Goal: Task Accomplishment & Management: Use online tool/utility

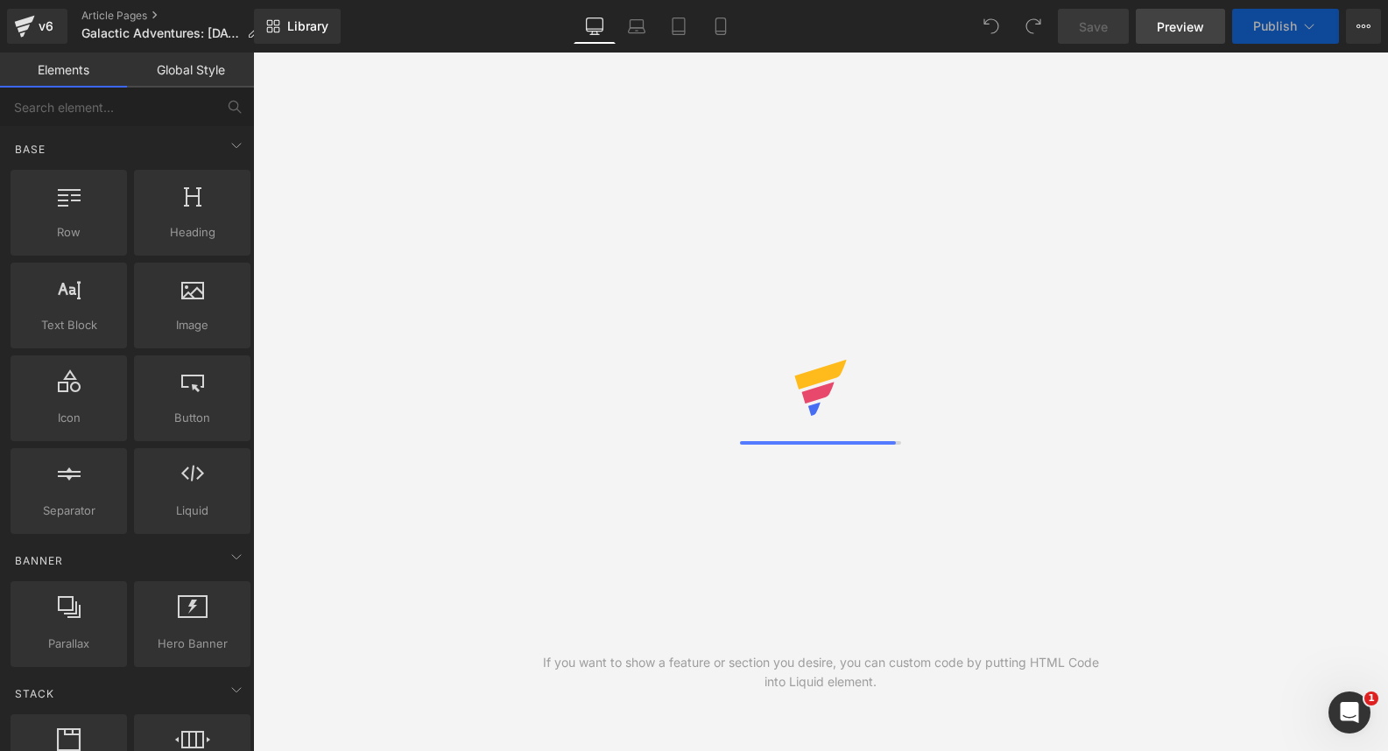
click at [1174, 28] on span "Preview" at bounding box center [1180, 27] width 47 height 18
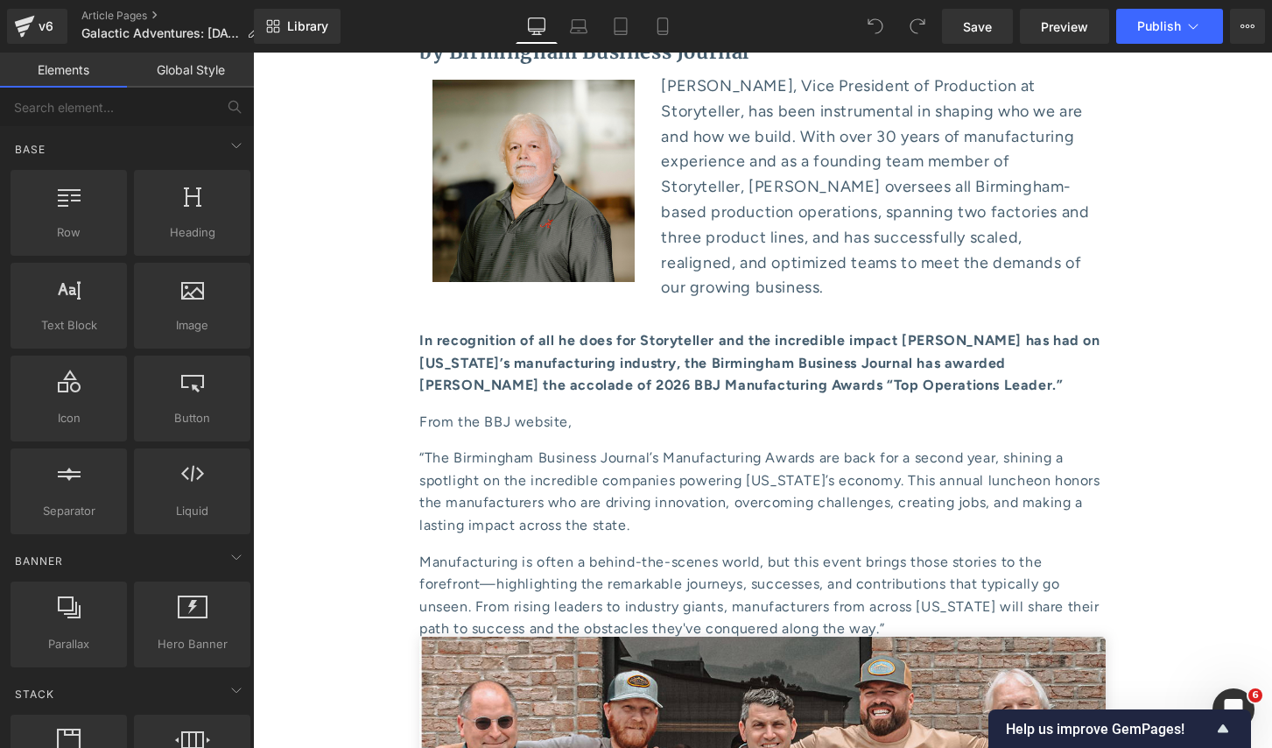
scroll to position [8773, 0]
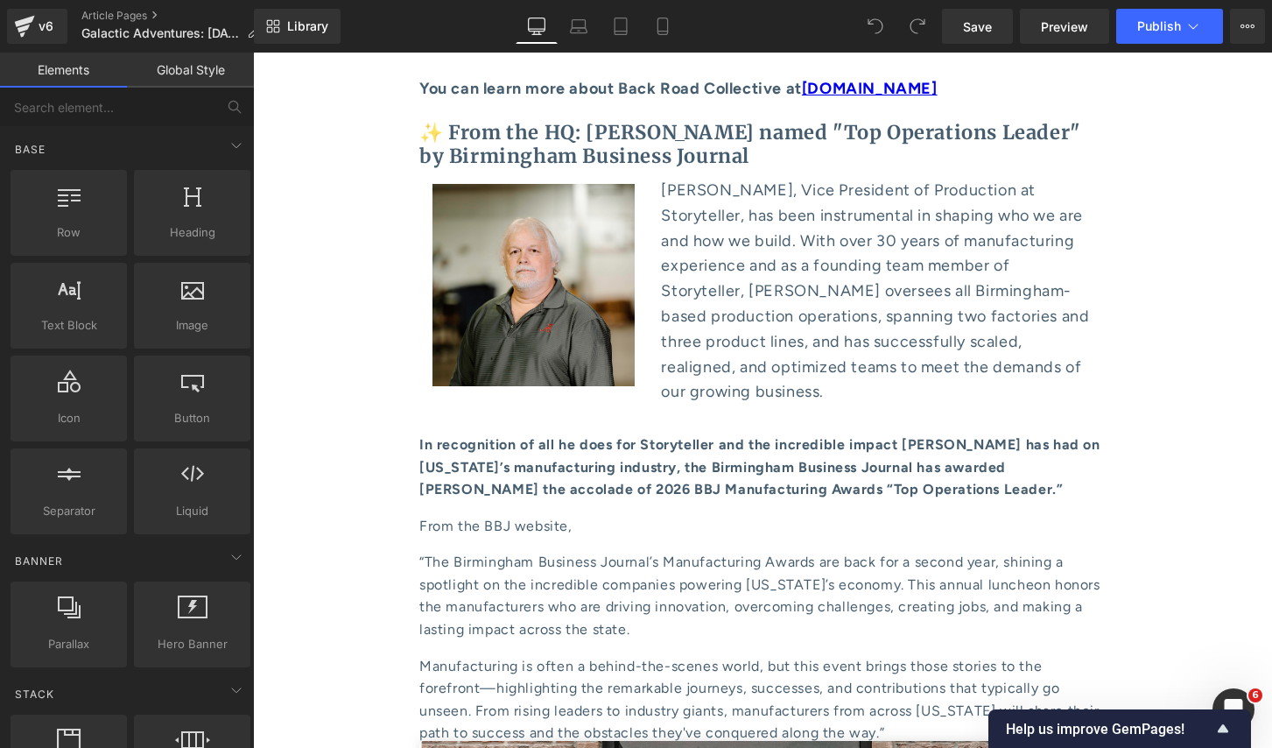
click at [848, 655] on p "Manufacturing is often a behind-the-scenes world, but this event brings those s…" at bounding box center [762, 699] width 687 height 89
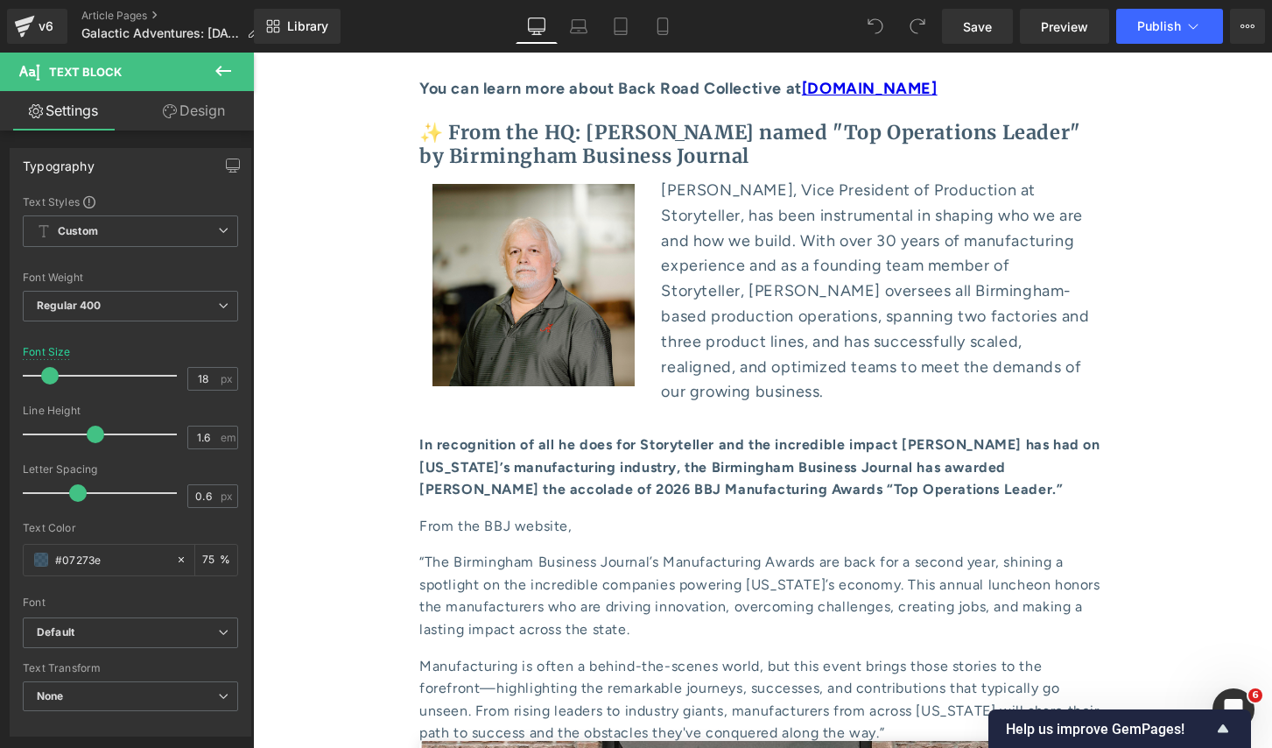
click at [198, 111] on link "Design" at bounding box center [193, 110] width 127 height 39
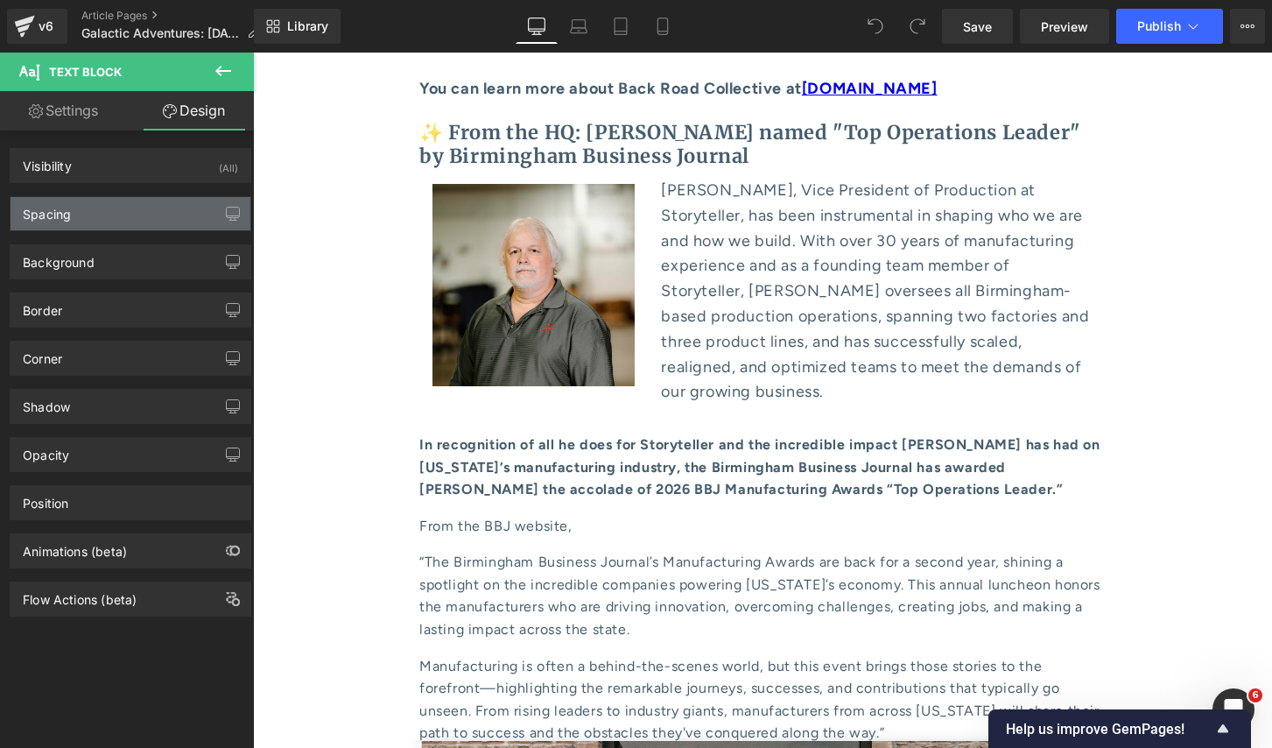
click at [129, 219] on div "Spacing" at bounding box center [131, 213] width 240 height 33
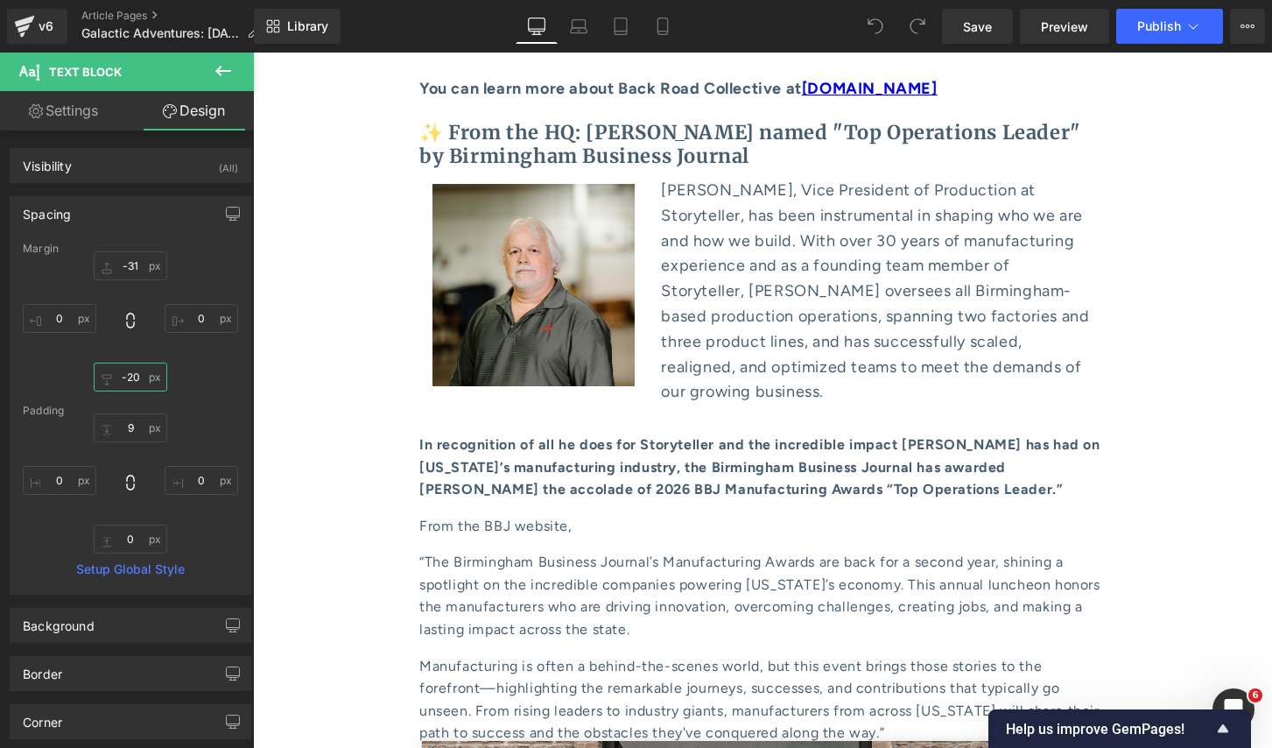
click at [135, 378] on input "-20" at bounding box center [131, 377] width 74 height 29
type input "0"
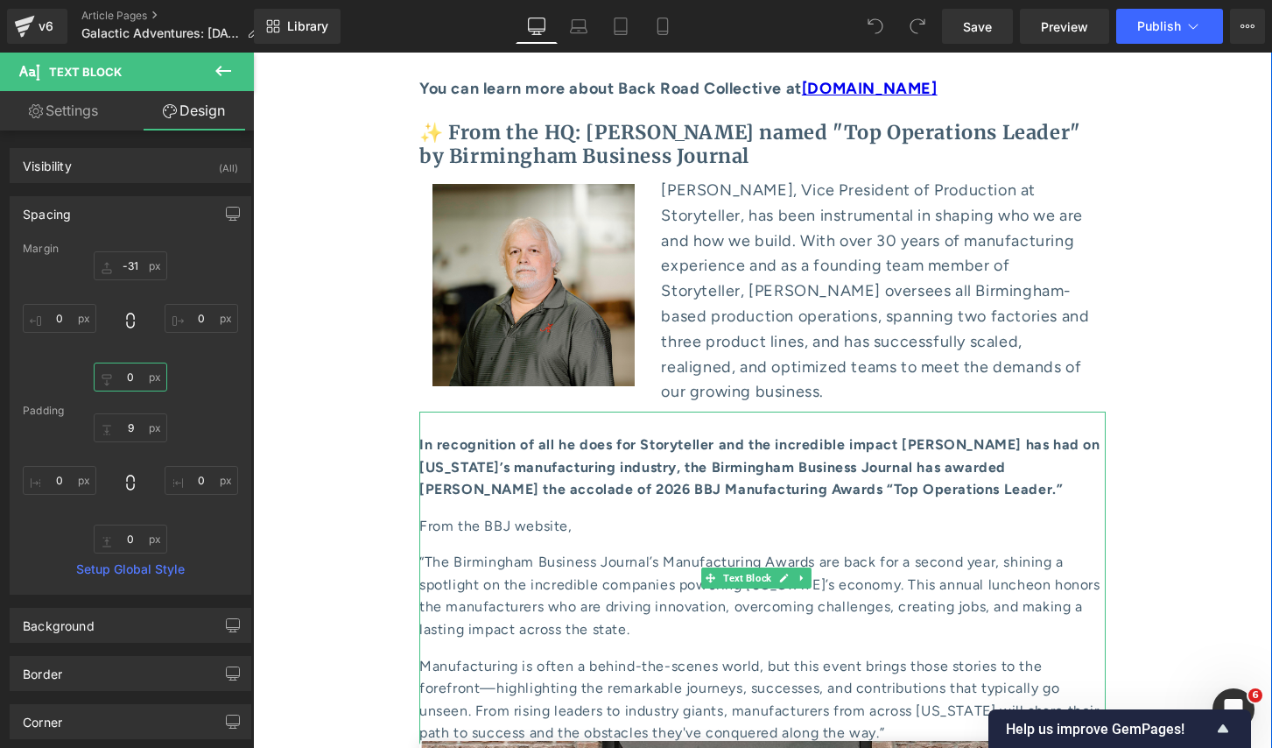
scroll to position [8770, 0]
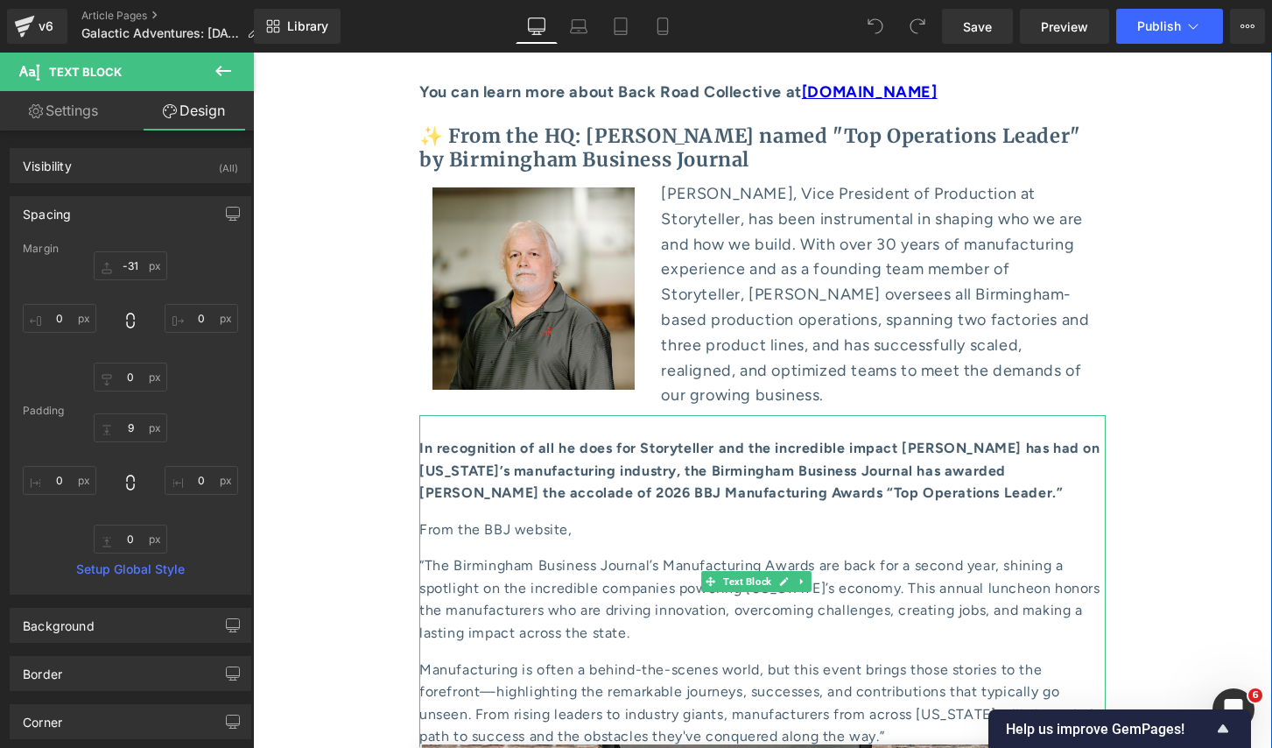
click at [435, 659] on p "Manufacturing is often a behind-the-scenes world, but this event brings those s…" at bounding box center [762, 703] width 687 height 89
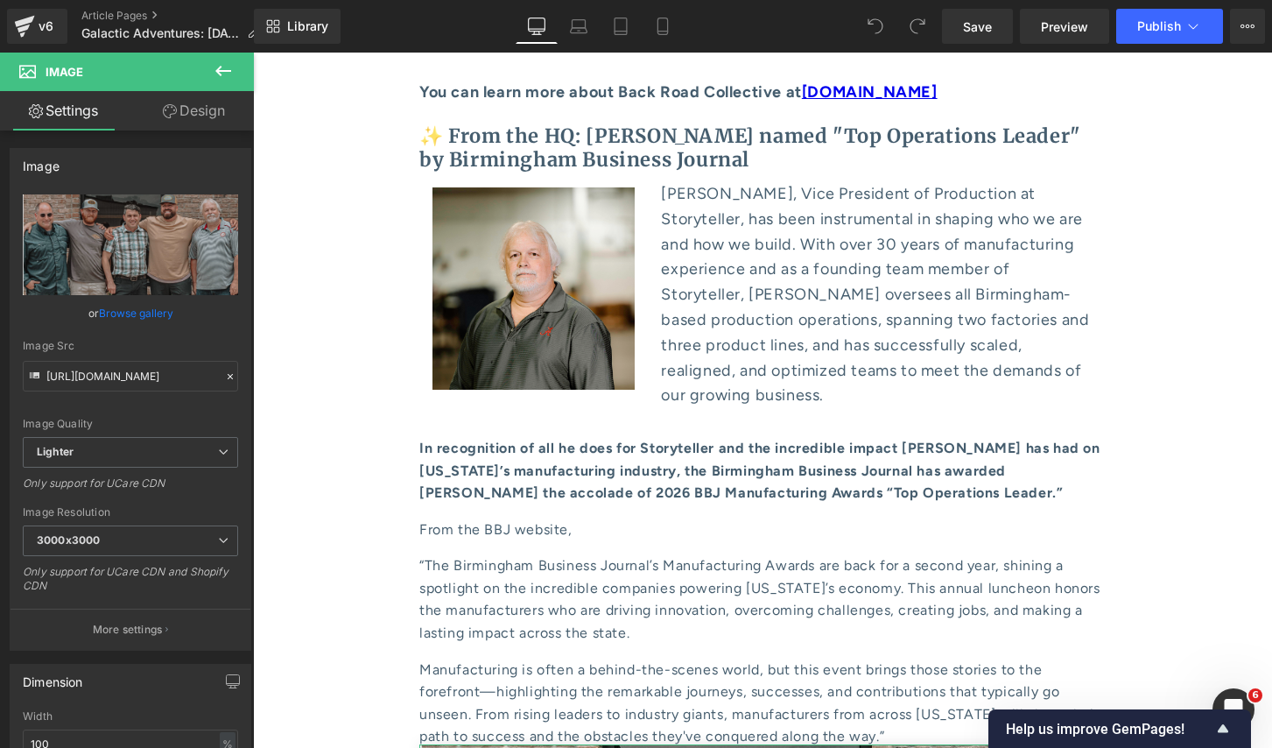
click at [206, 123] on link "Design" at bounding box center [193, 110] width 127 height 39
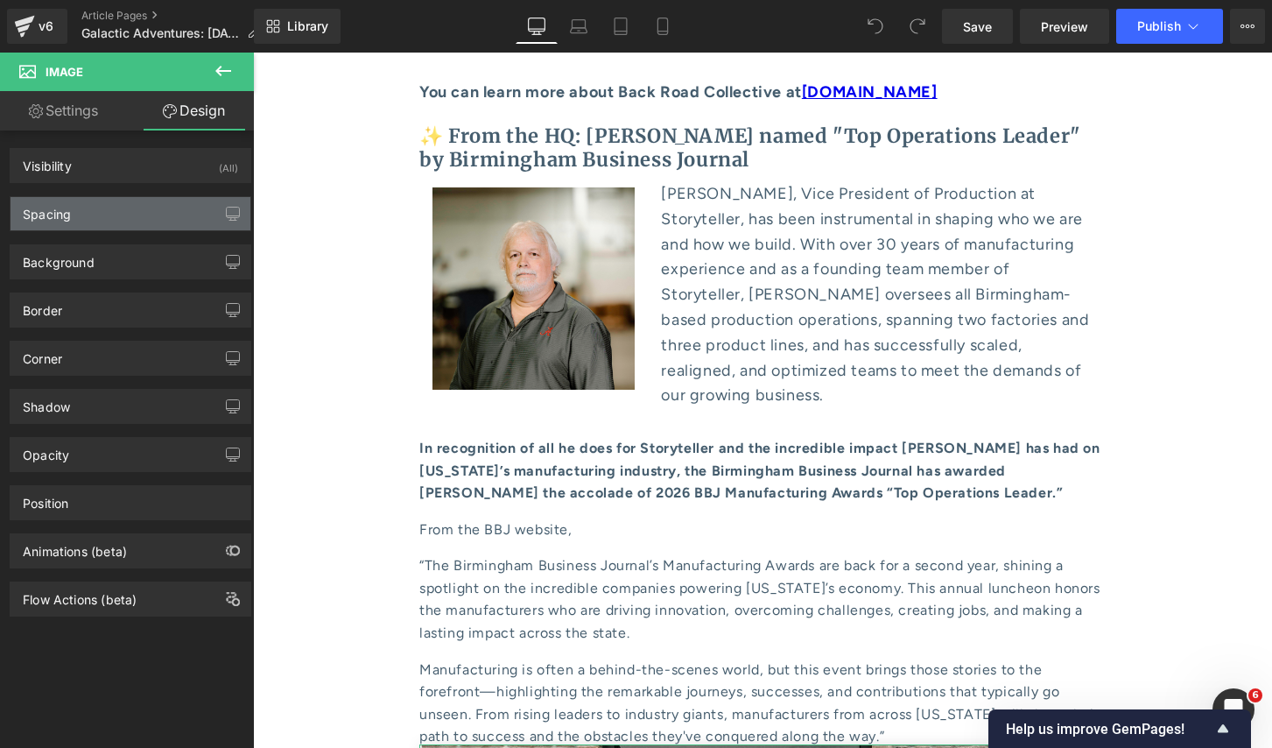
click at [132, 201] on div "Spacing" at bounding box center [131, 213] width 240 height 33
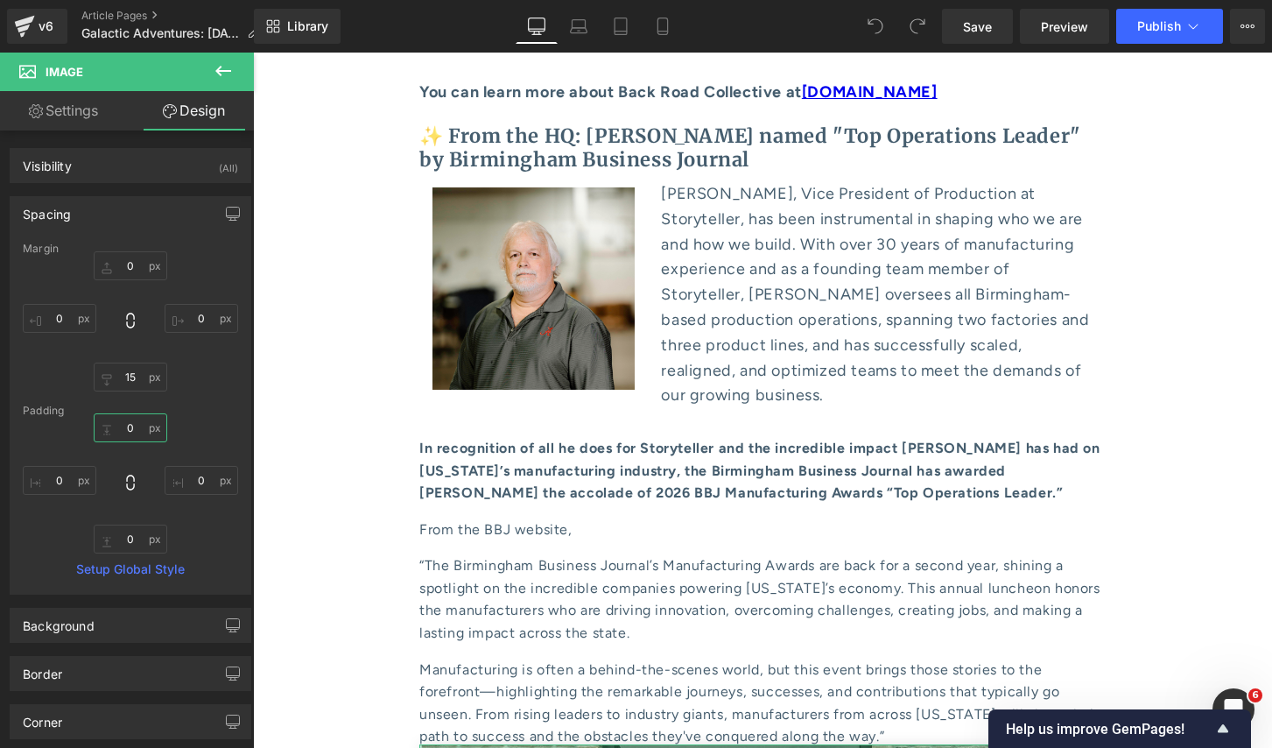
click at [130, 427] on input "0" at bounding box center [131, 427] width 74 height 29
type input "0"
click at [122, 260] on input "0" at bounding box center [131, 265] width 74 height 29
type input "1o"
type input "0"
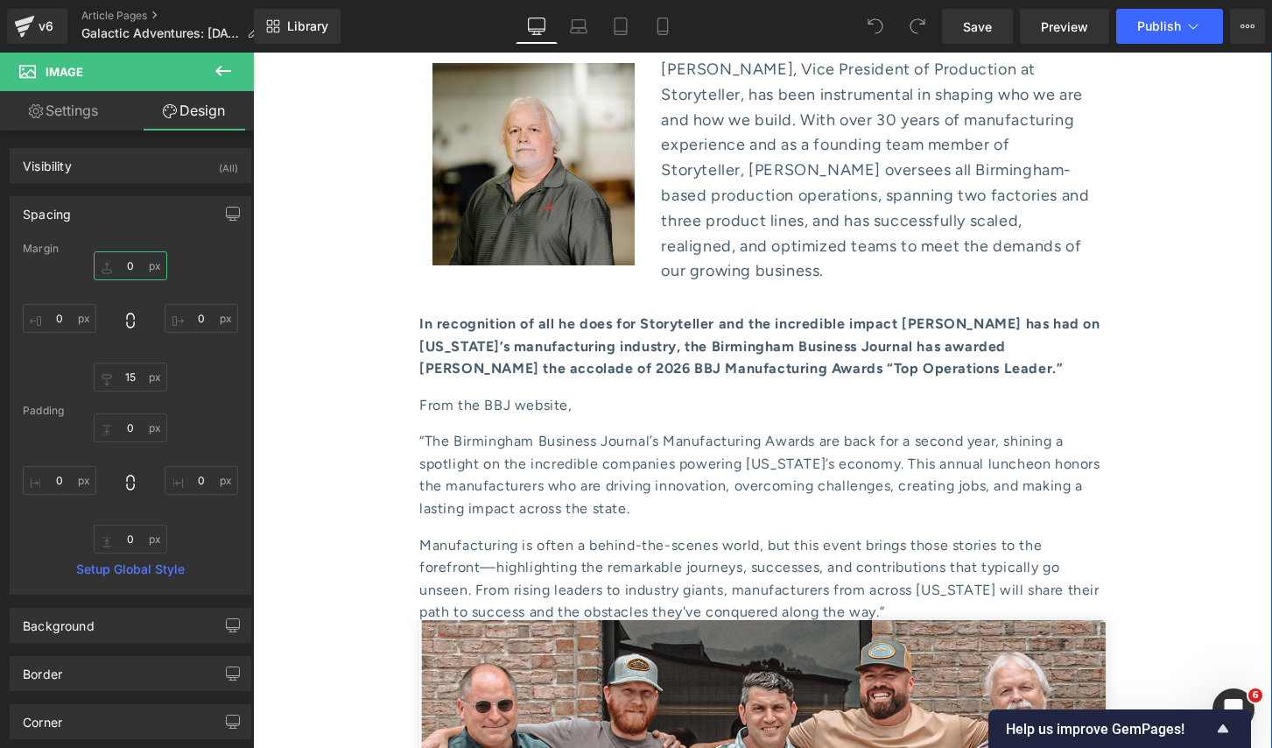
scroll to position [8868, 0]
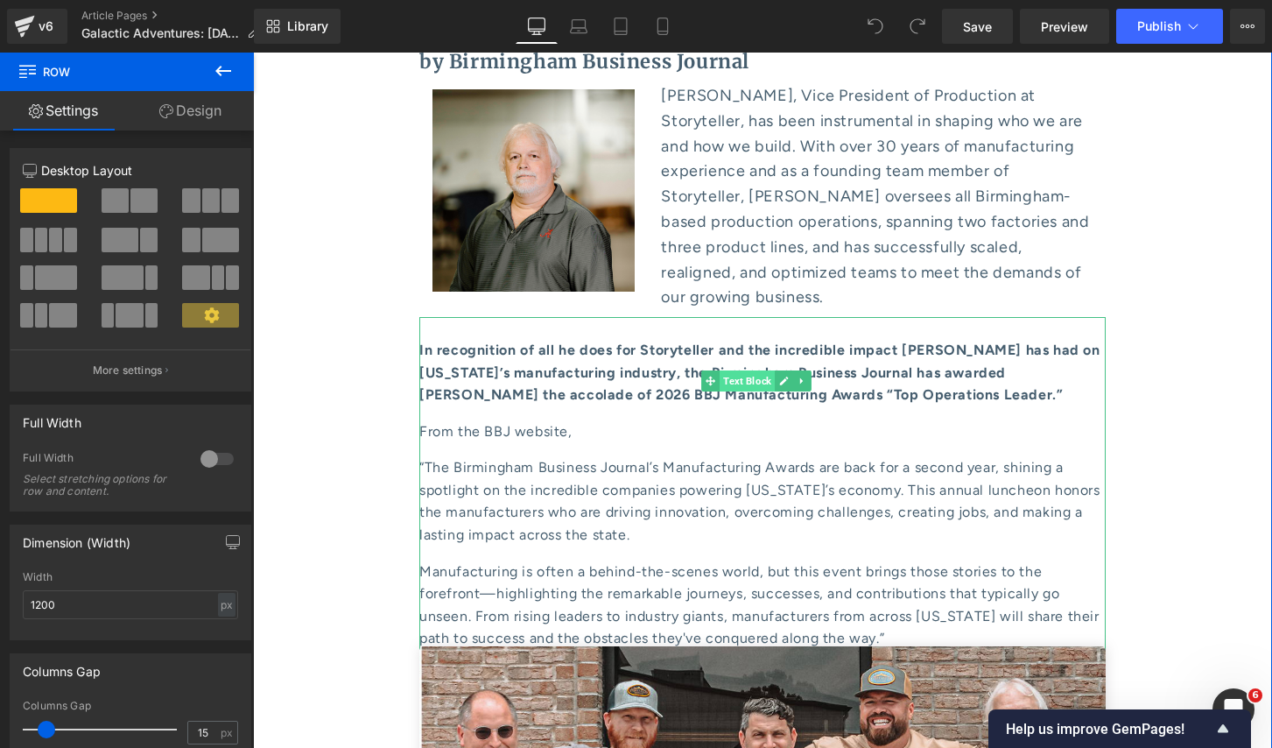
click at [746, 370] on span "Text Block" at bounding box center [747, 380] width 55 height 21
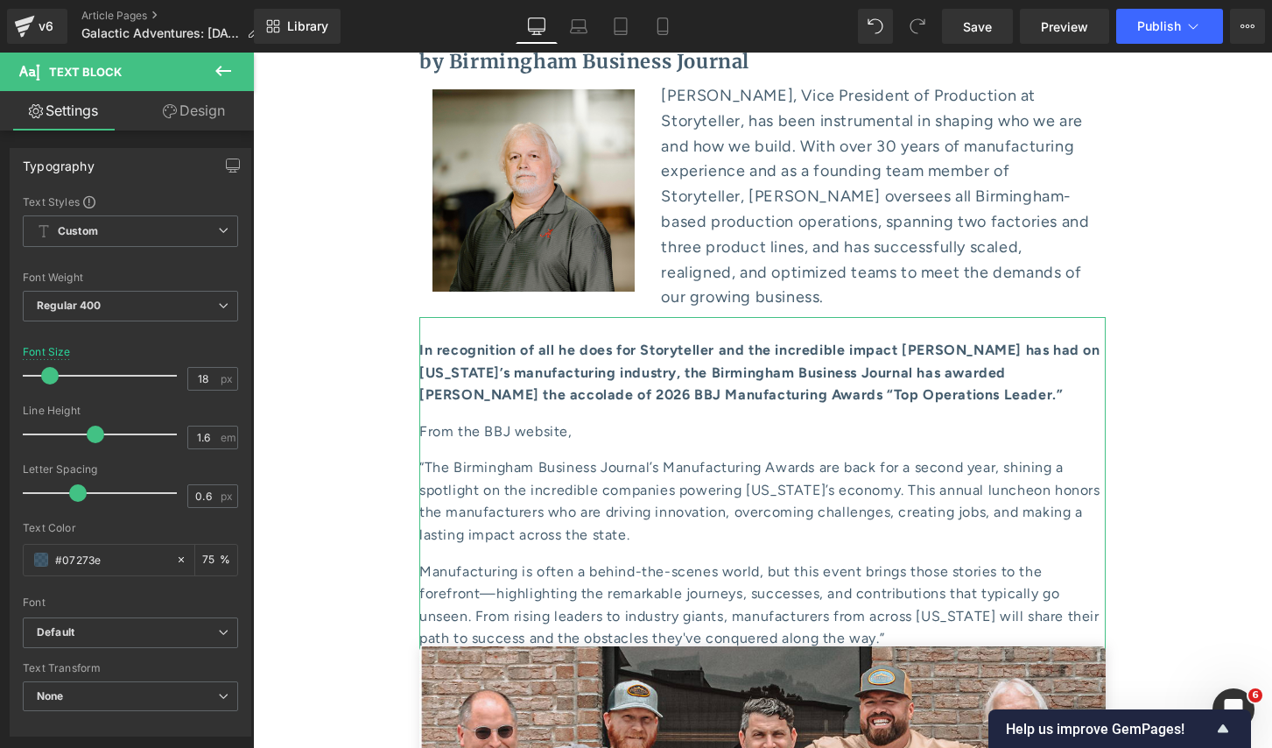
click at [184, 118] on link "Design" at bounding box center [193, 110] width 127 height 39
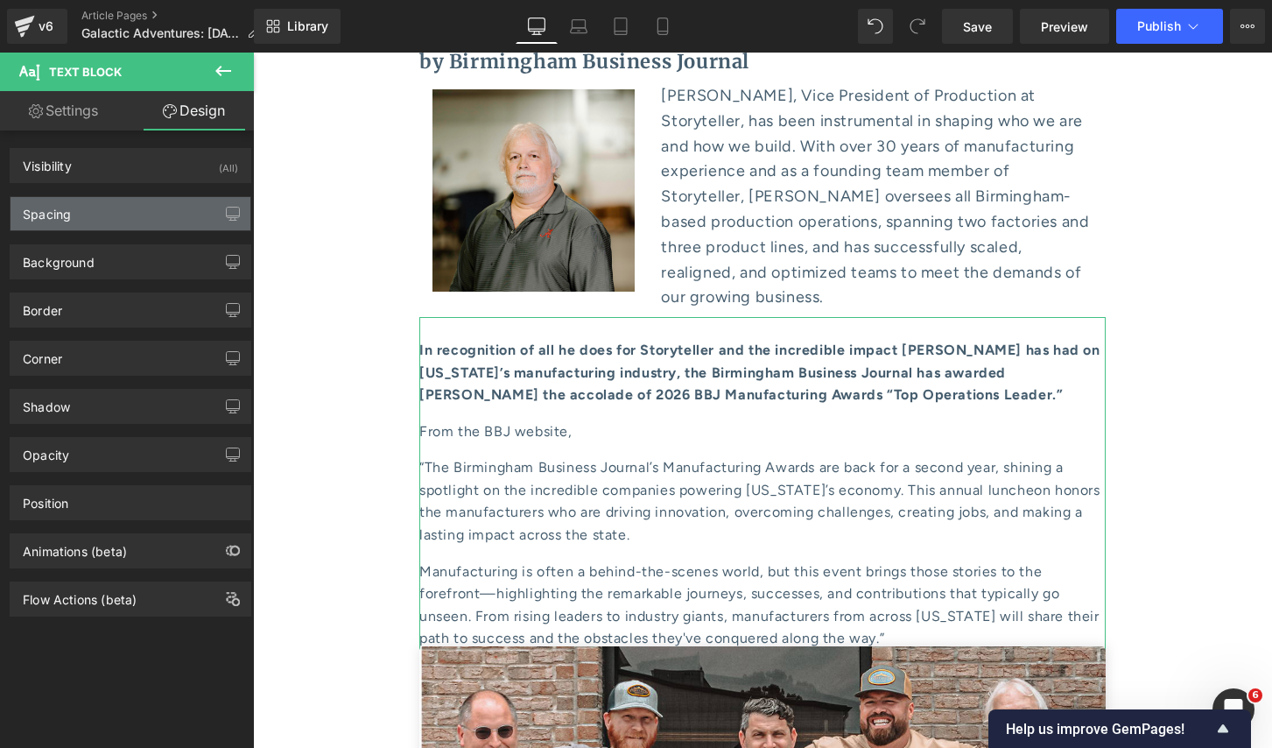
click at [131, 211] on div "Spacing" at bounding box center [131, 213] width 240 height 33
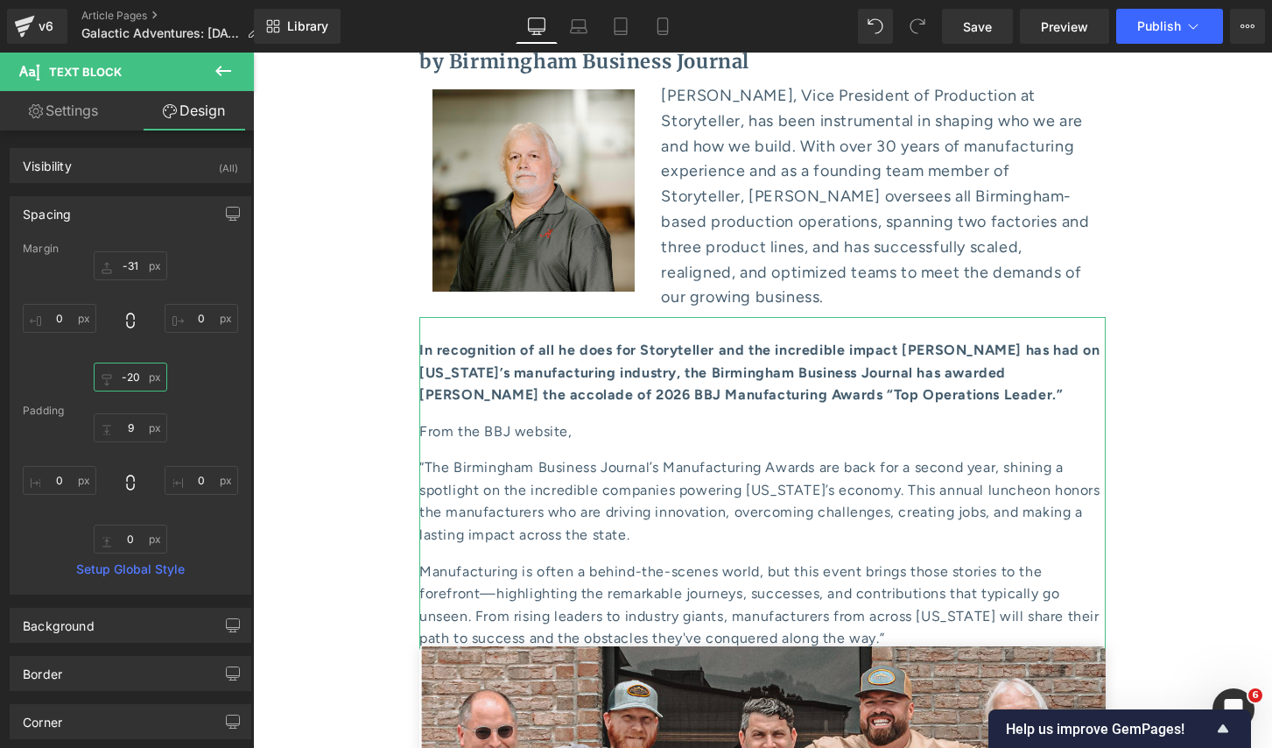
click at [127, 375] on input "-20" at bounding box center [131, 377] width 74 height 29
type input "0"
click at [130, 264] on input "-31" at bounding box center [131, 265] width 74 height 29
type input "0"
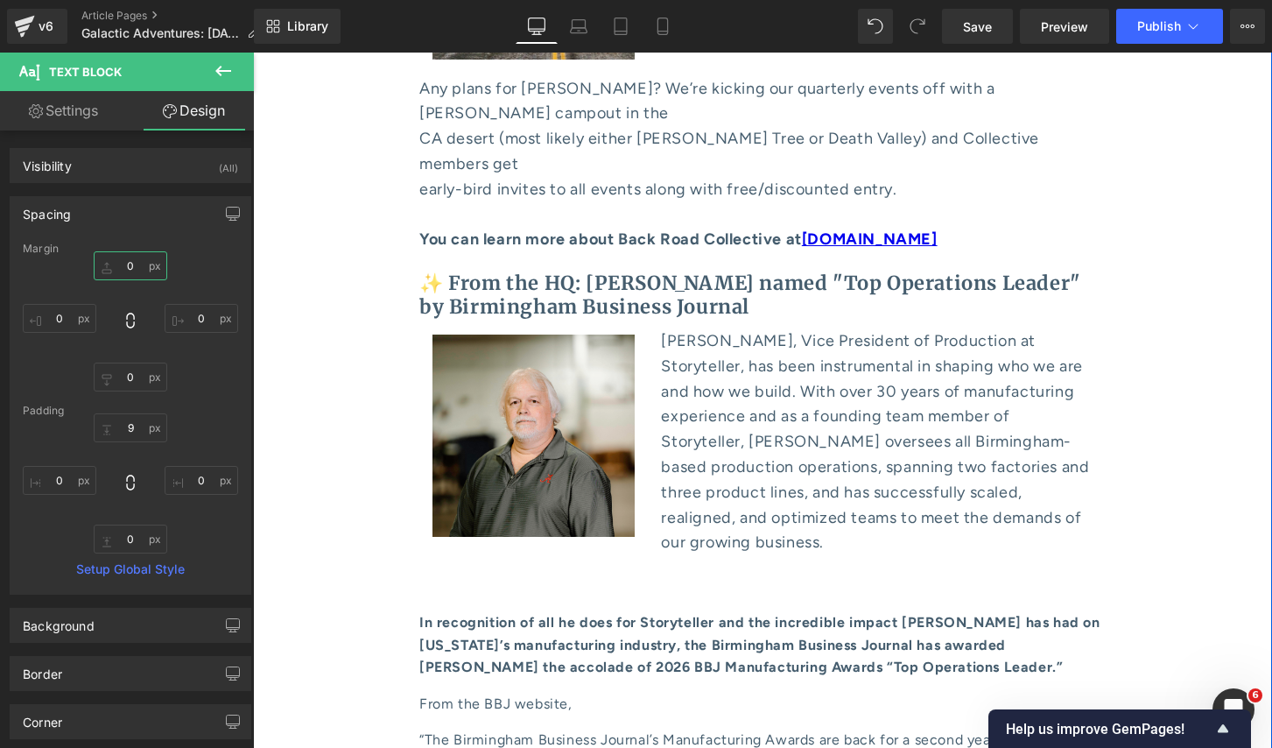
scroll to position [8622, 0]
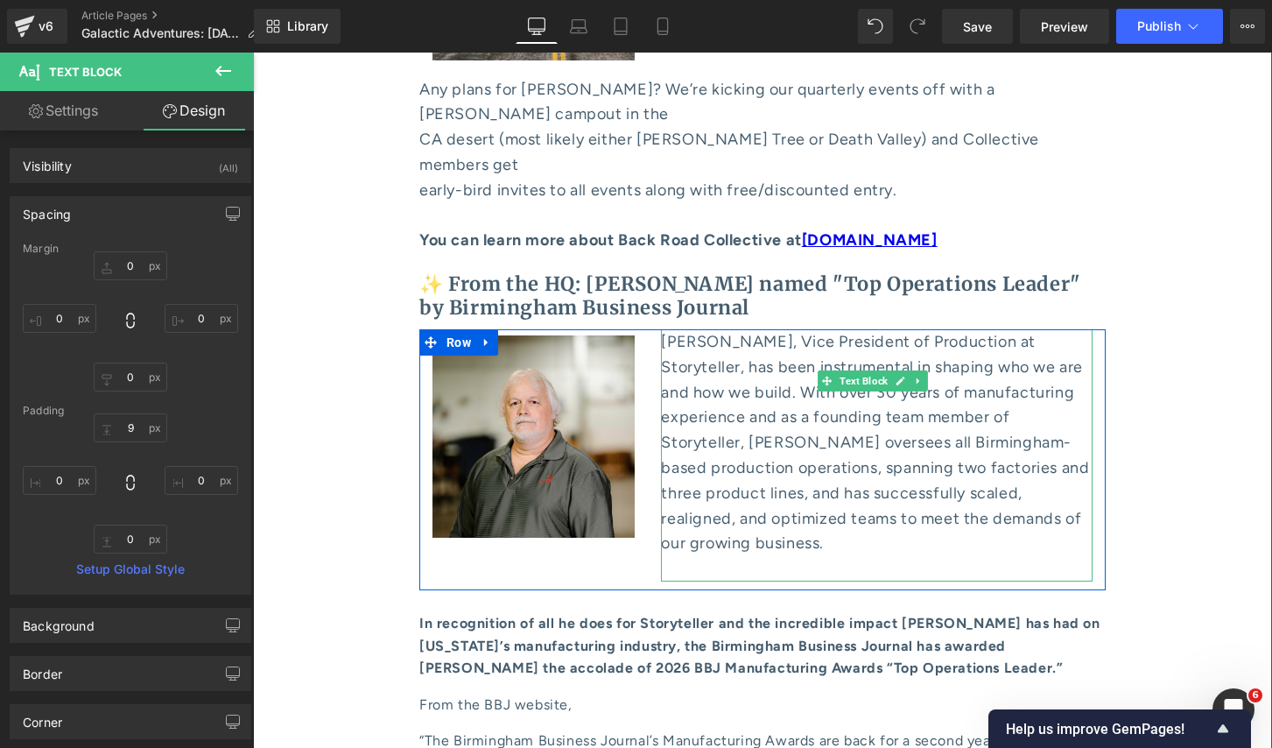
click at [705, 556] on p at bounding box center [877, 568] width 432 height 25
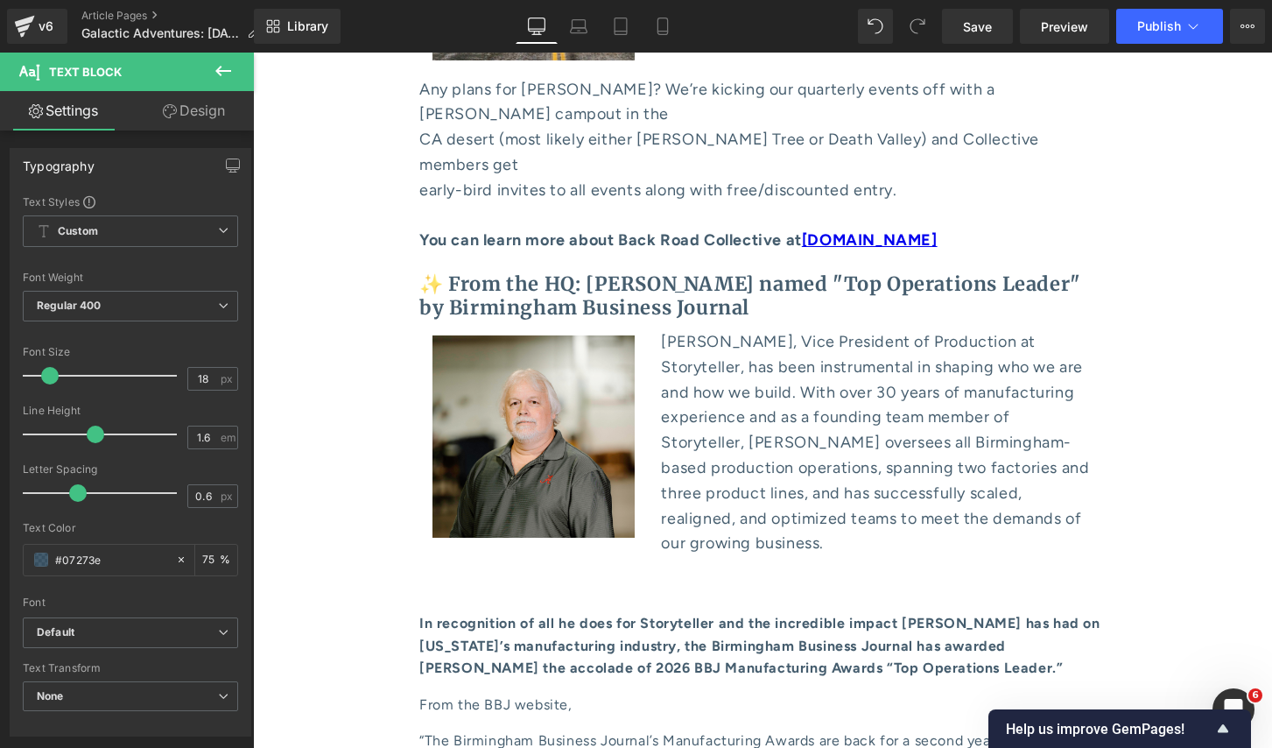
click at [200, 114] on link "Design" at bounding box center [193, 110] width 127 height 39
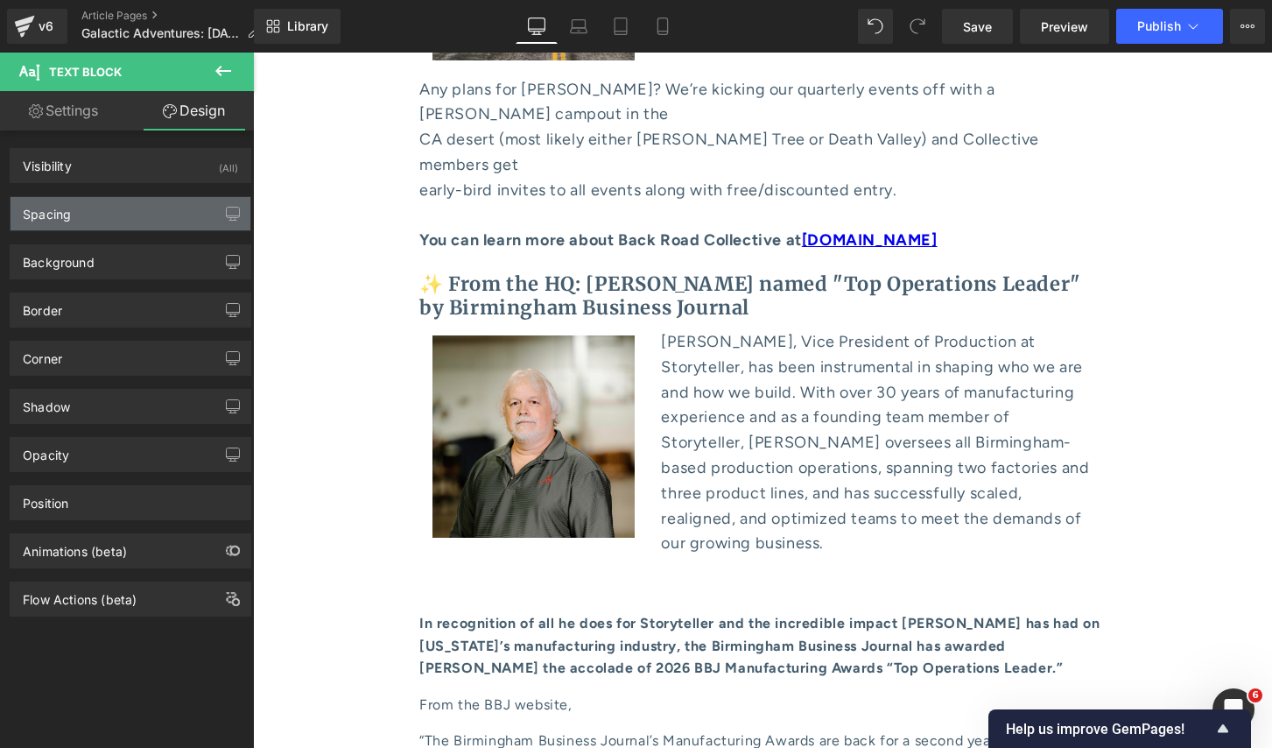
click at [129, 214] on div "Spacing" at bounding box center [131, 213] width 240 height 33
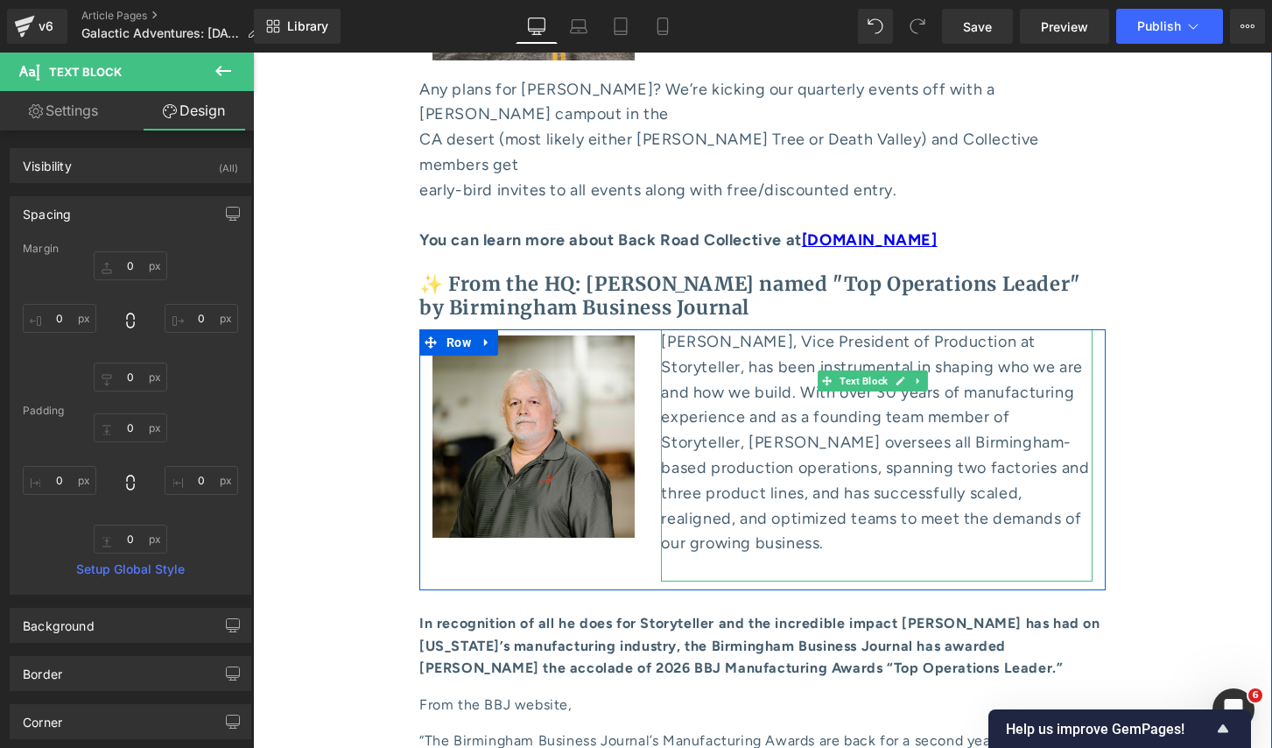
click at [750, 556] on p at bounding box center [877, 568] width 432 height 25
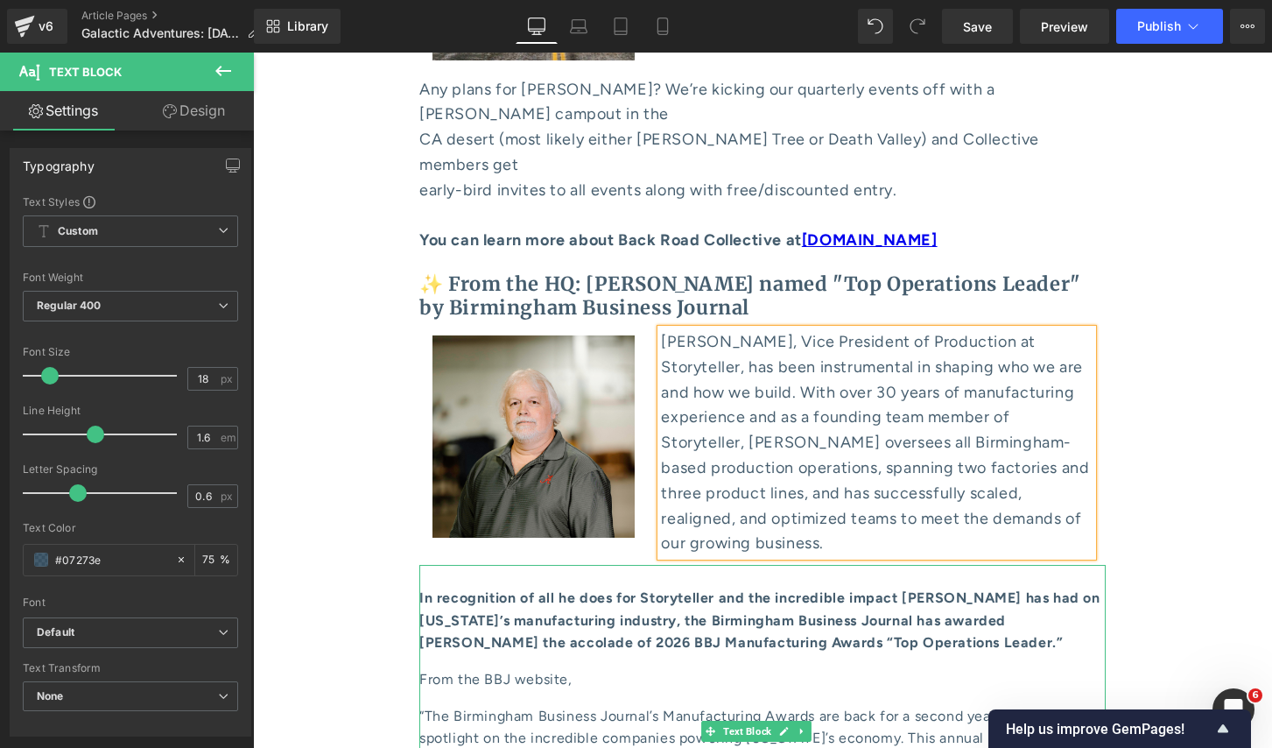
click at [614, 565] on div "In recognition of all he does for Storyteller and the incredible impact Mark ha…" at bounding box center [762, 731] width 687 height 333
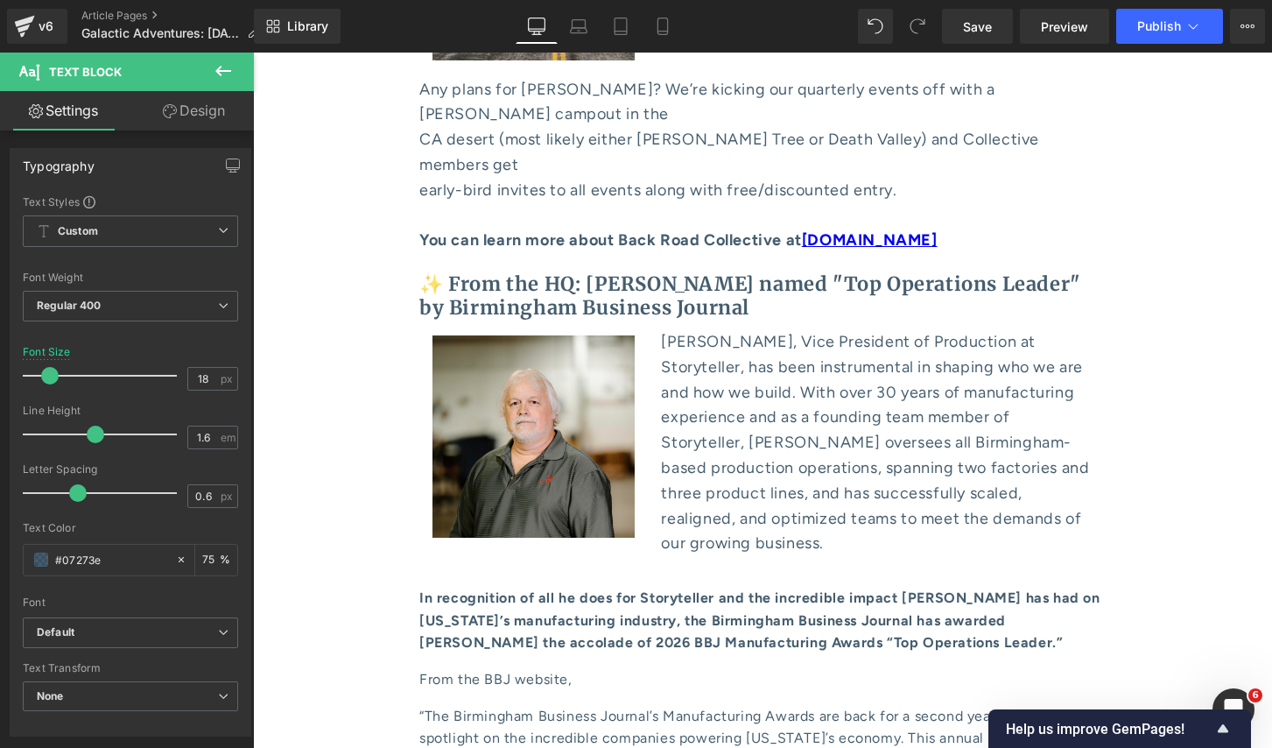
click at [169, 106] on icon at bounding box center [170, 111] width 14 height 14
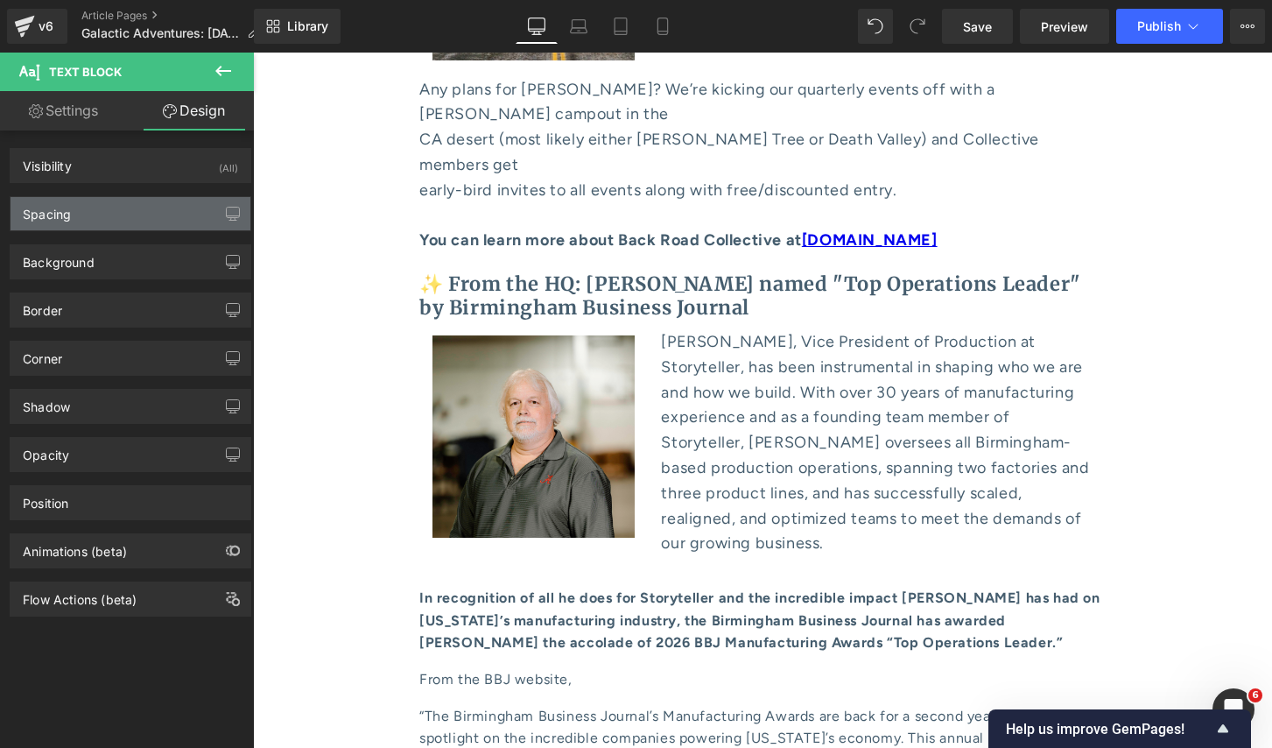
click at [139, 206] on div "Spacing" at bounding box center [131, 213] width 240 height 33
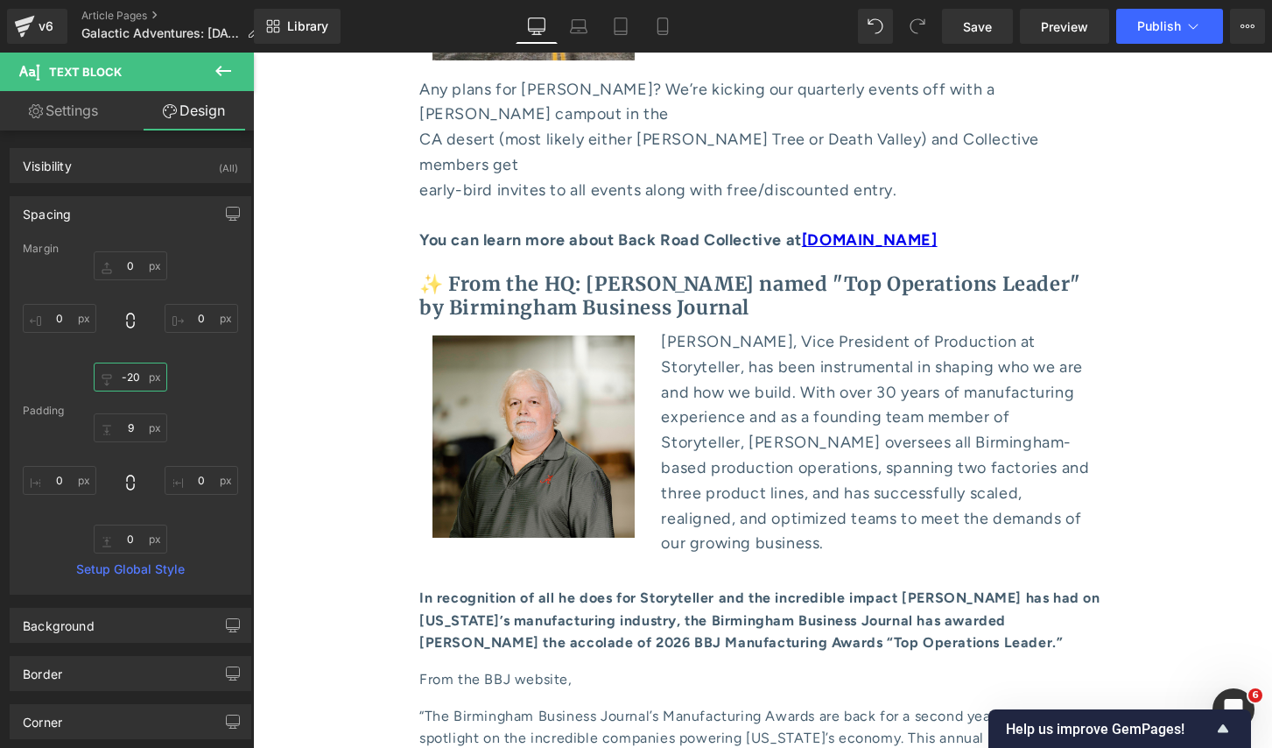
click at [124, 378] on input "-20" at bounding box center [131, 377] width 74 height 29
type input "0"
click at [127, 426] on input "9" at bounding box center [131, 427] width 74 height 29
type input "0"
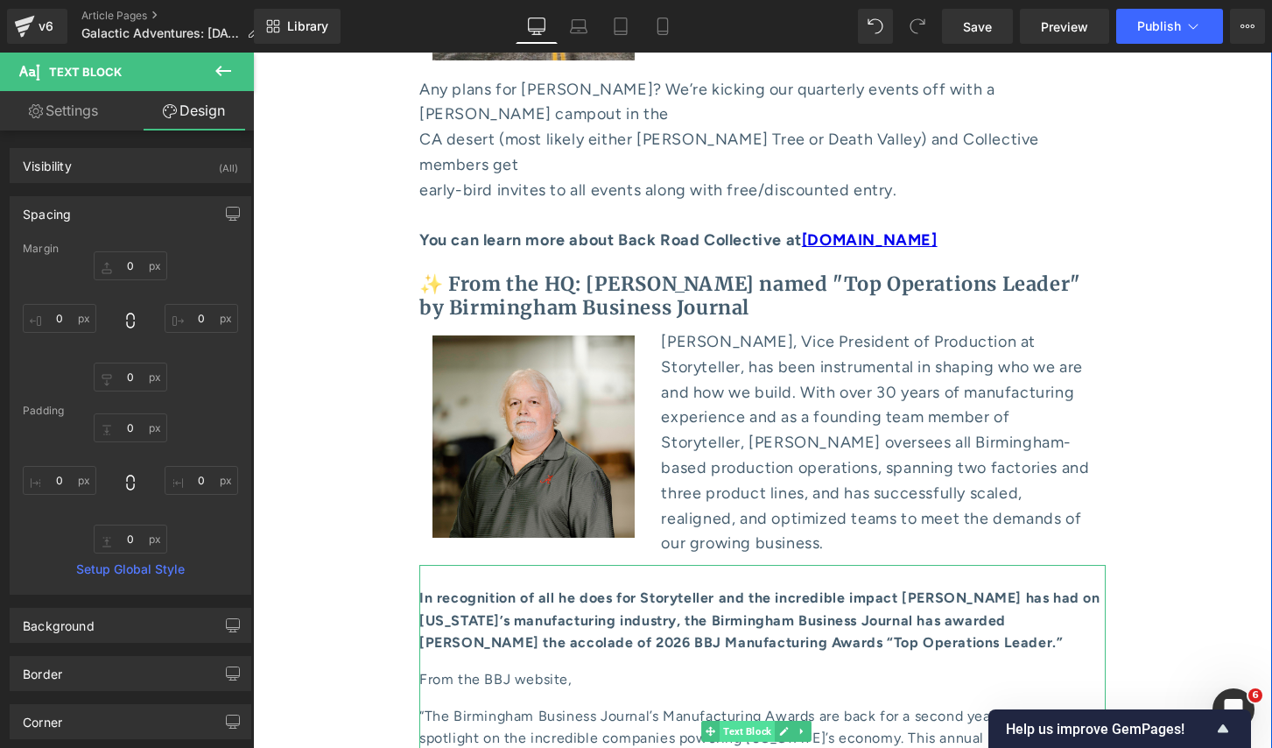
click at [733, 721] on span "Text Block" at bounding box center [747, 731] width 55 height 21
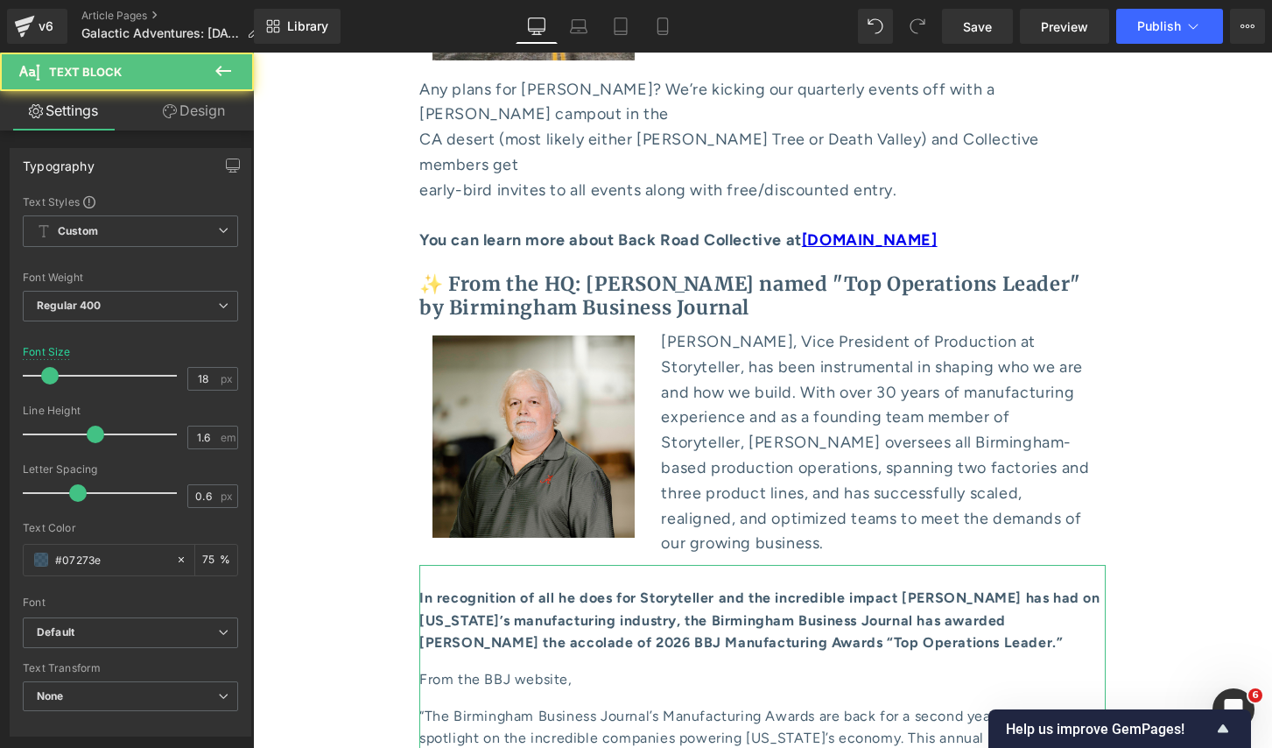
click at [214, 122] on link "Design" at bounding box center [193, 110] width 127 height 39
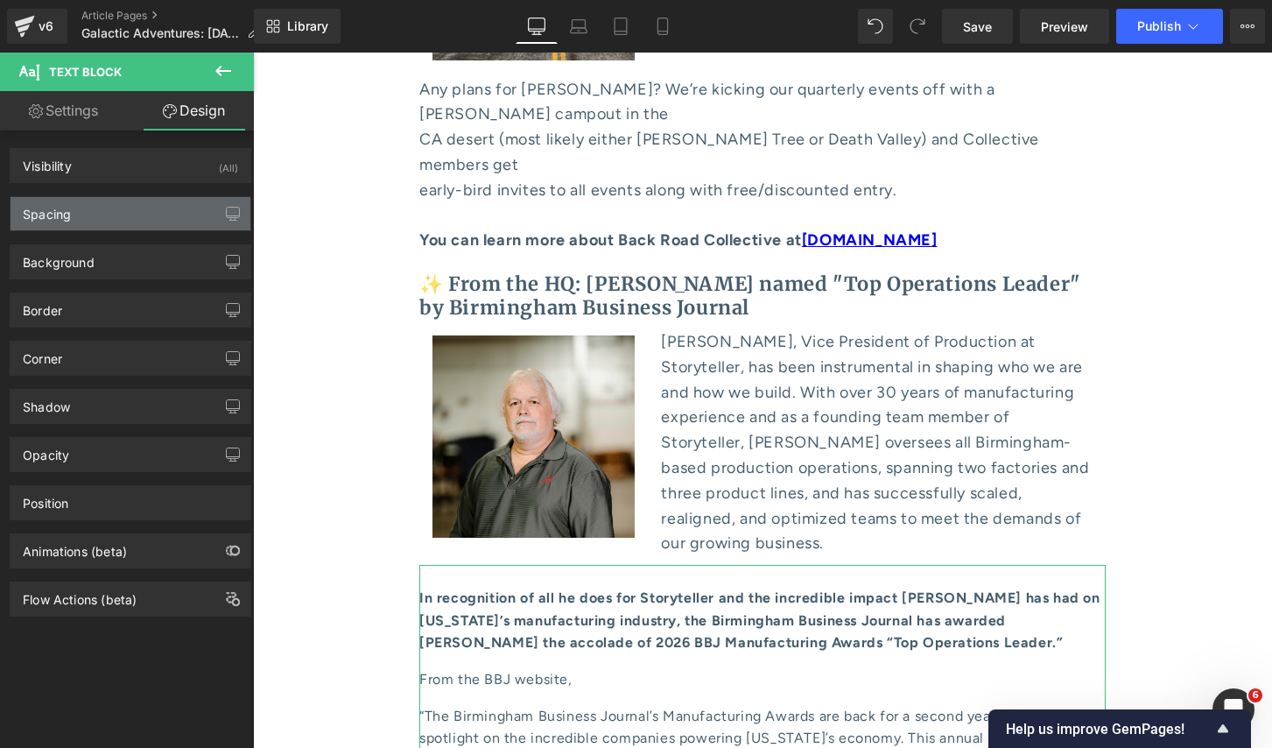
click at [117, 204] on div "Spacing" at bounding box center [131, 213] width 240 height 33
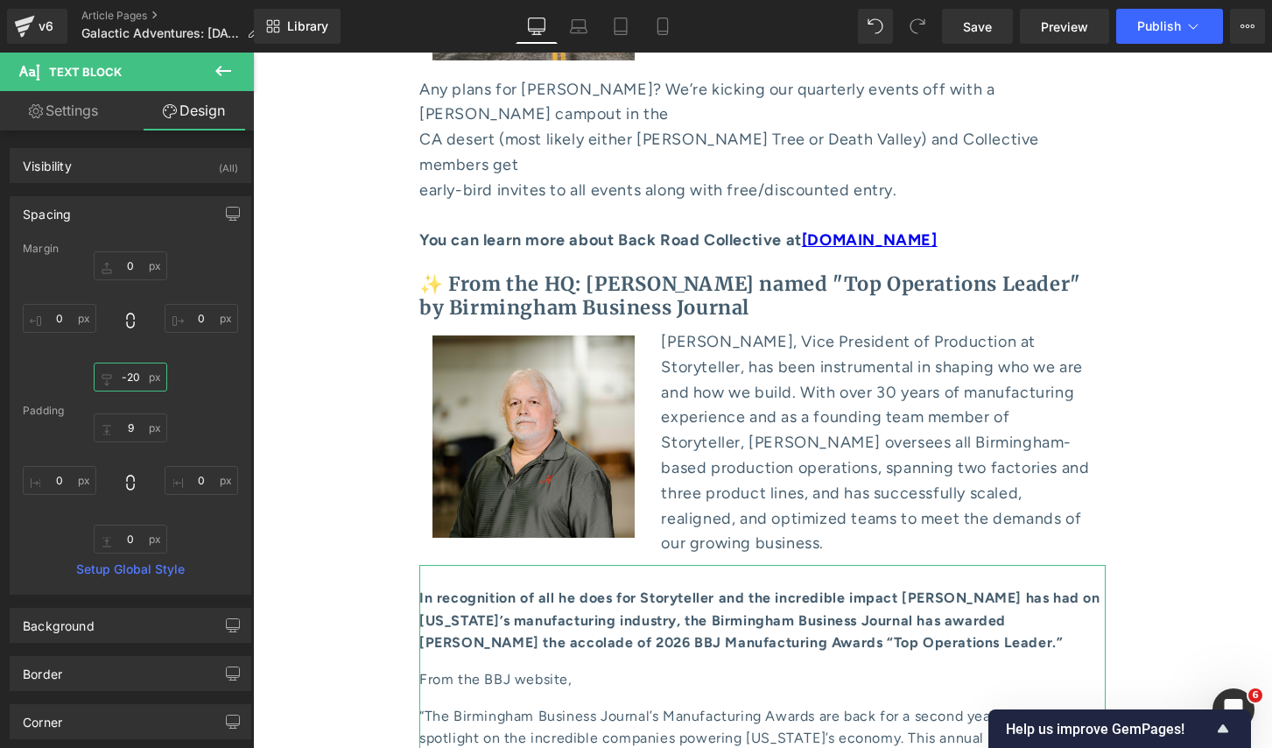
click at [126, 380] on input "-20" at bounding box center [131, 377] width 74 height 29
type input "0"
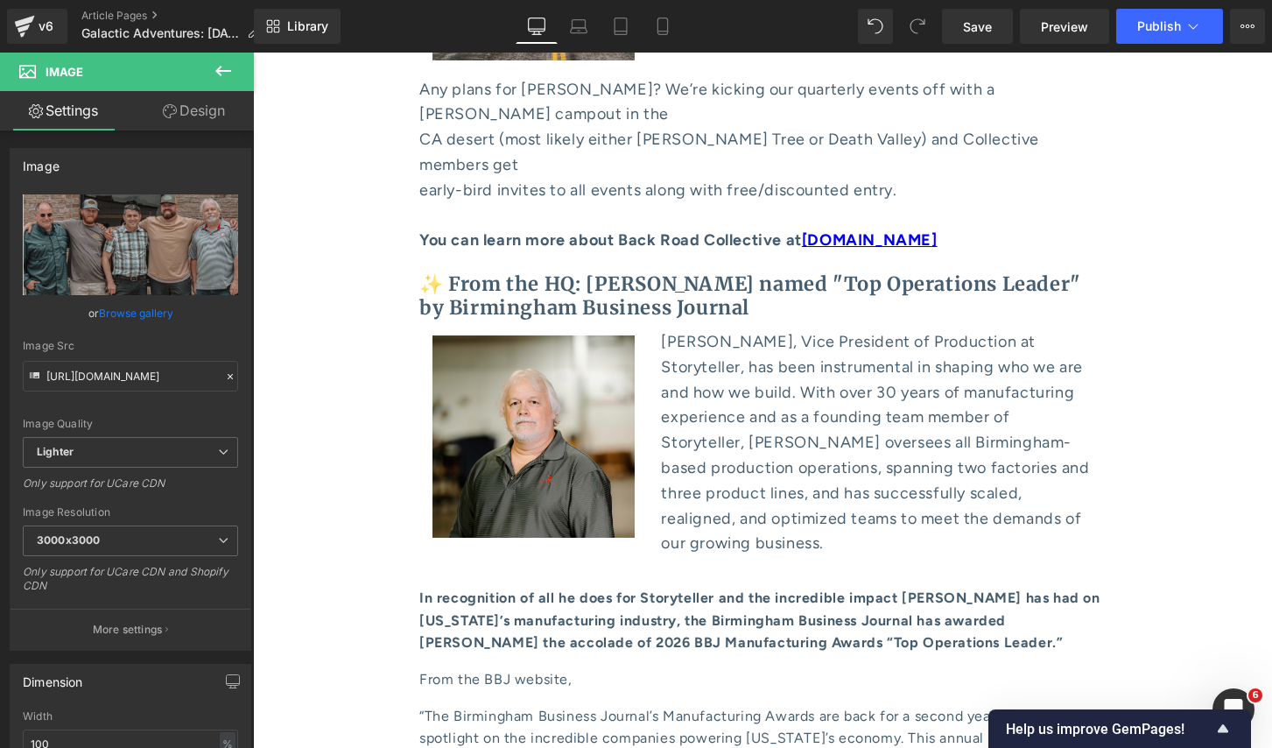
click at [187, 117] on link "Design" at bounding box center [193, 110] width 127 height 39
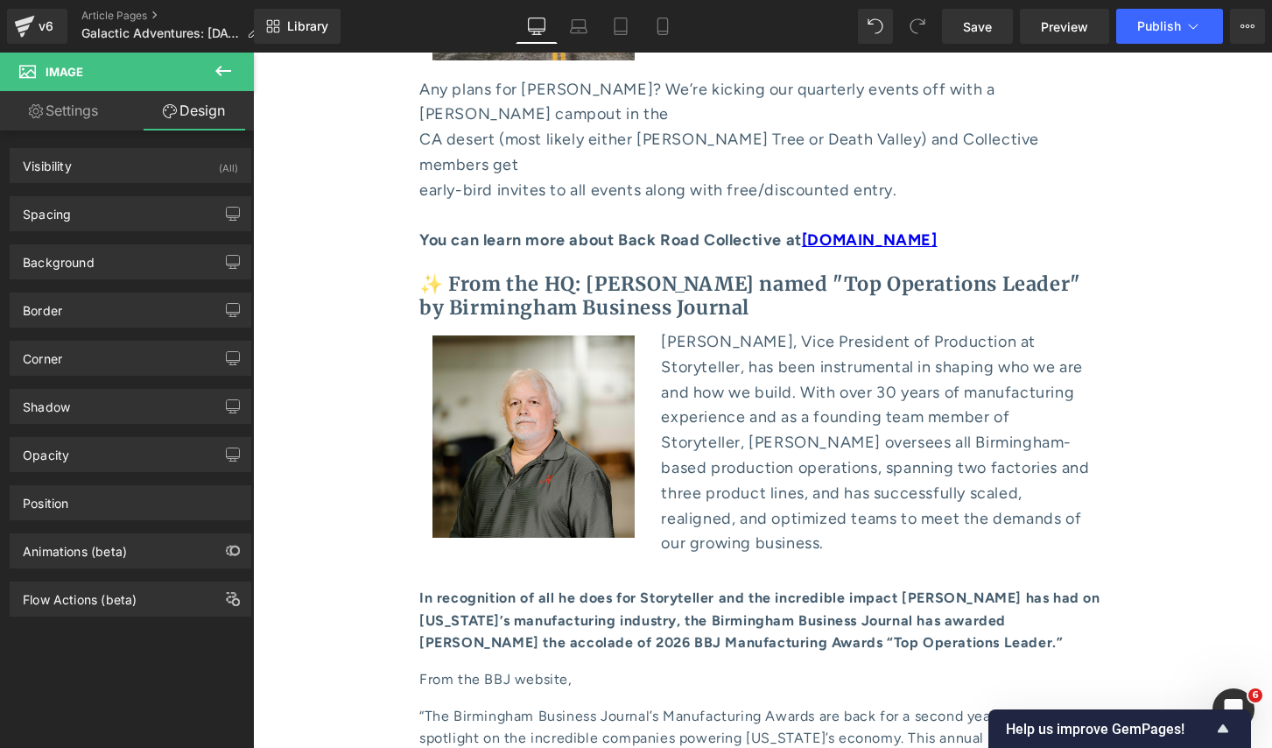
click at [151, 188] on div "Spacing Margin 0px 0 0px 0 15px 15 0px 0 Padding 0px 0 0px 0 0px 0 0px 0 Setup …" at bounding box center [131, 207] width 262 height 48
click at [141, 201] on div "Spacing" at bounding box center [131, 213] width 240 height 33
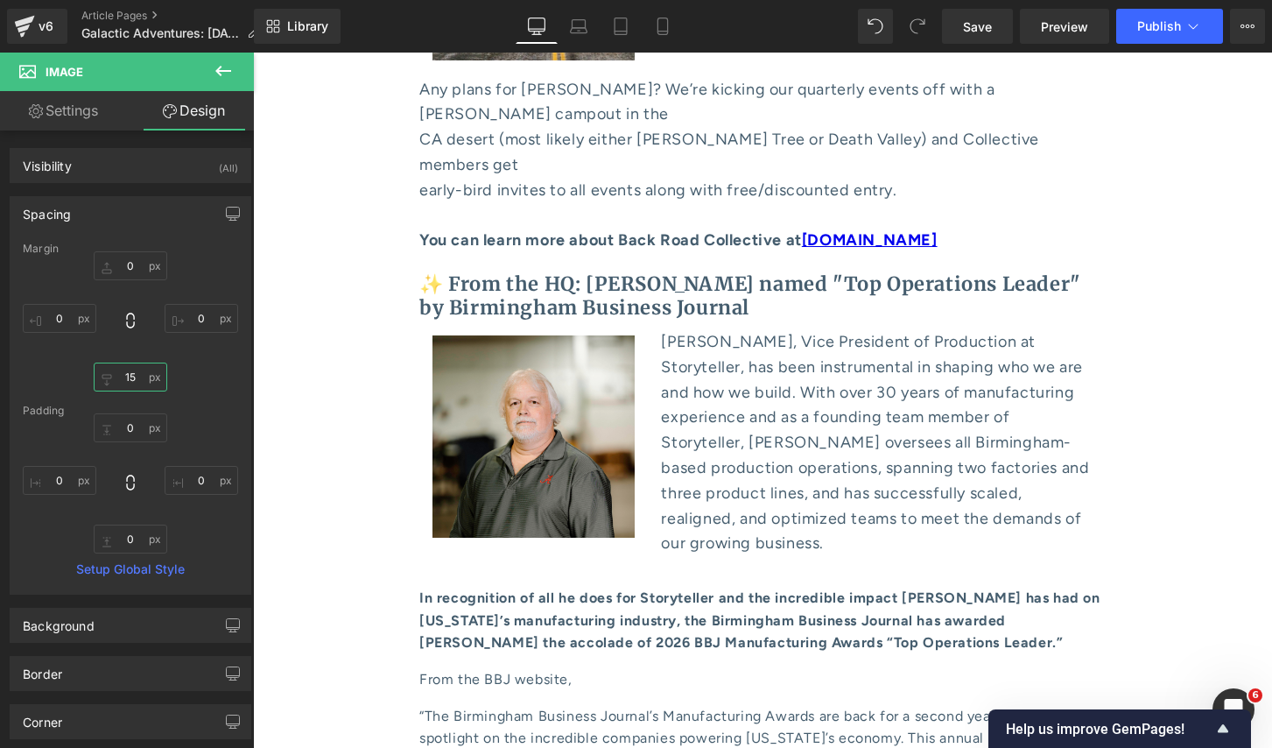
click at [121, 382] on input "15" at bounding box center [131, 377] width 74 height 29
type input "0"
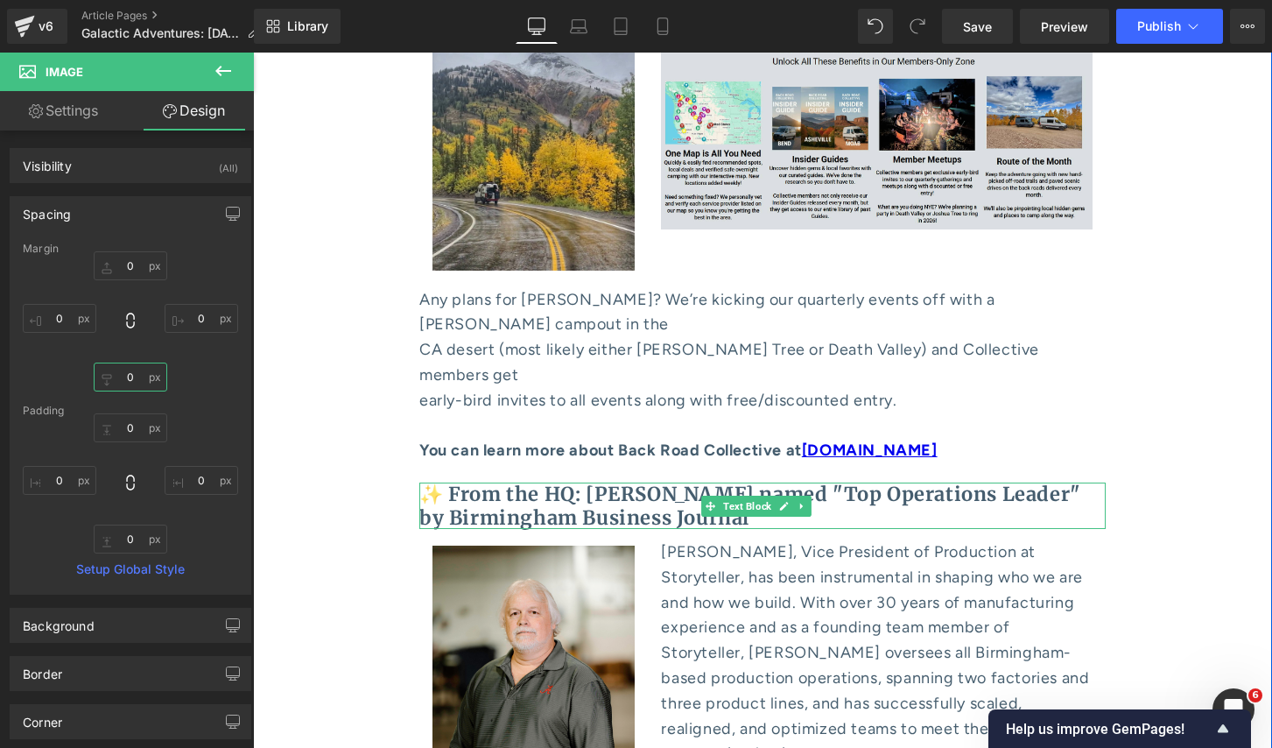
scroll to position [8399, 0]
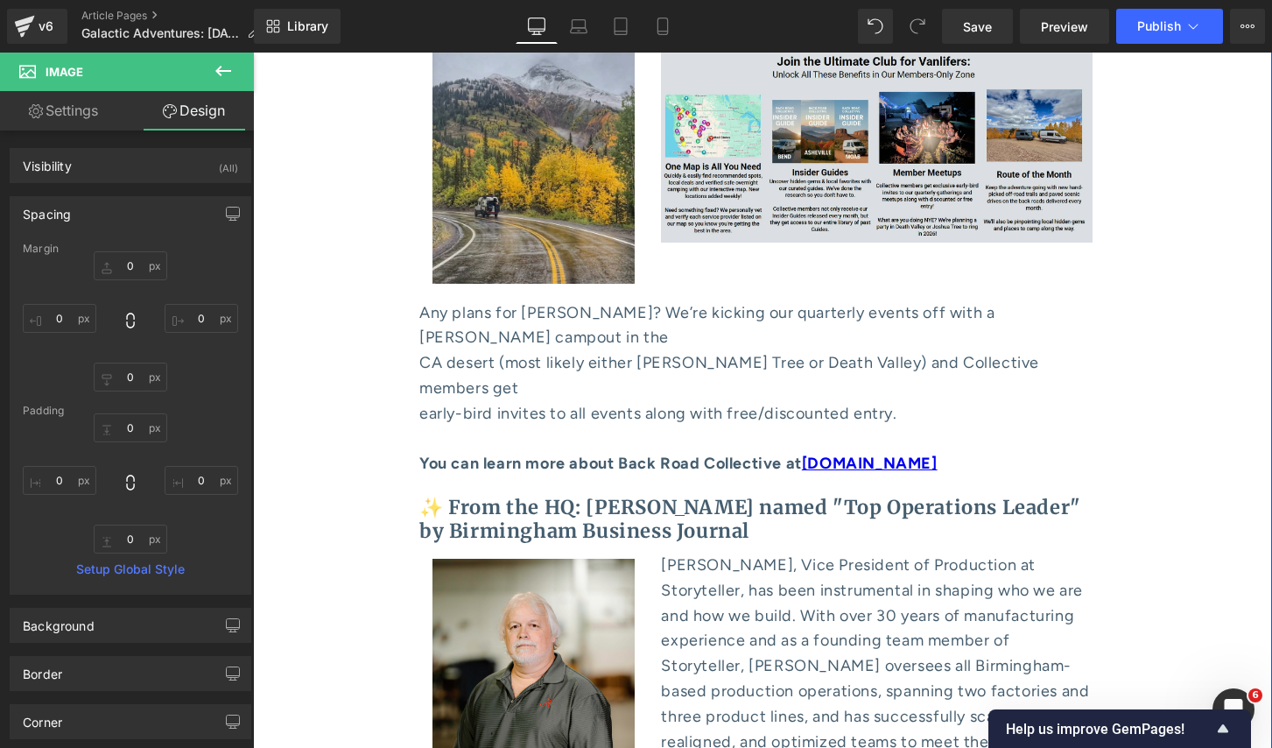
click at [833, 495] on b "✨ From the HQ: [PERSON_NAME] named "Top Operations Leader" by Birmingham Busine…" at bounding box center [750, 518] width 662 height 47
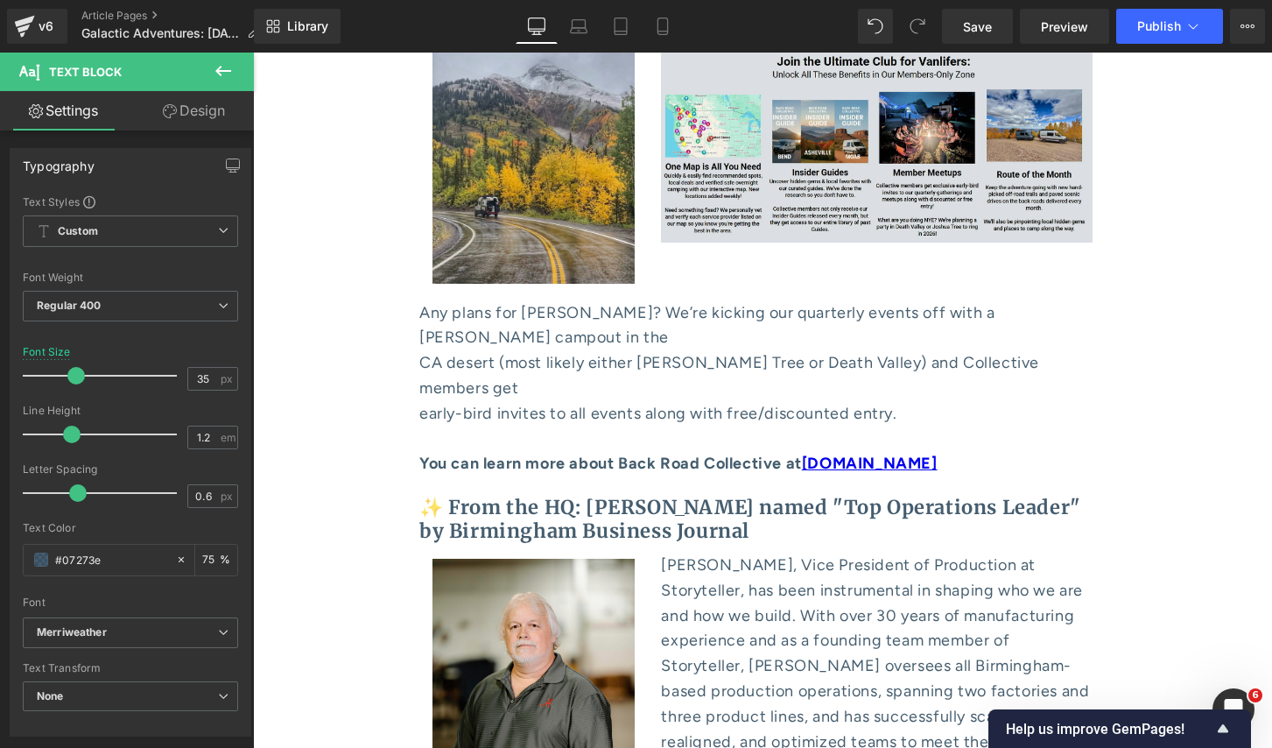
click at [182, 111] on link "Design" at bounding box center [193, 110] width 127 height 39
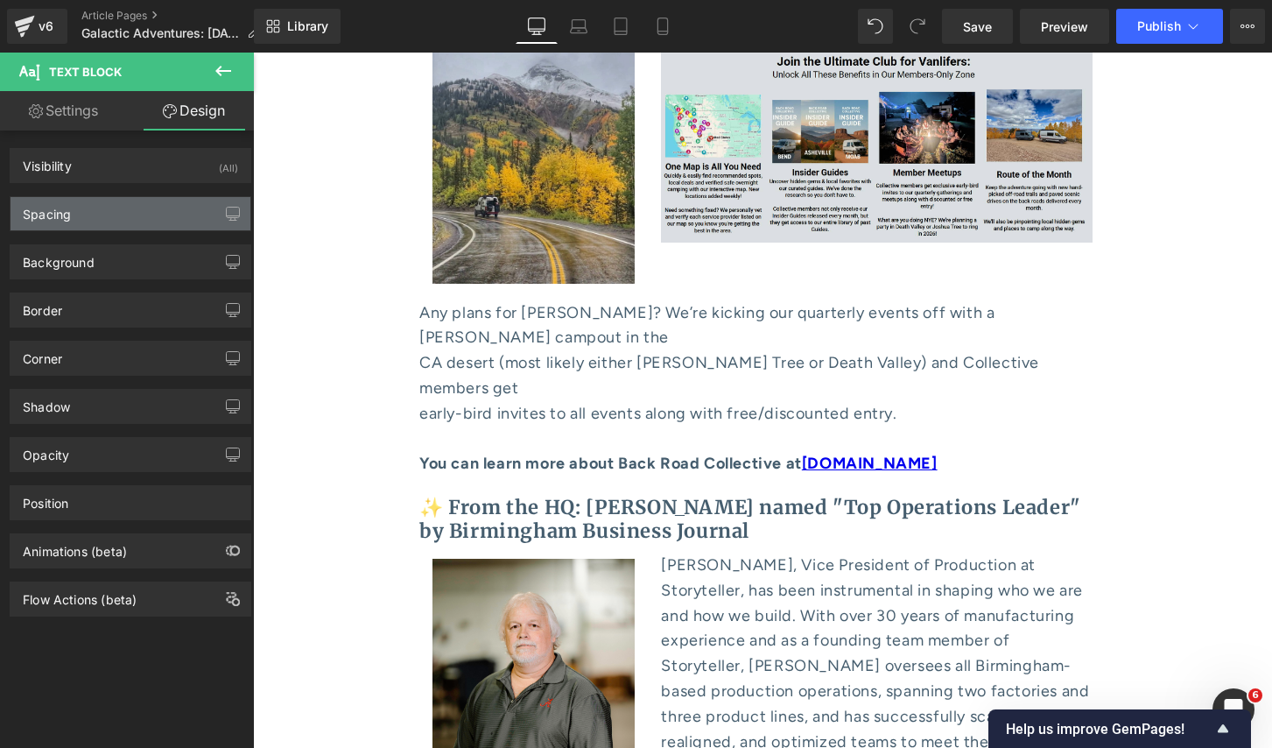
click at [136, 207] on div "Spacing" at bounding box center [131, 213] width 240 height 33
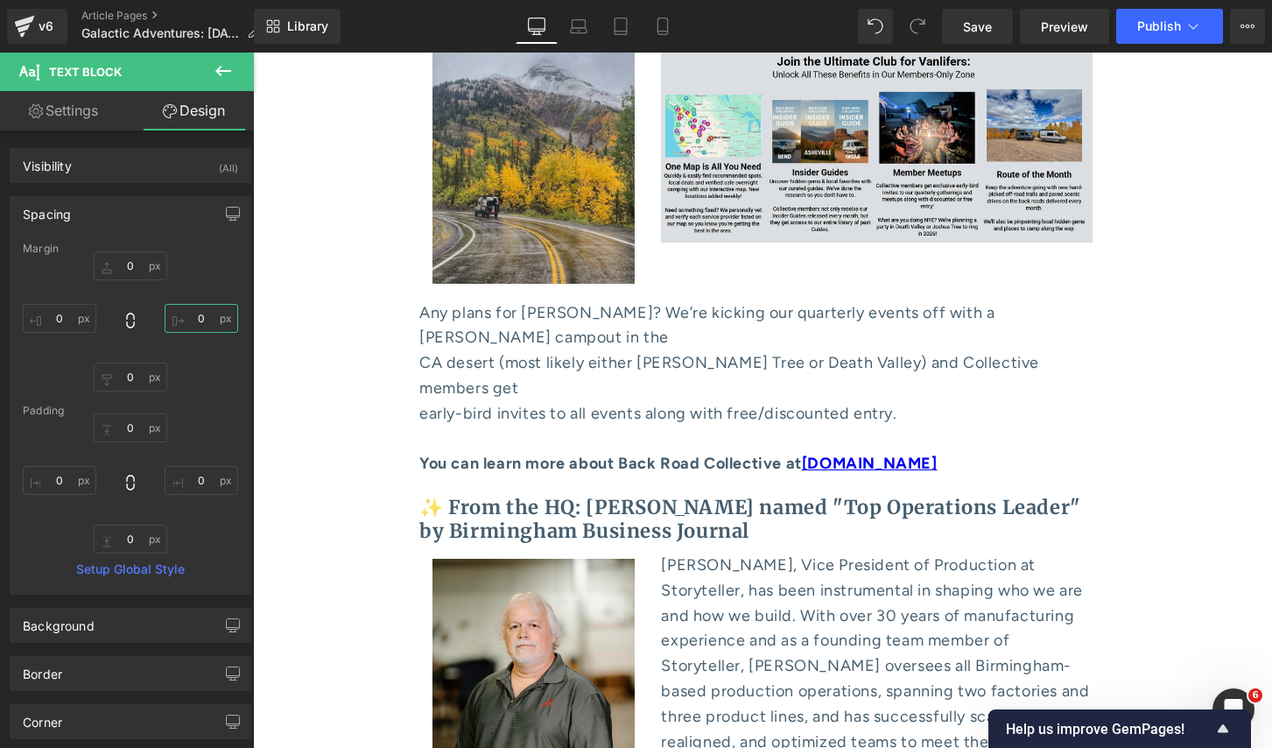
click at [193, 320] on input "0" at bounding box center [202, 318] width 74 height 29
type input "100"
click at [198, 317] on input "100" at bounding box center [202, 318] width 74 height 29
click at [253, 53] on div "175px" at bounding box center [253, 53] width 0 height 0
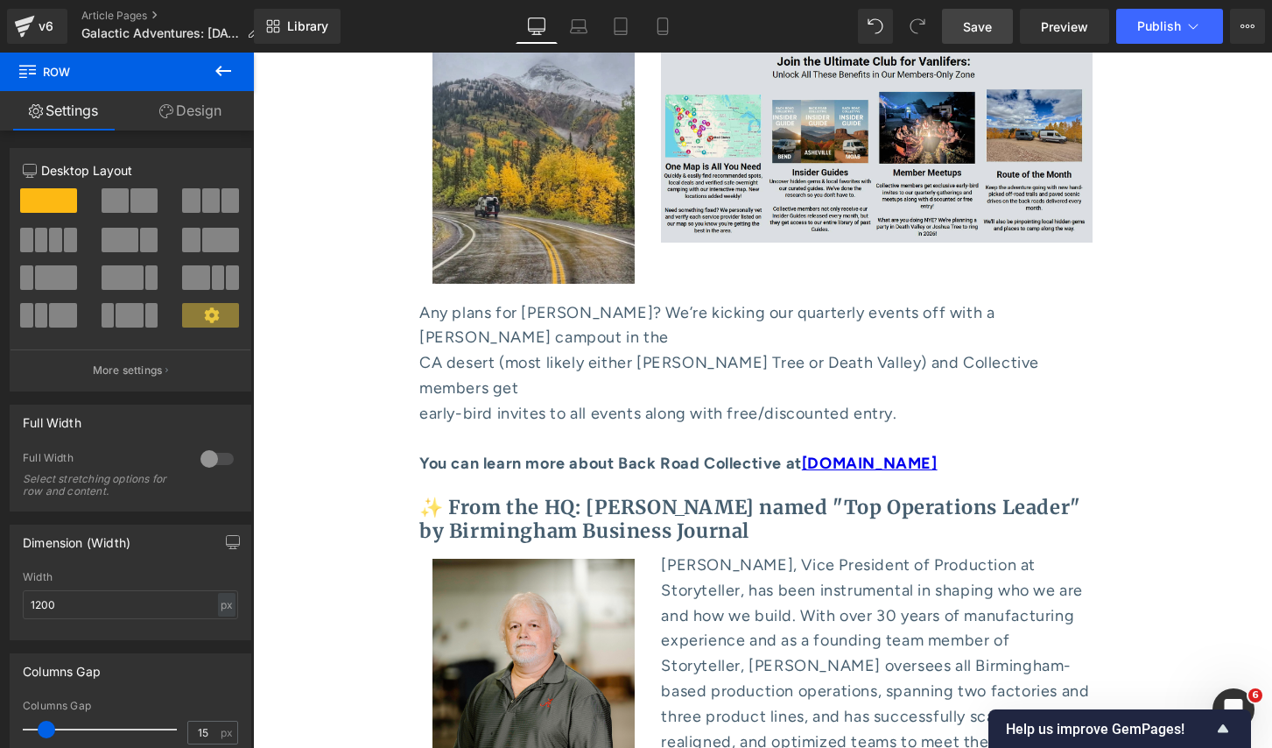
click at [977, 27] on span "Save" at bounding box center [977, 27] width 29 height 18
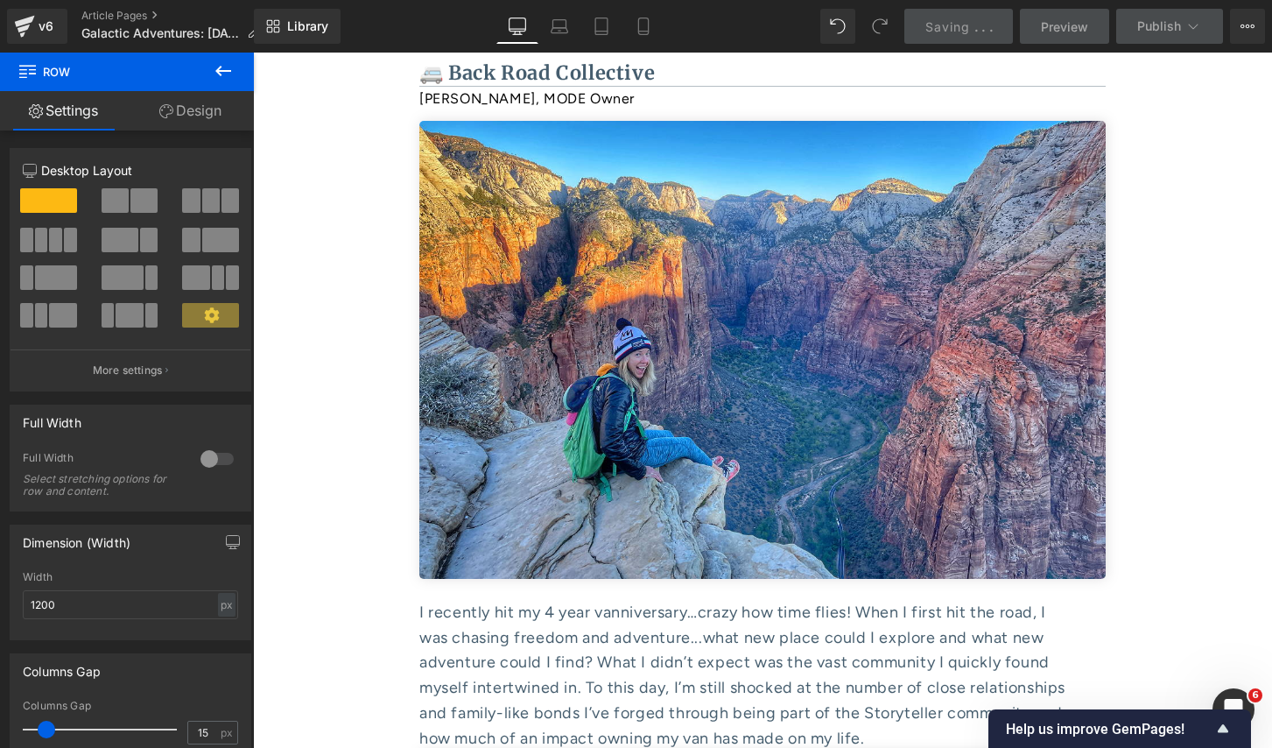
scroll to position [6734, 0]
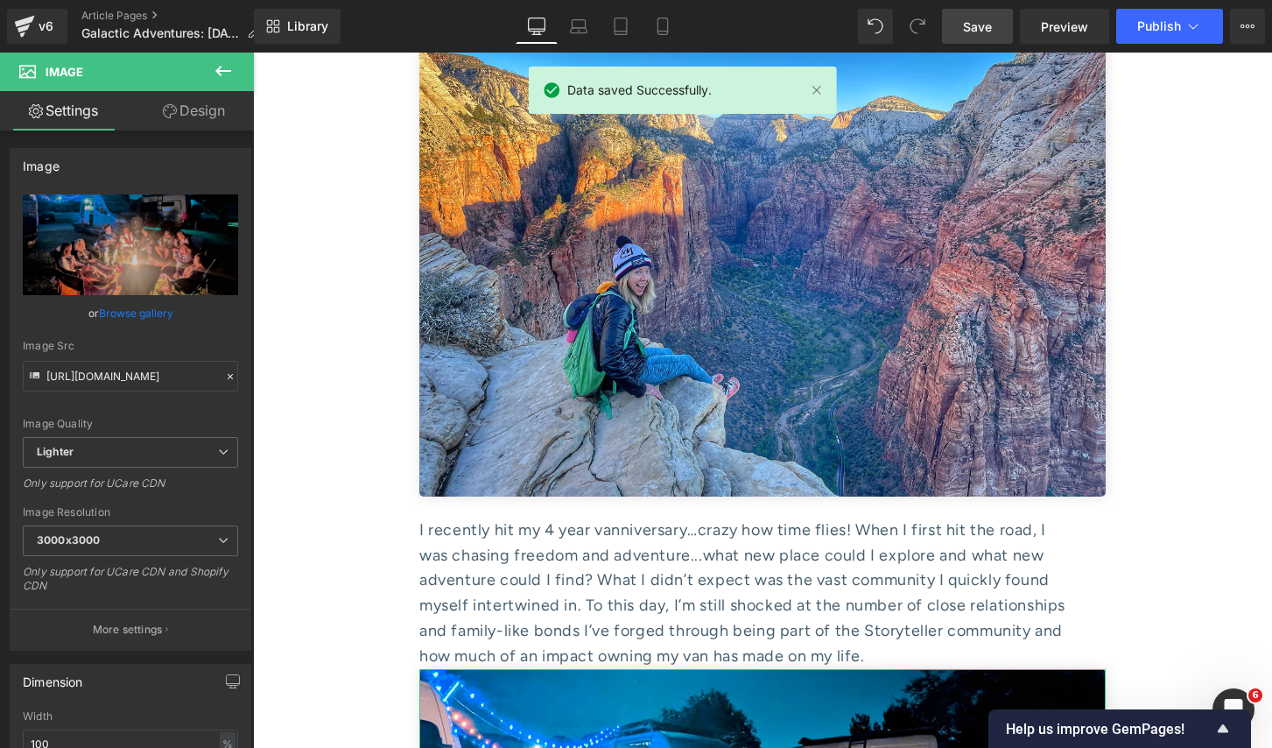
click at [203, 115] on link "Design" at bounding box center [193, 110] width 127 height 39
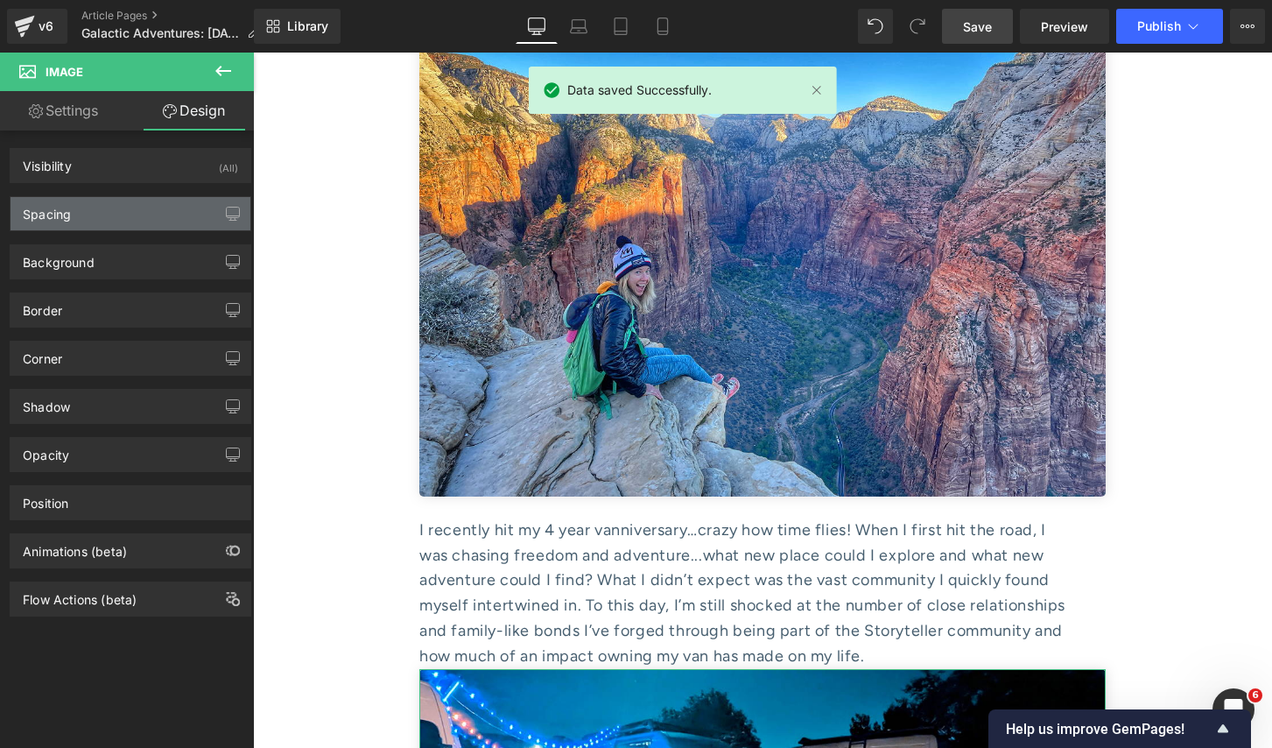
click at [115, 206] on div "Spacing" at bounding box center [131, 213] width 240 height 33
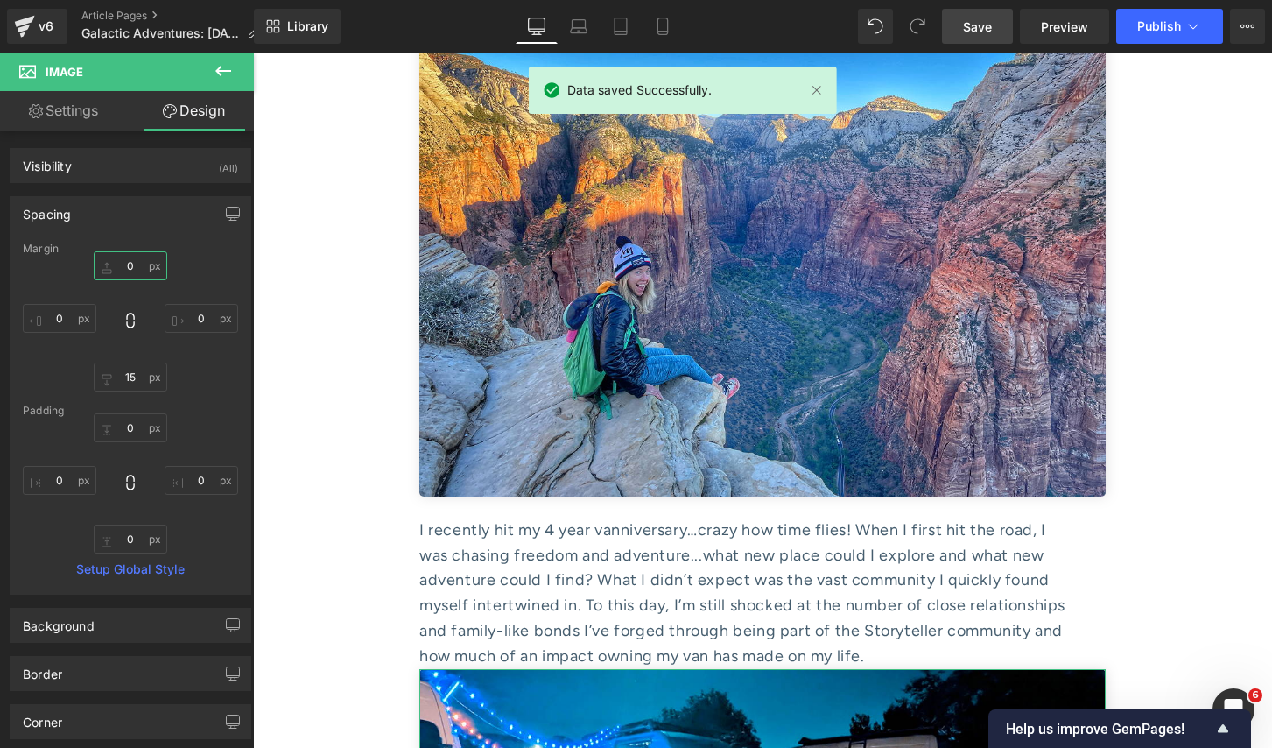
click at [116, 270] on input "0" at bounding box center [131, 265] width 74 height 29
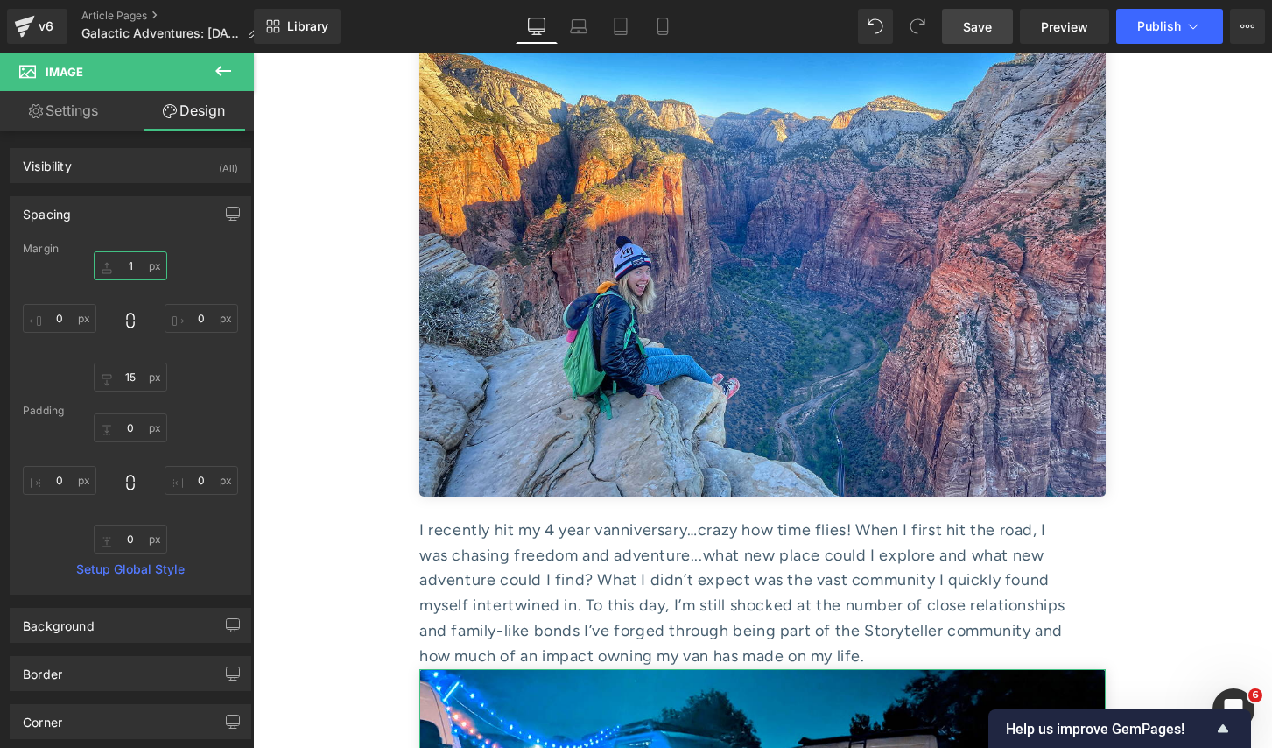
type input "10"
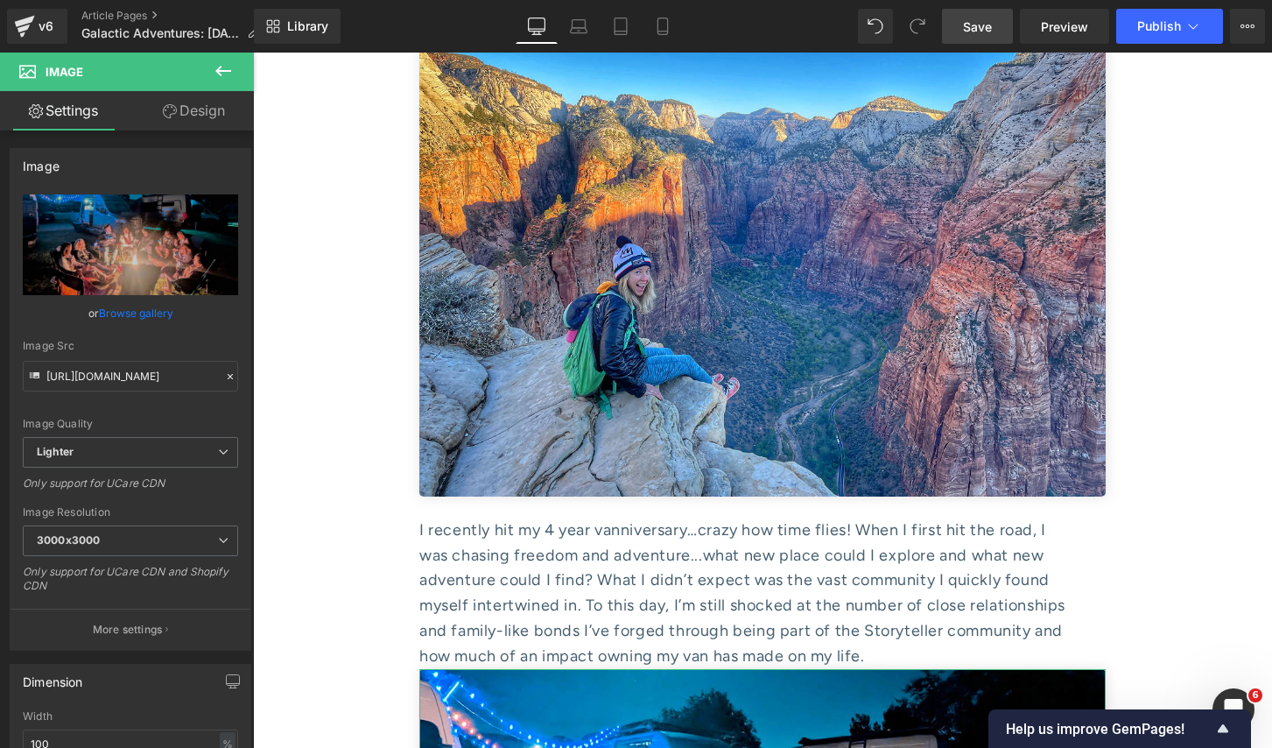
click at [181, 126] on link "Design" at bounding box center [193, 110] width 127 height 39
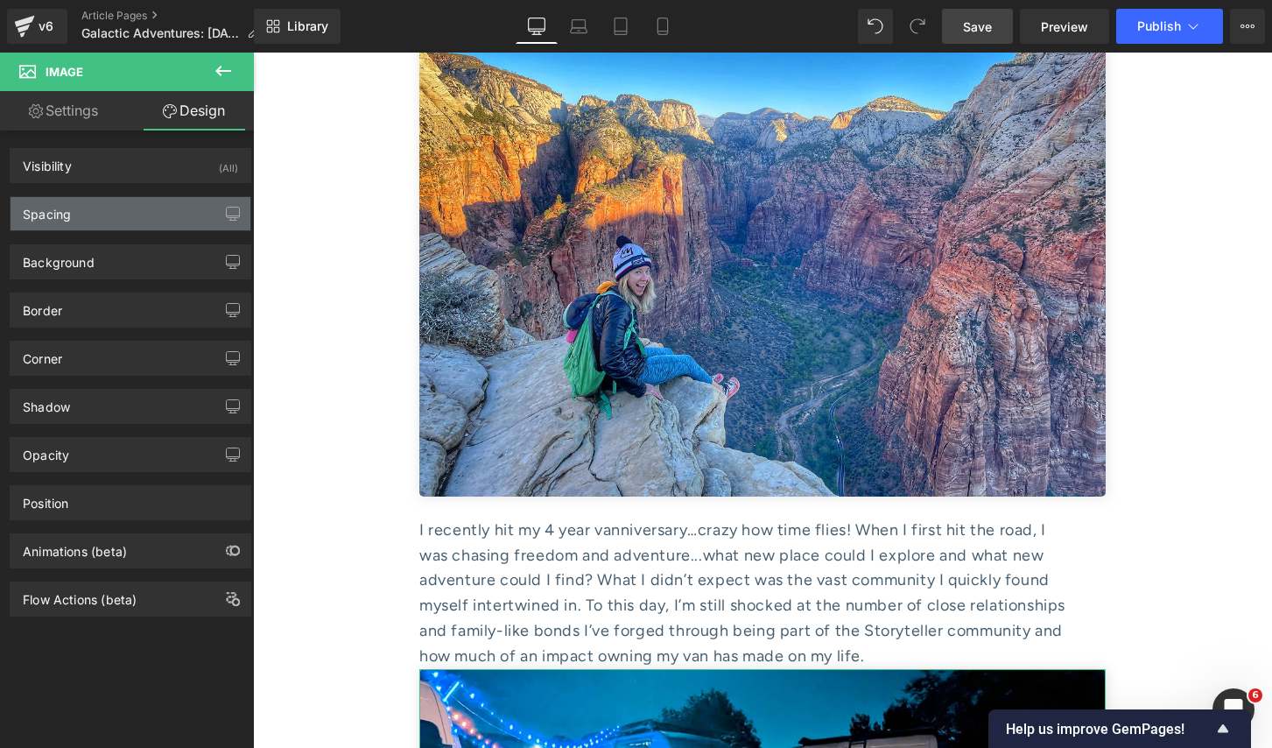
click at [133, 219] on div "Spacing" at bounding box center [131, 213] width 240 height 33
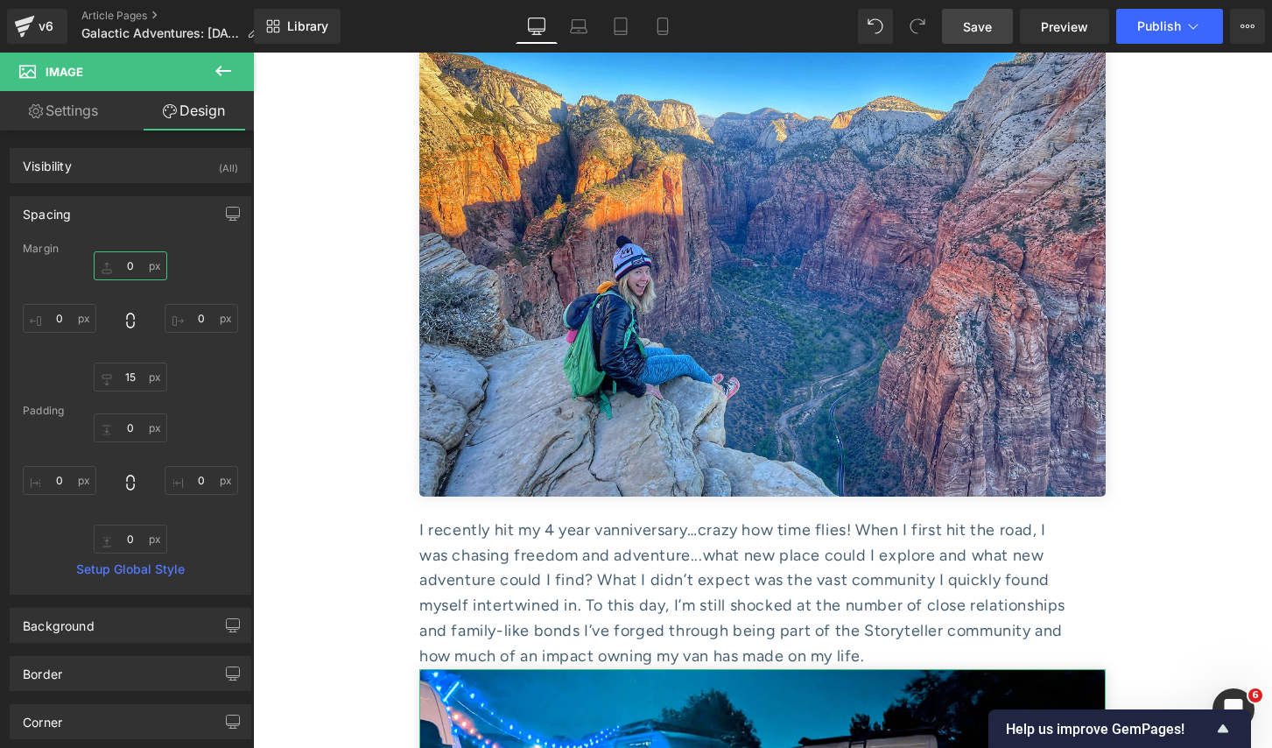
click at [128, 278] on input "0" at bounding box center [131, 265] width 74 height 29
type input "10"
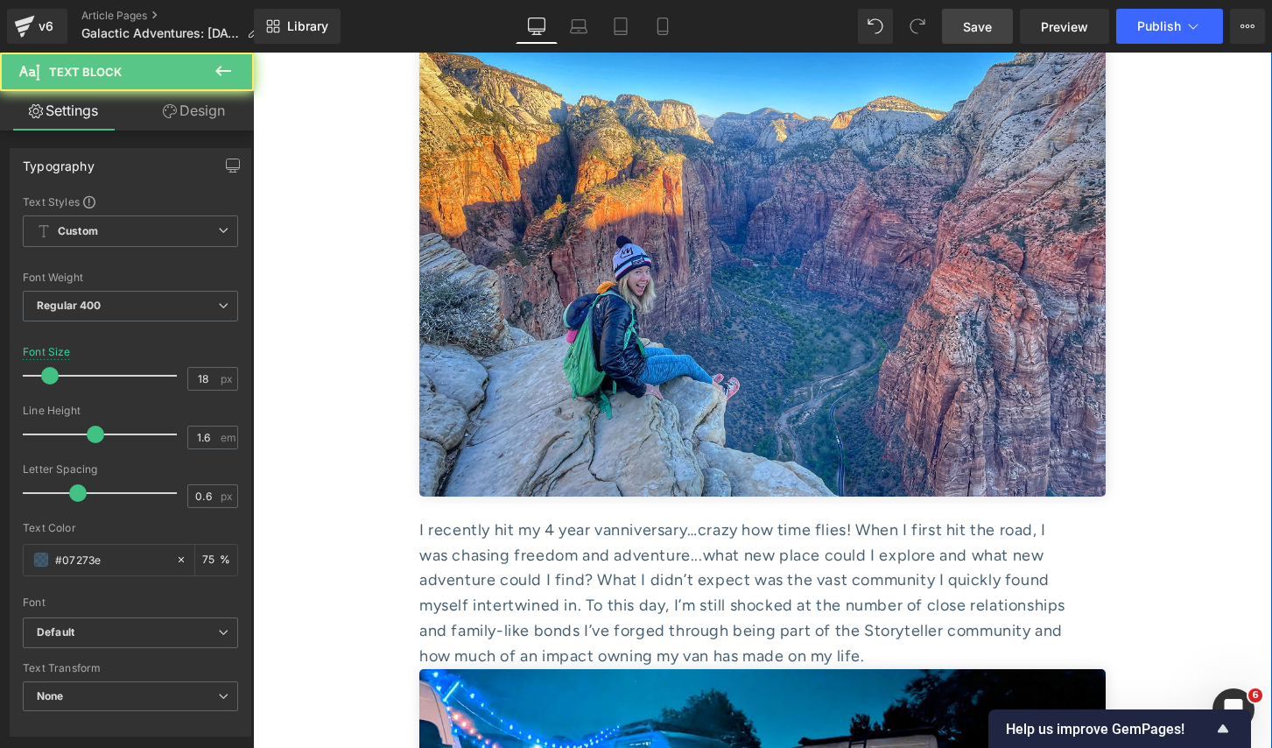
click at [618, 618] on div "and family-like bonds I’ve forged through being part of the Storyteller communi…" at bounding box center [762, 630] width 687 height 25
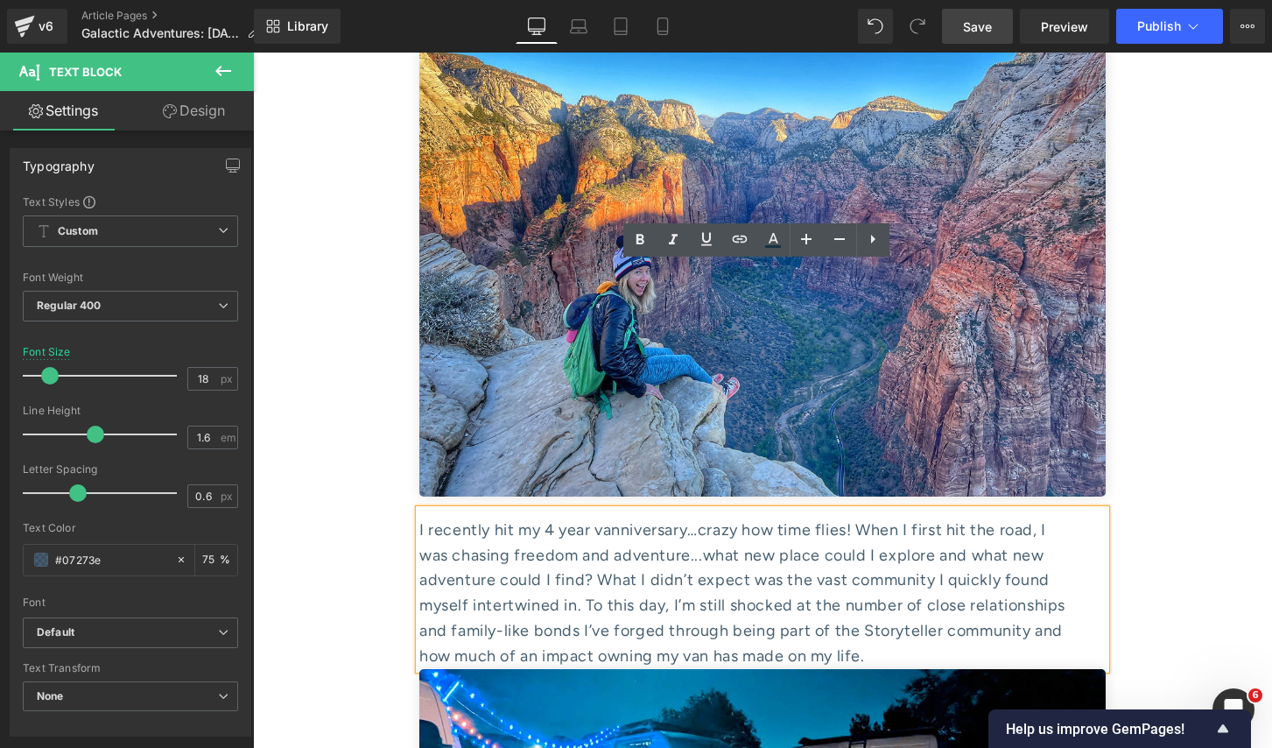
click at [902, 644] on div "how much of an impact owning my van has made on my life." at bounding box center [762, 656] width 687 height 25
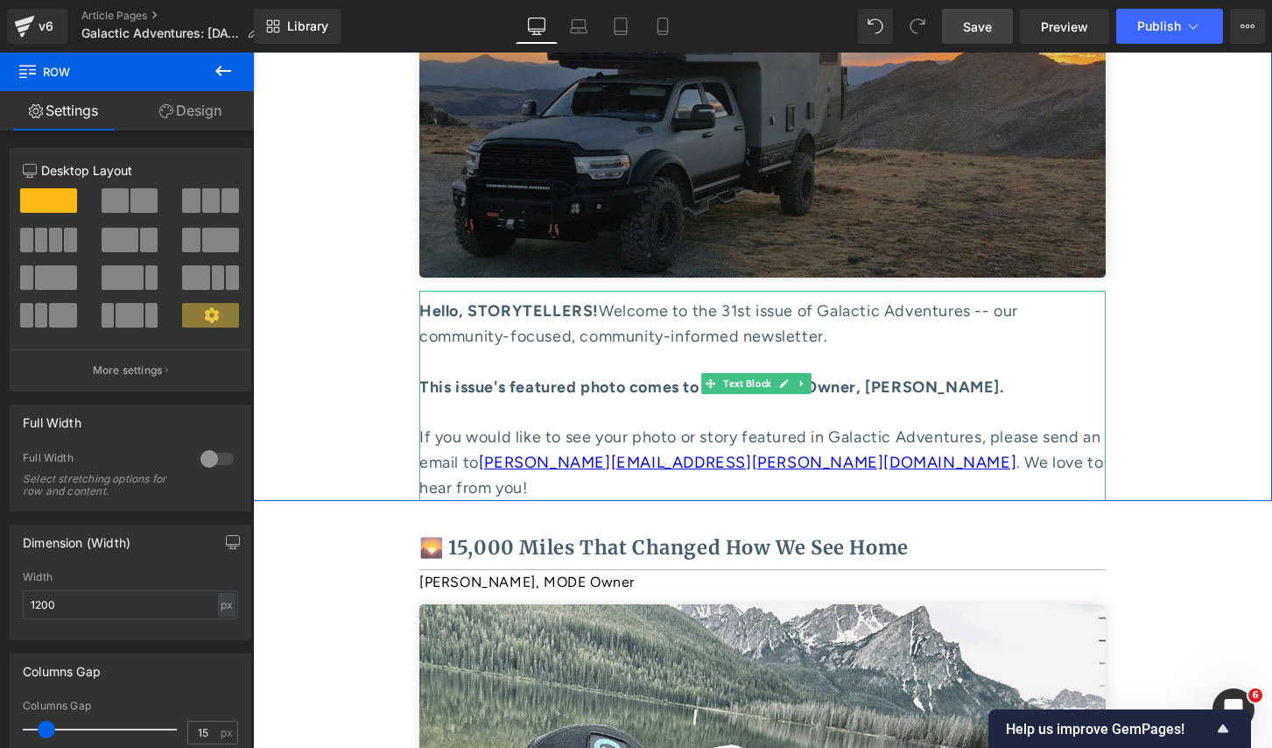
scroll to position [481, 0]
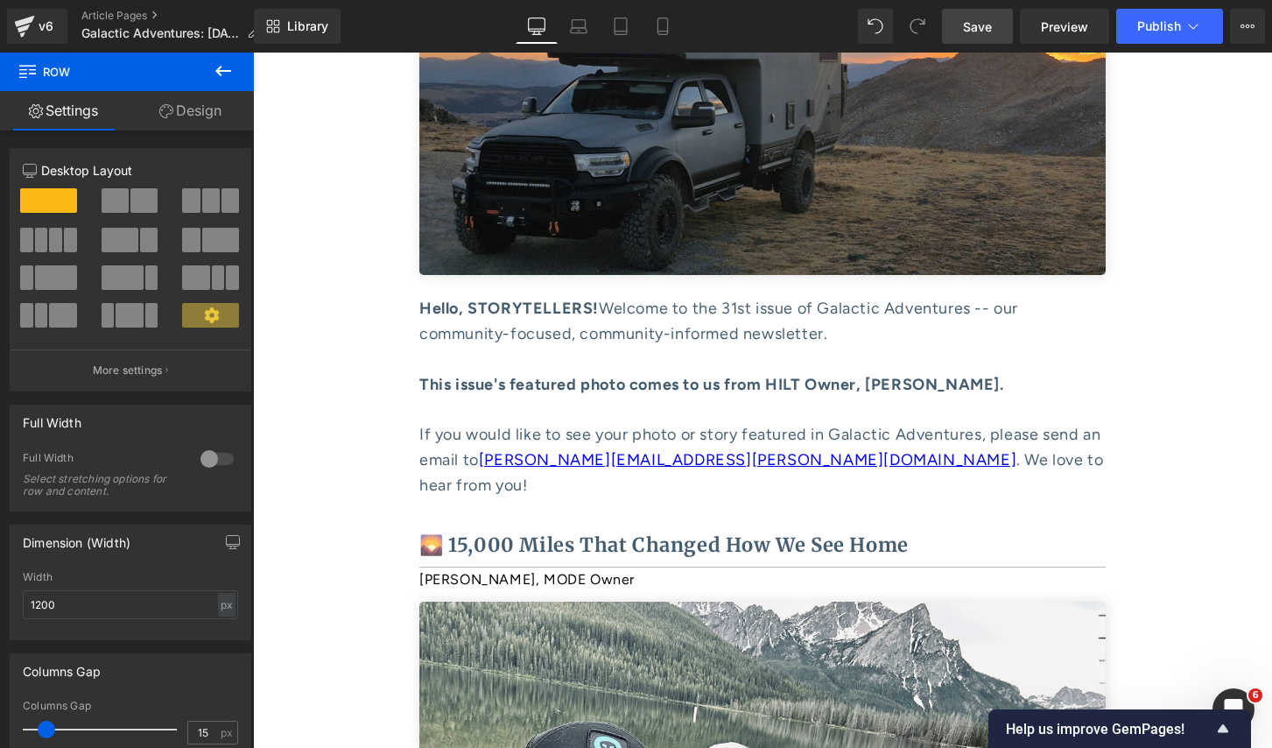
click at [973, 21] on span "Save" at bounding box center [977, 27] width 29 height 18
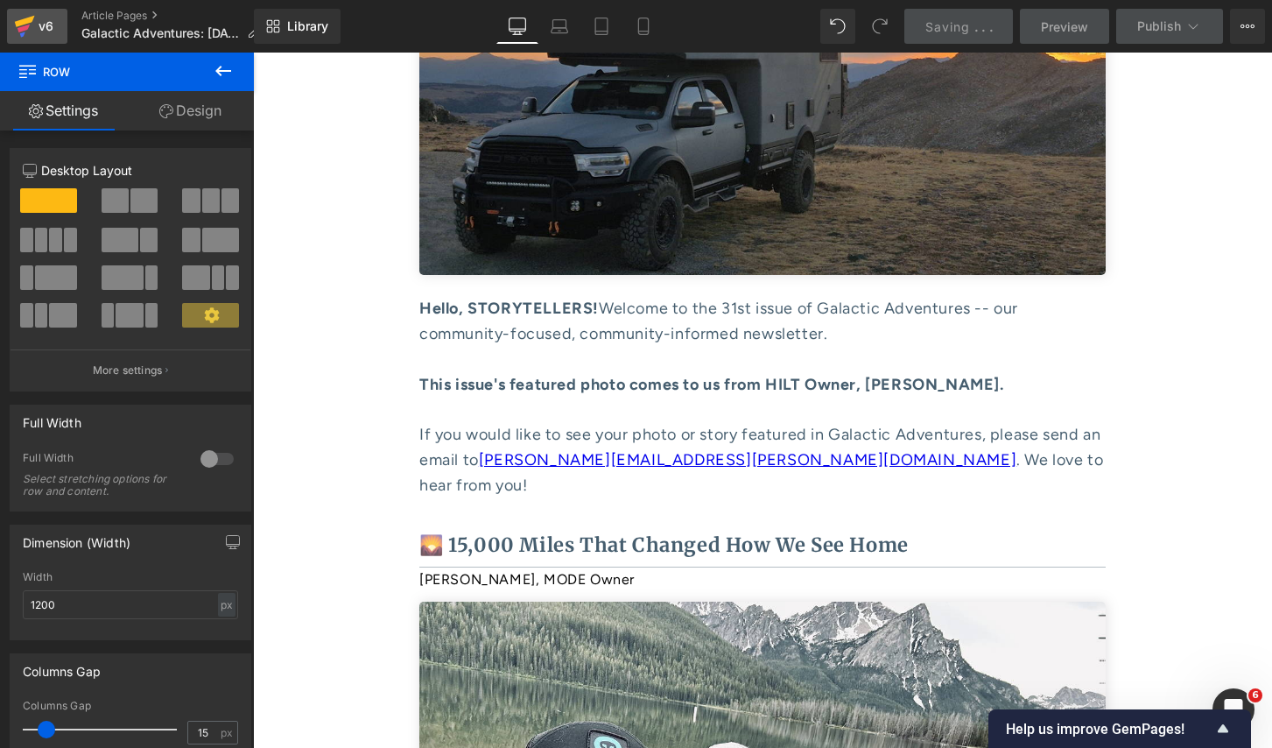
click at [23, 26] on icon at bounding box center [24, 29] width 12 height 8
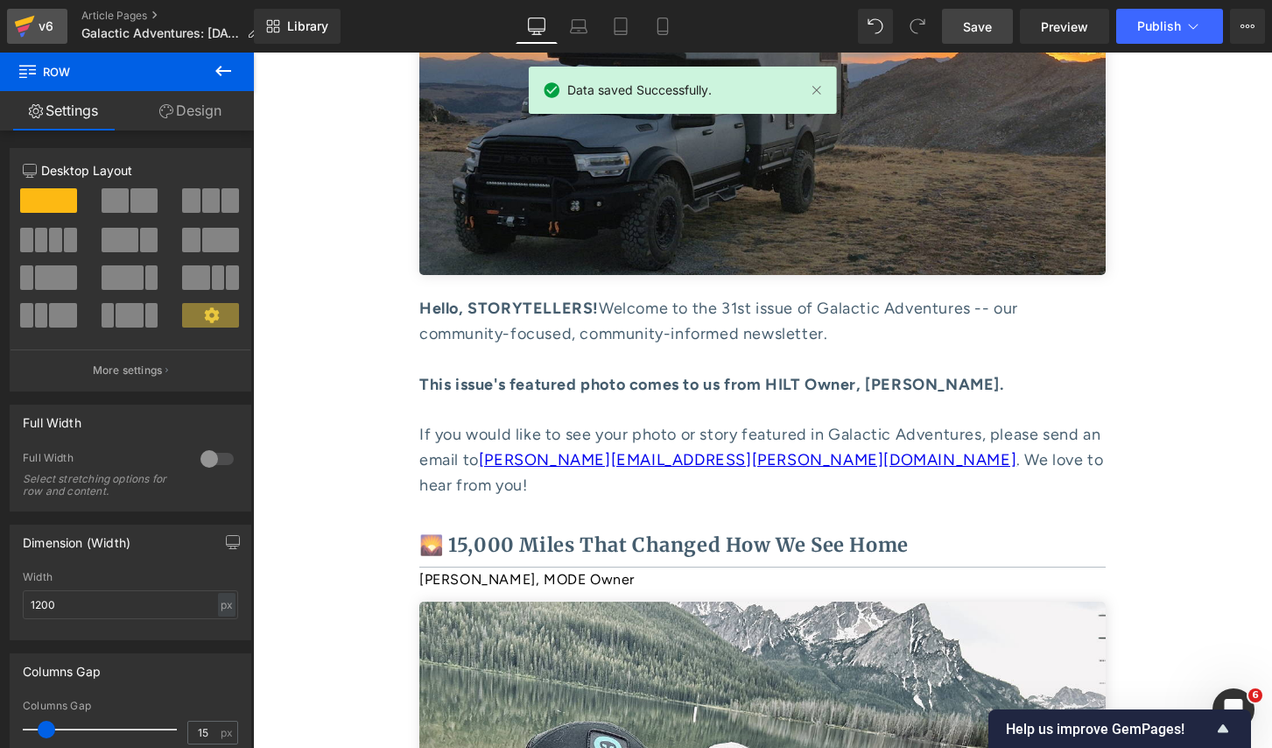
click at [29, 9] on icon at bounding box center [24, 26] width 21 height 44
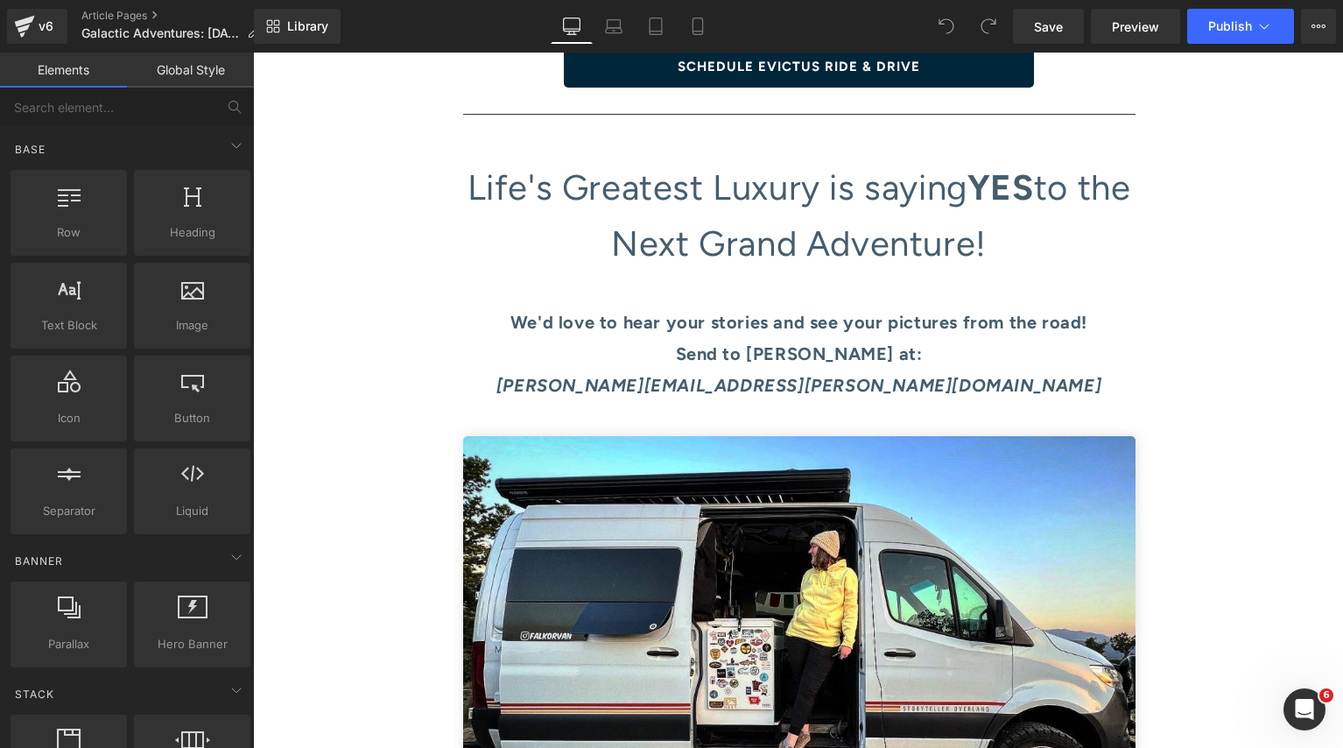
scroll to position [9117, 0]
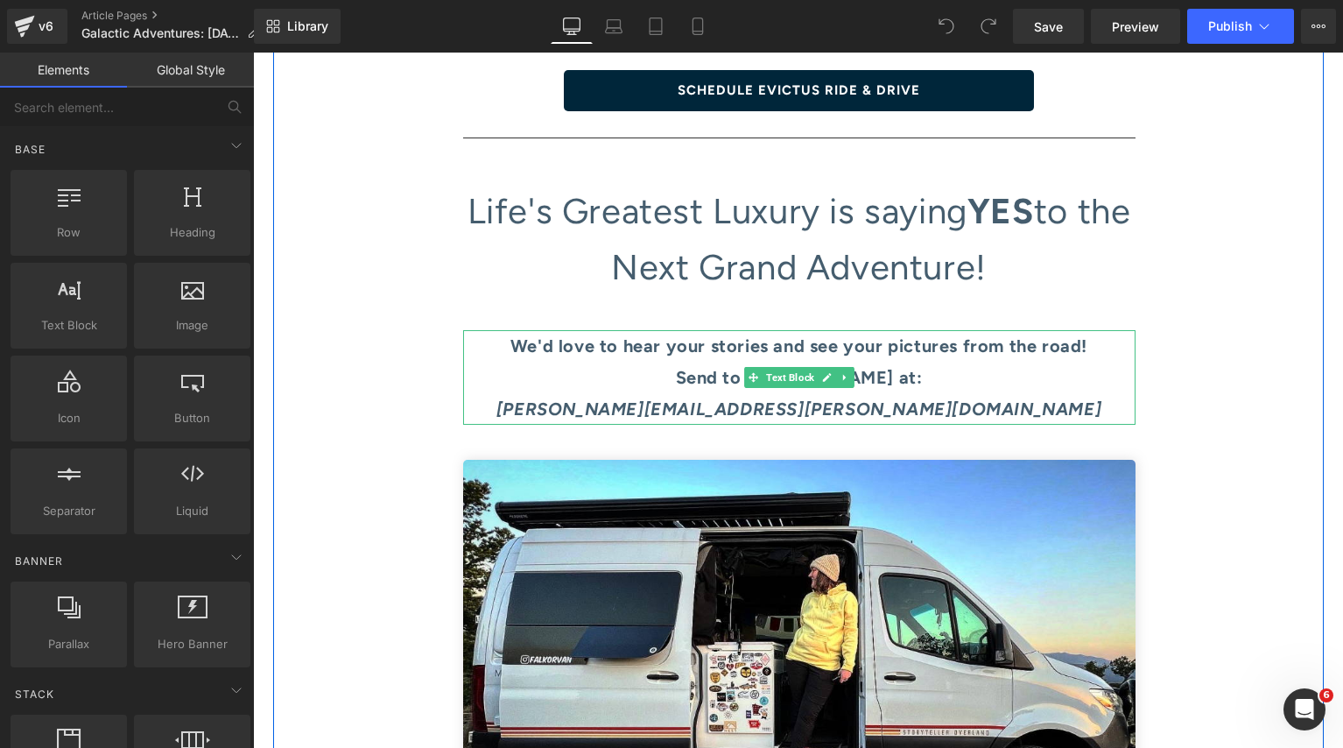
click at [465, 330] on p "We'd love to hear your stories and see your pictures from the road! Send to Emm…" at bounding box center [799, 361] width 673 height 63
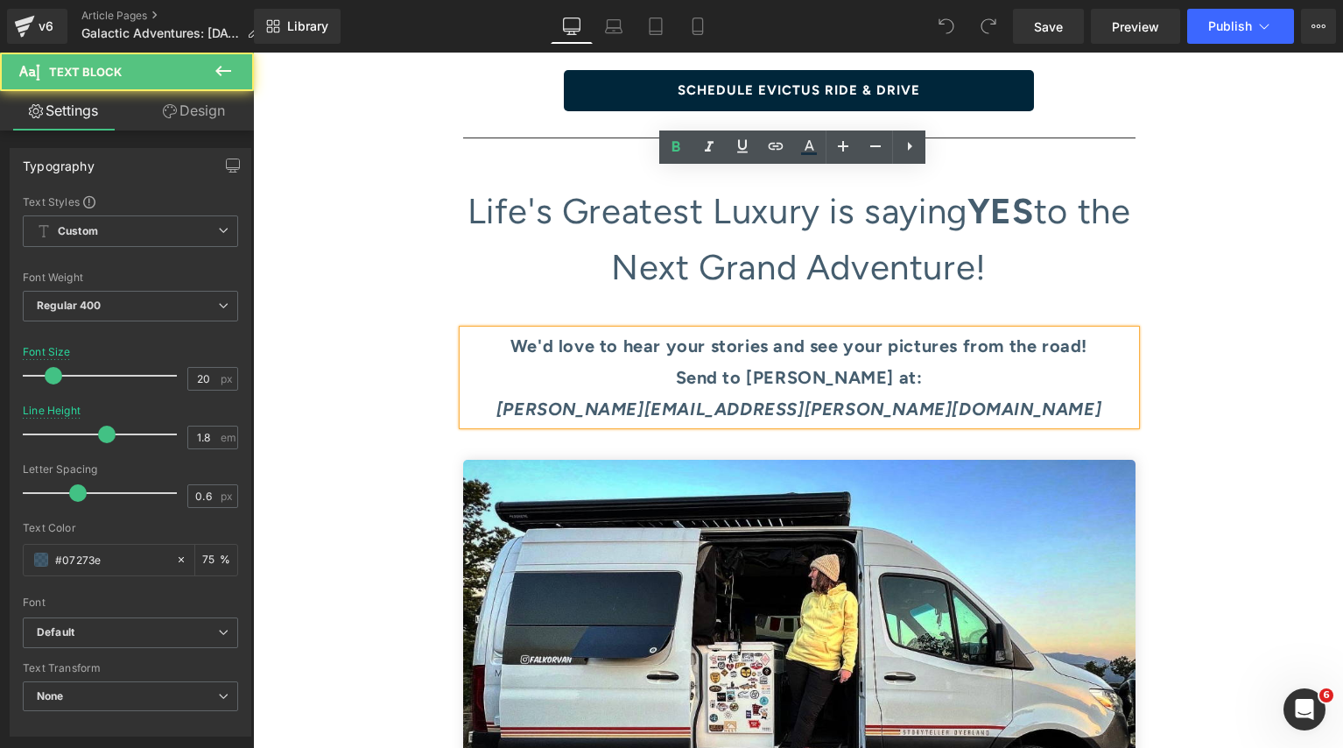
click at [366, 227] on div "The 2025 Tour Season is coming to a close. Join us in October at OVE East &/or …" at bounding box center [798, 196] width 1051 height 1695
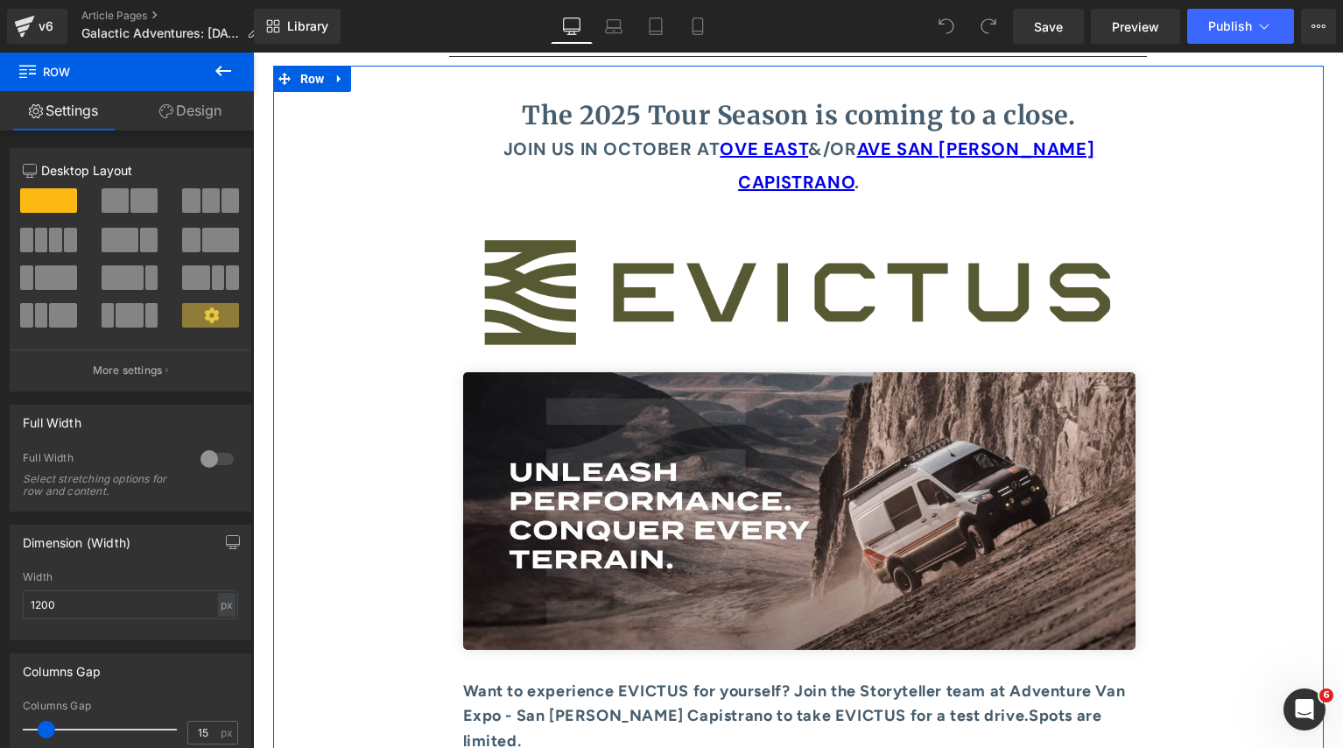
scroll to position [8264, 0]
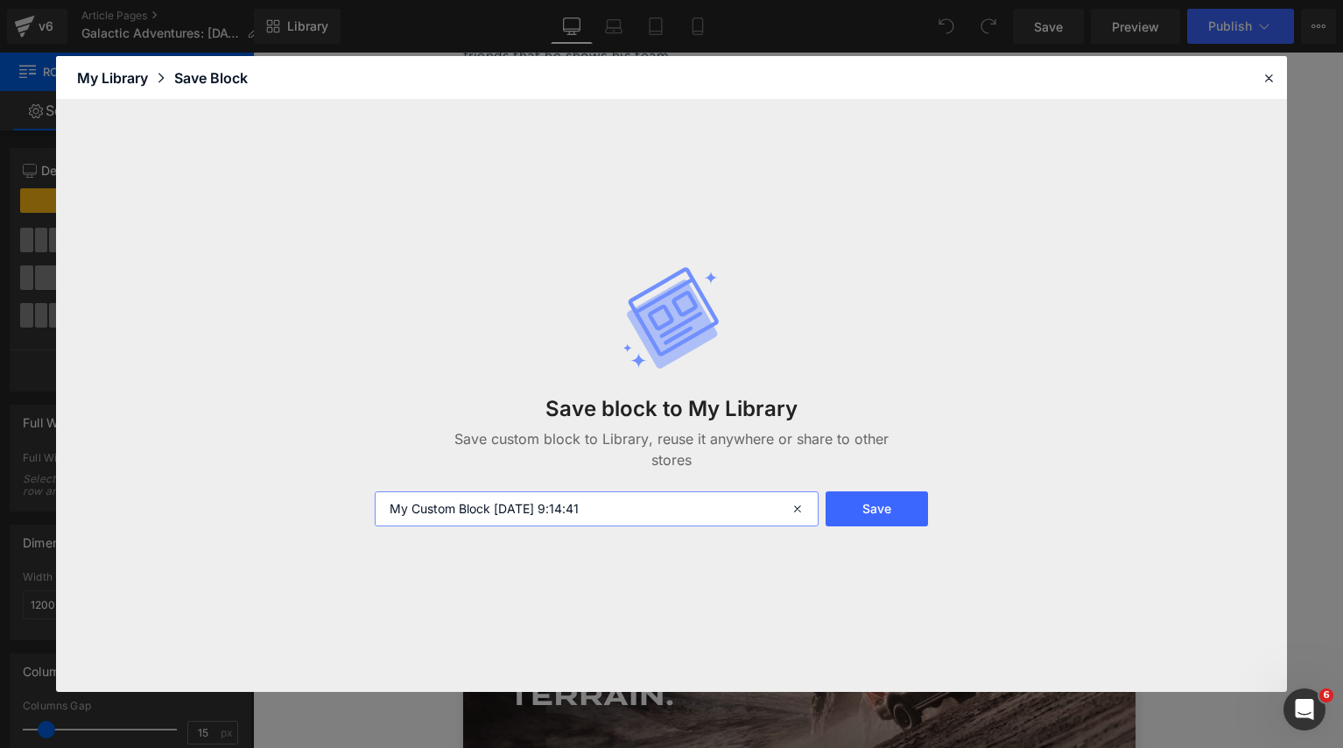
click at [634, 505] on input "My Custom Block 2025-10-09 9:14:41" at bounding box center [597, 508] width 444 height 35
type input "Galactic Call for Photos"
click at [846, 502] on button "Save" at bounding box center [877, 508] width 102 height 35
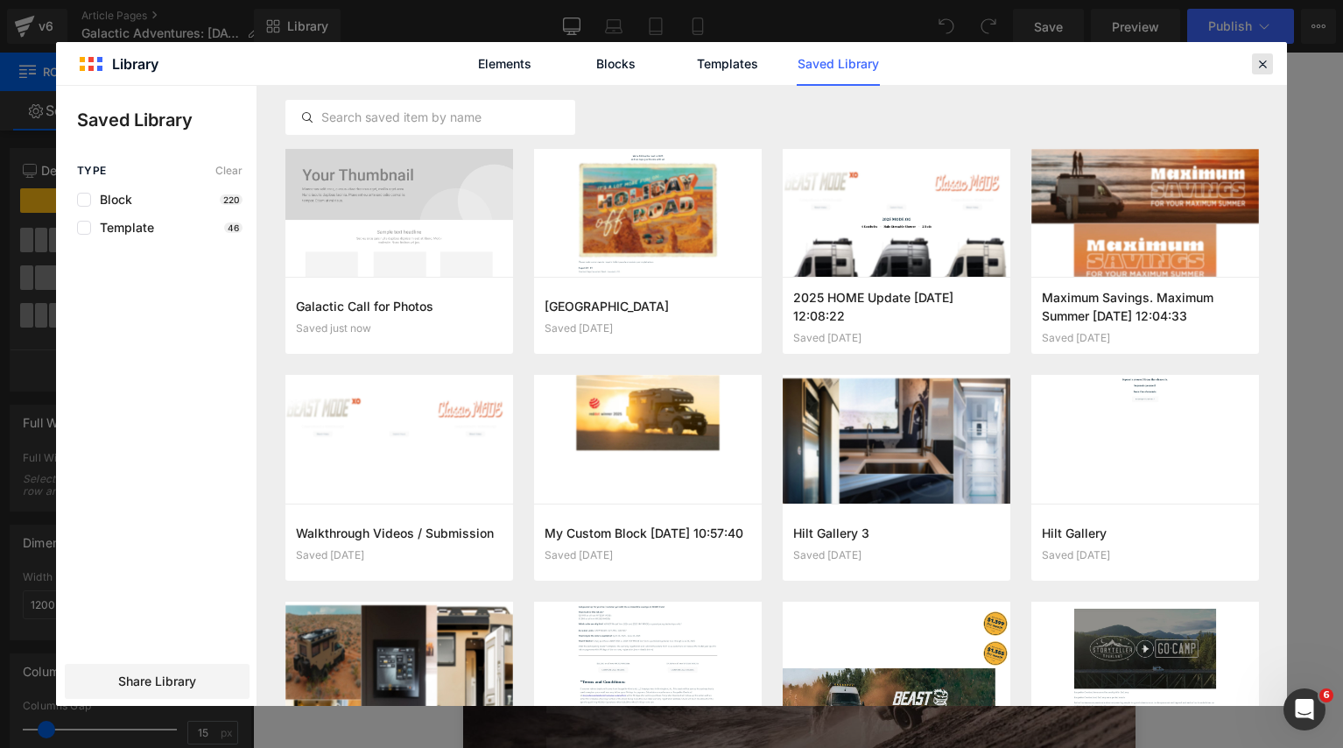
click at [846, 60] on icon at bounding box center [1263, 64] width 16 height 16
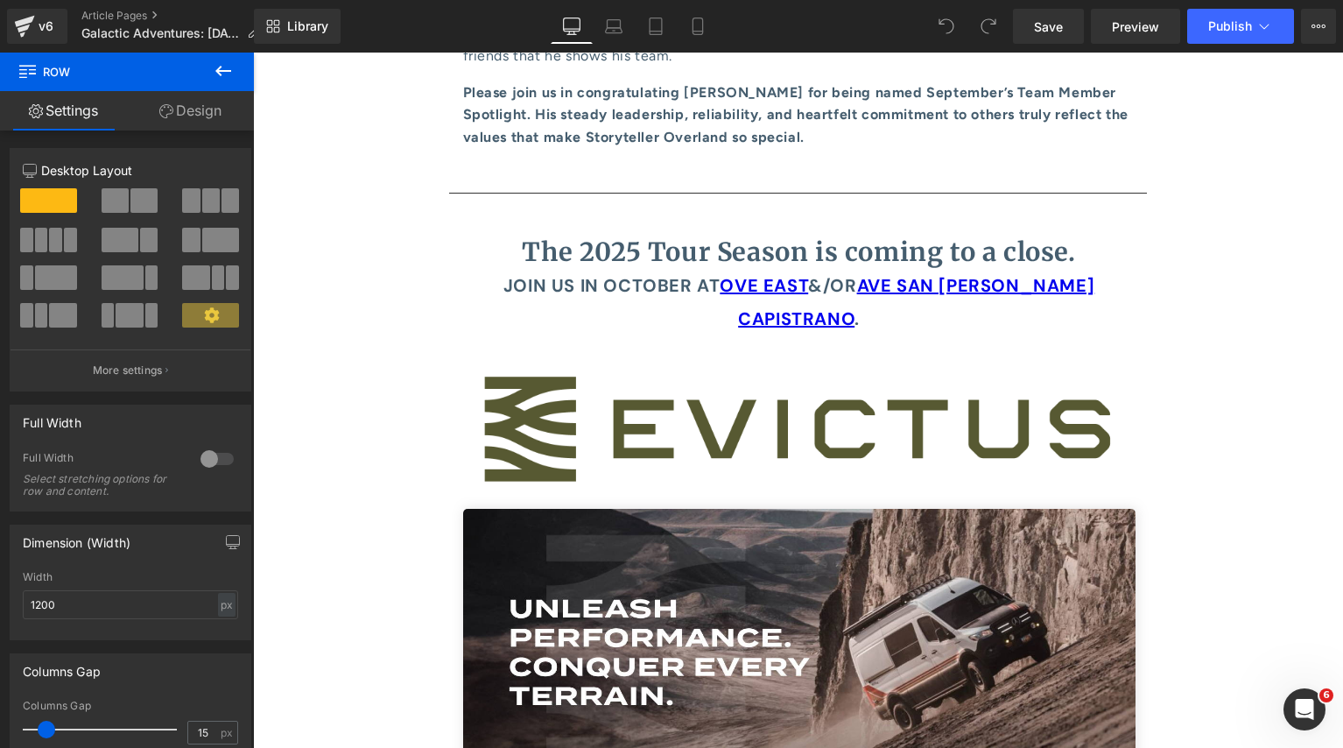
click at [220, 67] on icon at bounding box center [223, 71] width 16 height 11
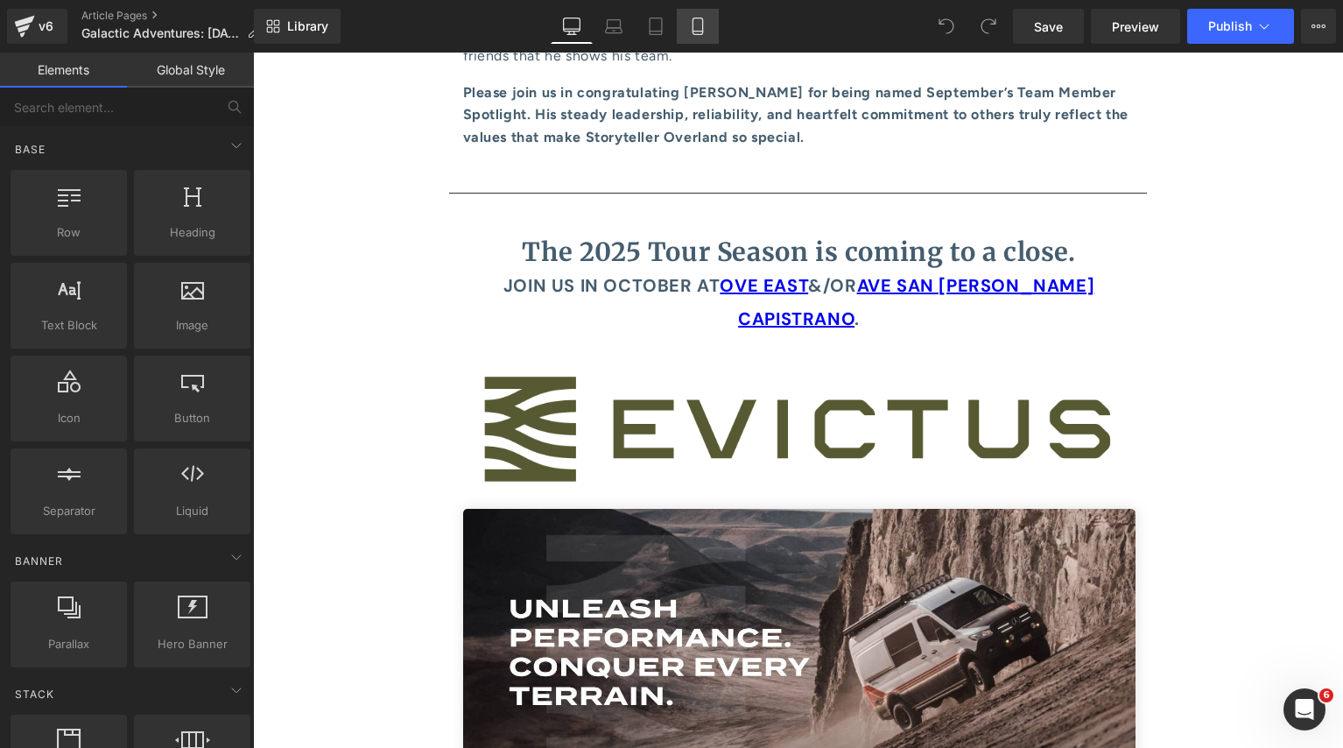
drag, startPoint x: 697, startPoint y: 14, endPoint x: 77, endPoint y: 81, distance: 623.5
click at [697, 14] on link "Mobile" at bounding box center [698, 26] width 42 height 35
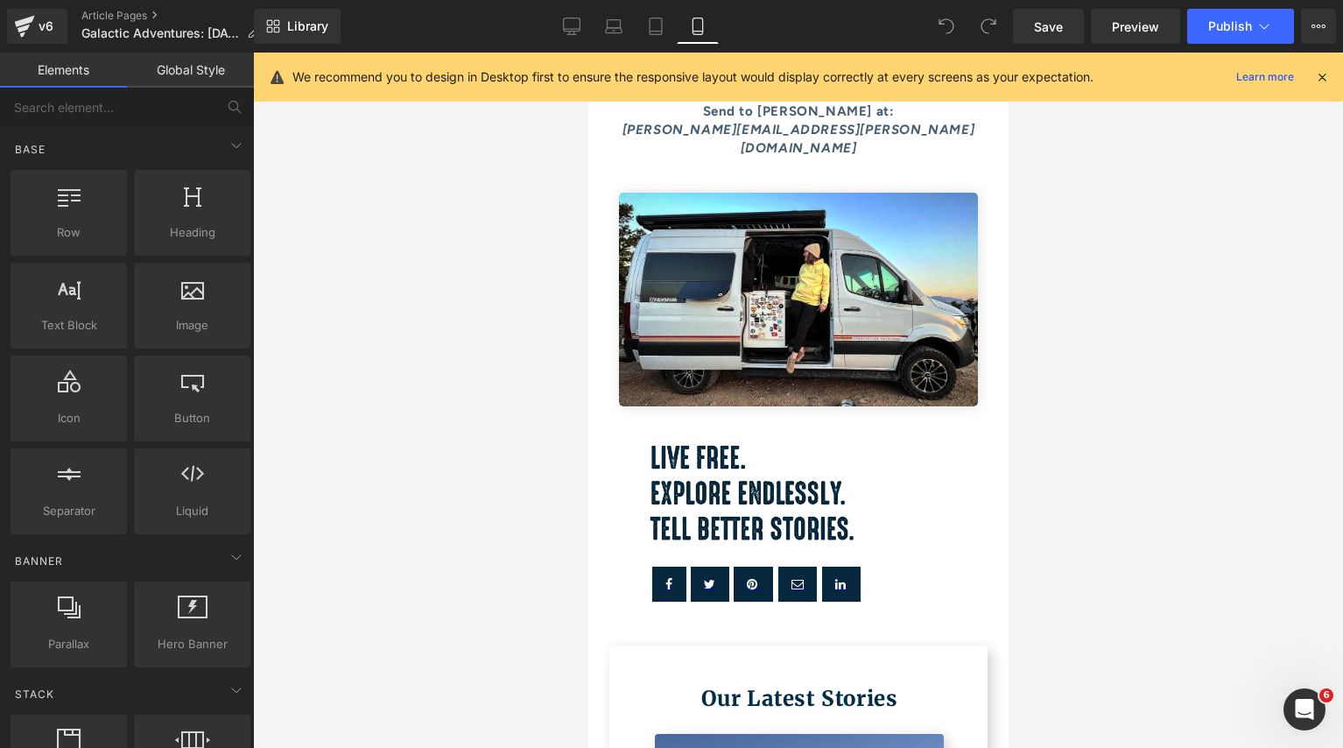
scroll to position [9760, 0]
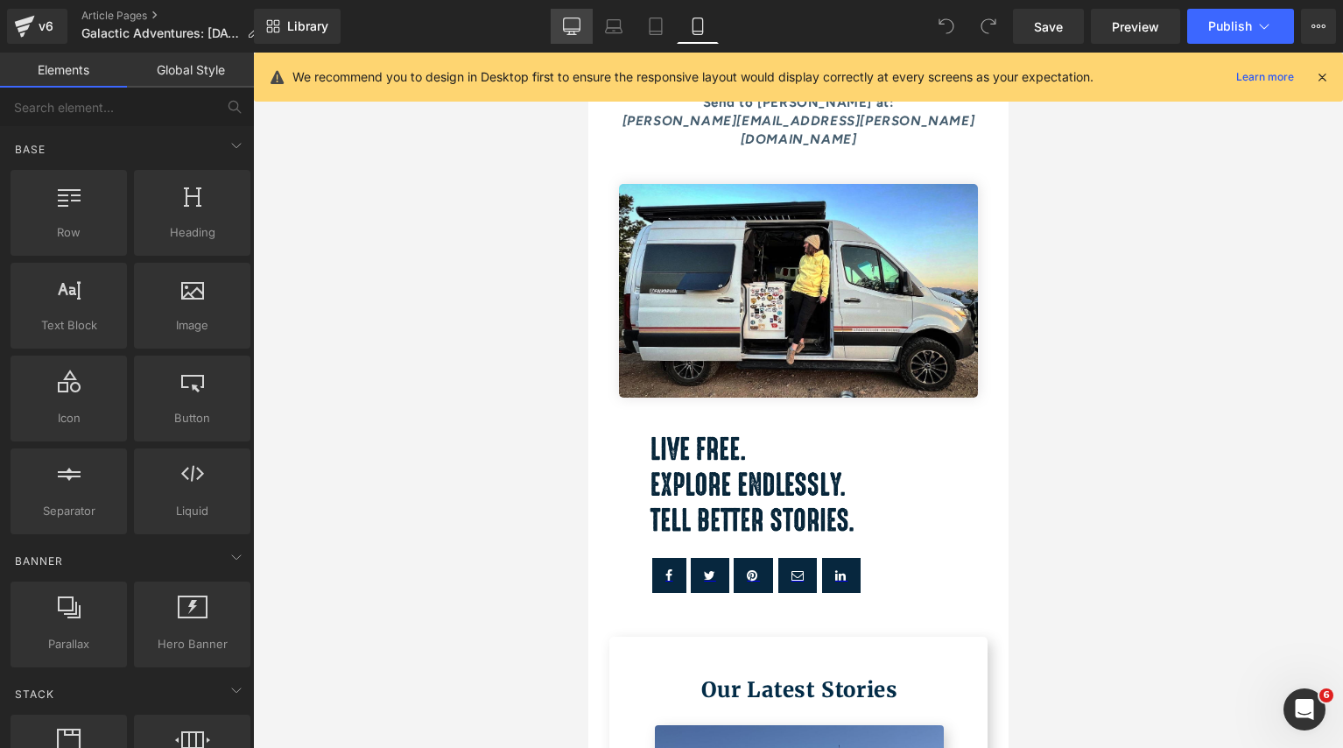
click at [581, 27] on icon at bounding box center [572, 24] width 17 height 13
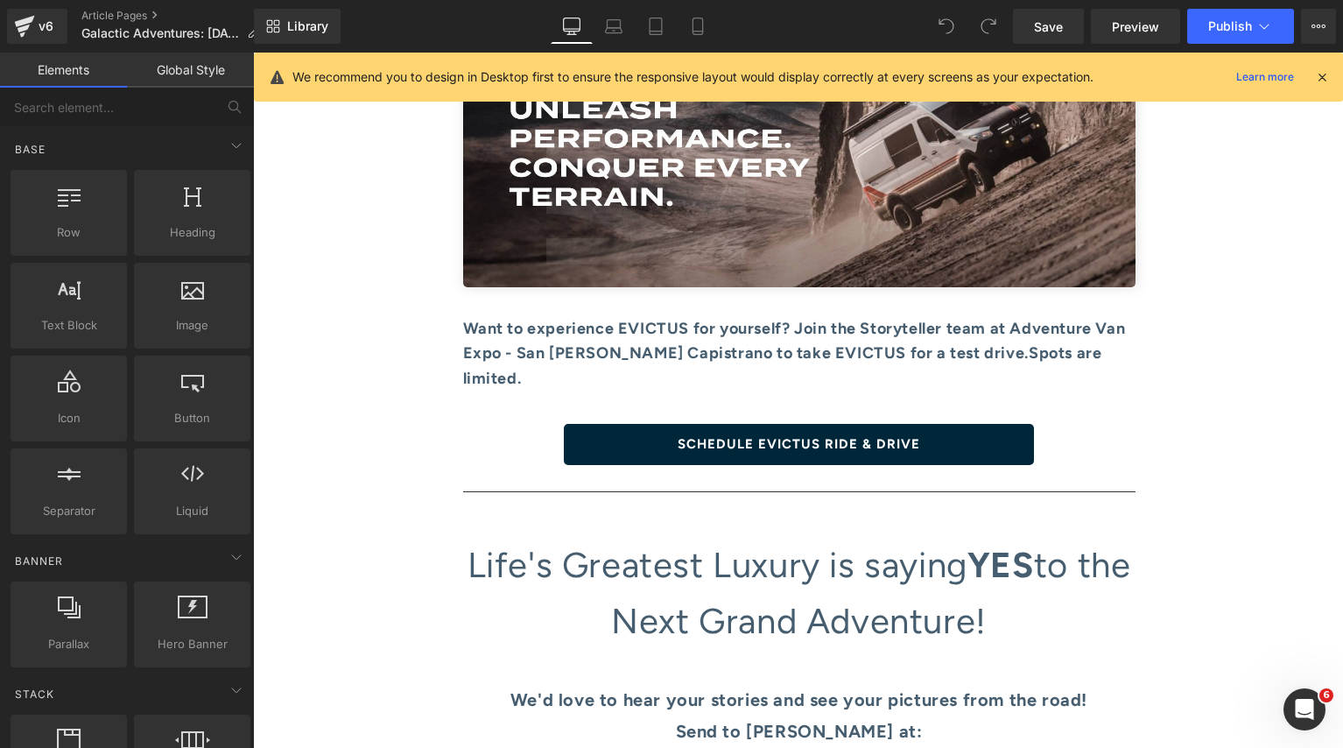
scroll to position [7958, 0]
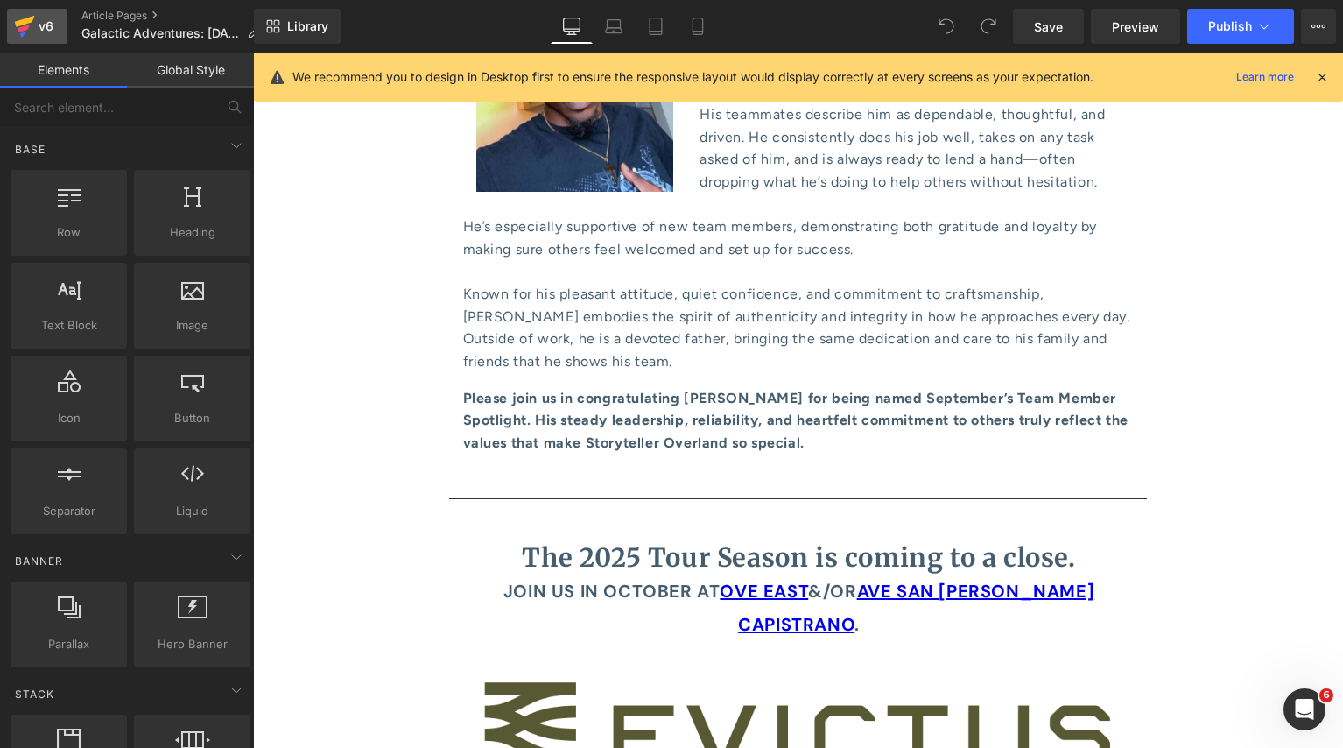
click at [32, 27] on icon at bounding box center [24, 26] width 21 height 44
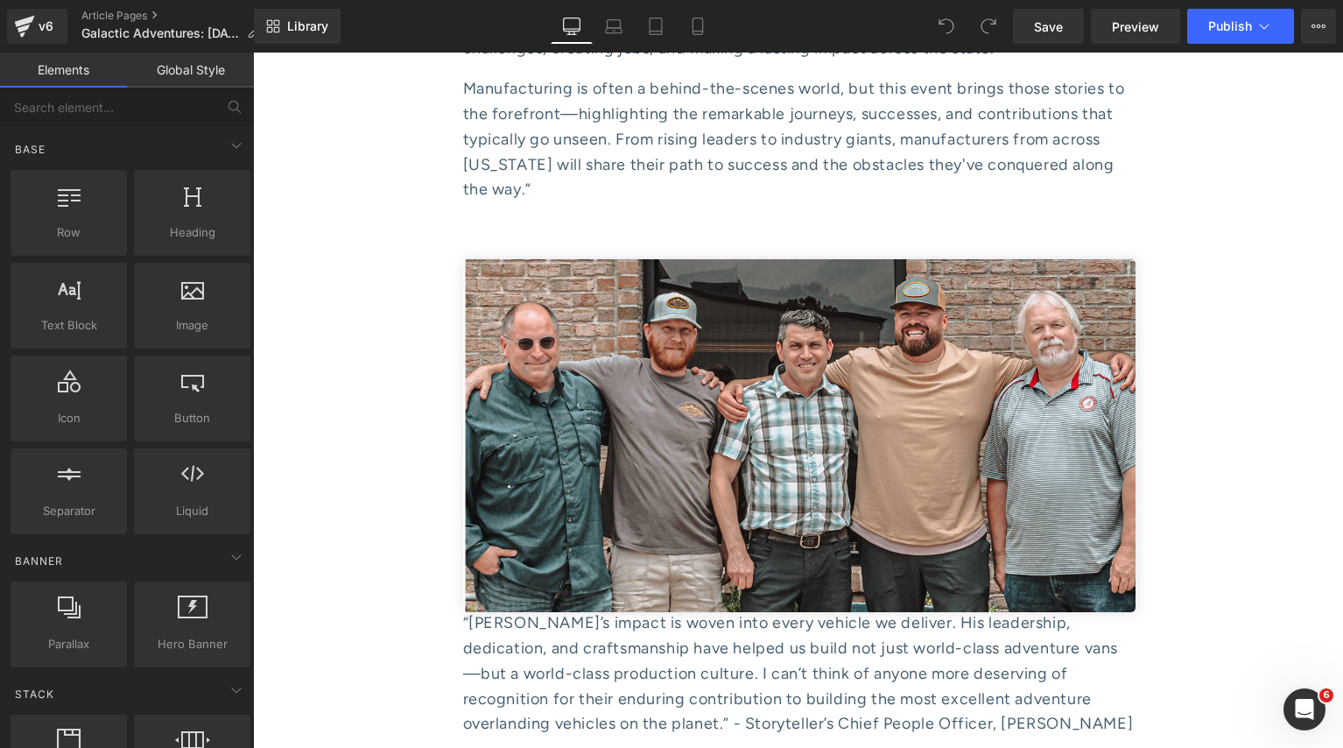
scroll to position [9803, 0]
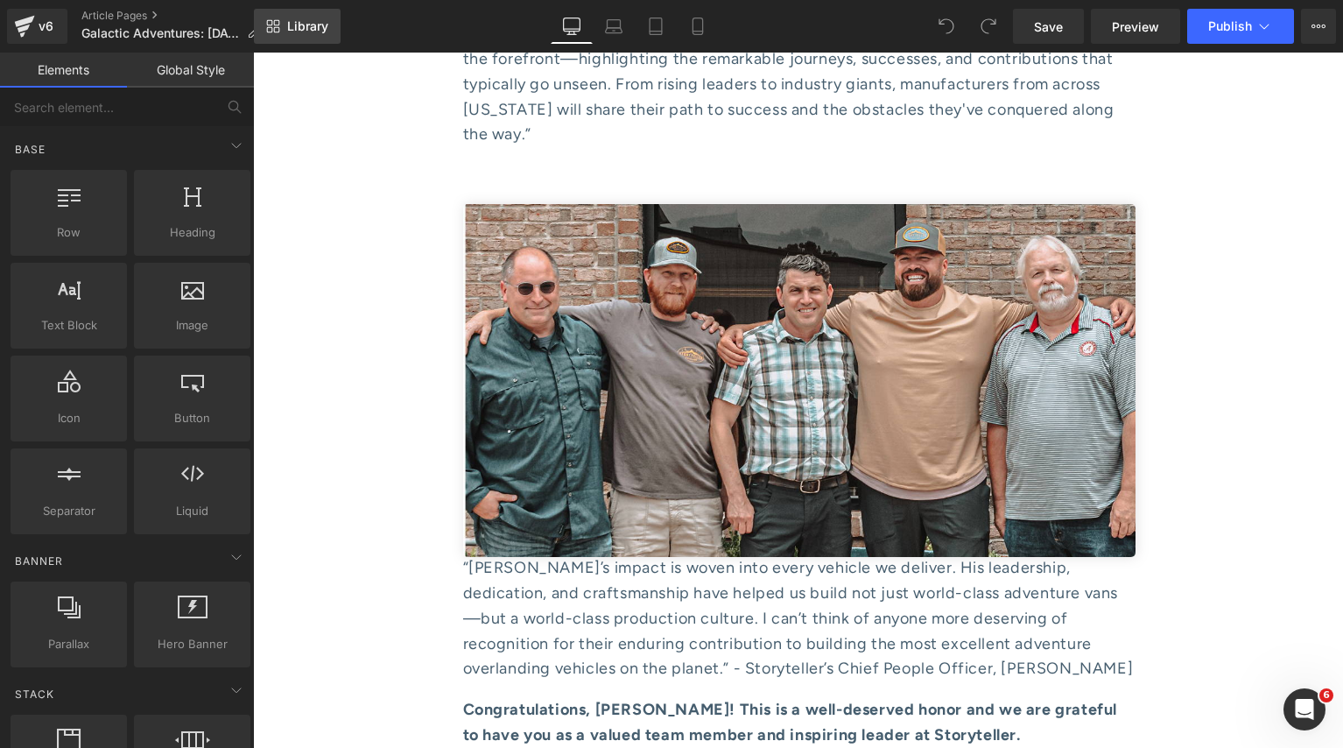
click at [309, 32] on span "Library" at bounding box center [307, 26] width 41 height 16
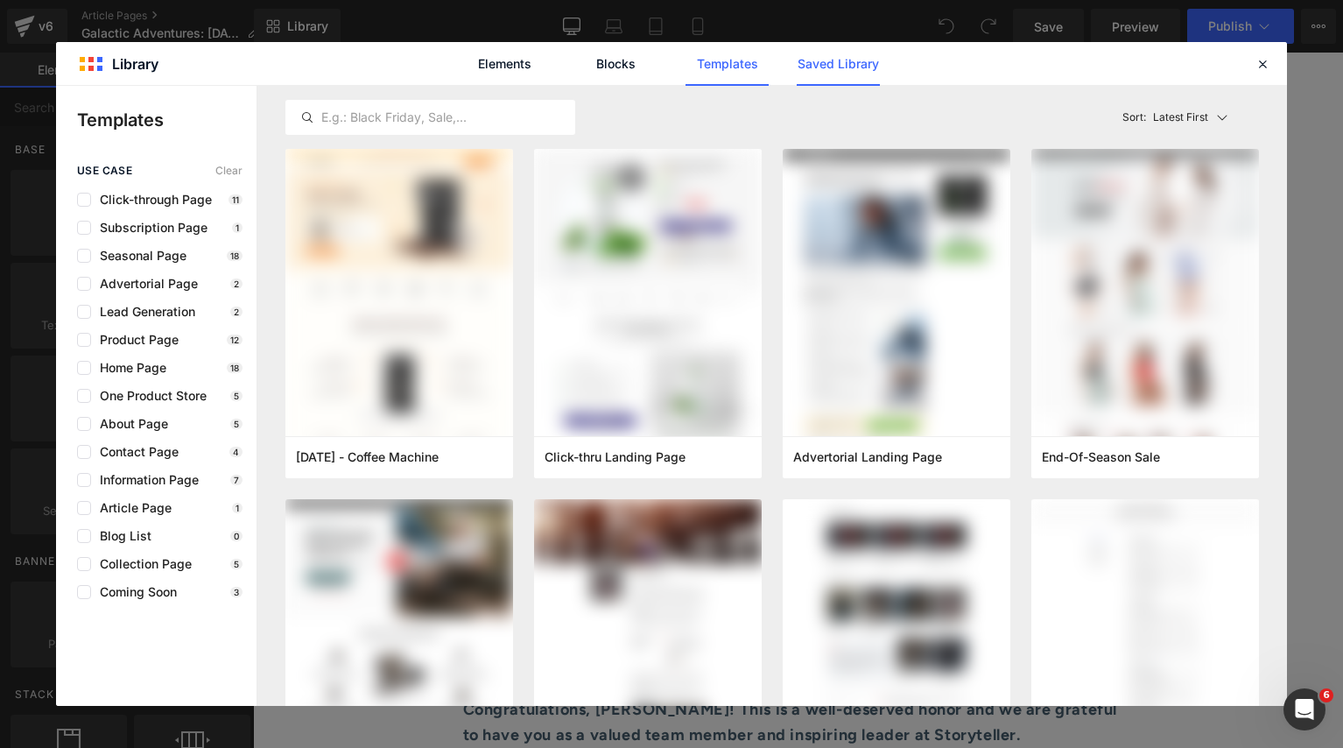
click at [873, 70] on link "Saved Library" at bounding box center [838, 64] width 83 height 44
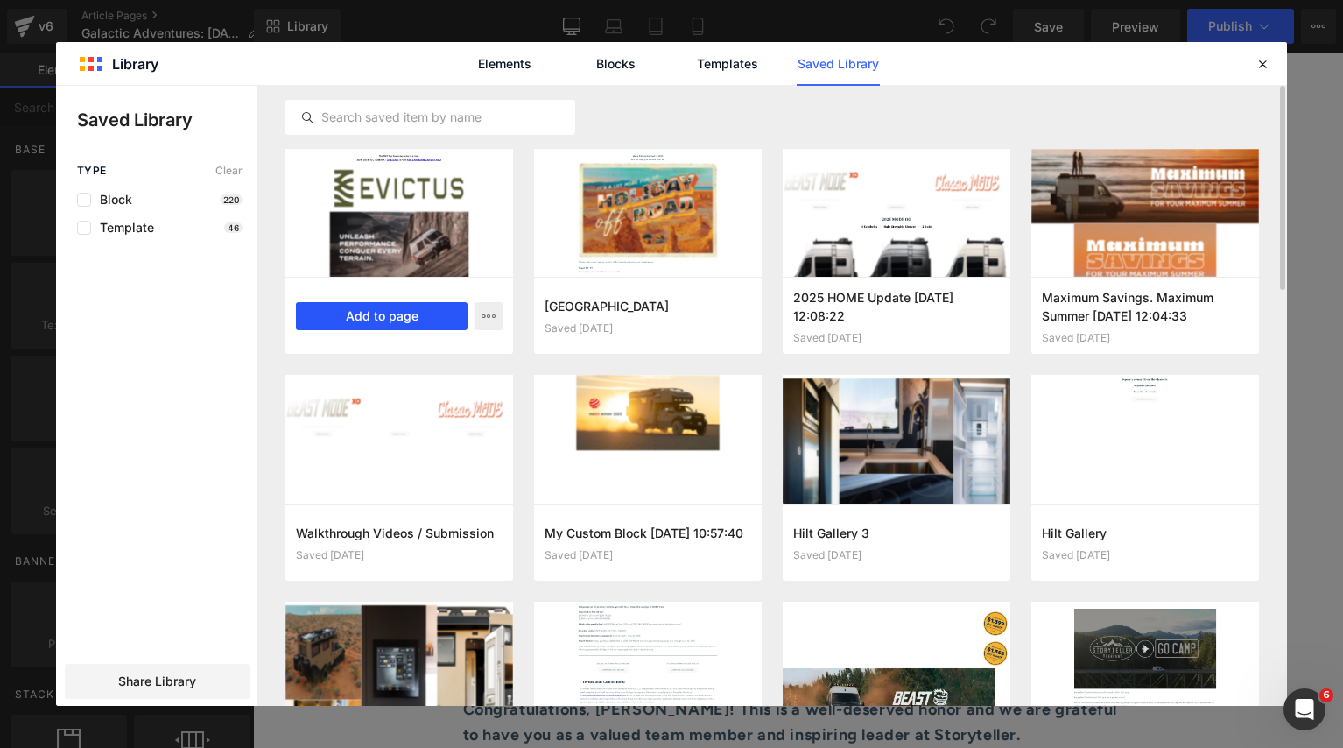
click at [391, 313] on button "Add to page" at bounding box center [382, 316] width 172 height 28
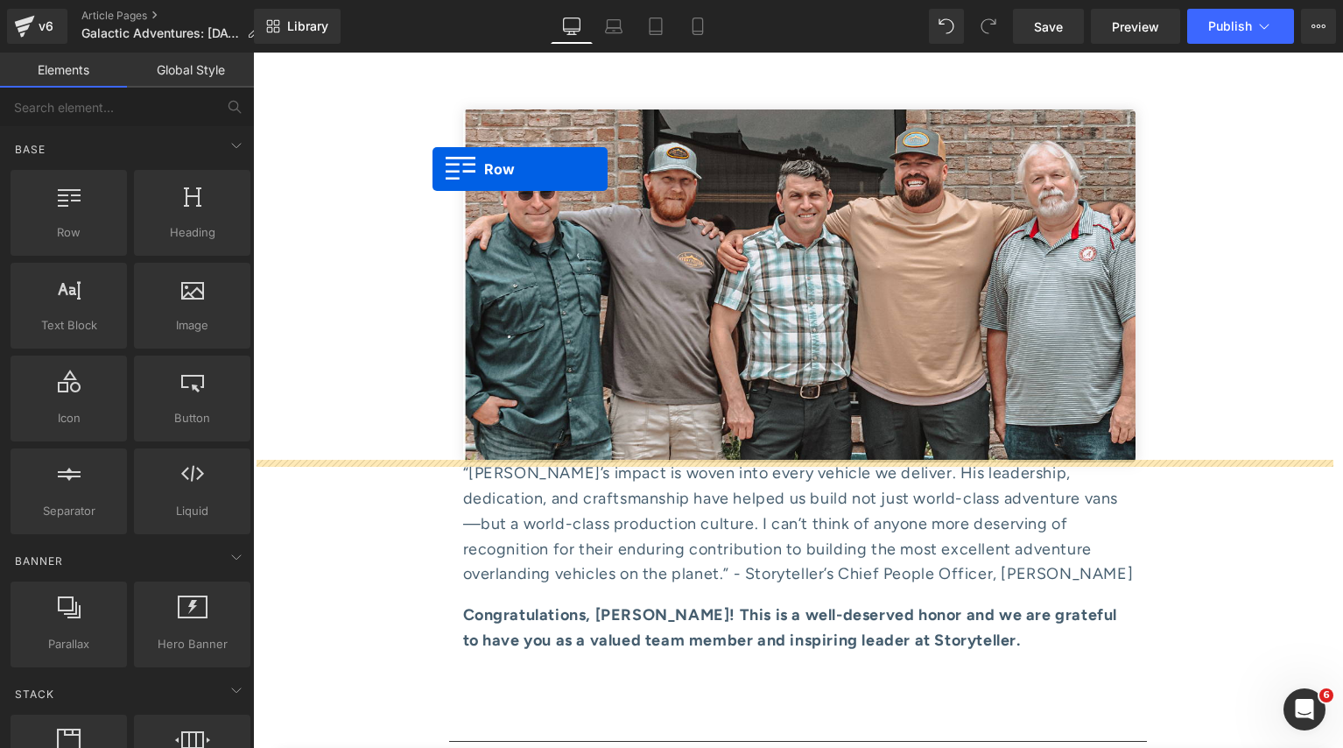
scroll to position [9863, 0]
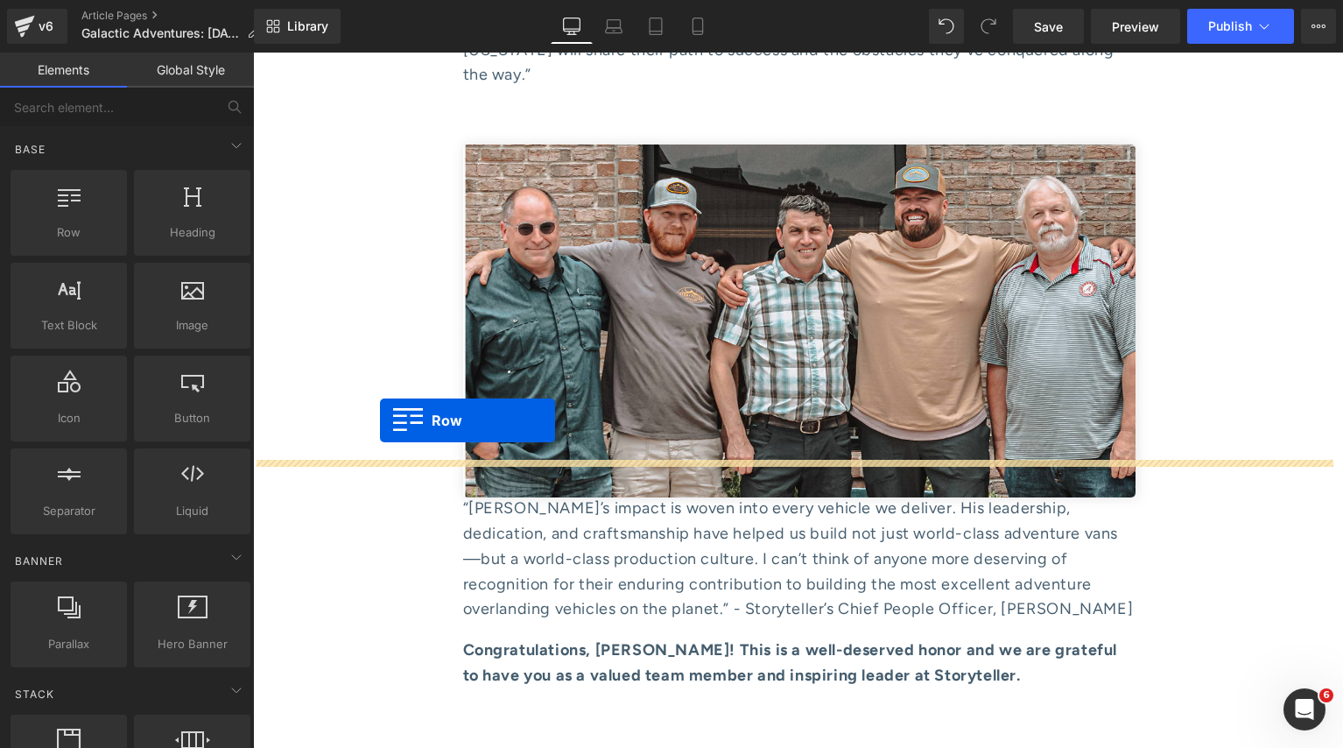
drag, startPoint x: 308, startPoint y: 391, endPoint x: 377, endPoint y: 425, distance: 77.1
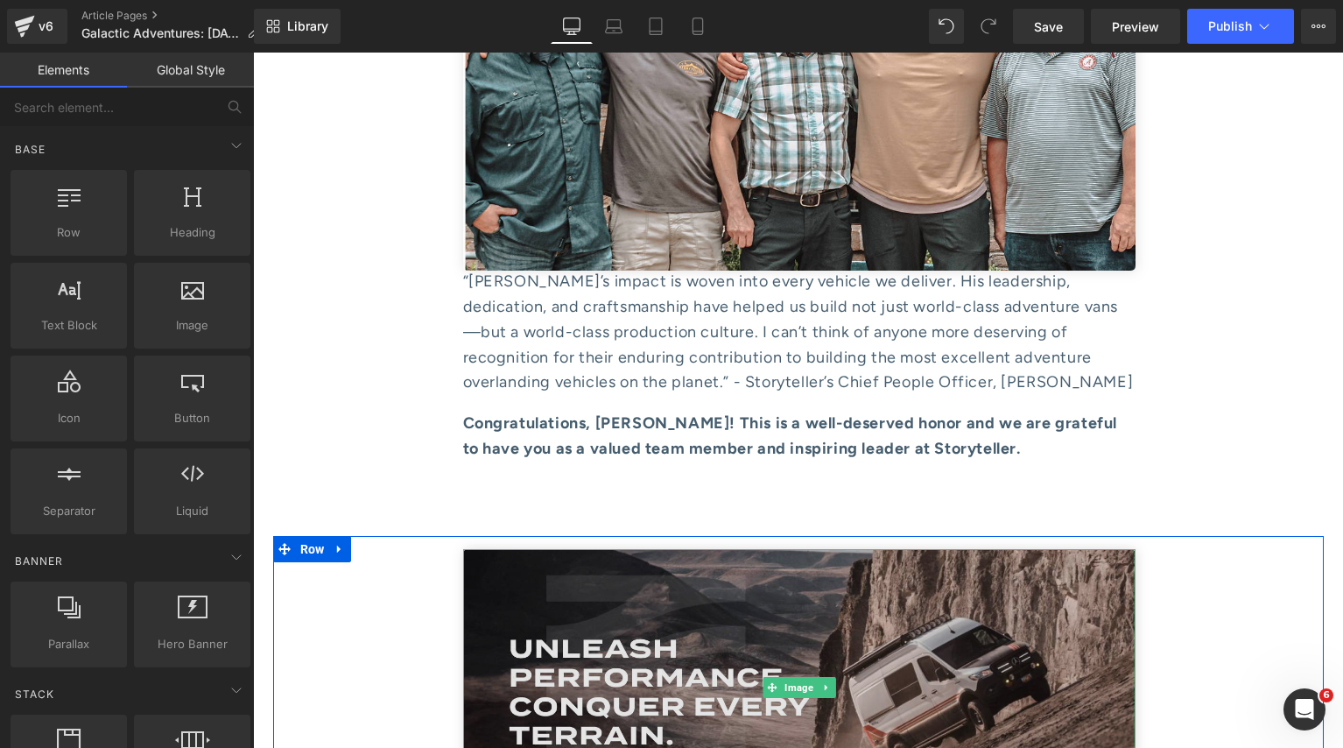
scroll to position [10122, 0]
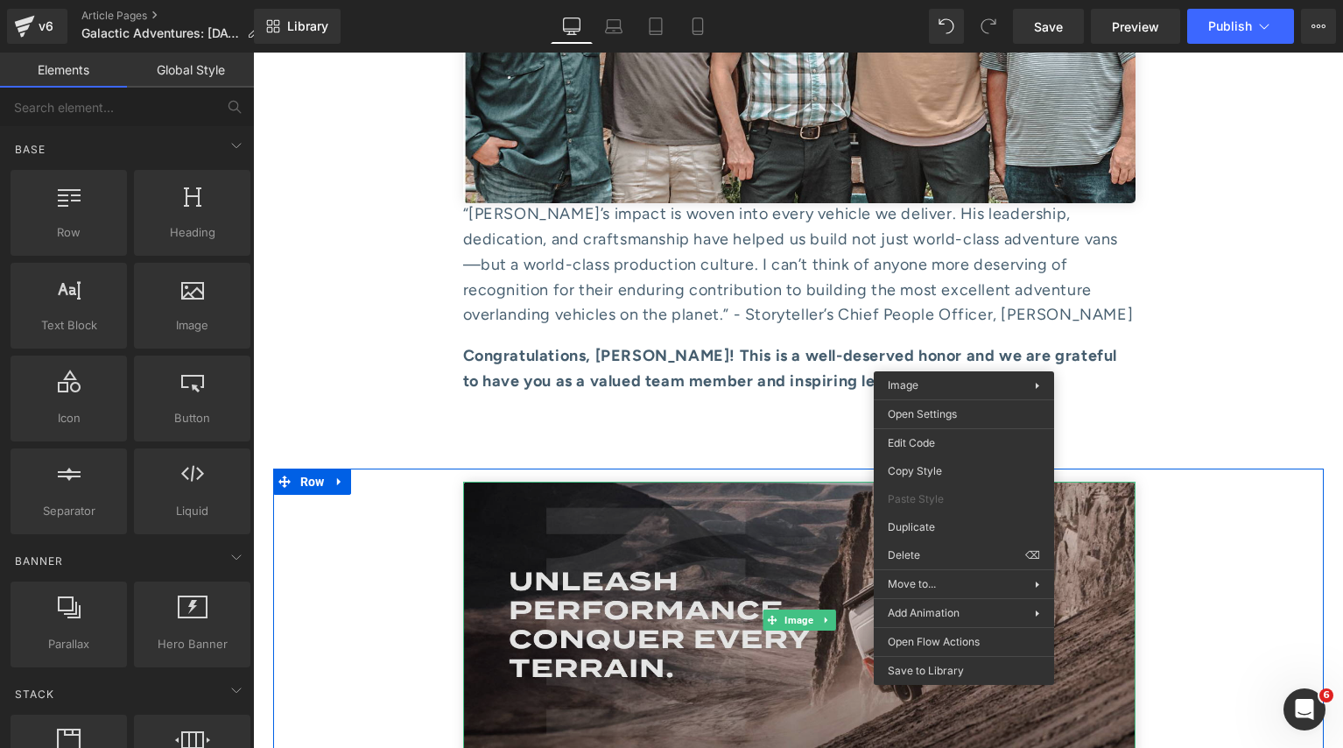
drag, startPoint x: 964, startPoint y: 358, endPoint x: 1231, endPoint y: 527, distance: 316.1
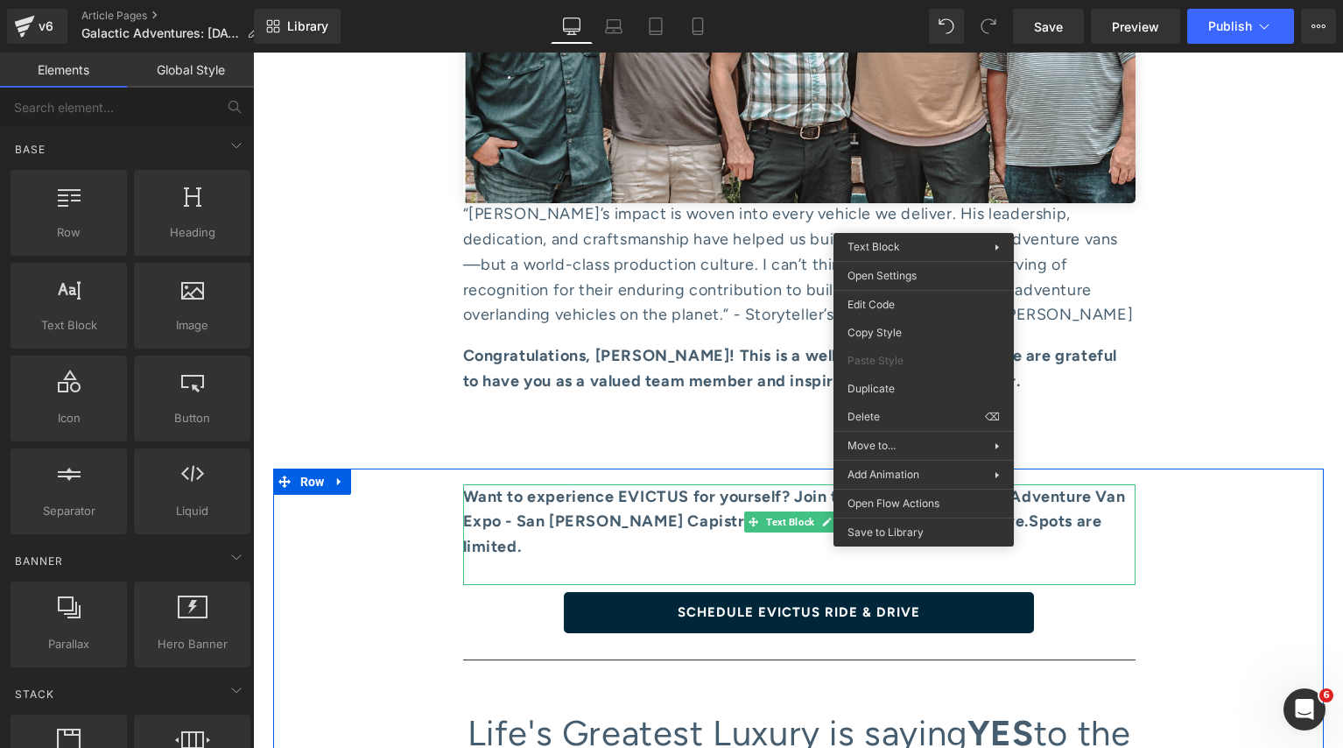
drag, startPoint x: 924, startPoint y: 220, endPoint x: 1182, endPoint y: 292, distance: 268.1
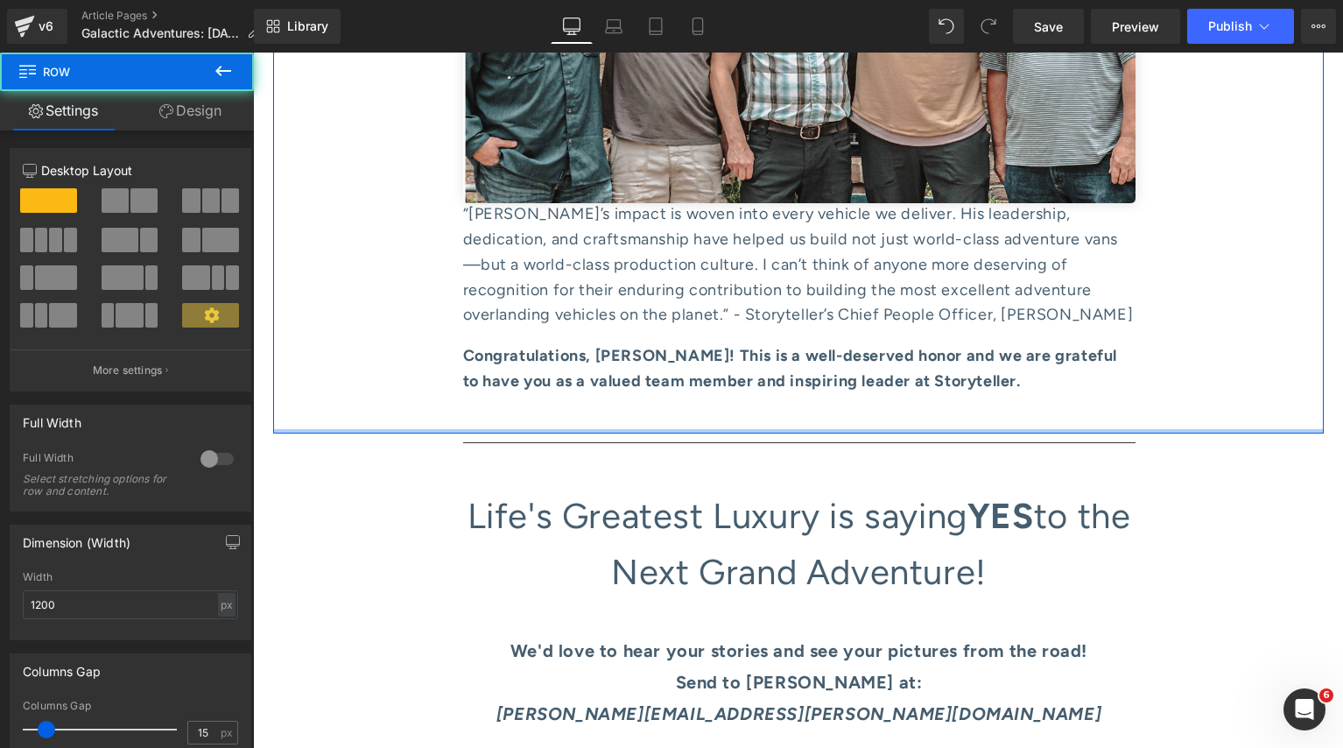
drag, startPoint x: 690, startPoint y: 149, endPoint x: 690, endPoint y: 74, distance: 75.3
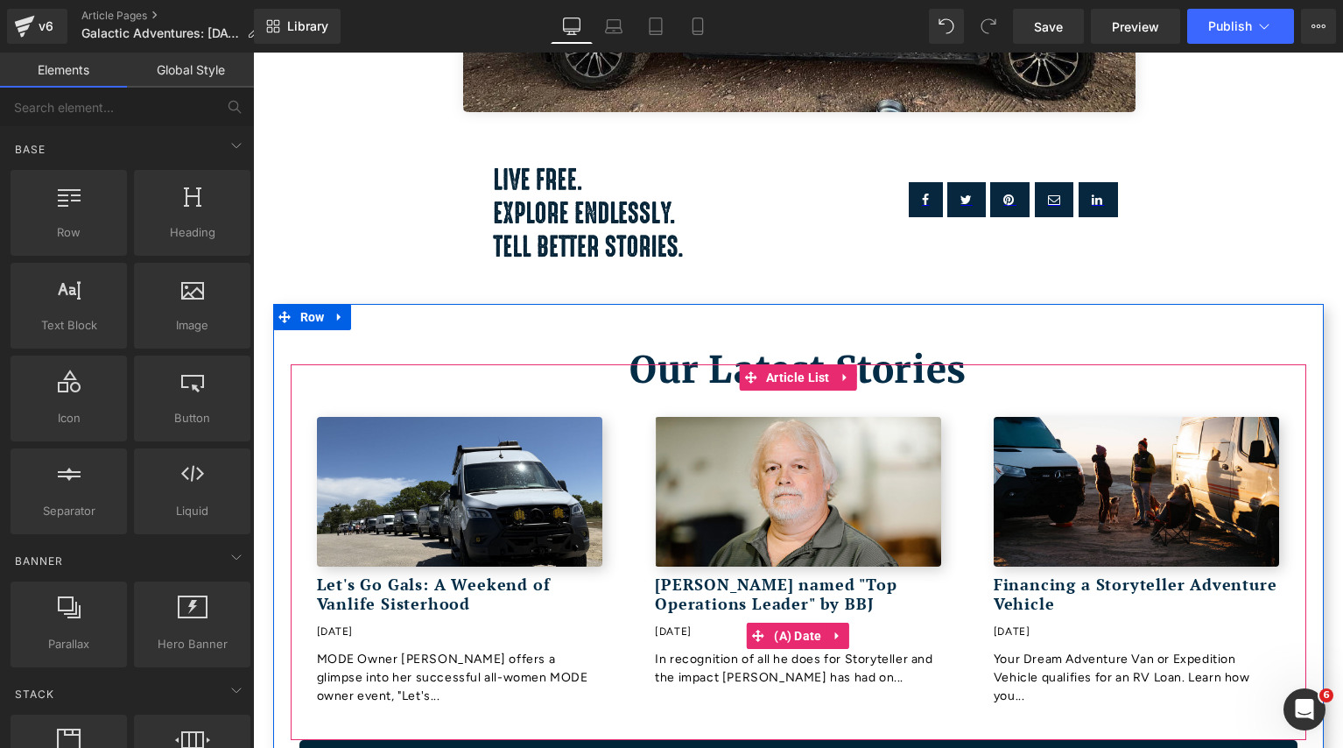
scroll to position [10980, 0]
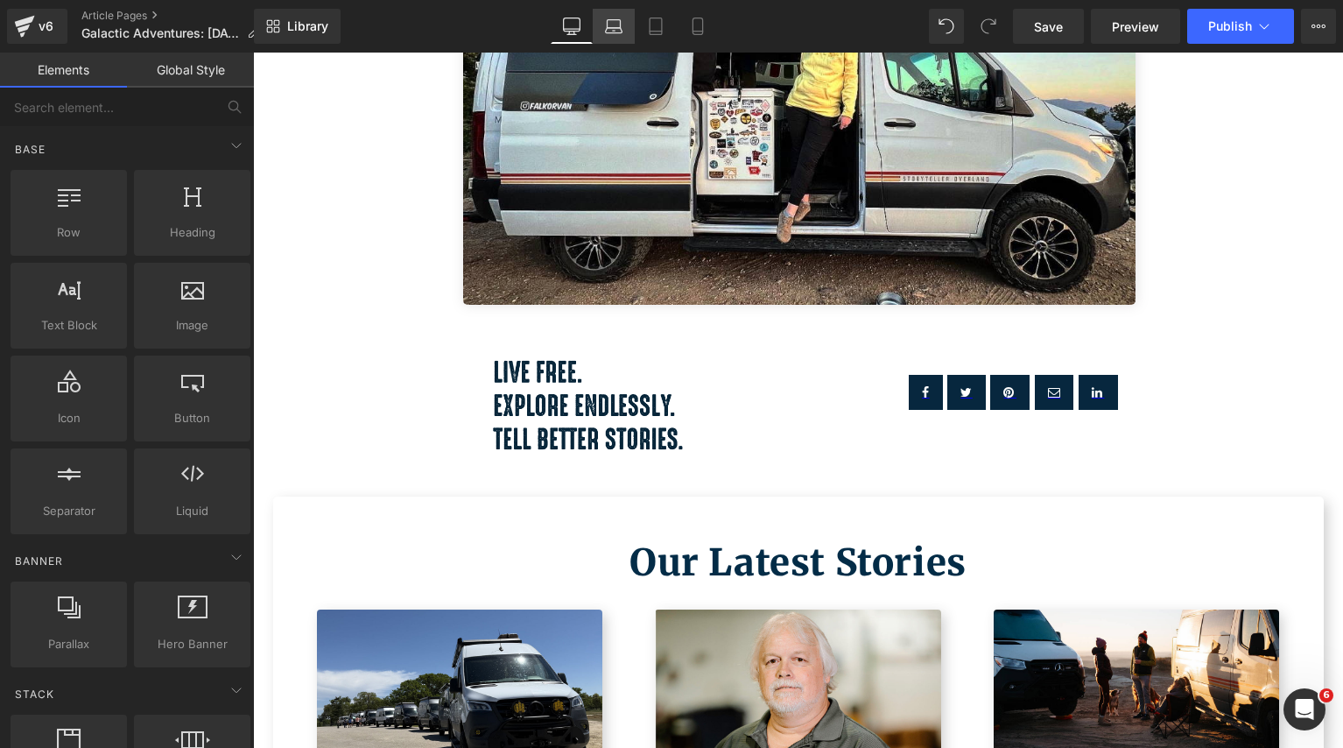
click at [613, 25] on icon at bounding box center [614, 27] width 18 height 18
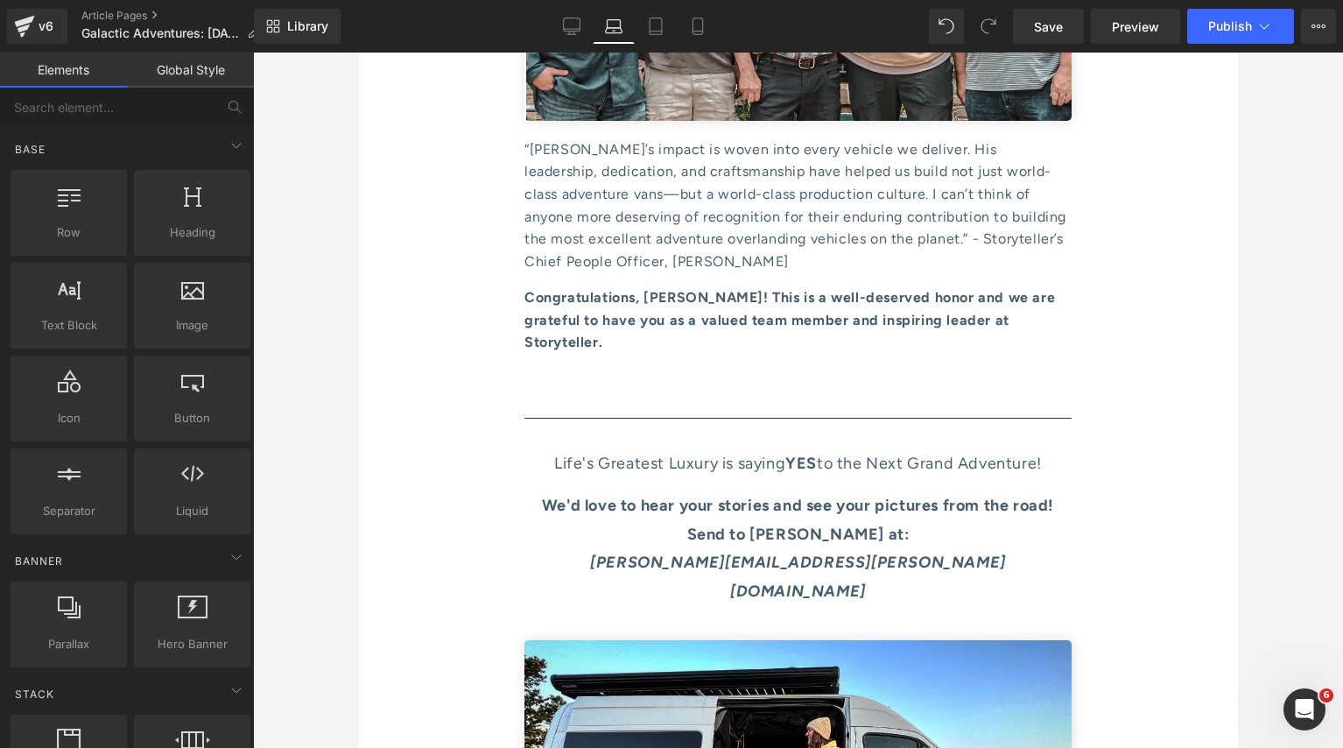
scroll to position [10118, 0]
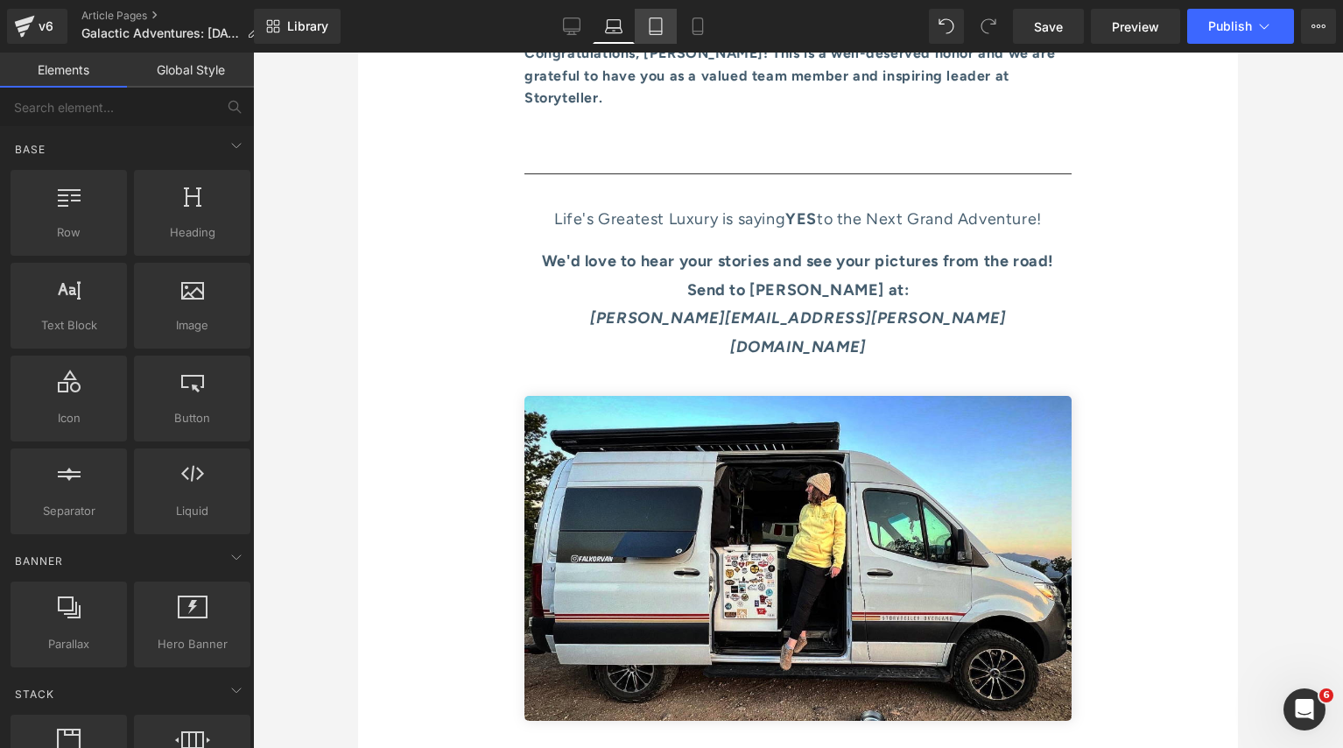
drag, startPoint x: 665, startPoint y: 14, endPoint x: 229, endPoint y: 32, distance: 436.4
click at [665, 14] on link "Tablet" at bounding box center [656, 26] width 42 height 35
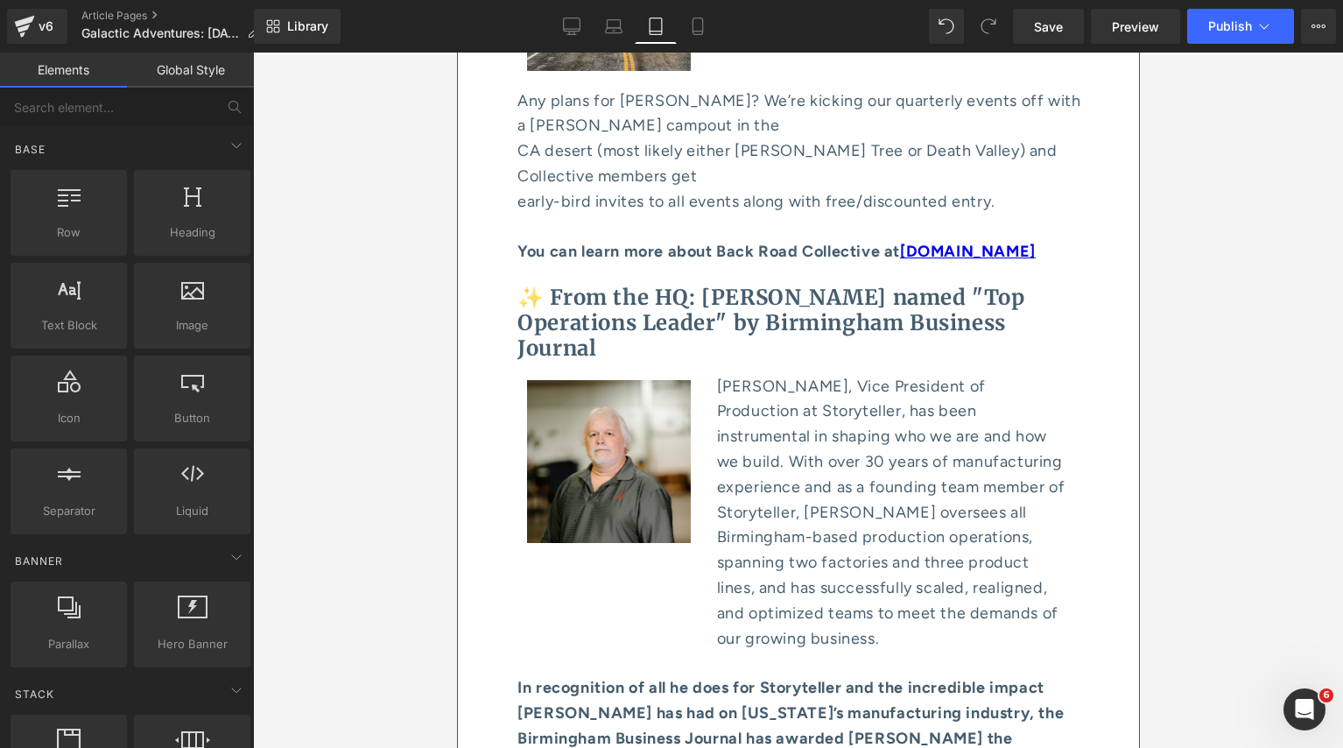
scroll to position [9020, 0]
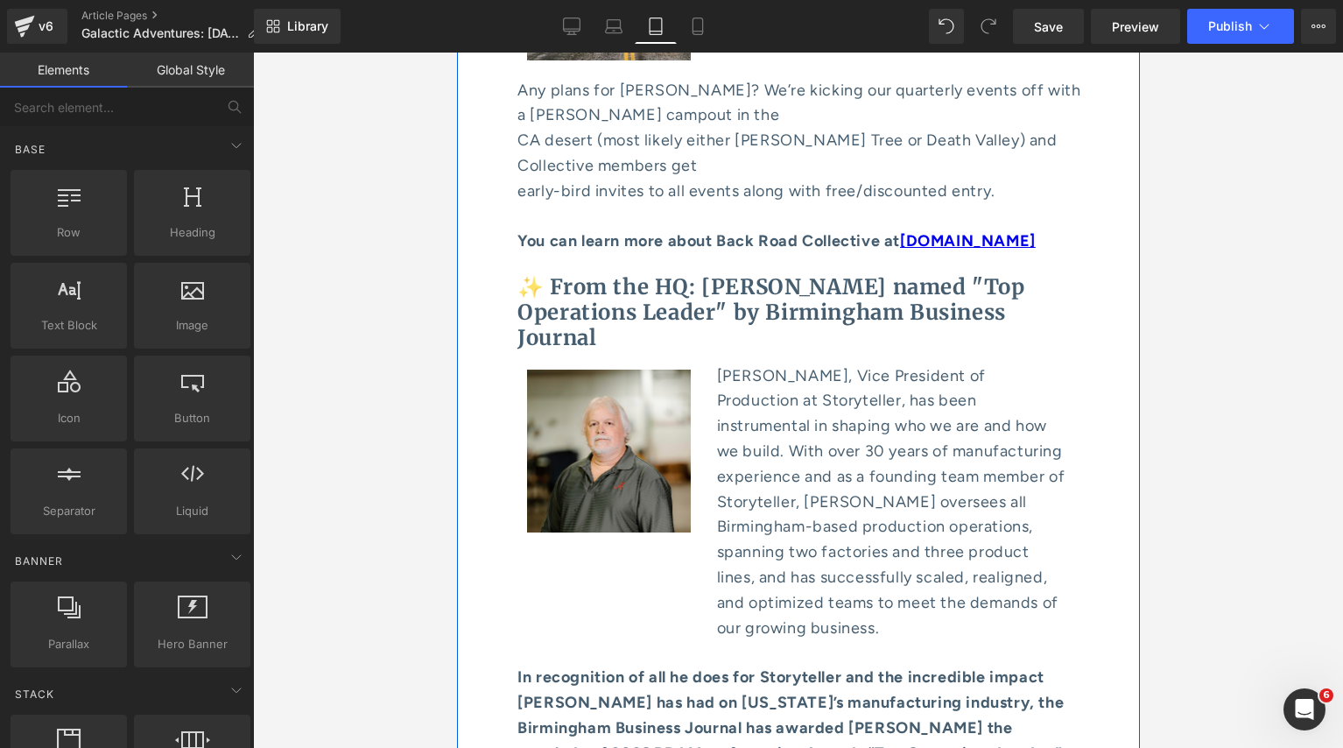
click at [750, 363] on p "[PERSON_NAME], Vice President of Production at Storyteller, has been instrument…" at bounding box center [892, 502] width 353 height 278
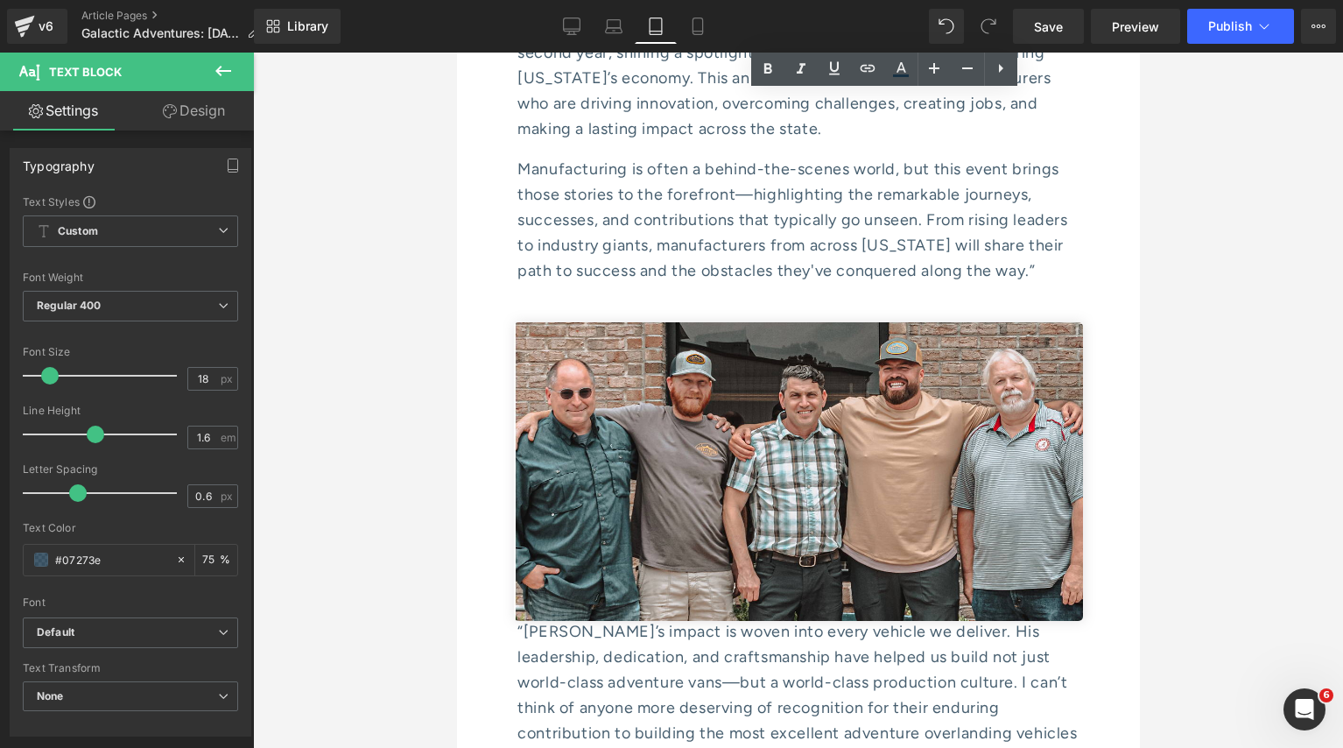
scroll to position [9989, 0]
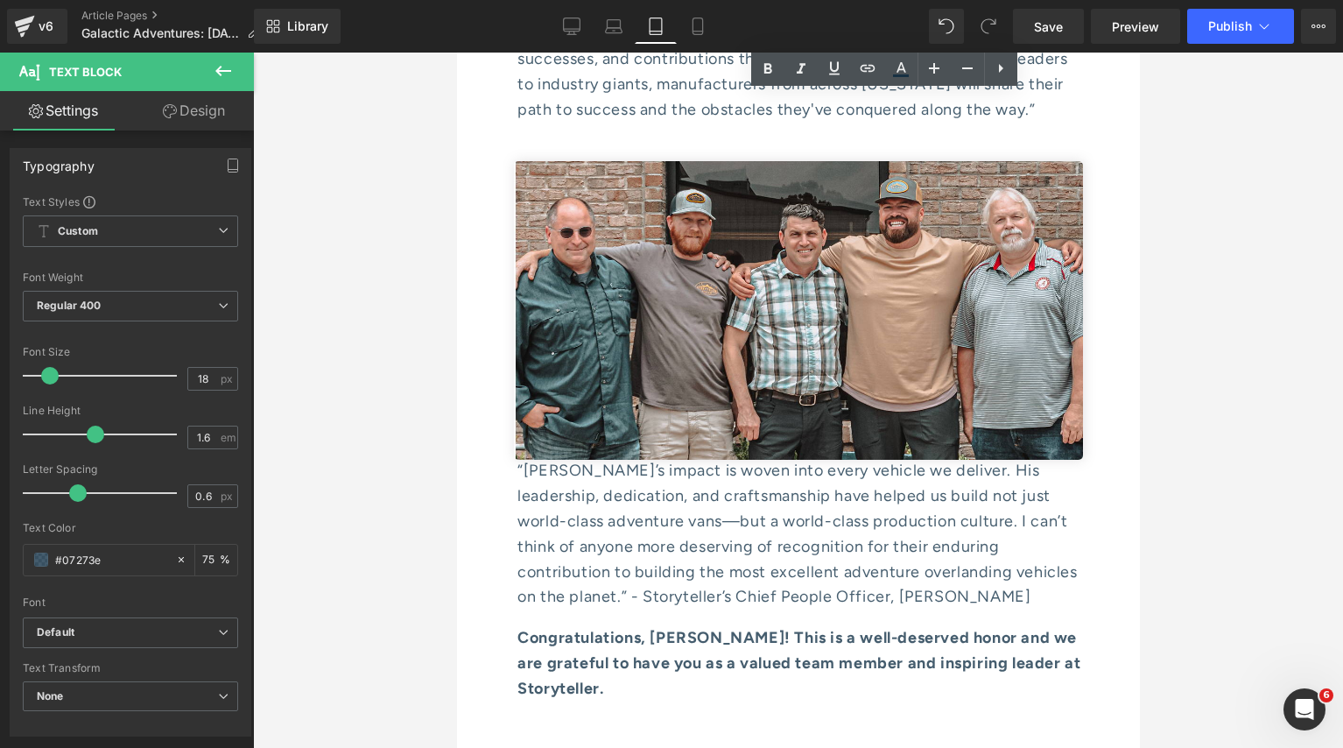
click at [422, 303] on div at bounding box center [798, 400] width 1090 height 695
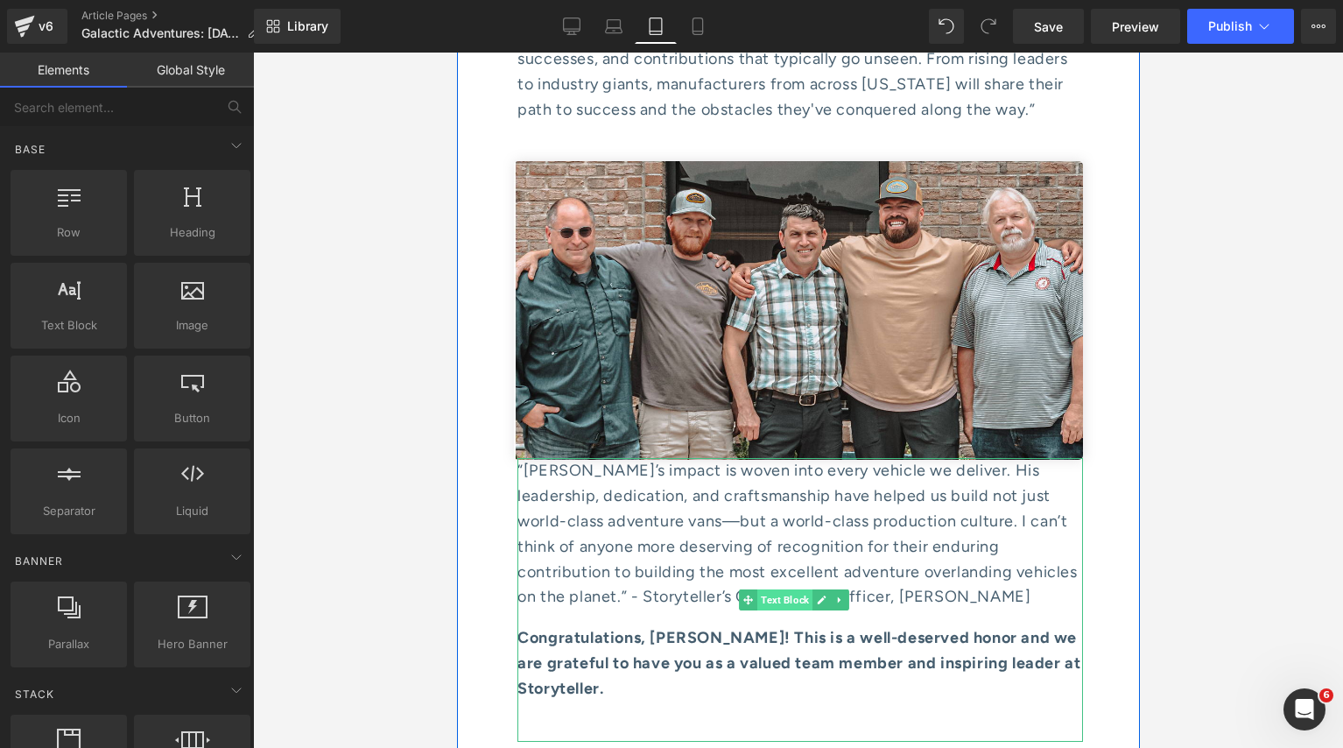
click at [781, 589] on span "Text Block" at bounding box center [784, 599] width 55 height 21
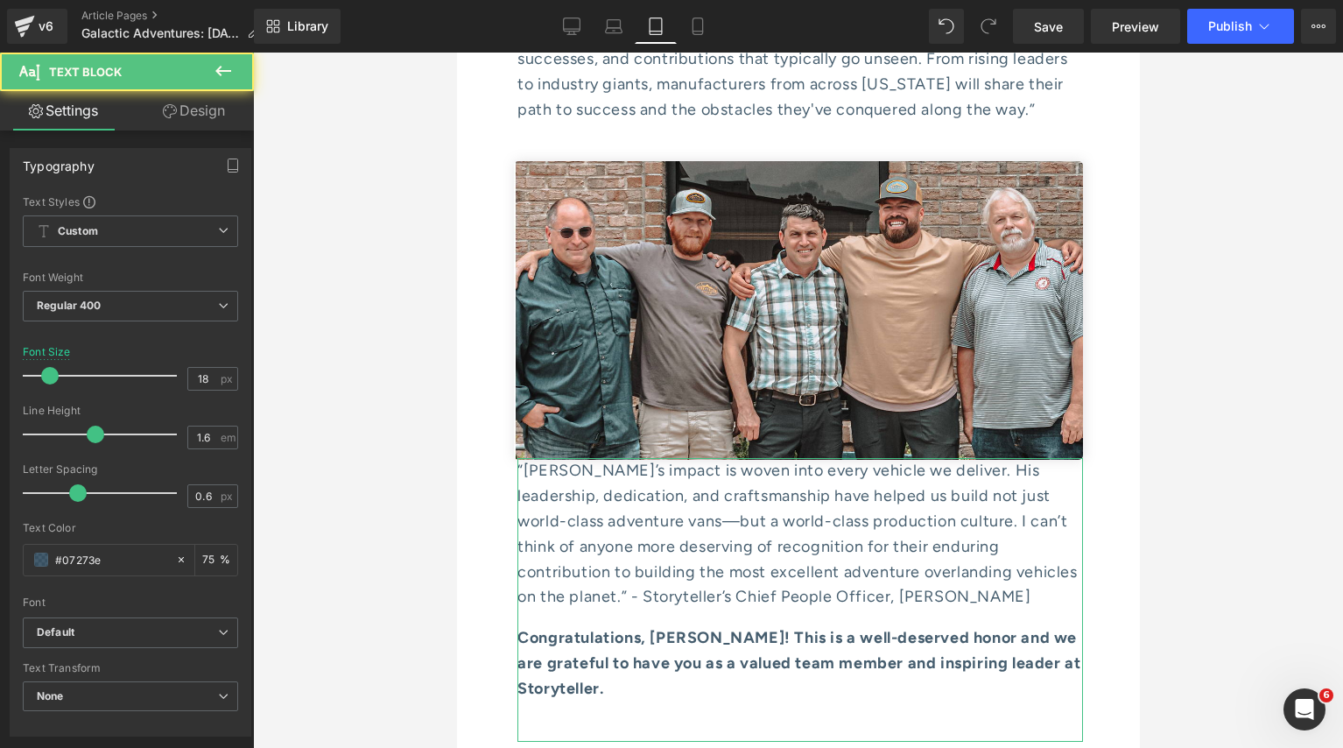
click at [187, 95] on link "Design" at bounding box center [193, 110] width 127 height 39
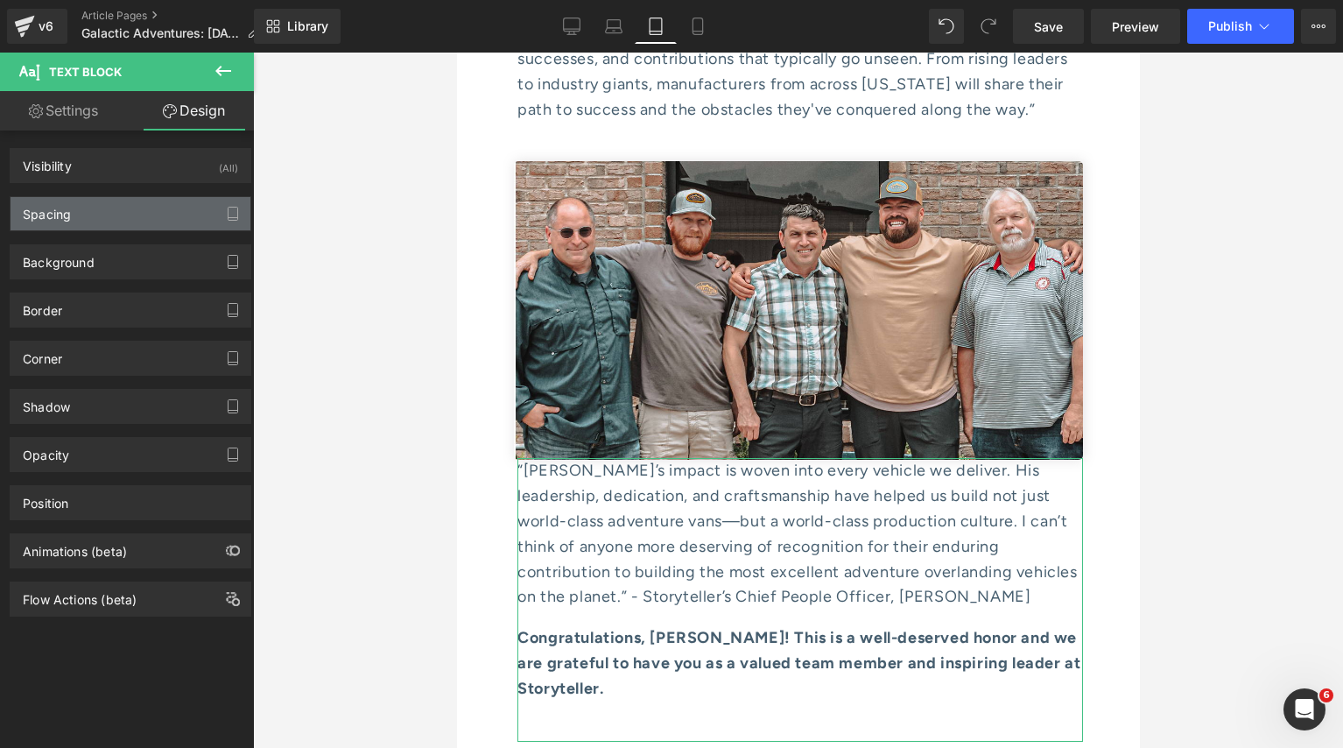
type input "-20"
type input "0"
type input "-20"
type input "4.2"
type input "0"
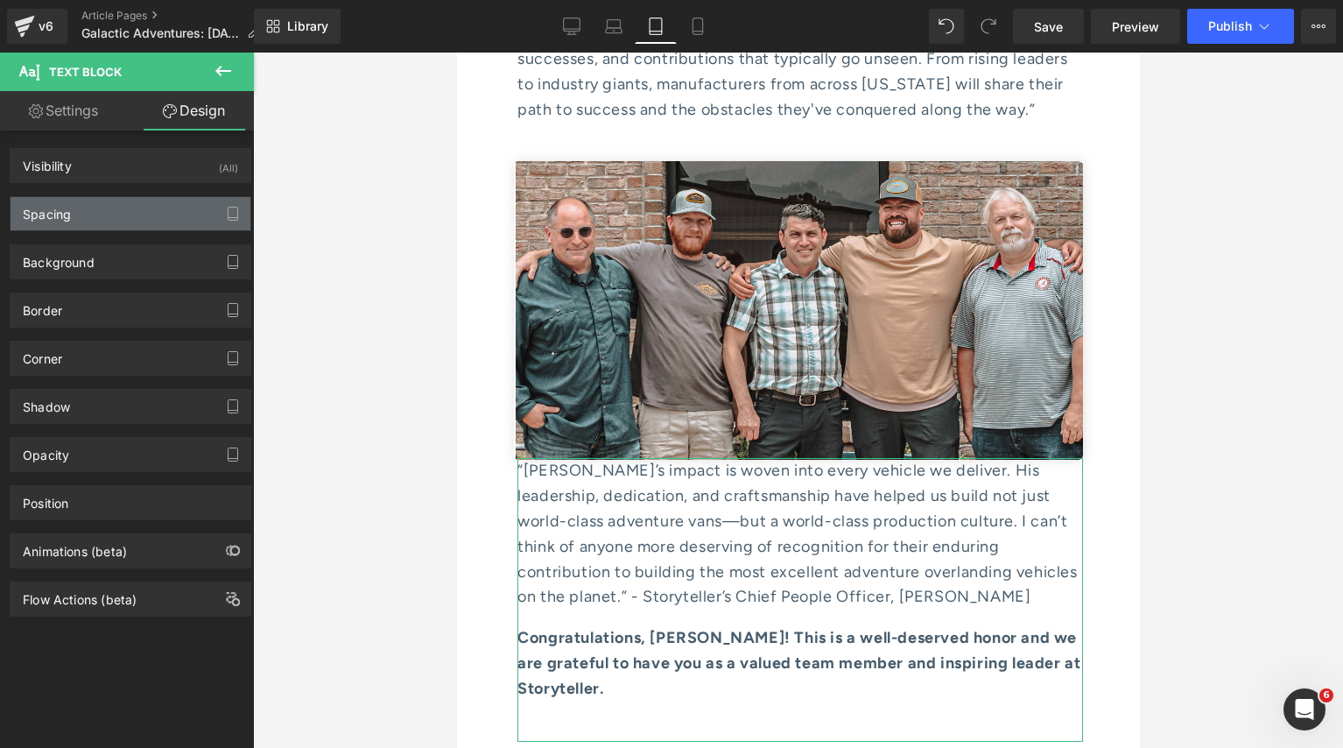
type input "0"
click at [125, 209] on div "Spacing" at bounding box center [131, 213] width 240 height 33
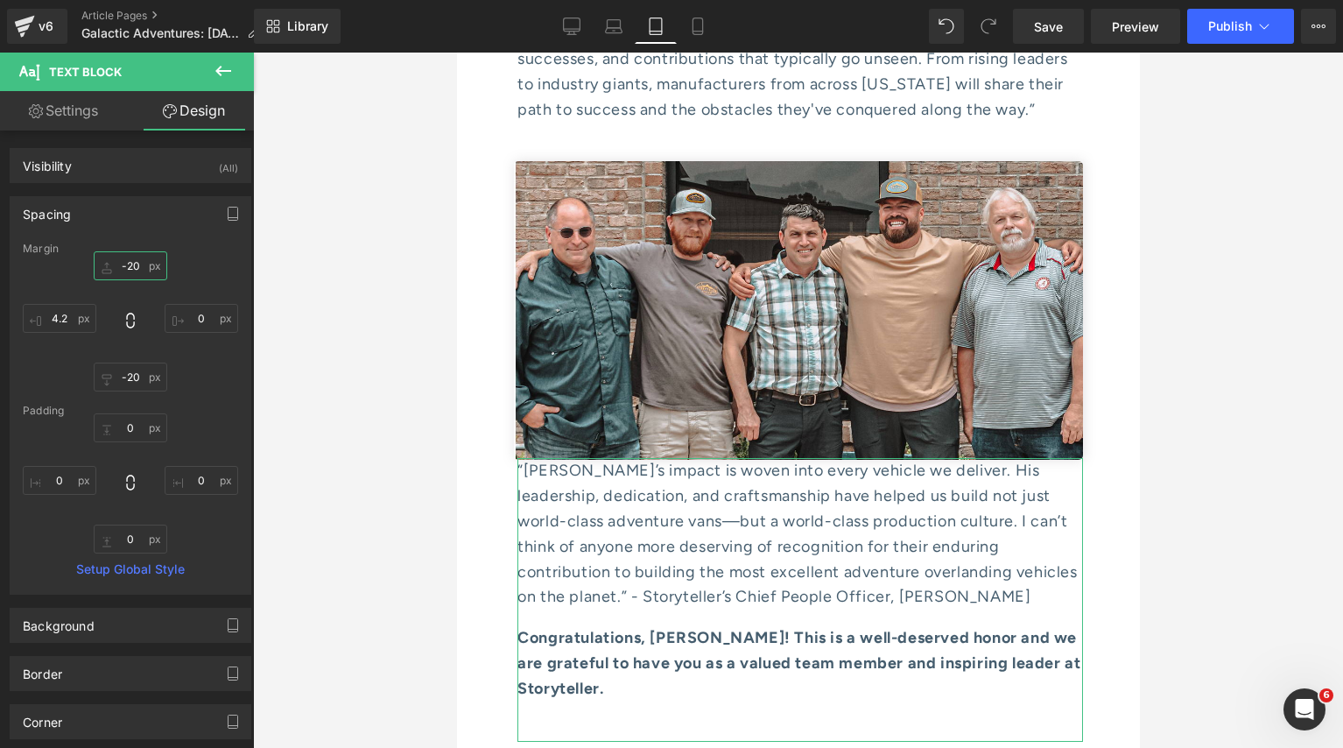
click at [130, 263] on input "-20" at bounding box center [131, 265] width 74 height 29
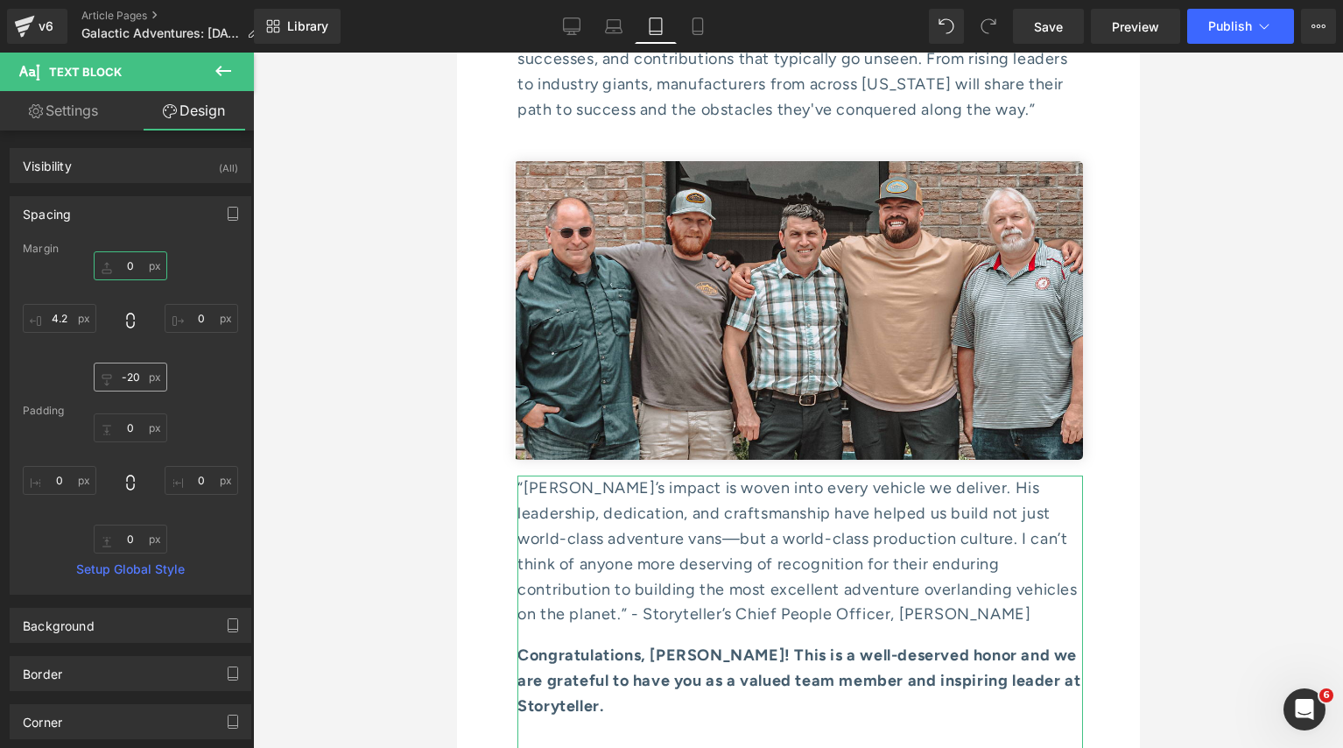
type input "0"
click at [123, 378] on input "-20" at bounding box center [131, 377] width 74 height 29
type input "0"
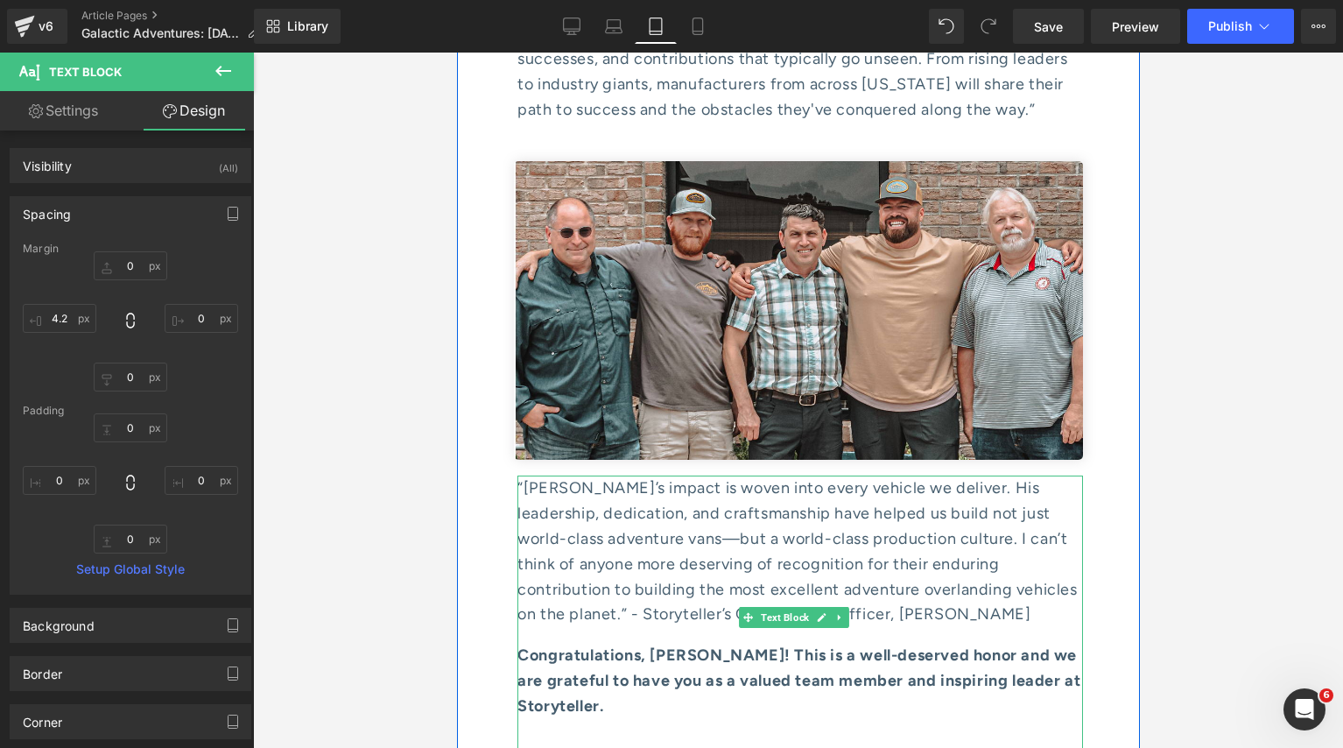
click at [644, 735] on p at bounding box center [800, 747] width 566 height 25
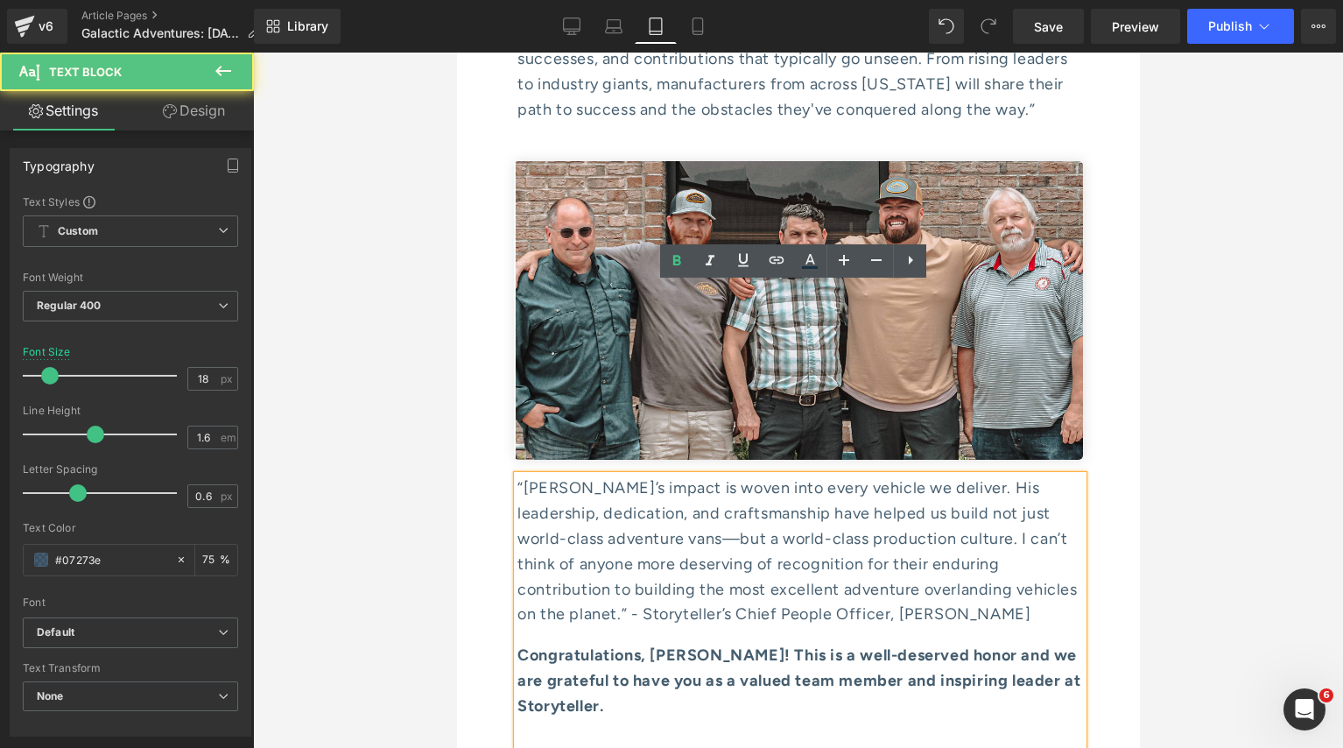
click at [603, 735] on p at bounding box center [800, 747] width 566 height 25
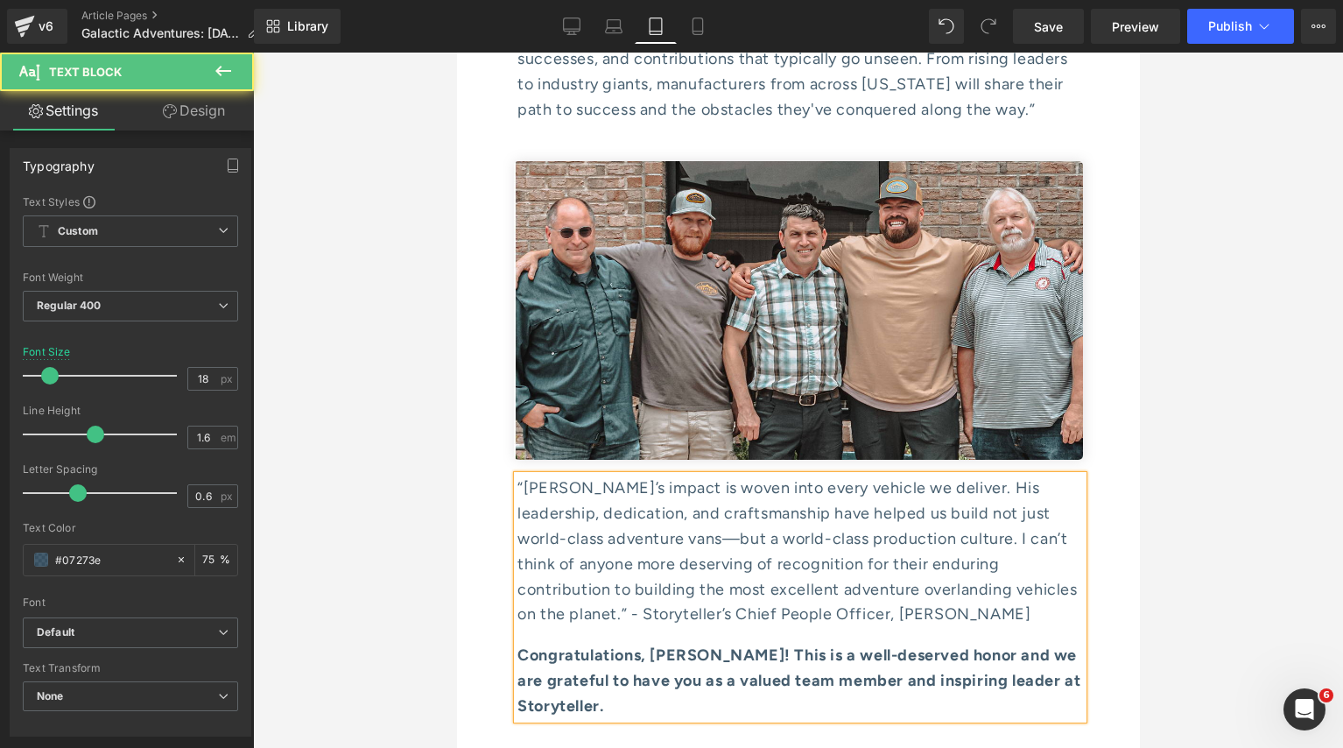
click at [644, 529] on div "“Mark’s impact is woven into every vehicle we deliver. His leadership, dedicati…" at bounding box center [800, 596] width 566 height 243
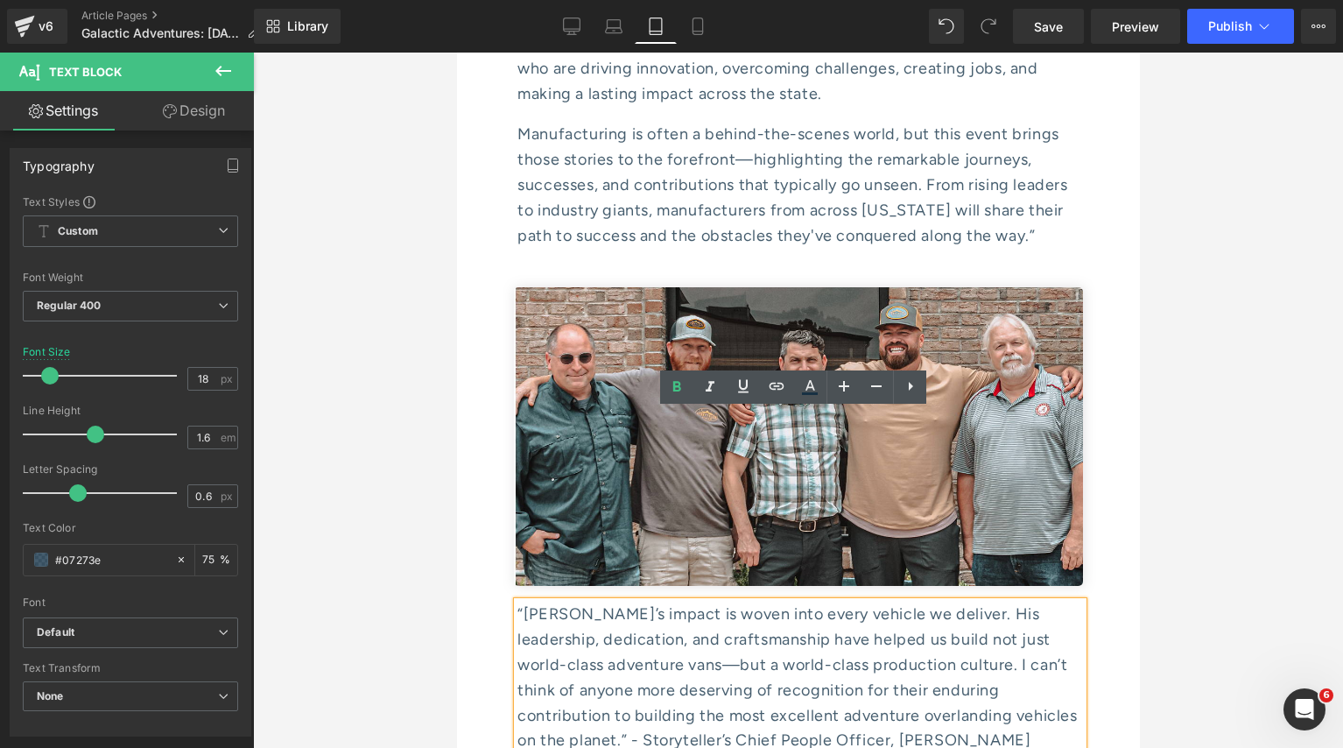
click at [400, 385] on div at bounding box center [798, 400] width 1090 height 695
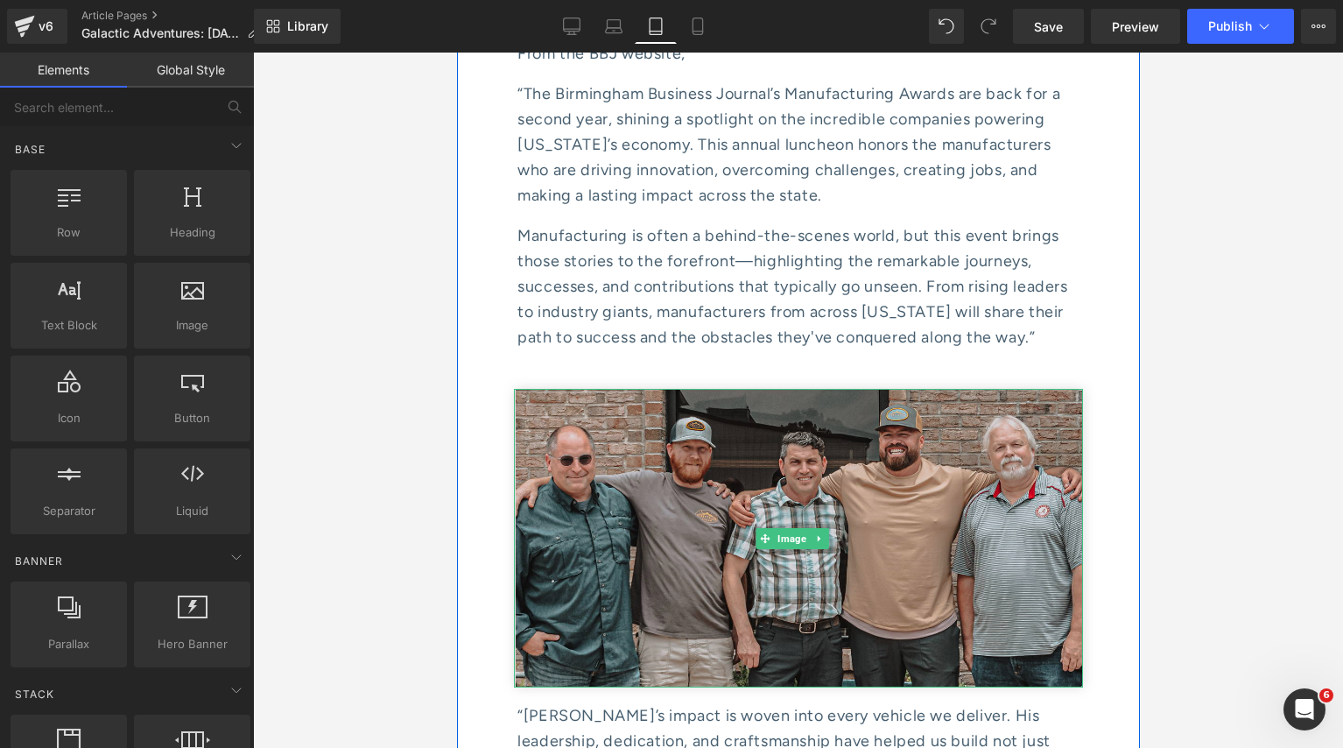
scroll to position [9746, 0]
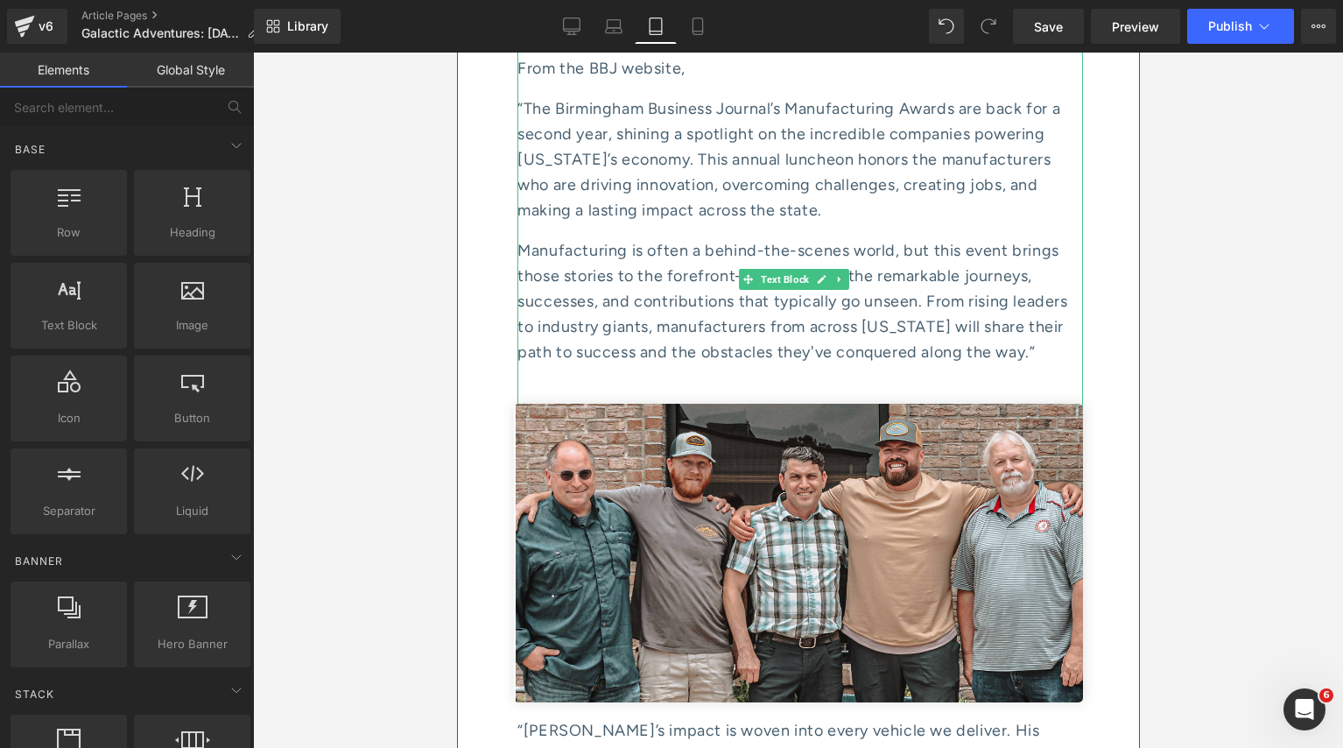
click at [595, 380] on p at bounding box center [800, 392] width 566 height 25
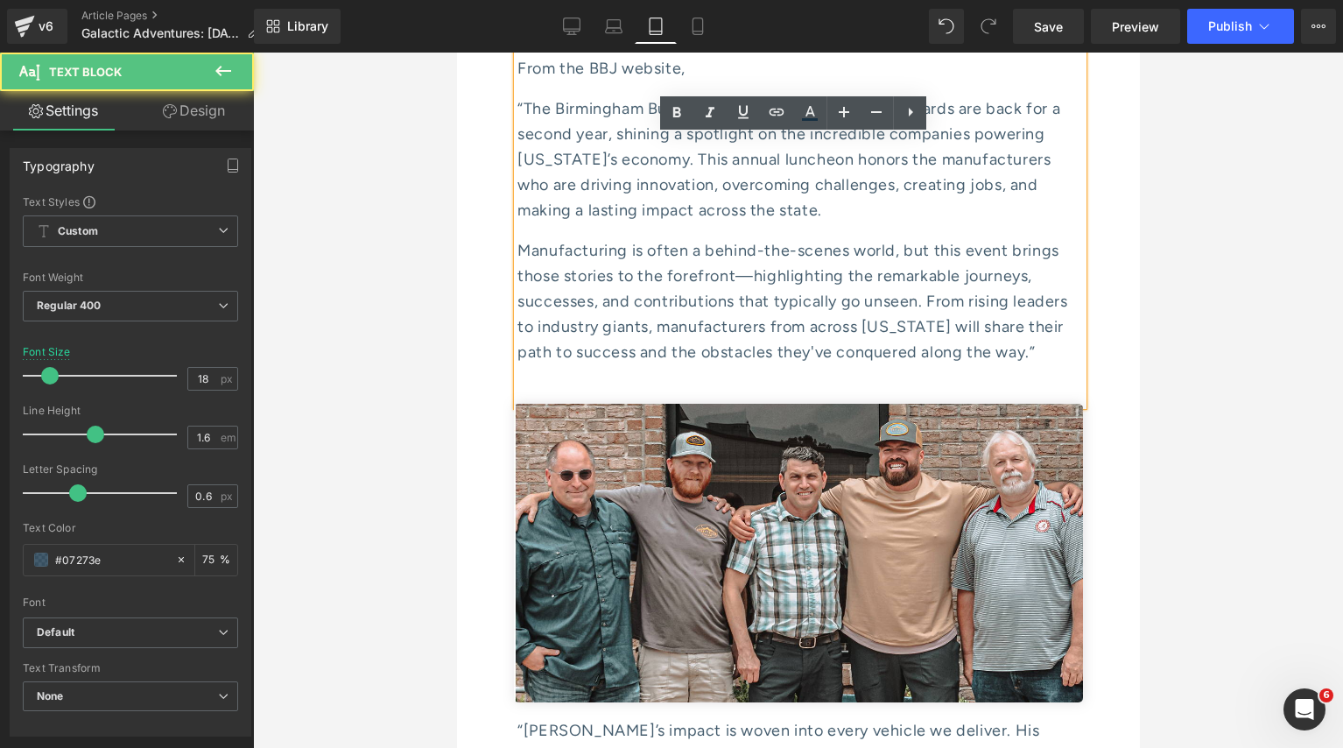
click at [554, 380] on p at bounding box center [800, 392] width 566 height 25
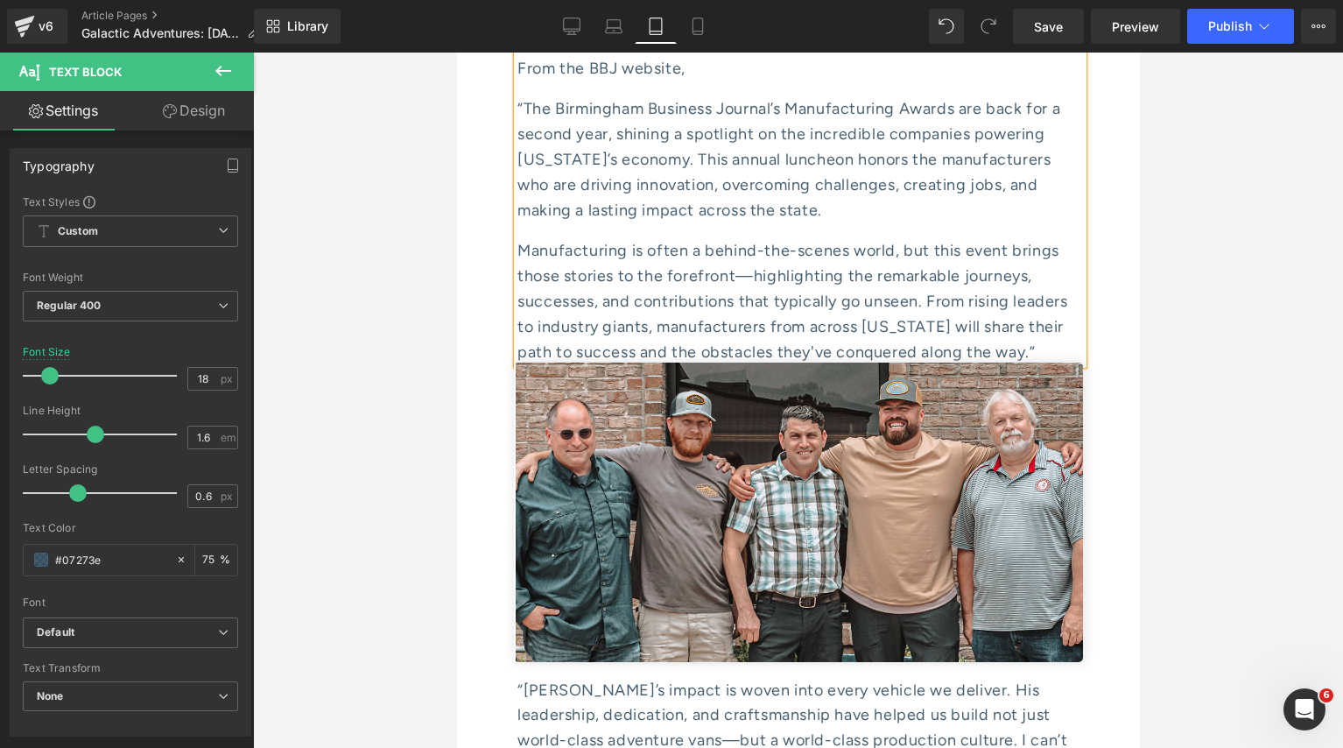
click at [385, 265] on div at bounding box center [798, 400] width 1090 height 695
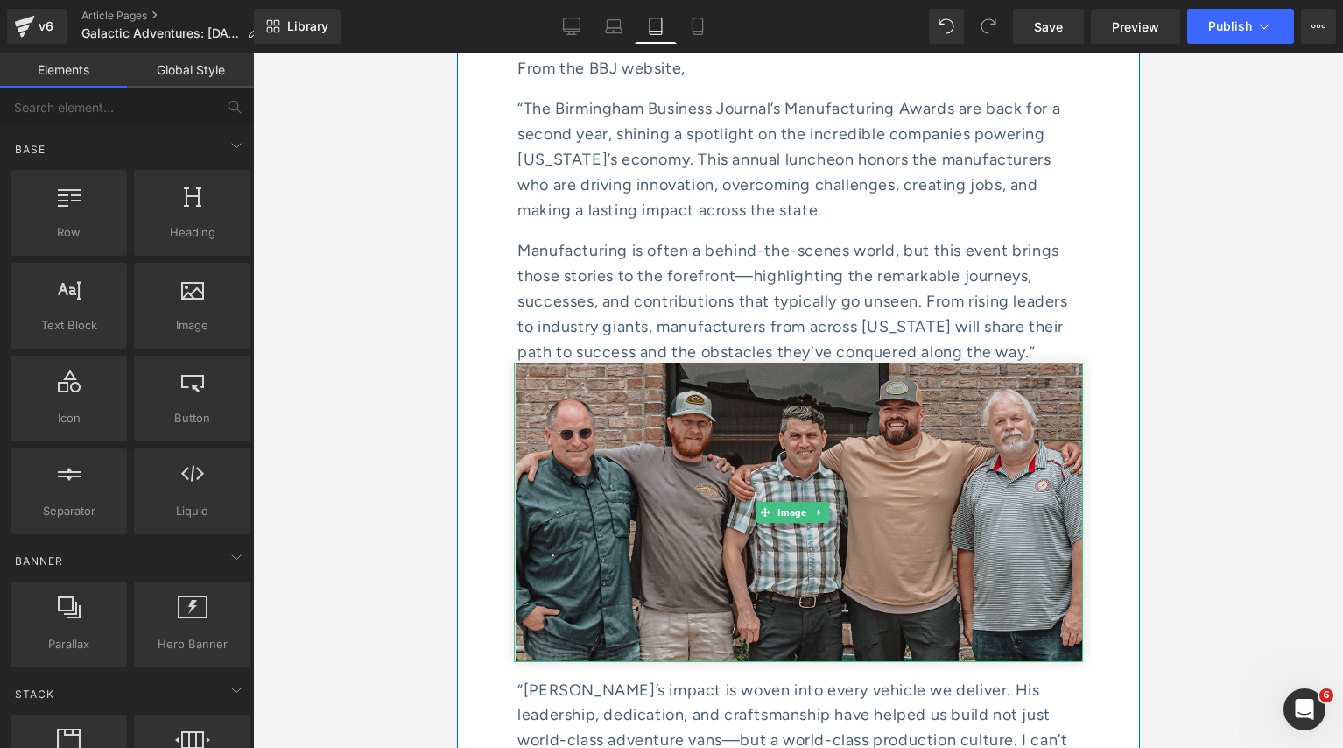
click at [588, 363] on img at bounding box center [797, 512] width 569 height 299
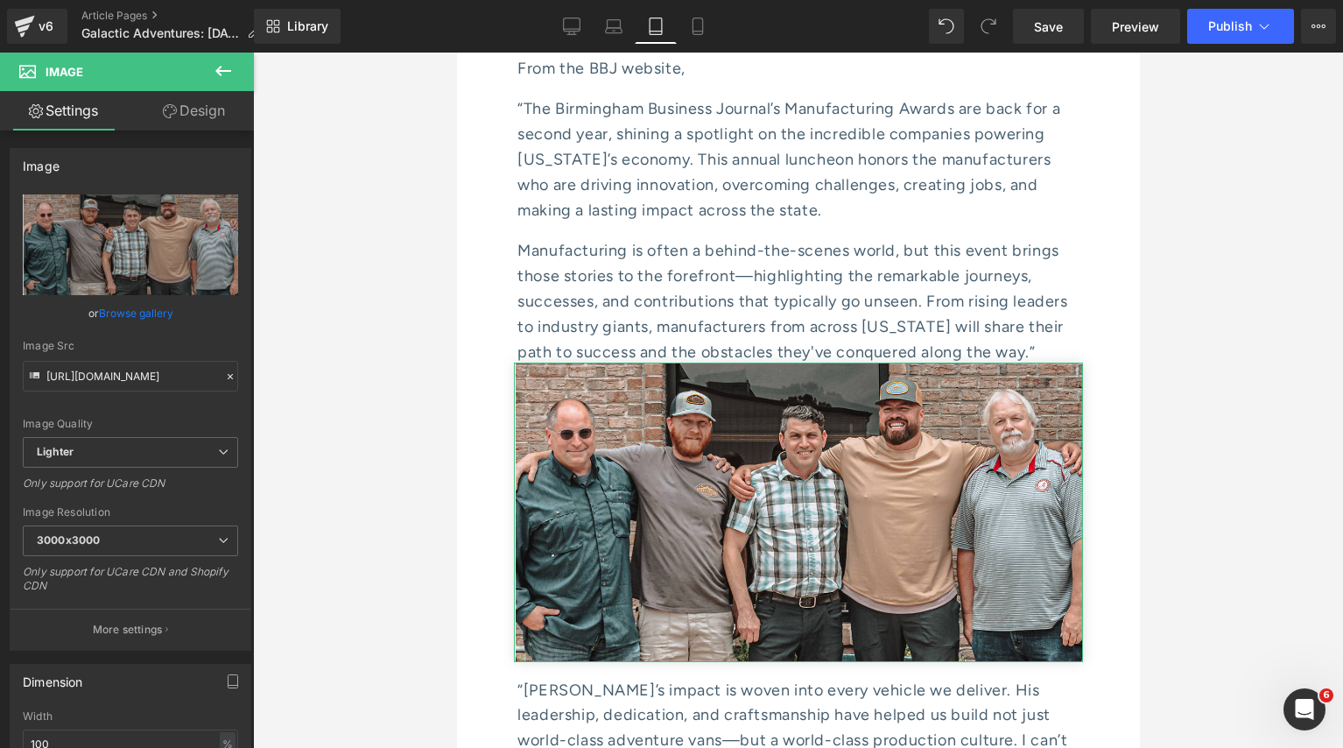
click at [180, 116] on link "Design" at bounding box center [193, 110] width 127 height 39
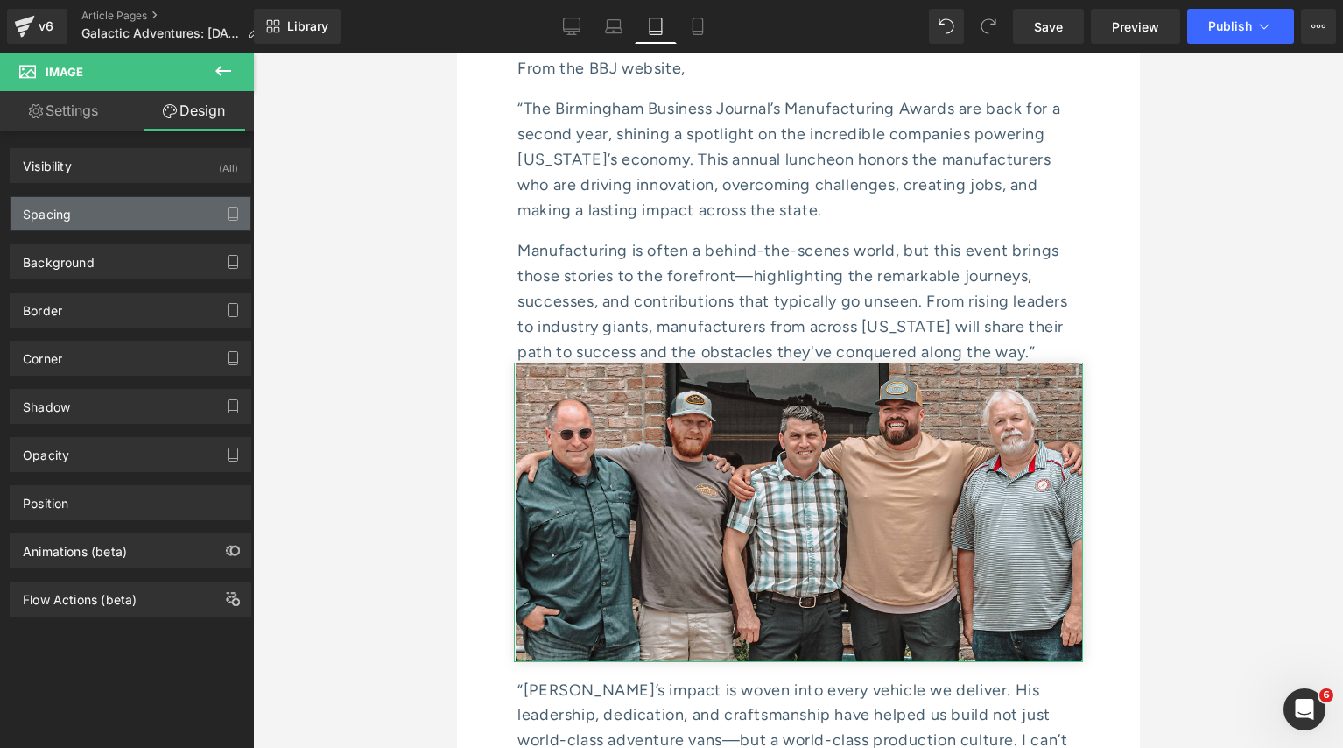
click at [121, 215] on div "Spacing" at bounding box center [131, 213] width 240 height 33
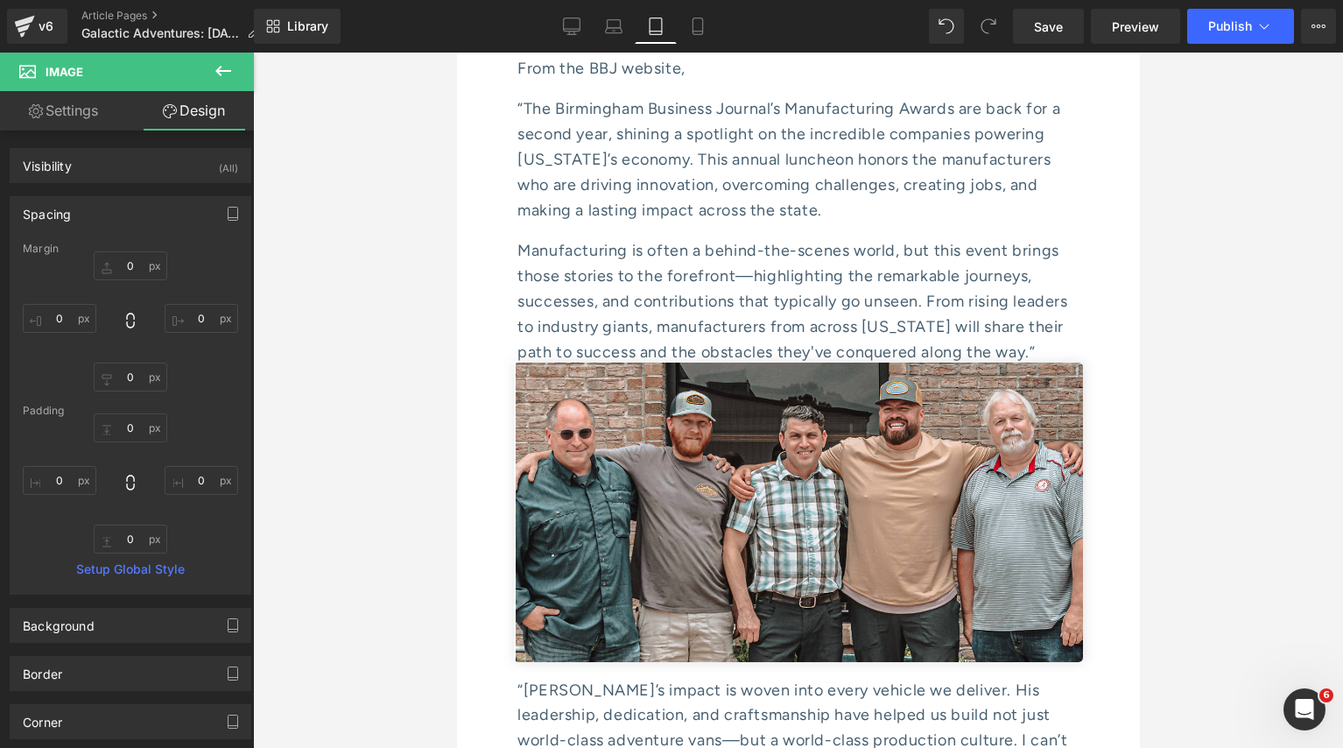
click at [410, 362] on div at bounding box center [798, 400] width 1090 height 695
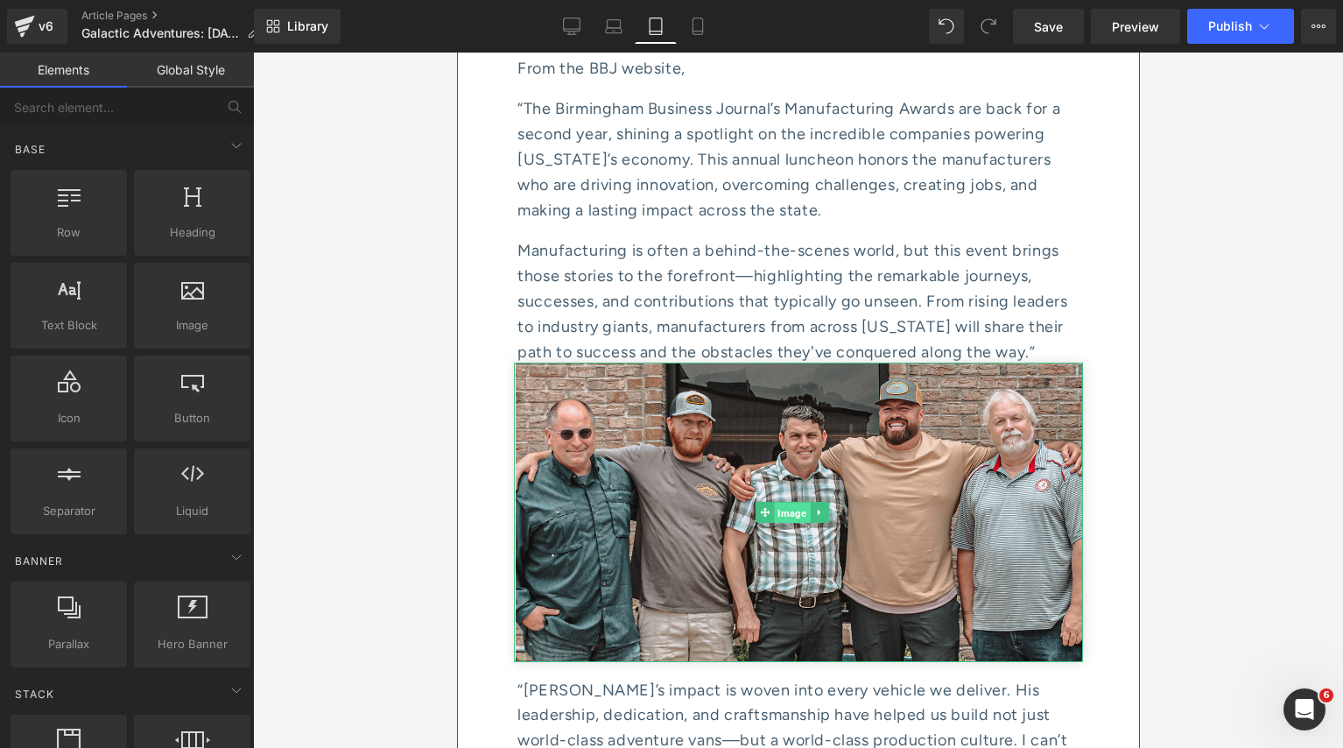
click at [788, 503] on span "Image" at bounding box center [791, 513] width 36 height 21
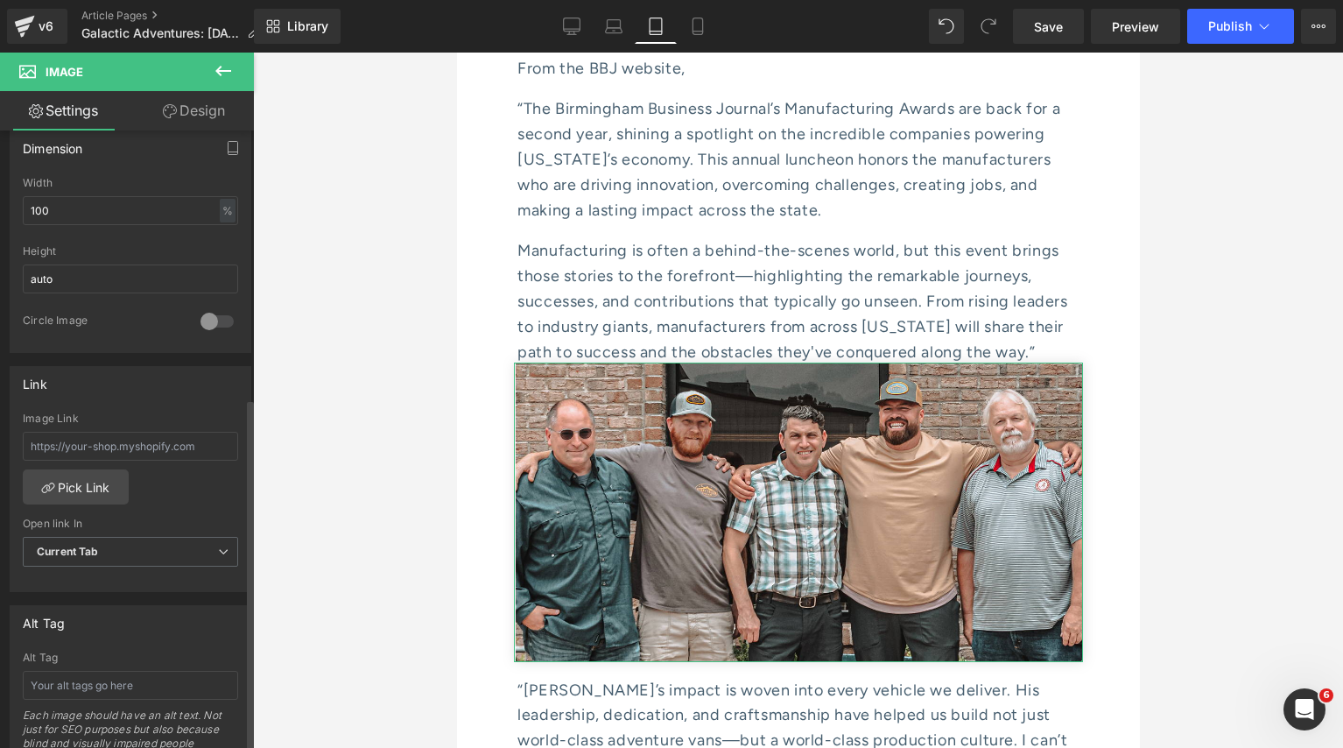
scroll to position [632, 0]
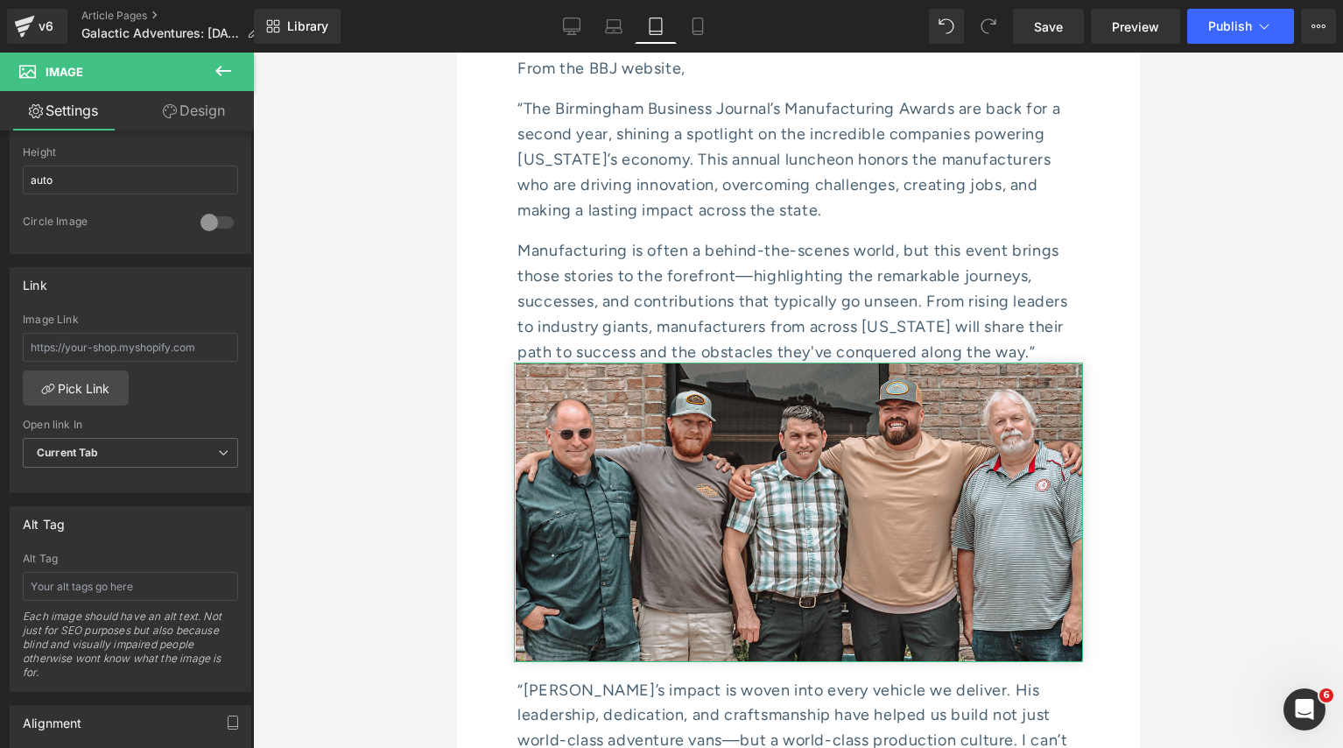
click at [191, 116] on link "Design" at bounding box center [193, 110] width 127 height 39
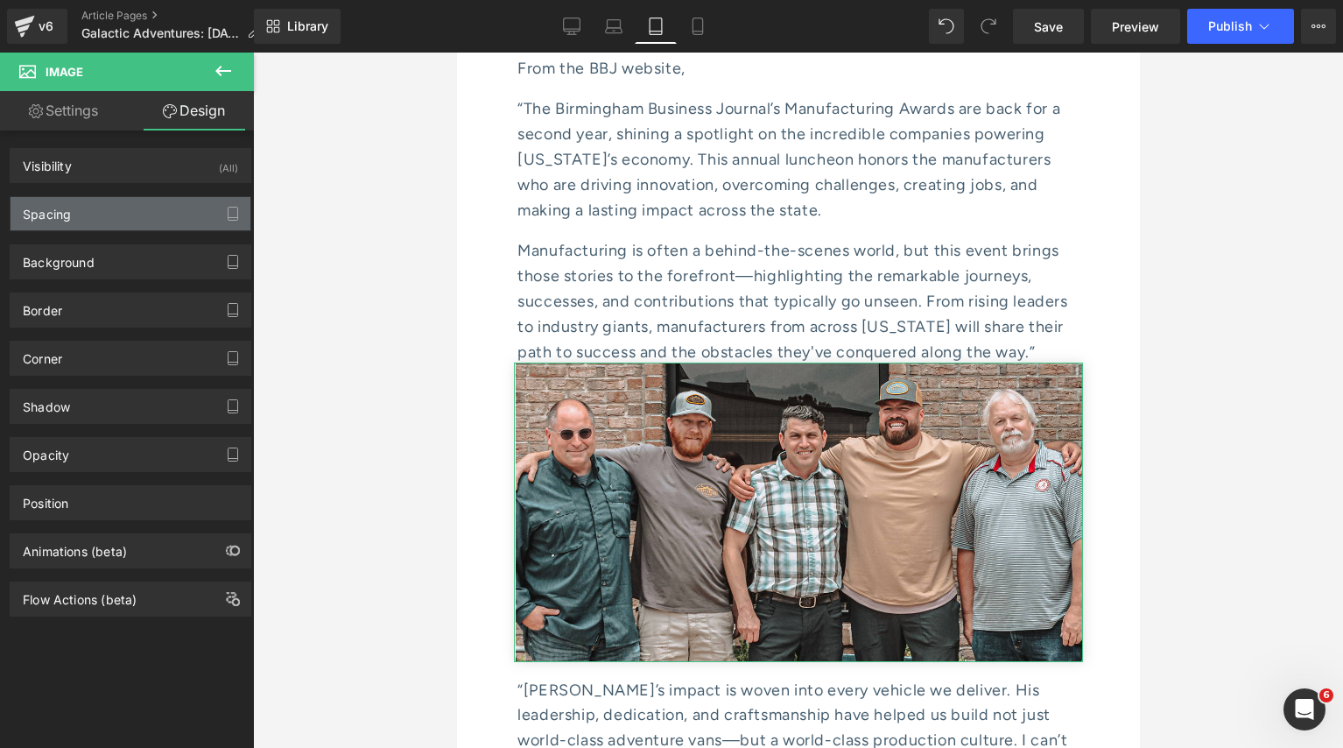
click at [128, 200] on div "Spacing" at bounding box center [131, 213] width 240 height 33
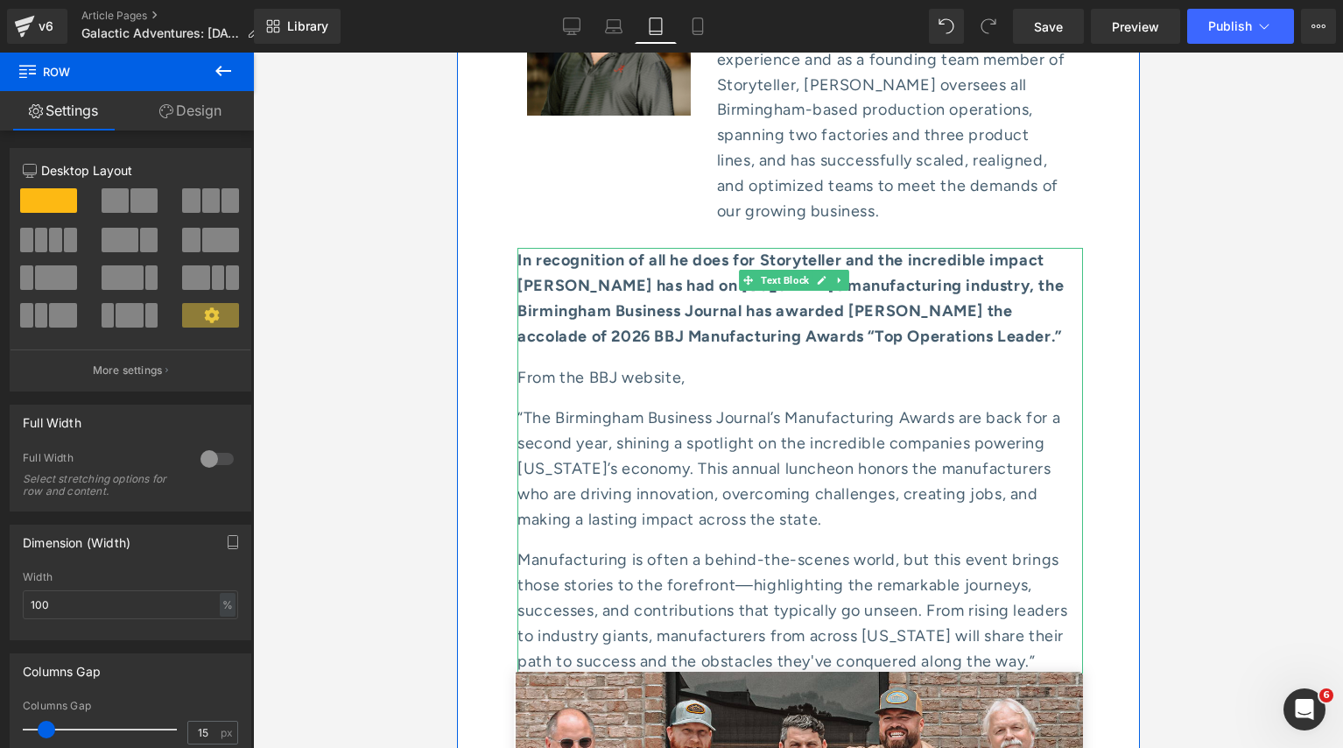
scroll to position [9438, 0]
click at [787, 270] on span "Text Block" at bounding box center [784, 280] width 55 height 21
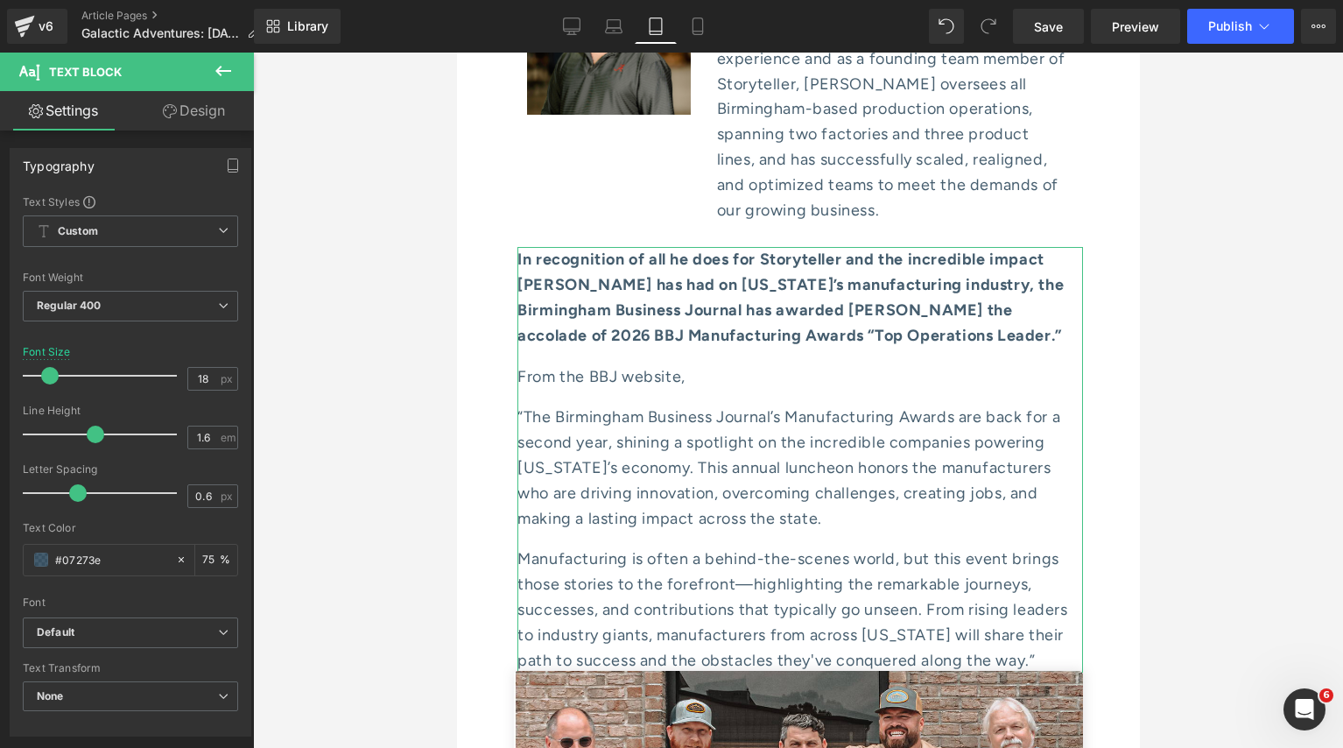
click at [190, 120] on link "Design" at bounding box center [193, 110] width 127 height 39
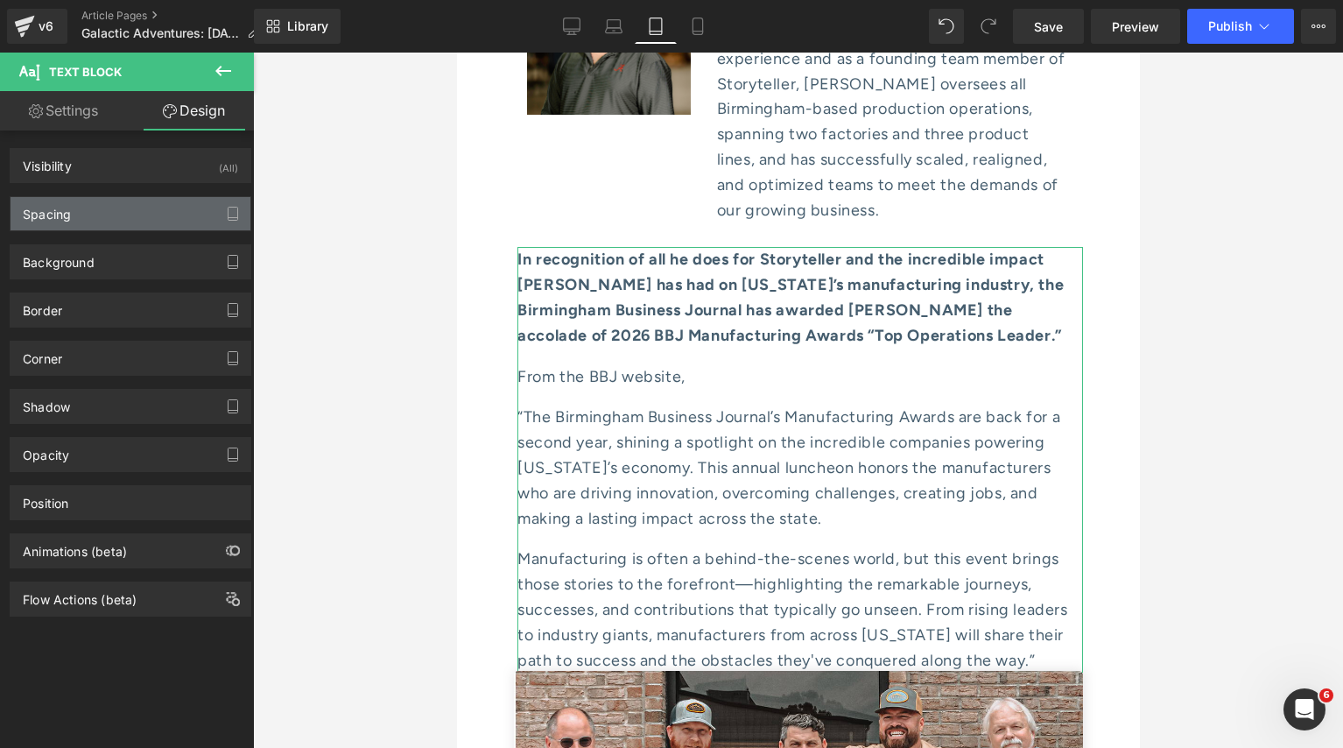
click at [129, 215] on div "Spacing" at bounding box center [131, 213] width 240 height 33
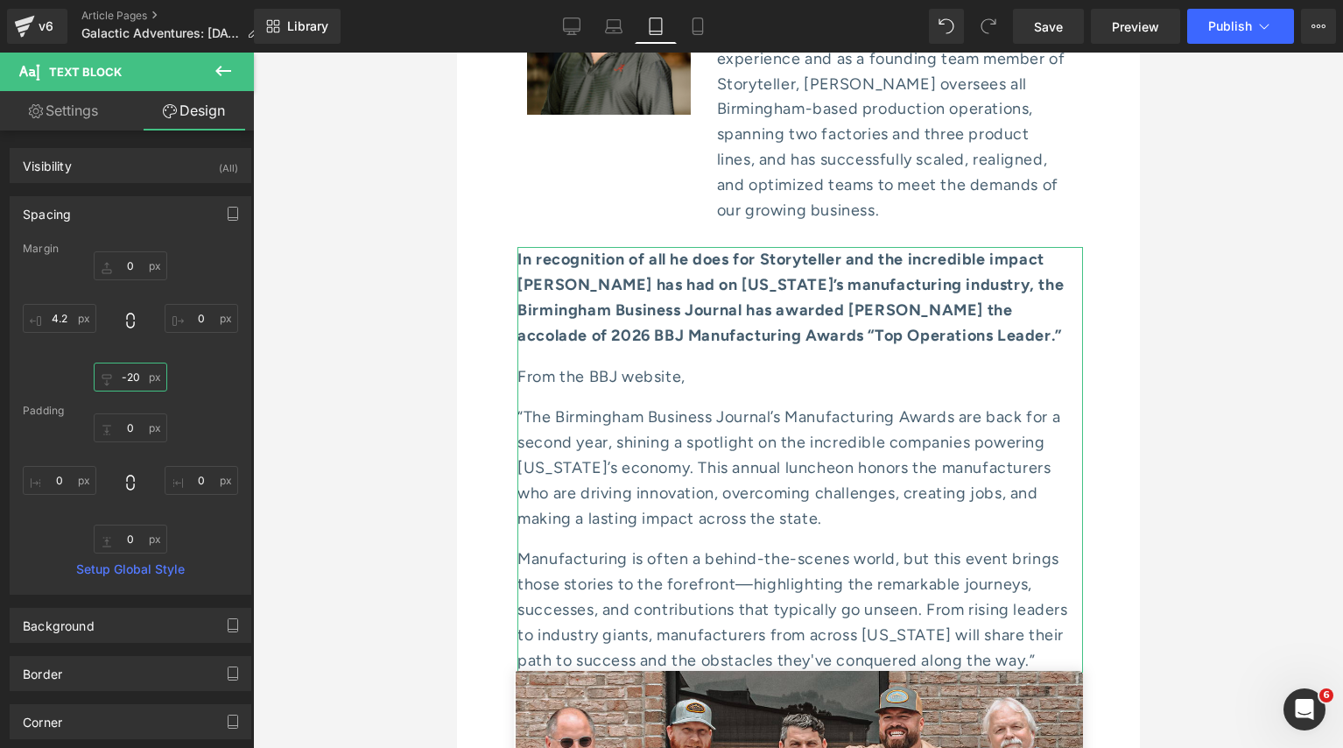
click at [127, 374] on input "-20" at bounding box center [131, 377] width 74 height 29
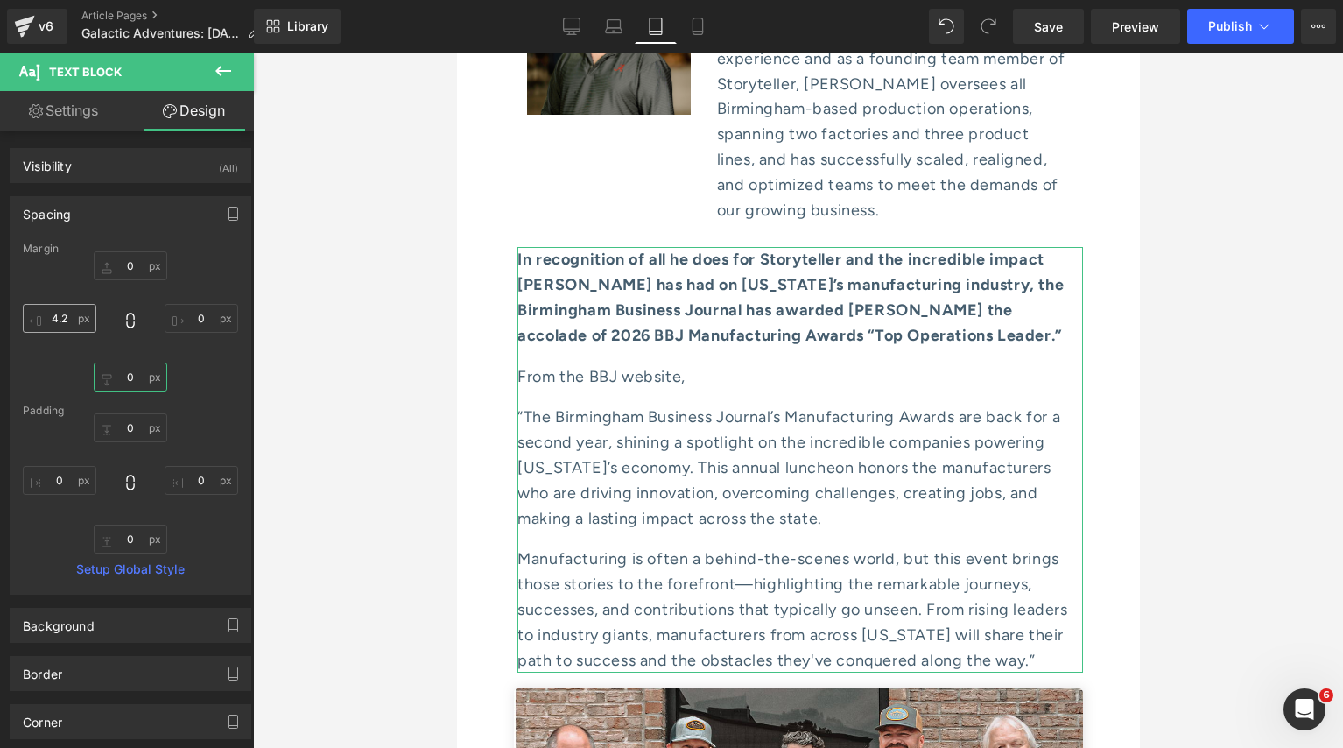
type input "0"
click at [69, 315] on input "4.2" at bounding box center [60, 318] width 74 height 29
type input "0"
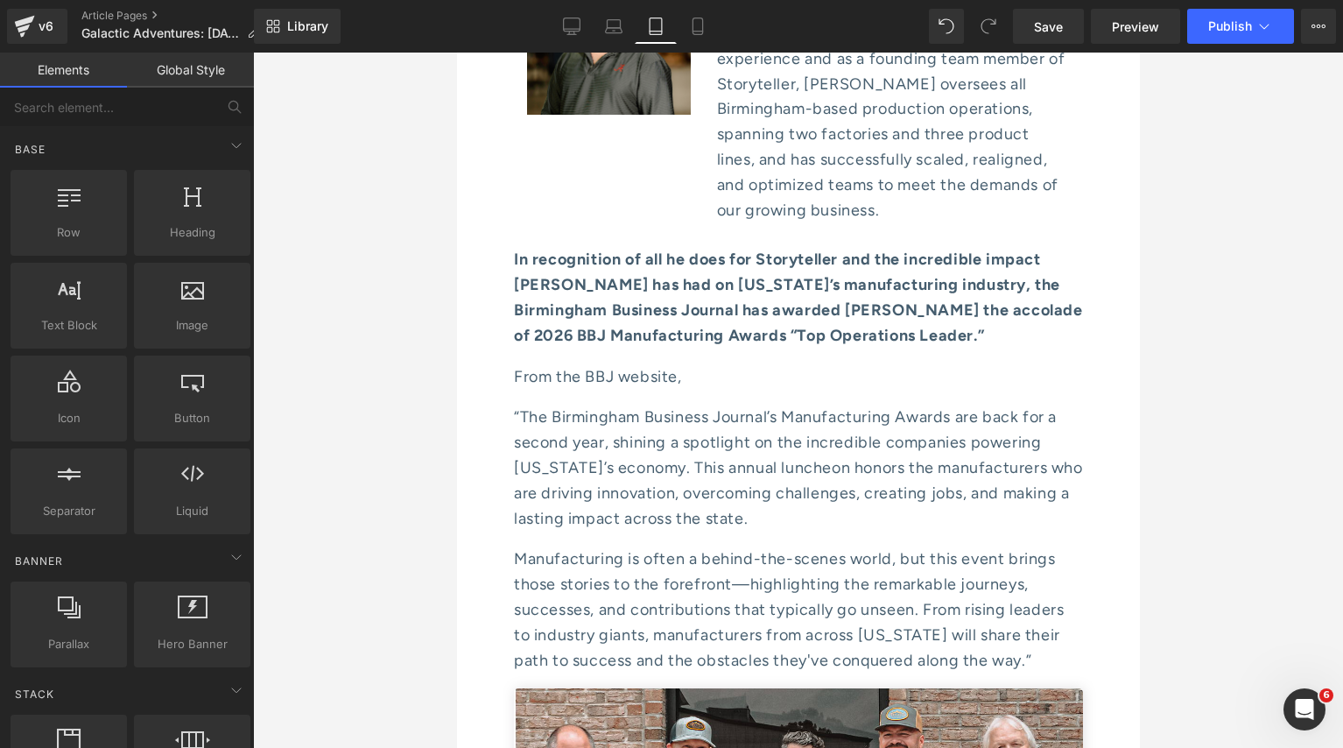
click at [377, 375] on div at bounding box center [798, 400] width 1090 height 695
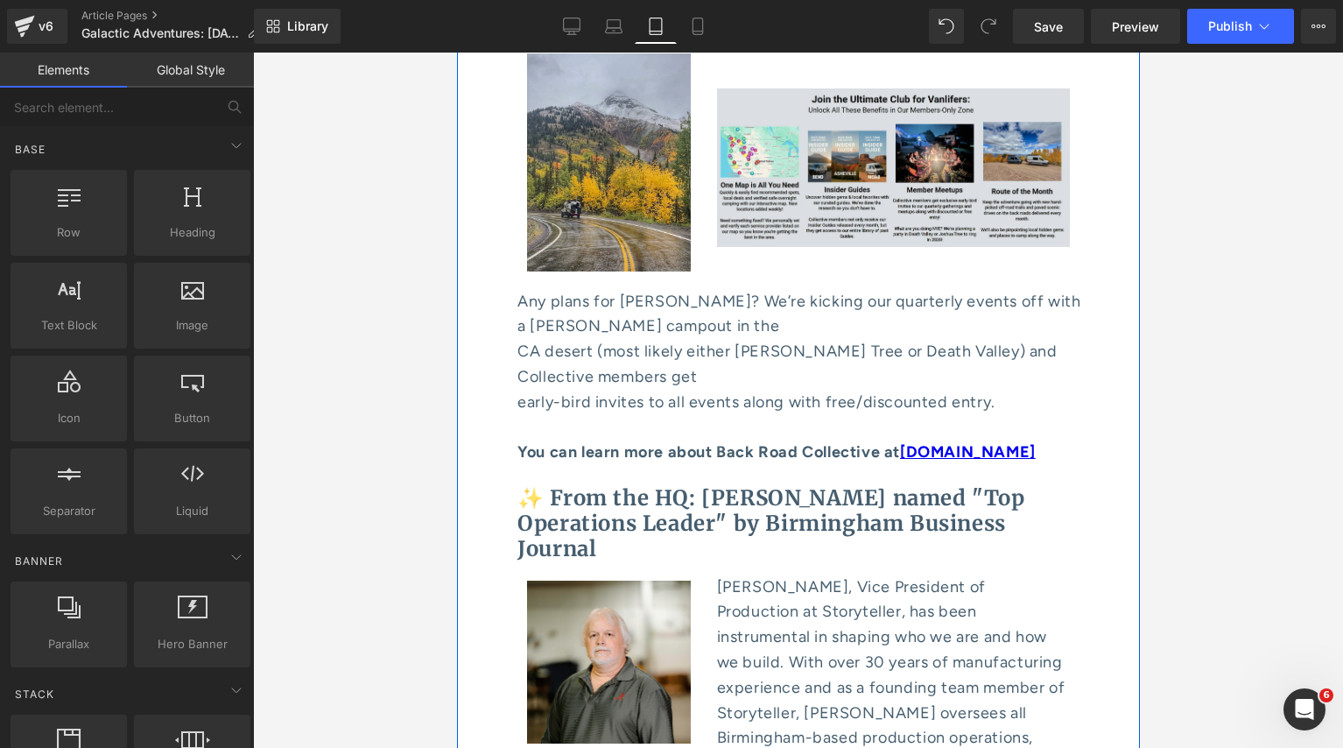
scroll to position [8829, 0]
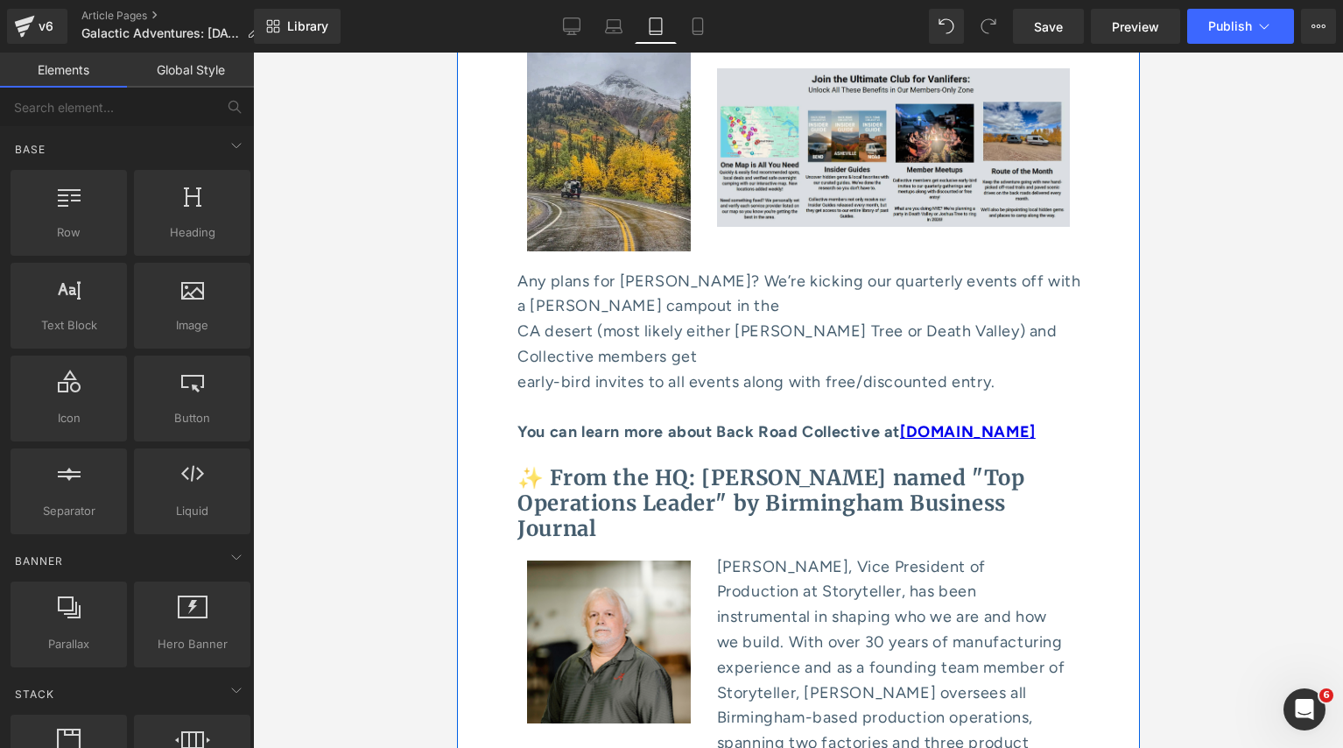
click at [723, 319] on div "CA desert (most likely either [PERSON_NAME] Tree or Death Valley) and Collectiv…" at bounding box center [800, 344] width 566 height 51
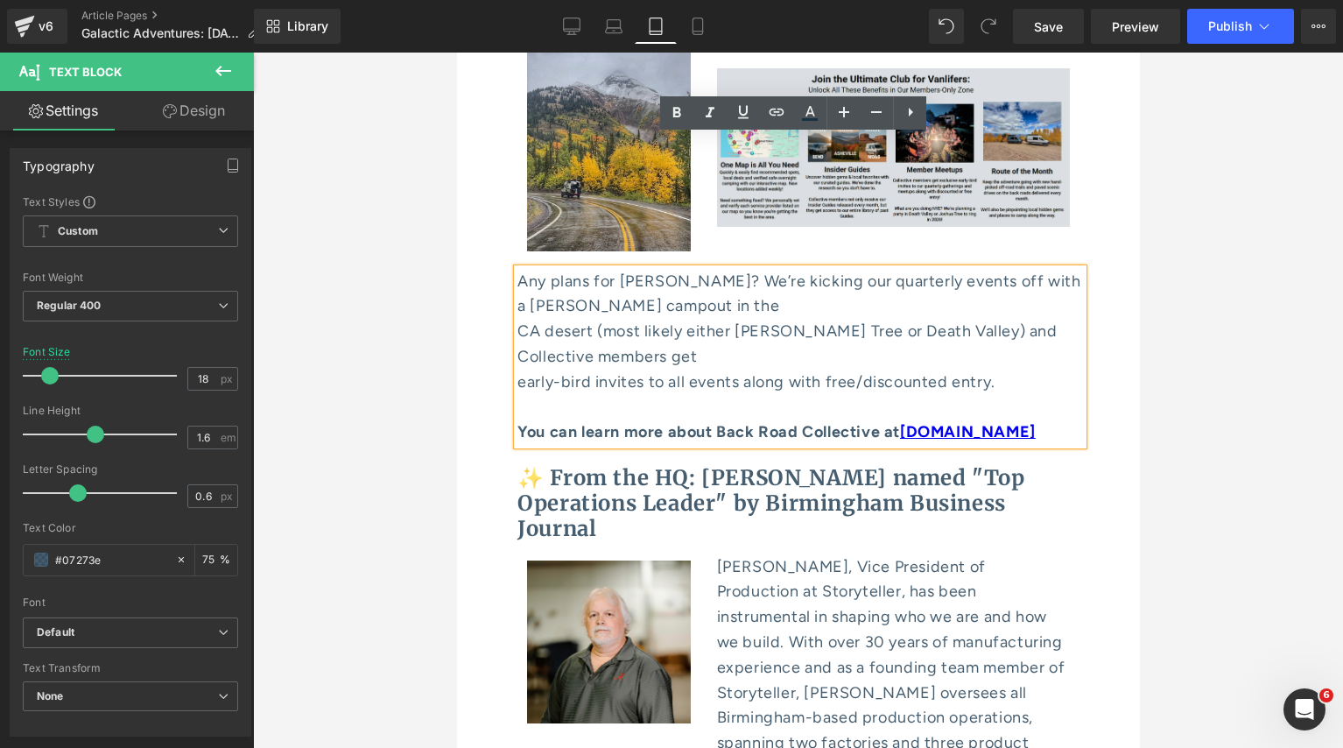
click at [552, 370] on div "early-bird invites to all events along with free/discounted entry." at bounding box center [800, 395] width 566 height 51
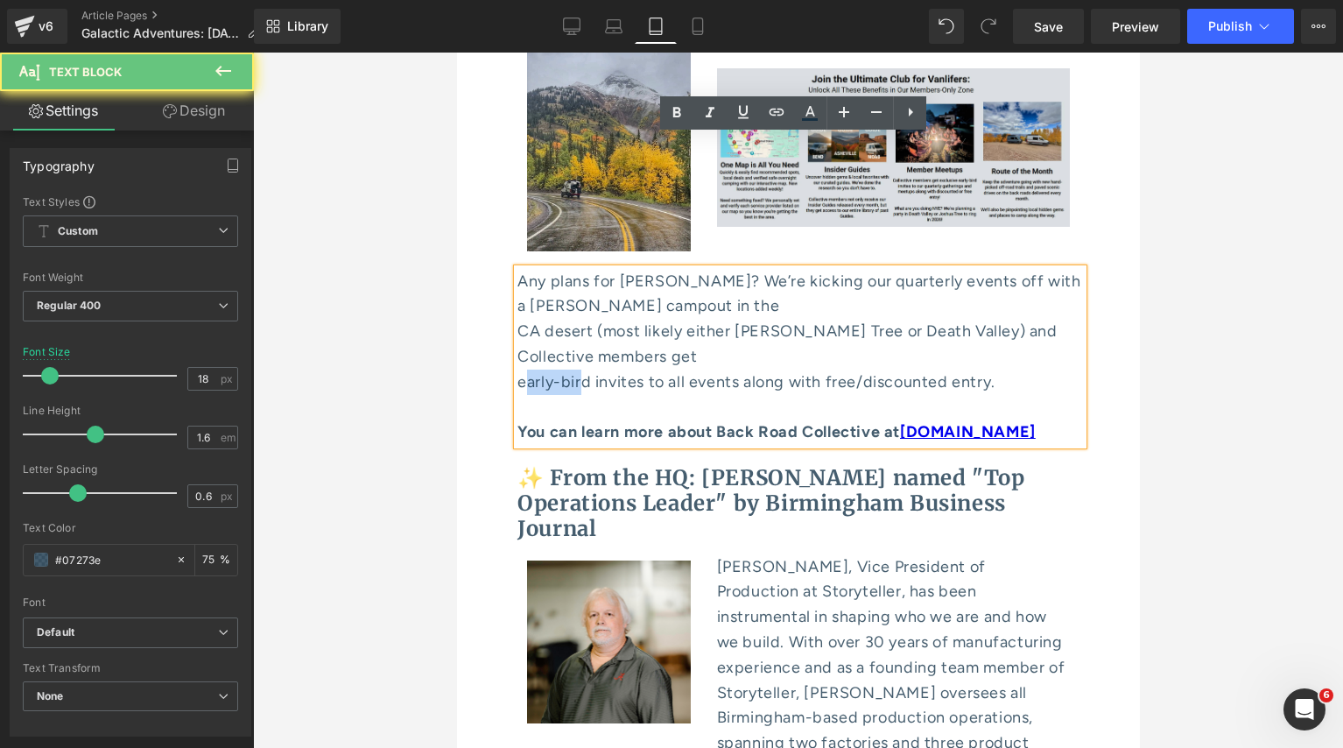
drag, startPoint x: 576, startPoint y: 172, endPoint x: 517, endPoint y: 172, distance: 59.5
click at [520, 370] on div "early-bird invites to all events along with free/discounted entry." at bounding box center [800, 395] width 566 height 51
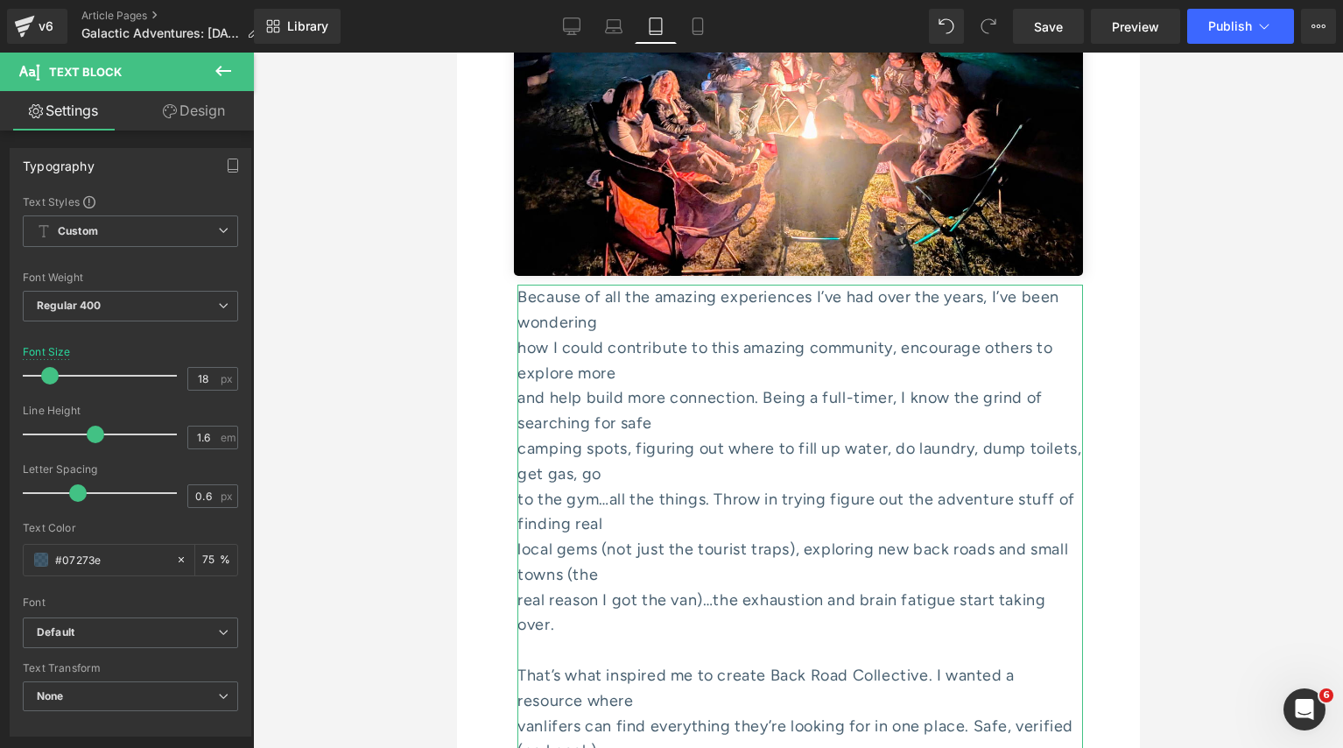
scroll to position [7639, 0]
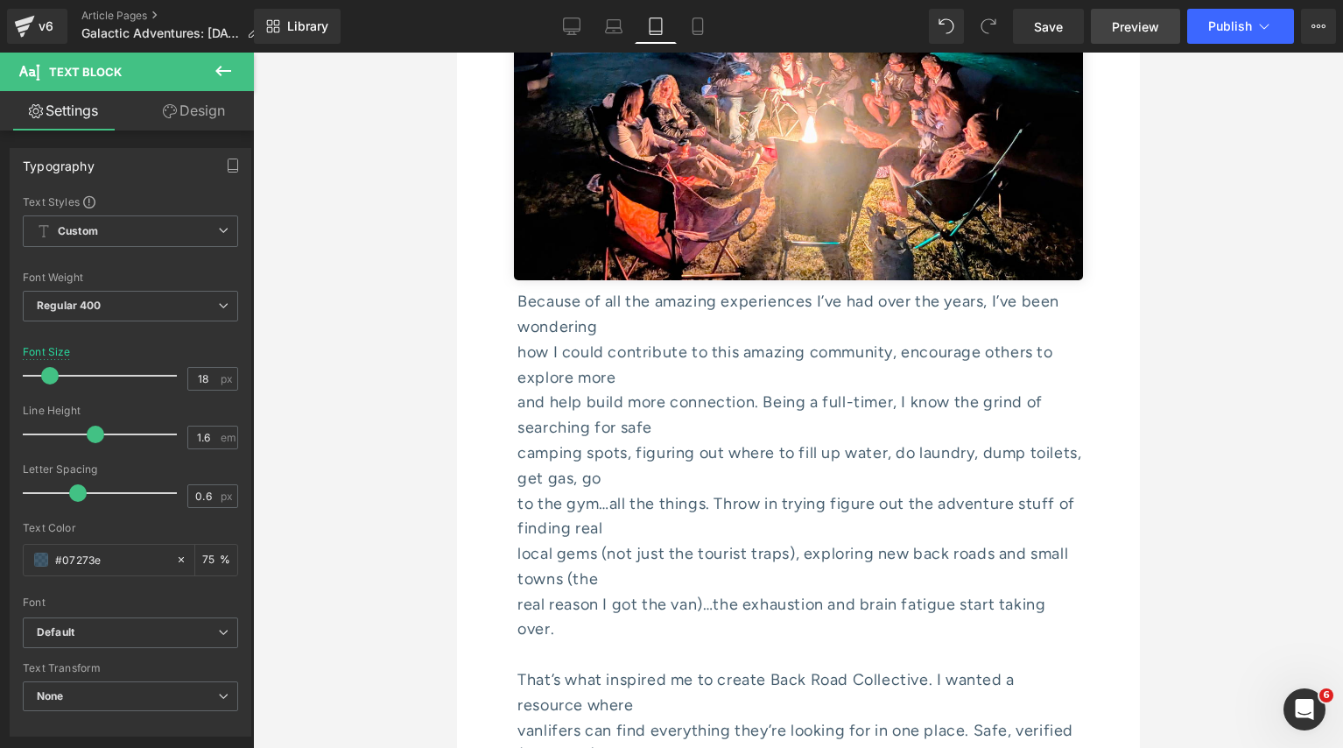
click at [1128, 26] on span "Preview" at bounding box center [1135, 27] width 47 height 18
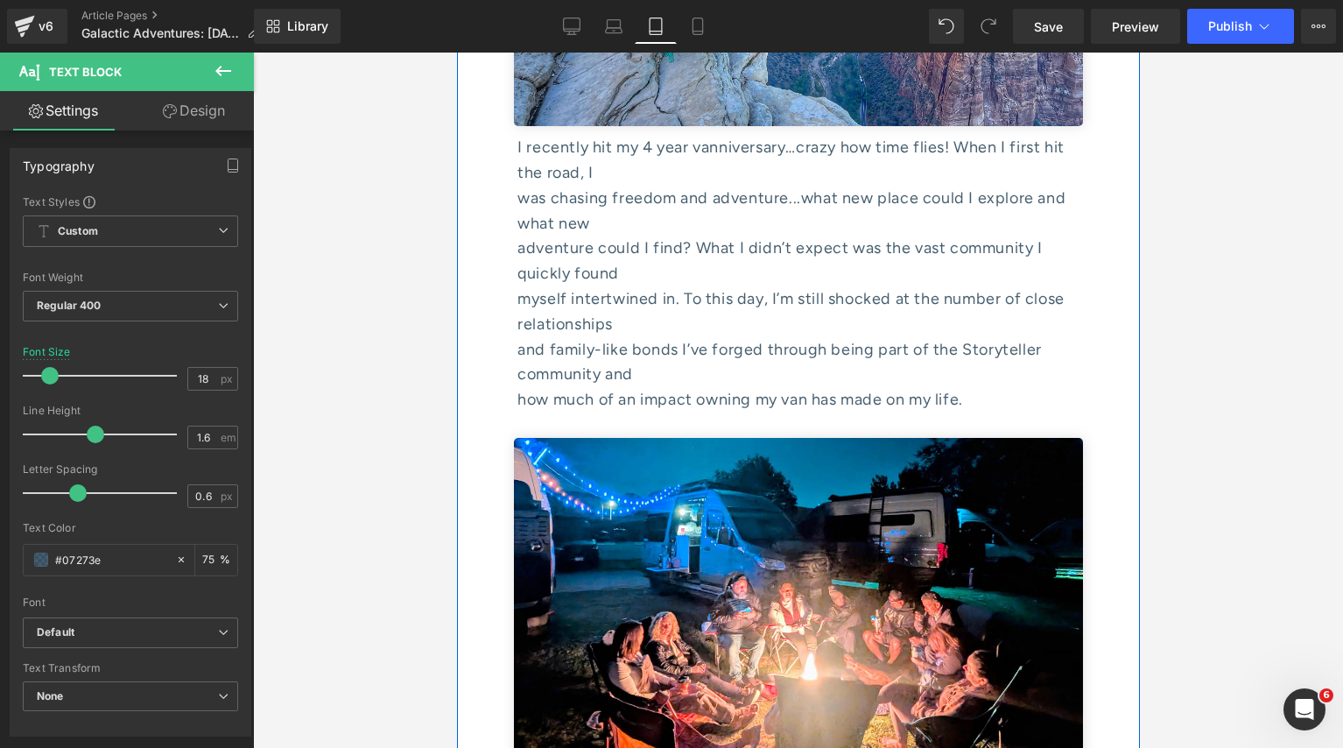
scroll to position [7050, 0]
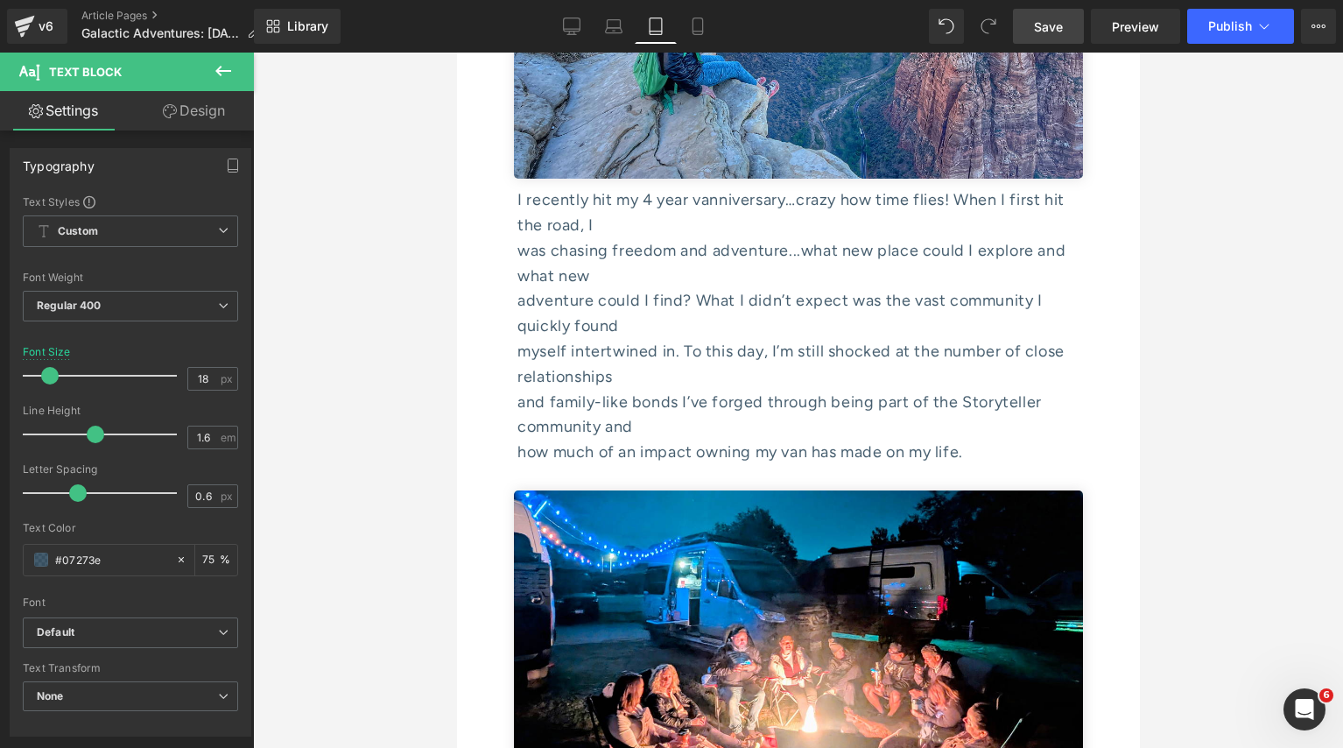
click at [1039, 25] on span "Save" at bounding box center [1048, 27] width 29 height 18
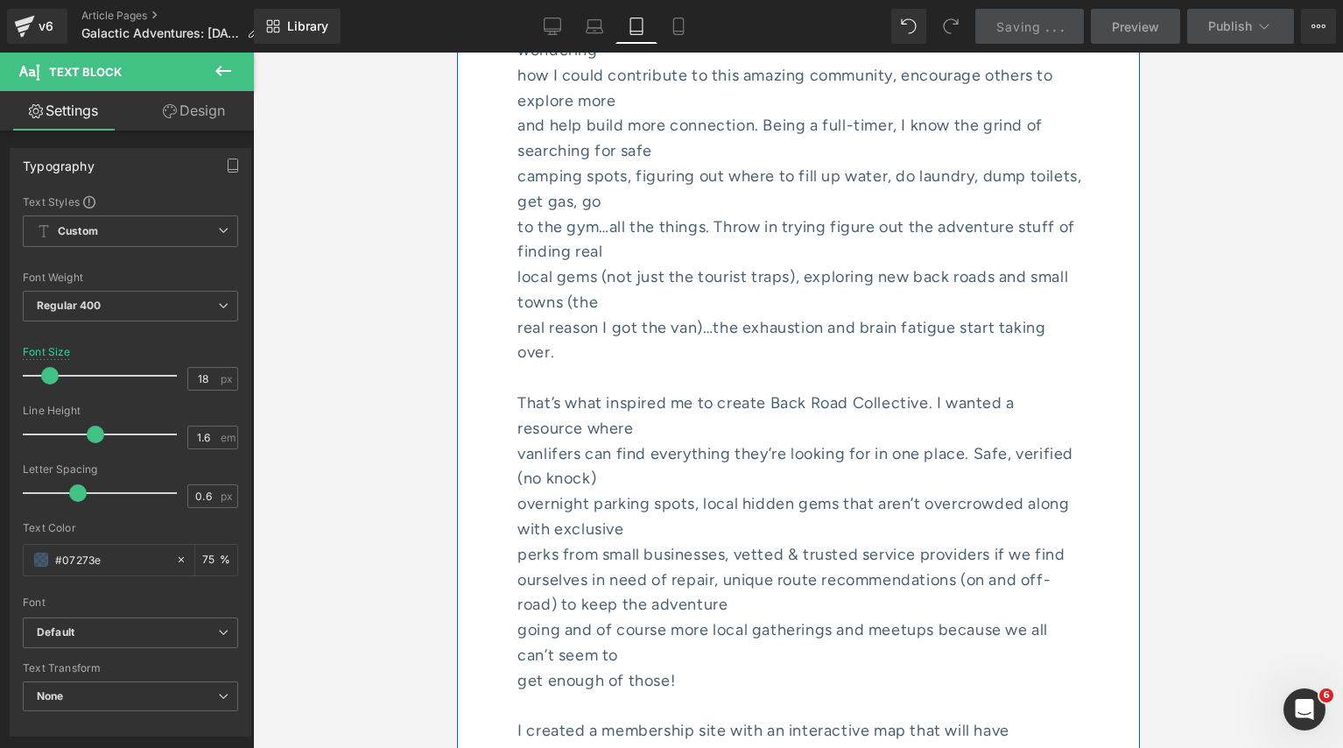
scroll to position [7914, 0]
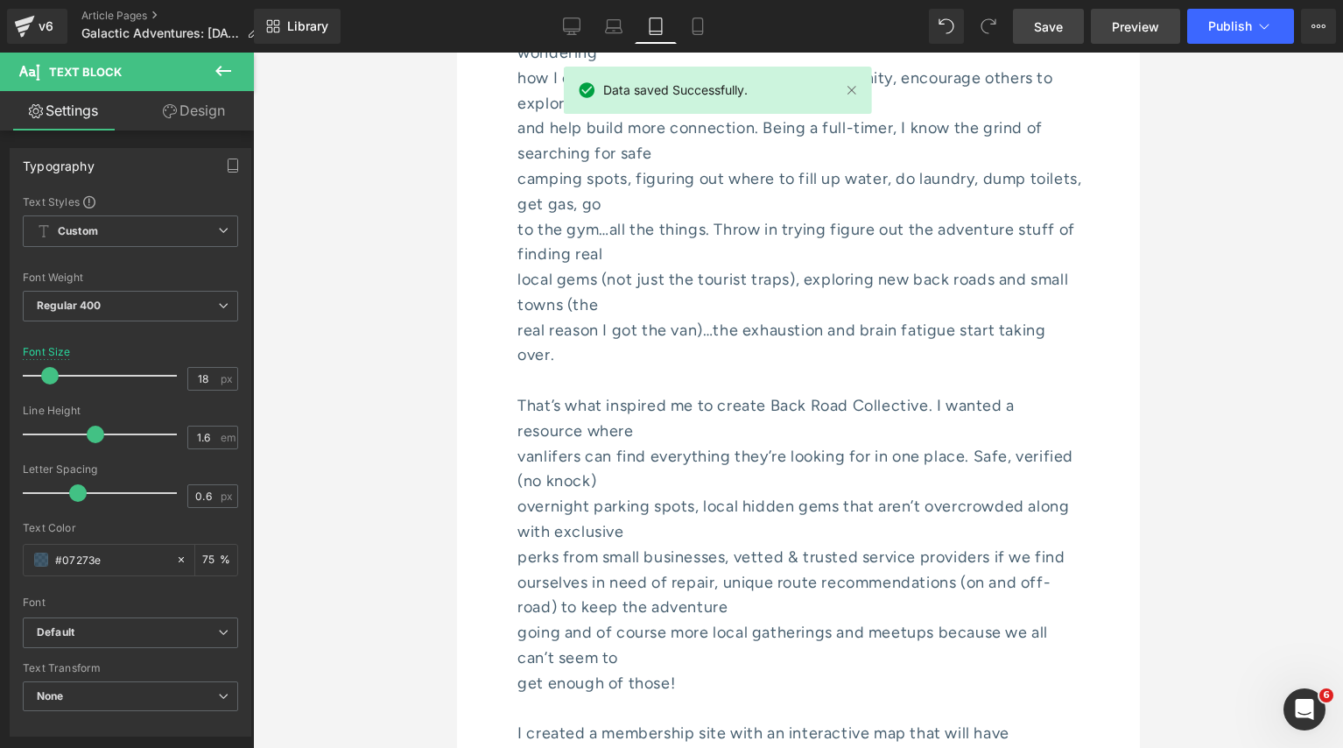
click at [1137, 24] on span "Preview" at bounding box center [1135, 27] width 47 height 18
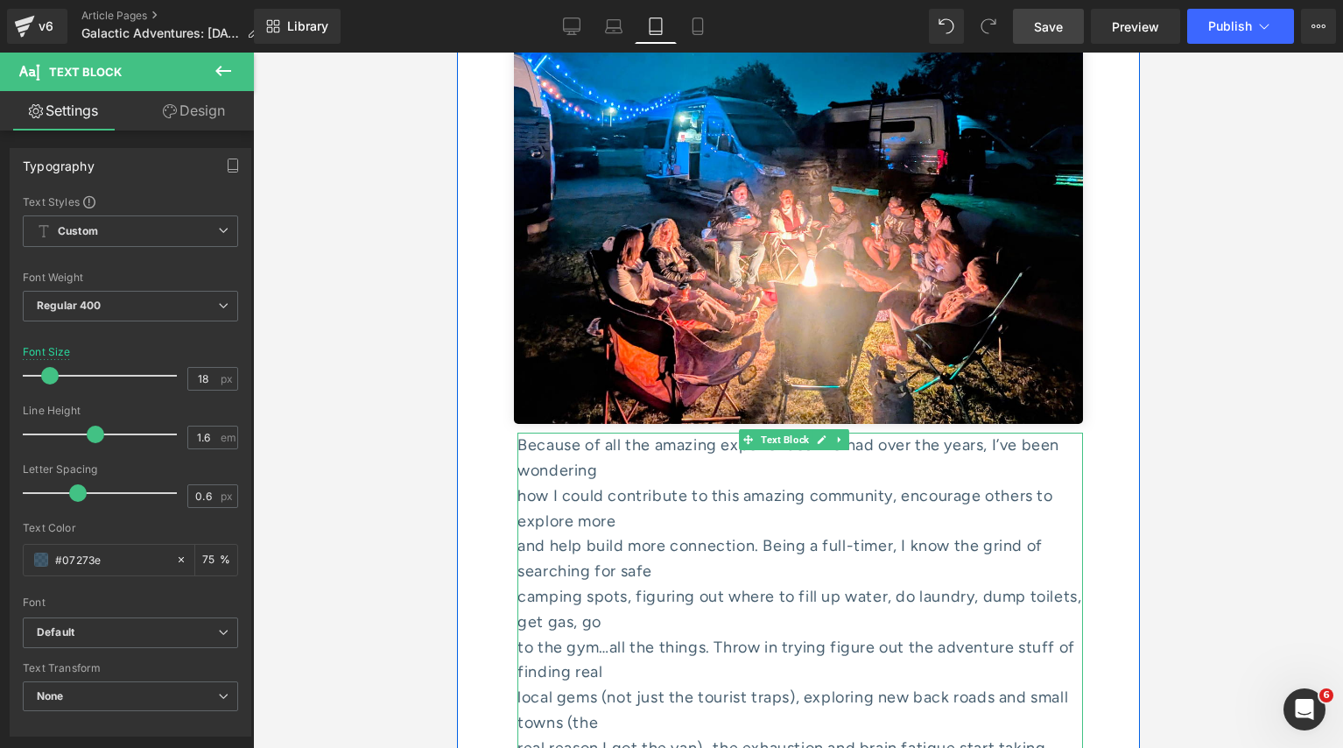
scroll to position [6765, 0]
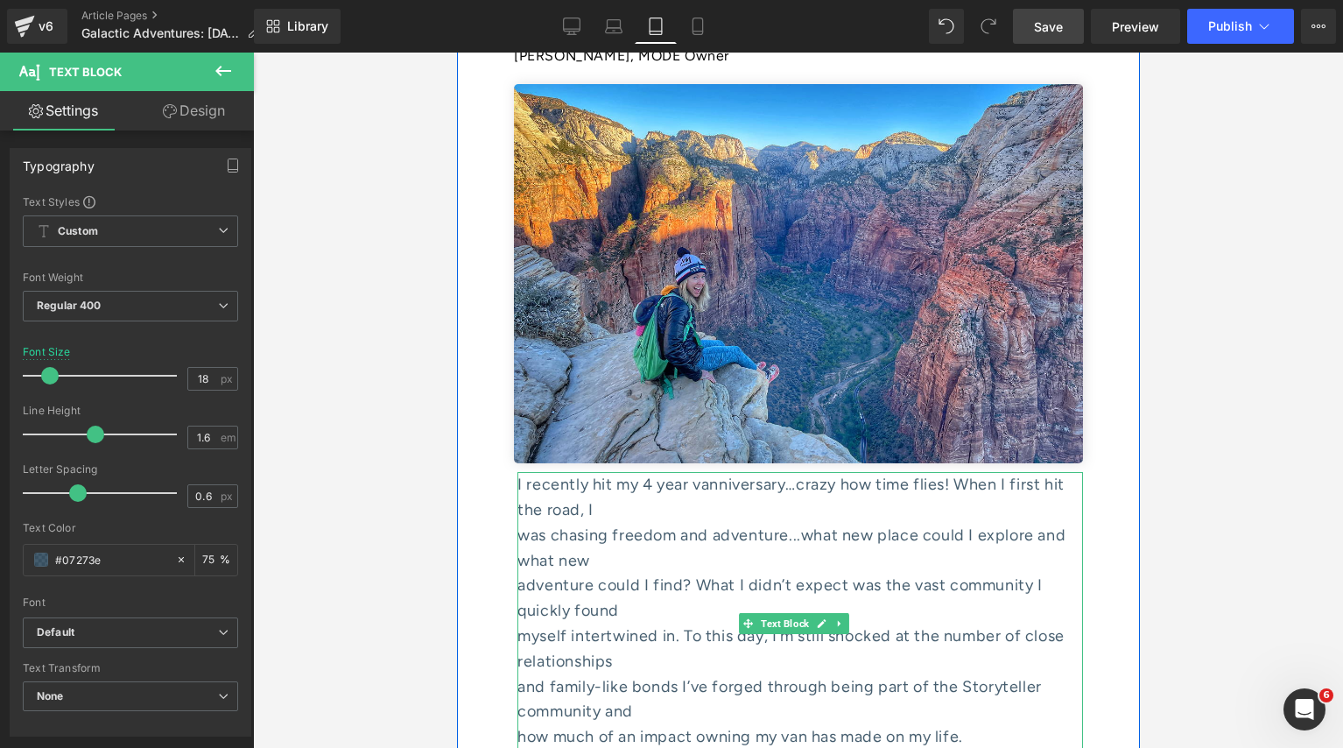
click at [605, 523] on div "was chasing freedom and adventure...what new place could I explore and what new" at bounding box center [800, 548] width 566 height 51
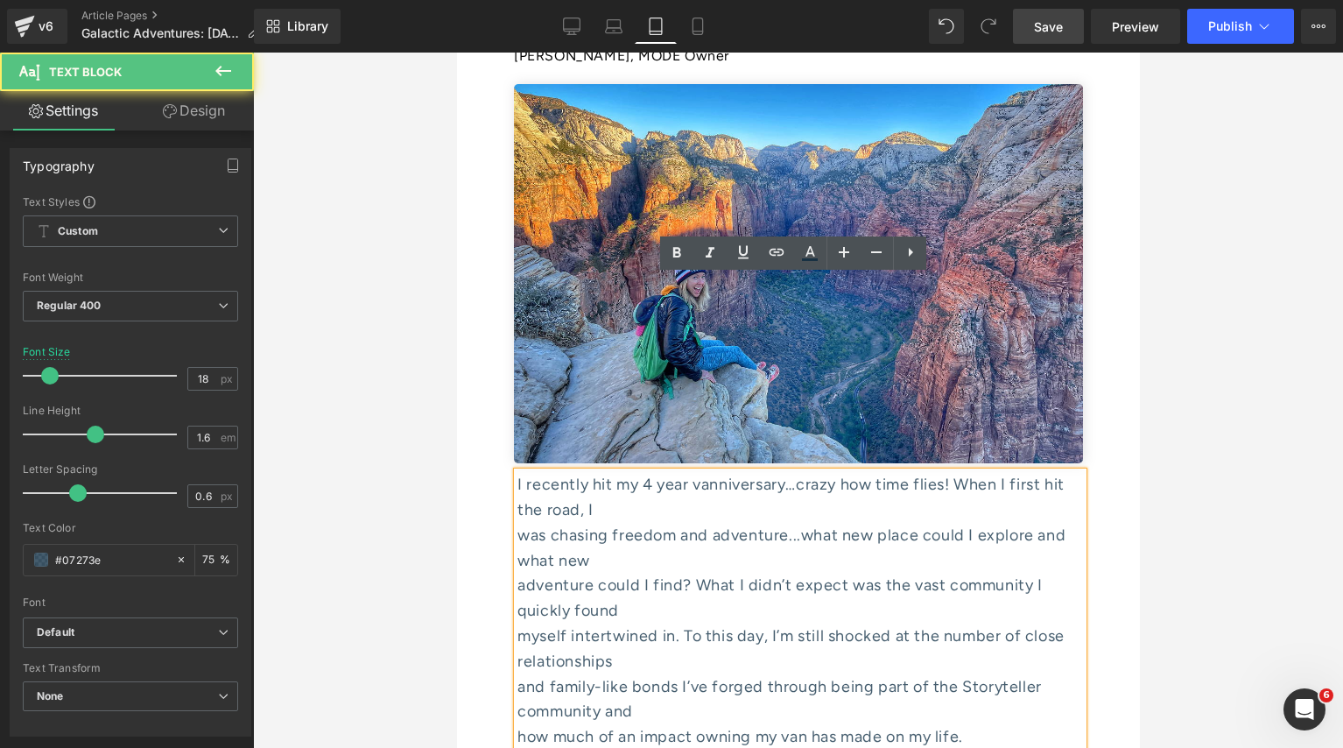
click at [637, 523] on div "was chasing freedom and adventure...what new place could I explore and what new" at bounding box center [800, 548] width 566 height 51
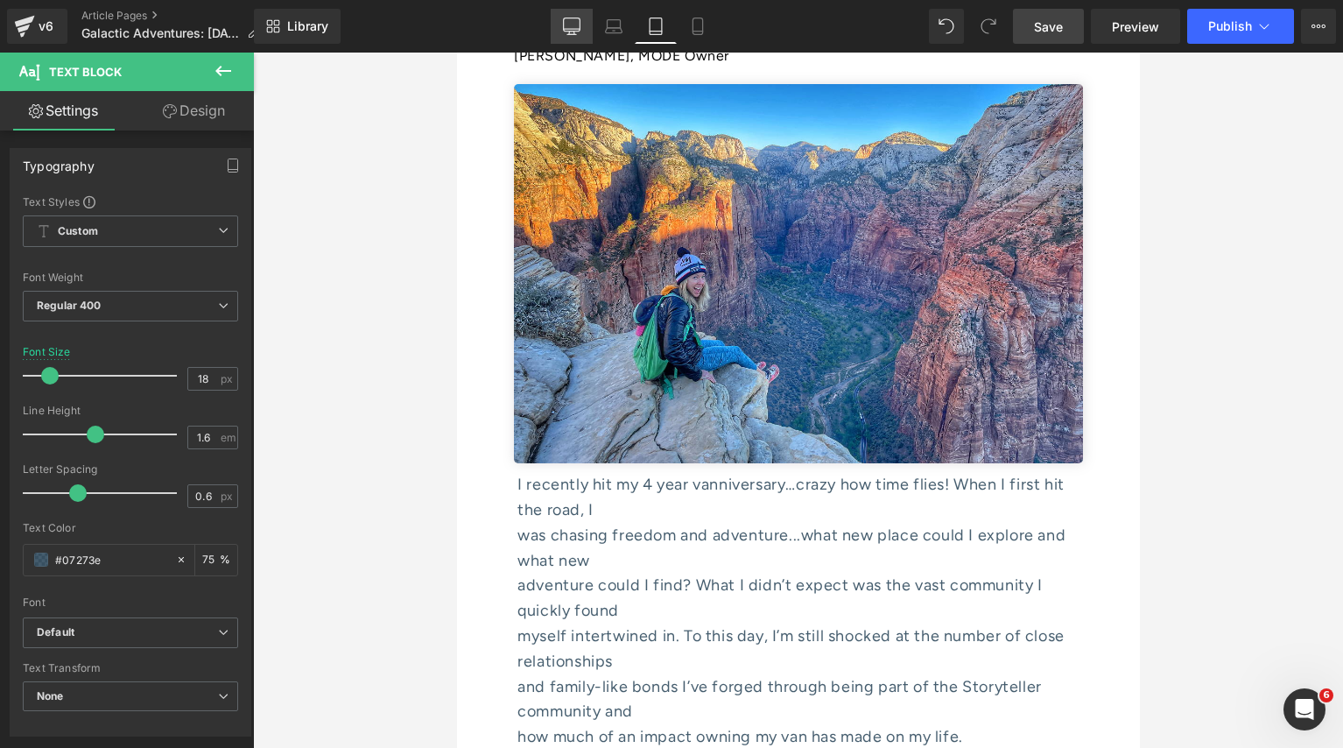
click at [587, 33] on link "Desktop" at bounding box center [572, 26] width 42 height 35
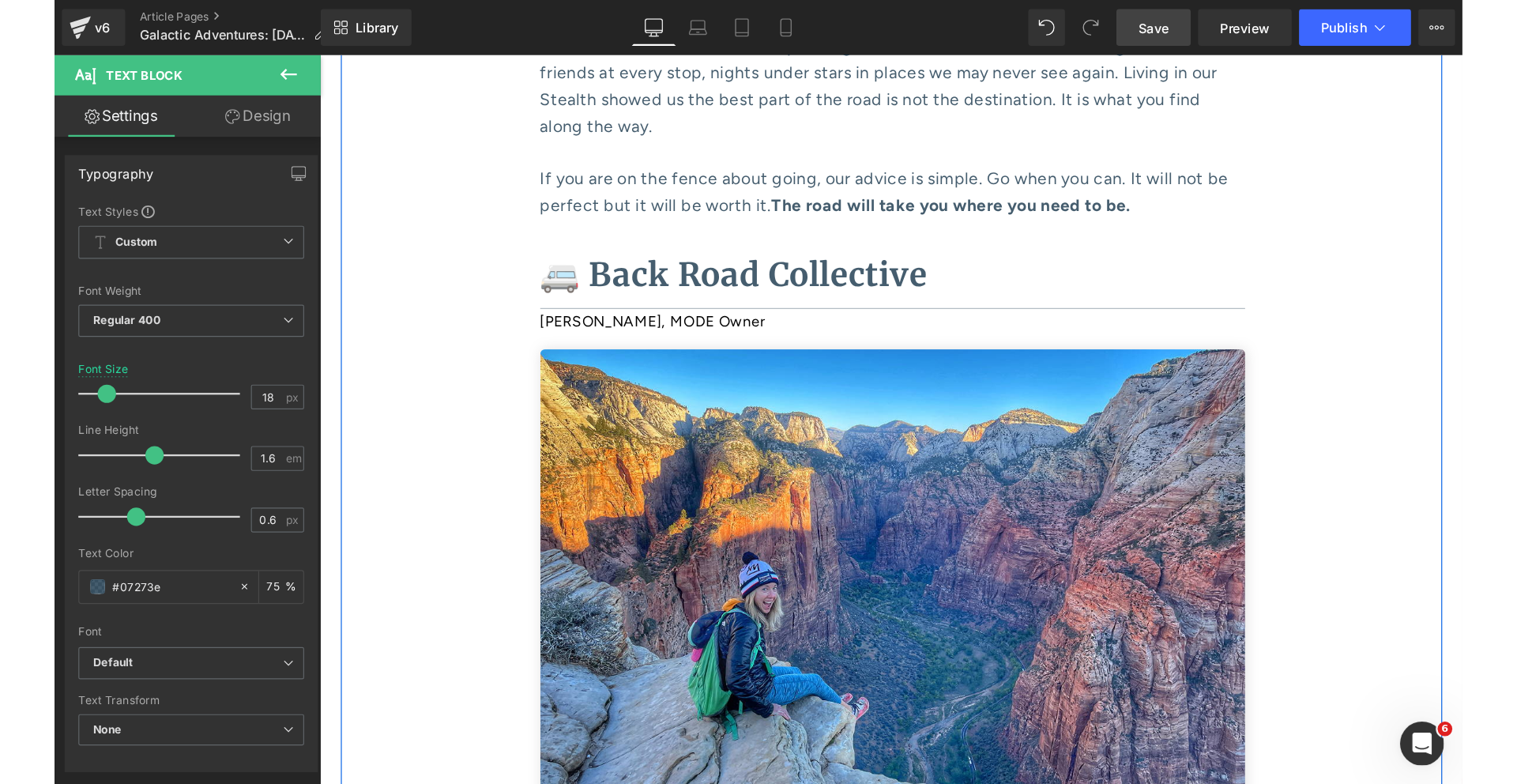
scroll to position [5696, 0]
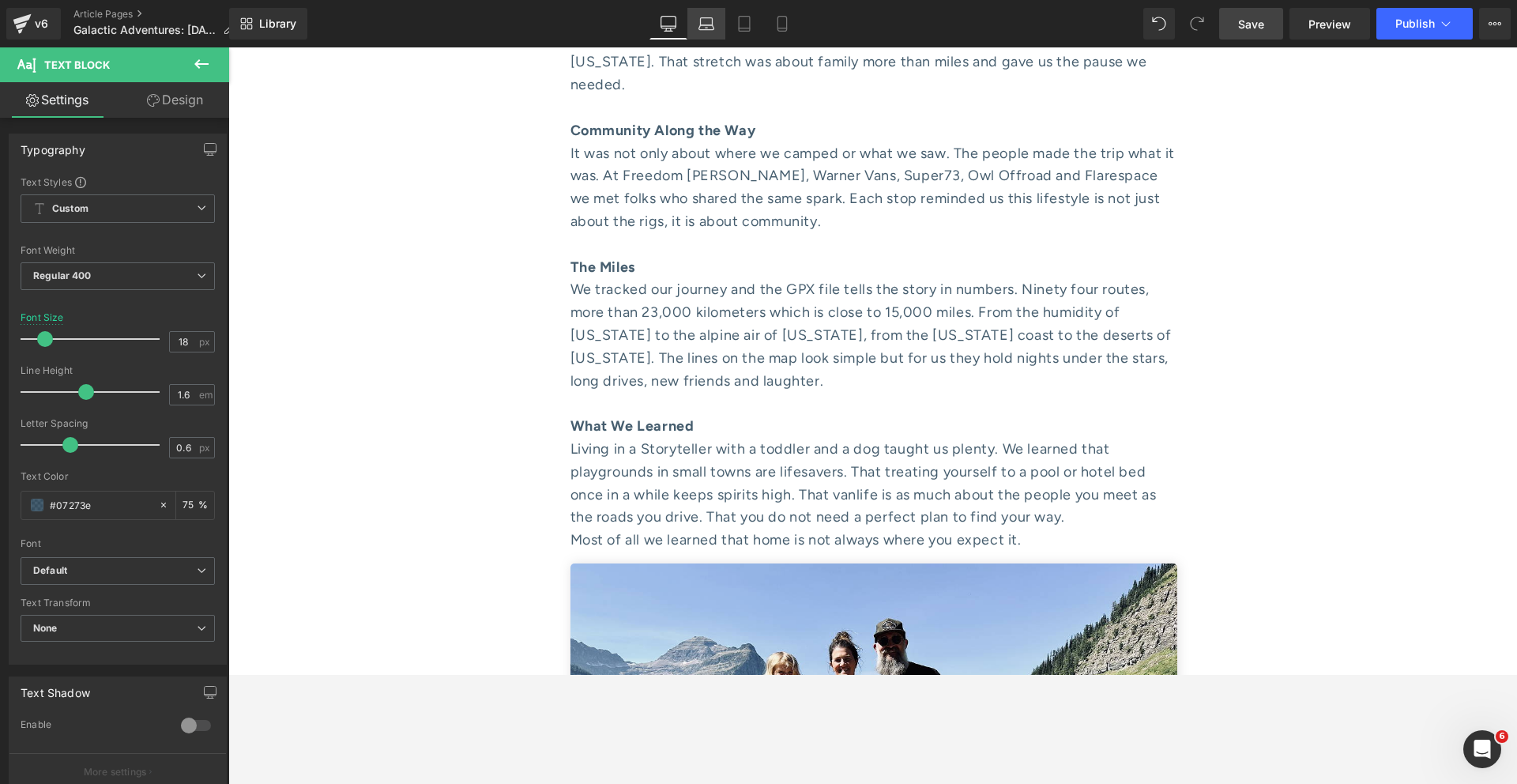
click at [707, 25] on icon at bounding box center [707, 27] width 15 height 5
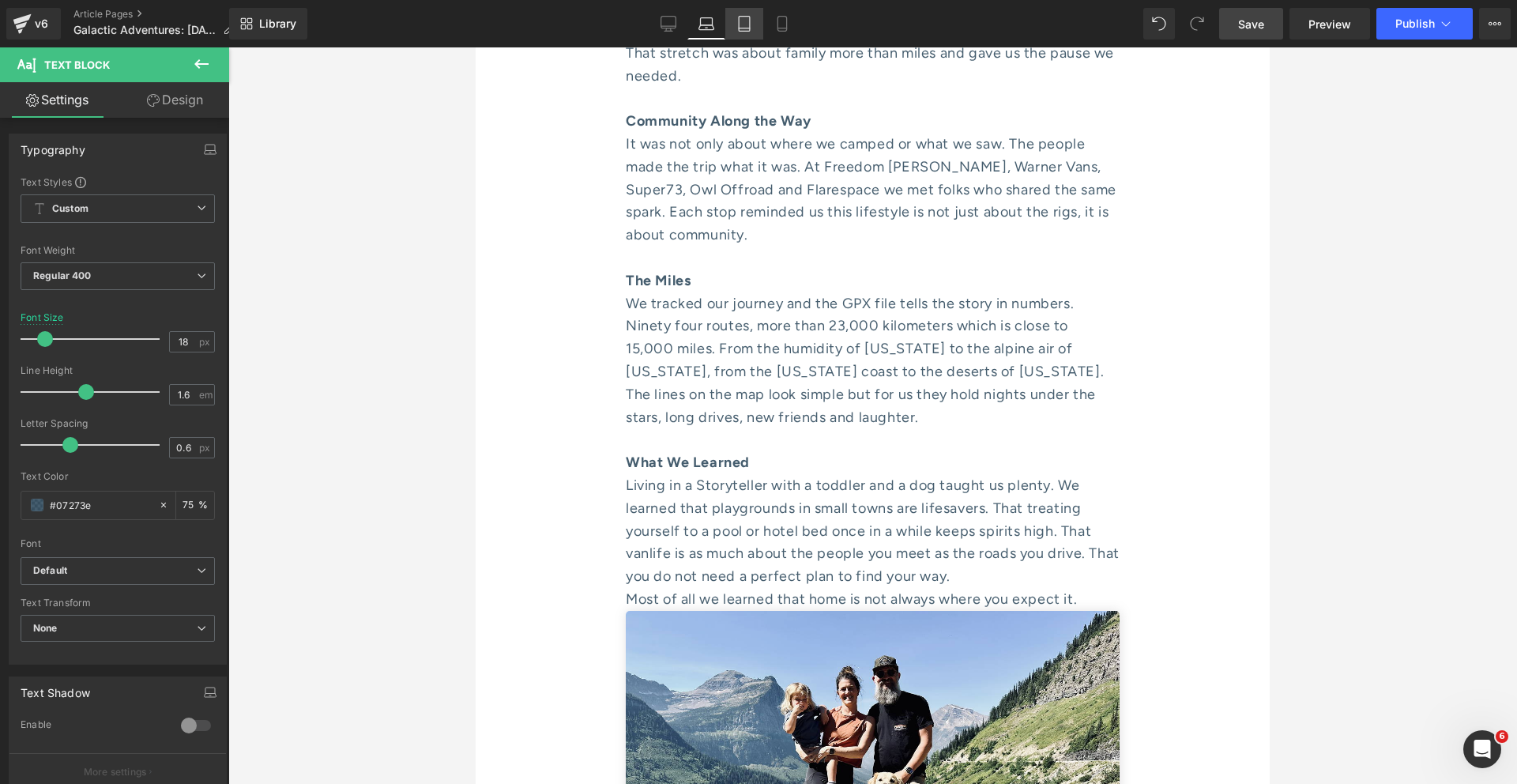
click at [757, 15] on link "Tablet" at bounding box center [745, 23] width 38 height 32
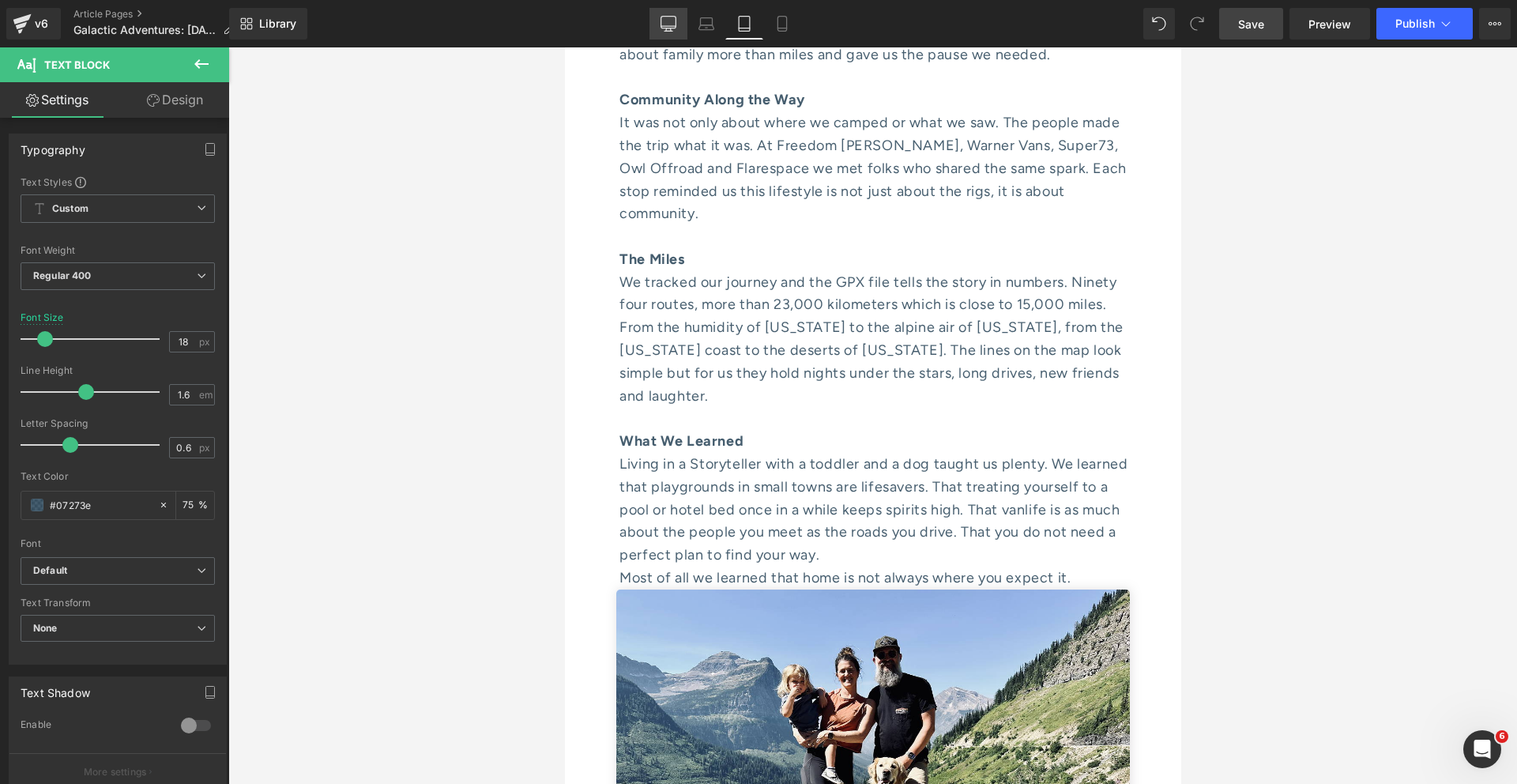
click at [677, 25] on link "Desktop" at bounding box center [669, 23] width 38 height 32
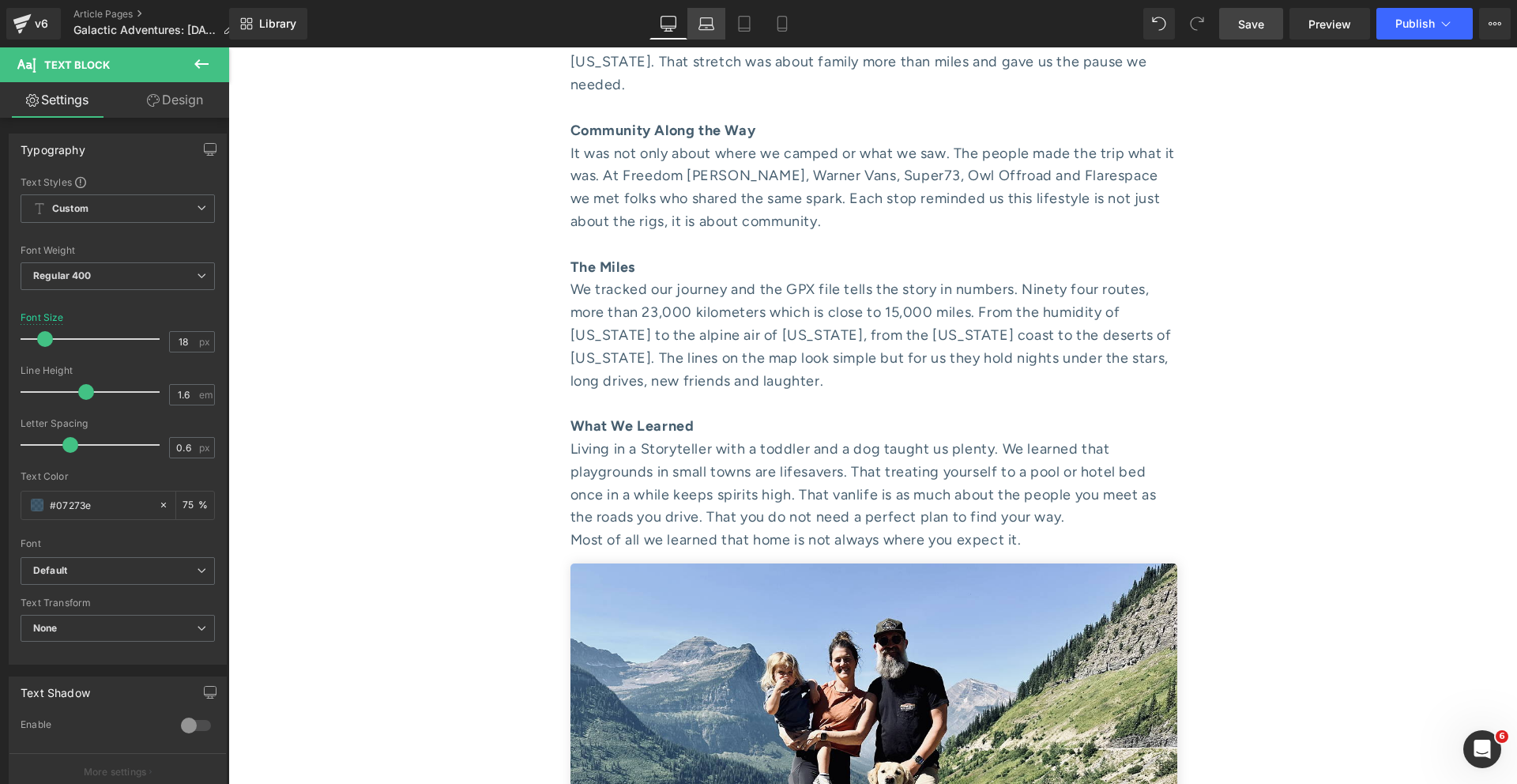
click at [698, 20] on icon at bounding box center [707, 24] width 16 height 16
type input "75"
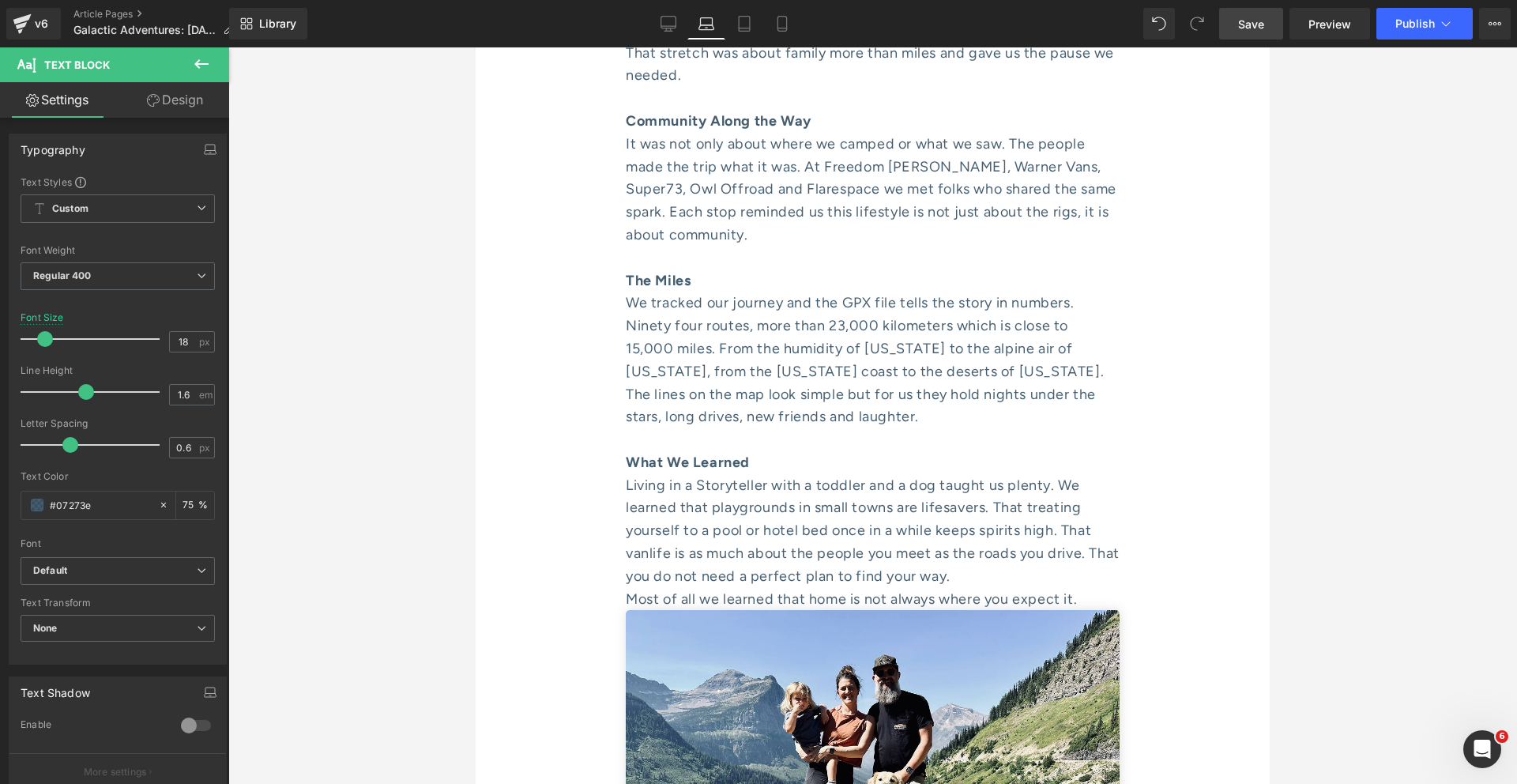
scroll to position [4609, 0]
click at [856, 474] on div "Living in a Storyteller with a toddler and a dog taught us plenty. We learned t…" at bounding box center [873, 530] width 494 height 114
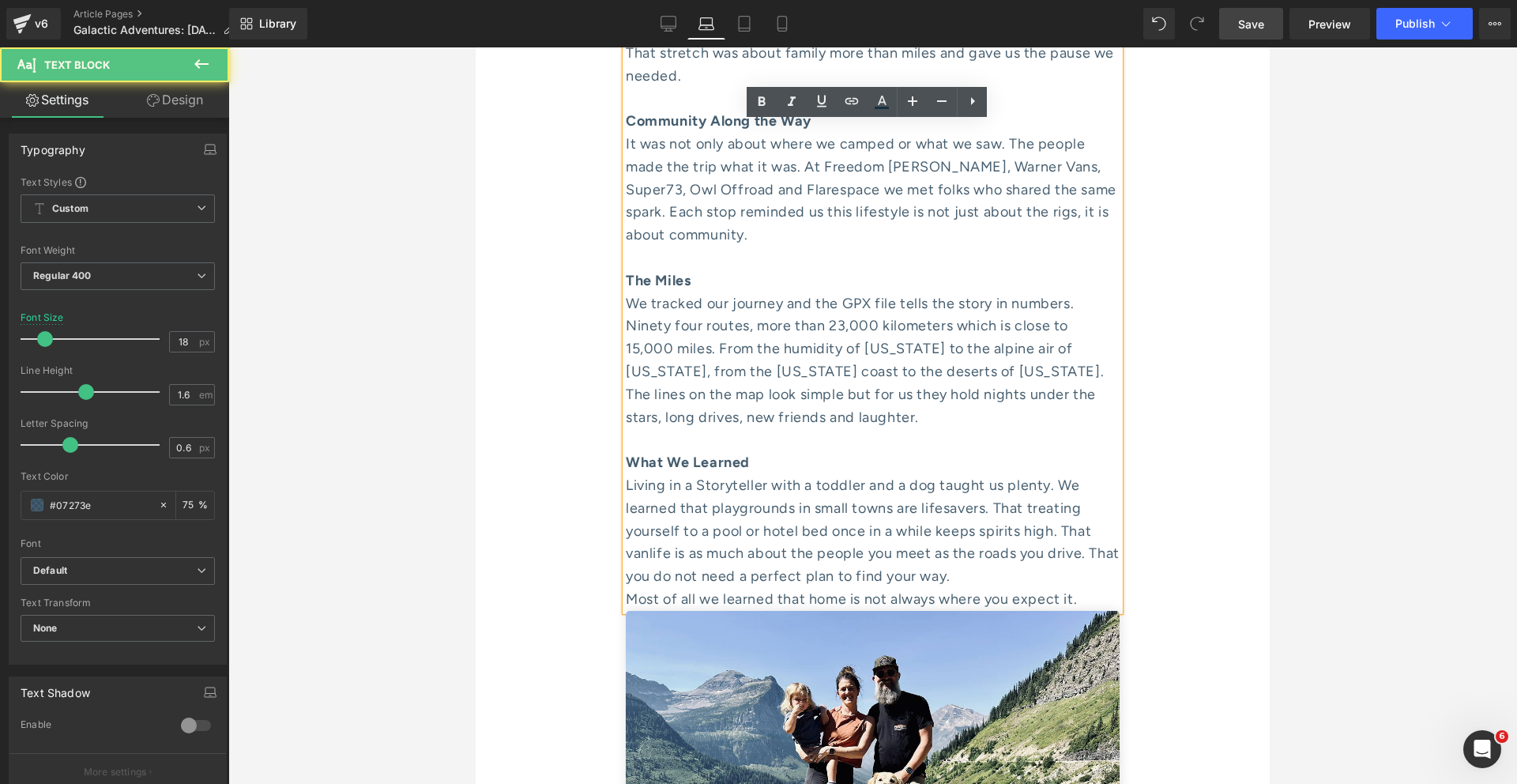
click at [562, 405] on div "🌄 15,000 Miles That Changed How We See Home Text Block Separator Ryan Hall, MOD…" at bounding box center [873, 529] width 794 height 8631
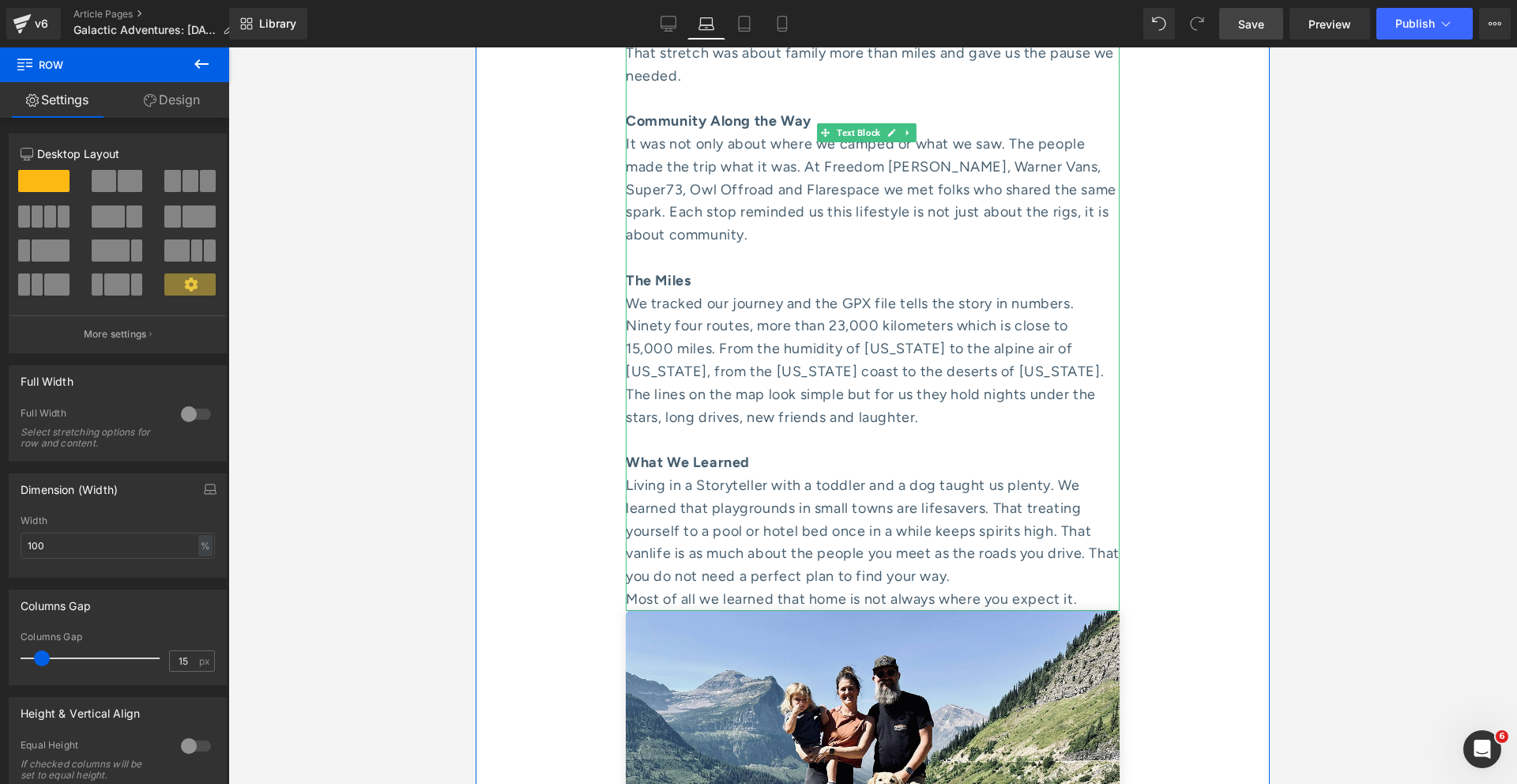
click at [1011, 474] on div "Living in a Storyteller with a toddler and a dog taught us plenty. We learned t…" at bounding box center [873, 530] width 494 height 114
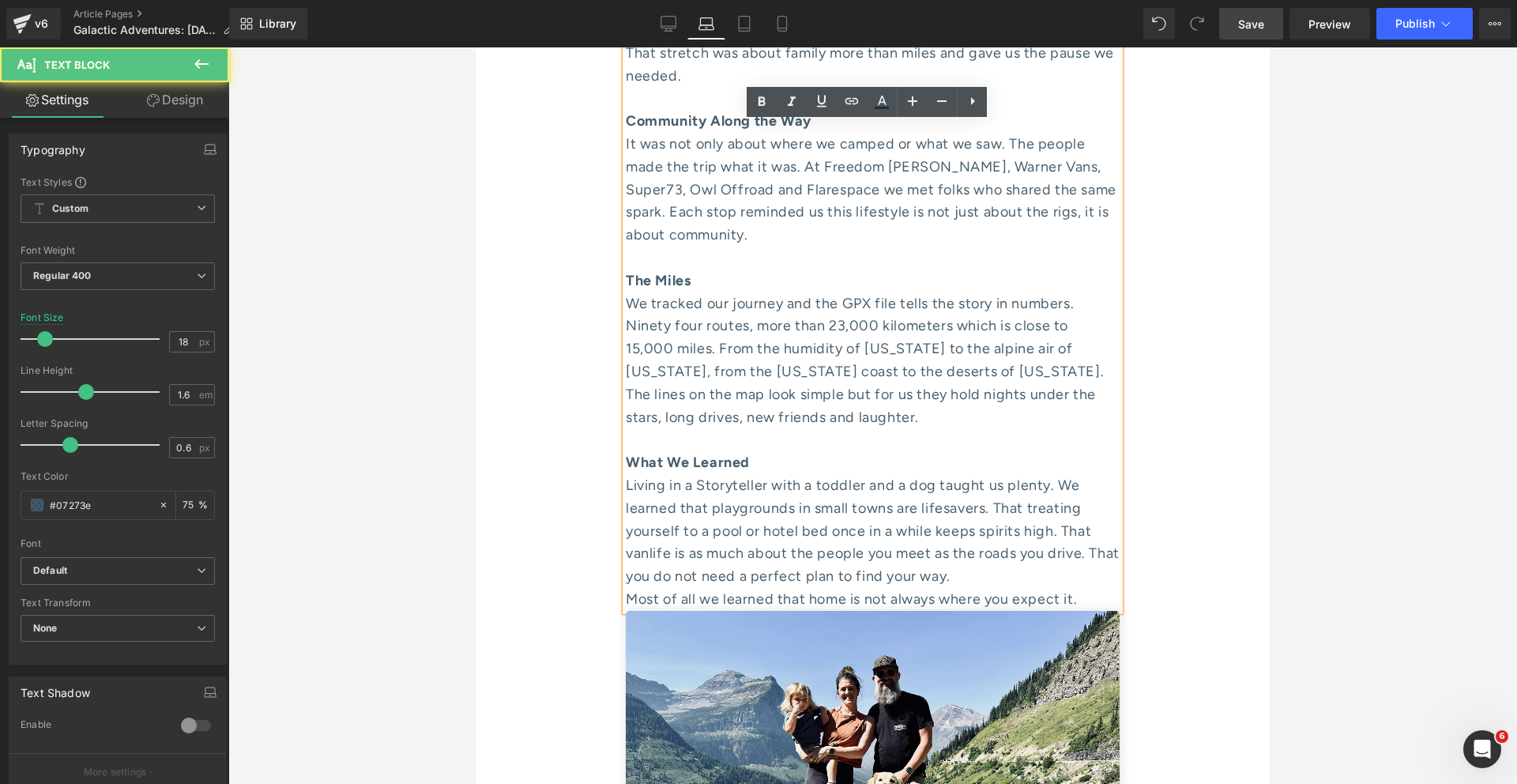
click at [504, 353] on div "🌄 15,000 Miles That Changed How We See Home Text Block Separator Ryan Hall, MOD…" at bounding box center [873, 529] width 794 height 8631
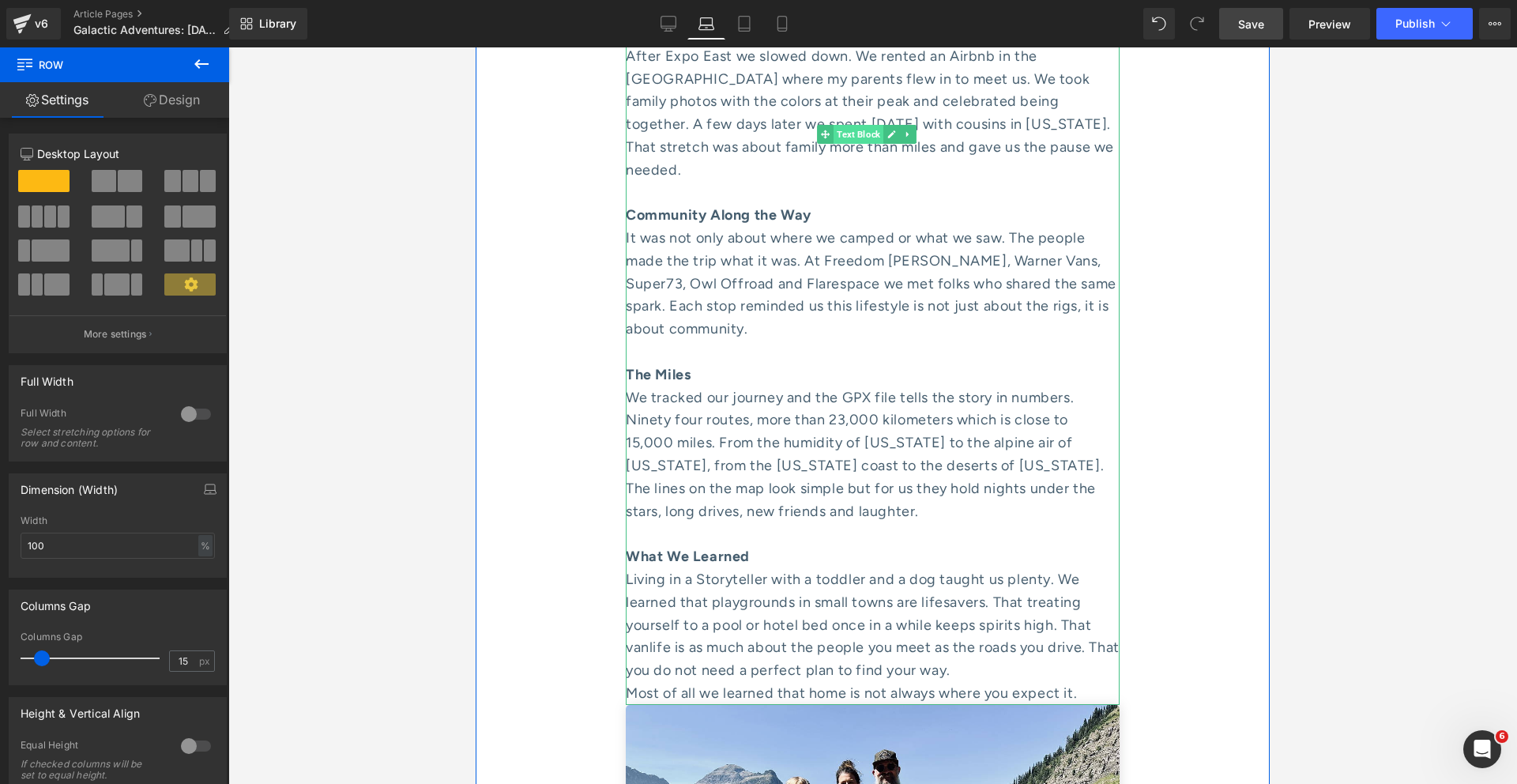
scroll to position [4509, 0]
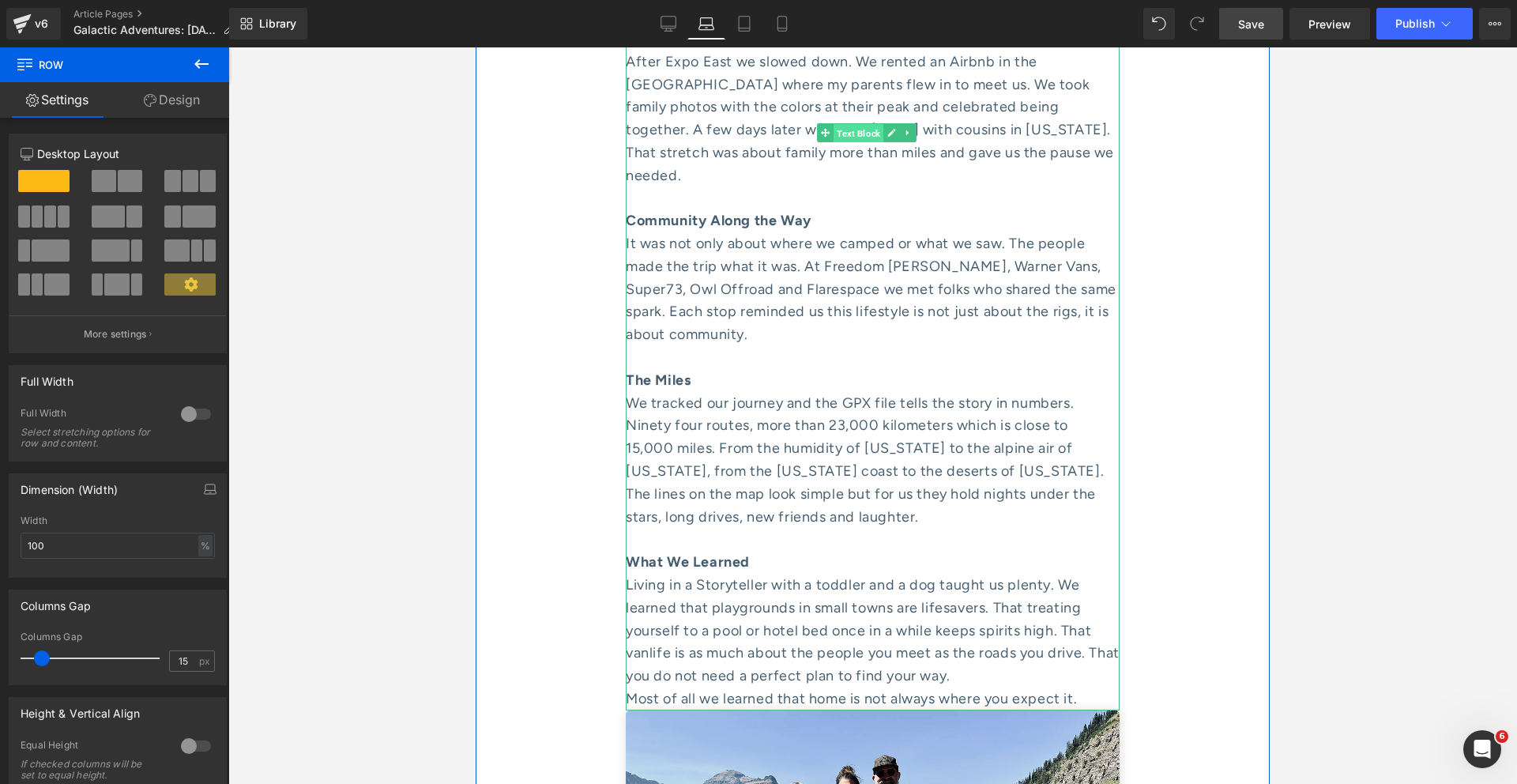
click at [848, 124] on span "Text Block" at bounding box center [858, 133] width 50 height 19
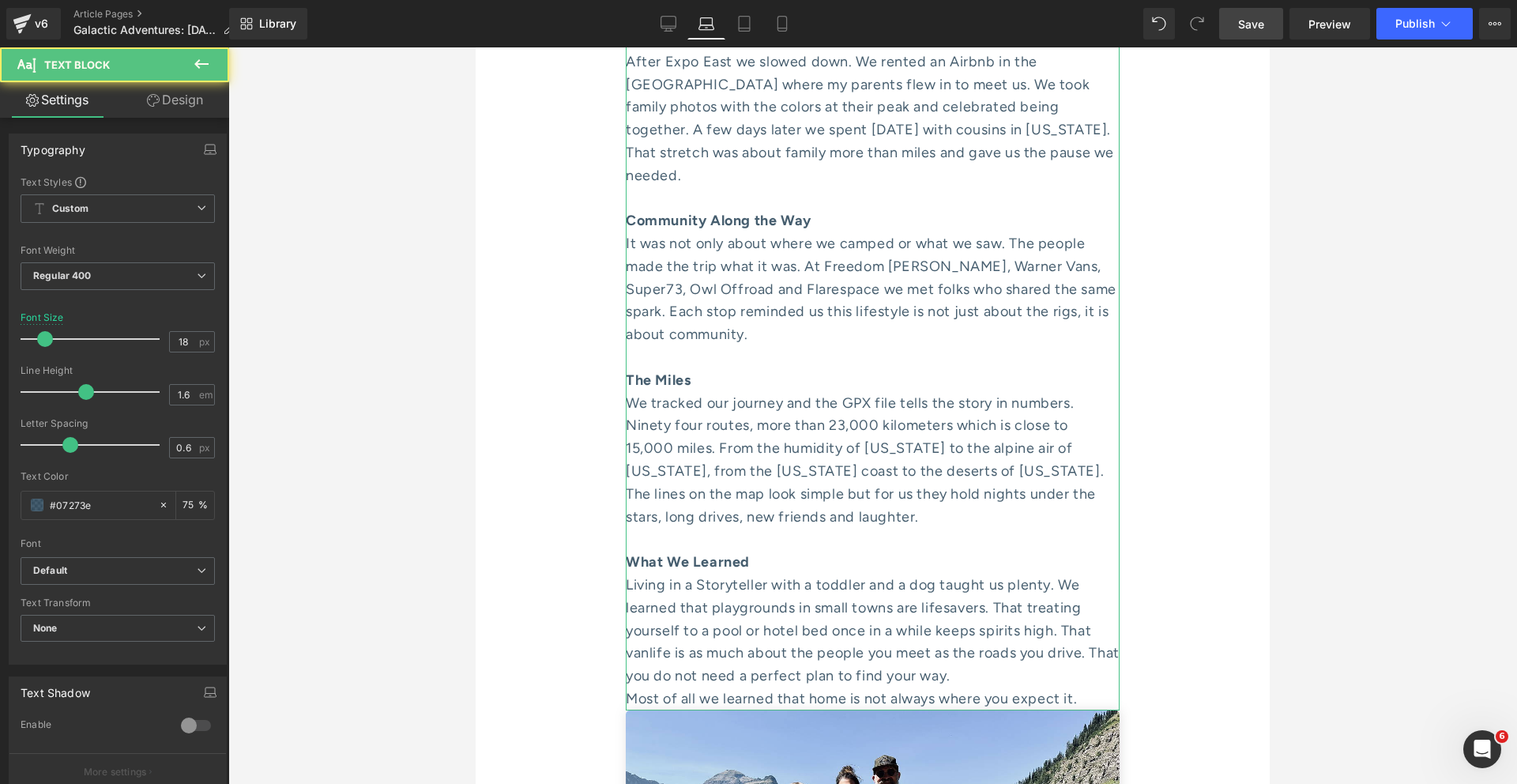
click at [180, 115] on link "Design" at bounding box center [174, 99] width 115 height 35
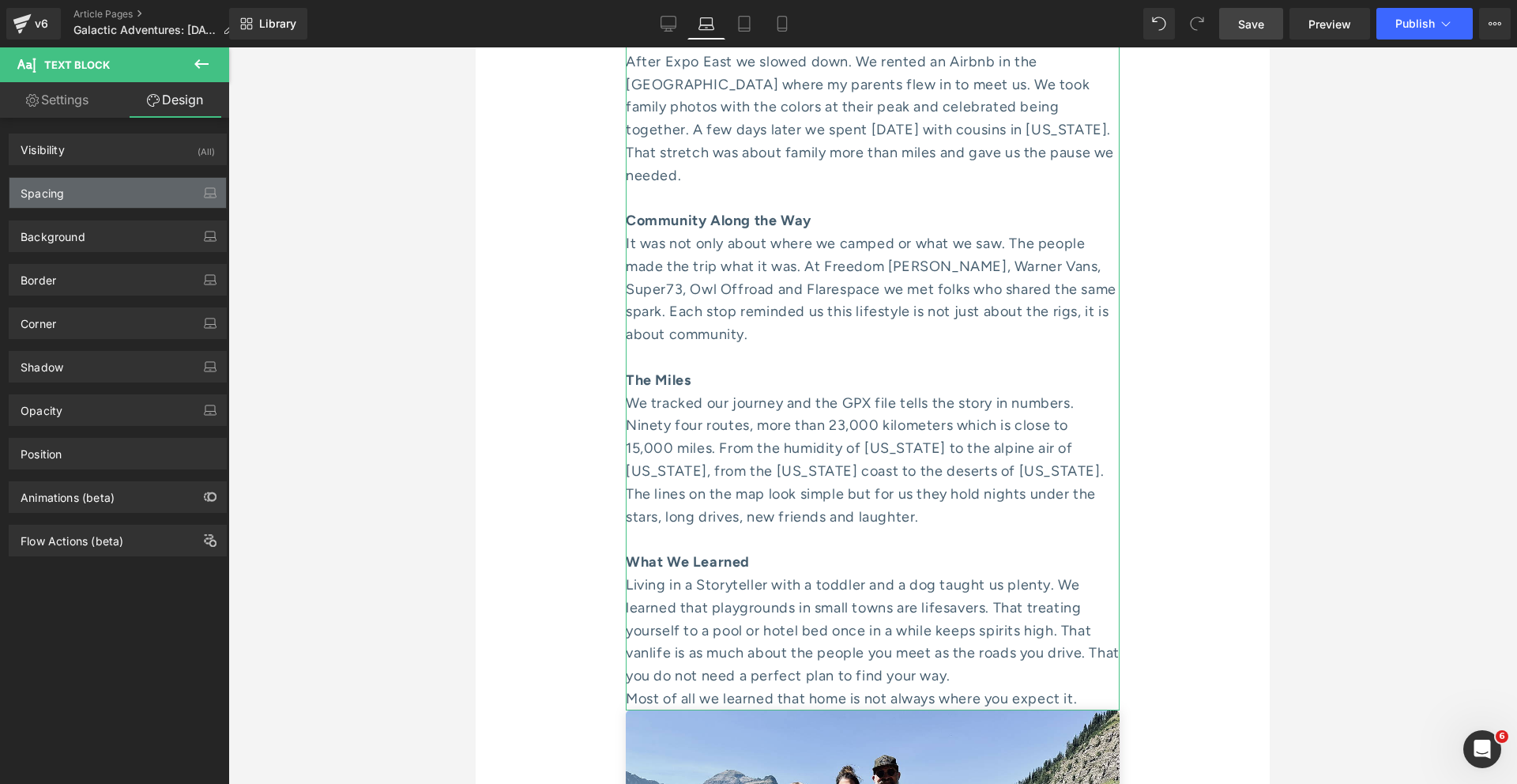
click at [90, 190] on div "Spacing" at bounding box center [118, 192] width 217 height 30
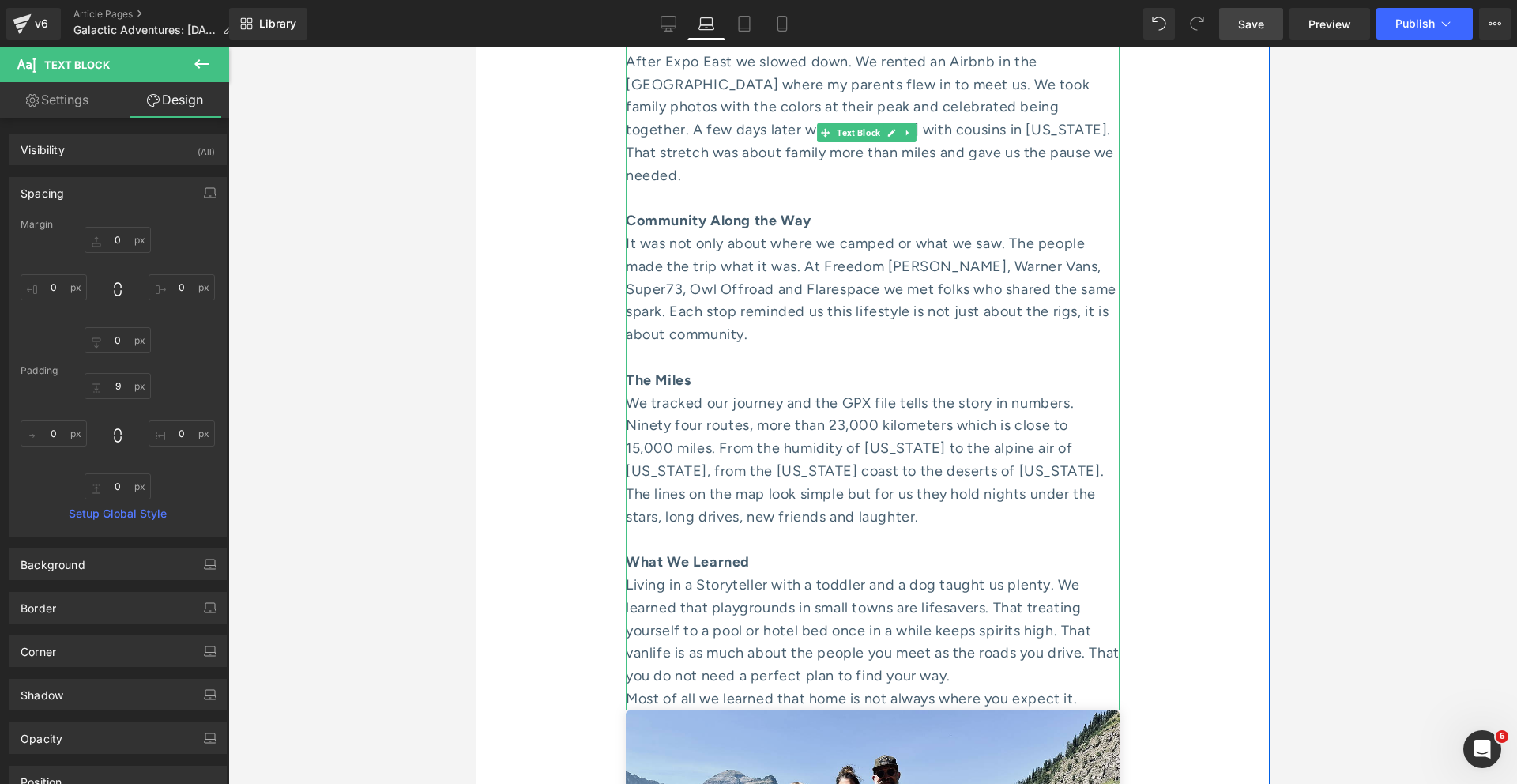
click at [1084, 674] on div "Most of all we learned that home is not always where you expect it." at bounding box center [873, 698] width 494 height 23
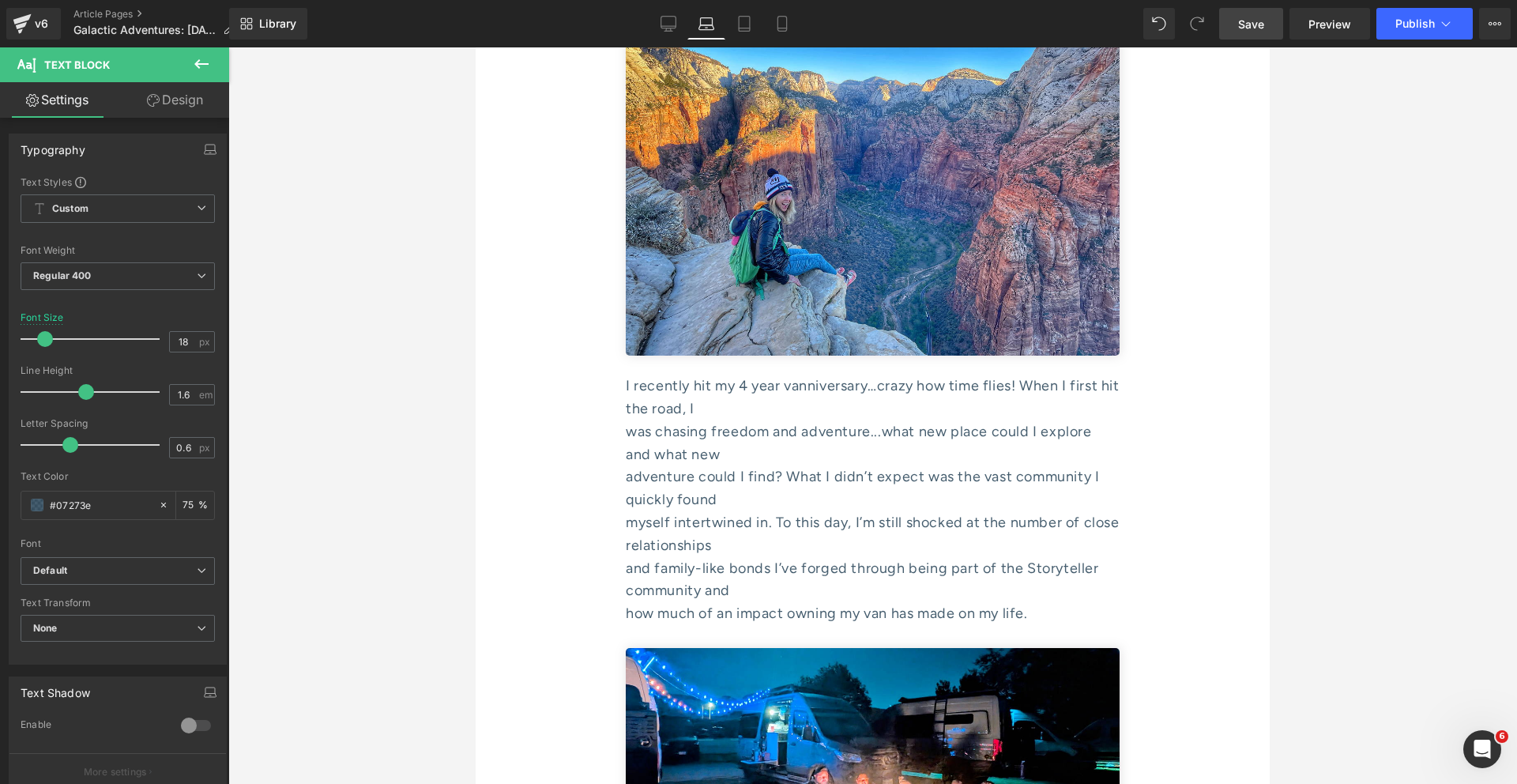
scroll to position [6060, 0]
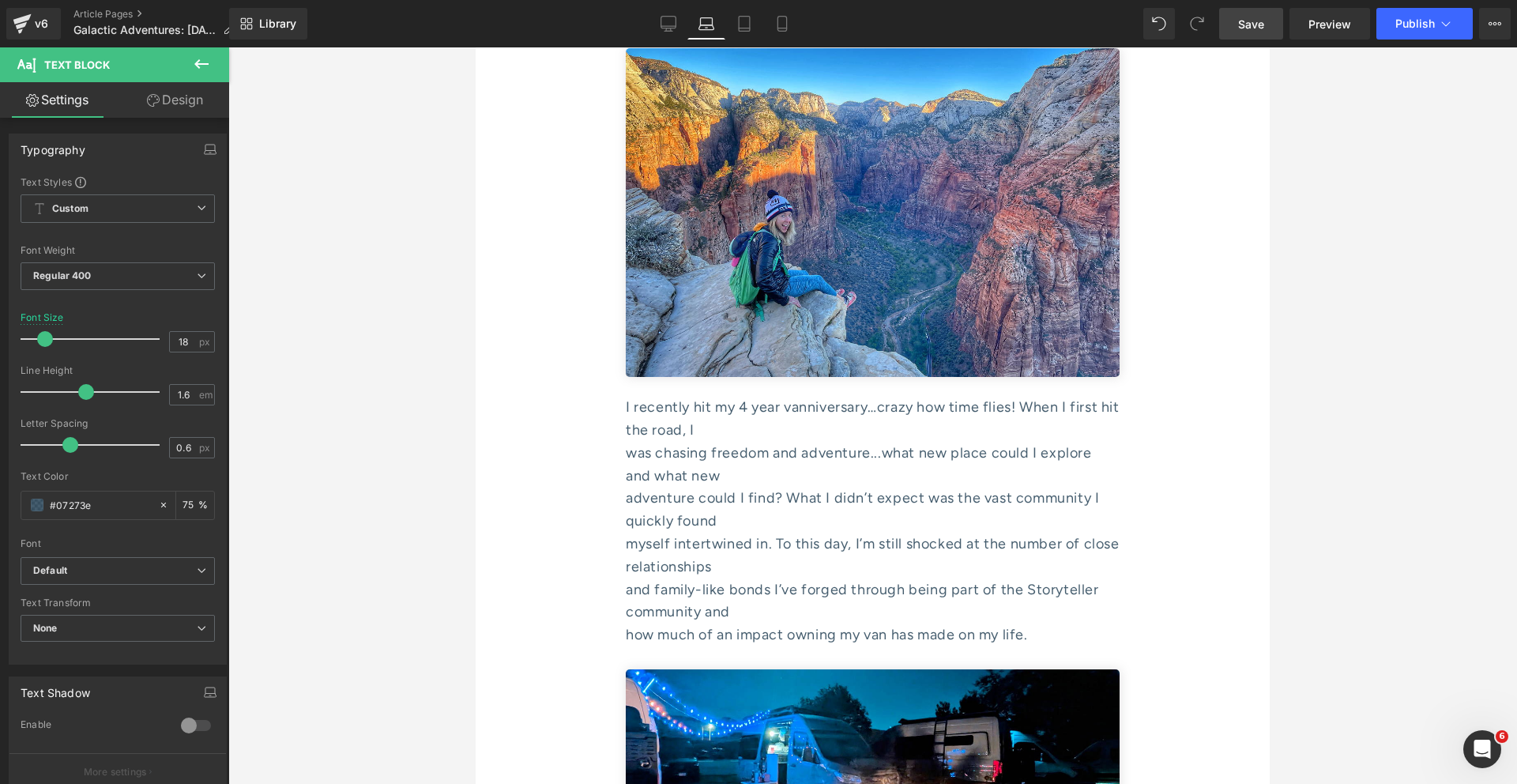
click at [682, 442] on div "was chasing freedom and adventure...what new place could I explore and what new" at bounding box center [873, 465] width 494 height 46
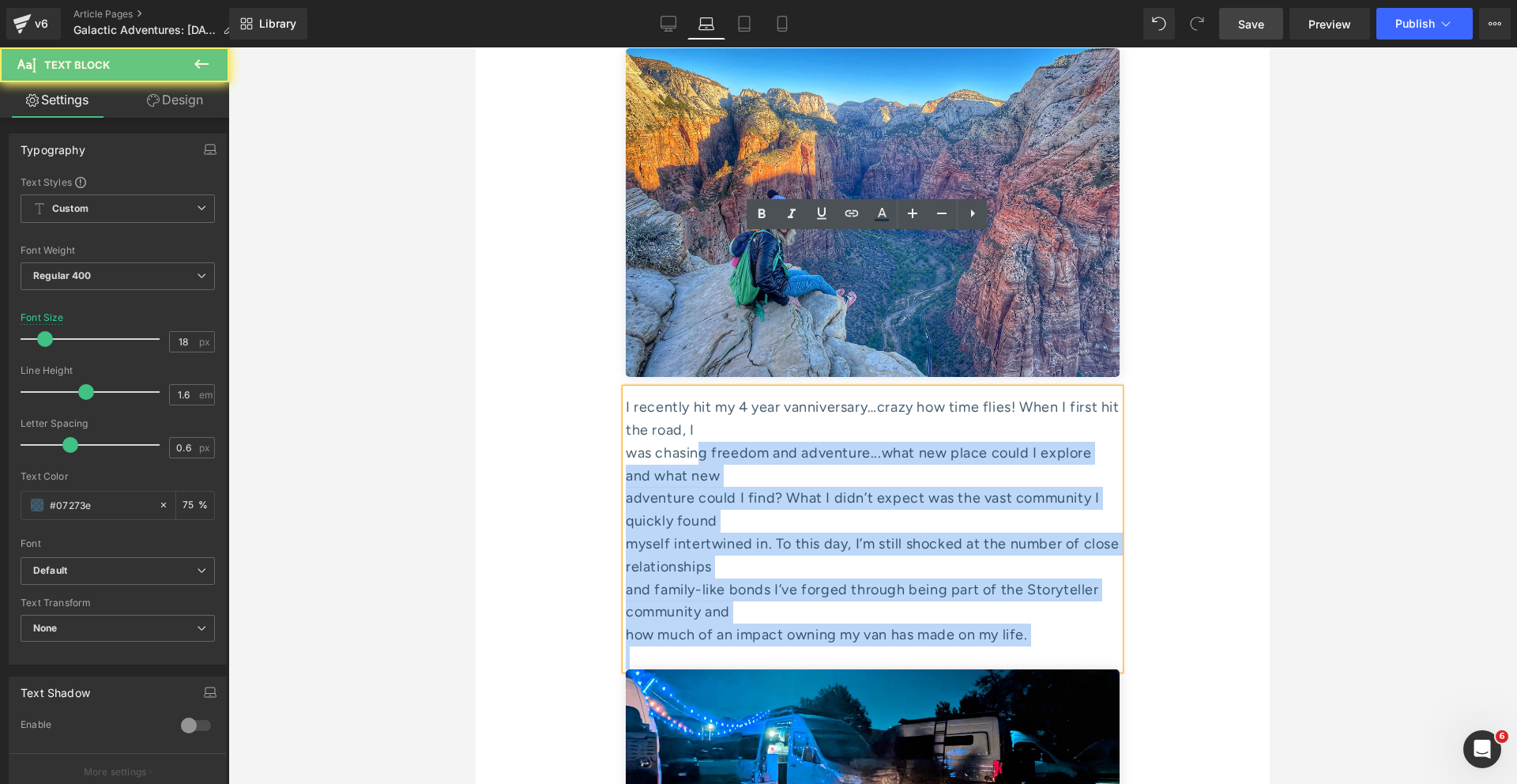
drag, startPoint x: 701, startPoint y: 301, endPoint x: 613, endPoint y: 301, distance: 88.0
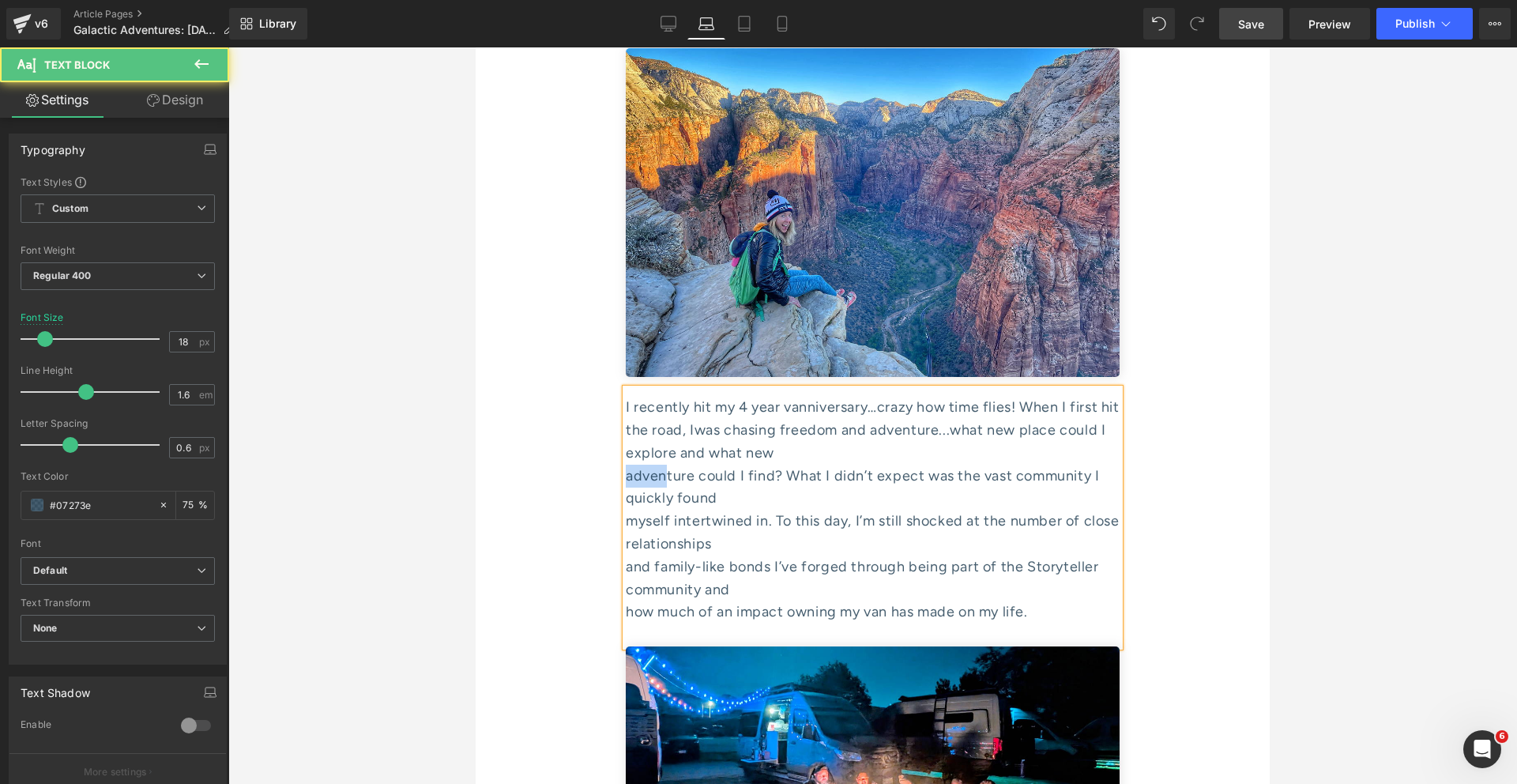
drag, startPoint x: 664, startPoint y: 319, endPoint x: 578, endPoint y: 319, distance: 86.0
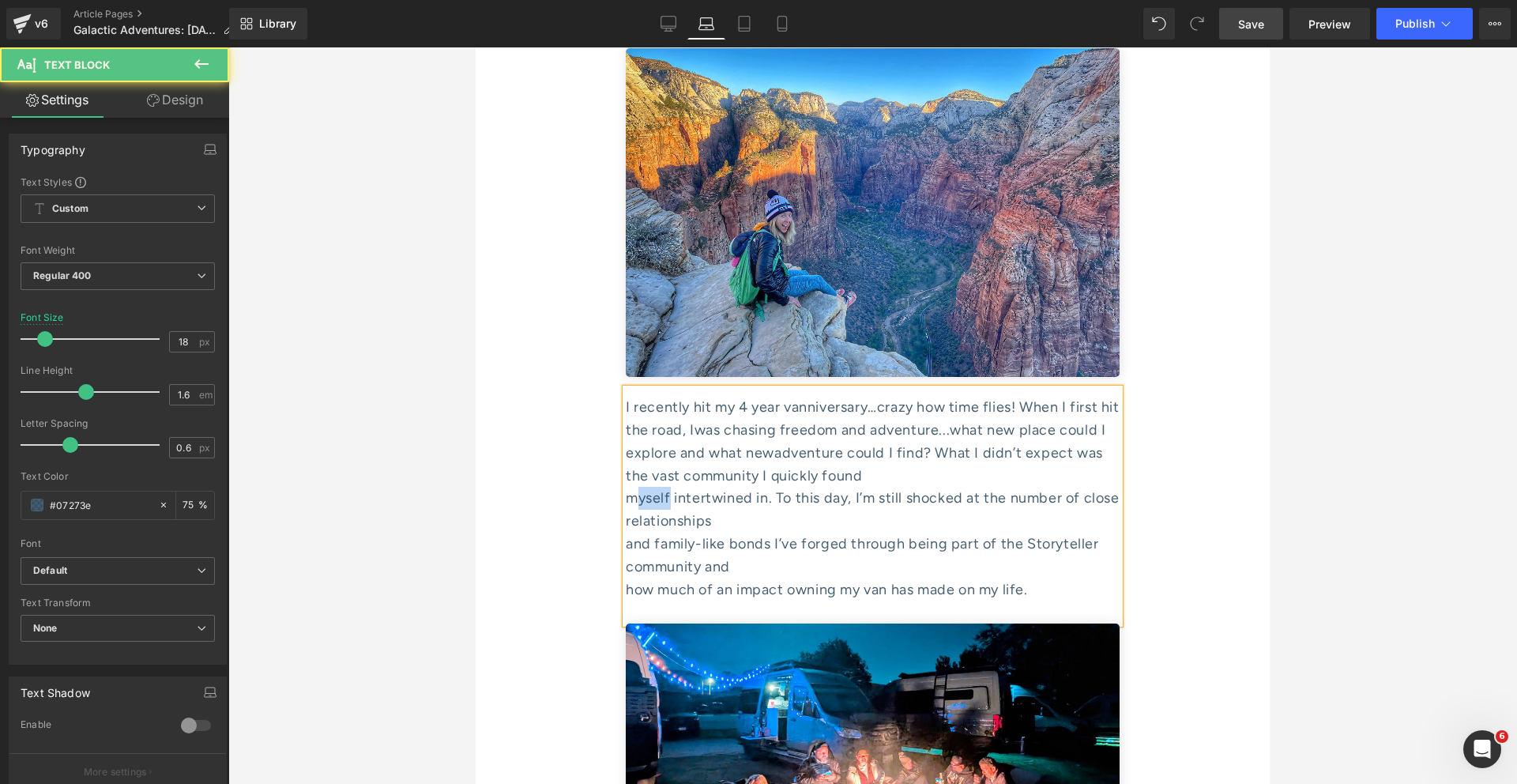
drag, startPoint x: 671, startPoint y: 344, endPoint x: 624, endPoint y: 339, distance: 47.3
click at [627, 486] on div "myself intertwined in. To this day, I’m still shocked at the number of close re…" at bounding box center [873, 509] width 494 height 46
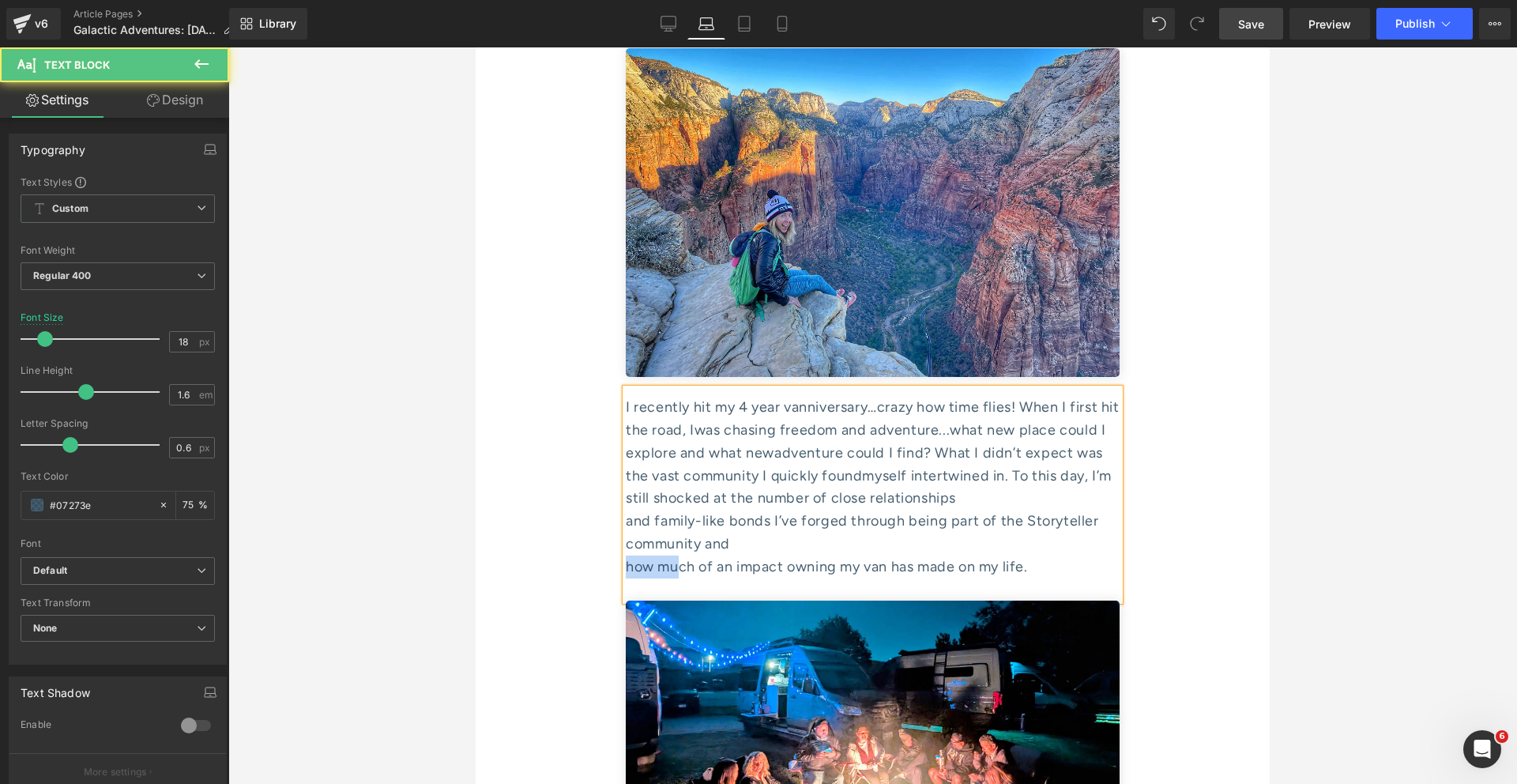
drag, startPoint x: 675, startPoint y: 414, endPoint x: 583, endPoint y: 410, distance: 92.1
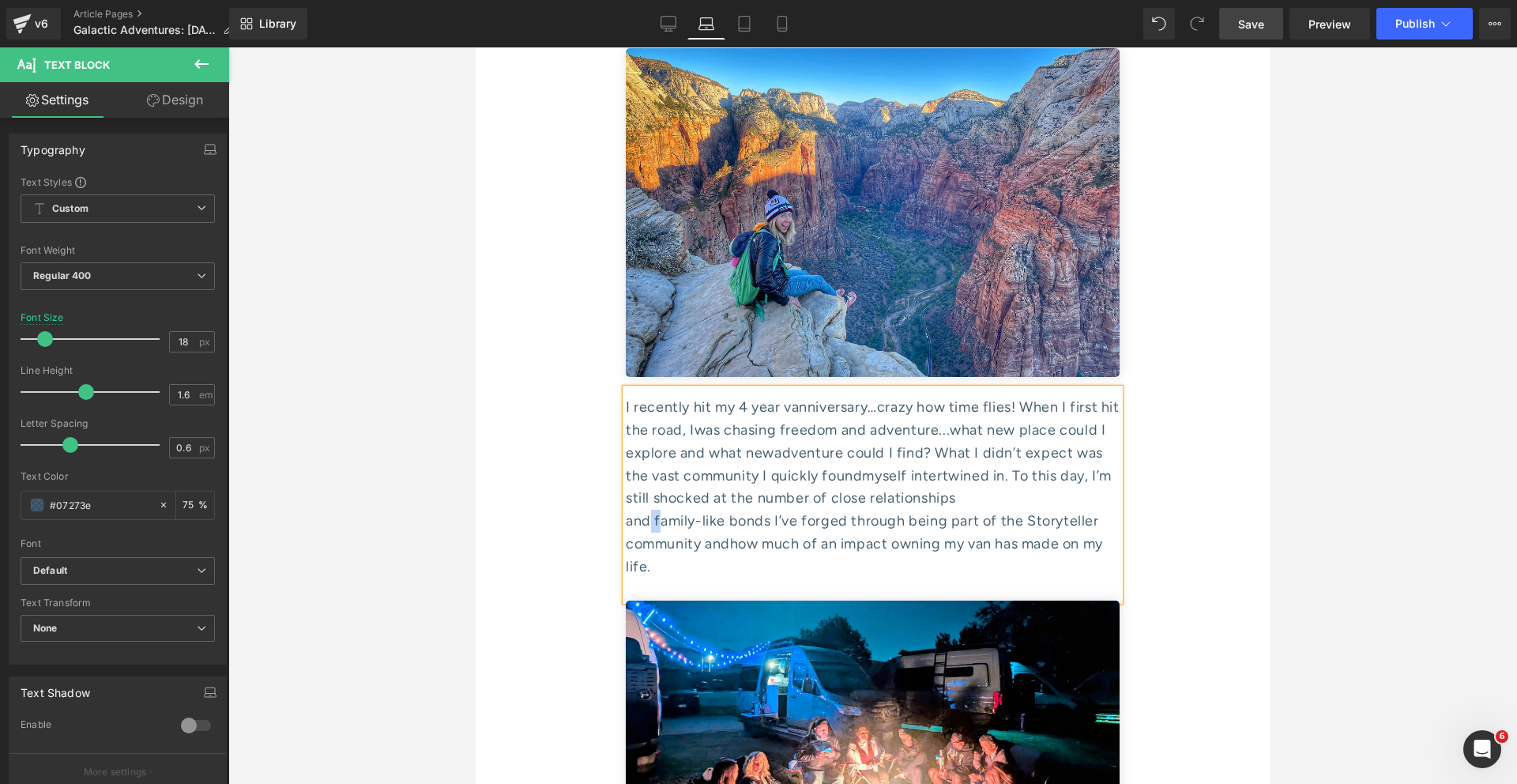
drag, startPoint x: 664, startPoint y: 368, endPoint x: 619, endPoint y: 363, distance: 45.3
click at [626, 389] on div "I recently hit my 4 year vanniversary…crazy how time flies! When I first hit th…" at bounding box center [873, 494] width 494 height 212
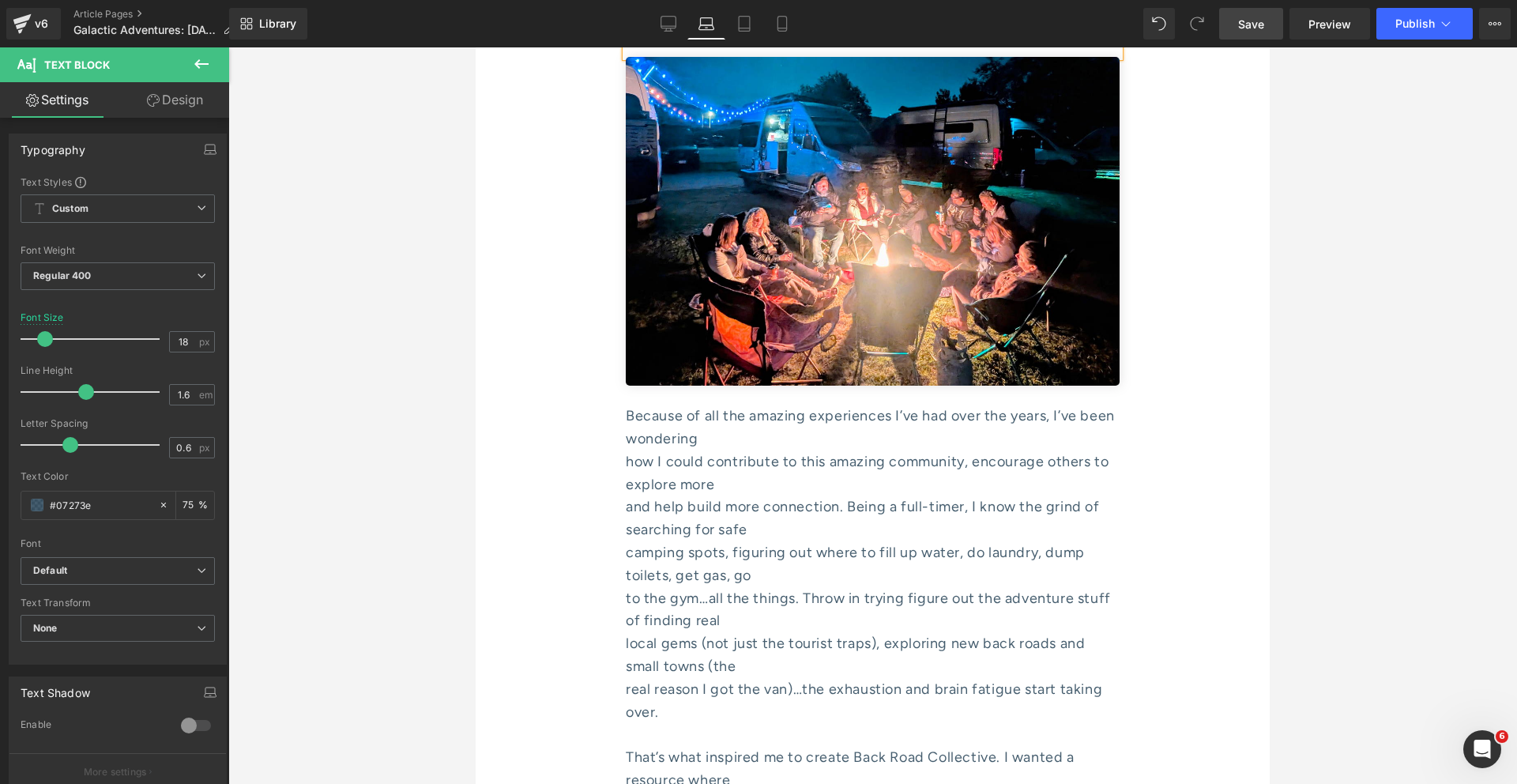
scroll to position [6625, 0]
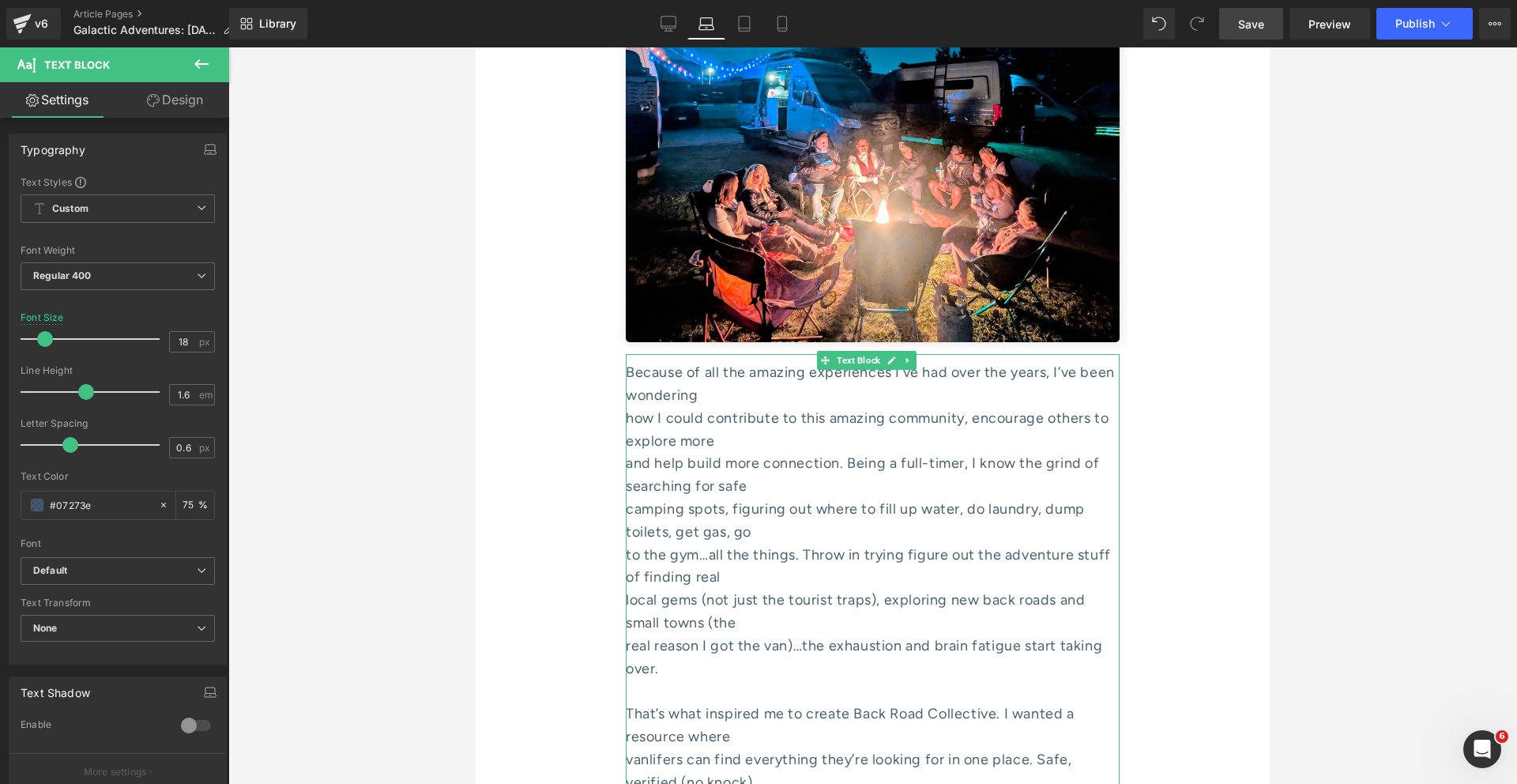
click at [690, 407] on div "how I could contribute to this amazing community, encourage others to explore m…" at bounding box center [873, 429] width 494 height 46
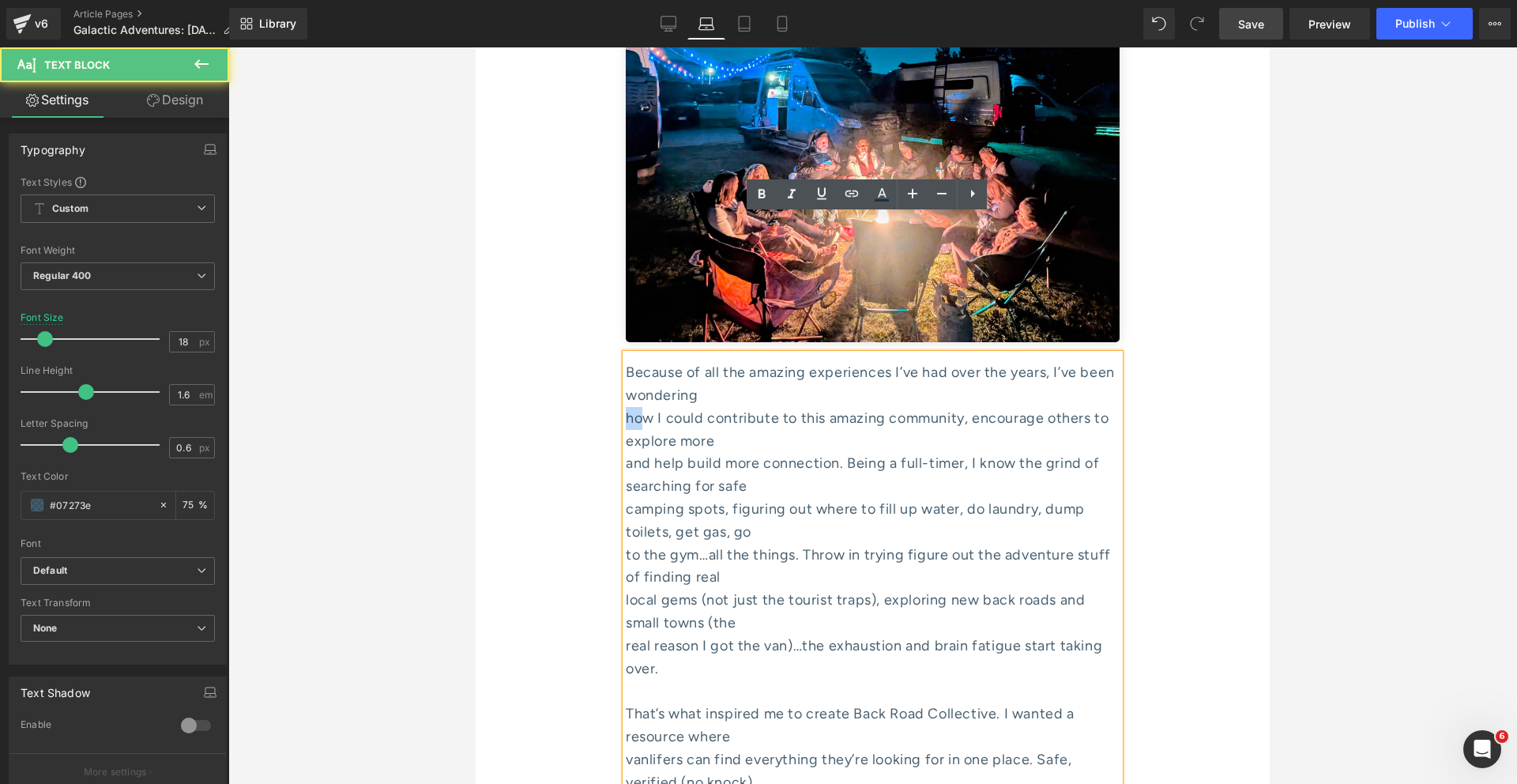
drag, startPoint x: 646, startPoint y: 283, endPoint x: 617, endPoint y: 281, distance: 29.1
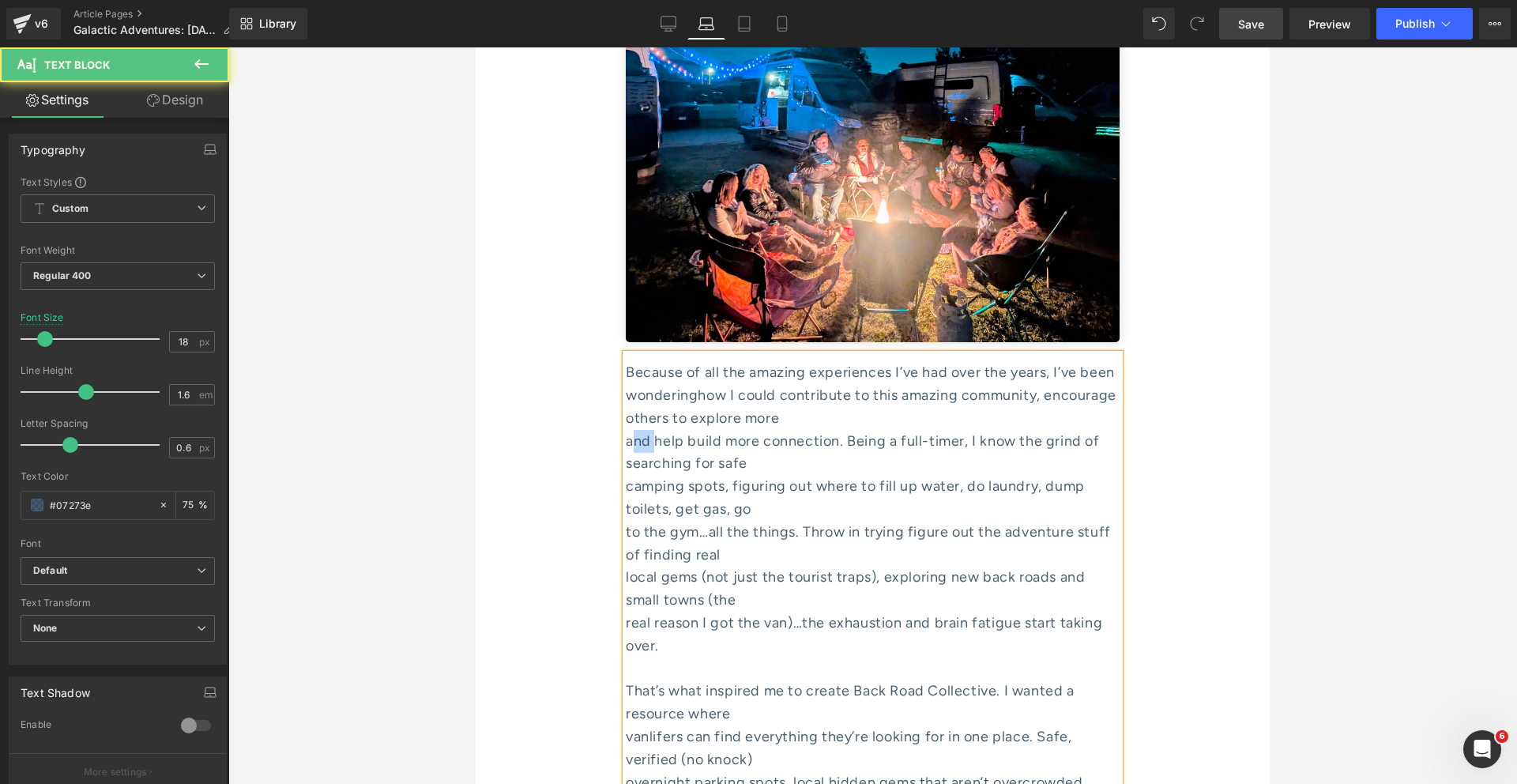
drag, startPoint x: 656, startPoint y: 305, endPoint x: 622, endPoint y: 304, distance: 34.0
click at [626, 354] on div "Because of all the amazing experiences I’ve had over the years, I’ve been wonde…" at bounding box center [873, 755] width 494 height 804
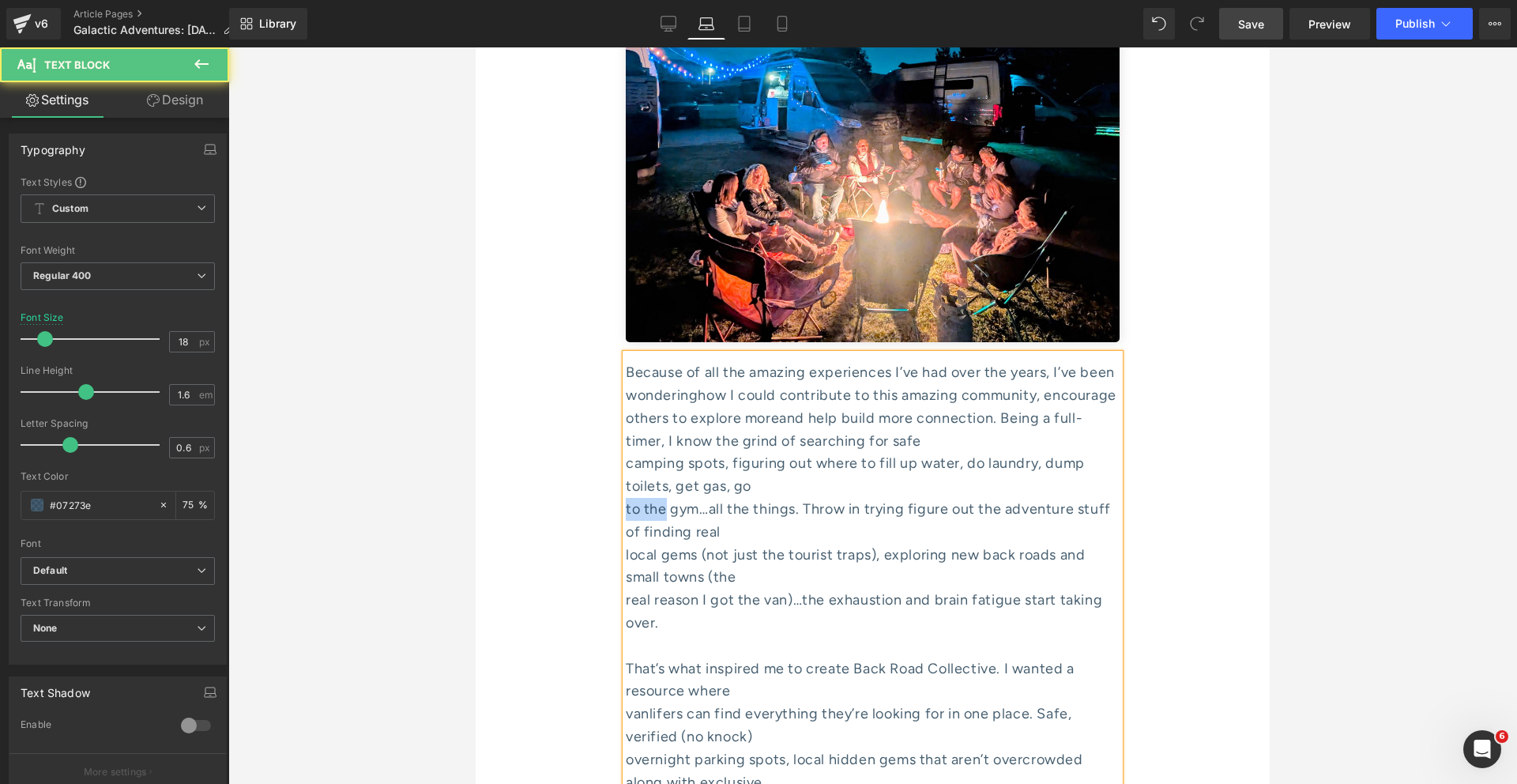
drag, startPoint x: 662, startPoint y: 365, endPoint x: 620, endPoint y: 365, distance: 42.0
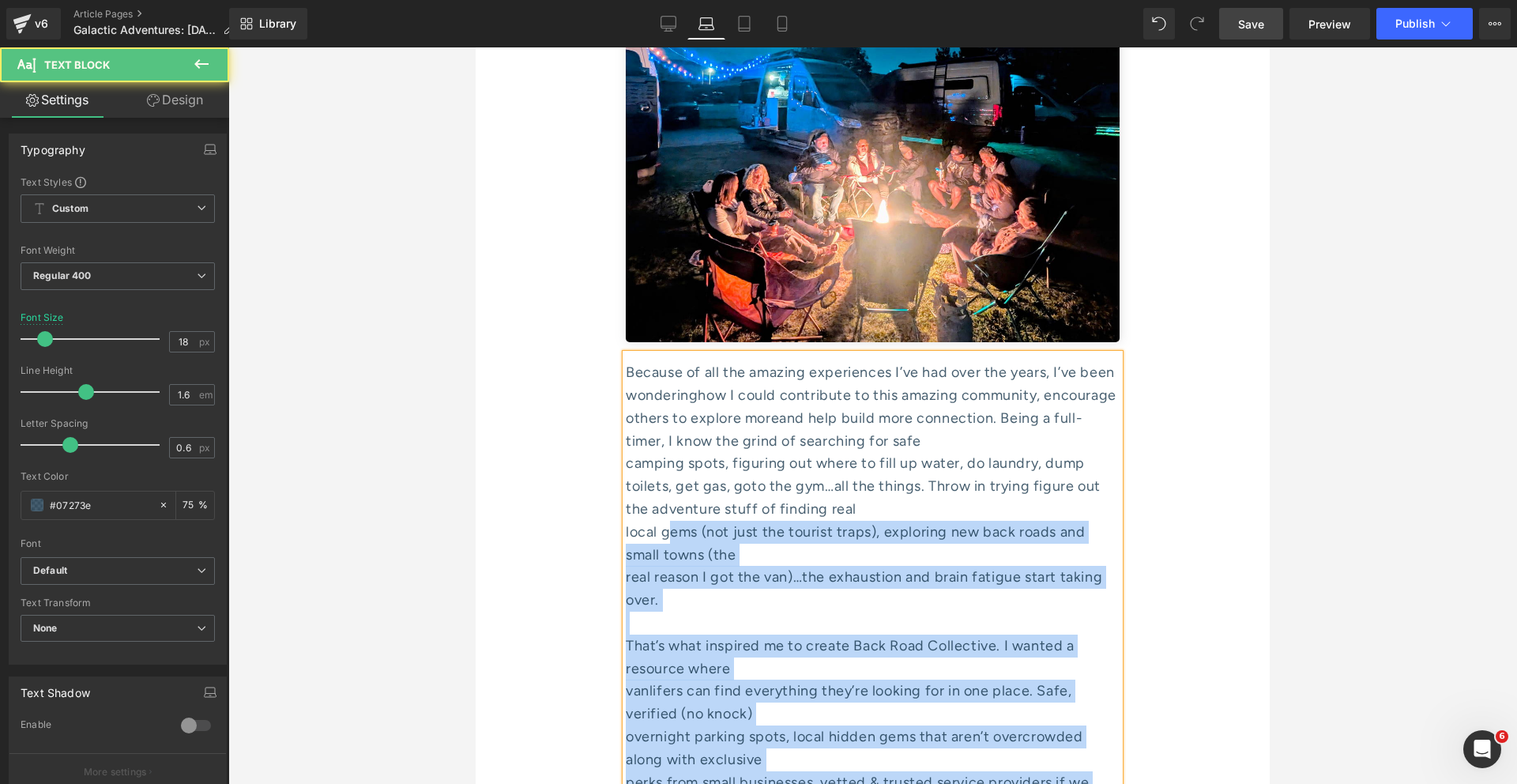
drag, startPoint x: 673, startPoint y: 404, endPoint x: 625, endPoint y: 392, distance: 49.5
click at [626, 521] on div "local gems (not just the tourist traps), exploring new back roads and small tow…" at bounding box center [873, 543] width 494 height 46
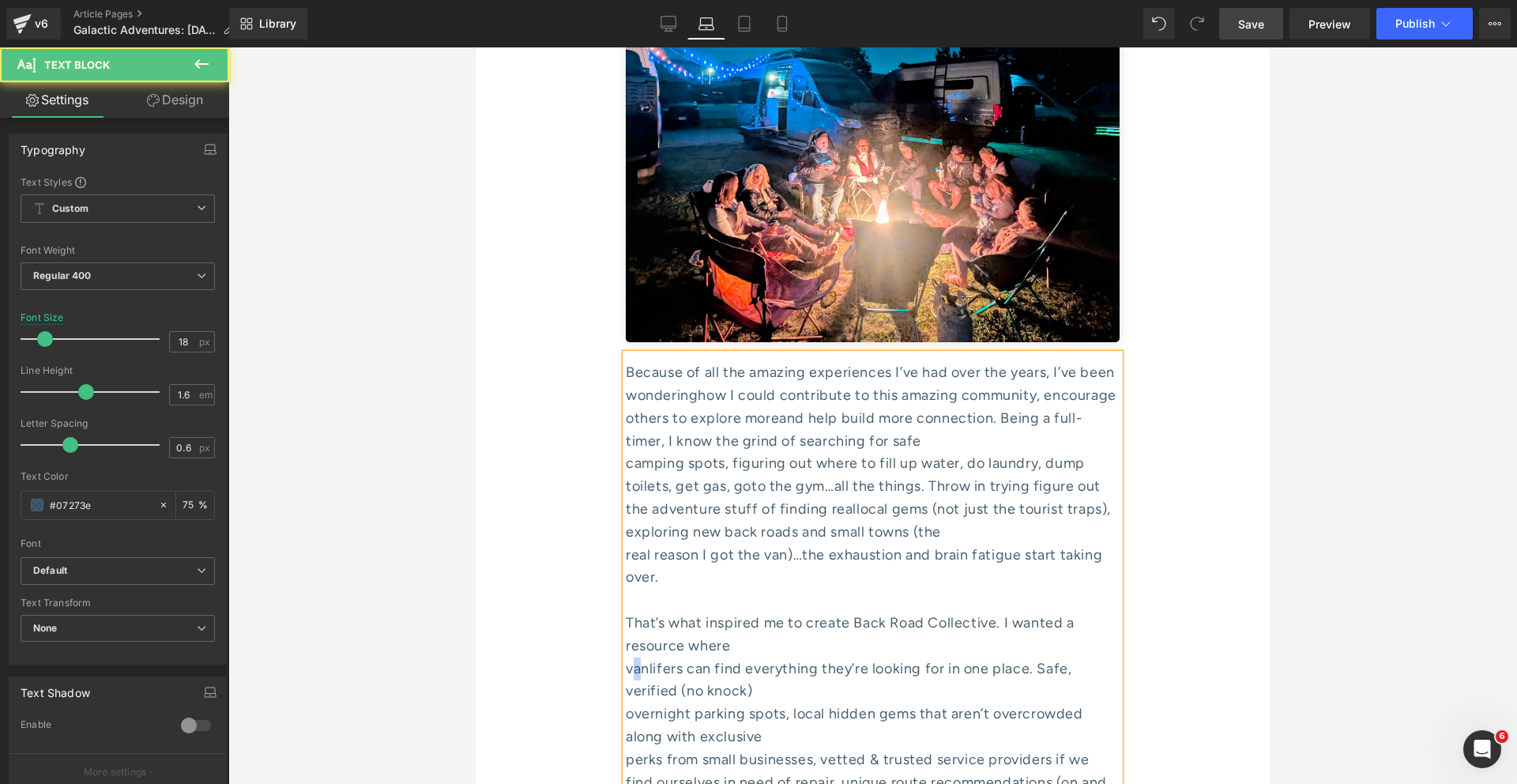
drag, startPoint x: 642, startPoint y: 530, endPoint x: 630, endPoint y: 530, distance: 12.0
click at [630, 658] on div "vanlifers can find everything they’re looking for in one place. Safe, verified …" at bounding box center [873, 680] width 494 height 46
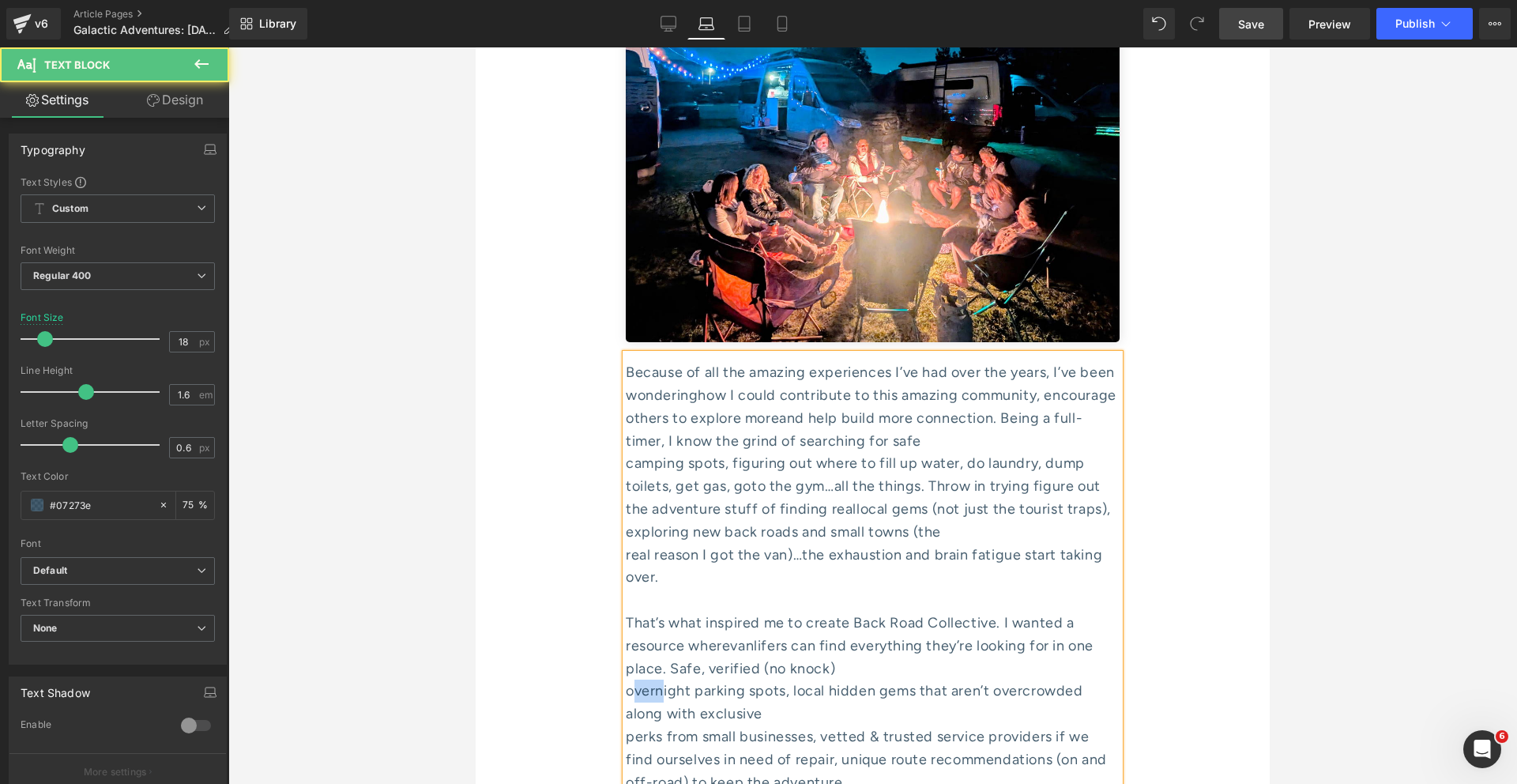
drag, startPoint x: 661, startPoint y: 550, endPoint x: 622, endPoint y: 550, distance: 39.0
click at [627, 674] on div "overnight parking spots, local hidden gems that aren’t overcrowded along with e…" at bounding box center [873, 702] width 494 height 46
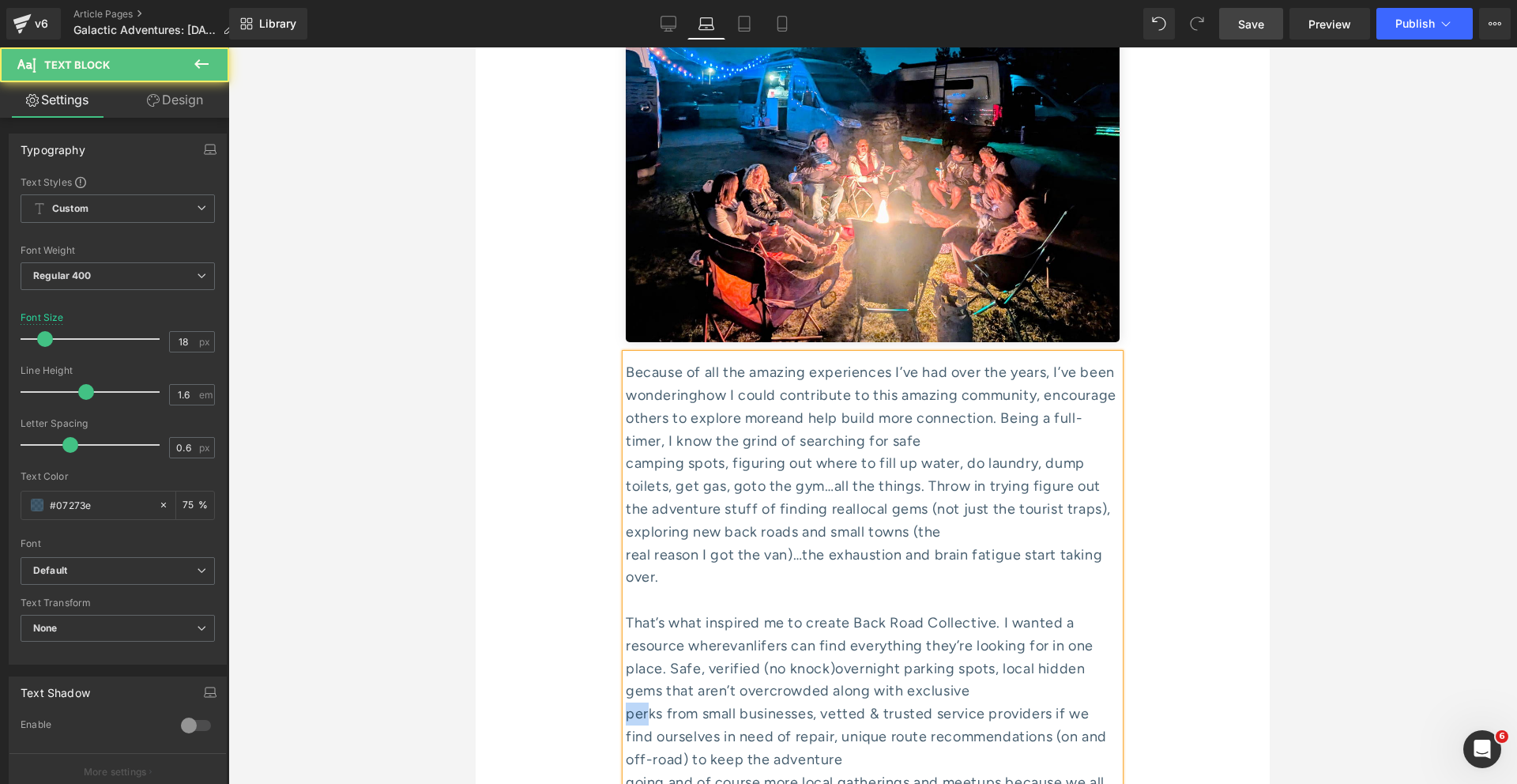
drag, startPoint x: 651, startPoint y: 575, endPoint x: 615, endPoint y: 575, distance: 36.0
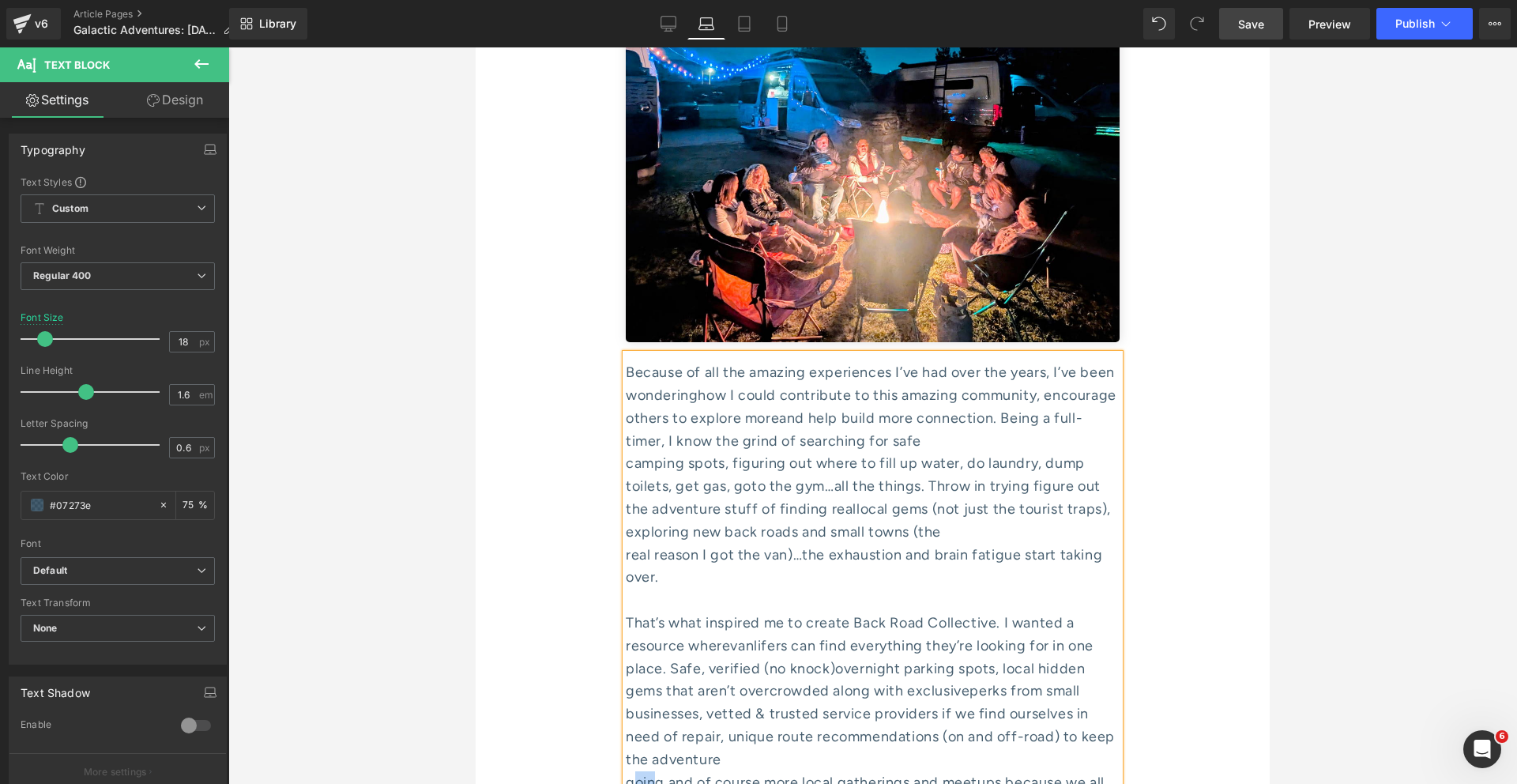
drag, startPoint x: 653, startPoint y: 645, endPoint x: 624, endPoint y: 645, distance: 29.0
click at [626, 674] on div "going and of course more local gatherings and meetups because we all can’t seem…" at bounding box center [873, 794] width 494 height 46
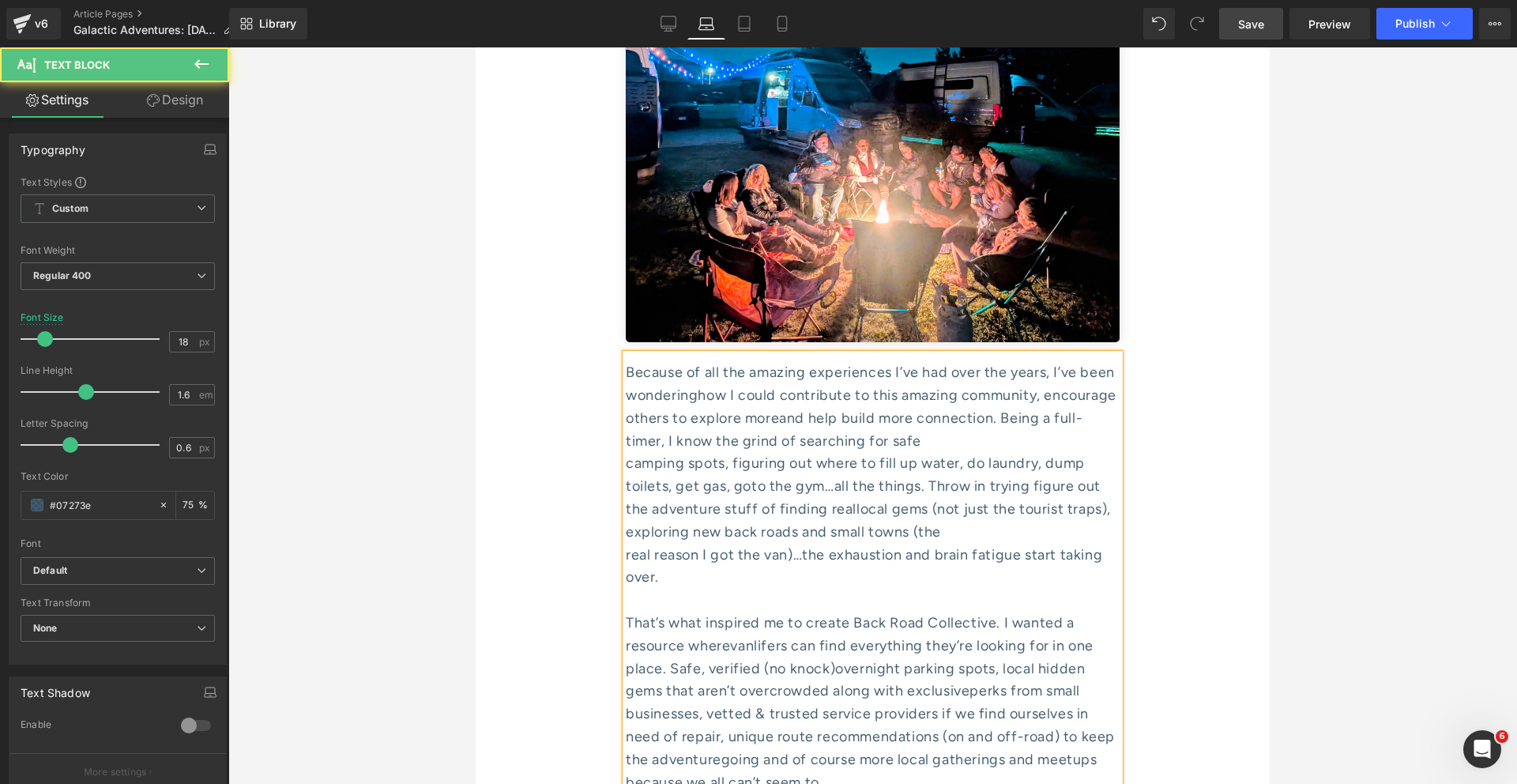
drag, startPoint x: 667, startPoint y: 664, endPoint x: 623, endPoint y: 664, distance: 44.0
click at [626, 664] on div "Because of all the amazing experiences I’ve had over the years, I’ve been wonde…" at bounding box center [873, 687] width 494 height 667
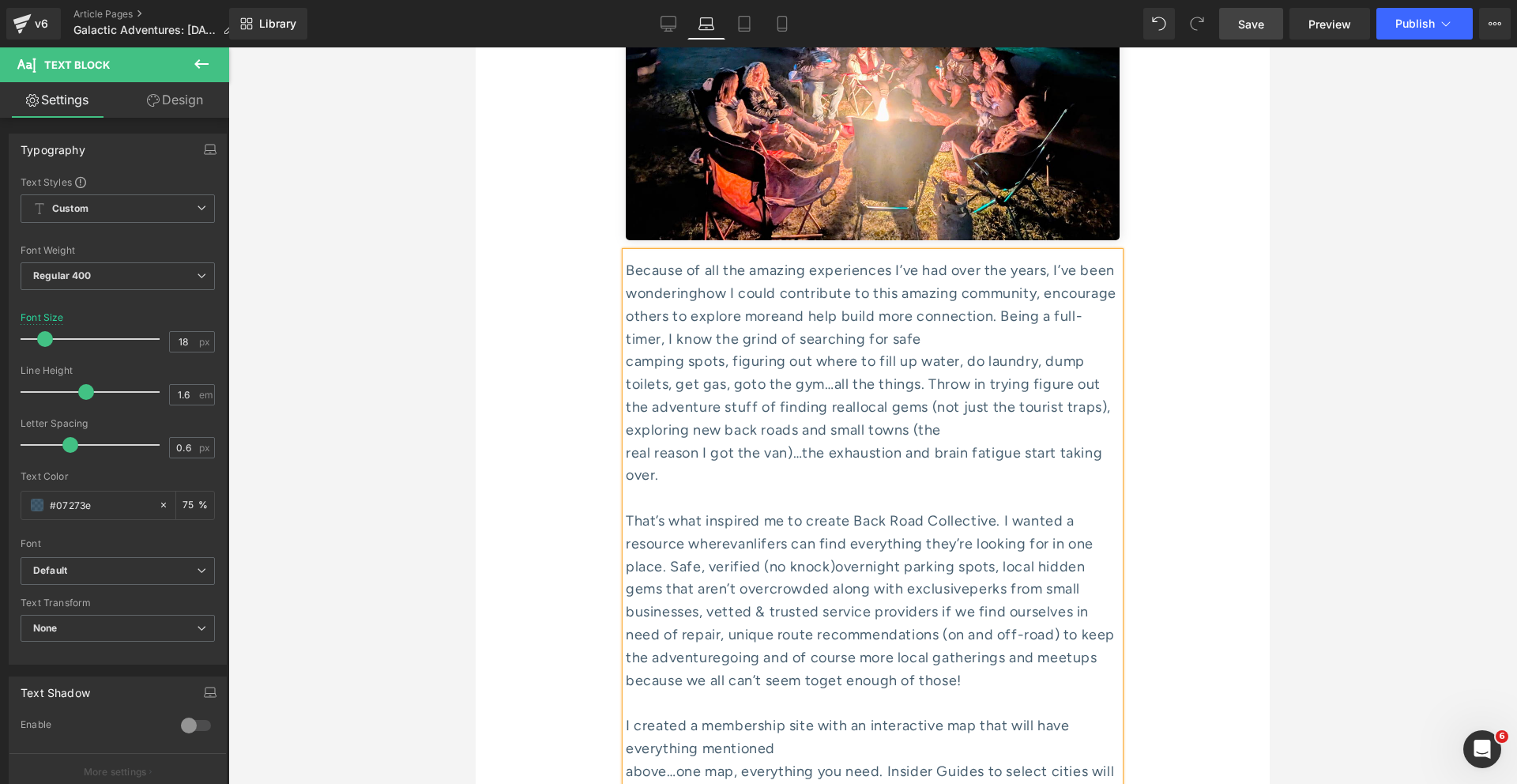
scroll to position [6749, 0]
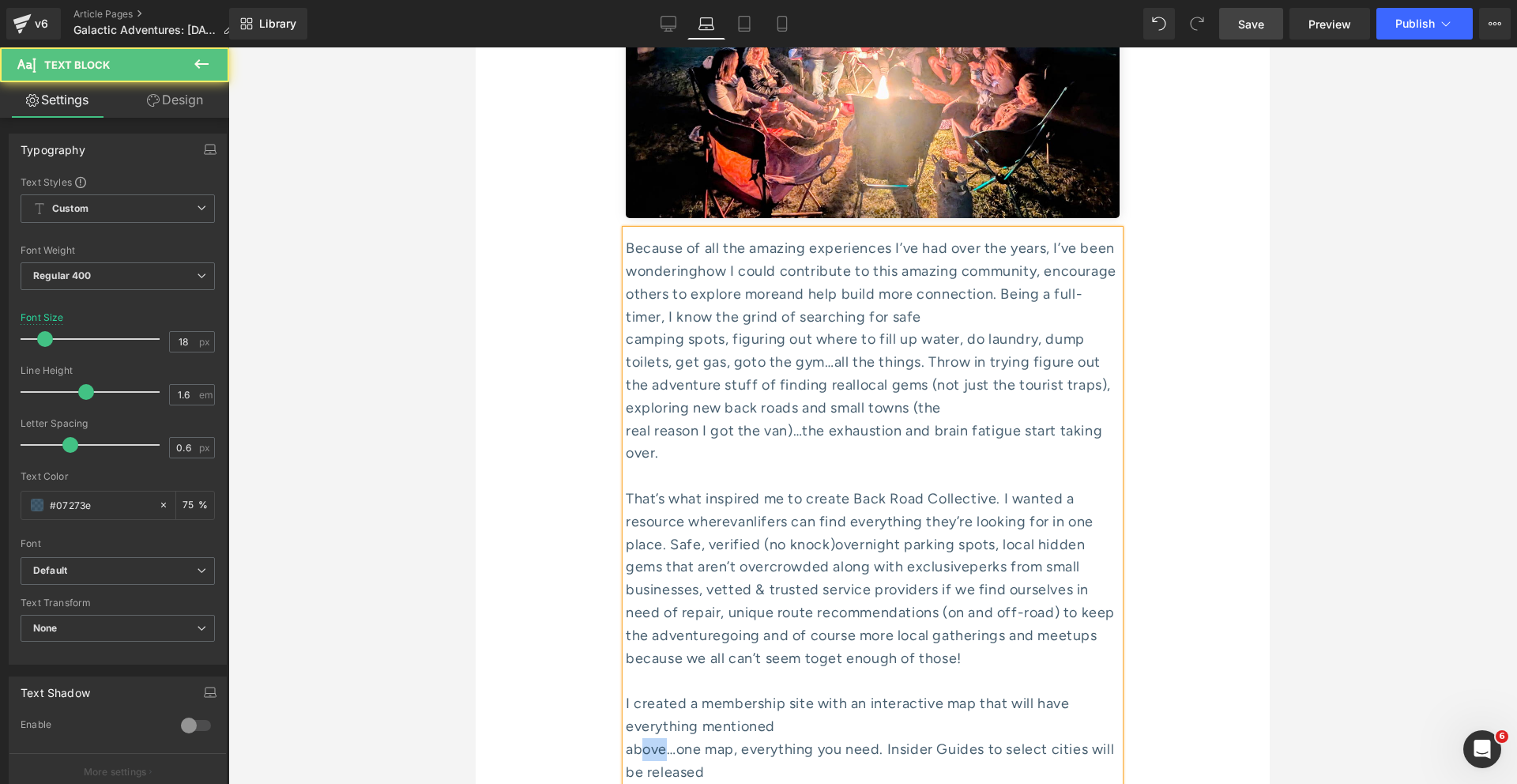
drag, startPoint x: 666, startPoint y: 613, endPoint x: 623, endPoint y: 608, distance: 43.3
click at [628, 674] on div "above…one map, everything you need. Insider Guides to select cities will be rel…" at bounding box center [873, 761] width 494 height 46
drag, startPoint x: 656, startPoint y: 626, endPoint x: 632, endPoint y: 626, distance: 24.0
click at [633, 674] on div "monthly along with monthly route recommendations. No more wasted energy trying …" at bounding box center [873, 783] width 494 height 46
drag, startPoint x: 667, startPoint y: 651, endPoint x: 627, endPoint y: 650, distance: 40.0
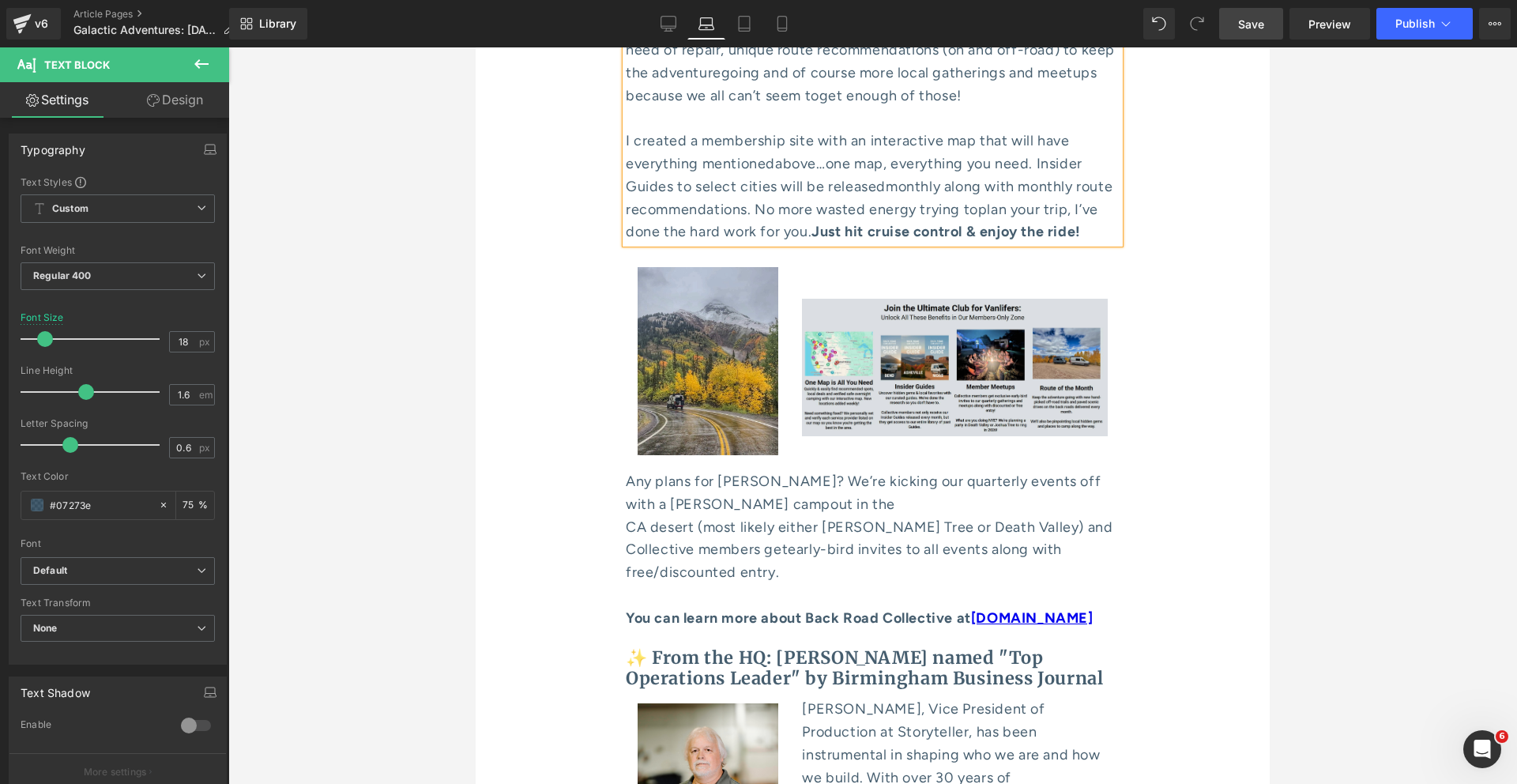
scroll to position [7327, 0]
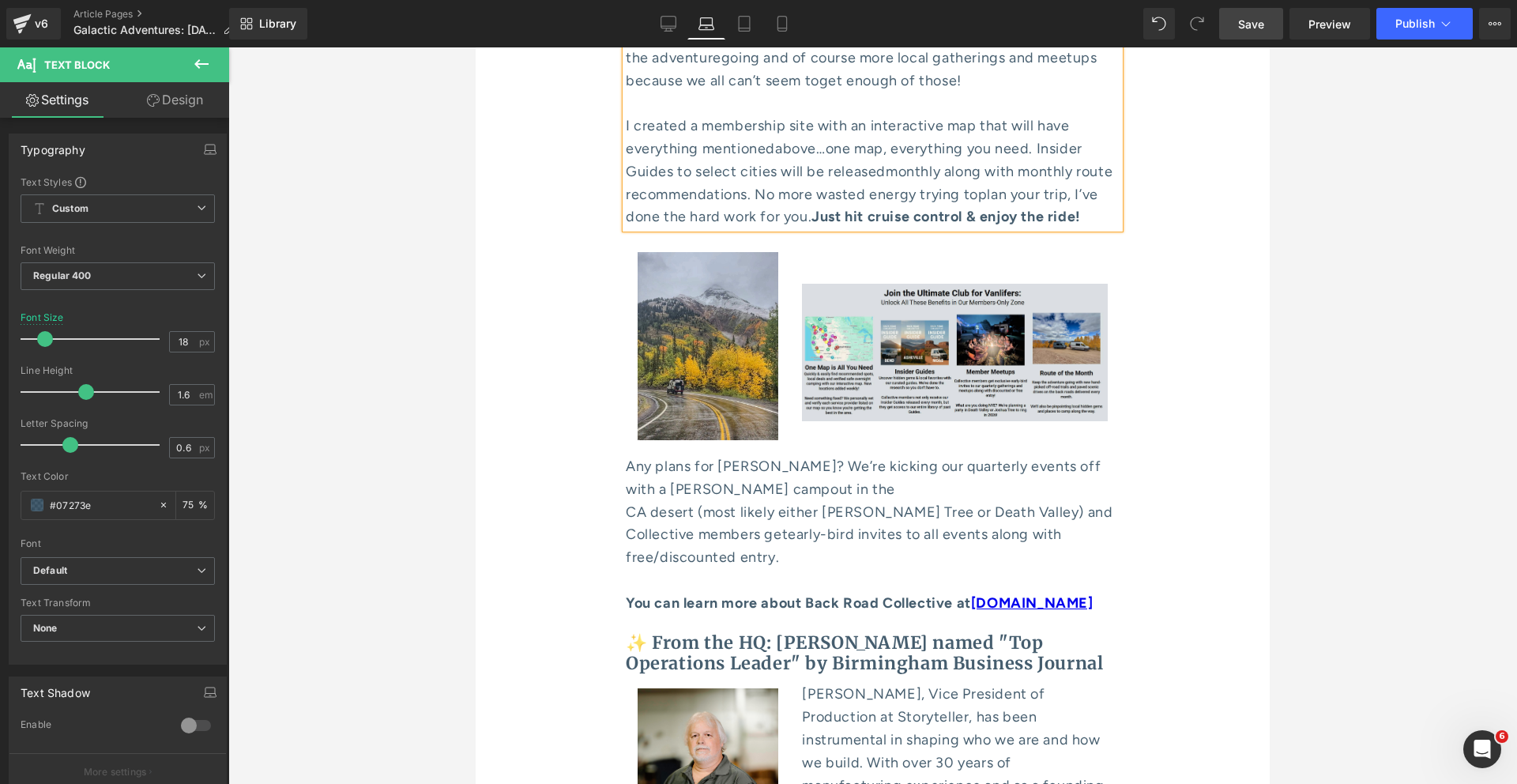
click at [663, 501] on div "CA desert (most likely either Joshua Tree or Death Valley) and Collective membe…" at bounding box center [873, 534] width 494 height 68
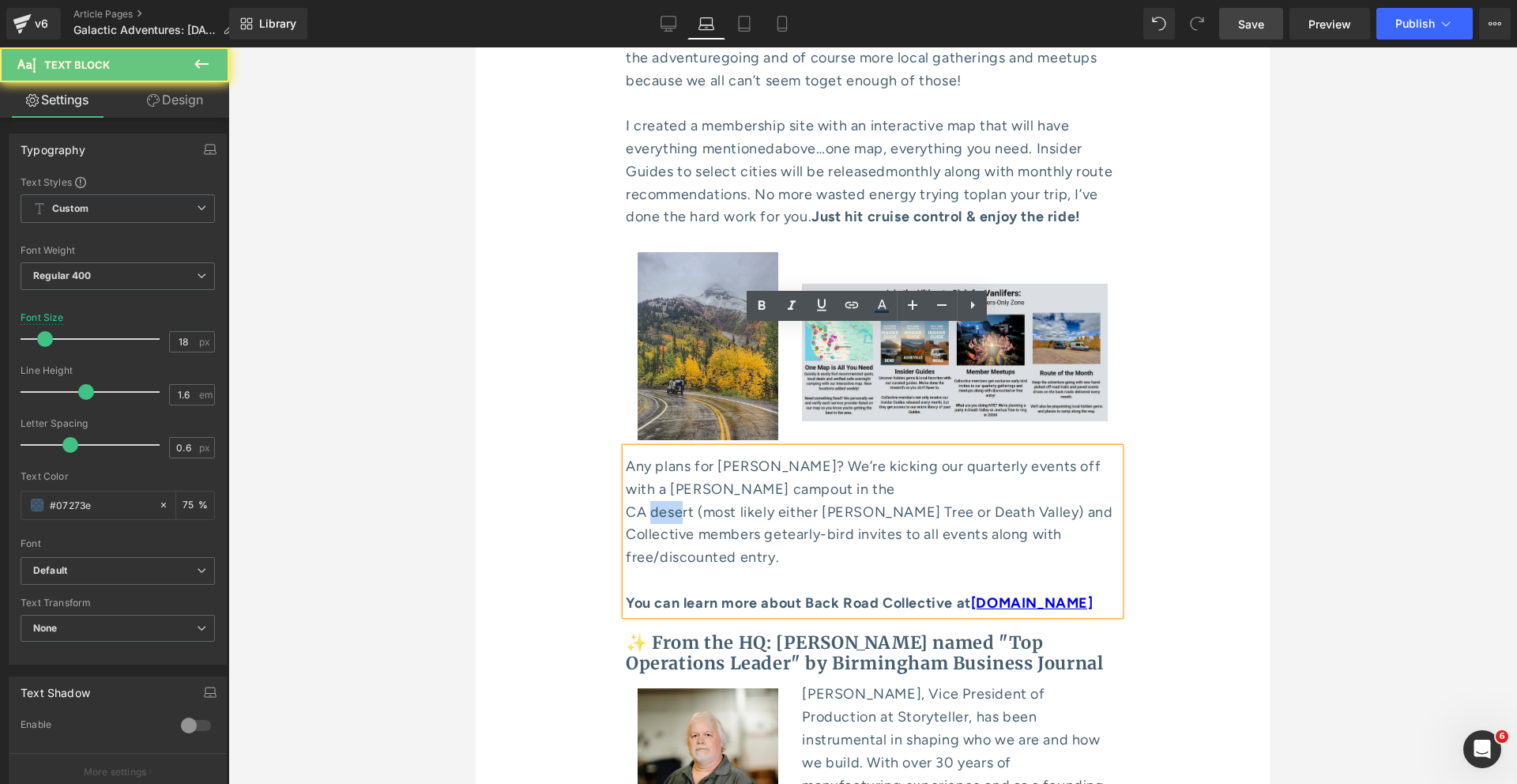
drag, startPoint x: 684, startPoint y: 392, endPoint x: 635, endPoint y: 391, distance: 49.0
click at [643, 501] on div "CA desert (most likely either Joshua Tree or Death Valley) and Collective membe…" at bounding box center [873, 534] width 494 height 68
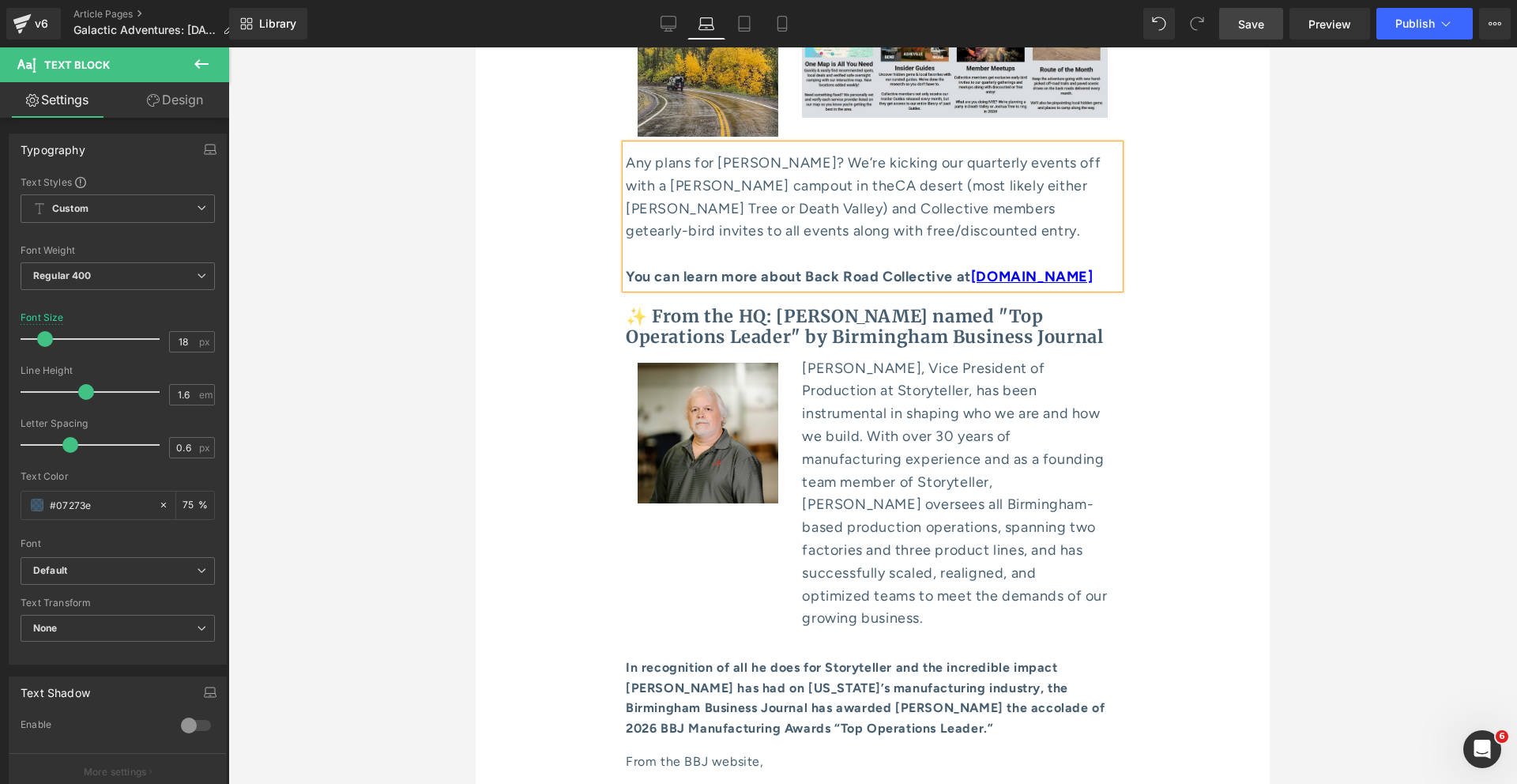
scroll to position [7632, 0]
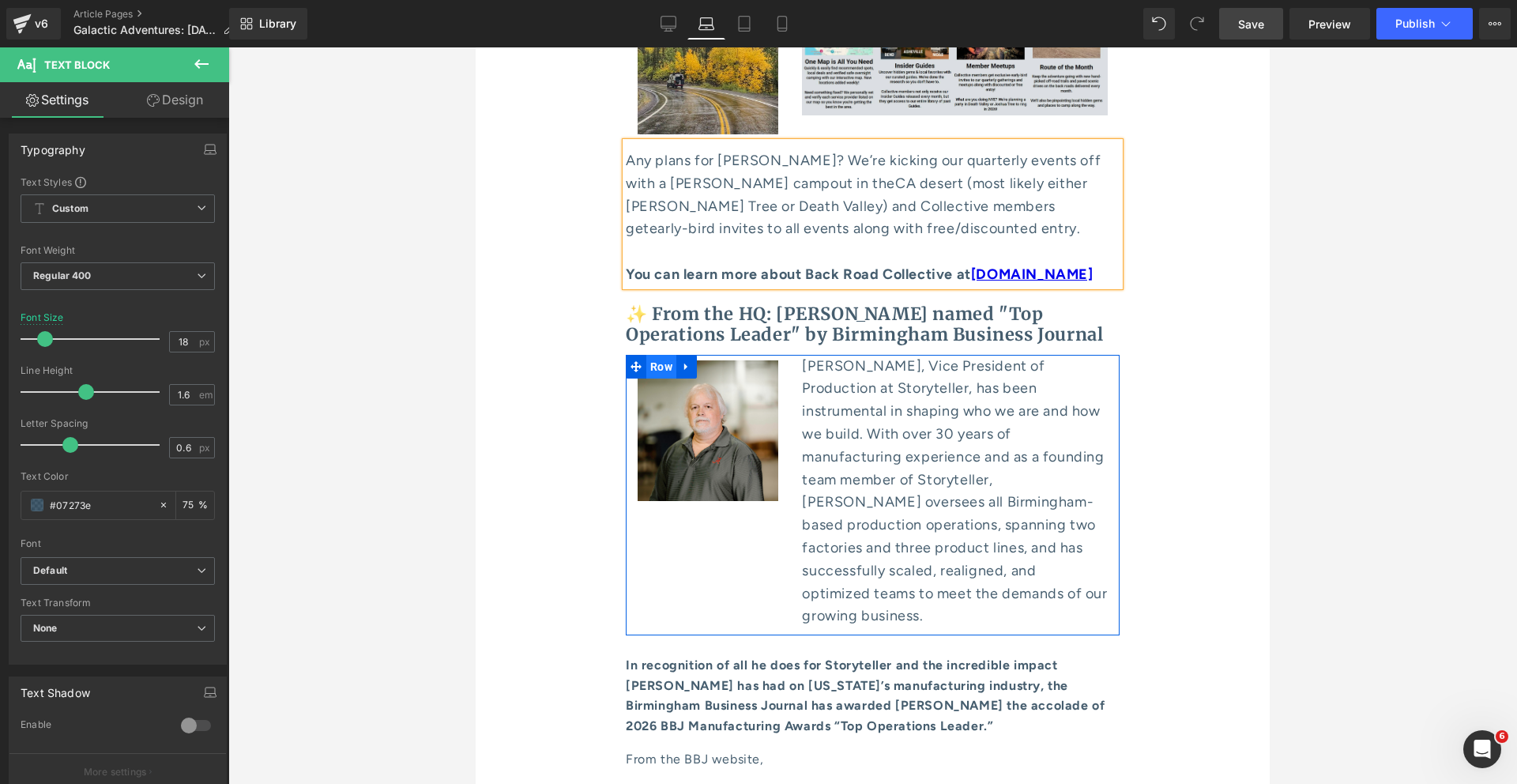
click at [652, 355] on span "Row" at bounding box center [661, 366] width 30 height 23
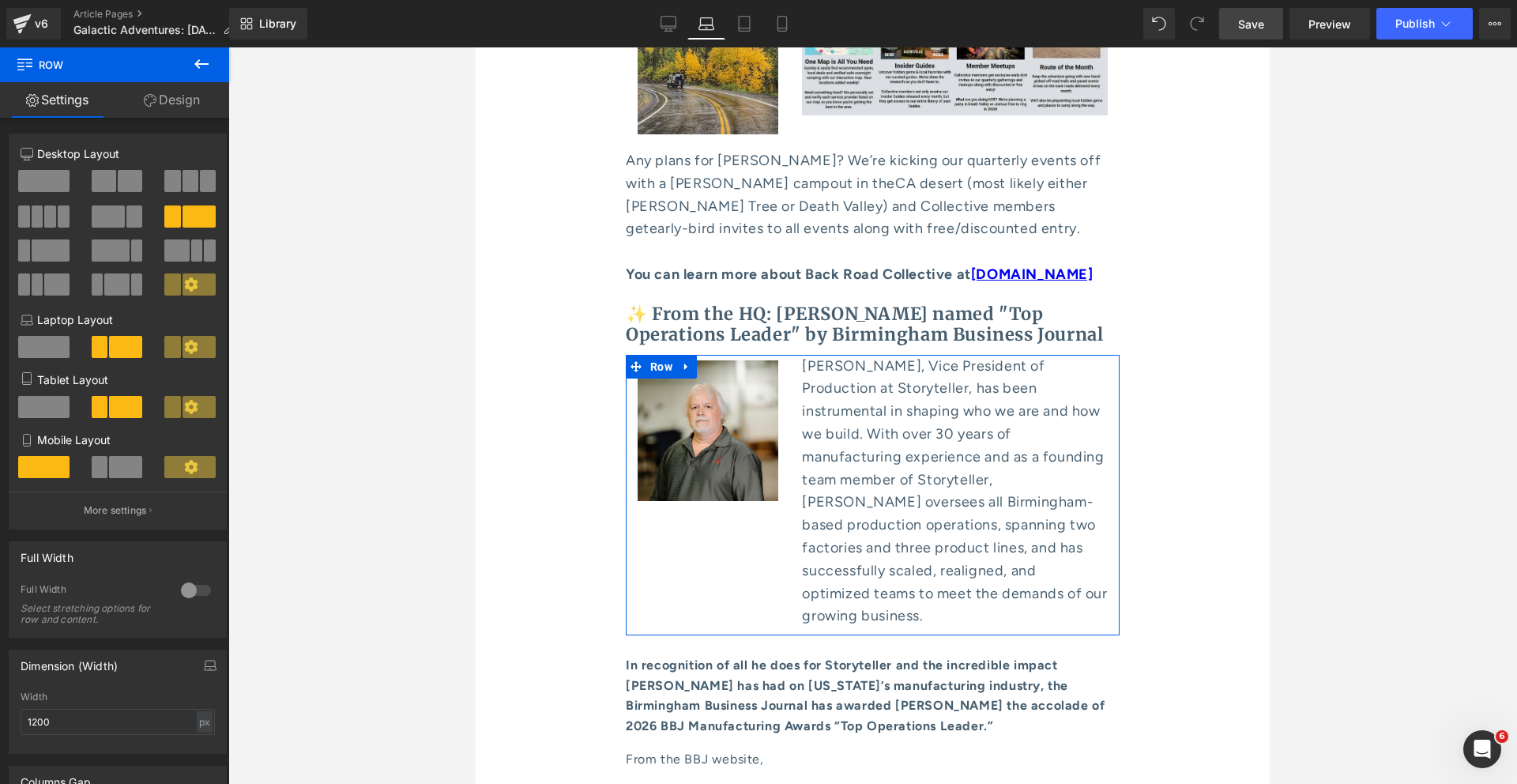
click at [190, 97] on link "Design" at bounding box center [171, 99] width 115 height 35
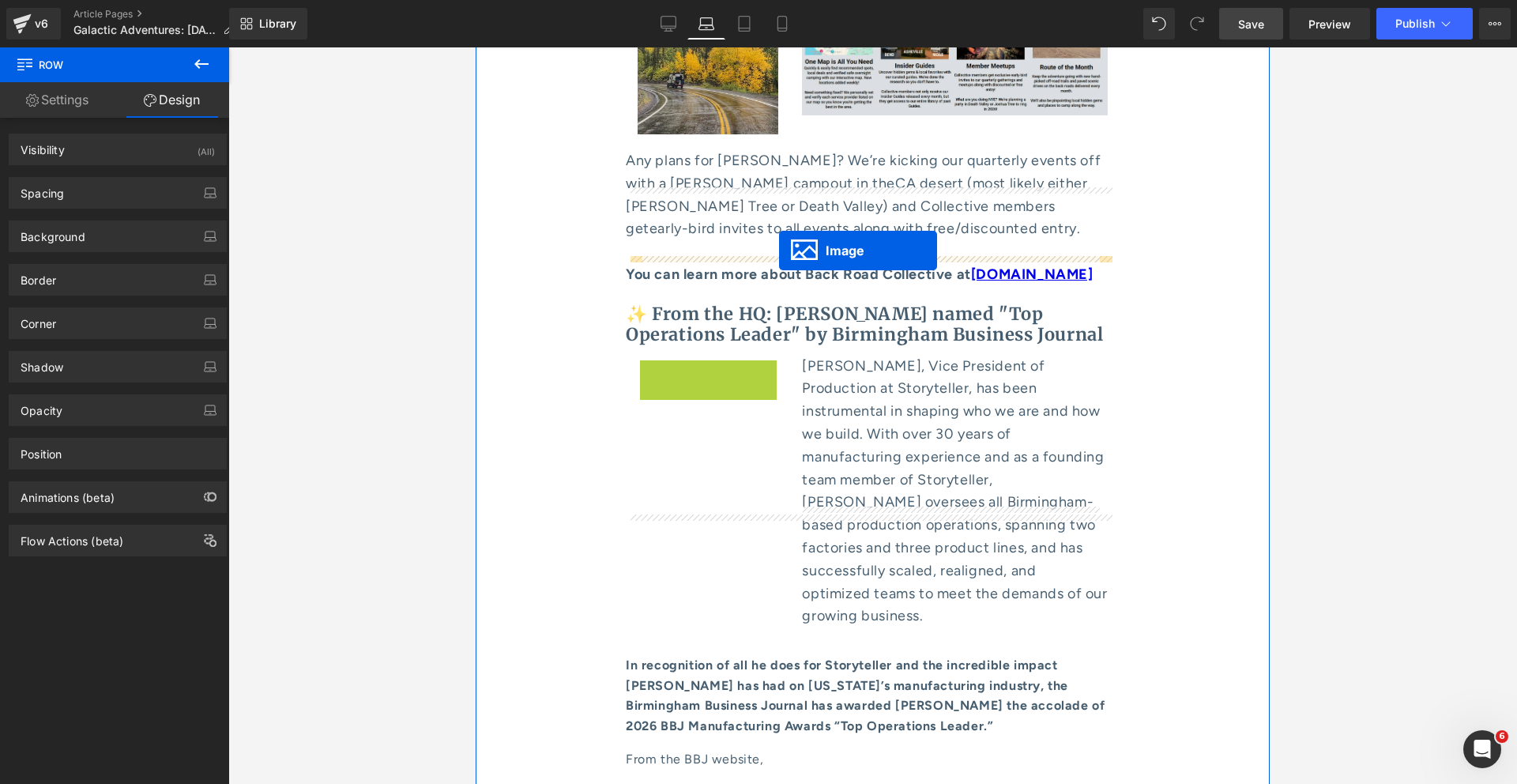
drag, startPoint x: 699, startPoint y: 326, endPoint x: 779, endPoint y: 251, distance: 109.7
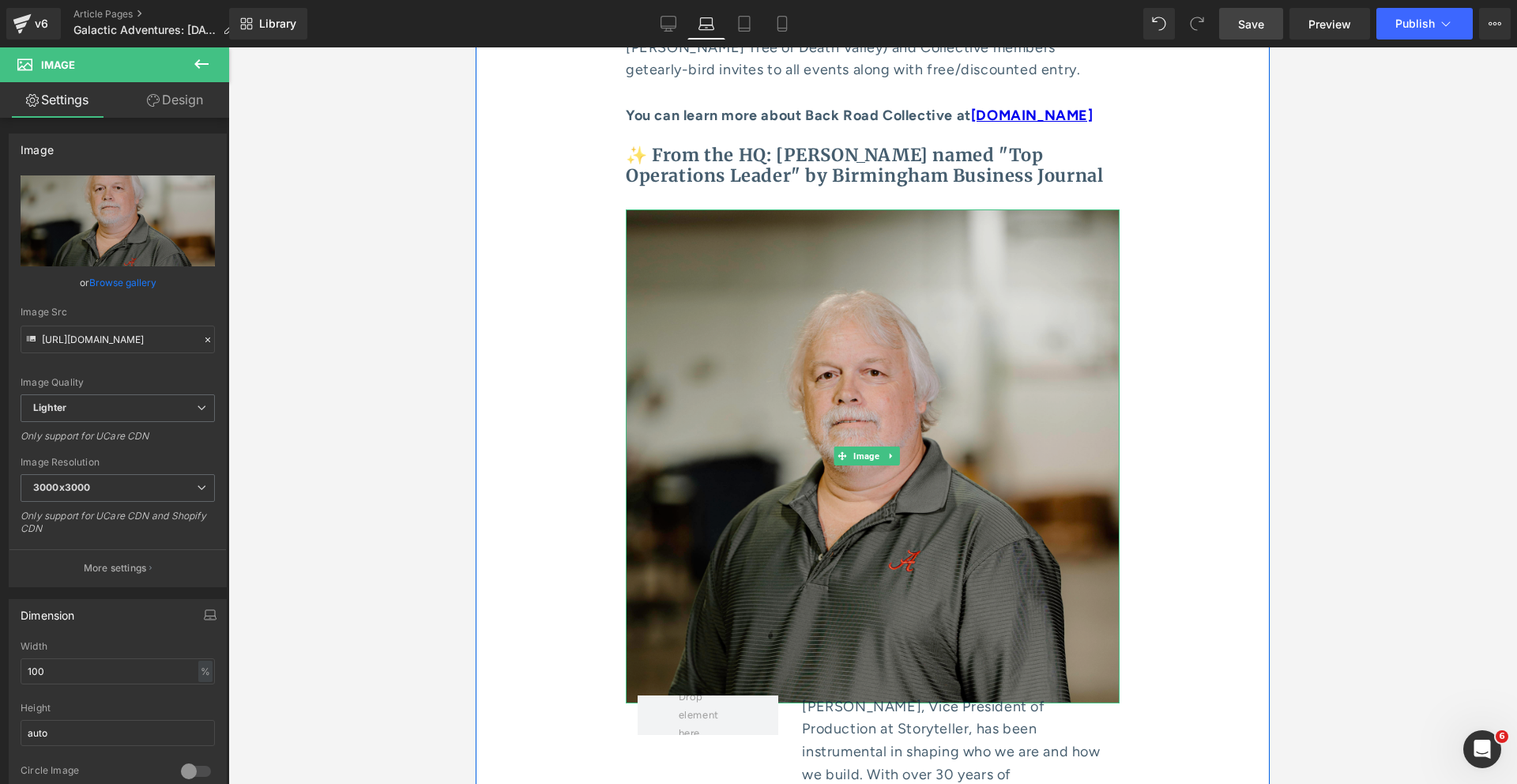
scroll to position [7722, 0]
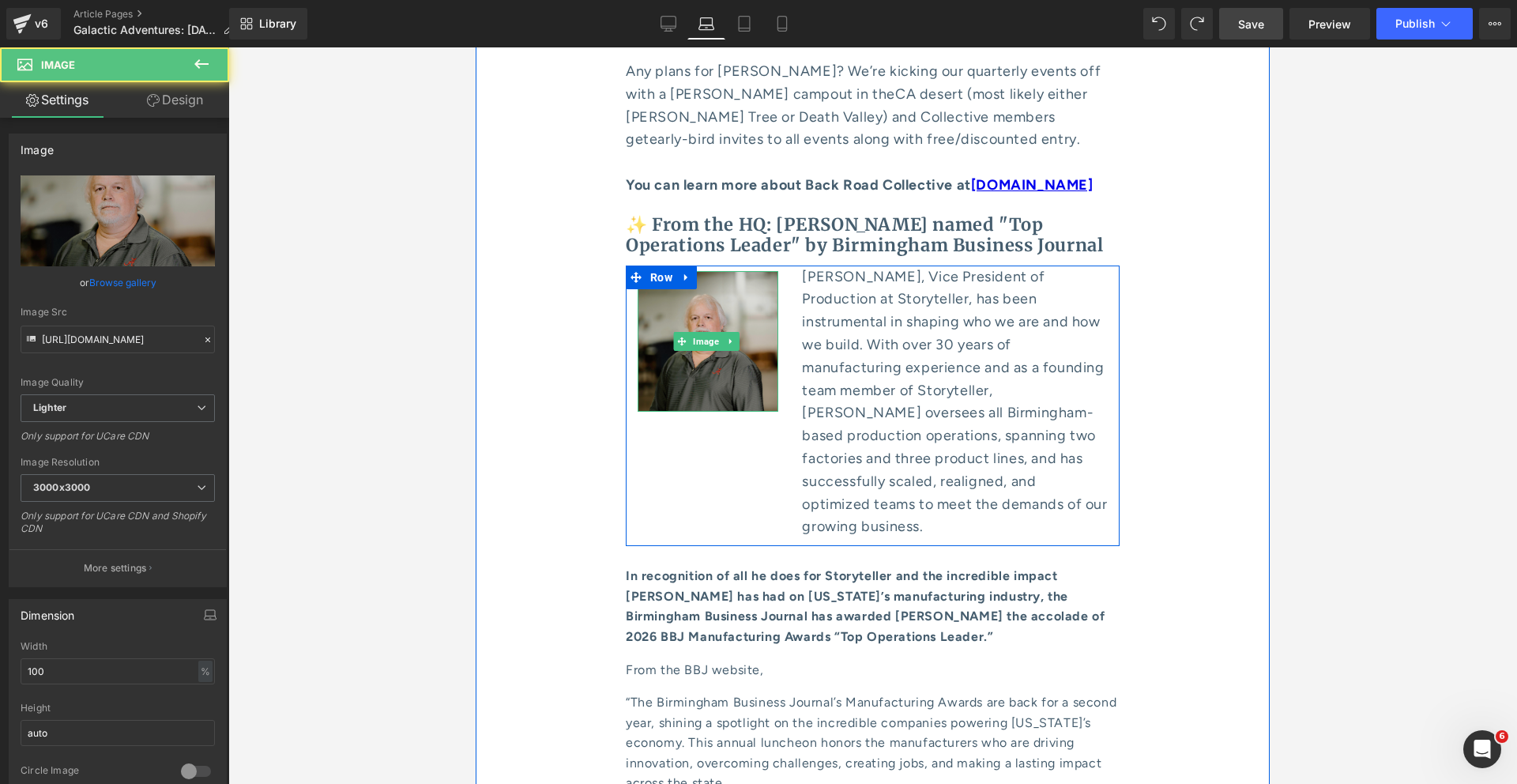
click at [702, 271] on img at bounding box center [708, 341] width 141 height 141
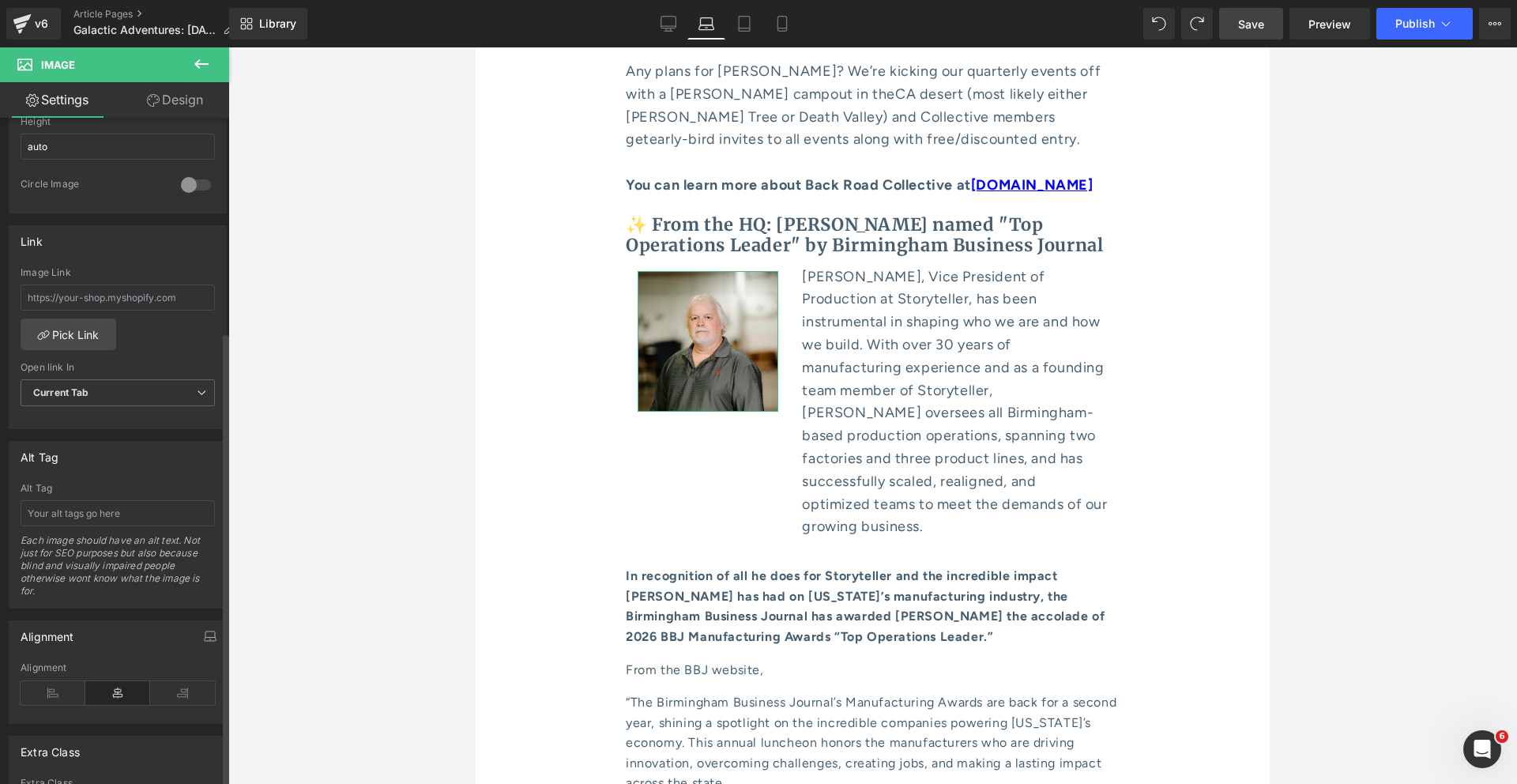
scroll to position [590, 0]
click at [186, 94] on link "Design" at bounding box center [174, 99] width 115 height 35
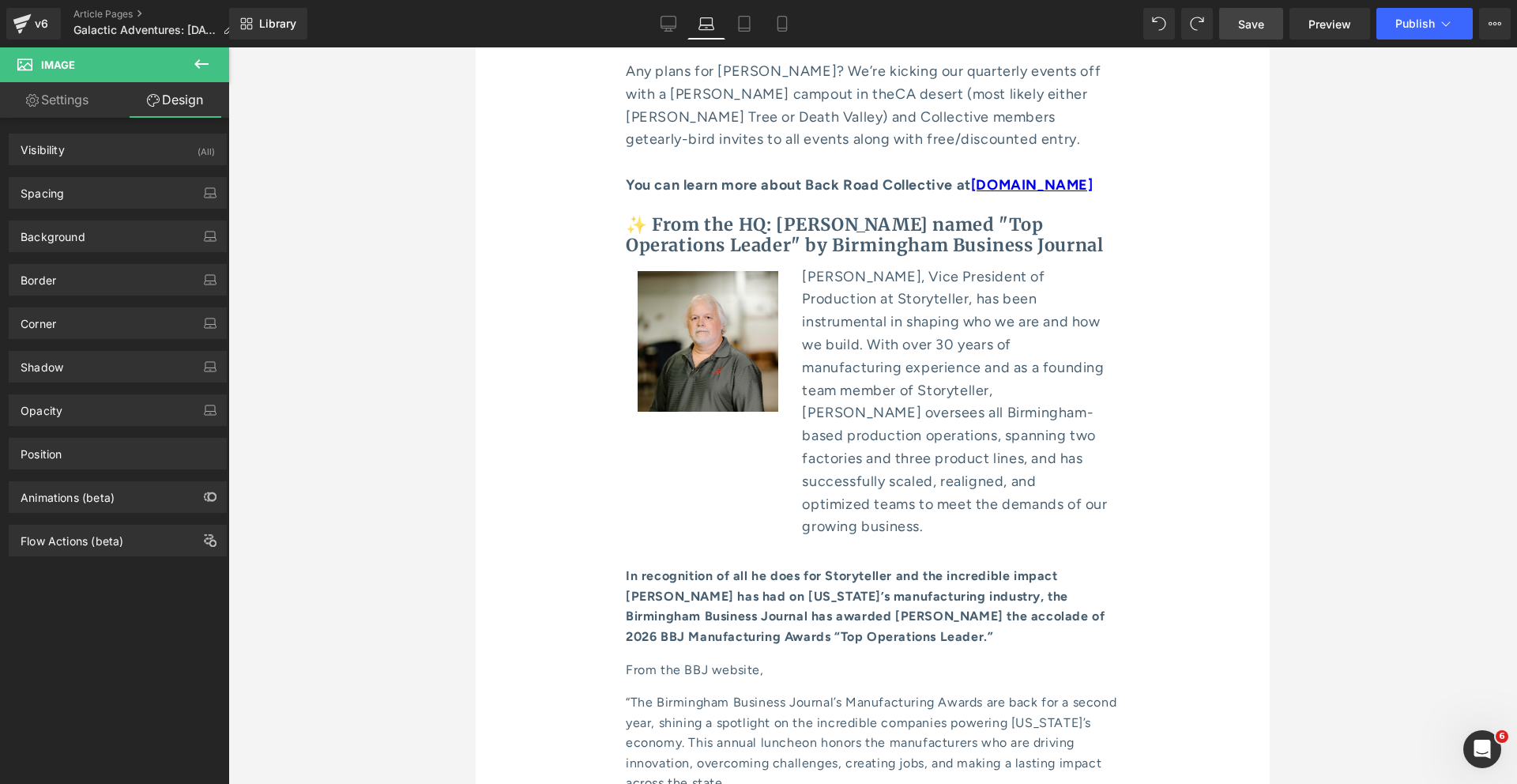
click at [209, 54] on icon at bounding box center [201, 63] width 19 height 19
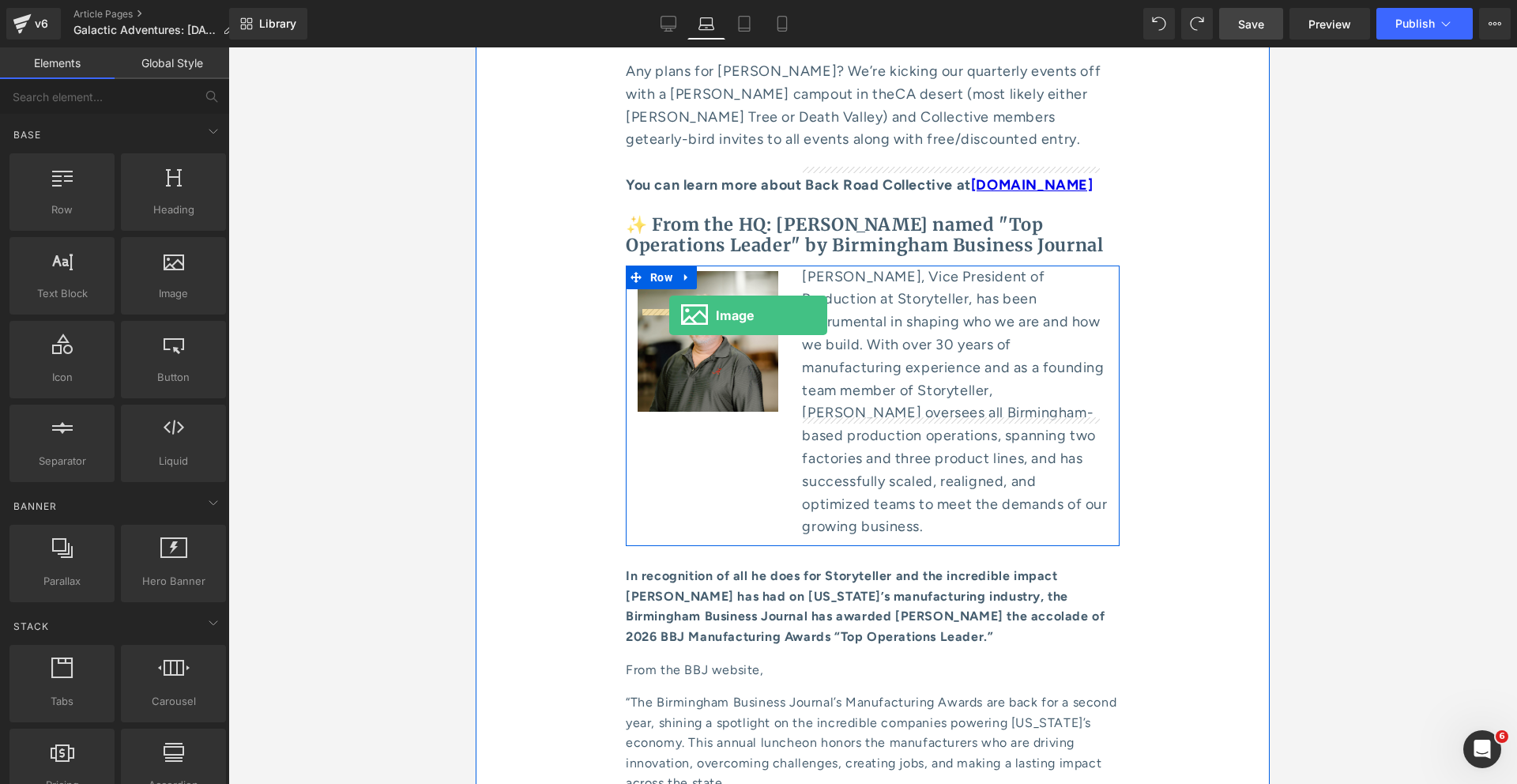
drag, startPoint x: 622, startPoint y: 320, endPoint x: 670, endPoint y: 315, distance: 48.3
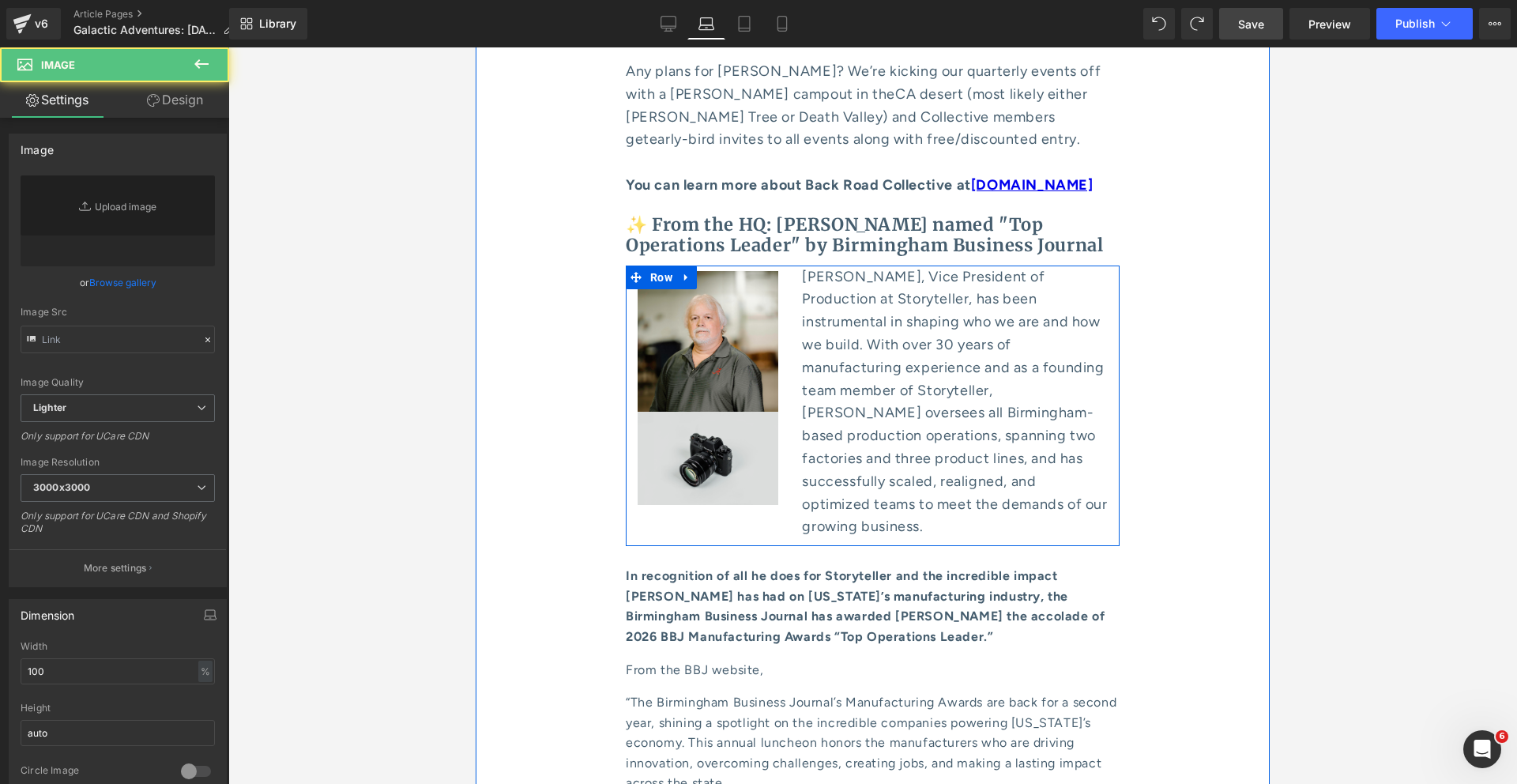
type input "//d1um8515vdn9kb.cloudfront.net/images/parallax.jpg"
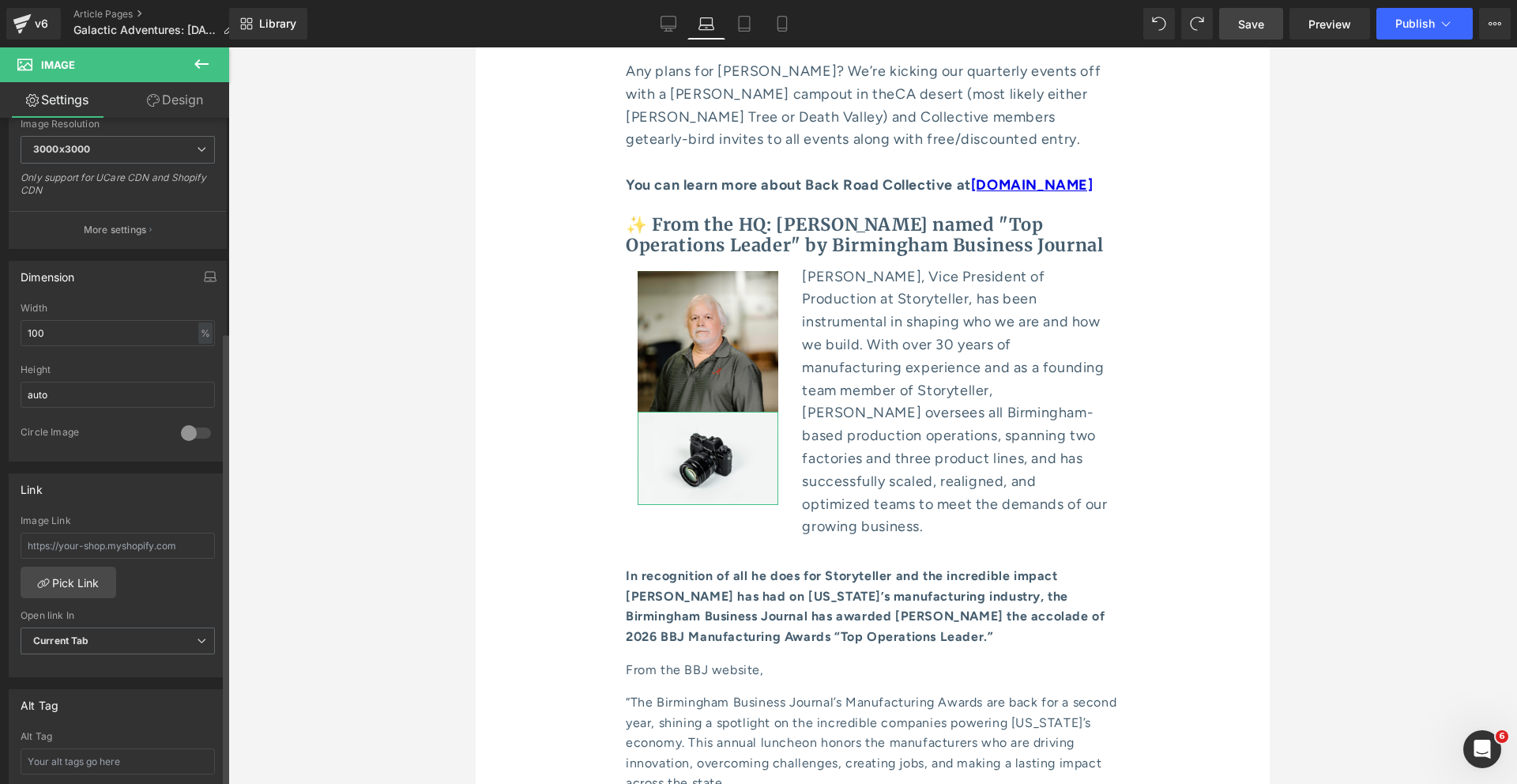
scroll to position [344, 0]
click at [121, 234] on button "More settings" at bounding box center [118, 222] width 217 height 37
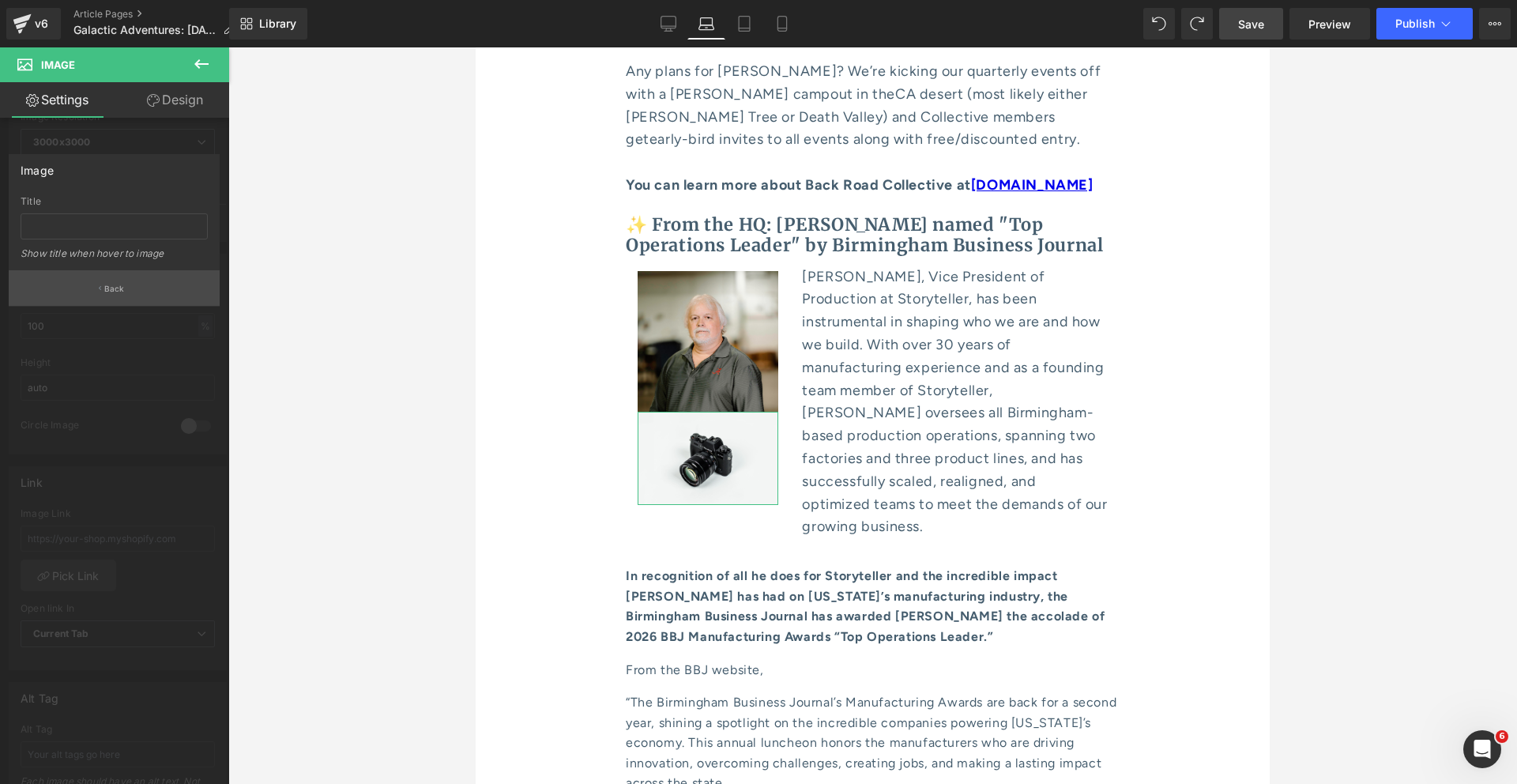
click at [136, 294] on button "Back" at bounding box center [115, 287] width 211 height 35
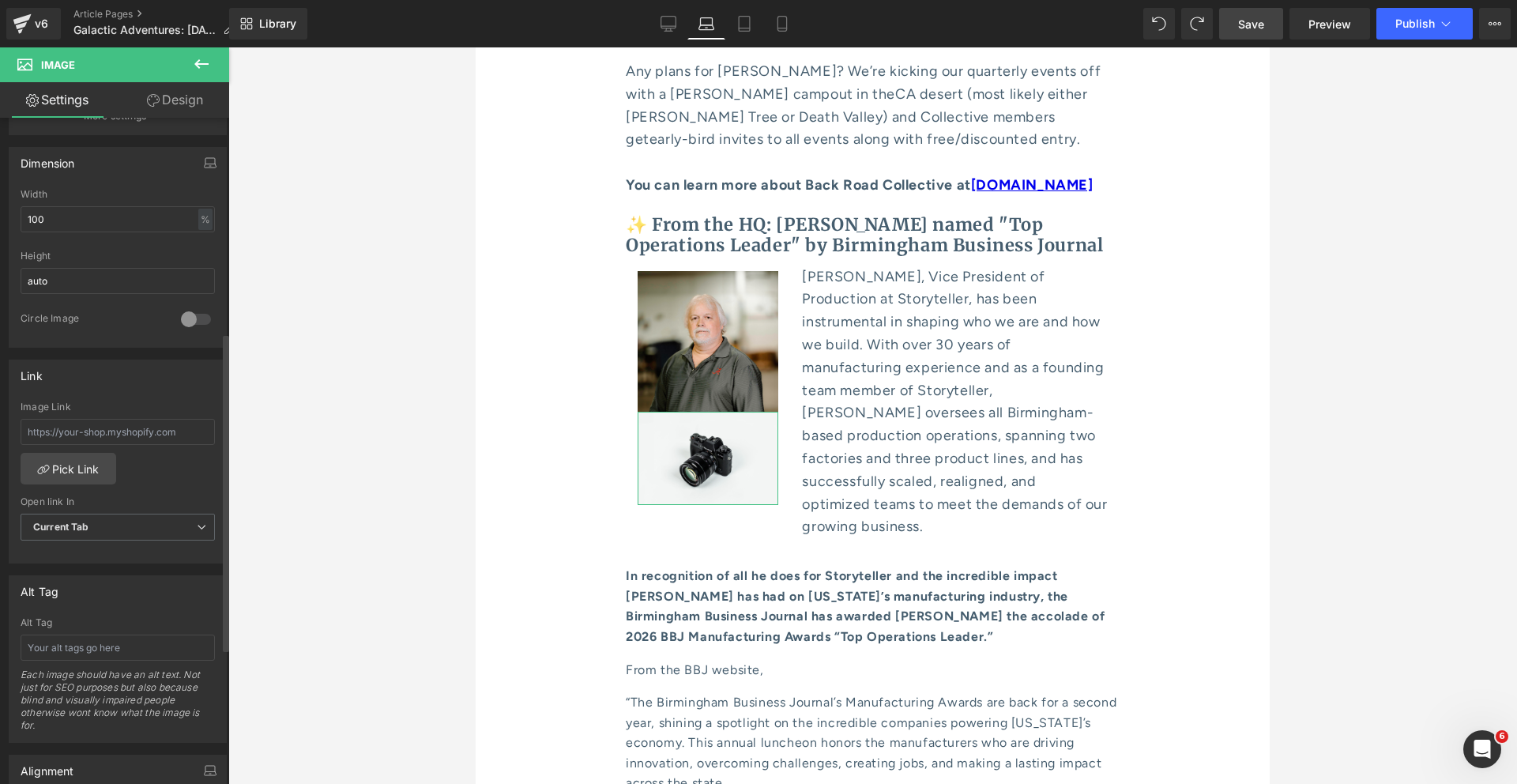
scroll to position [446, 0]
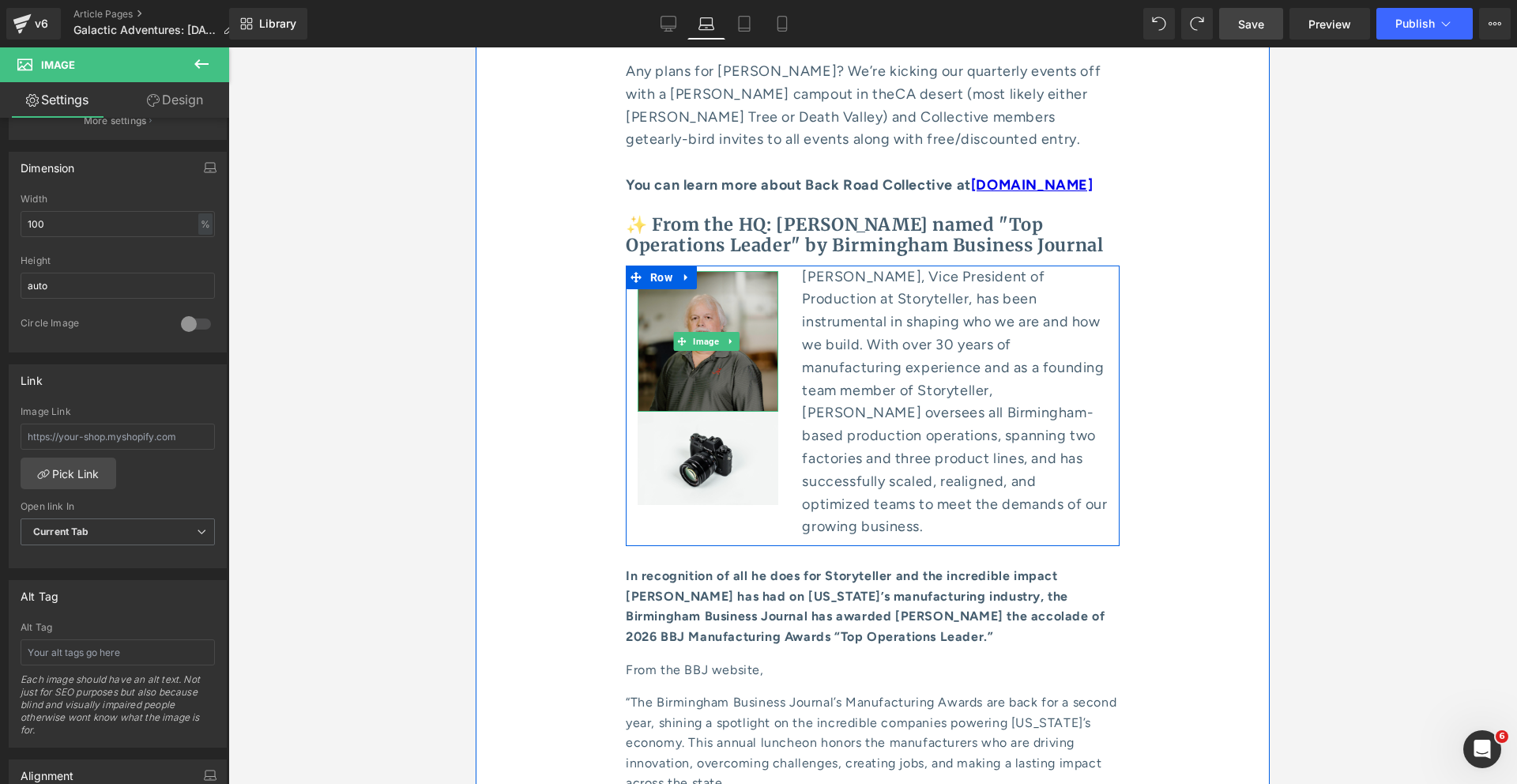
click at [698, 271] on img at bounding box center [708, 341] width 141 height 141
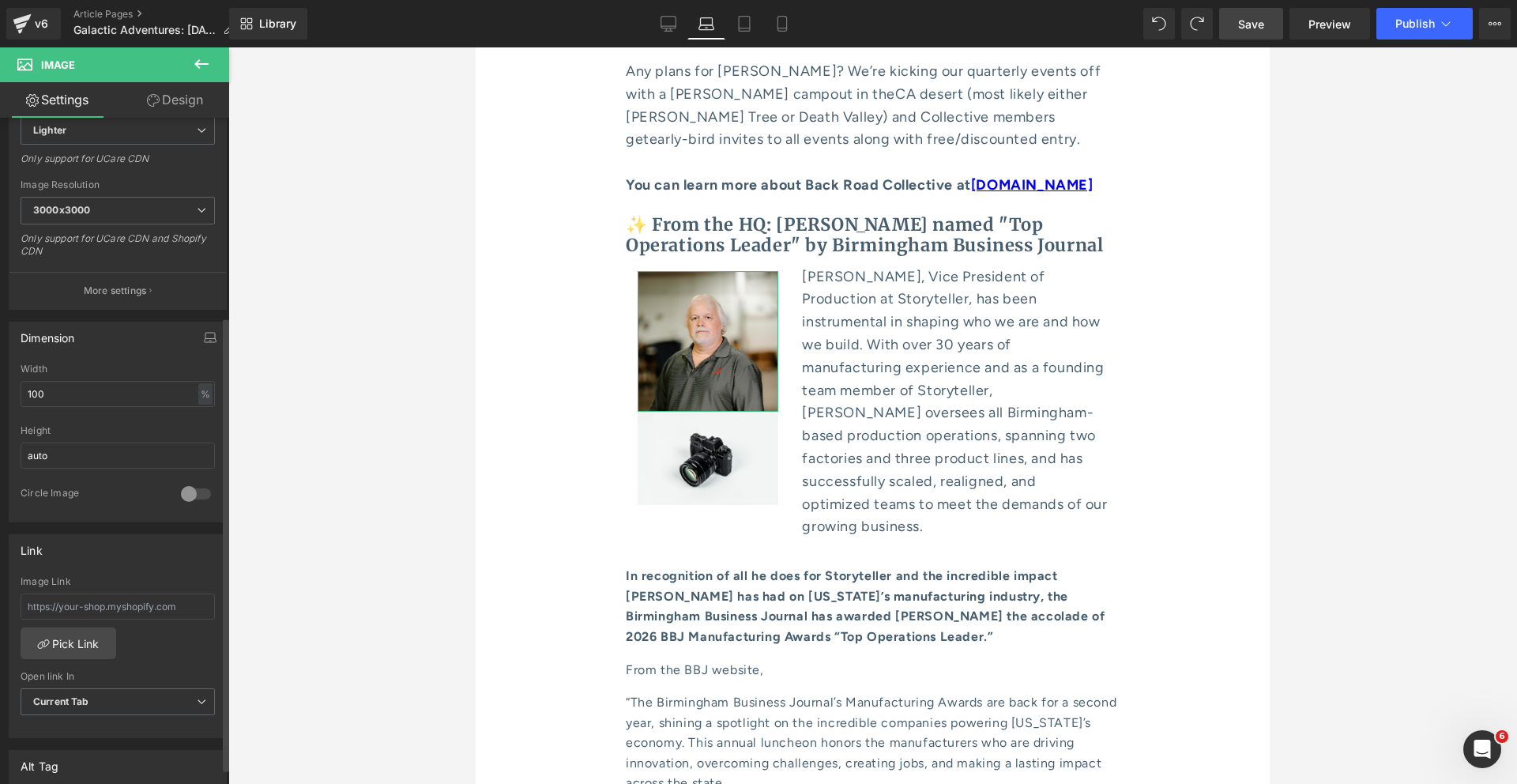
scroll to position [292, 0]
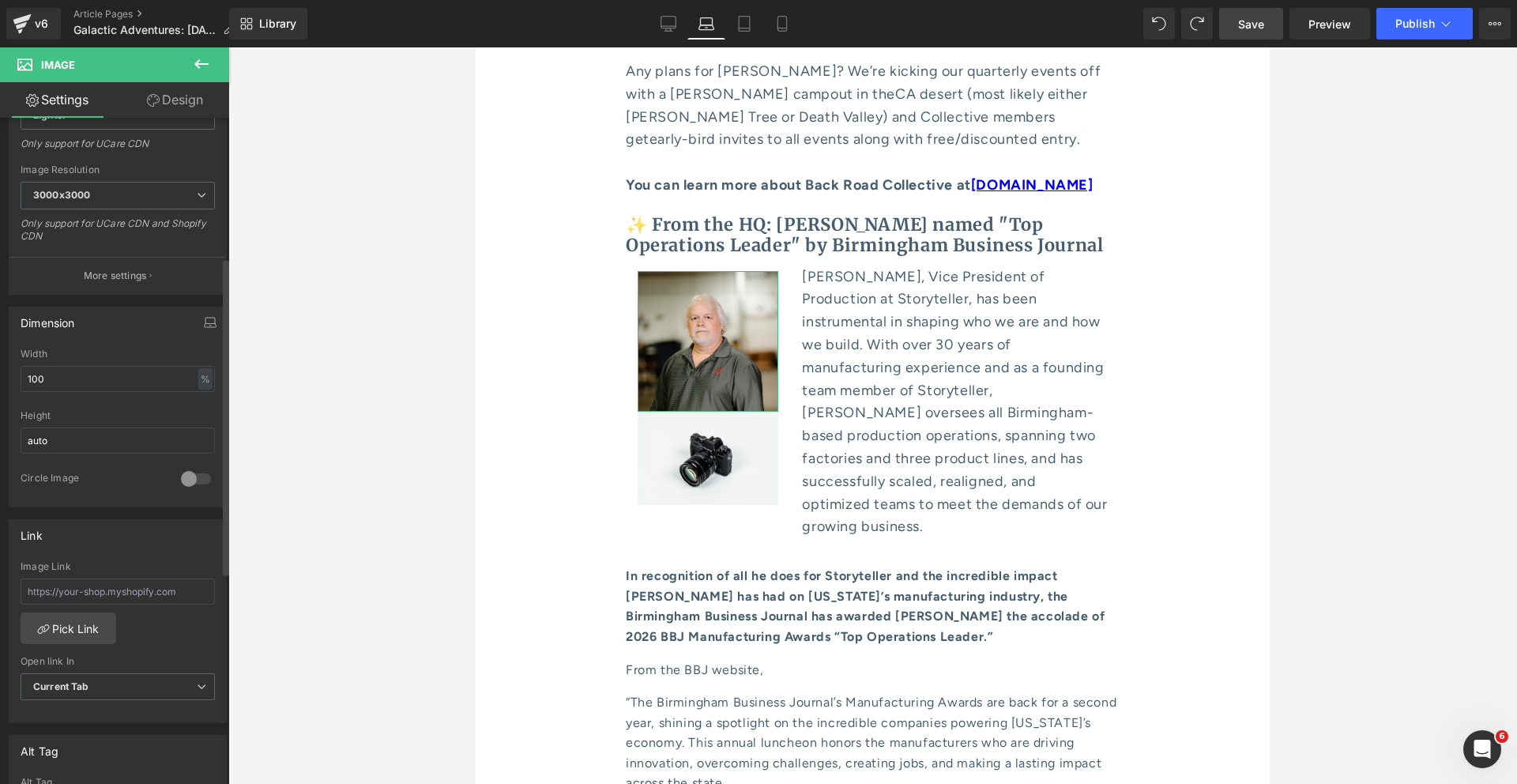
click at [178, 486] on div at bounding box center [196, 479] width 38 height 25
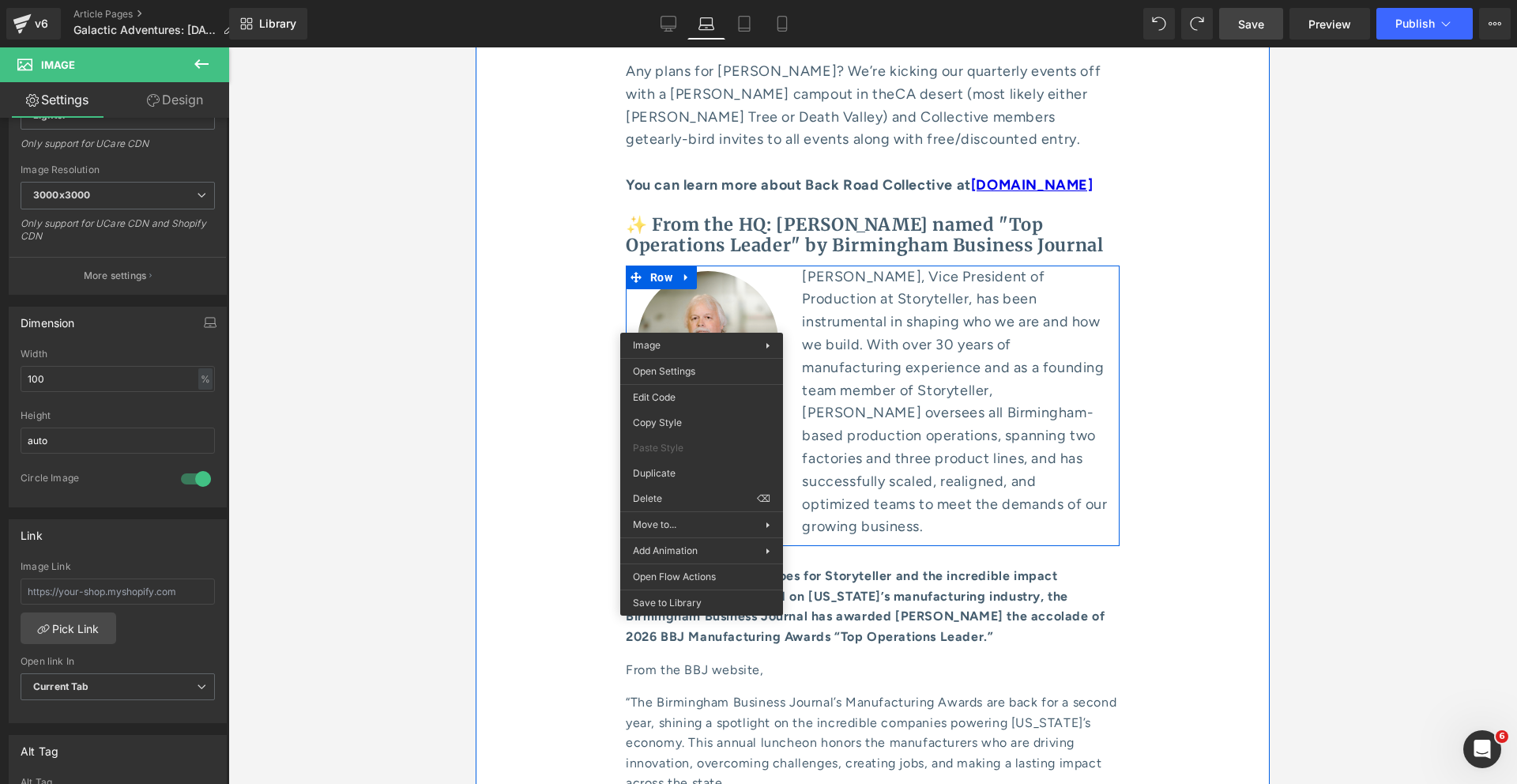
drag, startPoint x: 702, startPoint y: 321, endPoint x: 1184, endPoint y: 399, distance: 488.3
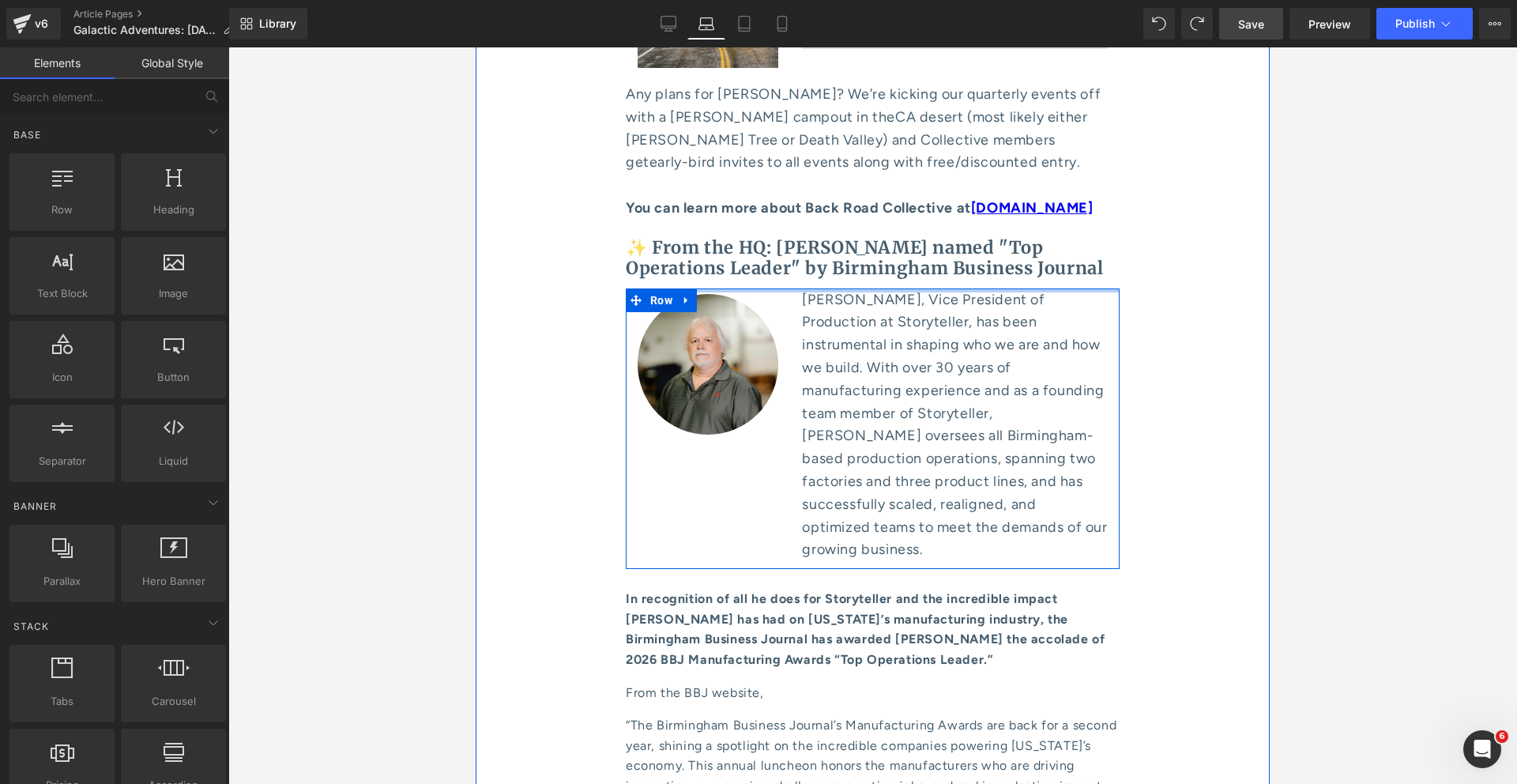
scroll to position [7697, 0]
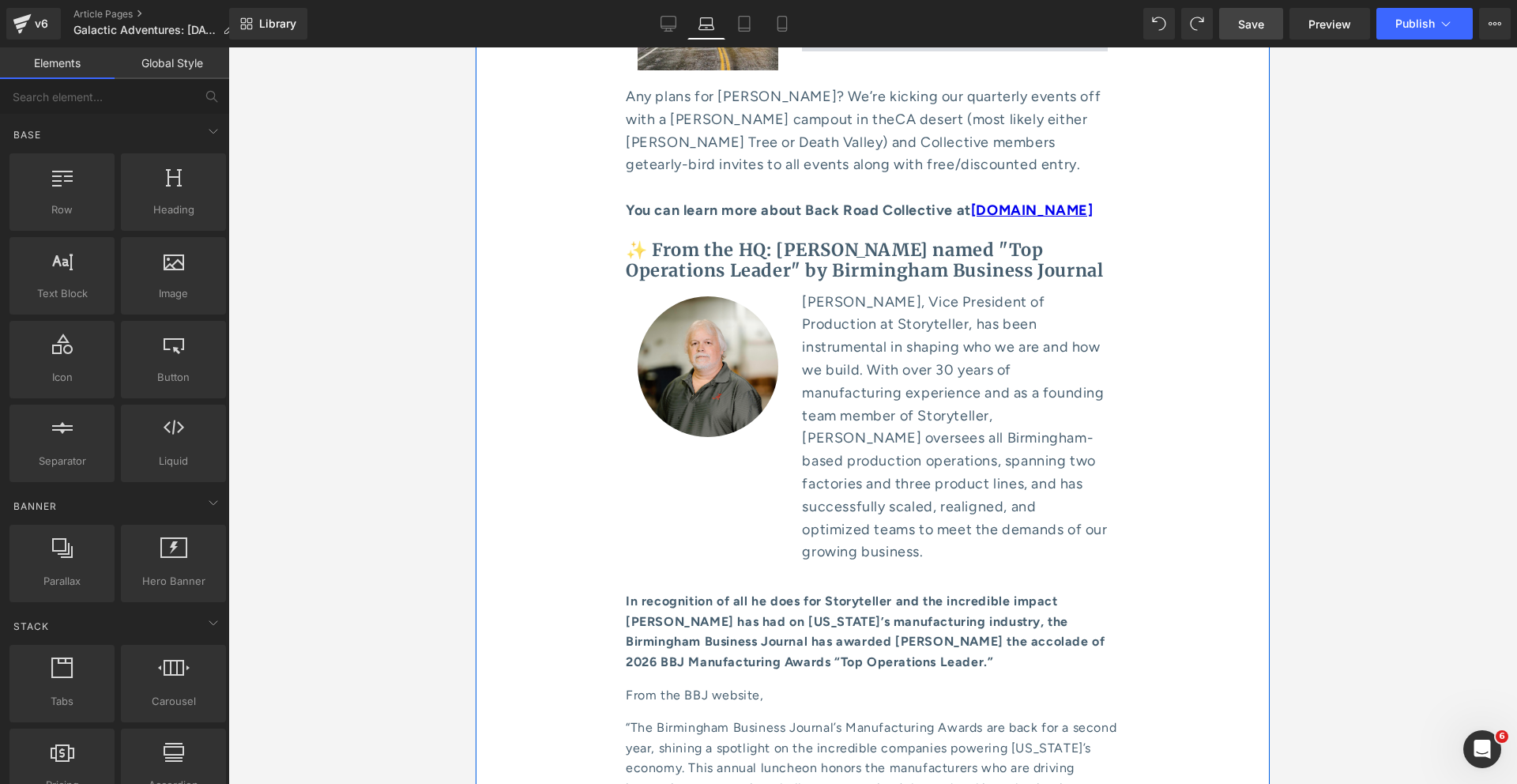
click at [795, 594] on strong "In recognition of all he does for Storyteller and the incredible impact [PERSON…" at bounding box center [865, 632] width 479 height 76
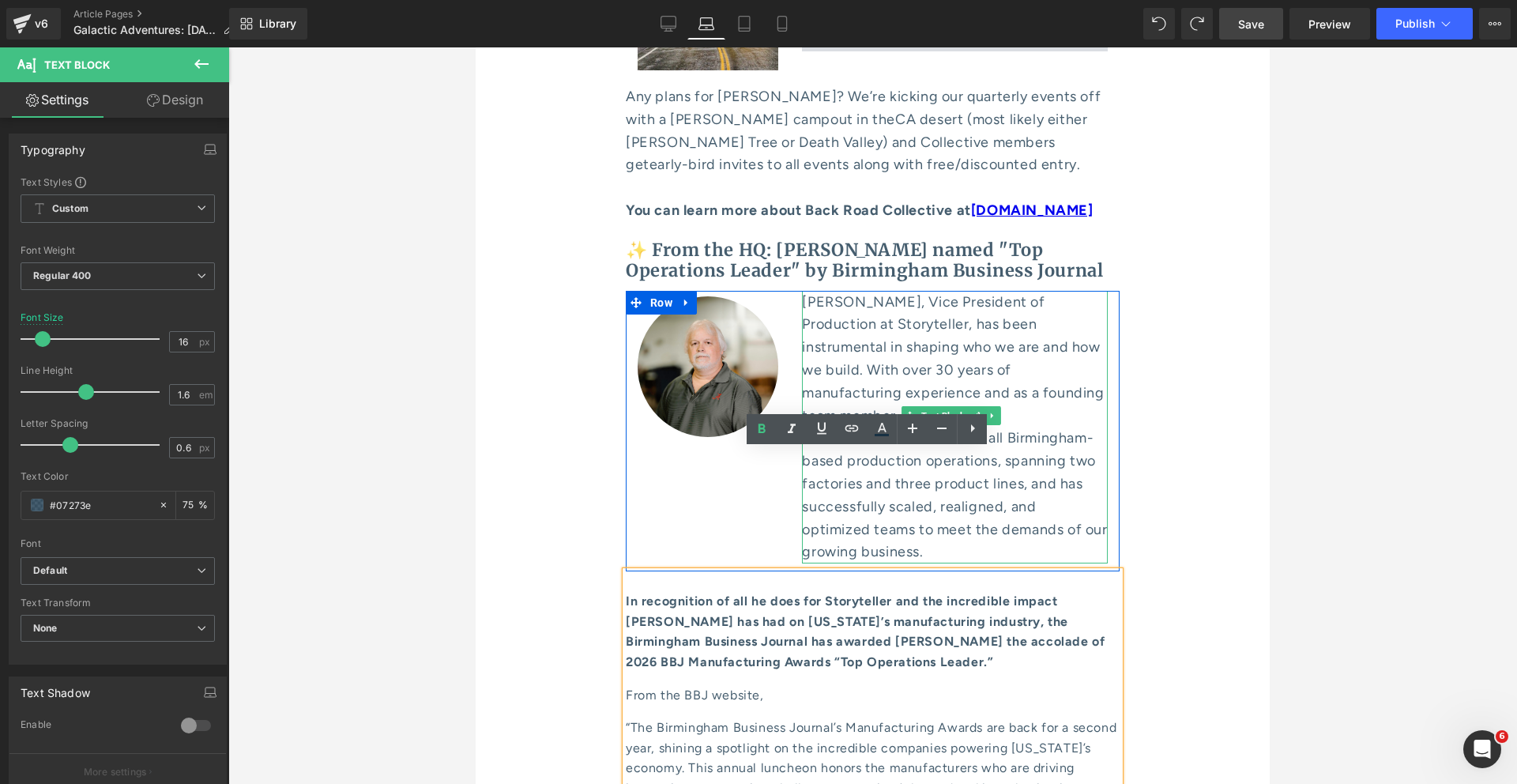
click at [813, 291] on p "[PERSON_NAME], Vice President of Production at Storyteller, has been instrument…" at bounding box center [955, 427] width 306 height 273
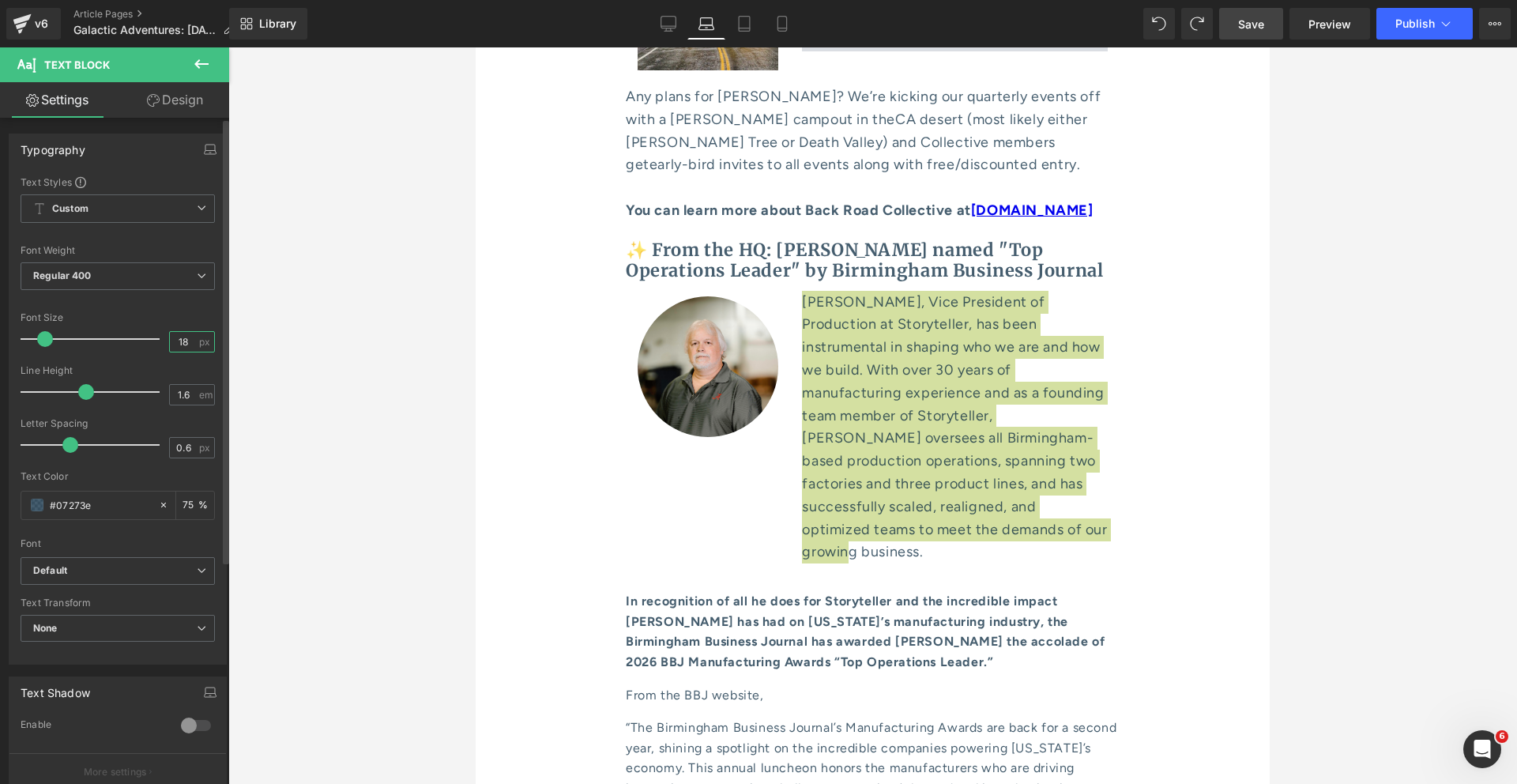
click at [180, 344] on input "18" at bounding box center [183, 342] width 28 height 20
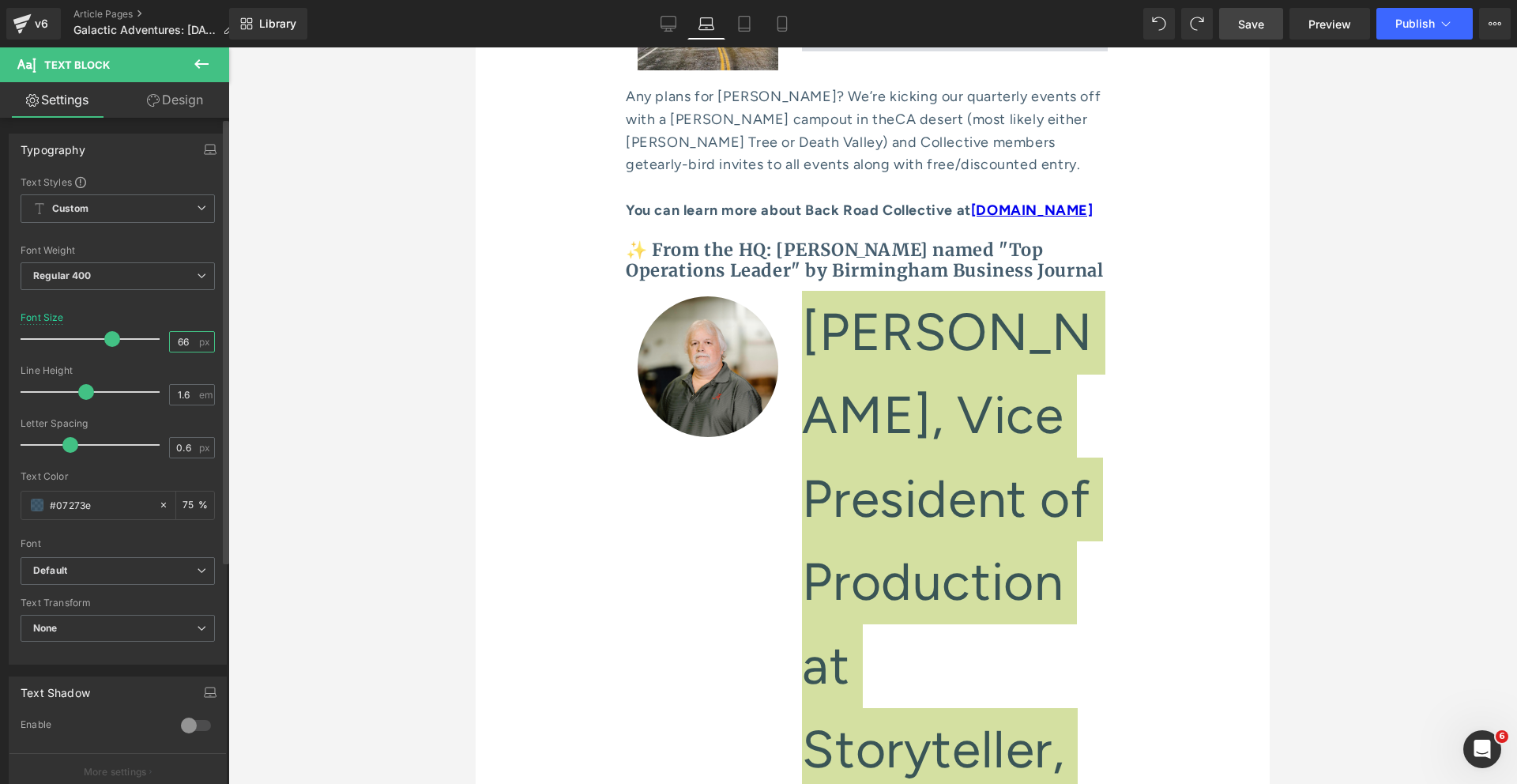
drag, startPoint x: 182, startPoint y: 340, endPoint x: 163, endPoint y: 340, distance: 19.0
click at [170, 340] on input "66" at bounding box center [183, 342] width 28 height 20
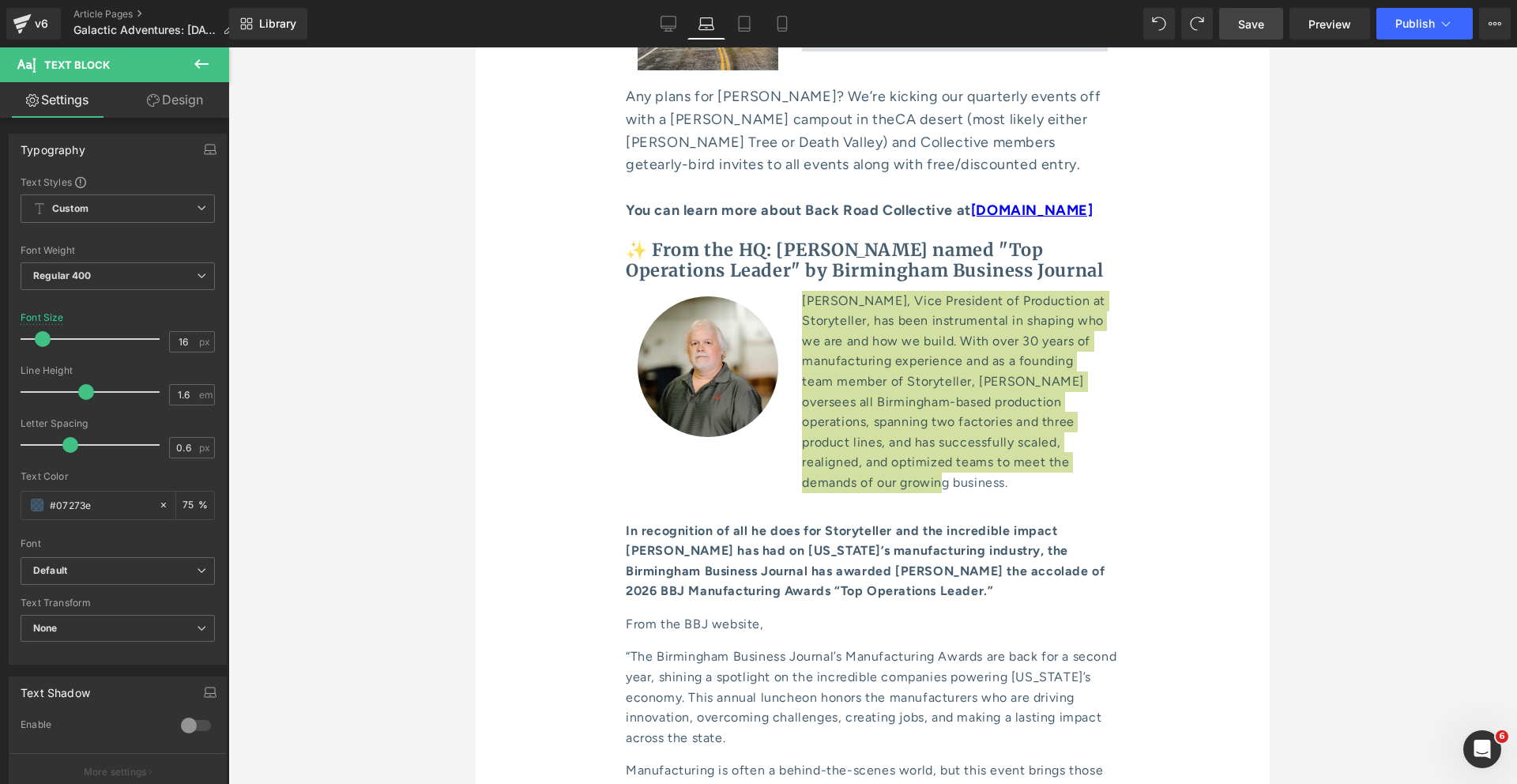
click at [403, 442] on div at bounding box center [873, 416] width 1289 height 736
click at [428, 316] on div at bounding box center [873, 416] width 1289 height 736
click at [665, 22] on icon at bounding box center [669, 24] width 16 height 16
type input "18"
type input "75"
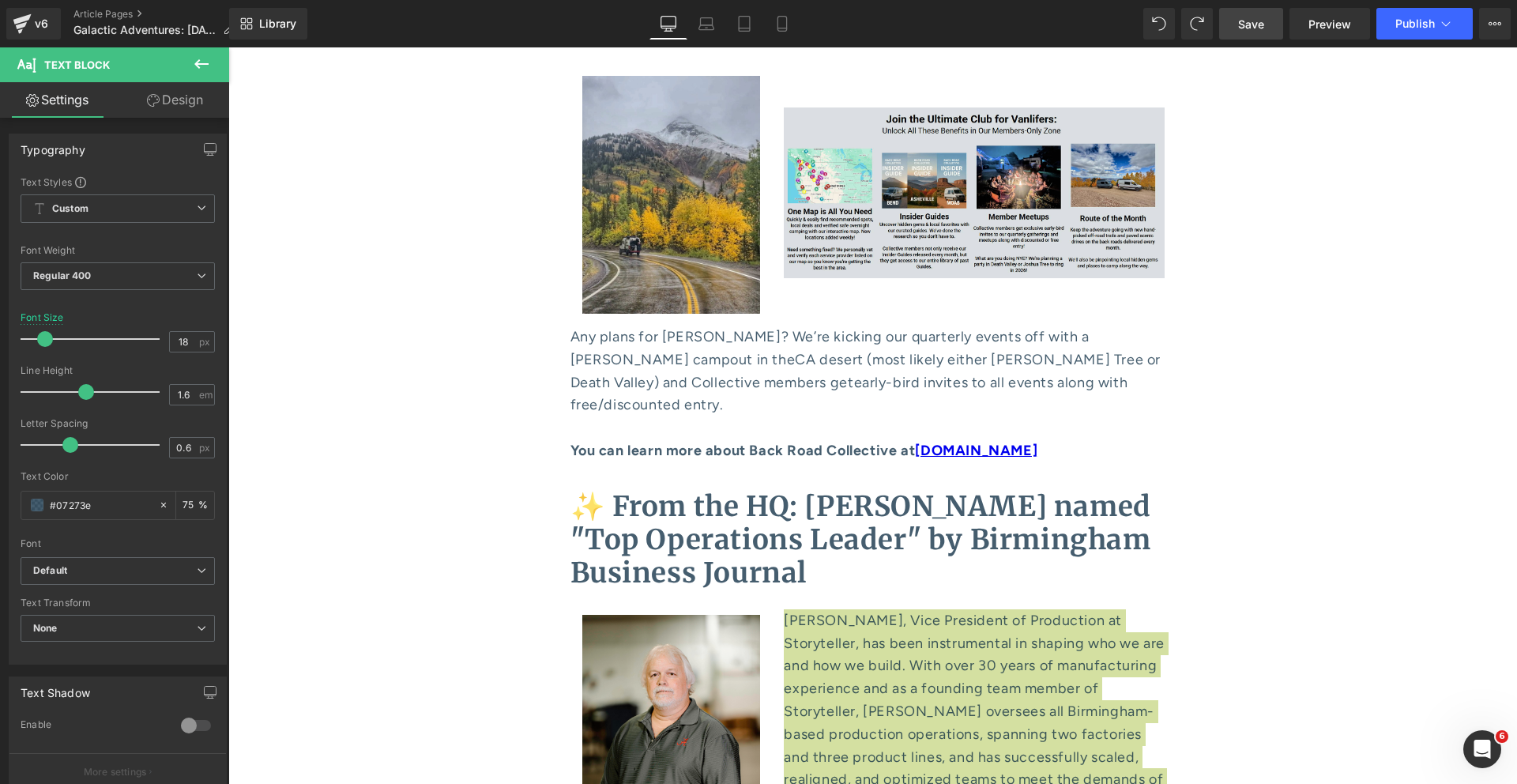
scroll to position [7938, 0]
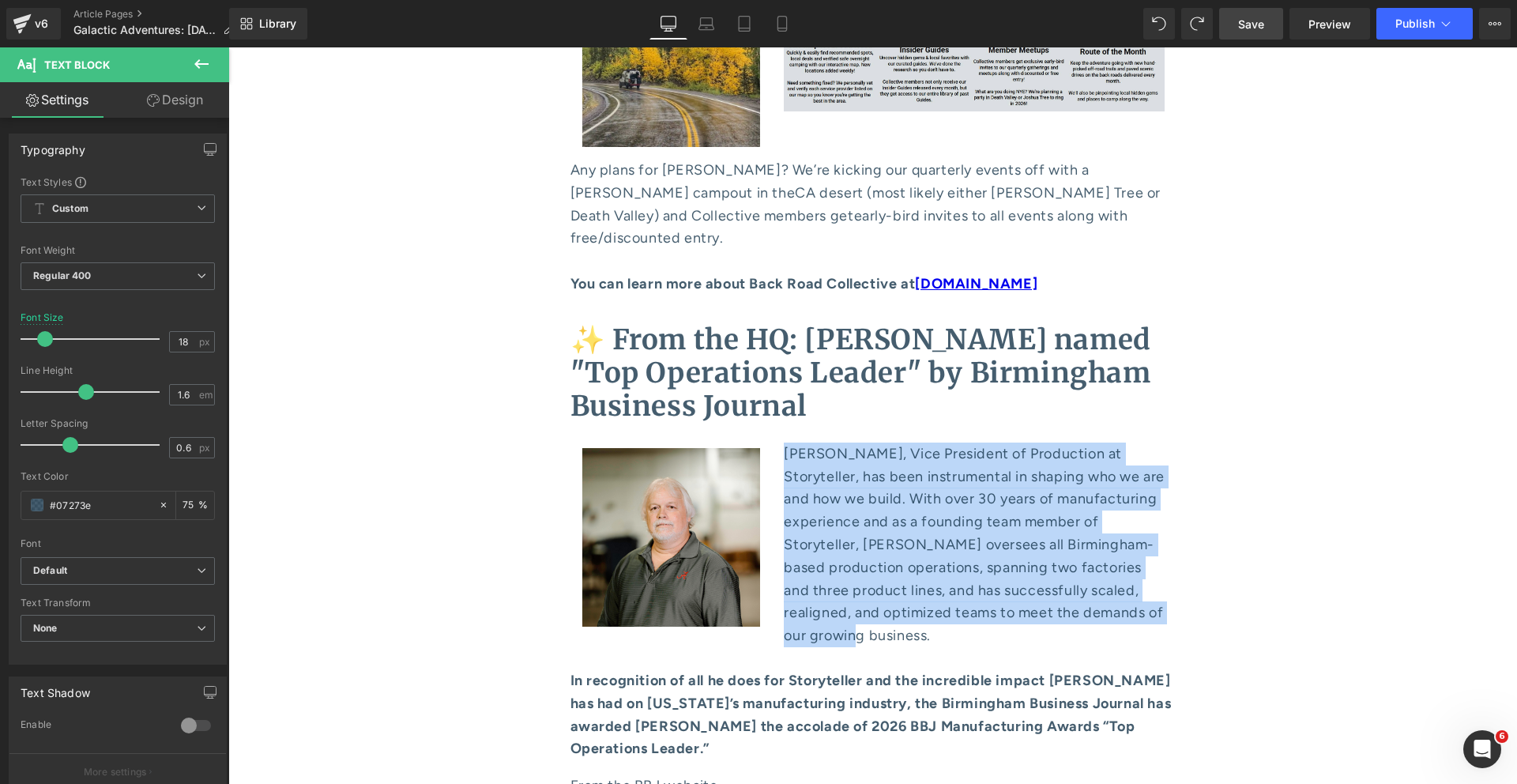
click at [879, 442] on p "[PERSON_NAME], Vice President of Production at Storyteller, has been instrument…" at bounding box center [975, 544] width 381 height 205
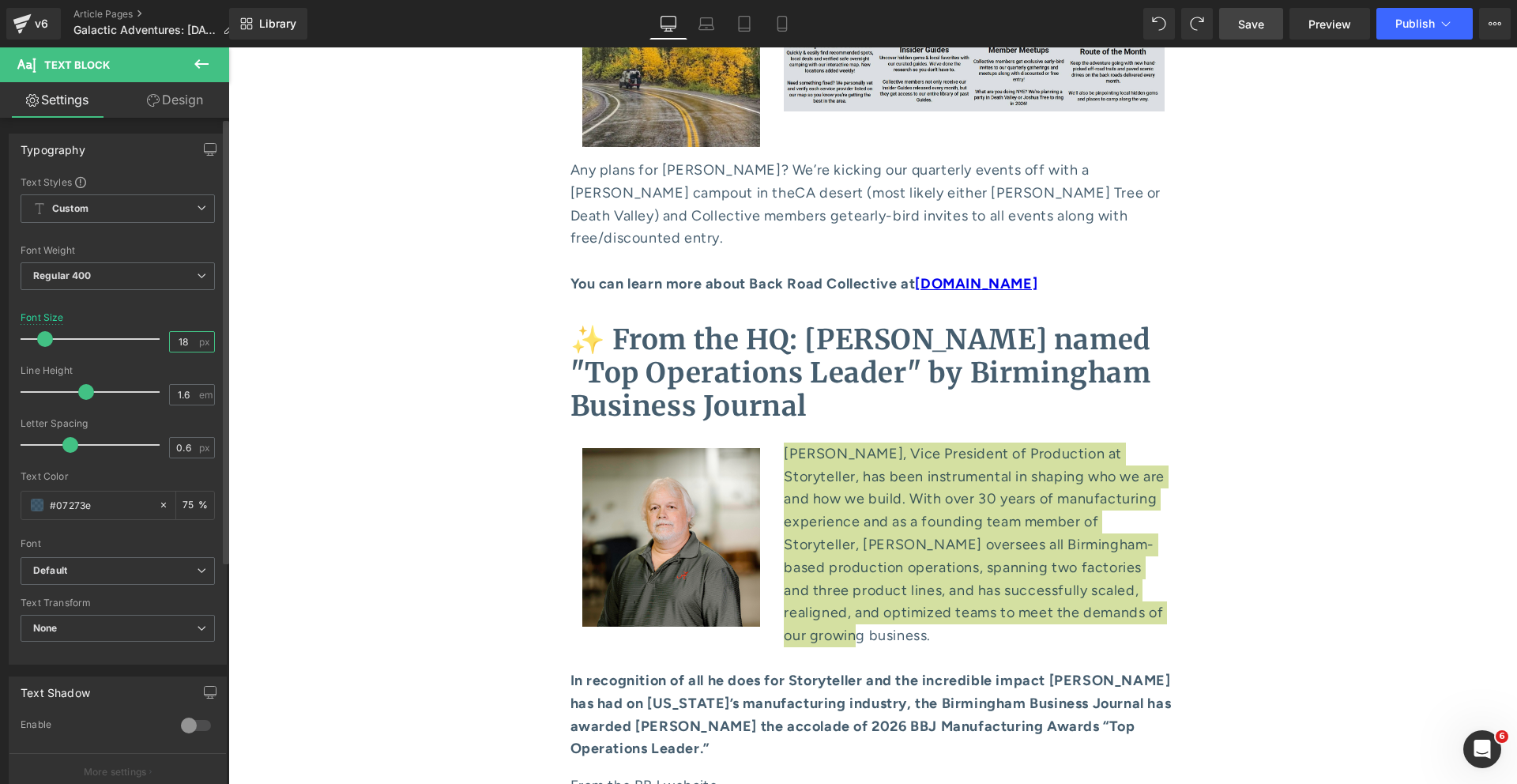
click at [180, 340] on input "18" at bounding box center [183, 342] width 28 height 20
type input "16"
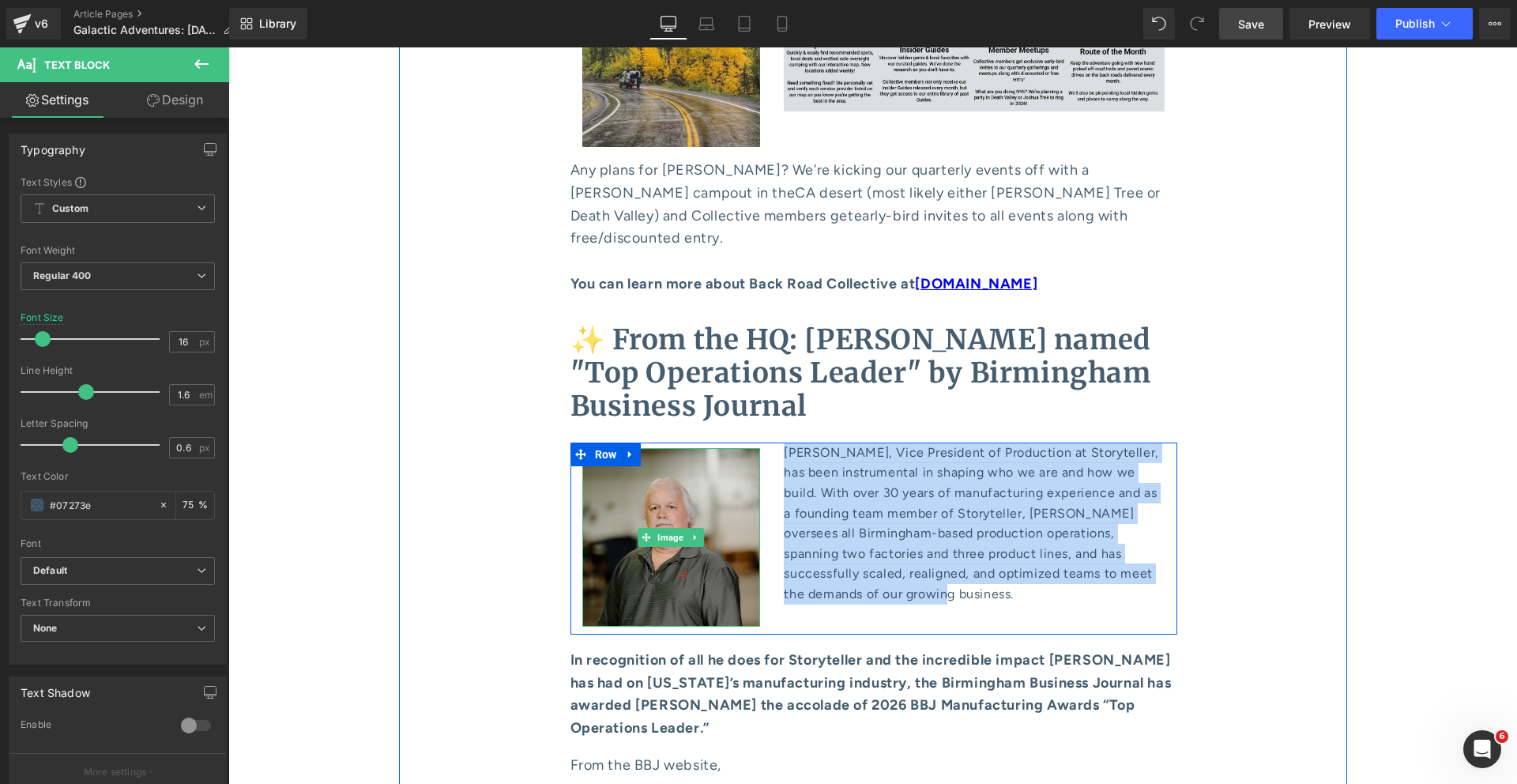
click at [661, 448] on img at bounding box center [671, 538] width 179 height 179
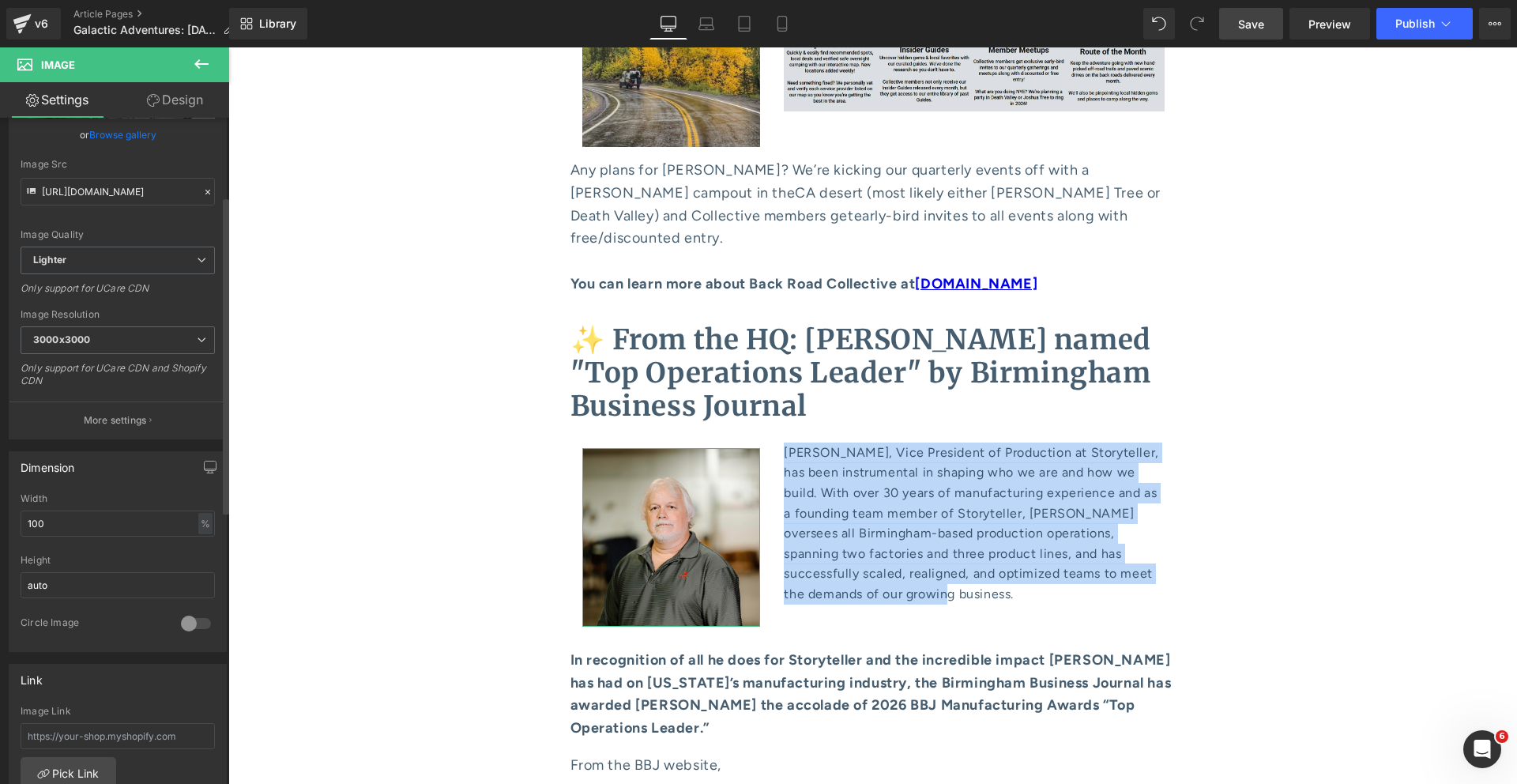
scroll to position [164, 0]
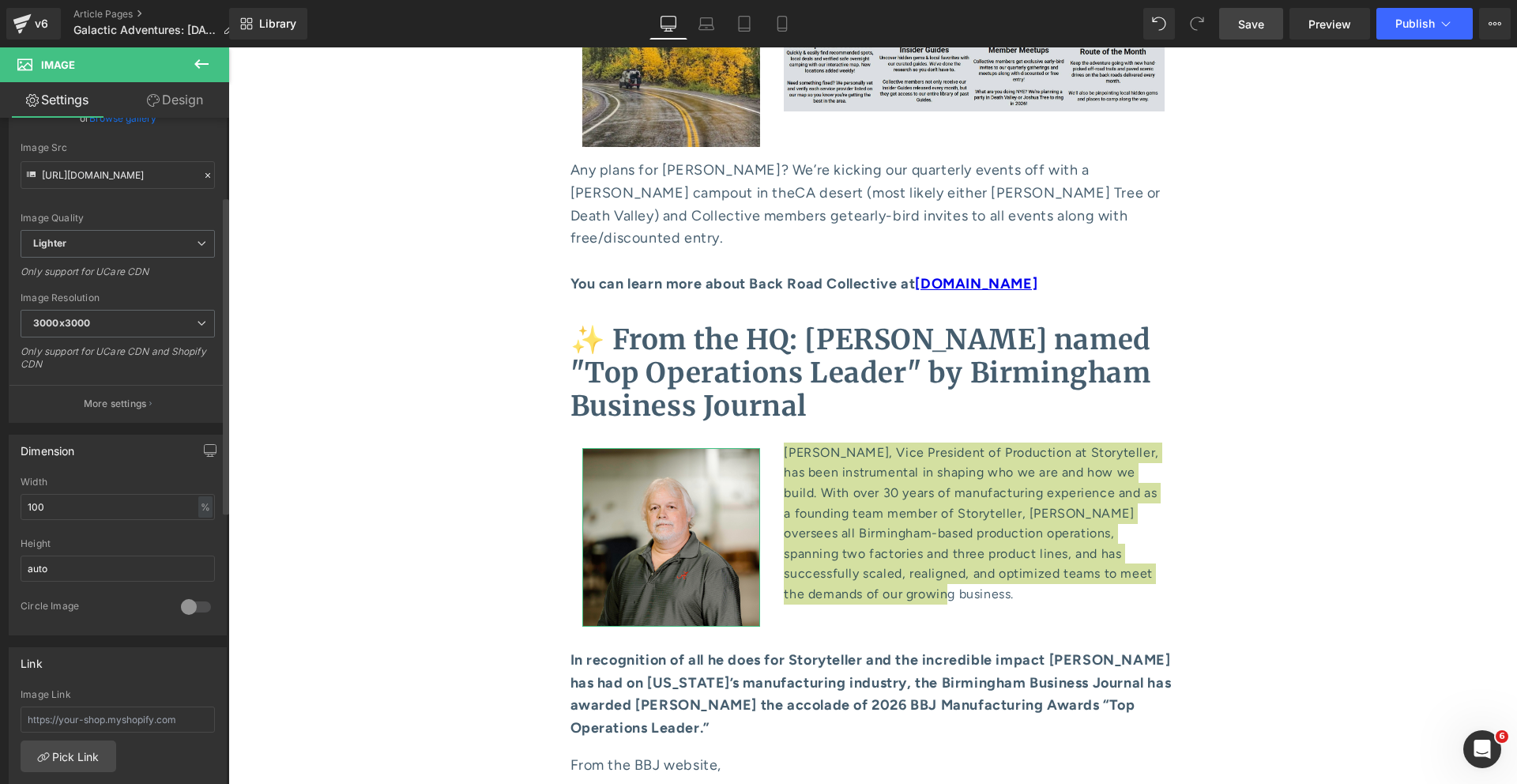
click at [191, 598] on div at bounding box center [196, 607] width 38 height 25
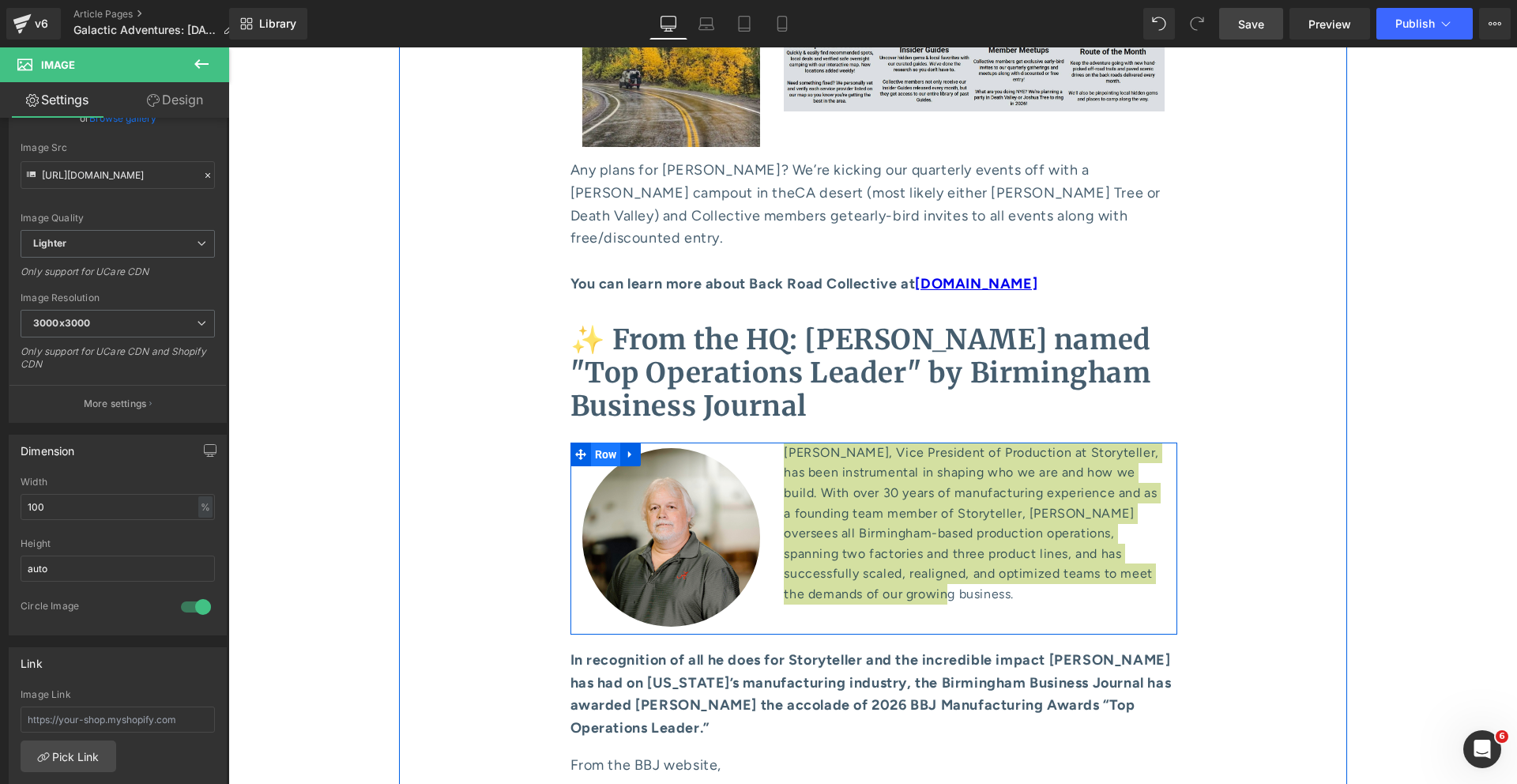
click at [591, 442] on span "Row" at bounding box center [606, 454] width 30 height 23
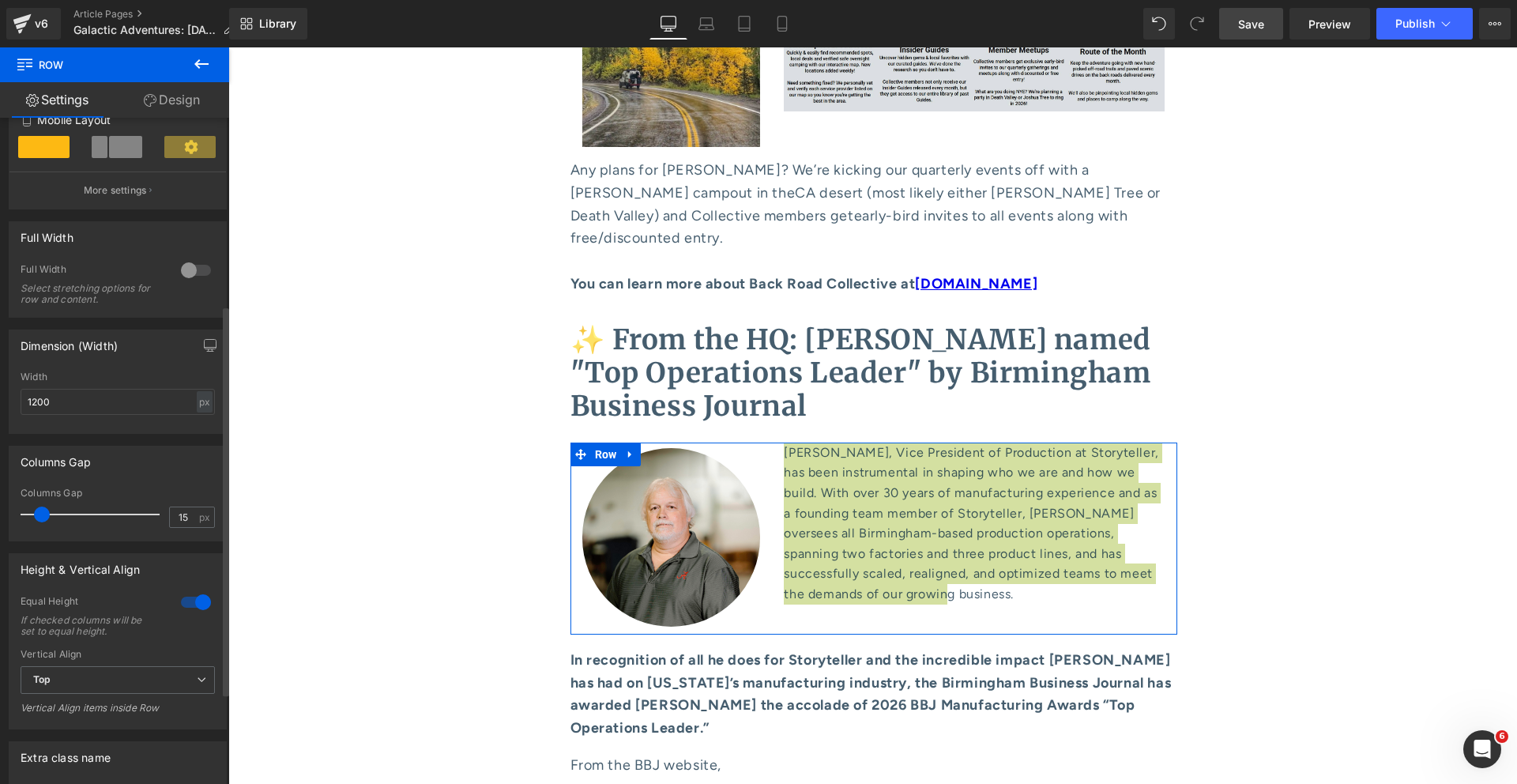
scroll to position [476, 0]
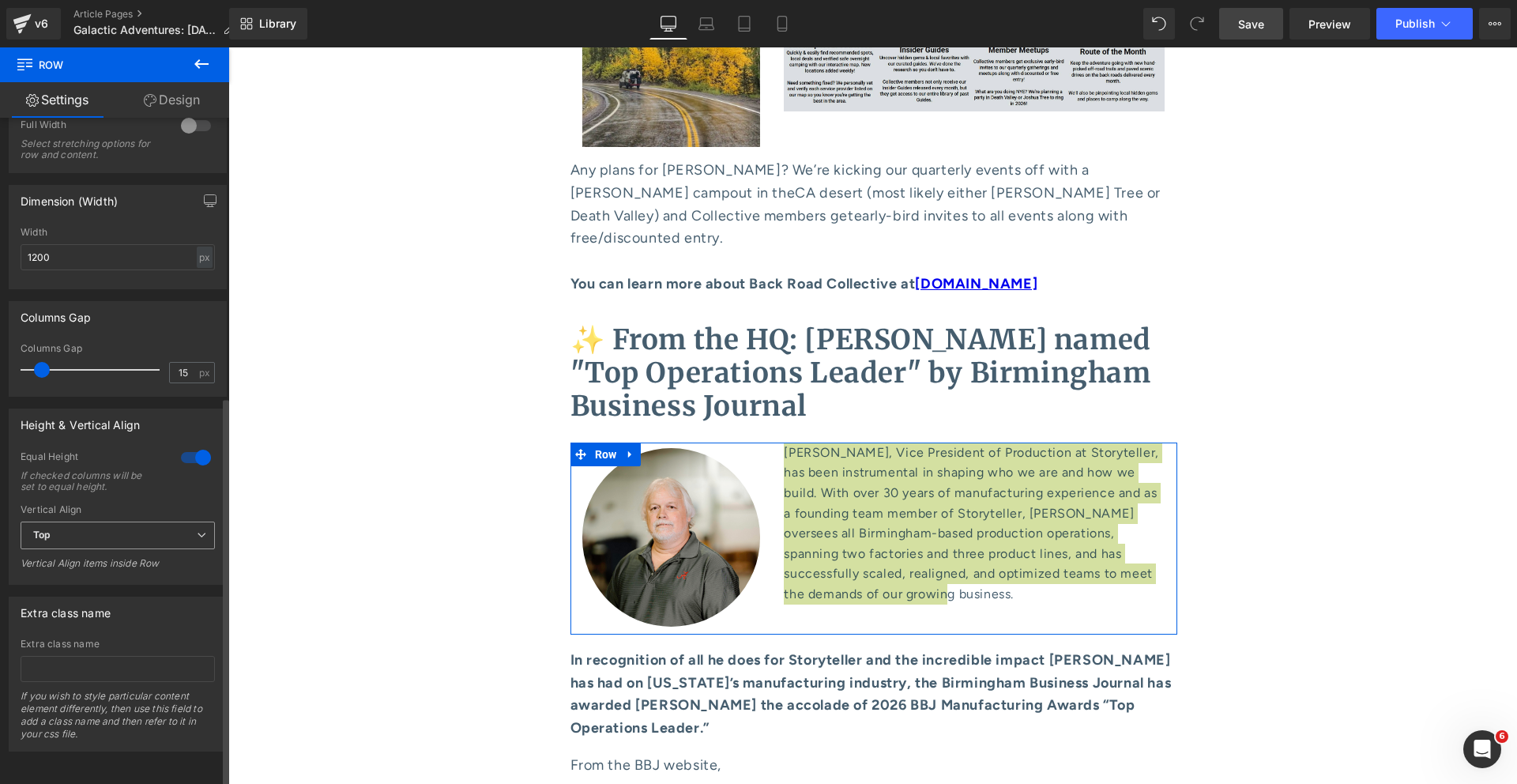
click at [116, 521] on span "Top" at bounding box center [117, 535] width 194 height 28
click at [81, 575] on li "Middle" at bounding box center [115, 586] width 188 height 23
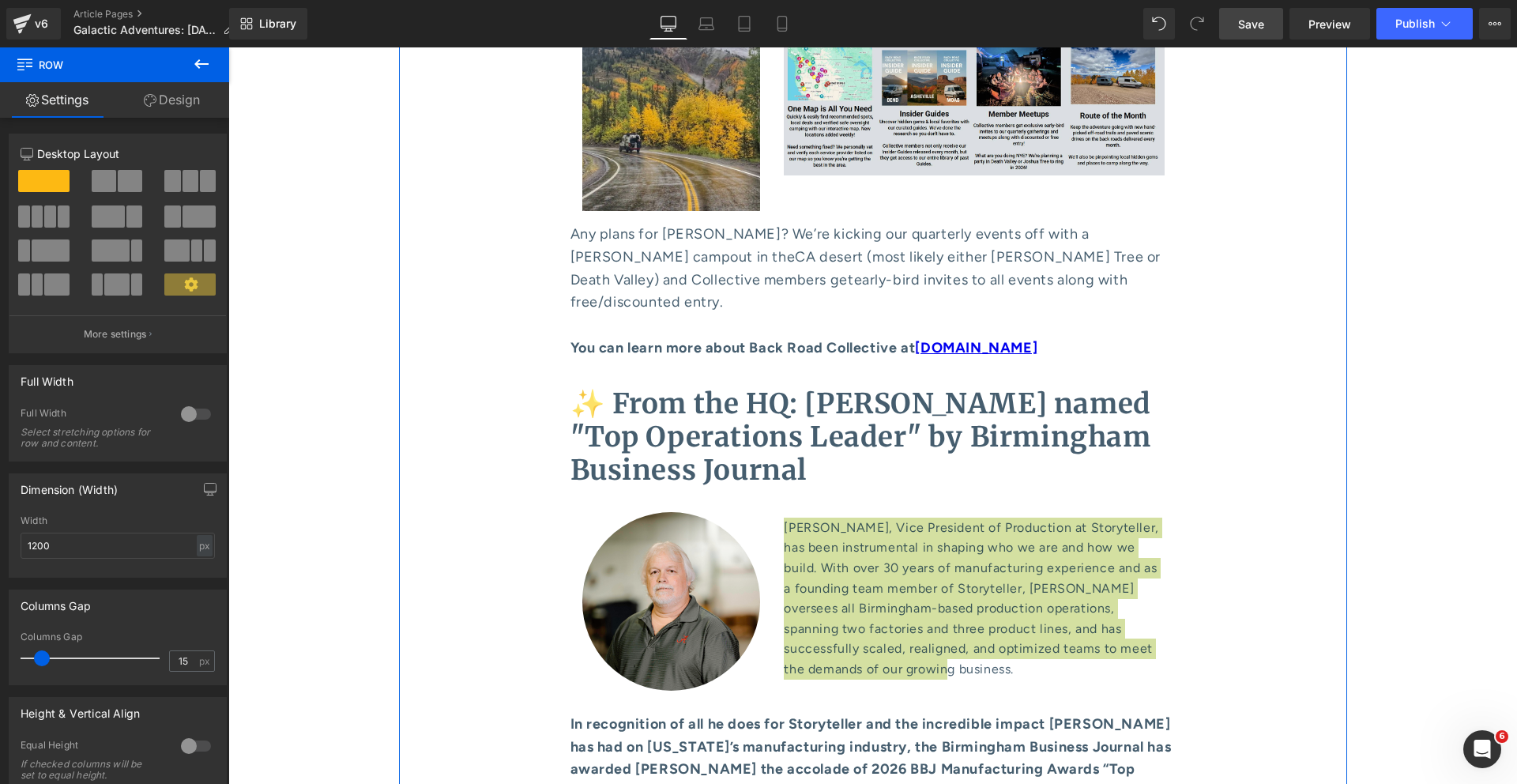
scroll to position [7862, 0]
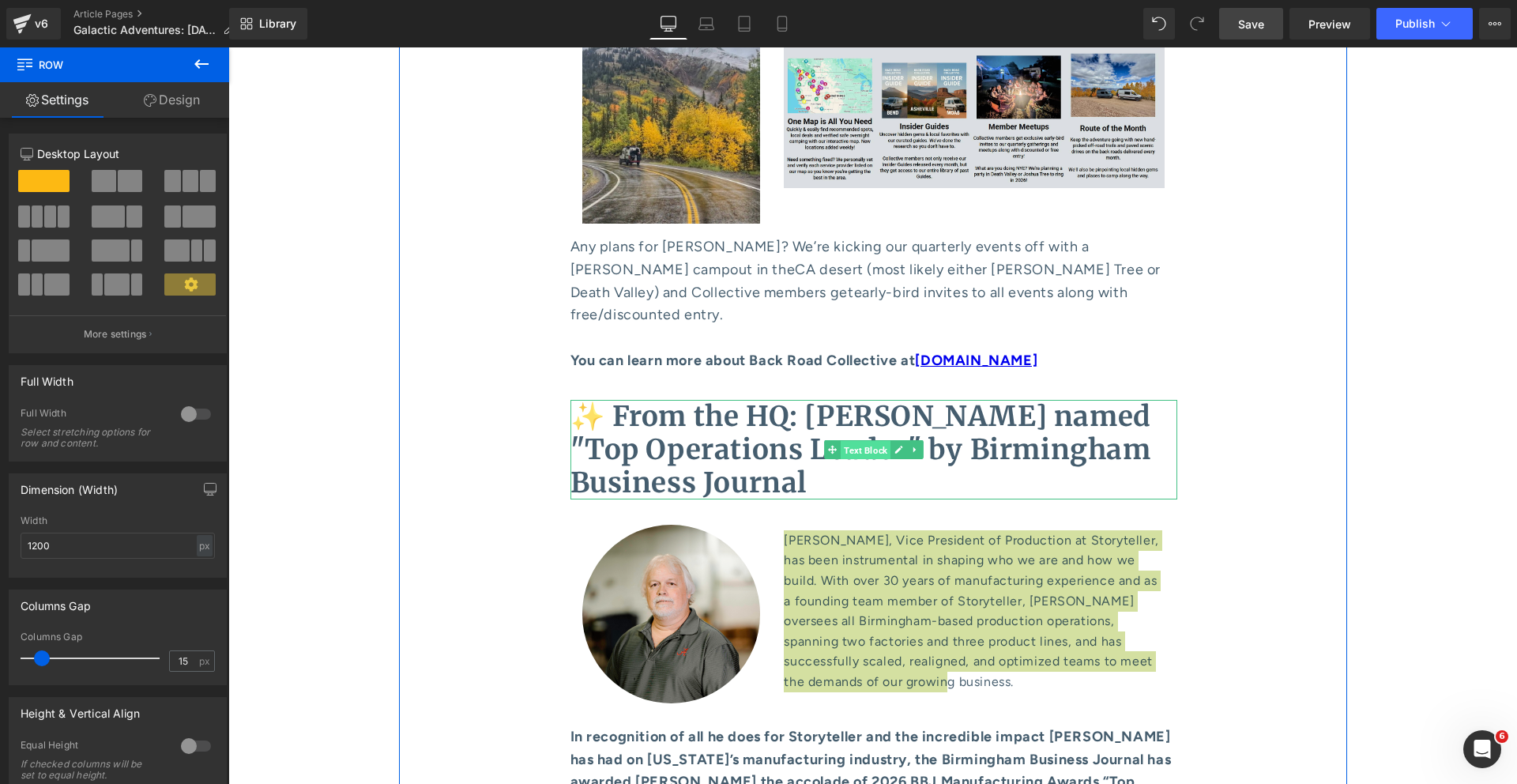
click at [853, 441] on span "Text Block" at bounding box center [865, 450] width 50 height 19
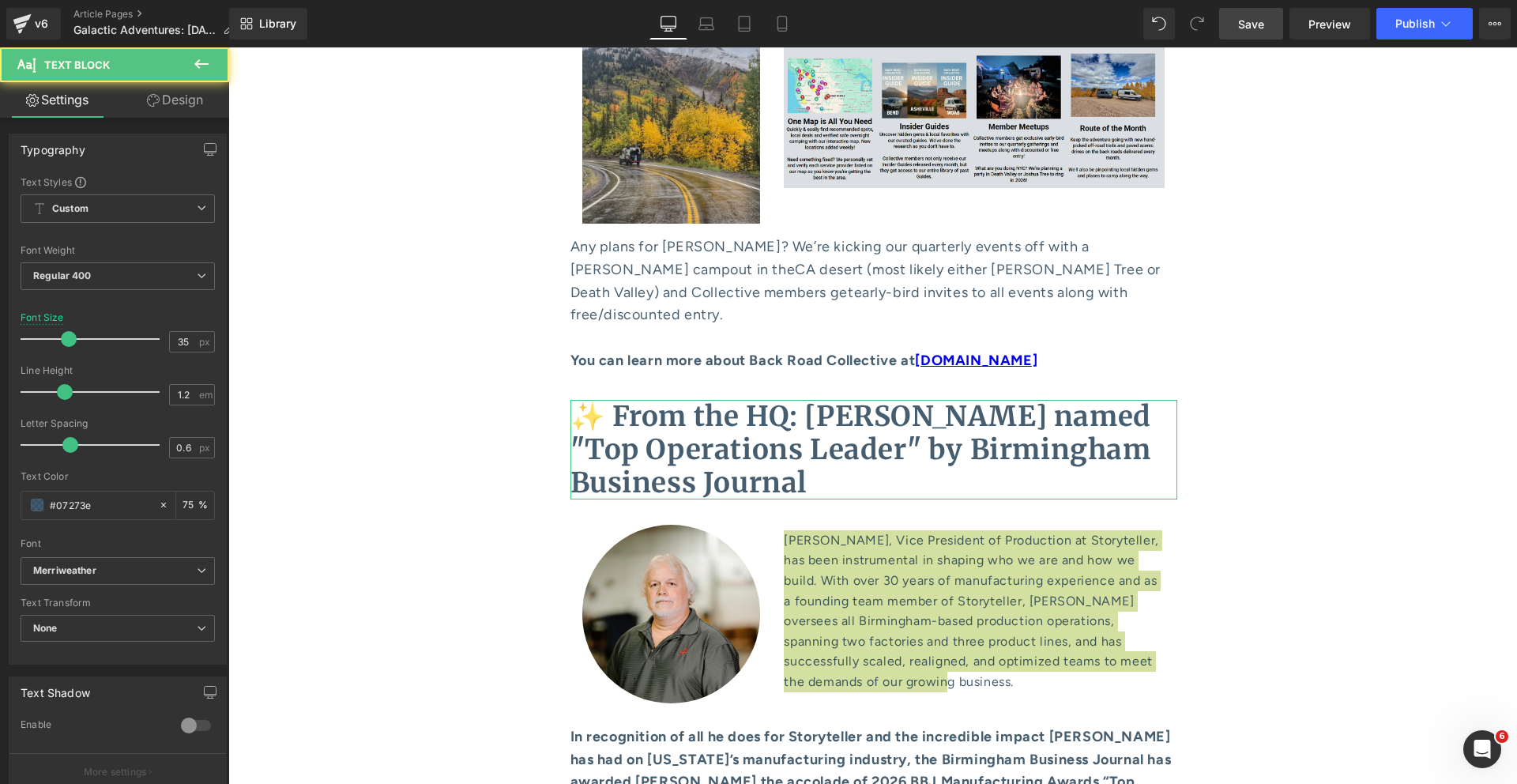
click at [177, 97] on link "Design" at bounding box center [174, 99] width 115 height 35
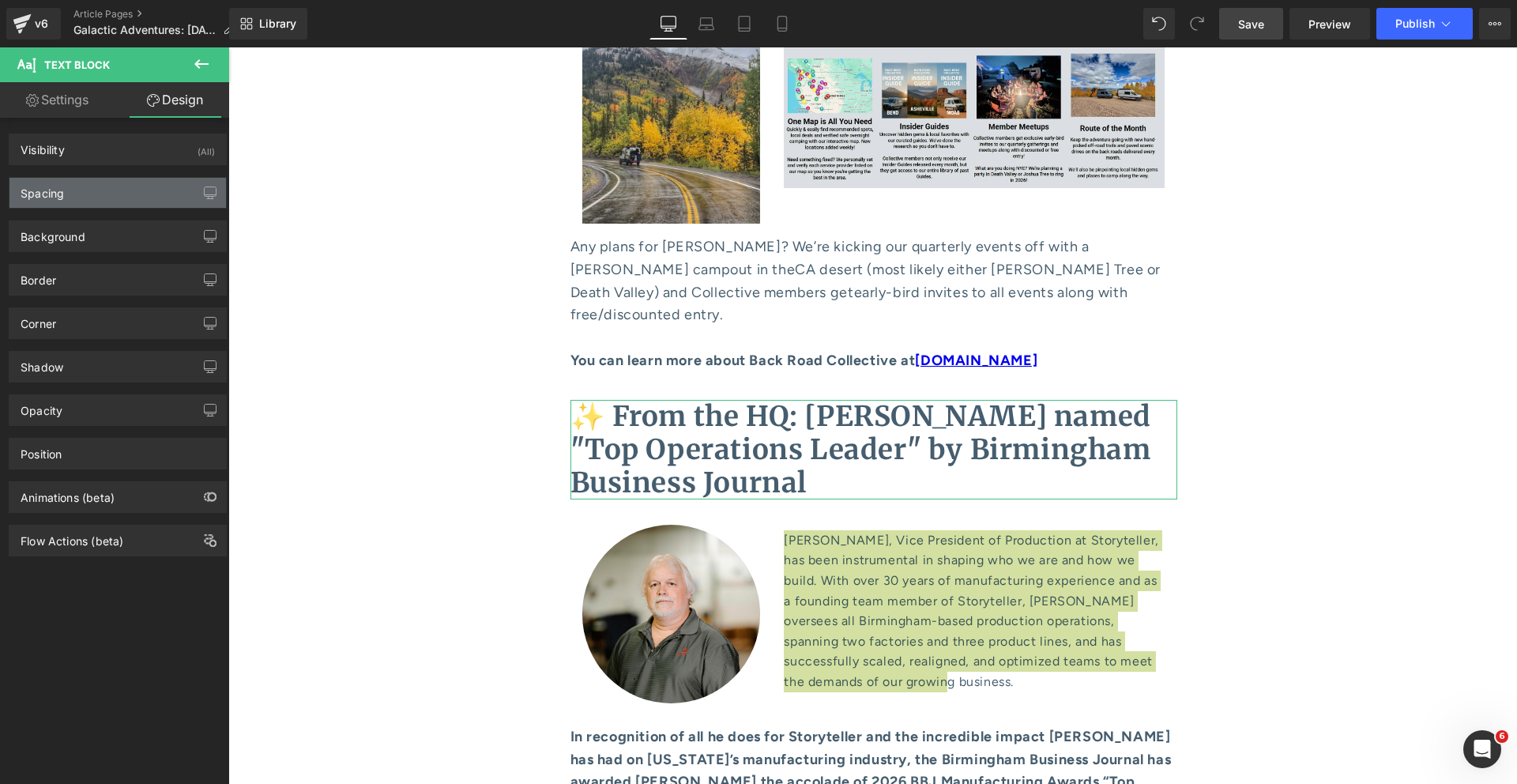
click at [151, 194] on div "Spacing" at bounding box center [118, 192] width 217 height 30
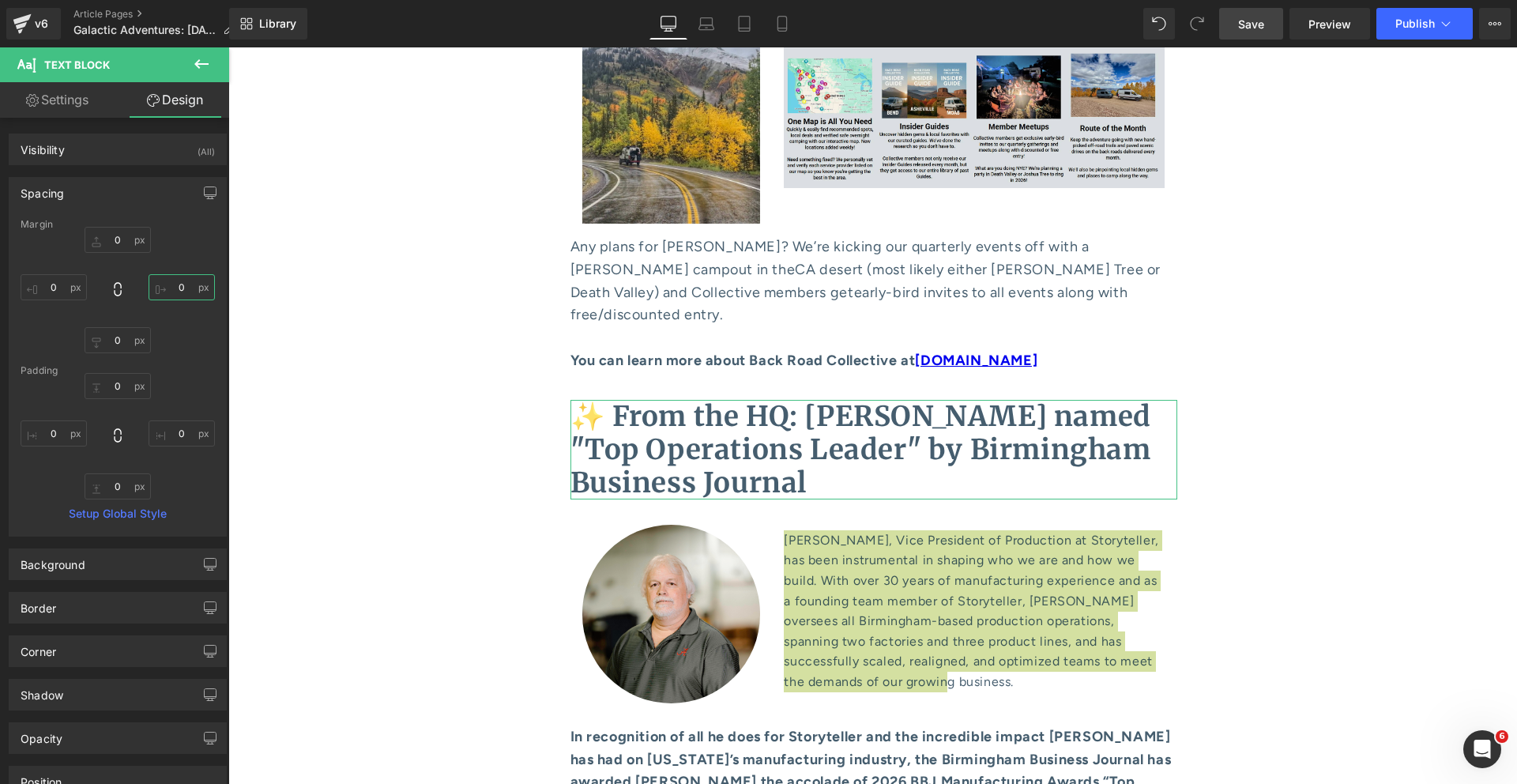
click at [180, 291] on input "0" at bounding box center [182, 287] width 67 height 26
type input "100"
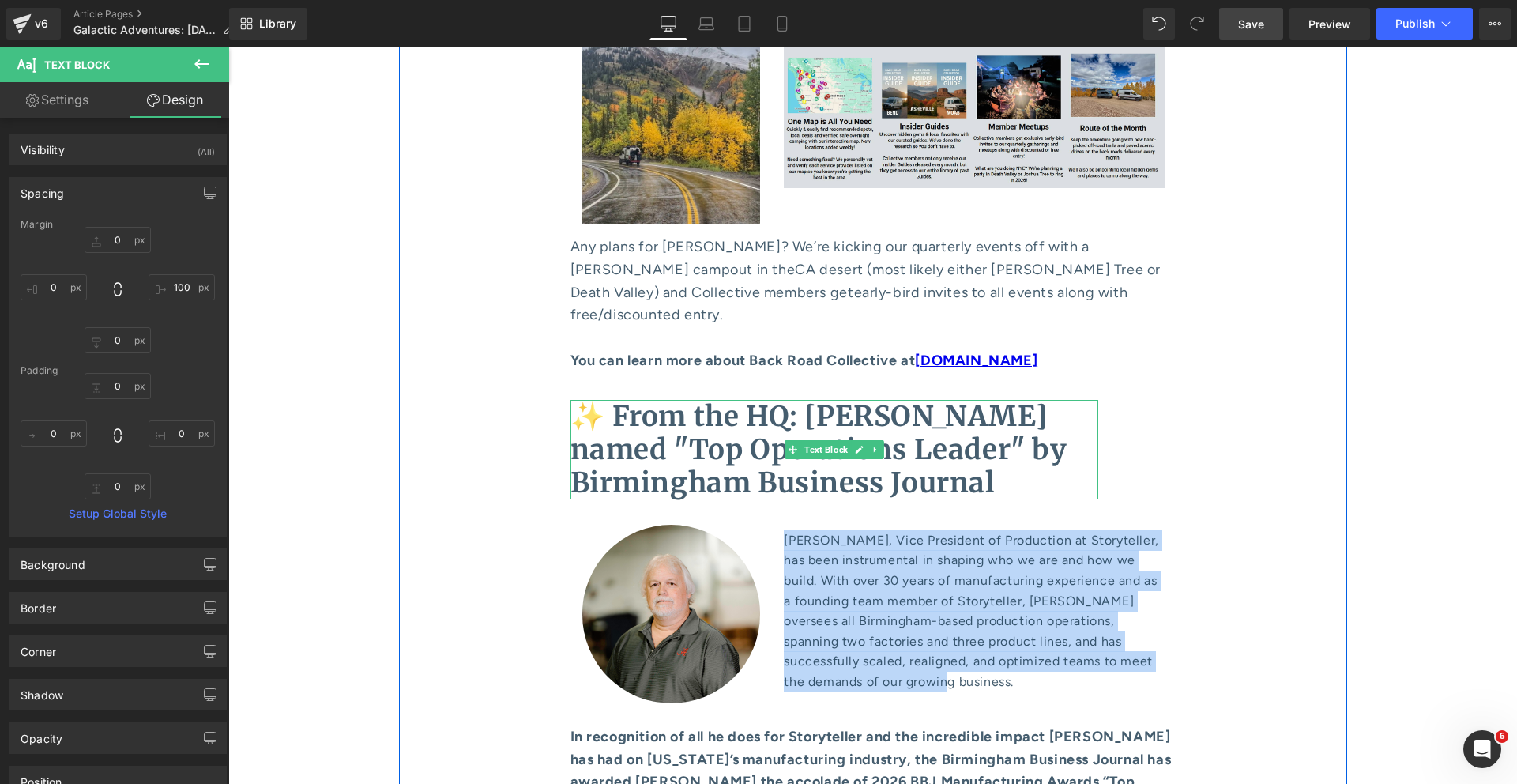
click at [607, 399] on b "✨ From the HQ: [PERSON_NAME] named "Top Operations Leader" by Birmingham Busine…" at bounding box center [819, 449] width 497 height 101
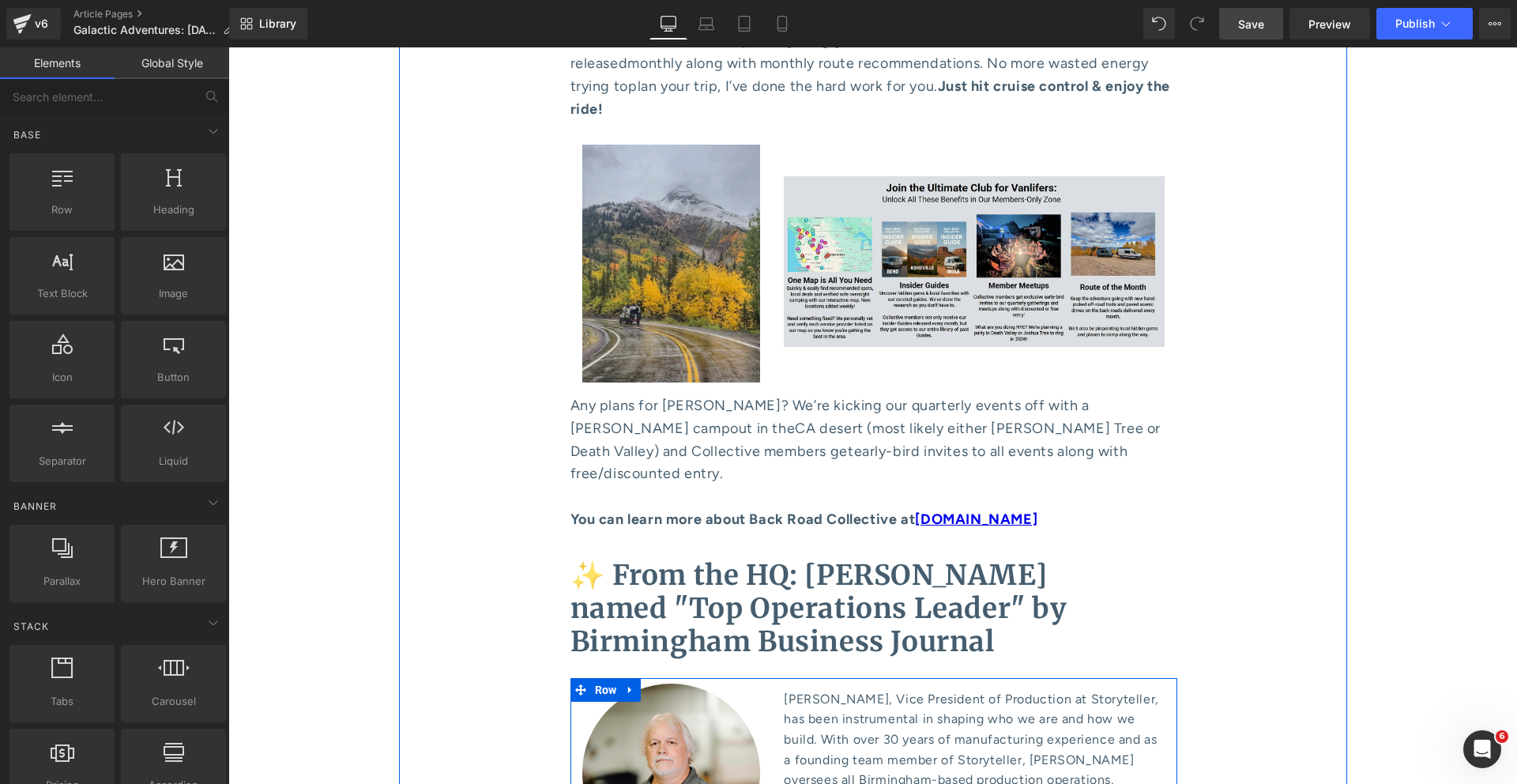
scroll to position [7701, 0]
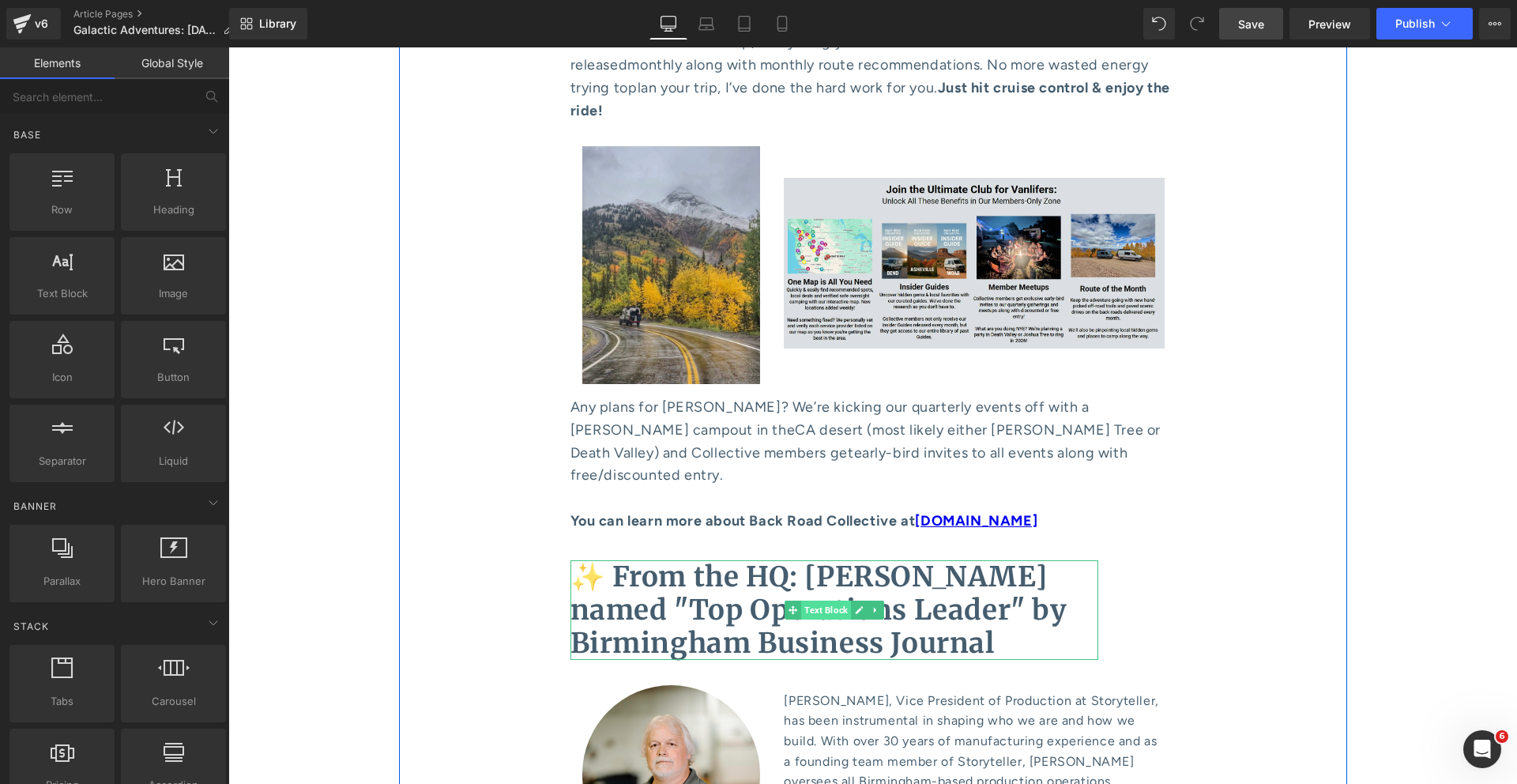
click at [810, 601] on span "Text Block" at bounding box center [826, 610] width 50 height 19
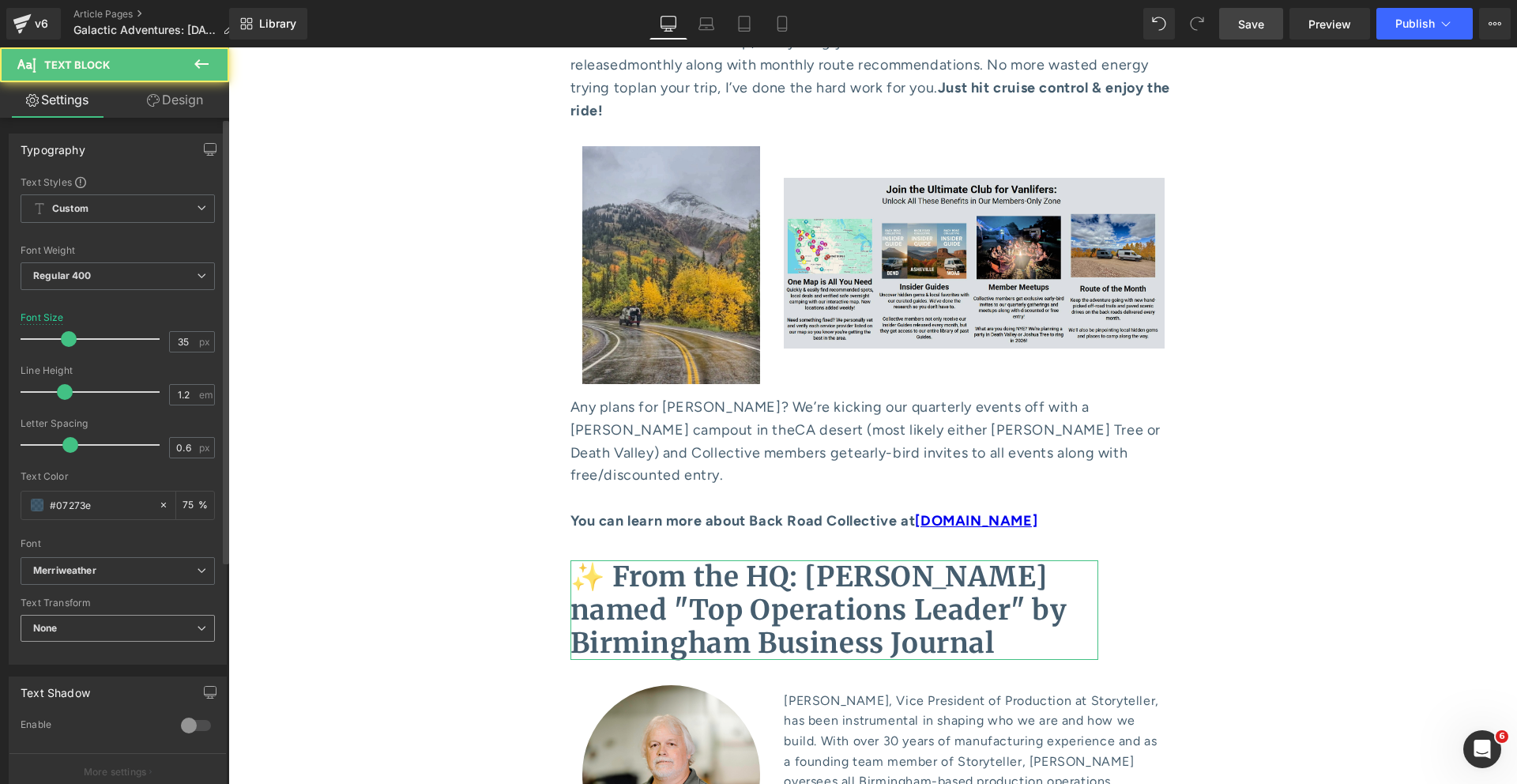
scroll to position [334, 0]
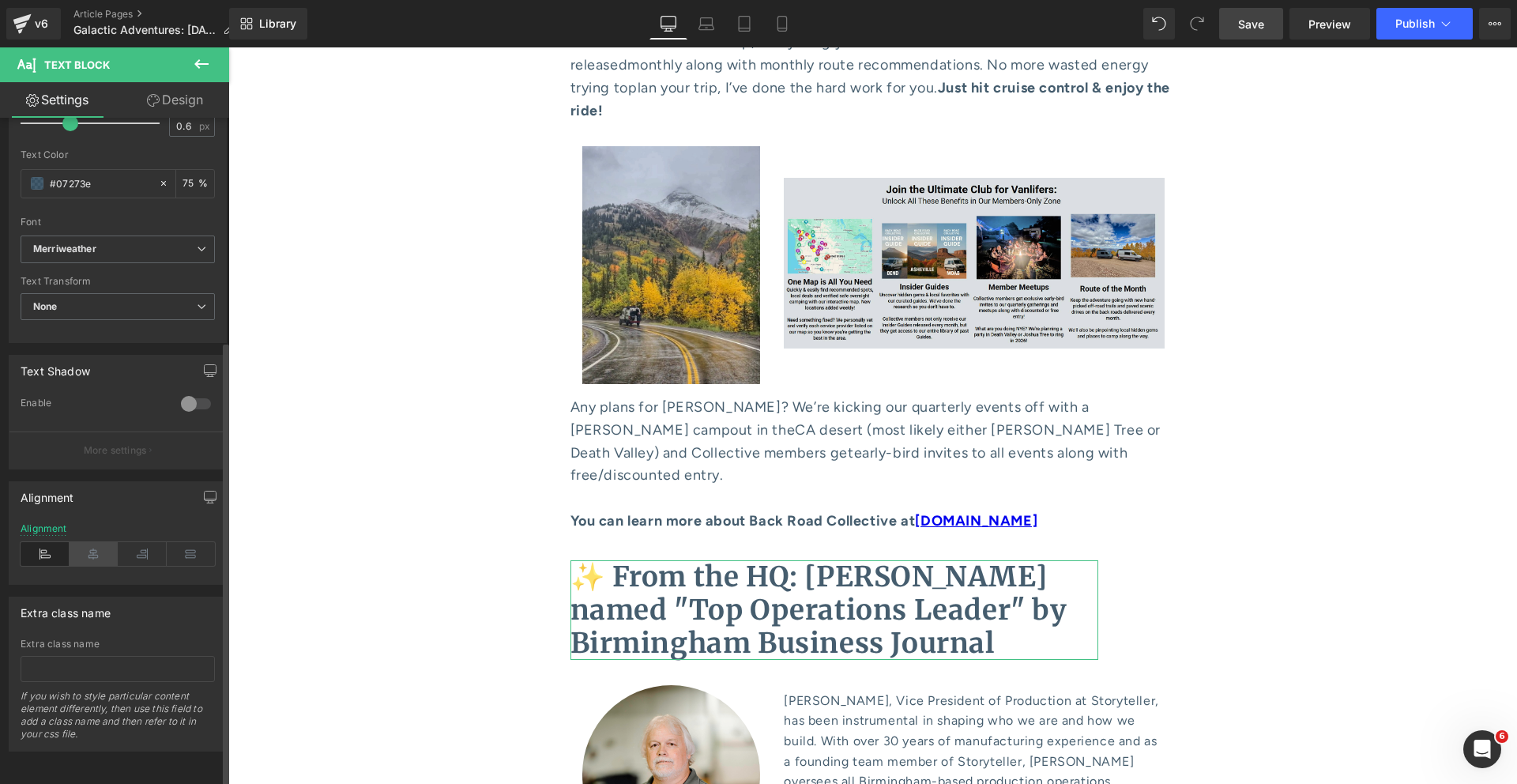
click at [90, 542] on icon at bounding box center [94, 554] width 49 height 23
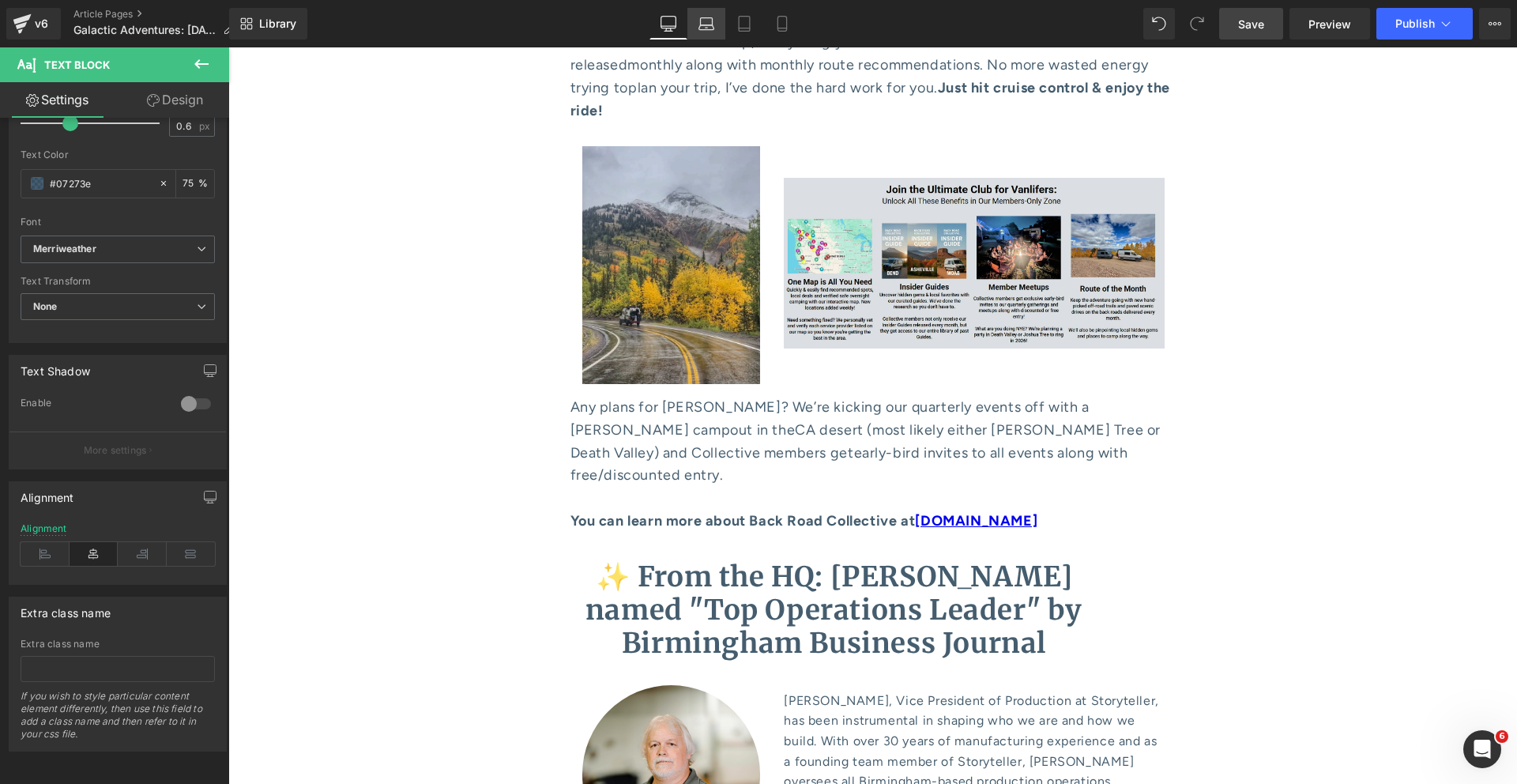
click at [698, 29] on icon at bounding box center [707, 24] width 16 height 16
type input "22"
type input "75"
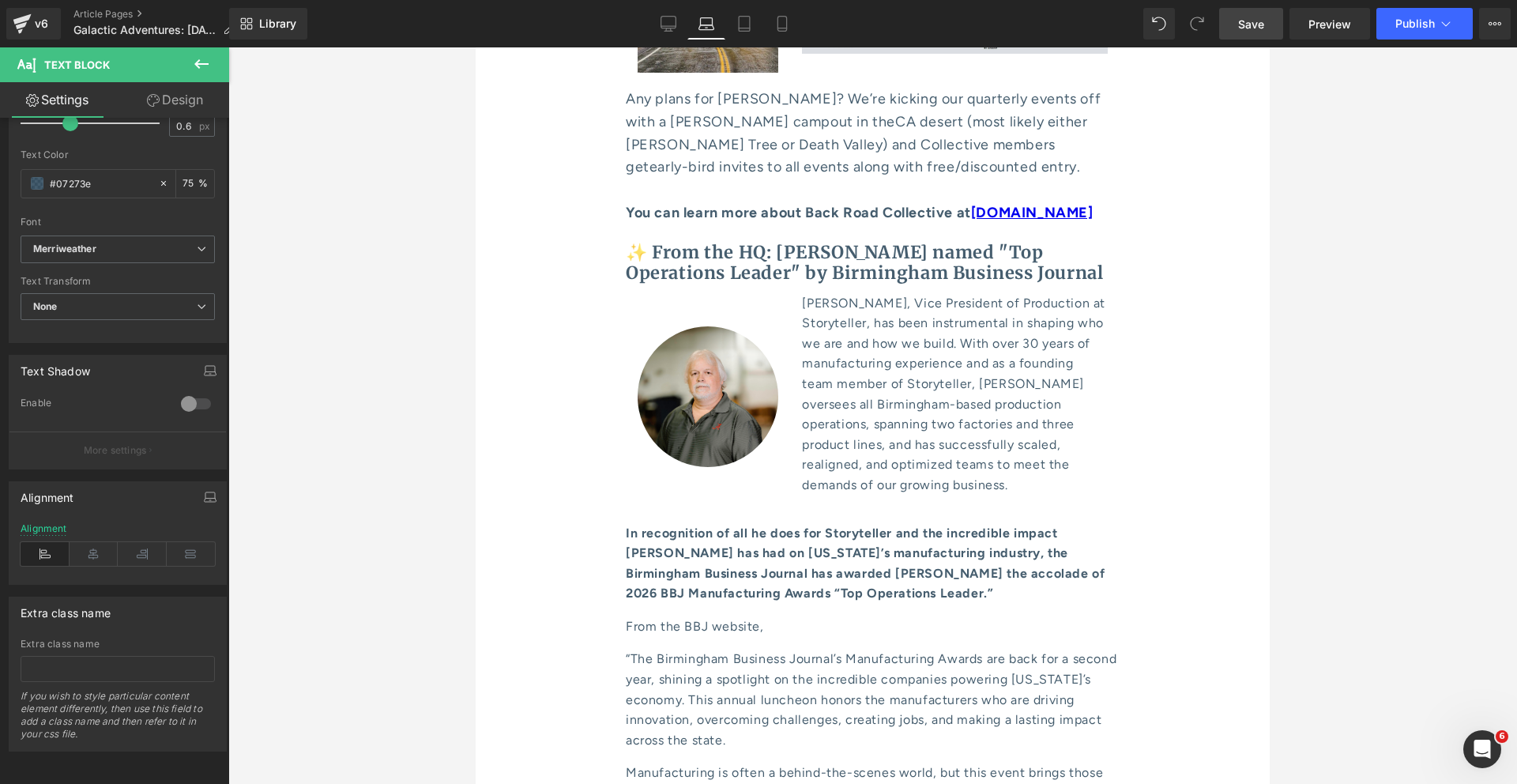
scroll to position [7528, 0]
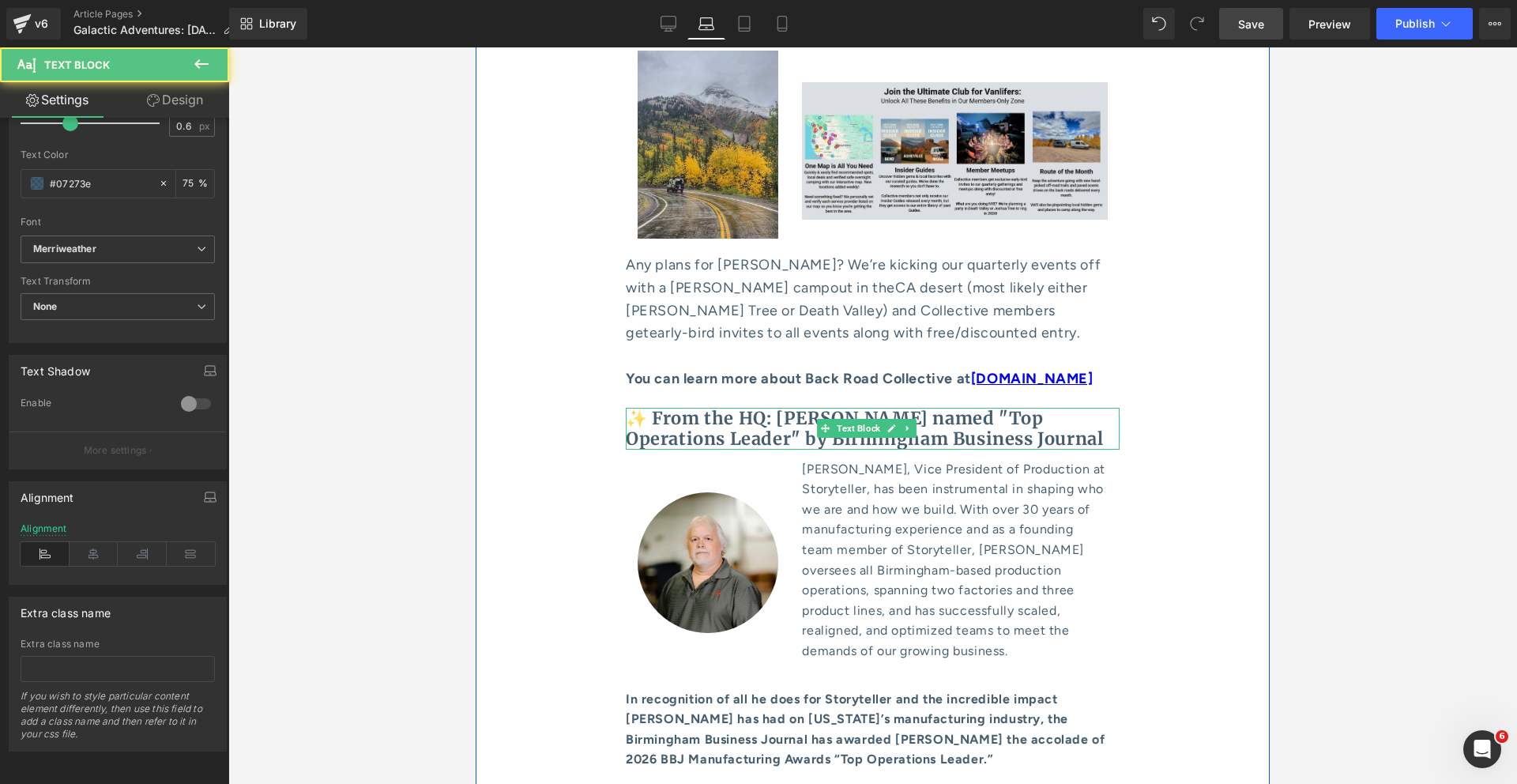
click at [841, 408] on div "✨ From the HQ: Mark Isbell named "Top Operations Leader" by Birmingham Business…" at bounding box center [873, 429] width 494 height 42
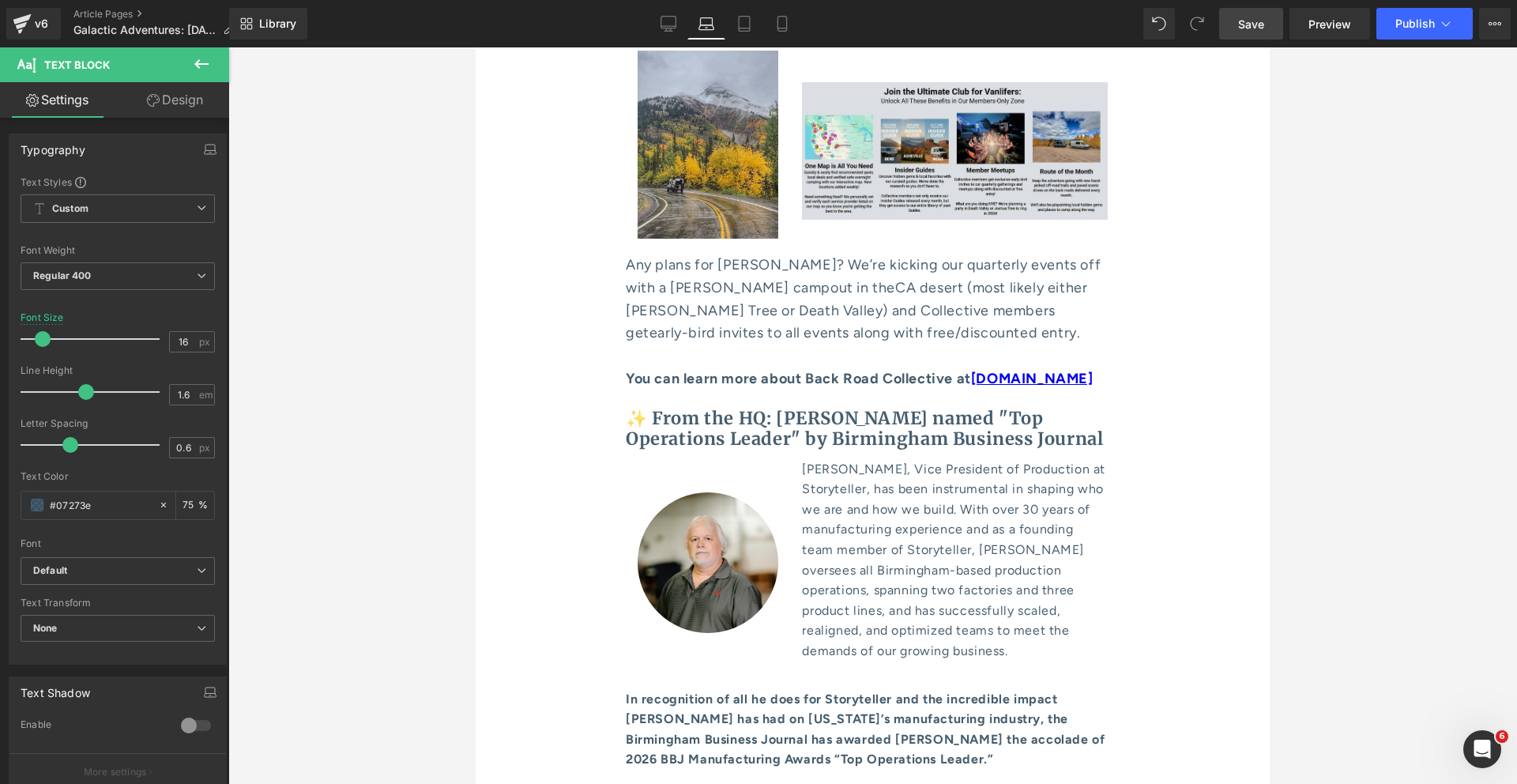
click at [177, 108] on link "Design" at bounding box center [174, 99] width 115 height 35
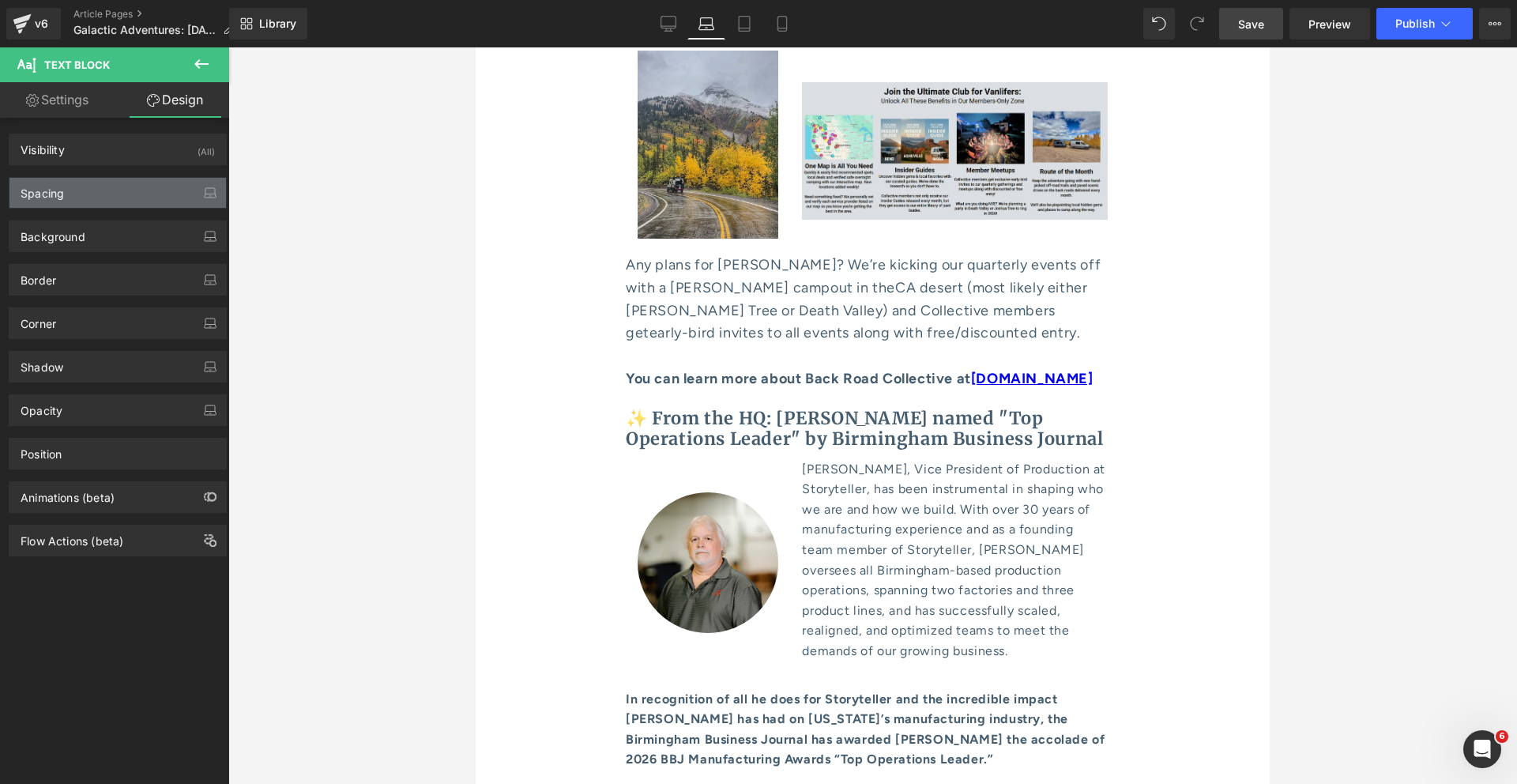
click at [141, 183] on div "Spacing" at bounding box center [118, 192] width 217 height 30
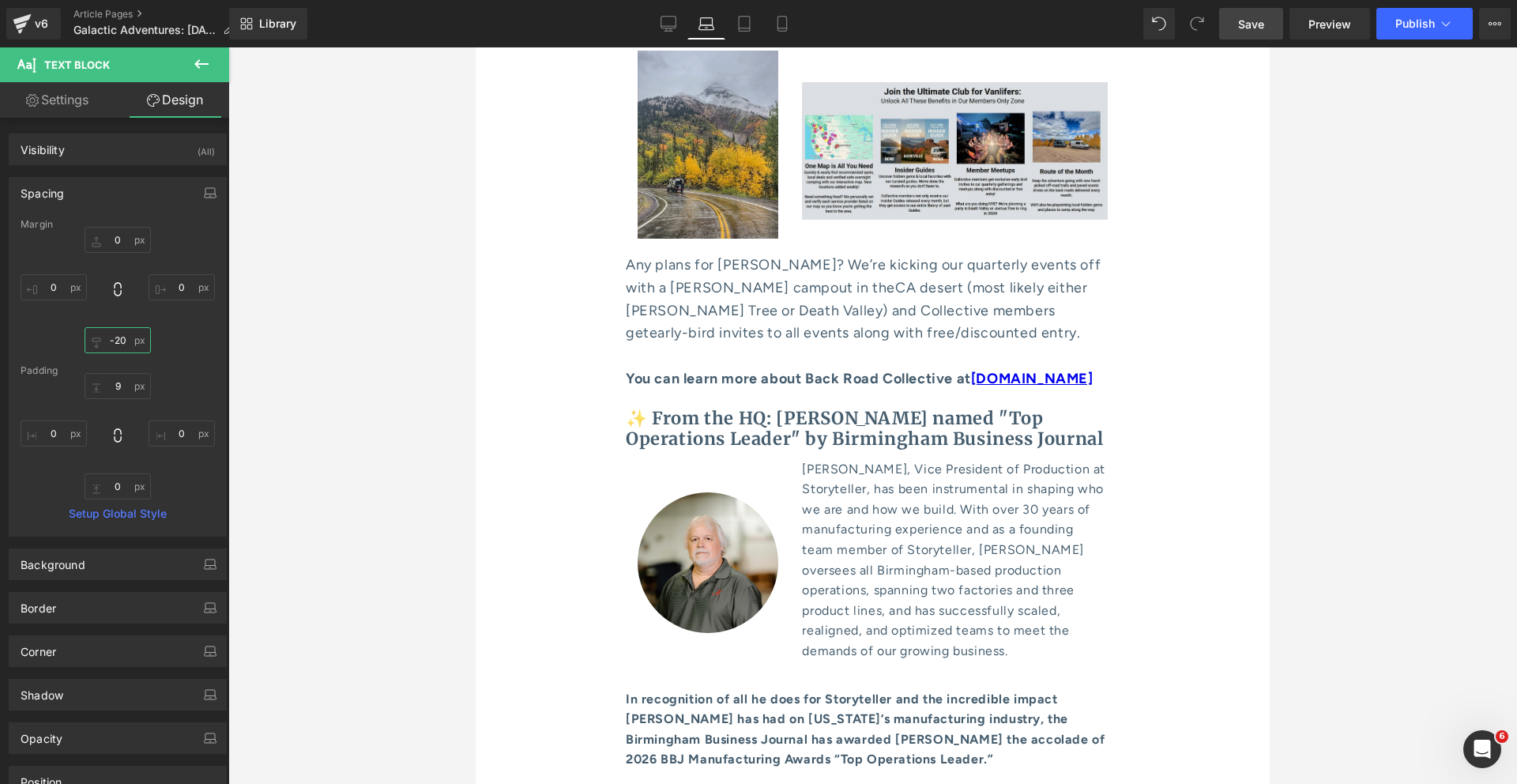
click at [118, 334] on input "-20" at bounding box center [118, 340] width 67 height 26
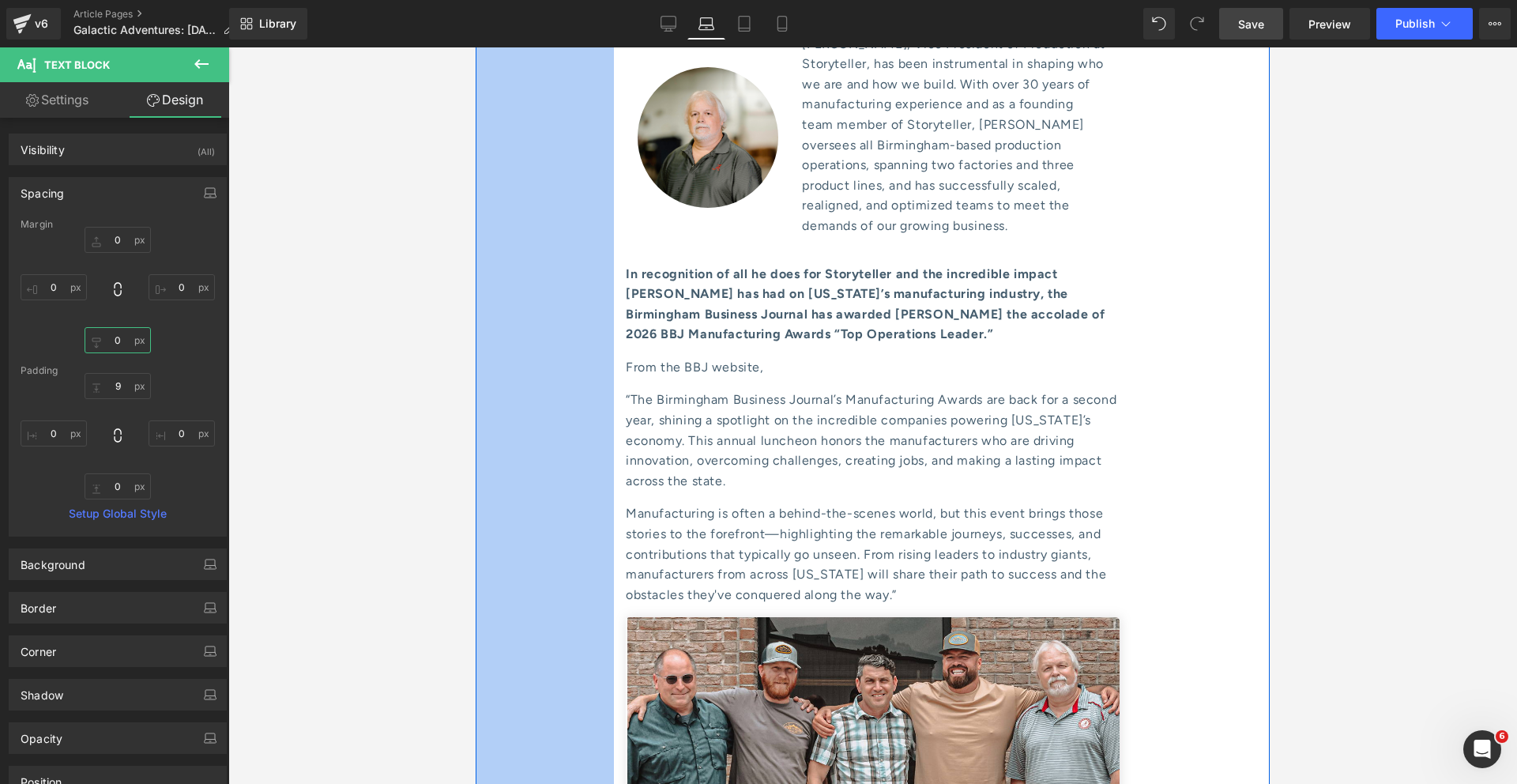
scroll to position [8031, 0]
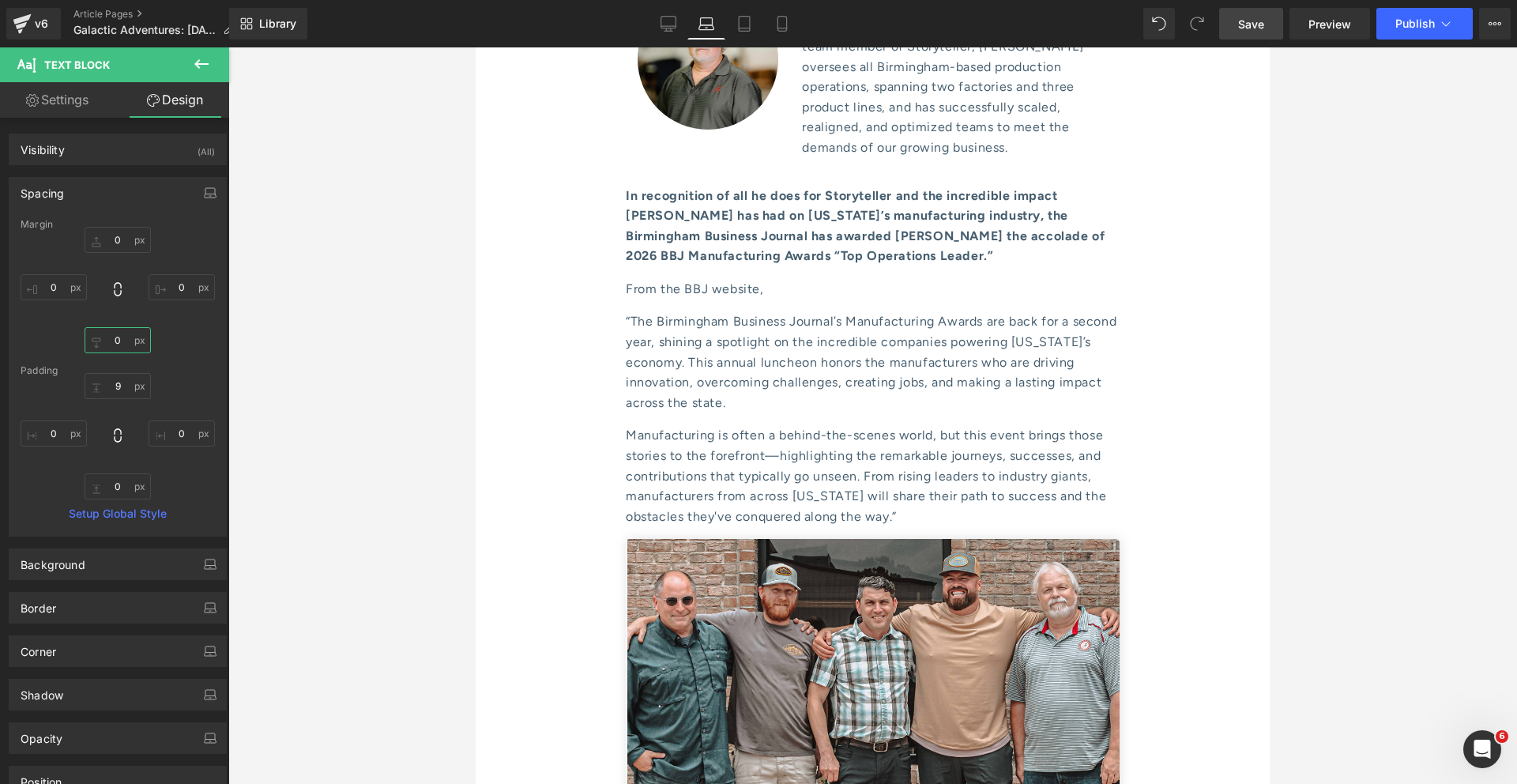
type input "0"
click at [338, 380] on div at bounding box center [873, 416] width 1289 height 736
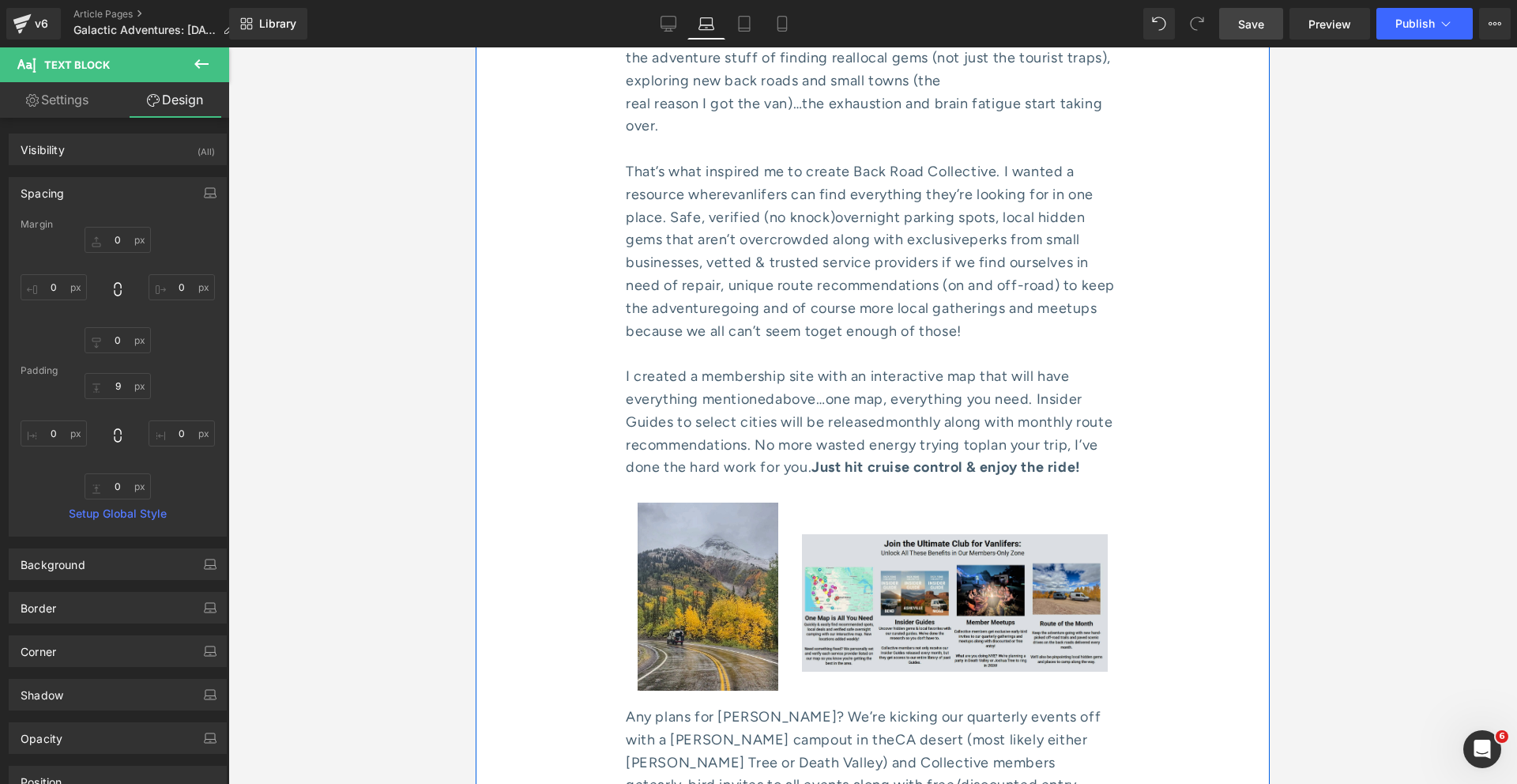
scroll to position [7038, 0]
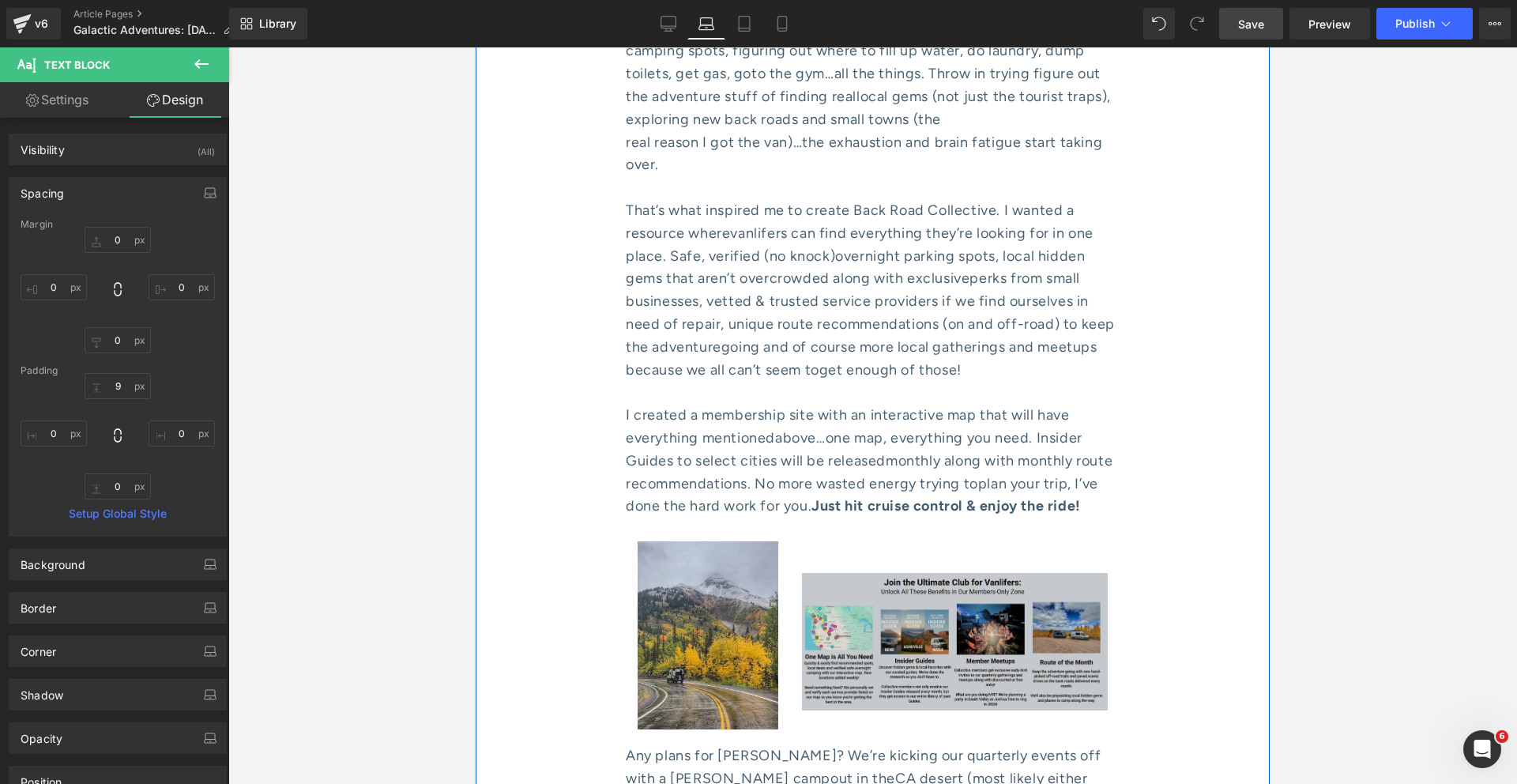
click at [845, 573] on img at bounding box center [955, 641] width 306 height 137
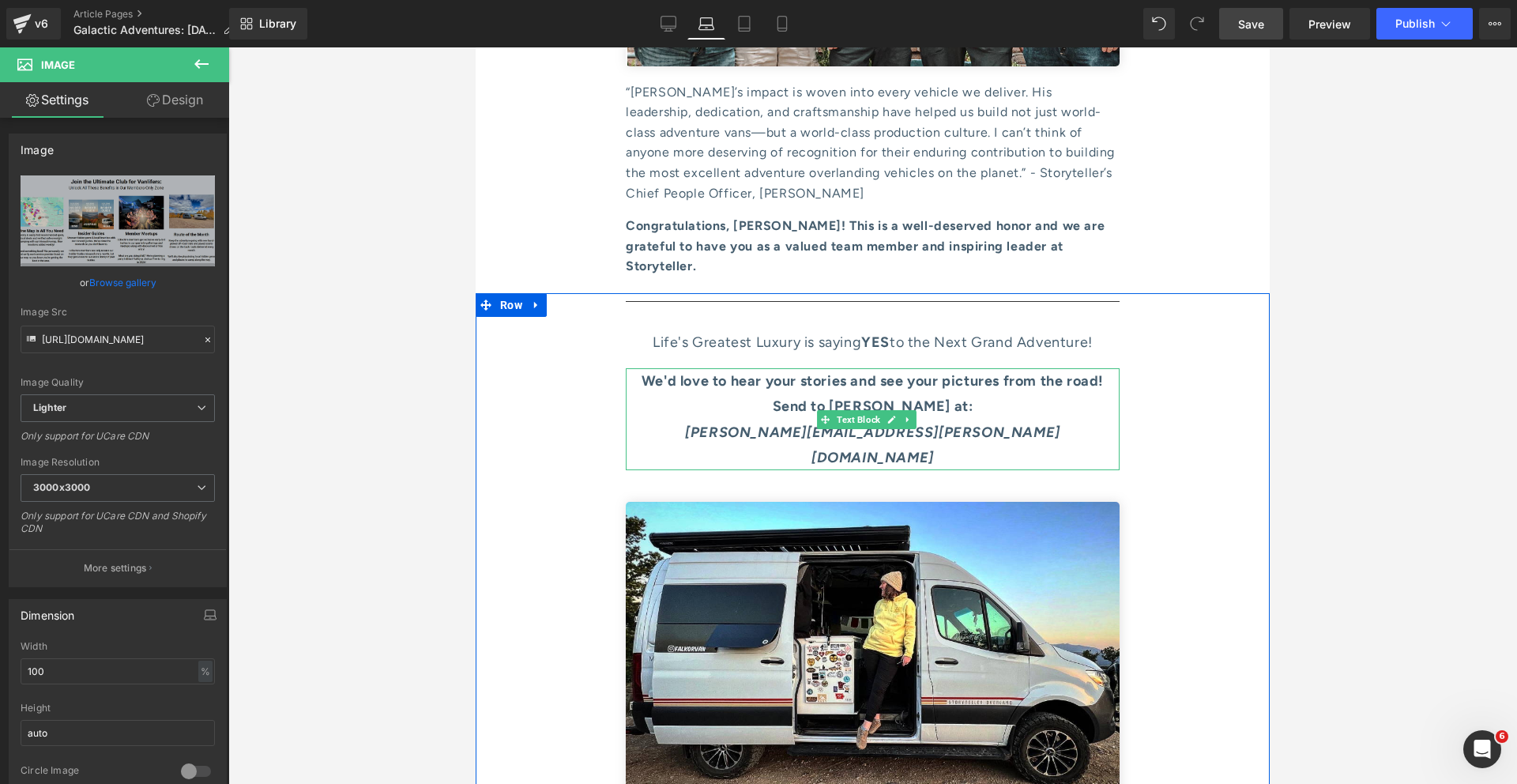
scroll to position [8704, 0]
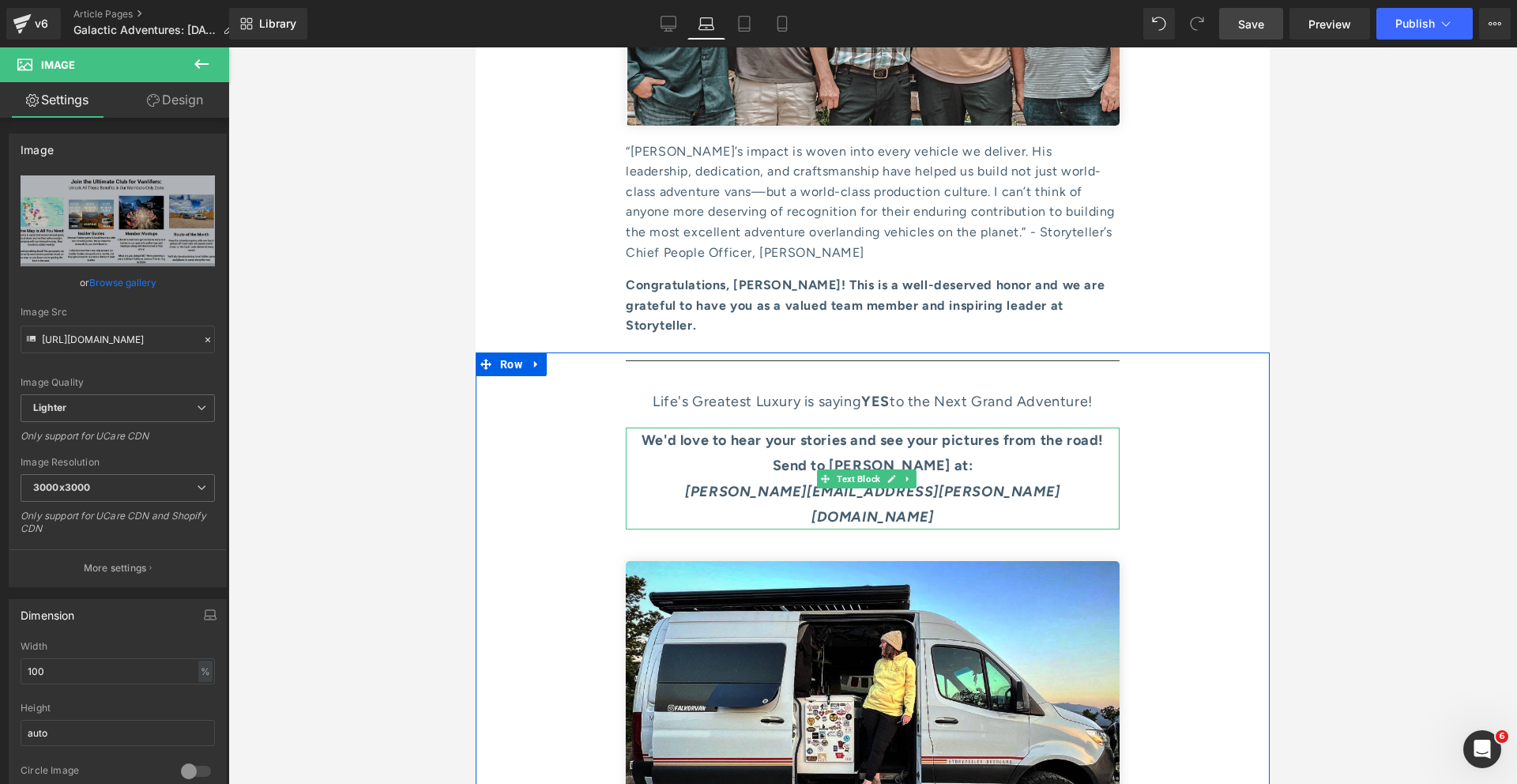
click at [757, 431] on strong "We'd love to hear your stories and see your pictures from the road! Send to Emm…" at bounding box center [873, 452] width 462 height 42
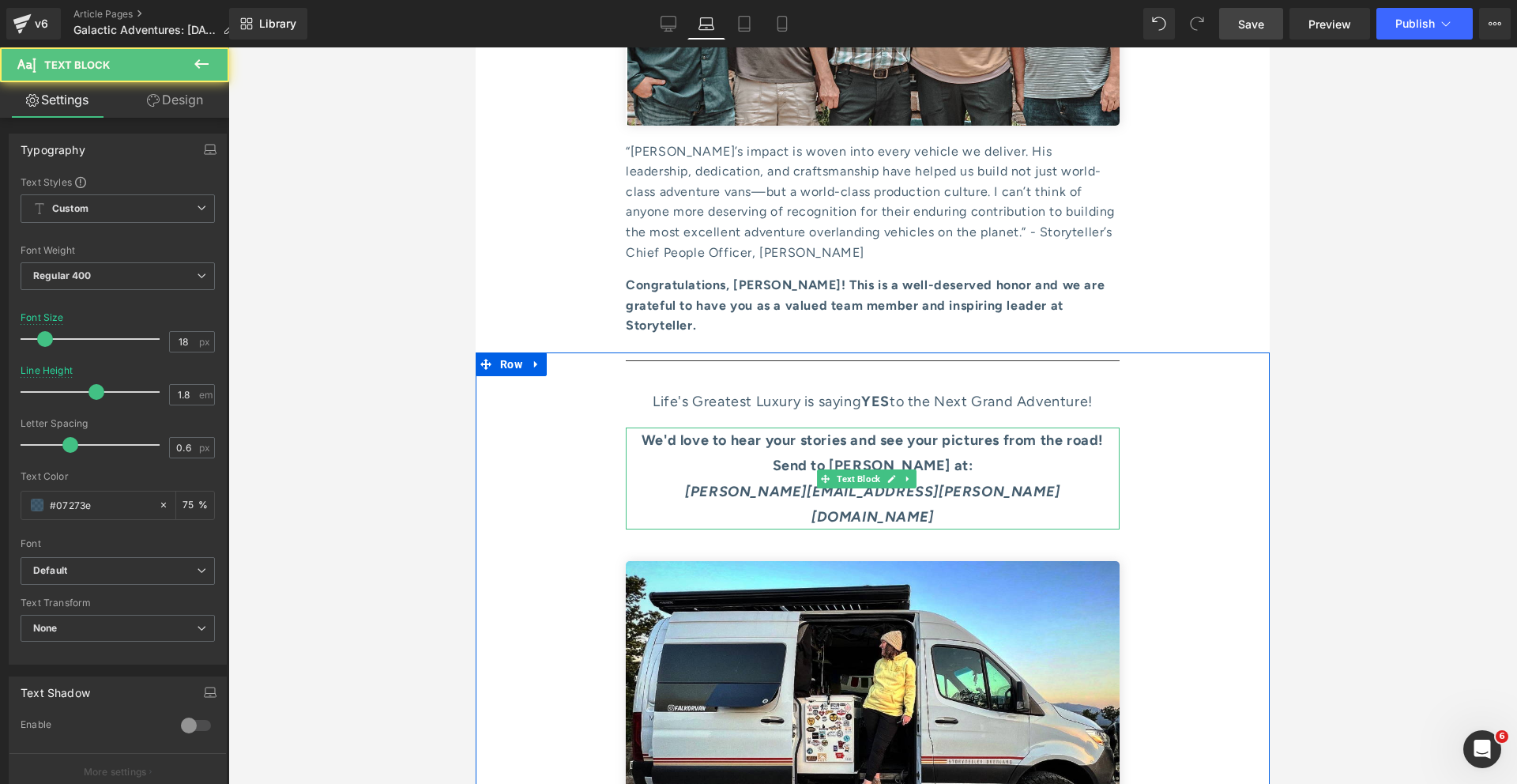
click at [772, 428] on p "We'd love to hear your stories and see your pictures from the road! Send to Emm…" at bounding box center [873, 453] width 494 height 51
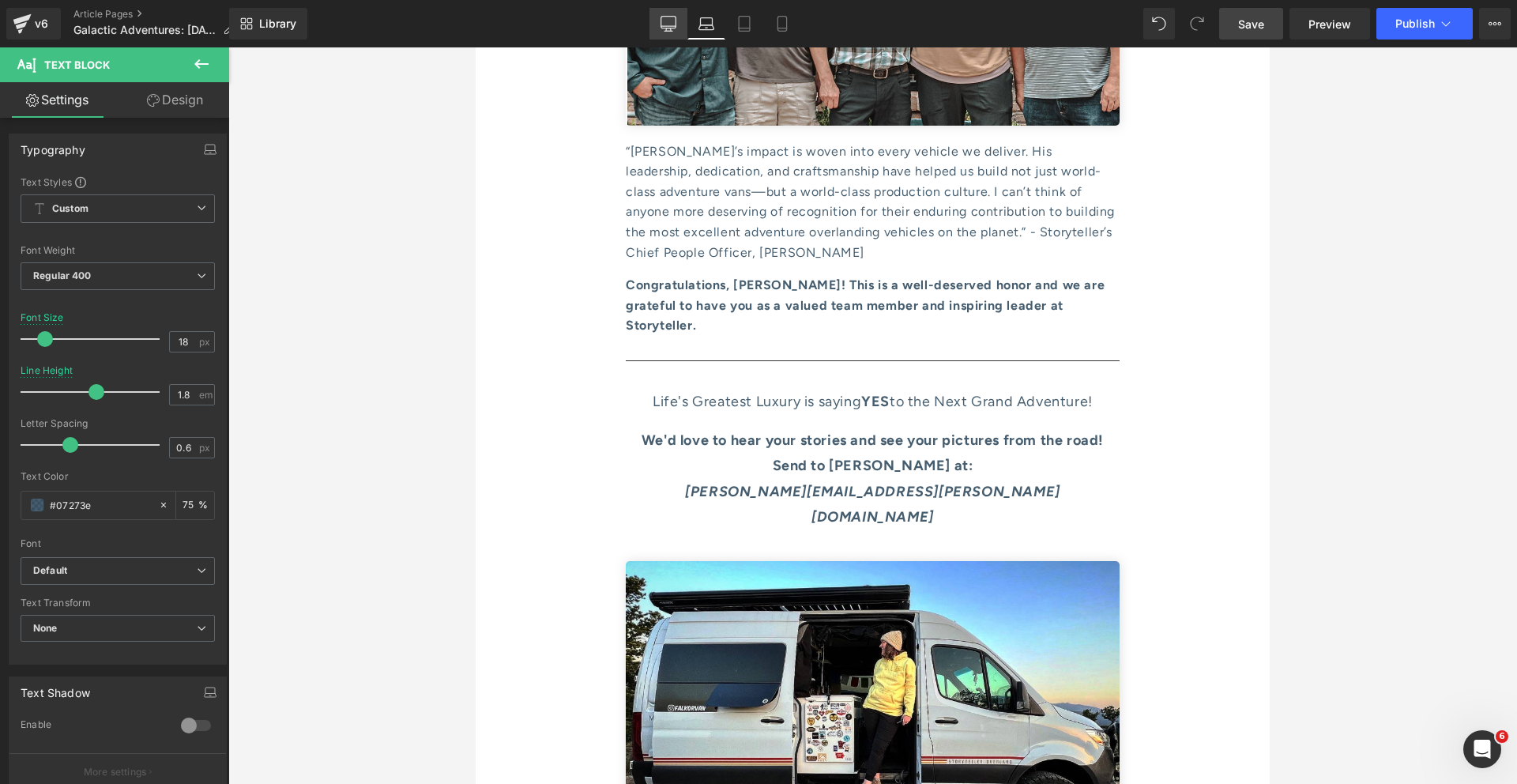
click at [664, 29] on icon at bounding box center [669, 24] width 16 height 16
type input "20"
type input "75"
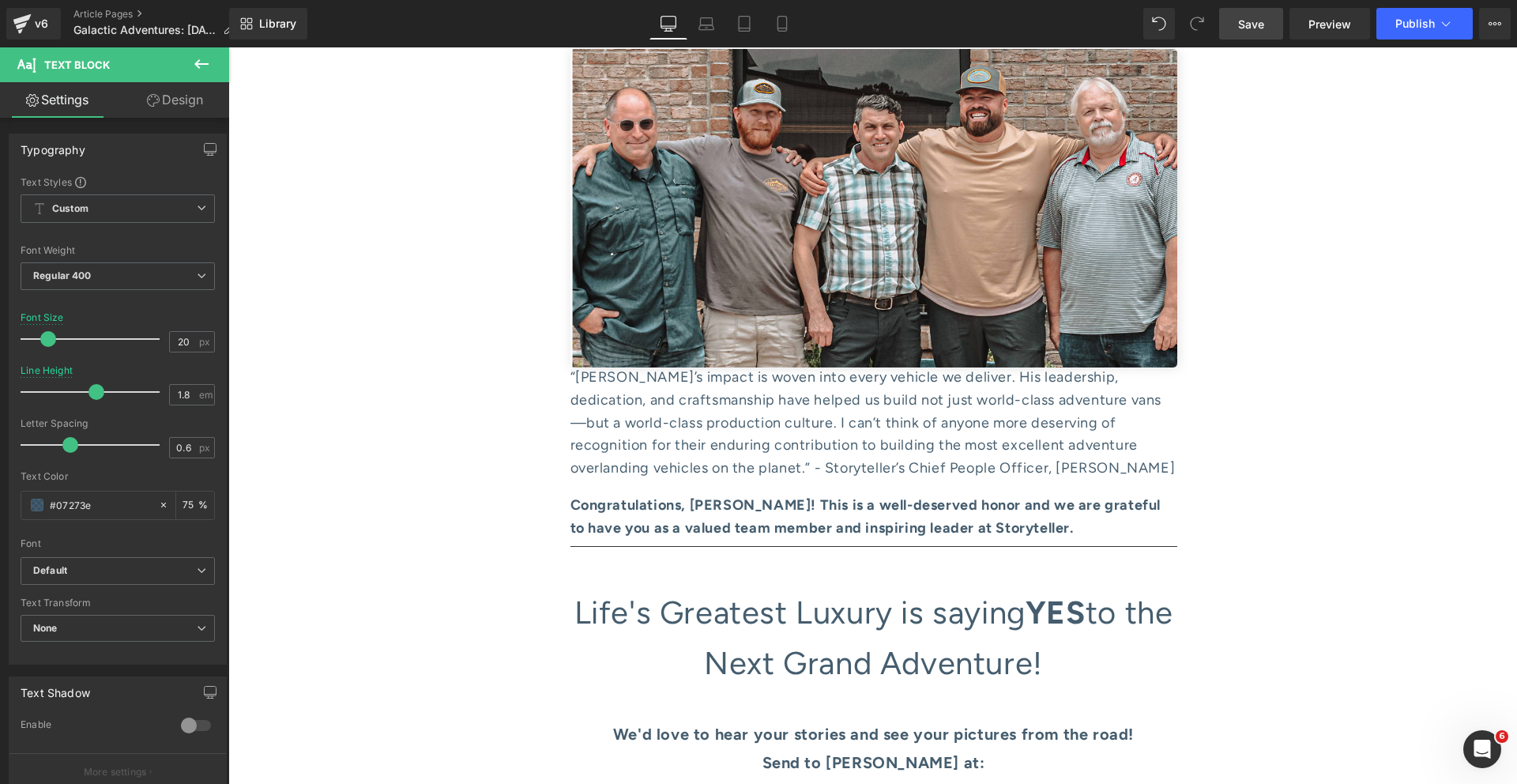
scroll to position [9079, 0]
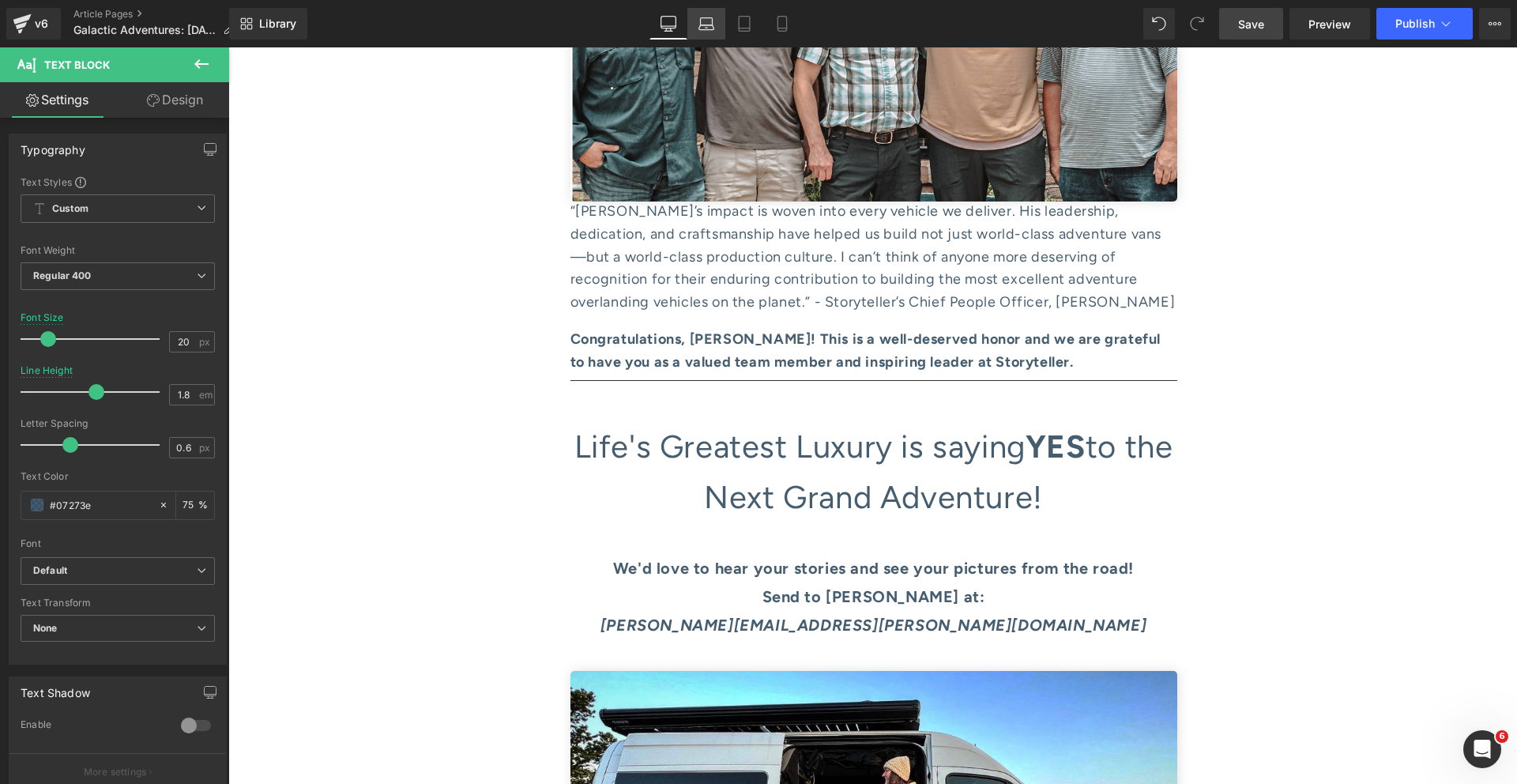
click at [703, 22] on icon at bounding box center [707, 24] width 16 height 16
type input "18"
type input "75"
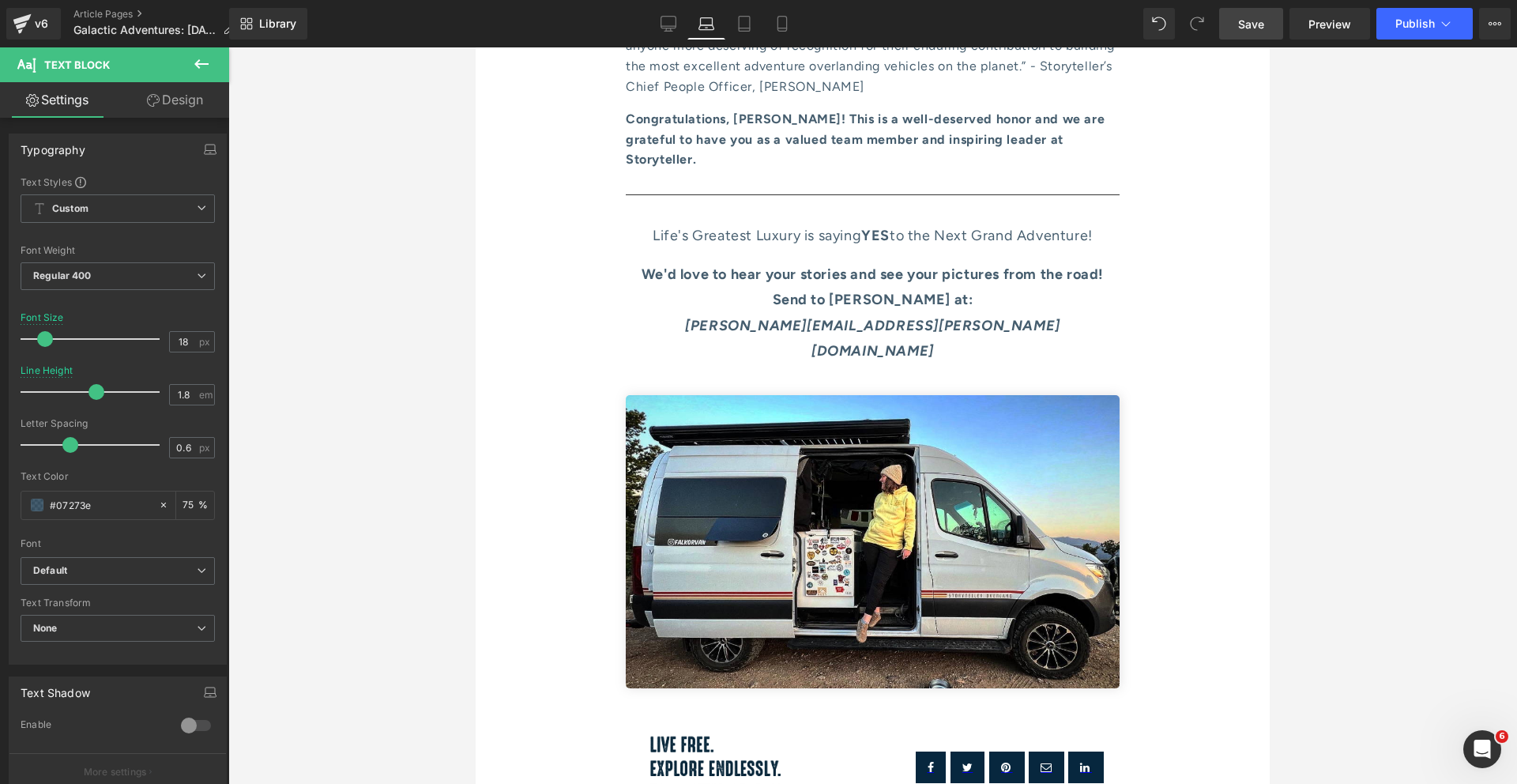
scroll to position [8703, 0]
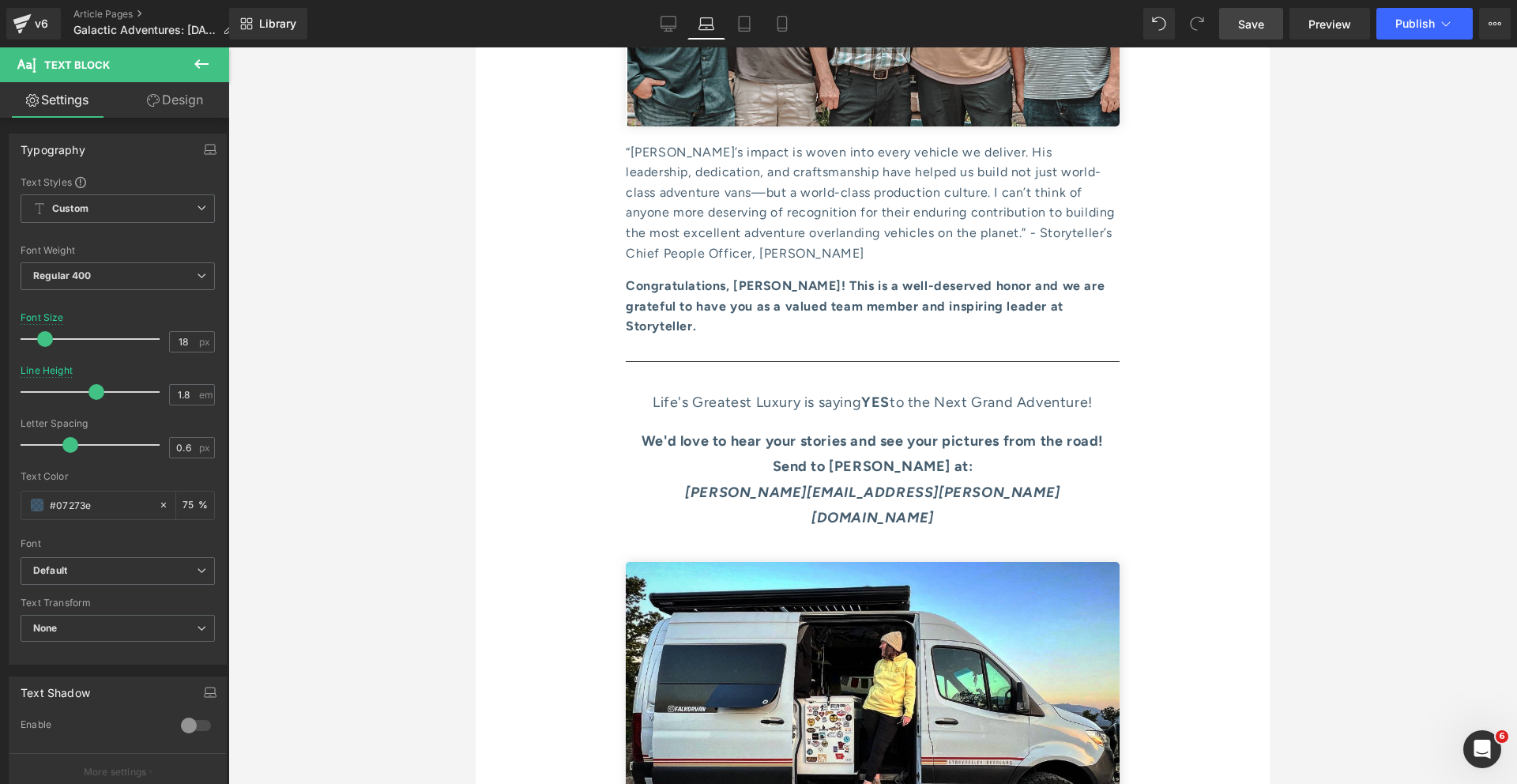
click at [733, 429] on p "We'd love to hear your stories and see your pictures from the road! Send to Emm…" at bounding box center [873, 454] width 494 height 51
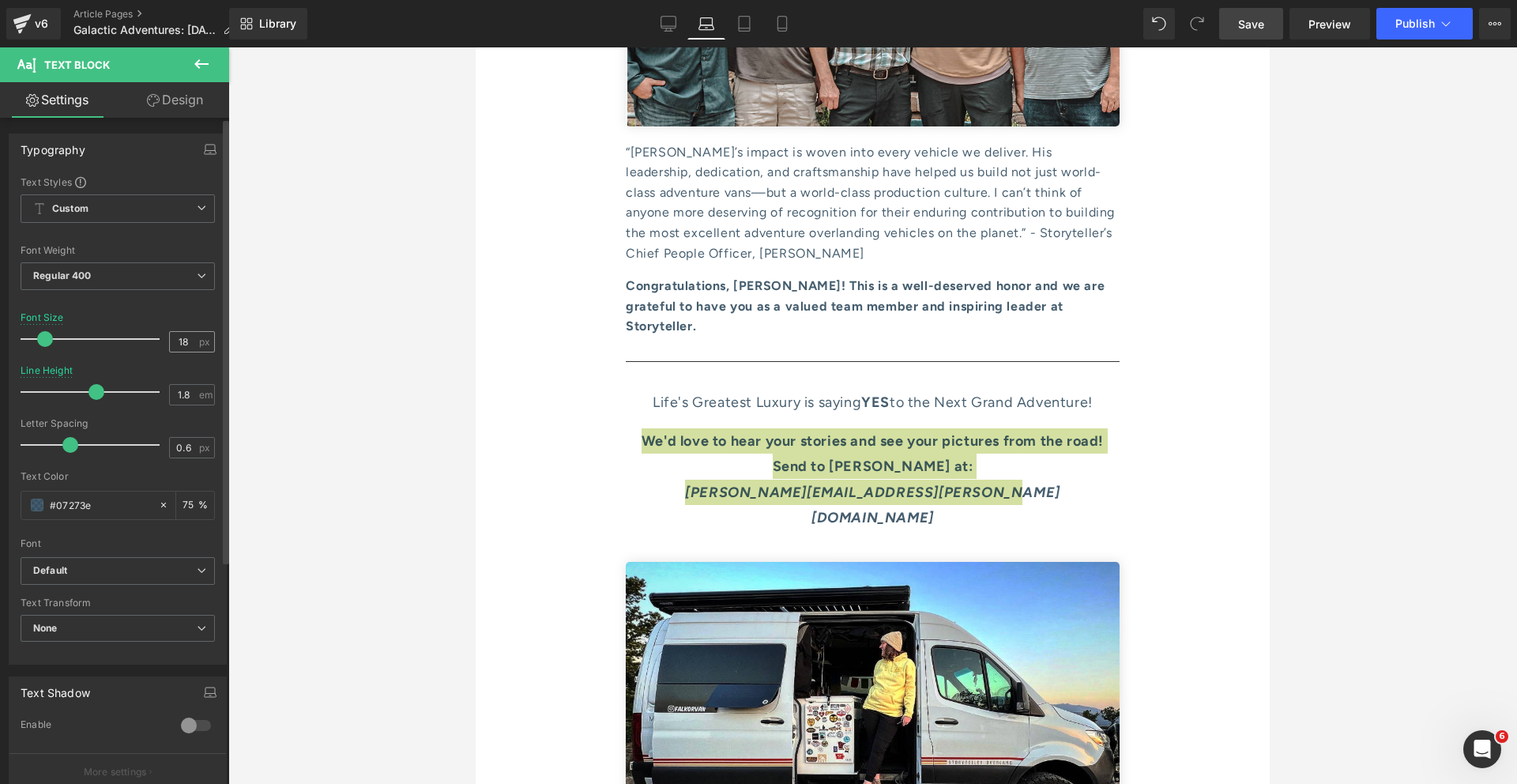
click at [186, 346] on input "18" at bounding box center [183, 342] width 28 height 20
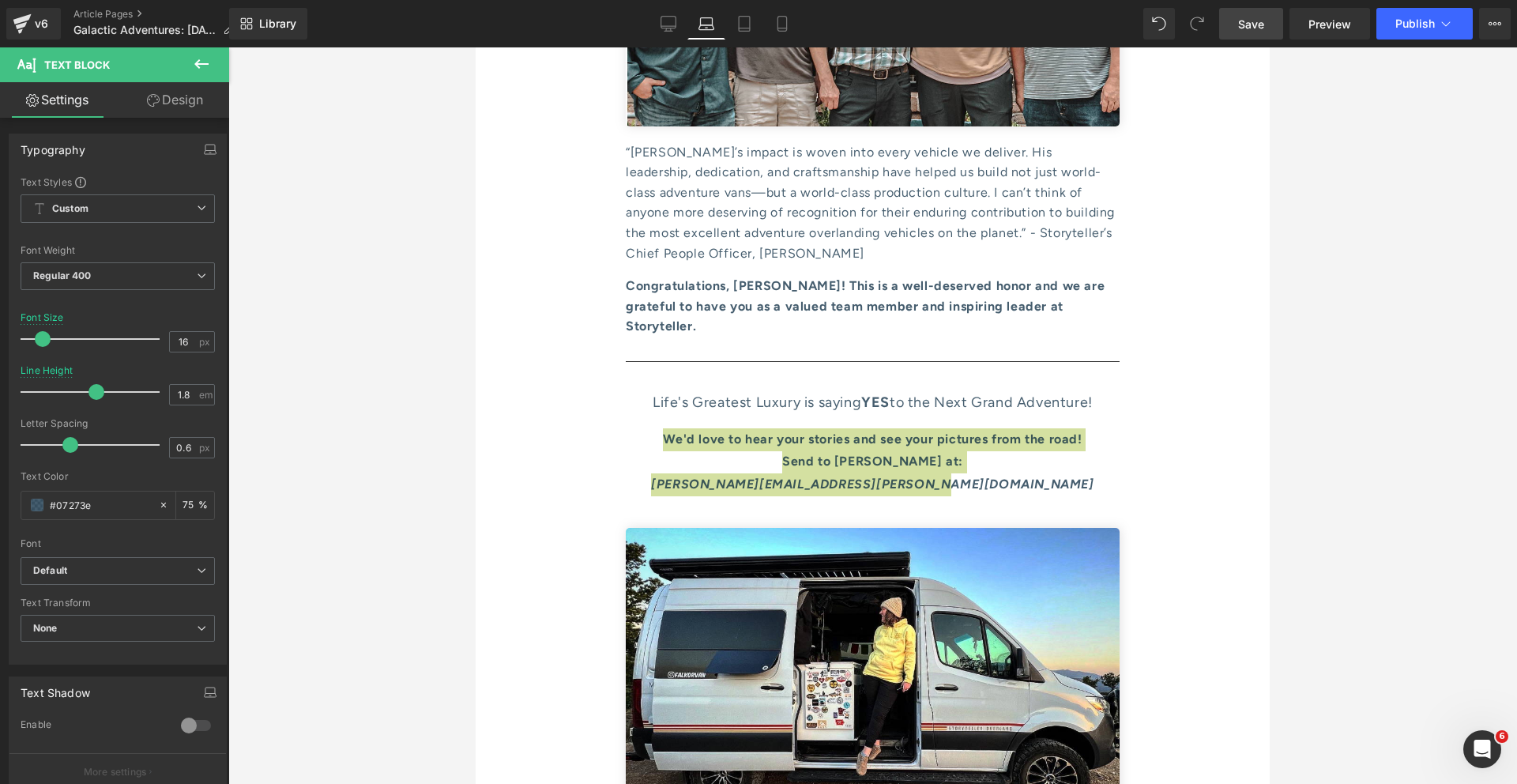
click at [272, 410] on div at bounding box center [873, 416] width 1289 height 736
click at [745, 20] on icon at bounding box center [745, 24] width 16 height 16
type input "18"
type input "75"
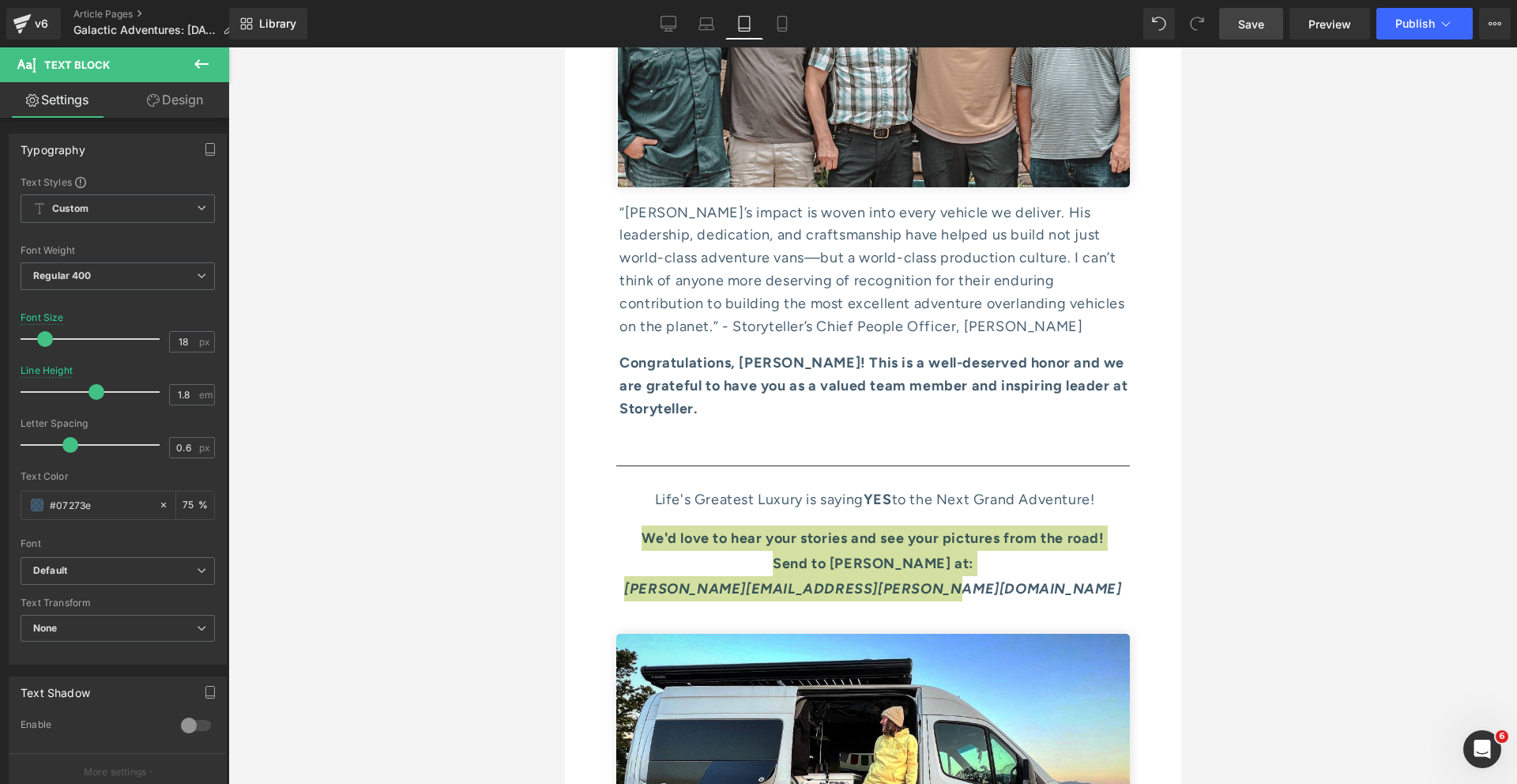
scroll to position [8904, 0]
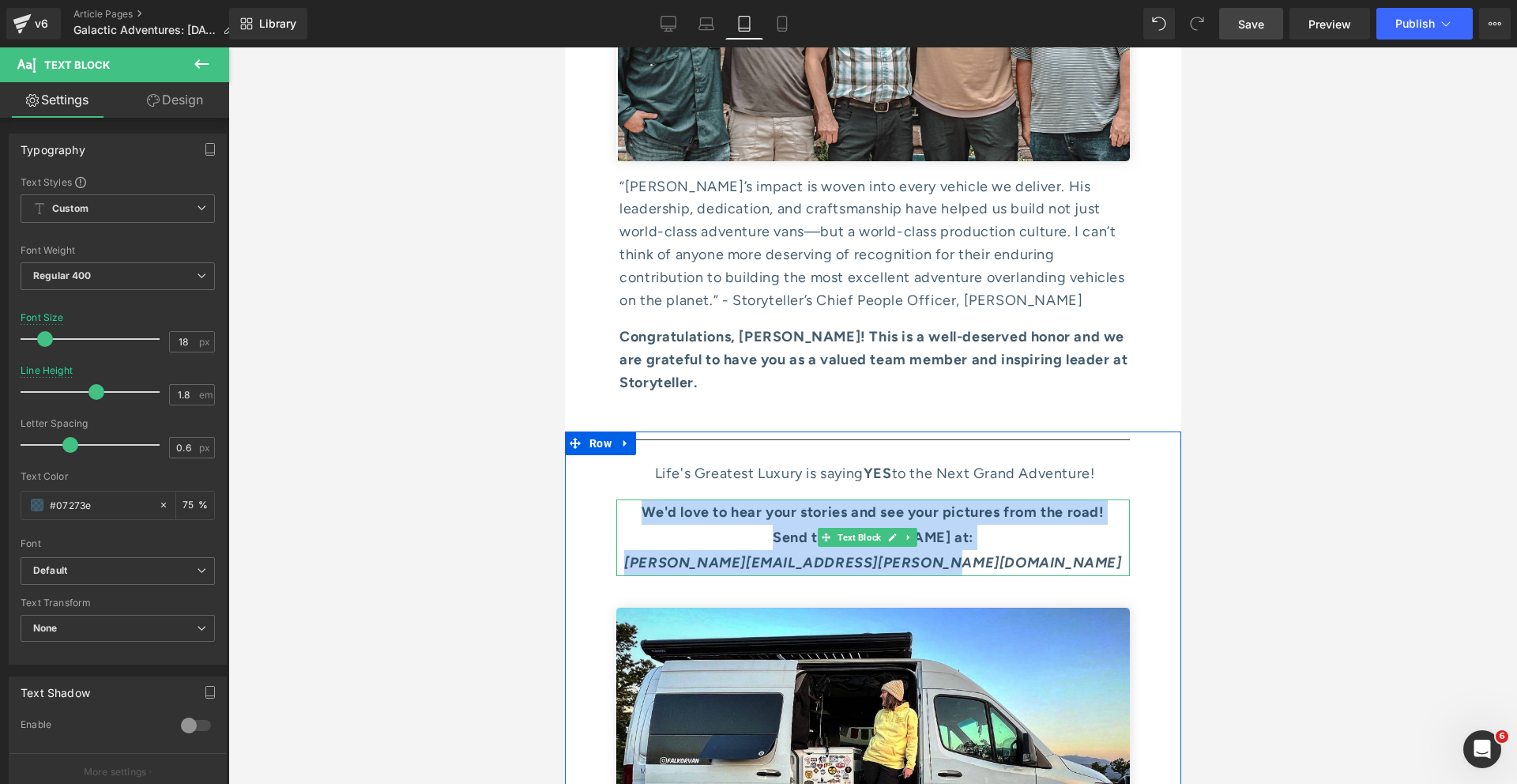
click at [779, 499] on p "We'd love to hear your stories and see your pictures from the road! Send to Emm…" at bounding box center [872, 524] width 513 height 51
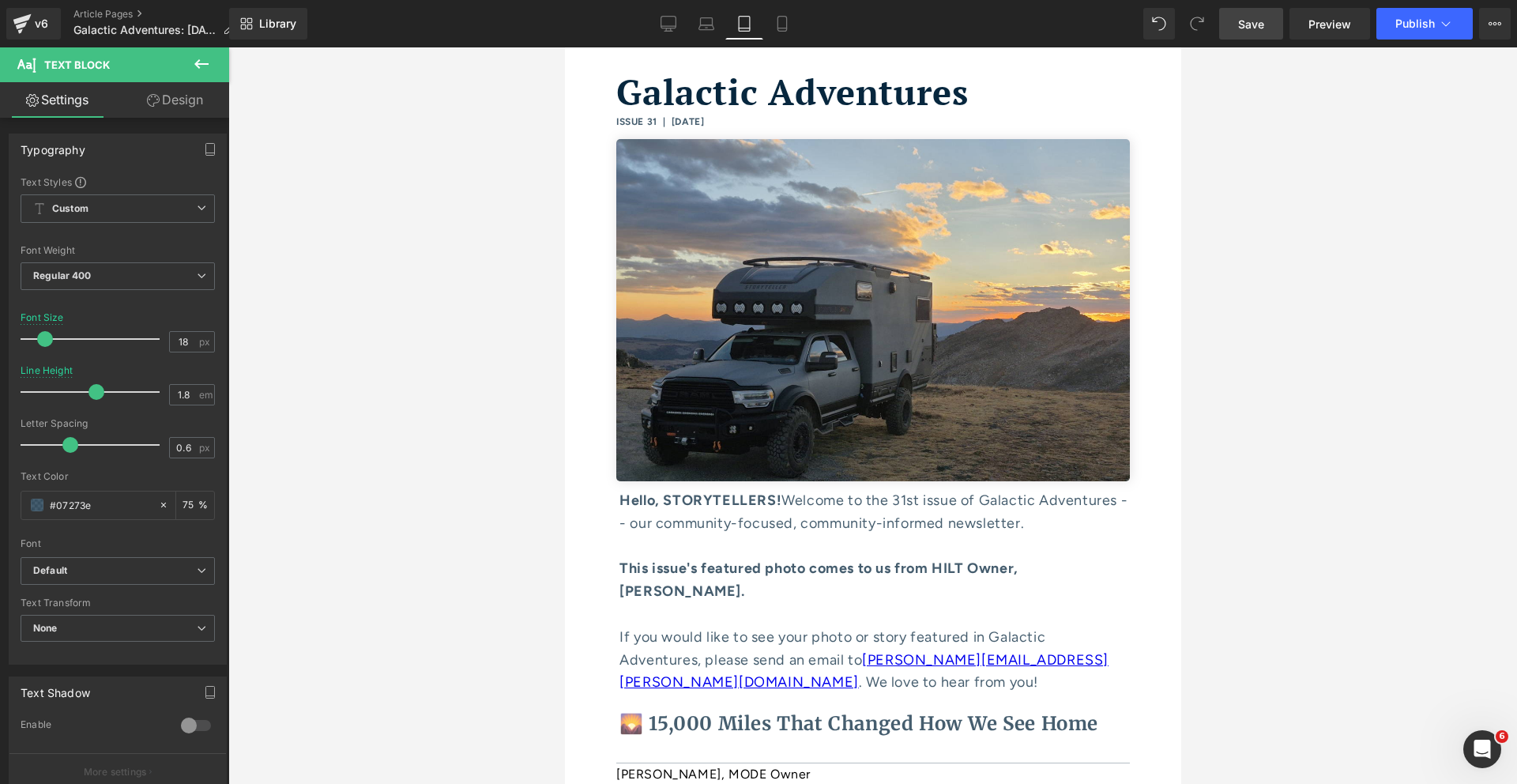
scroll to position [0, 0]
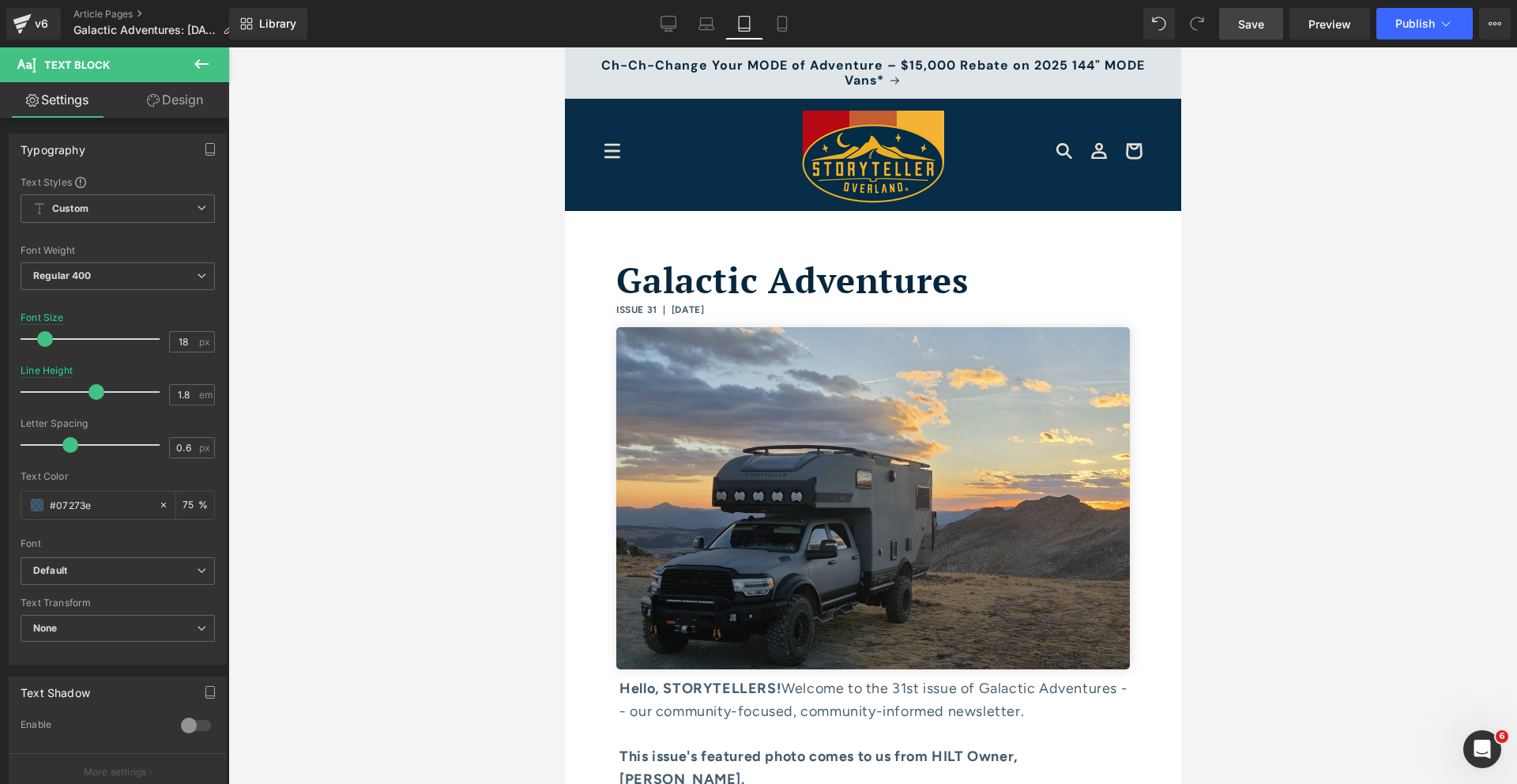
click at [1211, 38] on link "Save" at bounding box center [1251, 23] width 64 height 32
click at [768, 24] on icon at bounding box center [765, 24] width 16 height 16
type input "15"
type input "1.4"
type input "75"
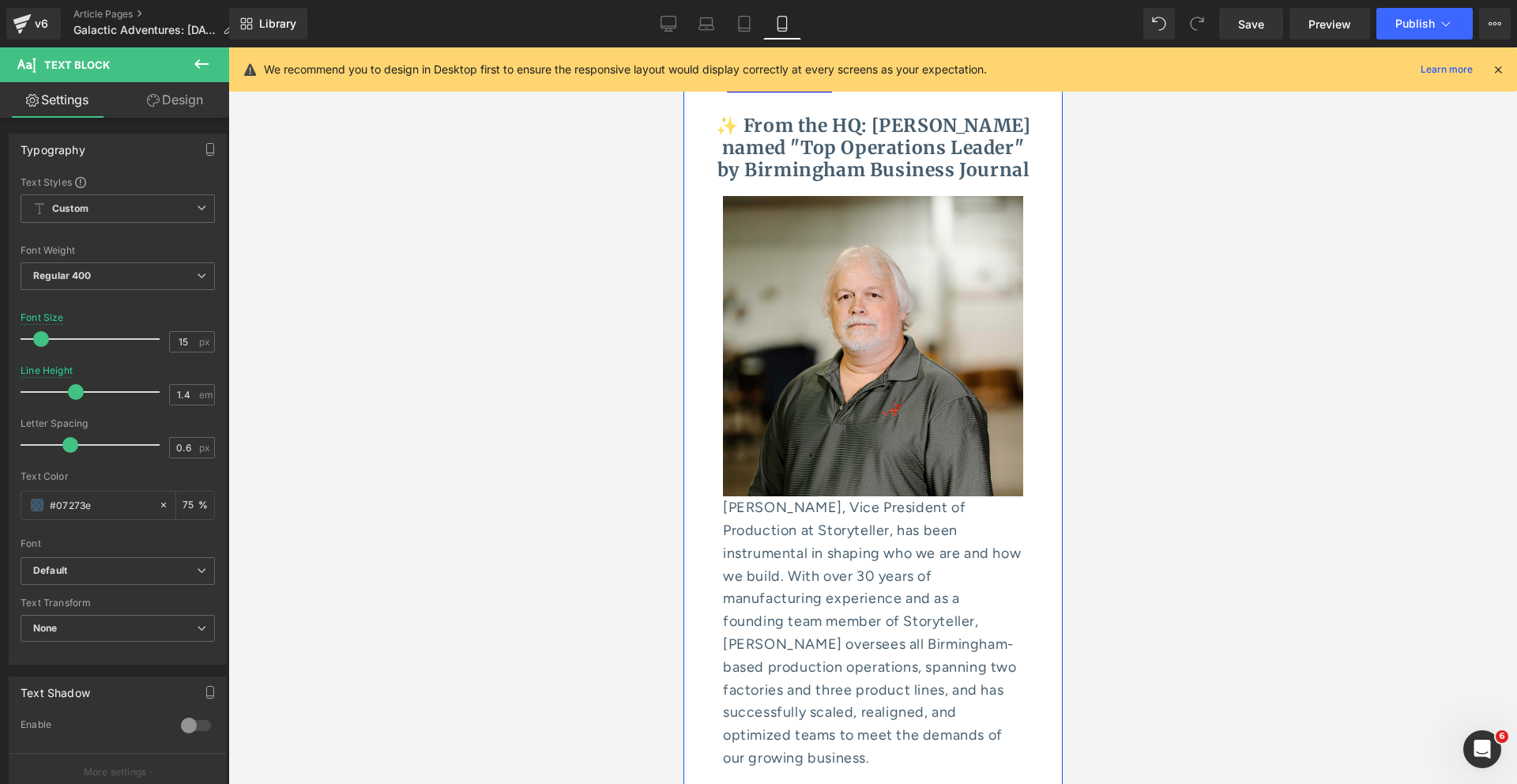
scroll to position [8591, 0]
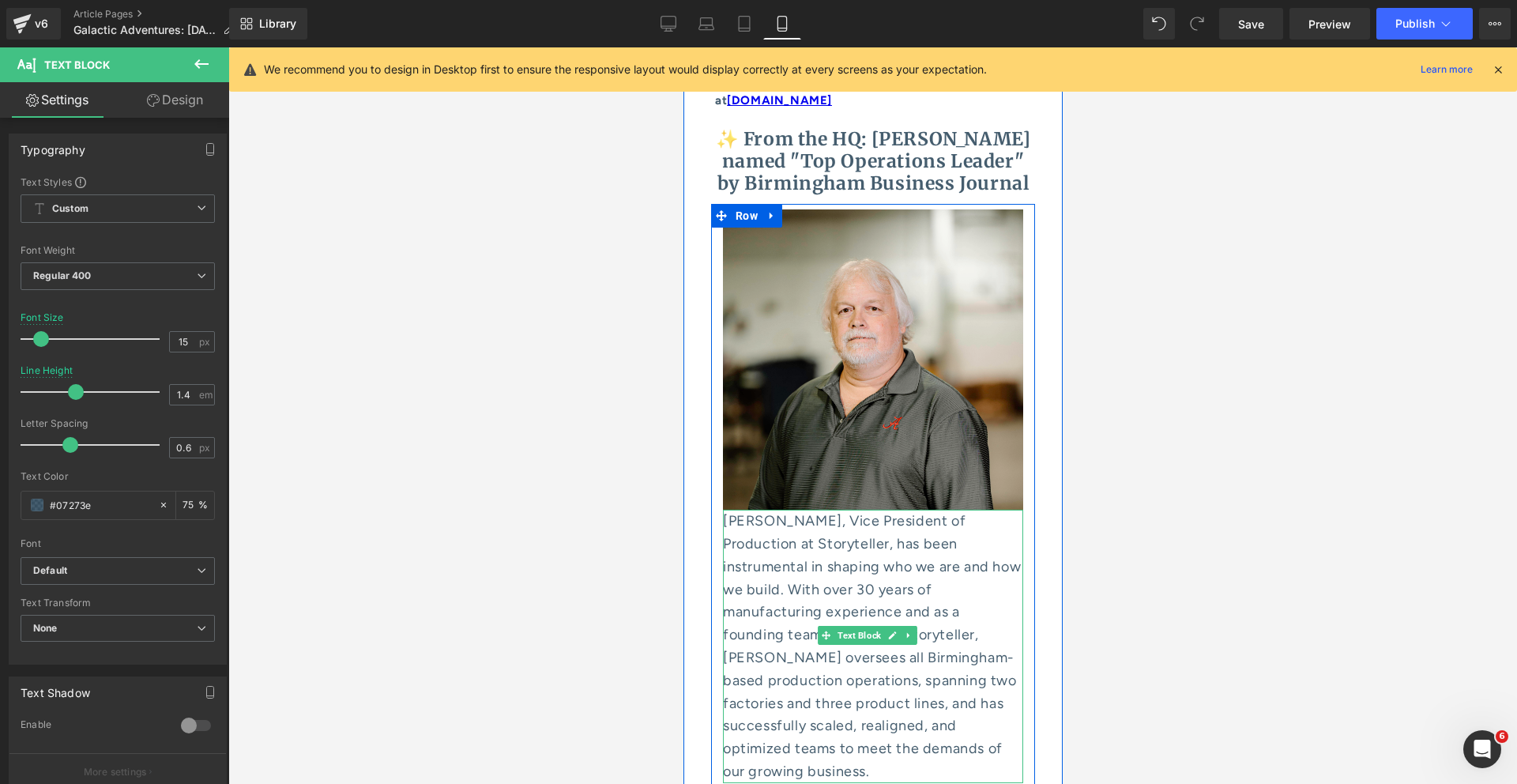
click at [773, 510] on p "[PERSON_NAME], Vice President of Production at Storyteller, has been instrument…" at bounding box center [872, 646] width 301 height 273
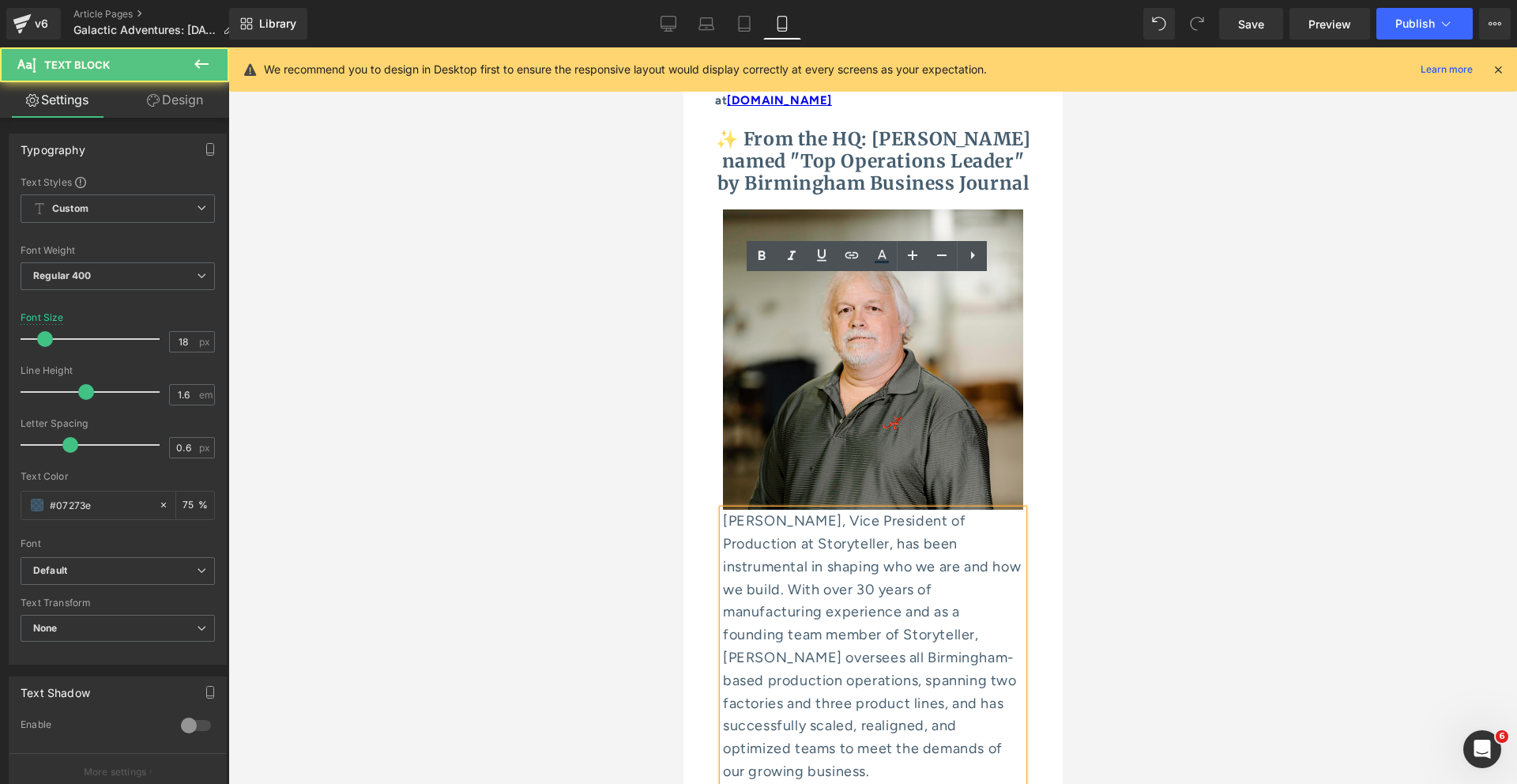
click at [610, 359] on div at bounding box center [873, 416] width 1289 height 736
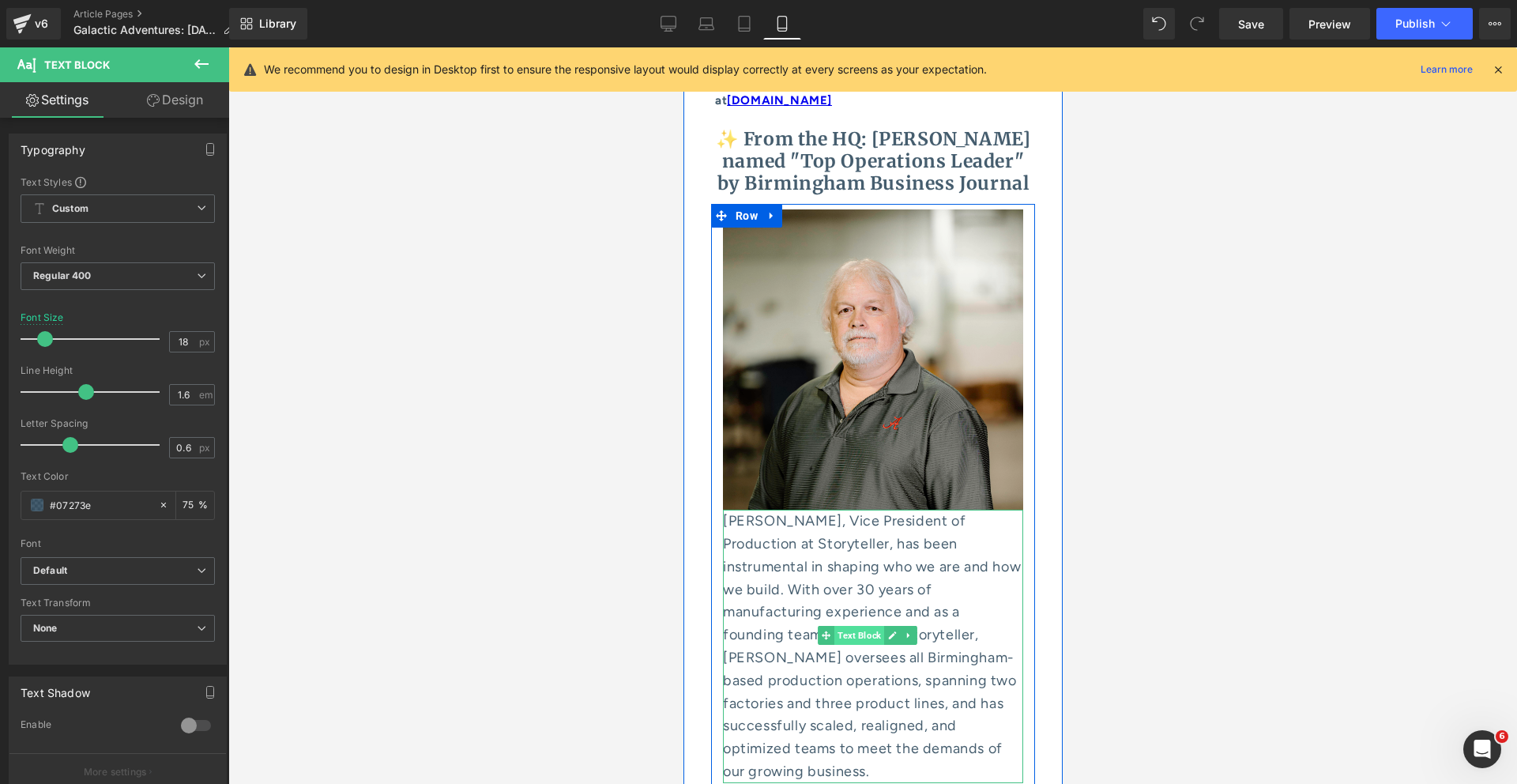
click at [861, 626] on span "Text Block" at bounding box center [858, 635] width 50 height 19
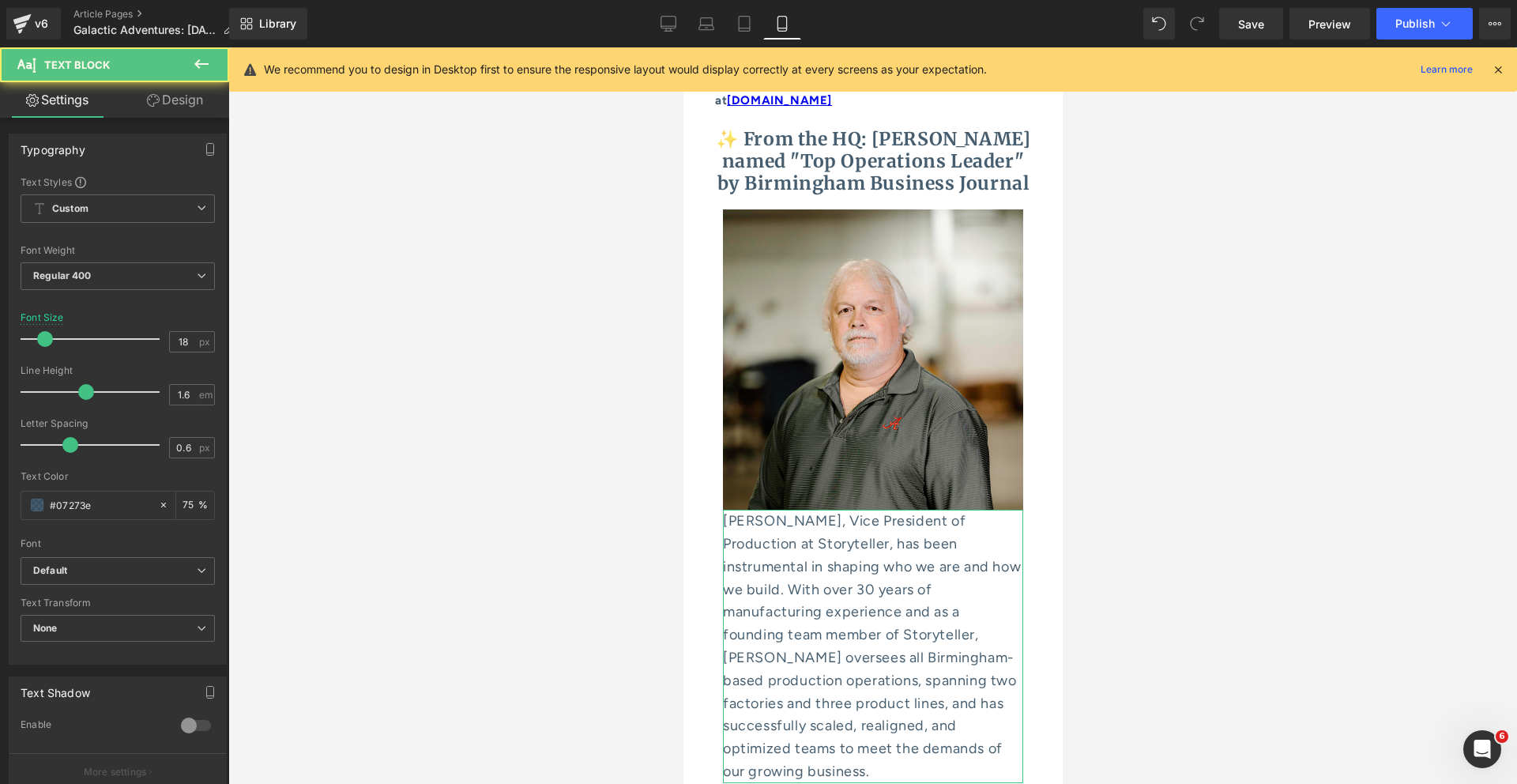
click at [185, 99] on link "Design" at bounding box center [174, 99] width 115 height 35
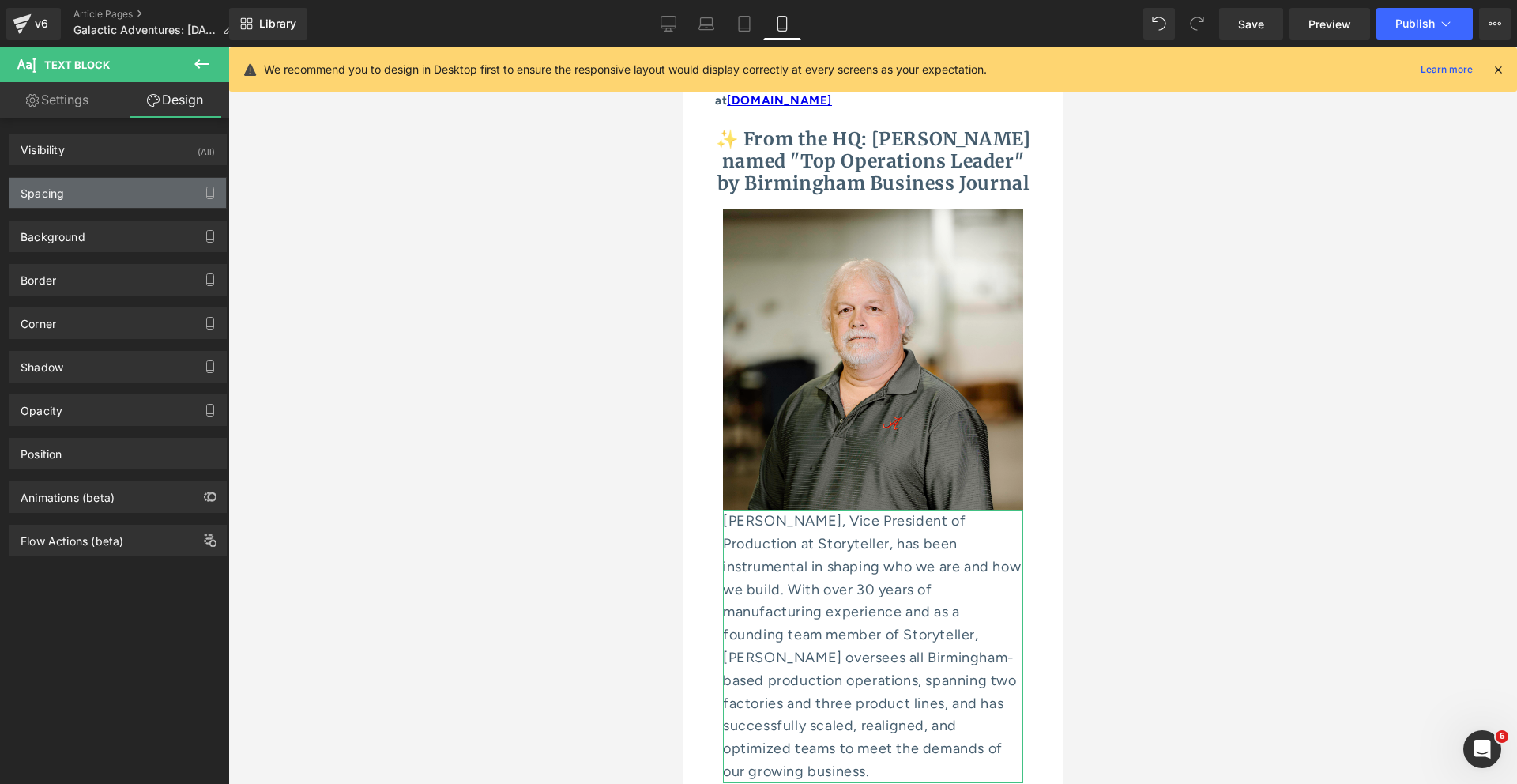
click at [144, 187] on div "Spacing" at bounding box center [118, 192] width 217 height 30
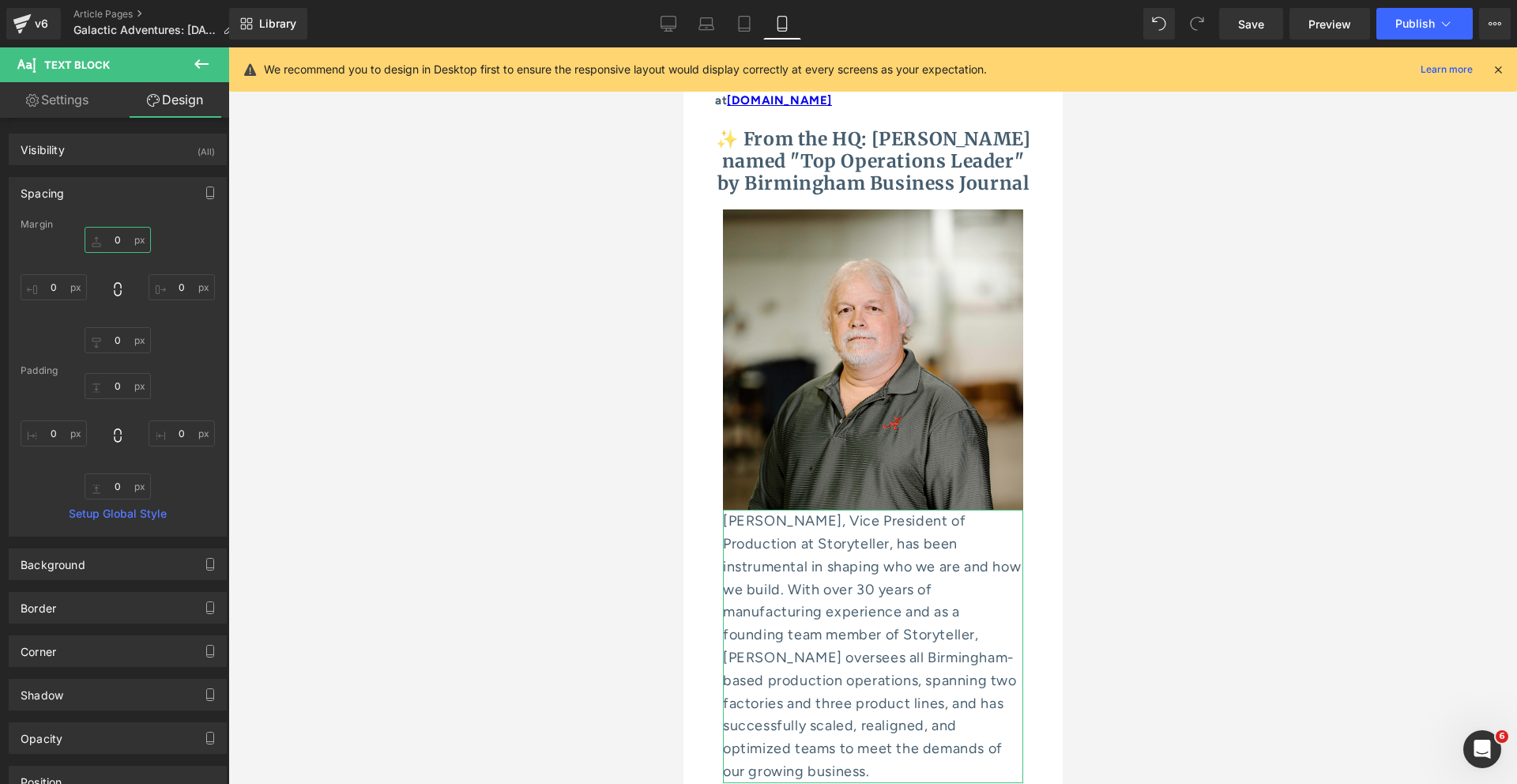
click at [112, 235] on input "0" at bounding box center [118, 239] width 67 height 26
type input "10"
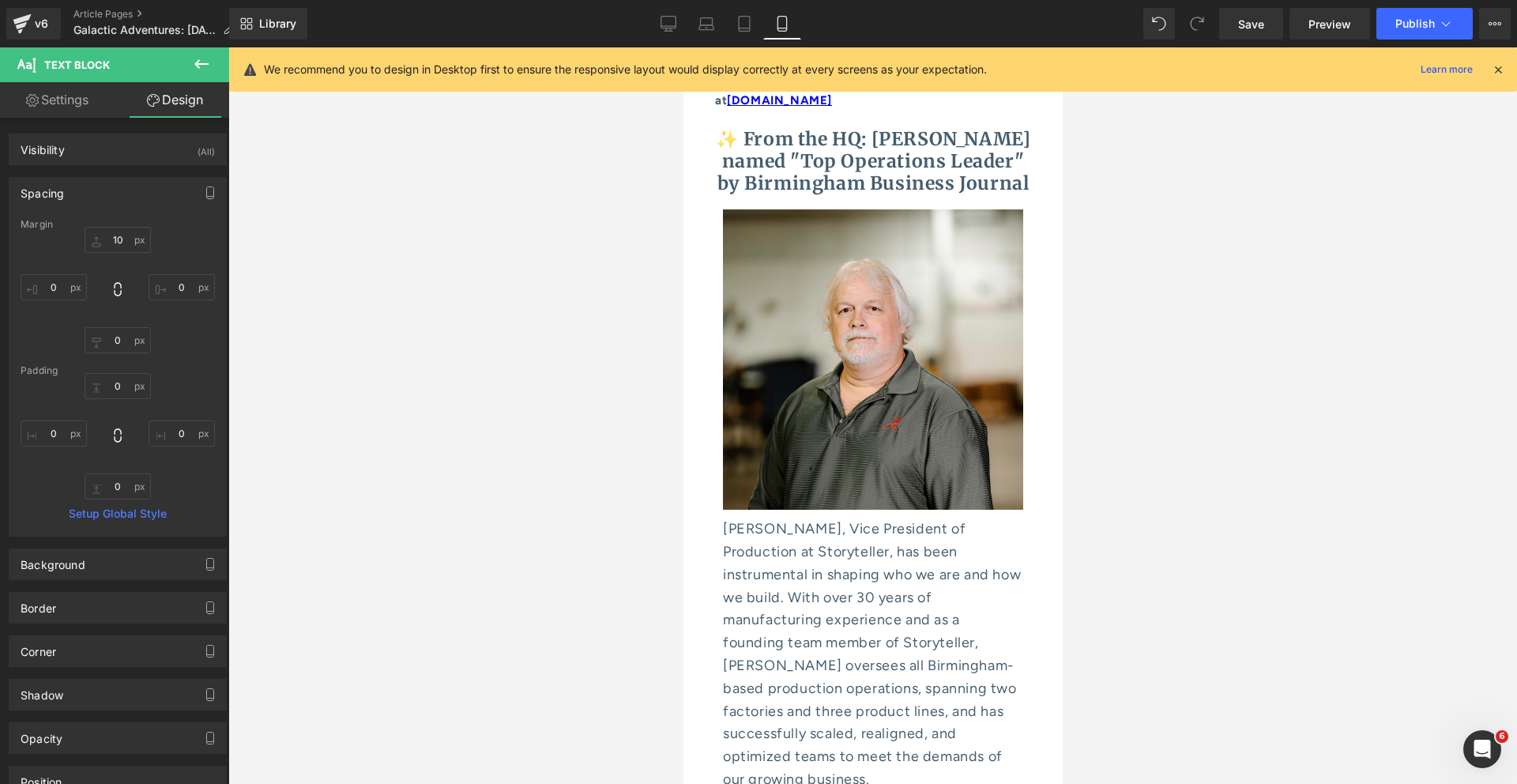
click at [782, 518] on p "[PERSON_NAME], Vice President of Production at Storyteller, has been instrument…" at bounding box center [872, 654] width 301 height 273
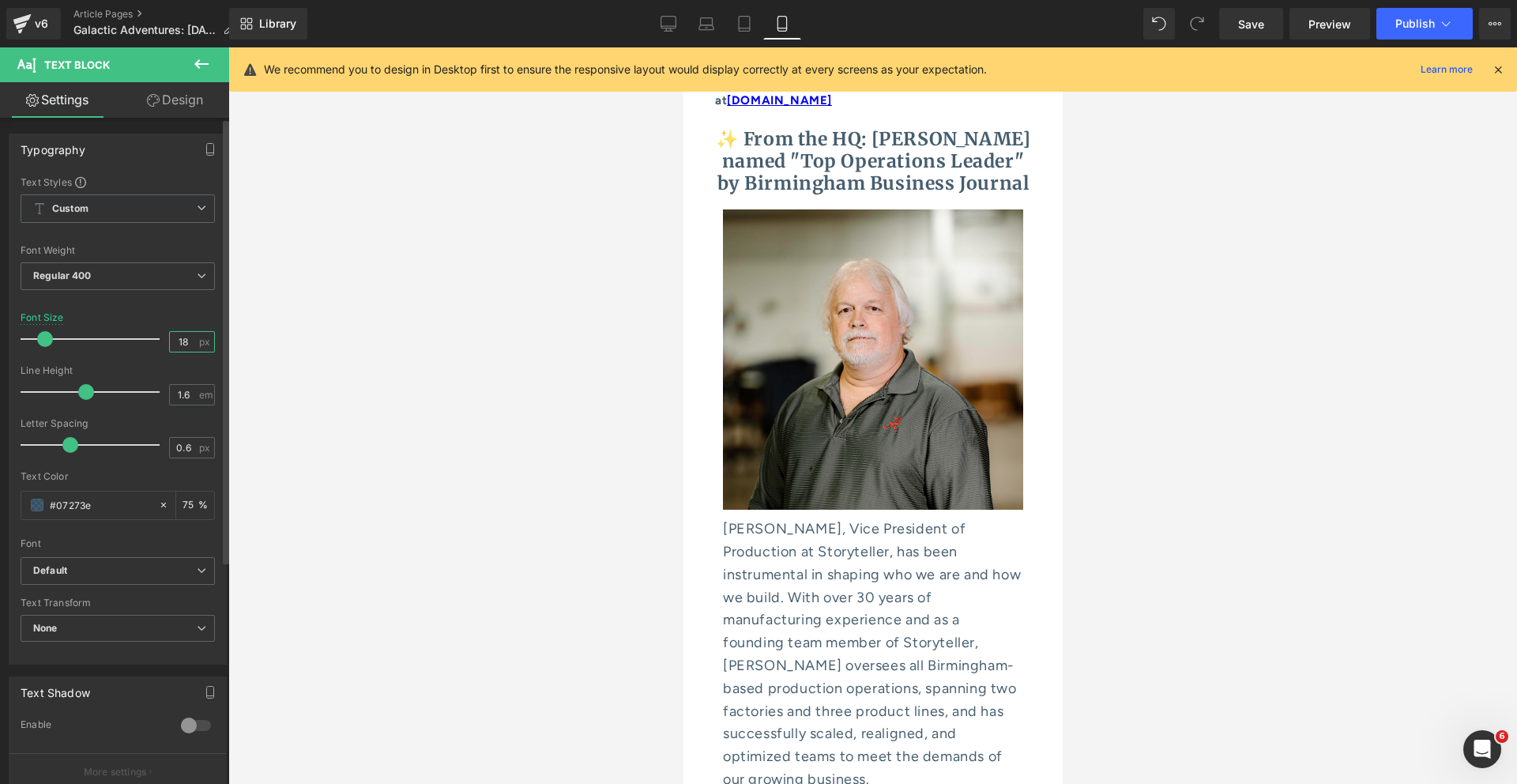
click at [184, 340] on input "18" at bounding box center [183, 342] width 28 height 20
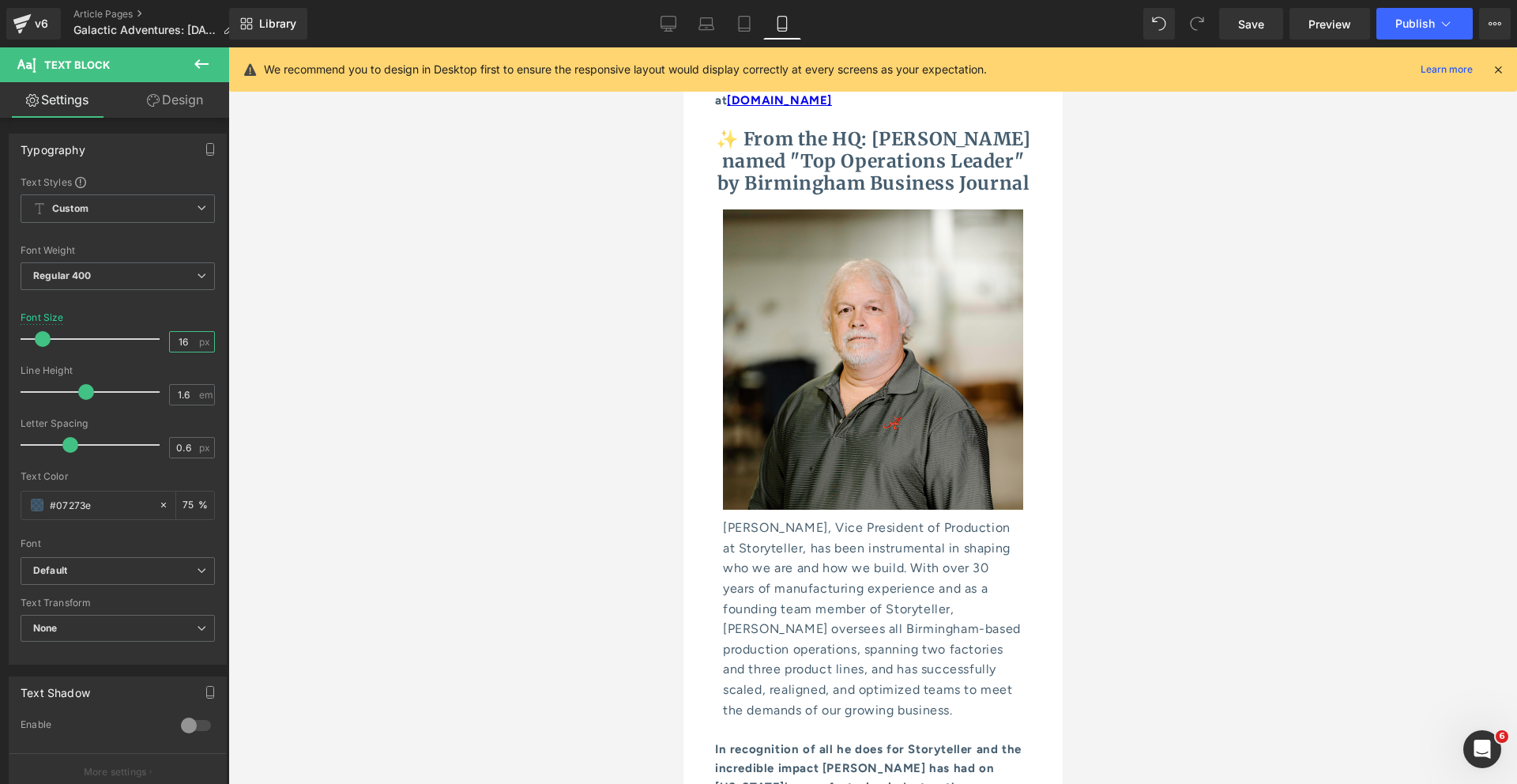
type input "16"
click at [440, 450] on div at bounding box center [873, 416] width 1289 height 736
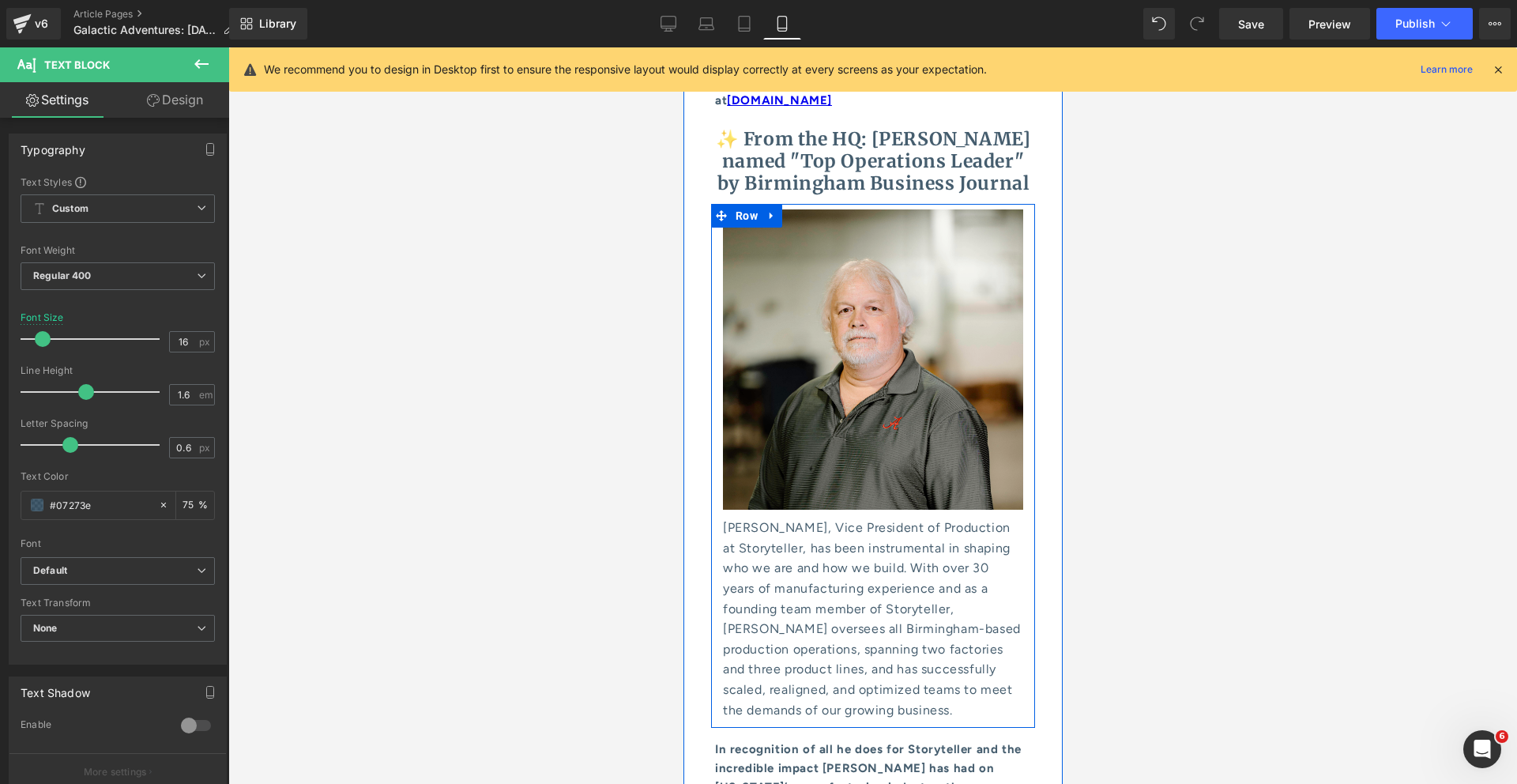
click at [717, 254] on div "Image" at bounding box center [872, 356] width 324 height 306
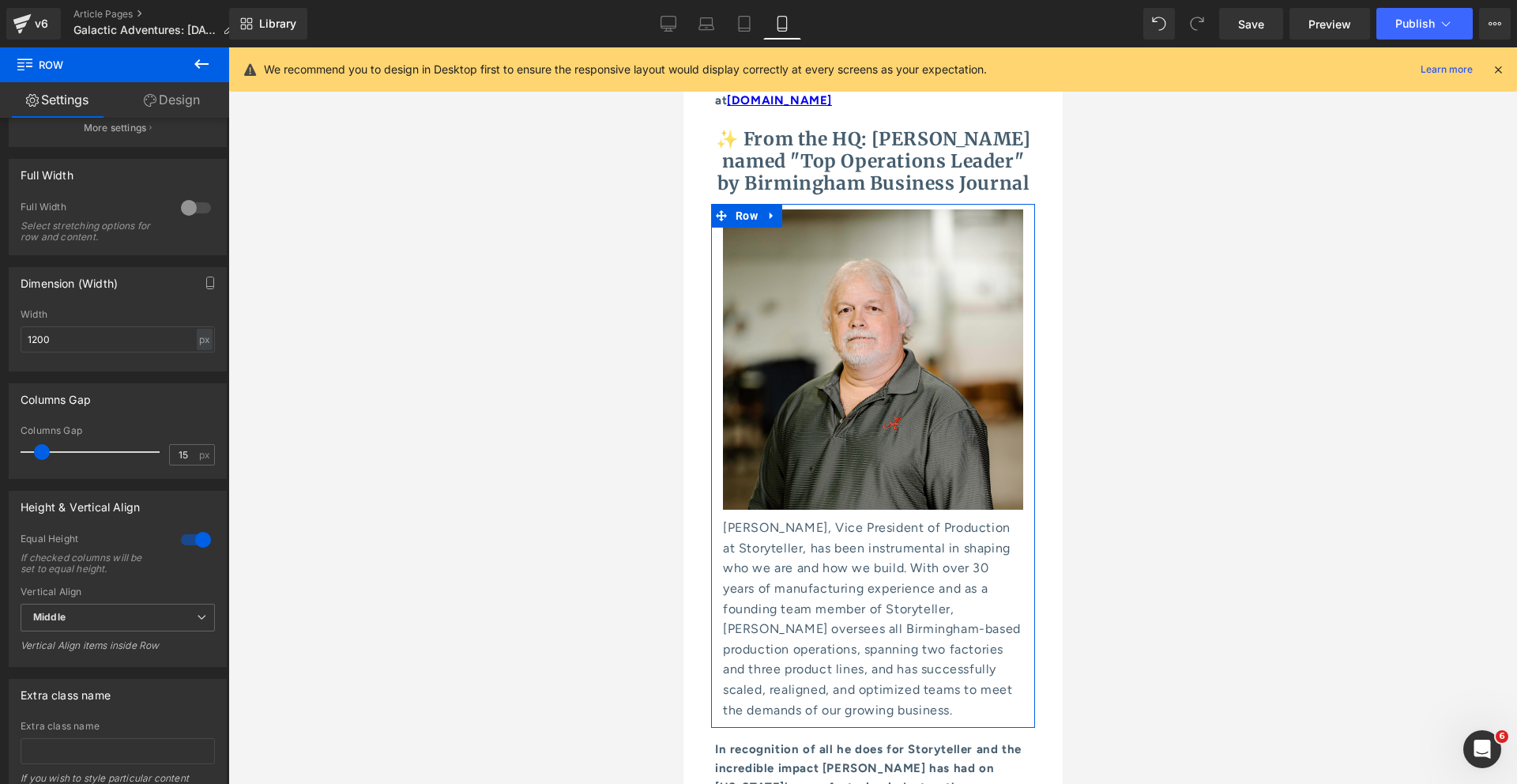
scroll to position [383, 0]
type input "0"
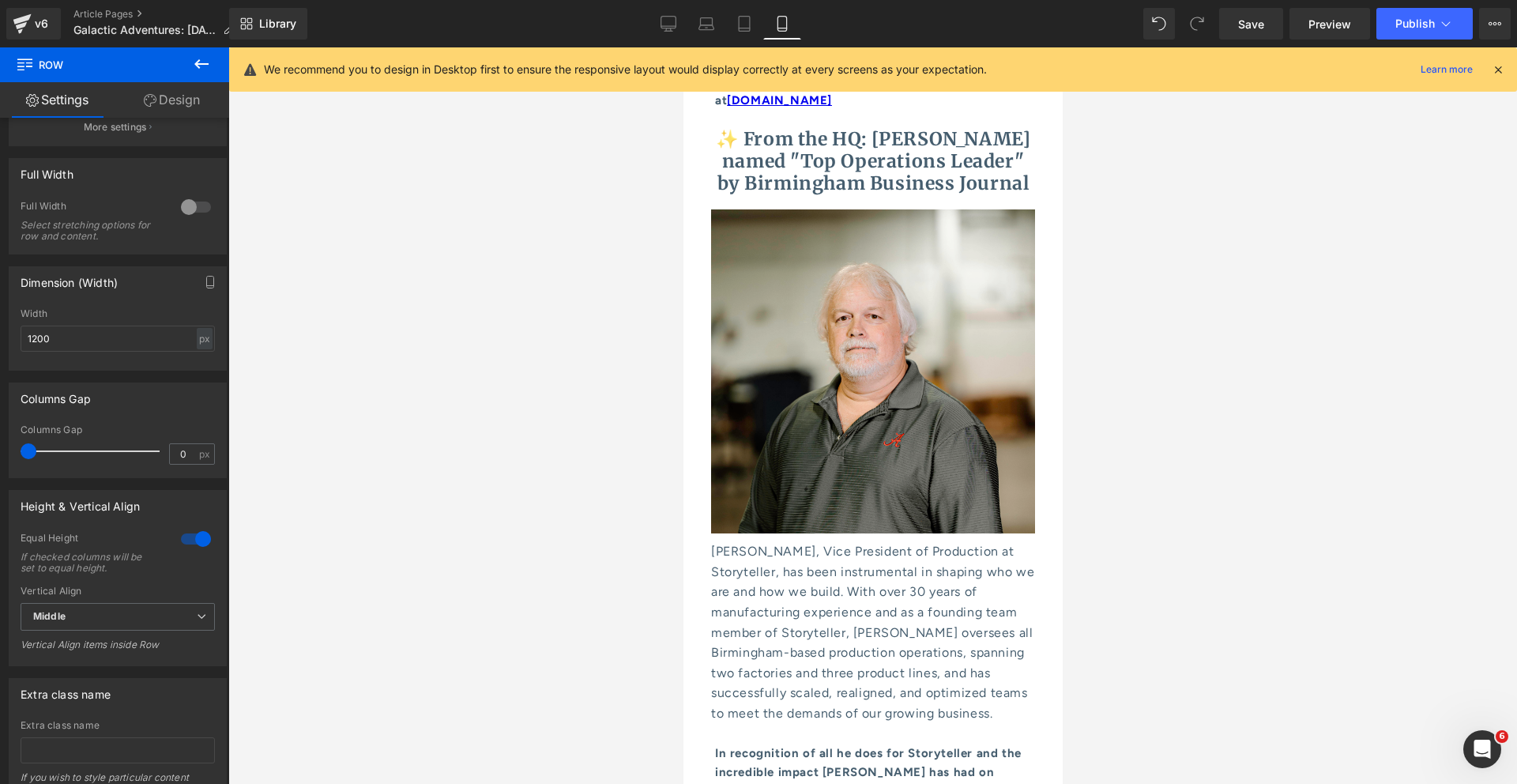
drag, startPoint x: 42, startPoint y: 450, endPoint x: -15, endPoint y: 445, distance: 57.2
click at [0, 445] on html "Text Block You are previewing how the will restyle your page. You can not edit …" at bounding box center [758, 392] width 1517 height 784
click at [470, 487] on div at bounding box center [873, 416] width 1289 height 736
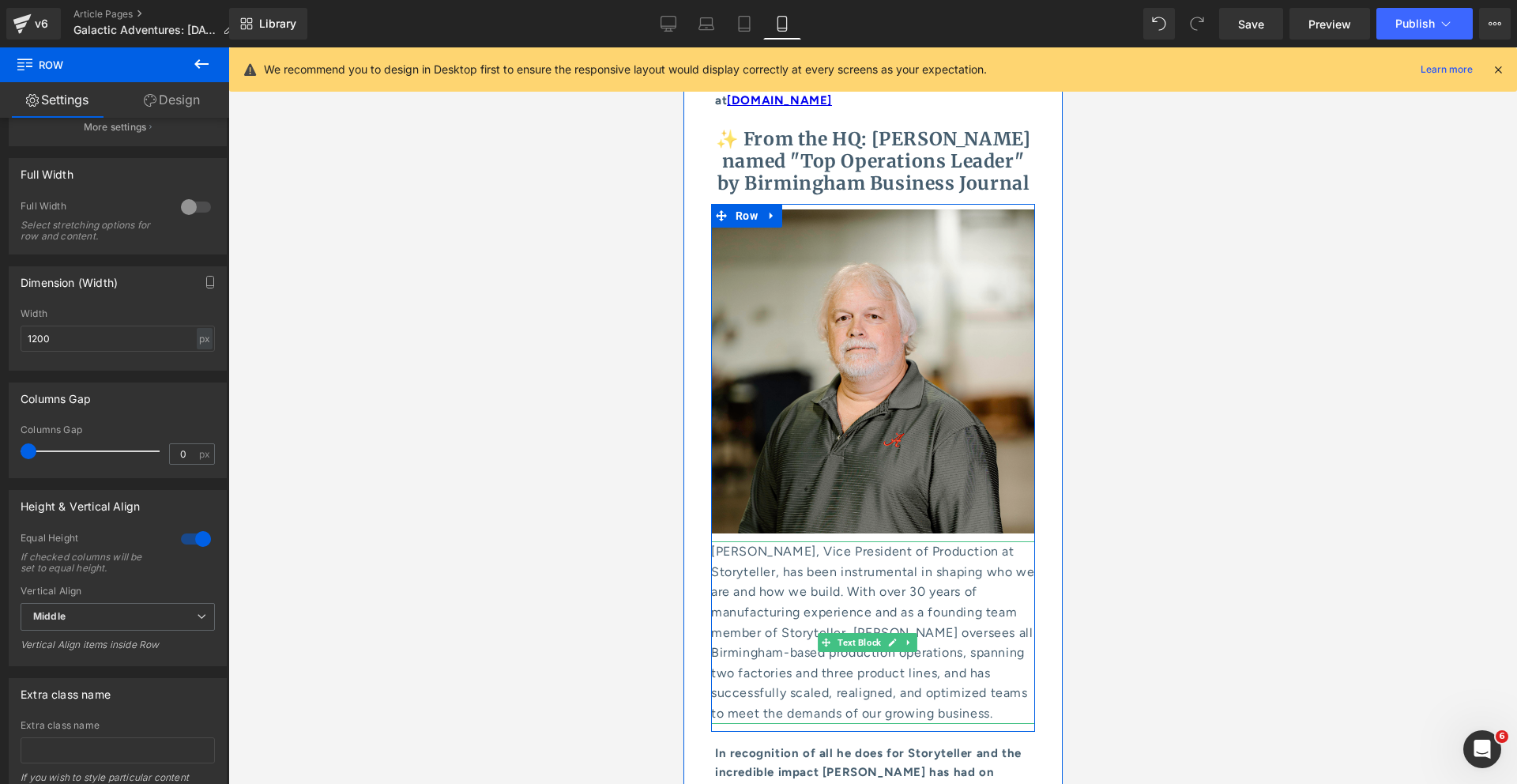
click at [736, 541] on p "[PERSON_NAME], Vice President of Production at Storyteller, has been instrument…" at bounding box center [872, 632] width 324 height 181
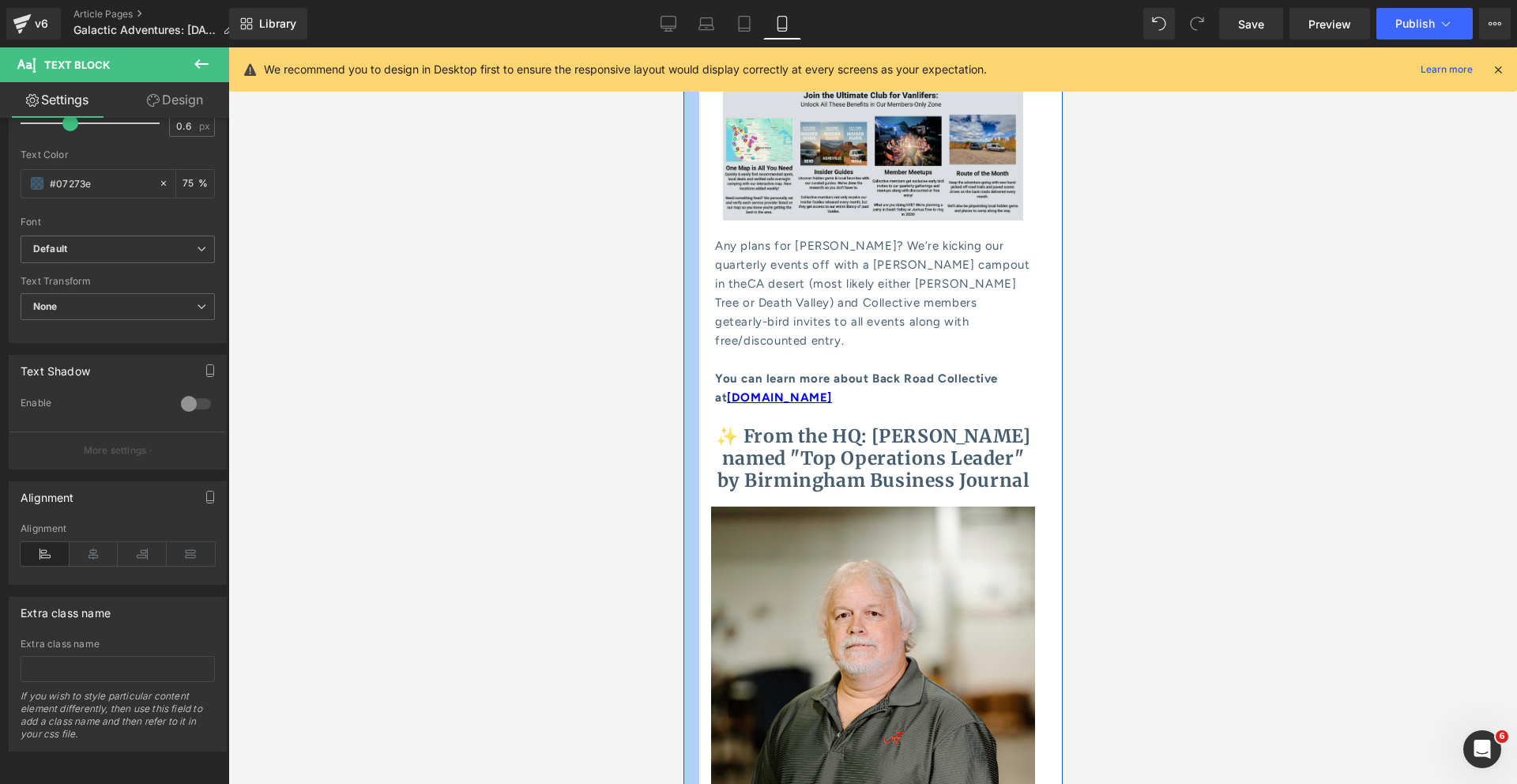
scroll to position [8275, 0]
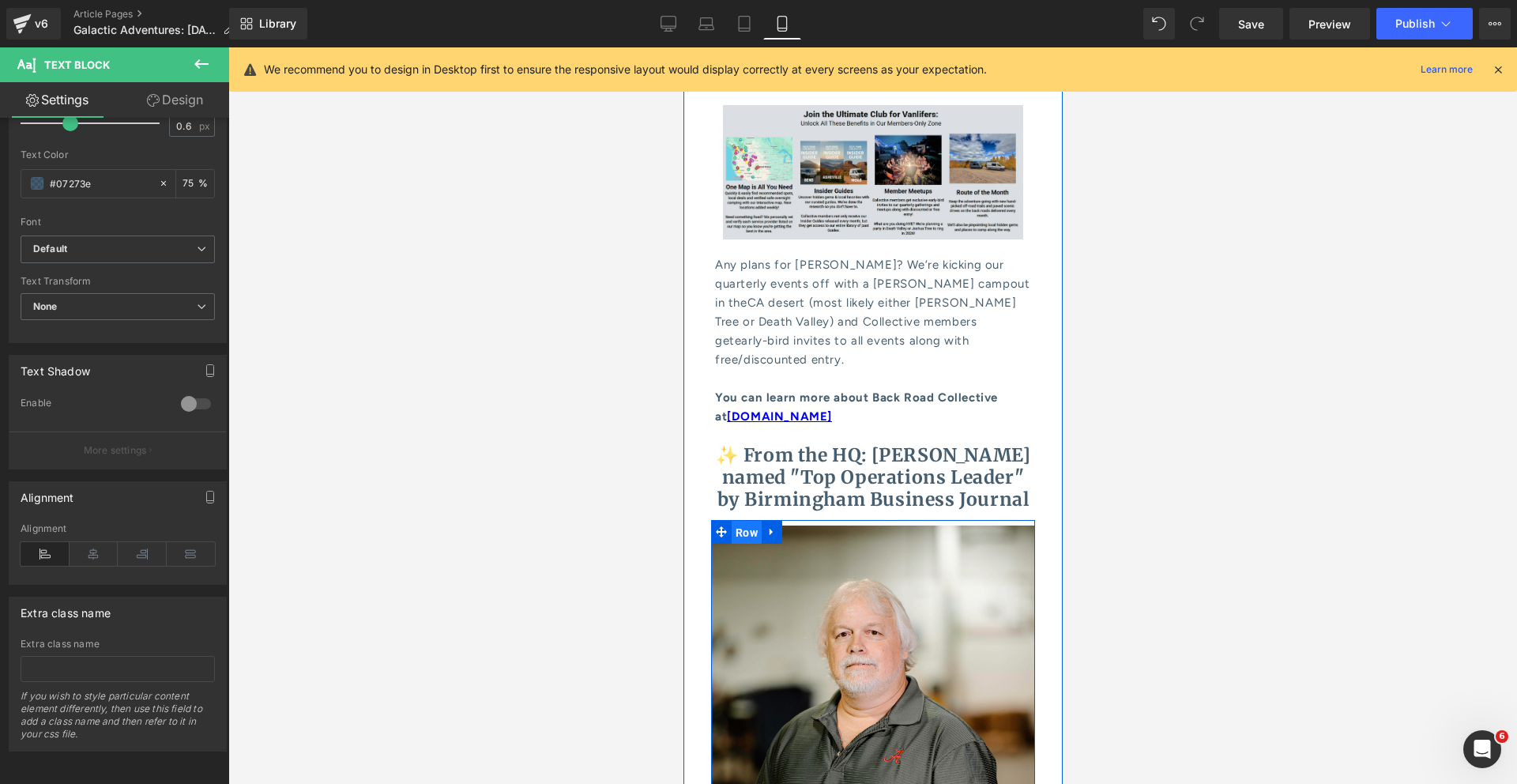
click at [738, 521] on span "Row" at bounding box center [745, 532] width 30 height 23
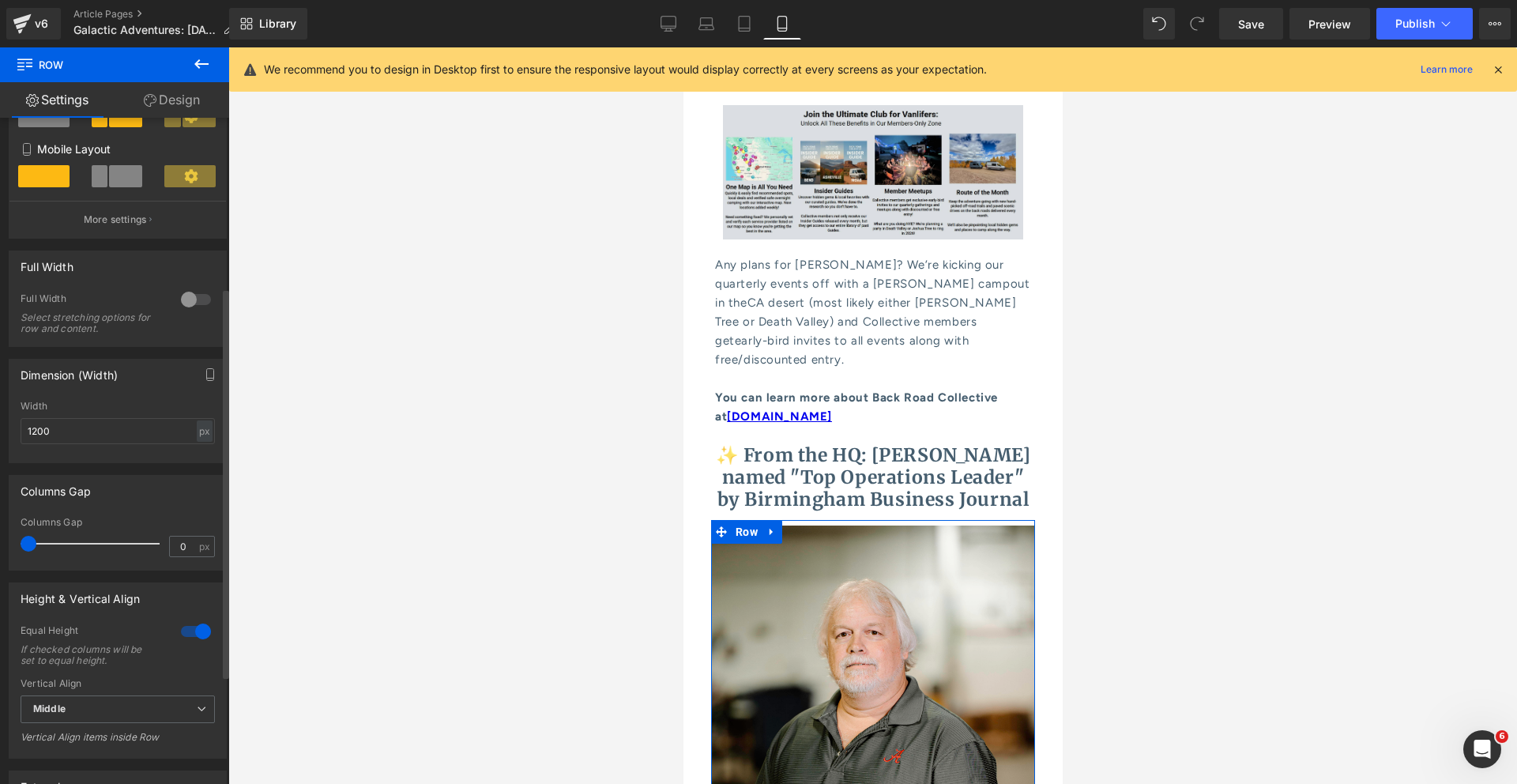
scroll to position [291, 0]
click at [185, 549] on input "0" at bounding box center [183, 546] width 28 height 20
type input "5"
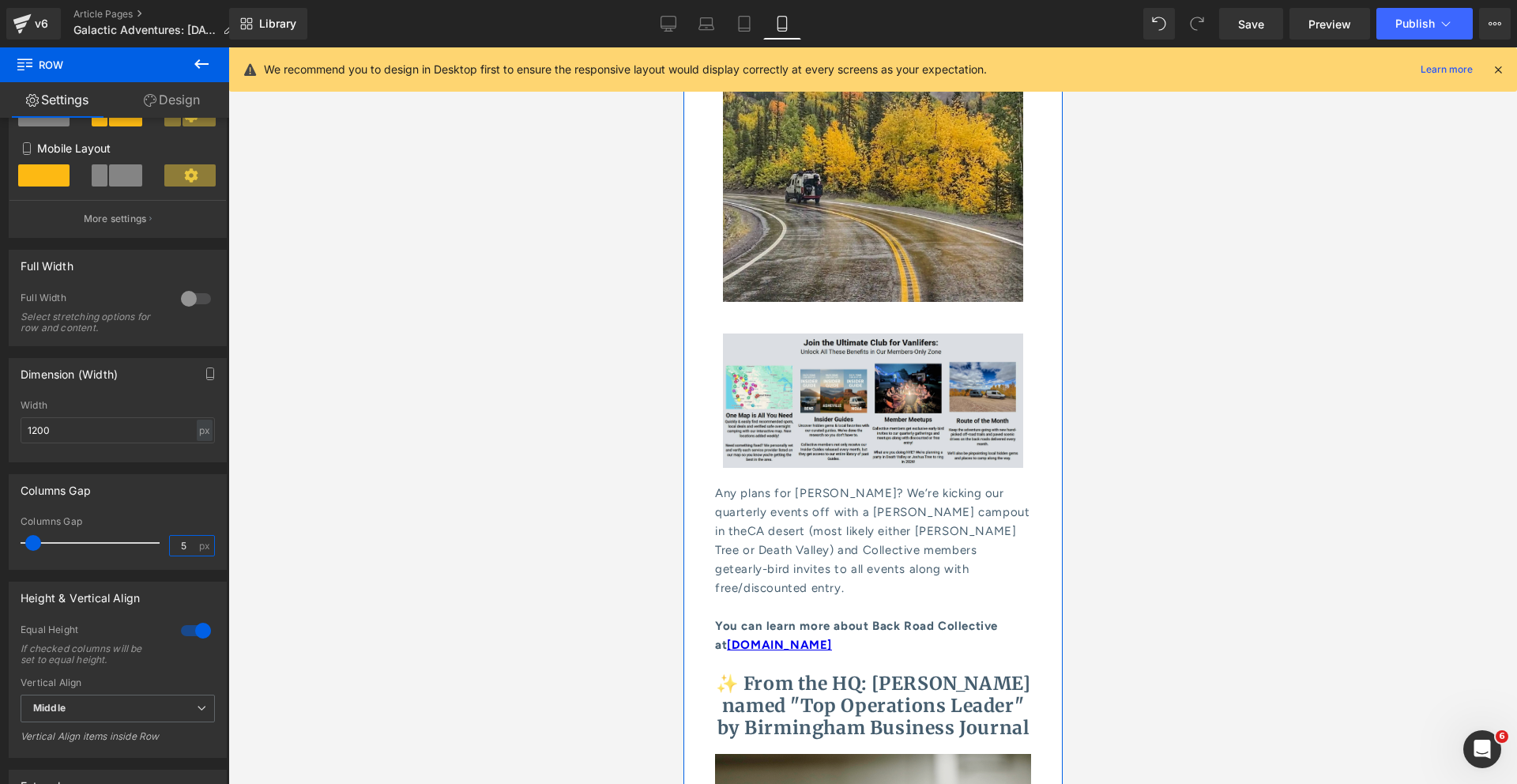
scroll to position [8042, 0]
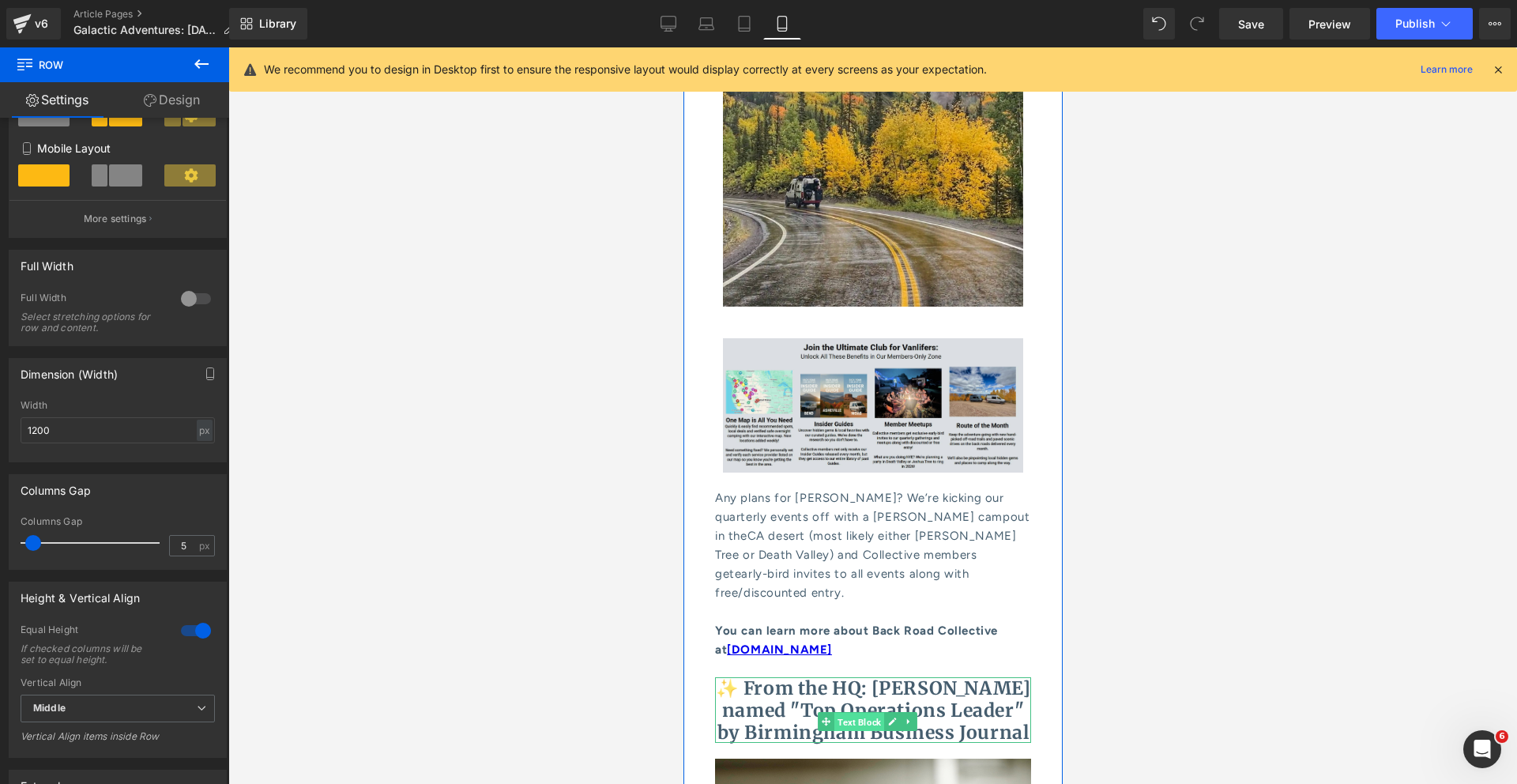
click at [857, 712] on span "Text Block" at bounding box center [858, 721] width 50 height 19
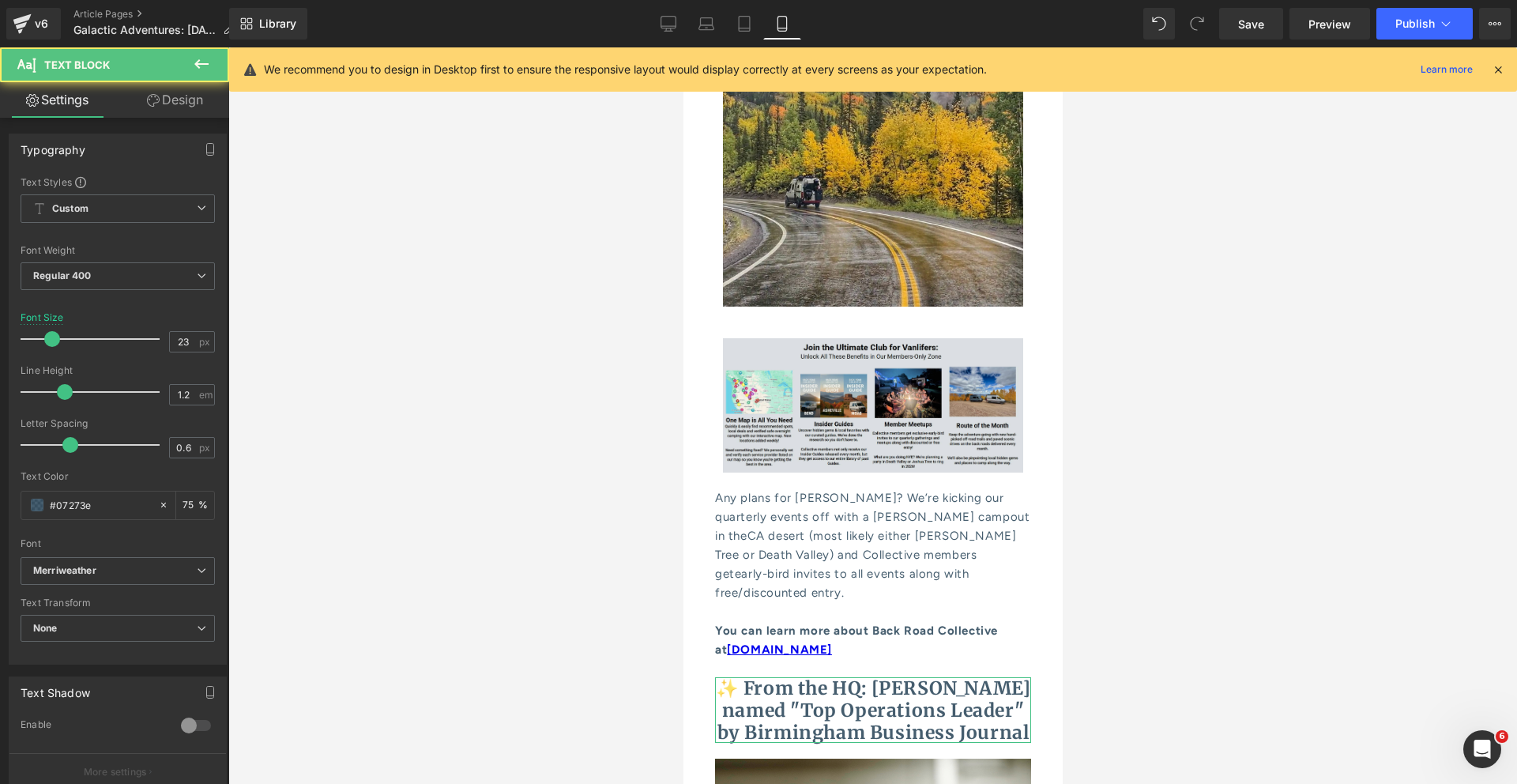
click at [171, 98] on link "Design" at bounding box center [174, 99] width 115 height 35
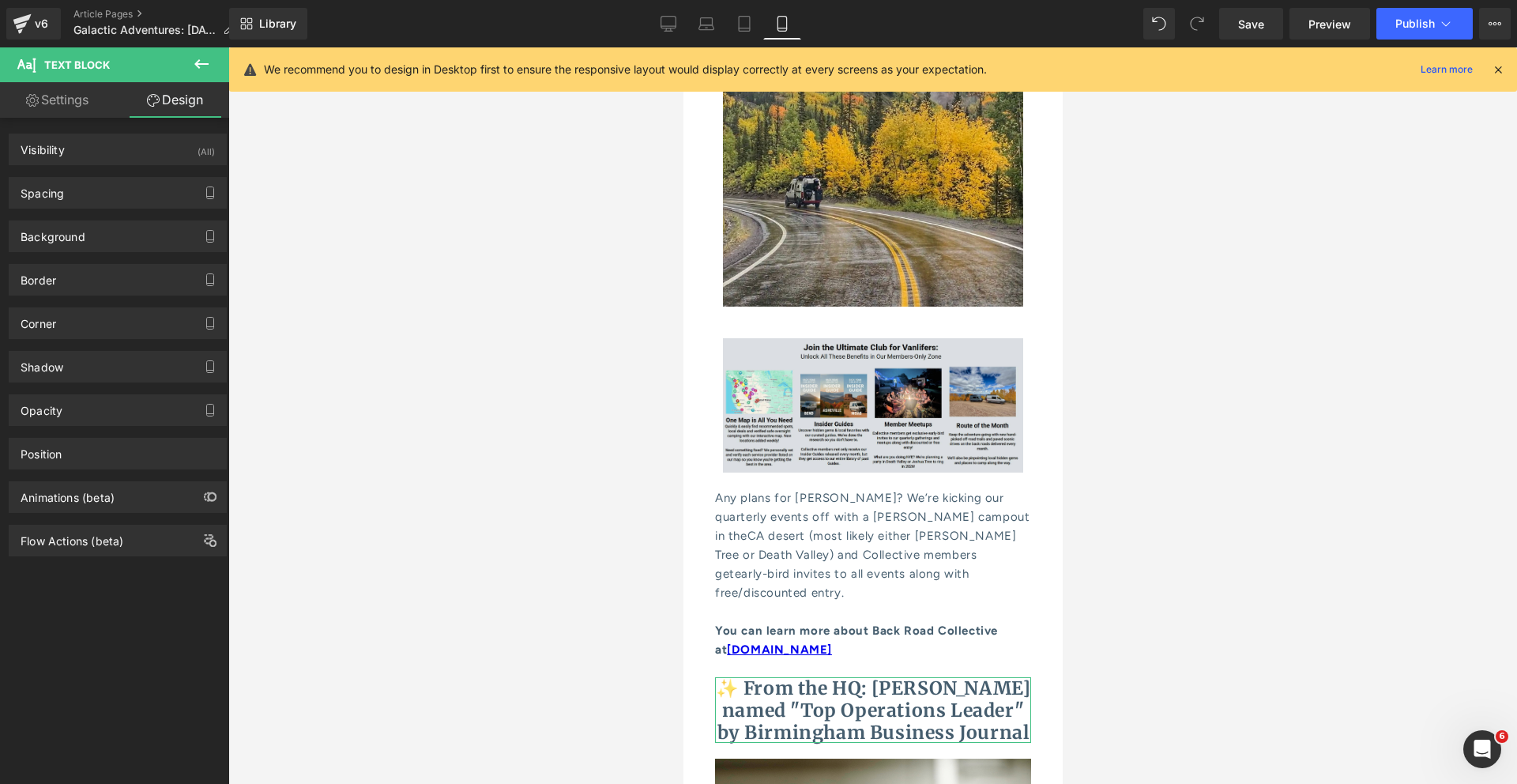
type input "0"
type input "5"
type input "0"
type input "5"
type input "0"
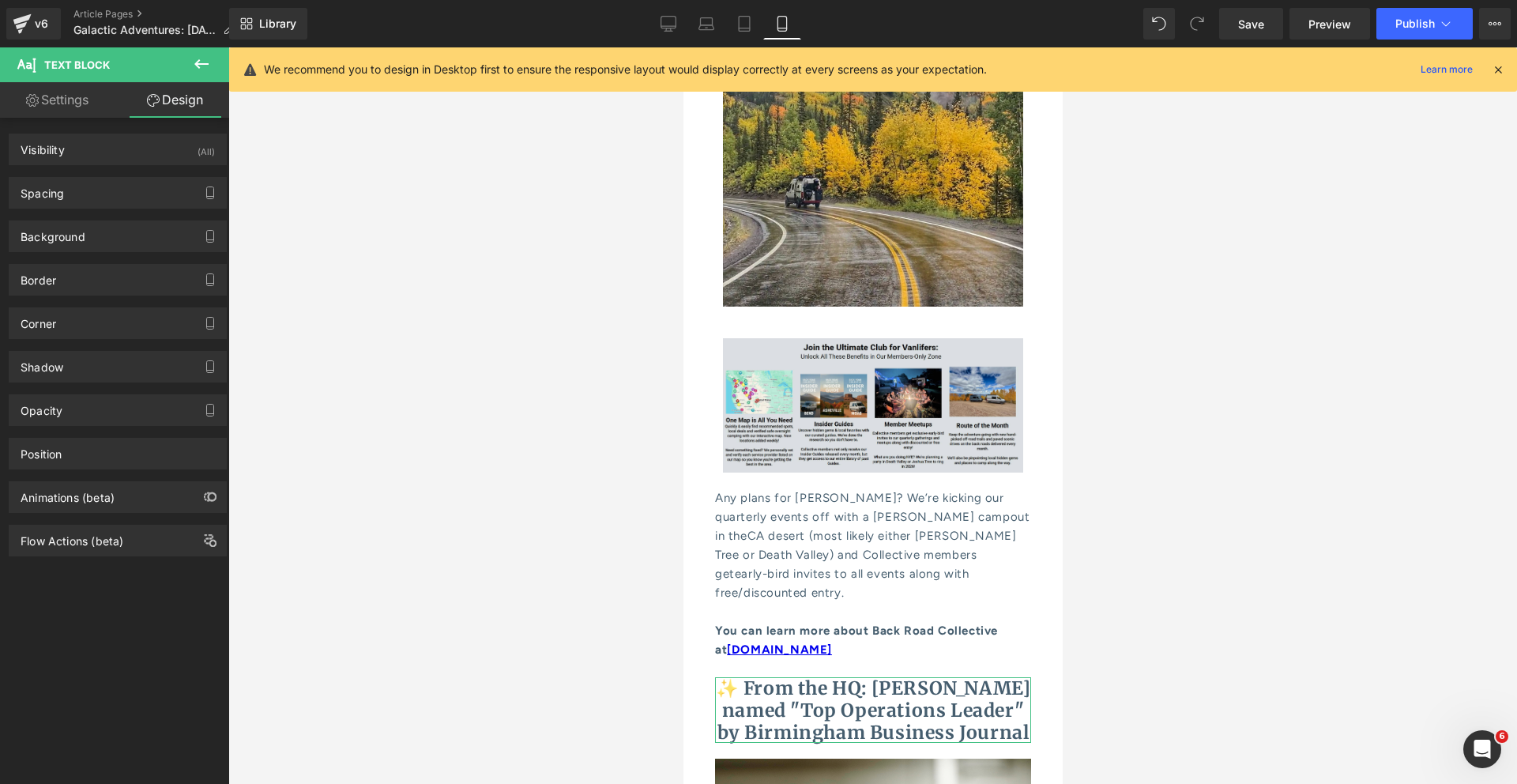
type input "0"
click at [106, 205] on div "Spacing" at bounding box center [118, 192] width 217 height 30
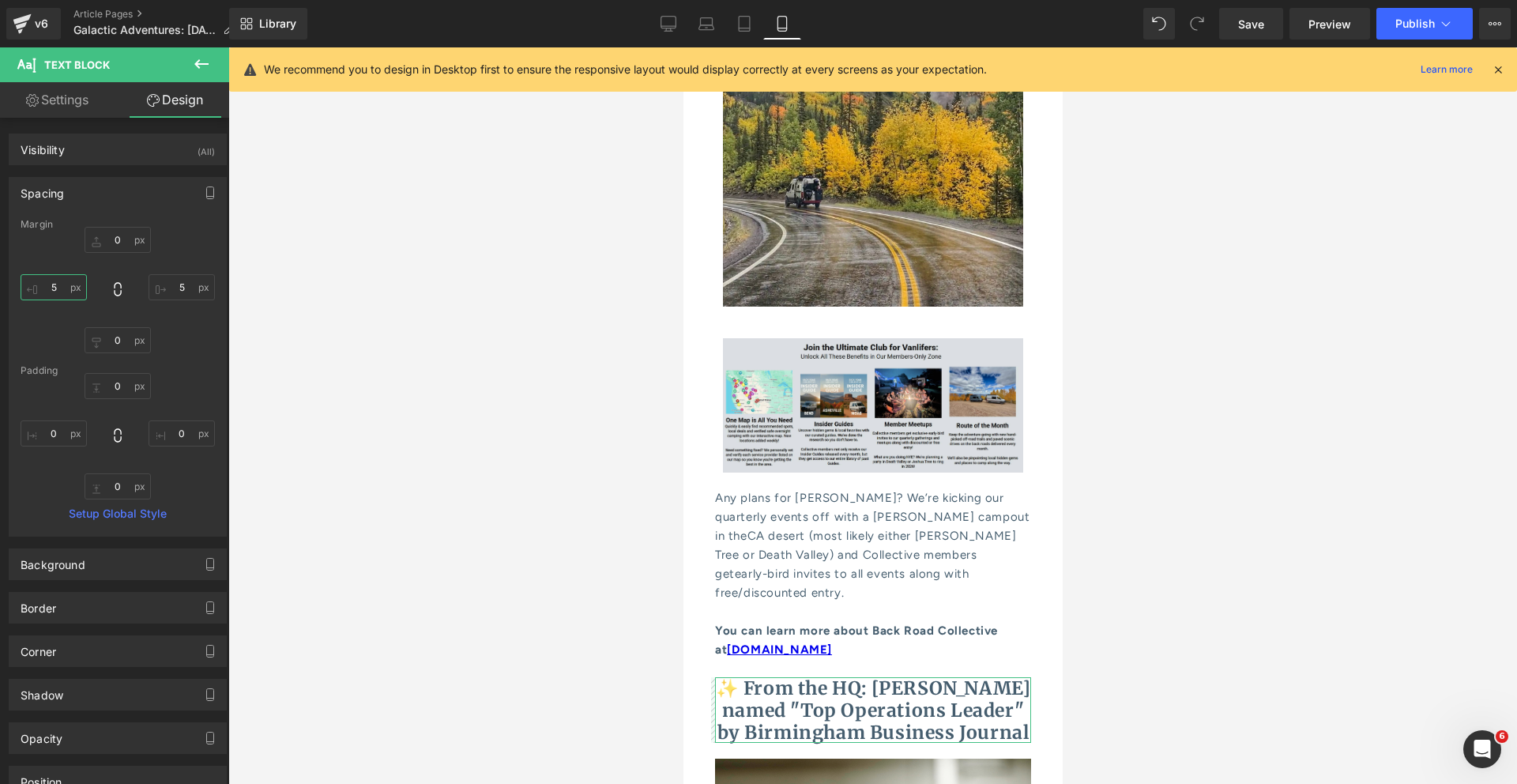
click at [54, 288] on input "5" at bounding box center [54, 287] width 67 height 26
click at [476, 380] on div at bounding box center [873, 416] width 1289 height 736
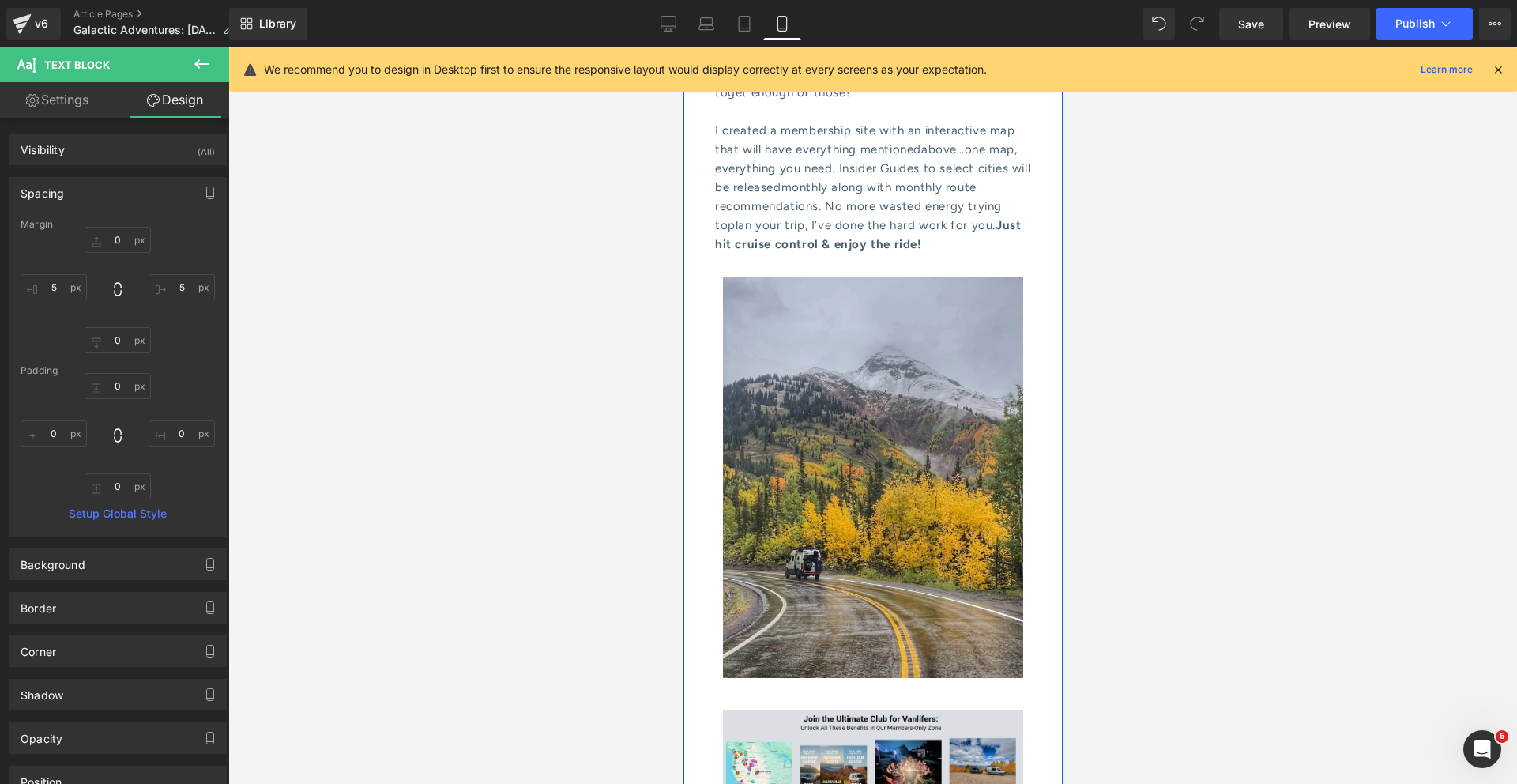
scroll to position [7736, 0]
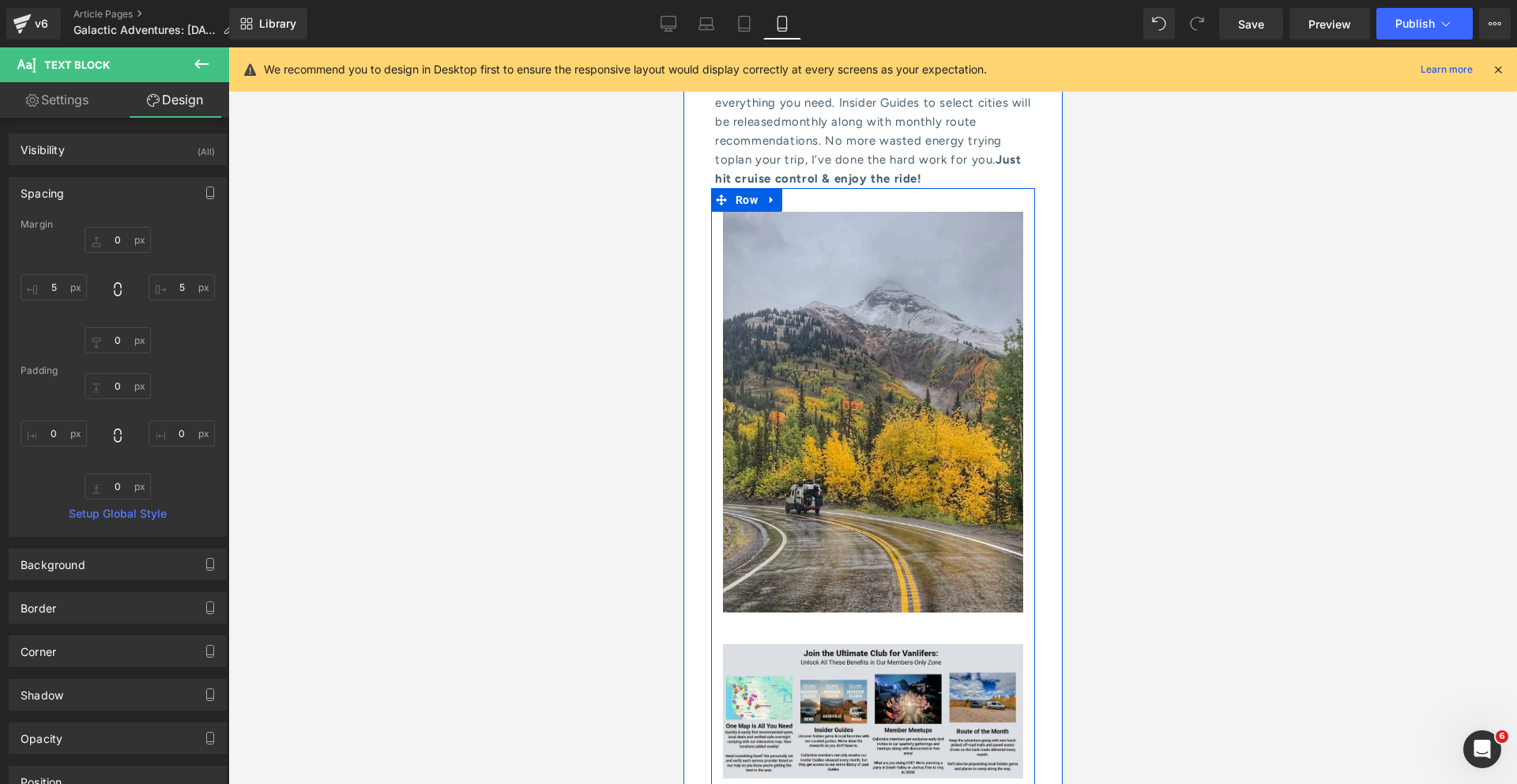
click at [869, 613] on div "Image" at bounding box center [872, 696] width 324 height 167
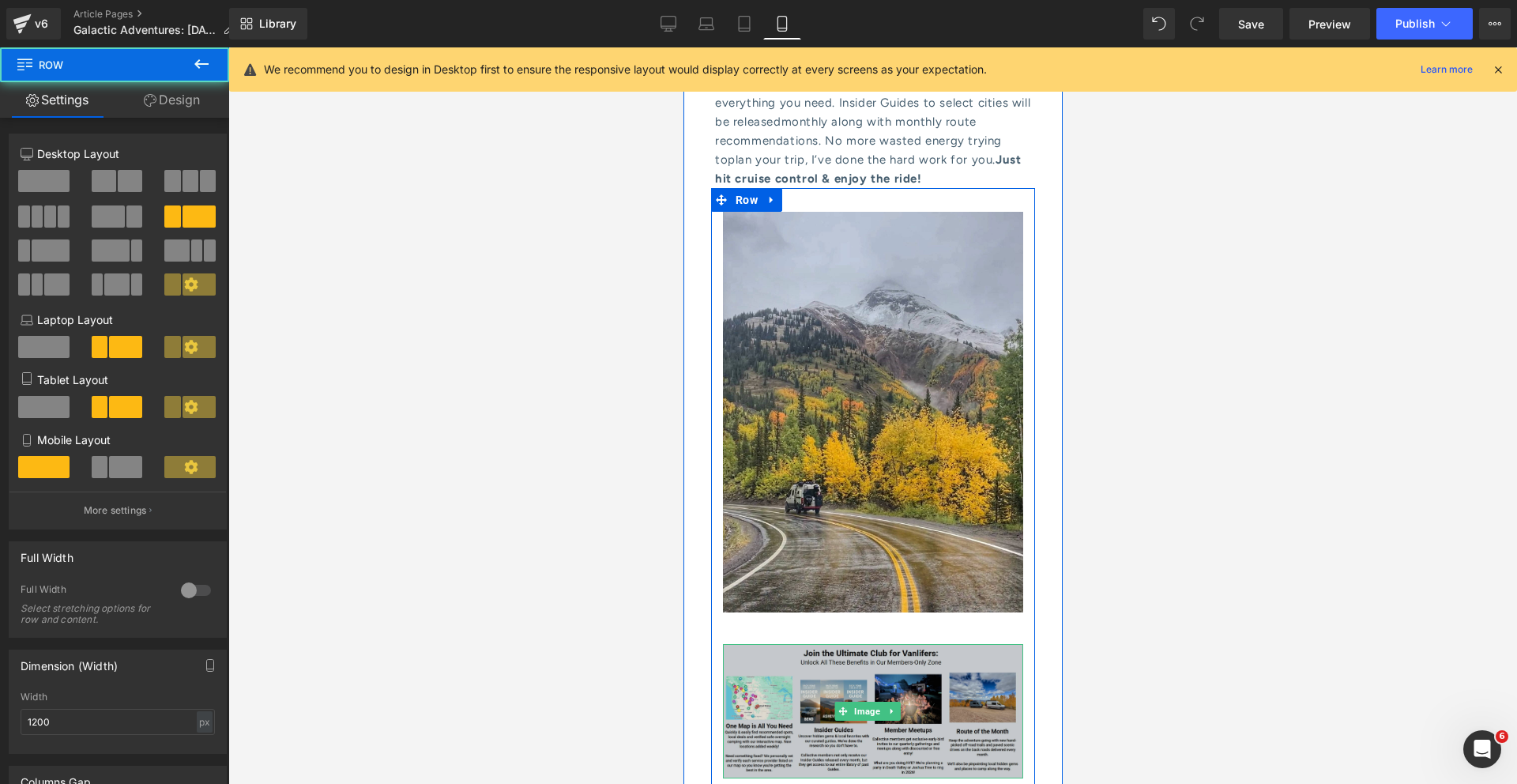
click at [848, 644] on img at bounding box center [872, 712] width 301 height 135
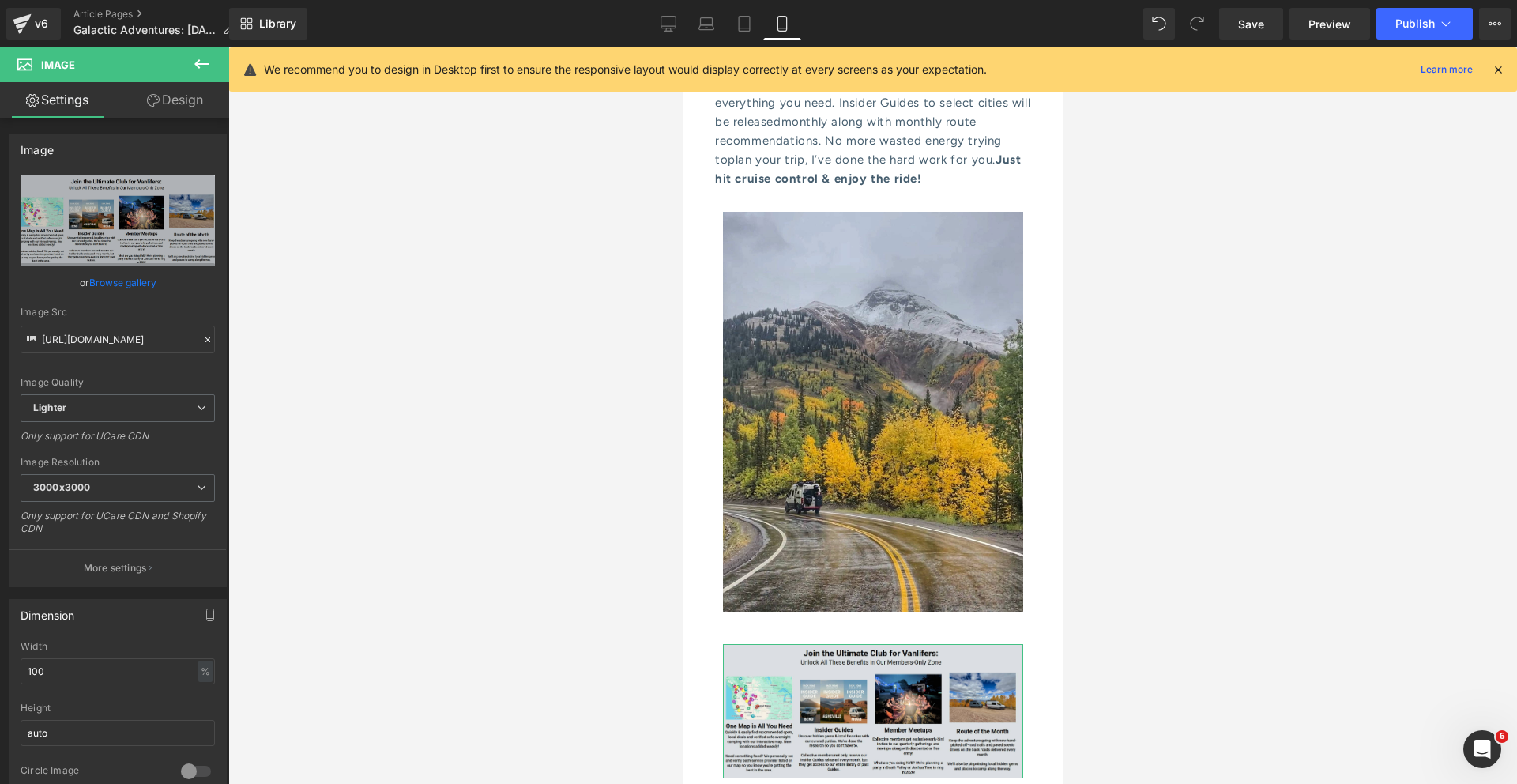
click at [182, 103] on link "Design" at bounding box center [174, 99] width 115 height 35
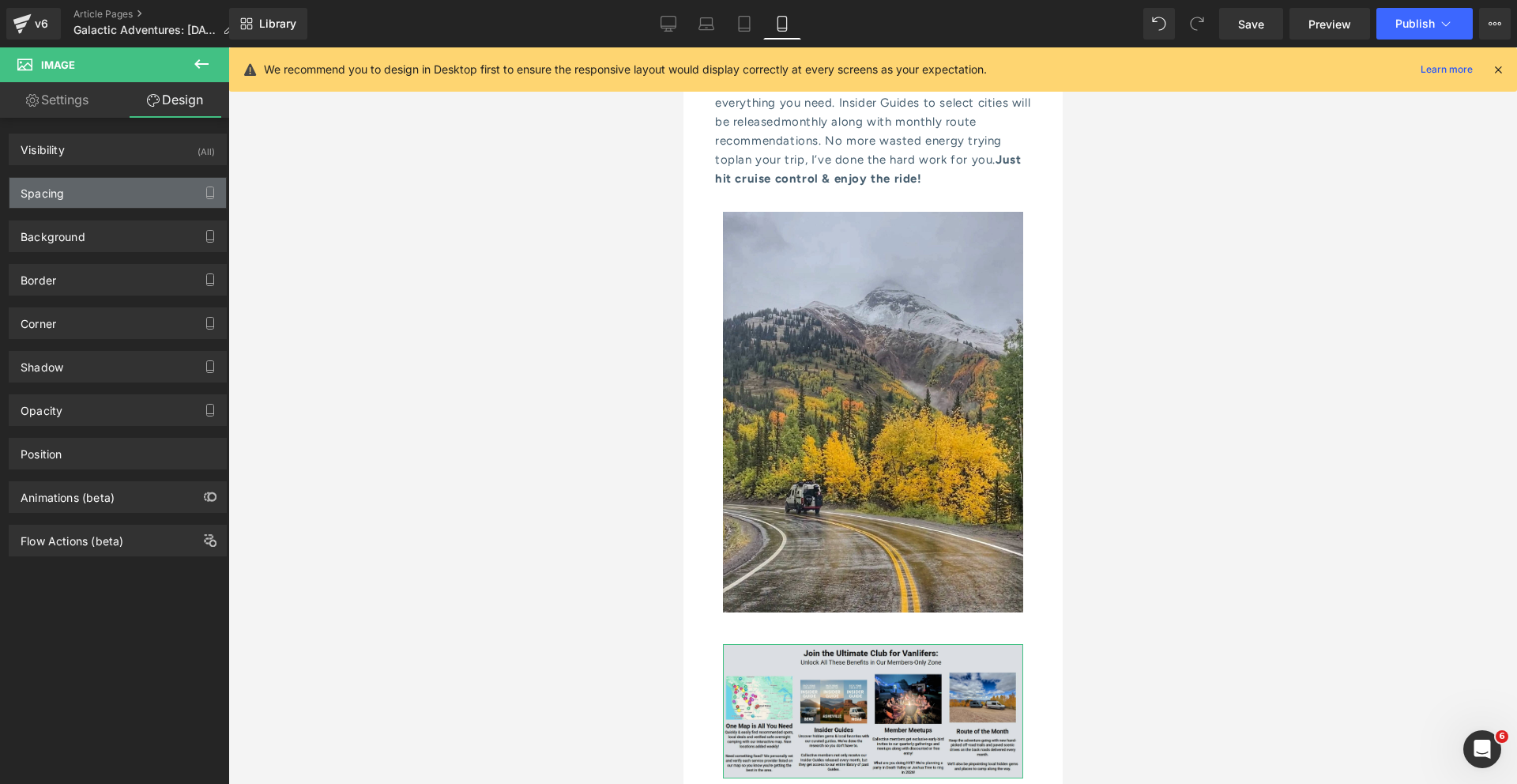
click at [110, 188] on div "Spacing" at bounding box center [118, 192] width 217 height 30
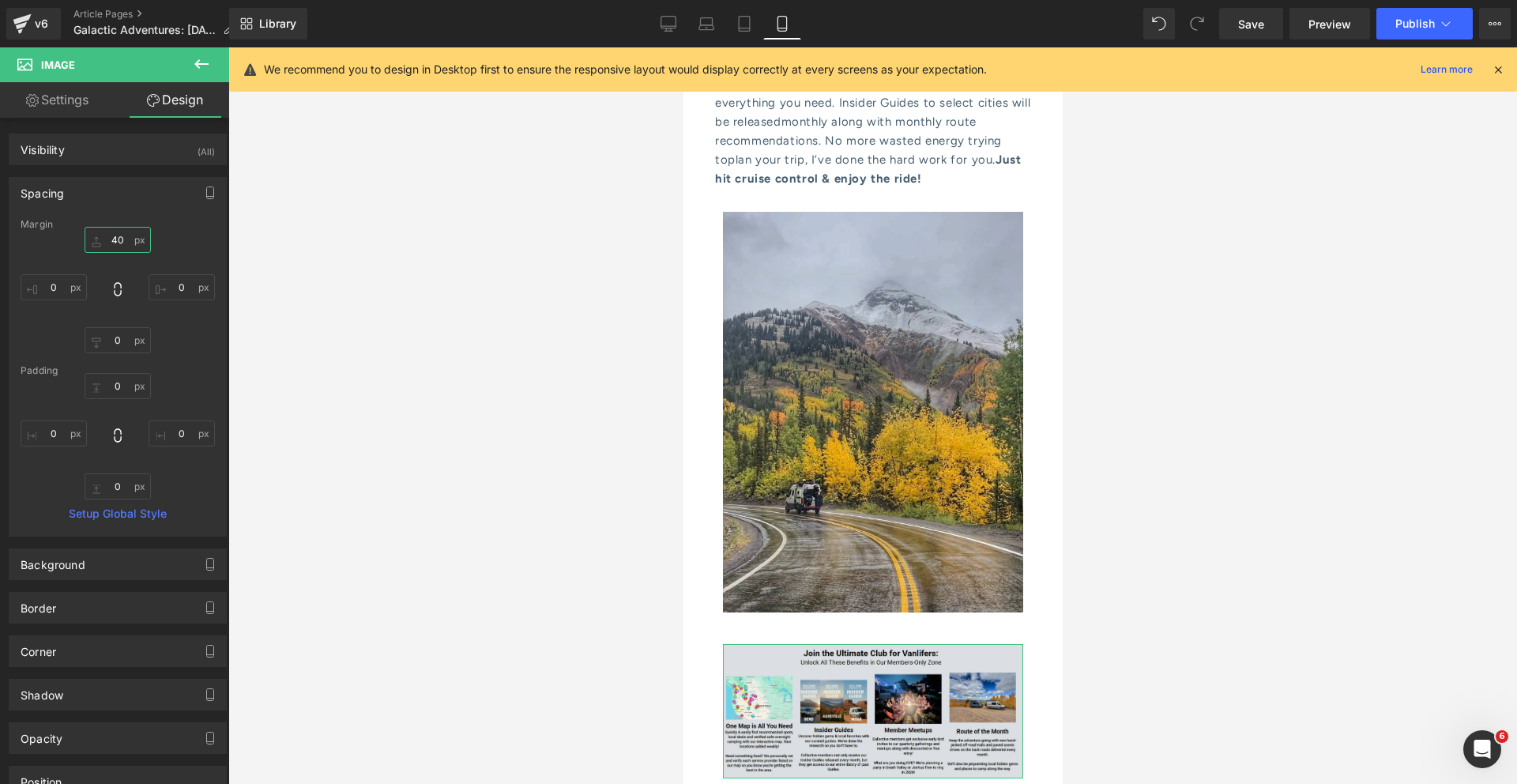
click at [114, 242] on input "40" at bounding box center [118, 239] width 67 height 26
type input "0"
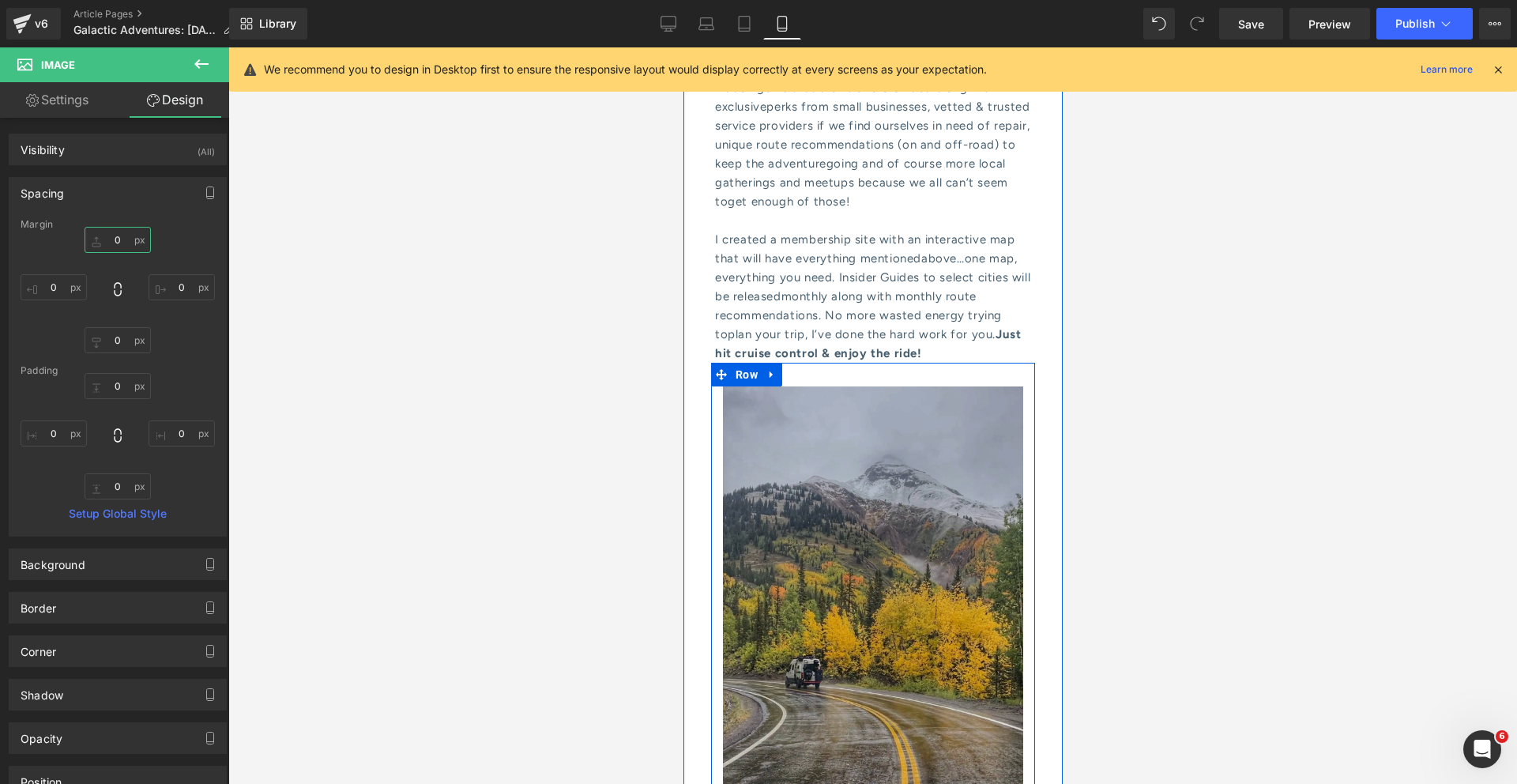
scroll to position [7531, 0]
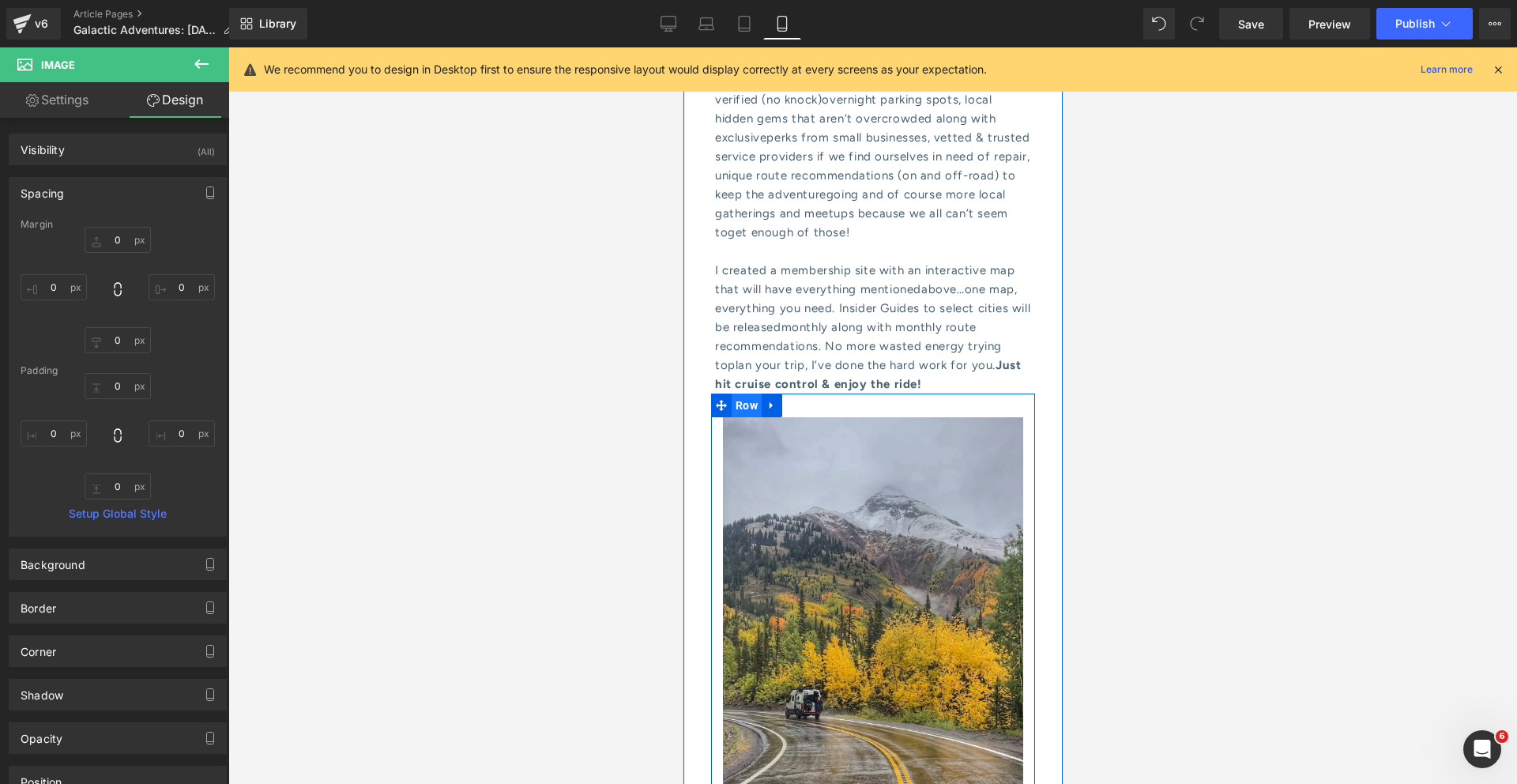
click at [747, 393] on span "Row" at bounding box center [745, 405] width 30 height 23
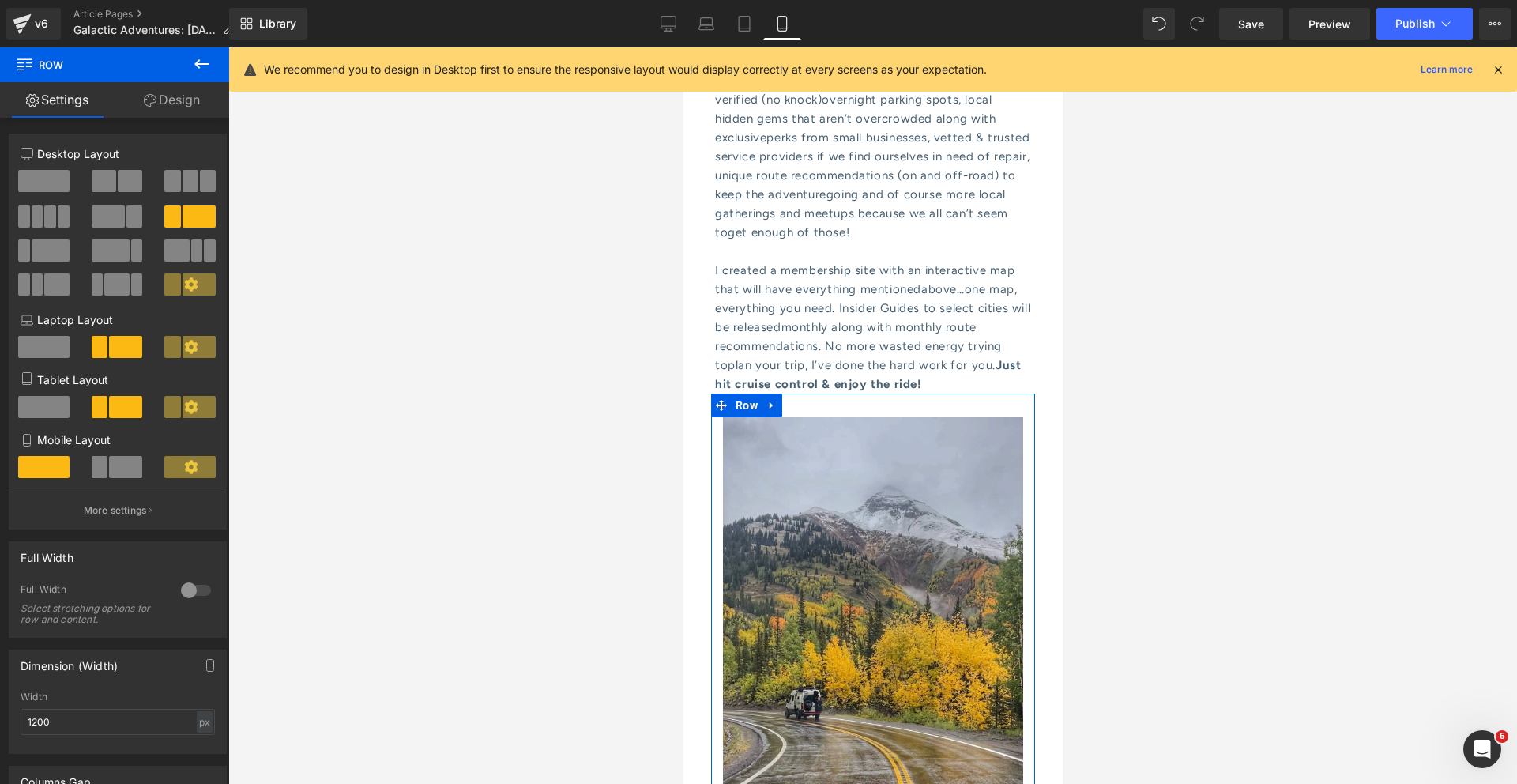
click at [182, 105] on link "Design" at bounding box center [171, 99] width 115 height 35
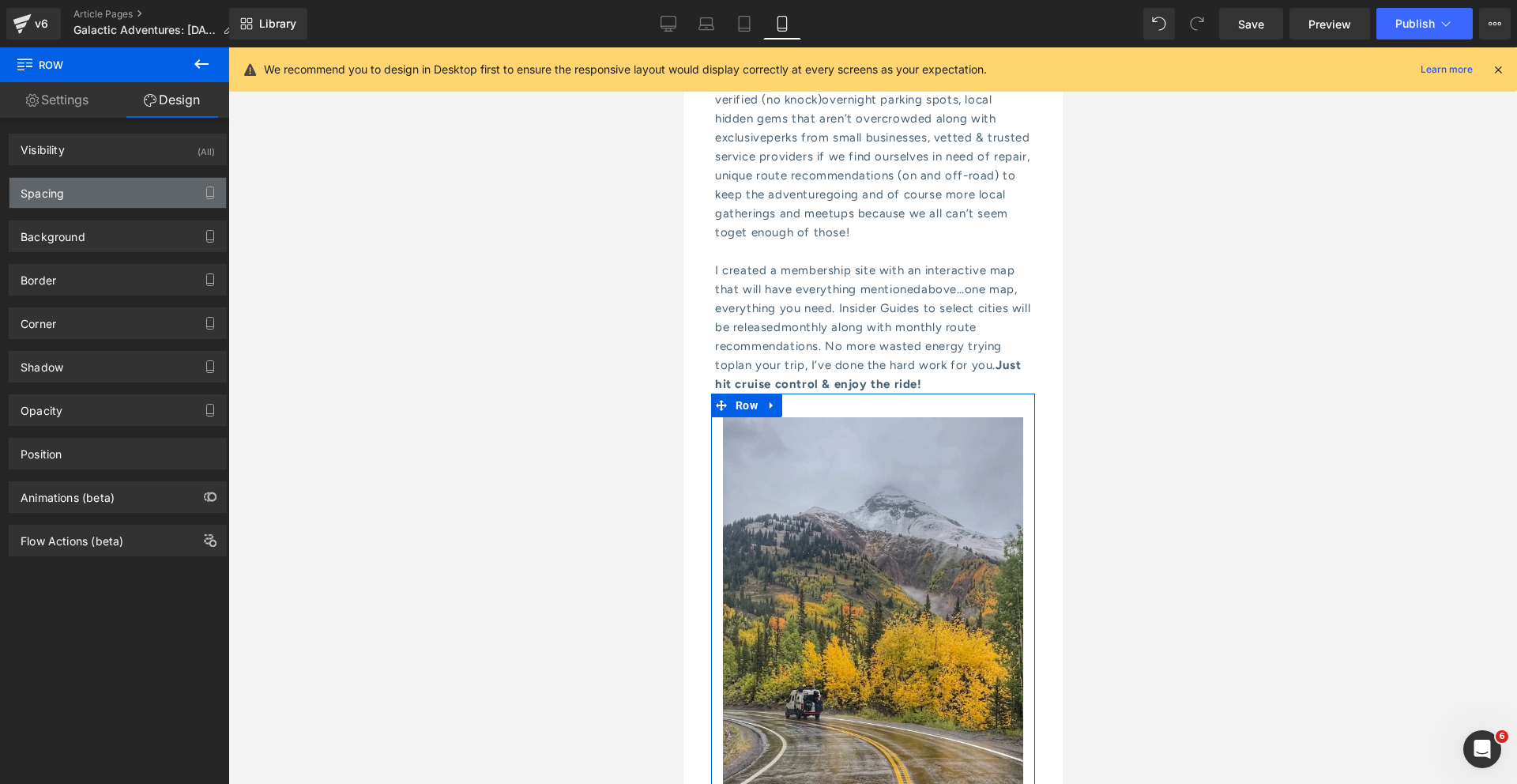
click at [91, 206] on div "Spacing" at bounding box center [118, 192] width 217 height 30
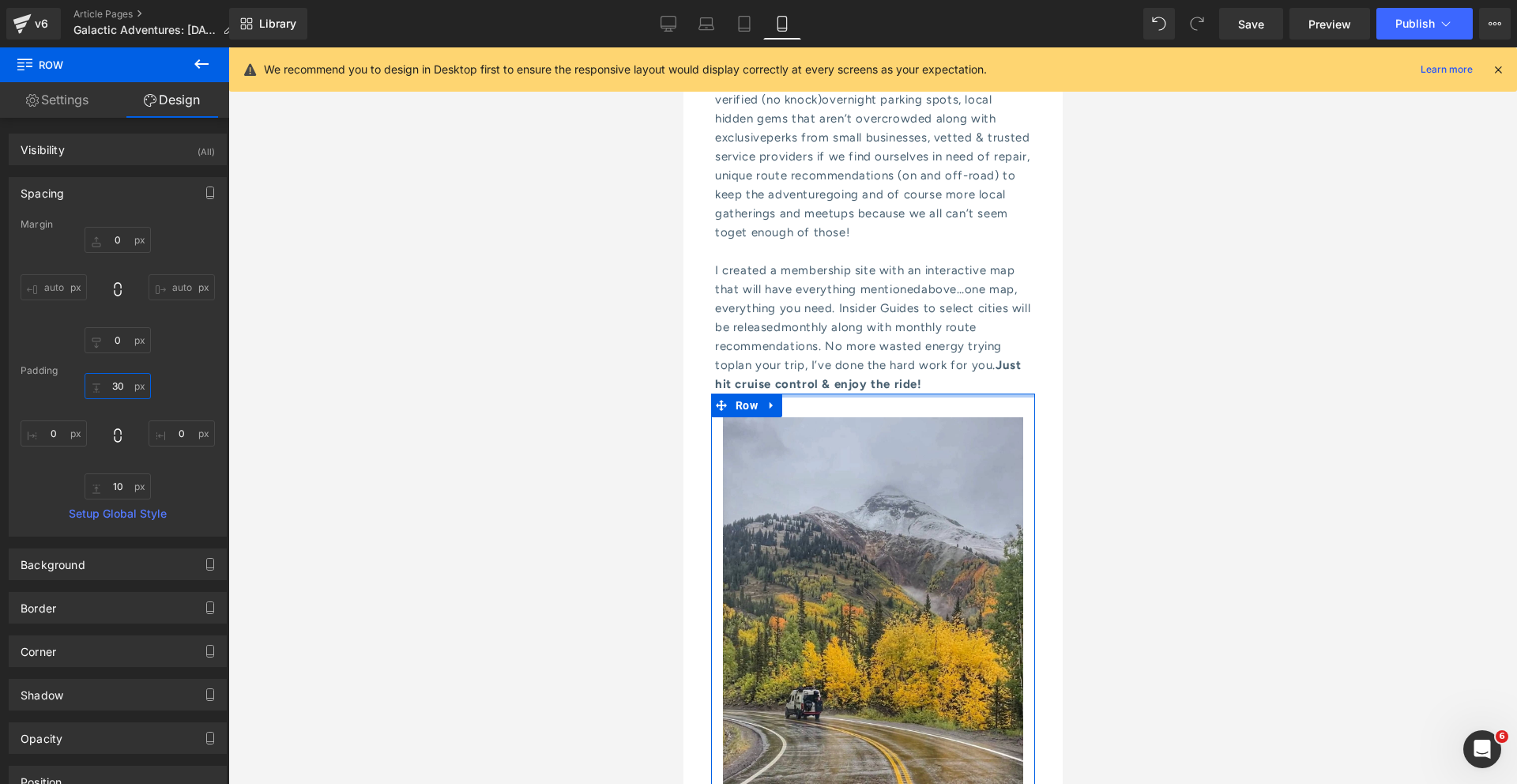
click at [111, 385] on input "30" at bounding box center [118, 385] width 67 height 26
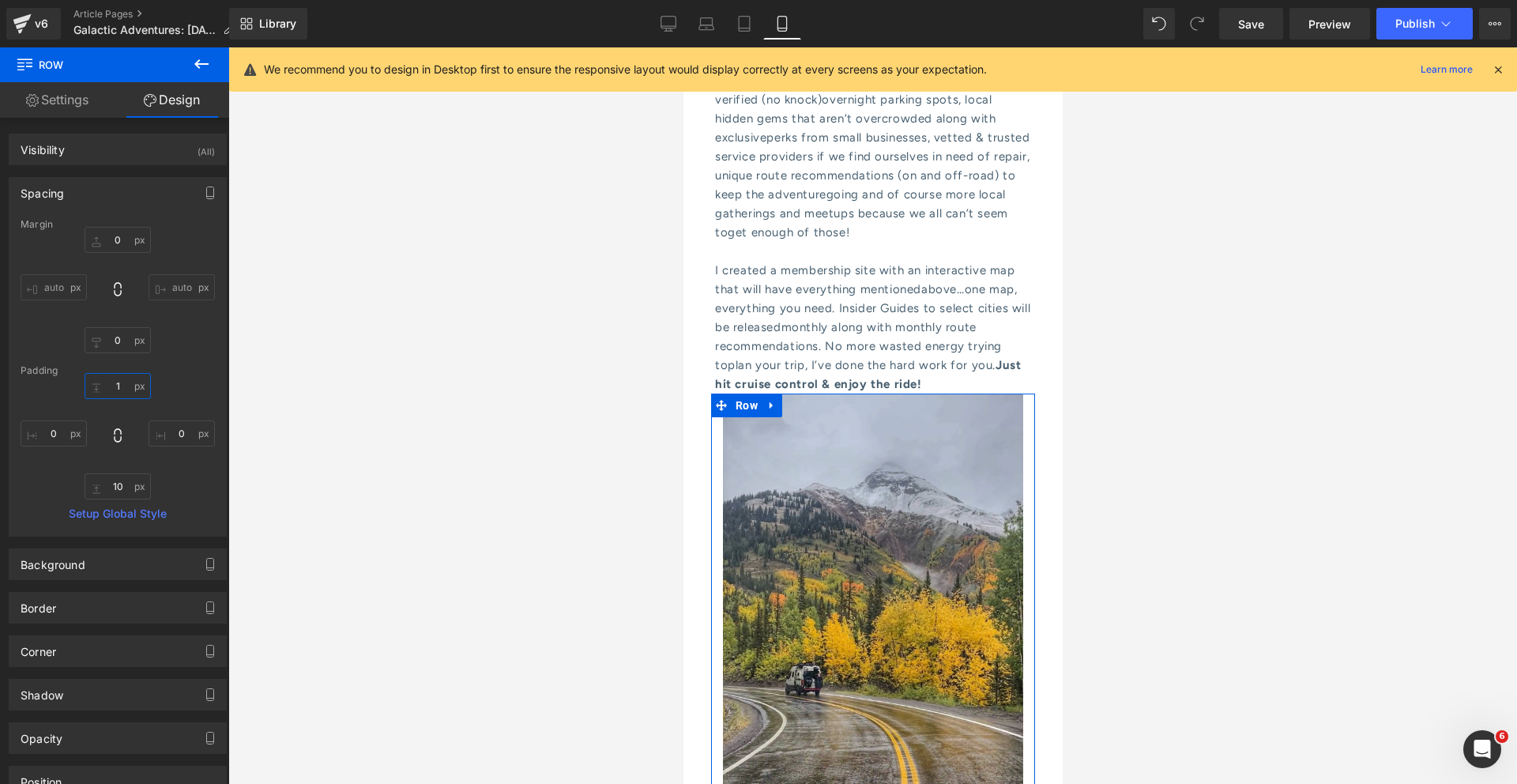
type input "10"
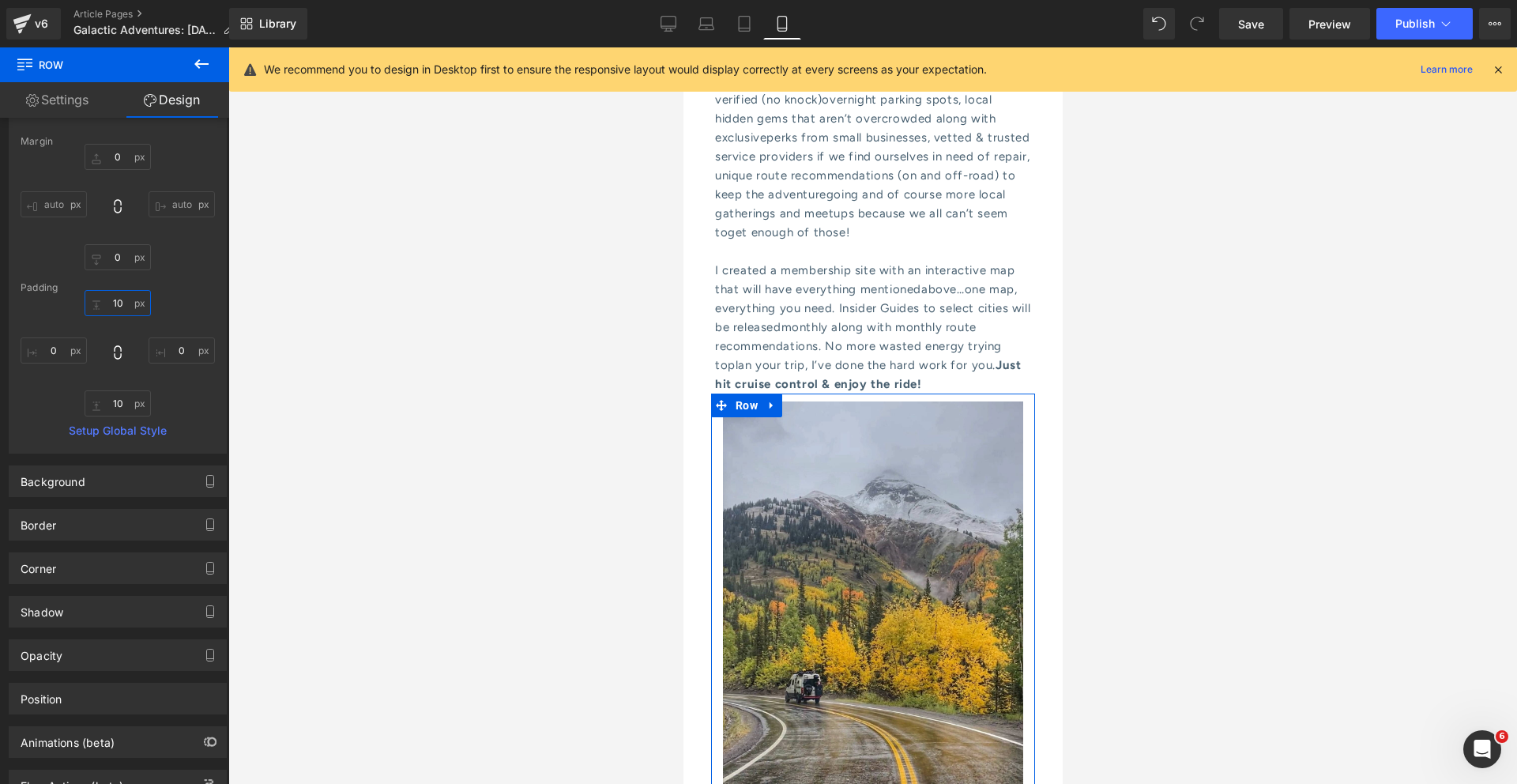
scroll to position [84, 0]
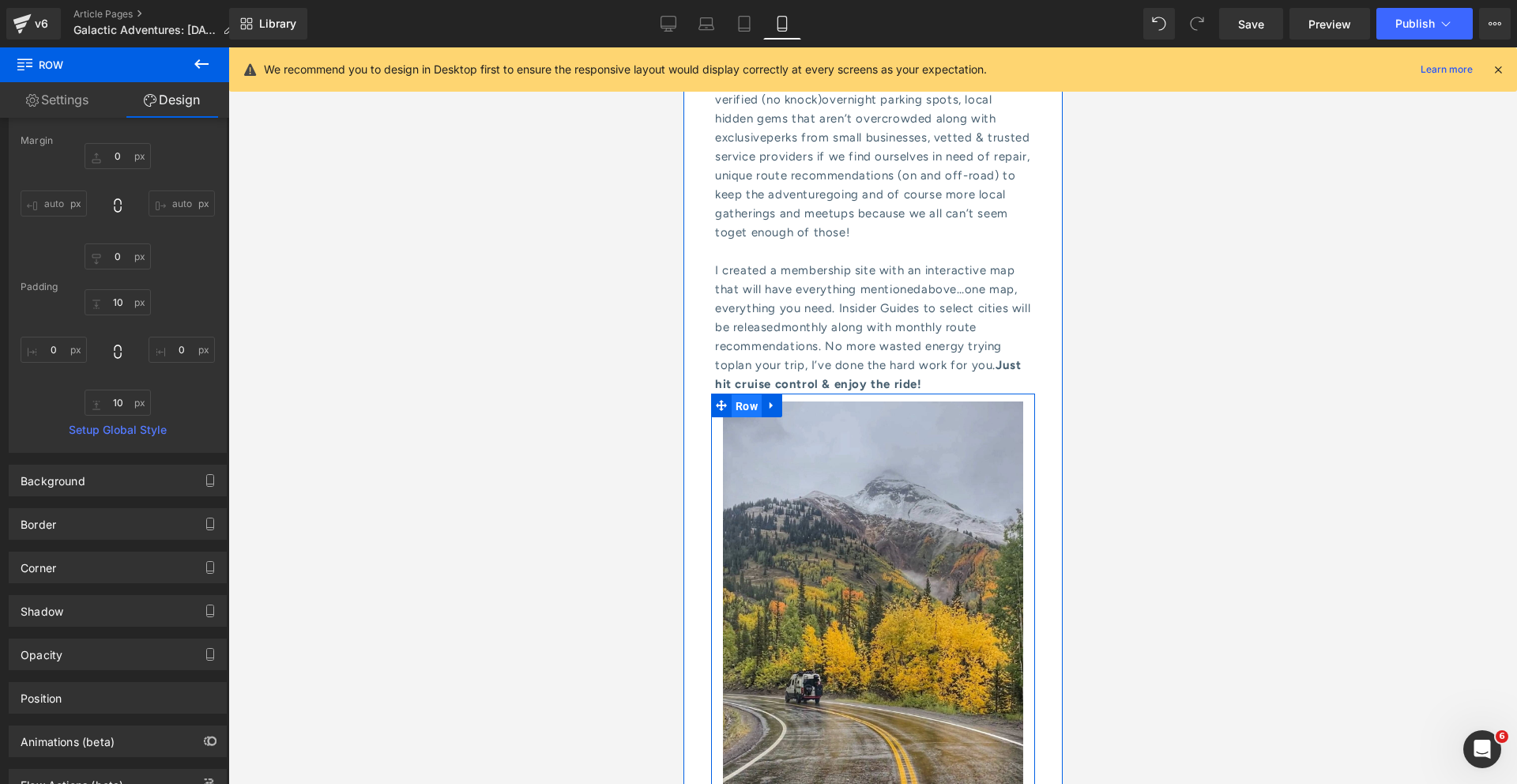
click at [741, 394] on span "Row" at bounding box center [745, 406] width 30 height 23
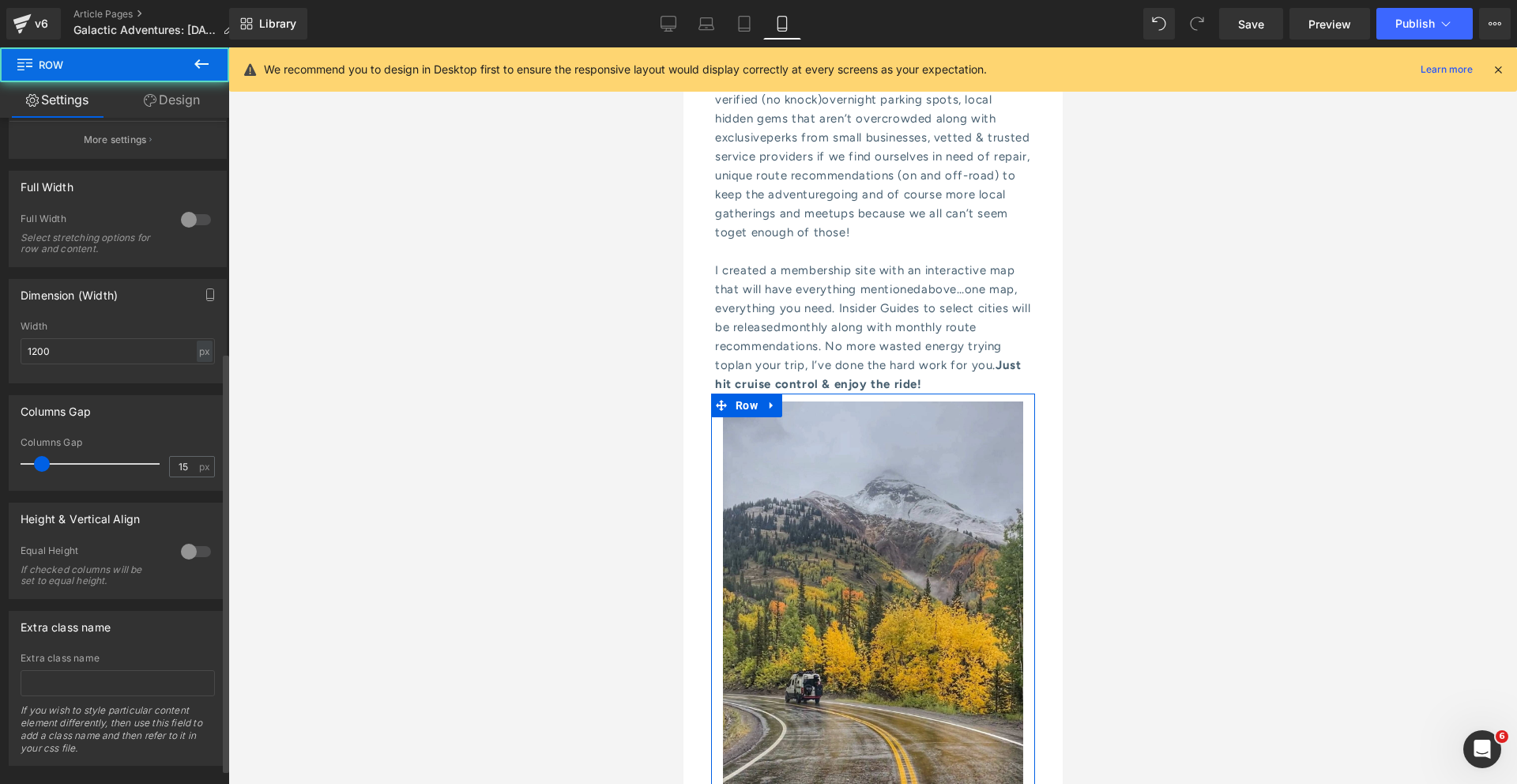
scroll to position [397, 0]
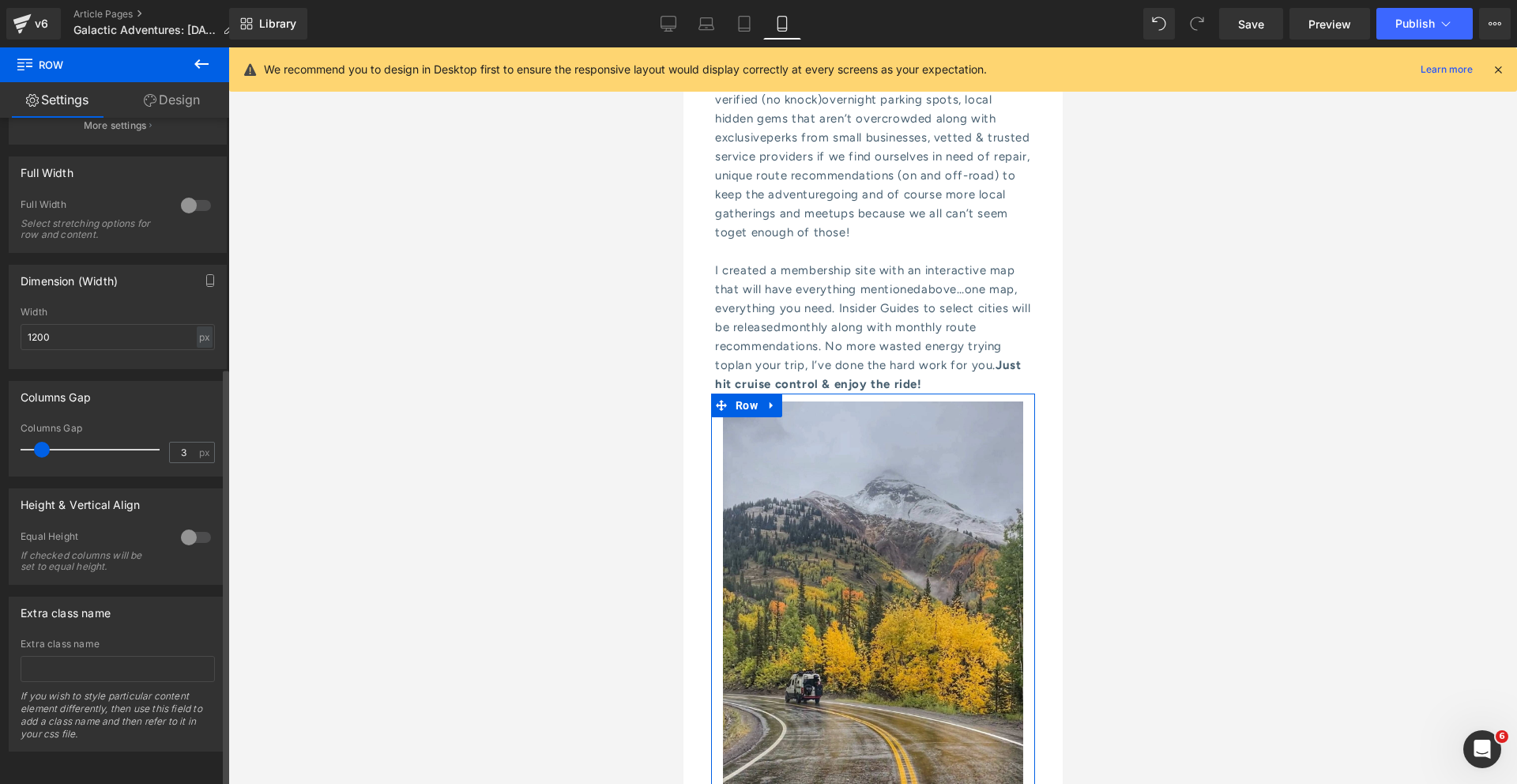
type input "0"
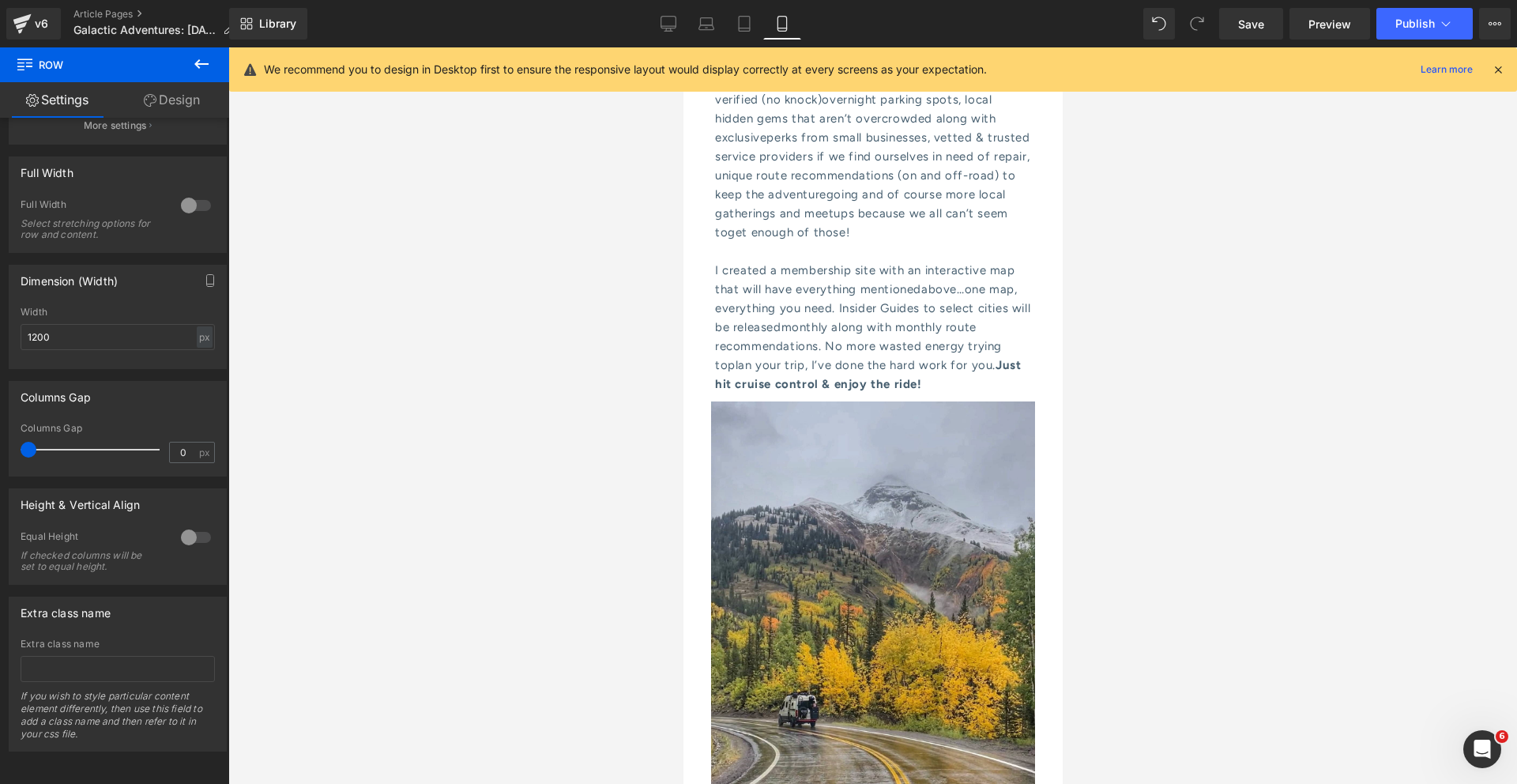
drag, startPoint x: 41, startPoint y: 436, endPoint x: -8, endPoint y: 431, distance: 49.3
click at [0, 431] on html "Row You are previewing how the will restyle your page. You can not edit Element…" at bounding box center [758, 392] width 1517 height 784
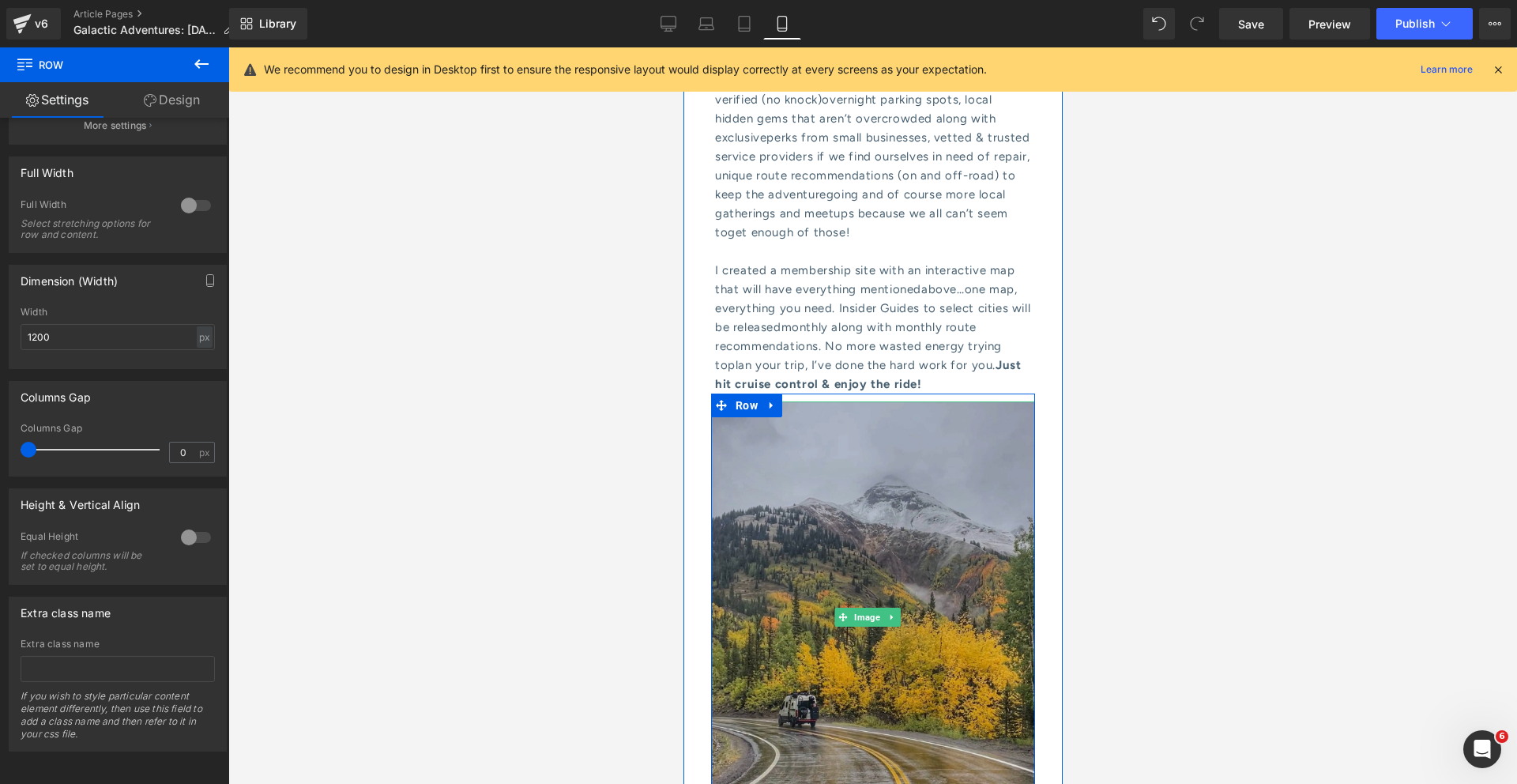
scroll to position [7643, 0]
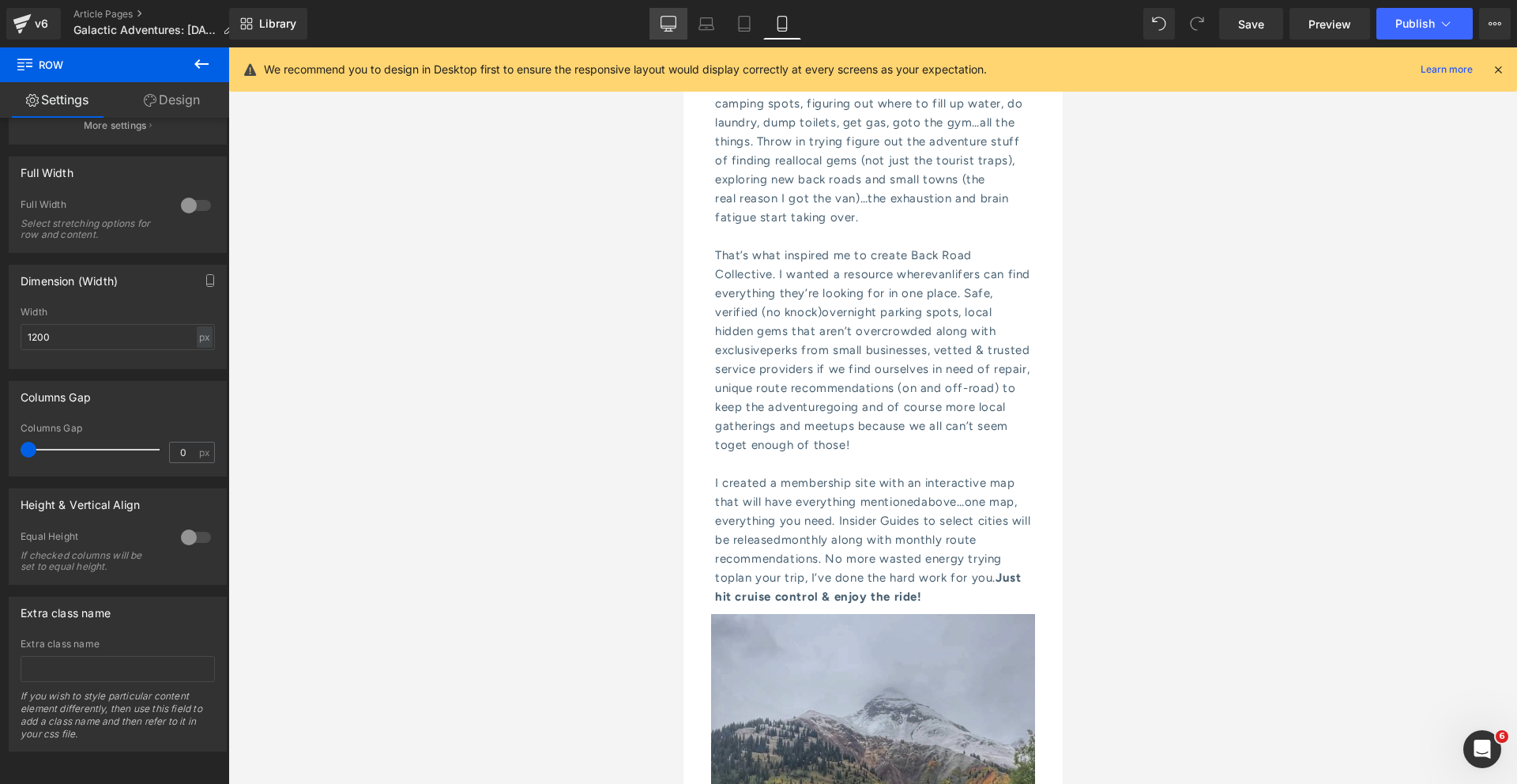
click at [672, 28] on icon at bounding box center [669, 22] width 15 height 12
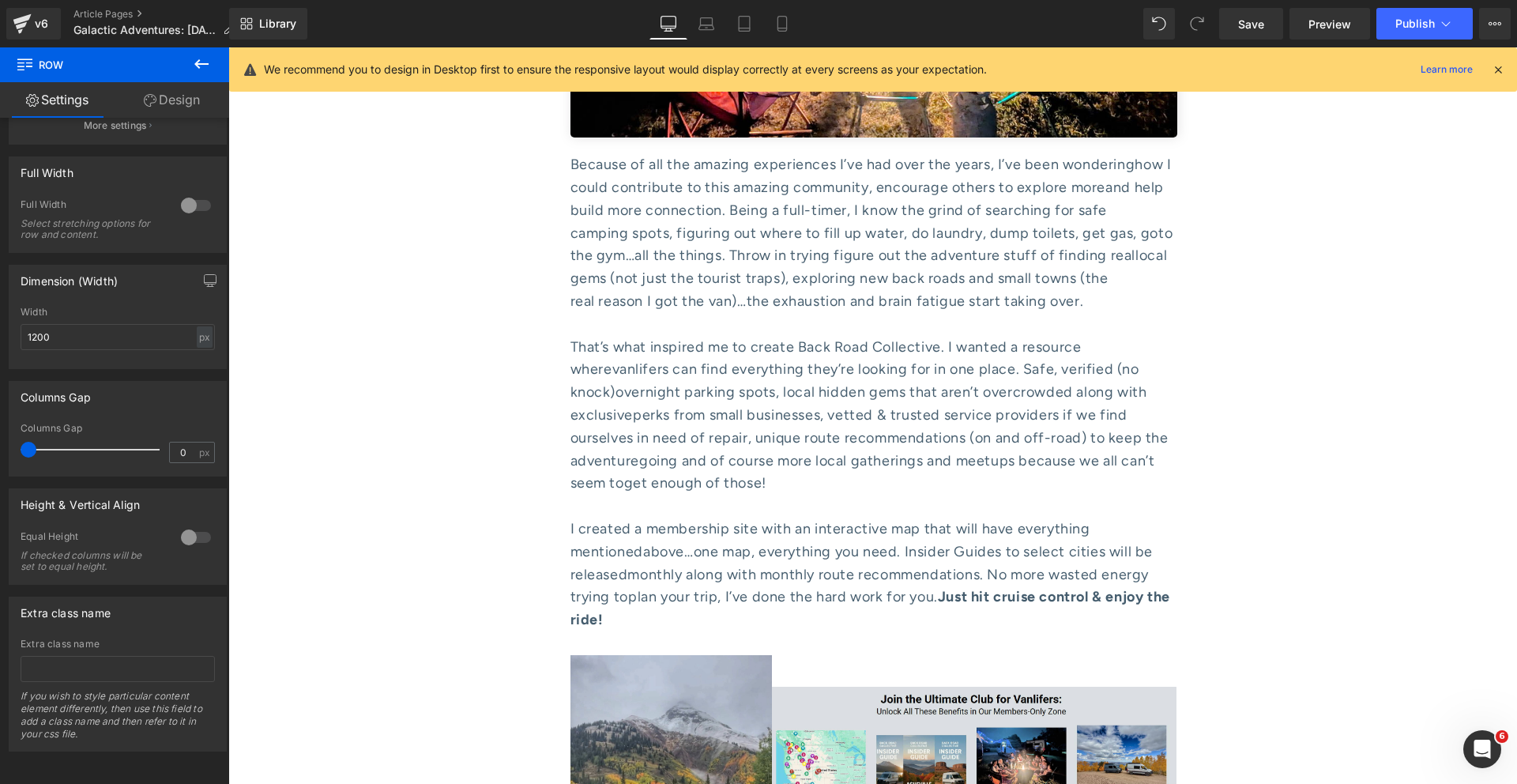
scroll to position [7191, 0]
click at [1253, 16] on span "Save" at bounding box center [1251, 24] width 26 height 16
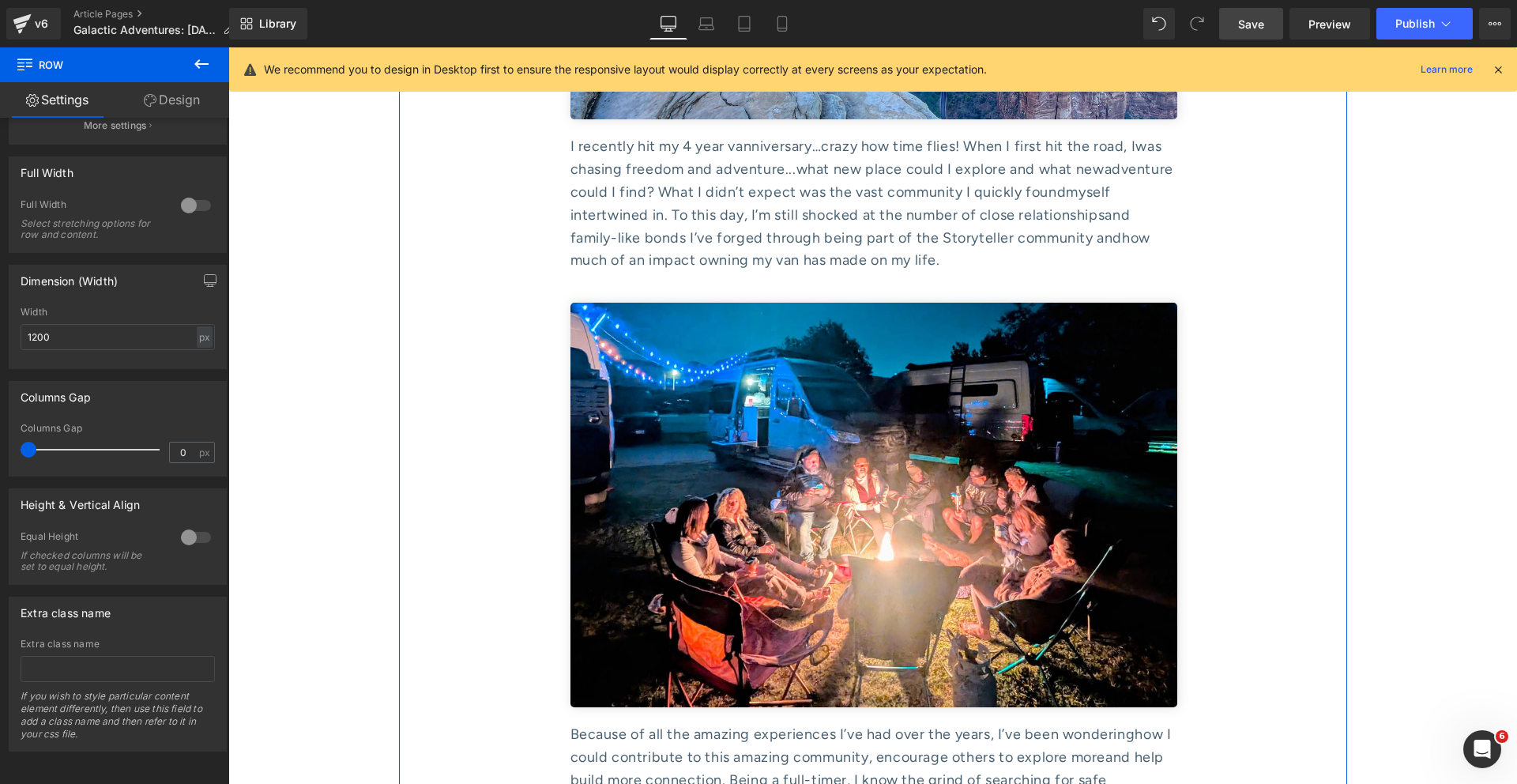
scroll to position [6619, 0]
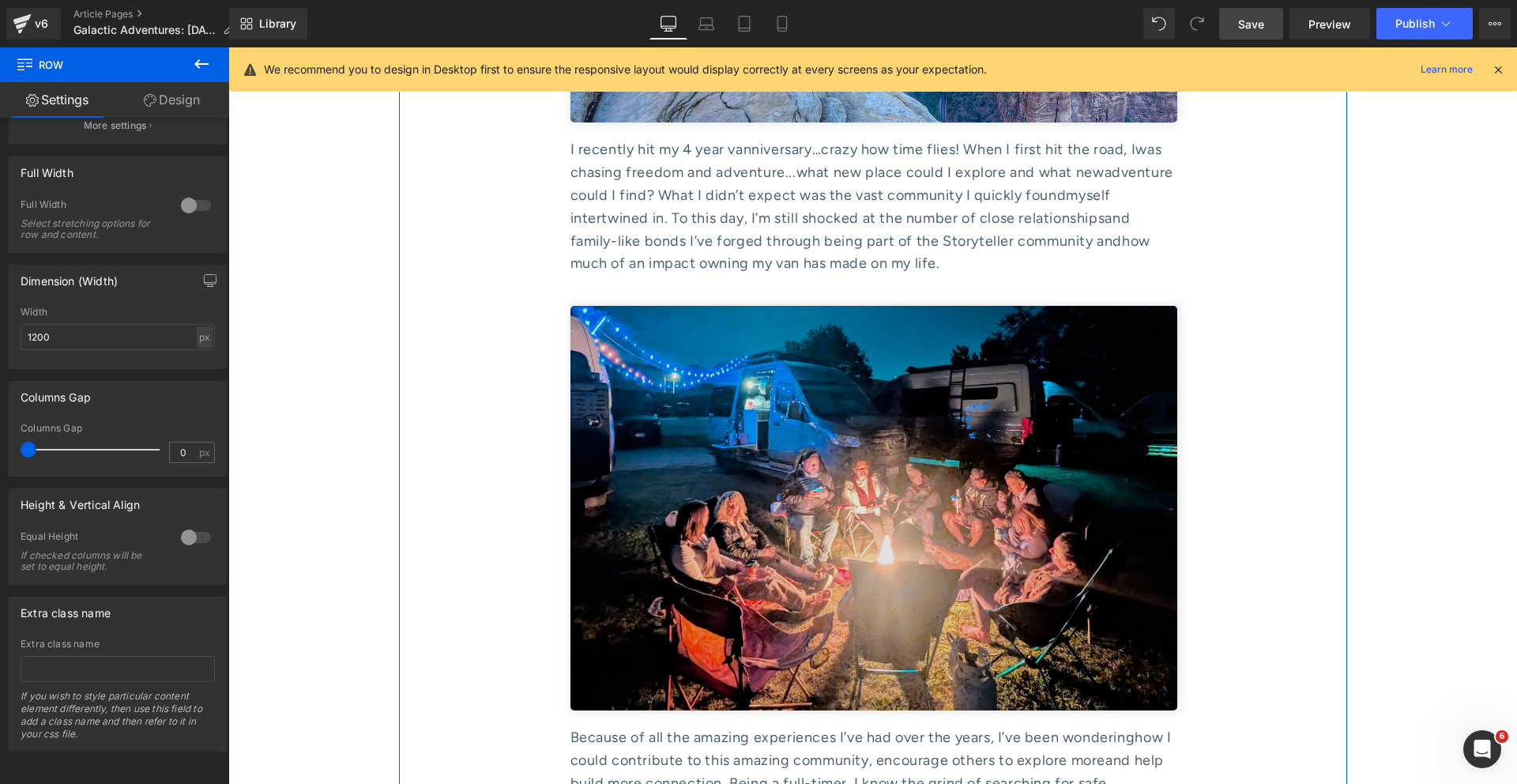
click at [870, 306] on img at bounding box center [874, 508] width 607 height 404
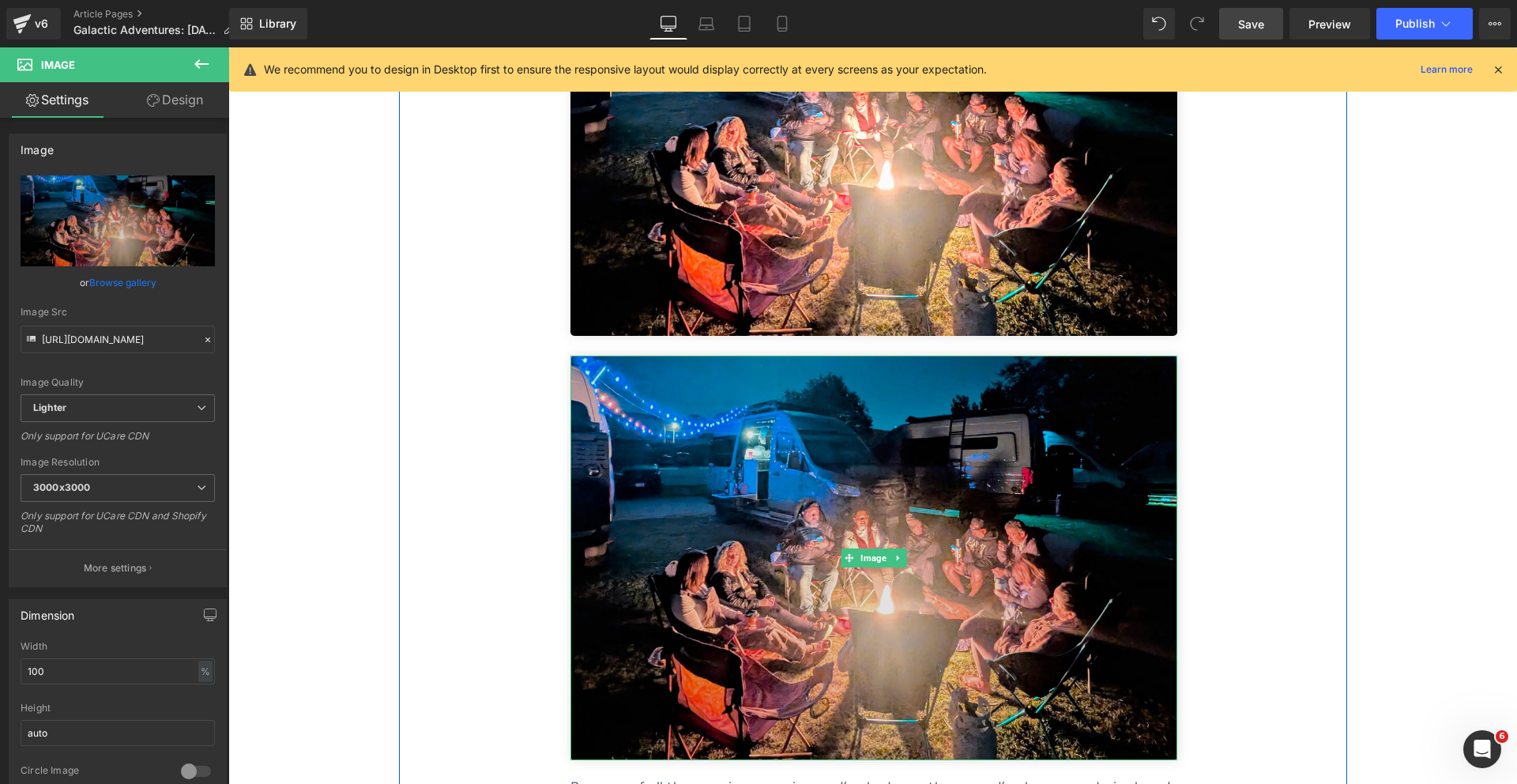
scroll to position [7007, 0]
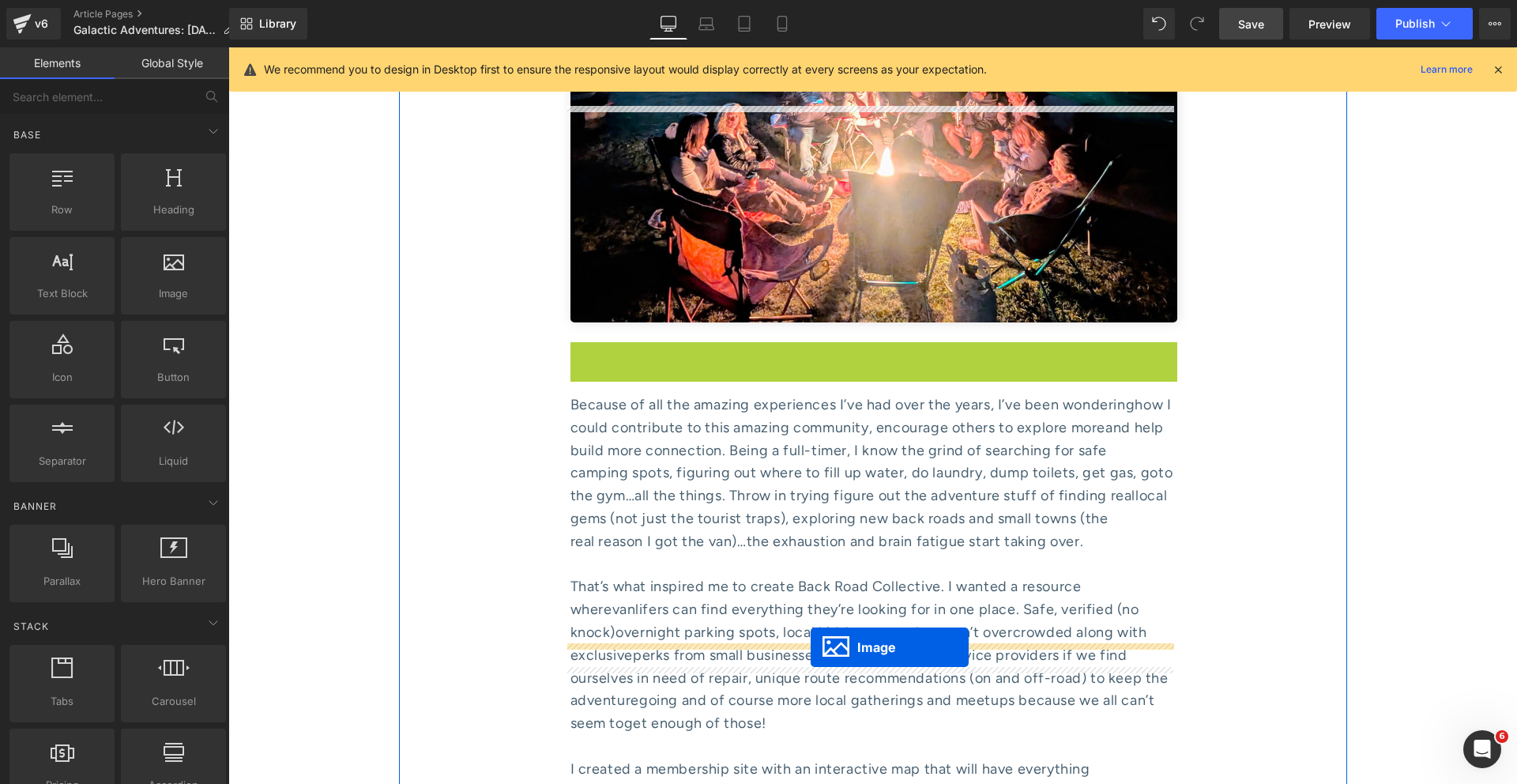
drag, startPoint x: 858, startPoint y: 309, endPoint x: 810, endPoint y: 647, distance: 341.4
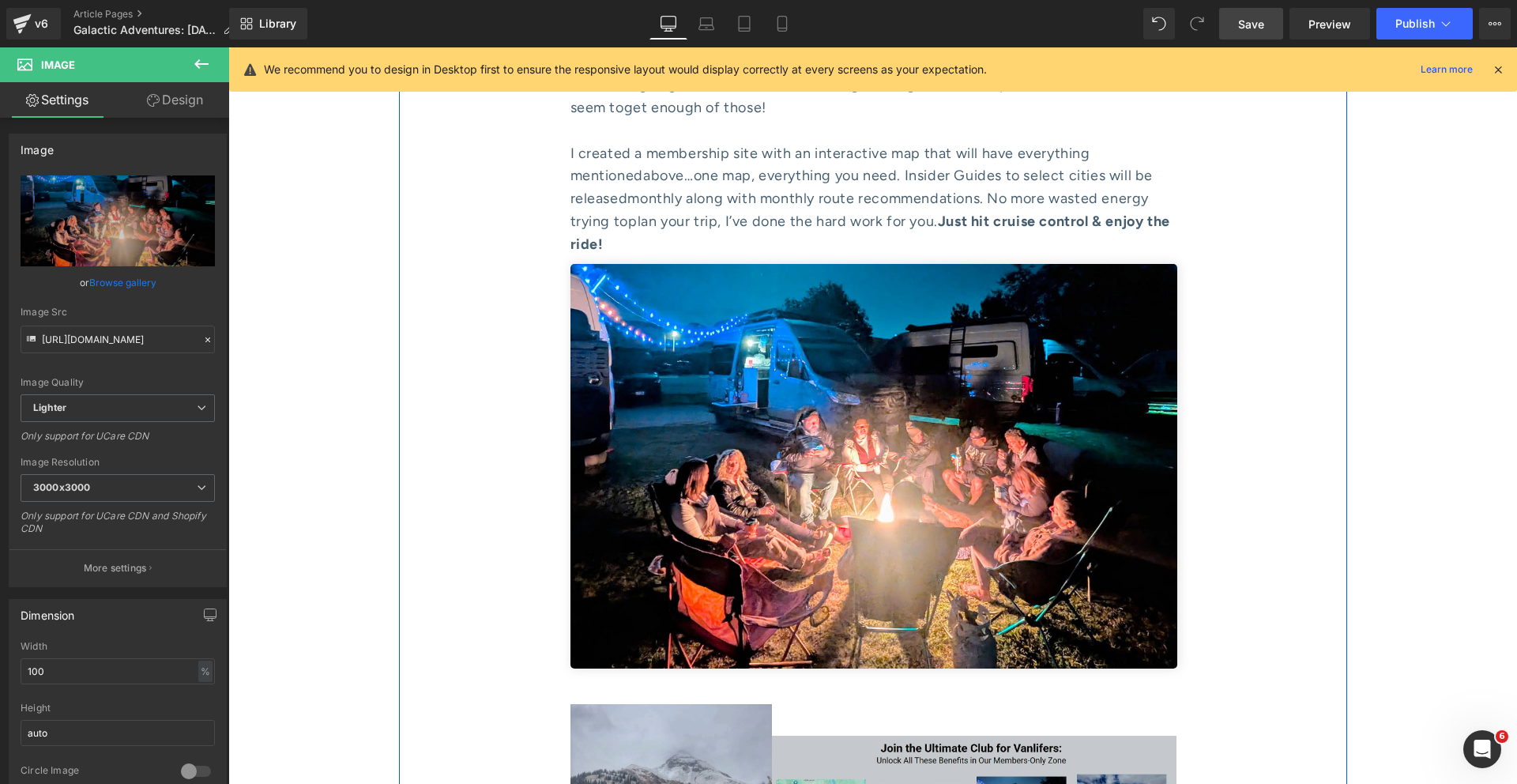
scroll to position [7576, 0]
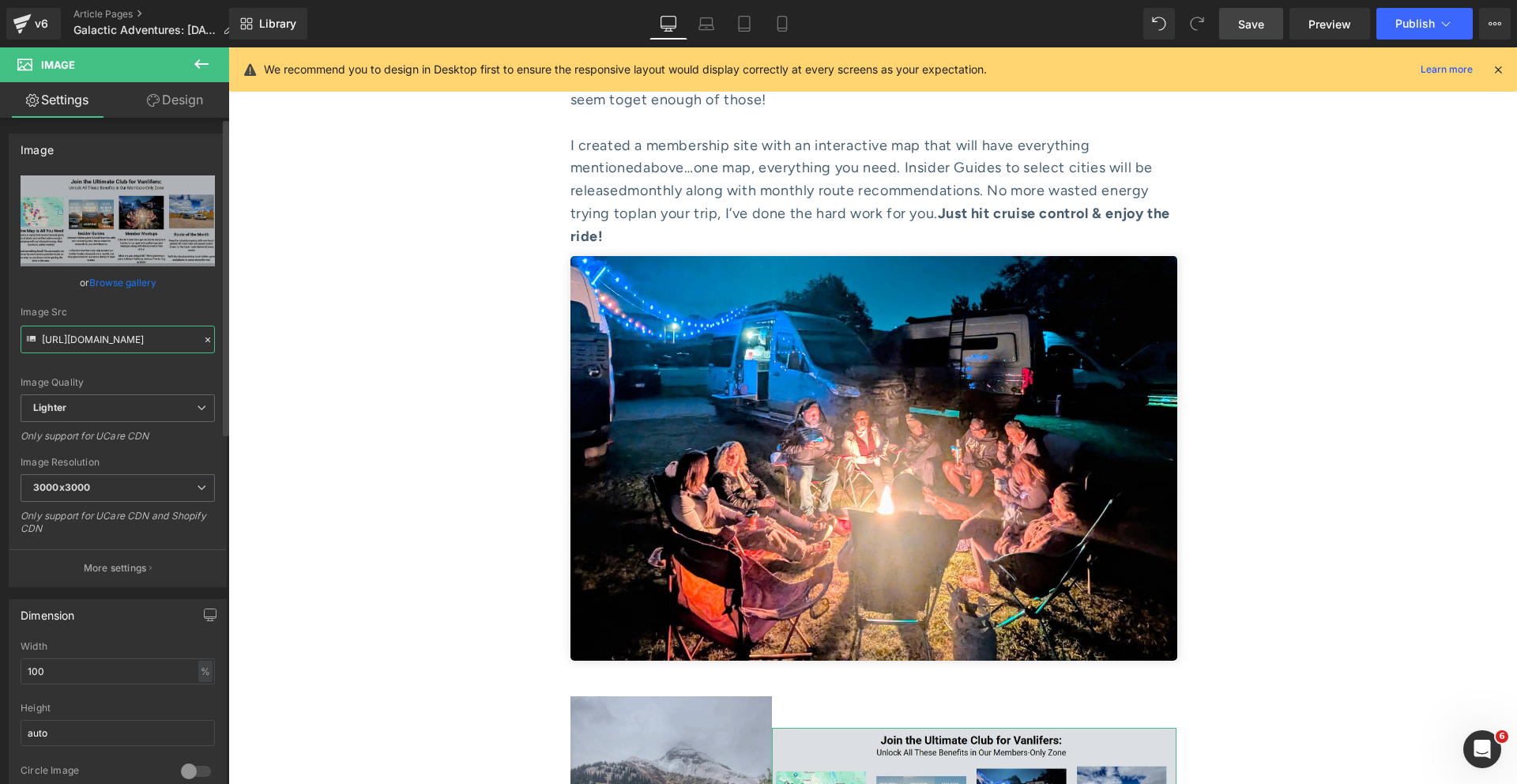
click at [141, 337] on input "https://ucarecdn.com/73272996-a7c5-4e66-93dc-85b37548f625/-/format/auto/-/previ…" at bounding box center [117, 339] width 194 height 28
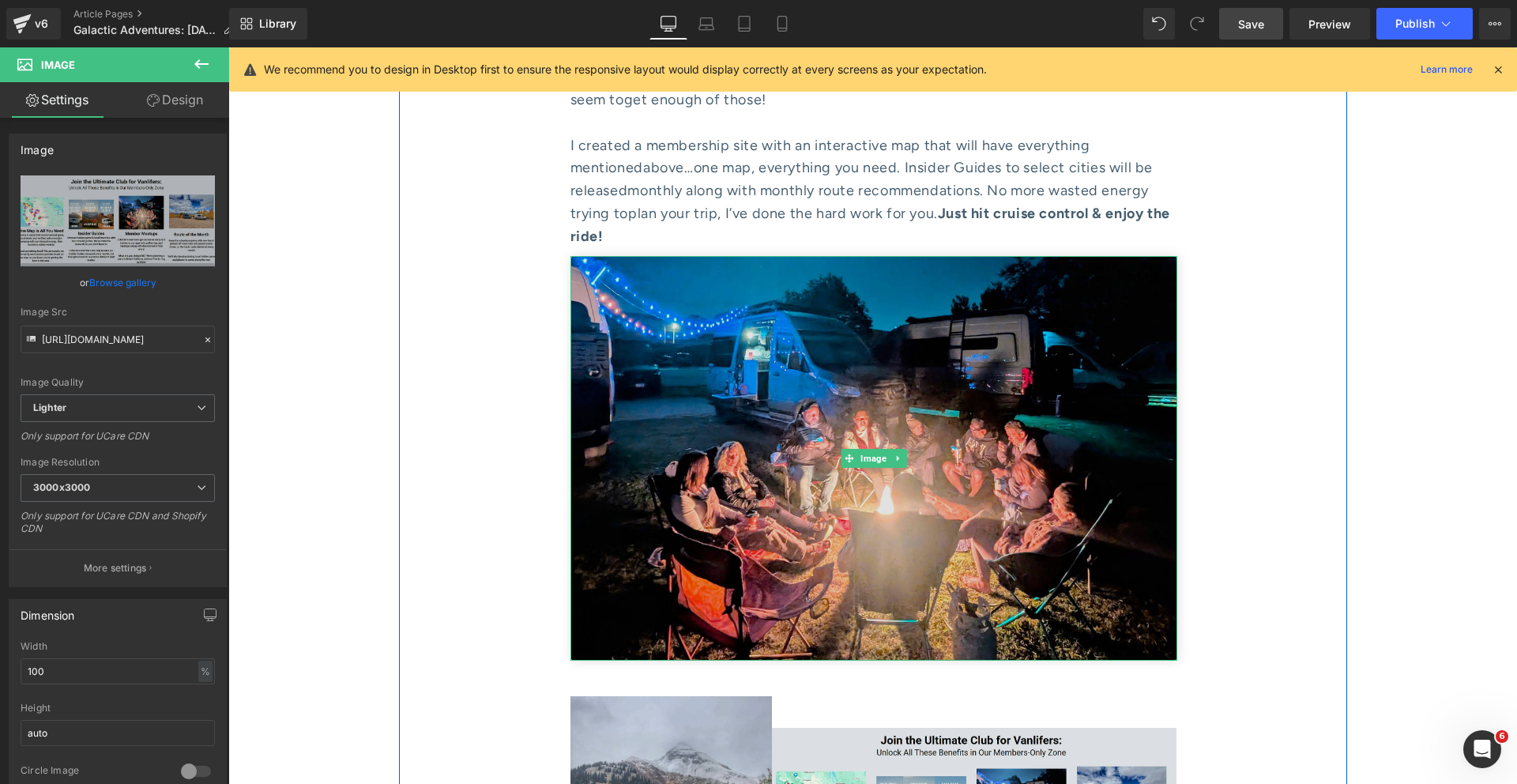
click at [828, 263] on img at bounding box center [874, 458] width 607 height 404
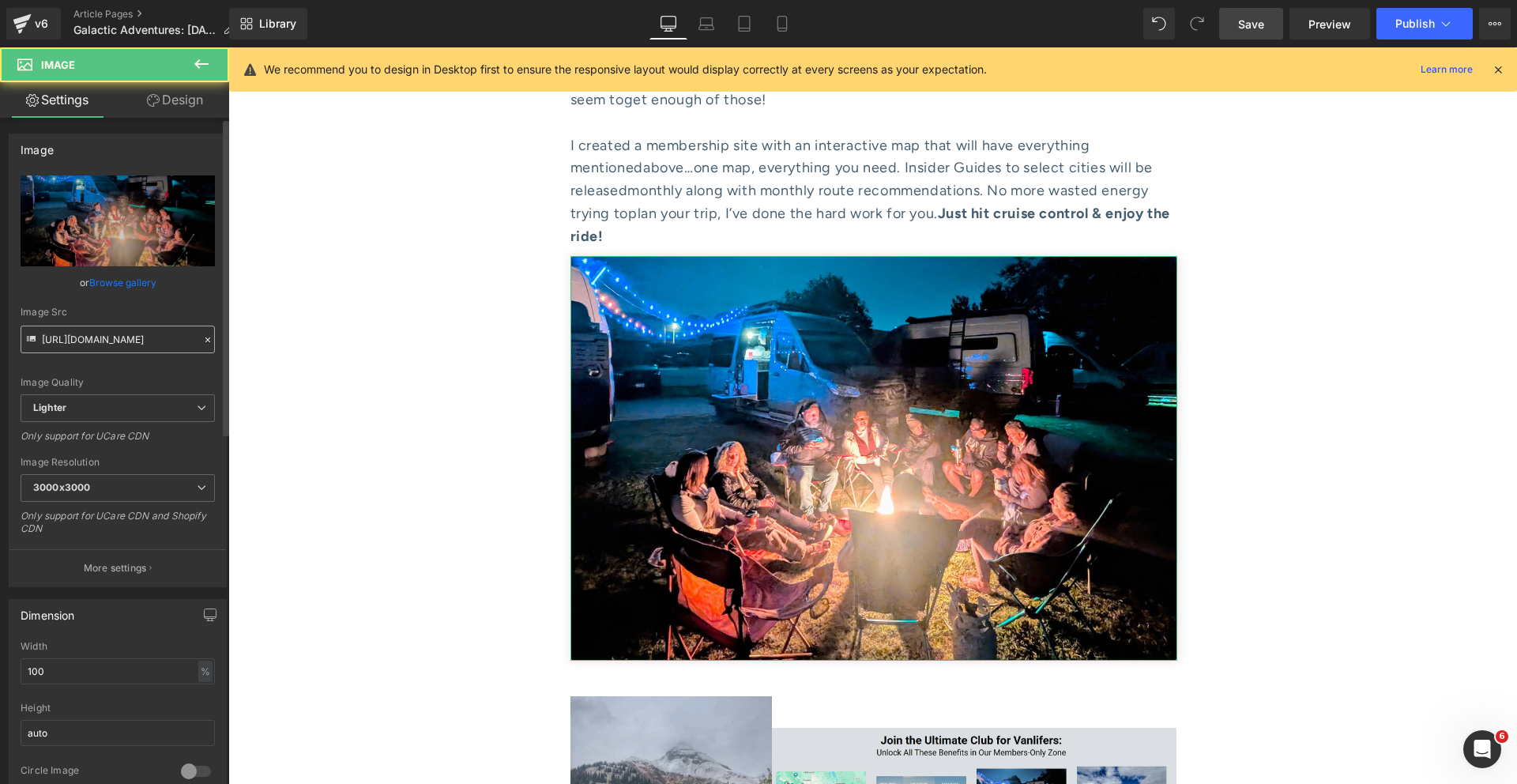
click at [143, 335] on input "https://ucarecdn.com/9d67fefc-0609-4184-a61c-a88b153f1e9c/-/format/auto/-/previ…" at bounding box center [117, 339] width 194 height 28
type input "https://ucarecdn.com/73272996-a7c5-4e66-93dc-85b37548f625/-/format/auto/-/previ…"
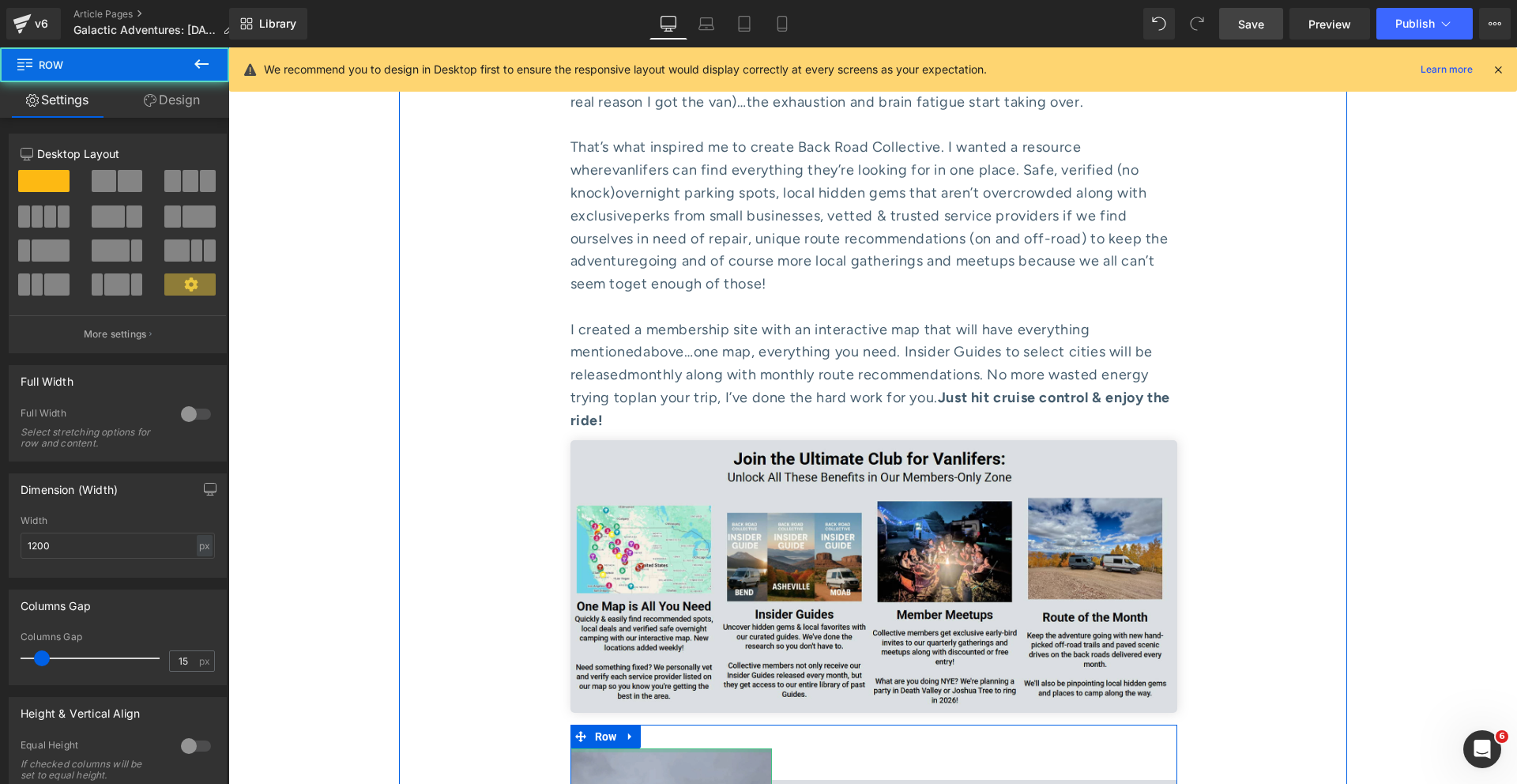
scroll to position [7387, 0]
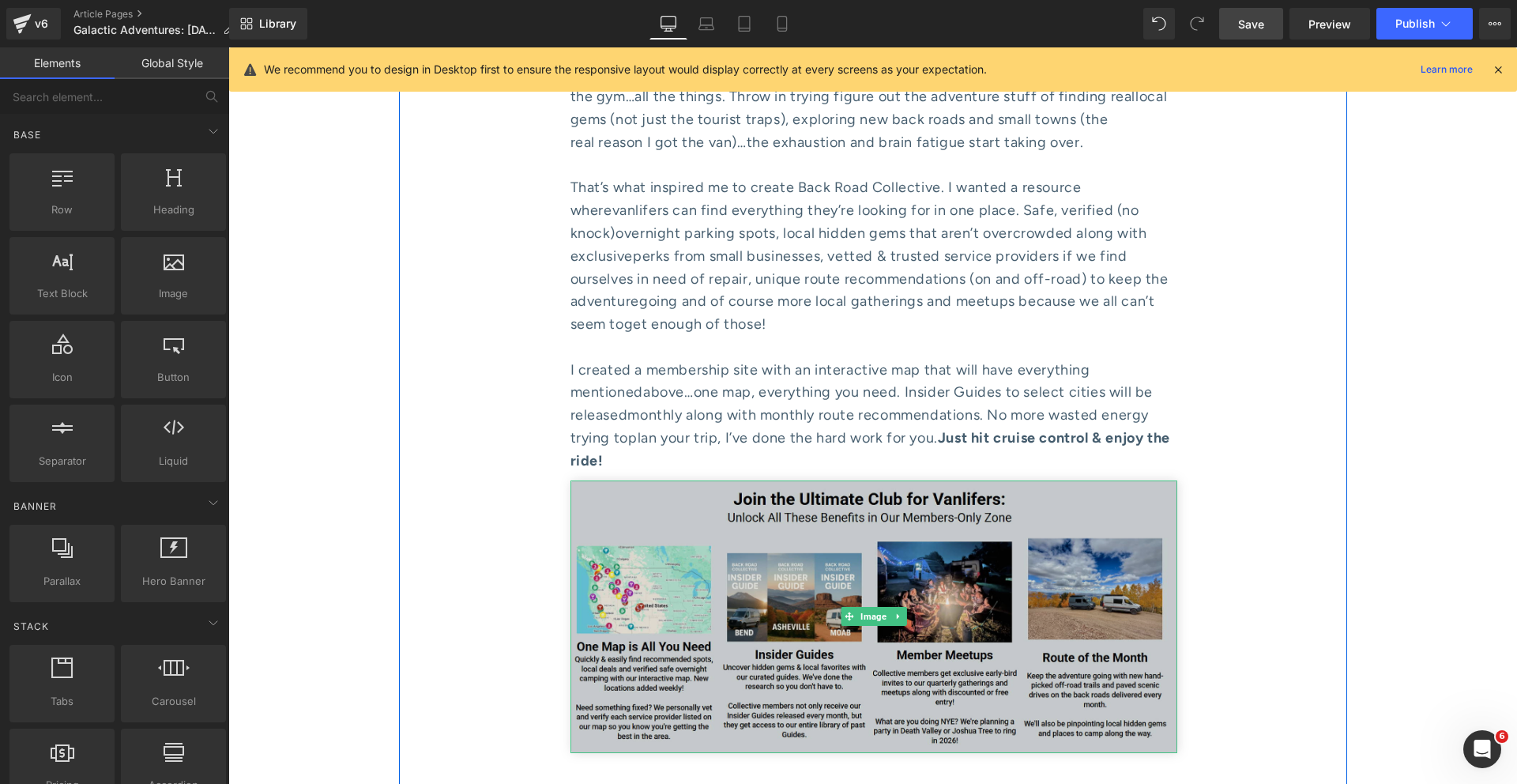
scroll to position [7441, 0]
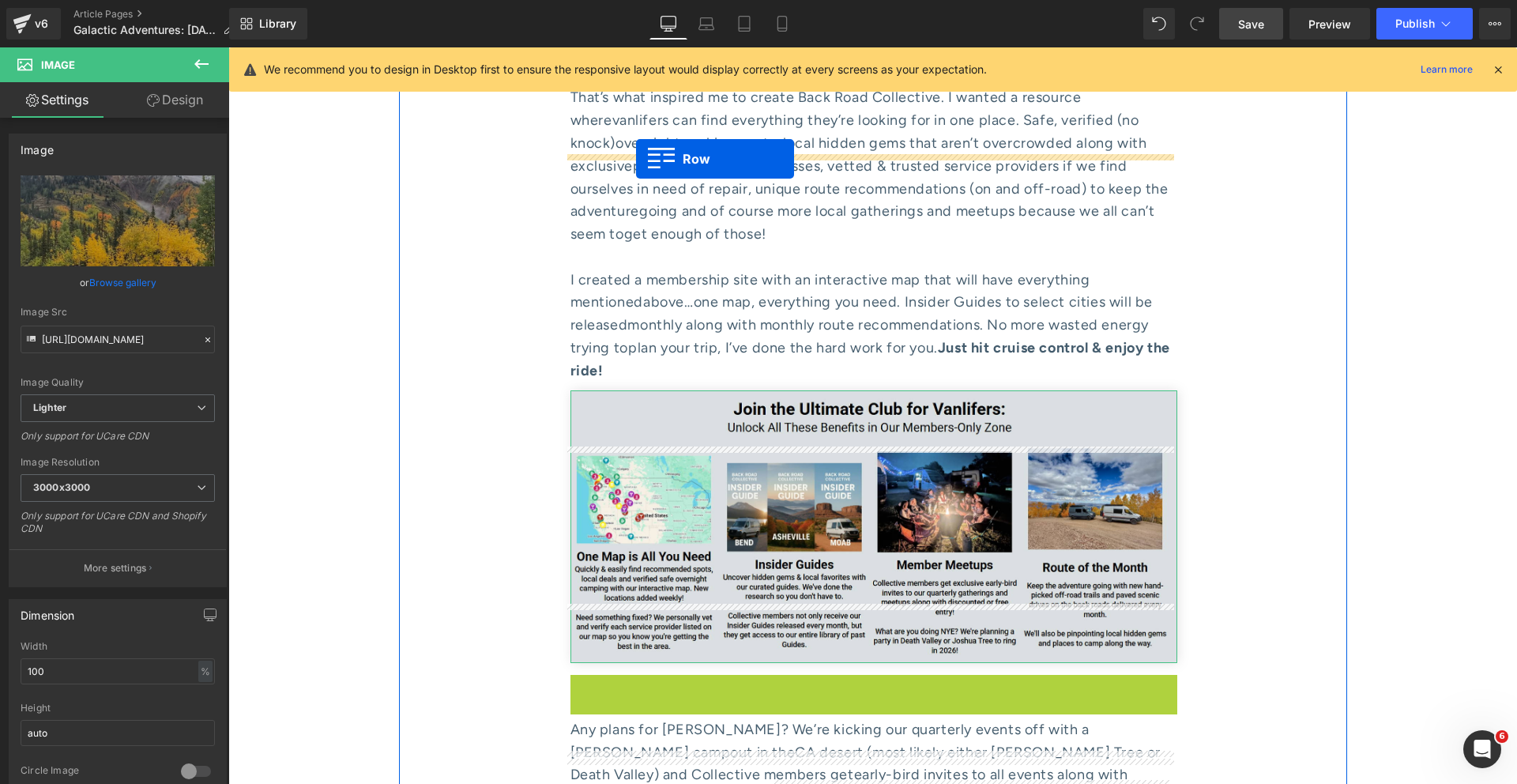
drag, startPoint x: 601, startPoint y: 463, endPoint x: 636, endPoint y: 158, distance: 307.0
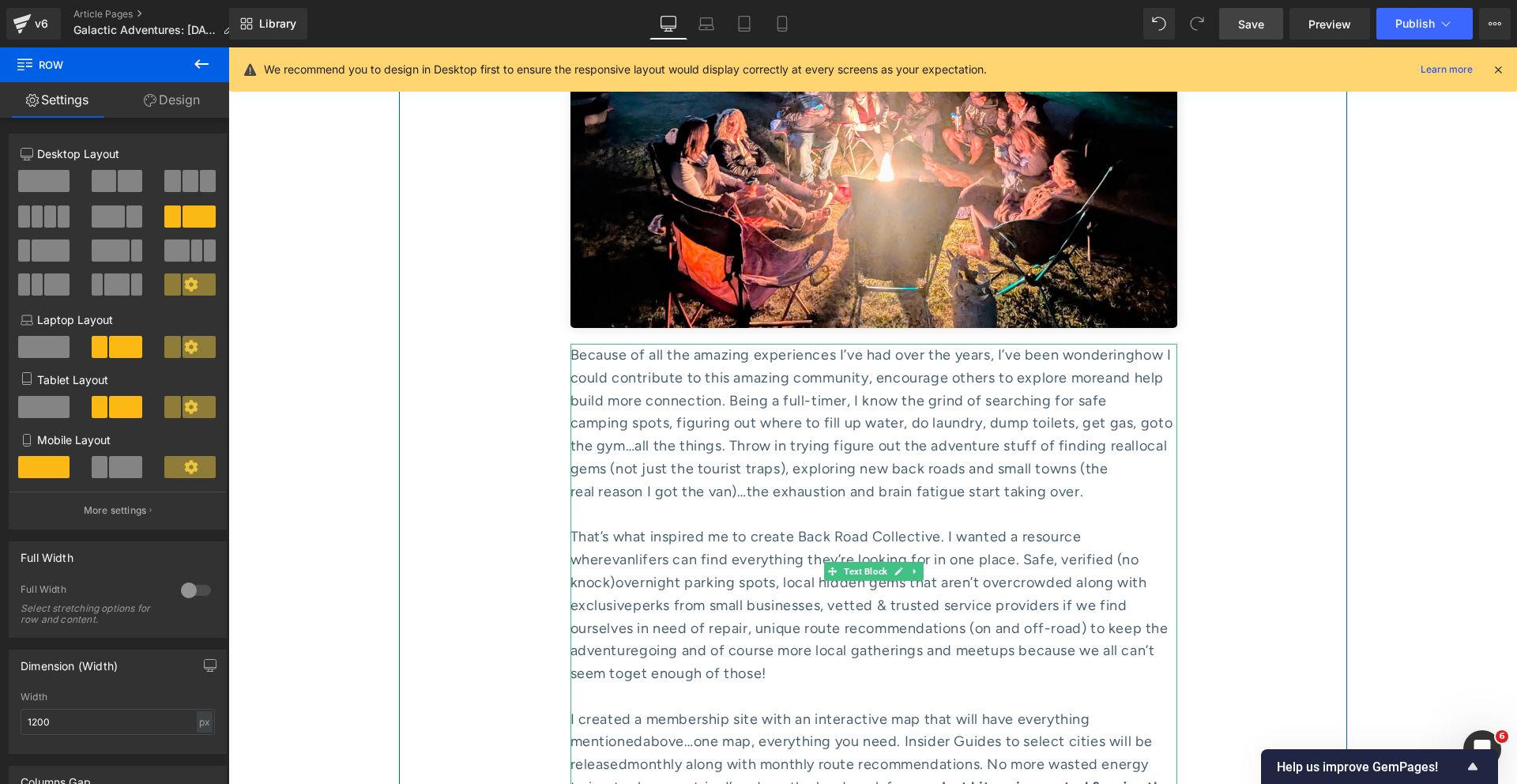
scroll to position [7028, 0]
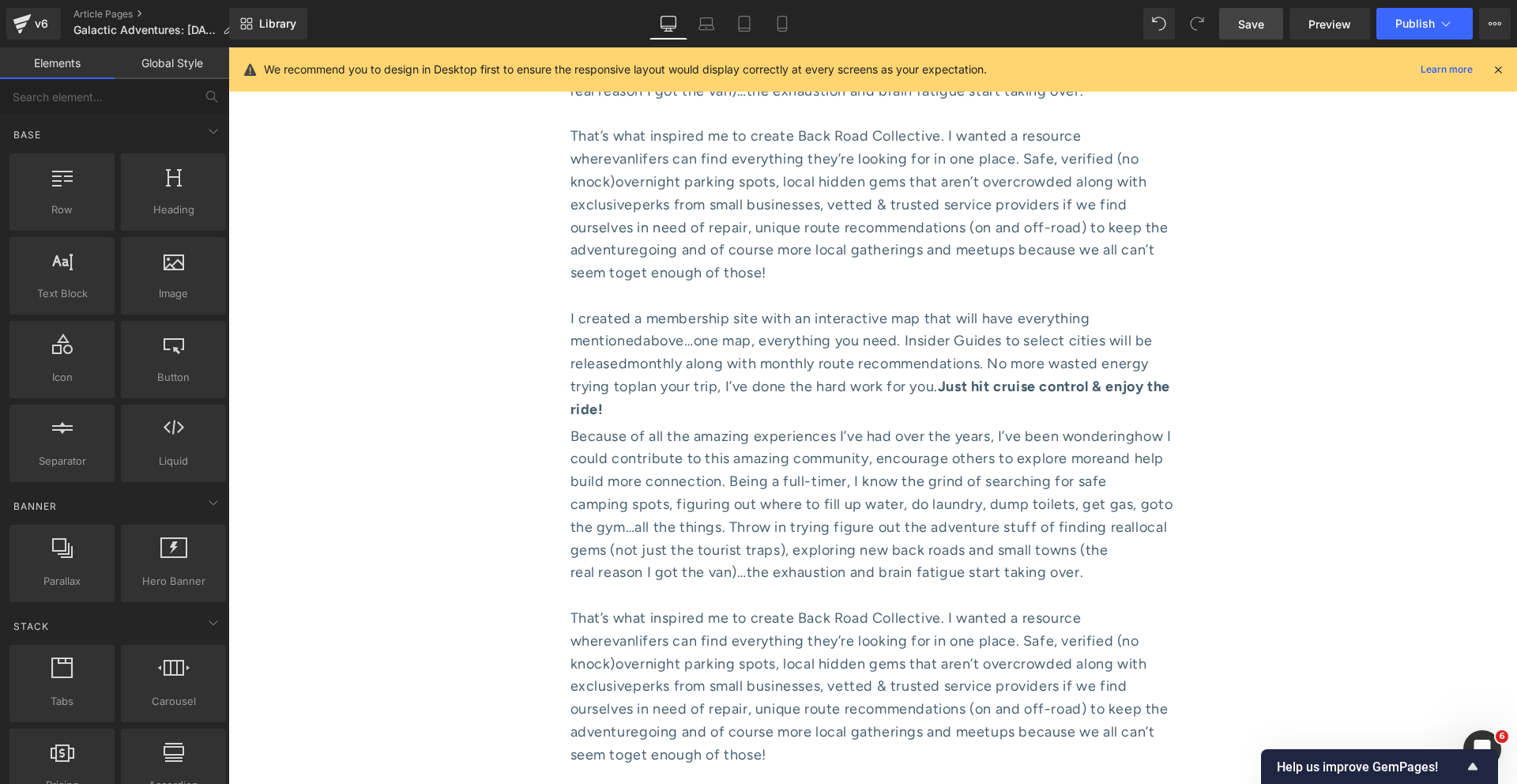
scroll to position [7489, 0]
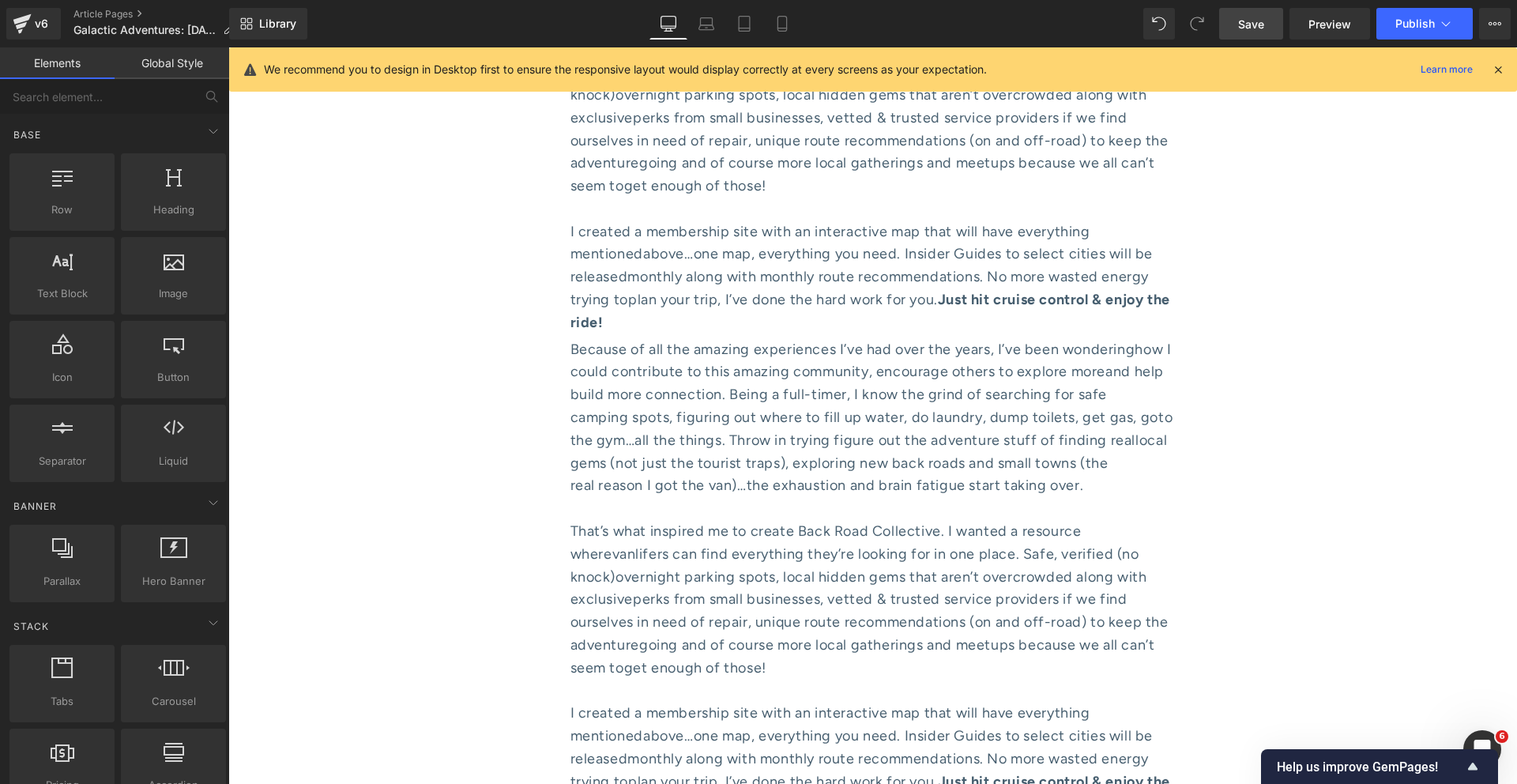
click at [228, 48] on div "202px" at bounding box center [228, 48] width 0 height 0
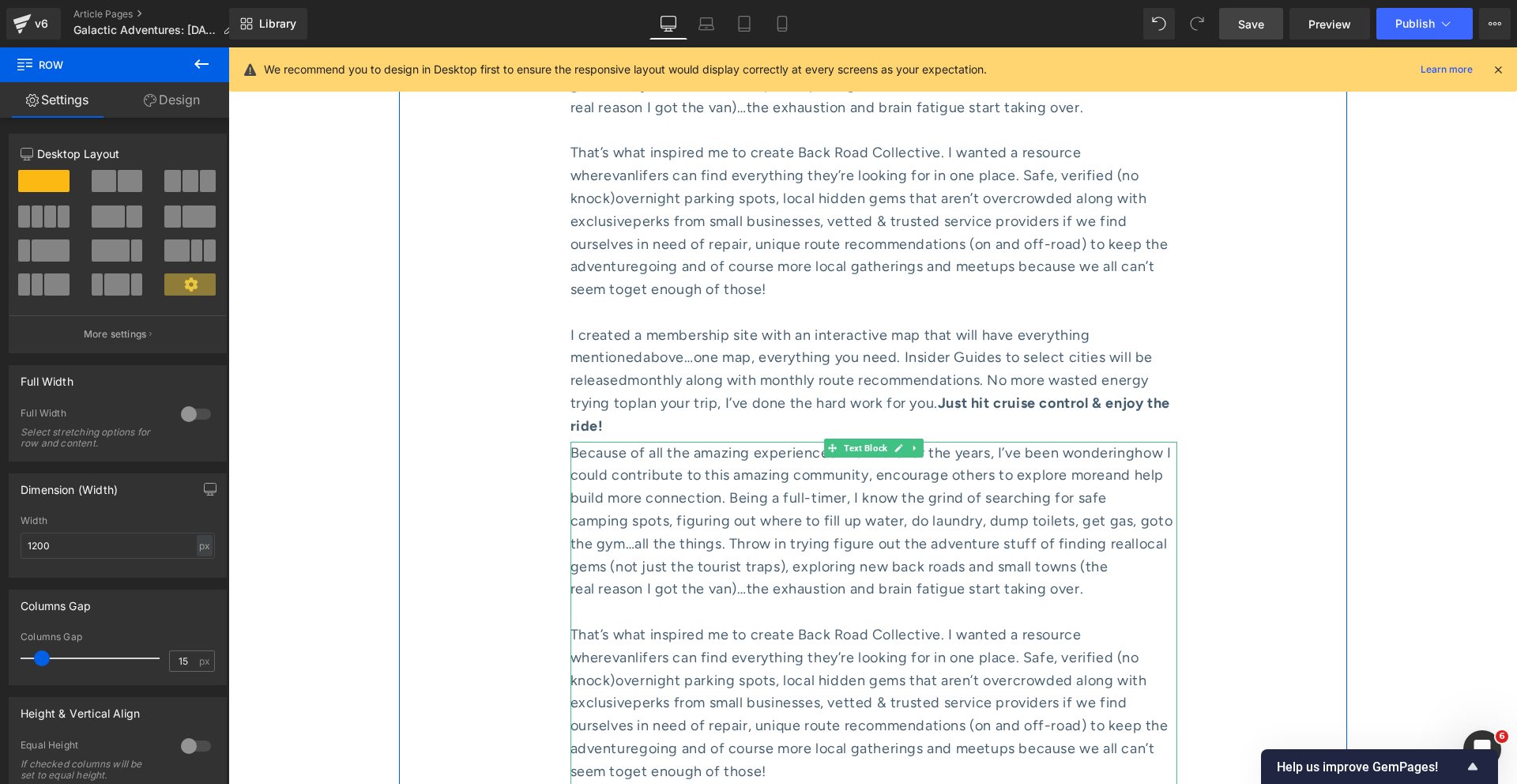
scroll to position [7384, 0]
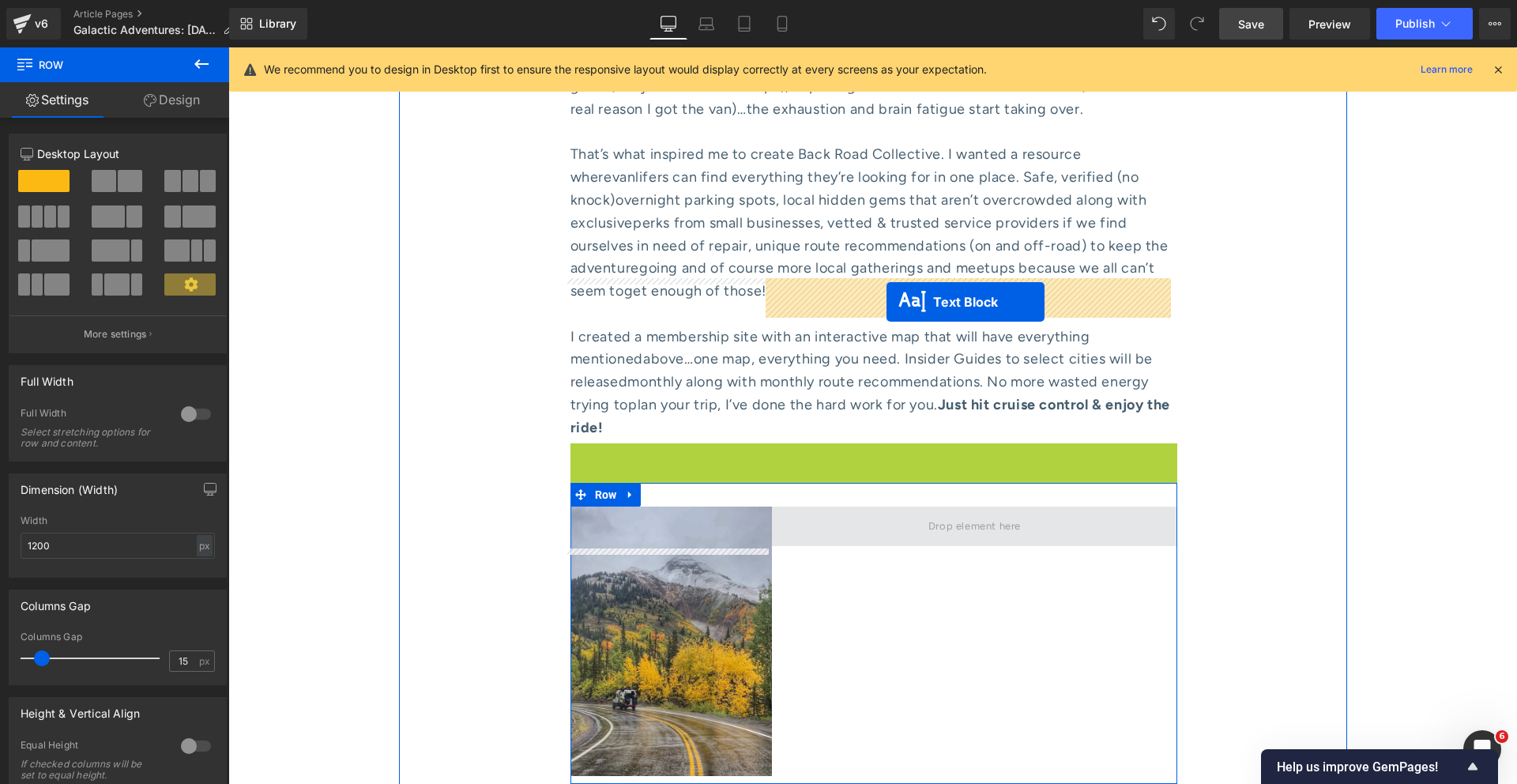
drag, startPoint x: 857, startPoint y: 223, endPoint x: 887, endPoint y: 302, distance: 84.5
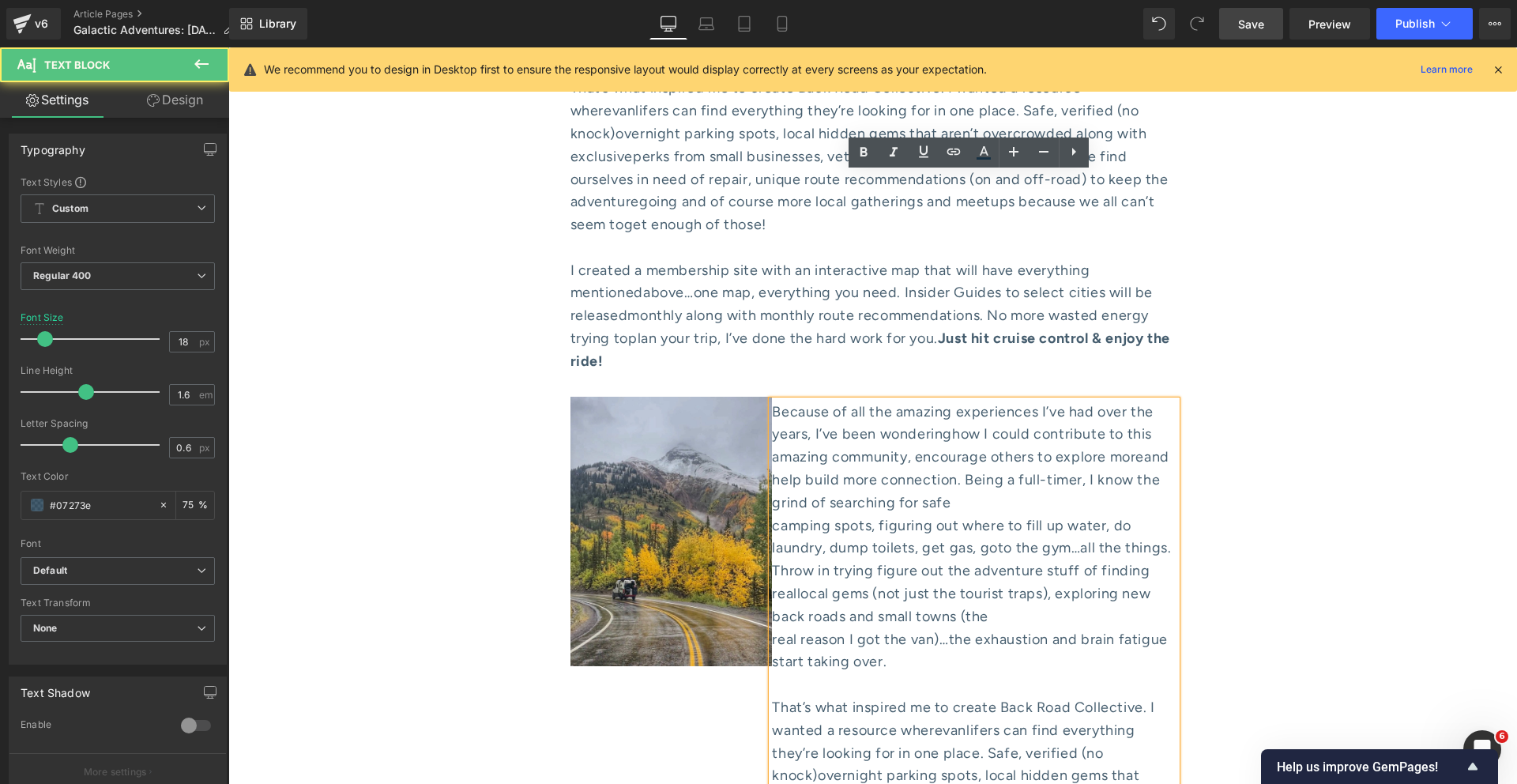
scroll to position [7450, 0]
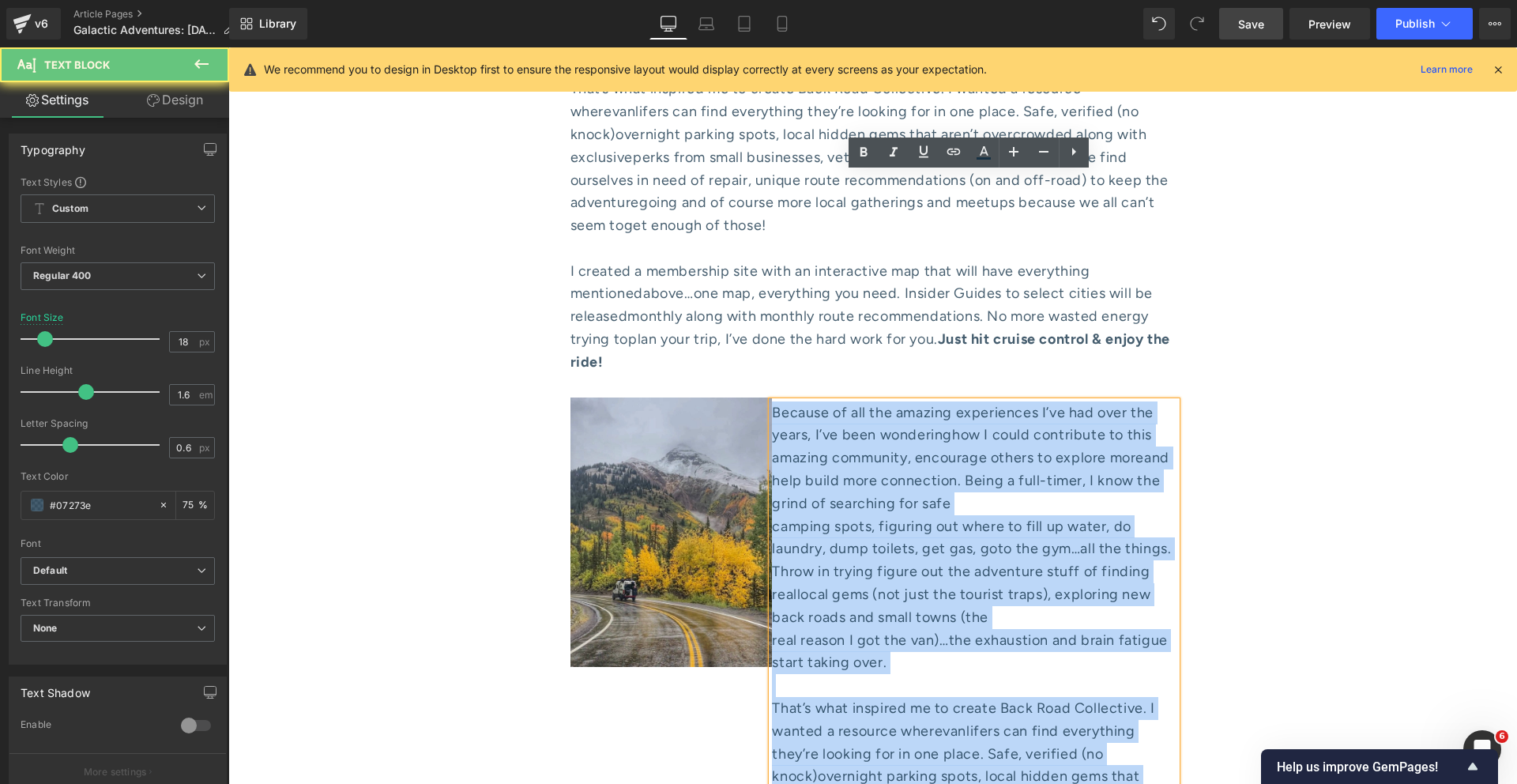
drag, startPoint x: 1001, startPoint y: 687, endPoint x: 840, endPoint y: 130, distance: 579.8
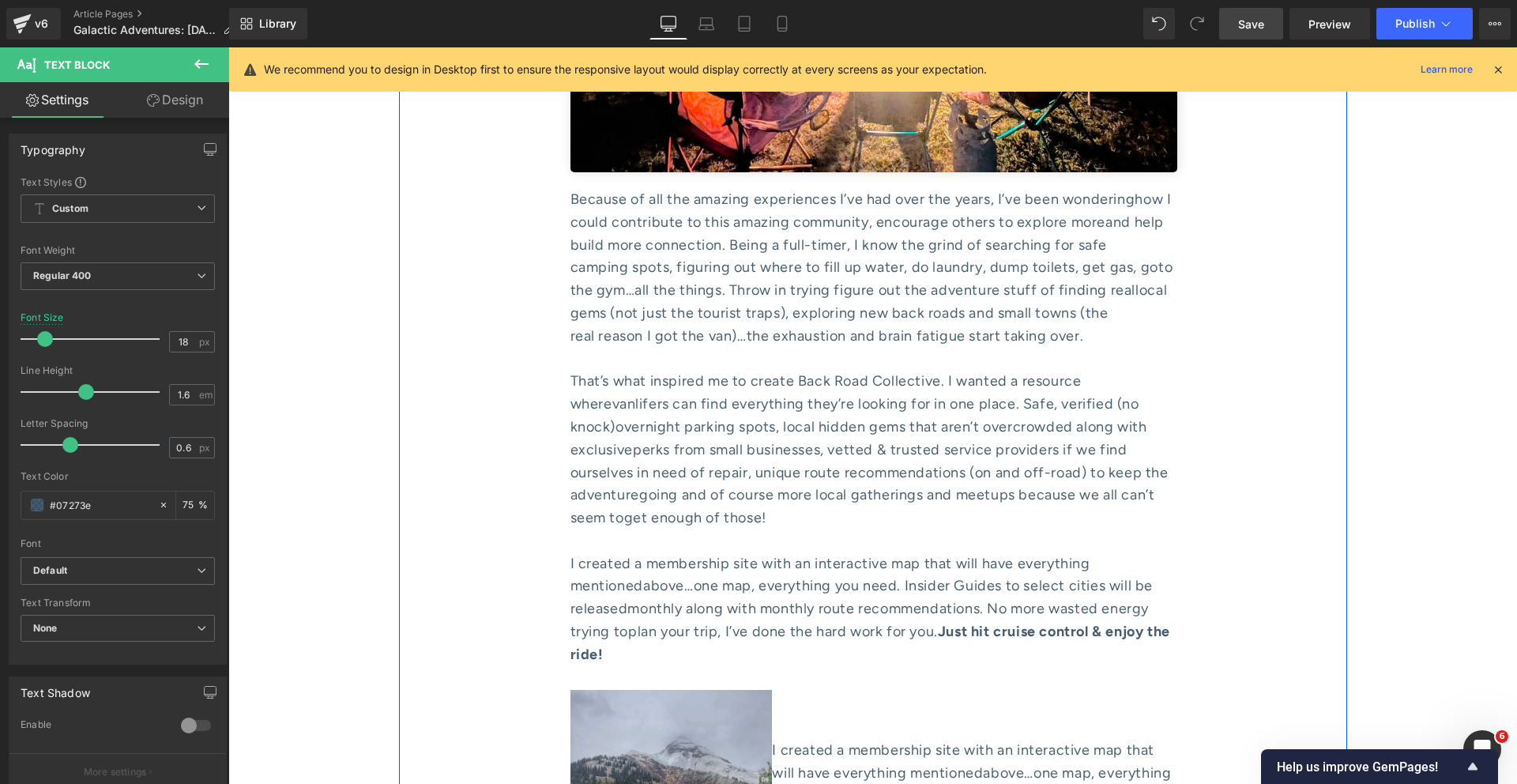
scroll to position [7209, 0]
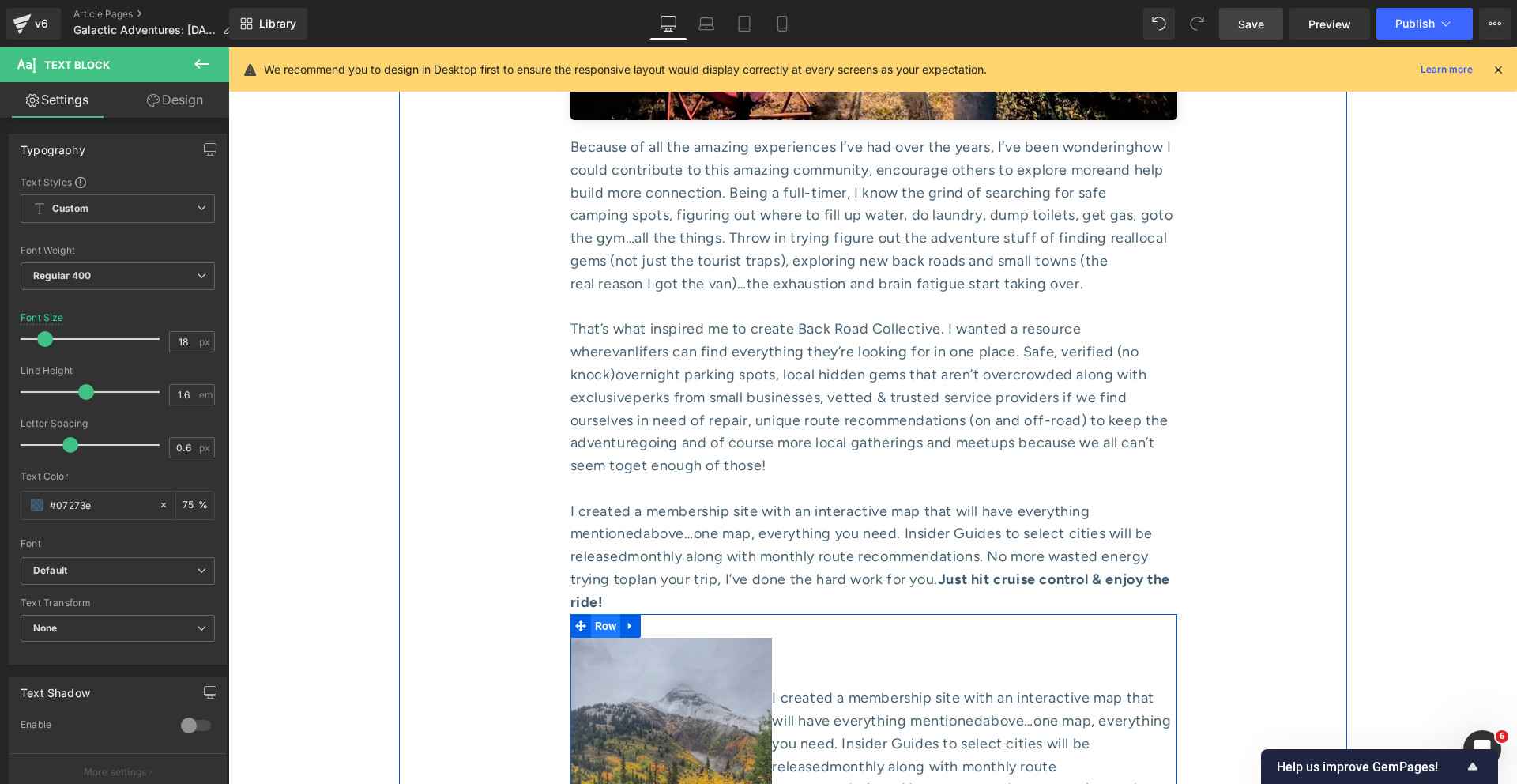
click at [599, 613] on span "Row" at bounding box center [606, 625] width 30 height 23
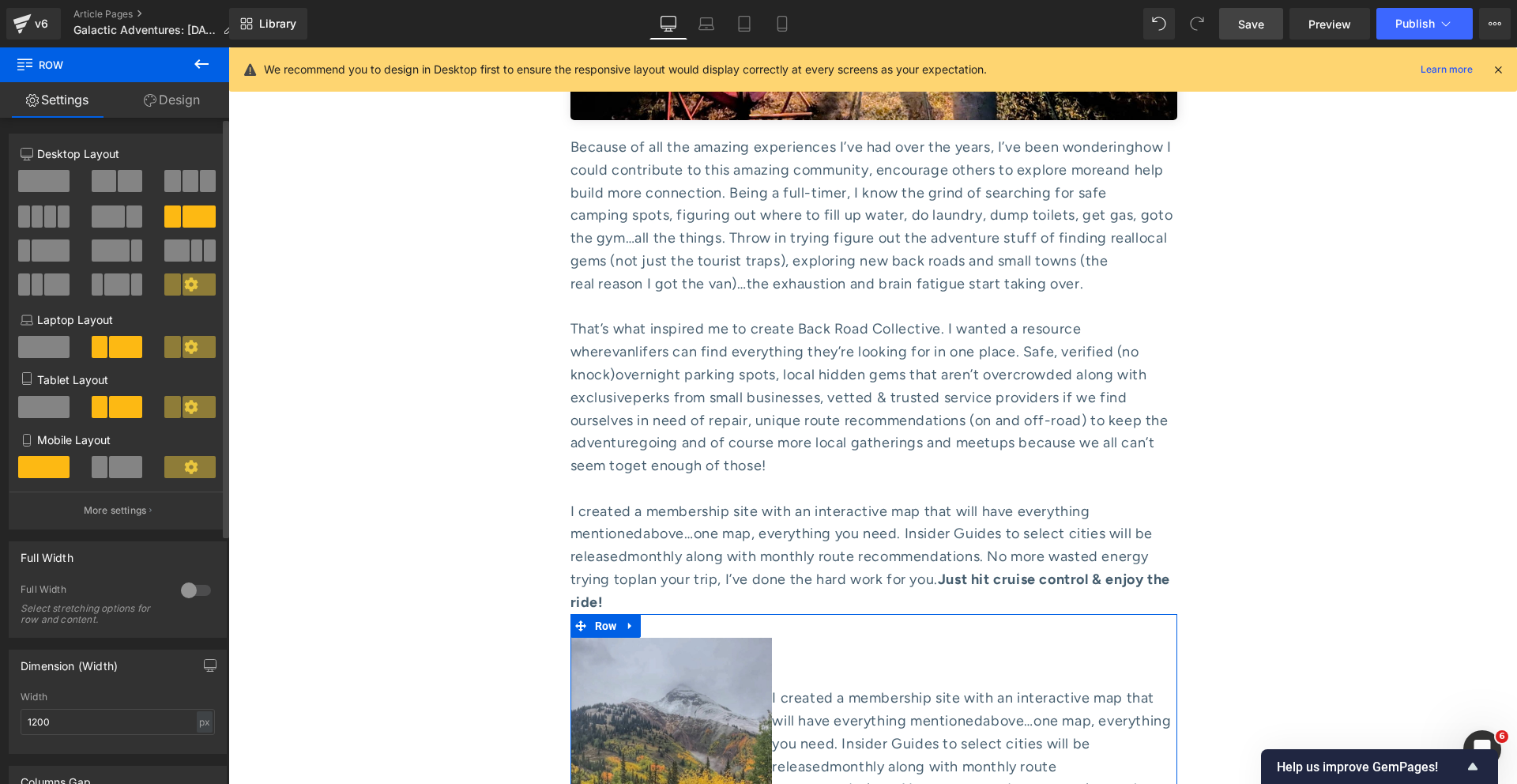
scroll to position [305, 0]
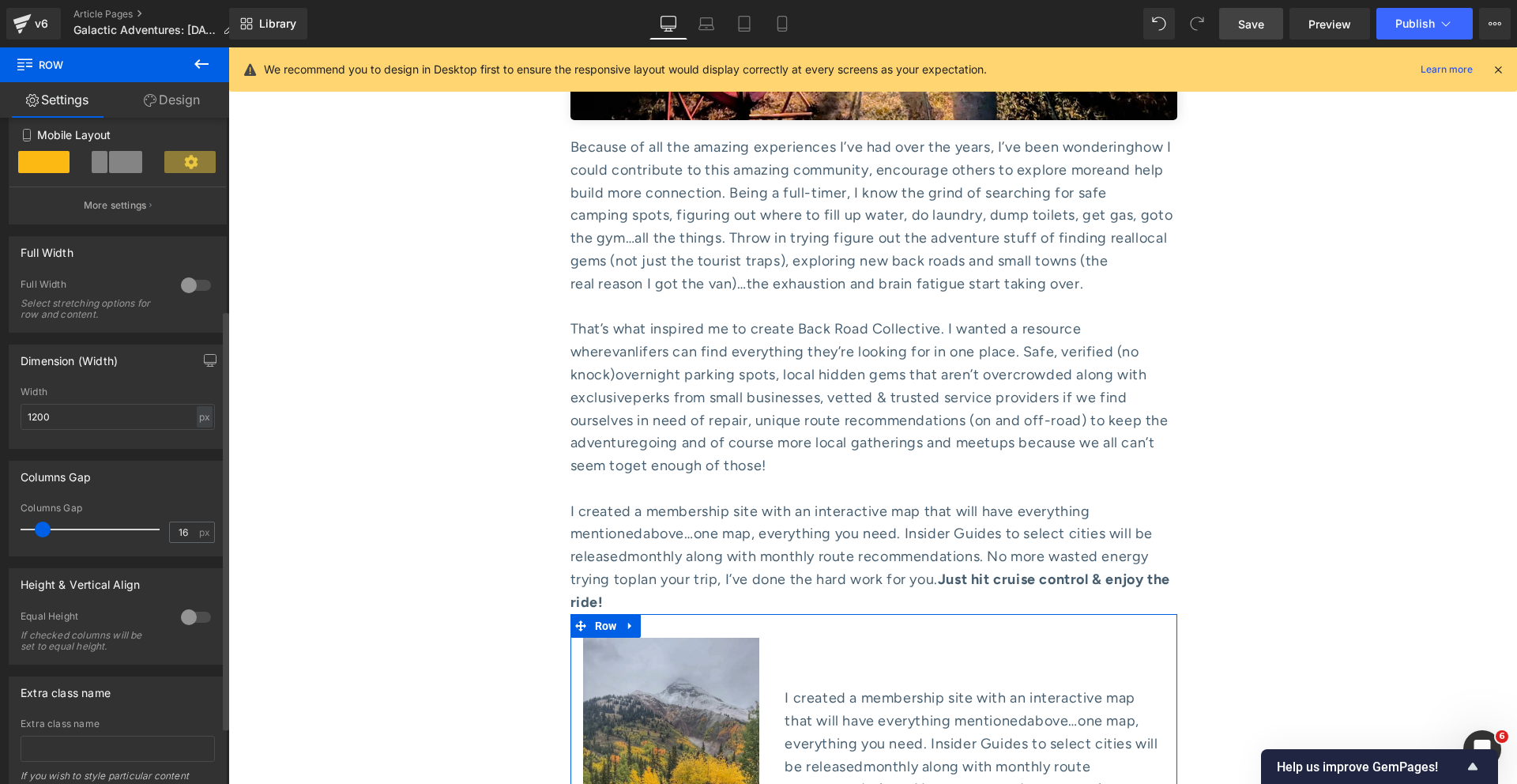
type input "17"
drag, startPoint x: 25, startPoint y: 526, endPoint x: 40, endPoint y: 524, distance: 15.1
click at [40, 524] on span at bounding box center [43, 530] width 16 height 16
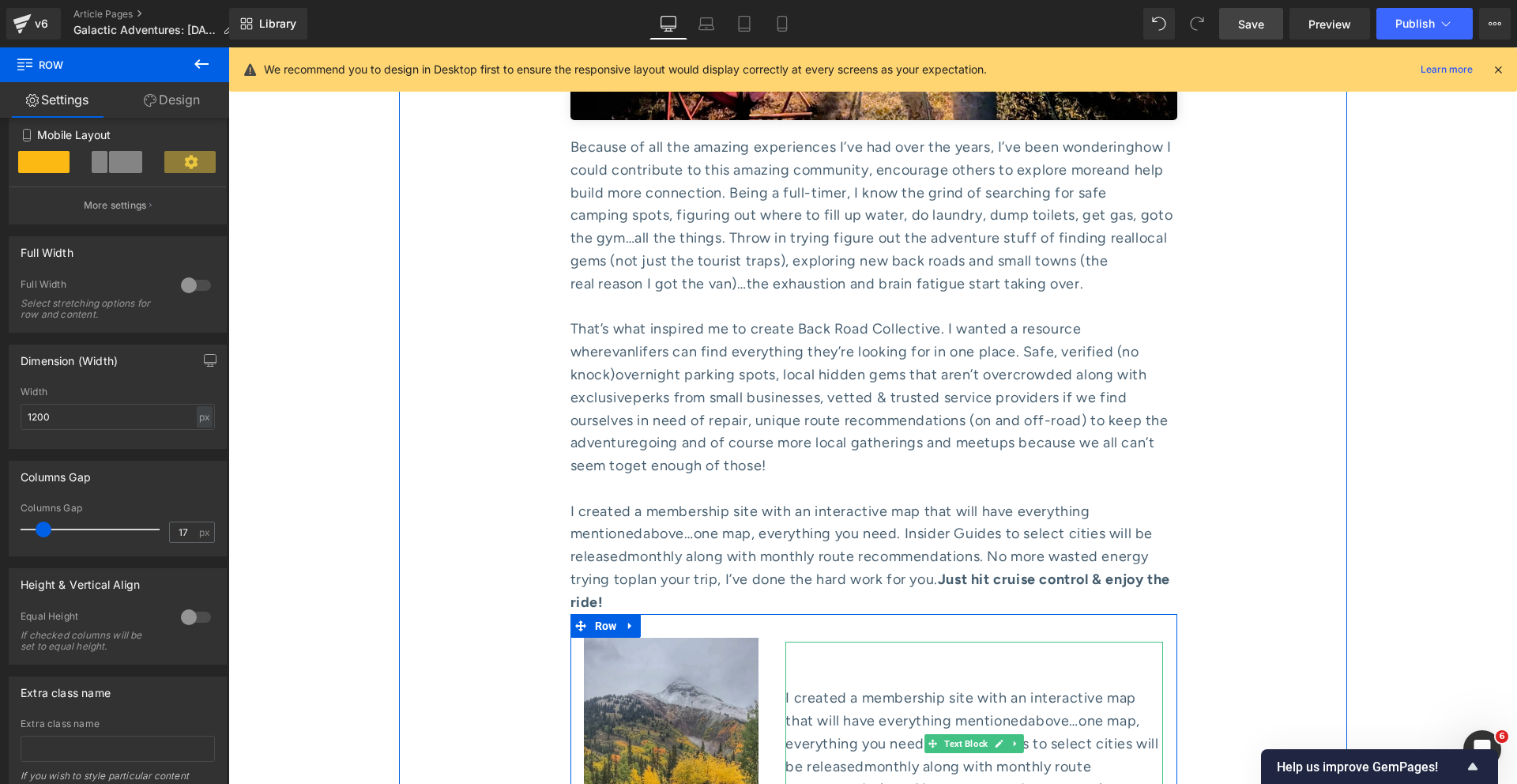
click at [810, 664] on div at bounding box center [974, 675] width 378 height 23
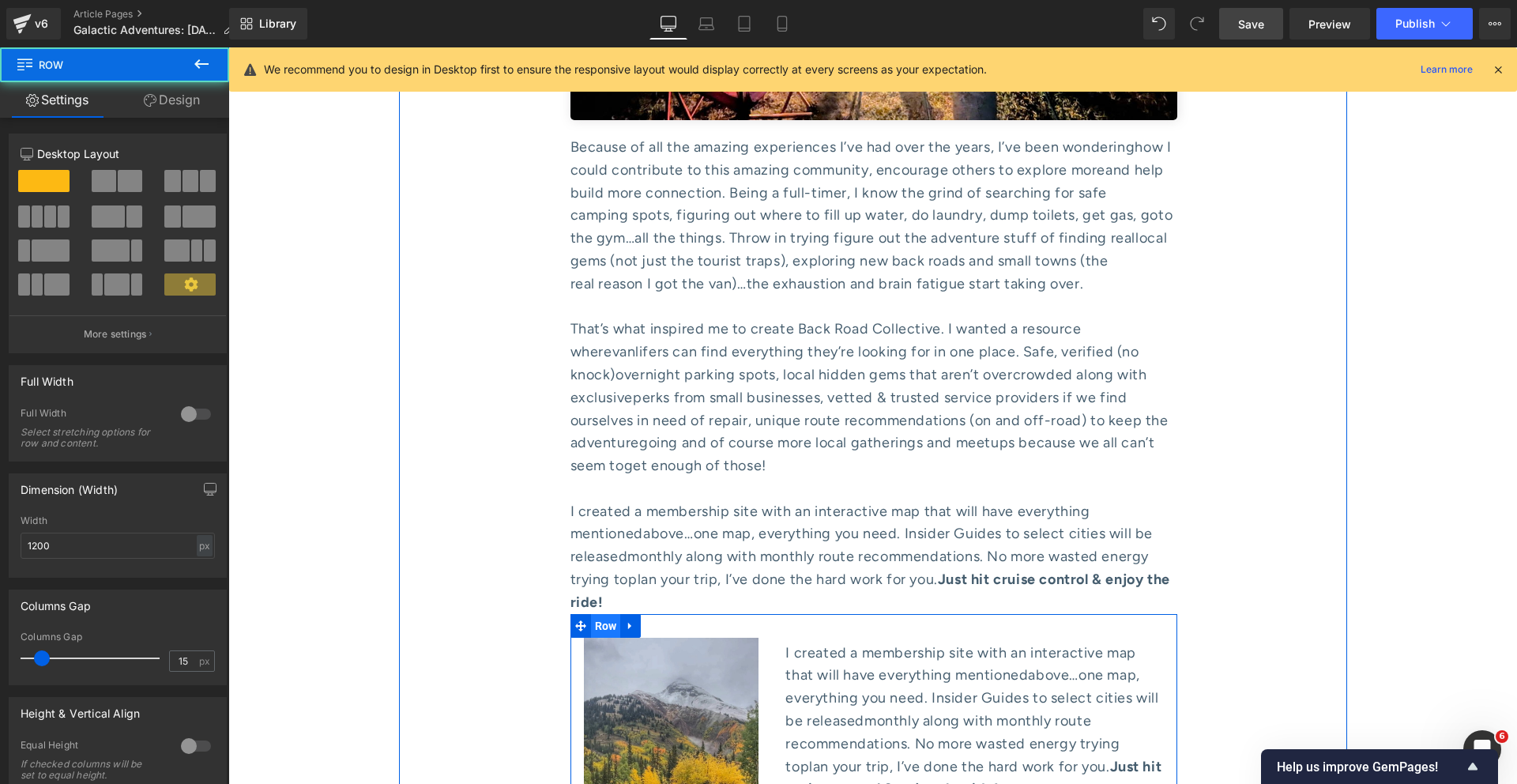
click at [601, 613] on span "Row" at bounding box center [606, 625] width 30 height 23
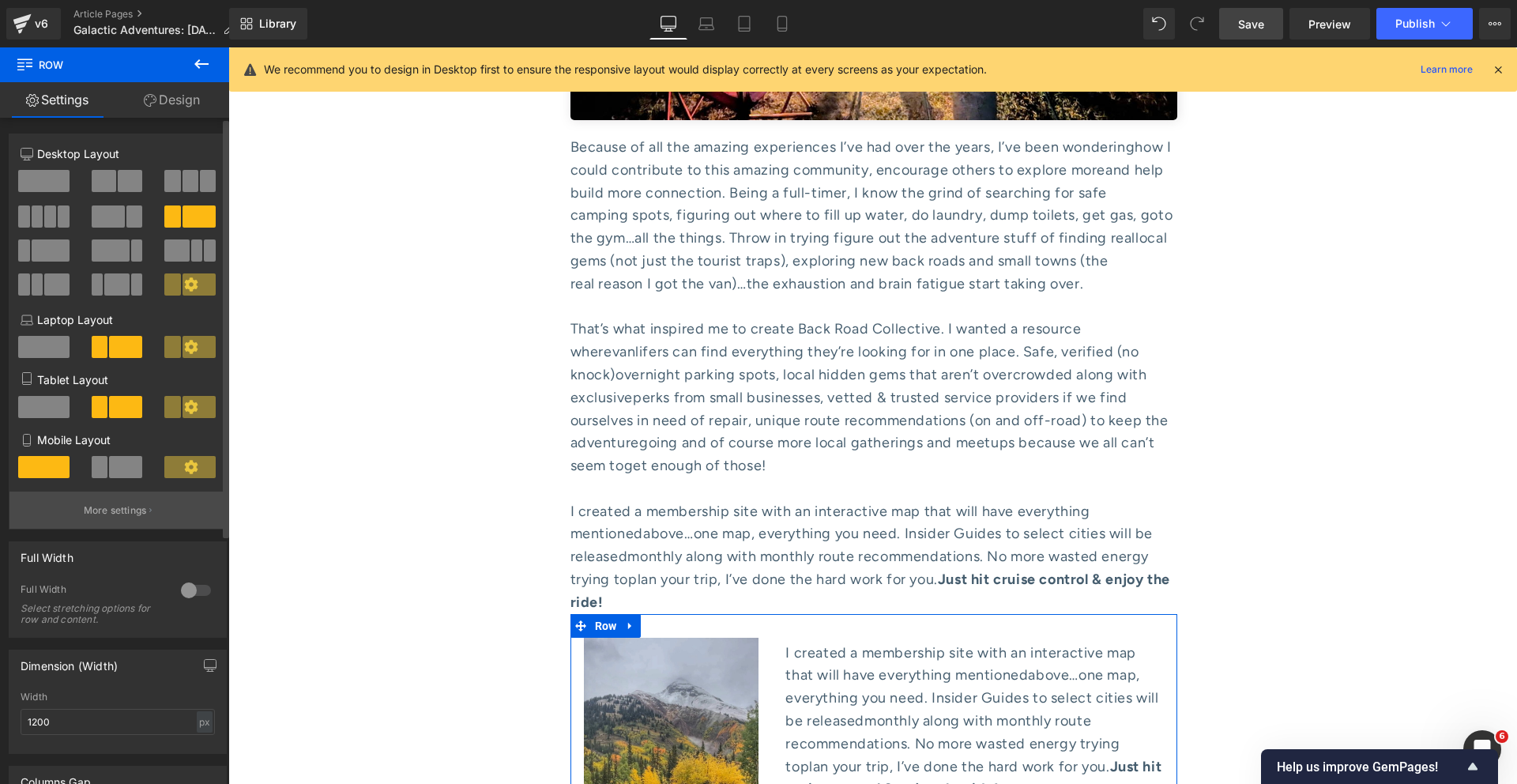
click at [90, 514] on p "More settings" at bounding box center [116, 511] width 63 height 14
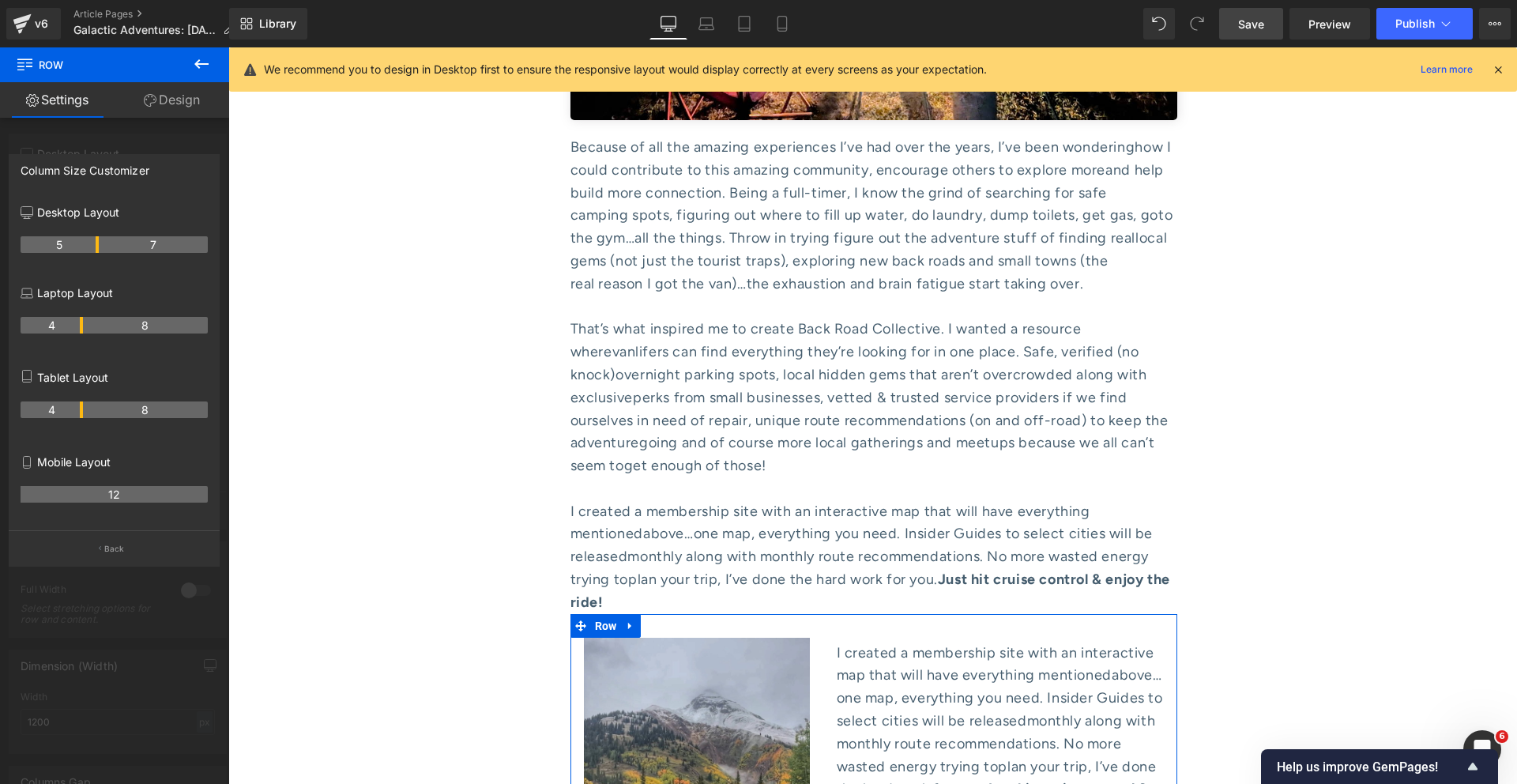
drag, startPoint x: 79, startPoint y: 243, endPoint x: 95, endPoint y: 242, distance: 16.0
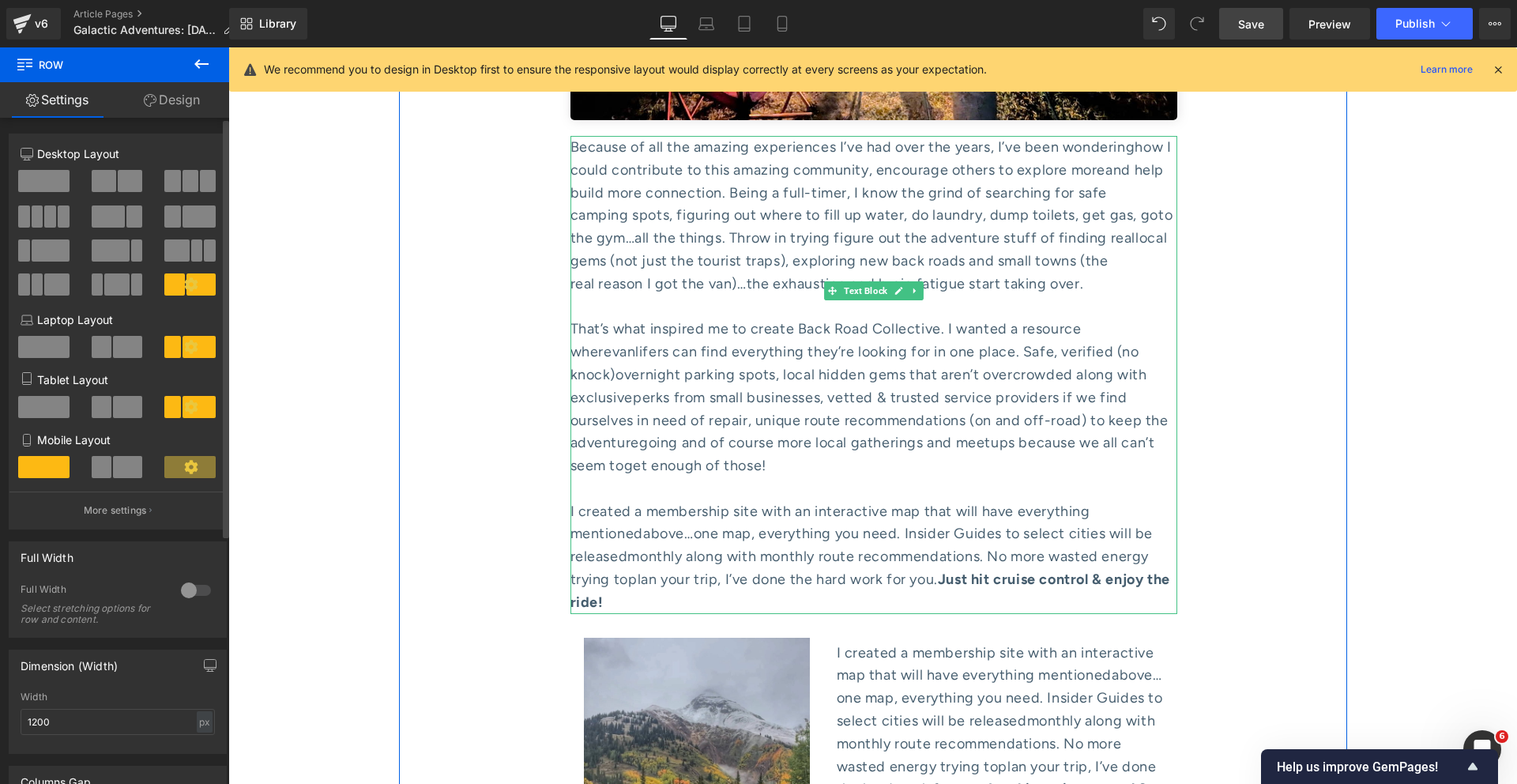
click at [681, 570] on span "plan your trip, I’ve done the hard work for you." at bounding box center [782, 578] width 310 height 17
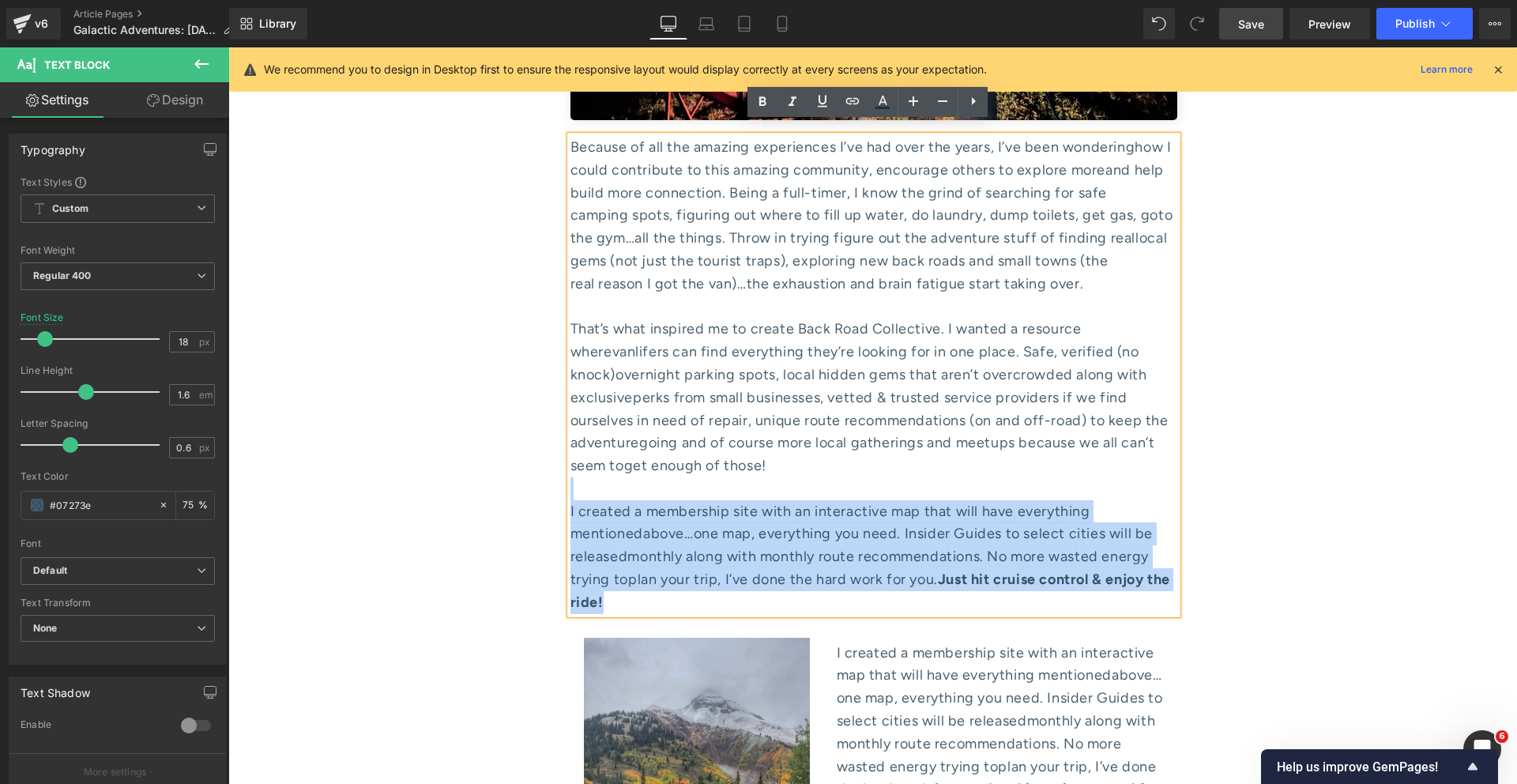
drag, startPoint x: 658, startPoint y: 369, endPoint x: 567, endPoint y: 260, distance: 142.0
click at [570, 261] on div "Because of all the amazing experiences I’ve had over the years, I’ve been wonde…" at bounding box center [874, 375] width 607 height 478
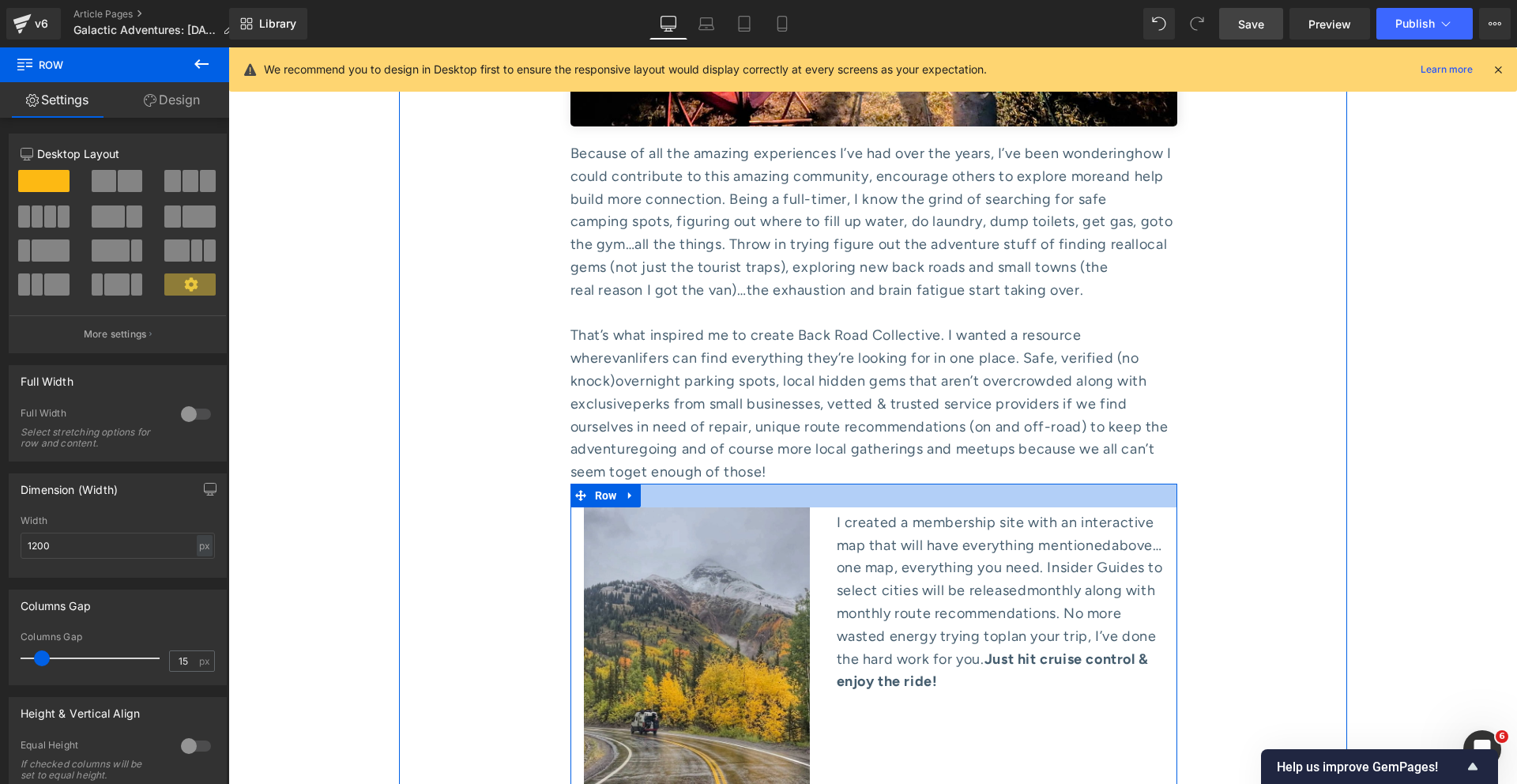
scroll to position [7218, 0]
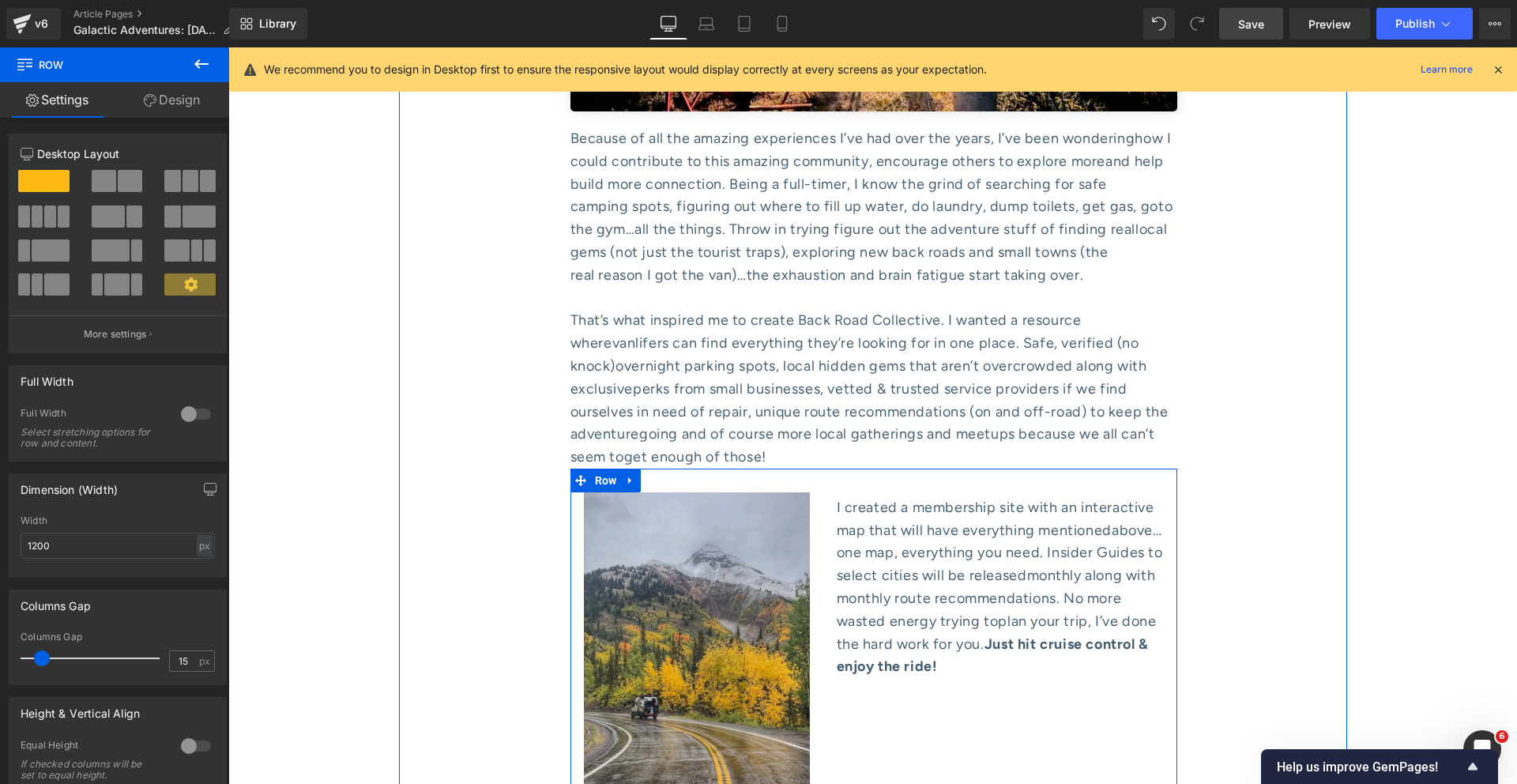
click at [888, 521] on span "above…one map, everything you need. Insider Guides to select cities will be rel…" at bounding box center [1000, 553] width 327 height 63
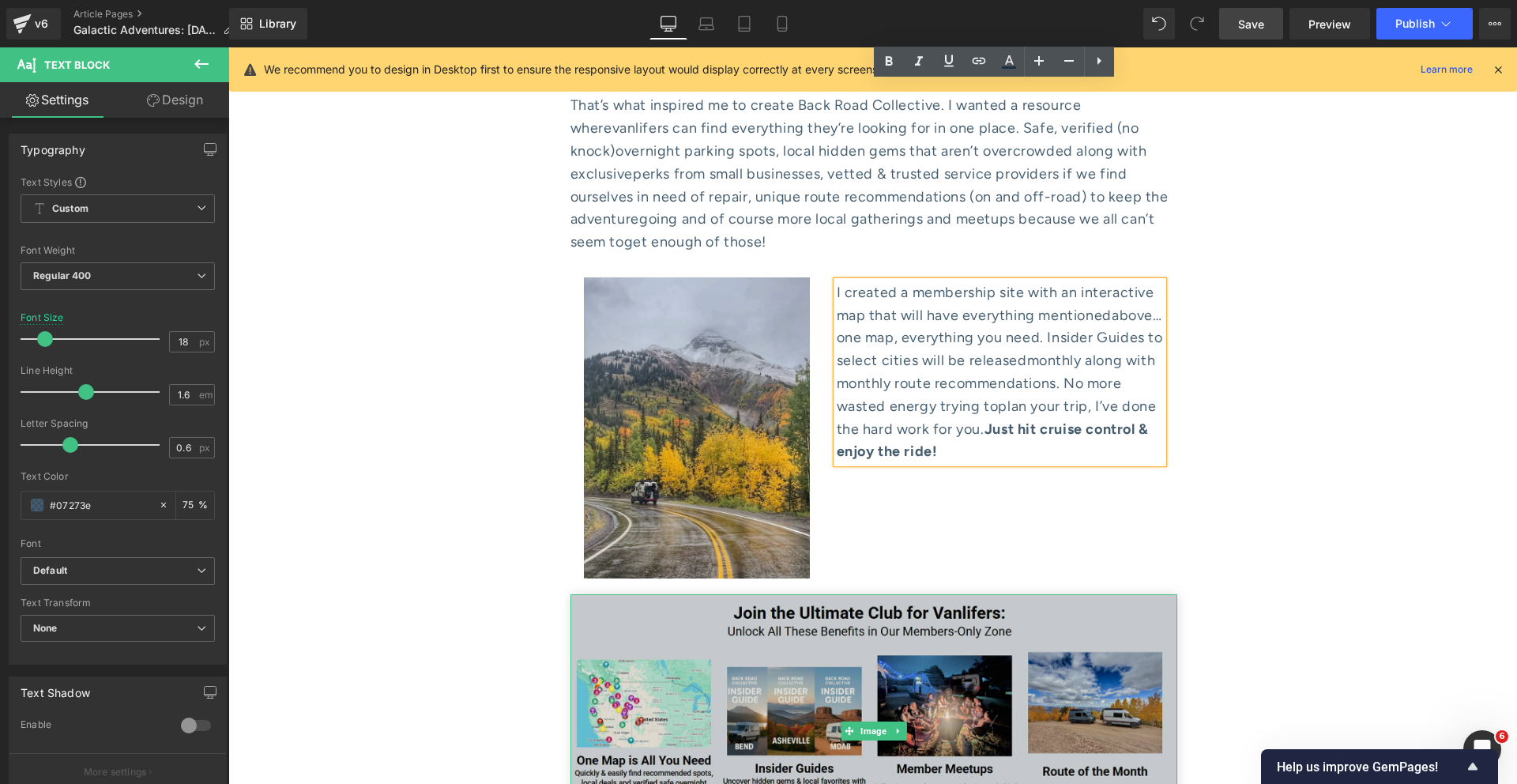
scroll to position [7449, 0]
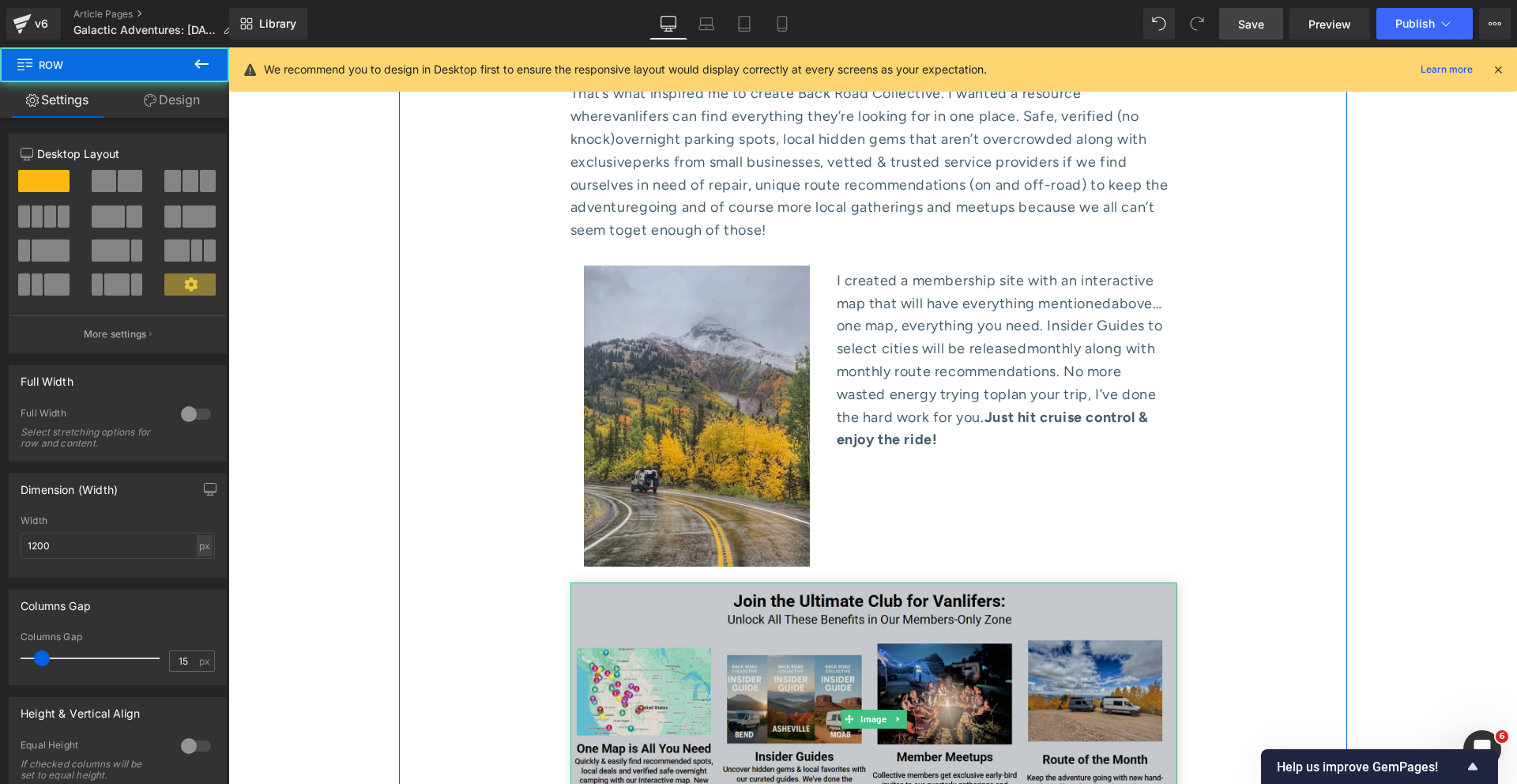
scroll to position [7407, 0]
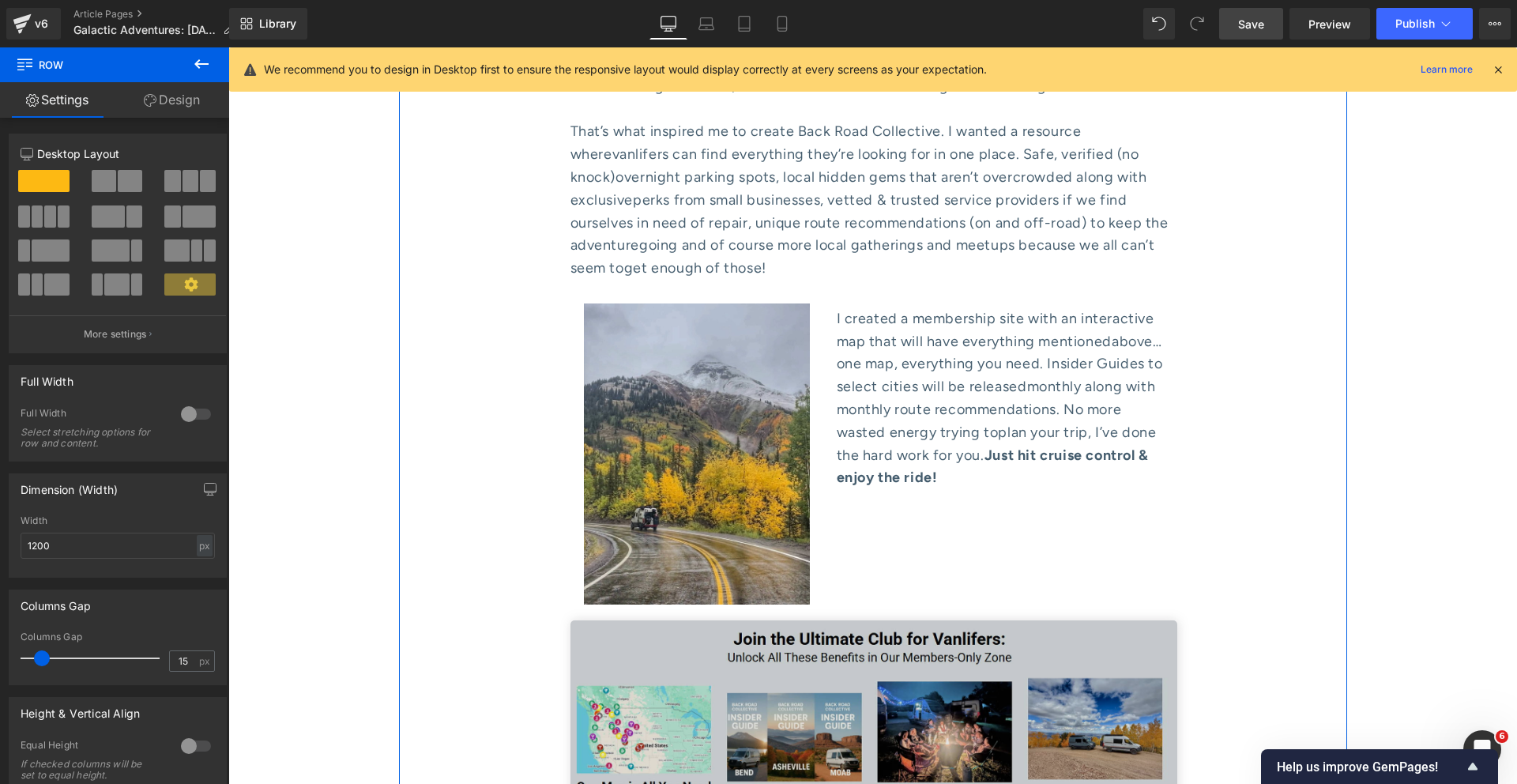
click at [772, 620] on img at bounding box center [874, 756] width 607 height 272
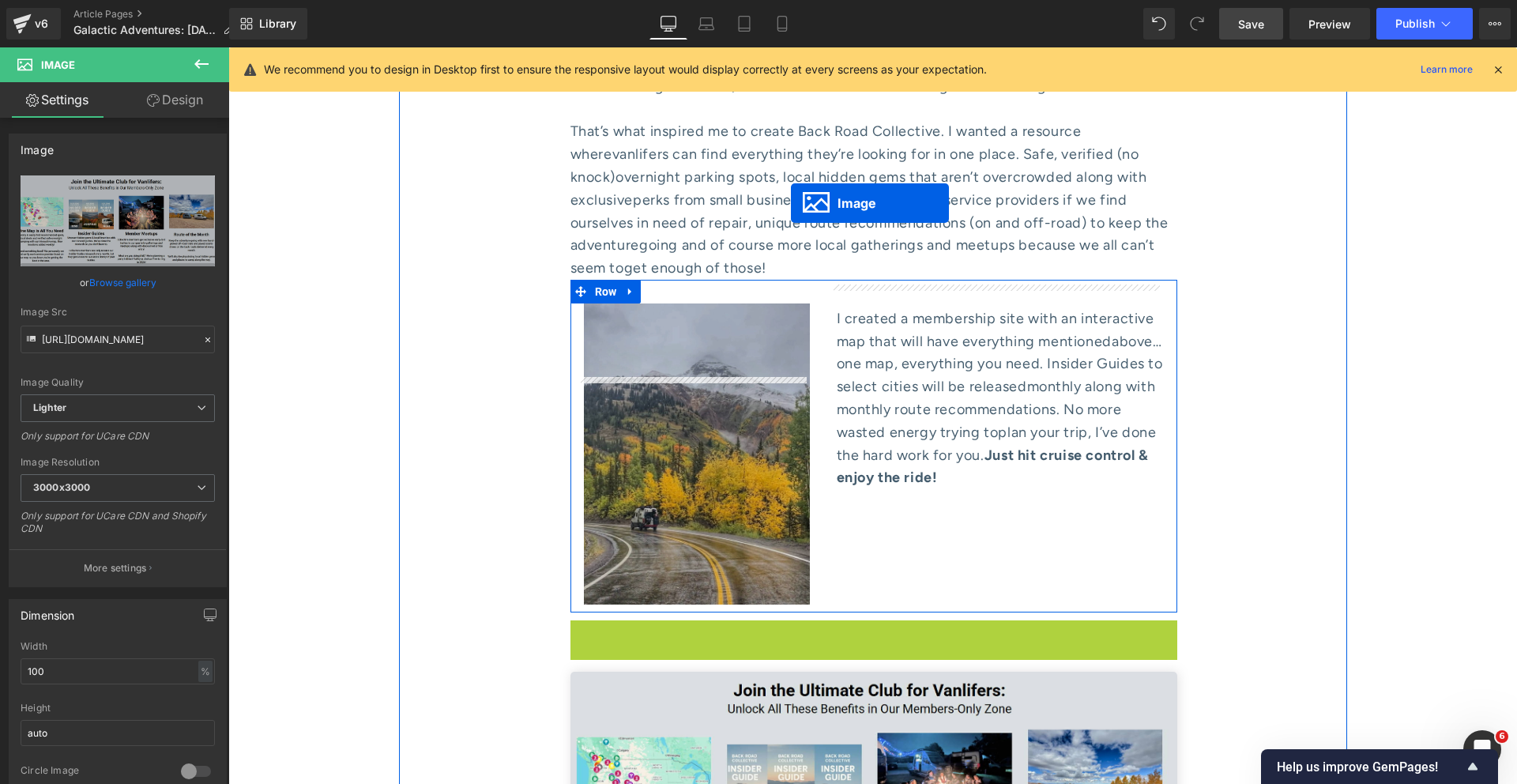
drag, startPoint x: 862, startPoint y: 522, endPoint x: 791, endPoint y: 204, distance: 325.8
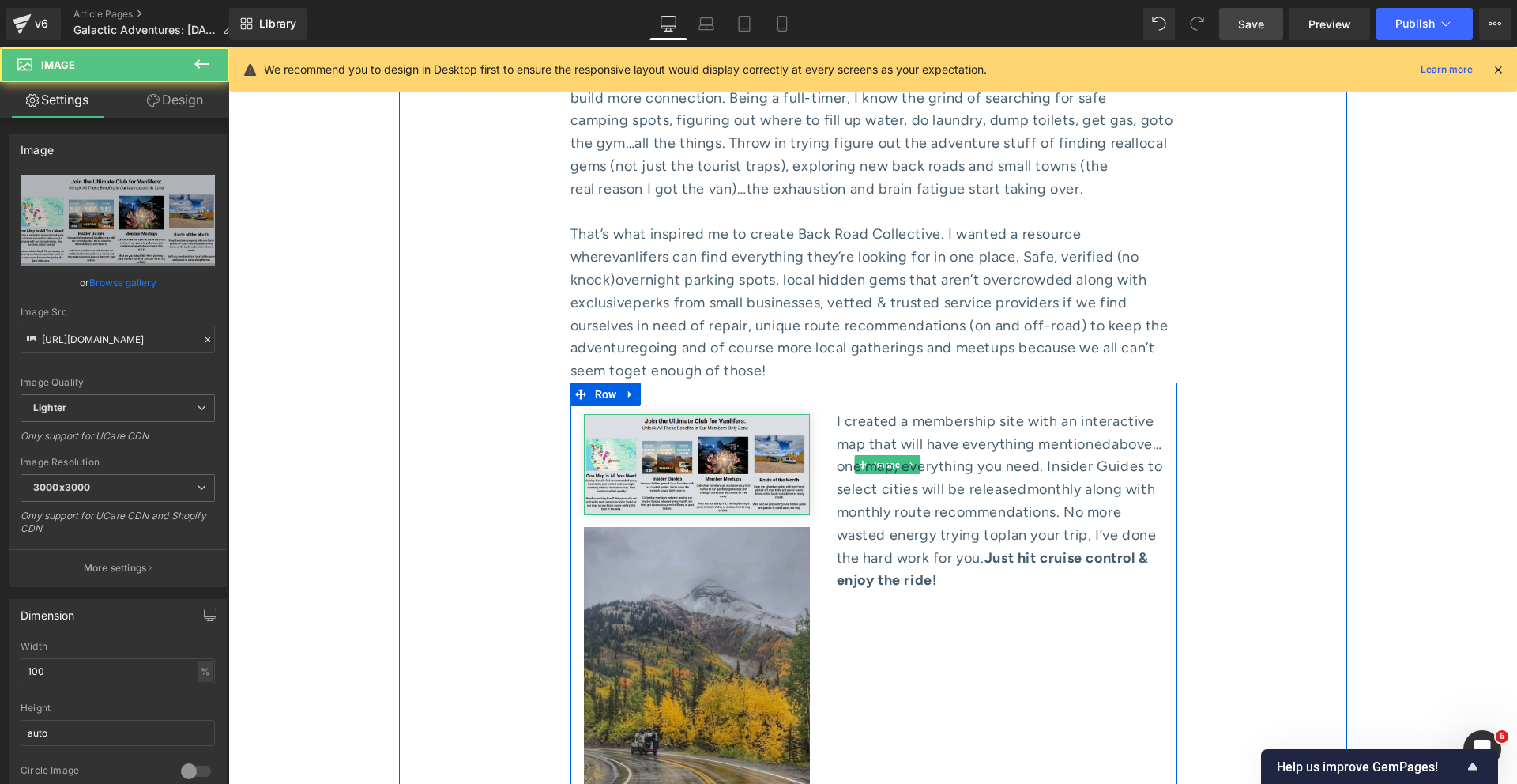
scroll to position [7293, 0]
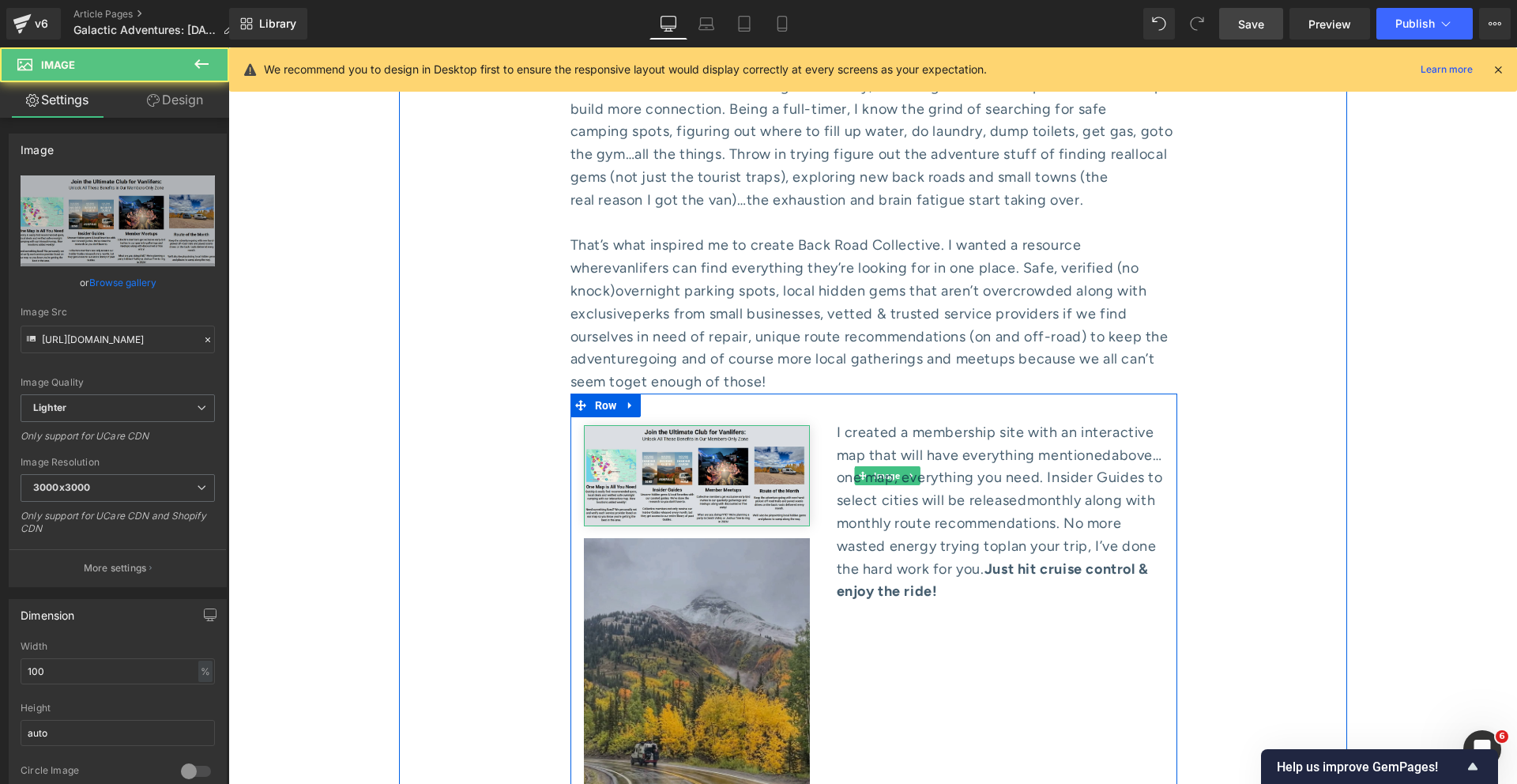
click at [693, 538] on img at bounding box center [697, 688] width 226 height 301
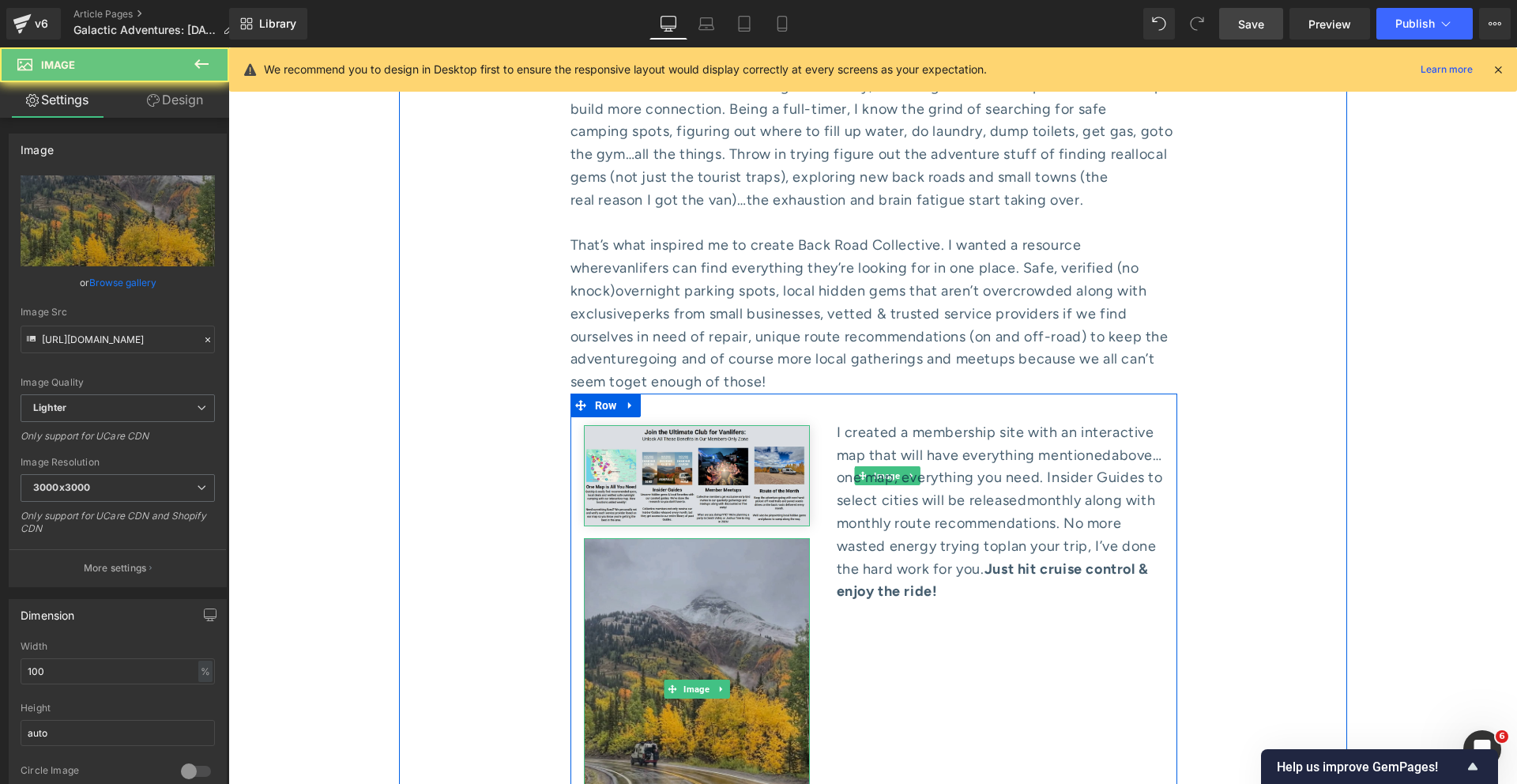
click at [644, 538] on img at bounding box center [697, 688] width 226 height 301
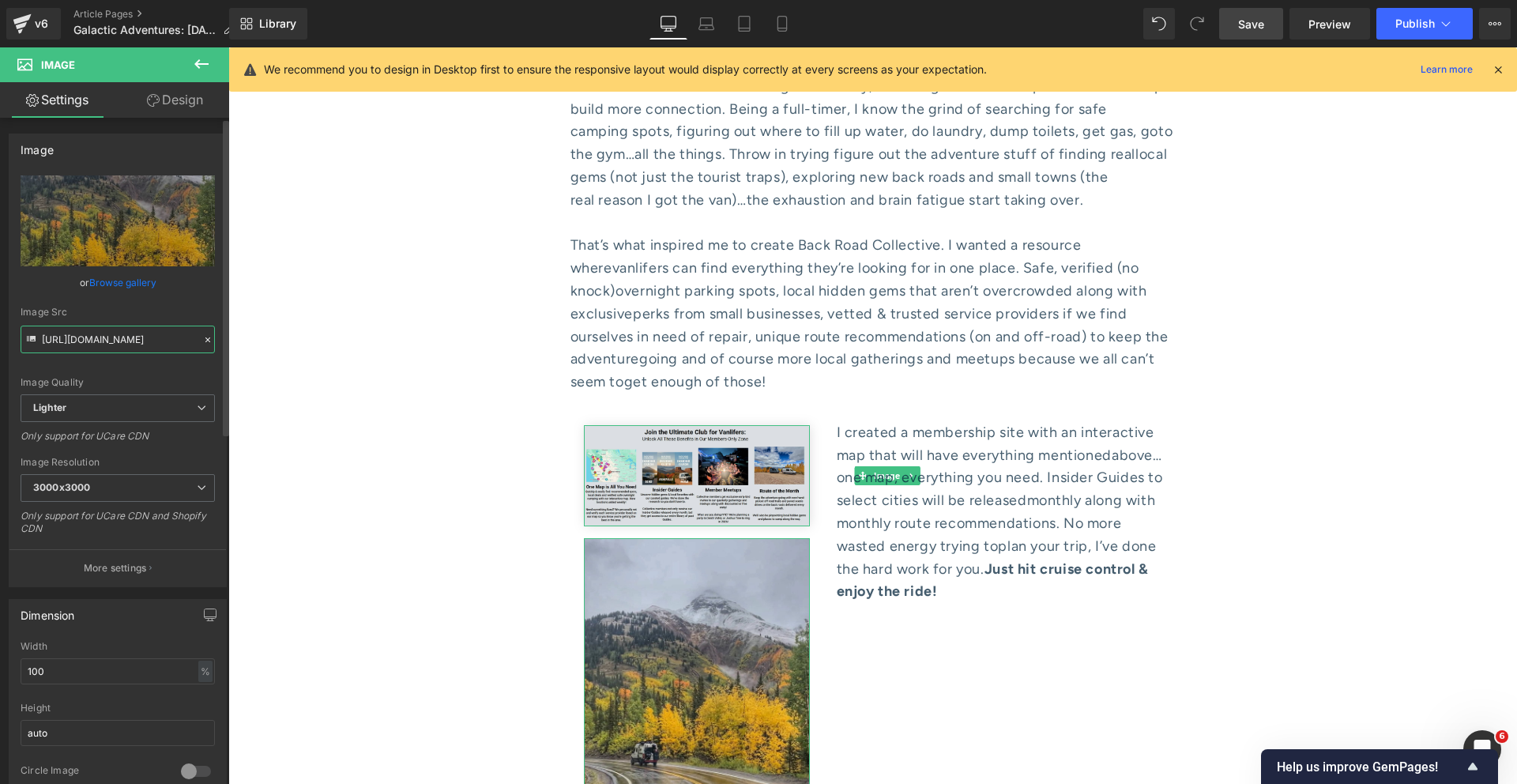
click at [129, 333] on input "https://ucarecdn.com/5205cf6e-f023-41bd-87b2-65ad95f48924/-/format/auto/-/previ…" at bounding box center [117, 339] width 194 height 28
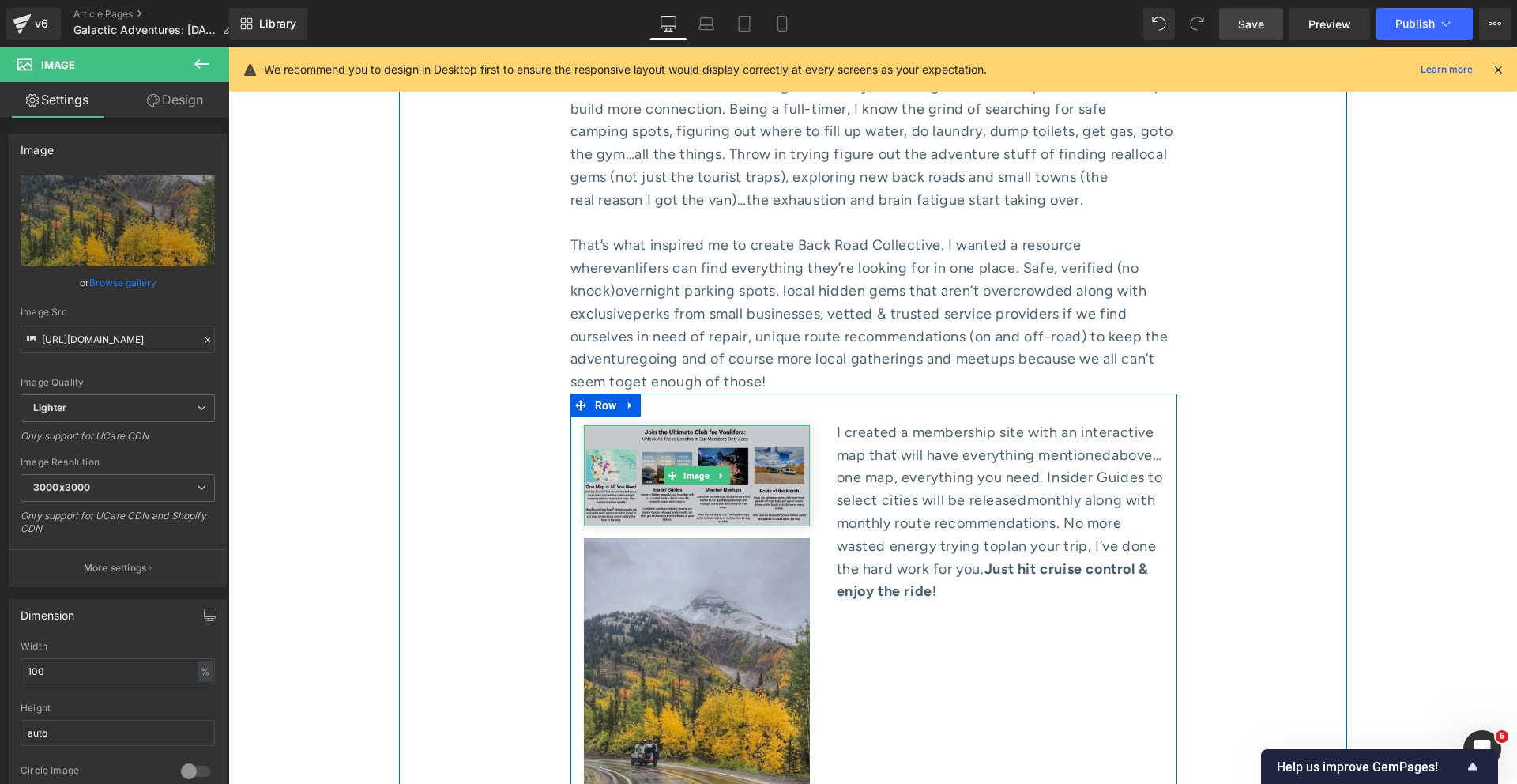
click at [615, 425] on img at bounding box center [697, 475] width 226 height 102
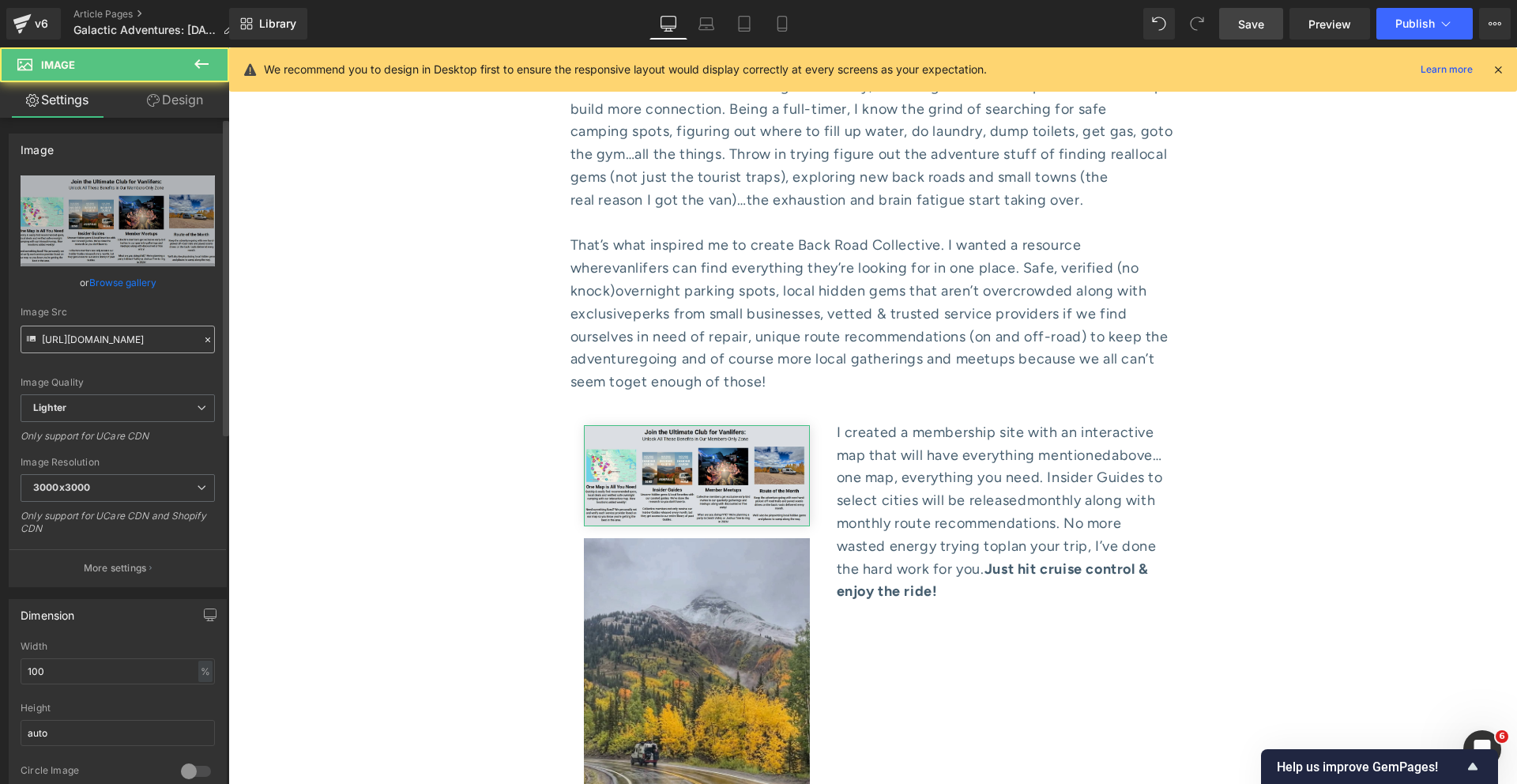
click at [77, 342] on input "https://ucarecdn.com/73272996-a7c5-4e66-93dc-85b37548f625/-/format/auto/-/previ…" at bounding box center [117, 339] width 194 height 28
type input "https://ucarecdn.com/5205cf6e-f023-41bd-87b2-65ad95f48924/-/format/auto/-/previ…"
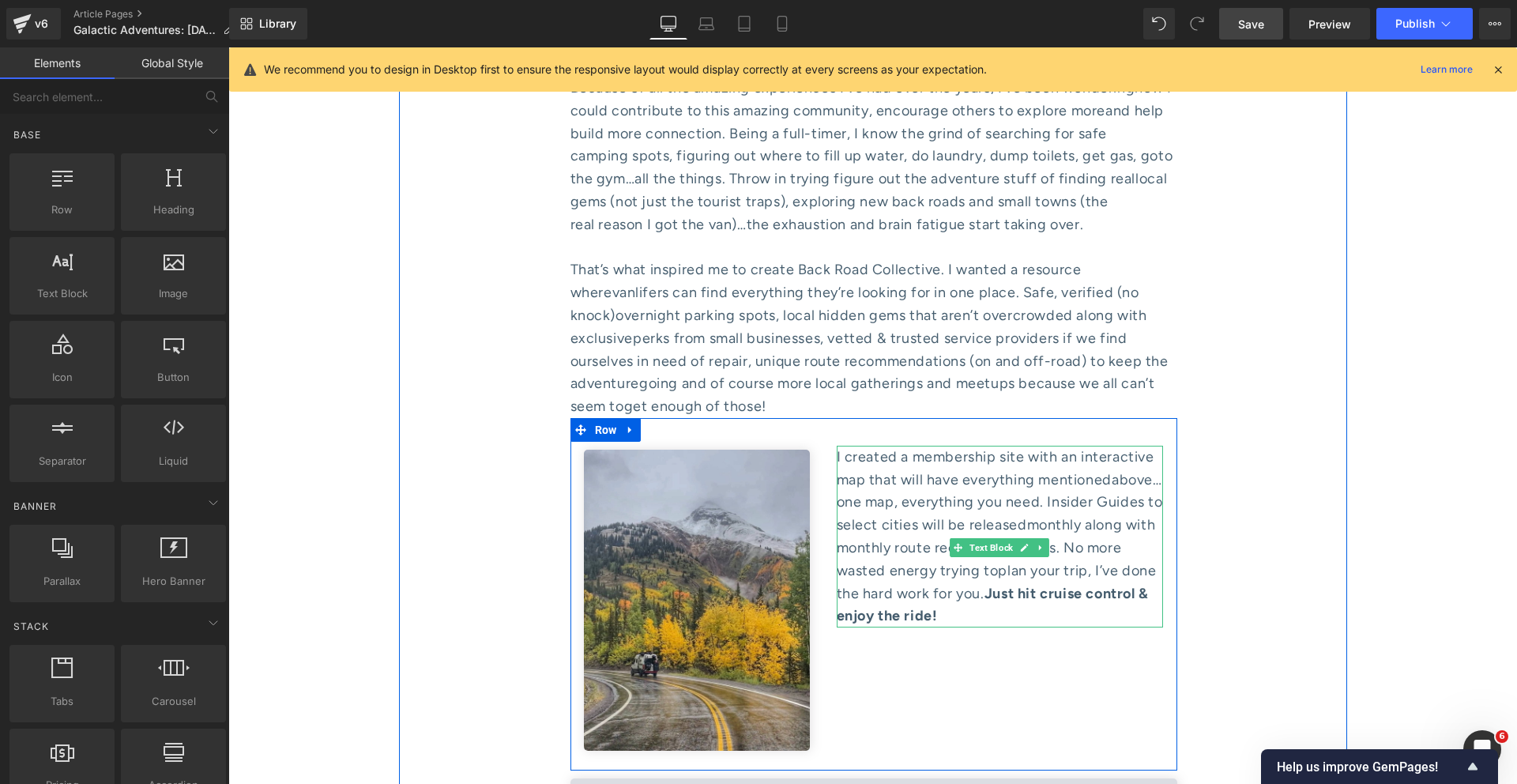
scroll to position [7259, 0]
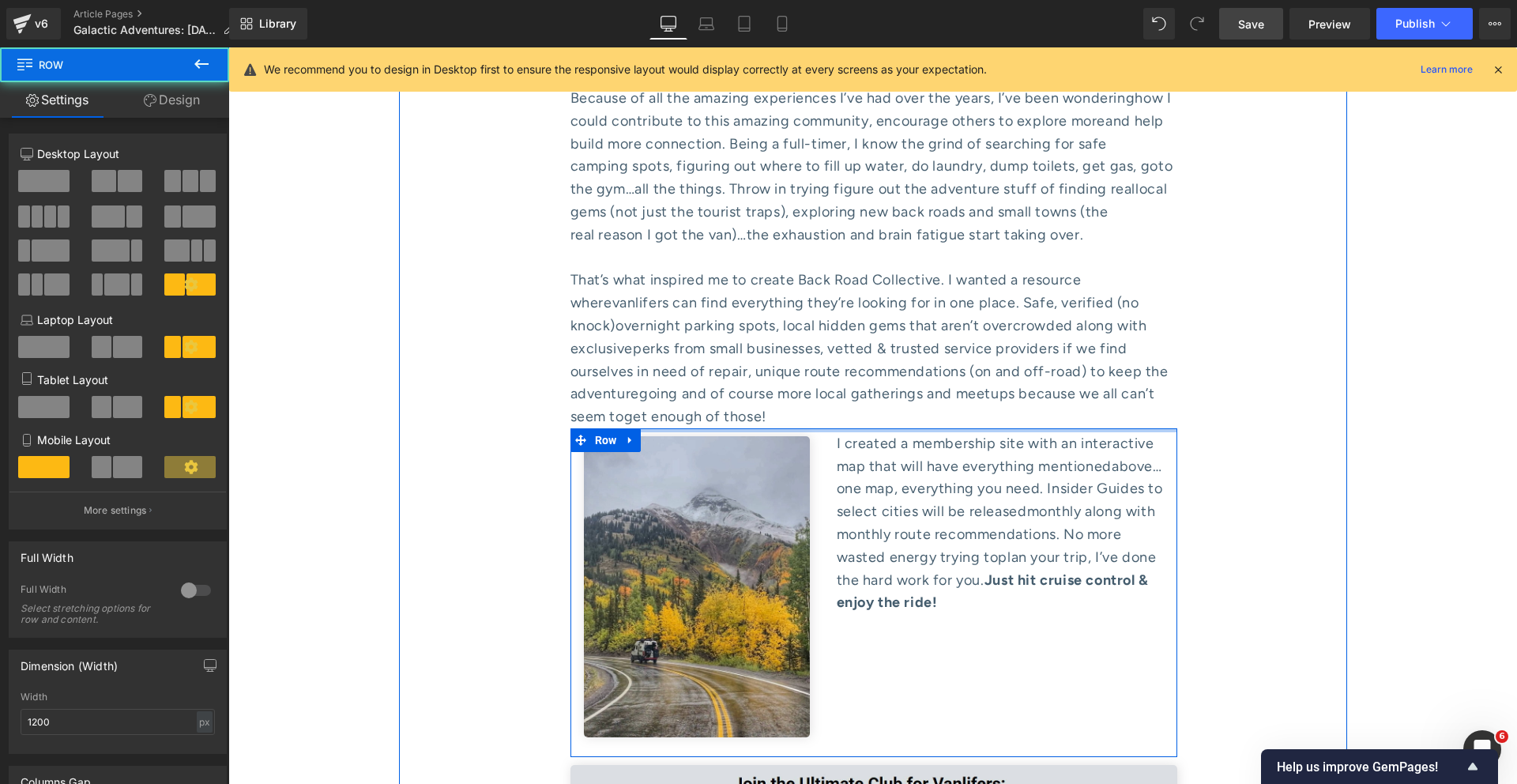
drag, startPoint x: 703, startPoint y: 215, endPoint x: 701, endPoint y: 181, distance: 34.1
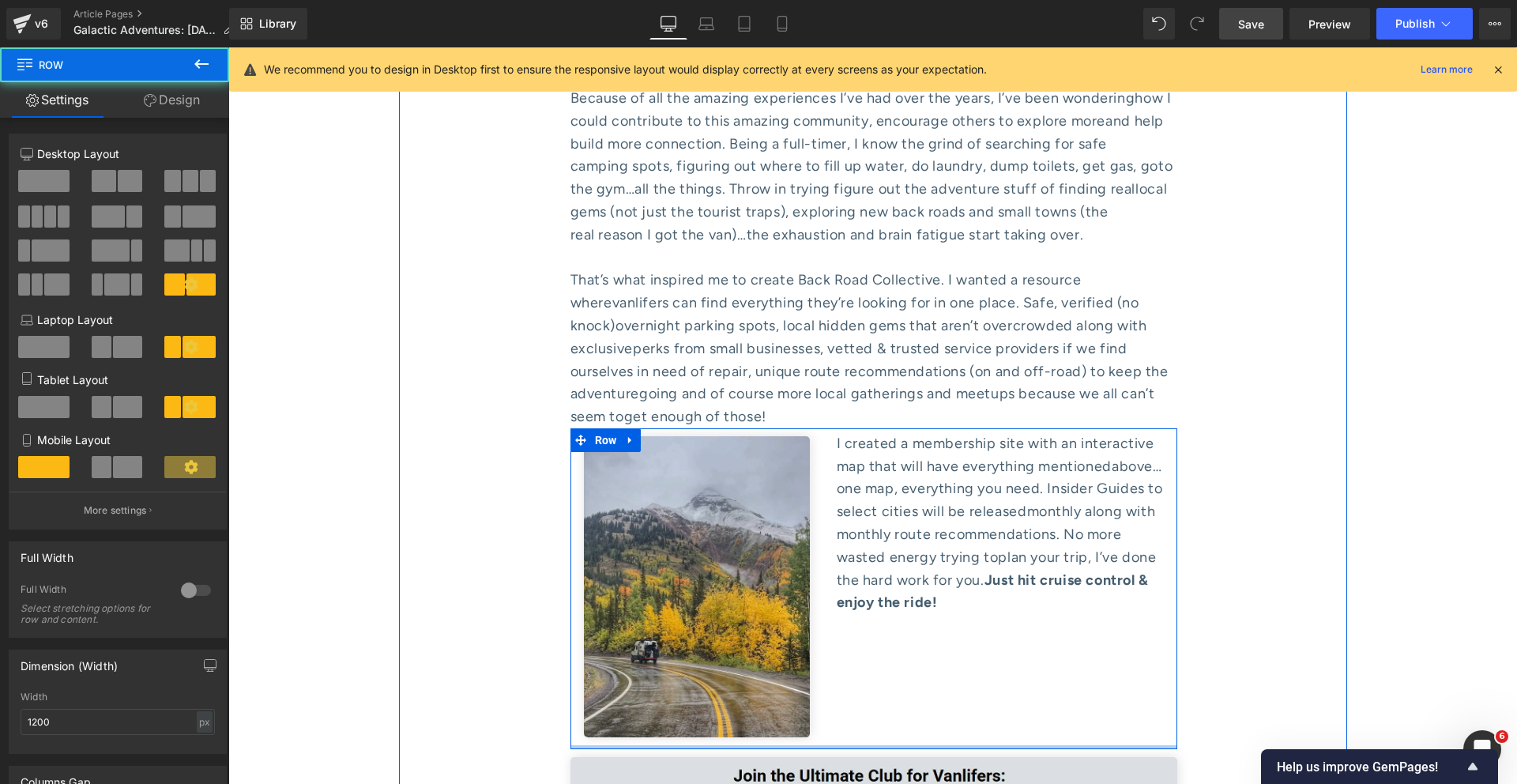
drag, startPoint x: 848, startPoint y: 521, endPoint x: 848, endPoint y: 500, distance: 21.0
click at [848, 500] on div "Image I created a membership site with an interactive map that will have everyt…" at bounding box center [874, 589] width 607 height 321
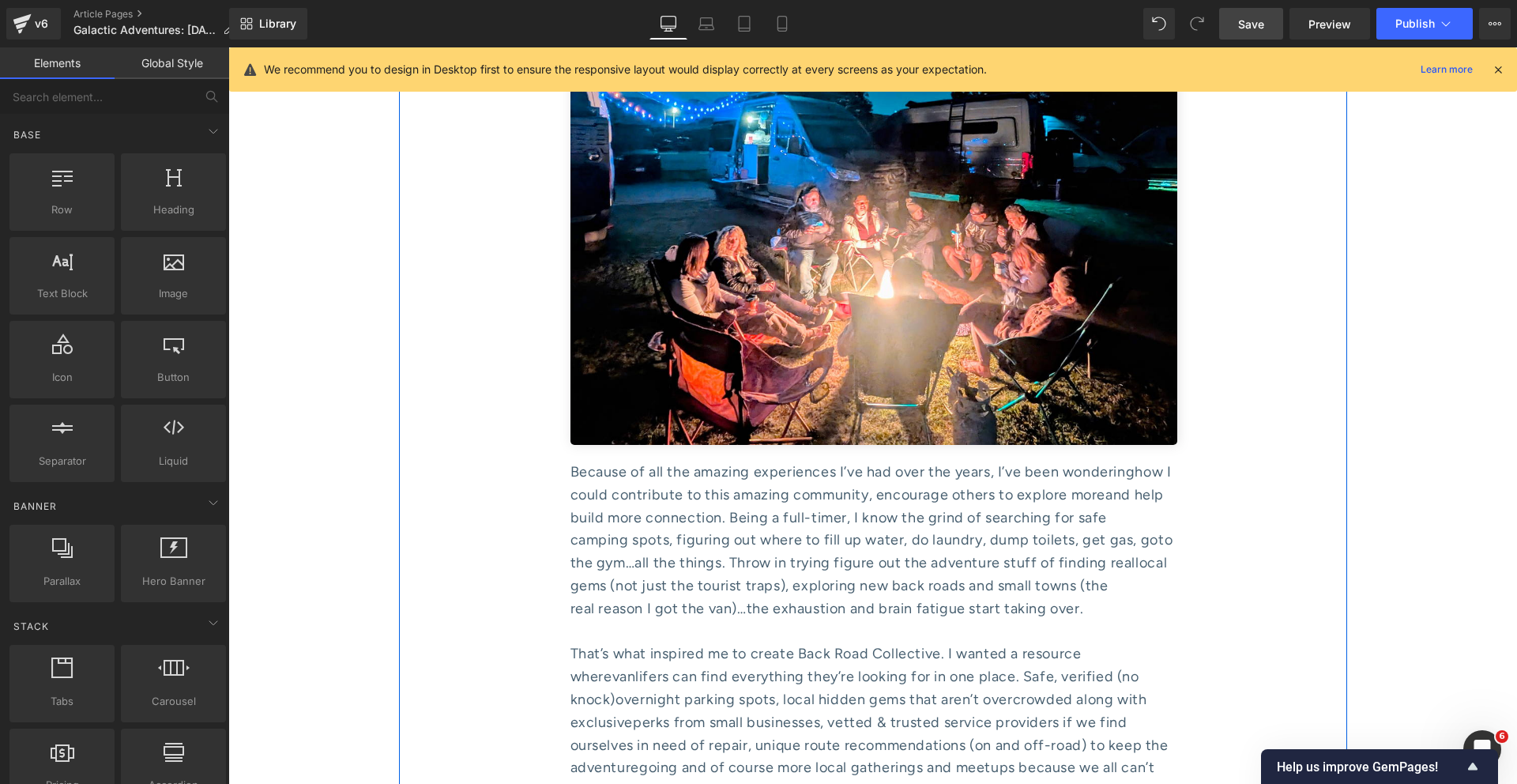
scroll to position [6997, 0]
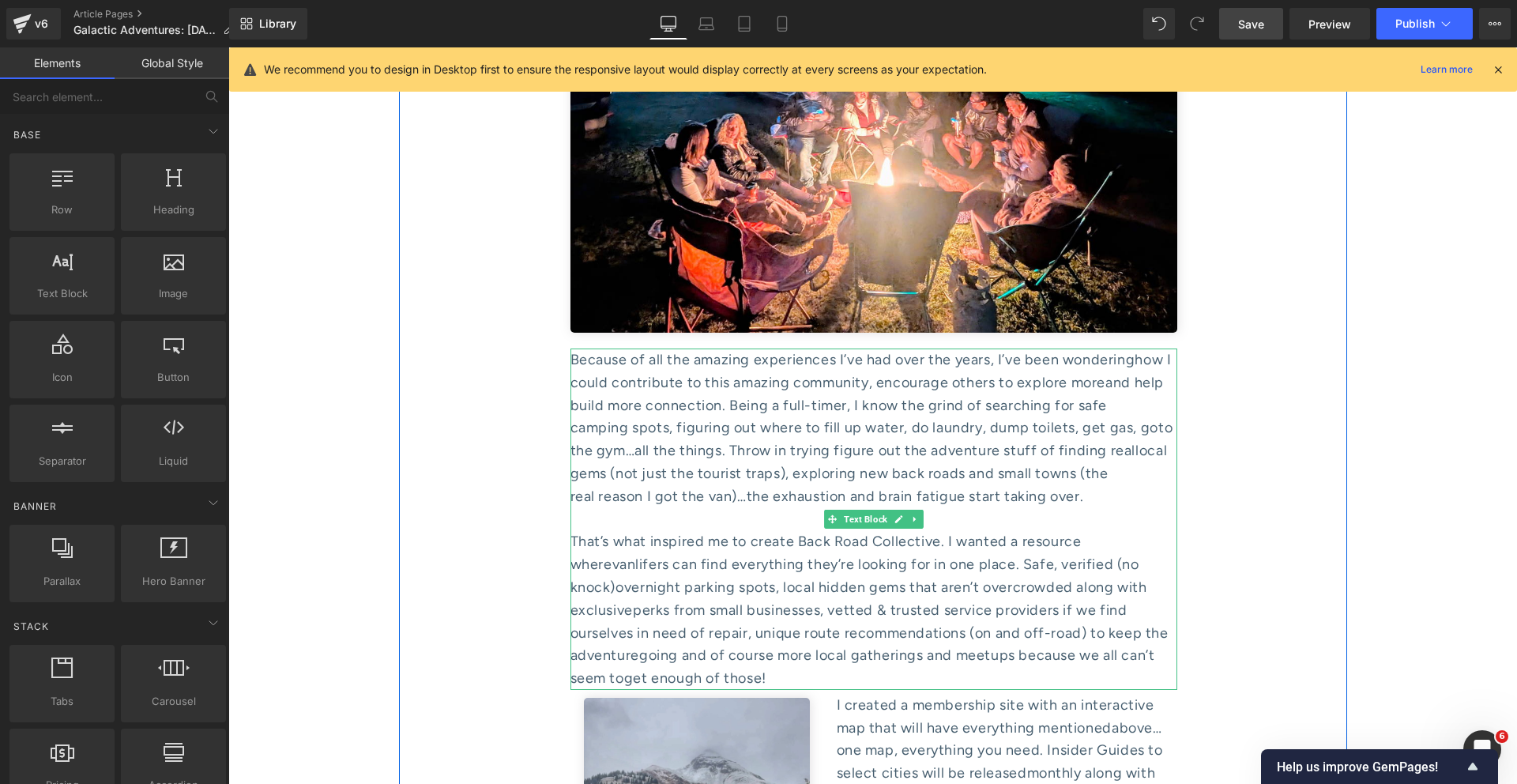
click at [822, 601] on span "perks from small businesses, vetted & trusted service providers if we find ours…" at bounding box center [869, 632] width 598 height 63
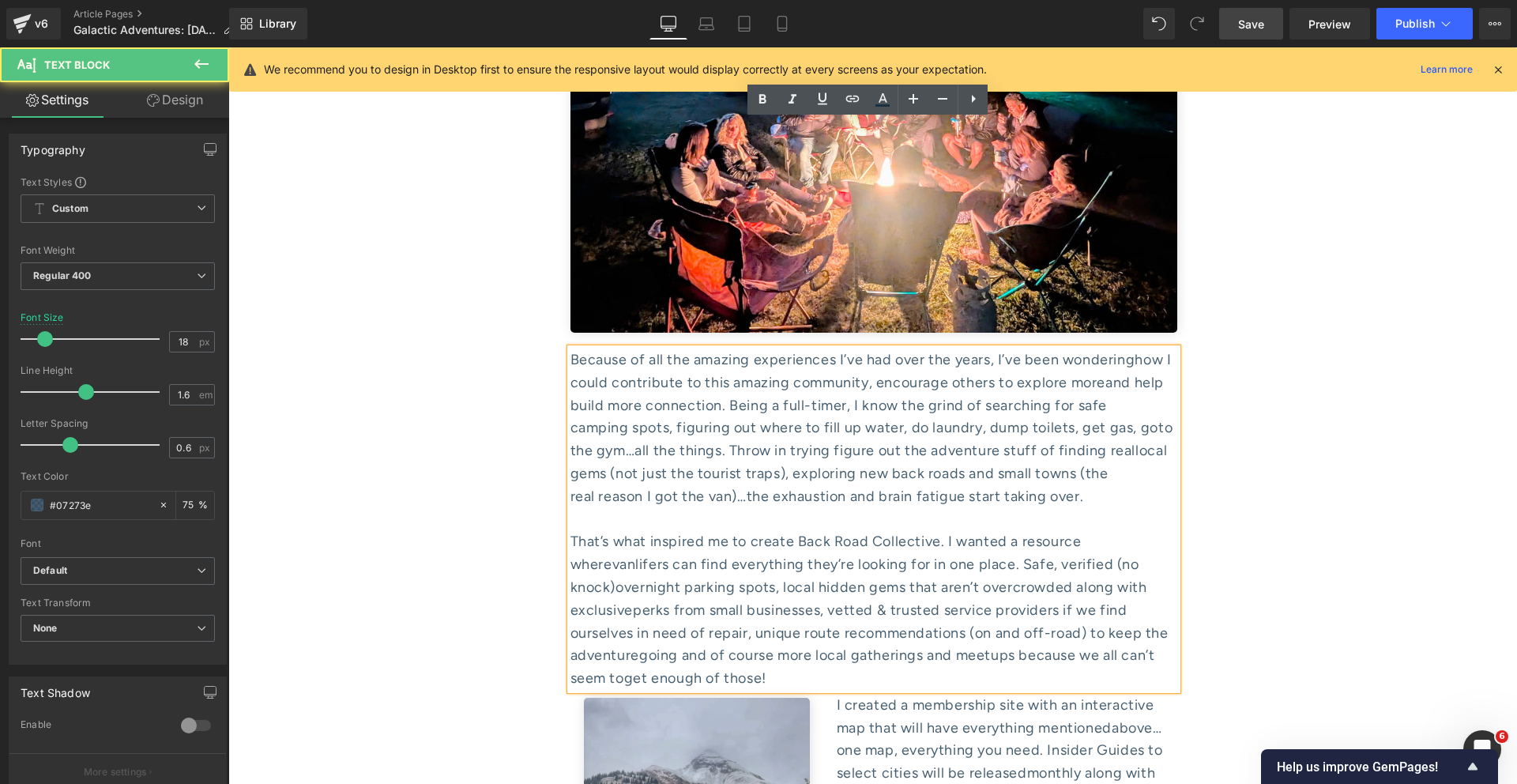
click at [778, 530] on div "That’s what inspired me to create Back Road Collective. I wanted a resource whe…" at bounding box center [874, 610] width 607 height 160
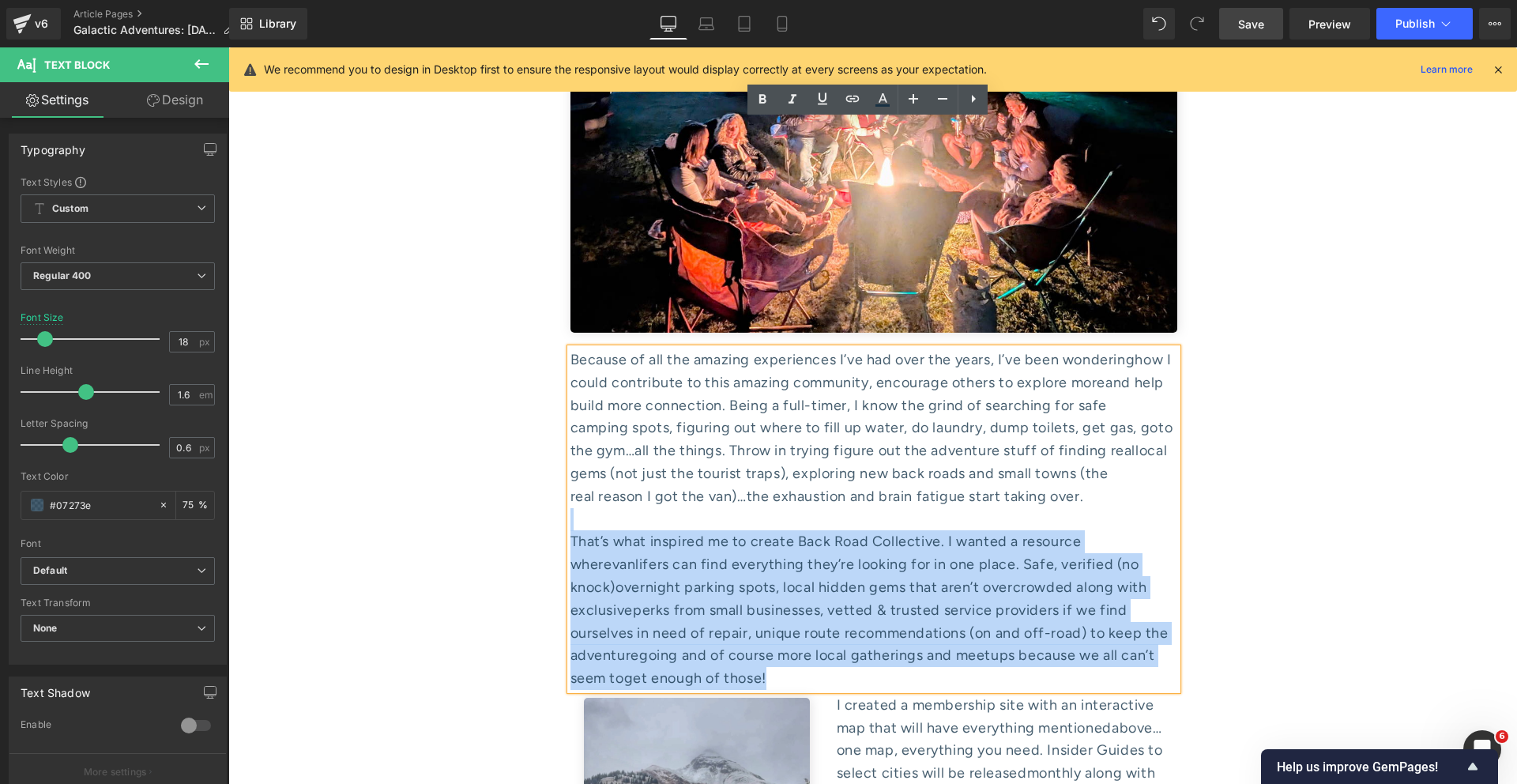
drag, startPoint x: 798, startPoint y: 458, endPoint x: 547, endPoint y: 291, distance: 301.5
copy div "That’s what inspired me to create Back Road Collective. I wanted a resource whe…"
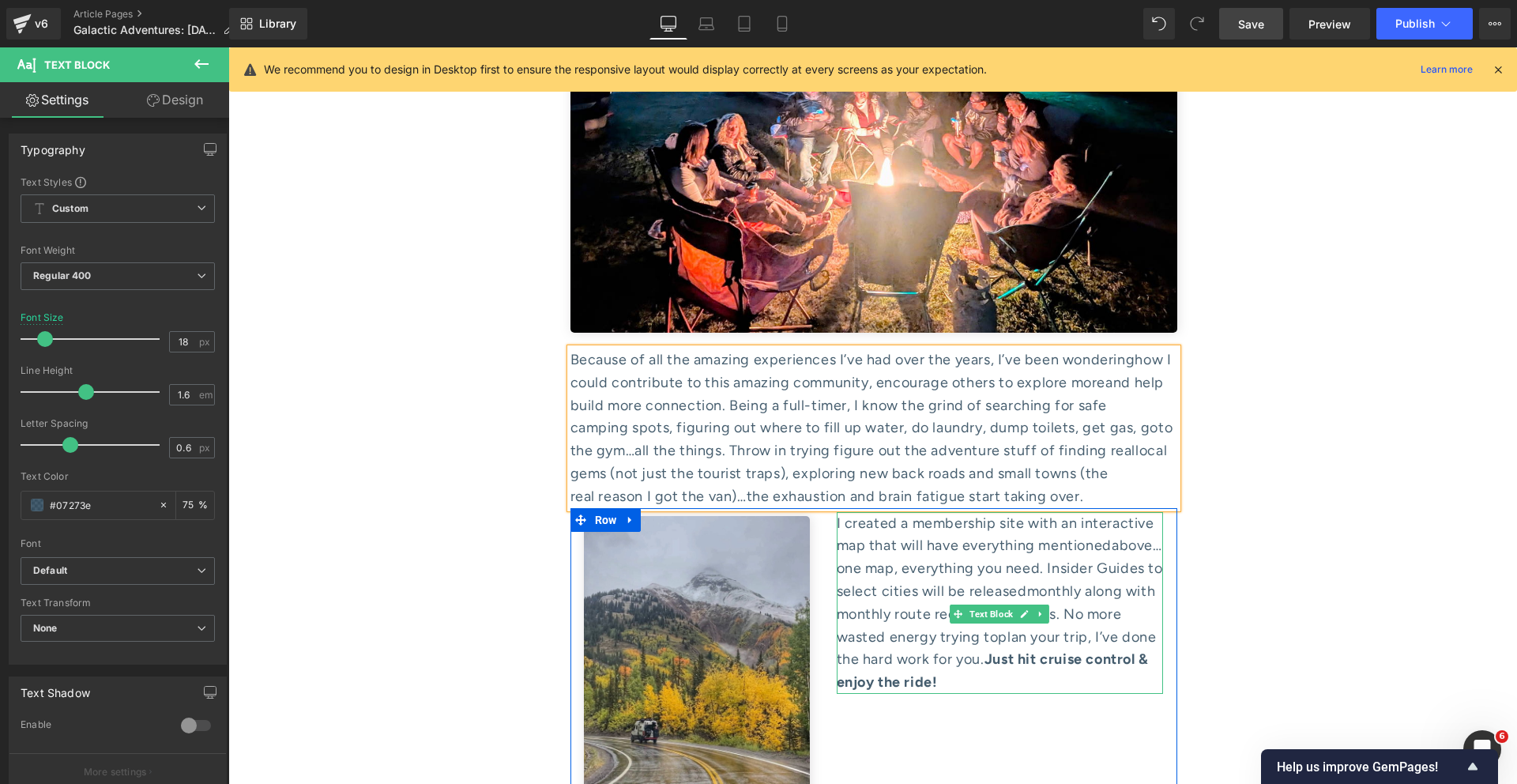
click at [887, 512] on div "I created a membership site with an interactive map that will have everything m…" at bounding box center [1000, 602] width 328 height 181
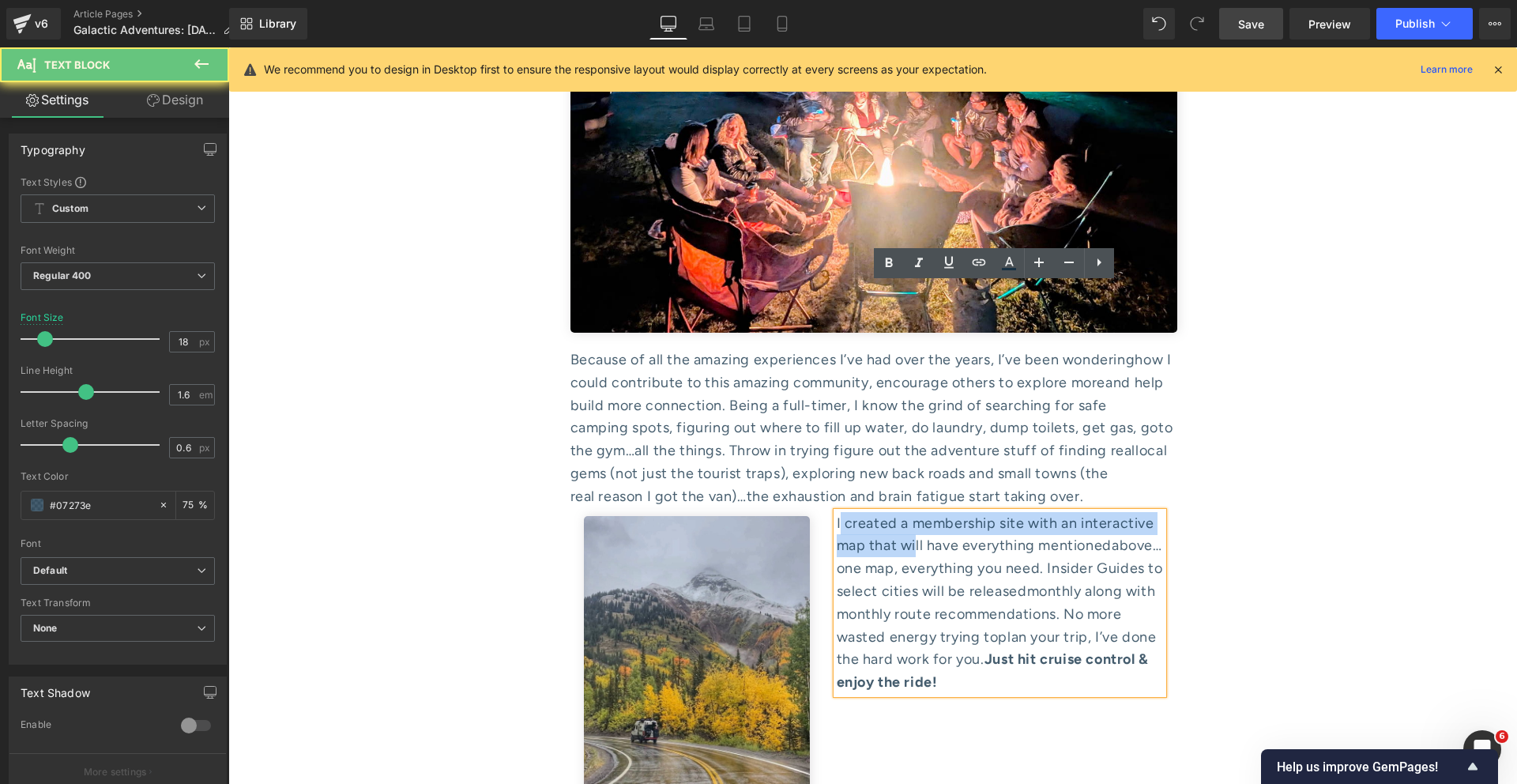
drag, startPoint x: 909, startPoint y: 319, endPoint x: 829, endPoint y: 288, distance: 85.8
click at [837, 512] on div "I created a membership site with an interactive map that will have everything m…" at bounding box center [1000, 602] width 328 height 181
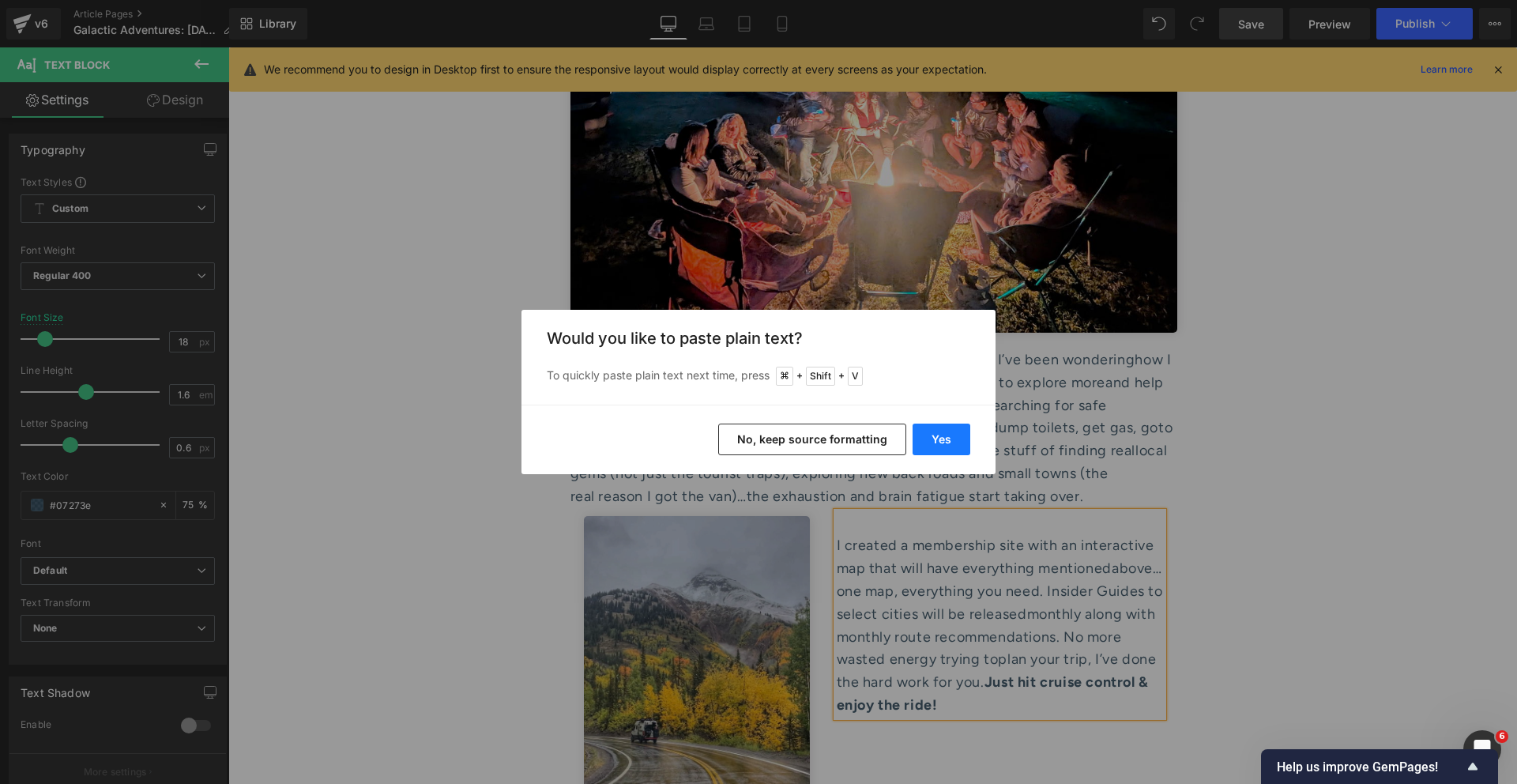
click at [935, 432] on button "Yes" at bounding box center [941, 438] width 58 height 32
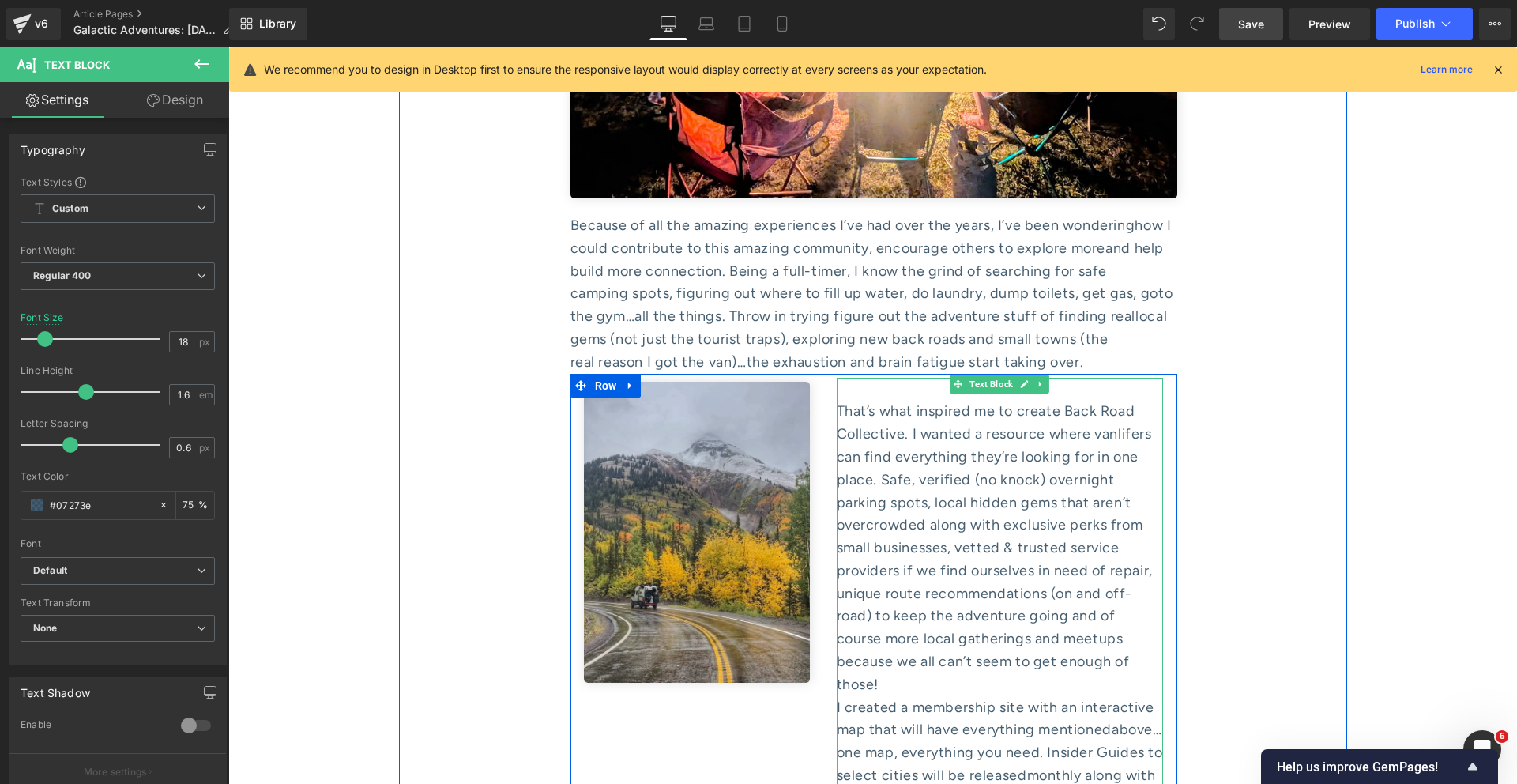
scroll to position [7136, 0]
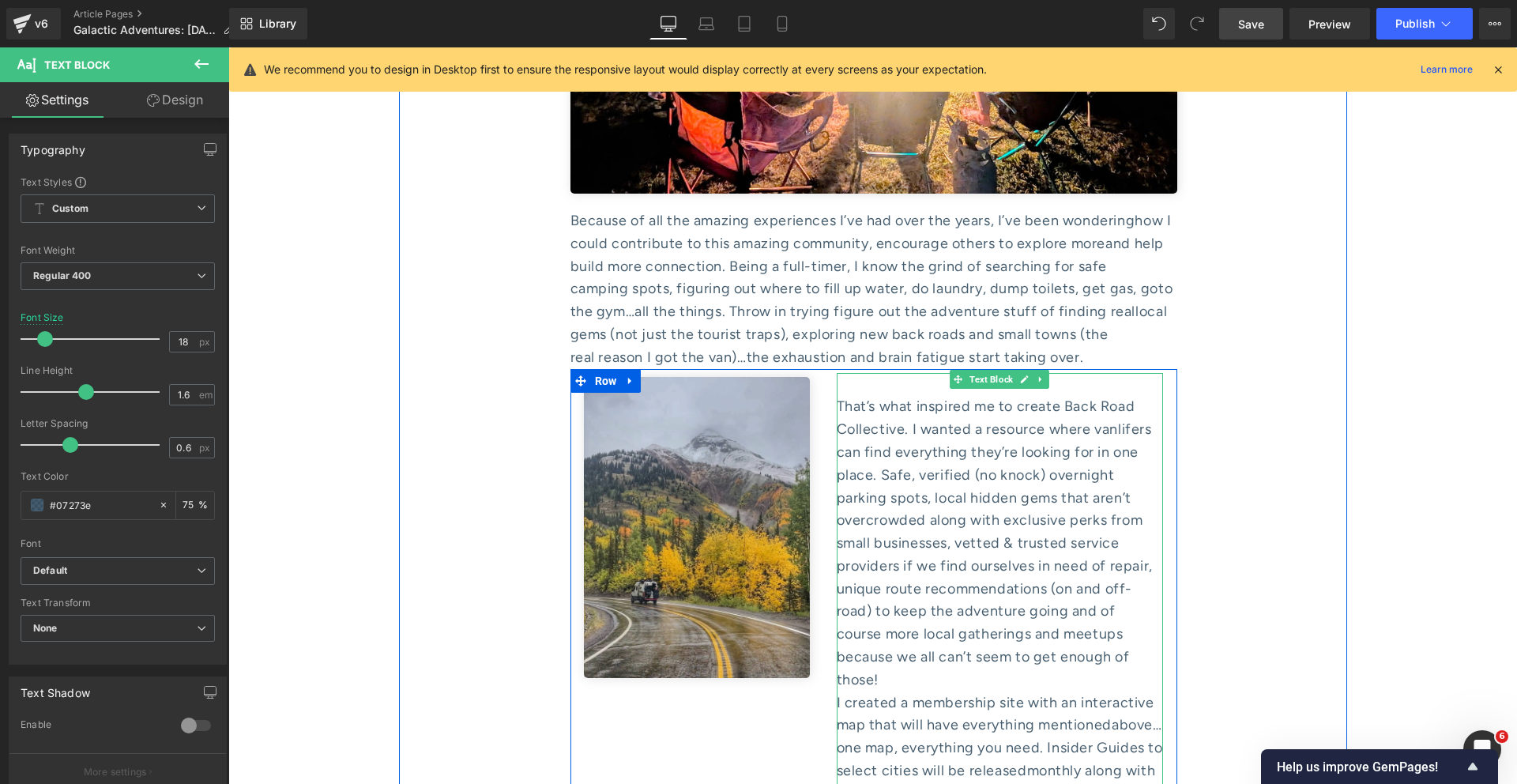
click at [1103, 431] on div "That’s what inspired me to create Back Road Collective. I wanted a resource whe…" at bounding box center [1000, 543] width 328 height 296
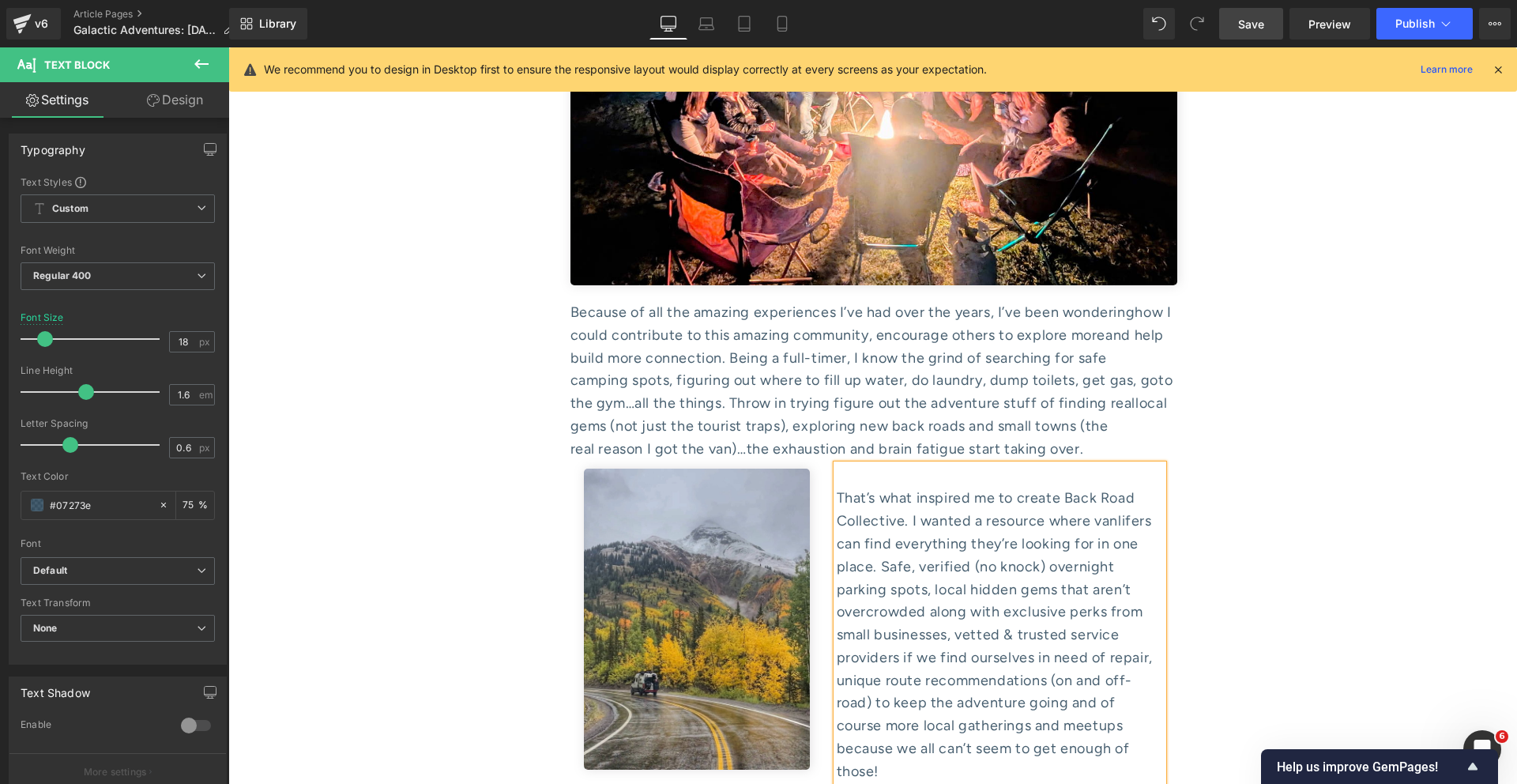
scroll to position [7021, 0]
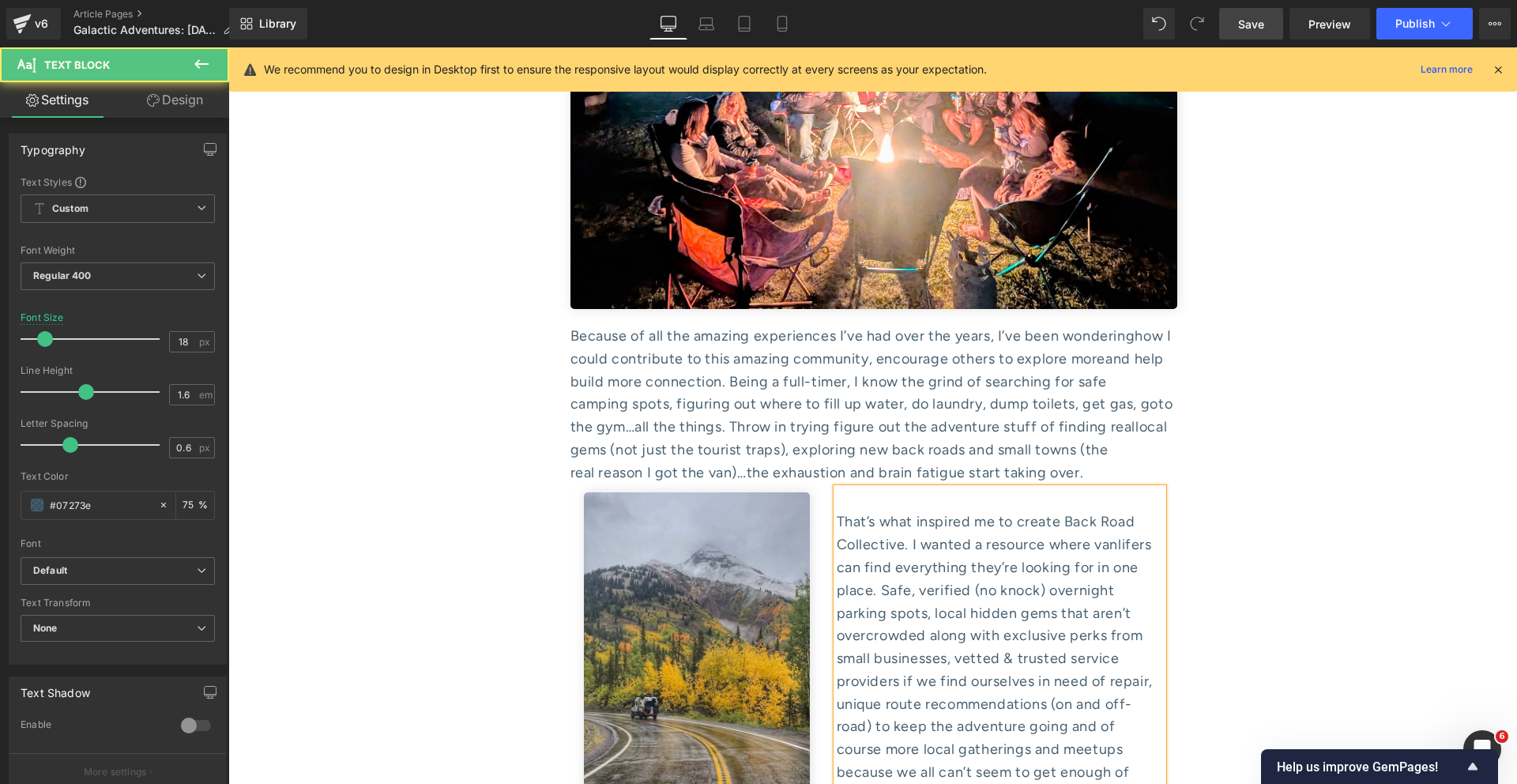
click at [837, 488] on div at bounding box center [1000, 499] width 328 height 23
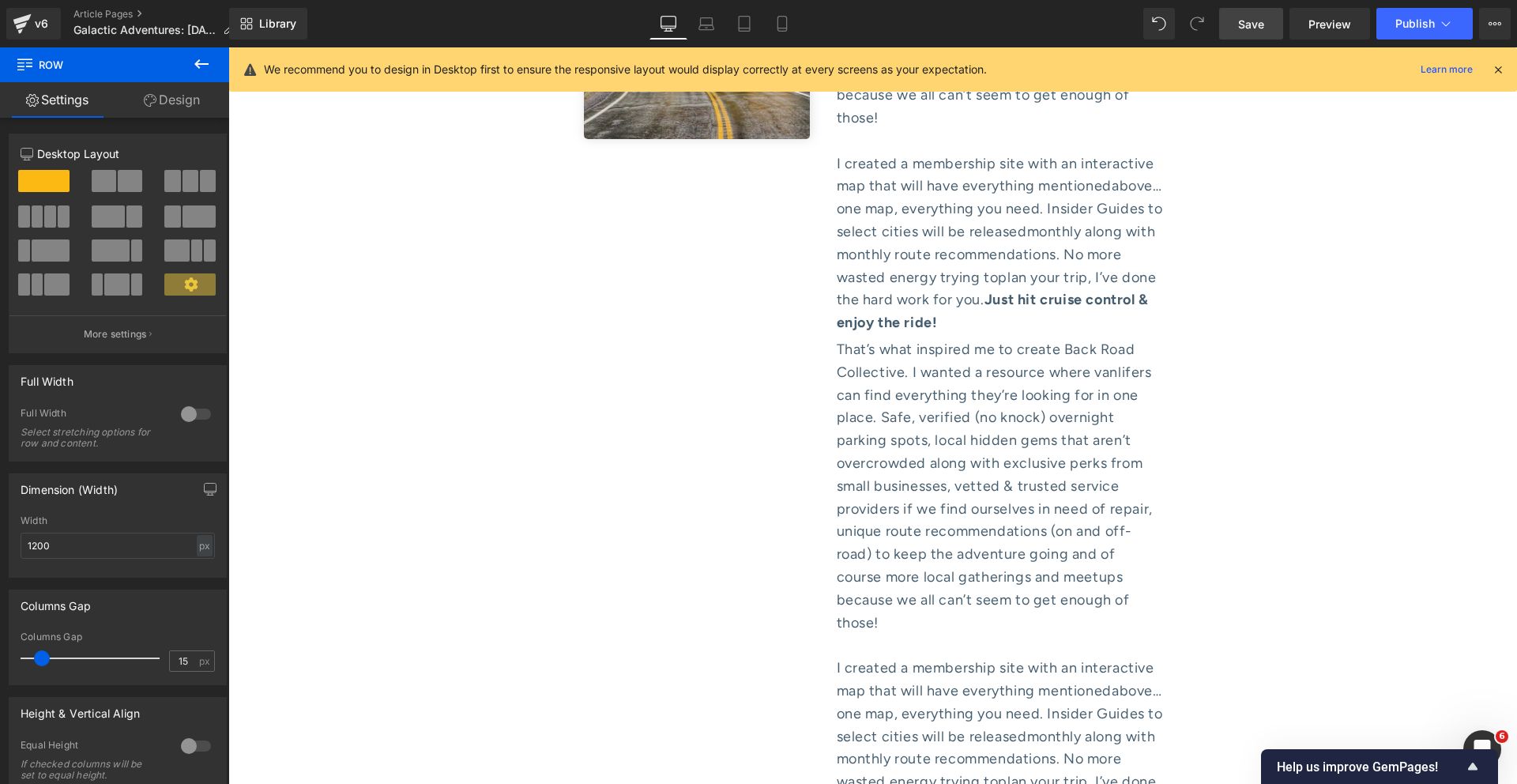
scroll to position [7669, 0]
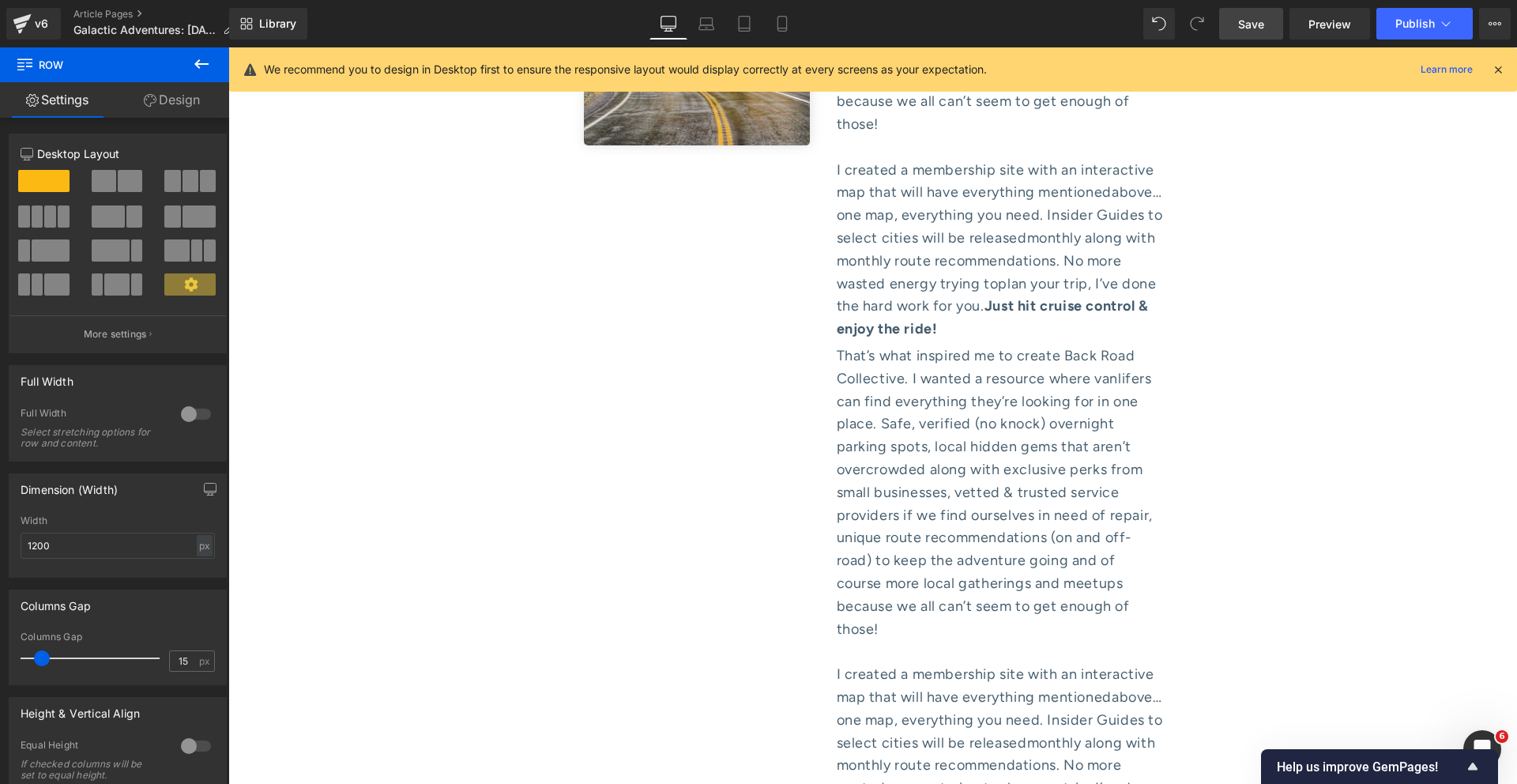
click at [958, 345] on div "That’s what inspired me to create Back Road Collective. I wanted a resource whe…" at bounding box center [1000, 493] width 328 height 296
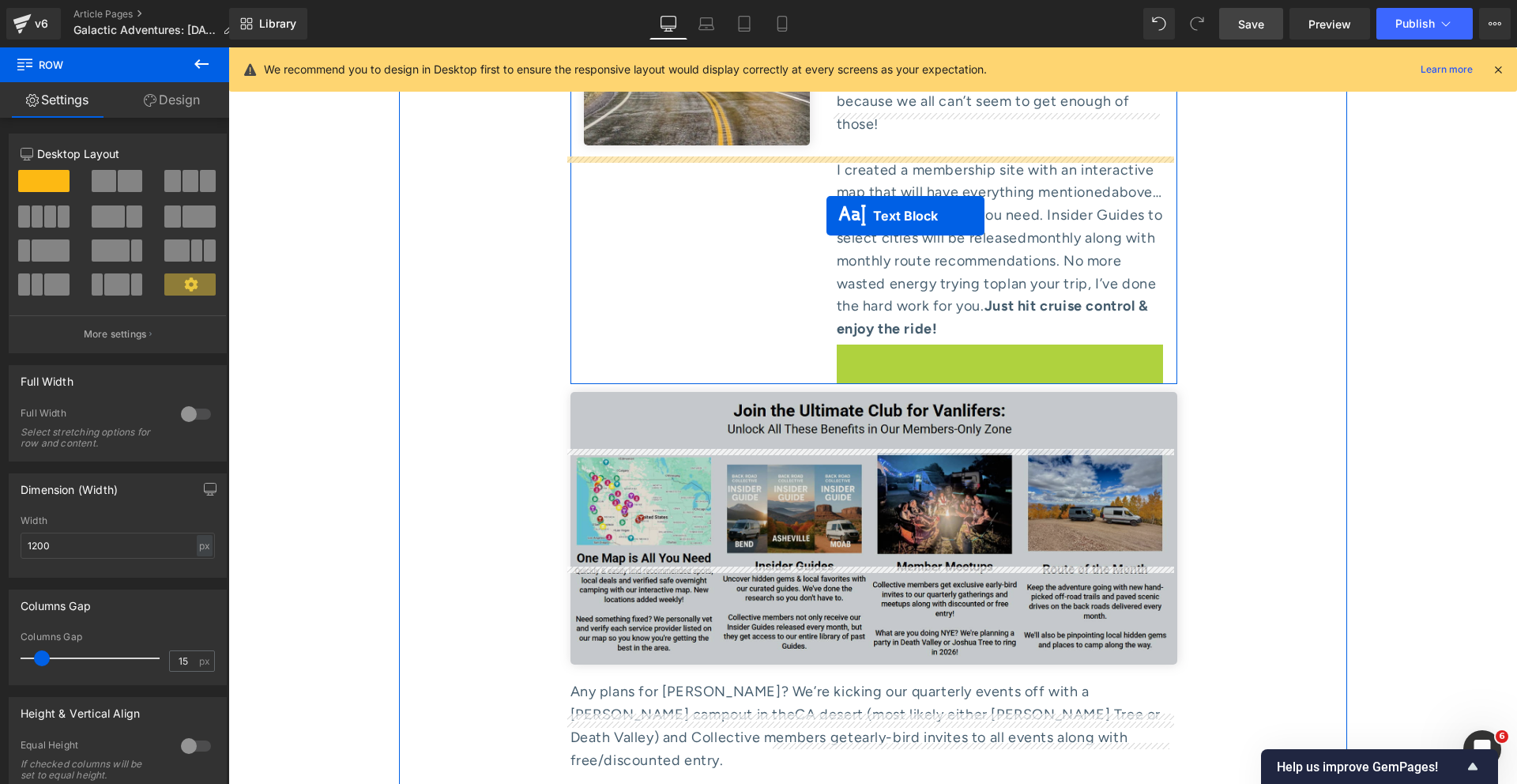
drag, startPoint x: 990, startPoint y: 125, endPoint x: 826, endPoint y: 215, distance: 187.1
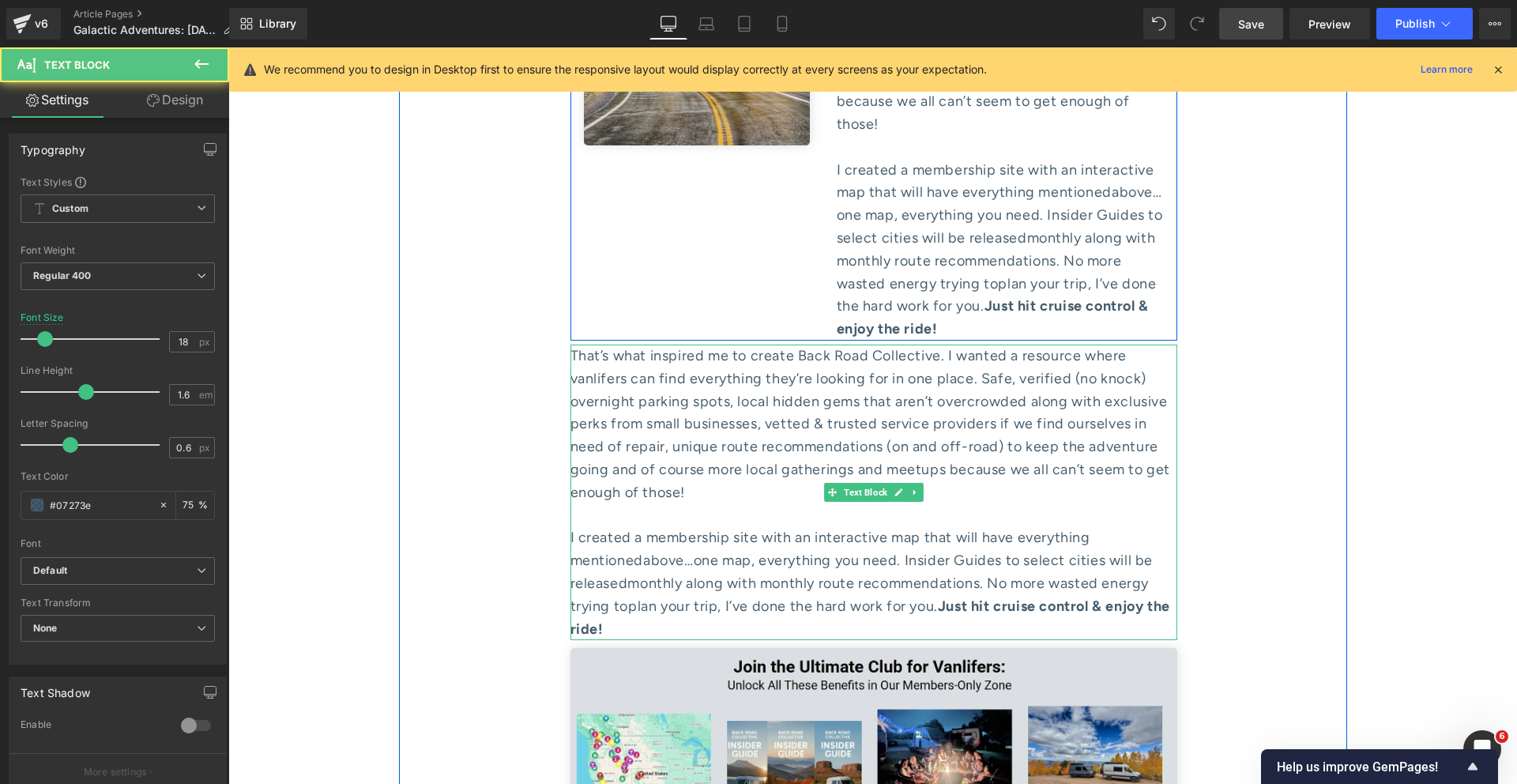
click at [726, 504] on div at bounding box center [874, 515] width 607 height 23
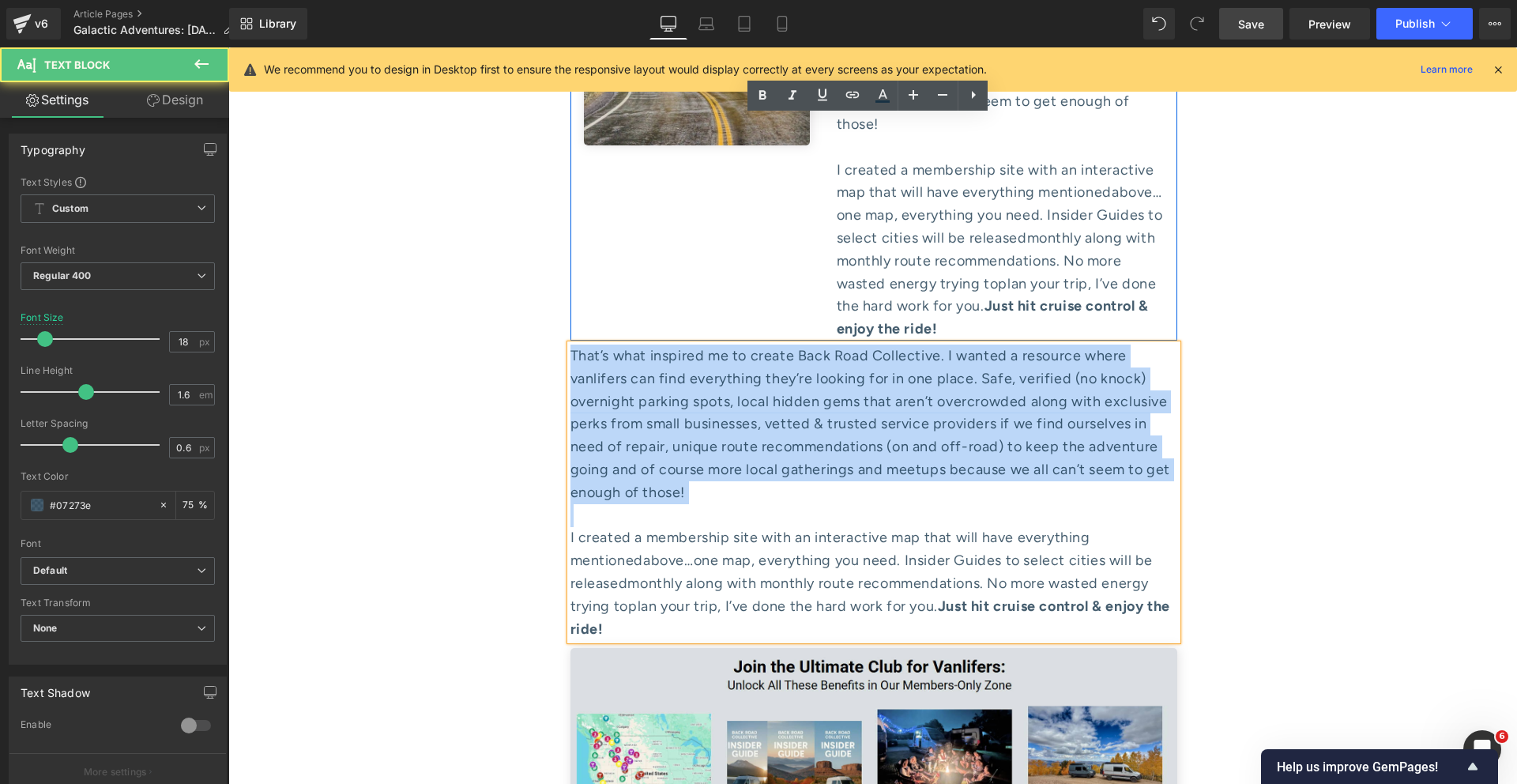
drag, startPoint x: 573, startPoint y: 289, endPoint x: 539, endPoint y: 80, distance: 211.7
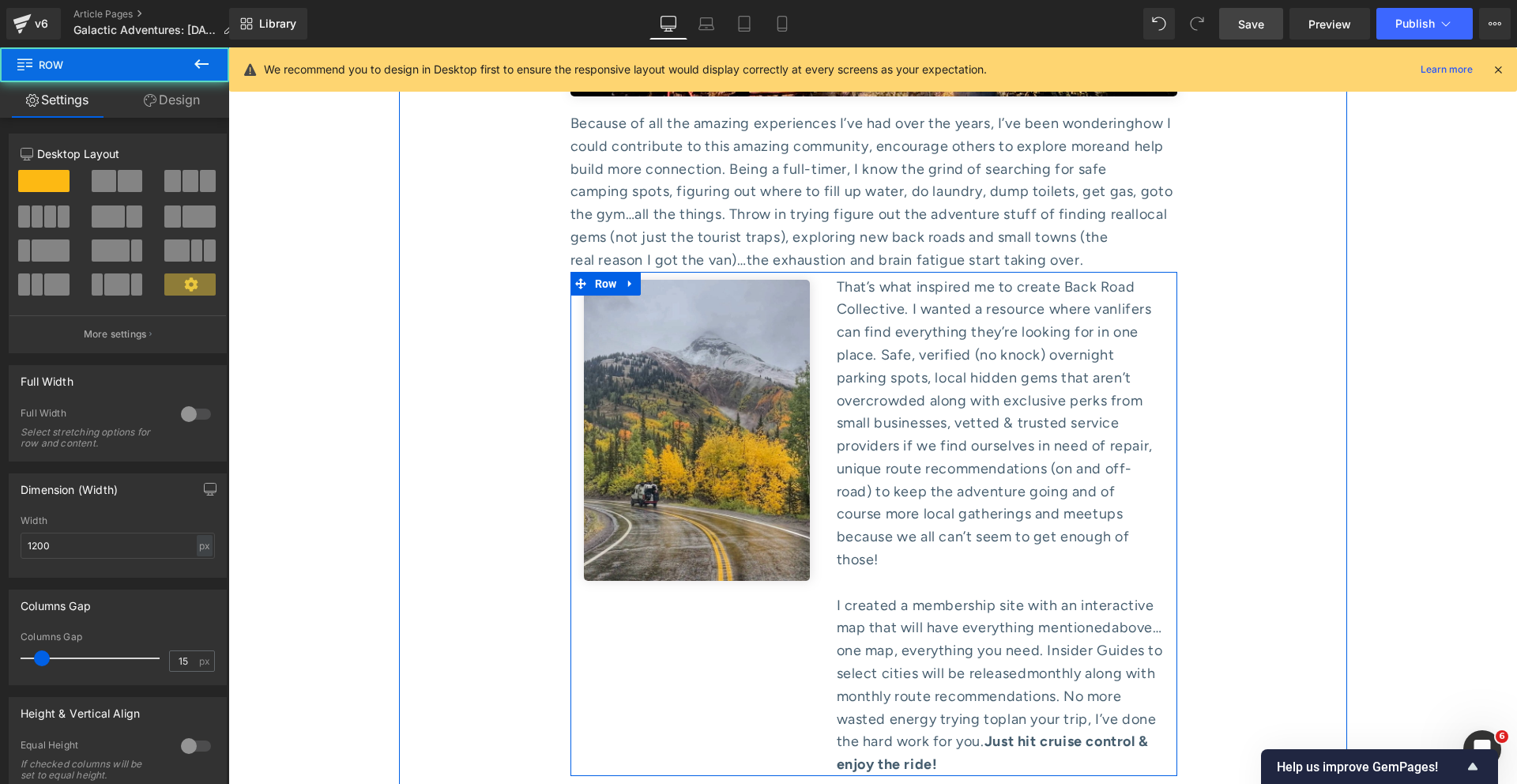
scroll to position [7191, 0]
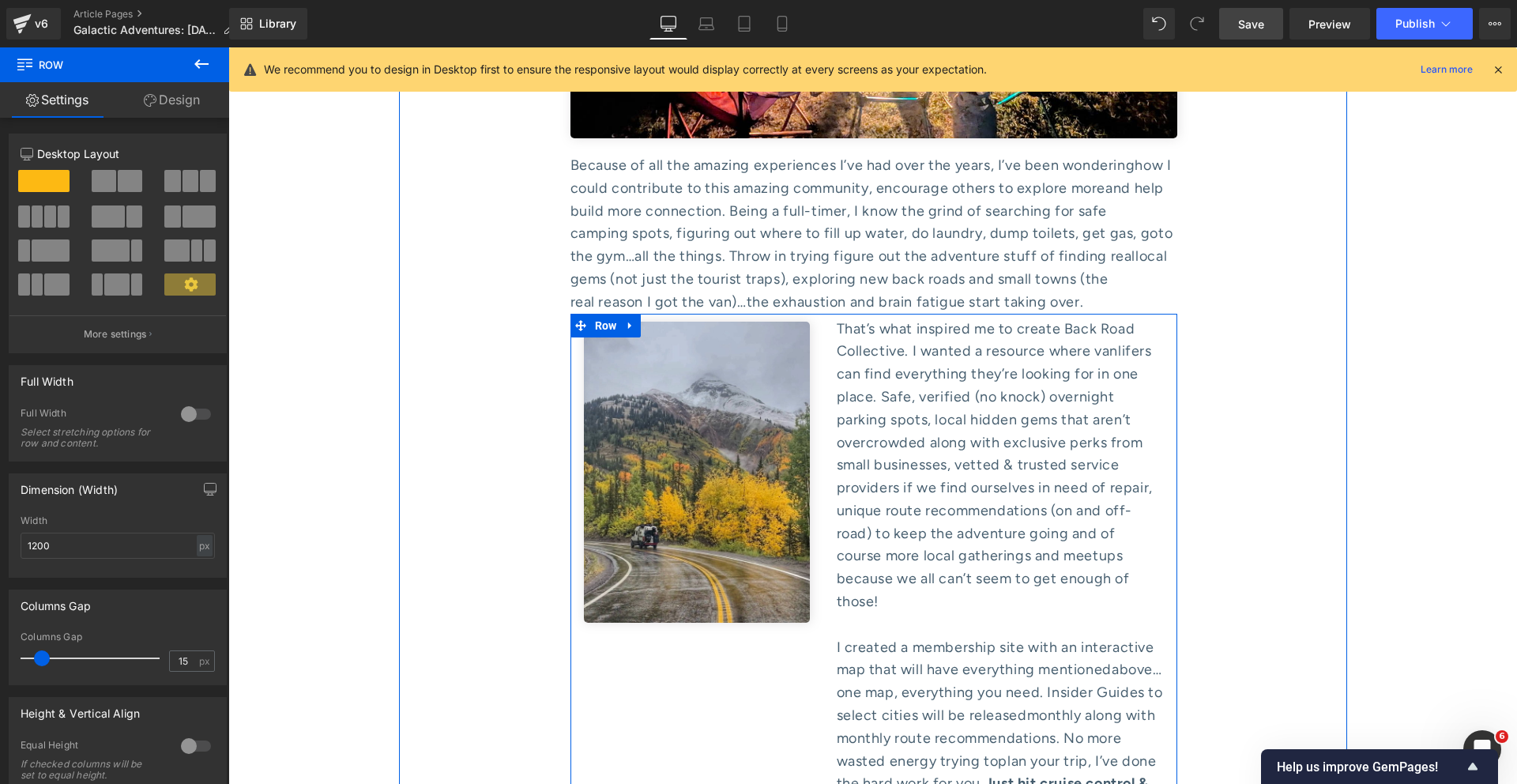
click at [995, 706] on span "monthly along with monthly route recommendations. No more wasted energy trying …" at bounding box center [996, 738] width 319 height 63
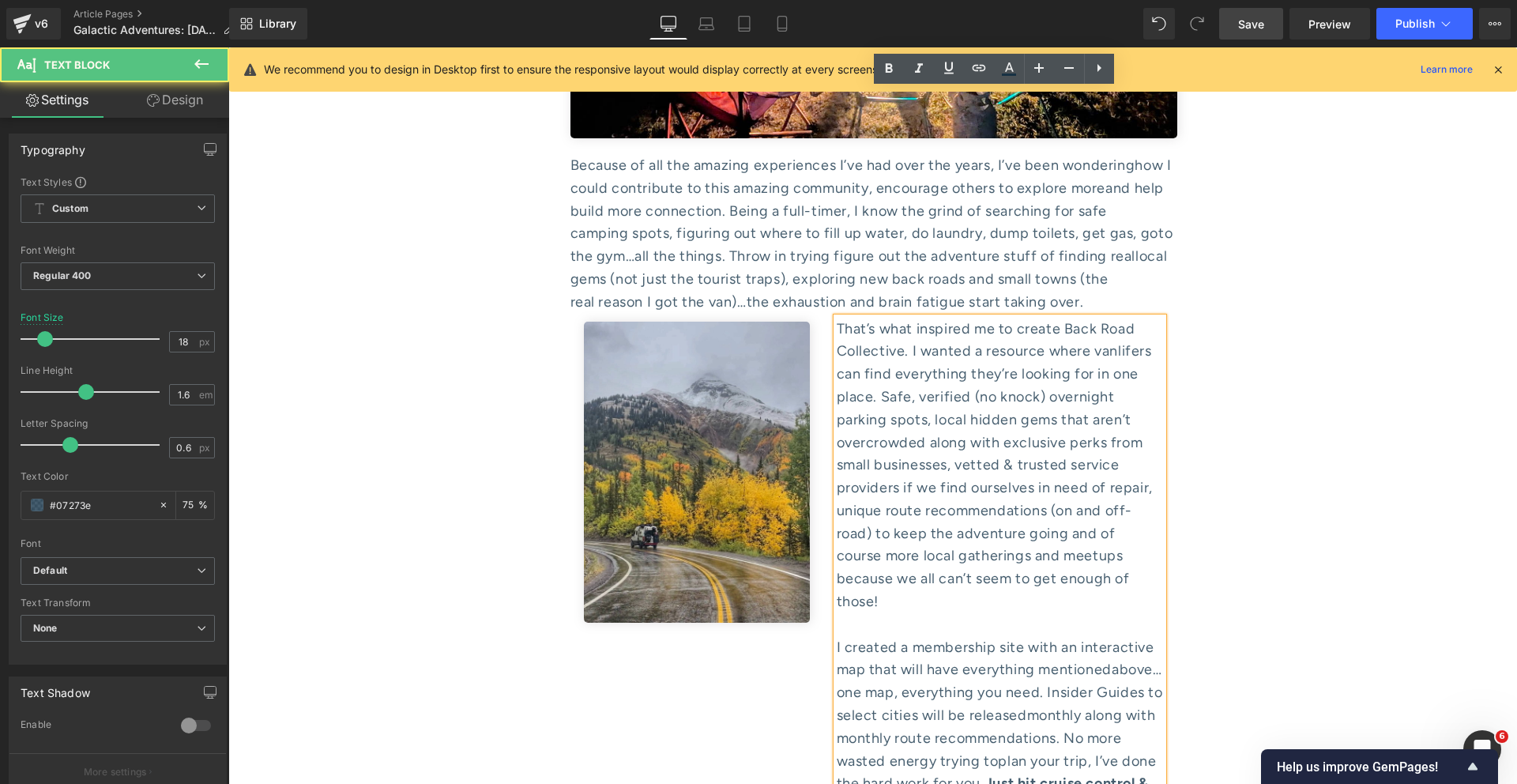
click at [1087, 355] on div "That’s what inspired me to create Back Road Collective. I wanted a resource whe…" at bounding box center [1000, 466] width 328 height 296
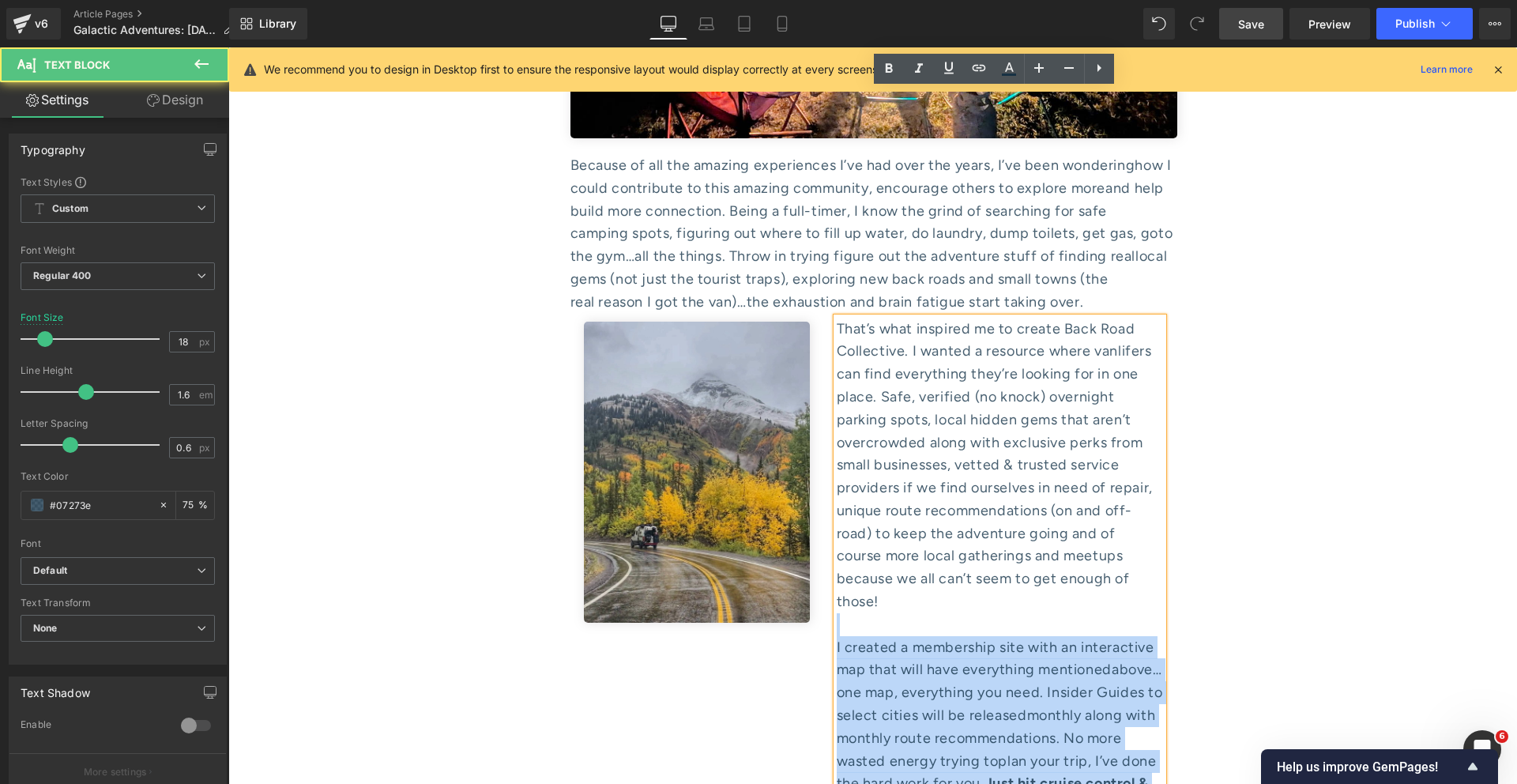
drag, startPoint x: 1086, startPoint y: 350, endPoint x: 1153, endPoint y: 626, distance: 284.0
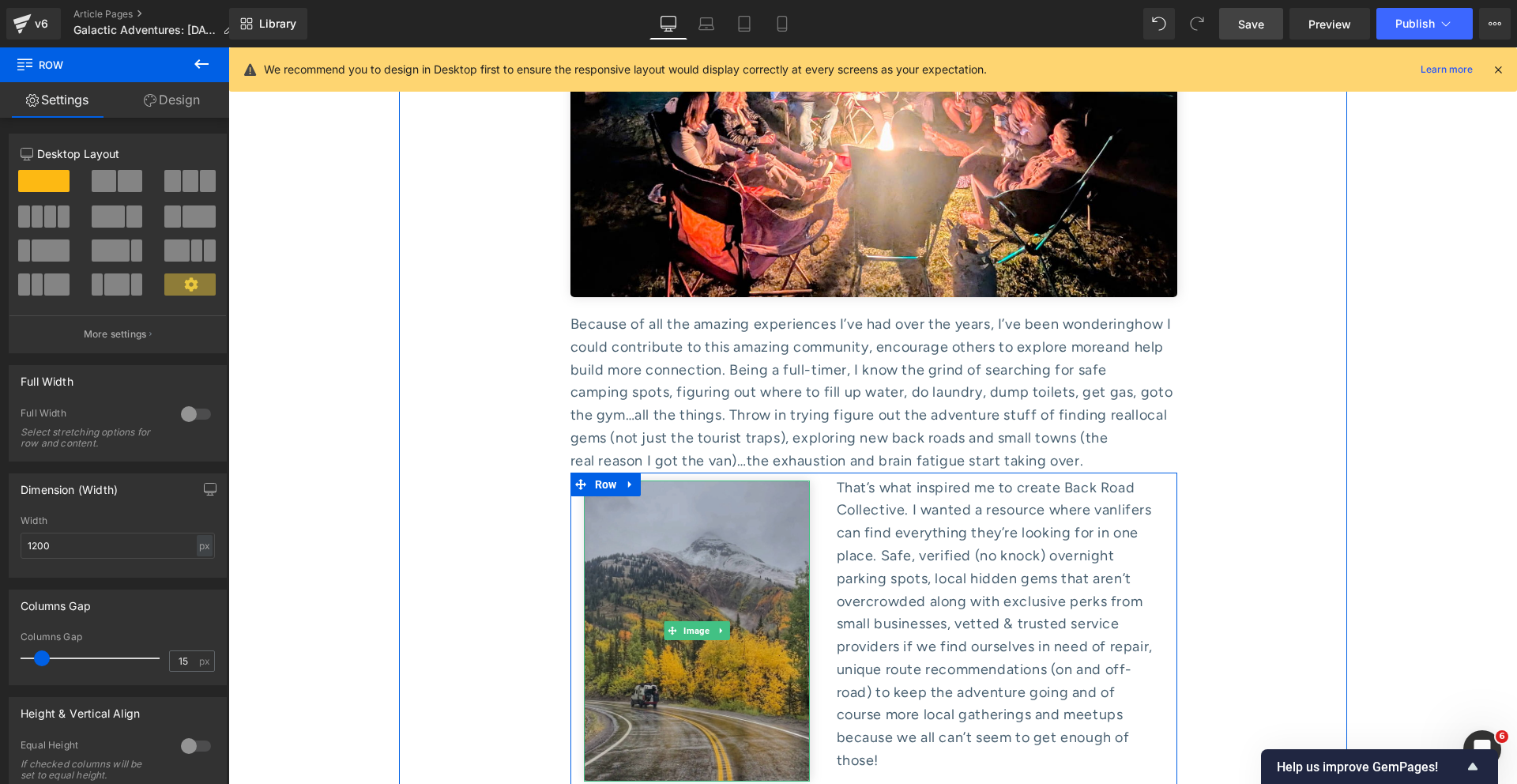
scroll to position [7005, 0]
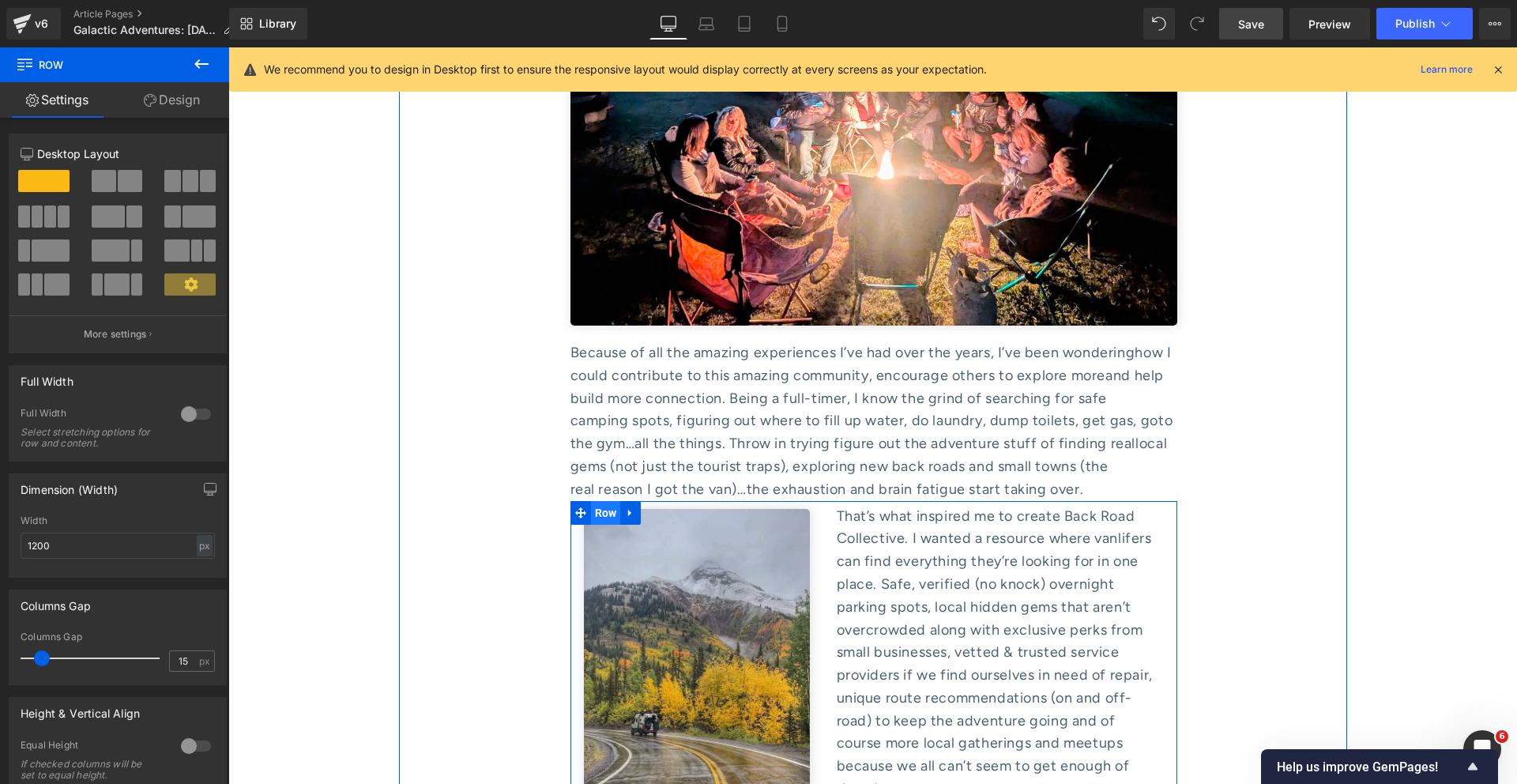
click at [601, 501] on span "Row" at bounding box center [606, 512] width 30 height 23
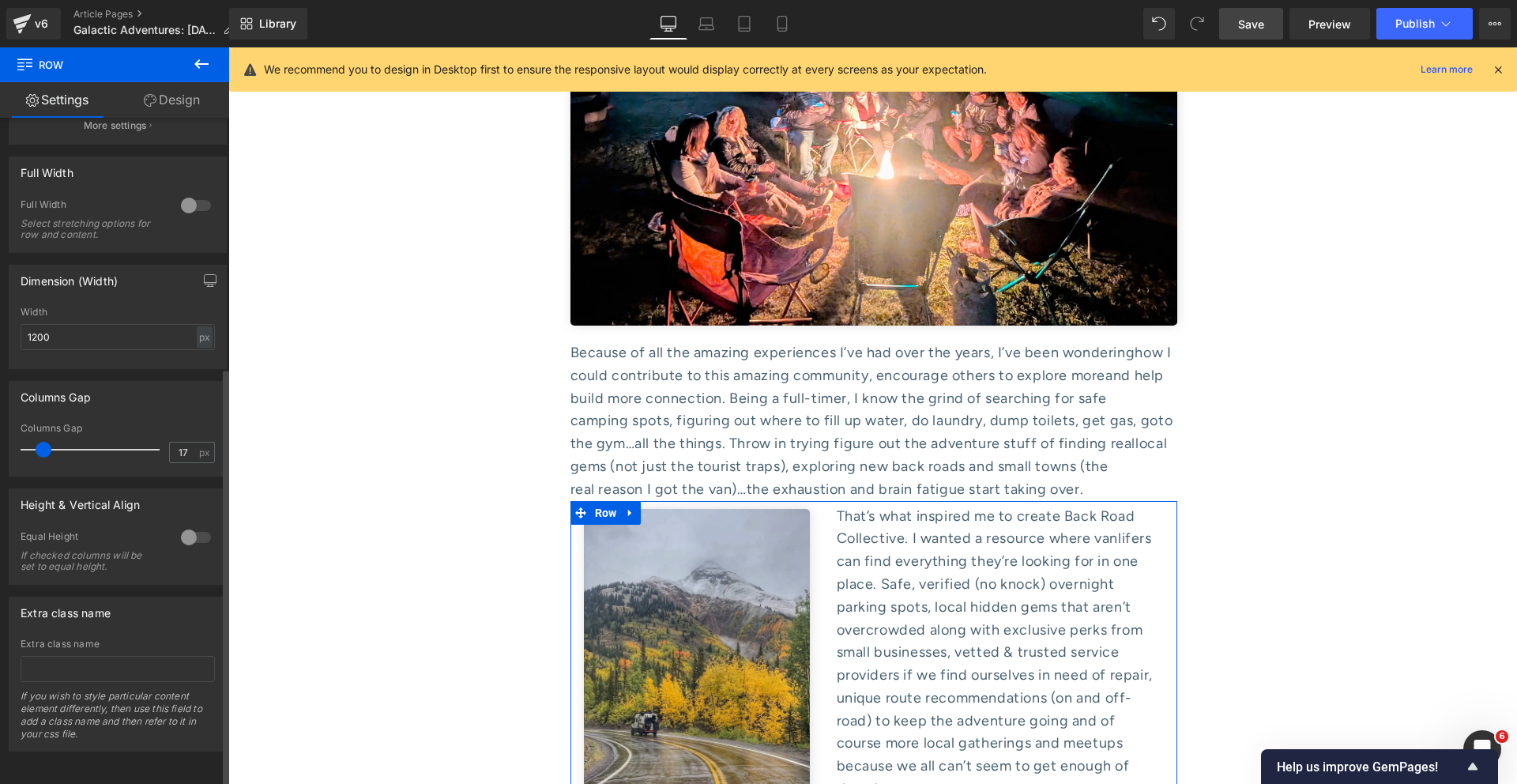
scroll to position [397, 0]
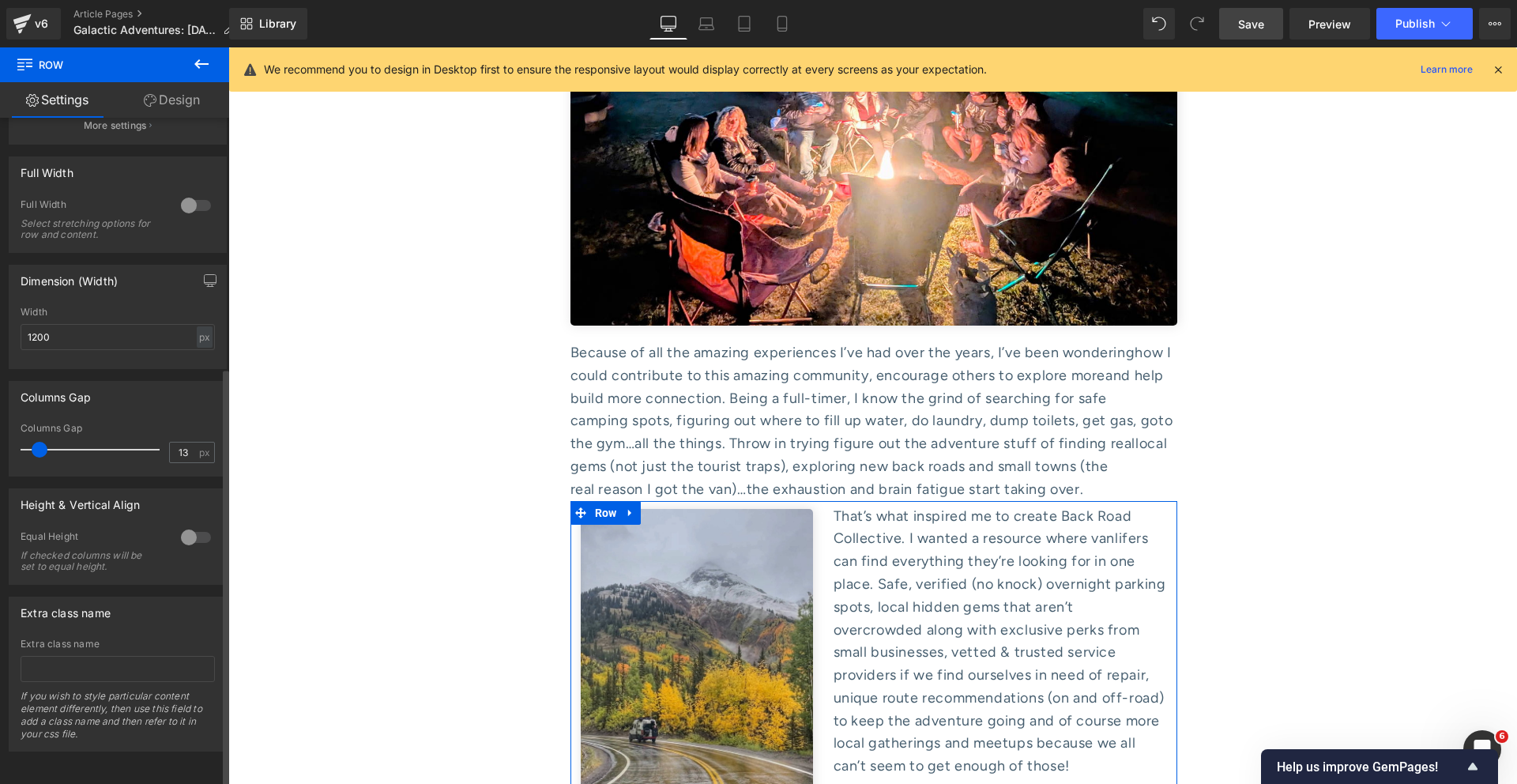
type input "12"
click at [36, 445] on span at bounding box center [40, 450] width 16 height 16
click at [153, 102] on icon at bounding box center [150, 100] width 13 height 13
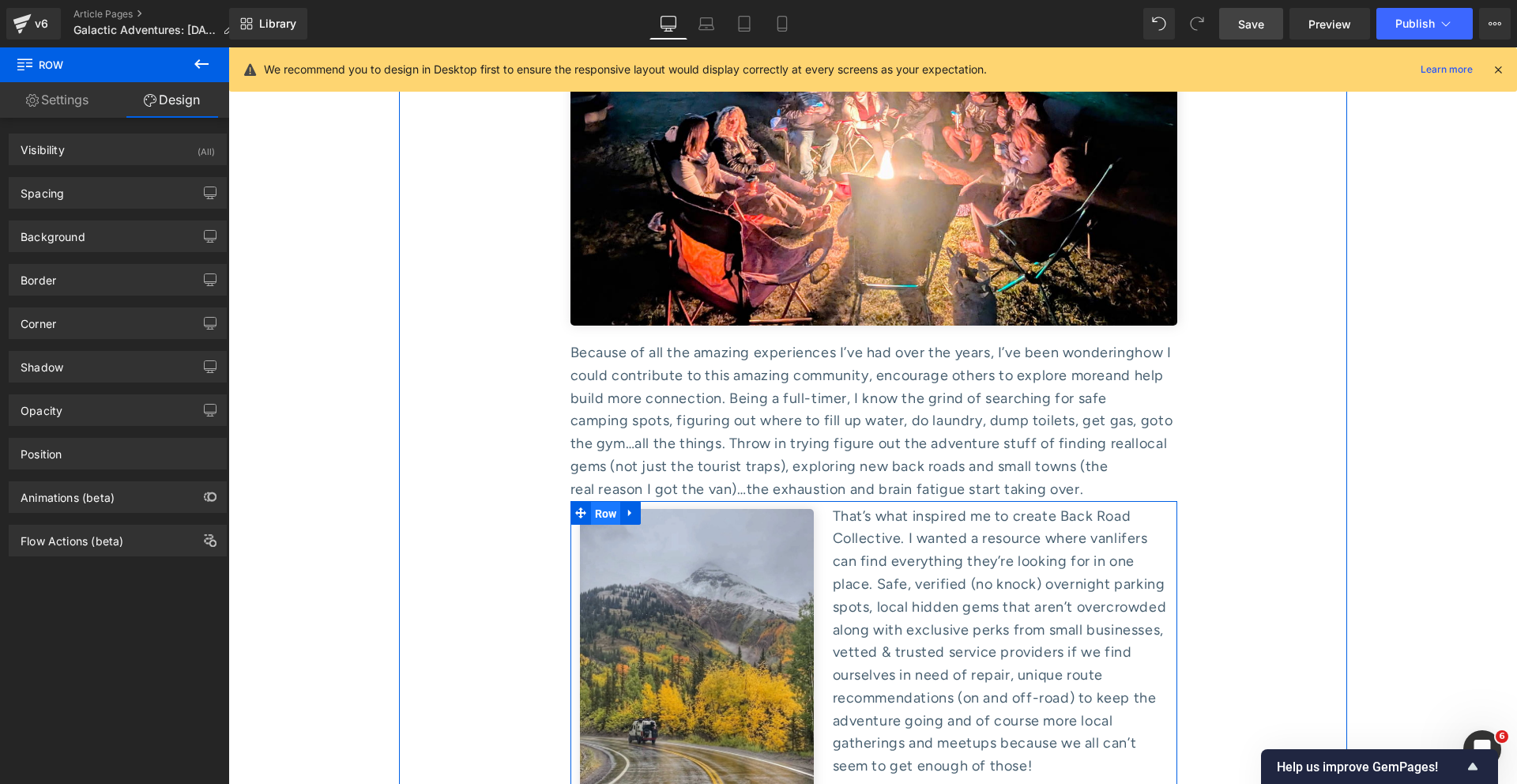
click at [597, 502] on span "Row" at bounding box center [606, 513] width 30 height 23
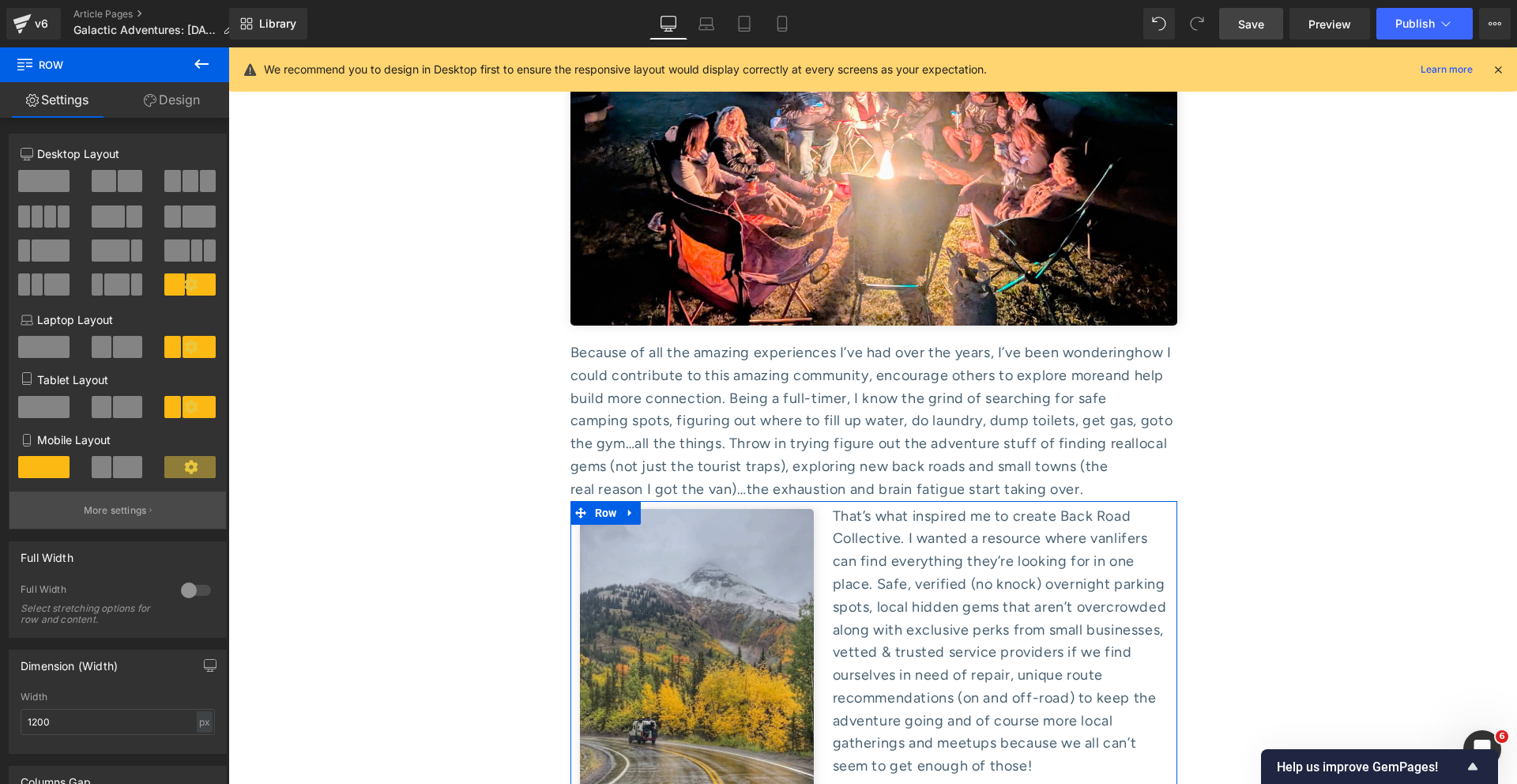
click at [117, 514] on p "More settings" at bounding box center [116, 511] width 63 height 14
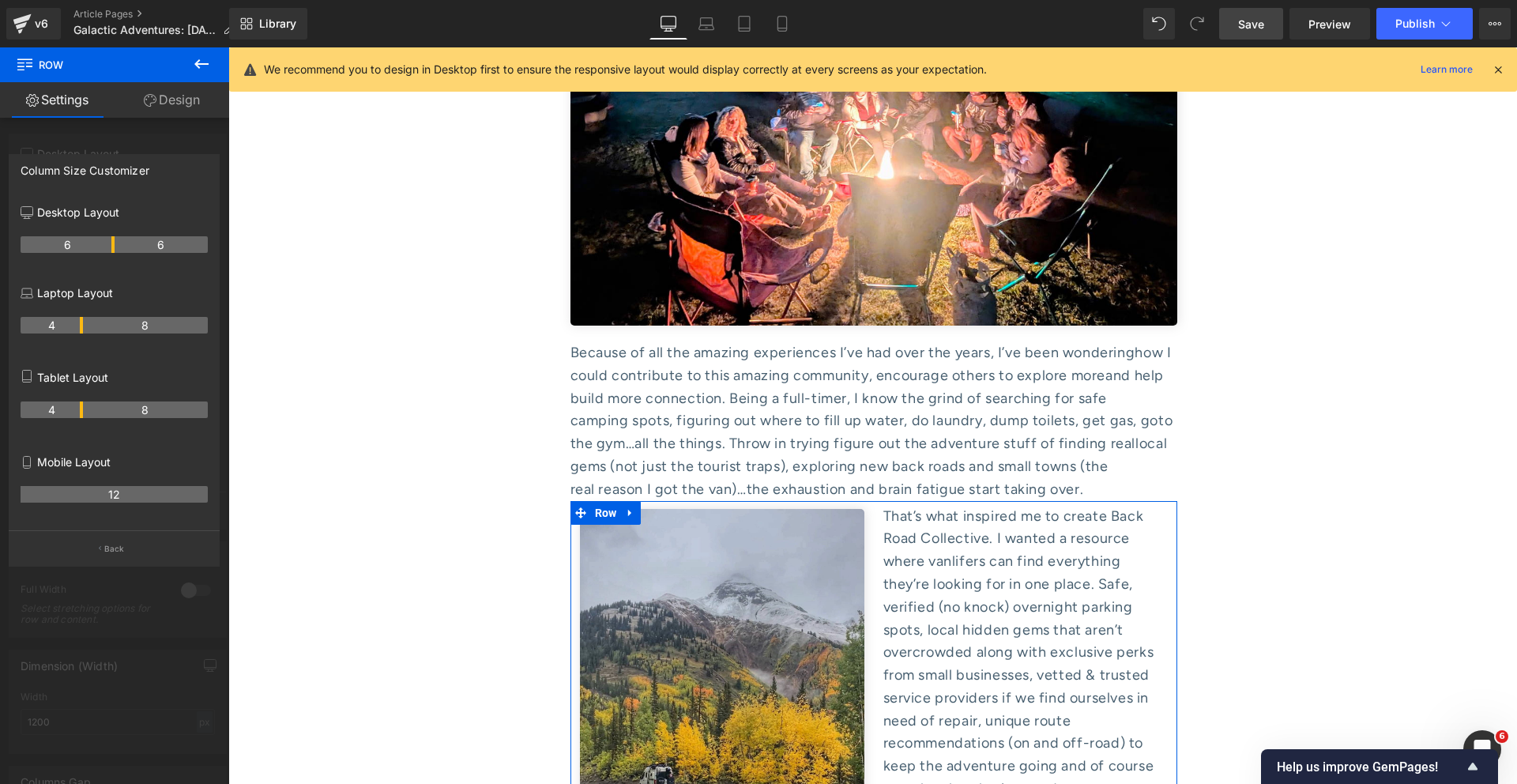
drag, startPoint x: 93, startPoint y: 241, endPoint x: 102, endPoint y: 241, distance: 9.0
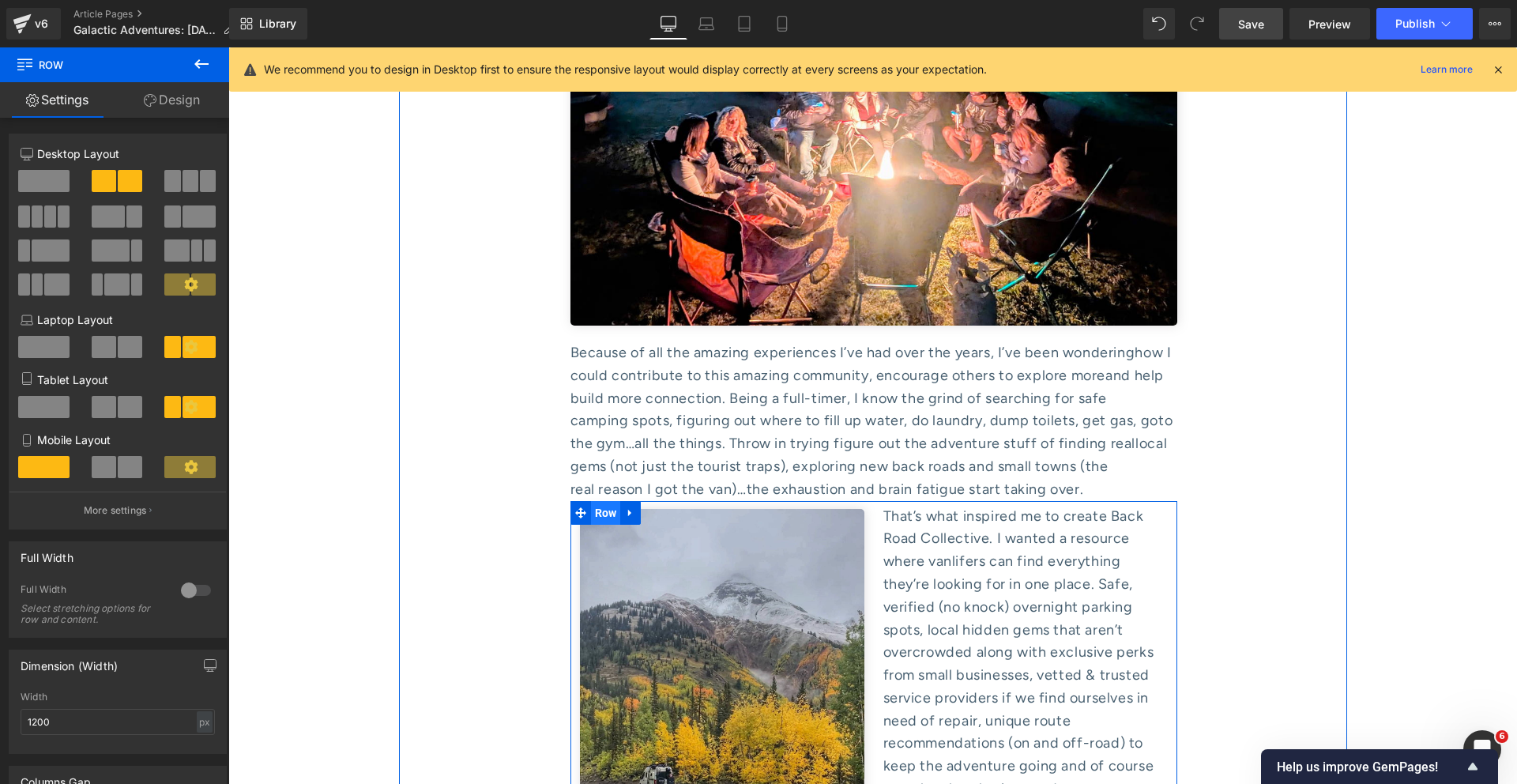
click at [609, 501] on span "Row" at bounding box center [606, 512] width 30 height 23
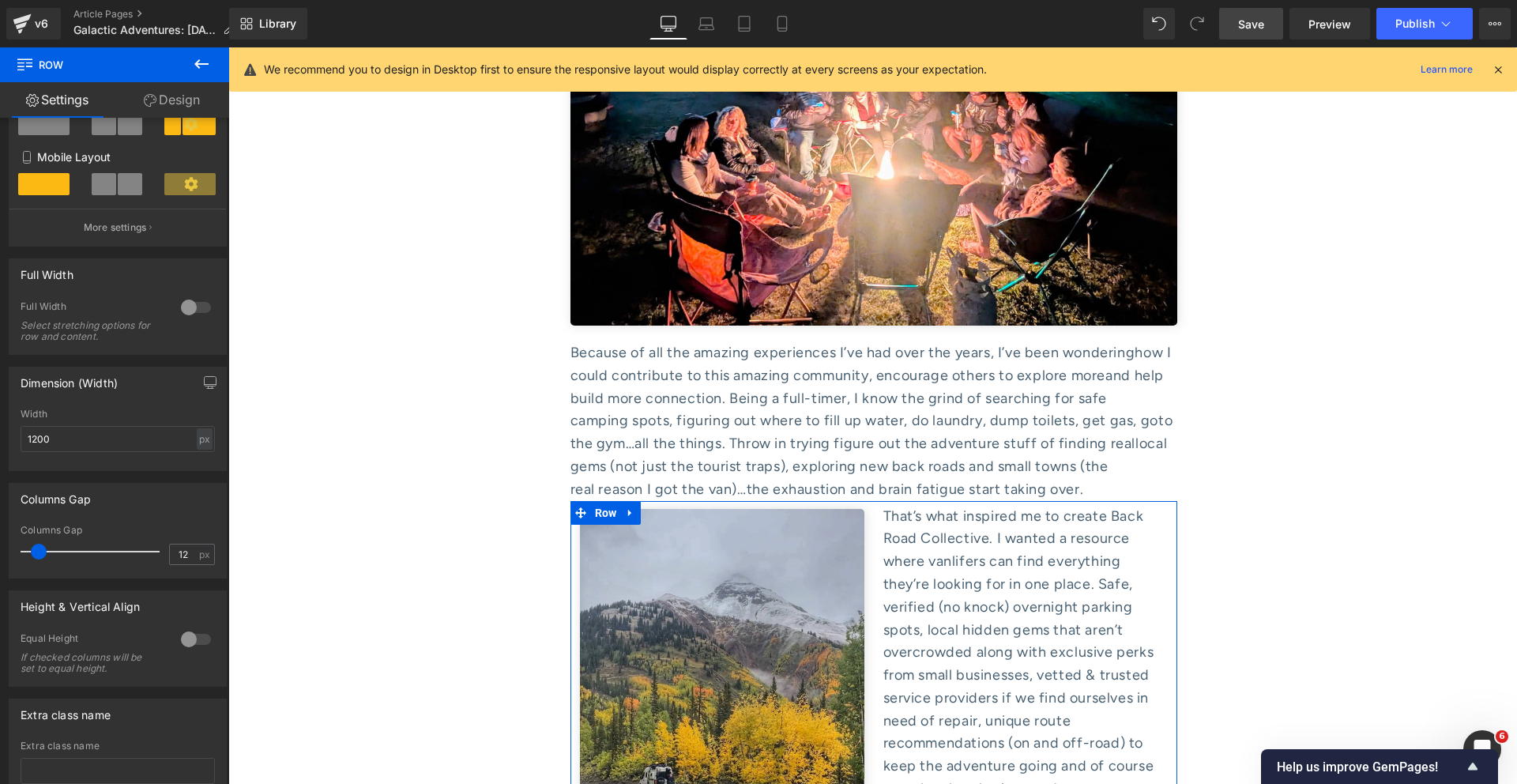
scroll to position [275, 0]
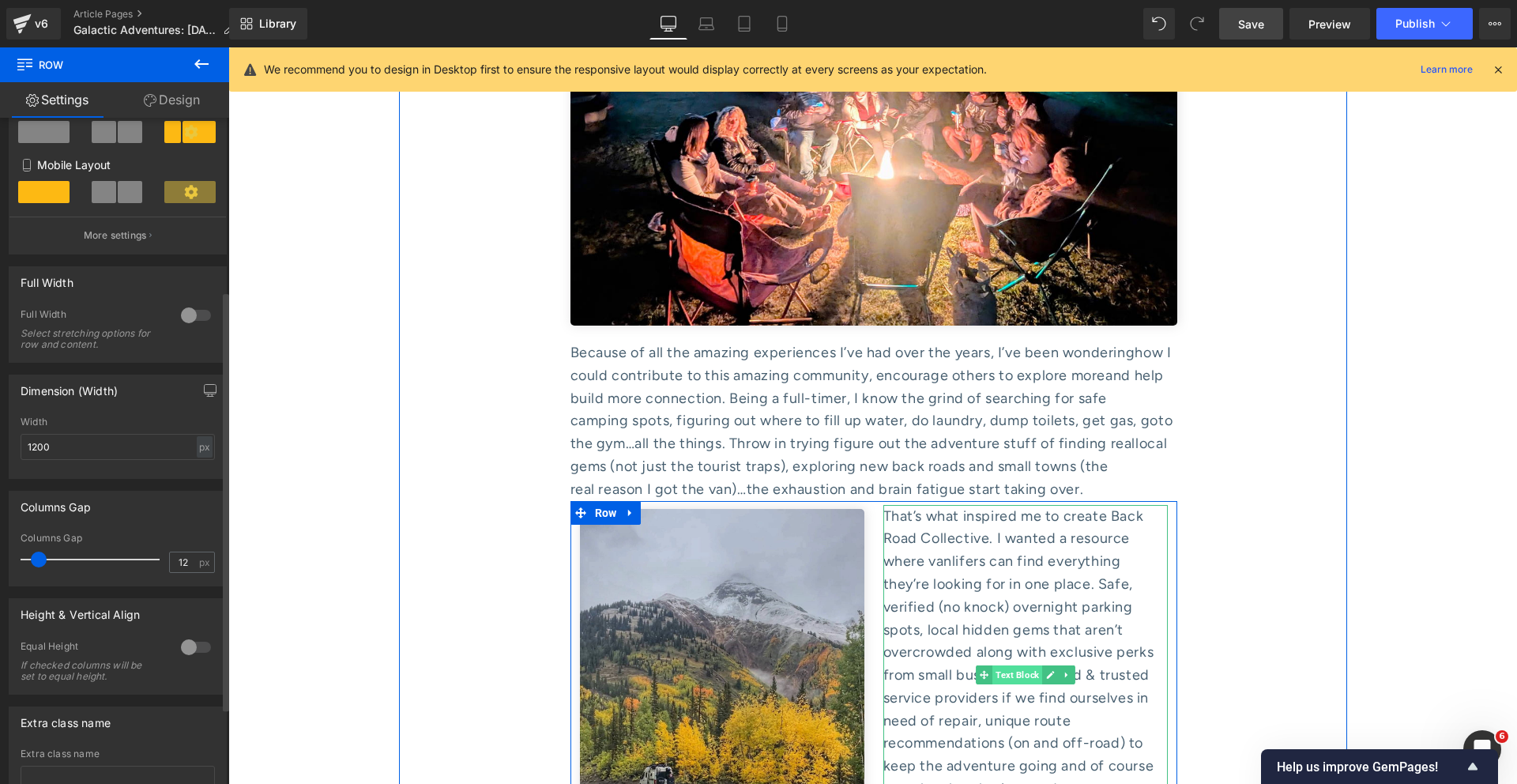
click at [1005, 665] on span "Text Block" at bounding box center [1017, 674] width 50 height 19
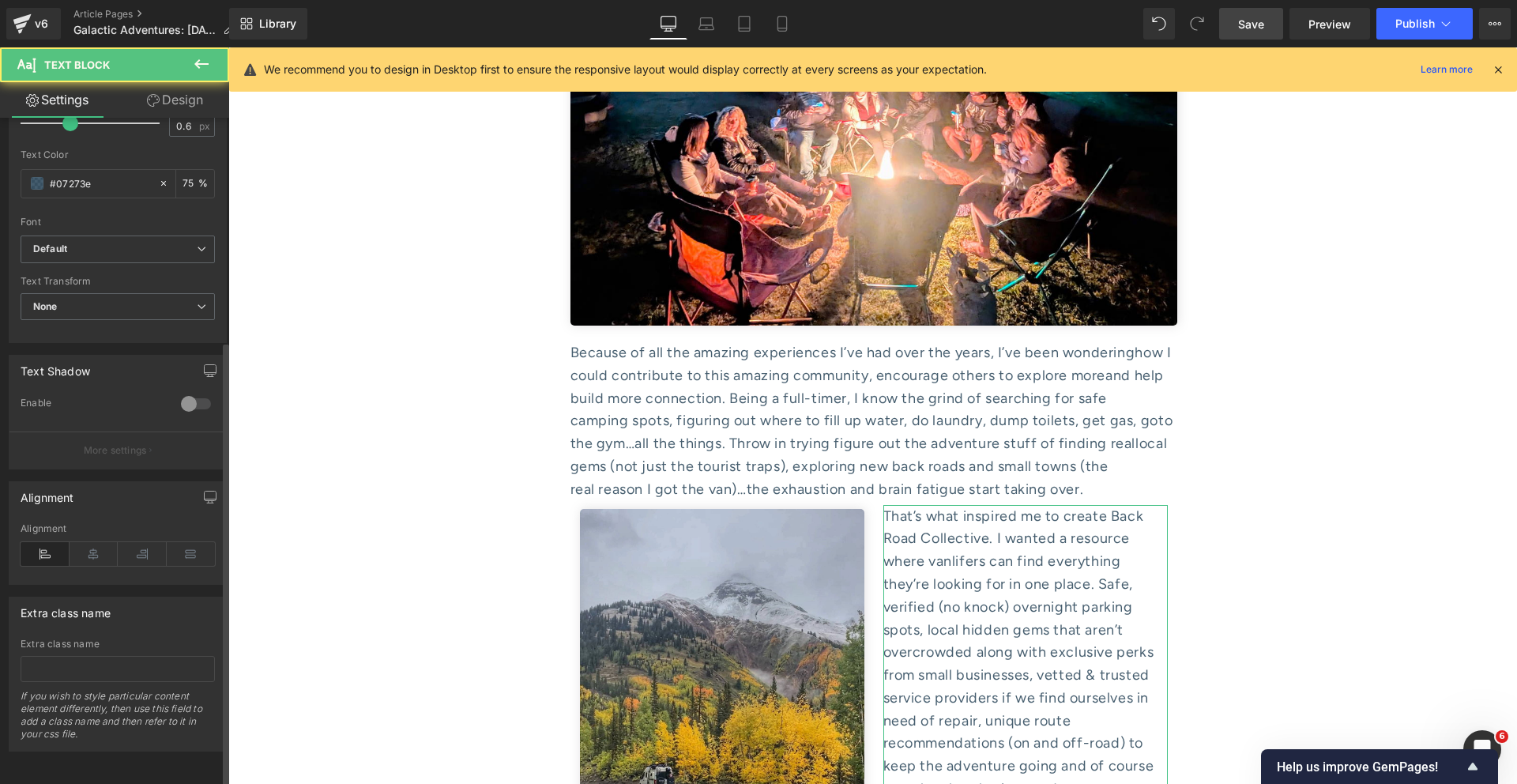
scroll to position [334, 0]
click at [97, 542] on icon at bounding box center [94, 554] width 49 height 23
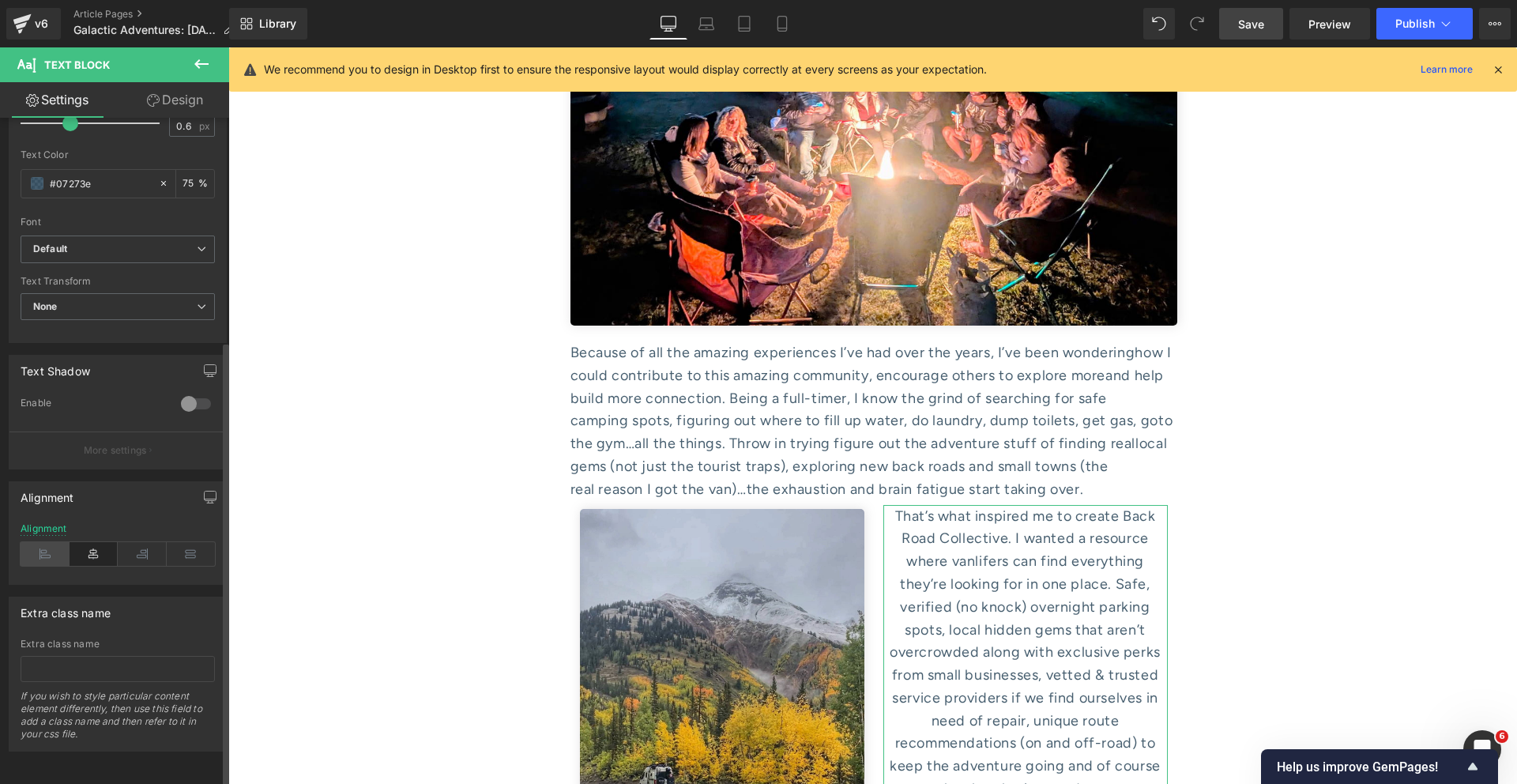
click at [58, 544] on icon at bounding box center [45, 554] width 49 height 23
click at [199, 549] on icon at bounding box center [191, 554] width 49 height 23
click at [39, 551] on icon at bounding box center [45, 554] width 49 height 23
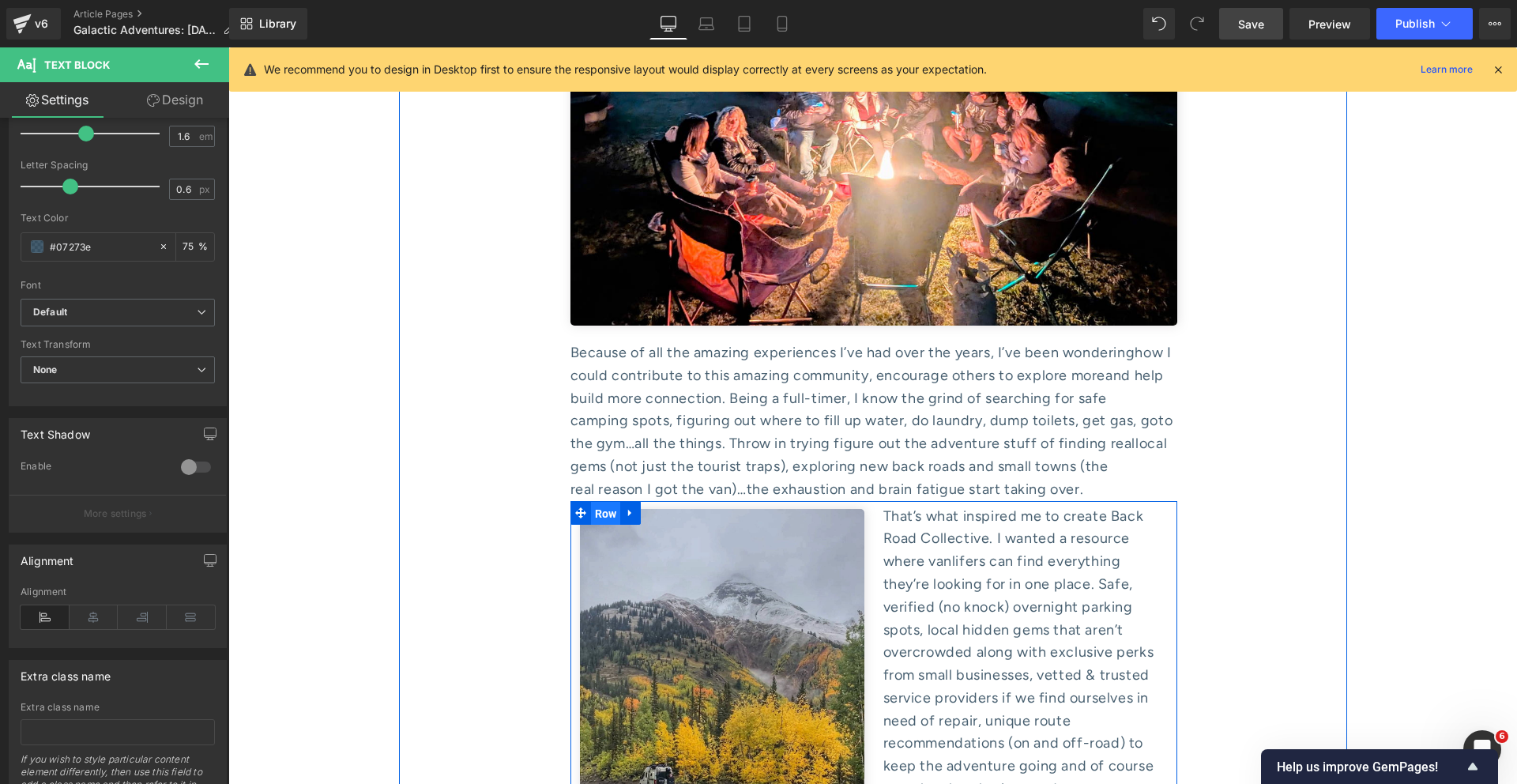
click at [593, 502] on span "Row" at bounding box center [606, 513] width 30 height 23
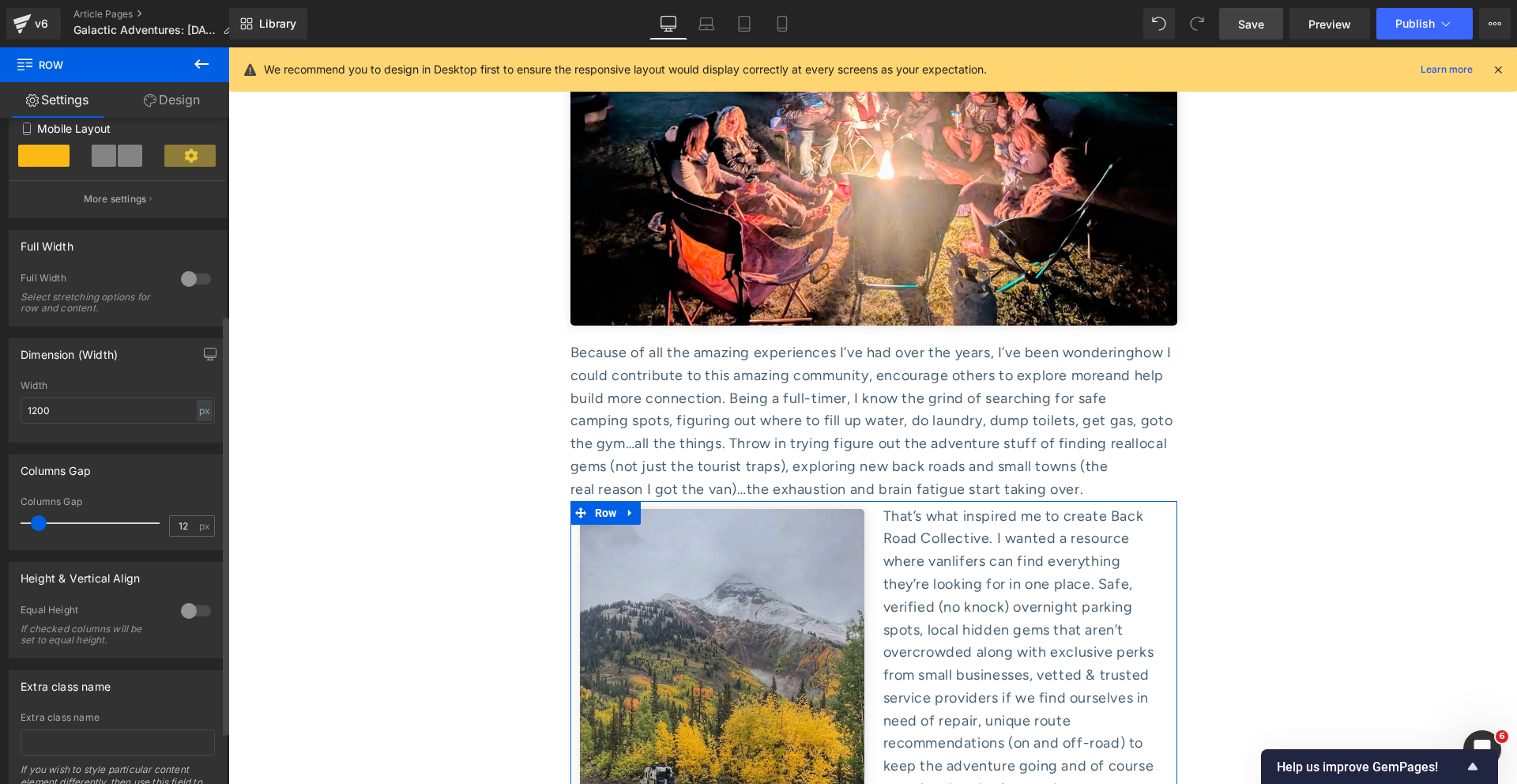
scroll to position [397, 0]
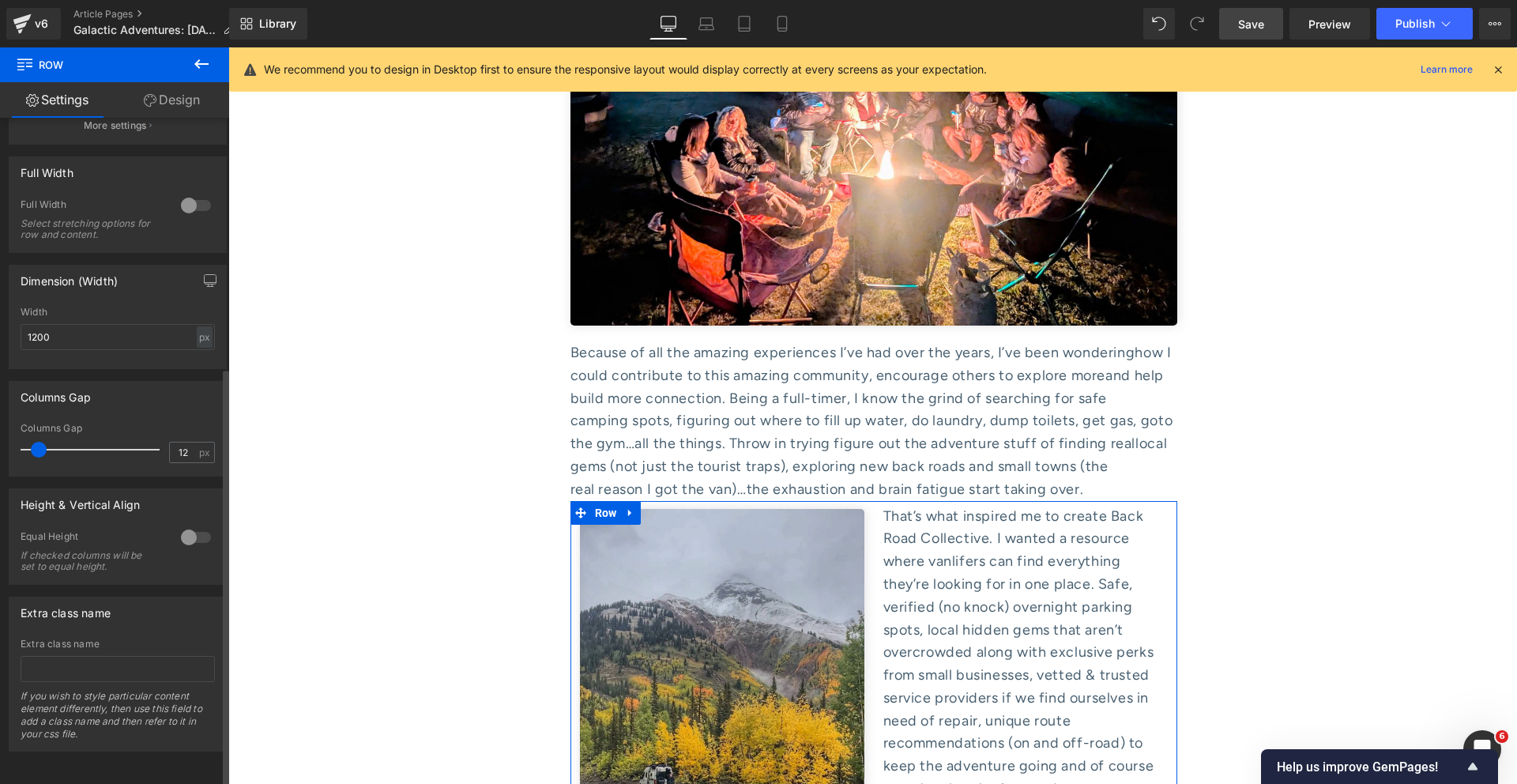
click at [179, 530] on div at bounding box center [196, 537] width 38 height 25
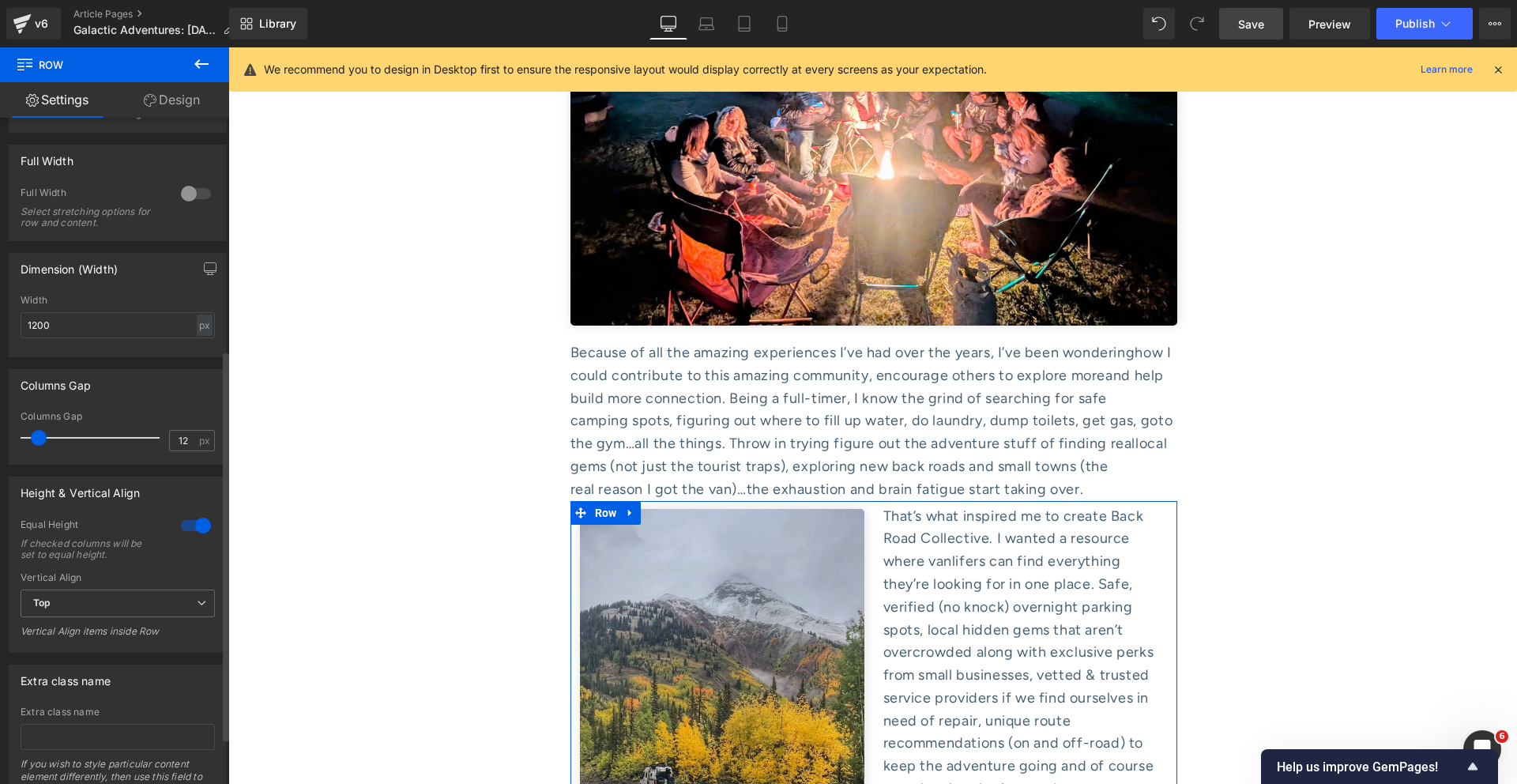
click at [179, 530] on div at bounding box center [196, 525] width 38 height 25
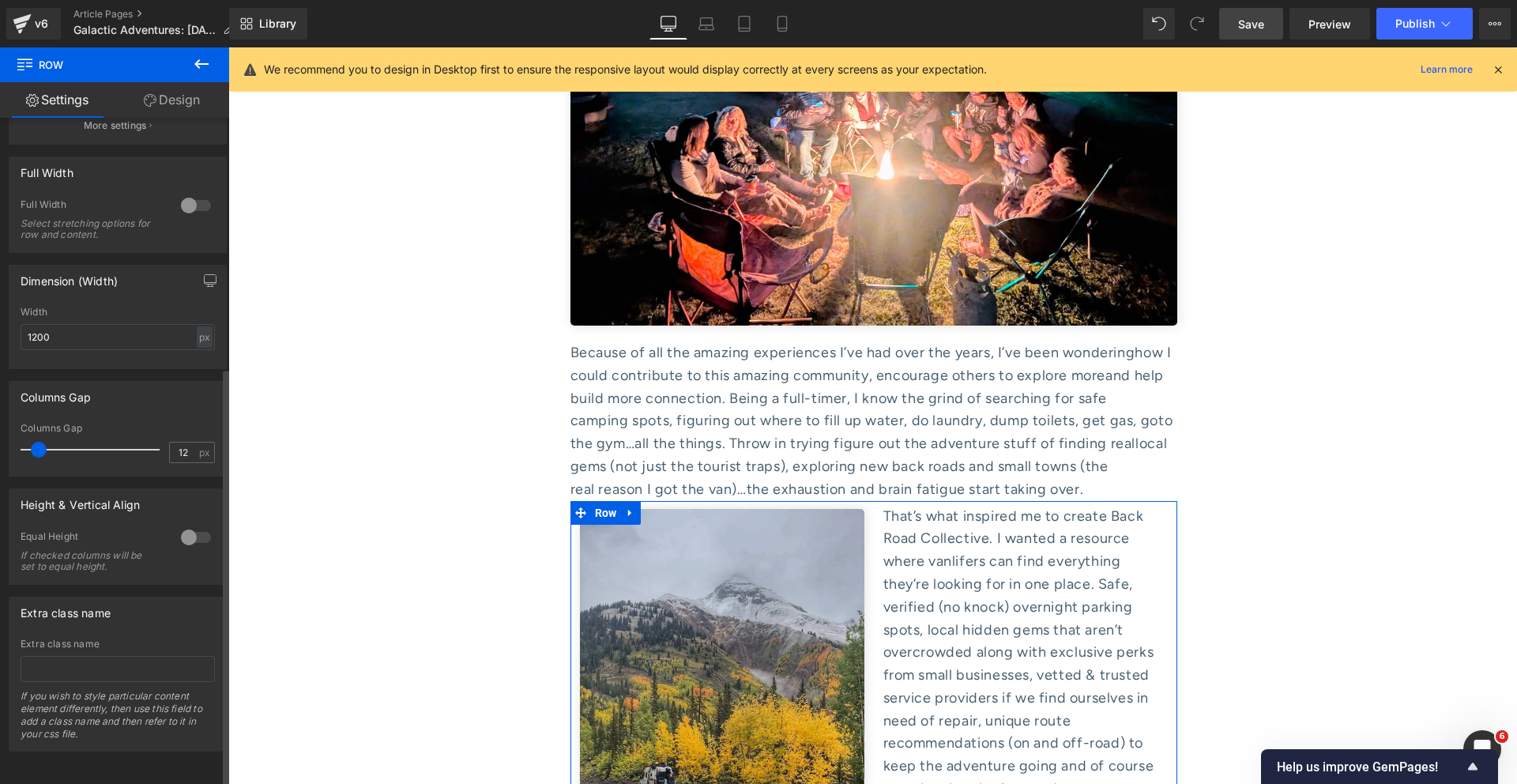
click at [169, 530] on div "Equal Height If checked columns will be set to equal height." at bounding box center [117, 558] width 194 height 54
click at [188, 530] on div at bounding box center [196, 537] width 38 height 25
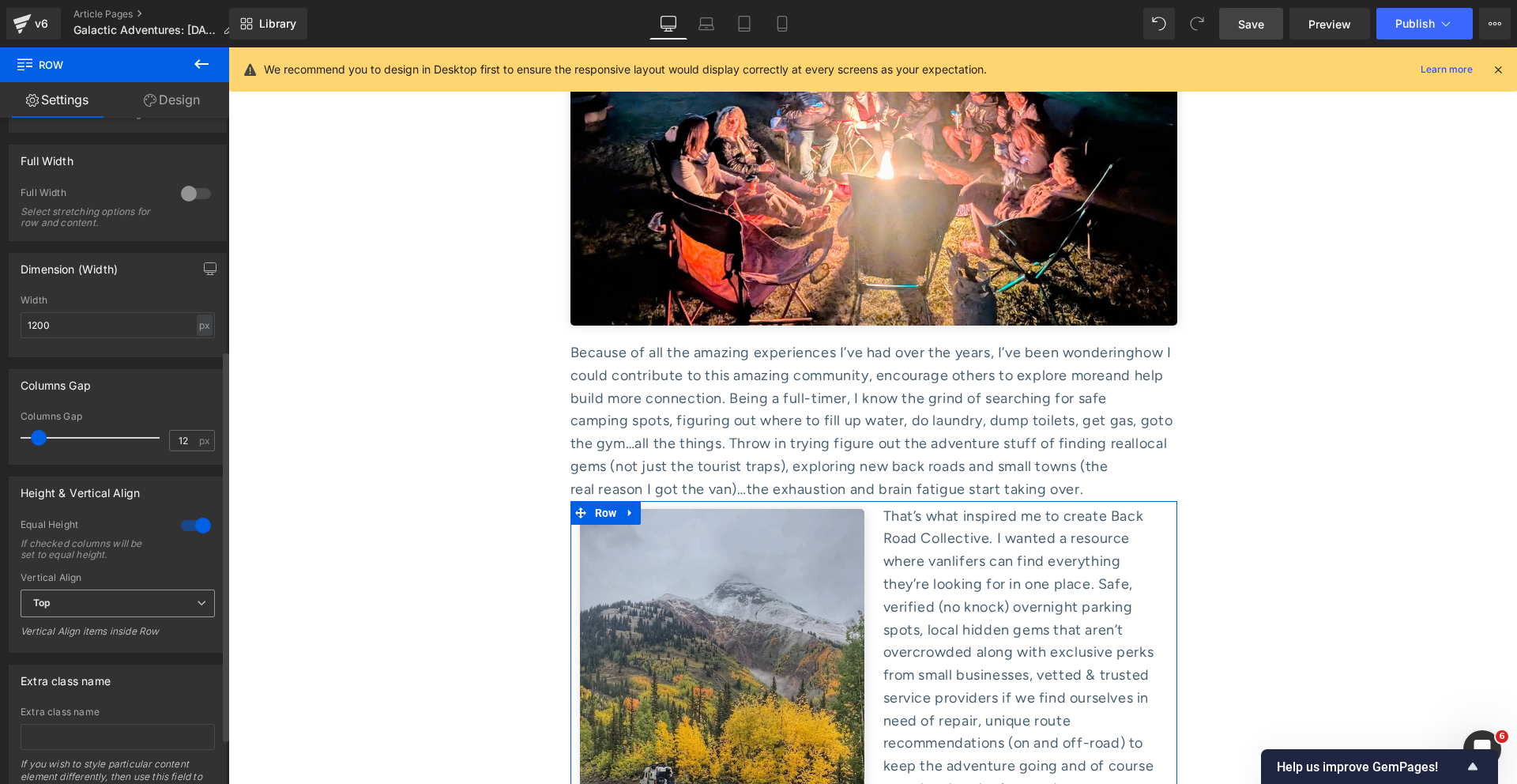
click at [118, 597] on span "Top" at bounding box center [117, 603] width 194 height 28
click at [80, 647] on li "Middle" at bounding box center [115, 655] width 188 height 23
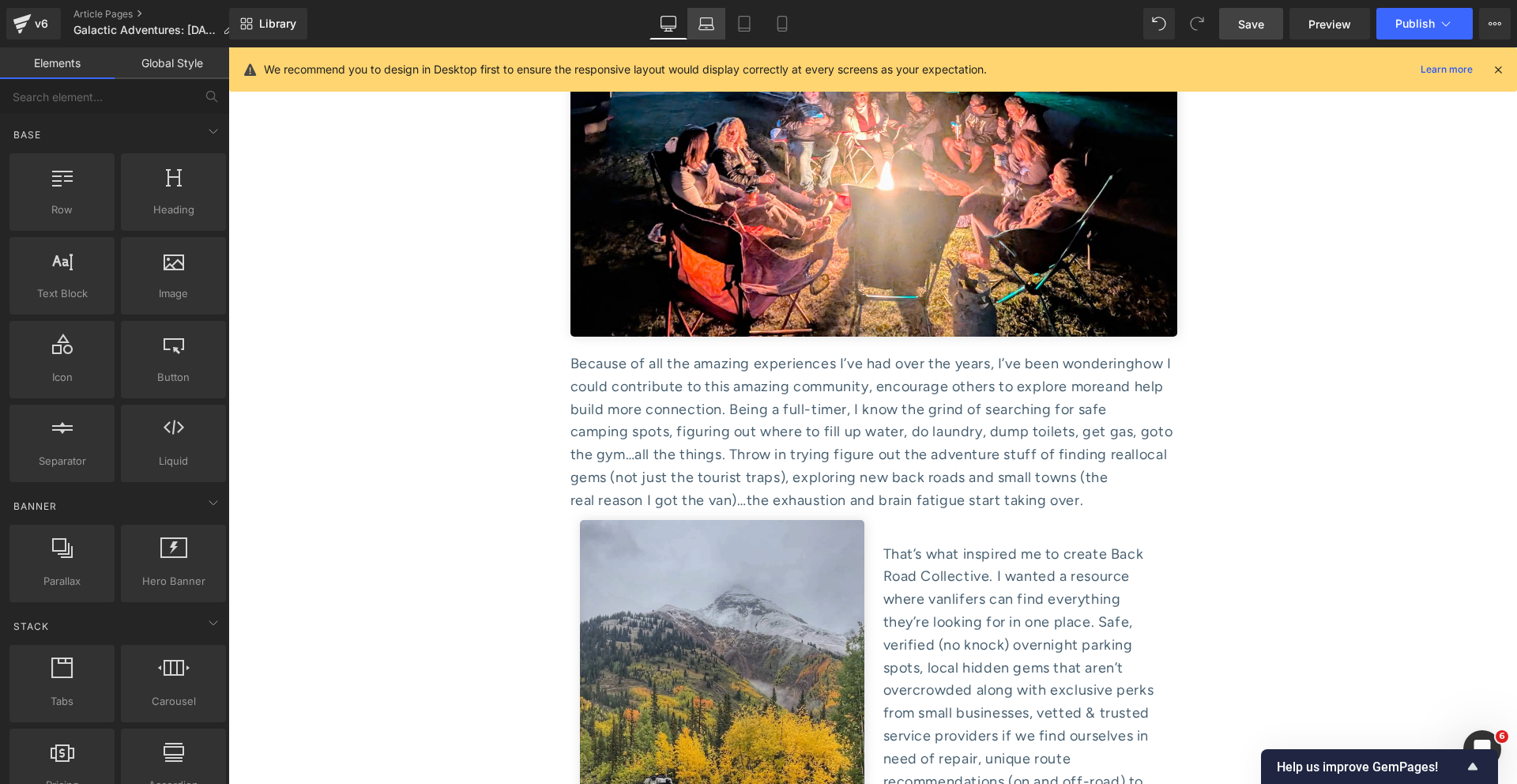
click at [710, 11] on link "Laptop" at bounding box center [707, 23] width 38 height 32
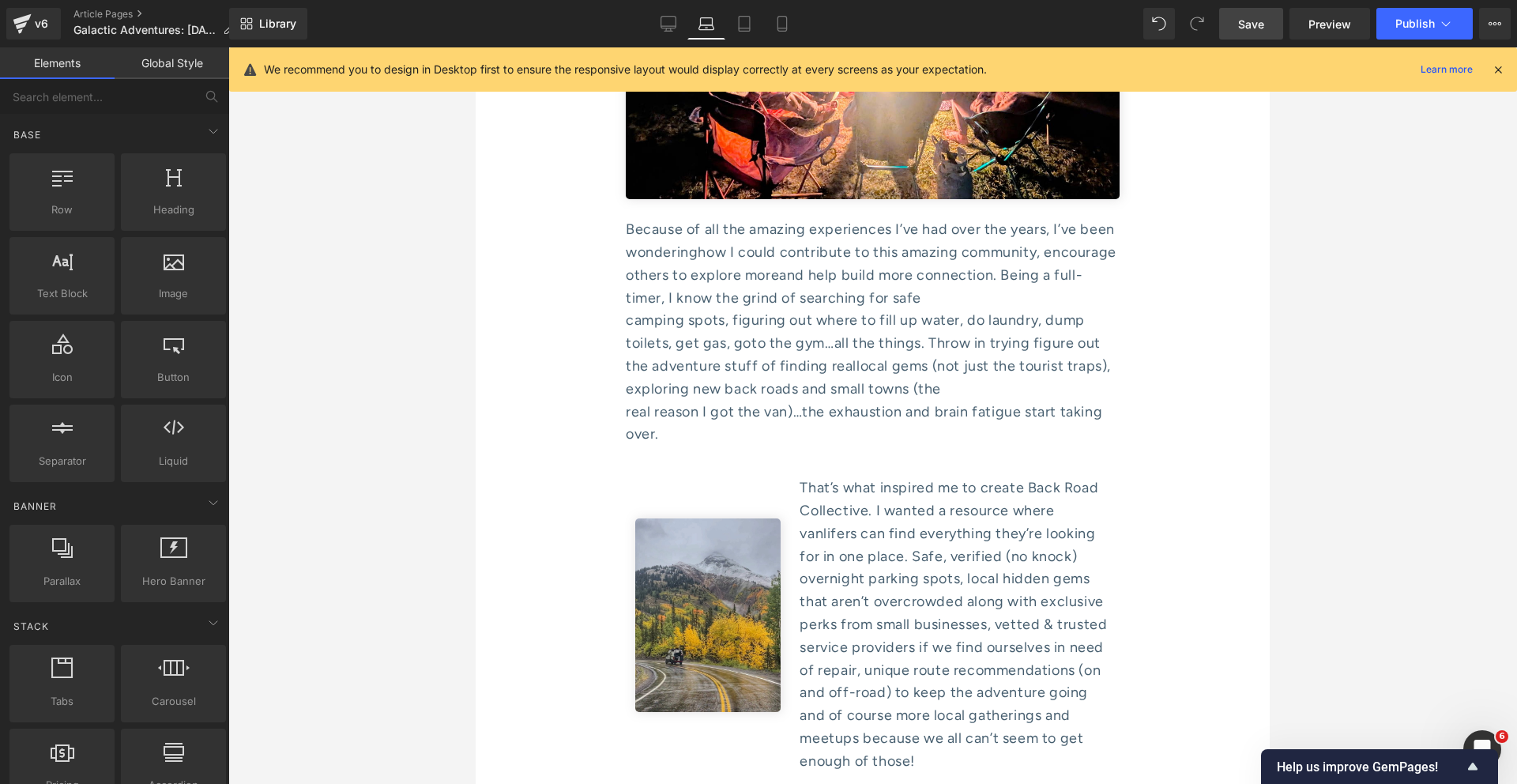
scroll to position [6826, 0]
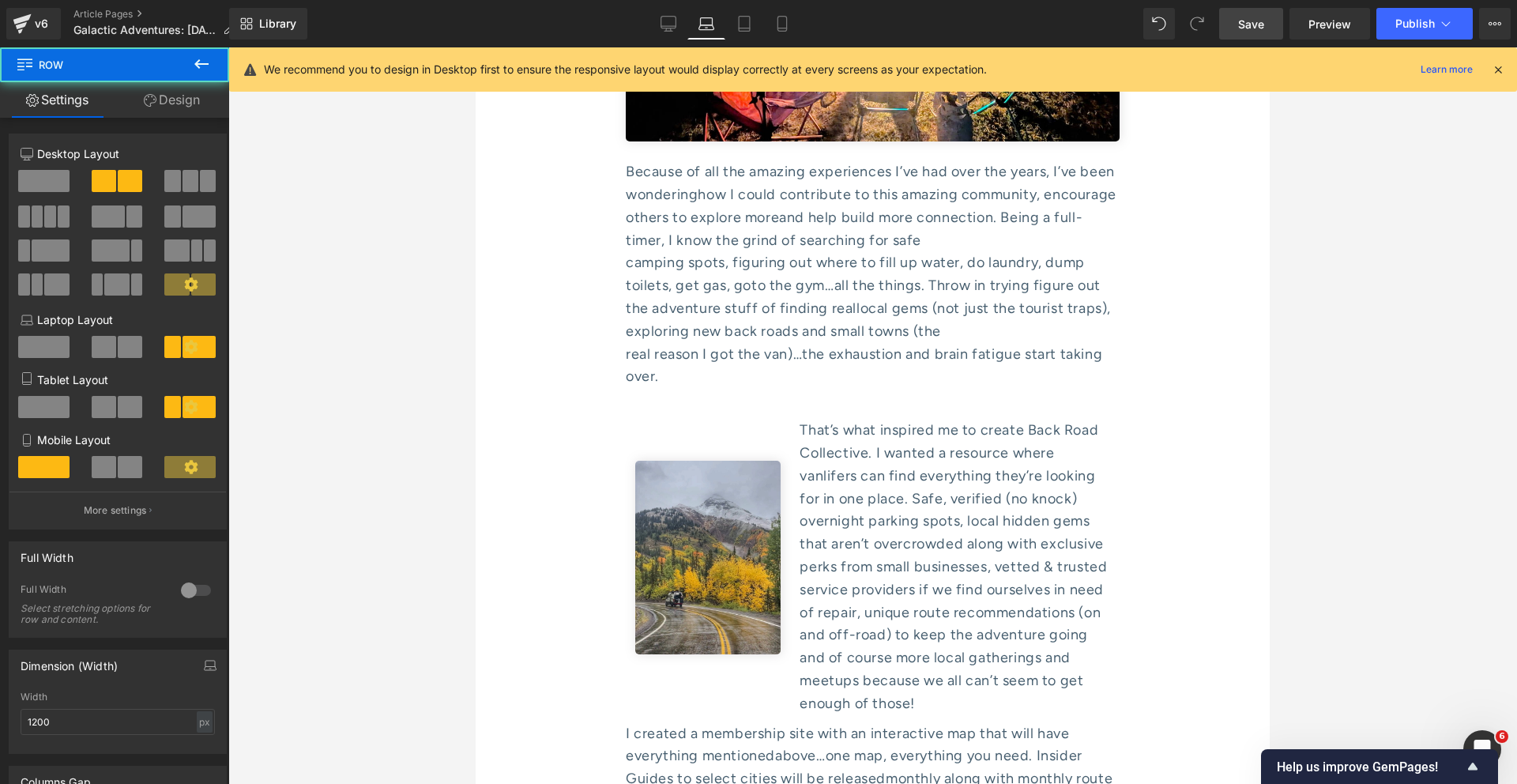
click at [681, 411] on div "Image" at bounding box center [708, 562] width 164 height 302
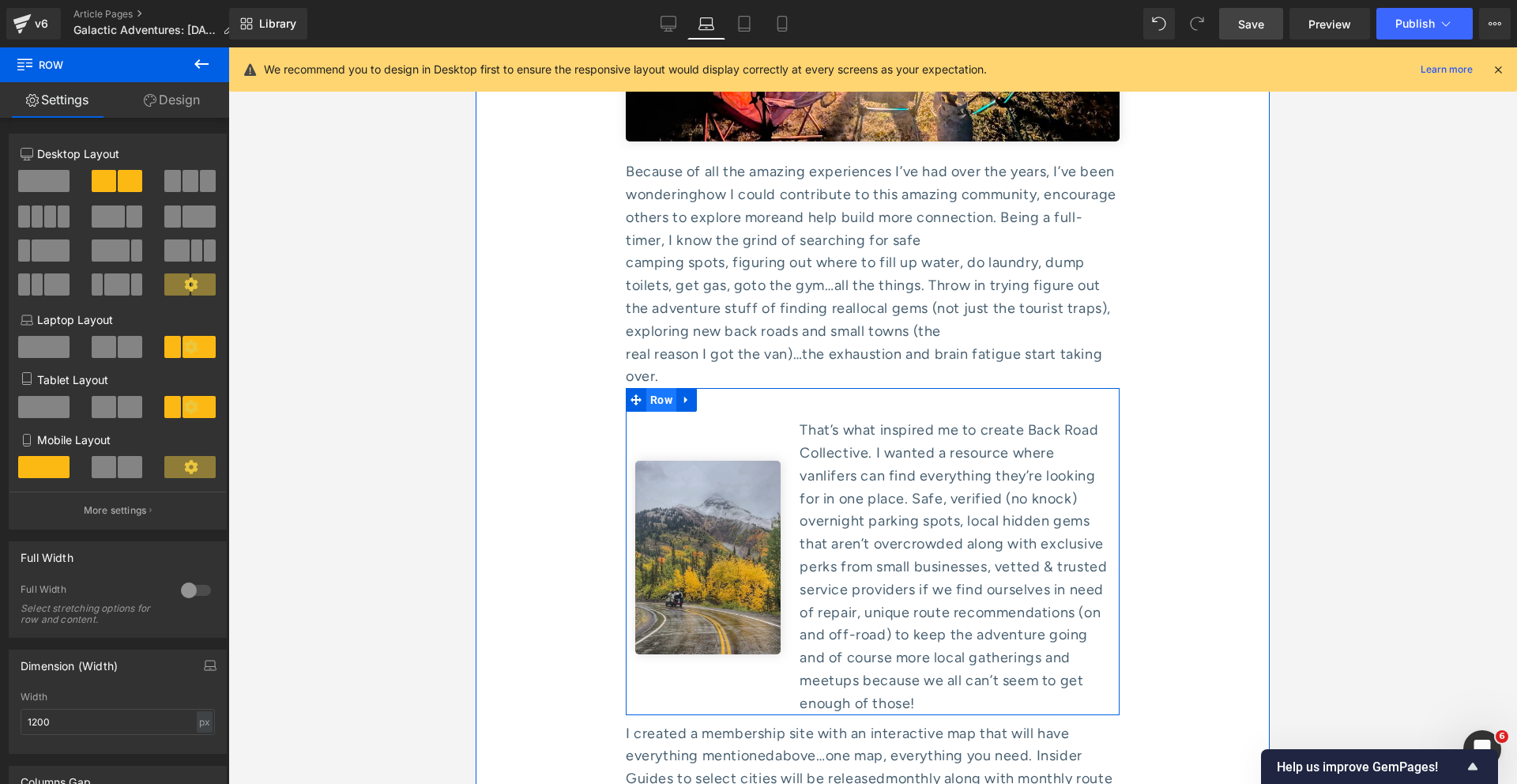
click at [661, 388] on span "Row" at bounding box center [661, 400] width 30 height 23
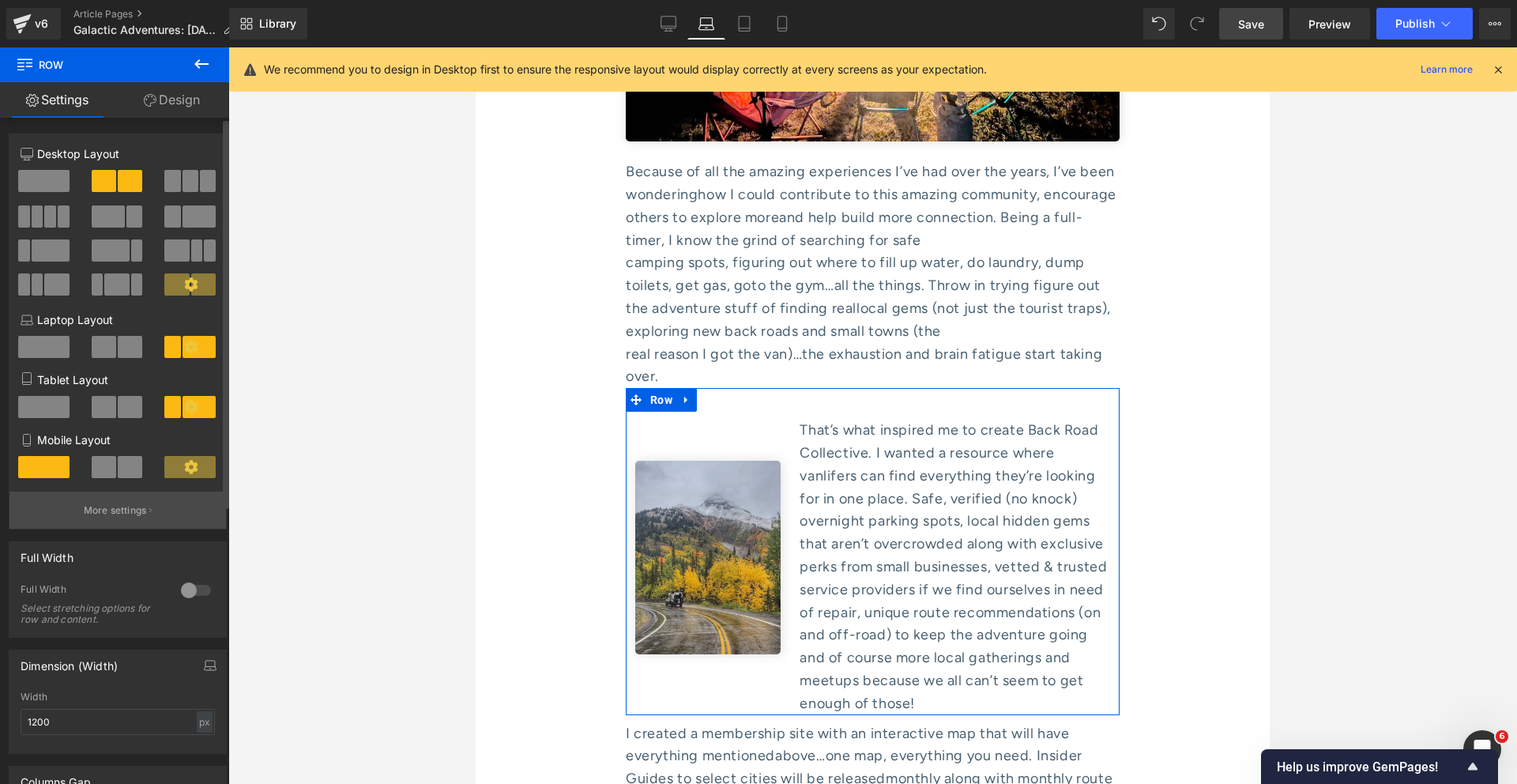
click at [116, 514] on p "More settings" at bounding box center [116, 511] width 63 height 14
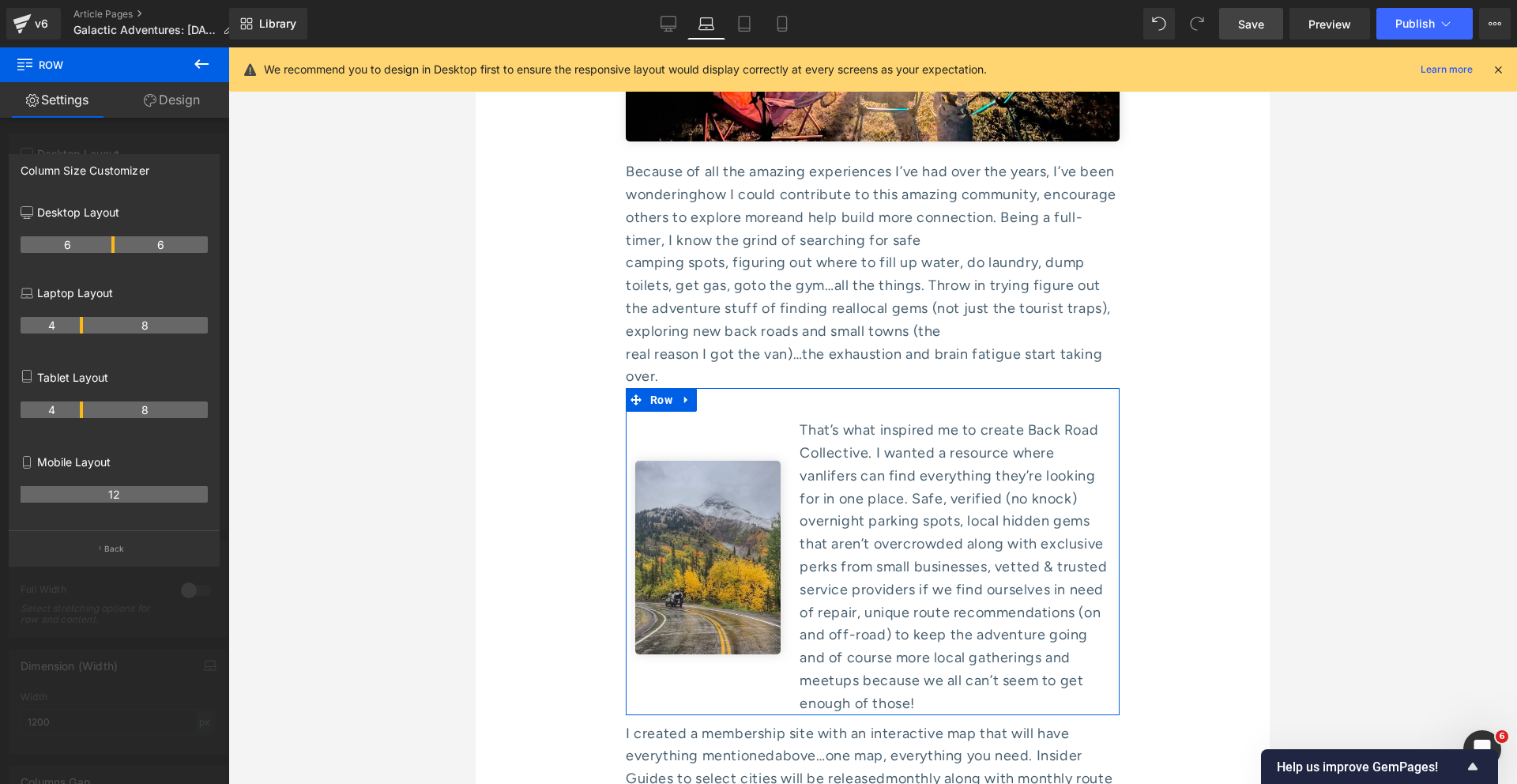
drag, startPoint x: 82, startPoint y: 326, endPoint x: 105, endPoint y: 326, distance: 23.0
click at [105, 326] on th "8" at bounding box center [145, 325] width 125 height 16
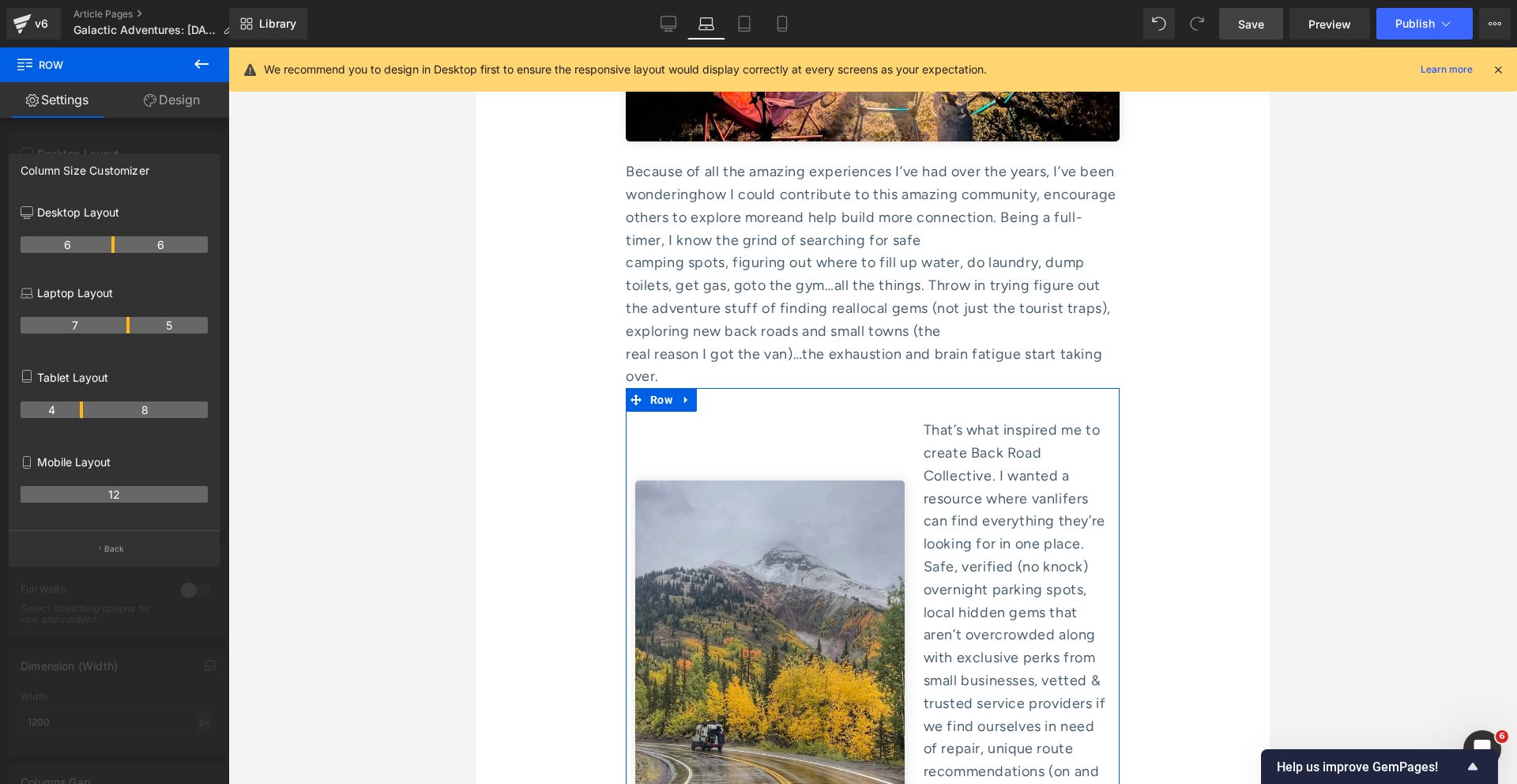
drag, startPoint x: 79, startPoint y: 322, endPoint x: 120, endPoint y: 315, distance: 41.6
click at [120, 315] on div "7 5" at bounding box center [115, 330] width 188 height 44
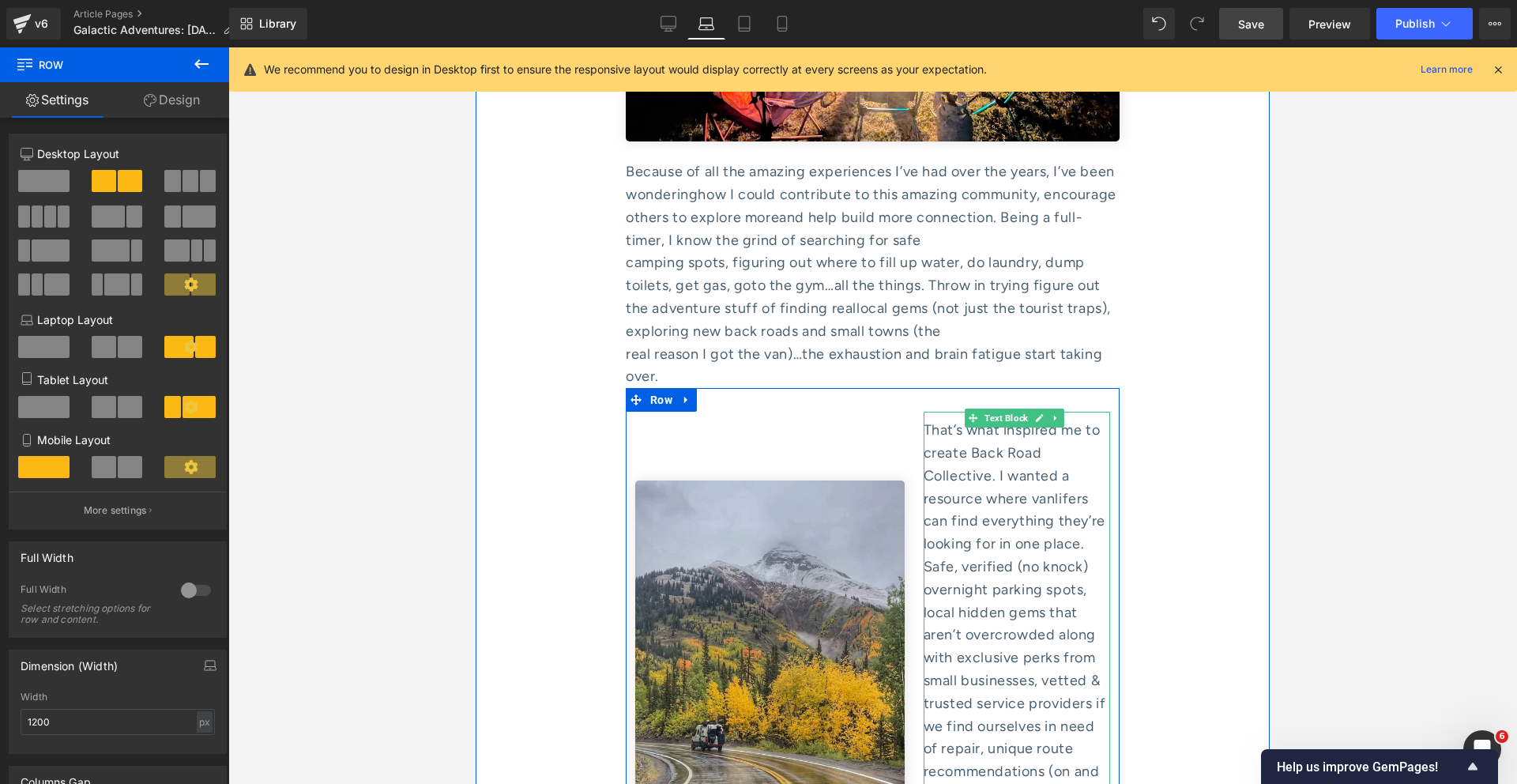
click at [994, 436] on div "That’s what inspired me to create Back Road Collective. I wanted a resource whe…" at bounding box center [1017, 669] width 187 height 501
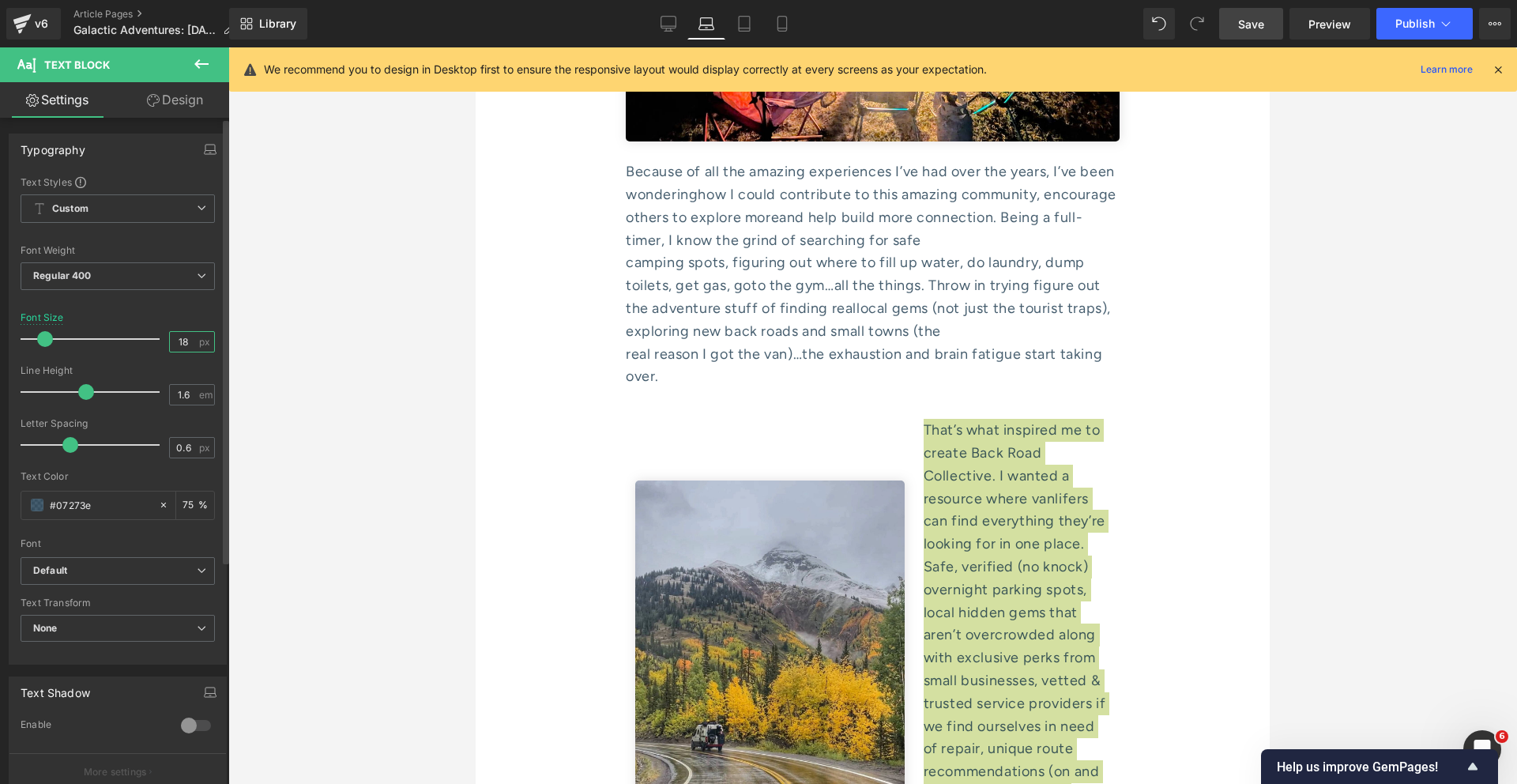
click at [184, 340] on input "18" at bounding box center [183, 342] width 28 height 20
type input "16"
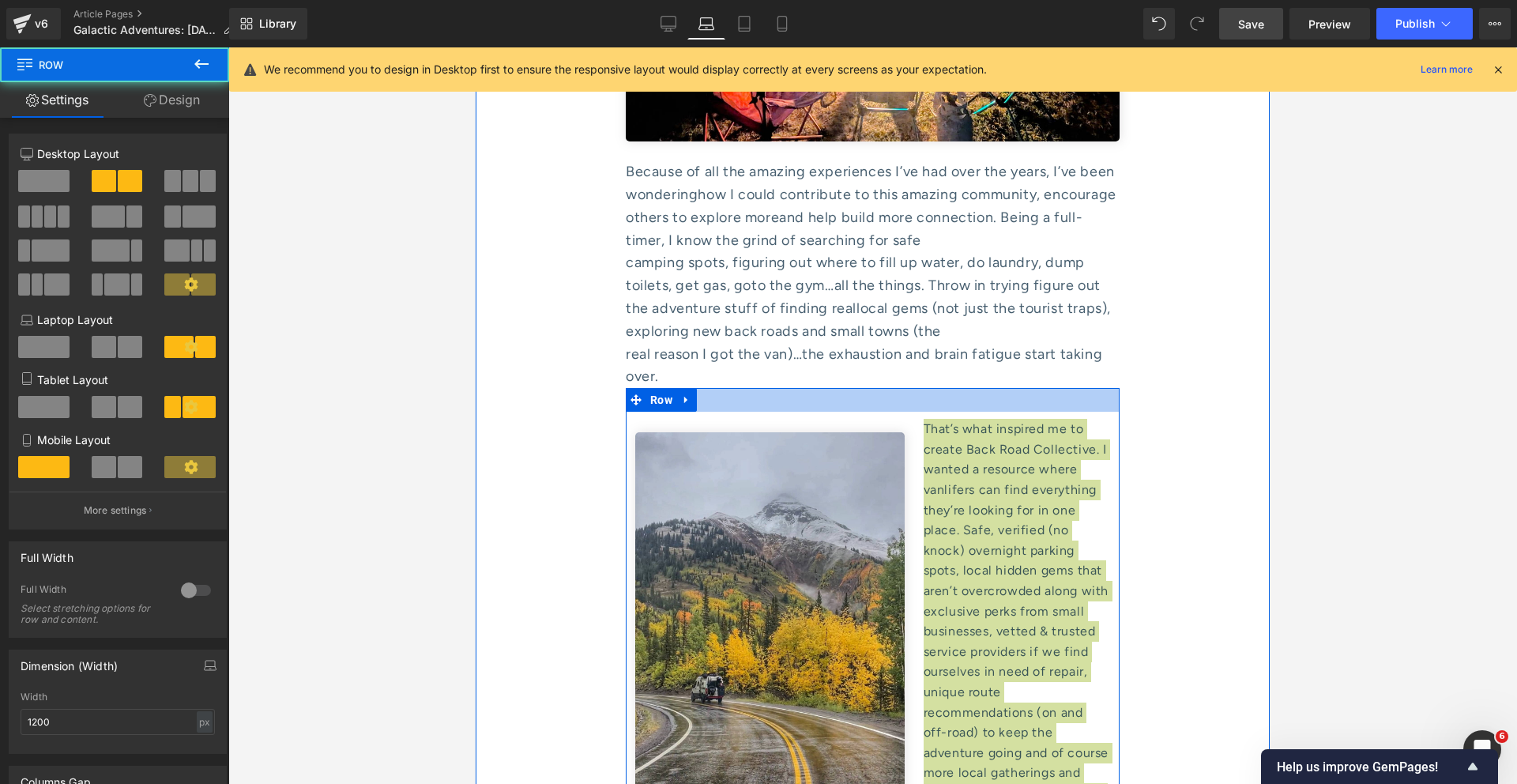
drag, startPoint x: 780, startPoint y: 260, endPoint x: 779, endPoint y: 207, distance: 53.0
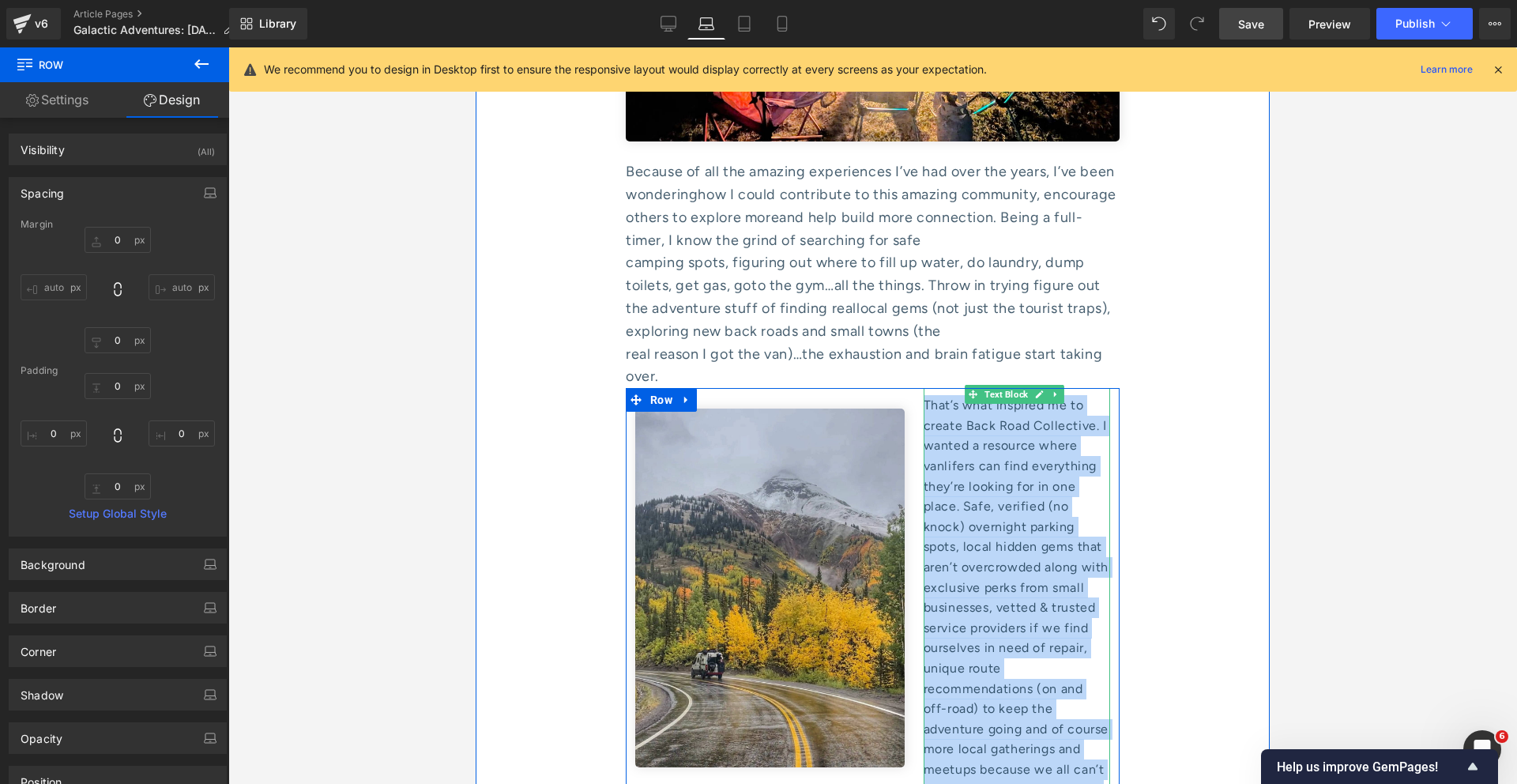
click at [935, 545] on div "That’s what inspired me to create Back Road Collective. I wanted a resource whe…" at bounding box center [1017, 597] width 187 height 404
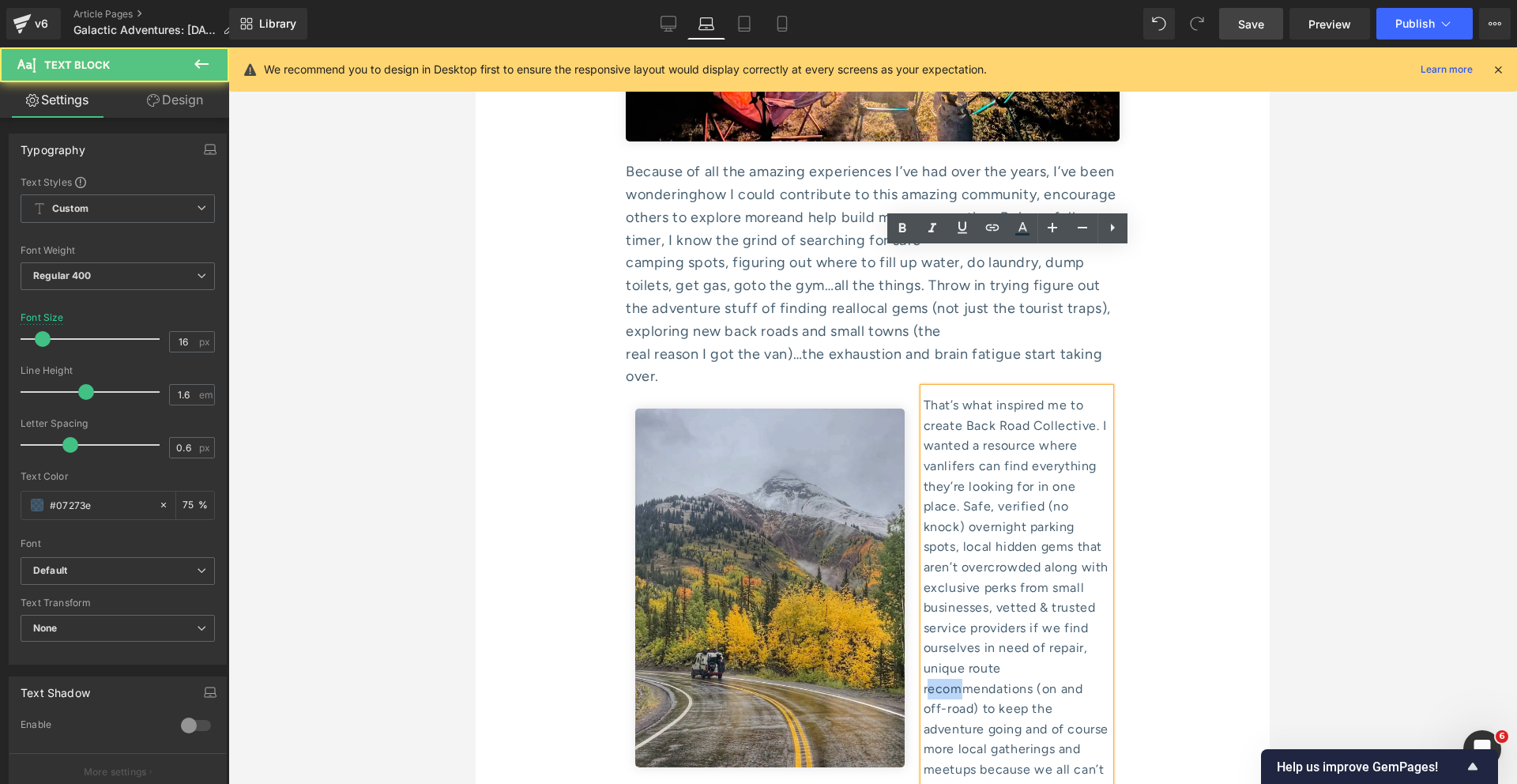
drag, startPoint x: 955, startPoint y: 549, endPoint x: 899, endPoint y: 549, distance: 56.0
click at [903, 549] on div "Image That’s what inspired me to create Back Road Collective. I wanted a resour…" at bounding box center [873, 594] width 494 height 411
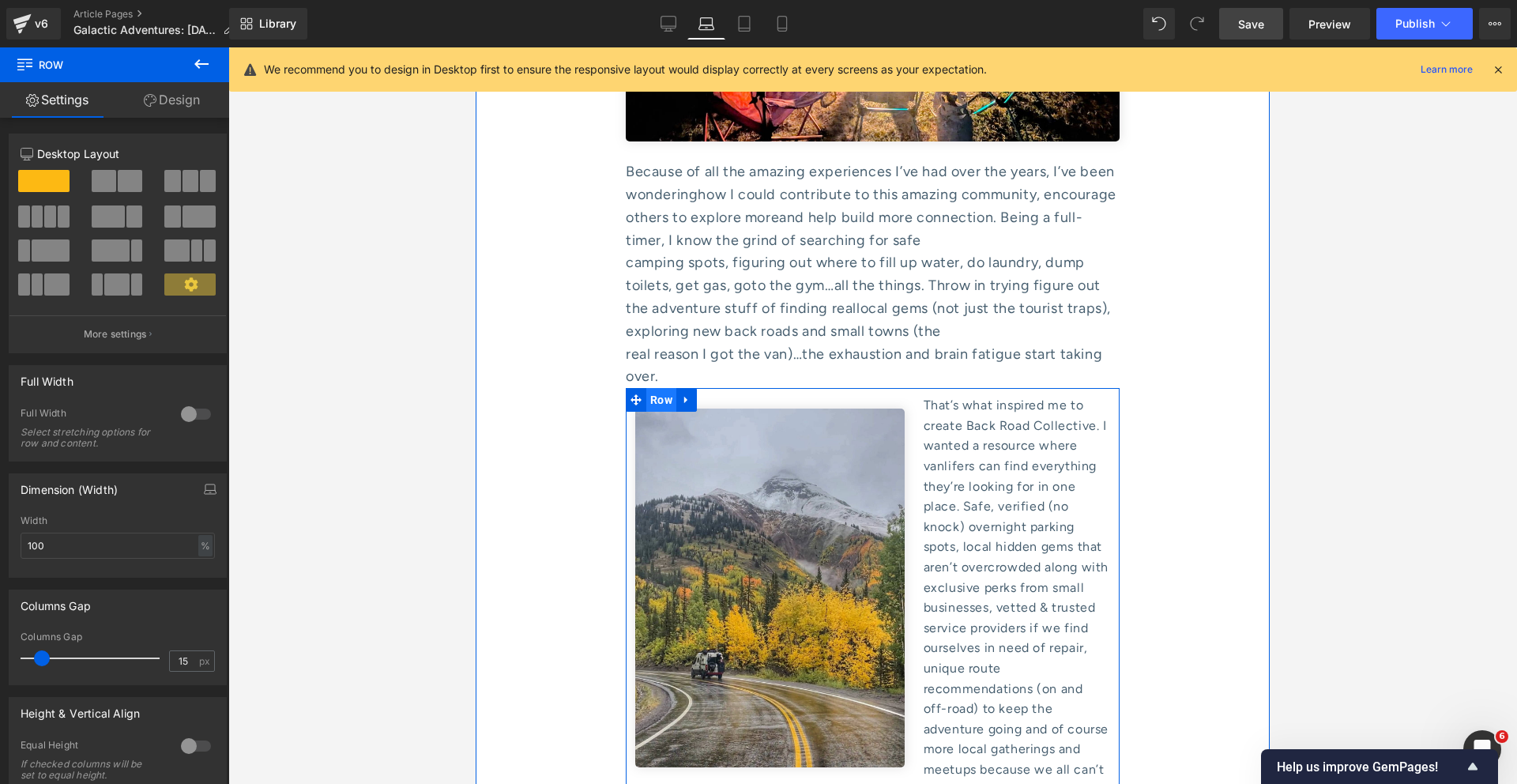
click at [664, 388] on span "Row" at bounding box center [661, 400] width 30 height 23
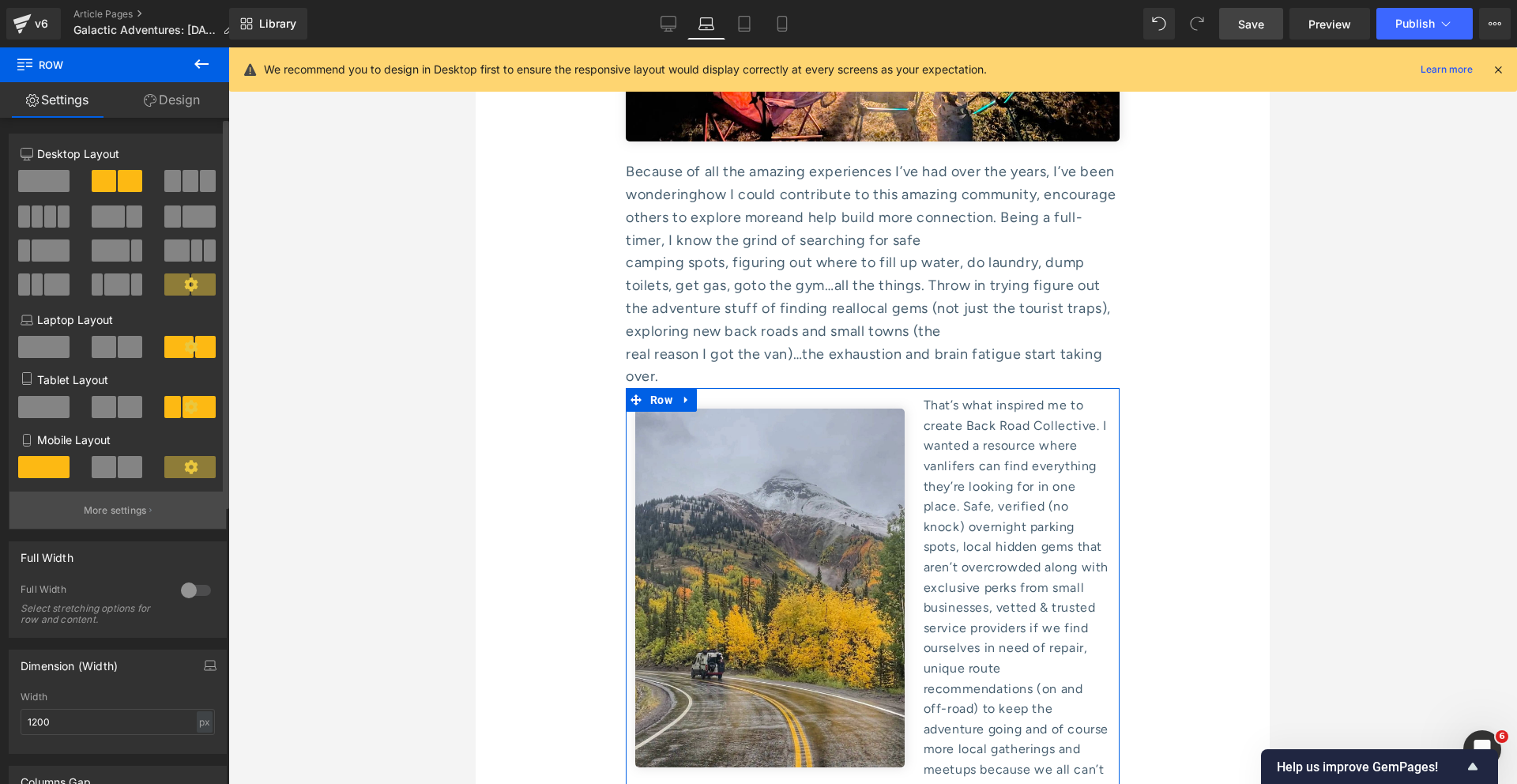
click at [115, 498] on button "More settings" at bounding box center [118, 510] width 217 height 37
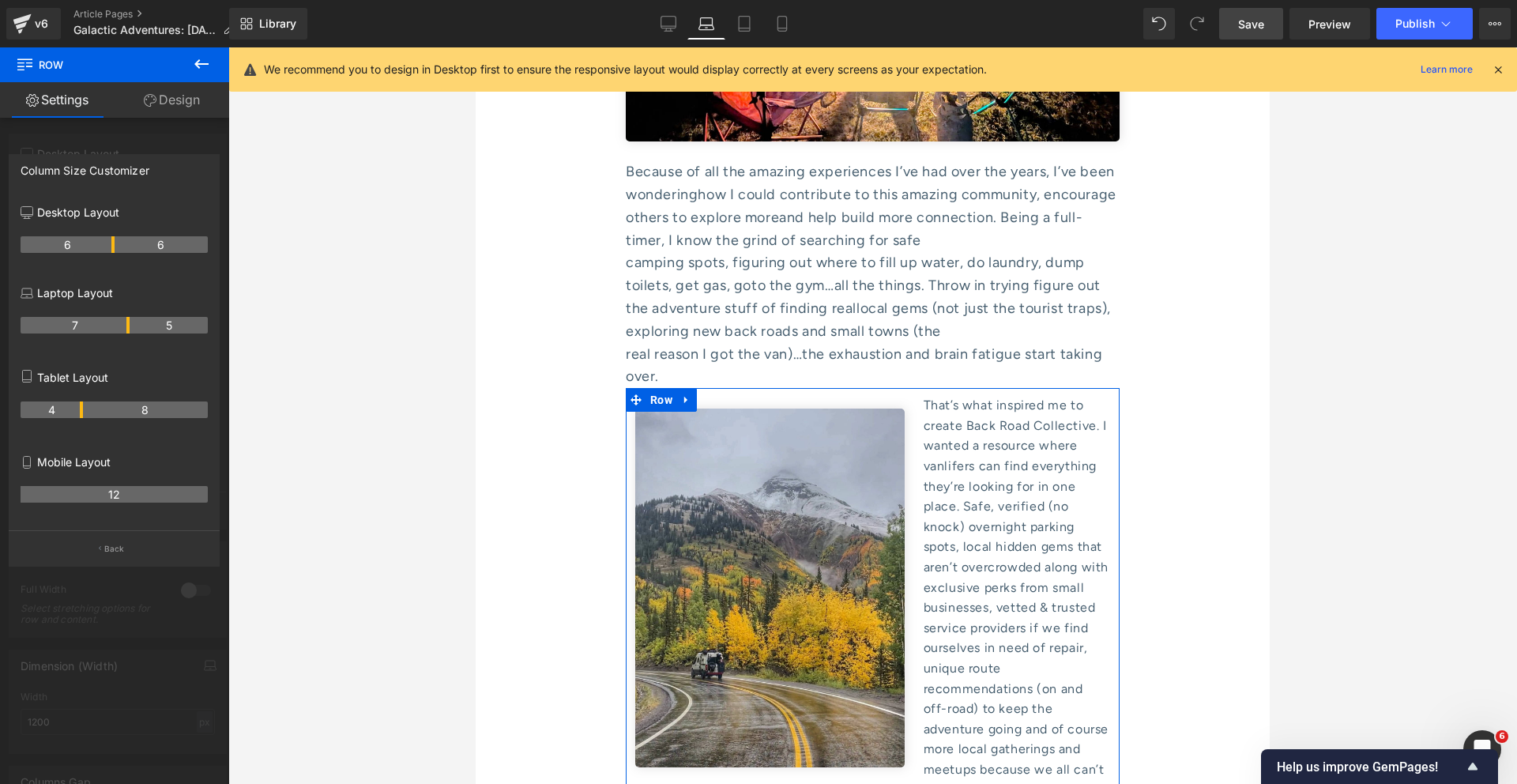
click at [130, 334] on div "7 5" at bounding box center [115, 330] width 188 height 44
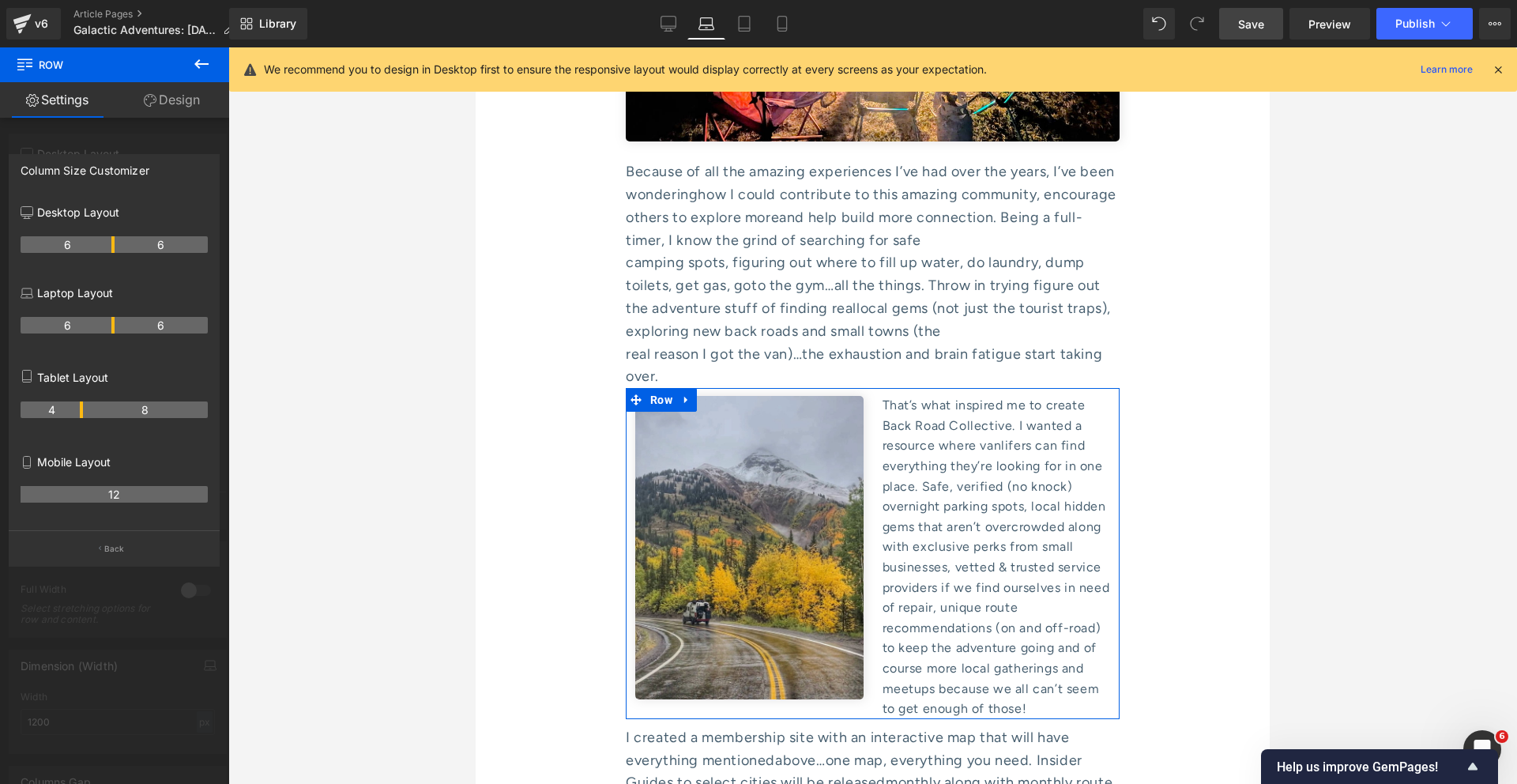
drag, startPoint x: 127, startPoint y: 327, endPoint x: 116, endPoint y: 327, distance: 11.0
click at [116, 327] on tr "6 6" at bounding box center [115, 325] width 188 height 16
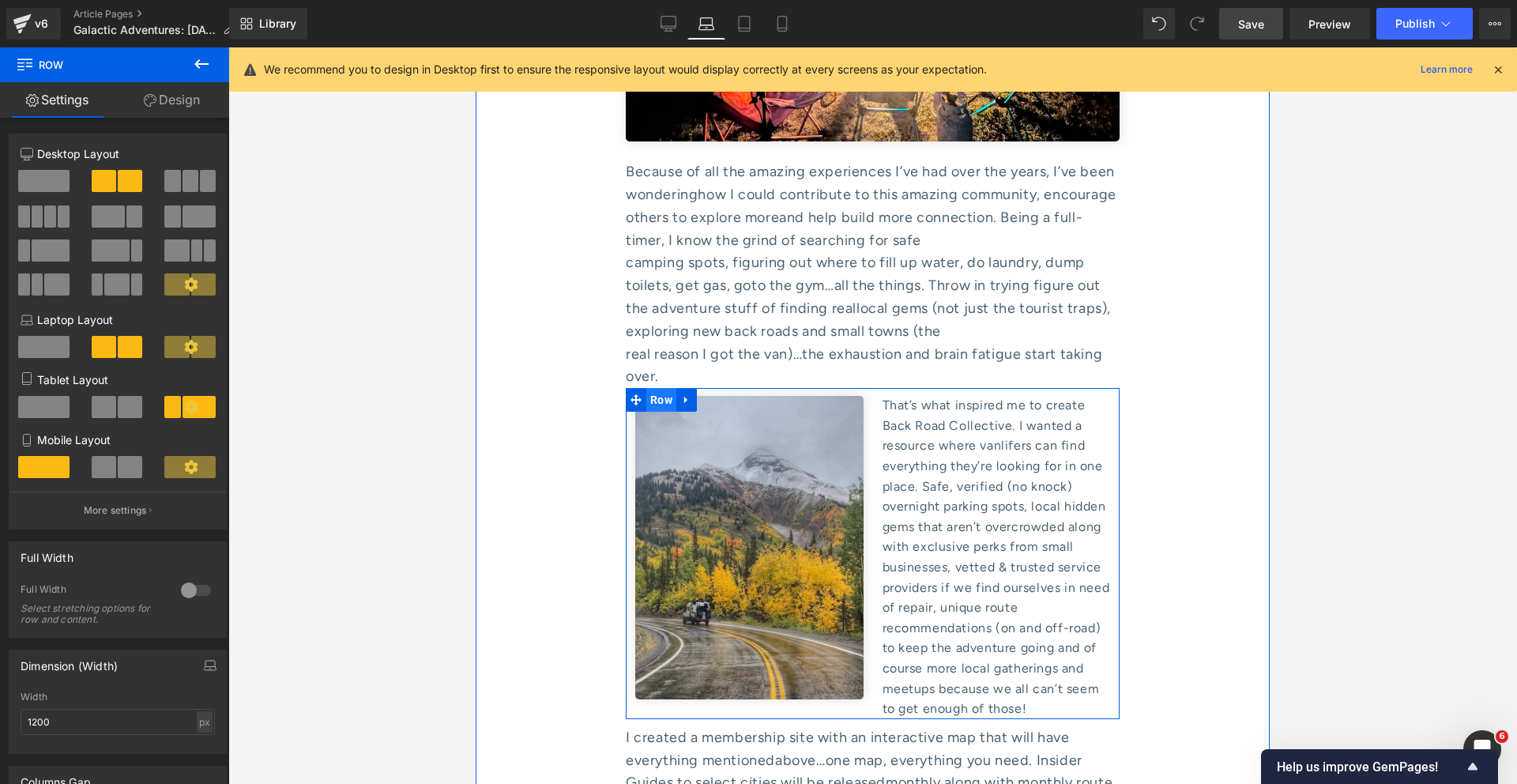
click at [666, 388] on span "Row" at bounding box center [661, 400] width 30 height 23
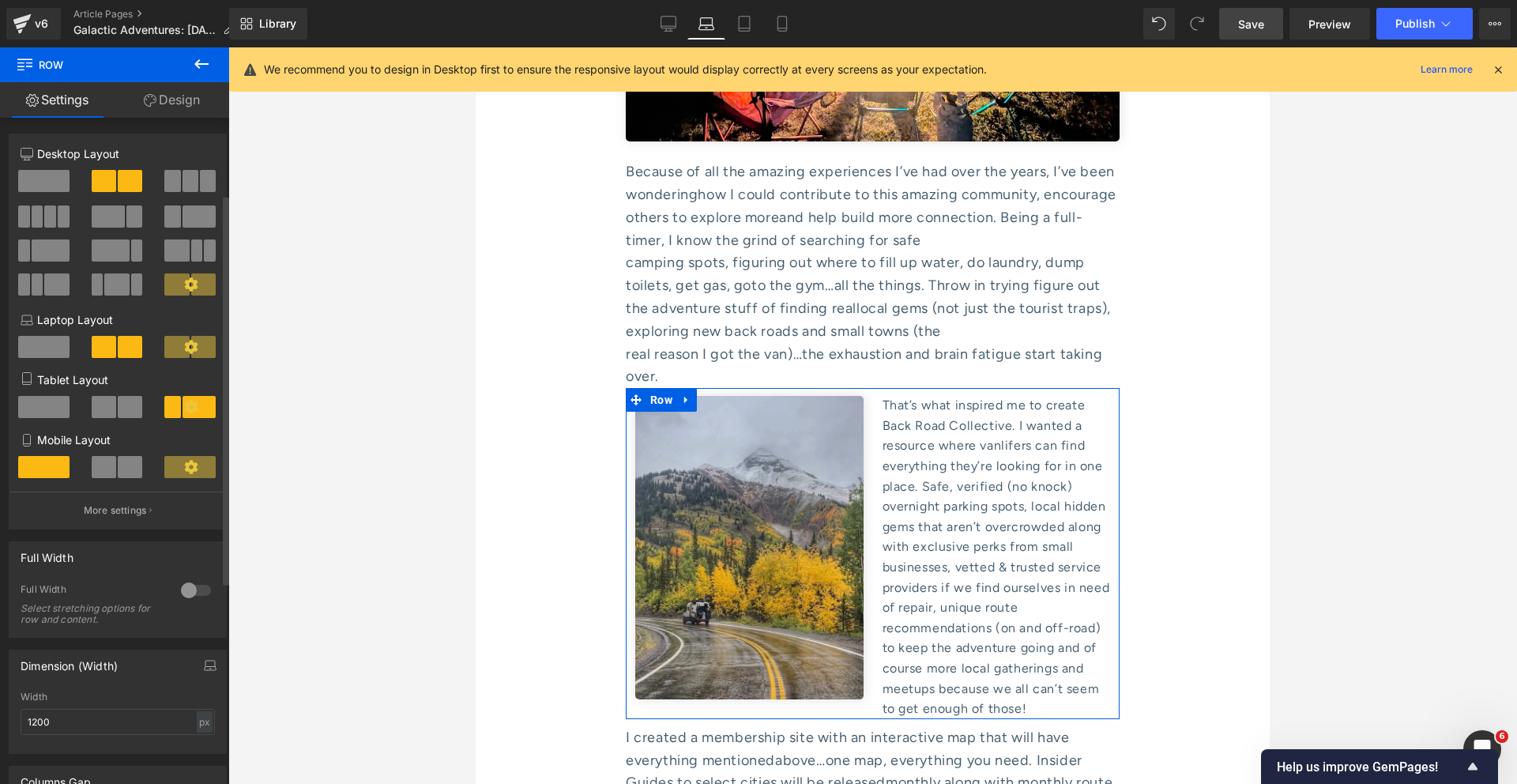
scroll to position [172, 0]
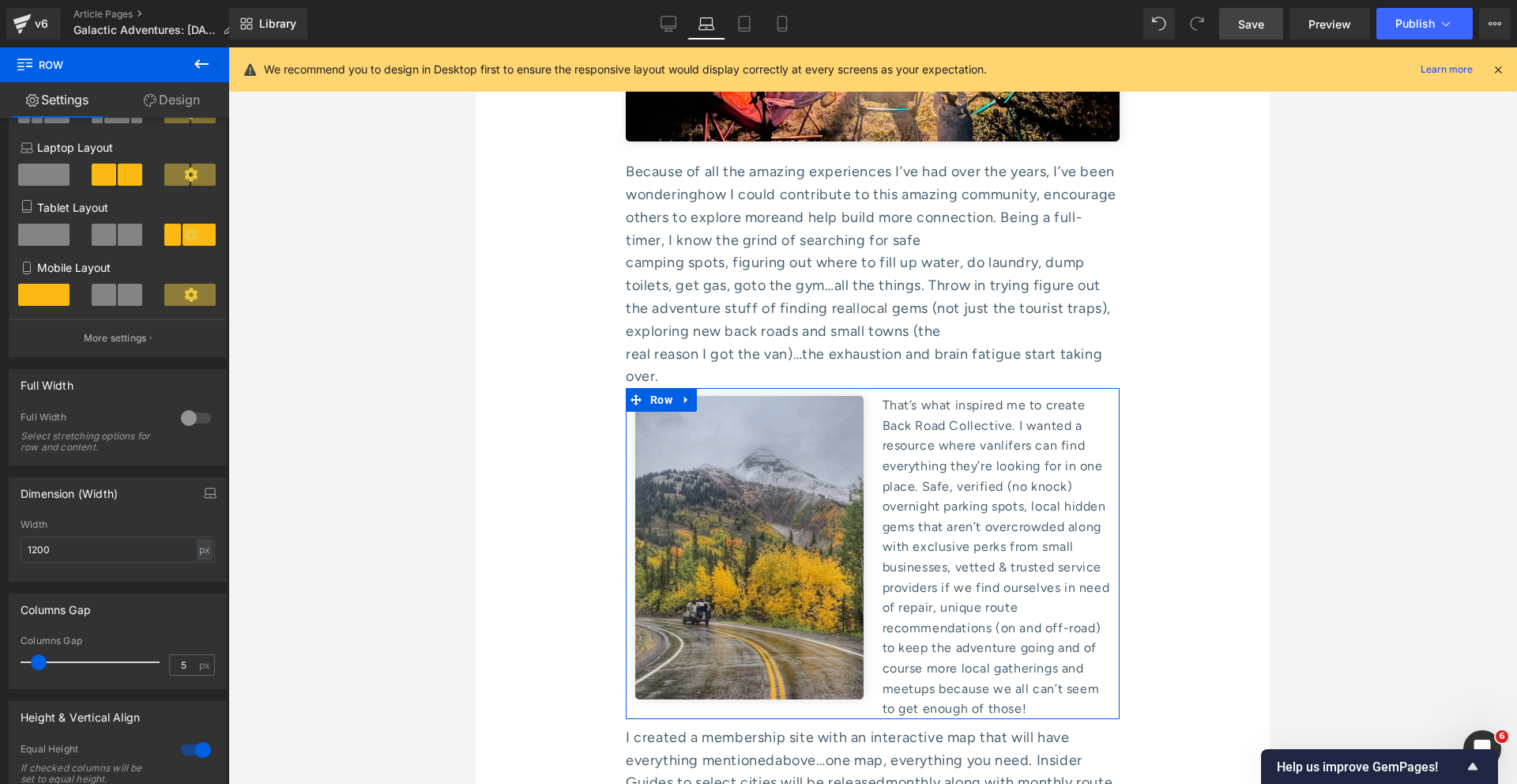
type input "0"
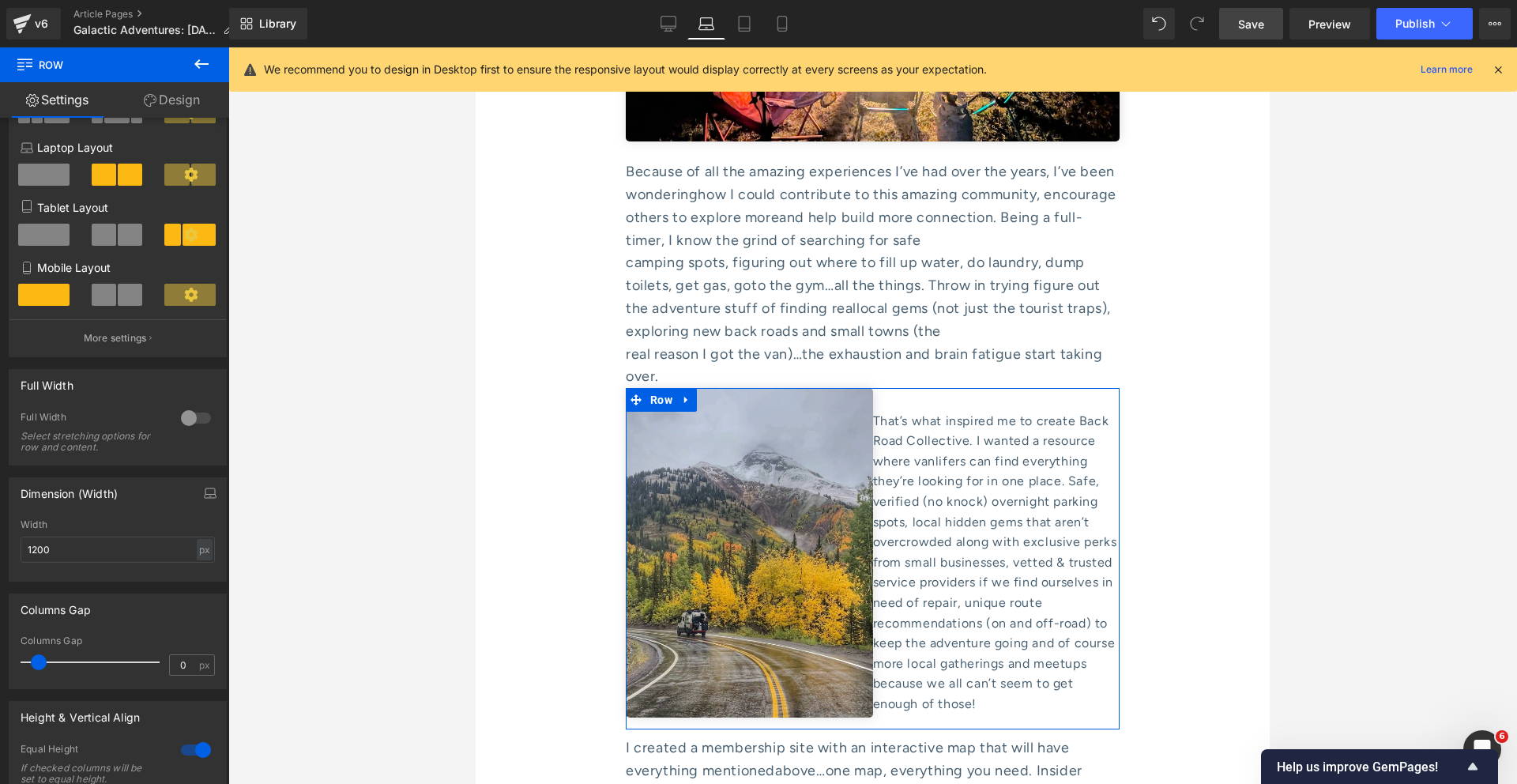
drag, startPoint x: 35, startPoint y: 659, endPoint x: -10, endPoint y: 659, distance: 45.0
click at [0, 659] on html "Row You are previewing how the will restyle your page. You can not edit Element…" at bounding box center [758, 392] width 1517 height 784
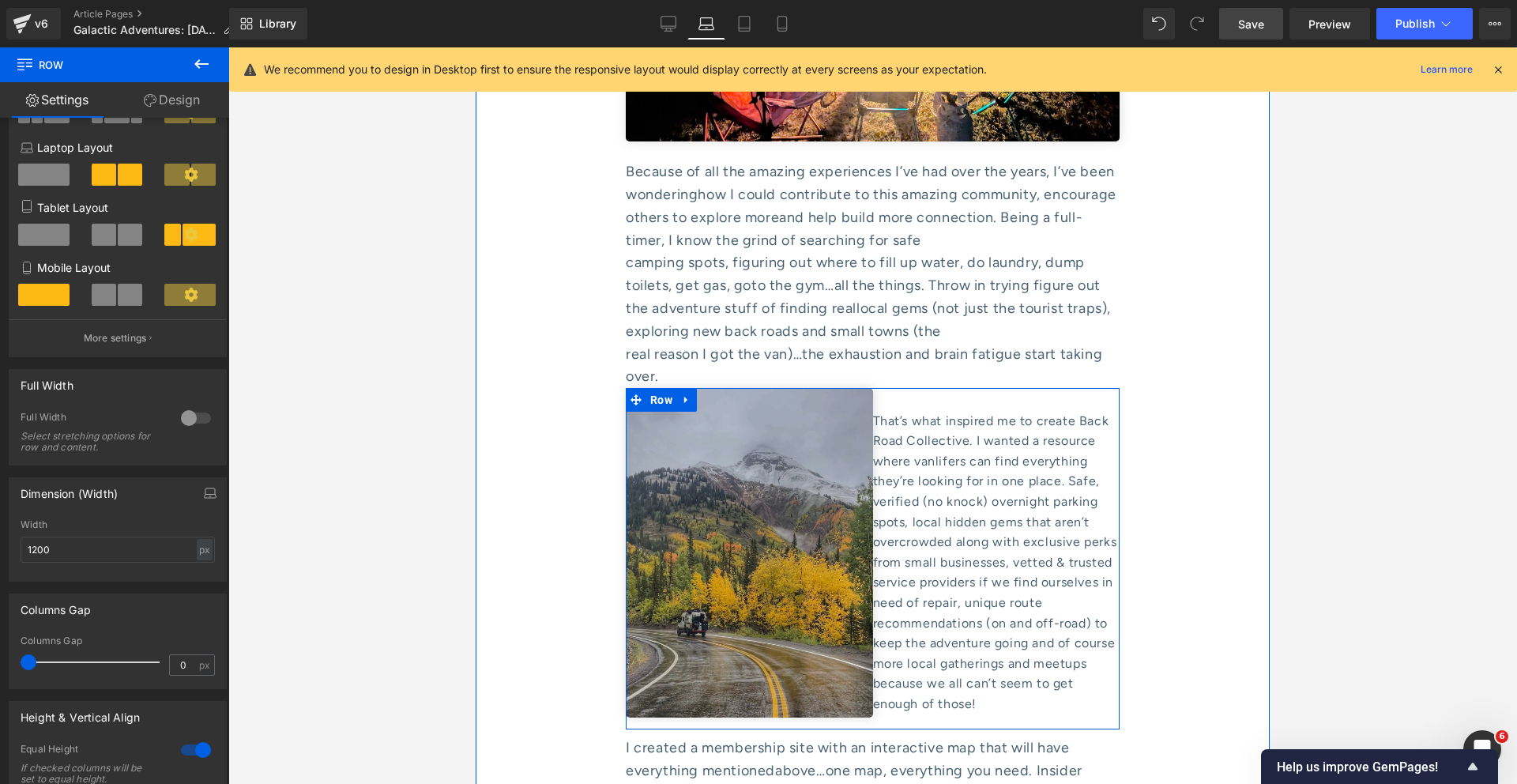
click at [721, 388] on img at bounding box center [750, 552] width 247 height 329
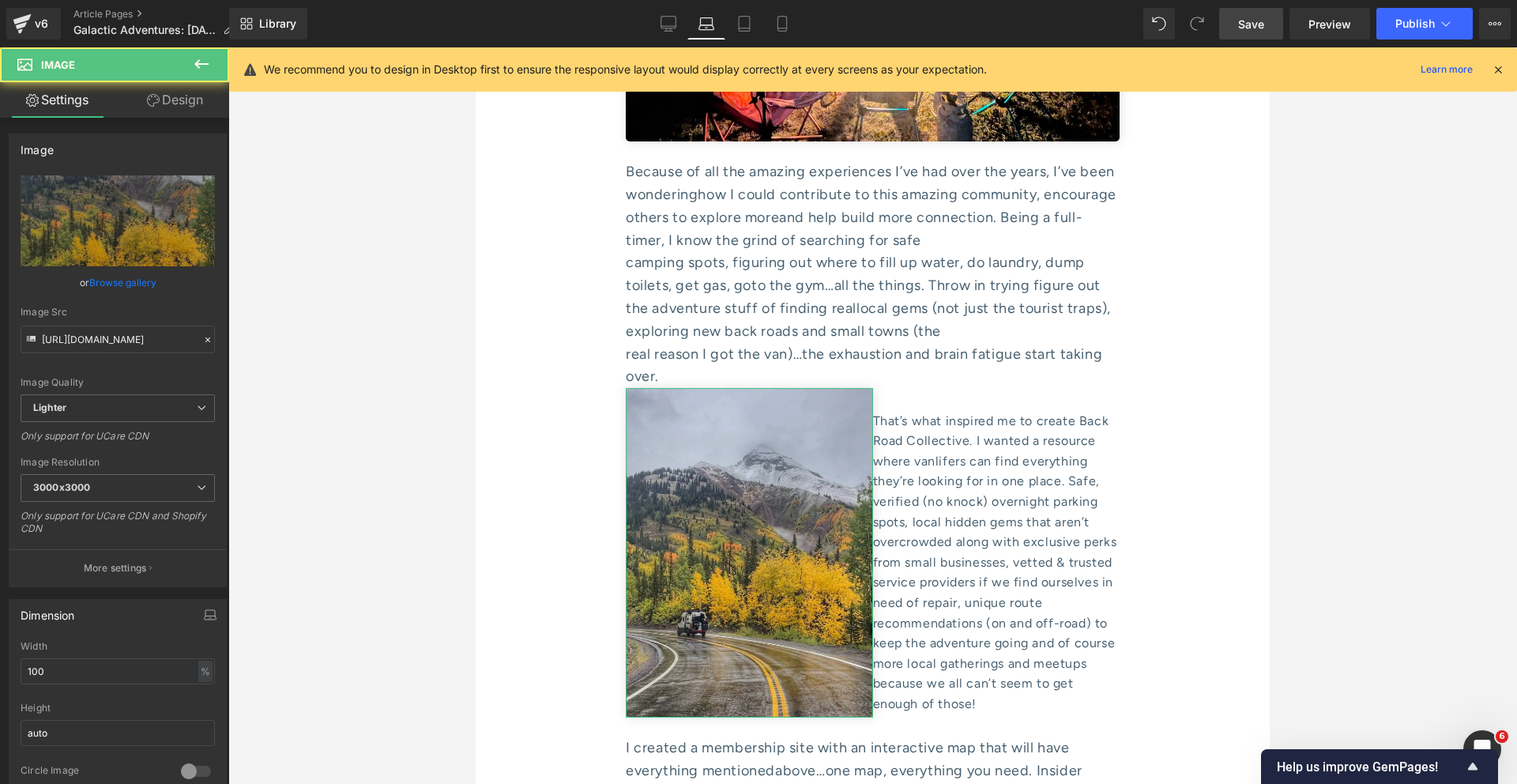
click at [191, 109] on link "Design" at bounding box center [174, 99] width 115 height 35
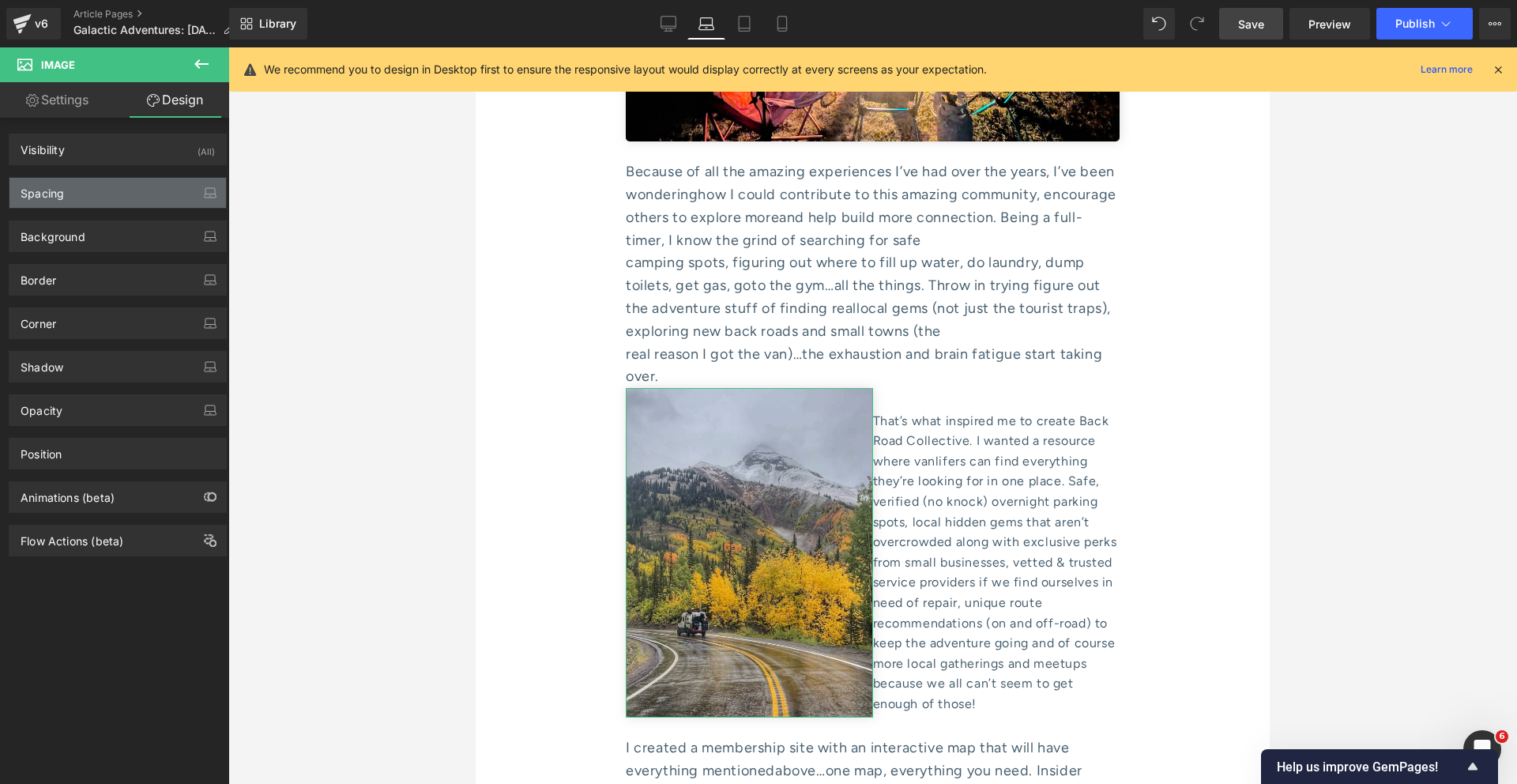
click at [108, 197] on div "Spacing" at bounding box center [118, 192] width 217 height 30
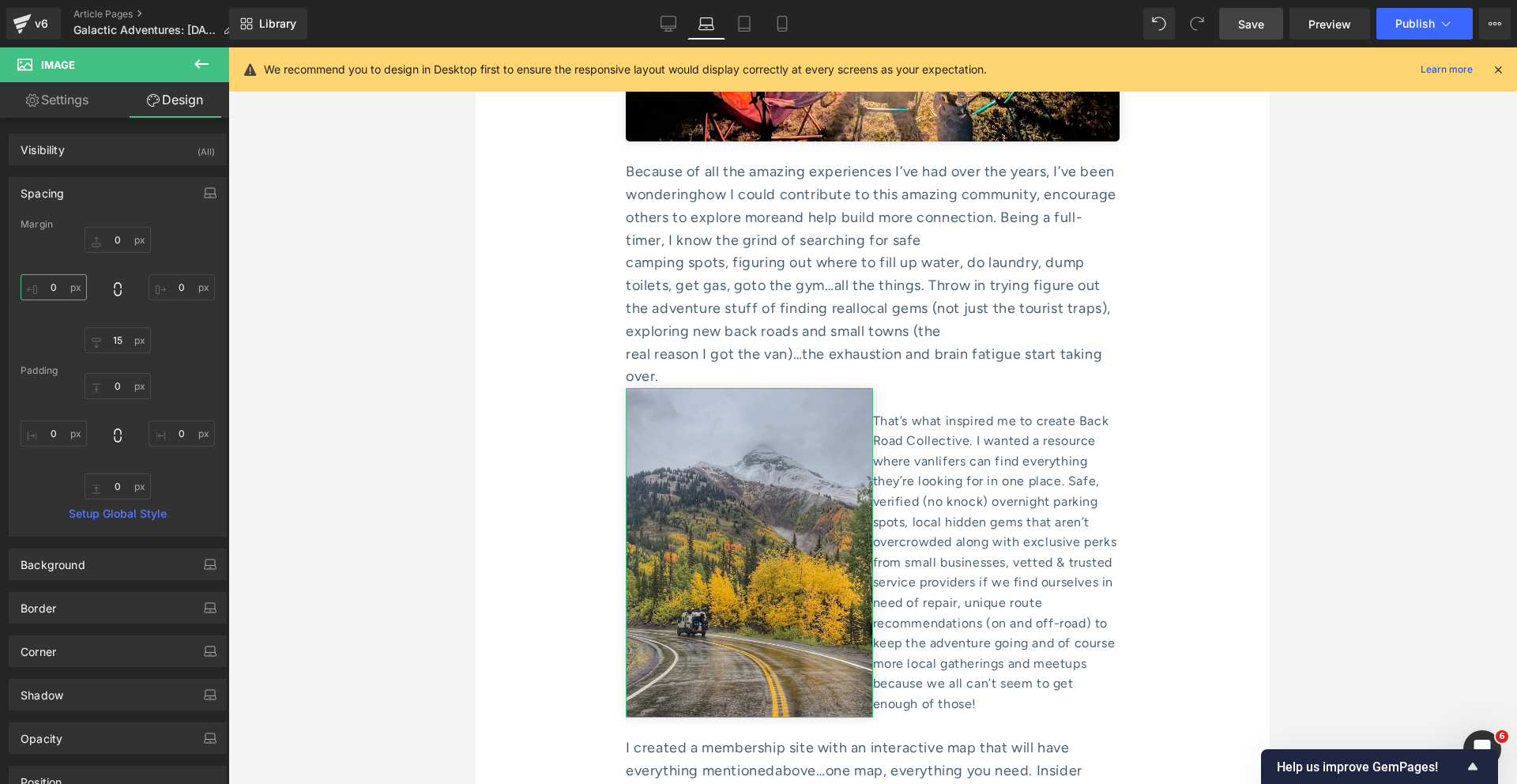
click at [53, 289] on input "0" at bounding box center [54, 287] width 67 height 26
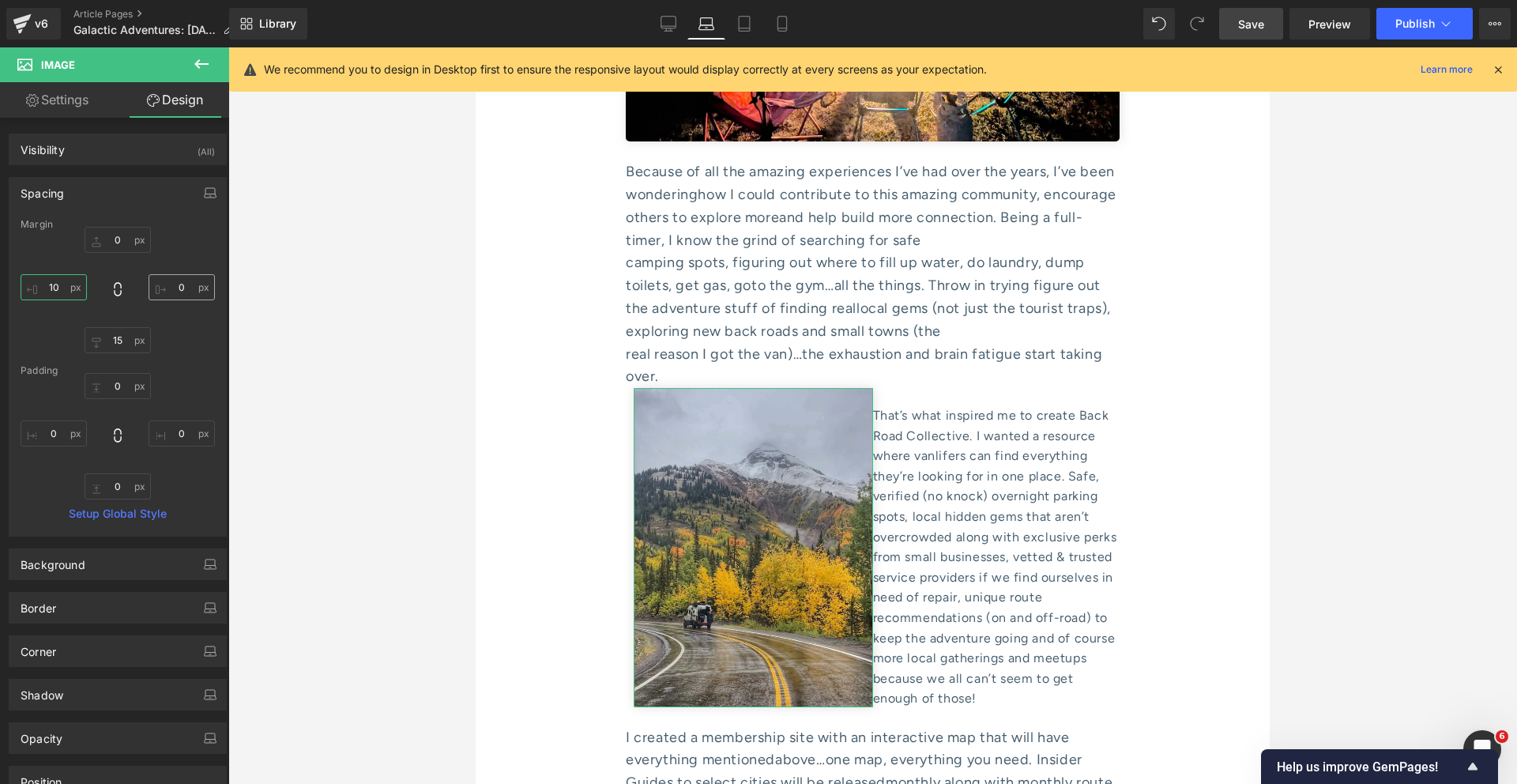
type input "10"
click at [179, 291] on input "0" at bounding box center [182, 287] width 67 height 26
click at [57, 292] on input "10" at bounding box center [54, 287] width 67 height 26
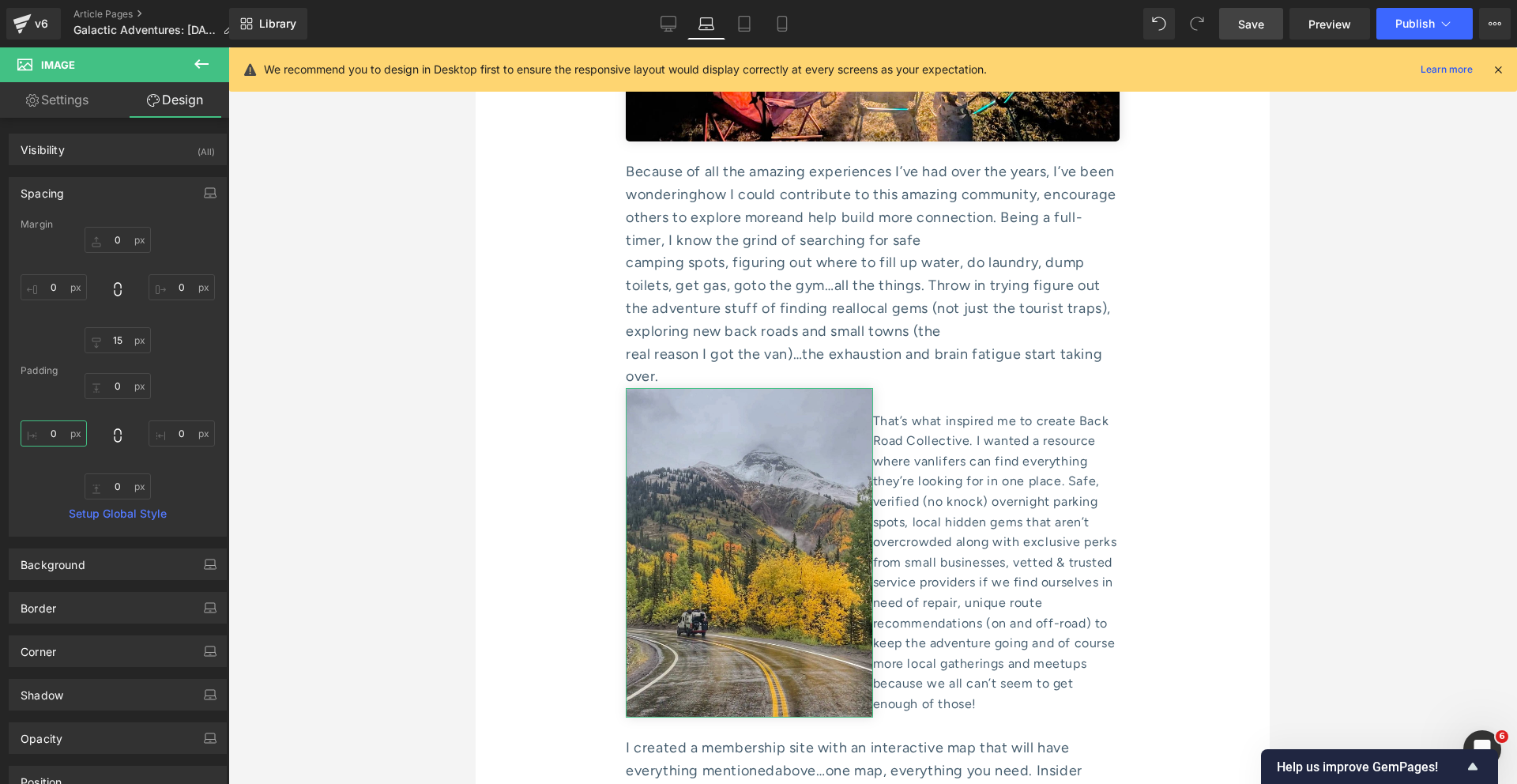
click at [54, 425] on input "0" at bounding box center [54, 433] width 67 height 26
type input "10"
click at [59, 283] on input "text" at bounding box center [54, 287] width 67 height 26
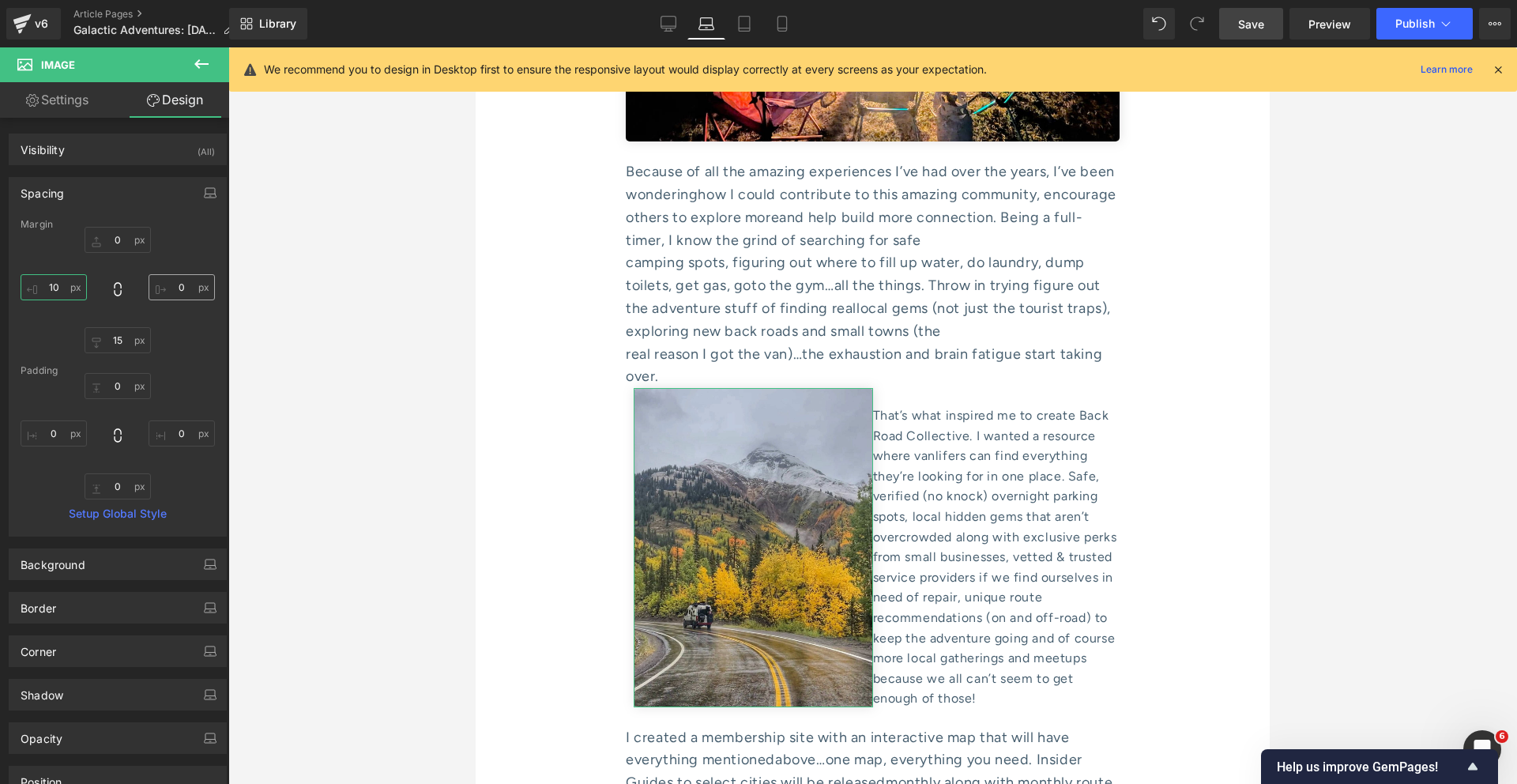
type input "10"
click at [180, 281] on input "0" at bounding box center [182, 287] width 67 height 26
type input "10"
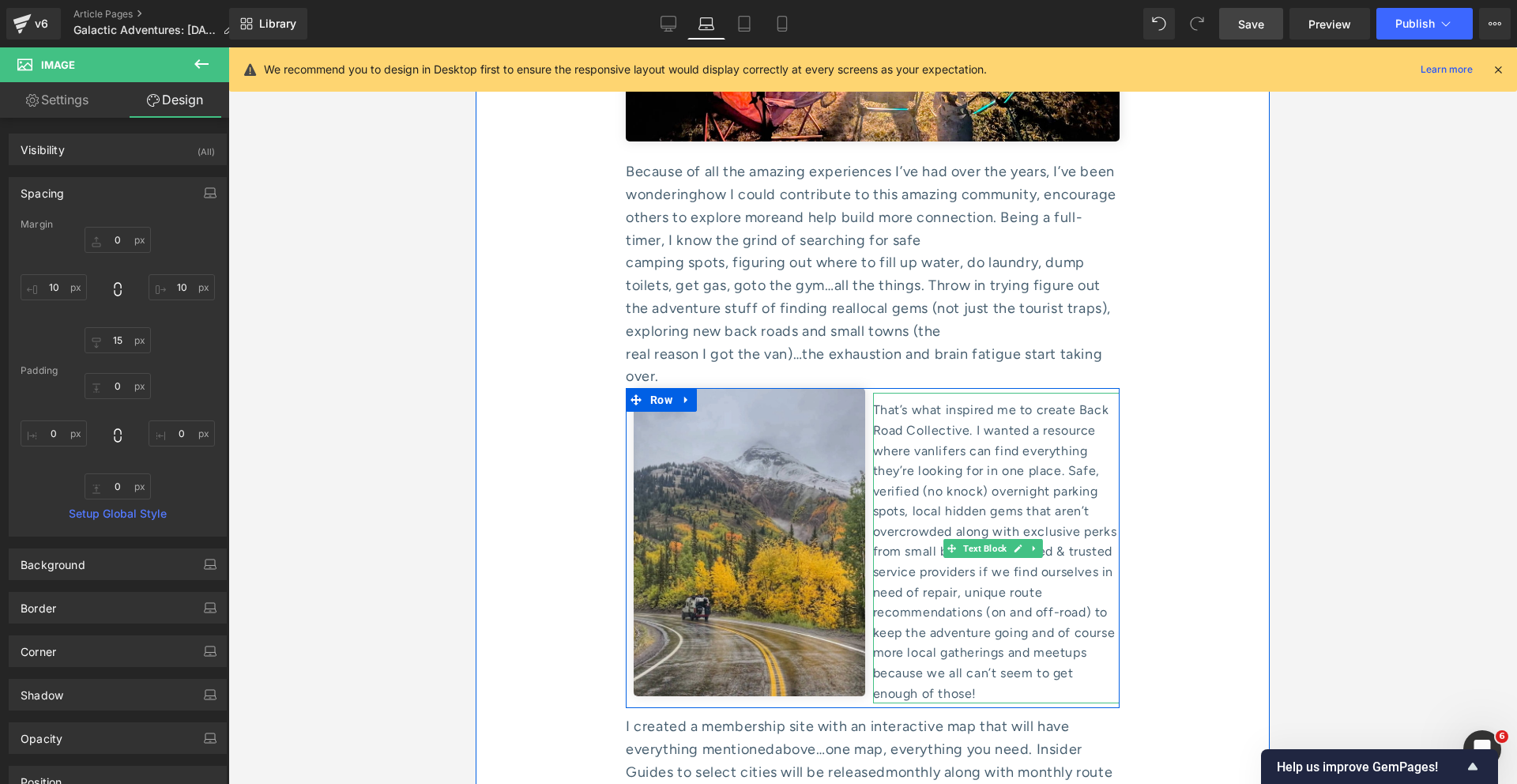
click at [933, 392] on div "That’s what inspired me to create Back Road Collective. I wanted a resource whe…" at bounding box center [997, 548] width 247 height 310
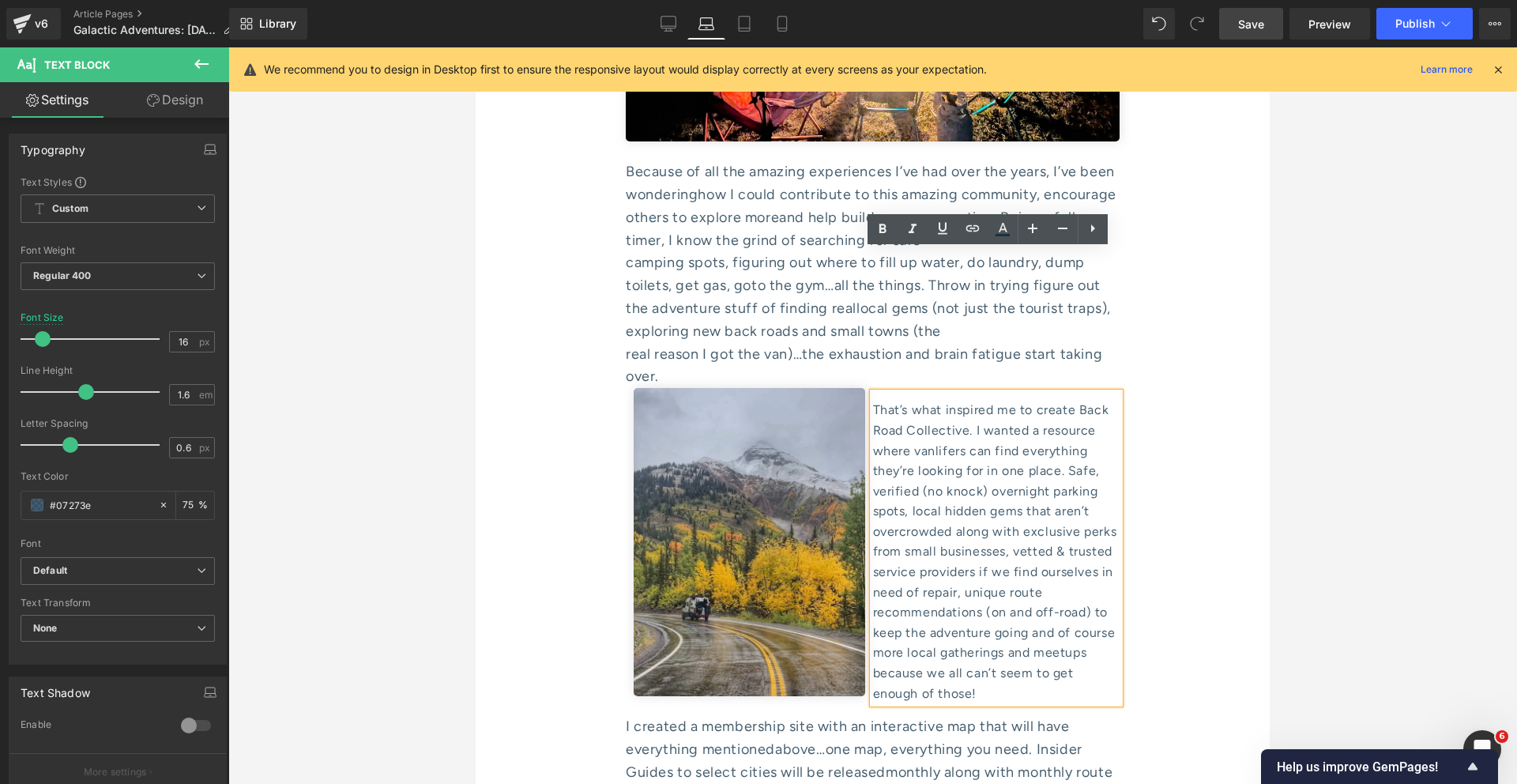
click at [689, 391] on link at bounding box center [681, 400] width 16 height 19
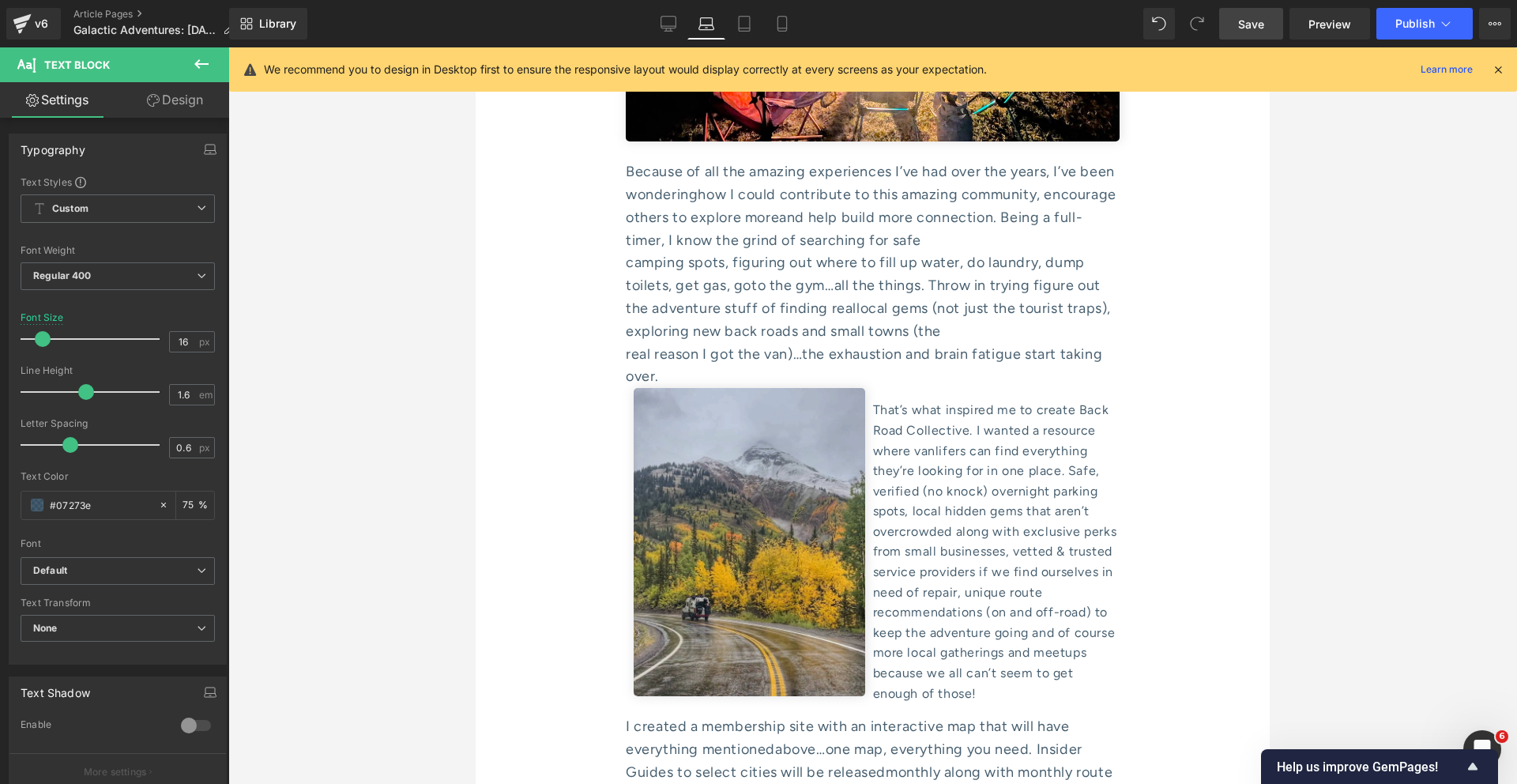
click at [175, 108] on link "Design" at bounding box center [174, 99] width 115 height 35
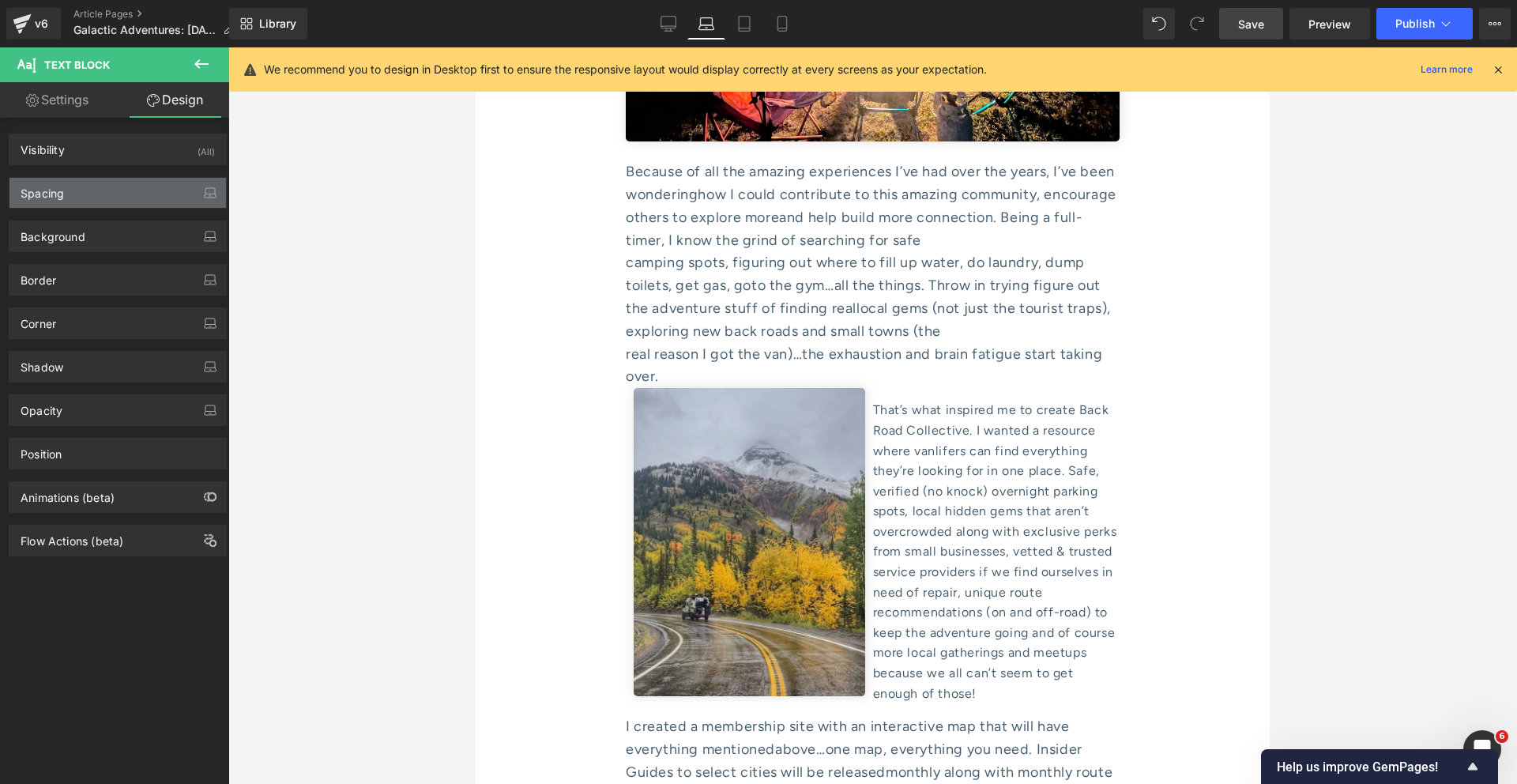
click at [67, 199] on div "Spacing" at bounding box center [118, 192] width 217 height 30
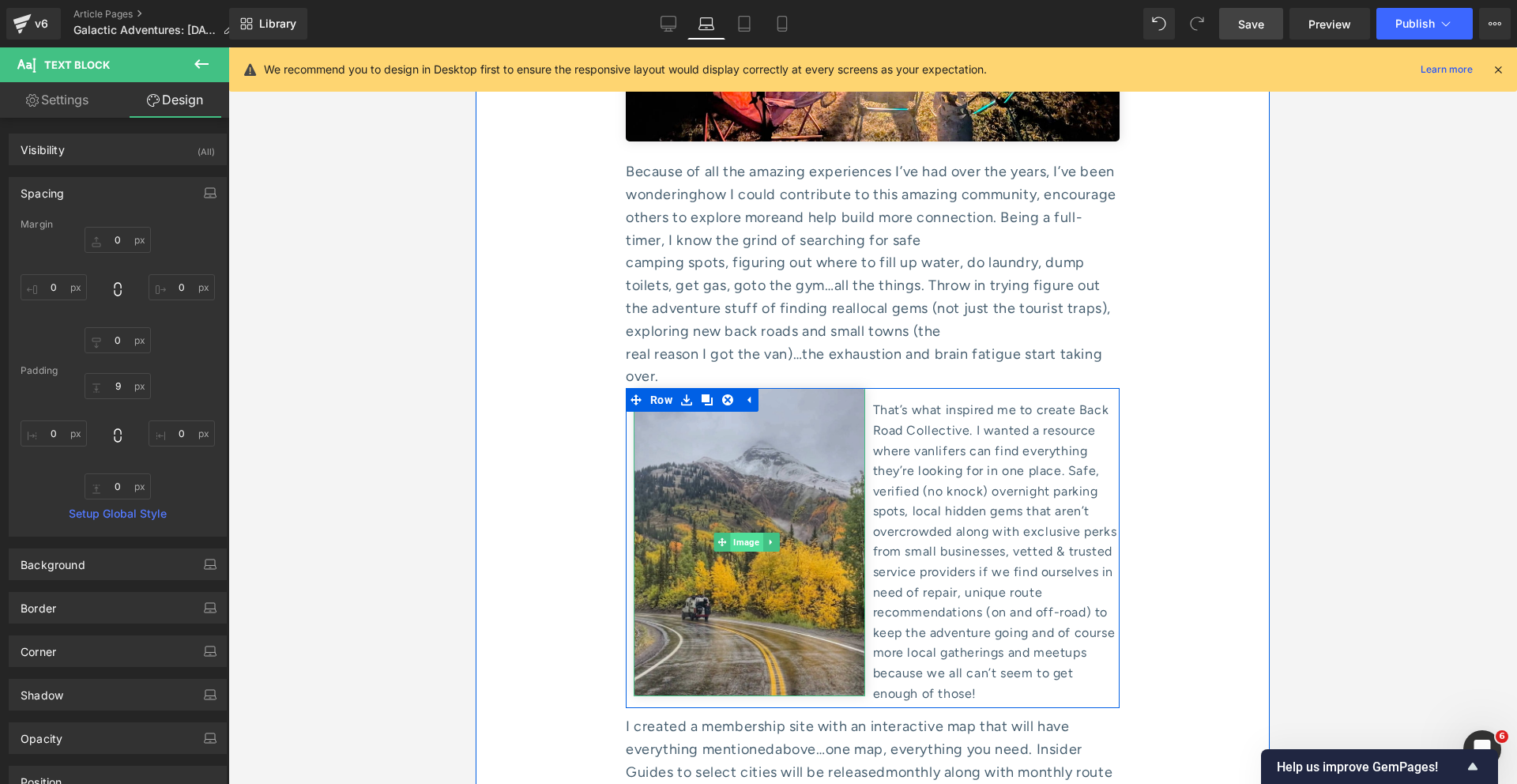
click at [735, 532] on span "Image" at bounding box center [746, 541] width 32 height 19
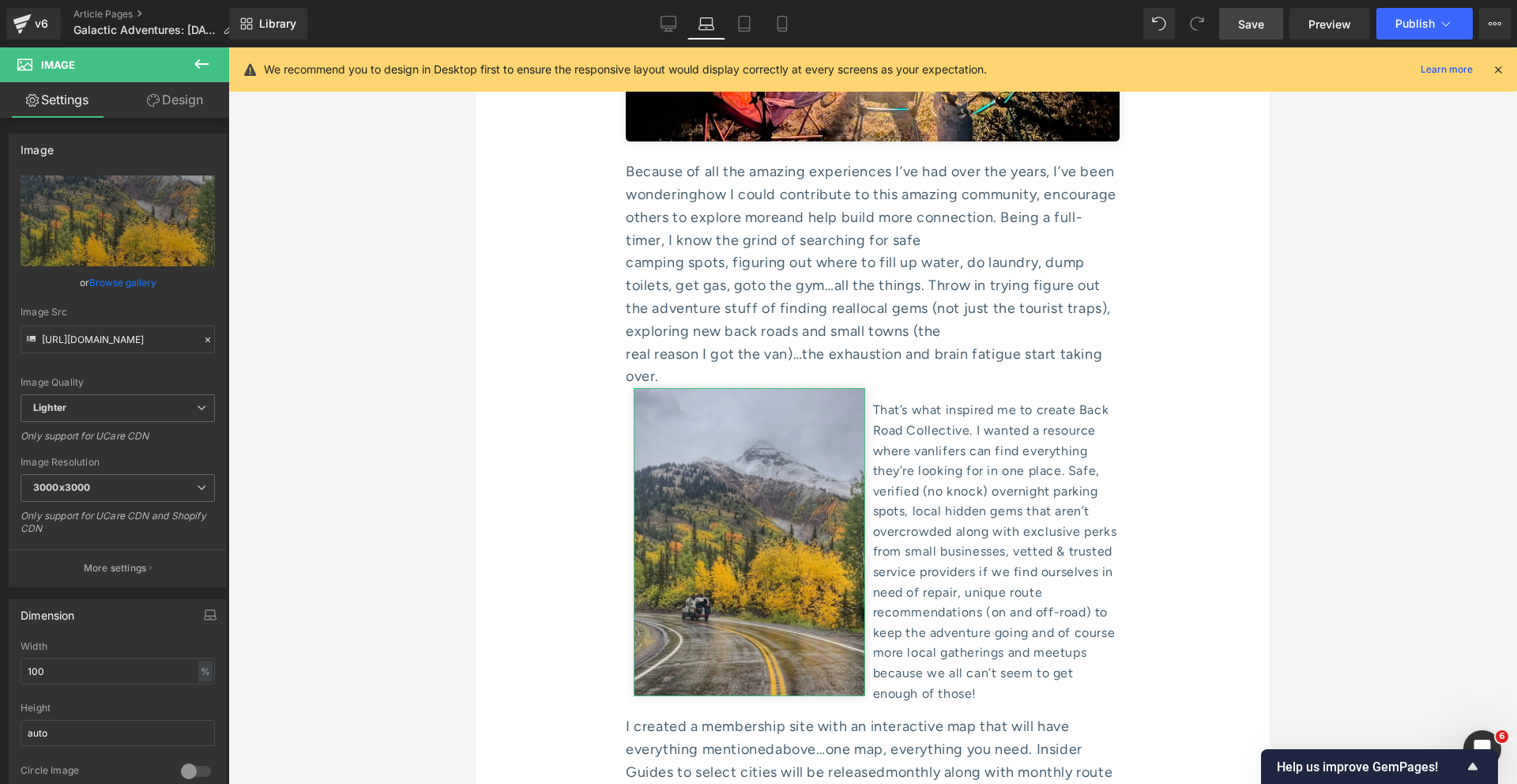
click at [166, 103] on link "Design" at bounding box center [174, 99] width 115 height 35
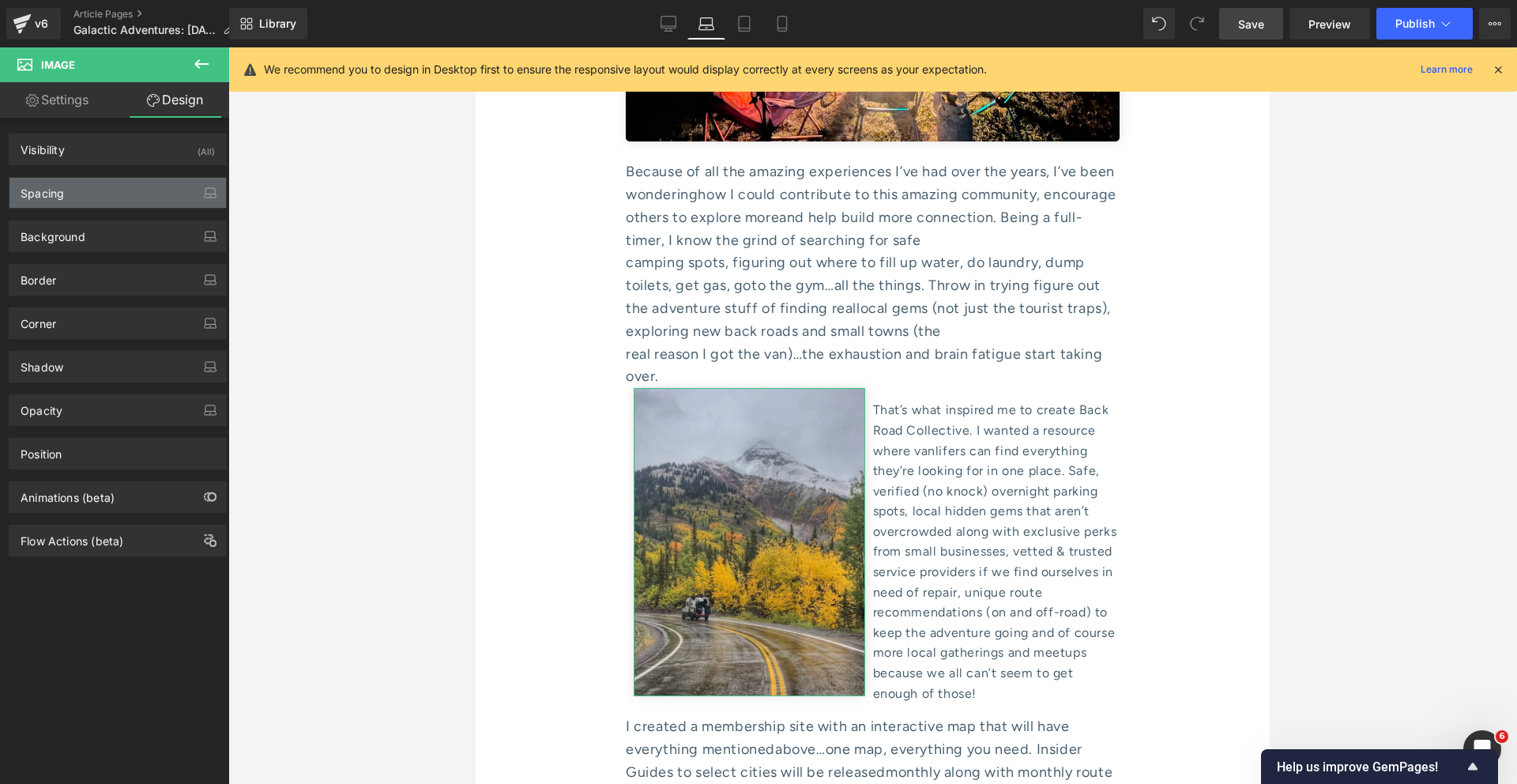
click at [60, 185] on div "Spacing" at bounding box center [42, 189] width 43 height 23
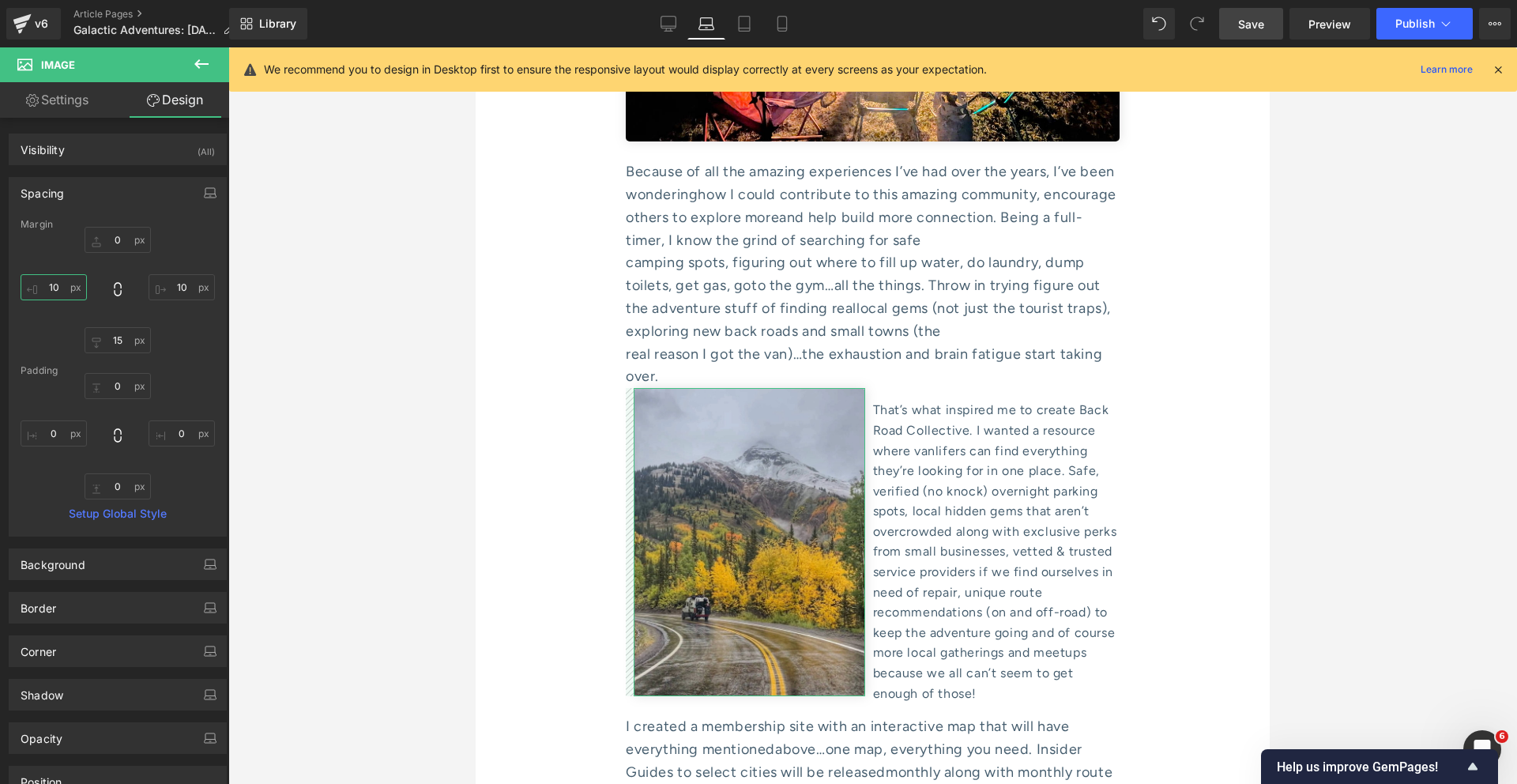
click at [49, 290] on input "10" at bounding box center [54, 287] width 67 height 26
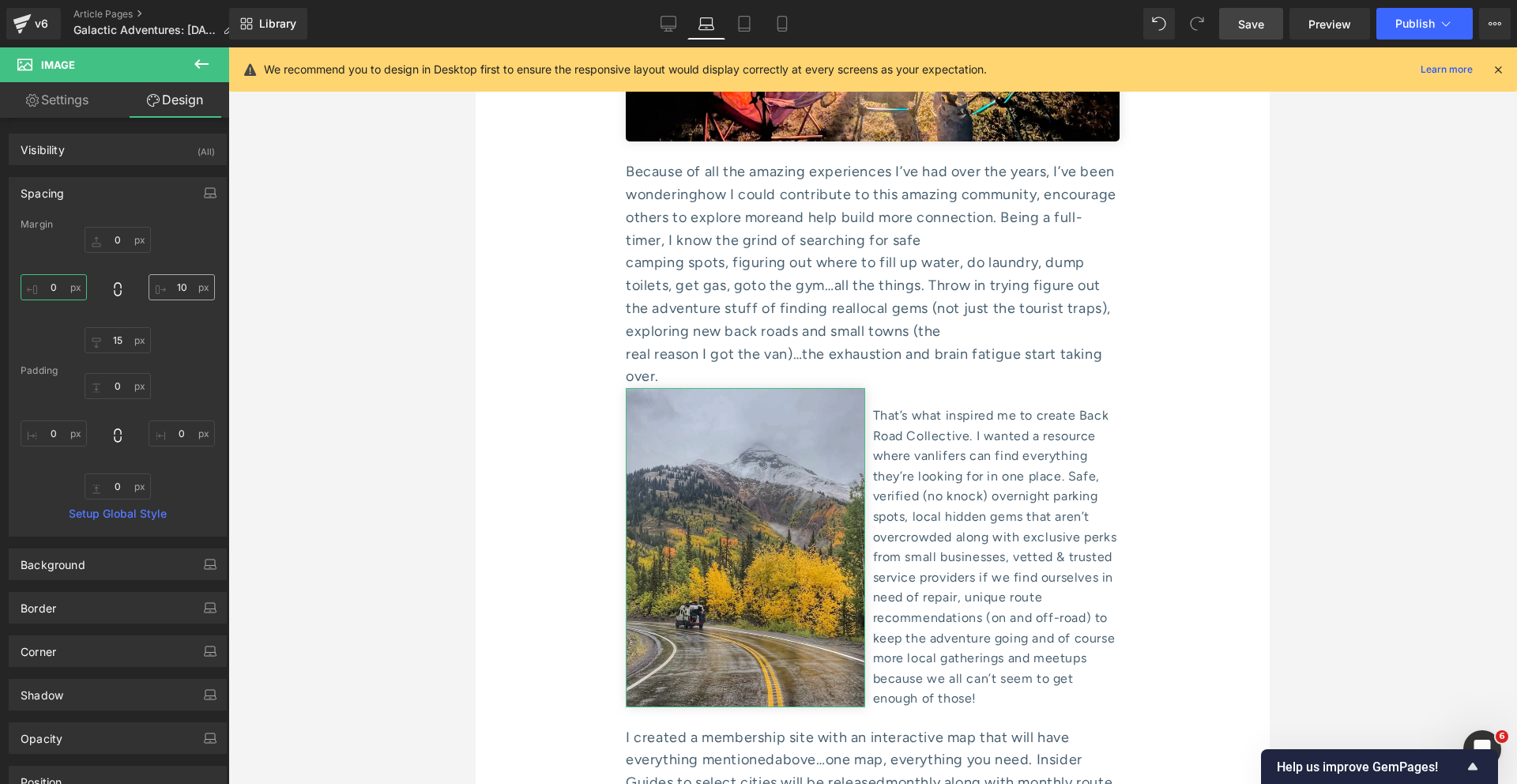
type input "0"
click at [181, 281] on input "10" at bounding box center [182, 287] width 67 height 26
type input "0"
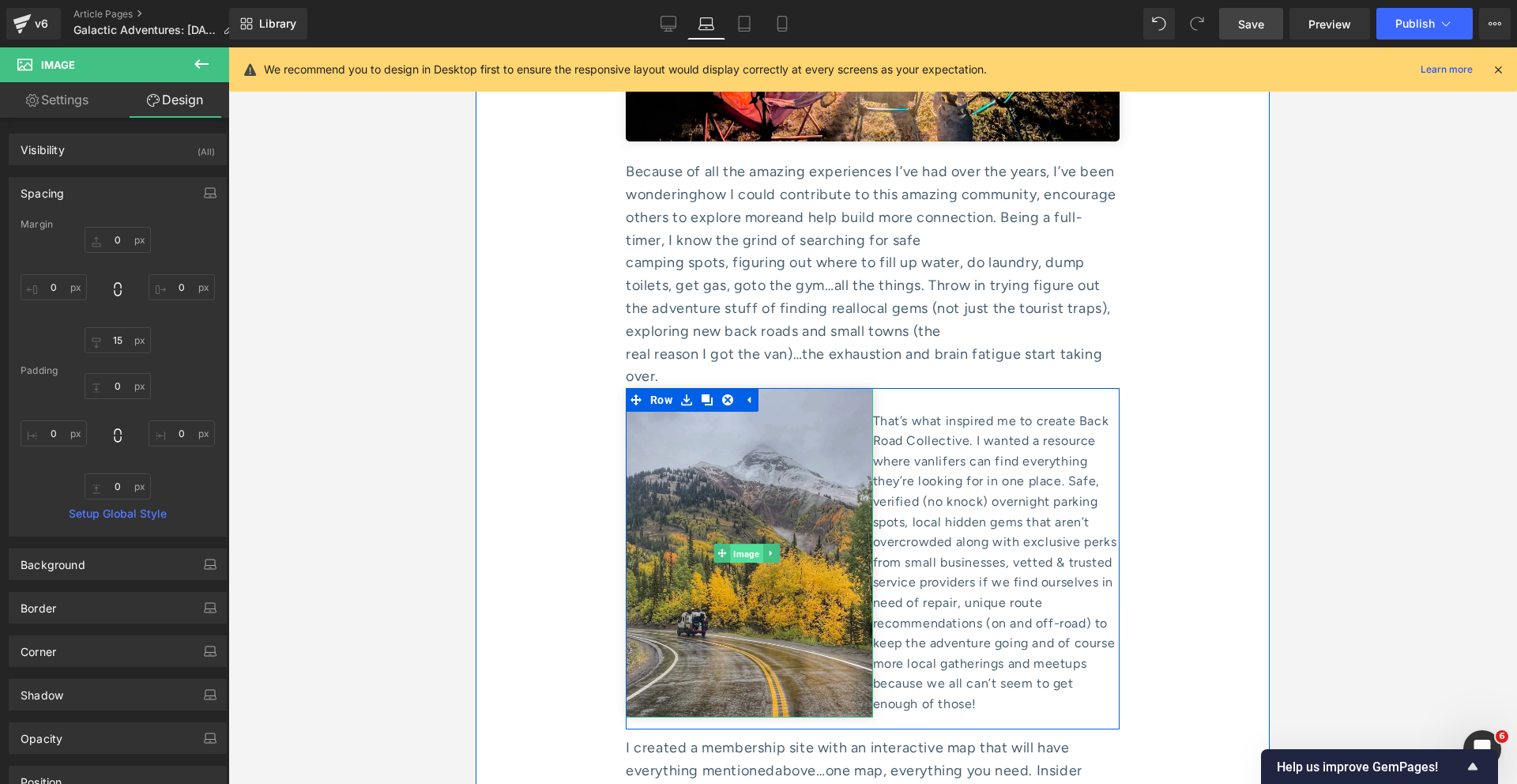
click at [736, 543] on span "Image" at bounding box center [746, 552] width 32 height 19
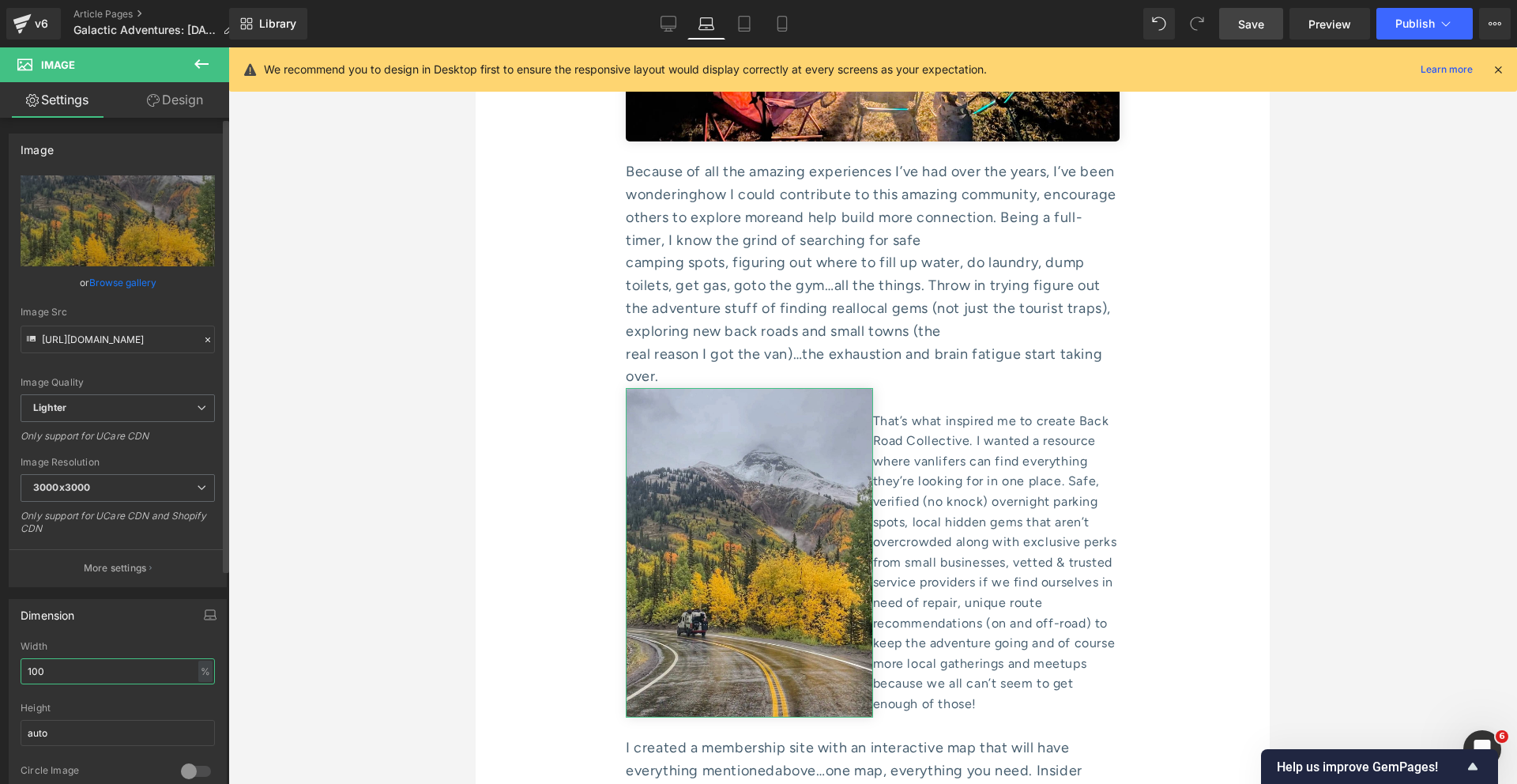
click at [69, 670] on input "100" at bounding box center [117, 670] width 194 height 26
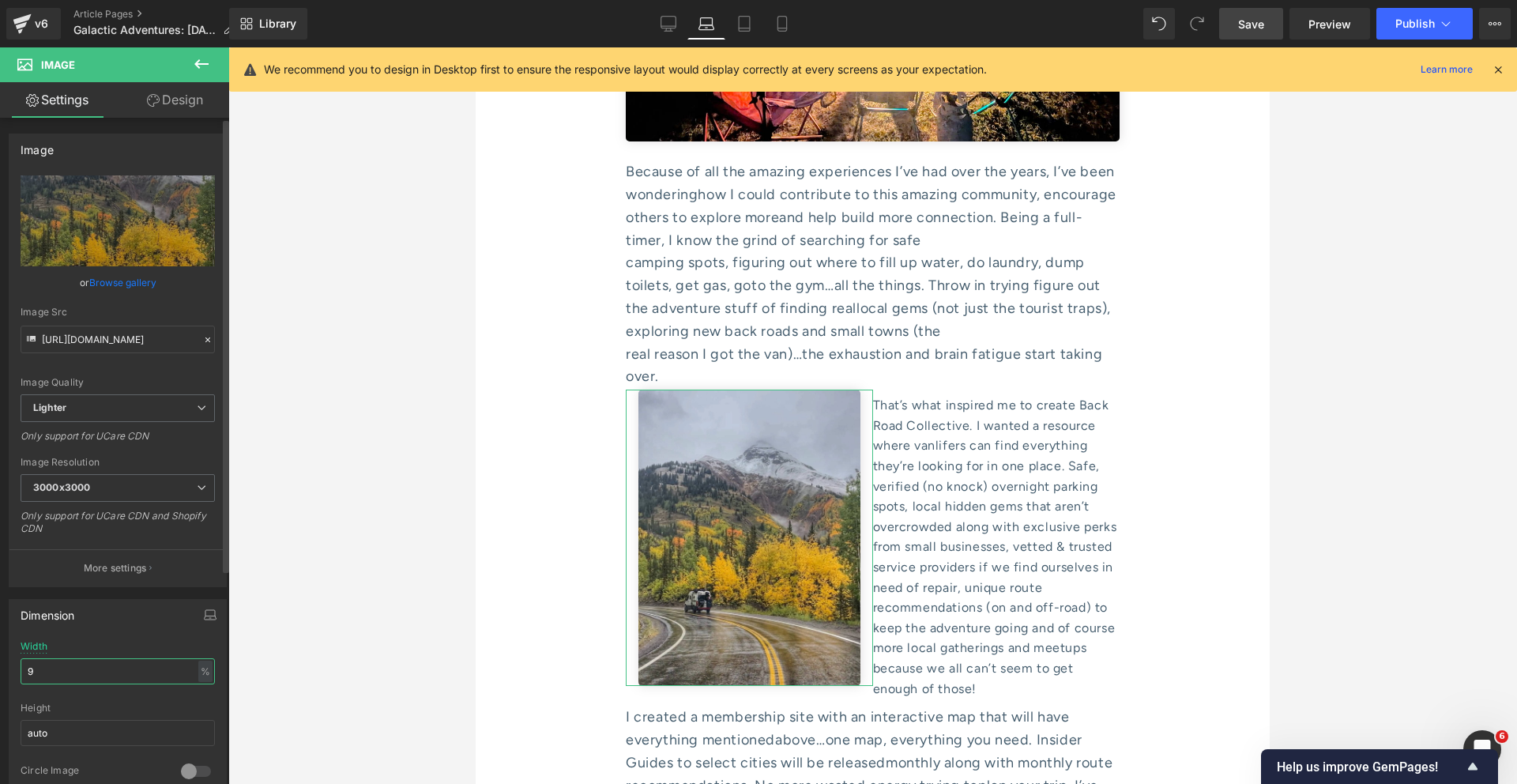
type input "95"
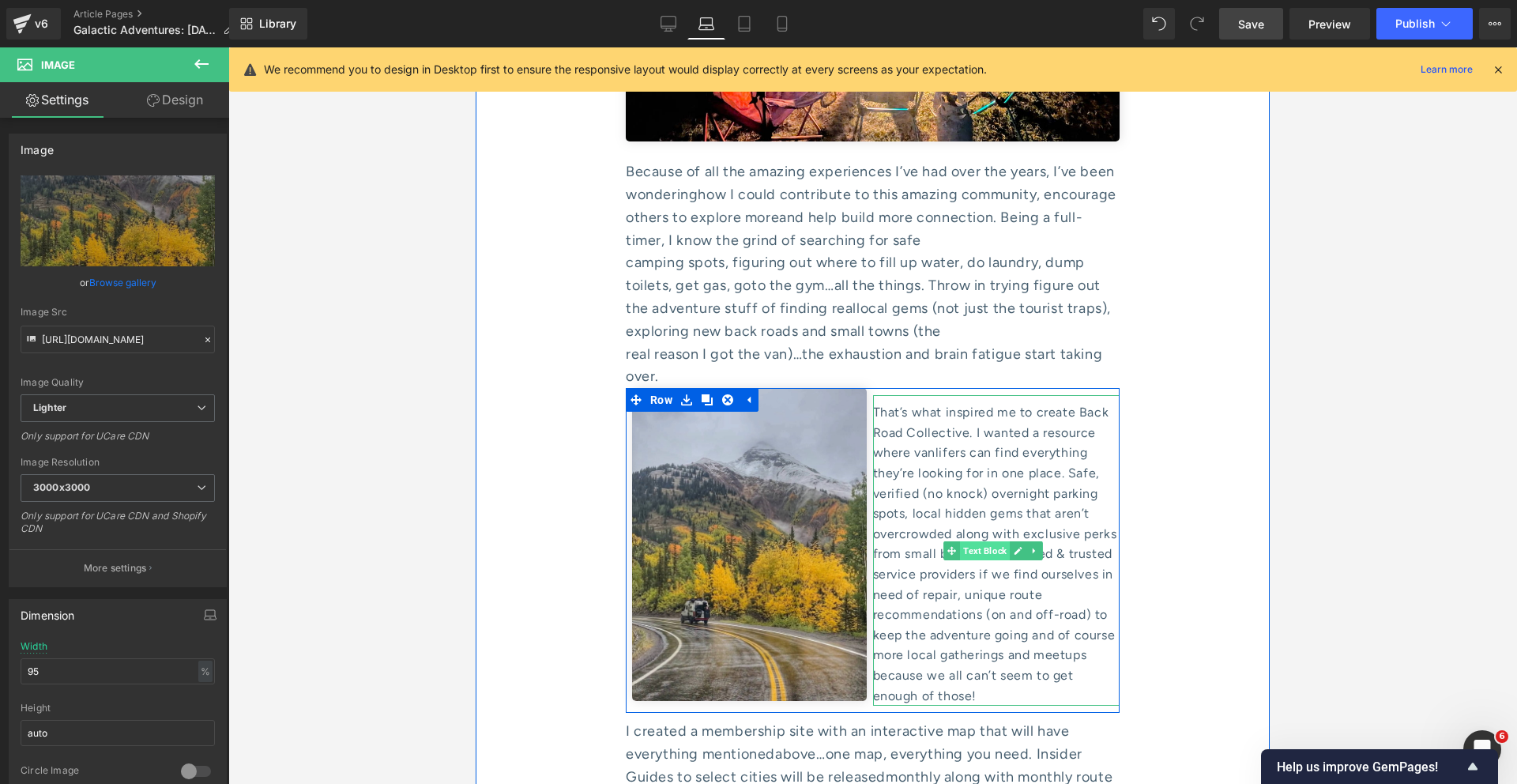
click at [973, 541] on span "Text Block" at bounding box center [985, 550] width 50 height 19
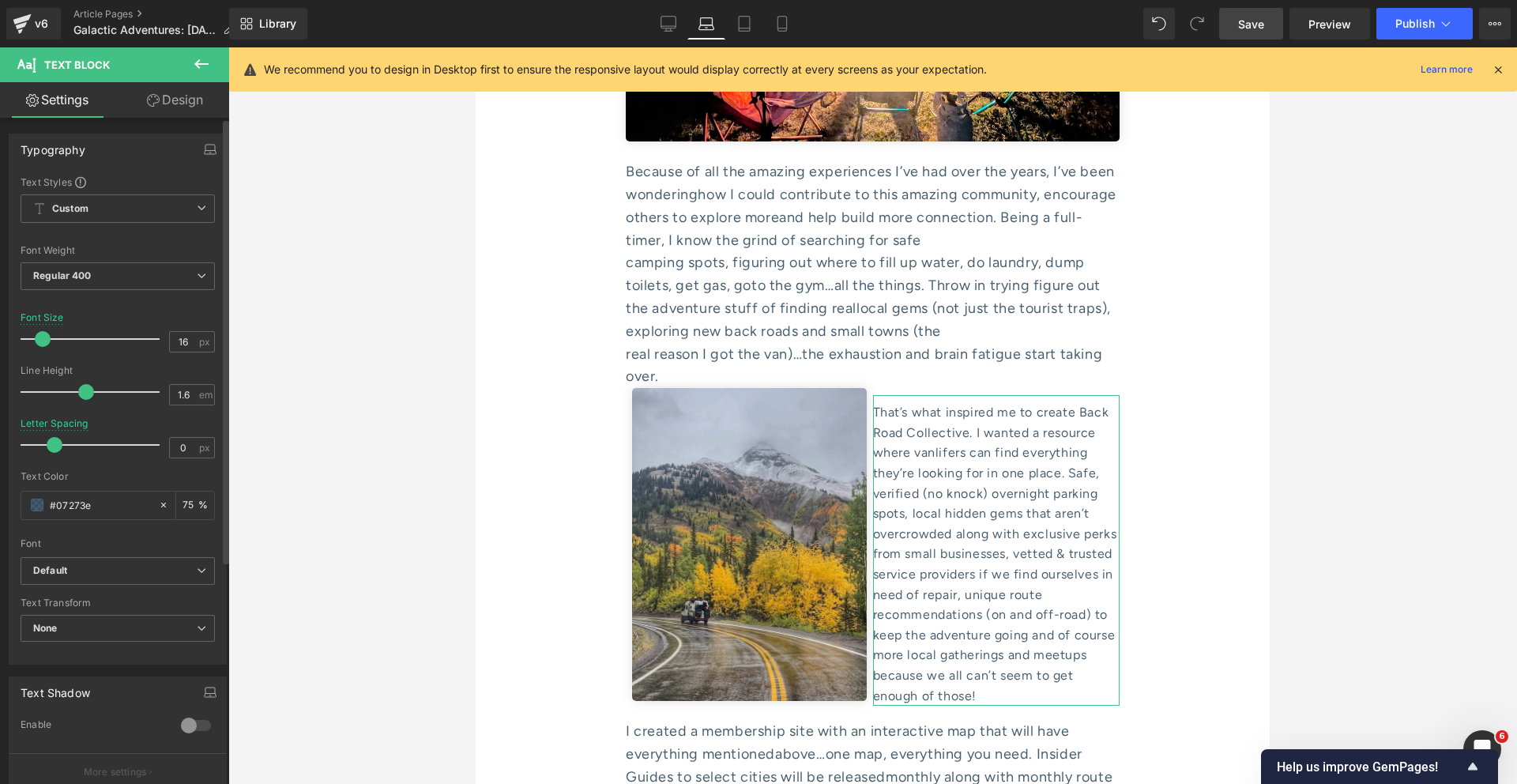
drag, startPoint x: 69, startPoint y: 445, endPoint x: 54, endPoint y: 445, distance: 15.0
click at [54, 445] on span at bounding box center [55, 445] width 16 height 16
type input "0.6"
click at [164, 98] on link "Design" at bounding box center [174, 99] width 115 height 35
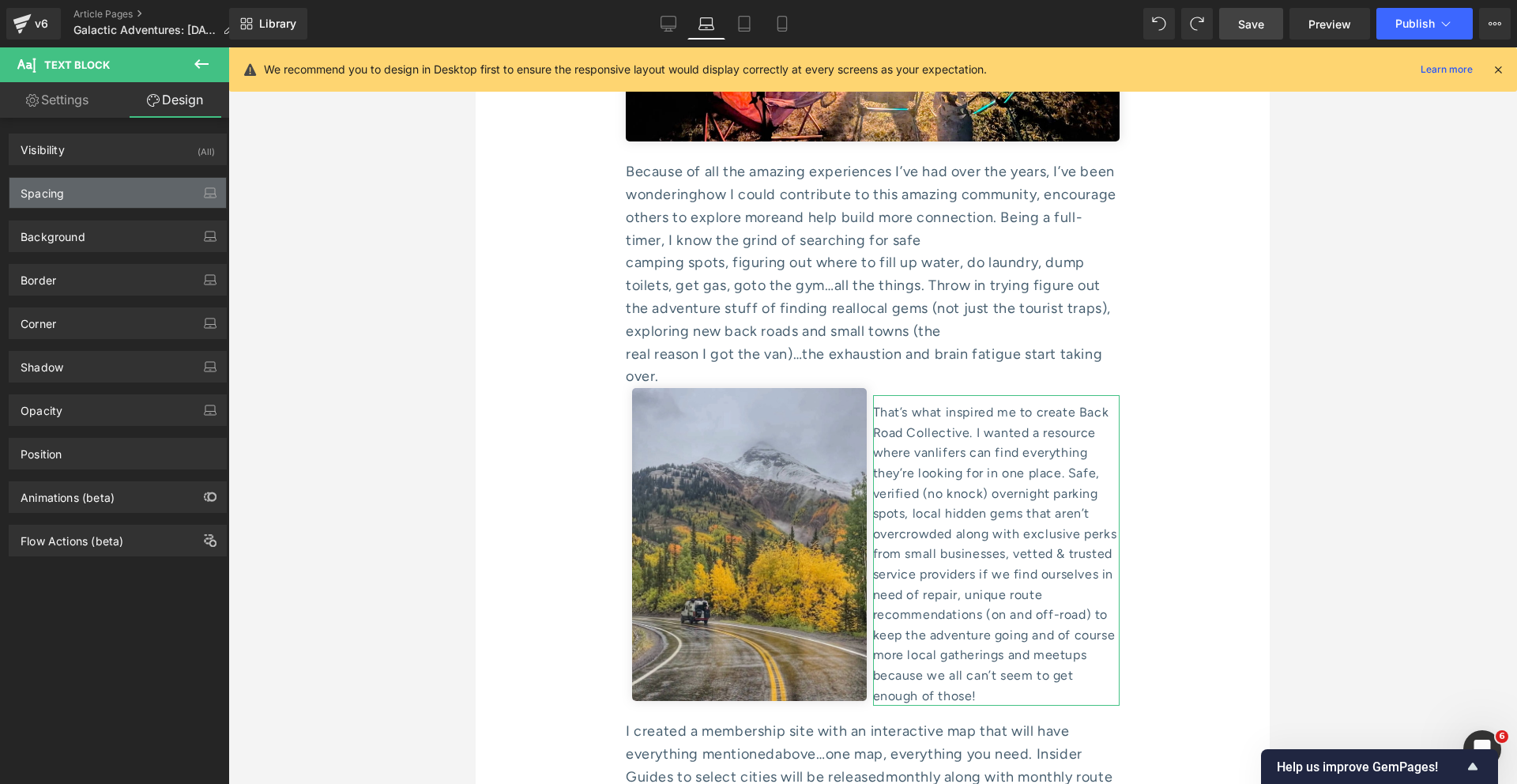
type input "0"
type input "9"
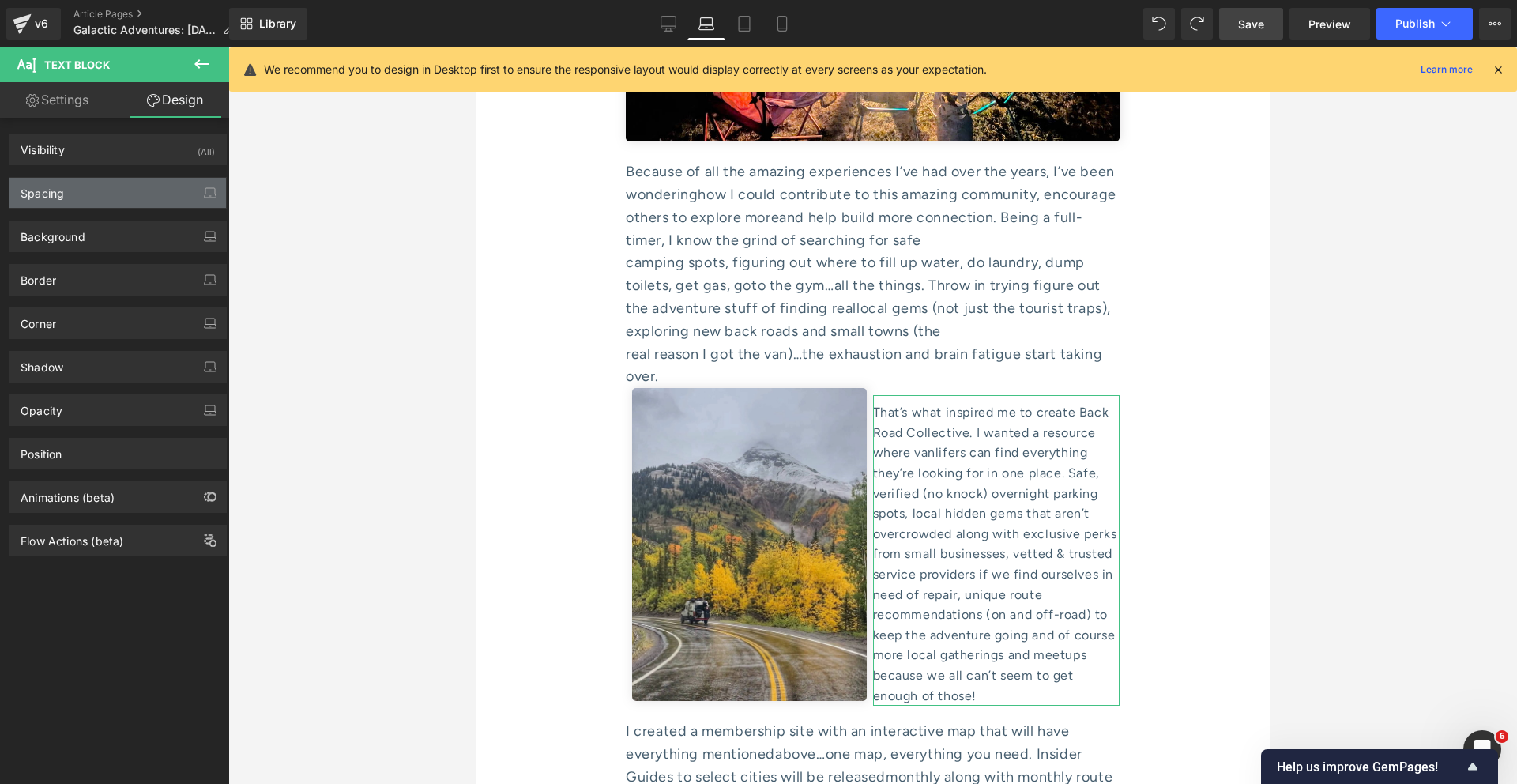
type input "0"
click at [103, 188] on div "Spacing" at bounding box center [118, 192] width 217 height 30
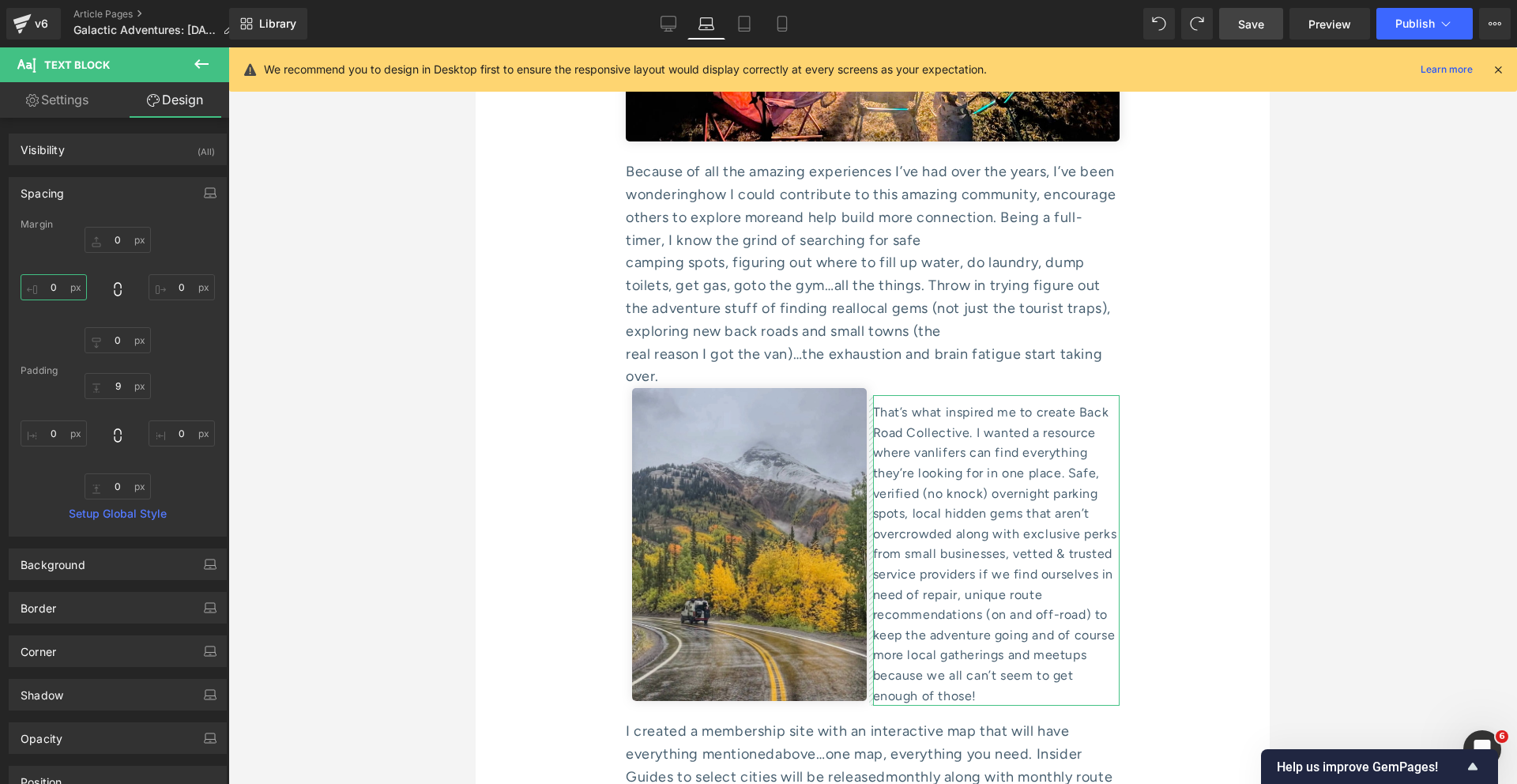
click at [55, 289] on input "0" at bounding box center [54, 287] width 67 height 26
type input "10"
click at [73, 105] on link "Settings" at bounding box center [57, 99] width 115 height 35
type input "75"
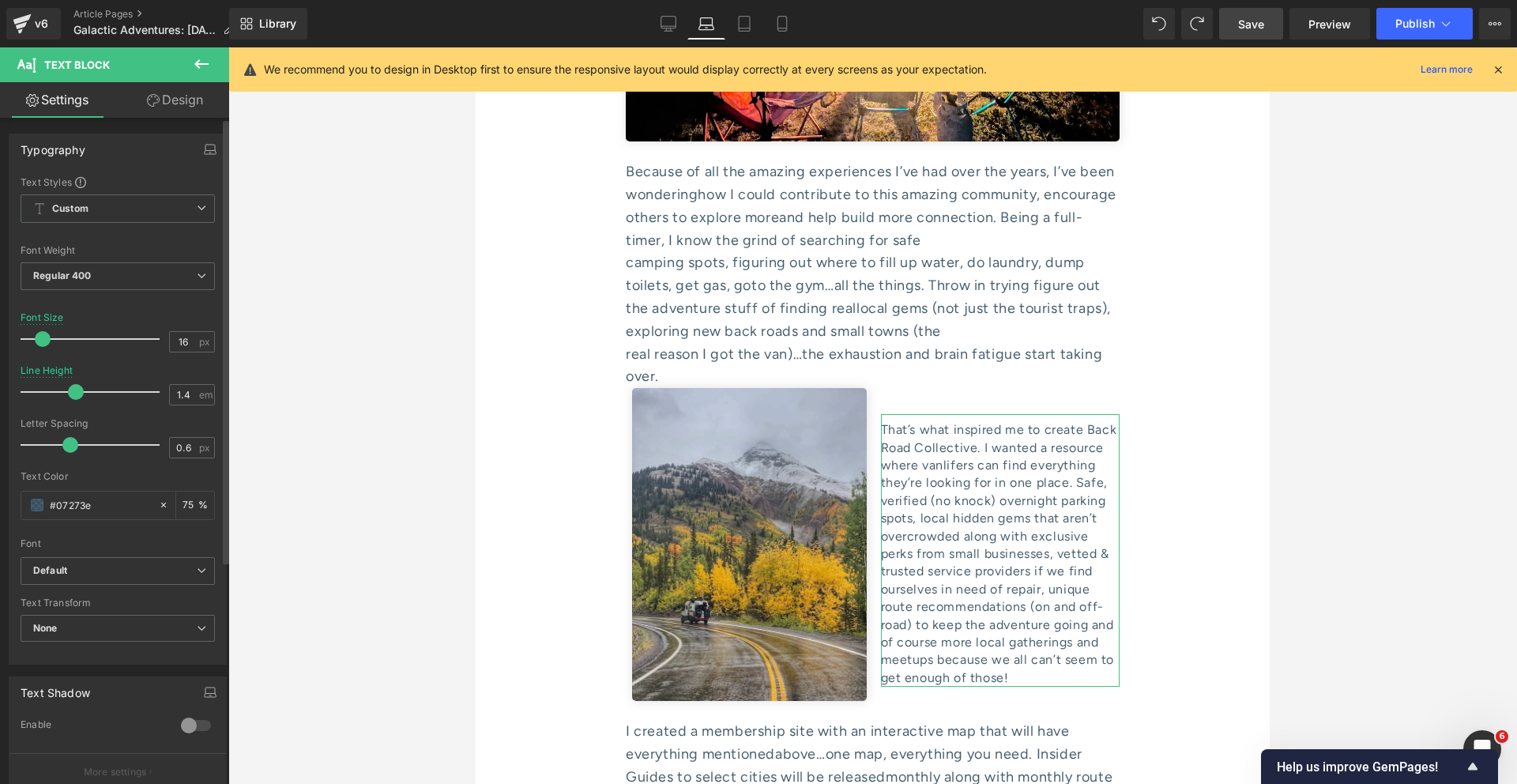
type input "1.5"
click at [78, 392] on span at bounding box center [81, 392] width 16 height 16
click at [162, 115] on link "Design" at bounding box center [174, 99] width 115 height 35
type input "0"
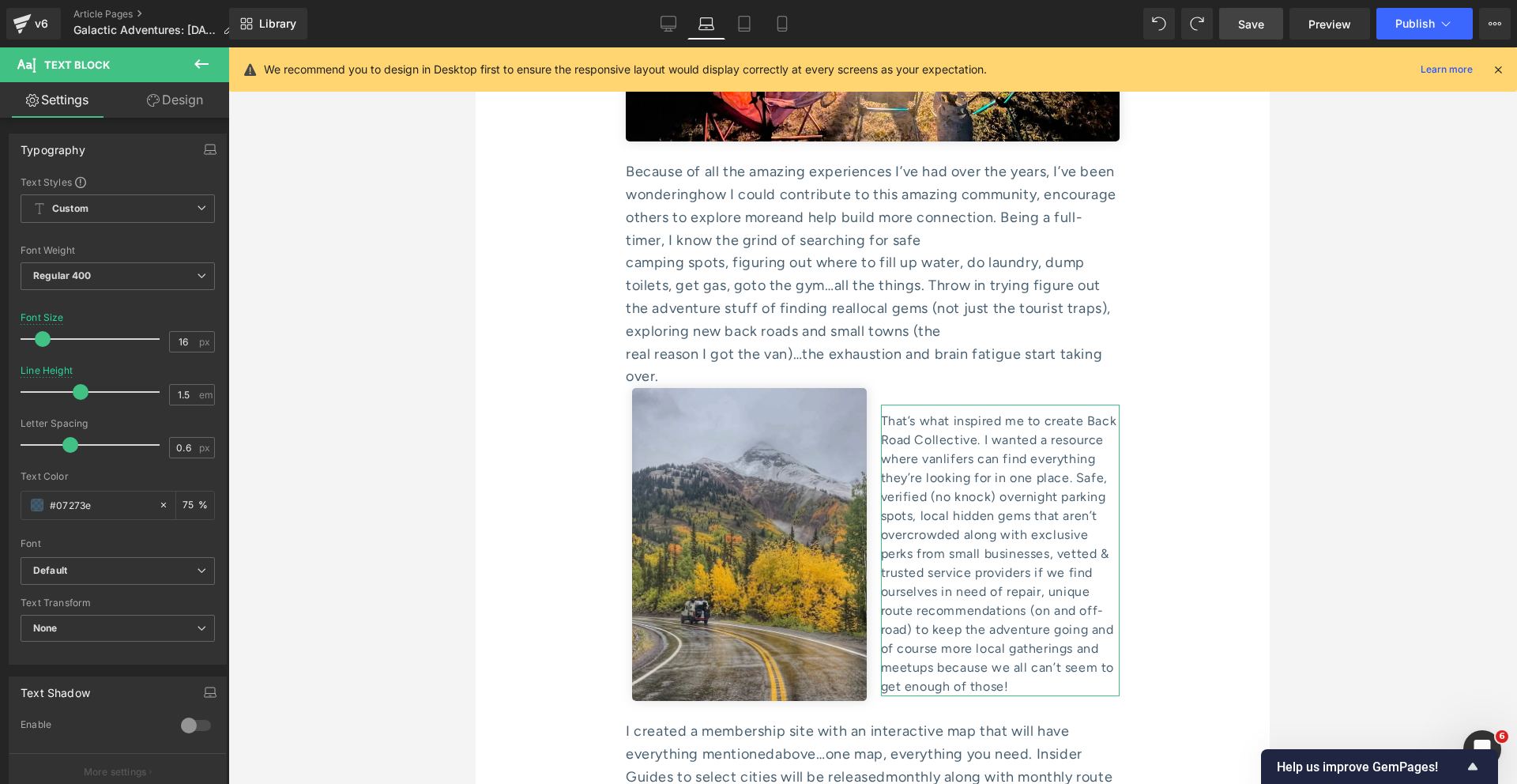
type input "0"
type input "10"
type input "9"
type input "0"
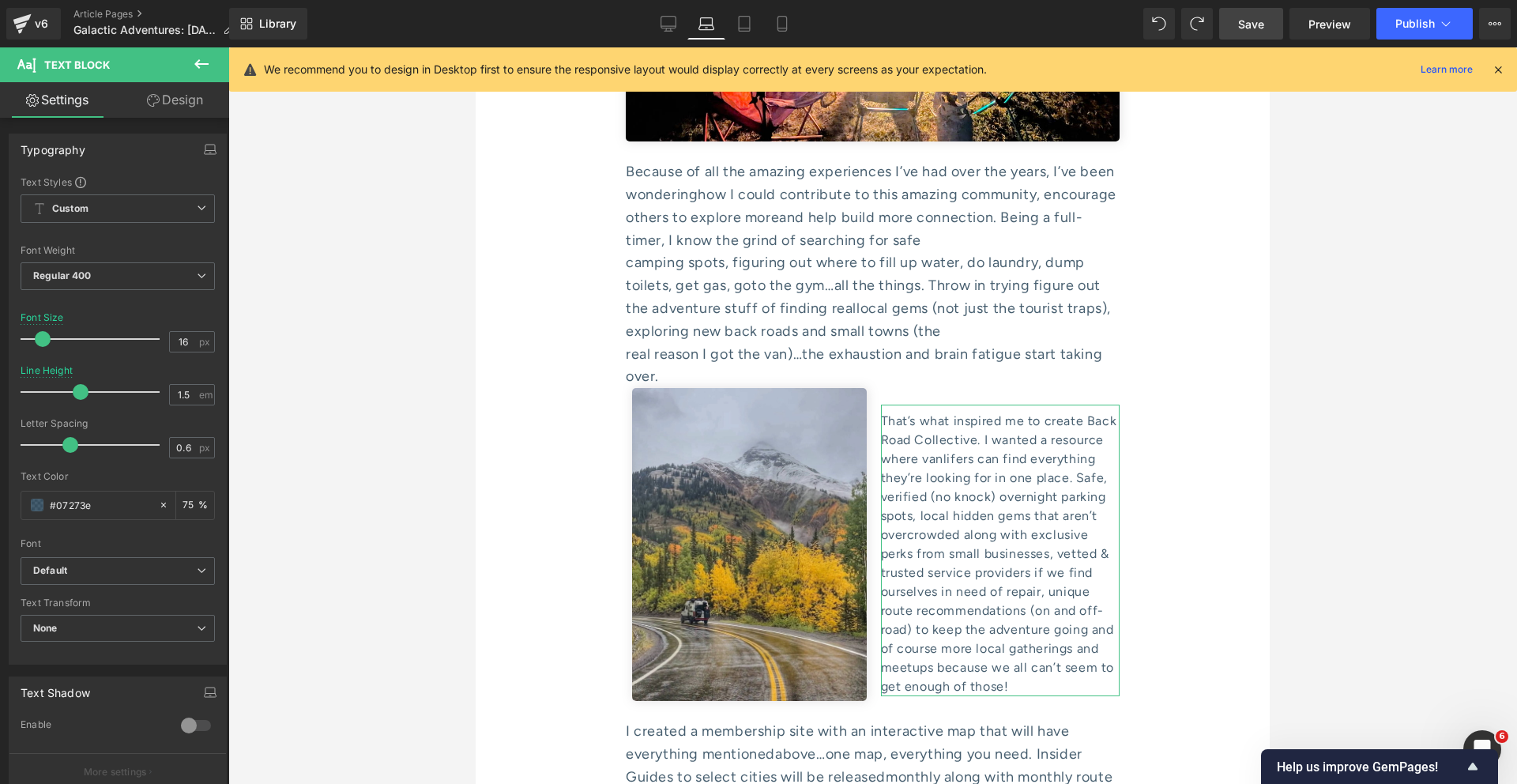
type input "0"
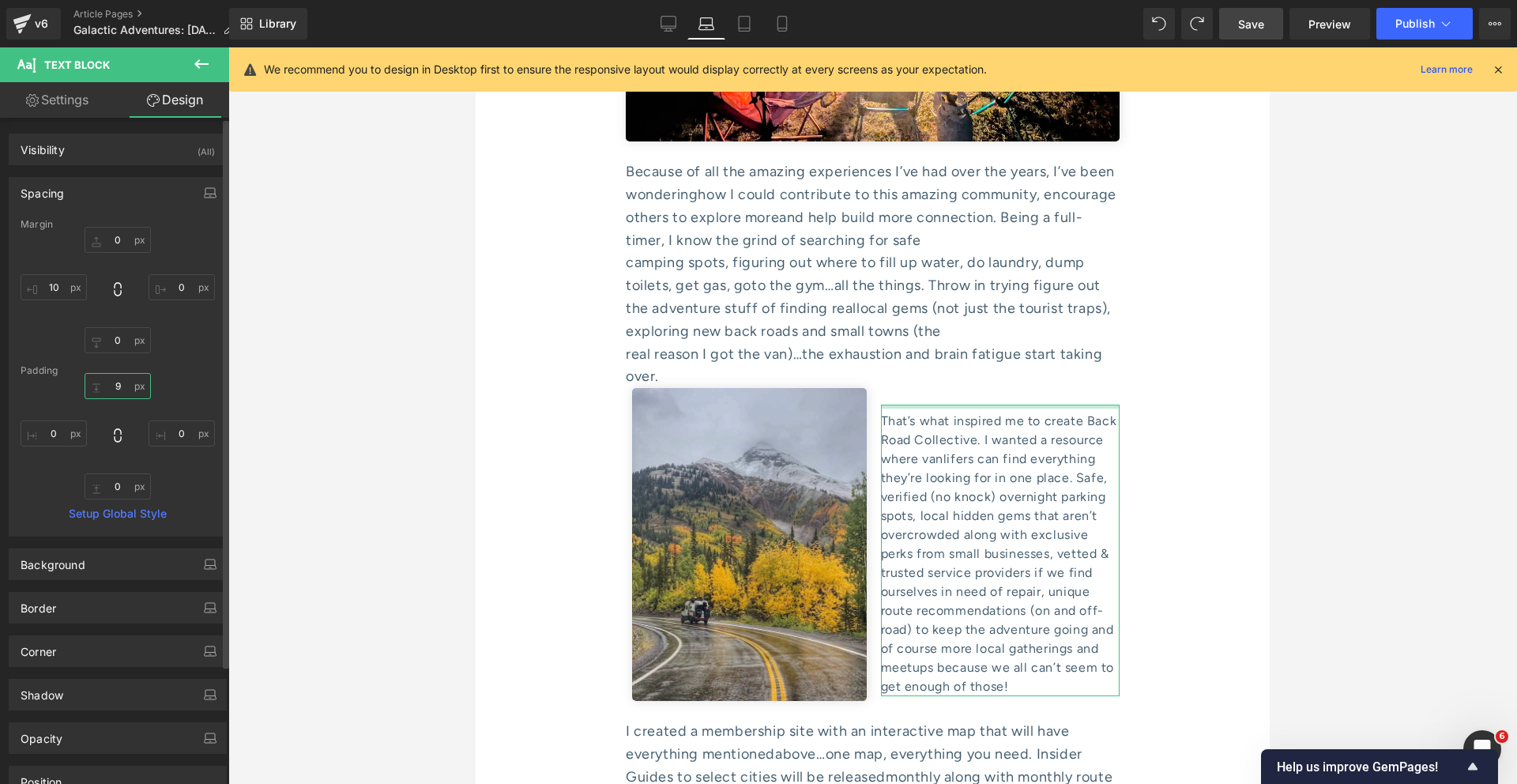
click at [112, 384] on input "9" at bounding box center [118, 385] width 67 height 26
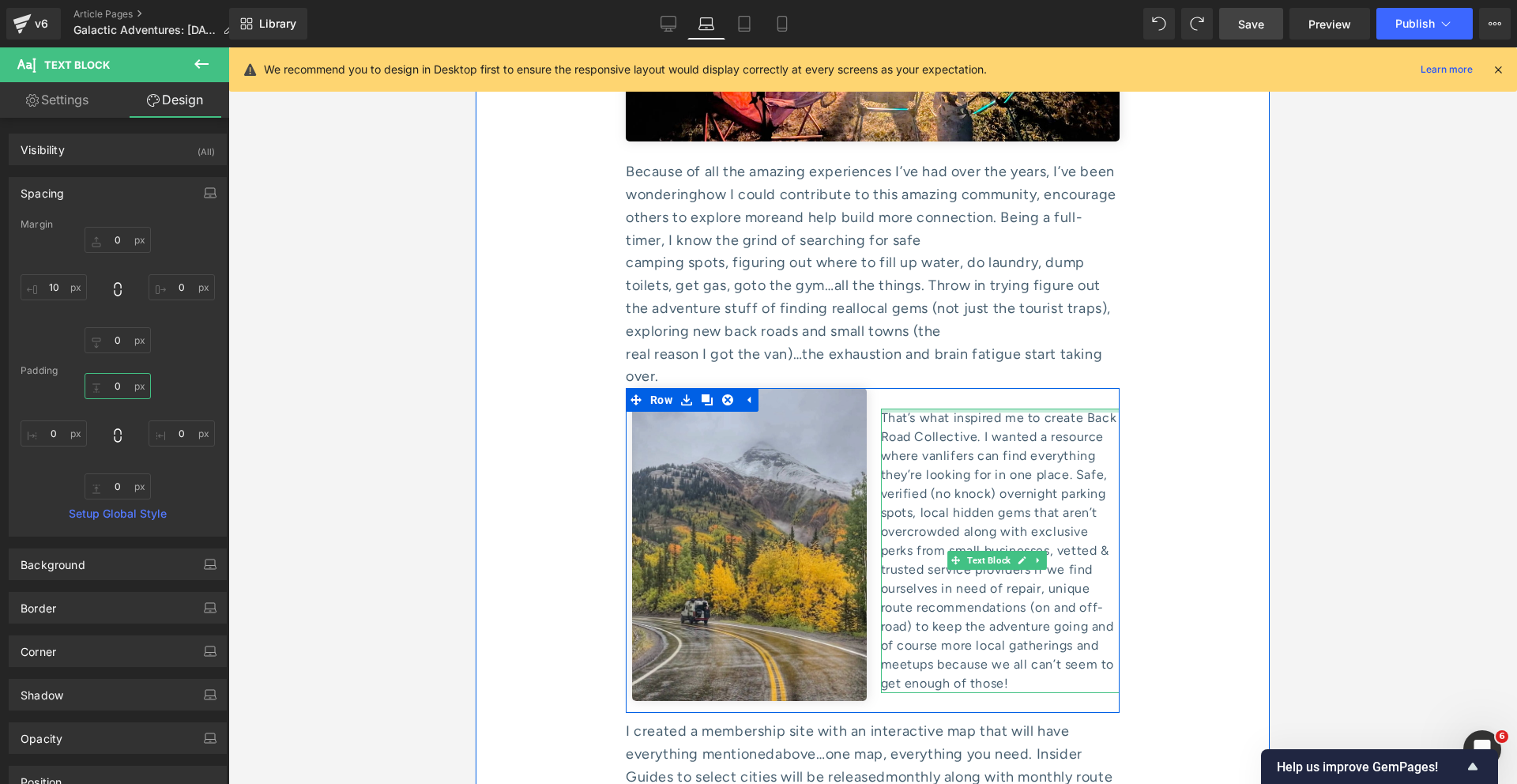
type input "0px"
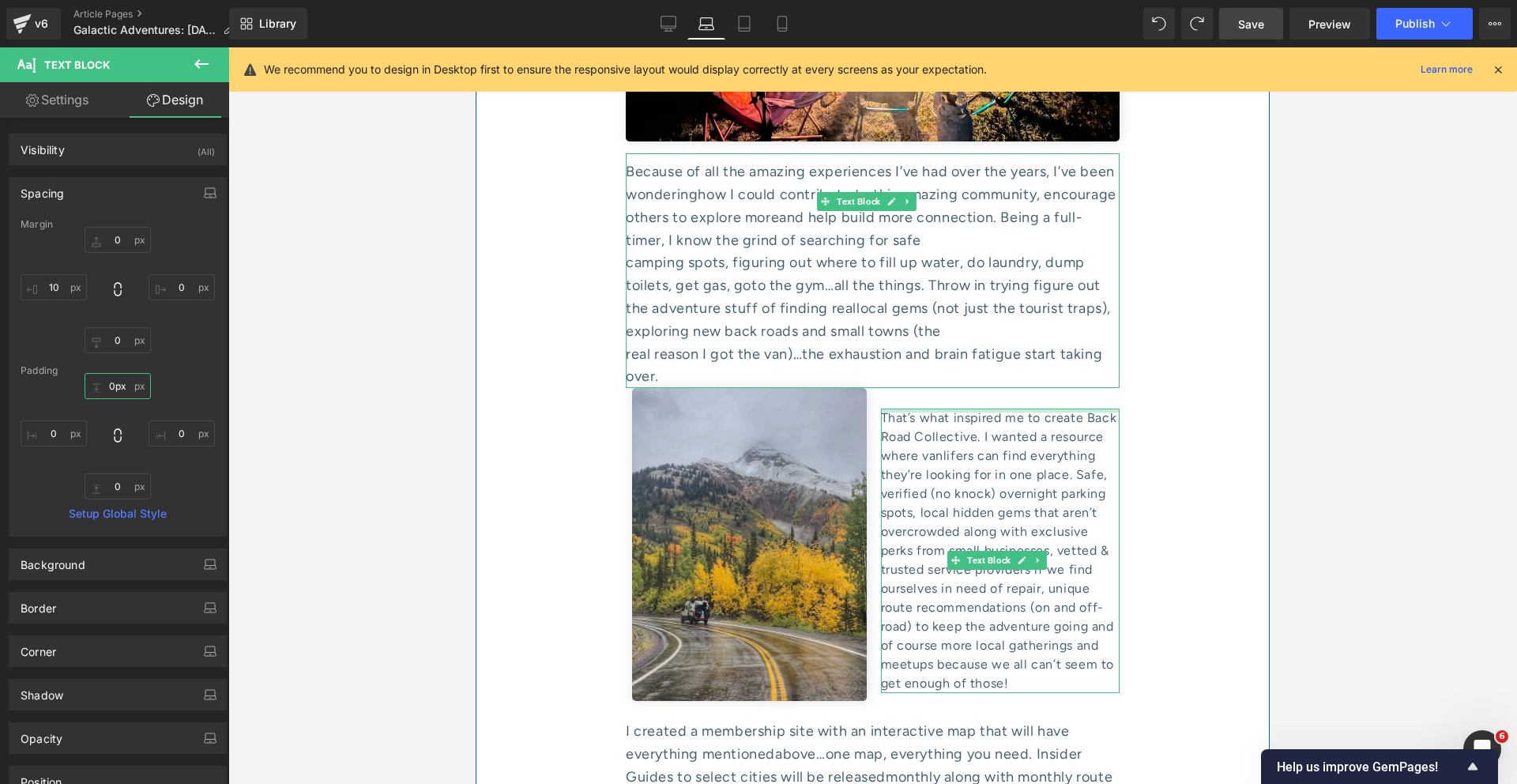
drag, startPoint x: 919, startPoint y: 257, endPoint x: 919, endPoint y: 244, distance: 13.0
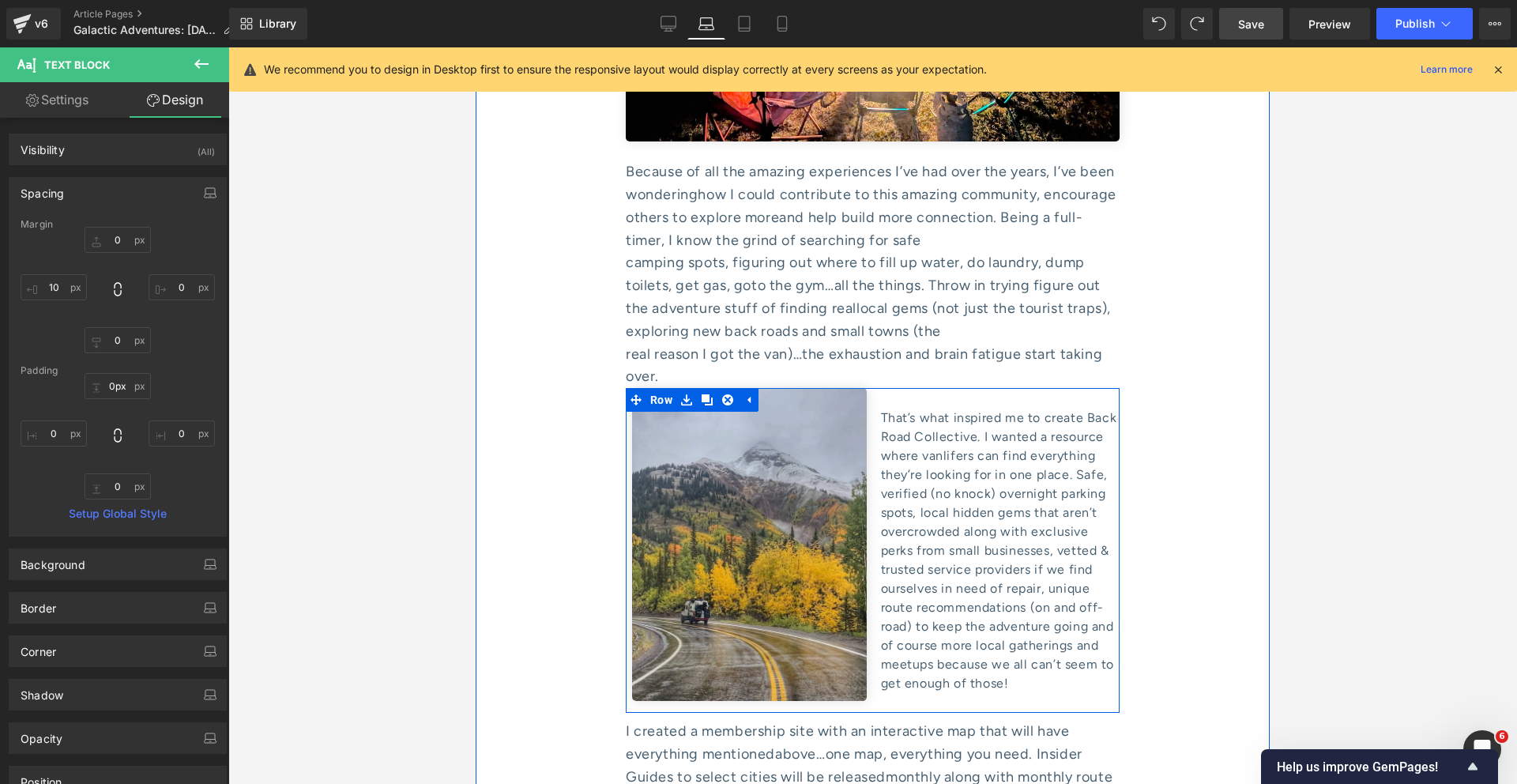
click at [874, 388] on div "That’s what inspired me to create Back Road Collective. I wanted a resource whe…" at bounding box center [997, 550] width 247 height 325
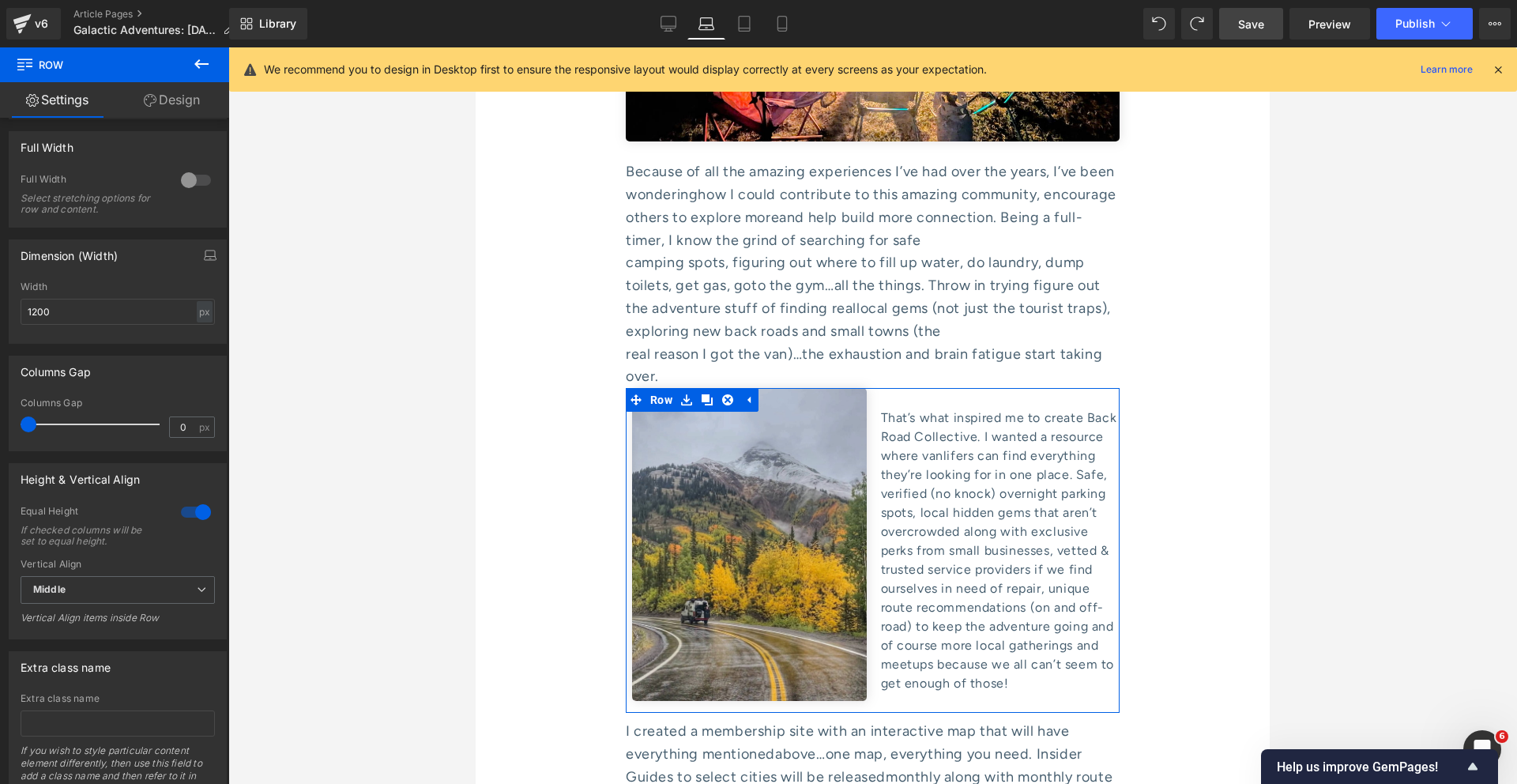
scroll to position [476, 0]
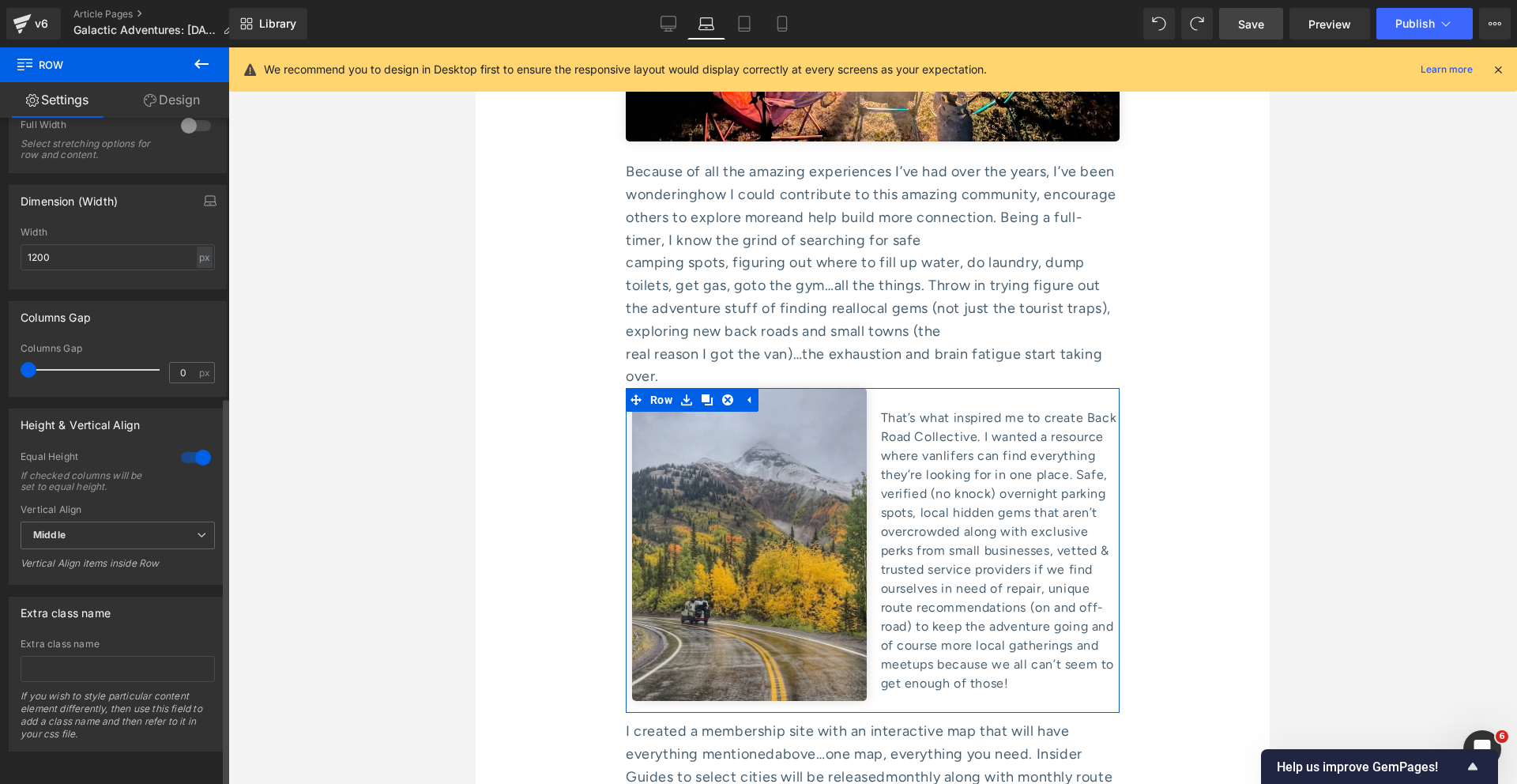
click at [117, 504] on div "Vertical Align Middle Top Middle Bottom Vertical Align items inside Row" at bounding box center [117, 542] width 194 height 76
click at [107, 525] on span "Middle" at bounding box center [117, 535] width 194 height 28
click at [96, 553] on li "Top" at bounding box center [115, 563] width 188 height 23
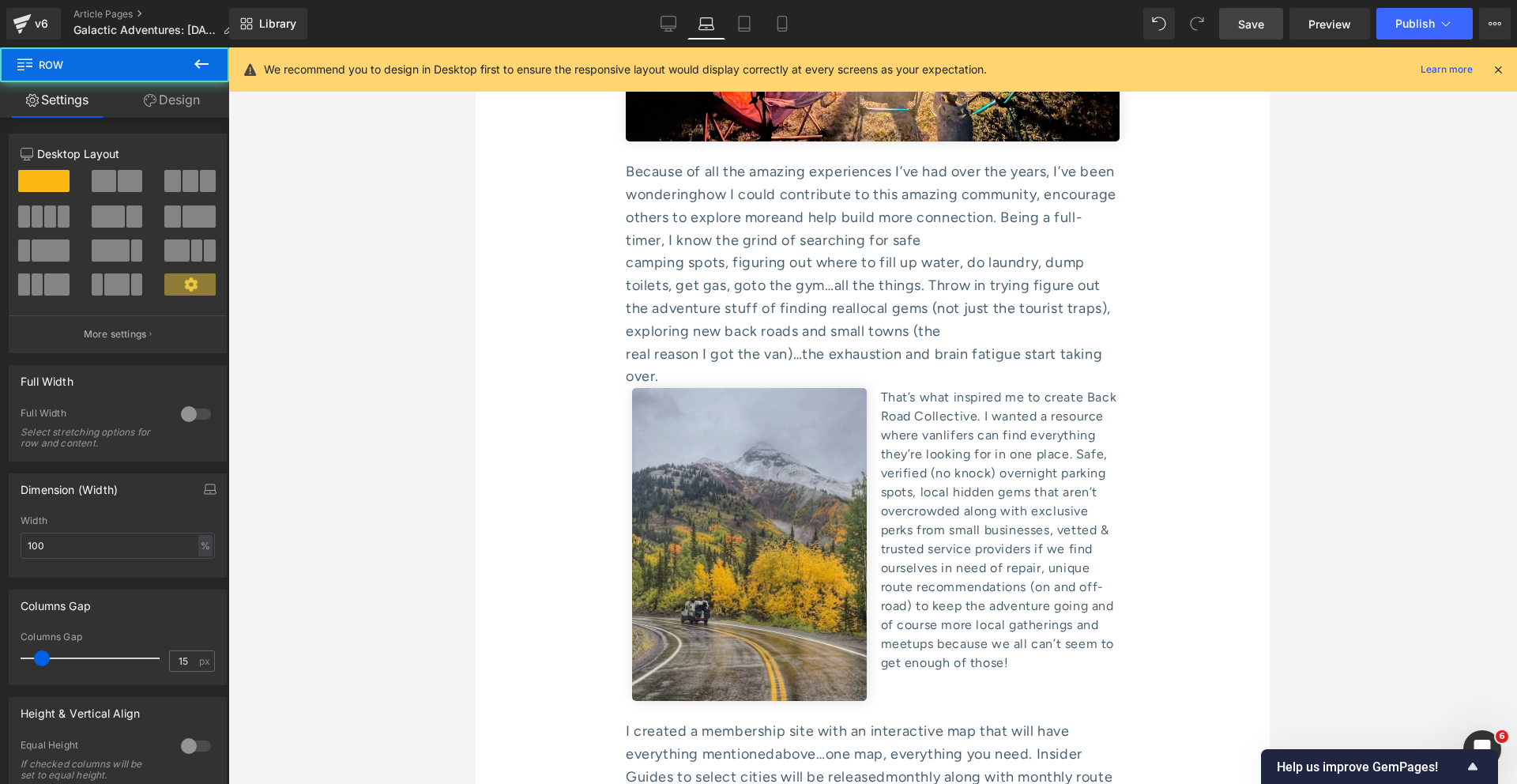
click at [368, 483] on div at bounding box center [873, 416] width 1289 height 736
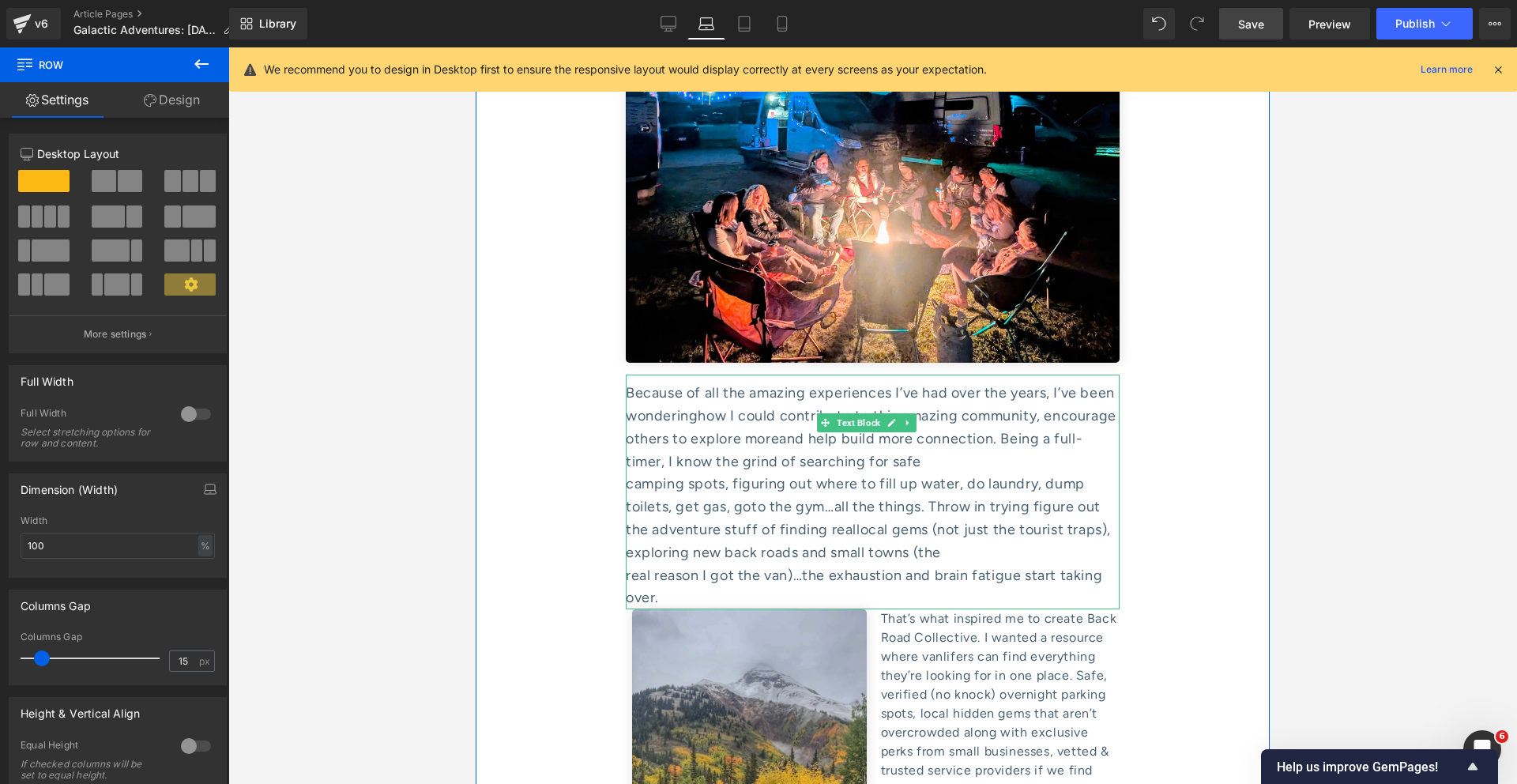
scroll to position [6564, 0]
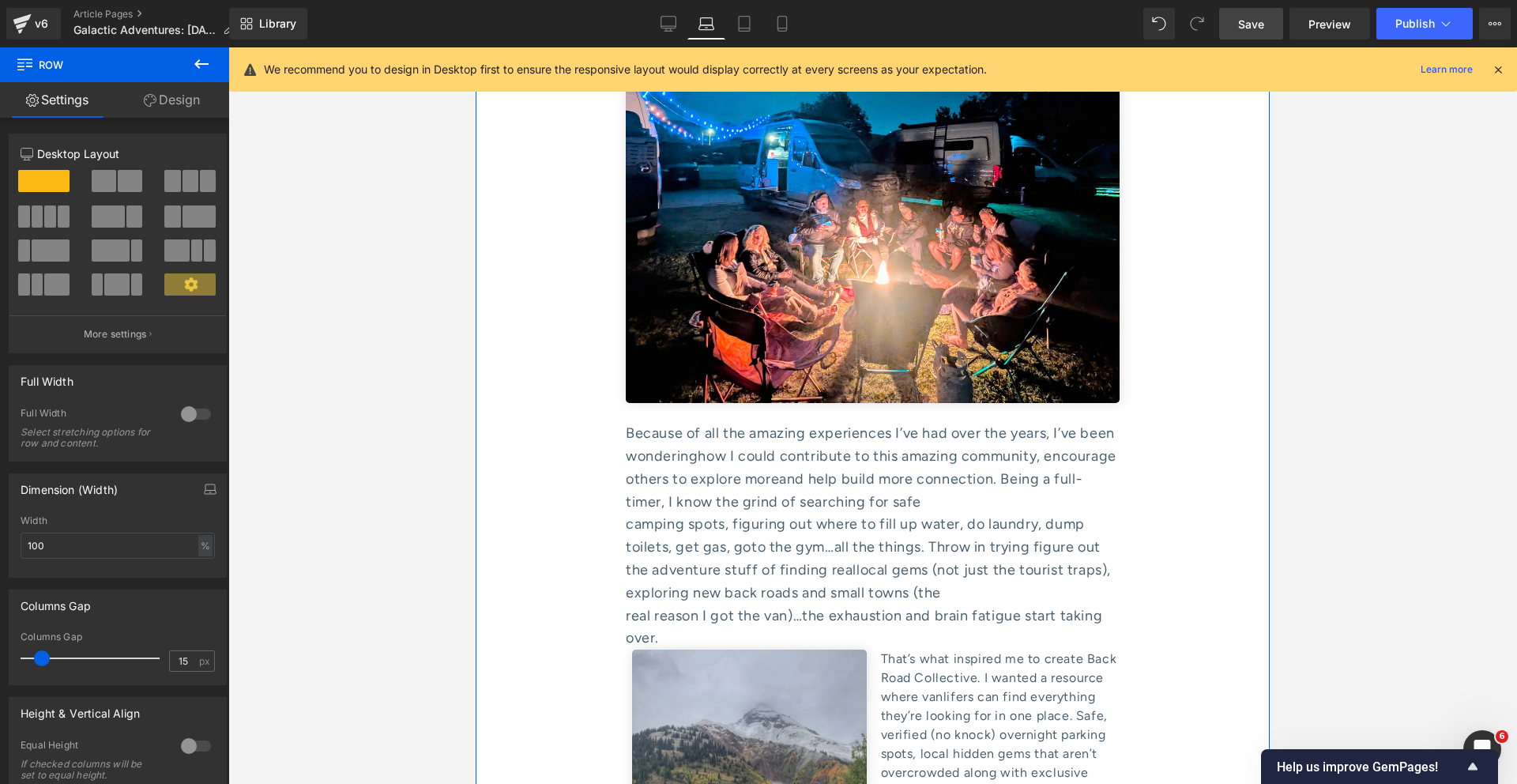
click at [728, 470] on span "and help build more connection. Being a full-timer, I know the grind of searchi…" at bounding box center [855, 490] width 457 height 41
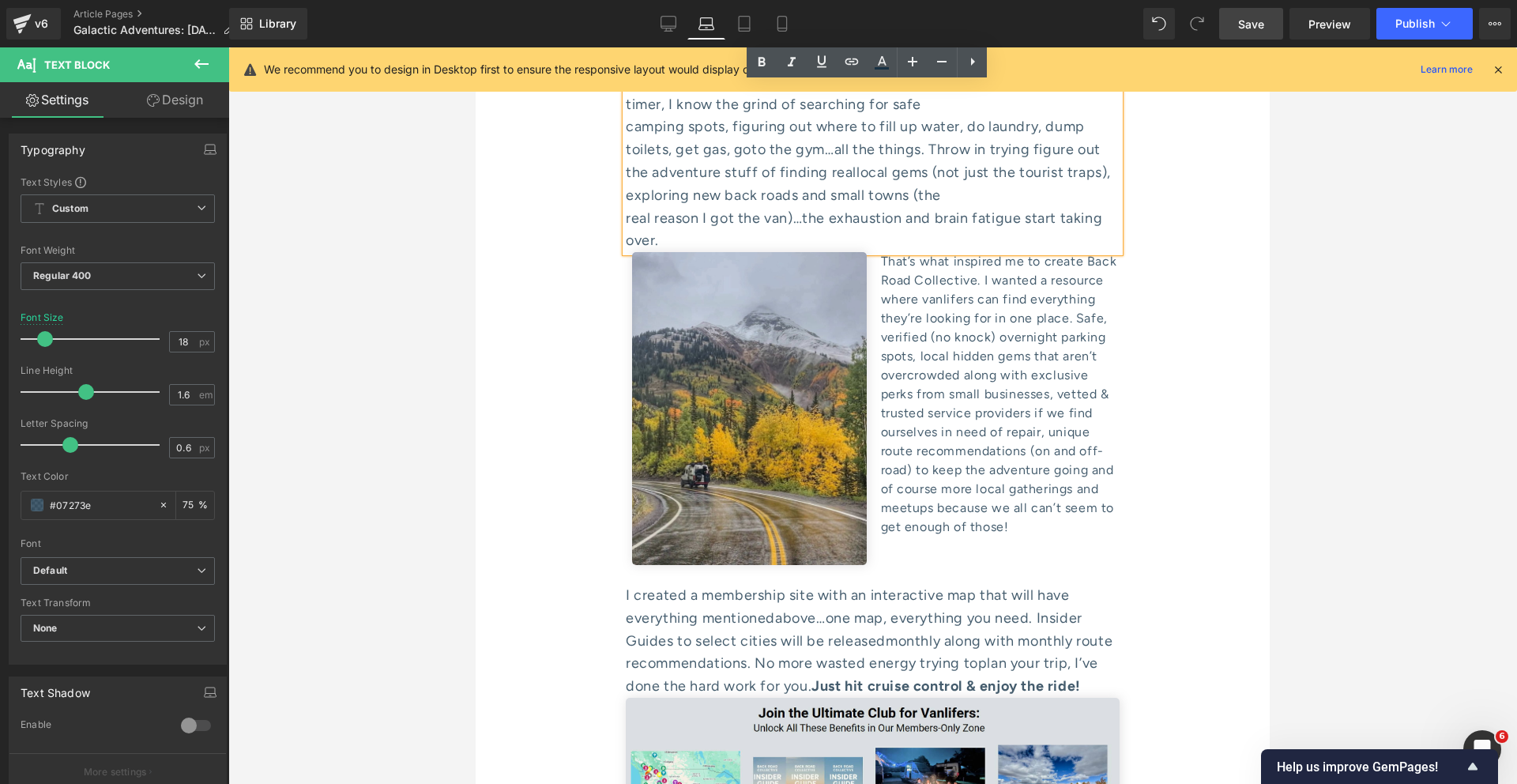
scroll to position [7107, 0]
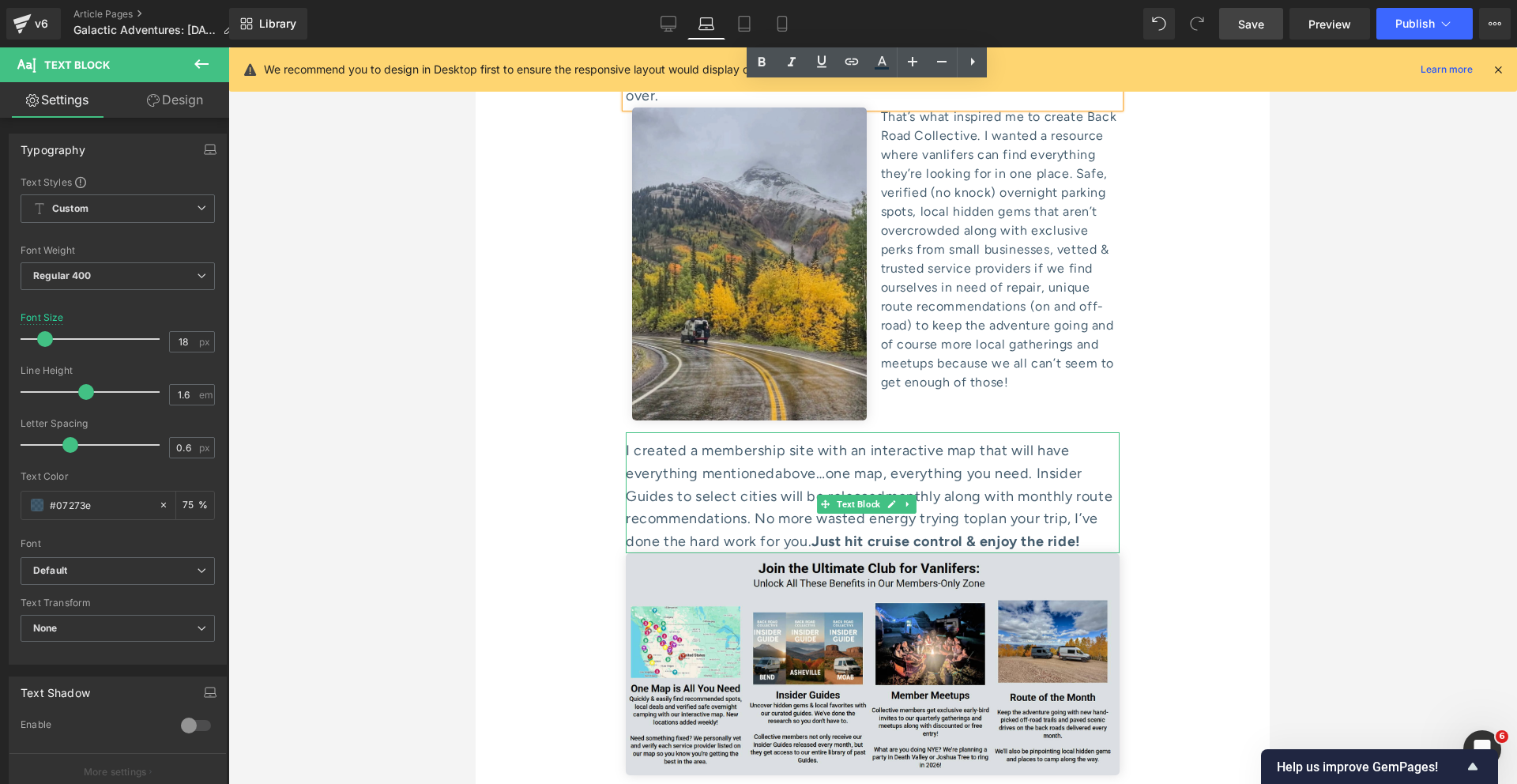
click at [864, 439] on div "I created a membership site with an interactive map that will have everything m…" at bounding box center [873, 496] width 494 height 114
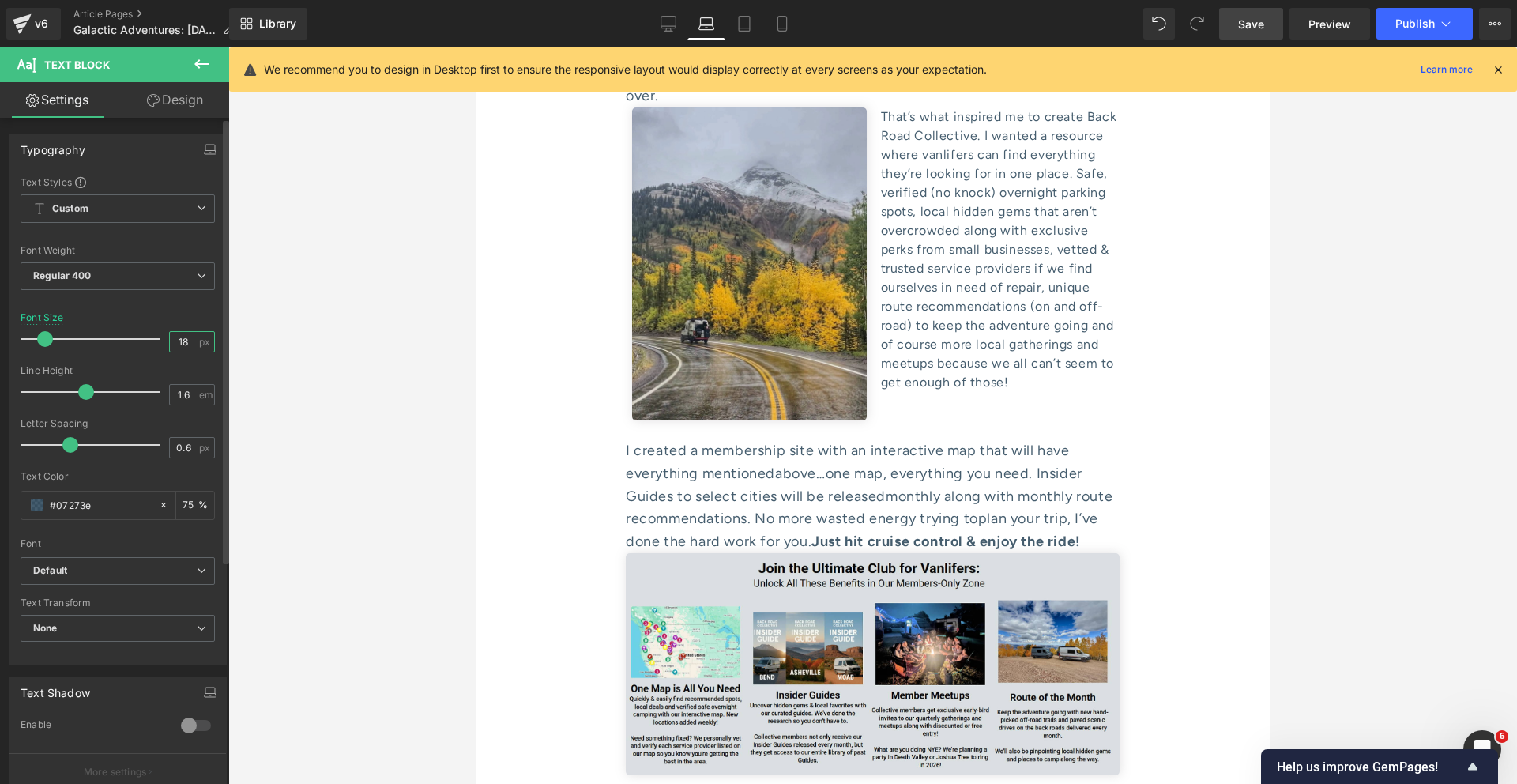
click at [179, 340] on input "18" at bounding box center [183, 342] width 28 height 20
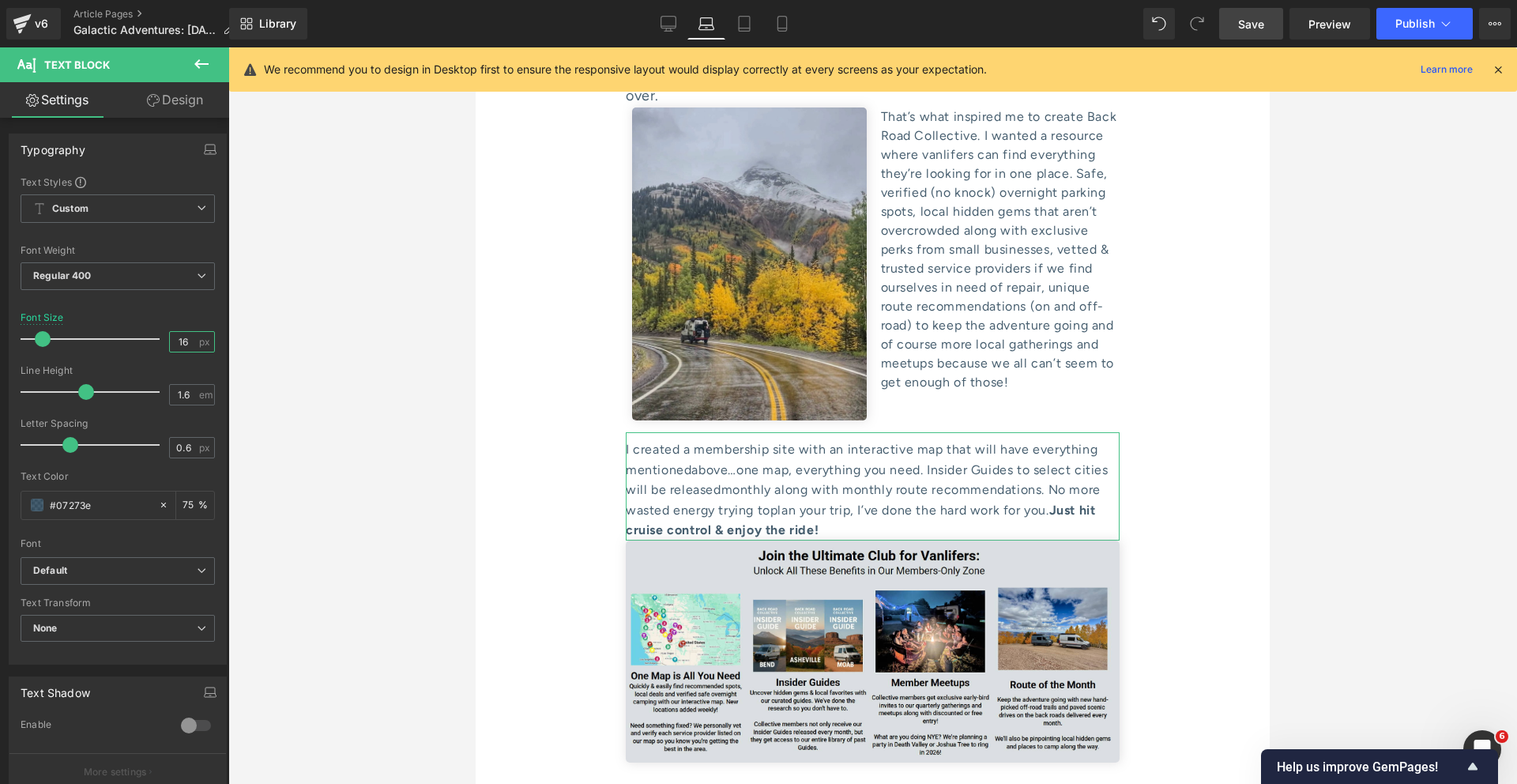
type input "16"
click at [169, 103] on link "Design" at bounding box center [174, 99] width 115 height 35
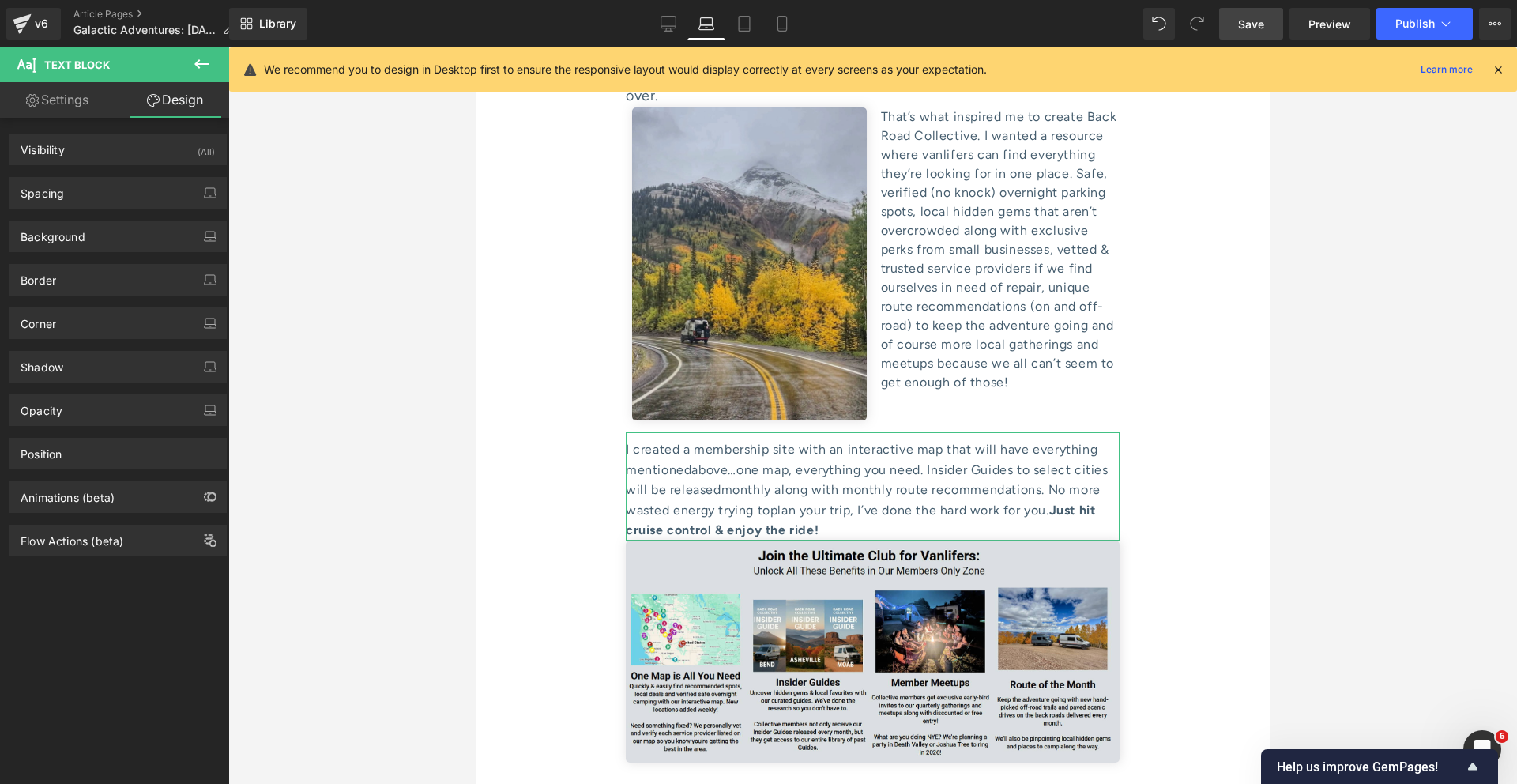
type input "0"
type input "9"
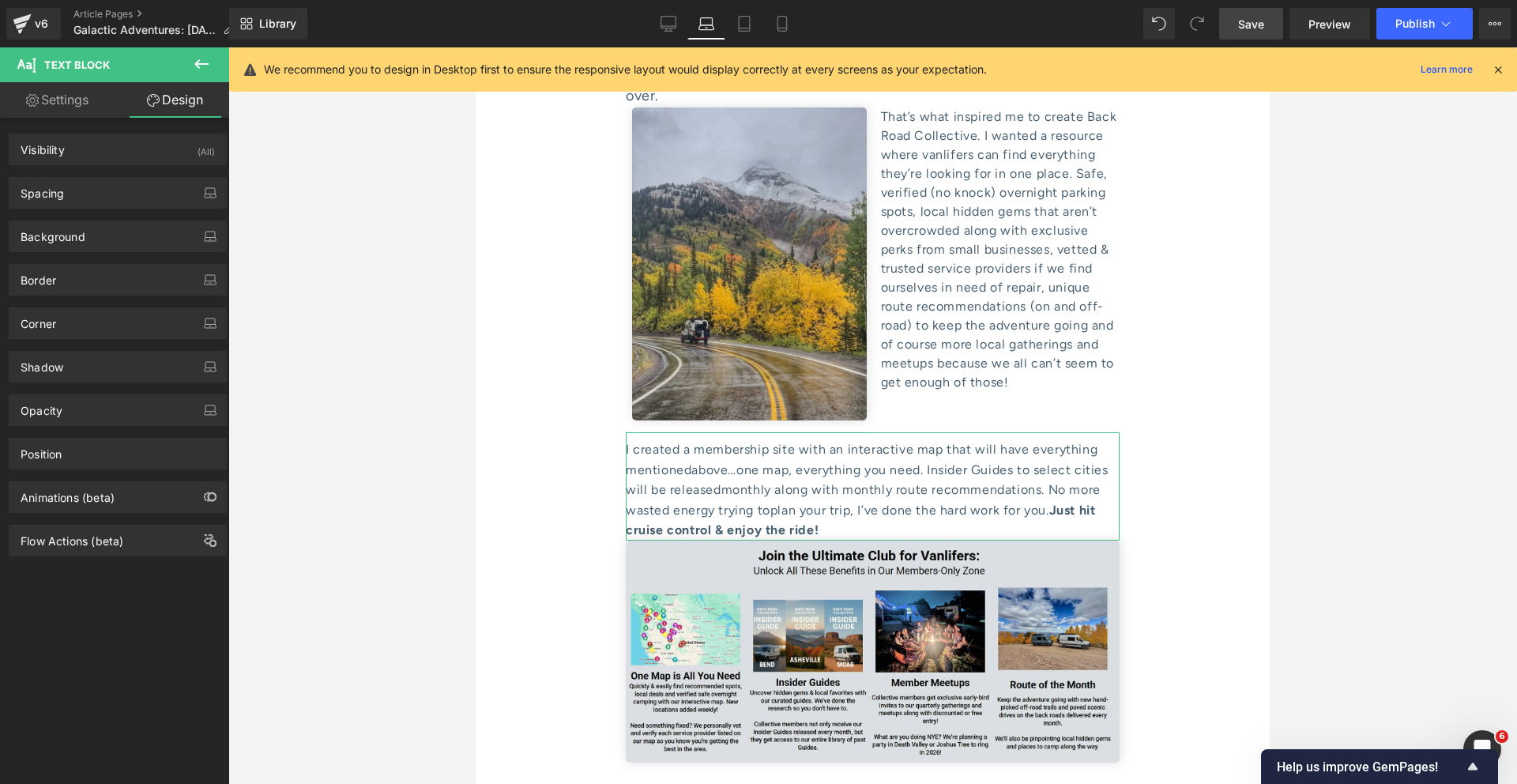
type input "0"
click at [127, 175] on div "Spacing Margin 0px 0 0px 0 0px 0 0px 0 Padding 9px 9 0px 0 0px 0 0px 0 Setup Gl…" at bounding box center [118, 187] width 236 height 43
click at [106, 207] on div "Spacing" at bounding box center [118, 192] width 217 height 30
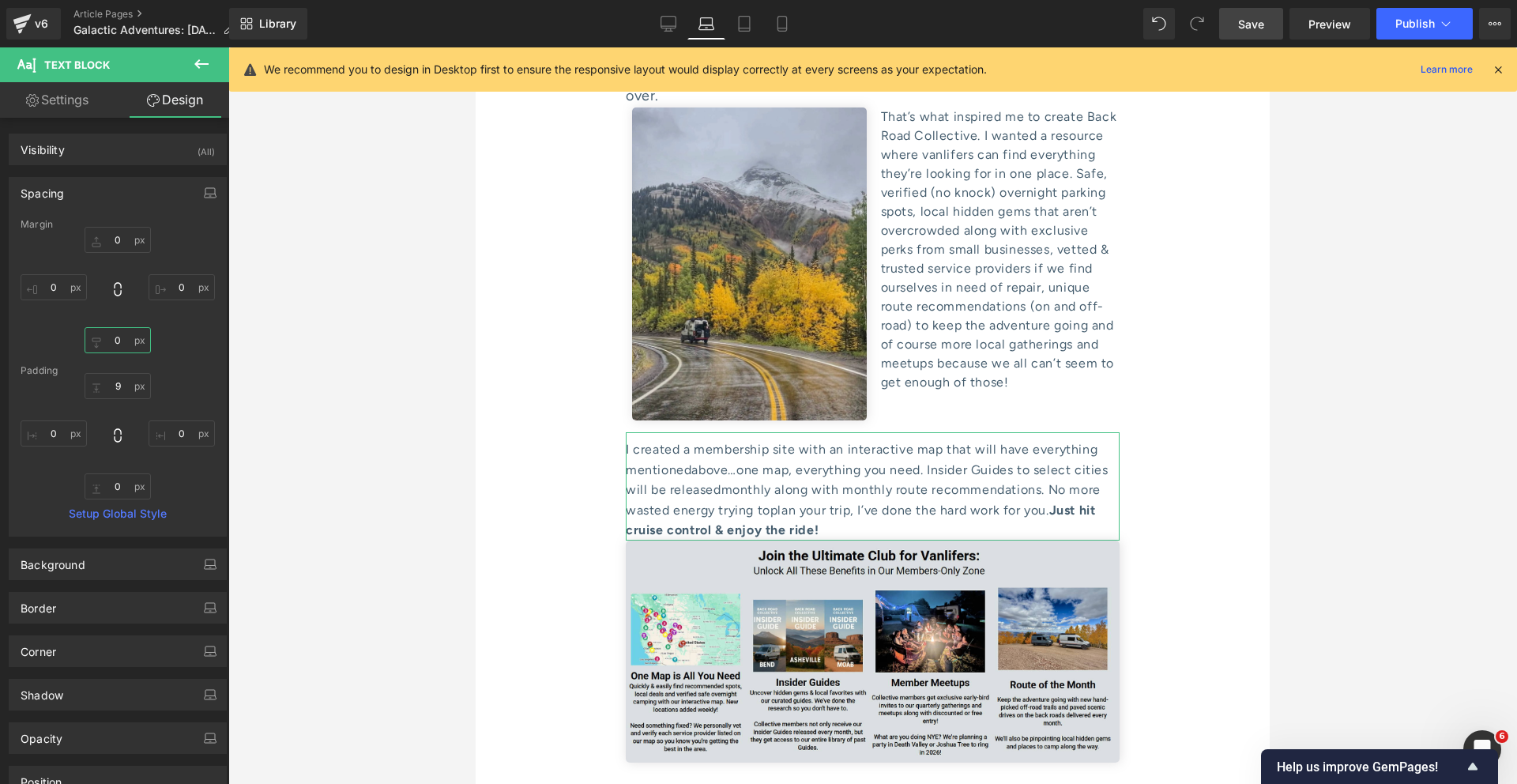
click at [113, 327] on input "0" at bounding box center [118, 340] width 67 height 26
click at [119, 486] on input "0" at bounding box center [118, 486] width 67 height 26
type input "10"
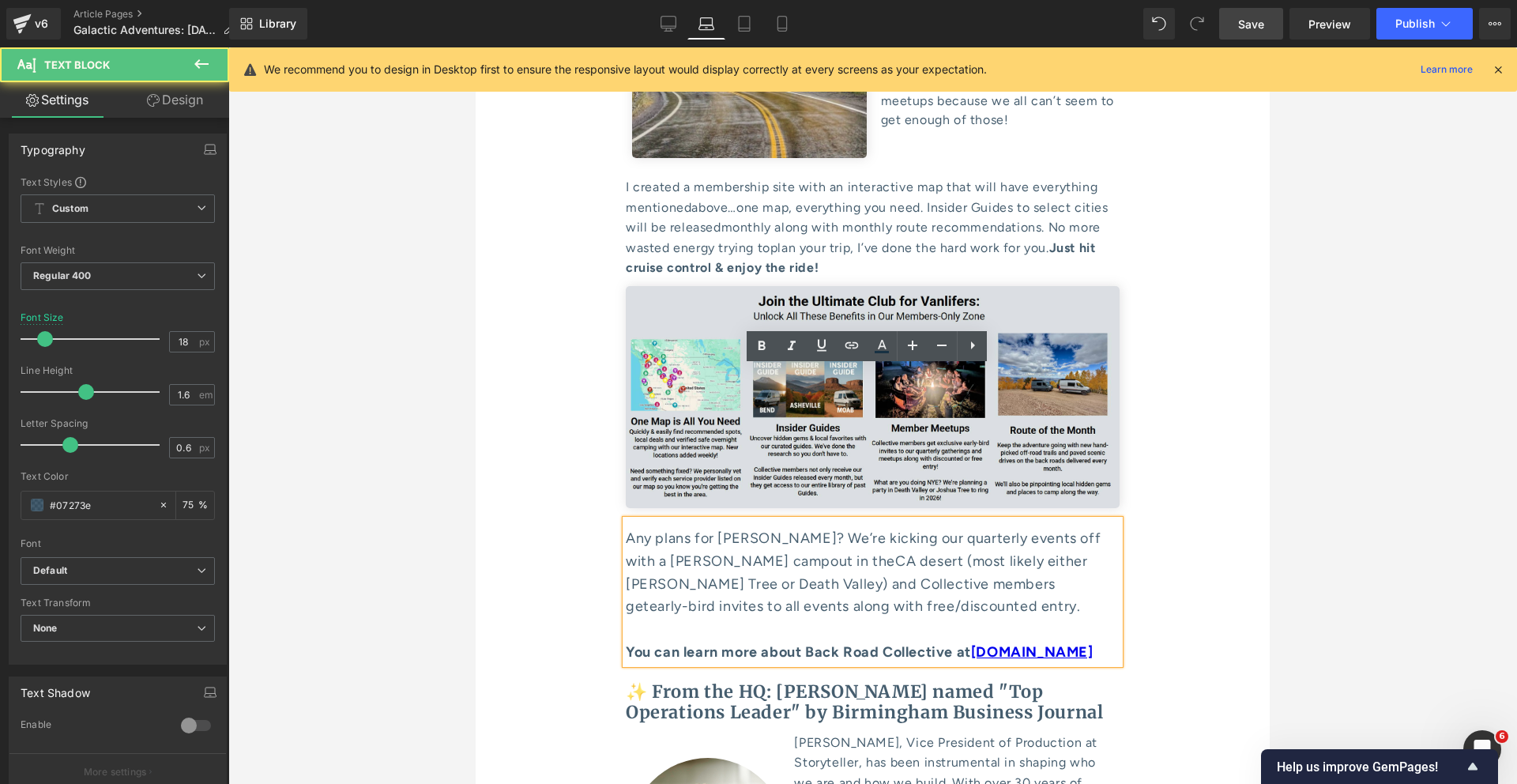
scroll to position [7370, 0]
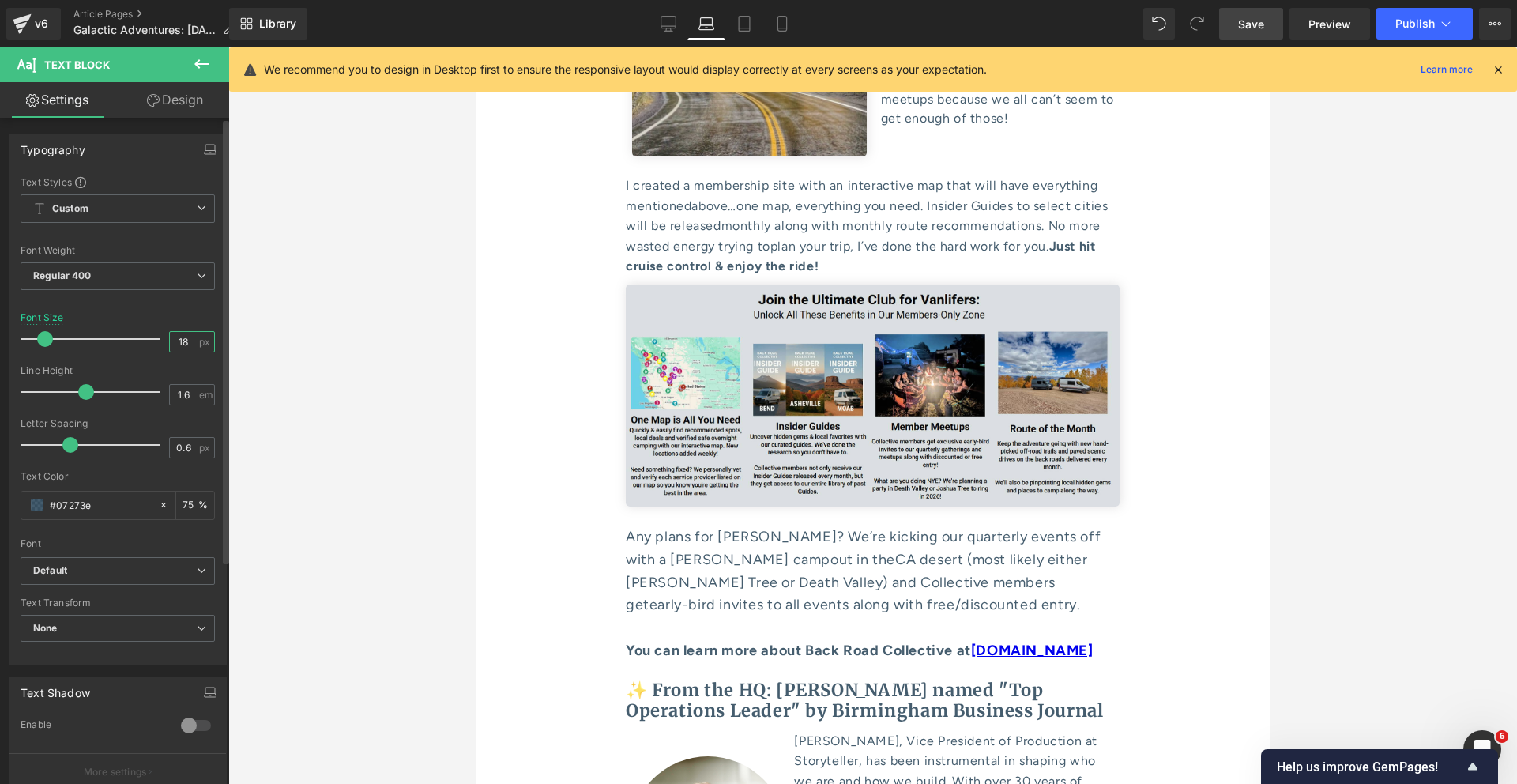
click at [182, 334] on input "18" at bounding box center [183, 342] width 28 height 20
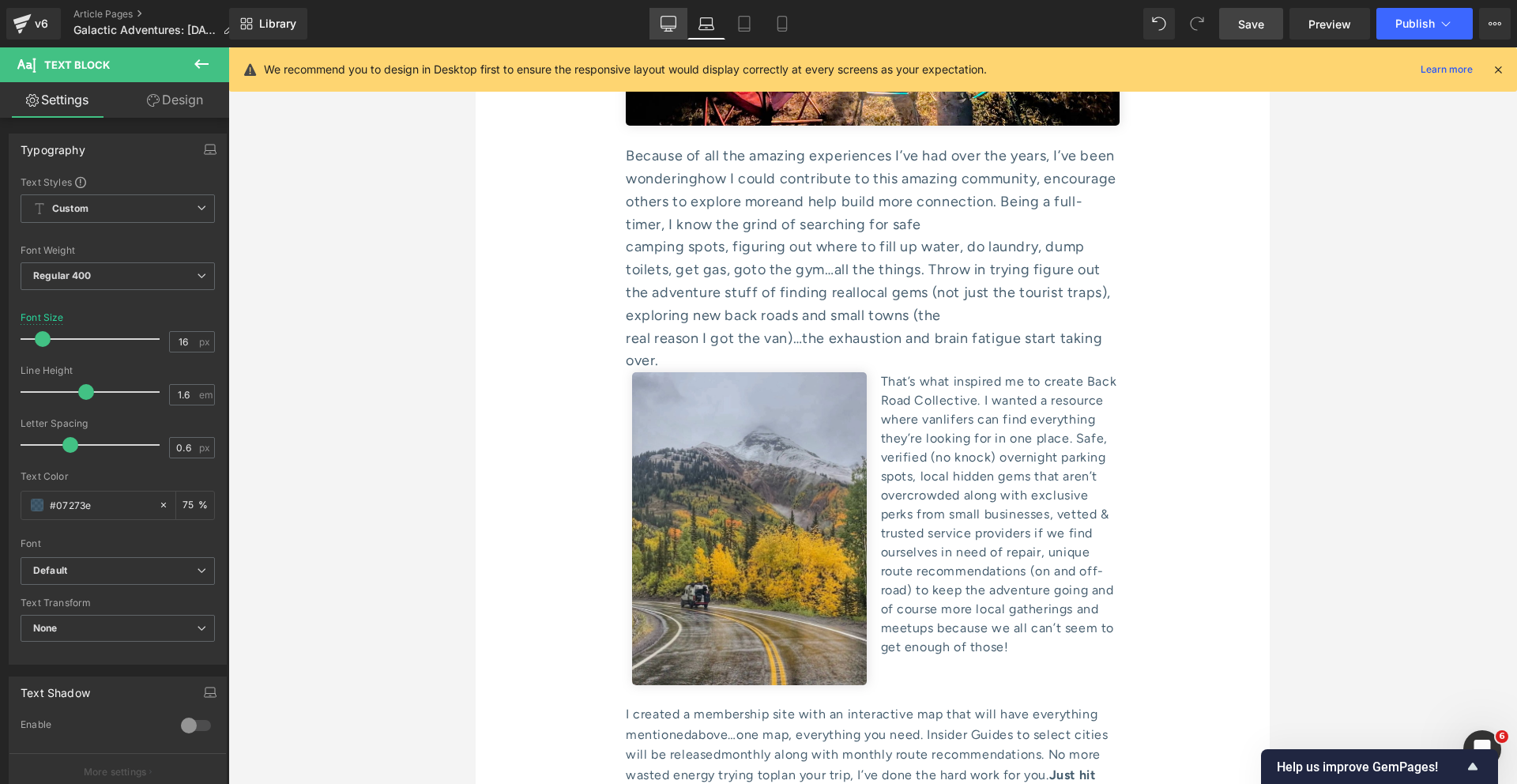
click at [668, 20] on icon at bounding box center [669, 24] width 16 height 16
type input "18"
type input "75"
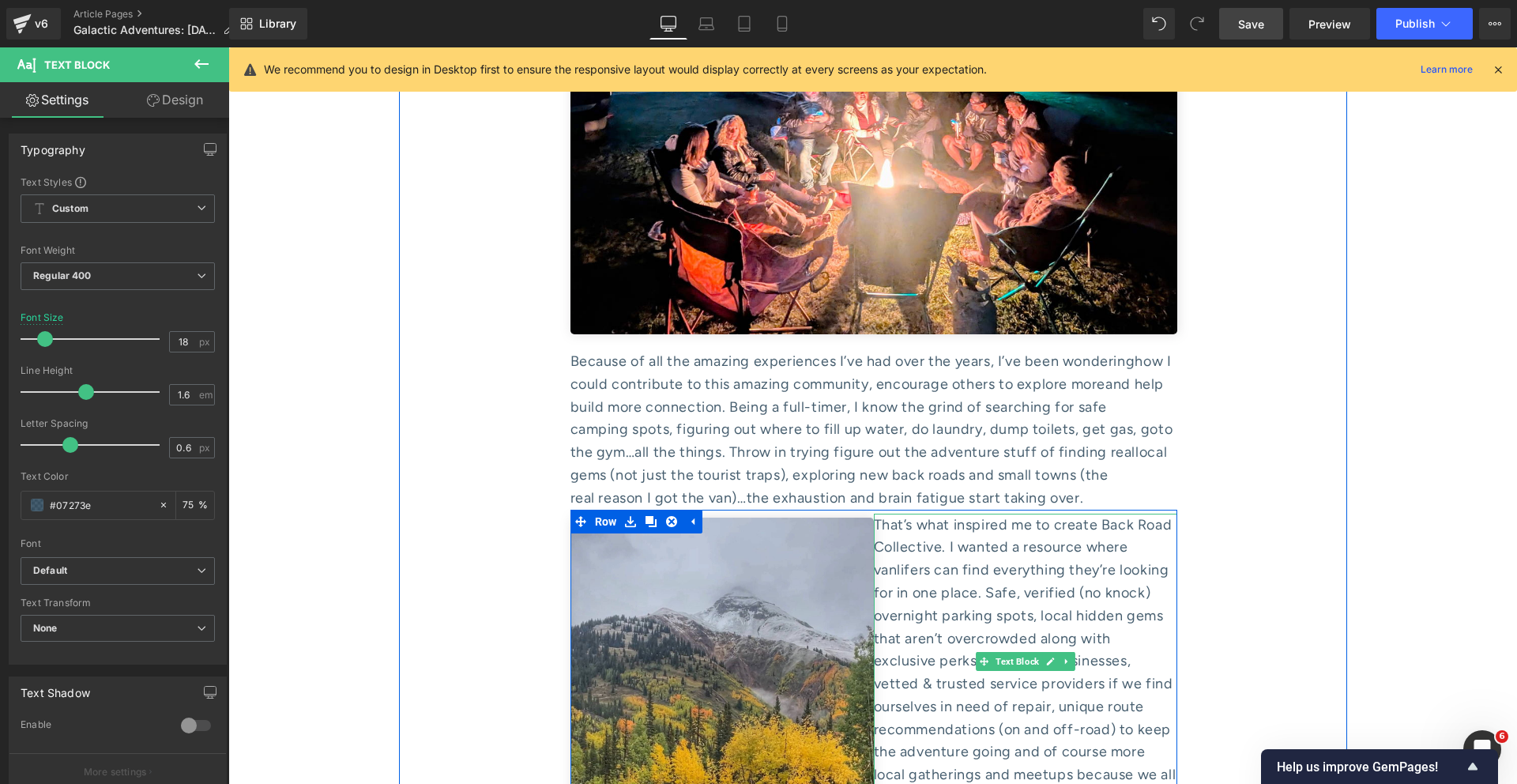
scroll to position [6990, 0]
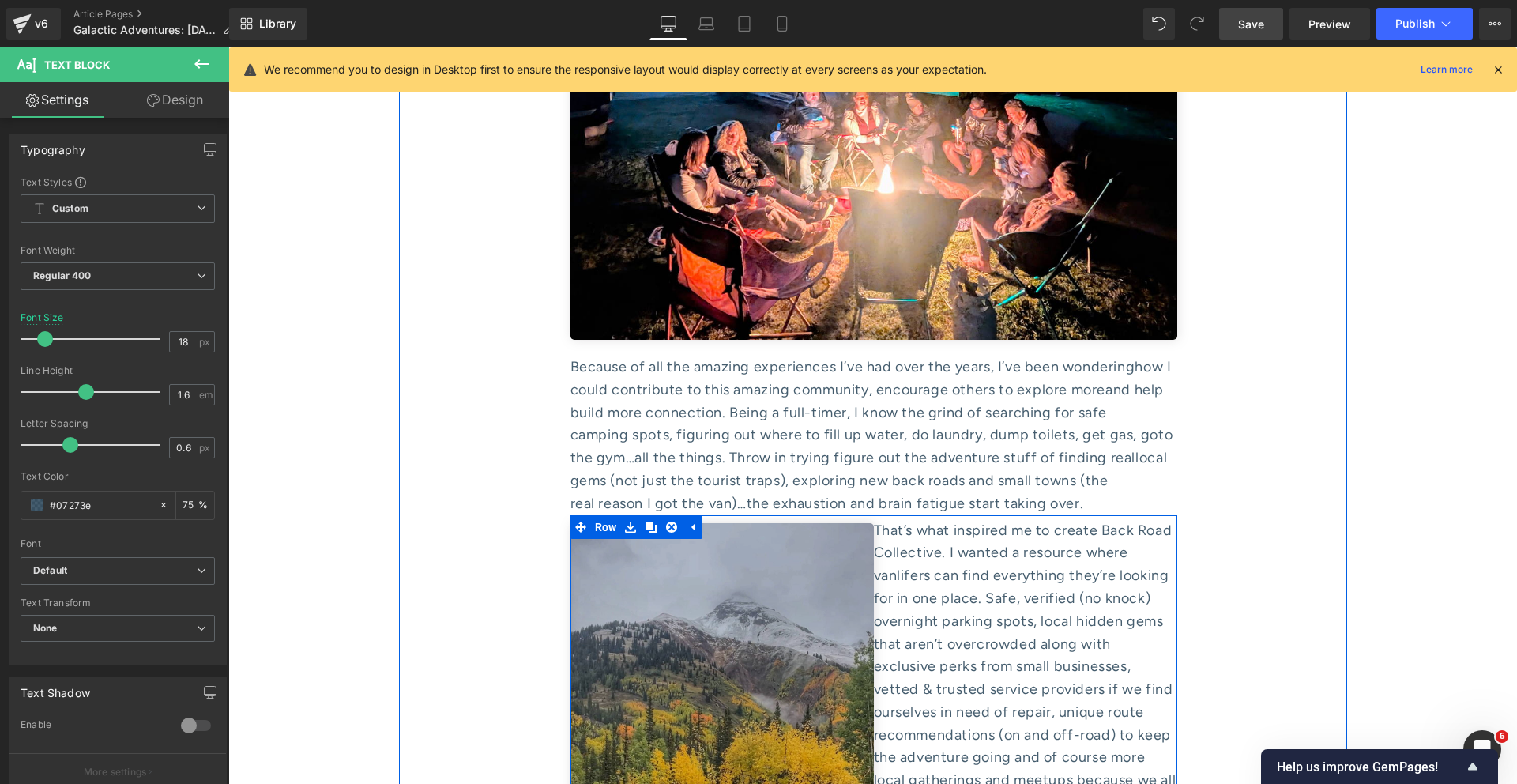
click at [683, 523] on img at bounding box center [722, 725] width 303 height 404
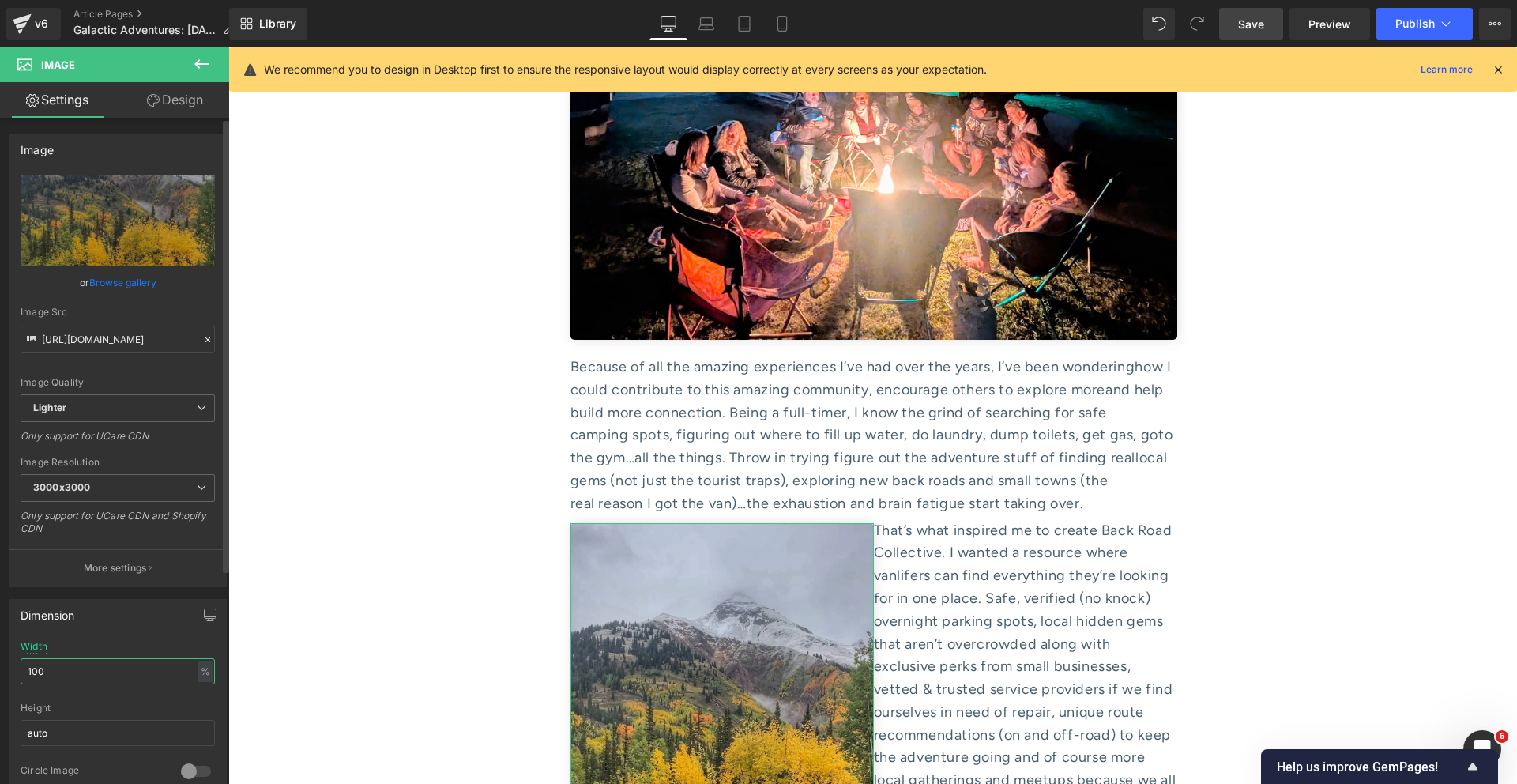
click at [96, 669] on input "100" at bounding box center [117, 670] width 194 height 26
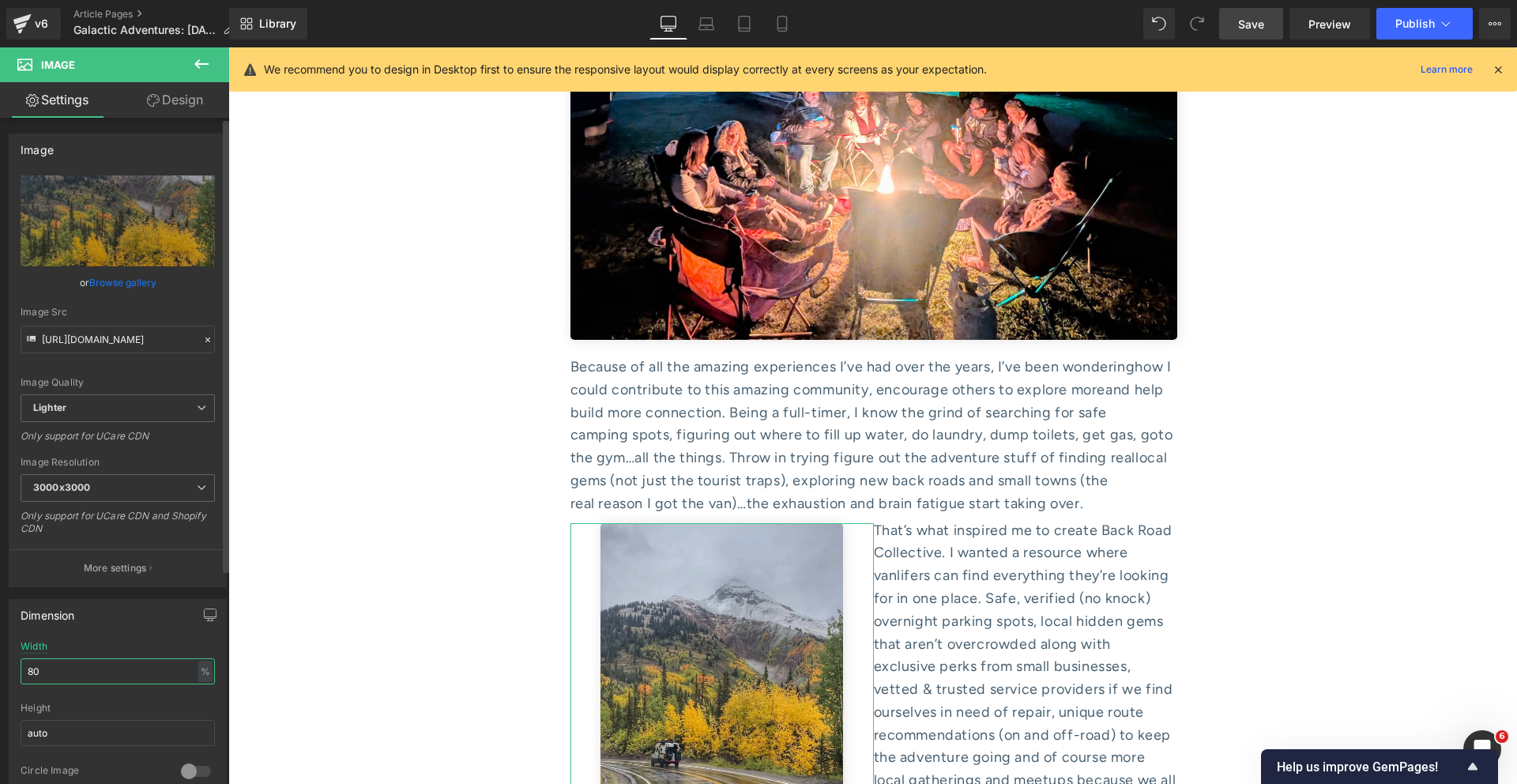
type input "8"
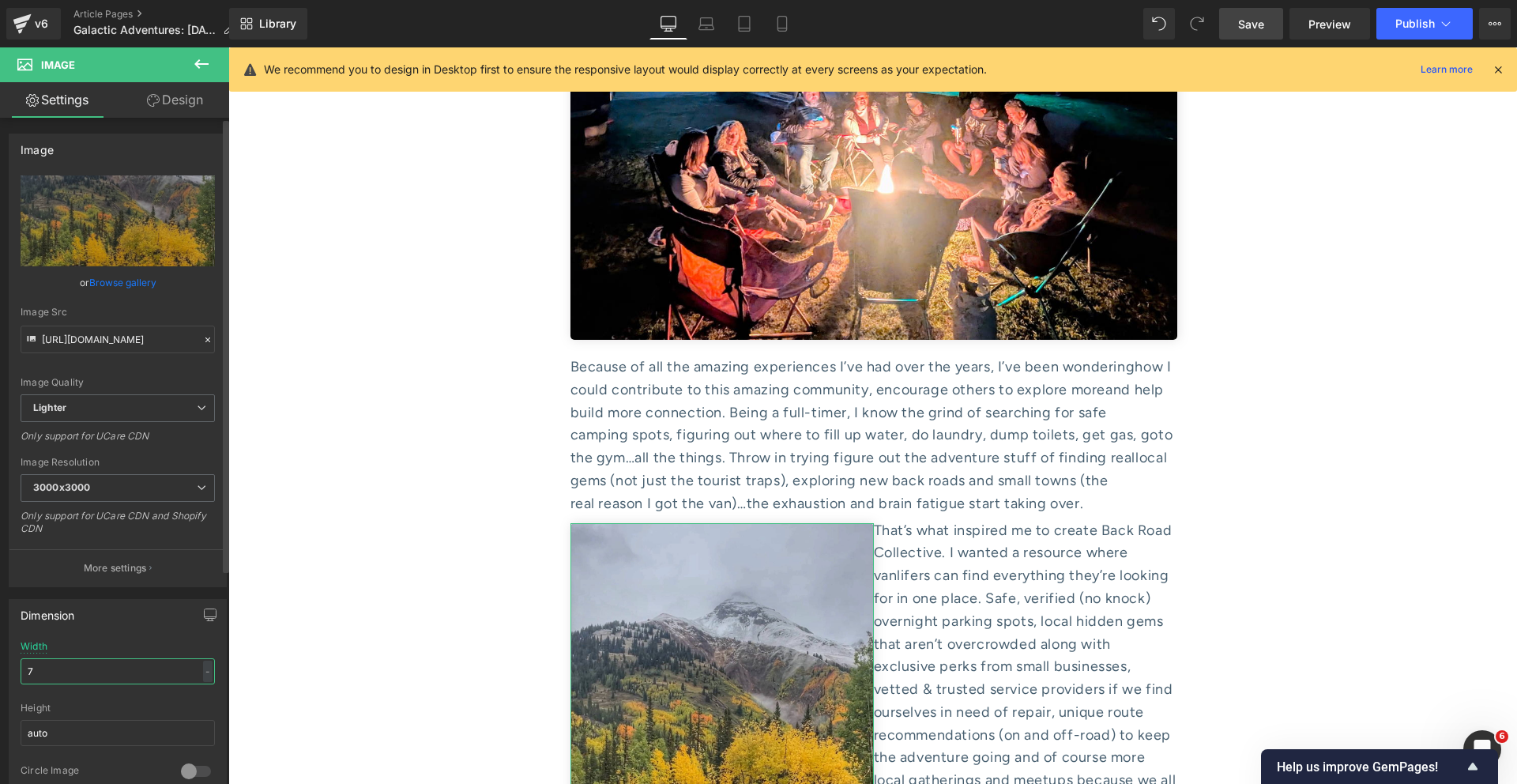
type input "75"
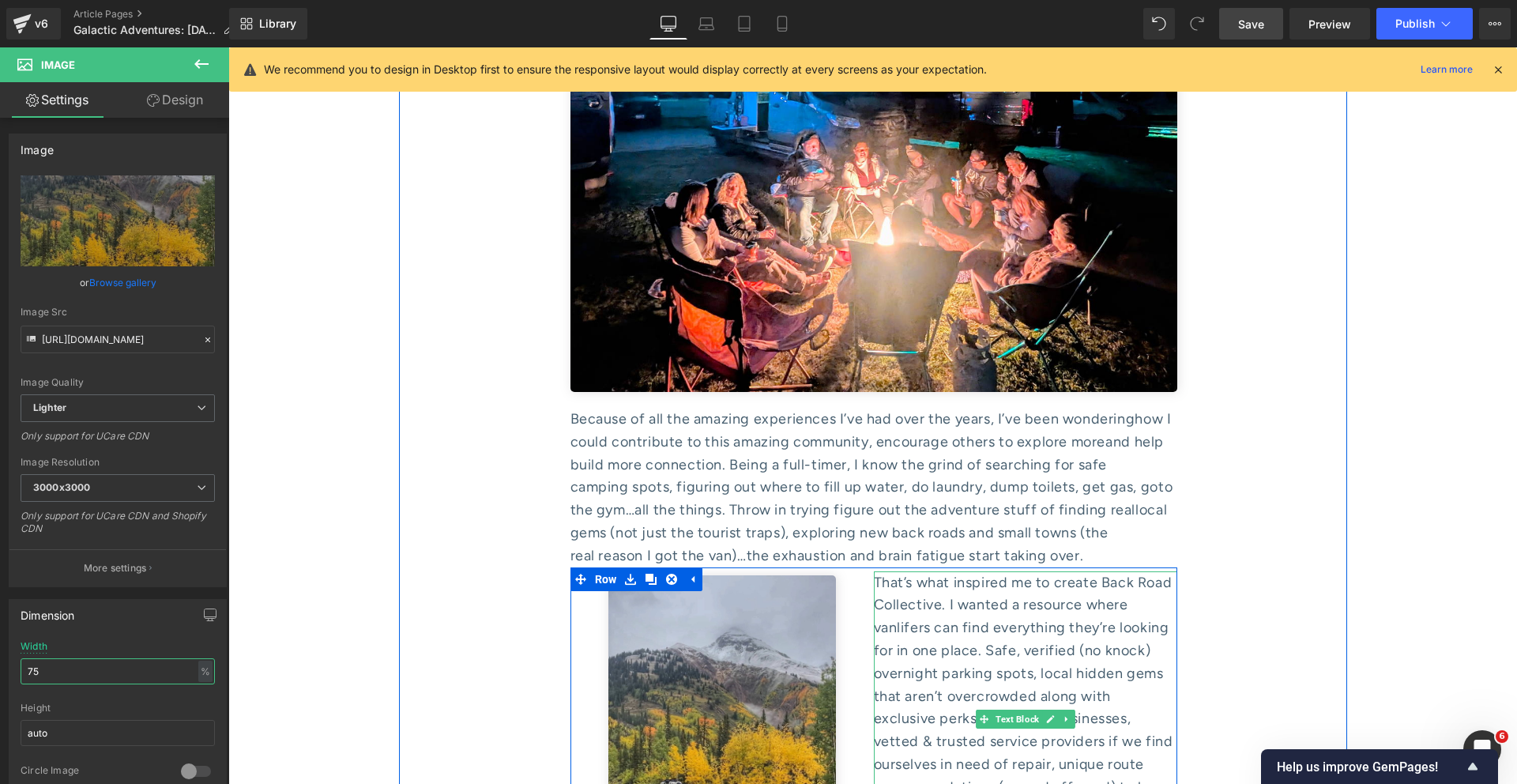
scroll to position [6936, 0]
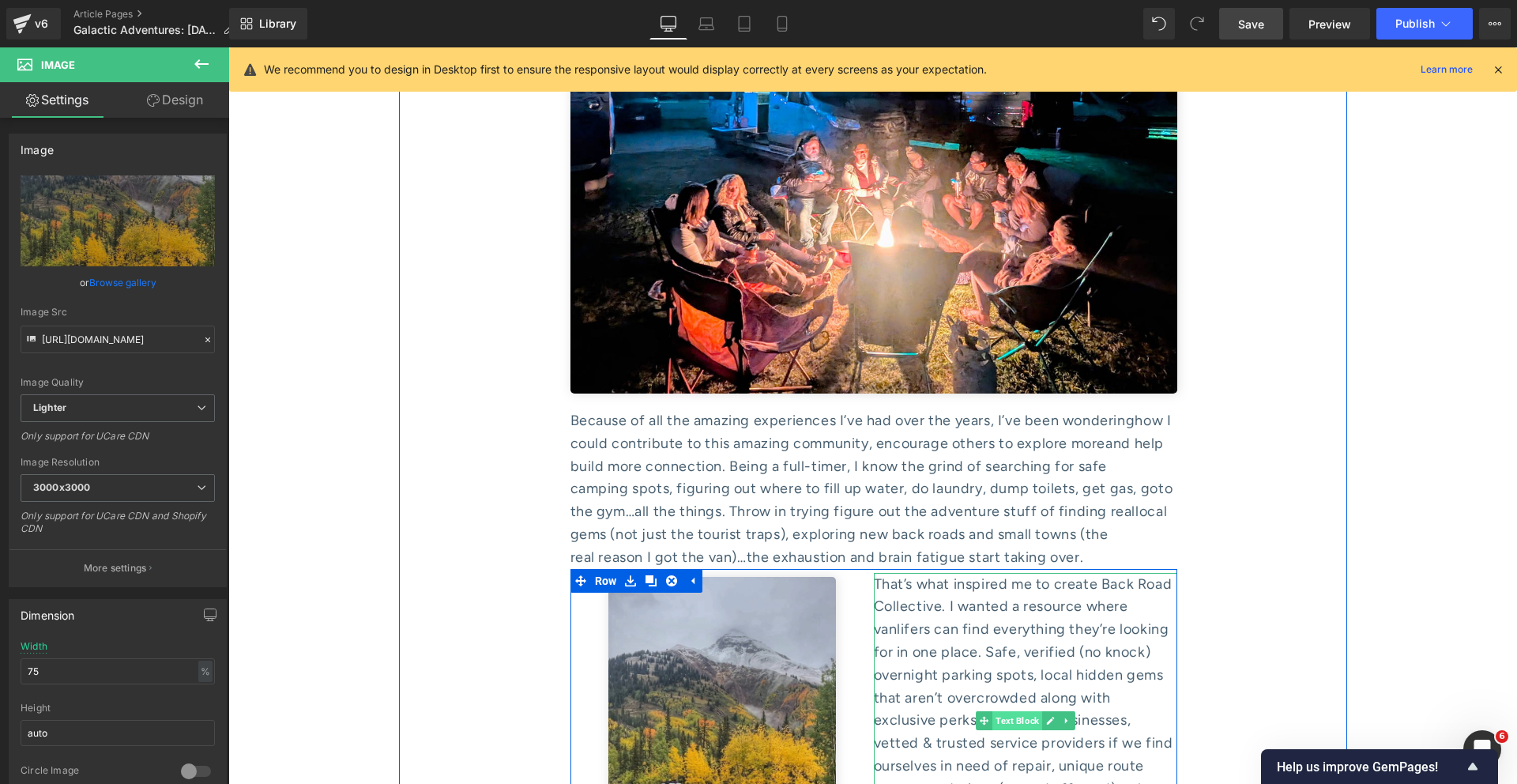
click at [1016, 711] on span "Text Block" at bounding box center [1017, 720] width 50 height 19
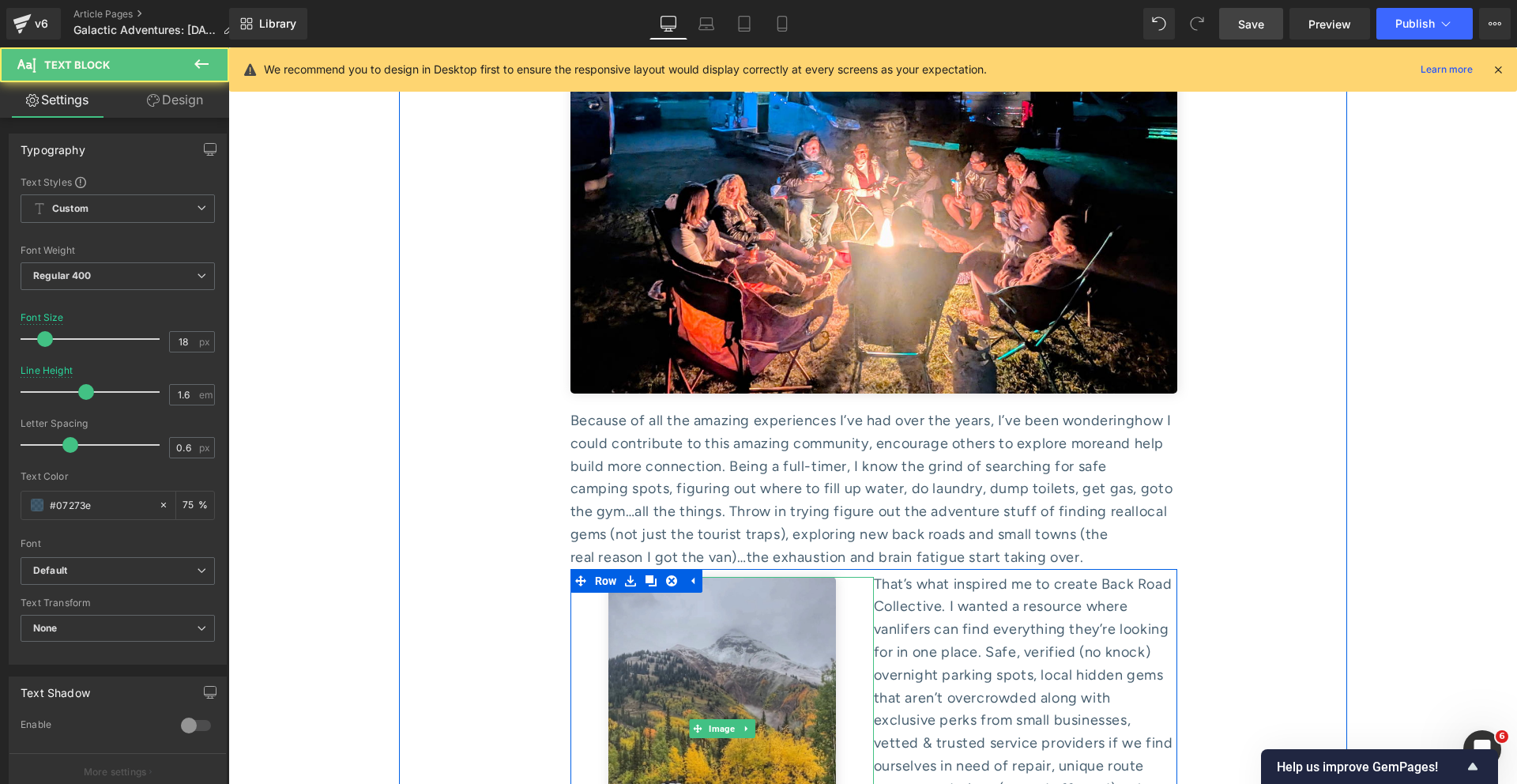
click at [579, 576] on div at bounding box center [722, 728] width 303 height 303
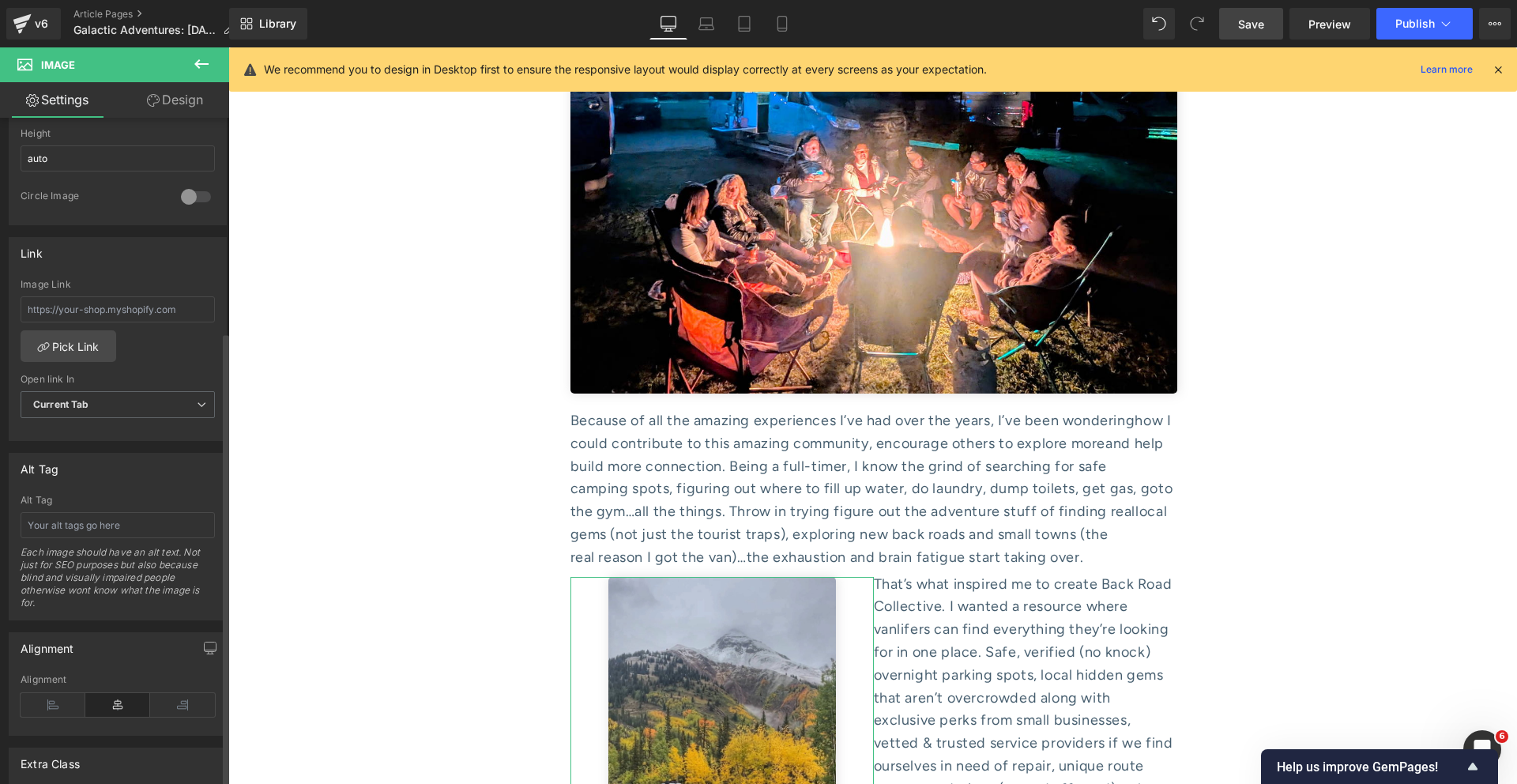
scroll to position [737, 0]
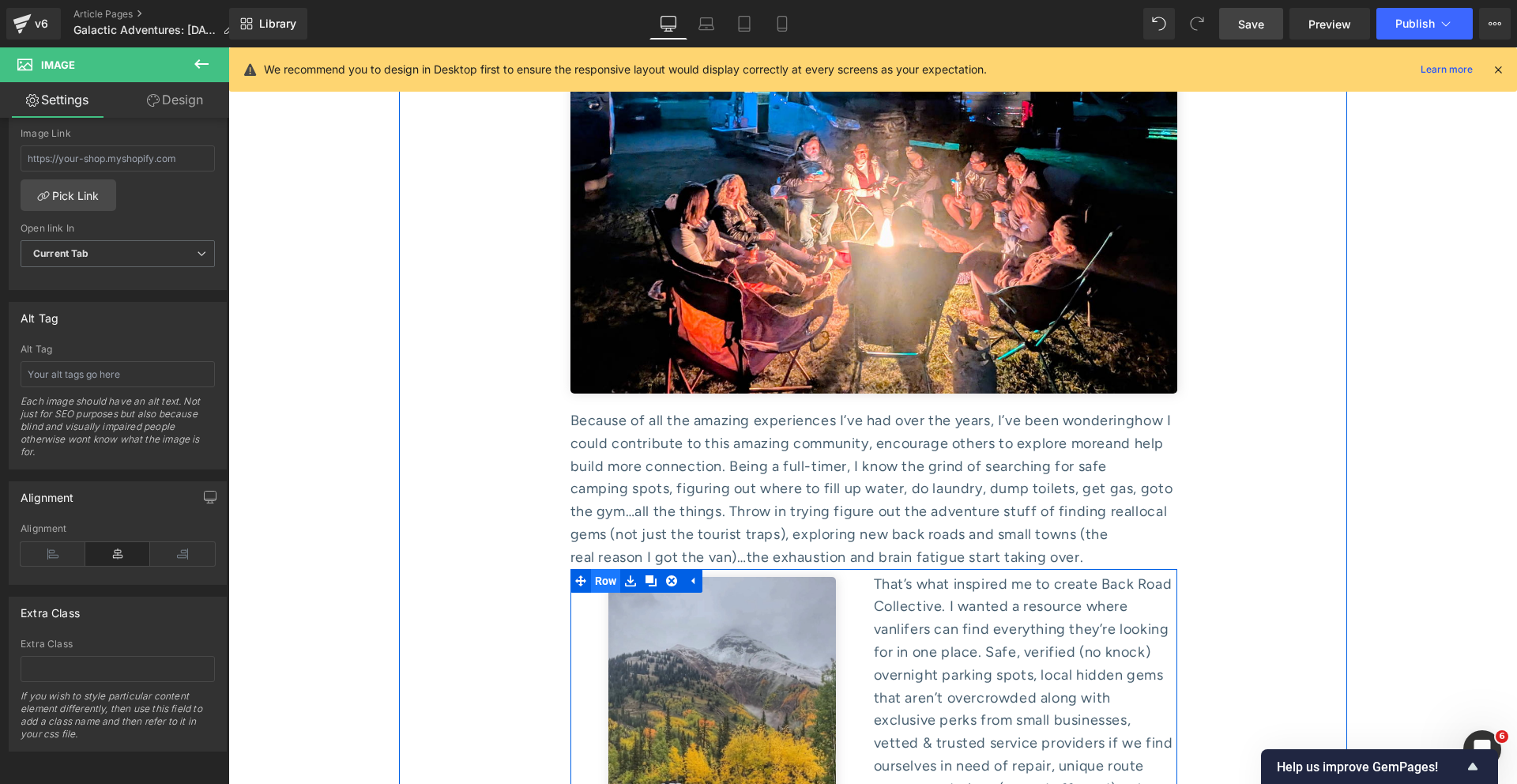
click at [597, 568] on span "Row" at bounding box center [606, 580] width 30 height 23
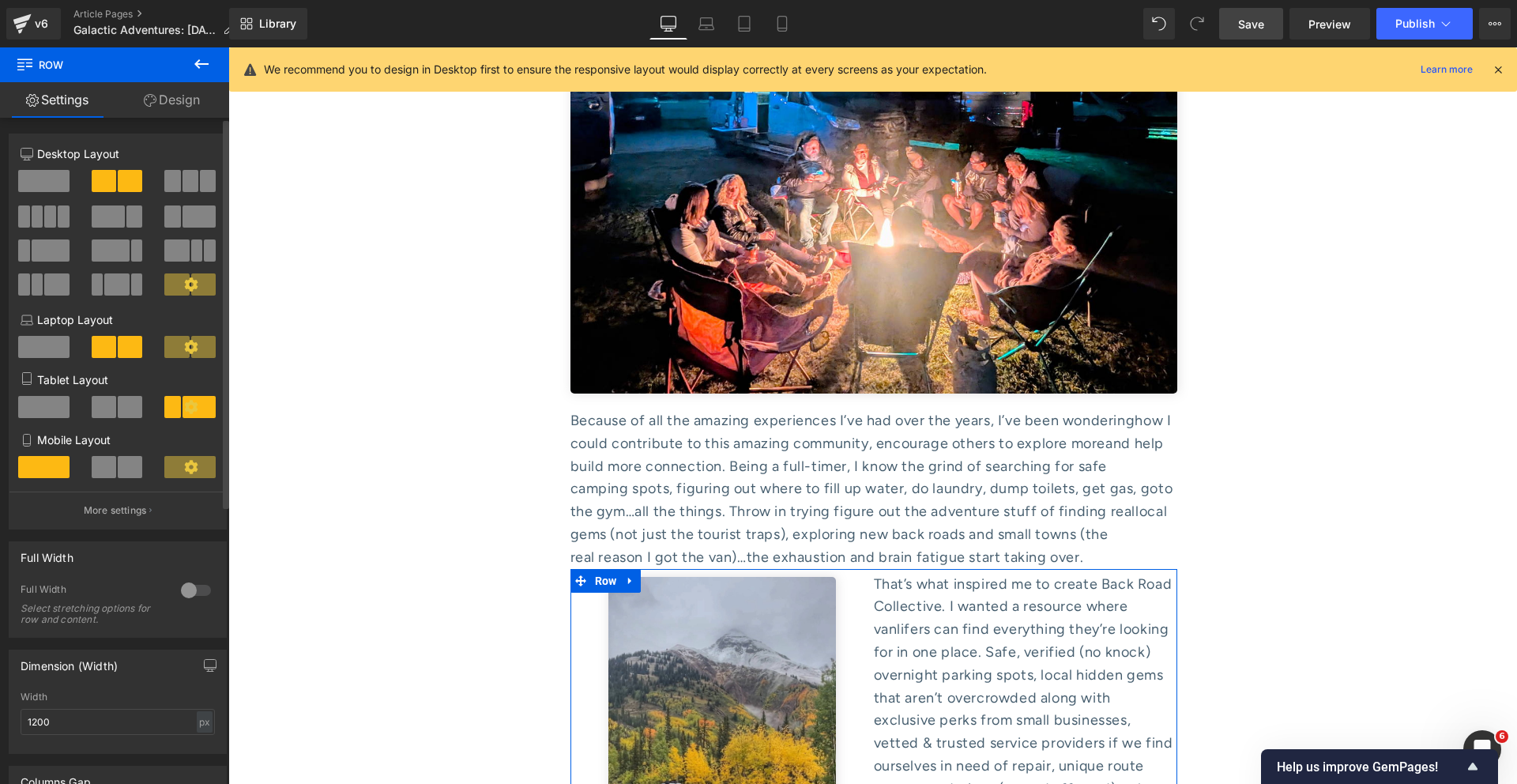
scroll to position [476, 0]
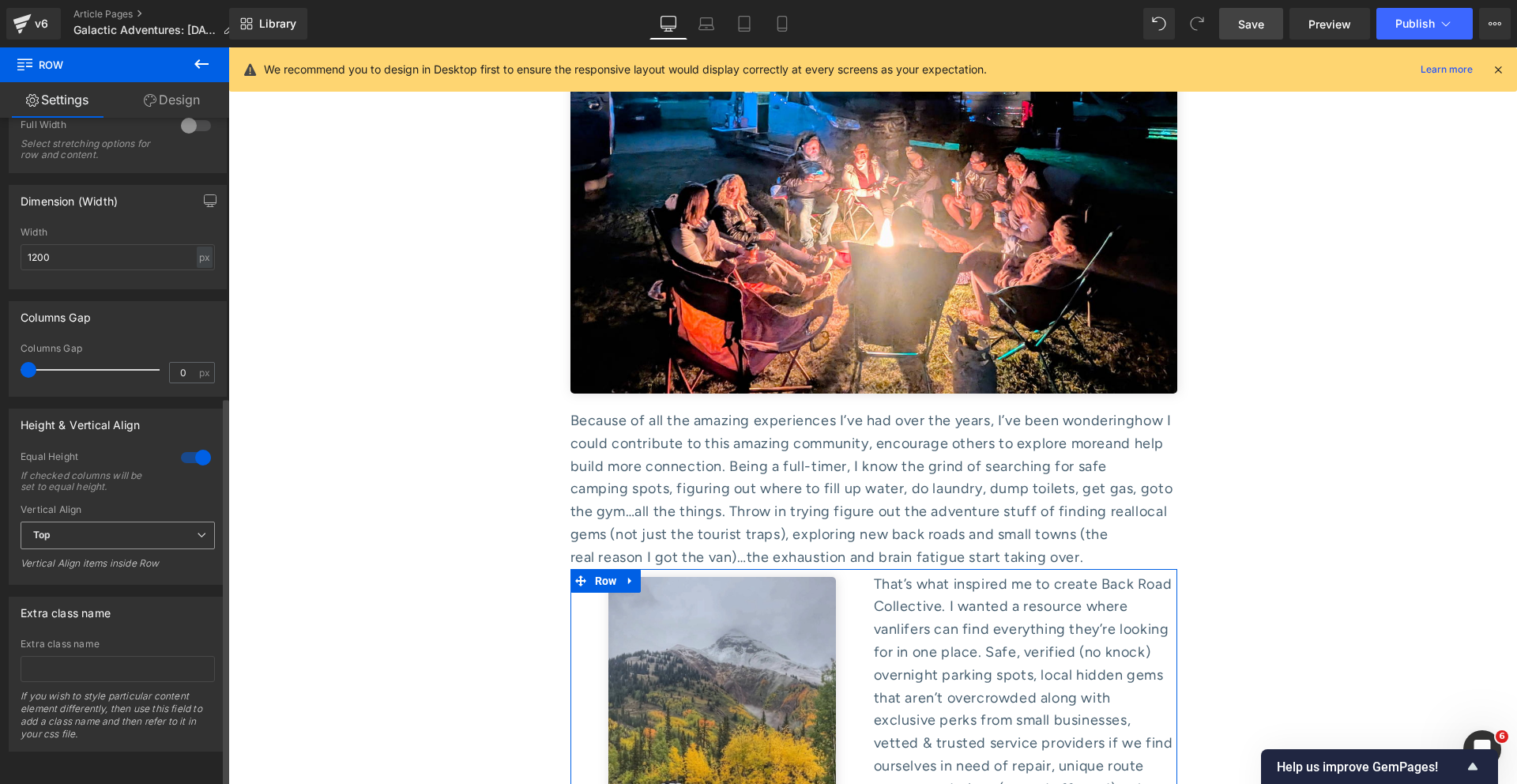
click at [130, 524] on span "Top" at bounding box center [117, 535] width 194 height 28
click at [84, 575] on li "Middle" at bounding box center [115, 586] width 188 height 23
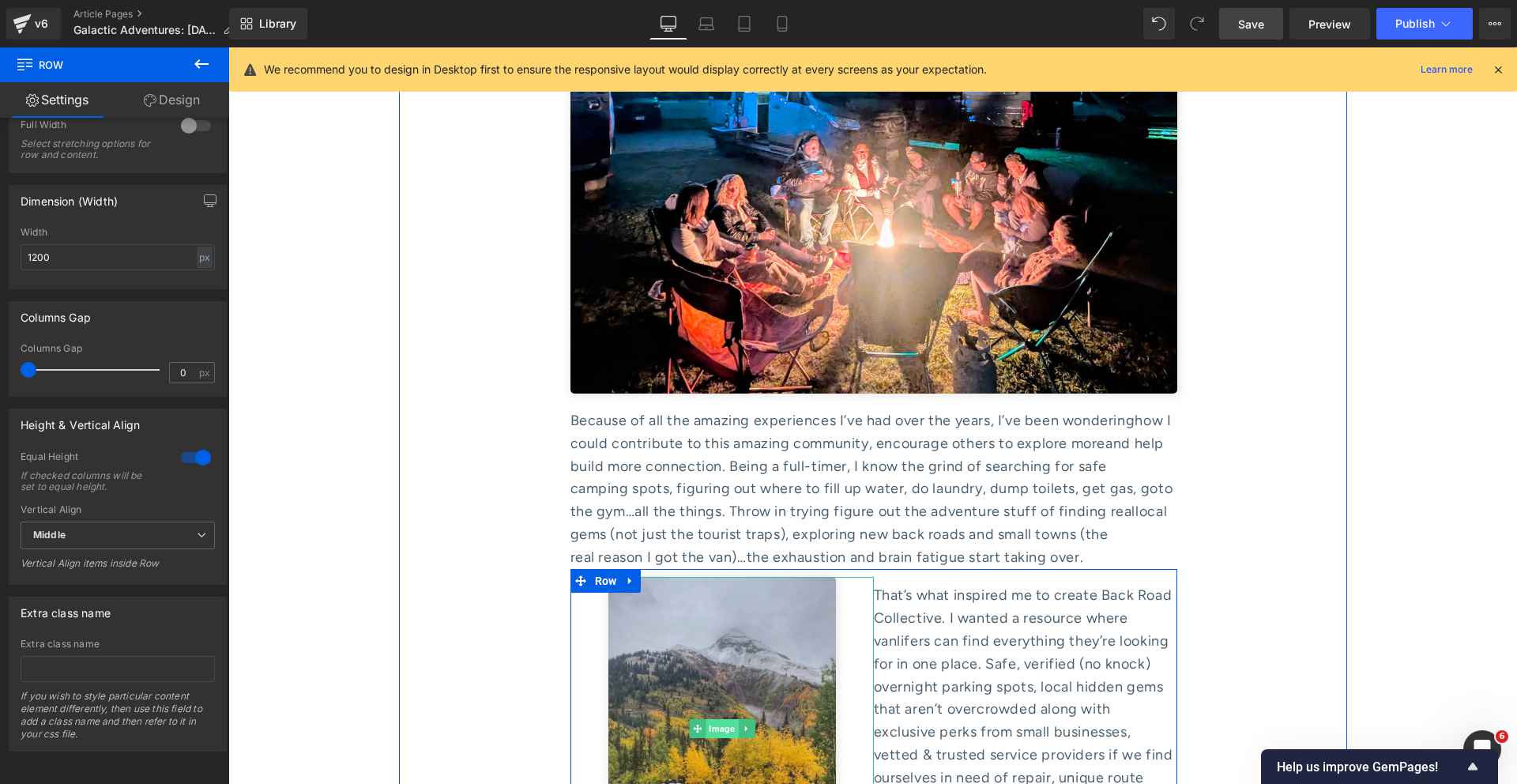
click at [716, 719] on span "Image" at bounding box center [722, 728] width 32 height 19
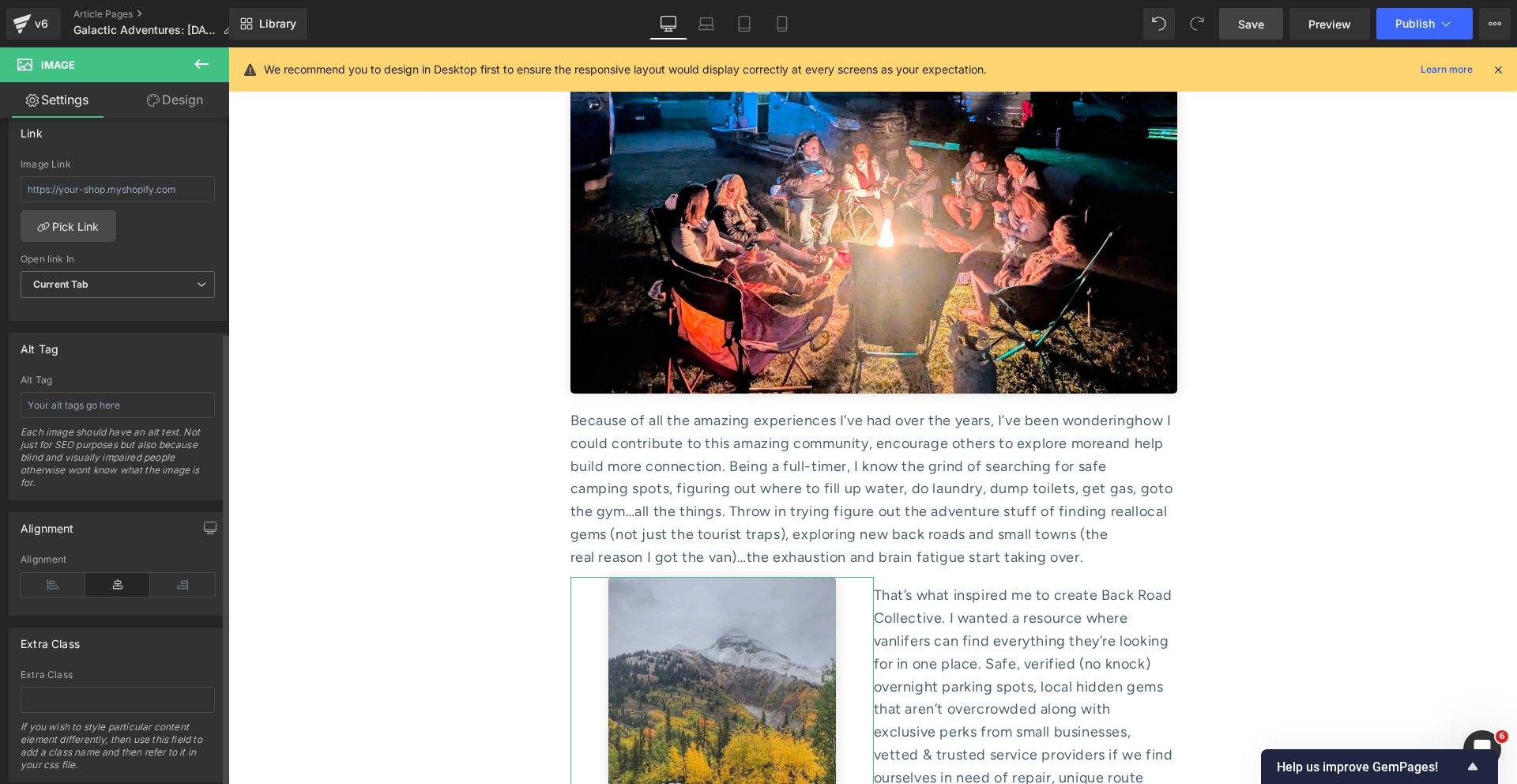
scroll to position [737, 0]
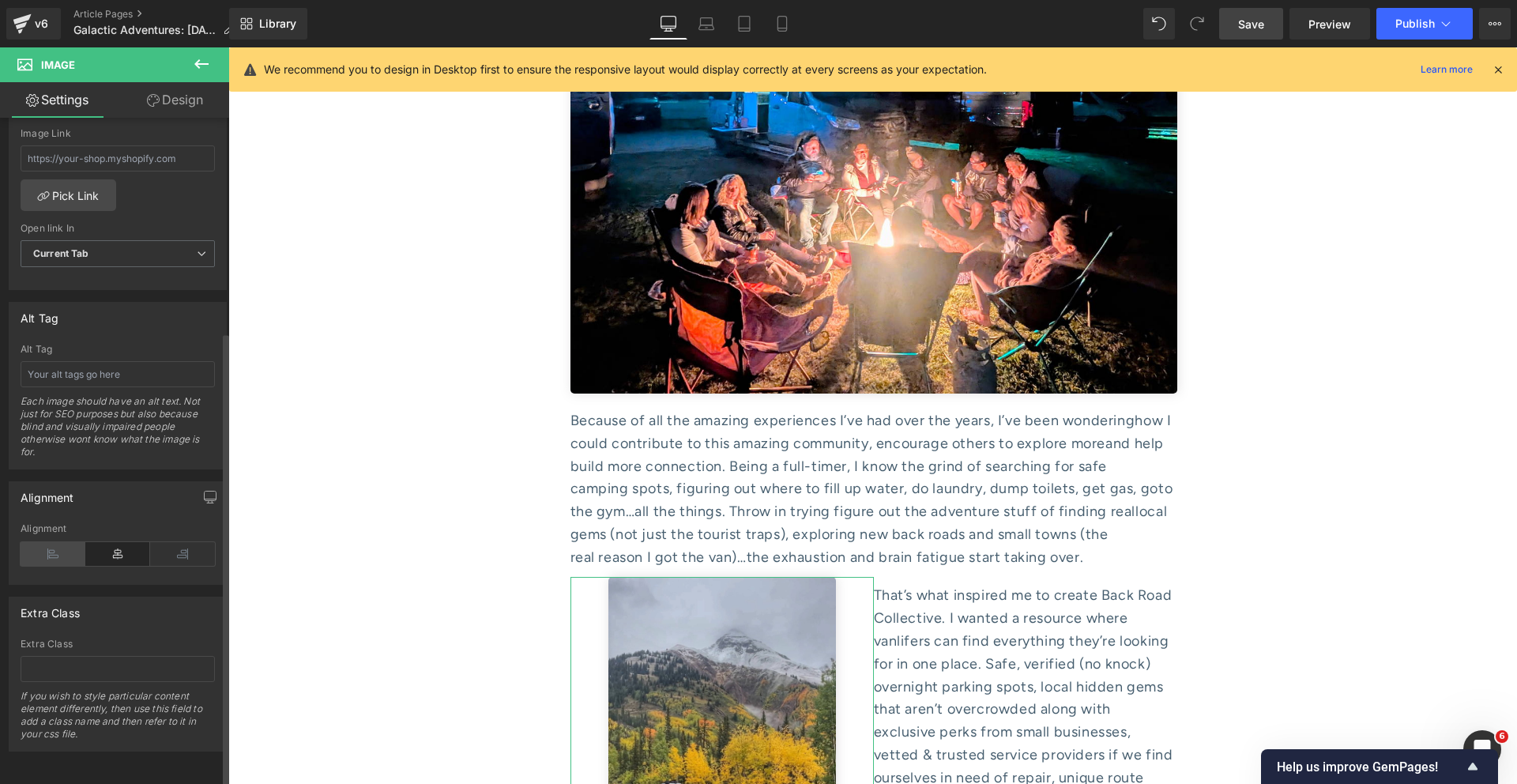
click at [52, 543] on icon at bounding box center [53, 554] width 65 height 23
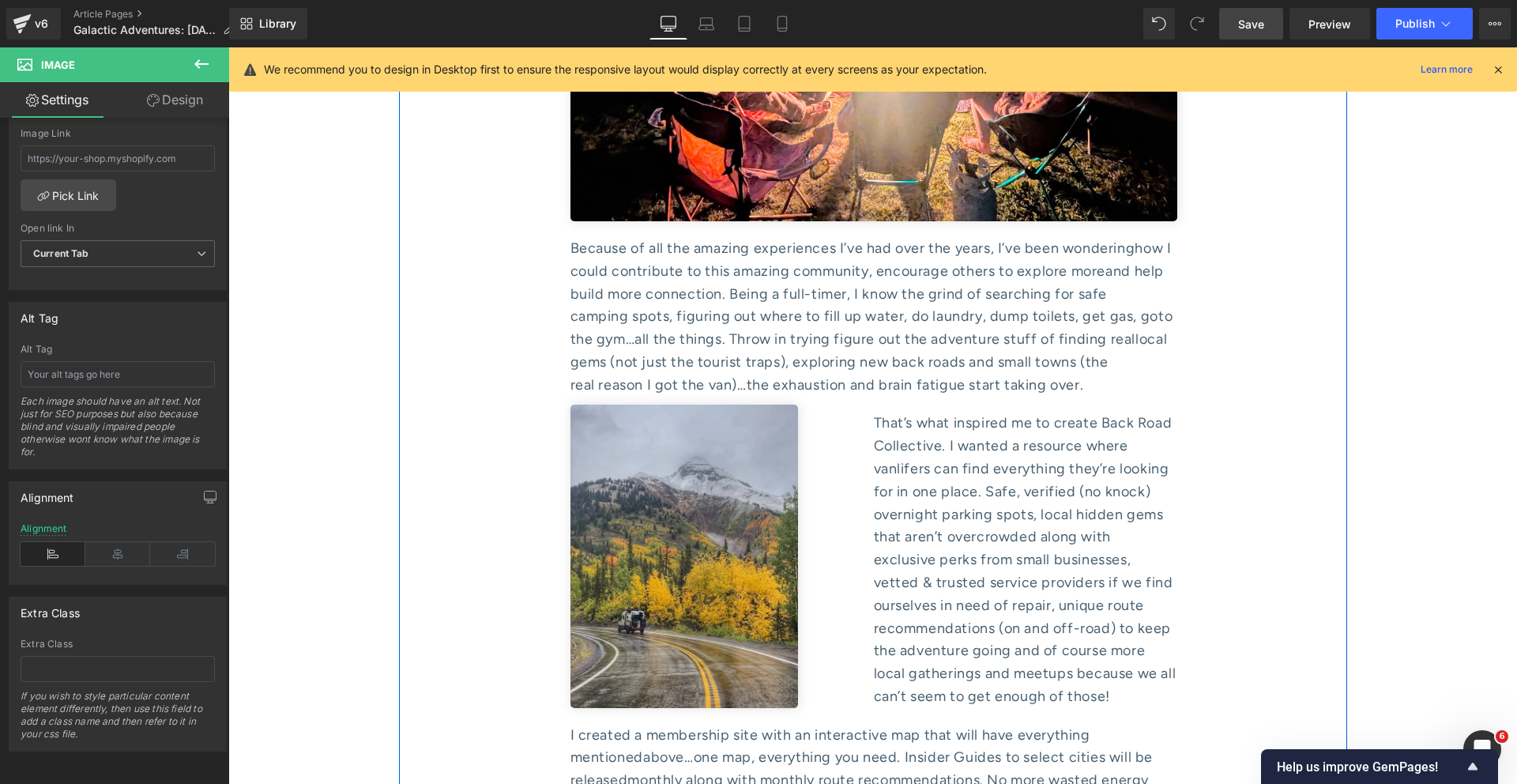
scroll to position [7182, 0]
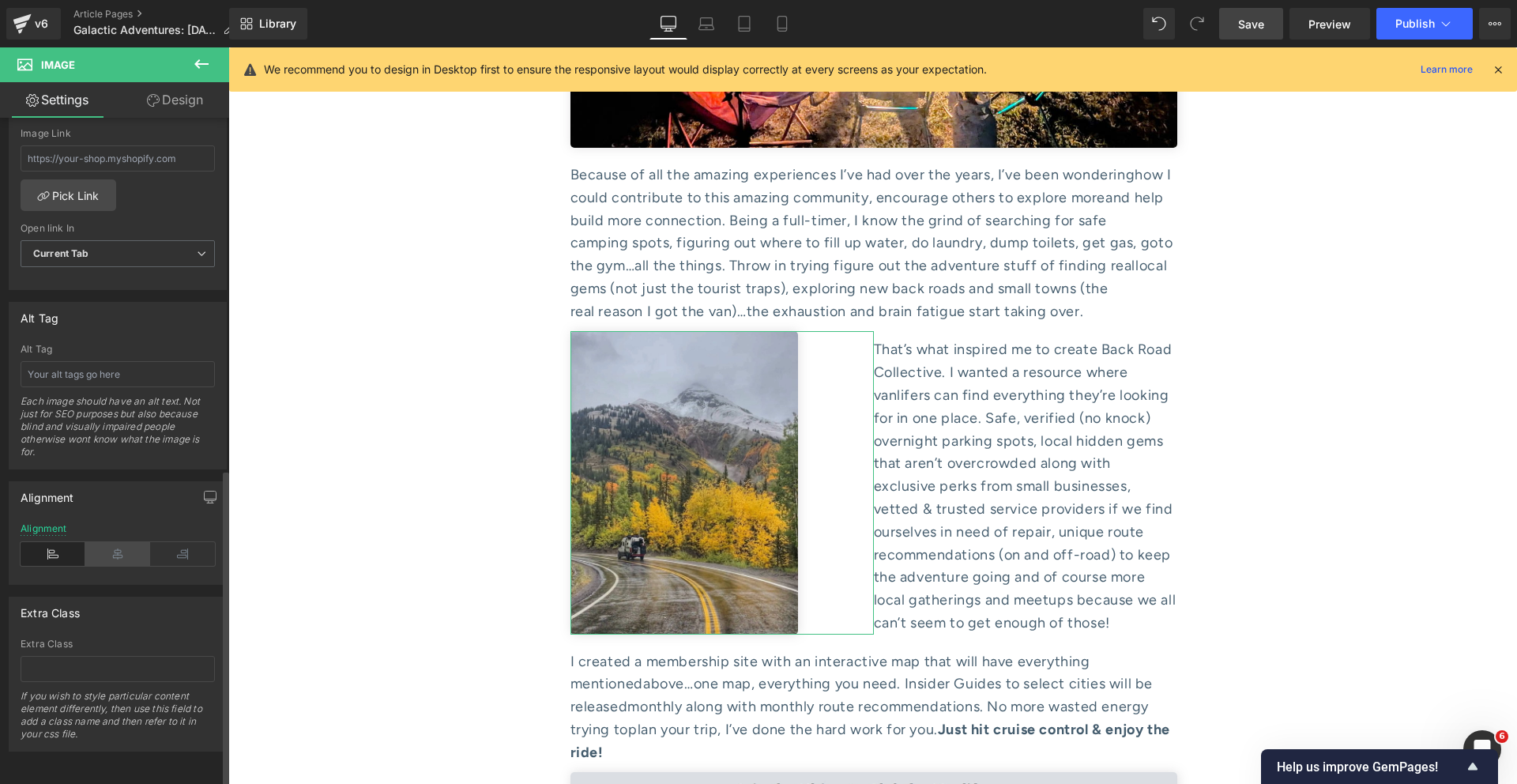
click at [119, 542] on icon at bounding box center [118, 554] width 65 height 23
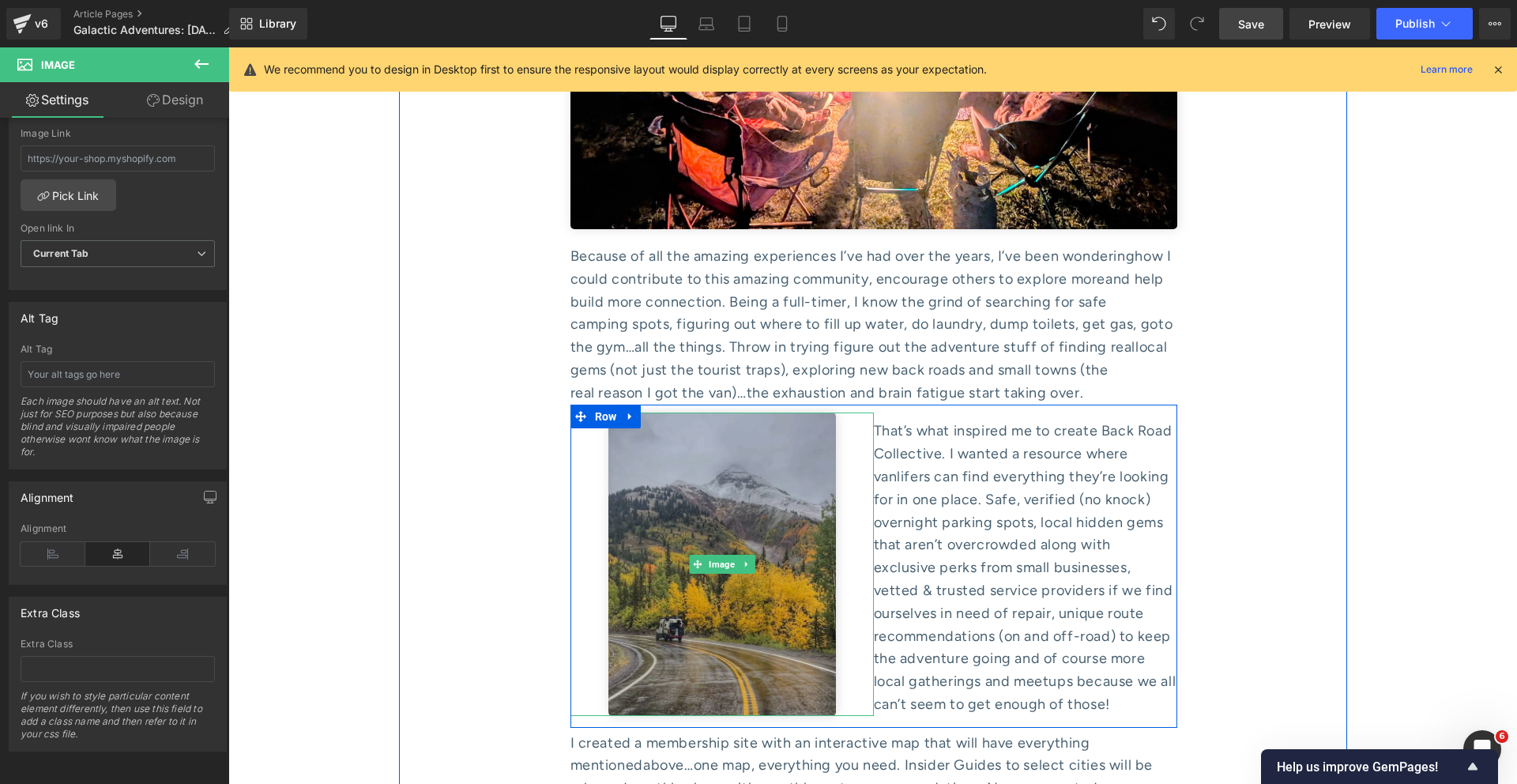
scroll to position [7086, 0]
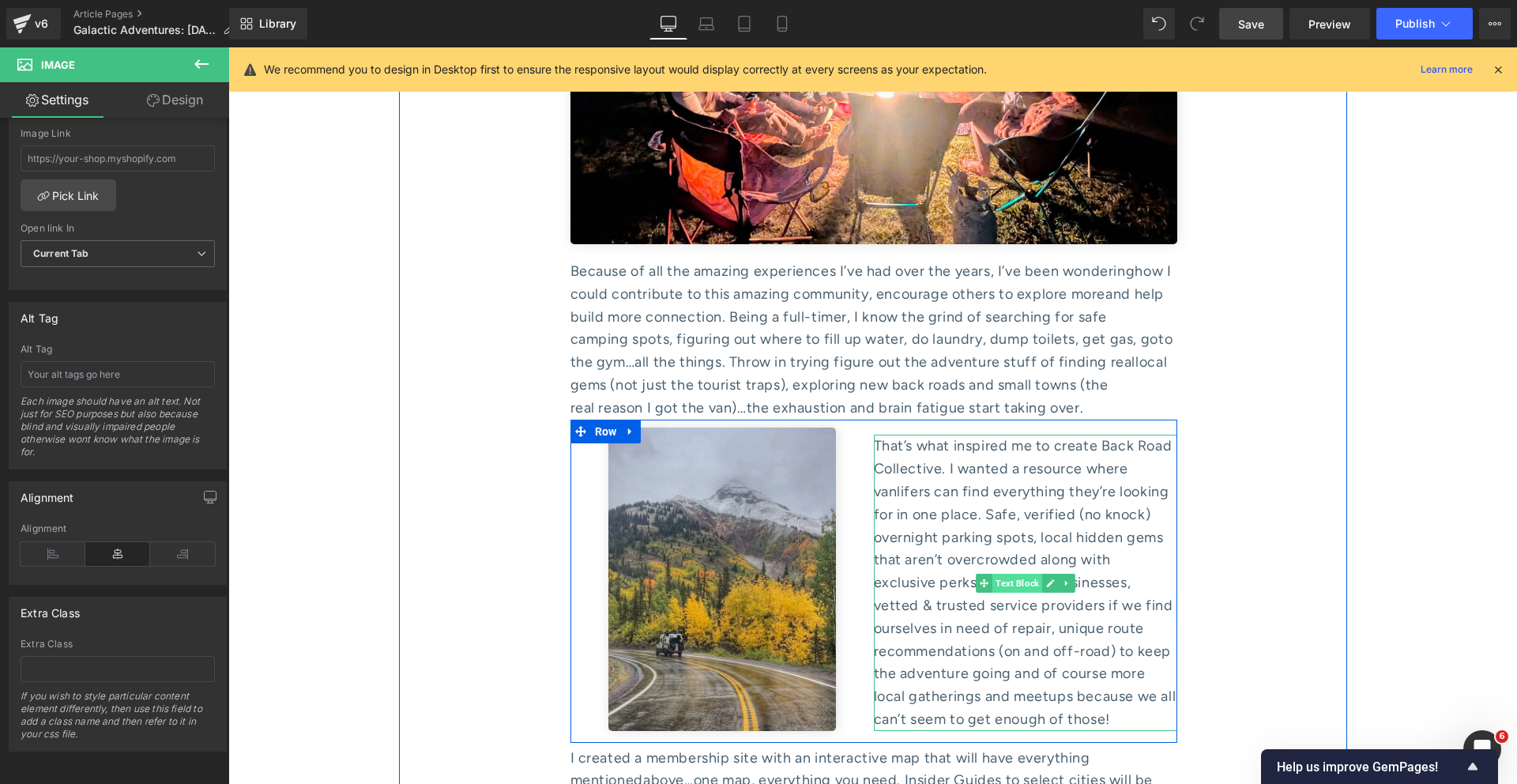
click at [1000, 574] on span "Text Block" at bounding box center [1017, 583] width 50 height 19
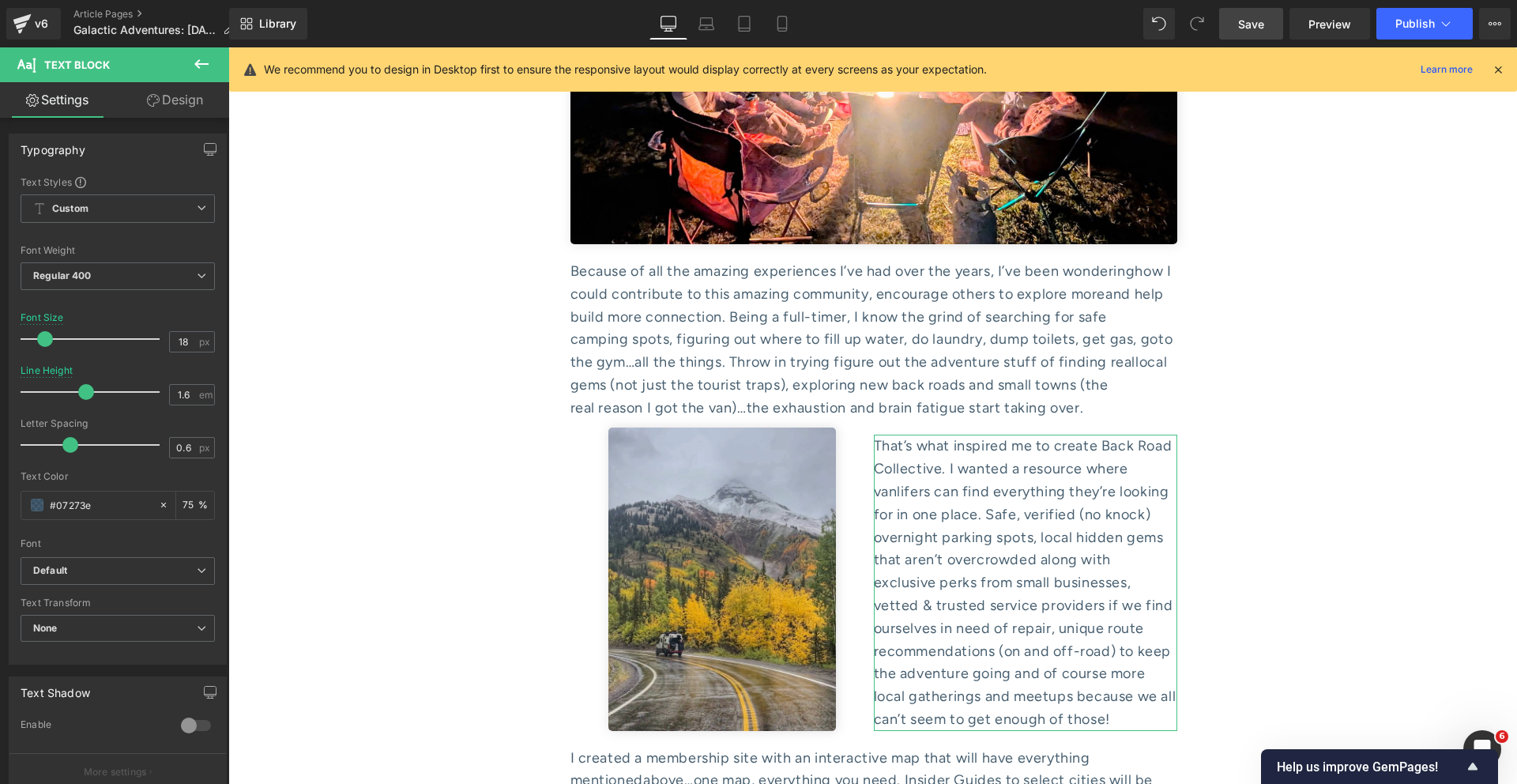
click at [175, 101] on link "Design" at bounding box center [174, 99] width 115 height 35
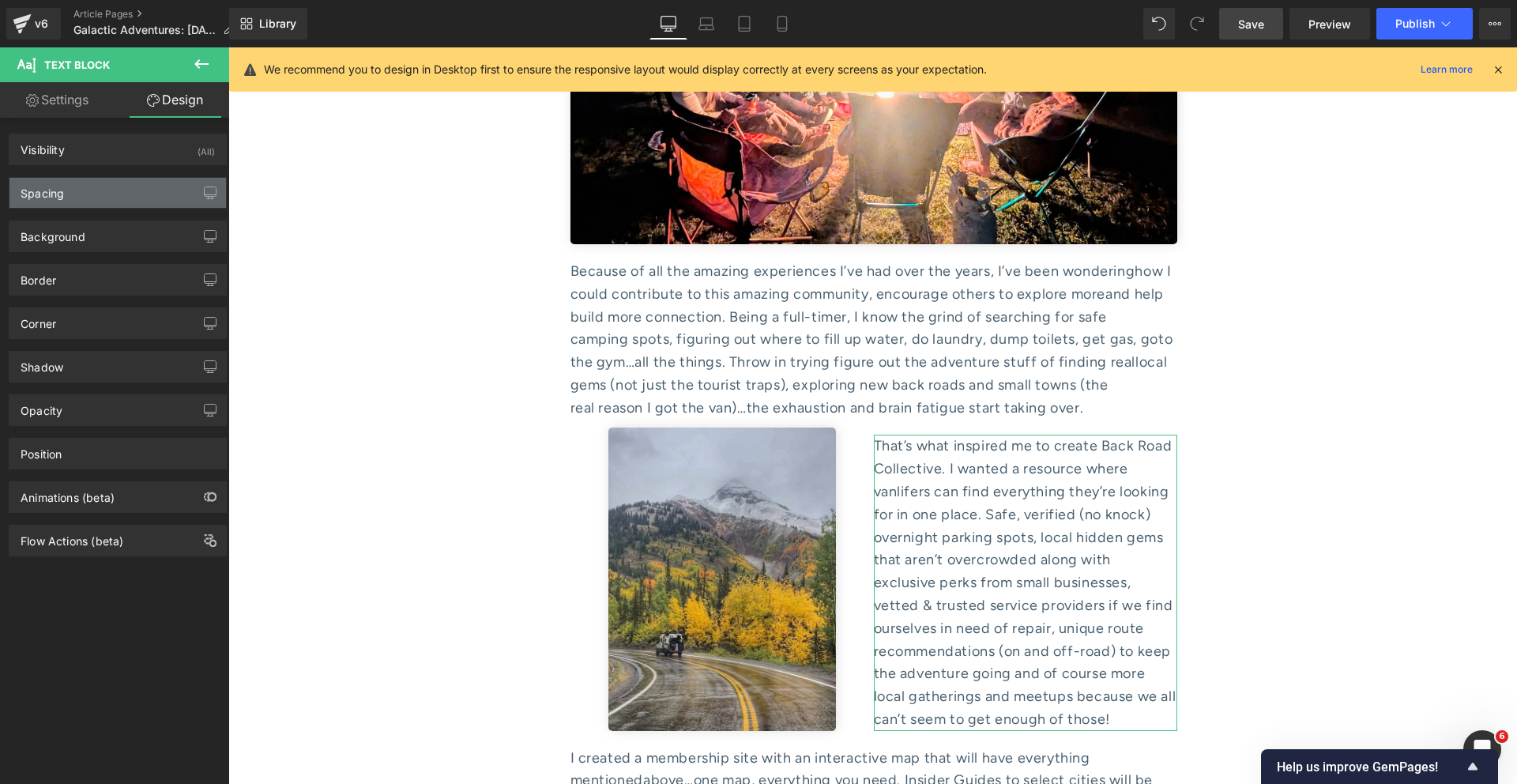
type input "5"
type input "0"
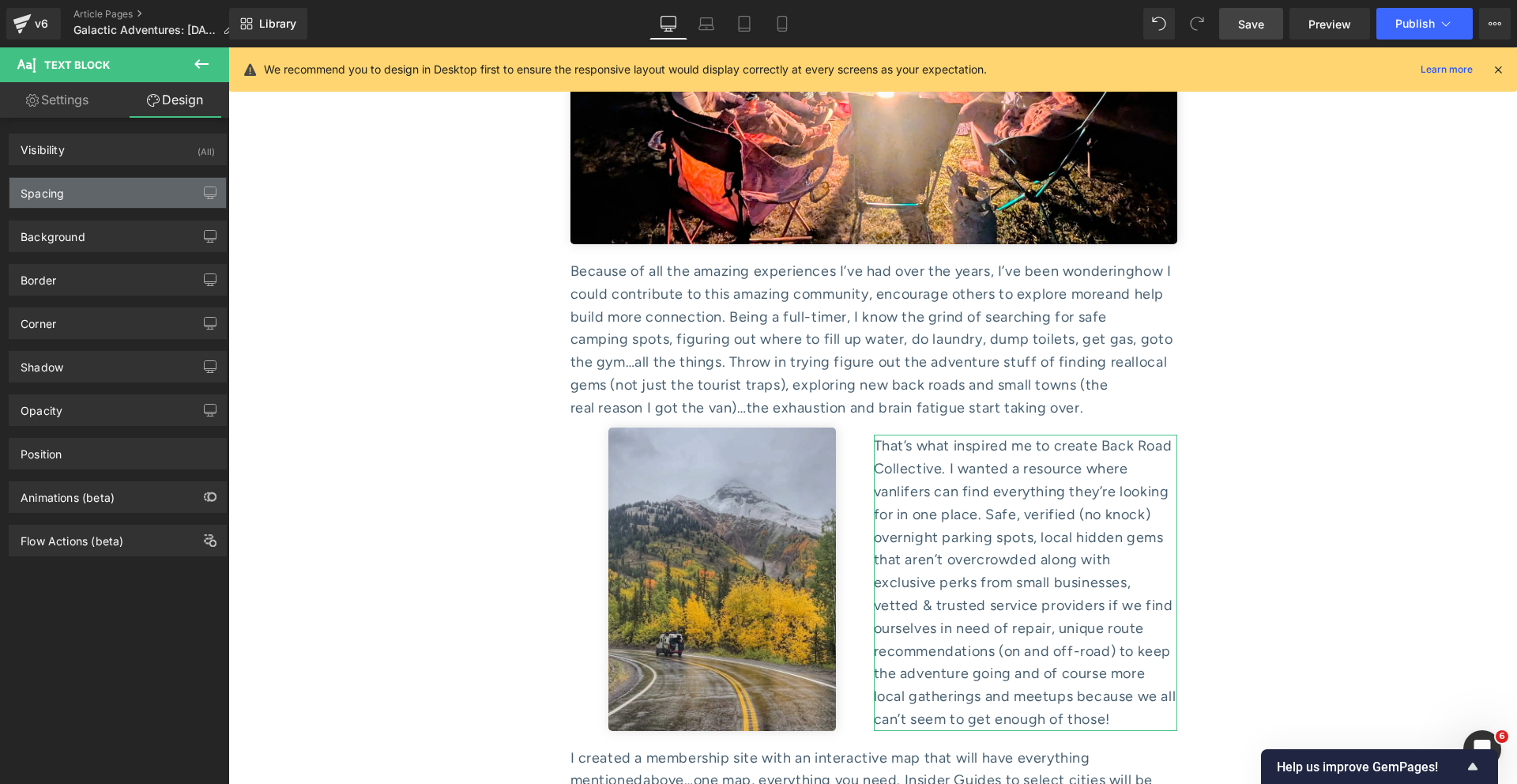
type input "0"
click at [87, 191] on div "Spacing" at bounding box center [118, 192] width 217 height 30
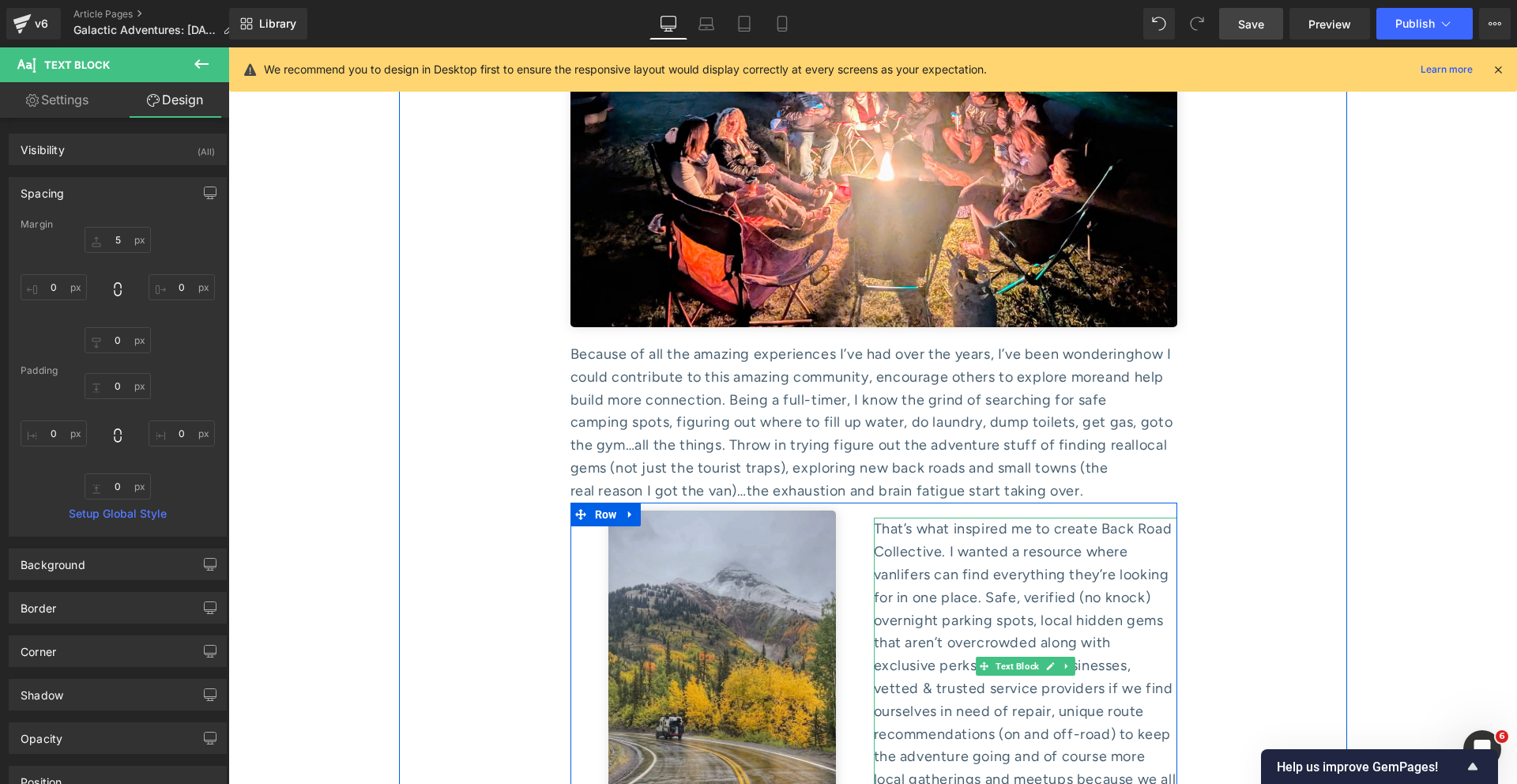
scroll to position [6993, 0]
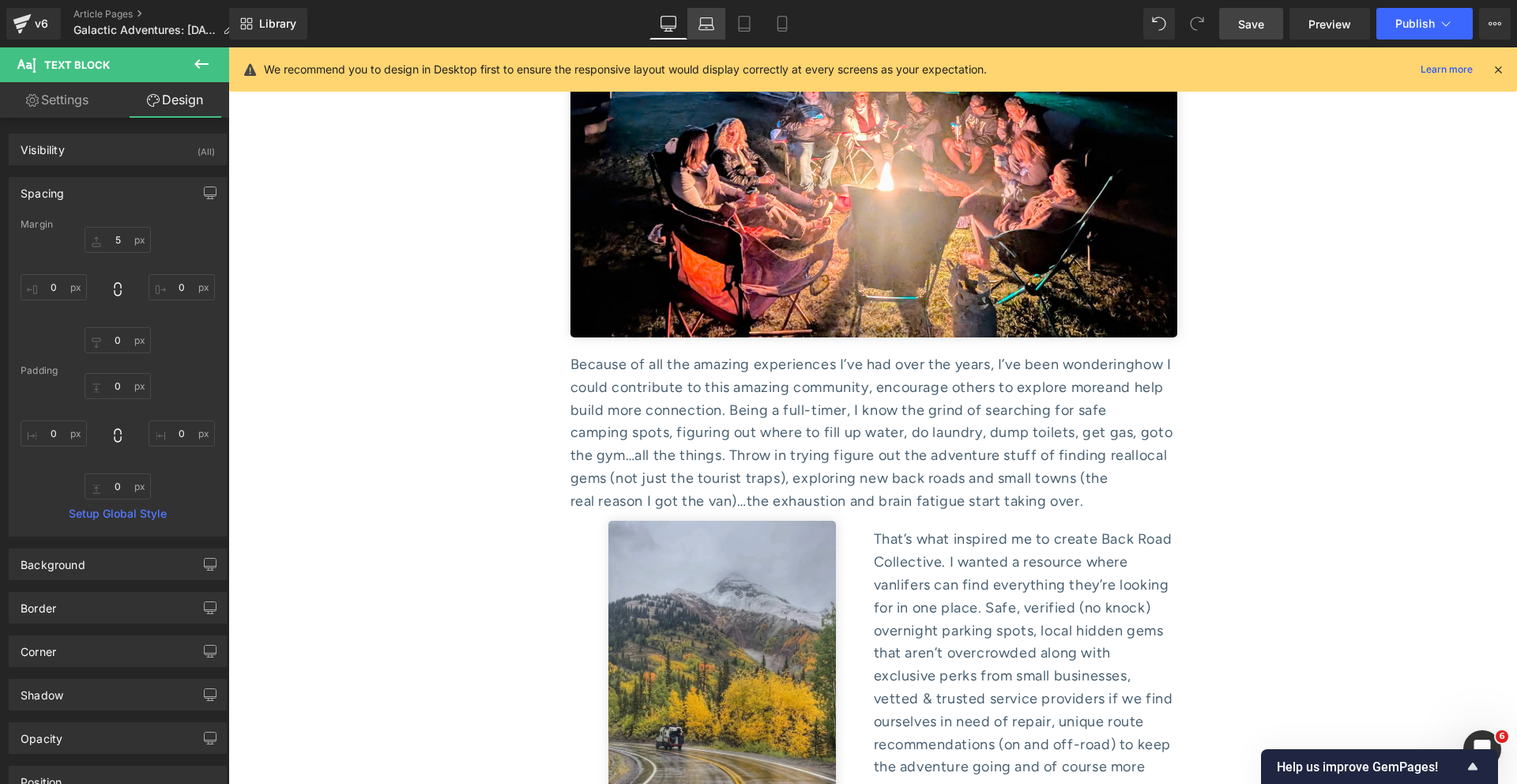
click at [699, 18] on icon at bounding box center [707, 24] width 16 height 16
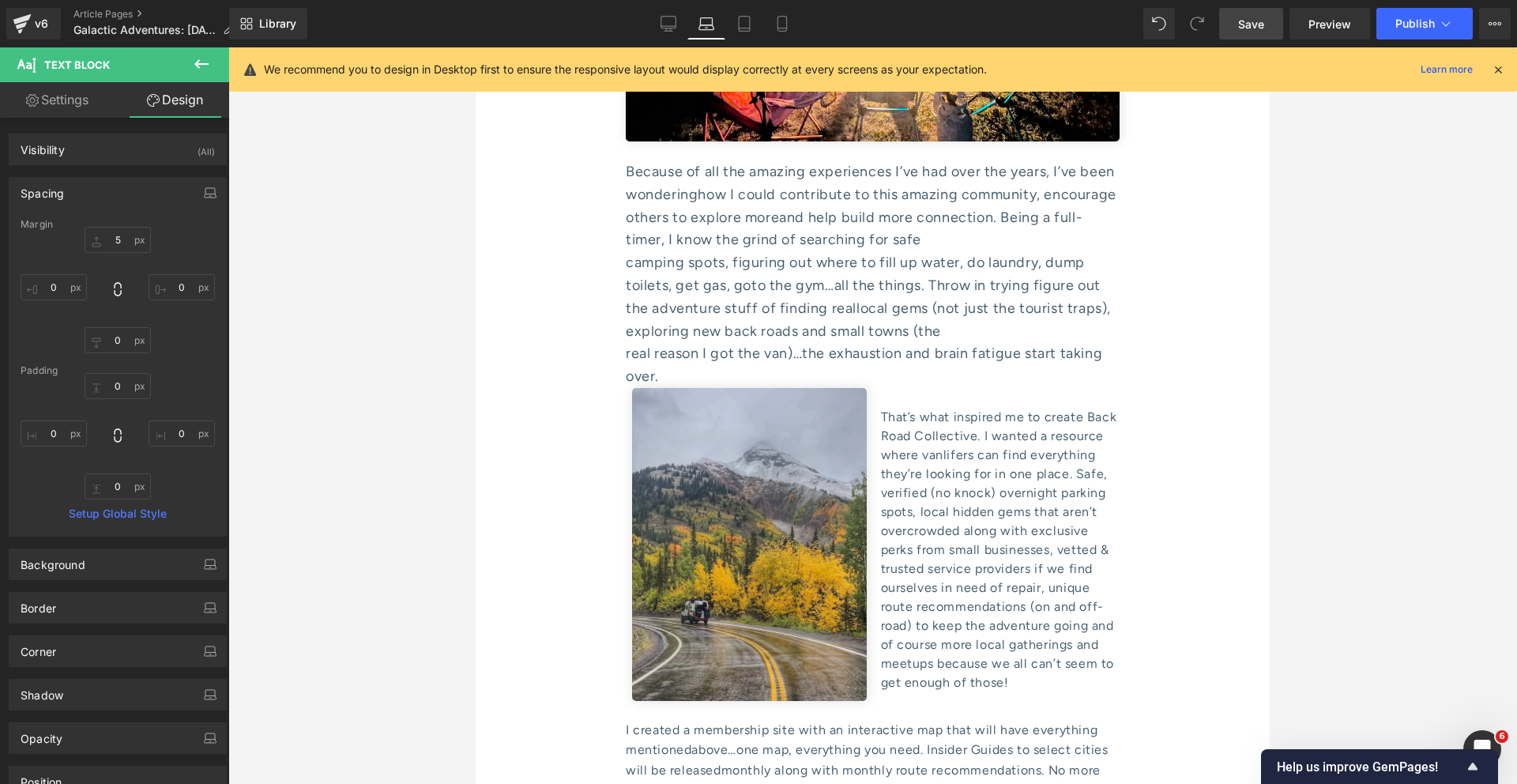
type input "0"
type input "10"
type input "0"
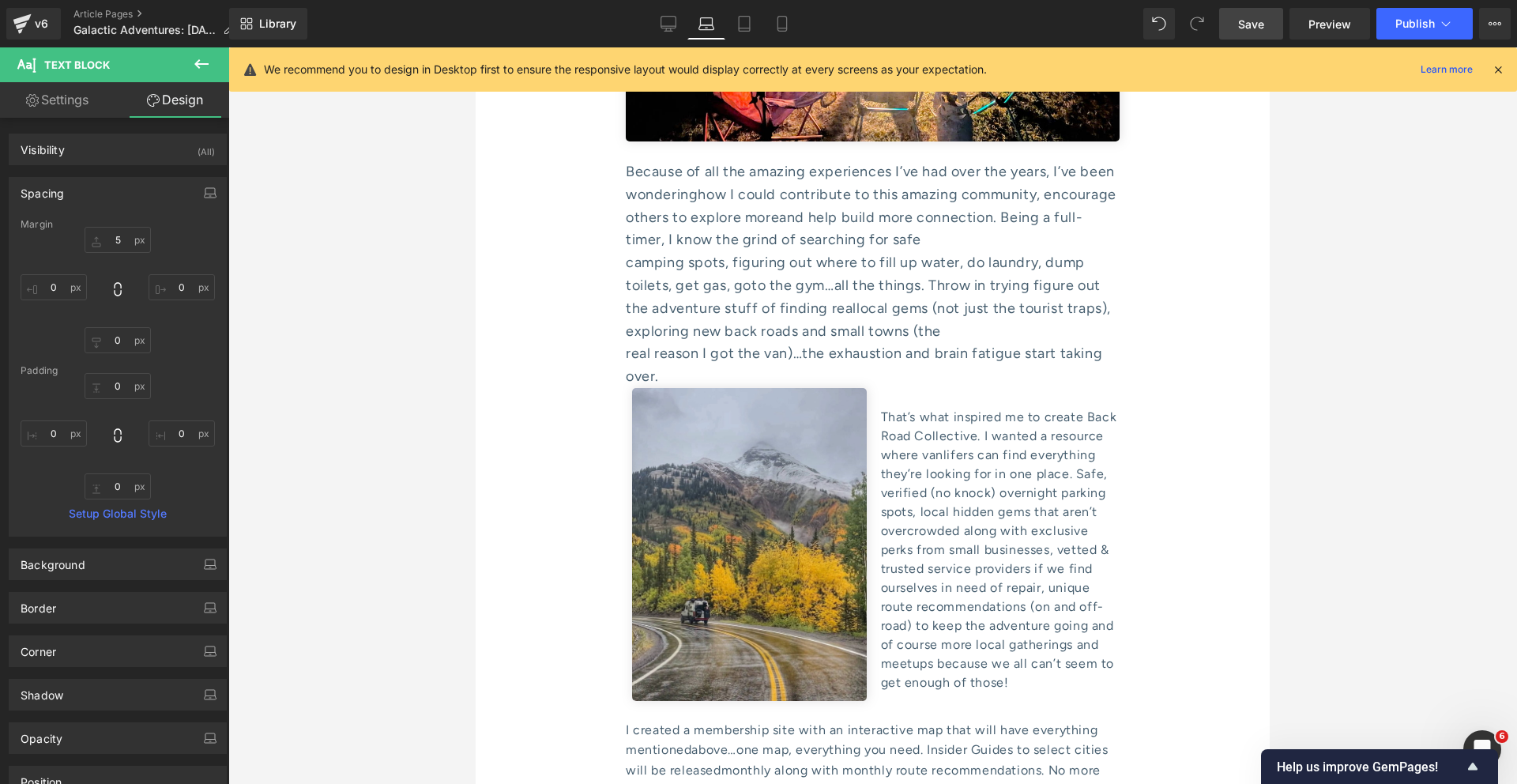
type input "0"
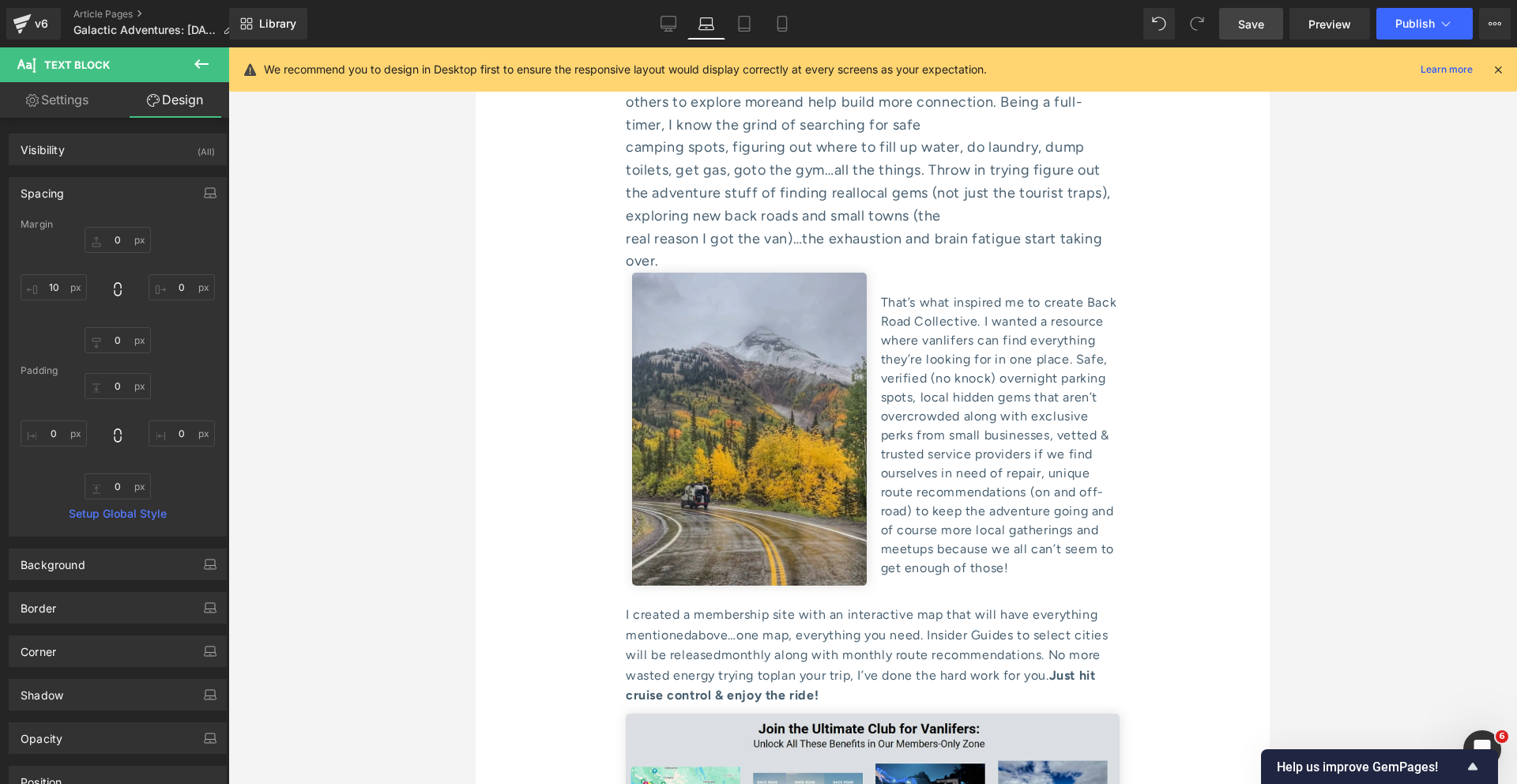
scroll to position [6775, 0]
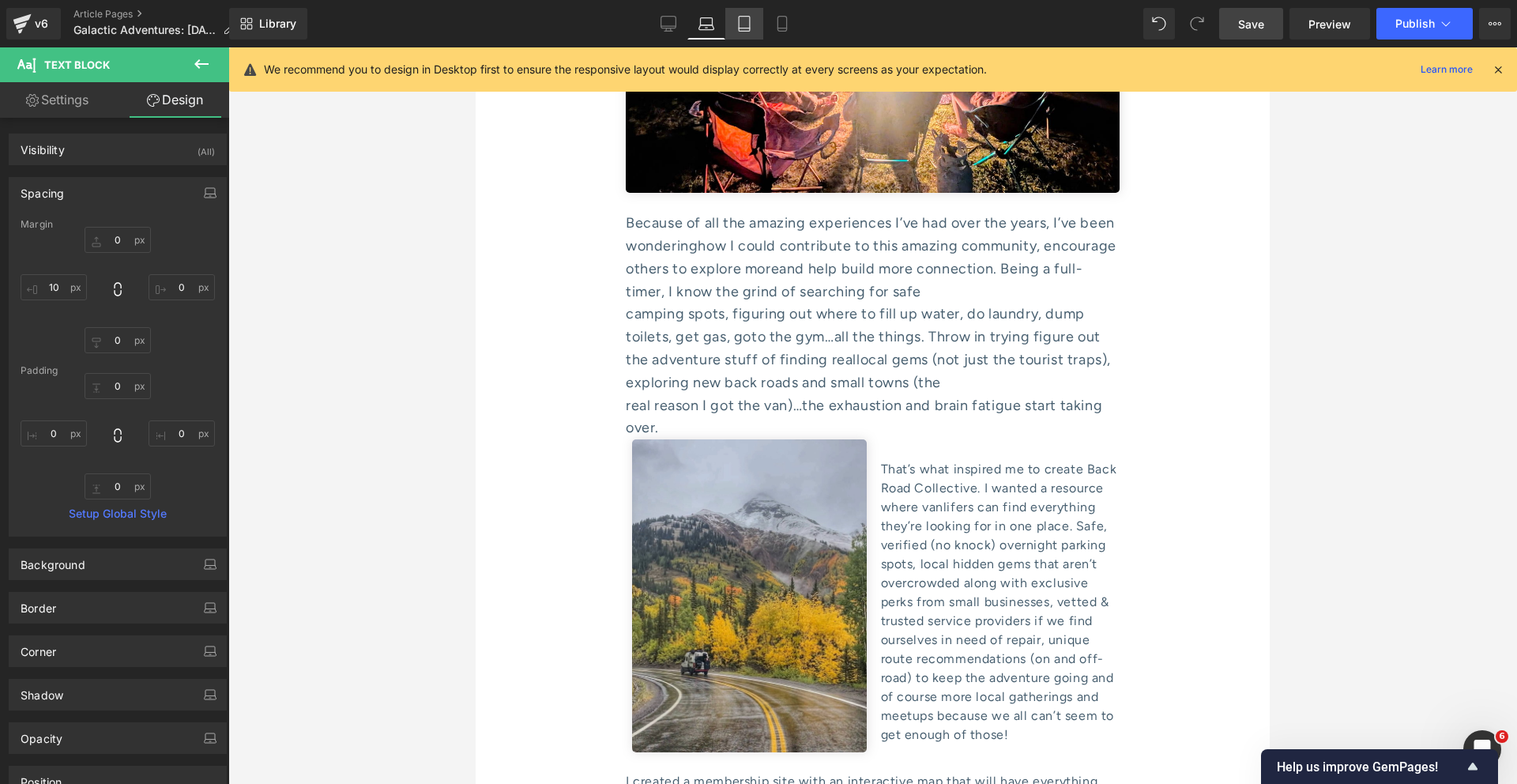
click at [756, 19] on link "Tablet" at bounding box center [745, 23] width 38 height 32
type input "10"
type input "0"
type input "4.2"
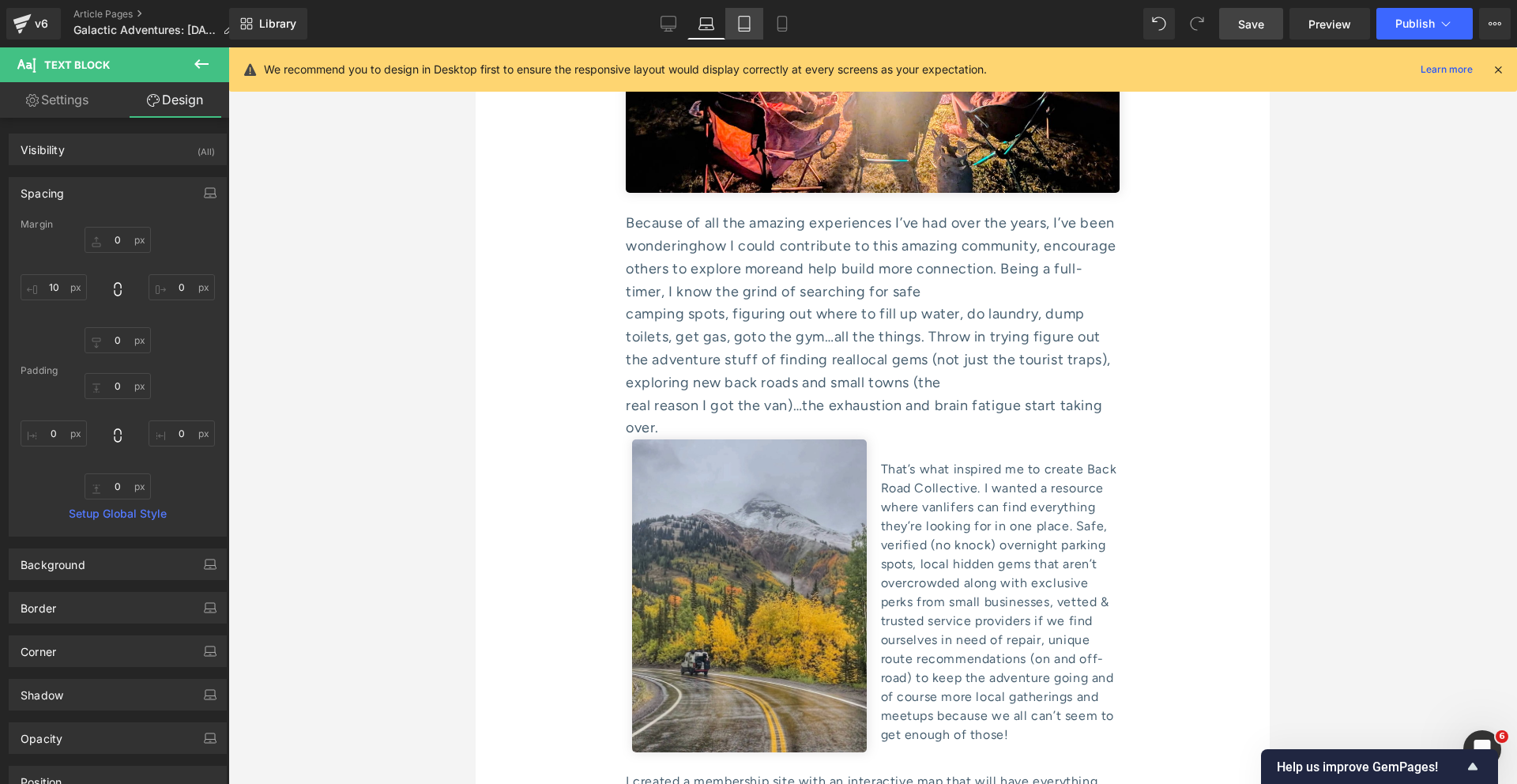
type input "0"
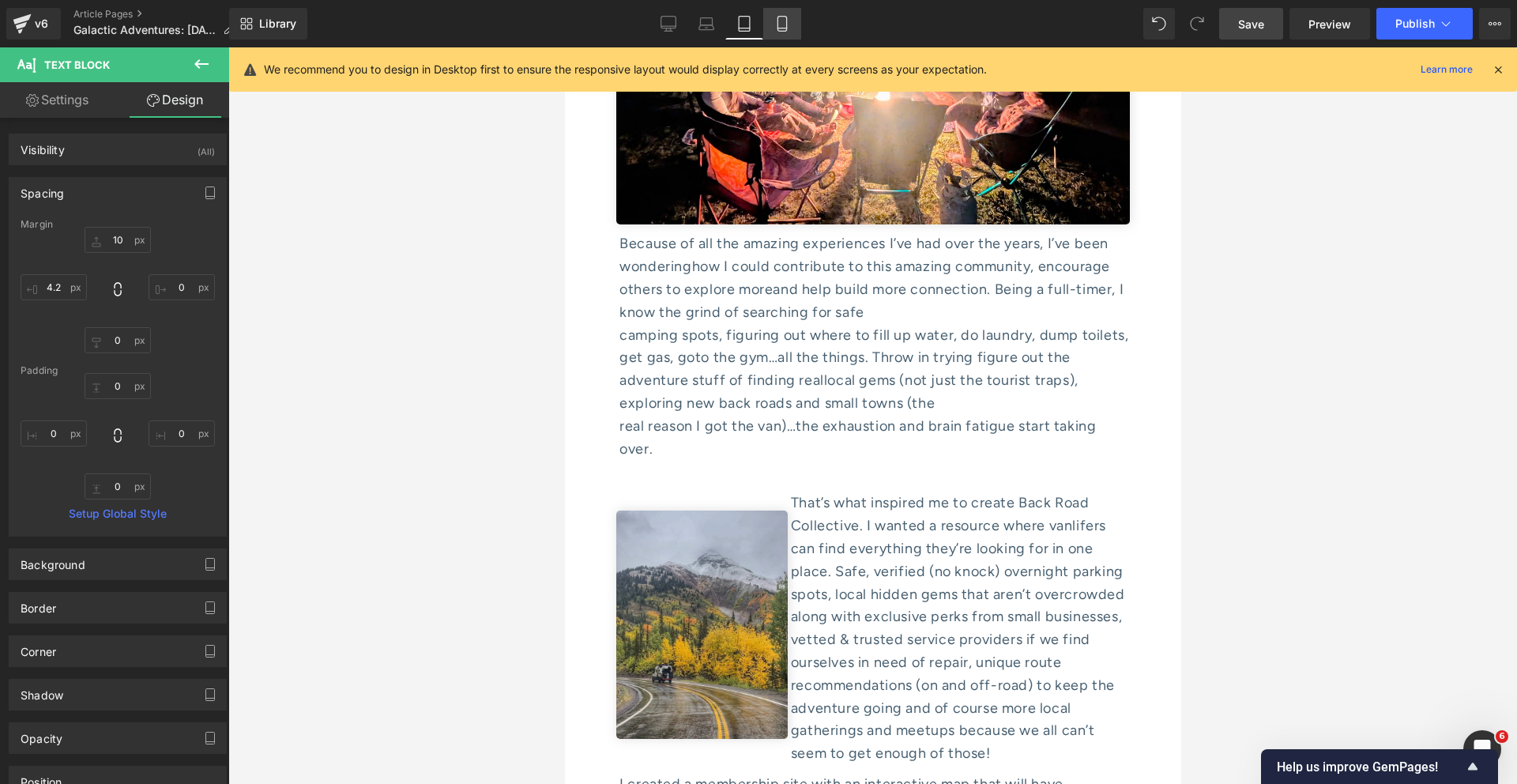
scroll to position [6852, 0]
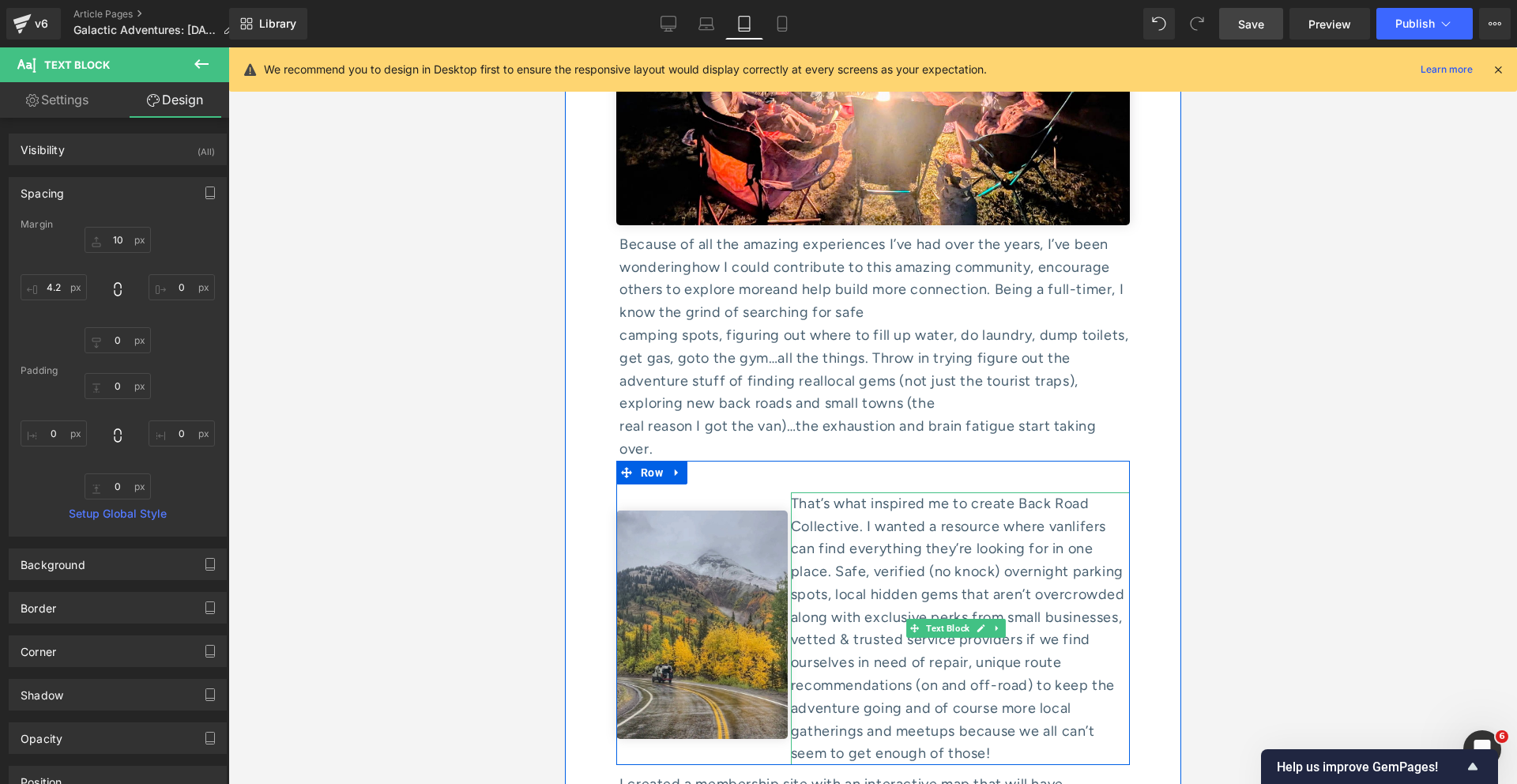
click at [809, 493] on div "That’s what inspired me to create Back Road Collective. I wanted a resource whe…" at bounding box center [960, 629] width 339 height 273
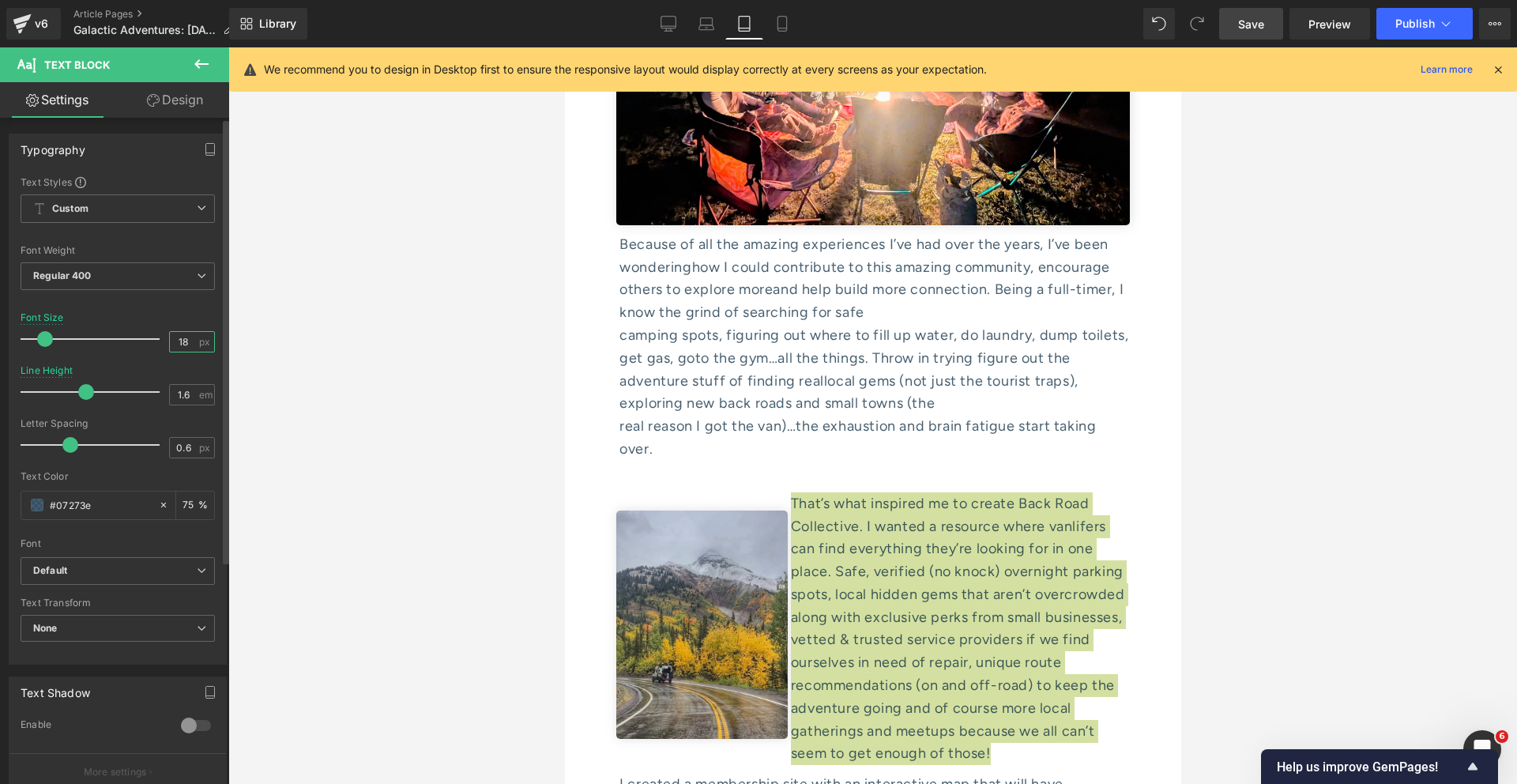
click at [188, 337] on input "18" at bounding box center [183, 342] width 28 height 20
type input "16"
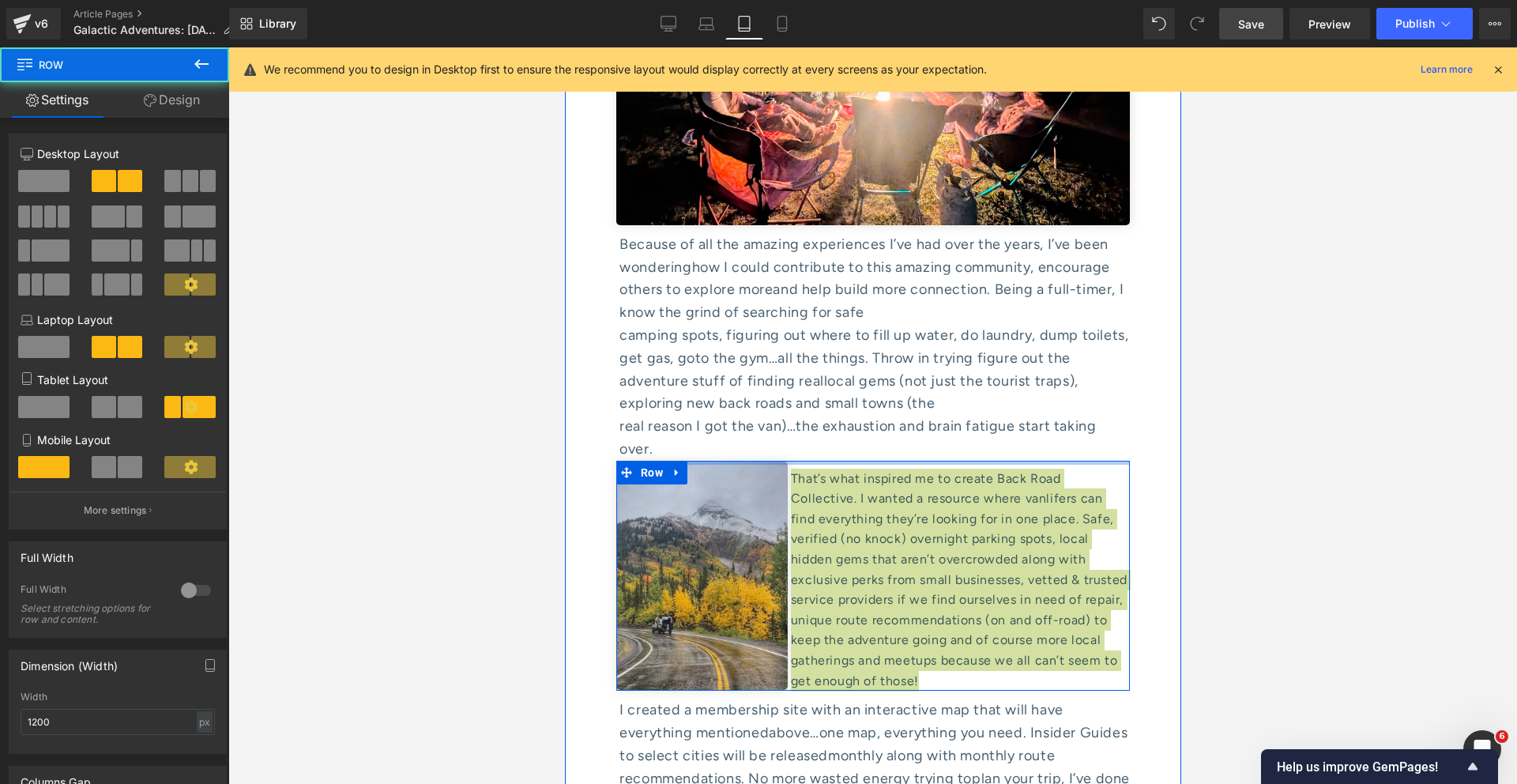
drag, startPoint x: 836, startPoint y: 290, endPoint x: 836, endPoint y: 213, distance: 77.0
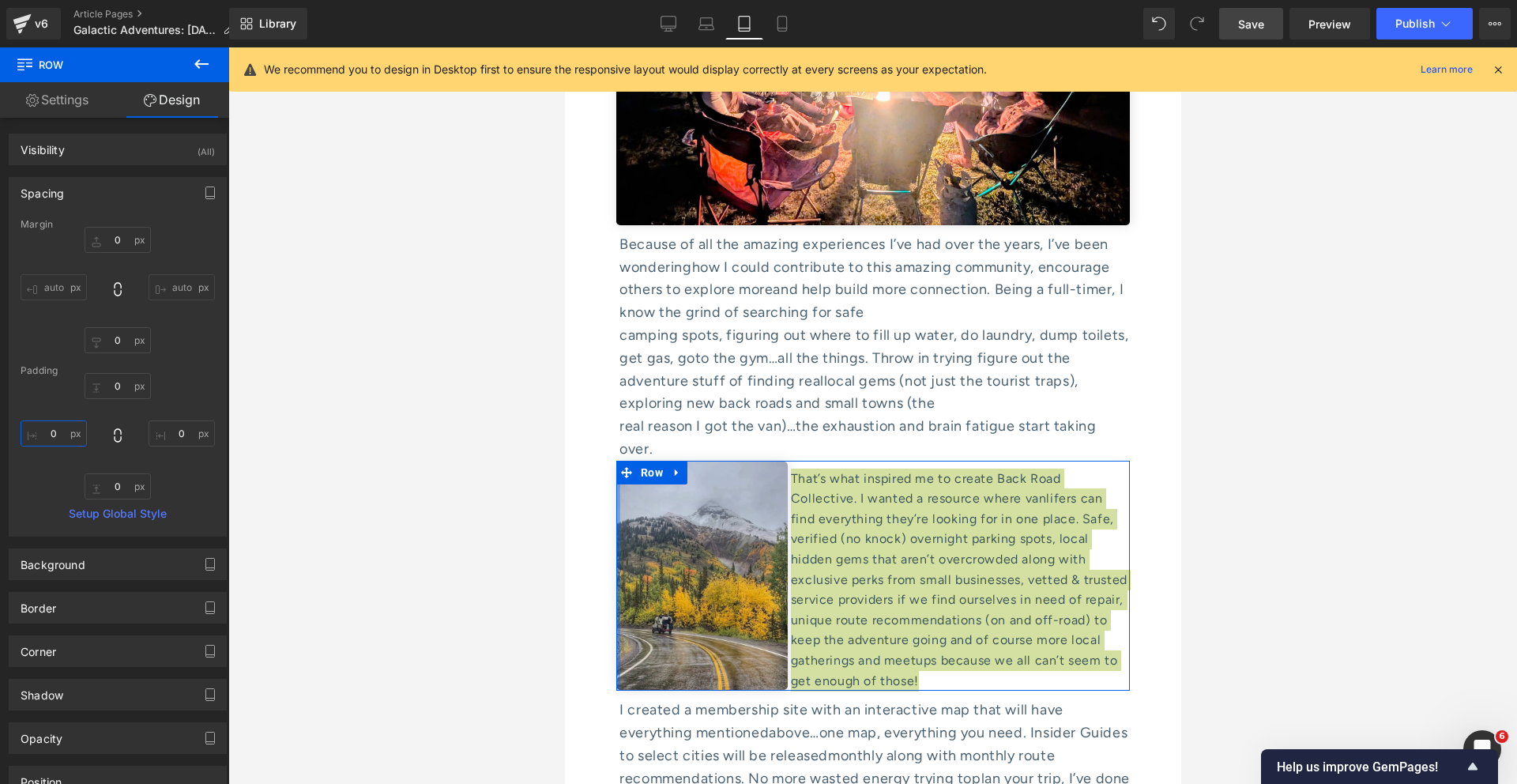
click at [56, 438] on input "0" at bounding box center [54, 433] width 67 height 26
type input "19"
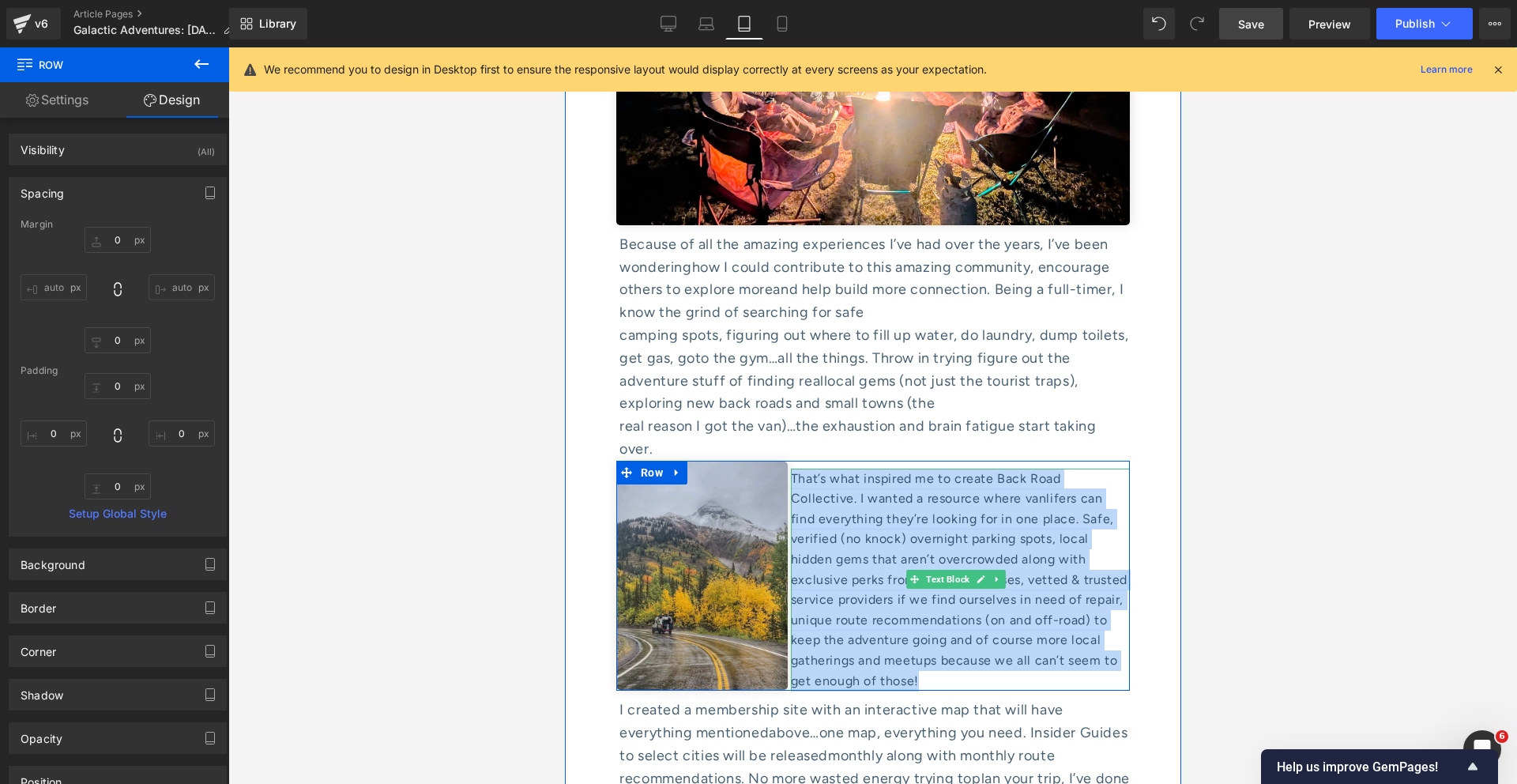
click at [861, 468] on div "That’s what inspired me to create Back Road Collective. I wanted a resource whe…" at bounding box center [960, 579] width 339 height 223
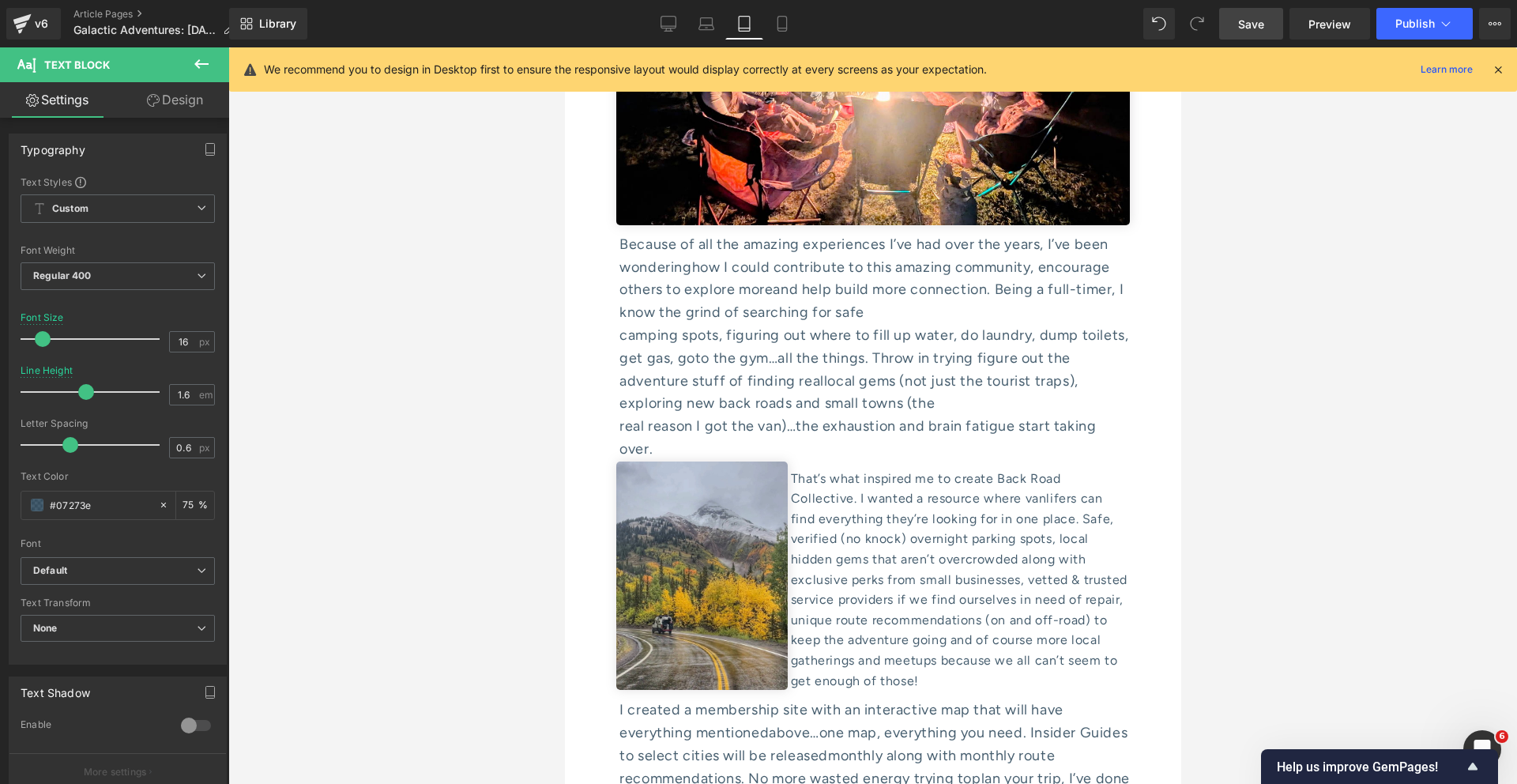
click at [169, 98] on link "Design" at bounding box center [174, 99] width 115 height 35
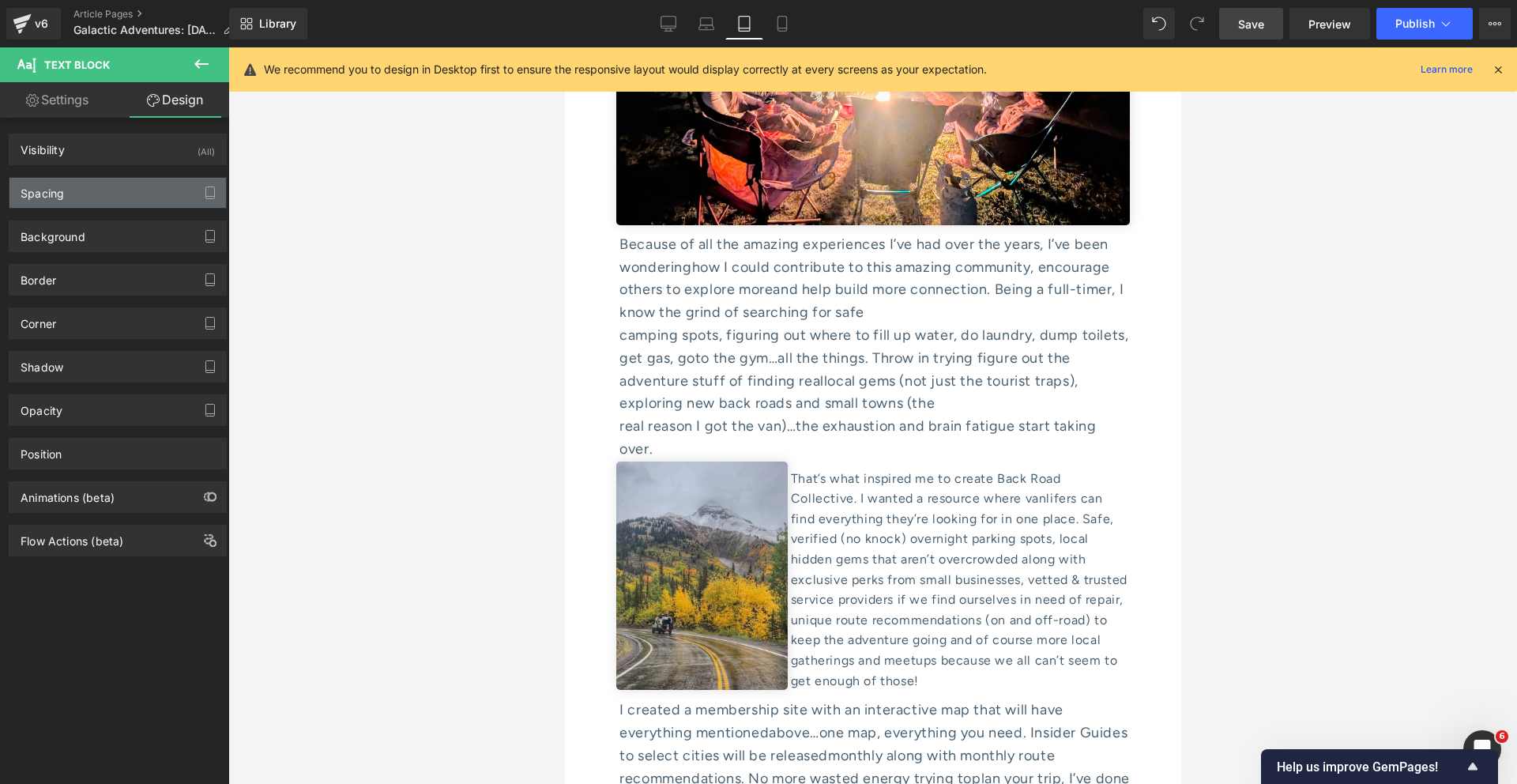
click at [110, 185] on div "Spacing" at bounding box center [118, 192] width 217 height 30
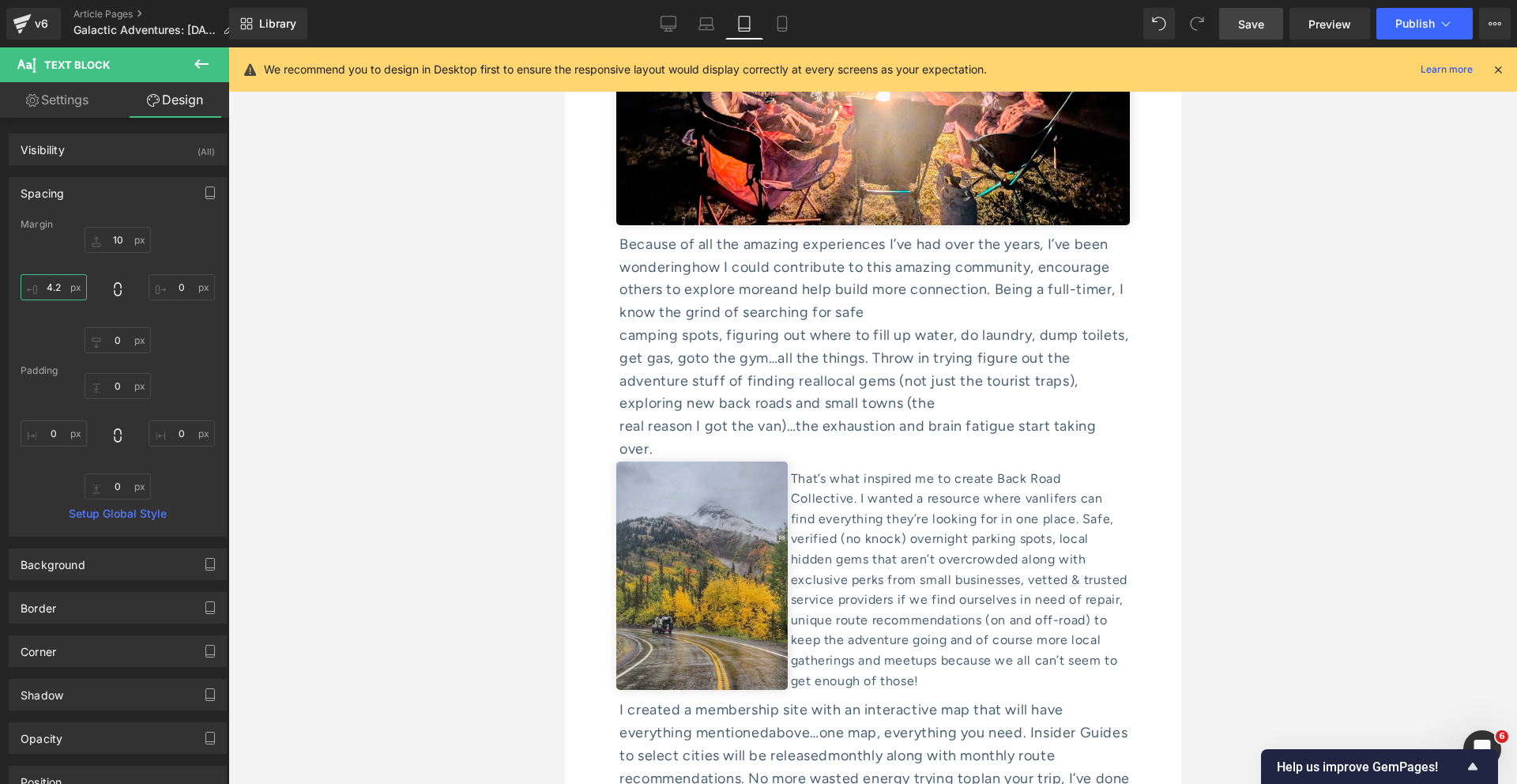
click at [59, 288] on input "4.2" at bounding box center [54, 287] width 67 height 26
click at [59, 288] on input "10" at bounding box center [54, 287] width 67 height 26
type input "20"
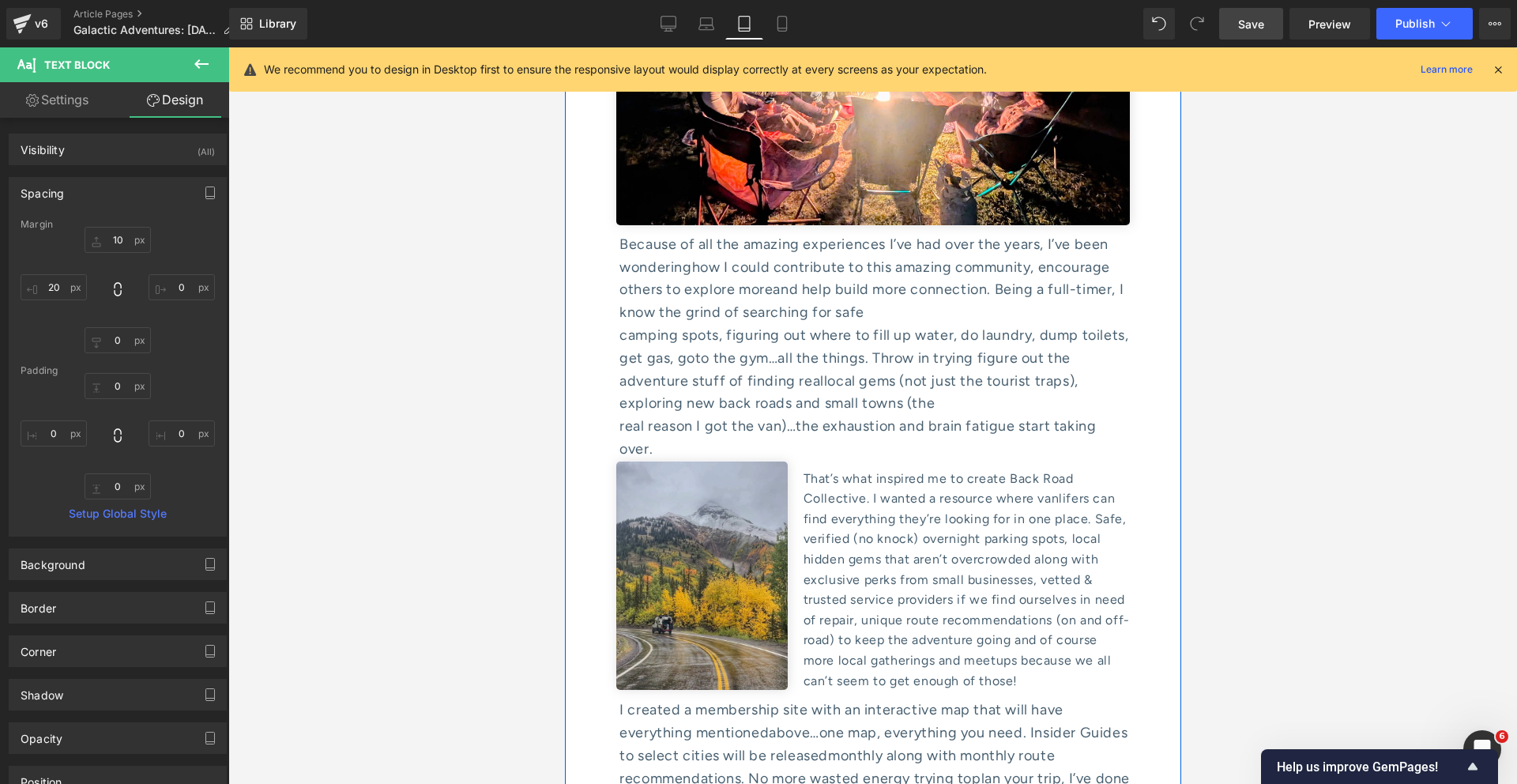
click at [816, 724] on span "above…one map, everything you need. Insider Guides to select cities will be rel…" at bounding box center [873, 743] width 508 height 41
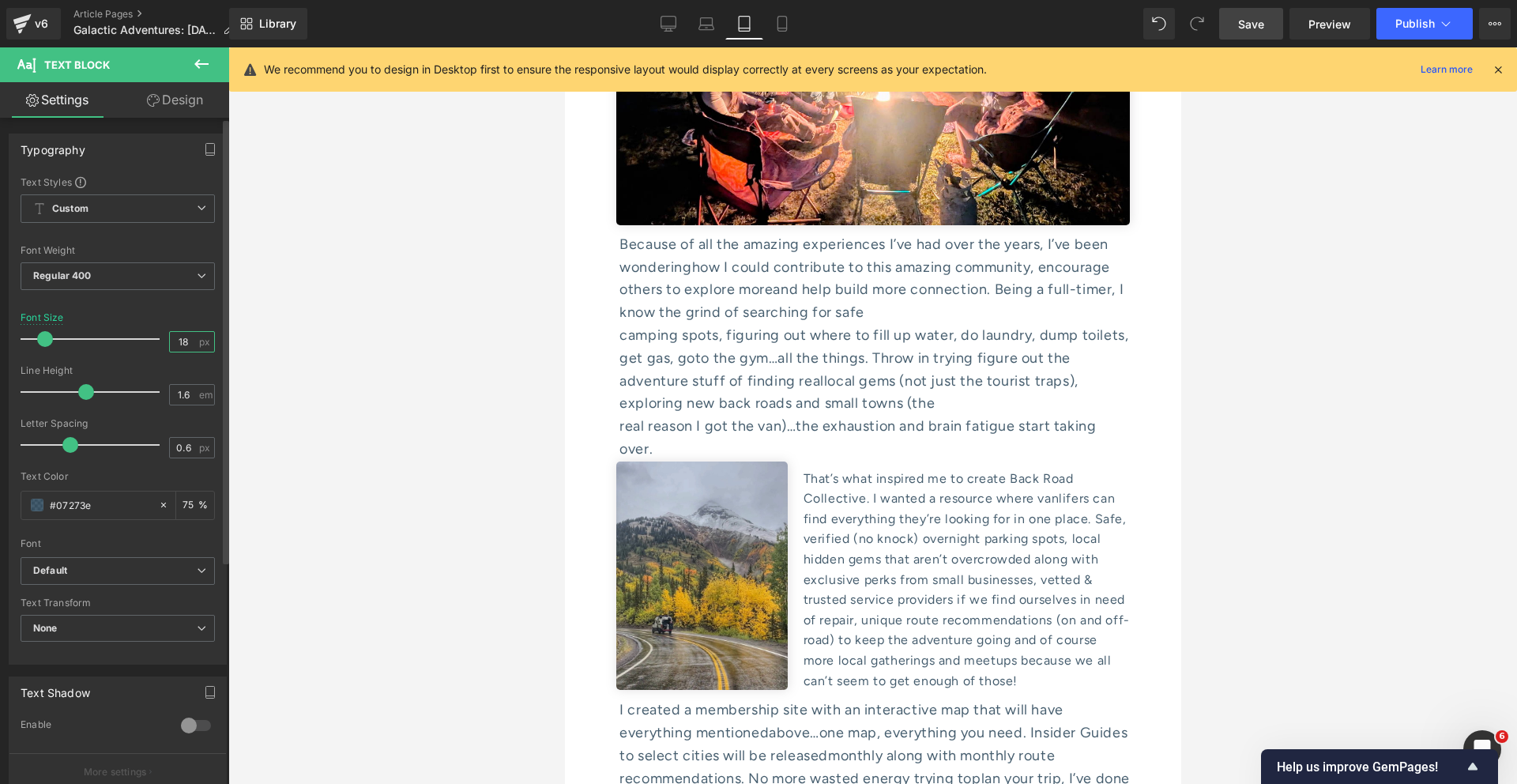
click at [188, 341] on input "18" at bounding box center [183, 342] width 28 height 20
type input "16"
click at [172, 97] on link "Design" at bounding box center [174, 99] width 115 height 35
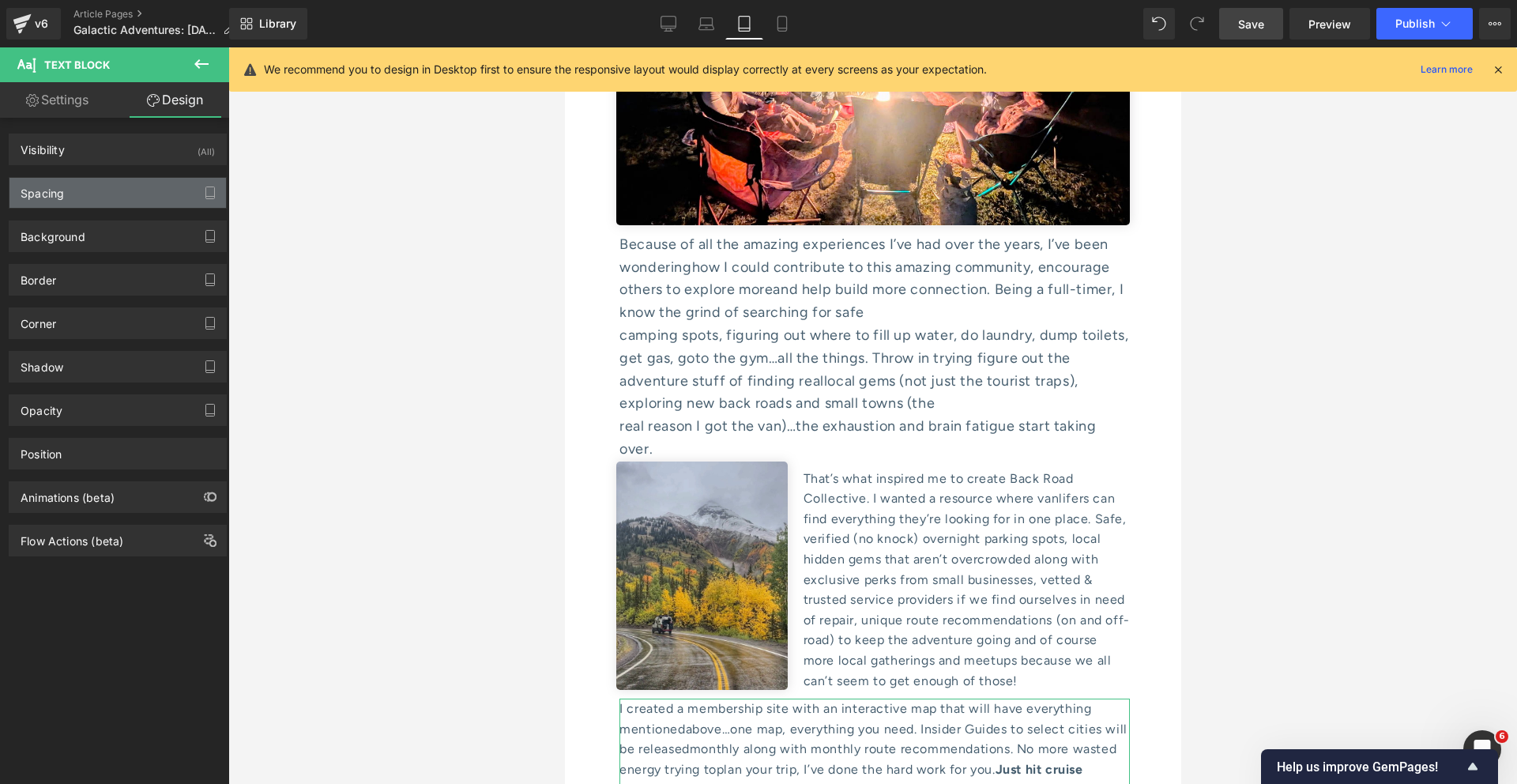
click at [135, 197] on div "Spacing" at bounding box center [118, 192] width 217 height 30
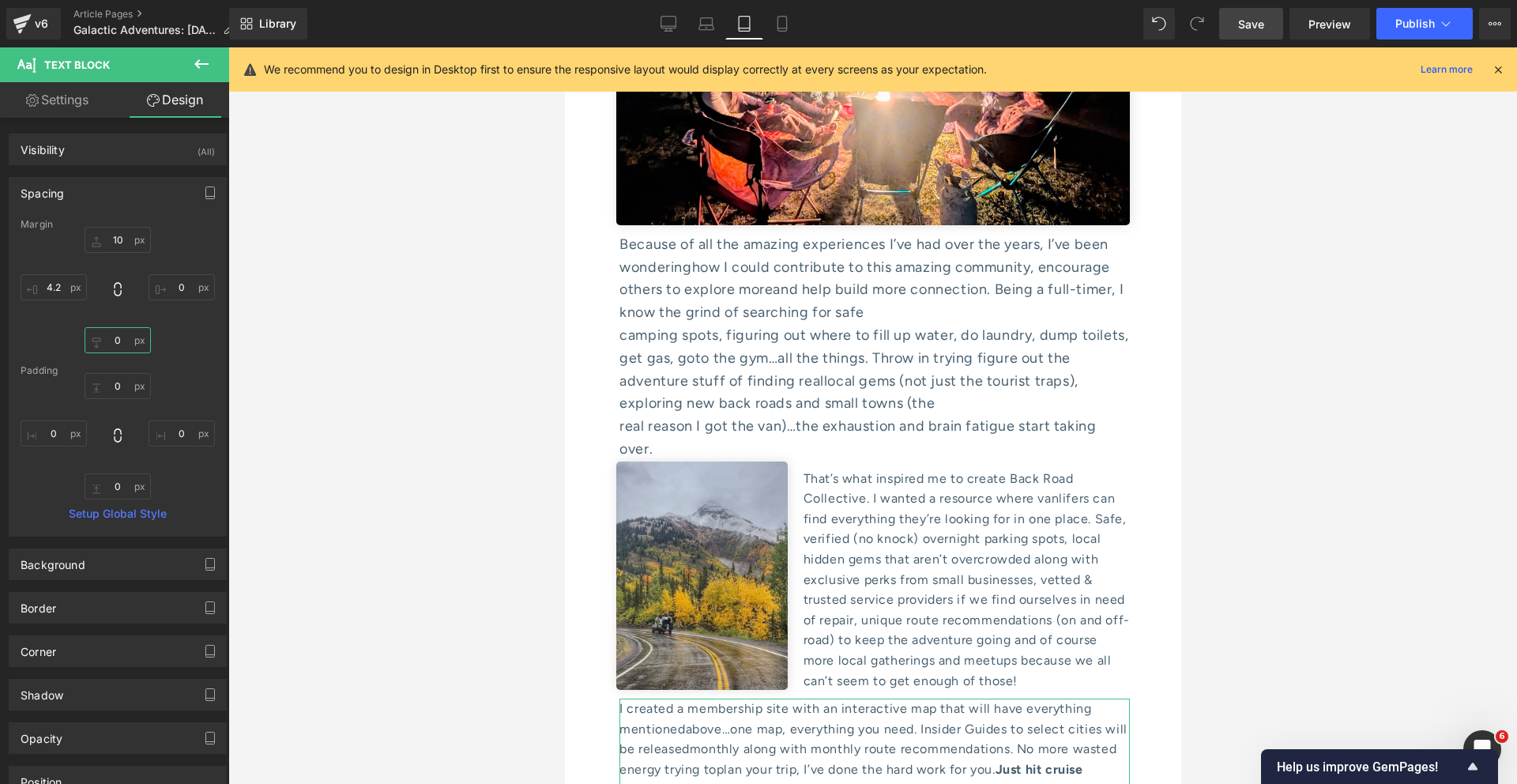
click at [117, 343] on input "0" at bounding box center [118, 340] width 67 height 26
type input "10"
click at [798, 324] on div "camping spots, figuring out where to fill up water, do laundry, dump toilets, g…" at bounding box center [874, 369] width 511 height 91
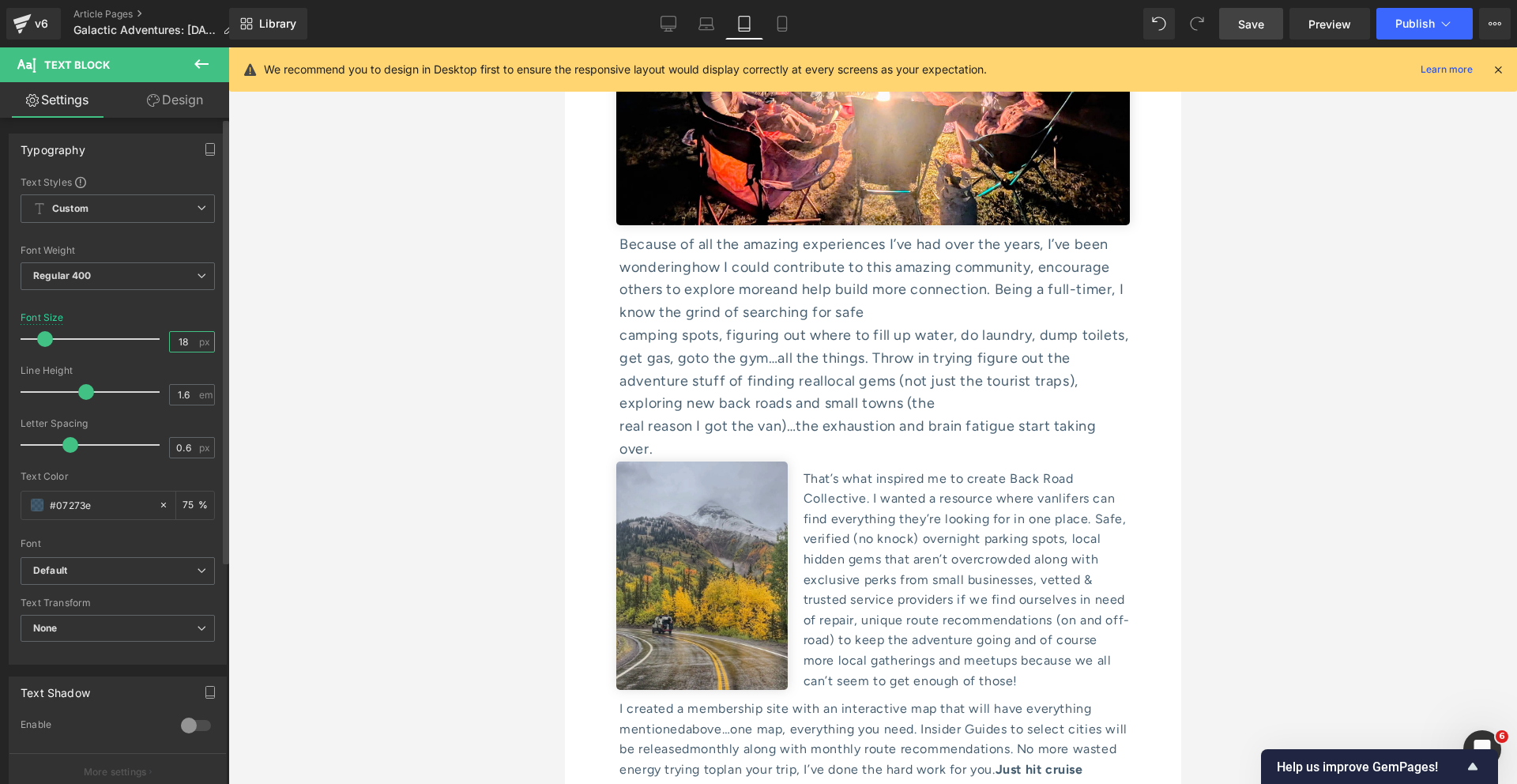
click at [182, 337] on input "18" at bounding box center [183, 342] width 28 height 20
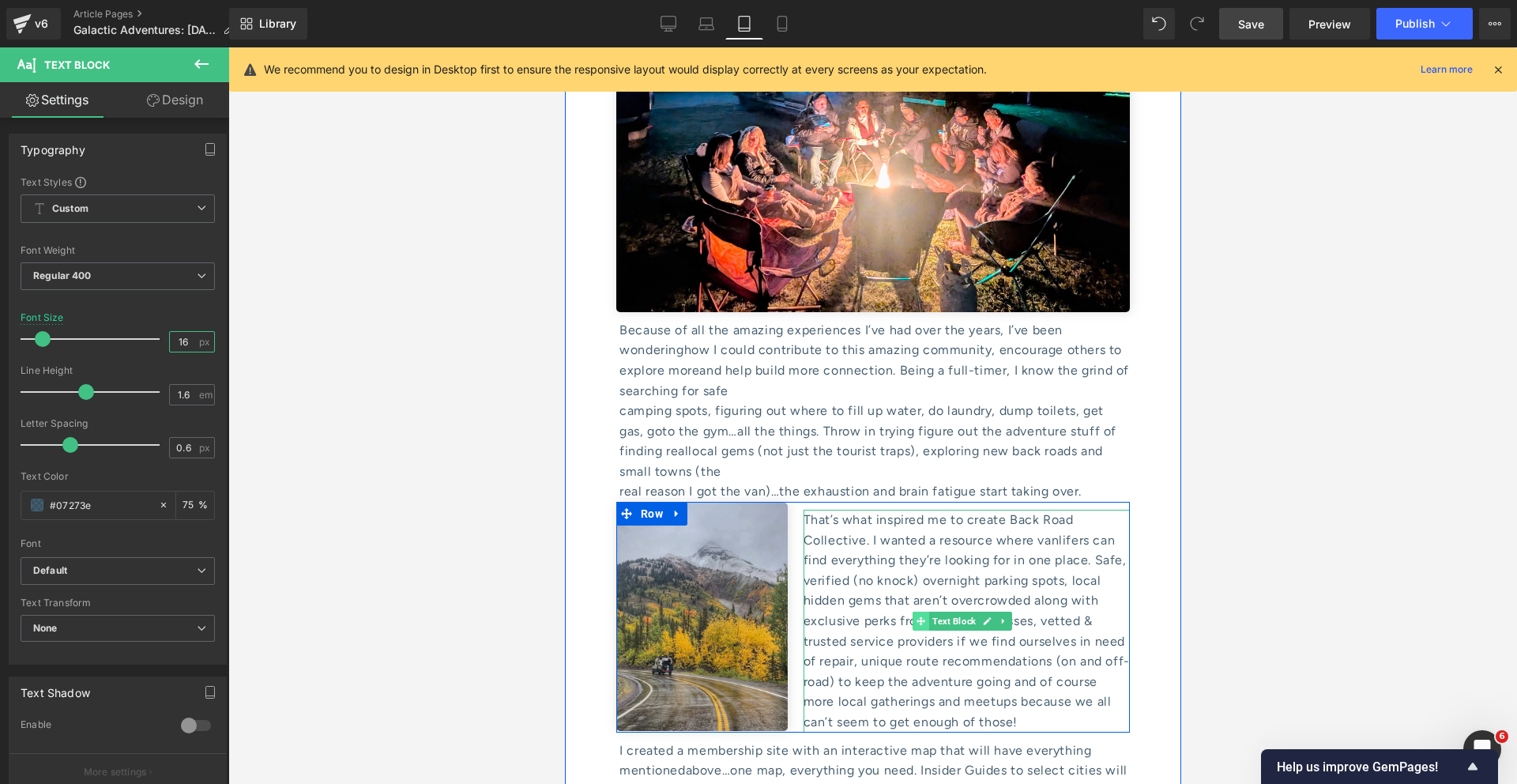
scroll to position [6764, 0]
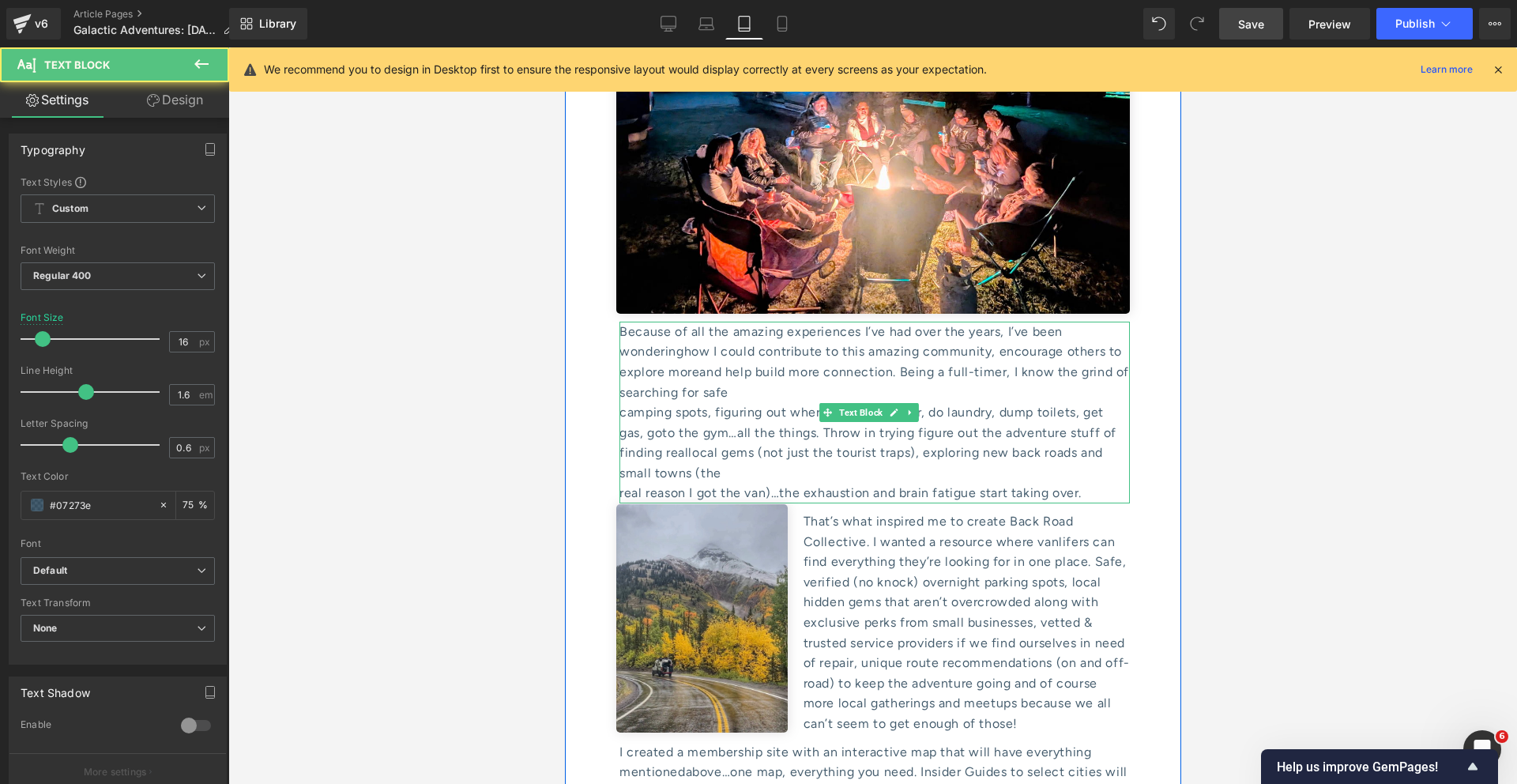
click at [630, 402] on div "camping spots, figuring out where to fill up water, do laundry, dump toilets, g…" at bounding box center [874, 442] width 511 height 80
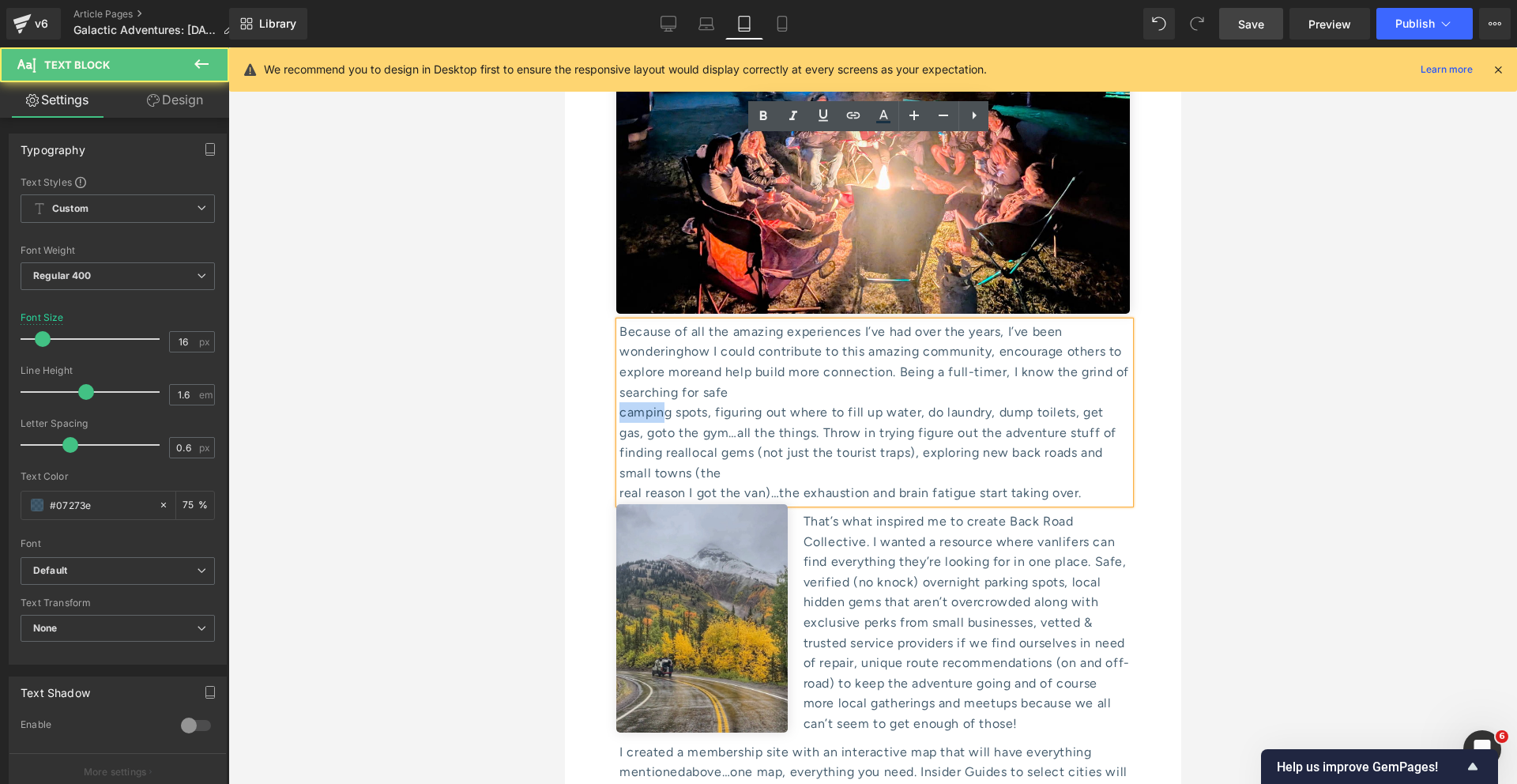
drag, startPoint x: 661, startPoint y: 226, endPoint x: 615, endPoint y: 226, distance: 46.0
click at [619, 321] on div "Because of all the amazing experiences I’ve had over the years, I’ve been wonde…" at bounding box center [874, 411] width 511 height 181
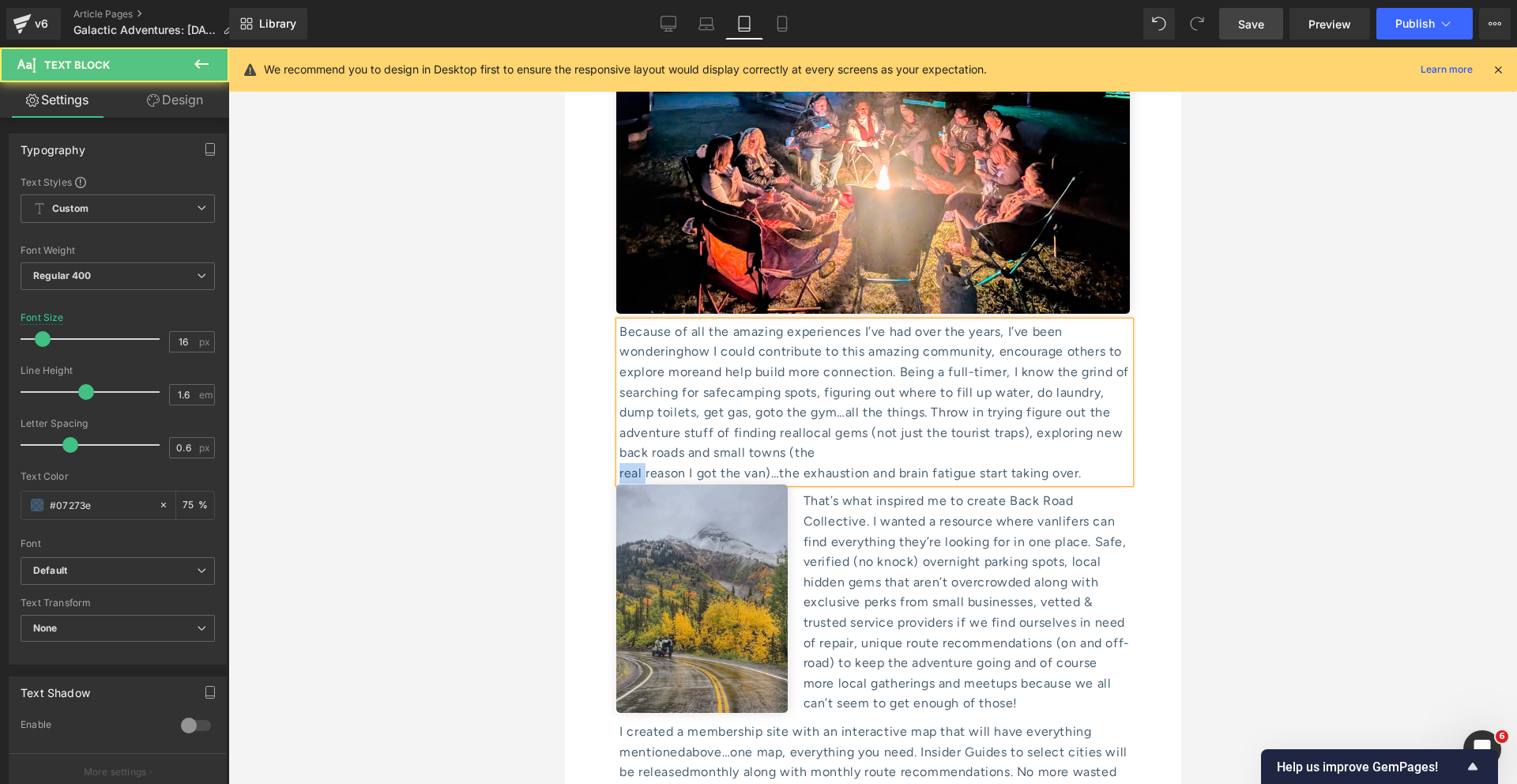
drag, startPoint x: 646, startPoint y: 291, endPoint x: 595, endPoint y: 291, distance: 51.0
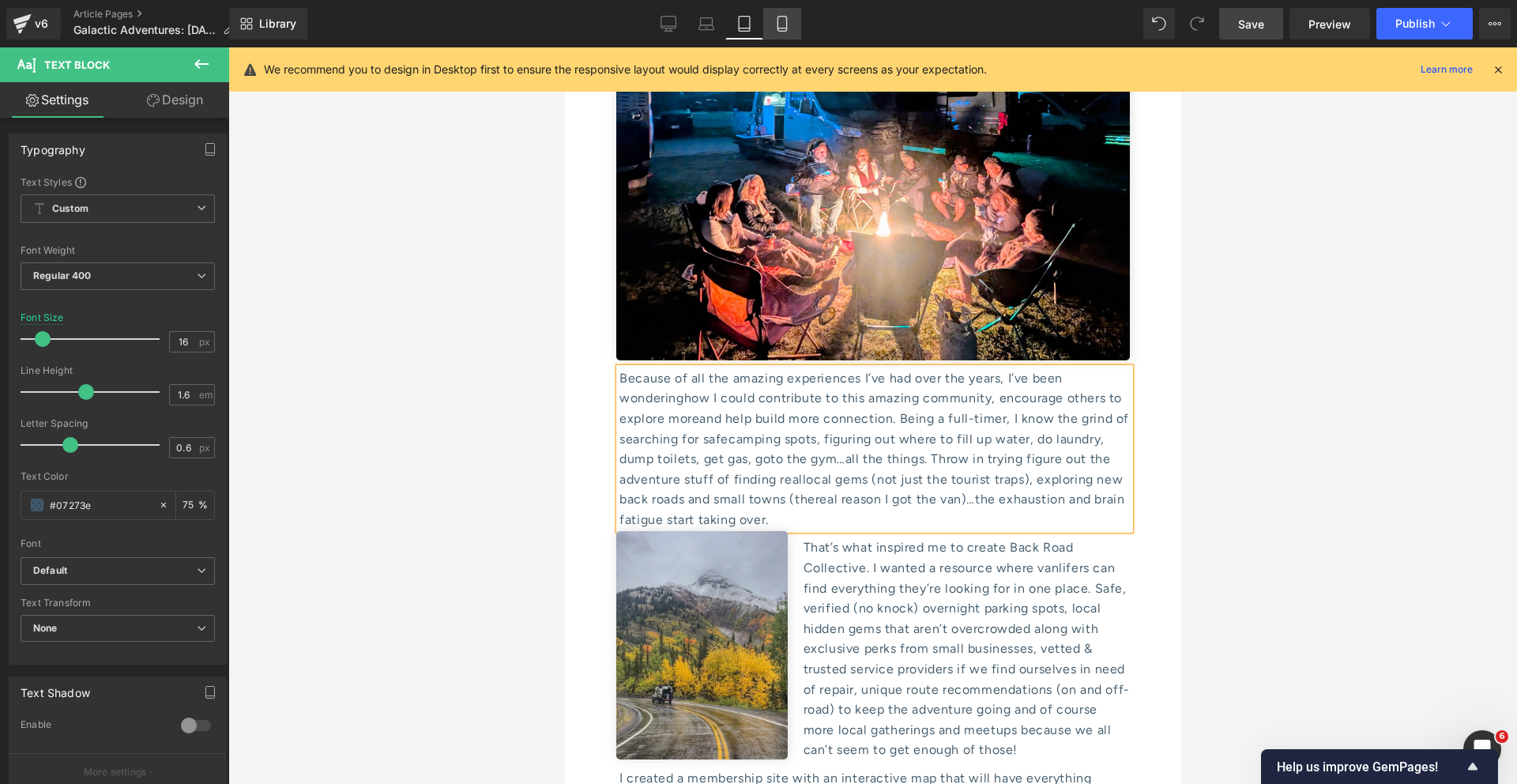
click at [785, 27] on icon at bounding box center [782, 24] width 16 height 16
type input "15"
type input "75"
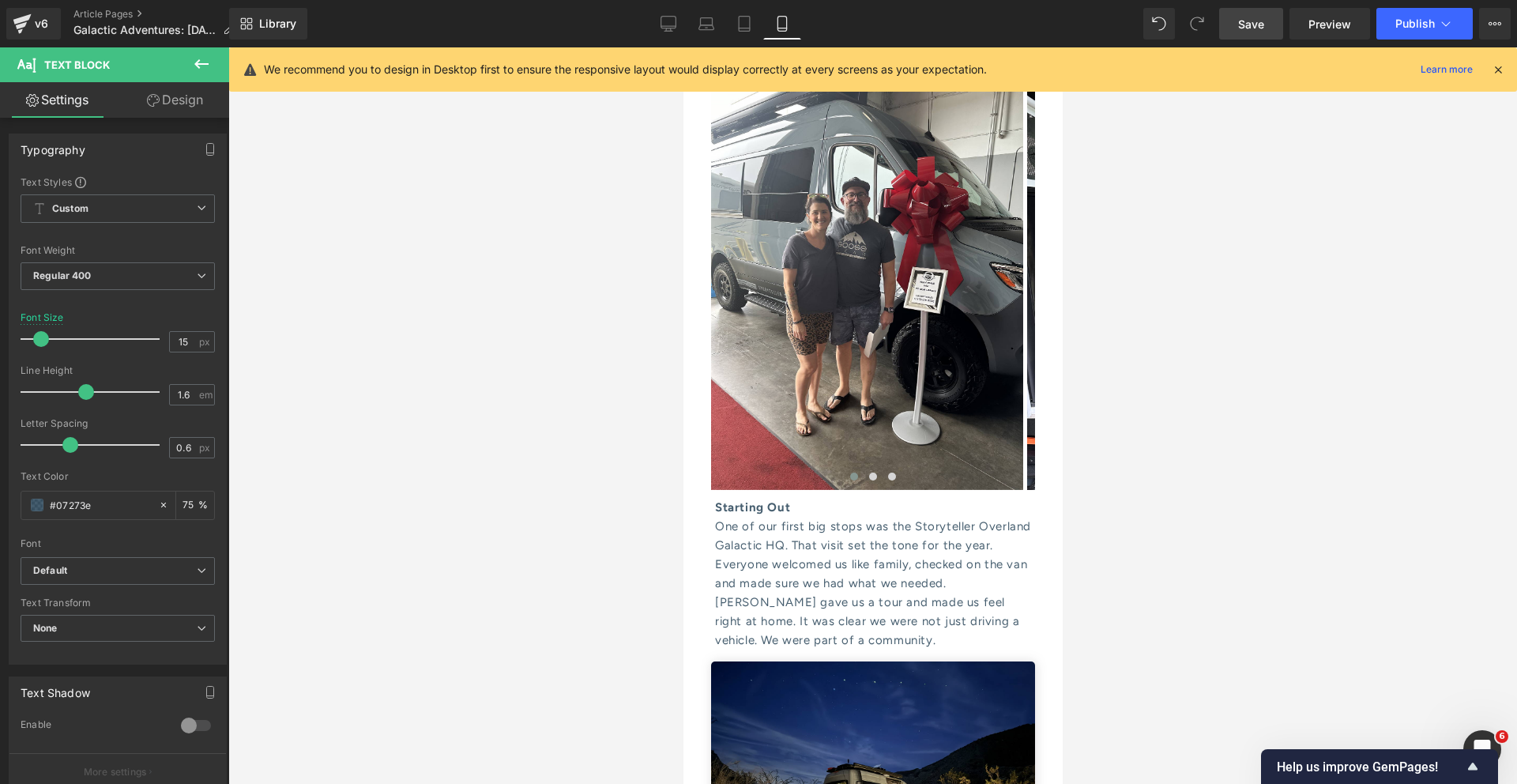
scroll to position [0, 0]
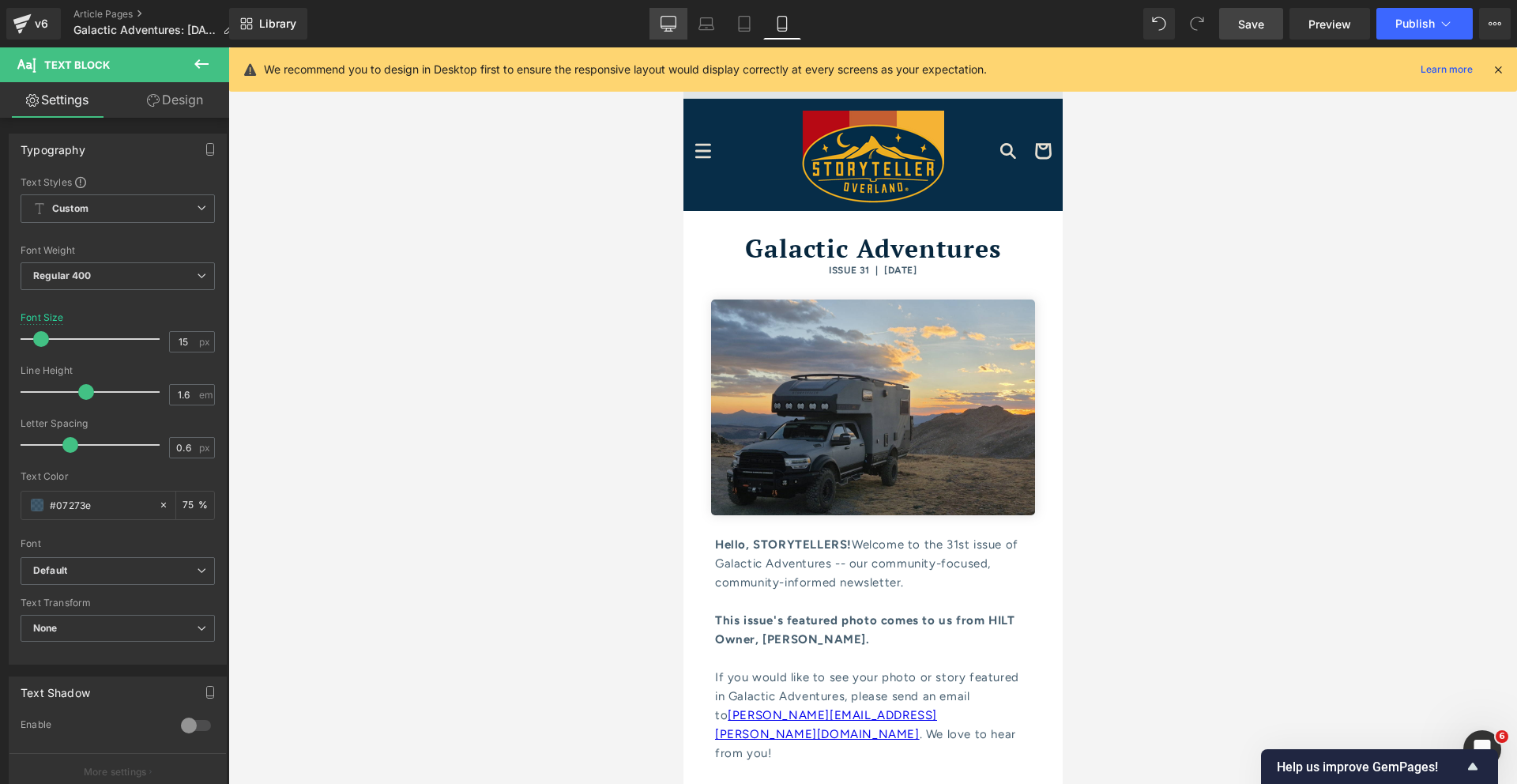
click at [674, 26] on icon at bounding box center [669, 26] width 15 height 0
type input "18"
type input "75"
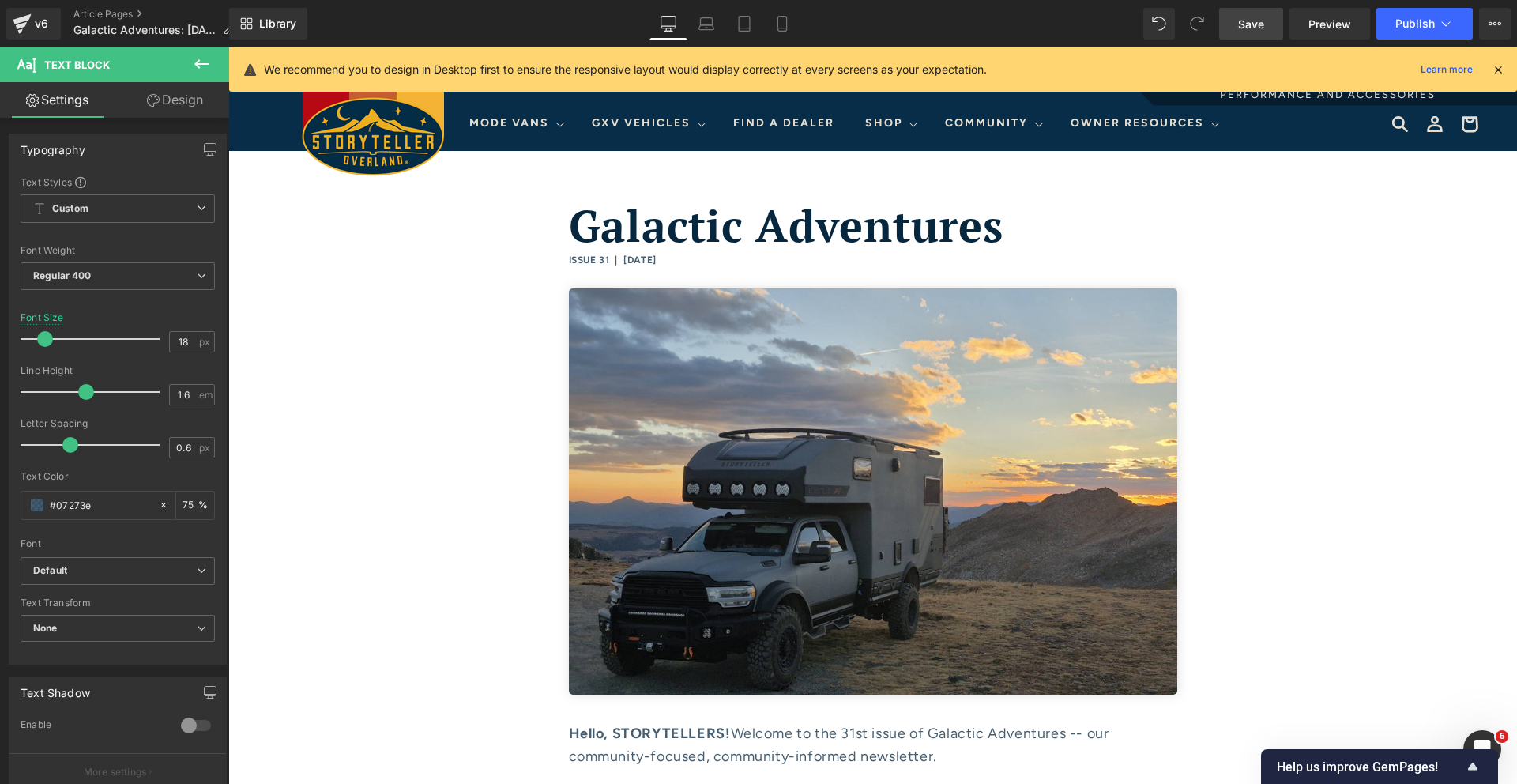
click at [1244, 9] on link "Save" at bounding box center [1251, 23] width 64 height 32
click at [1491, 23] on icon at bounding box center [1491, 24] width 4 height 4
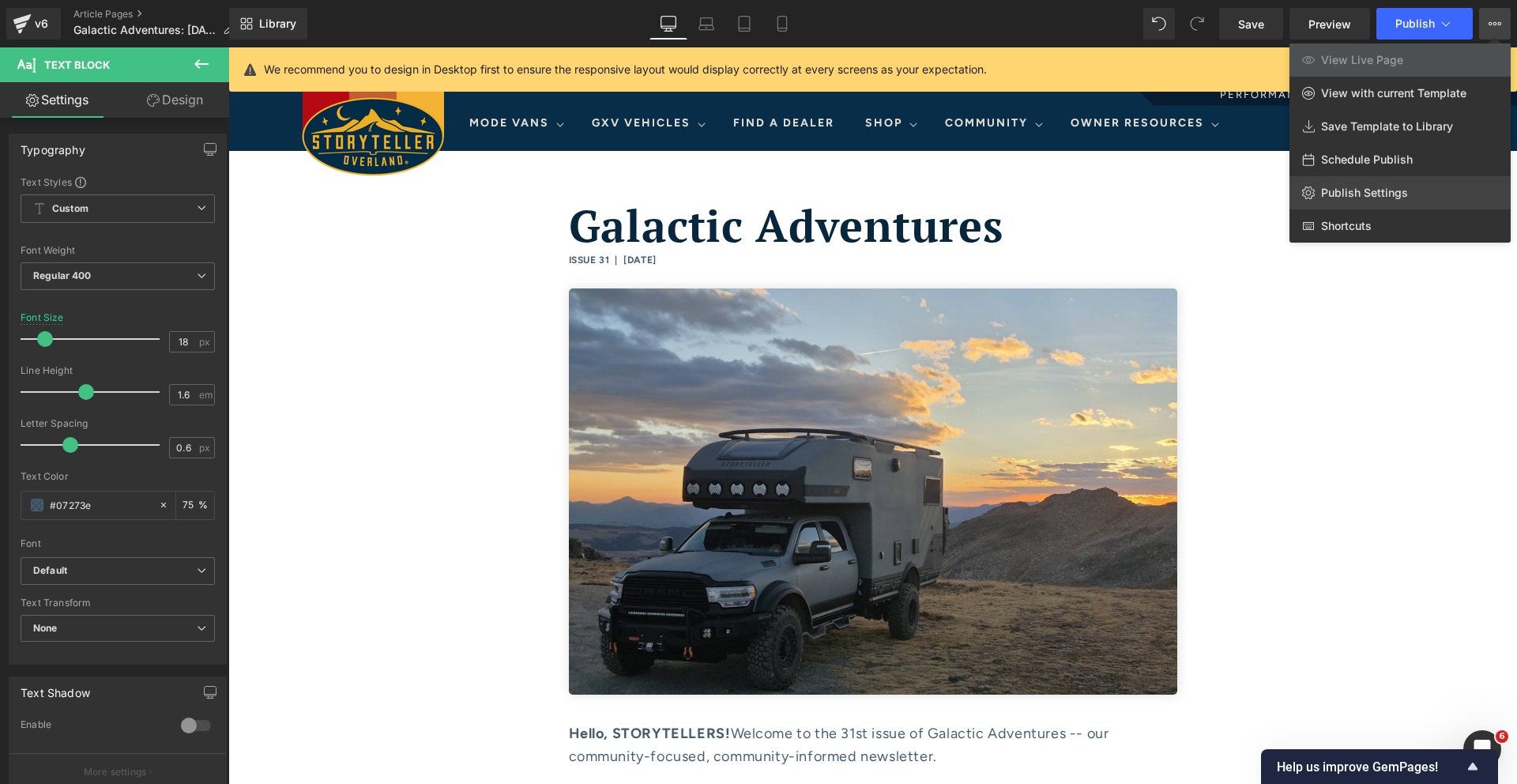
click at [1386, 188] on span "Publish Settings" at bounding box center [1364, 193] width 87 height 14
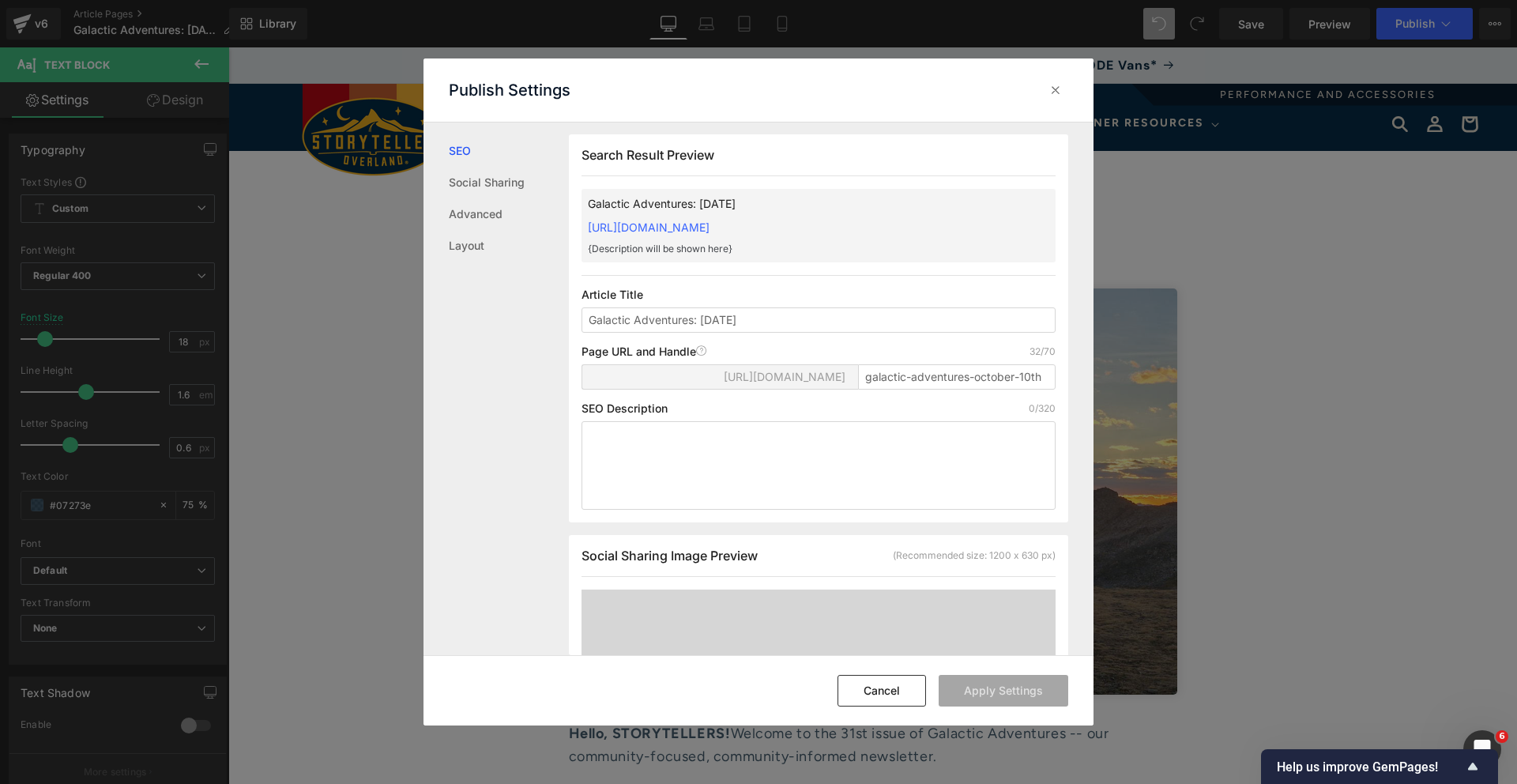
scroll to position [18, 0]
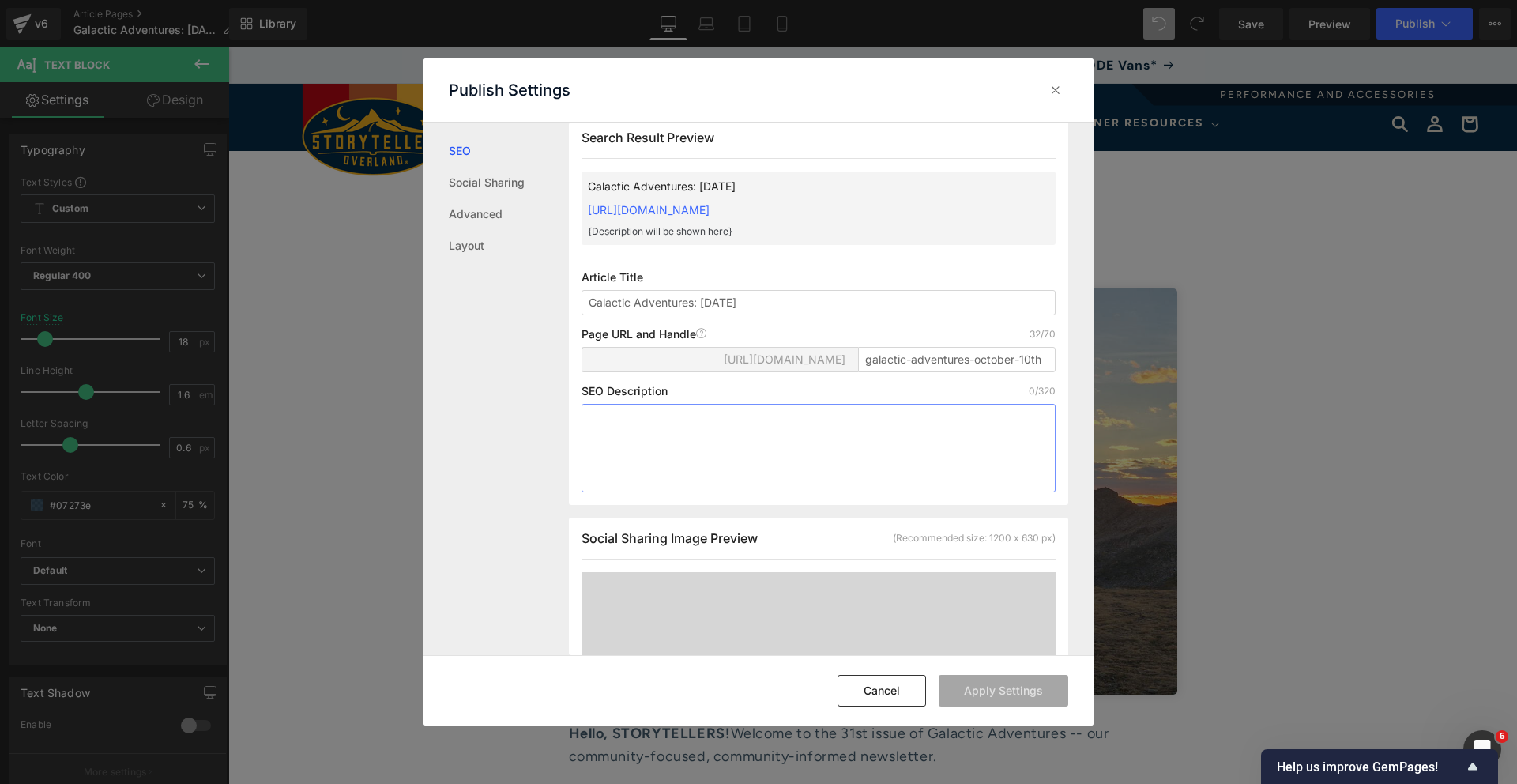
click at [698, 462] on textarea at bounding box center [818, 447] width 474 height 88
paste textarea "Issue 30: Living the Yellowstone Dream: Our Second Season in America’s First Na…"
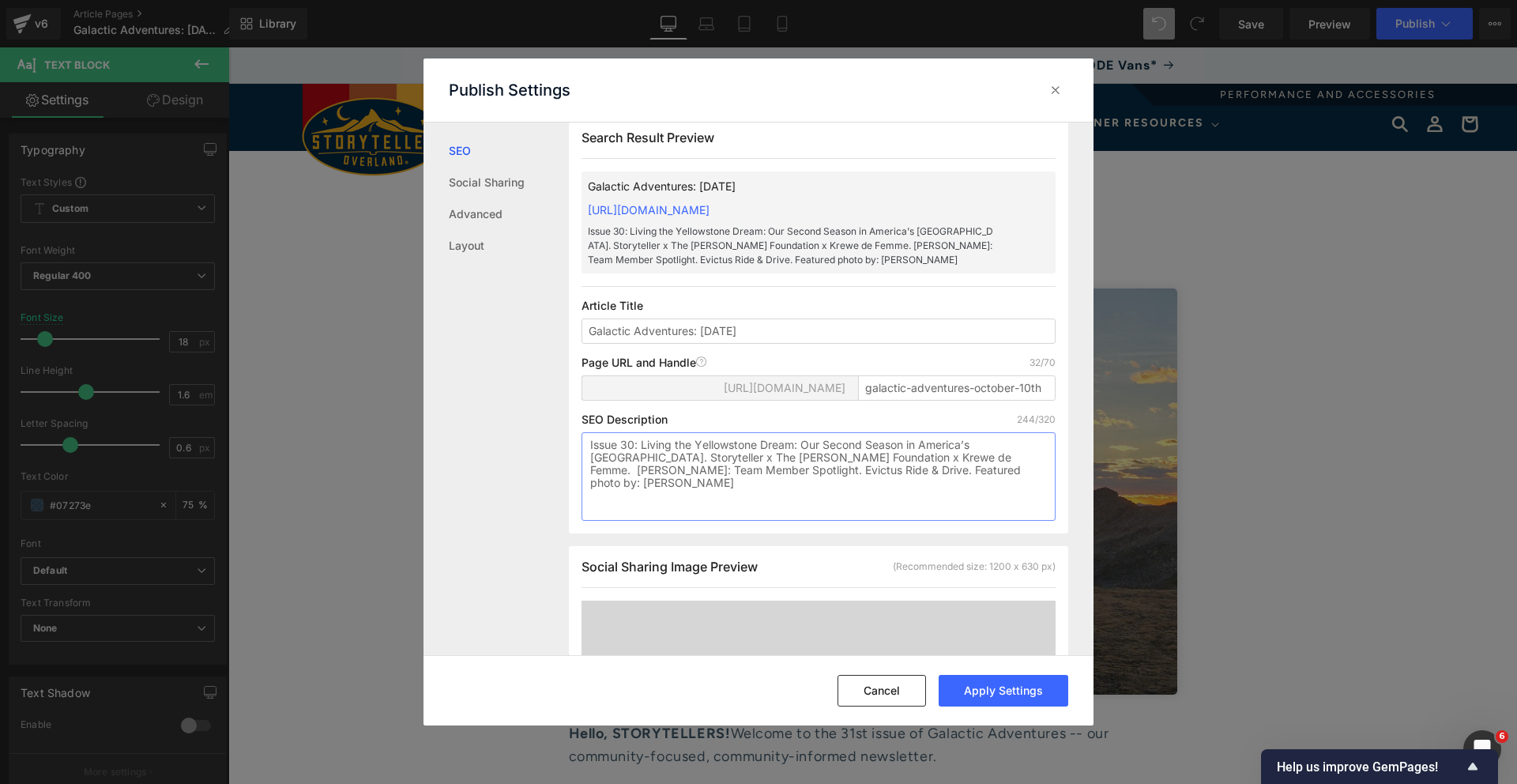
click at [633, 463] on textarea "Issue 30: Living the Yellowstone Dream: Our Second Season in America’s First Na…" at bounding box center [818, 476] width 474 height 88
type textarea "Issue 31: Living the Yellowstone Dream: Our Second Season in America’s First Na…"
click at [900, 490] on textarea "Issue 31: Living the Yellowstone Dream: Our Second Season in America’s First Na…" at bounding box center [818, 476] width 474 height 88
click at [802, 459] on textarea "Issue 31: Living the Yellowstone Dream: Our Second Season in America’s First Na…" at bounding box center [818, 476] width 474 height 88
click at [747, 467] on textarea "Issue 31: Living the Yellowstone Dream: Our Second Season in America’s First Na…" at bounding box center [818, 476] width 474 height 88
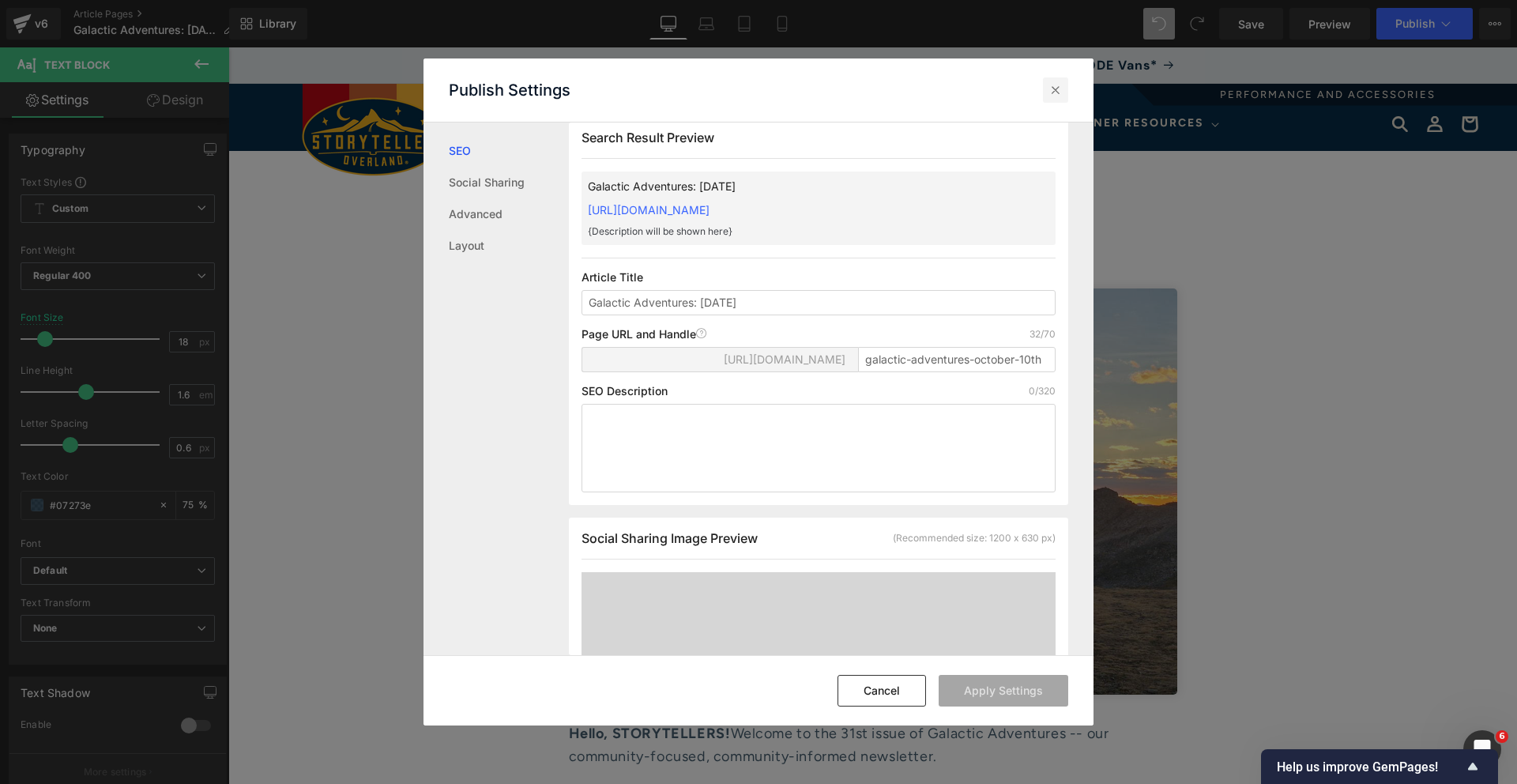
click at [1048, 88] on icon at bounding box center [1056, 90] width 16 height 16
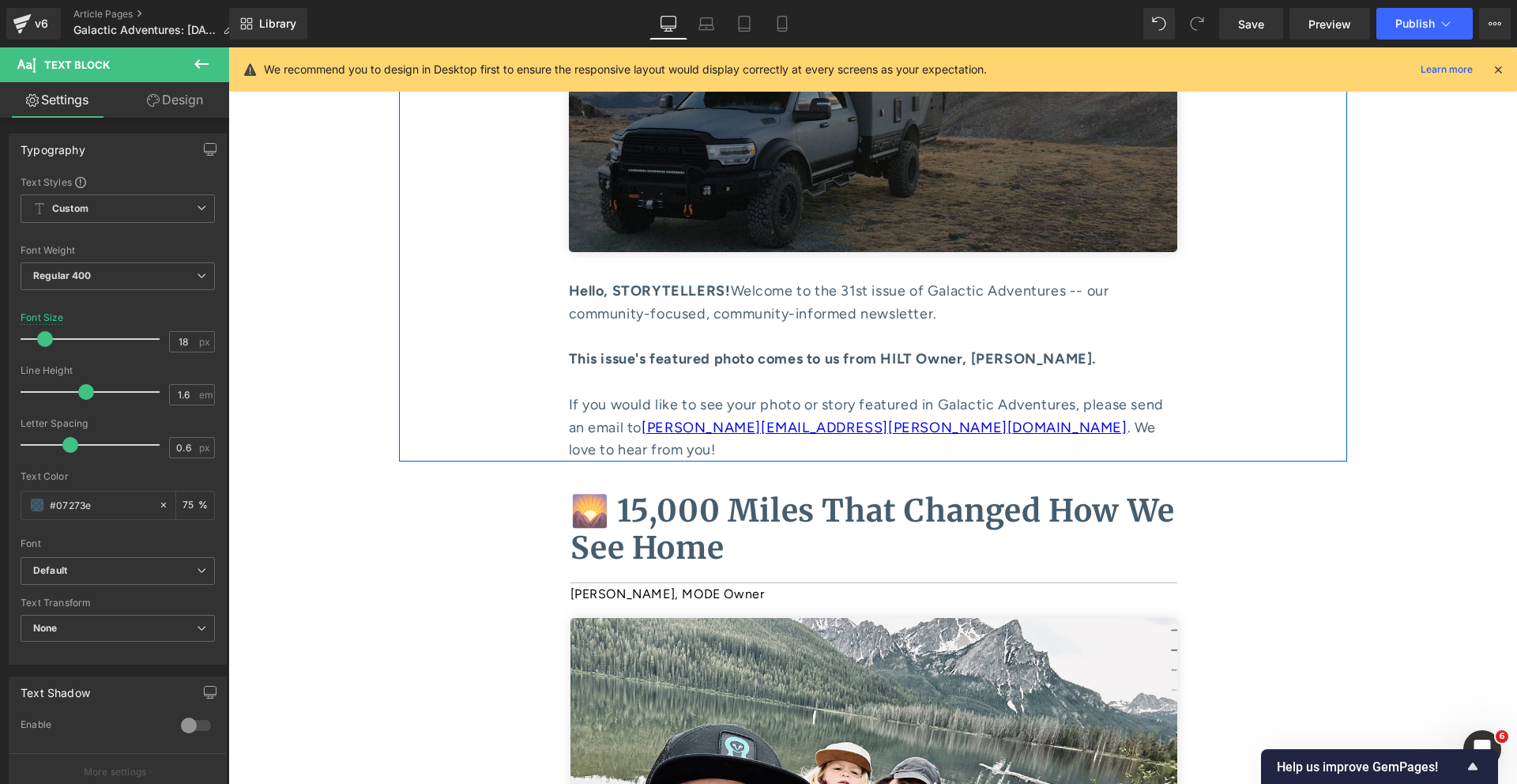
scroll to position [504, 0]
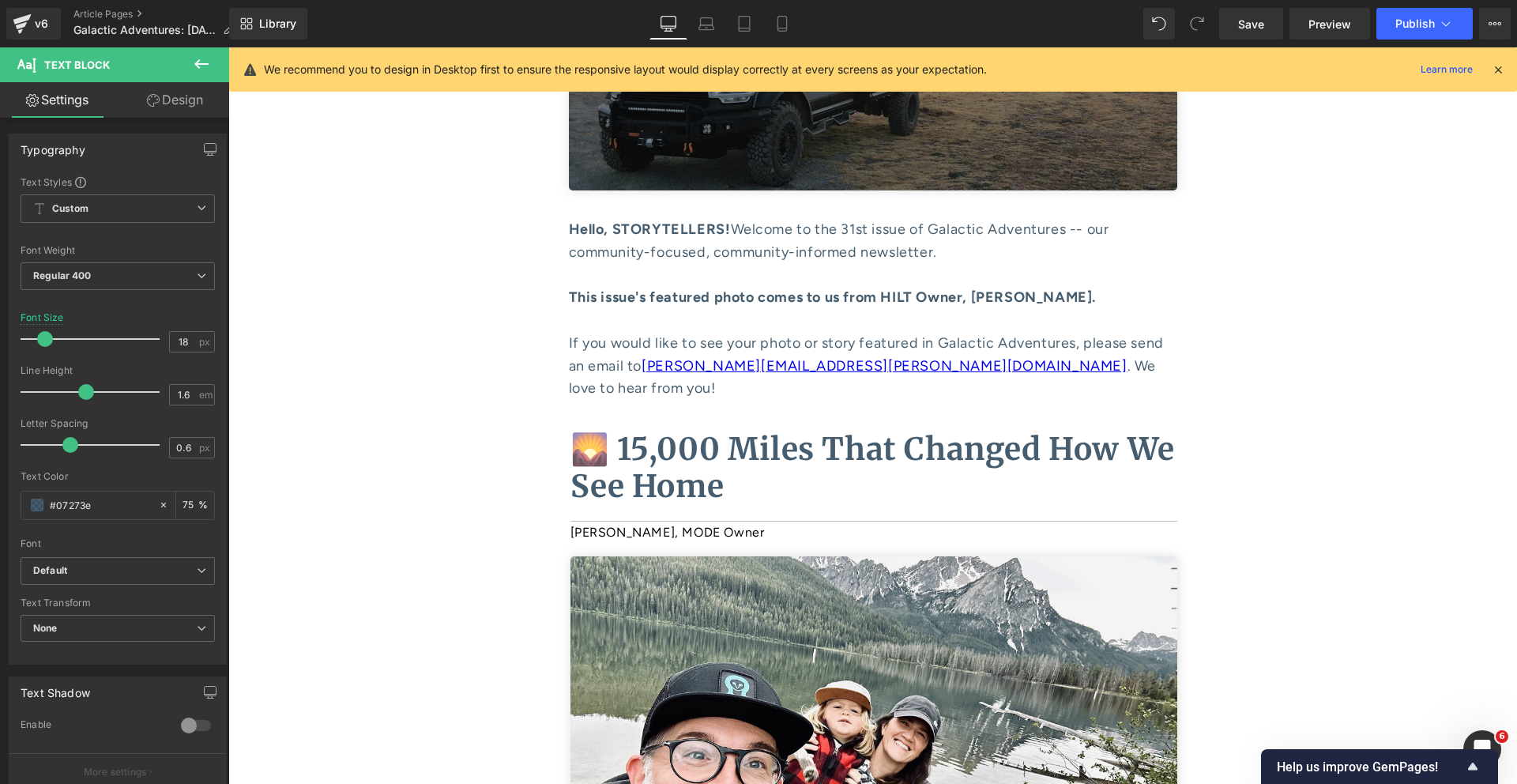
click at [715, 464] on b "🌄 15,000 Miles That Changed How We See Home" at bounding box center [873, 467] width 605 height 76
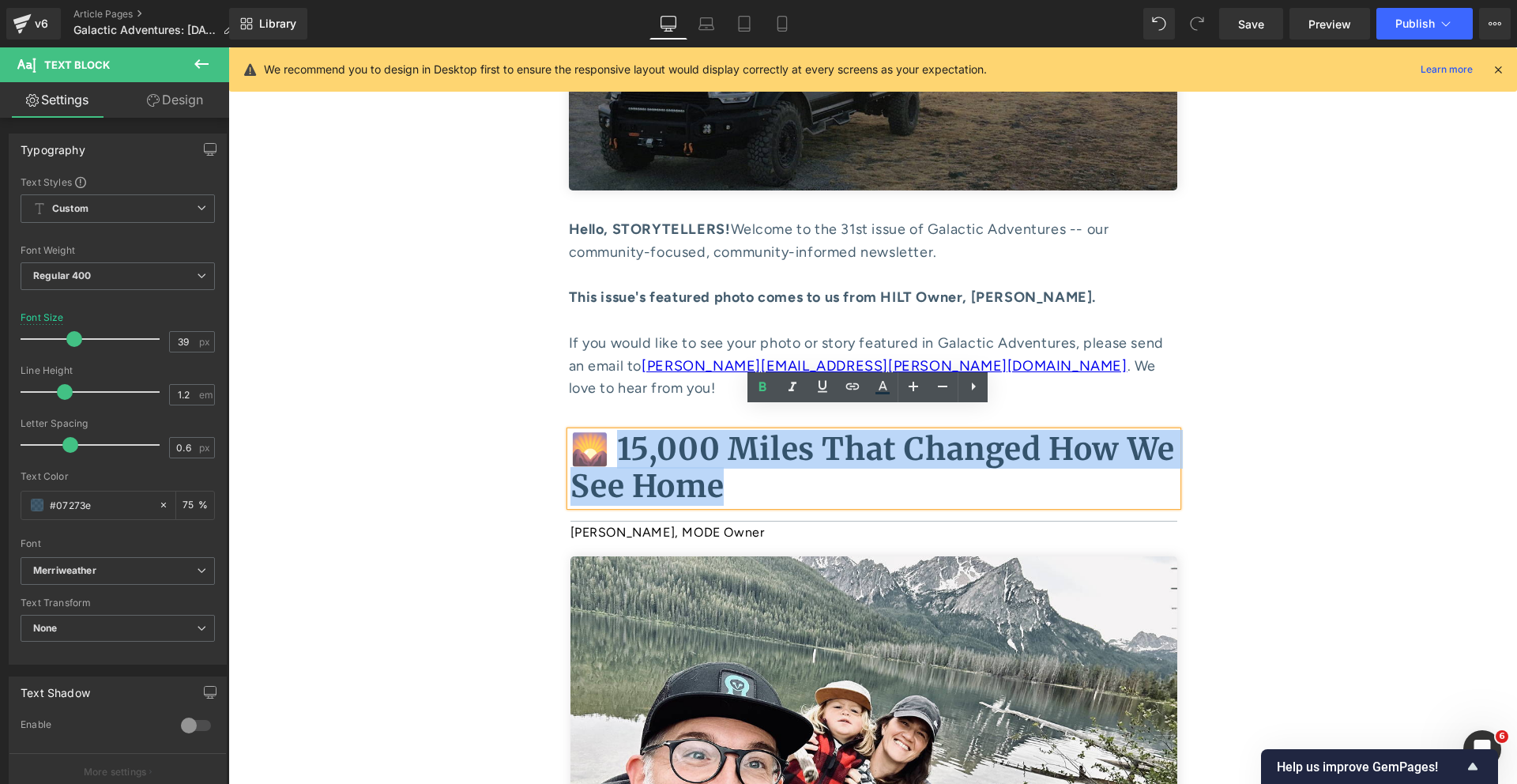
drag, startPoint x: 732, startPoint y: 466, endPoint x: 607, endPoint y: 408, distance: 137.8
click at [607, 431] on p "🌄 15,000 Miles That Changed How We See Home" at bounding box center [874, 468] width 607 height 74
copy b "5,000 Miles That Changed How We See Home"
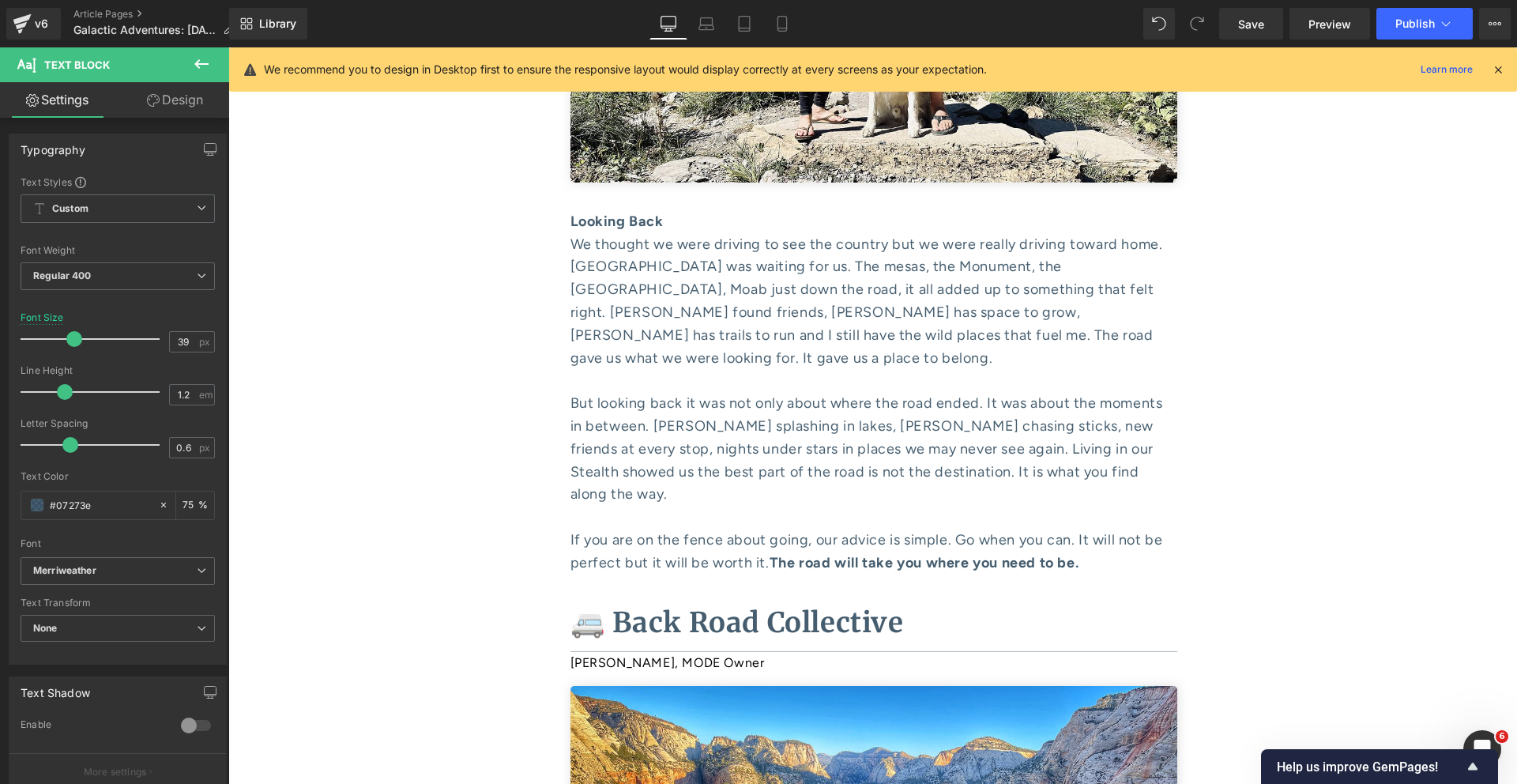
scroll to position [5818, 0]
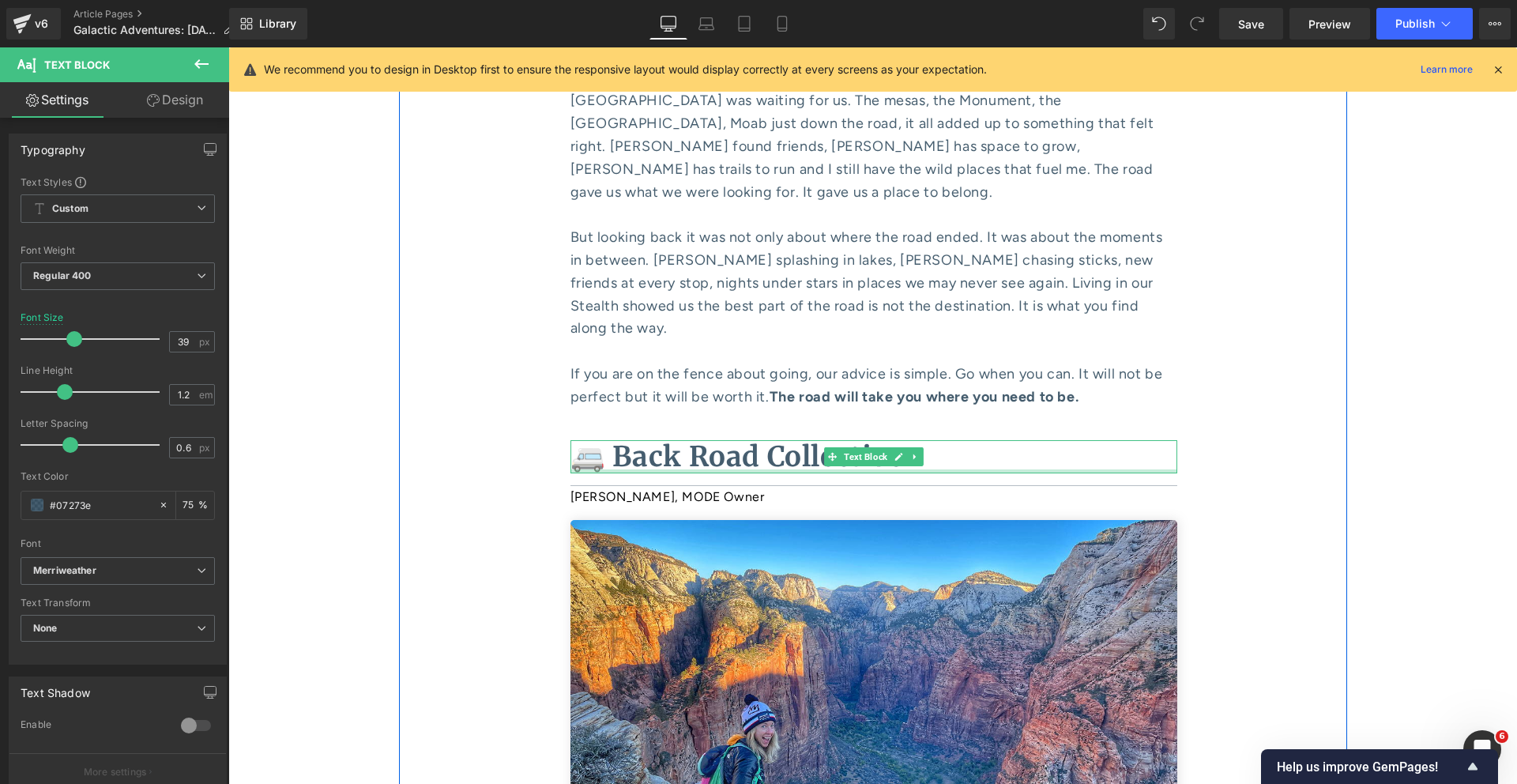
click at [723, 469] on div at bounding box center [874, 471] width 607 height 4
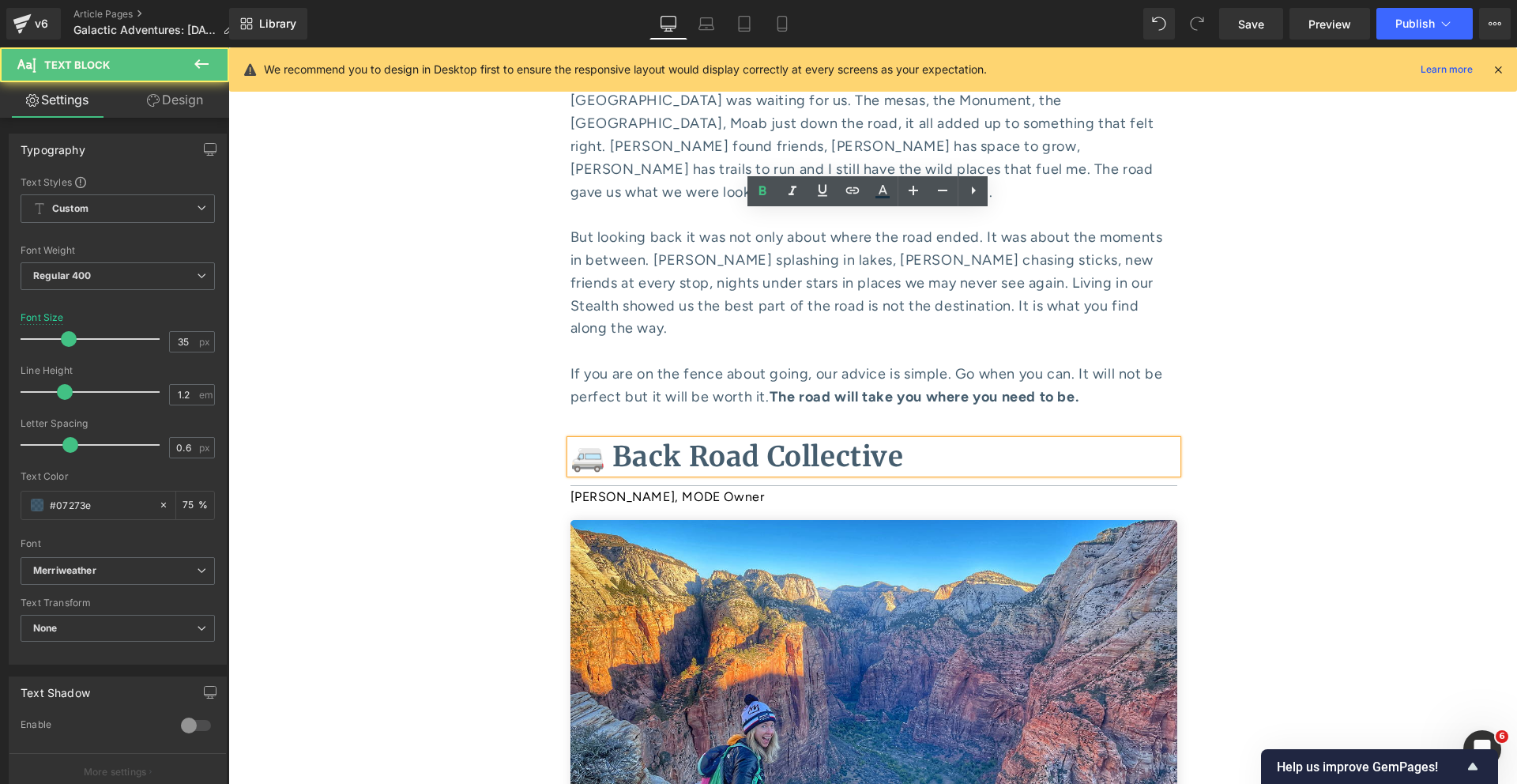
click at [728, 439] on b "🚐 Back Road Collective" at bounding box center [737, 457] width 334 height 35
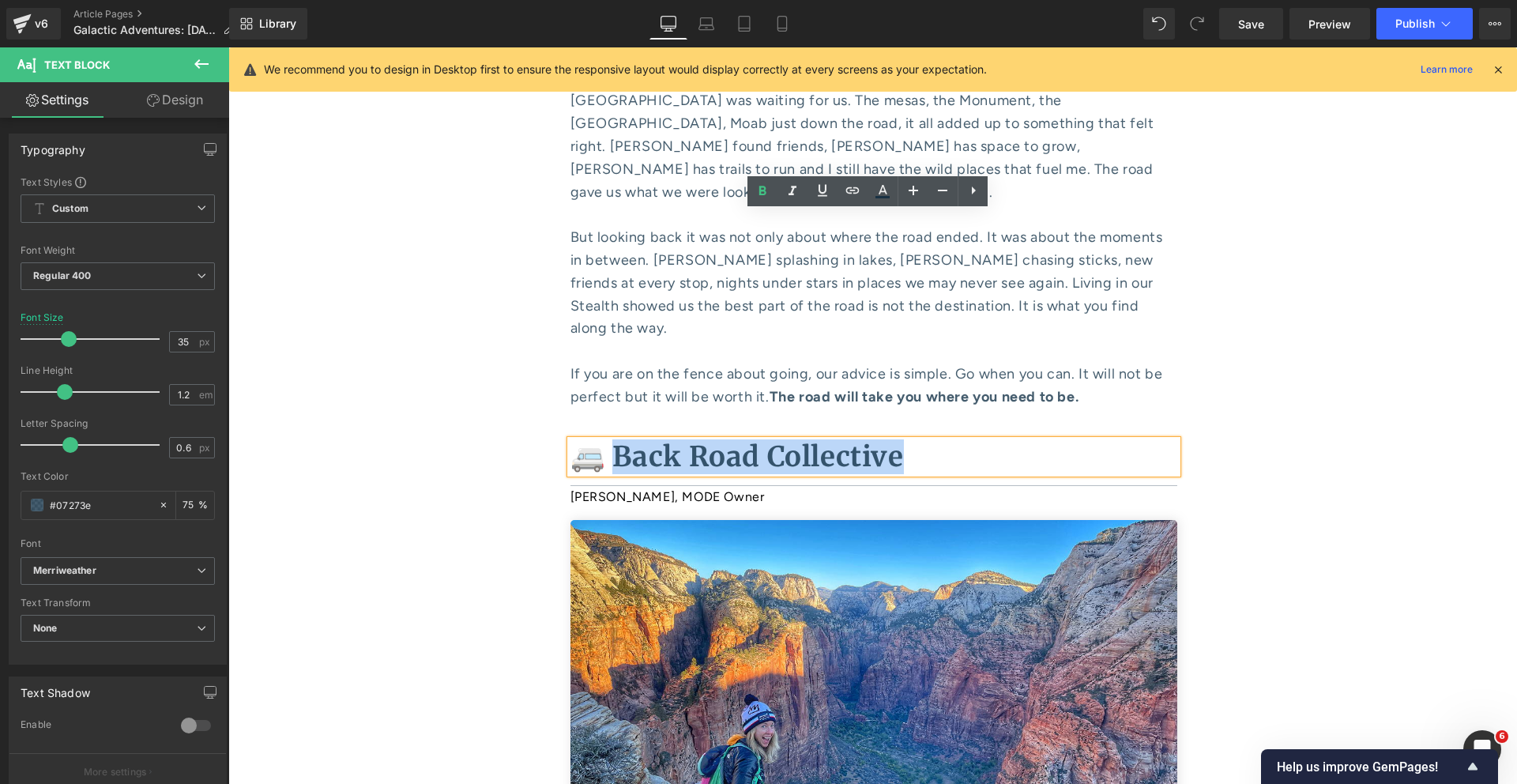
drag, startPoint x: 892, startPoint y: 217, endPoint x: 606, endPoint y: 223, distance: 286.1
click at [606, 440] on p "🚐 Back Road Collective" at bounding box center [874, 457] width 607 height 33
copy b "ack Road Collective"
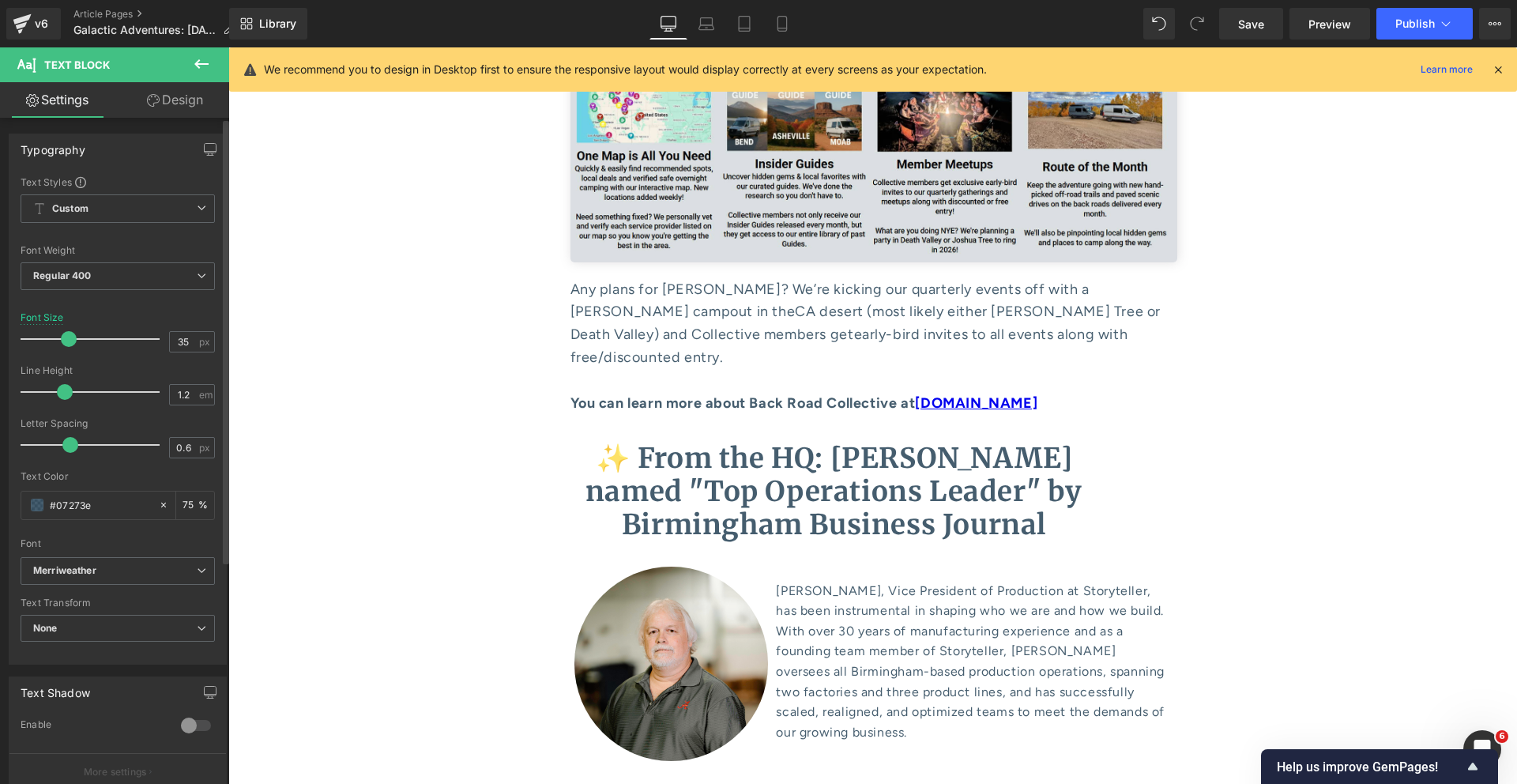
scroll to position [7965, 0]
click at [740, 440] on b "✨ From the HQ: [PERSON_NAME] named "Top Operations Leader" by Birmingham Busine…" at bounding box center [834, 491] width 497 height 101
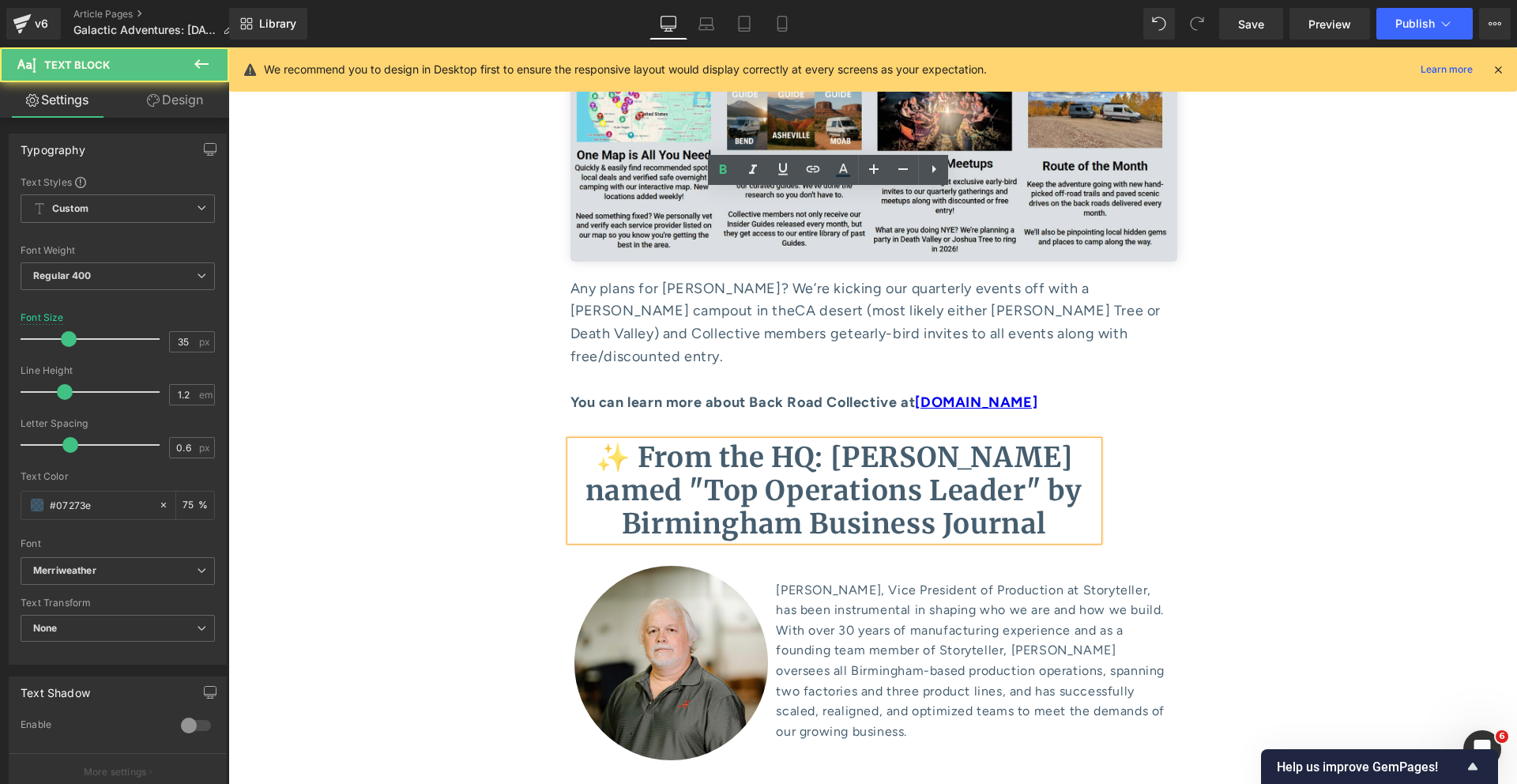
click at [700, 440] on b "✨ From the HQ: [PERSON_NAME] named "Top Operations Leader" by Birmingham Busine…" at bounding box center [834, 491] width 497 height 101
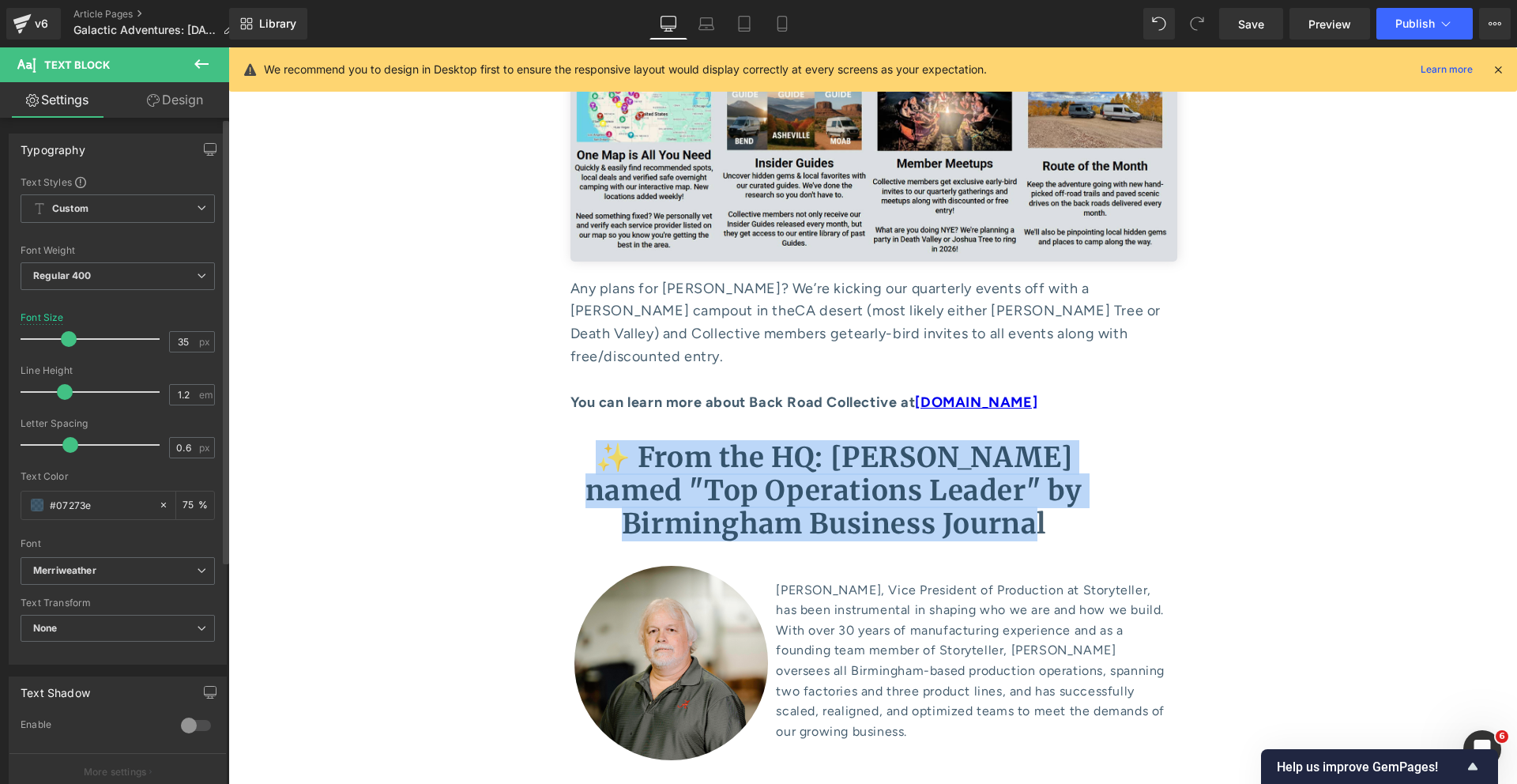
copy b "✨ From the HQ: [PERSON_NAME] named "Top Operations Leader" by Birmingham Busine…"
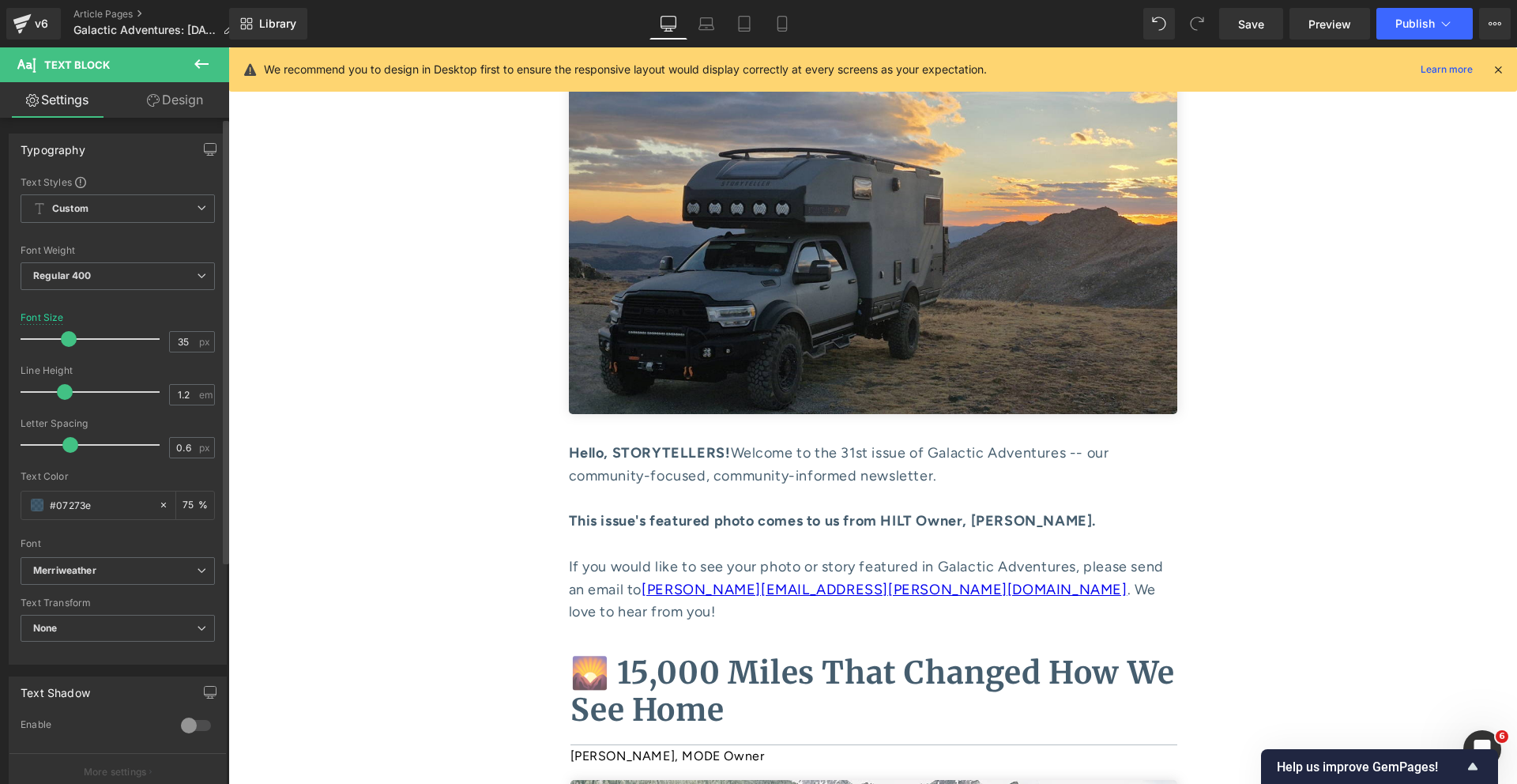
scroll to position [281, 0]
click at [919, 505] on div "Hello, STORYTELLERS! Welcome to the 31st issue of Galactic Adventures -- our co…" at bounding box center [873, 475] width 608 height 68
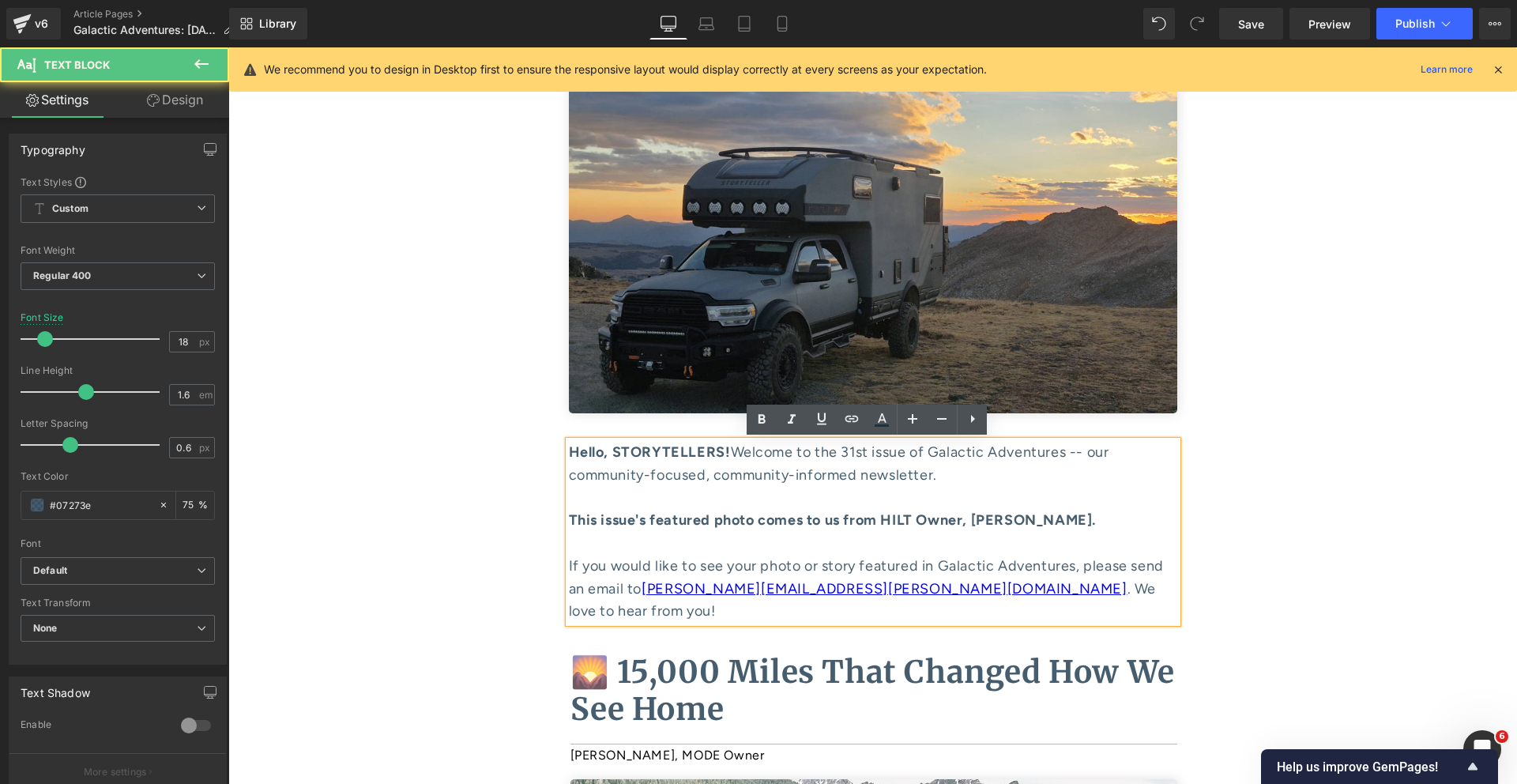
click at [983, 519] on strong "This issue's featured photo comes to us from HILT Owner, [PERSON_NAME]." at bounding box center [832, 520] width 528 height 17
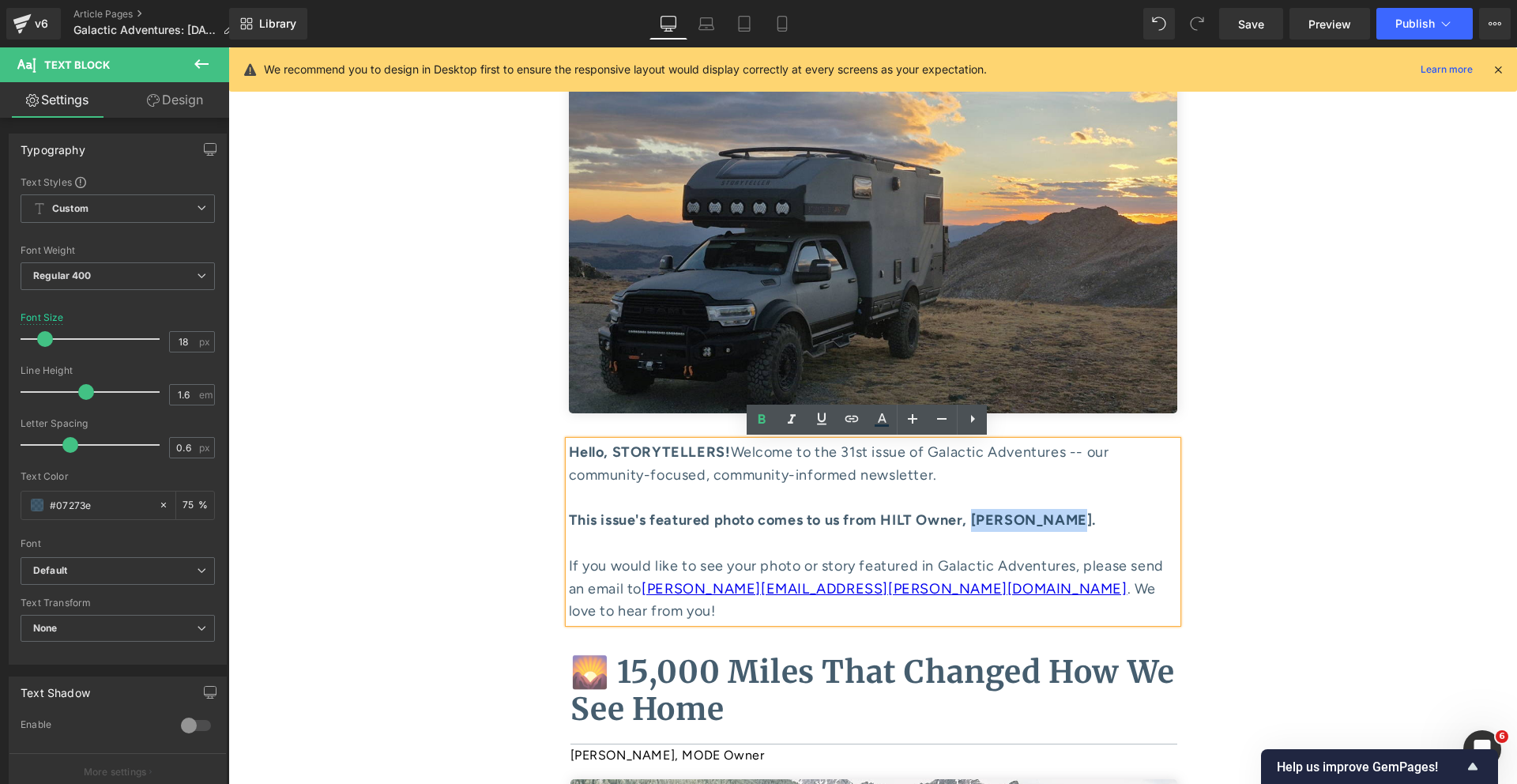
drag, startPoint x: 987, startPoint y: 519, endPoint x: 1077, endPoint y: 520, distance: 90.0
click at [1077, 520] on strong "This issue's featured photo comes to us from HILT Owner, [PERSON_NAME]." at bounding box center [832, 520] width 528 height 17
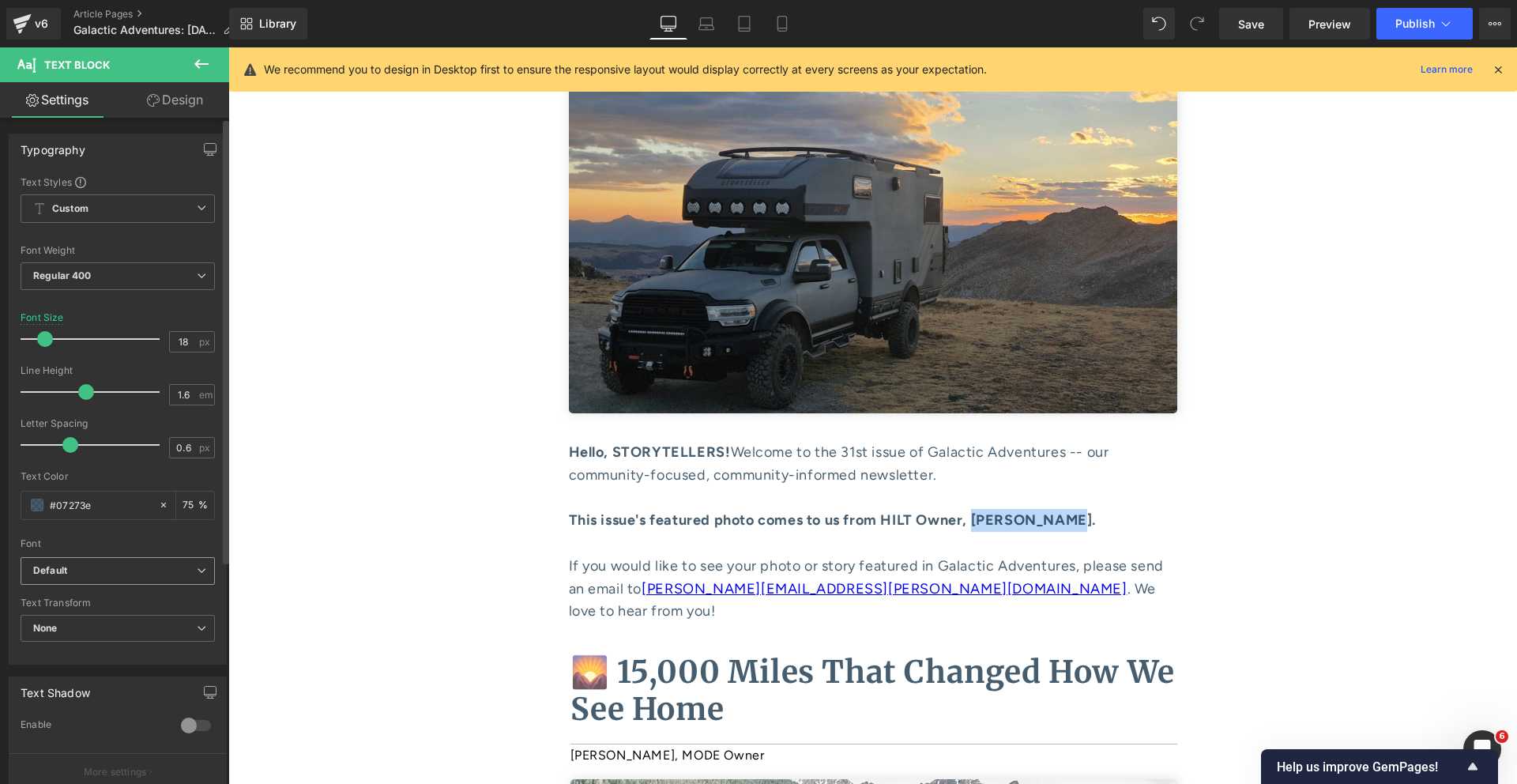
copy strong "RS Burcher."
click at [1498, 25] on icon at bounding box center [1495, 23] width 13 height 13
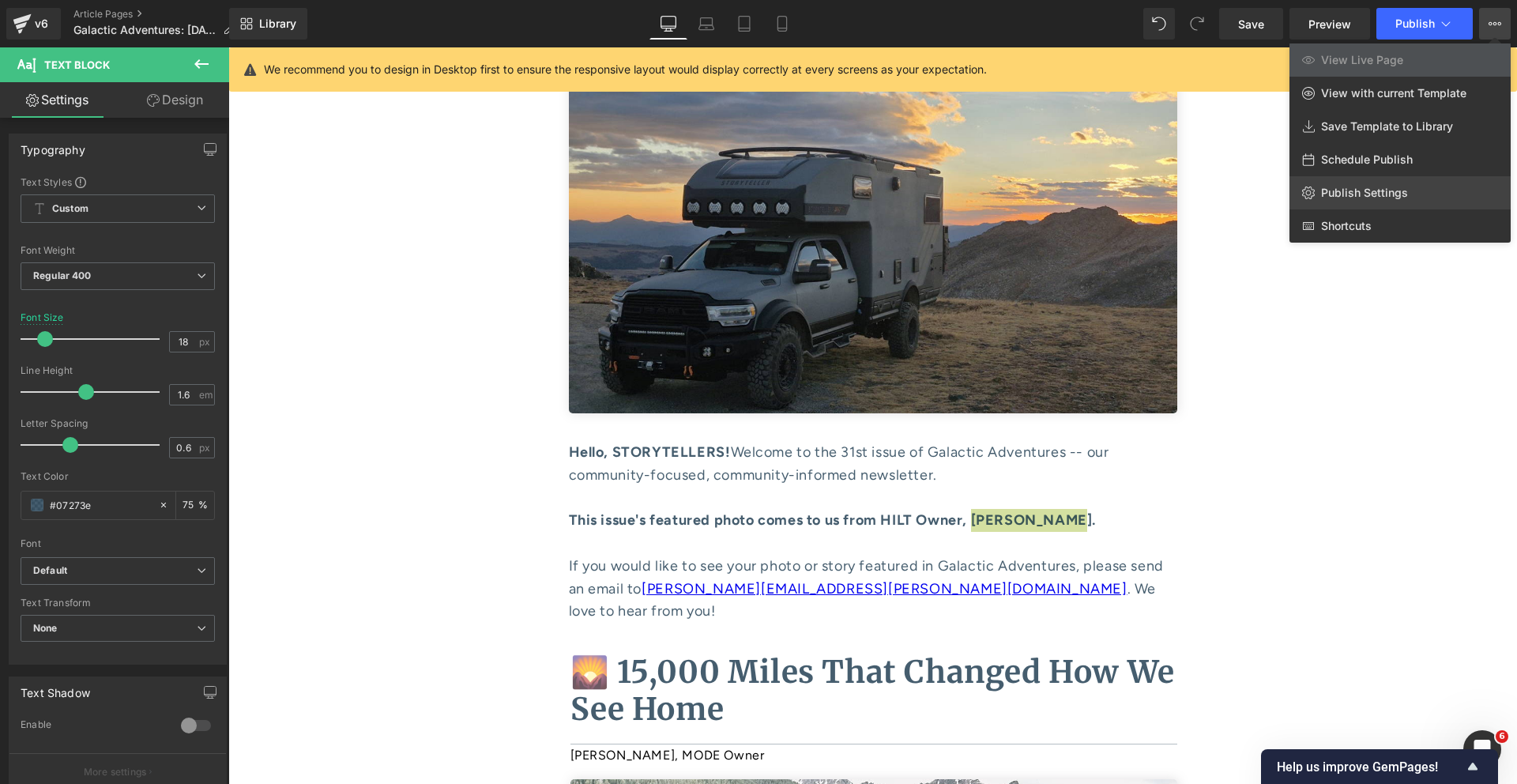
click at [1372, 197] on span "Publish Settings" at bounding box center [1364, 193] width 87 height 14
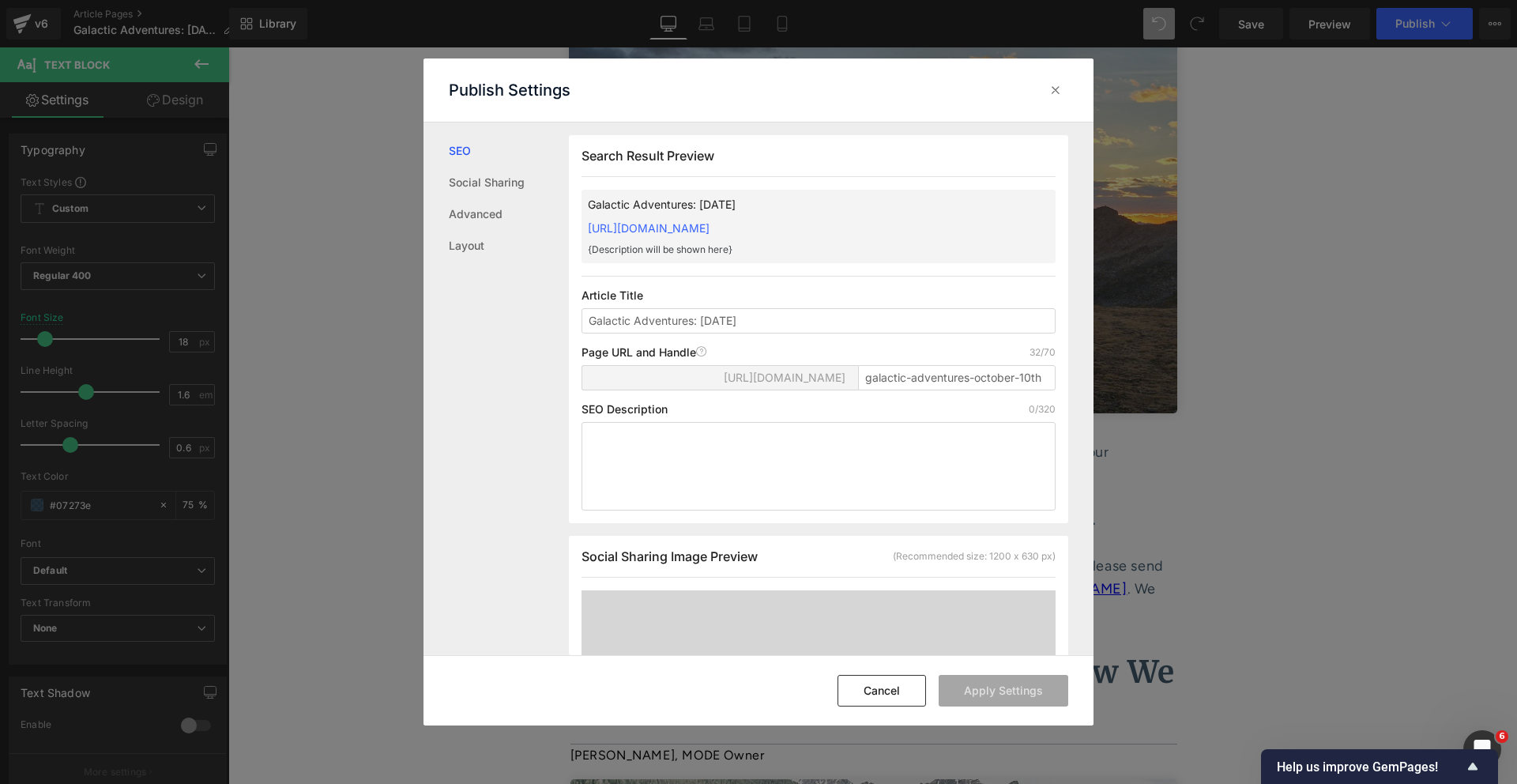
scroll to position [1, 0]
click at [806, 483] on textarea at bounding box center [818, 466] width 474 height 88
paste textarea "Issue 31: 15,000 Miles That Changed How We See Home. Back Road Collective. ✨ Fr…"
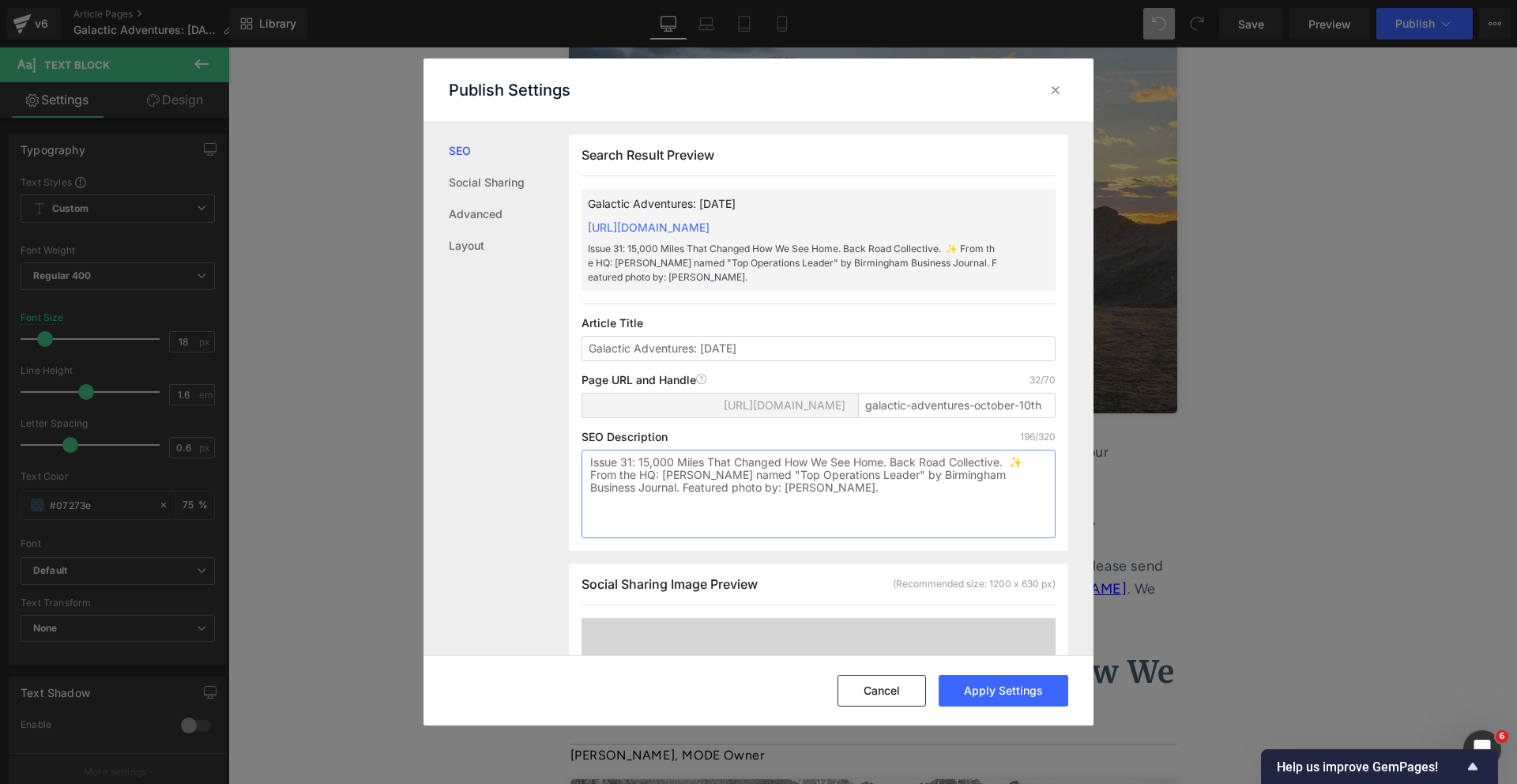
type textarea "Issue 31: 15,000 Miles That Changed How We See Home. Back Road Collective. ✨ Fr…"
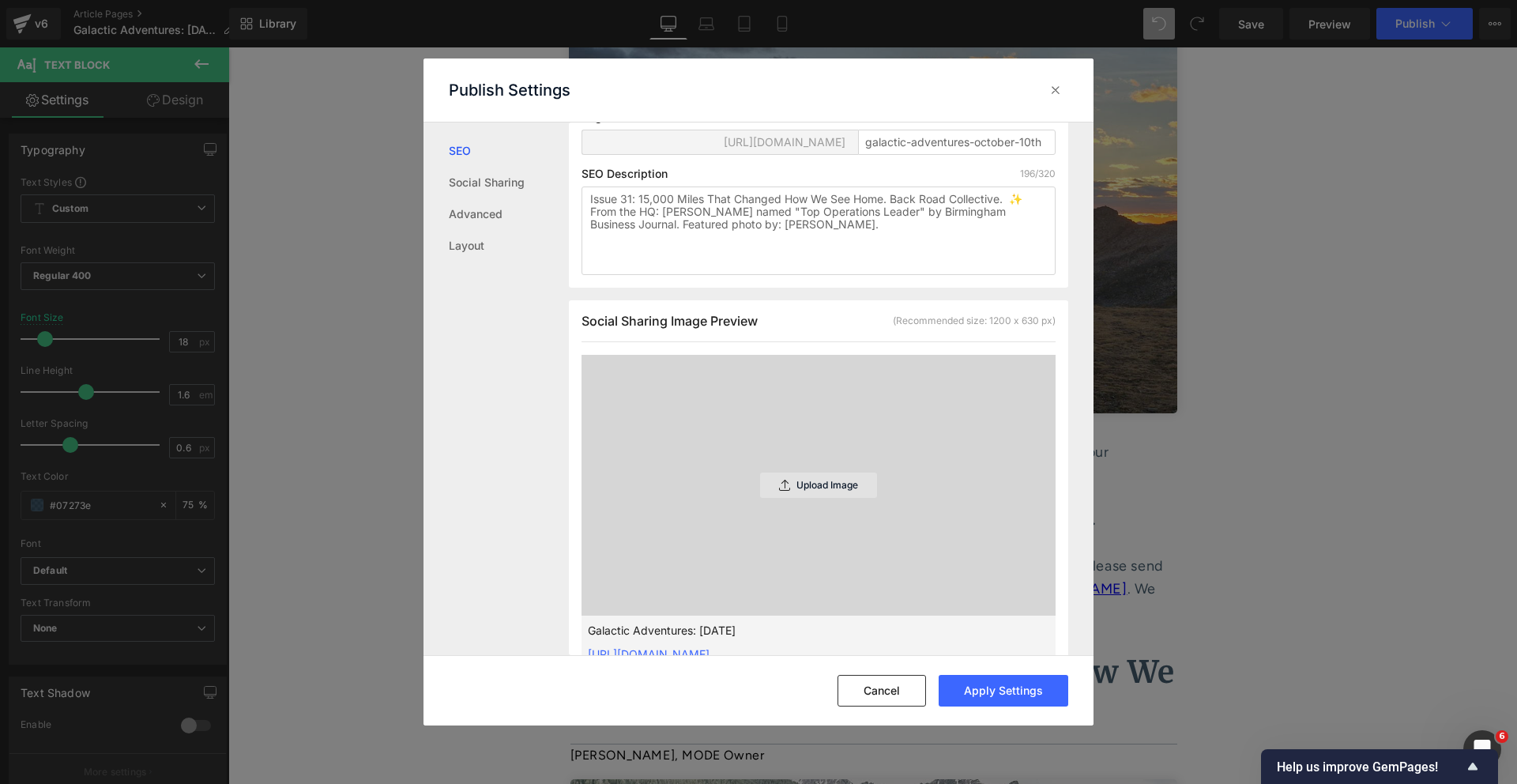
click at [810, 491] on p "Upload Image" at bounding box center [828, 485] width 61 height 11
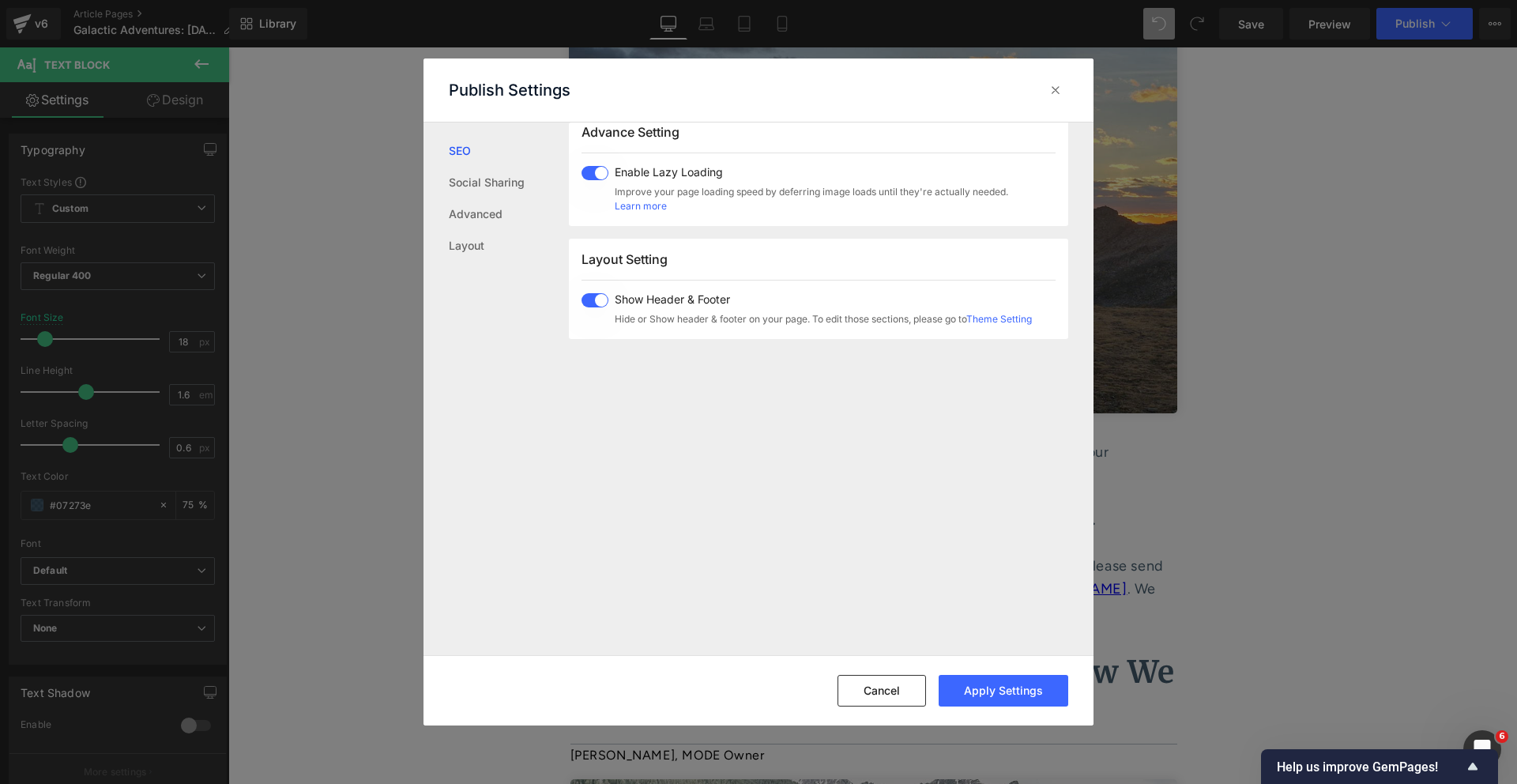
scroll to position [0, 0]
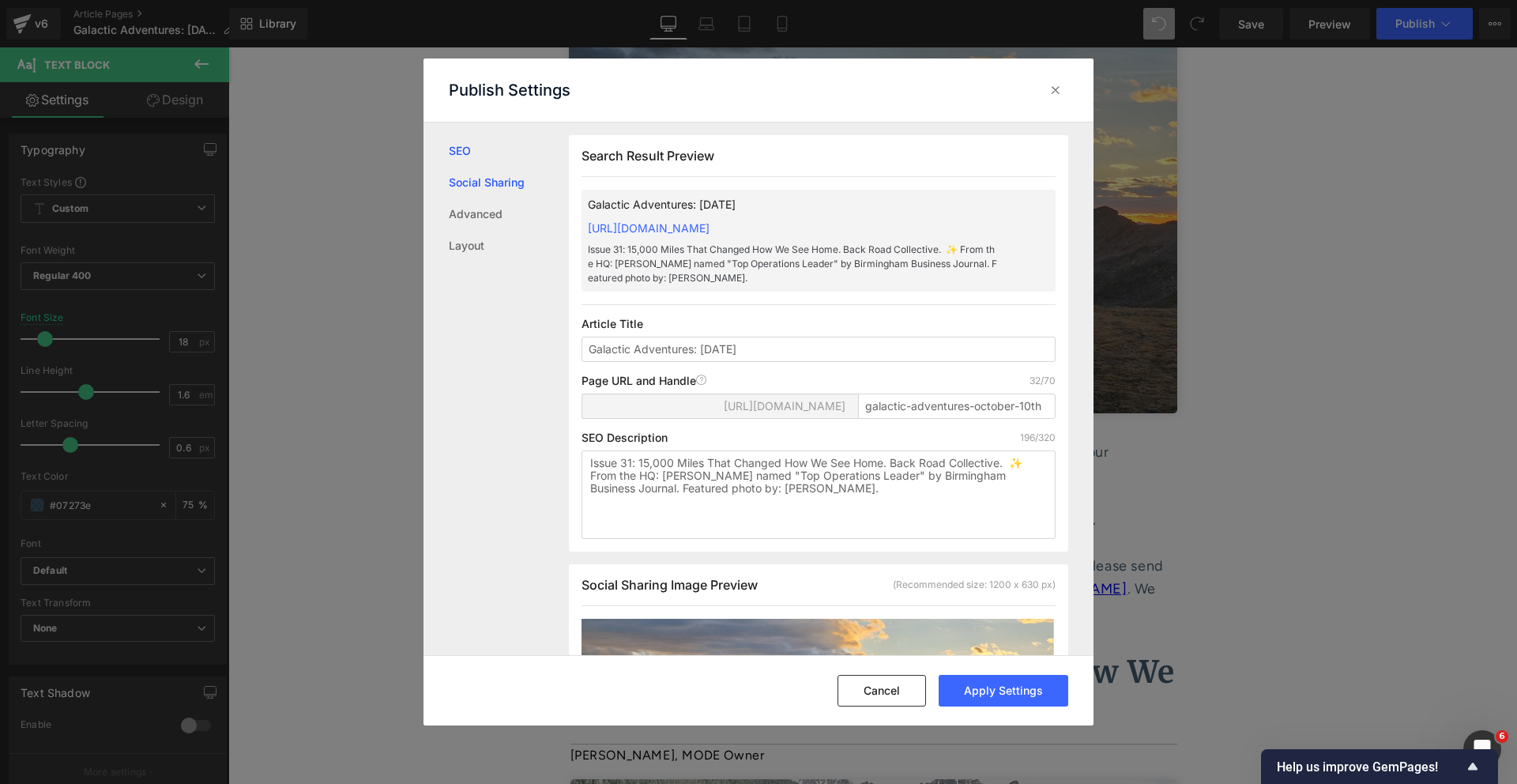
click at [495, 191] on link "Social Sharing" at bounding box center [508, 182] width 120 height 32
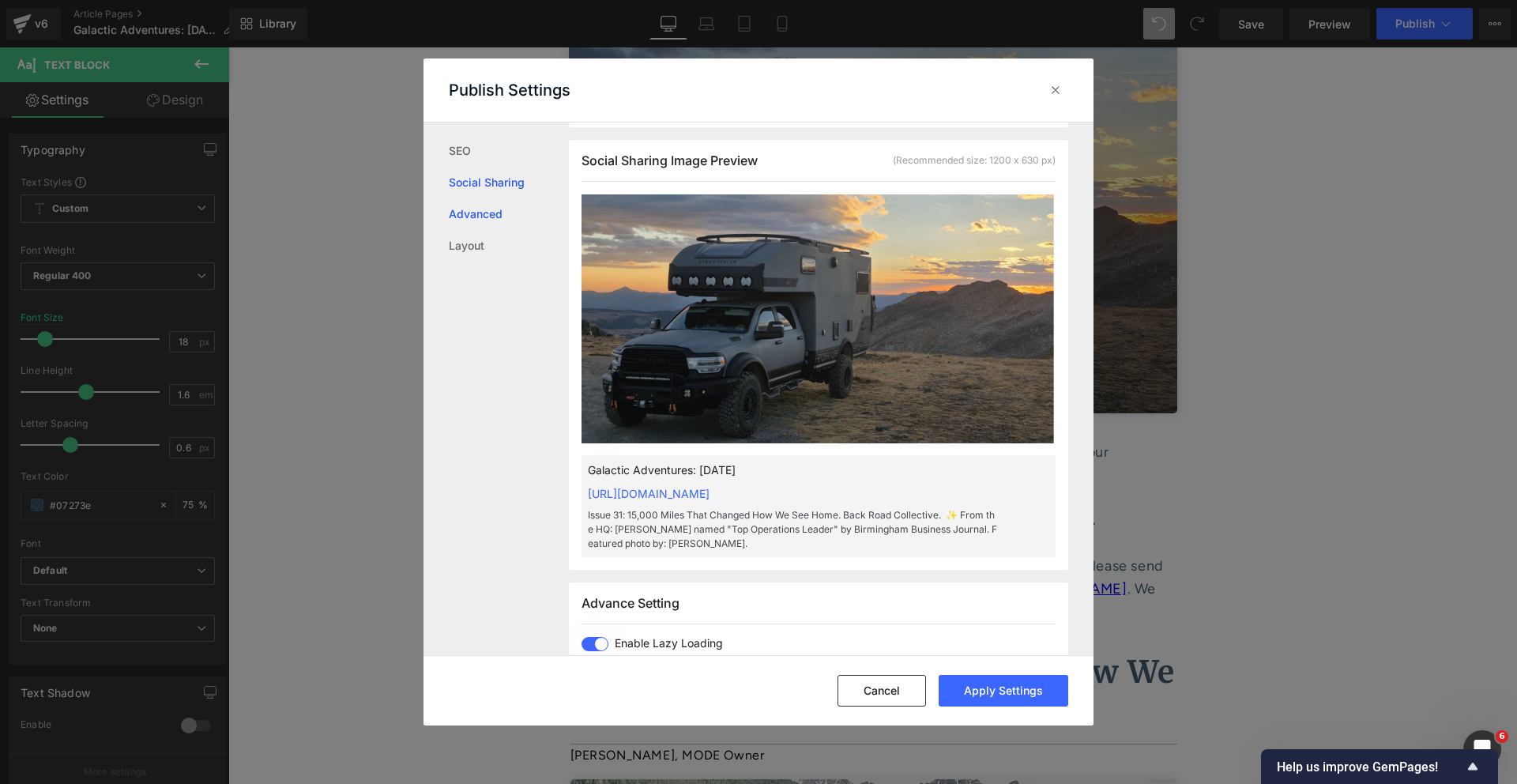
scroll to position [447, 0]
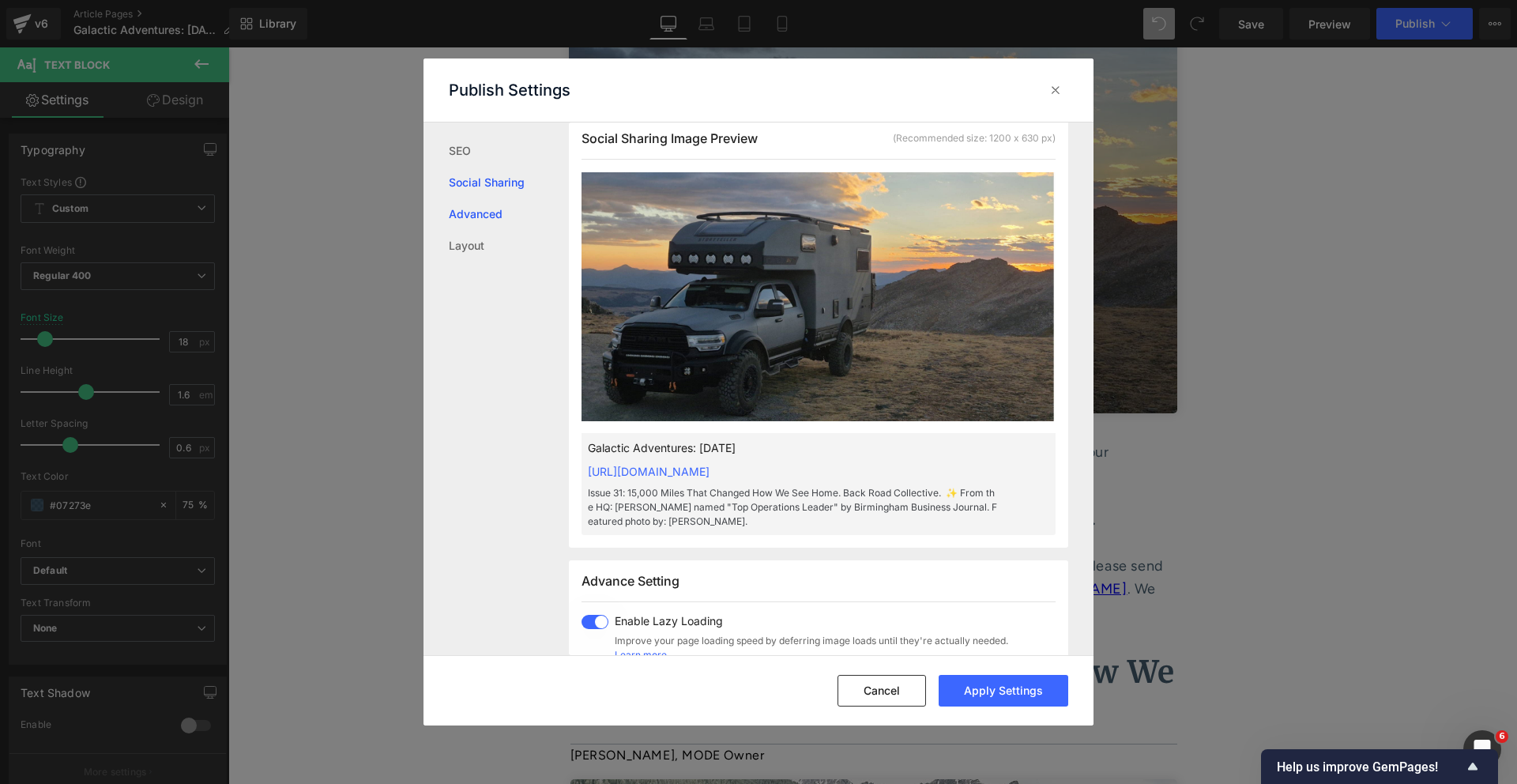
click at [467, 210] on link "Advanced" at bounding box center [508, 214] width 120 height 32
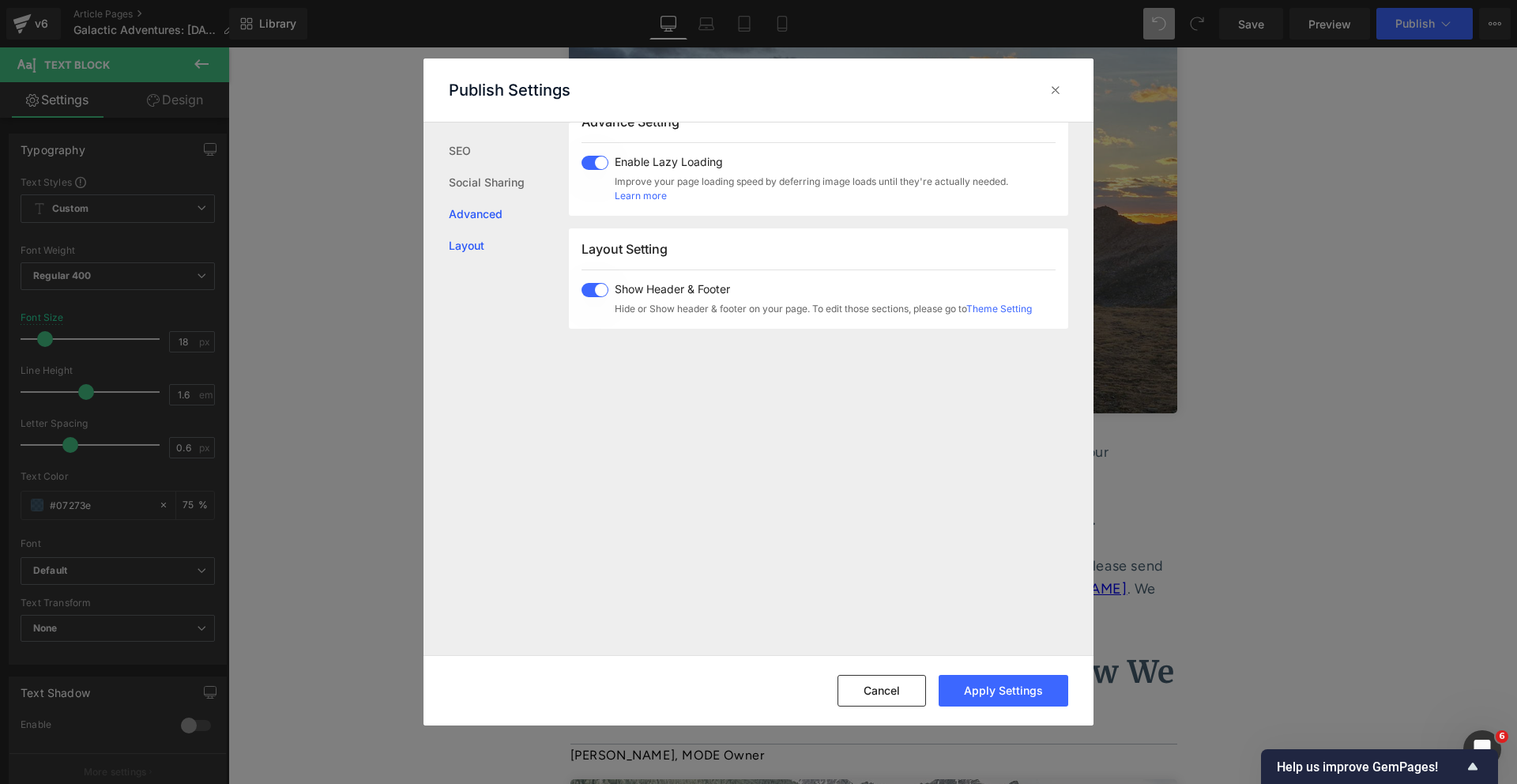
click at [459, 248] on link "Layout" at bounding box center [508, 245] width 120 height 32
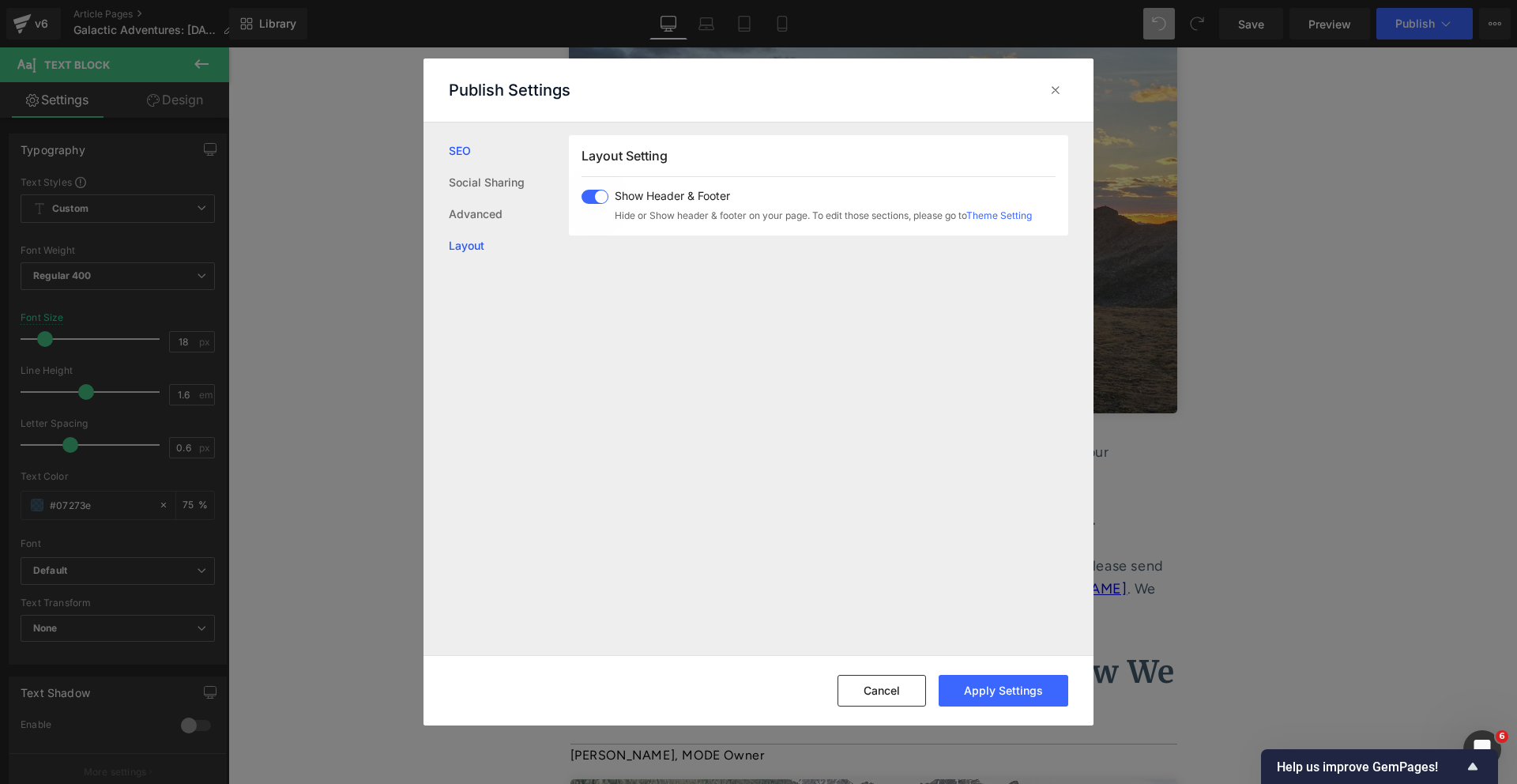
click at [470, 149] on link "SEO" at bounding box center [508, 151] width 120 height 32
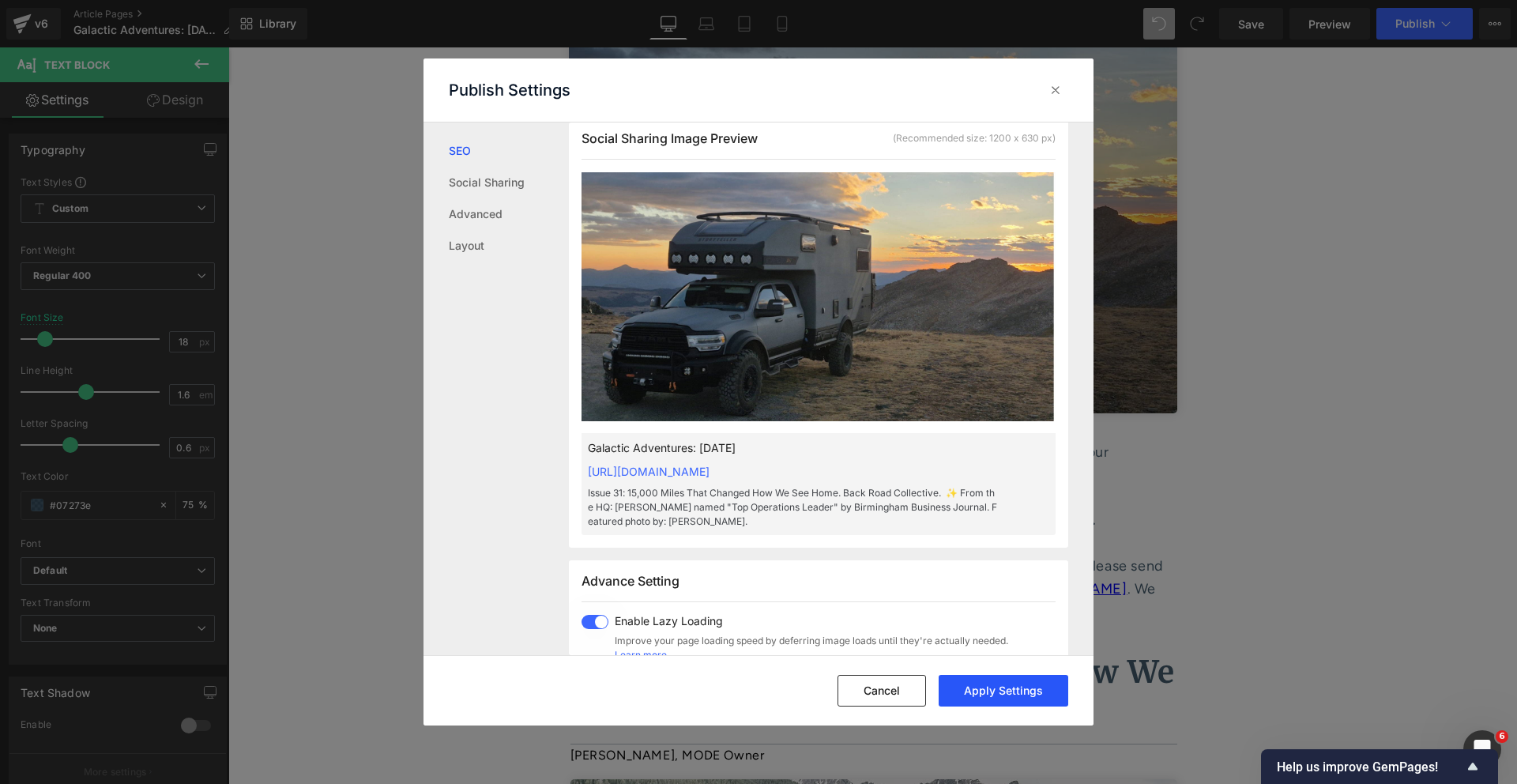
click at [987, 678] on button "Apply Settings" at bounding box center [1004, 690] width 130 height 32
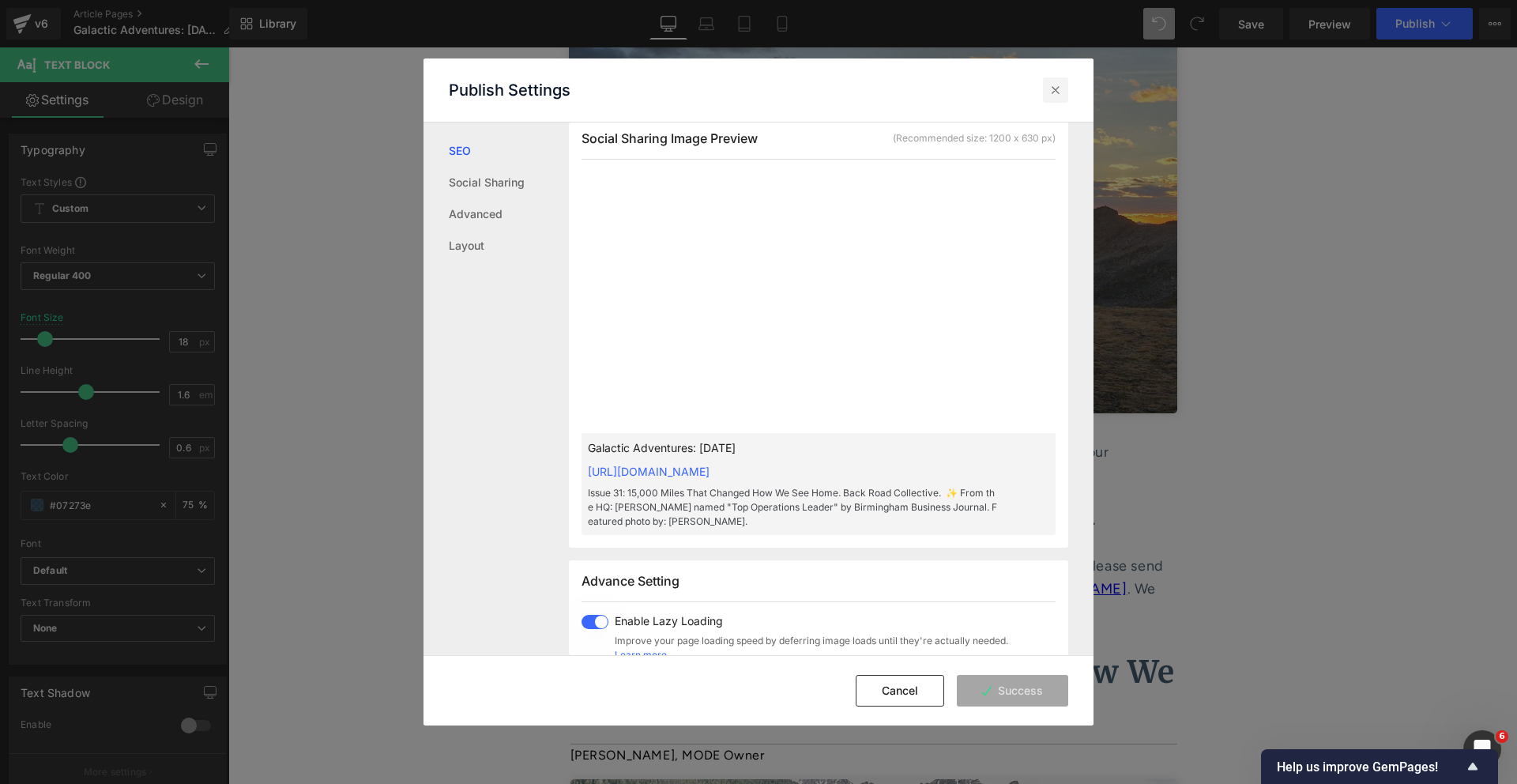
click at [1059, 85] on icon at bounding box center [1056, 90] width 16 height 16
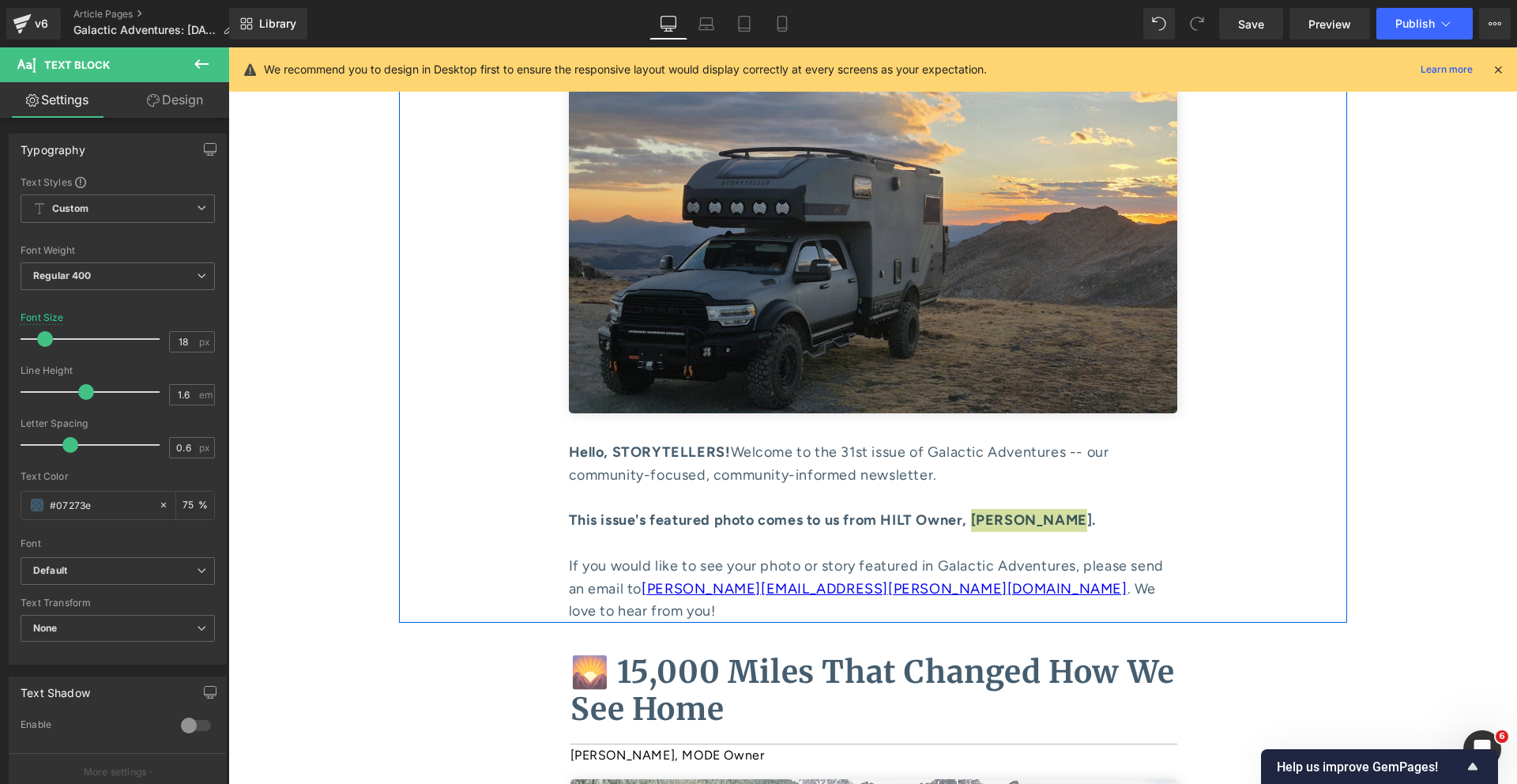
scroll to position [0, 0]
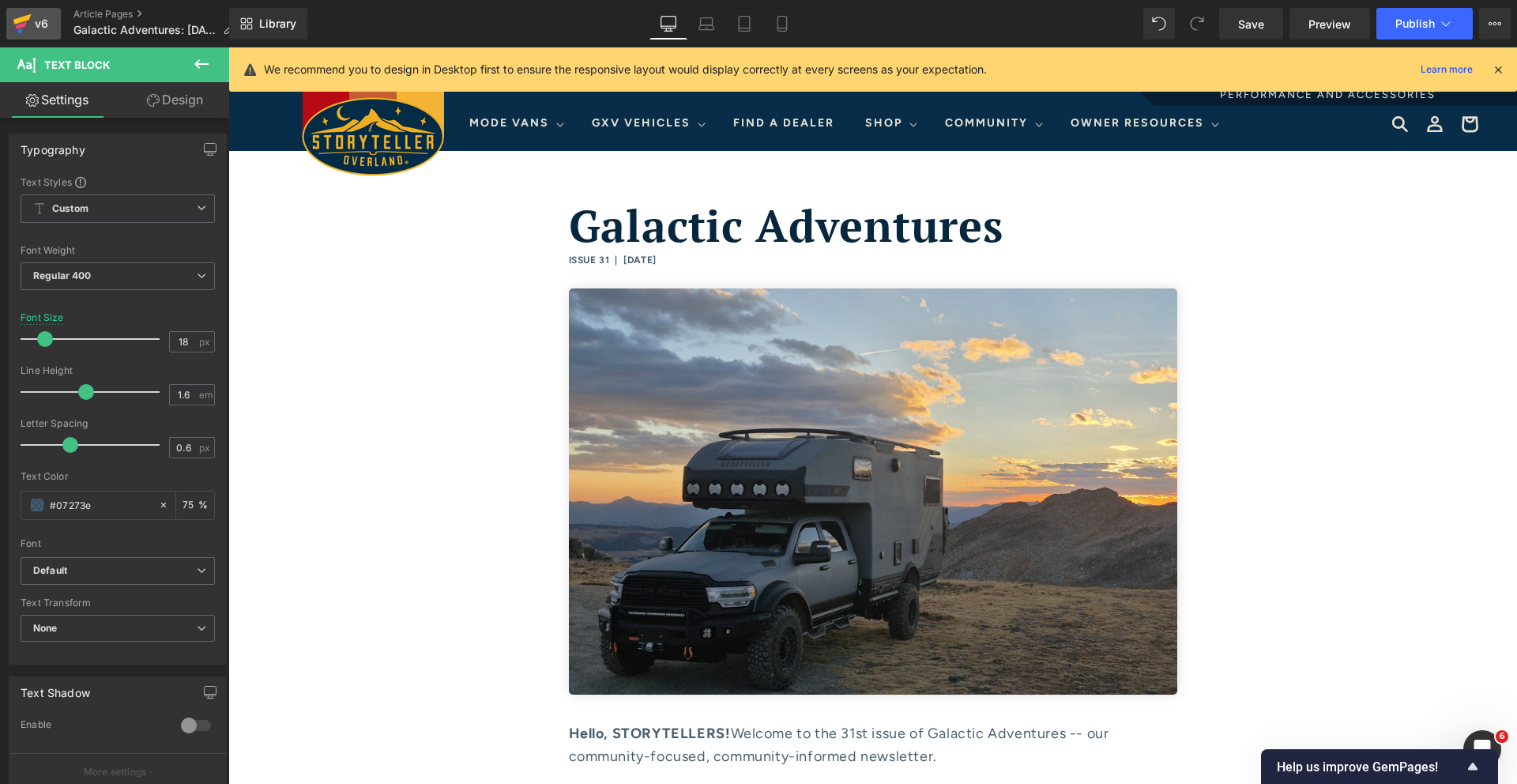
click at [32, 23] on div "v6" at bounding box center [42, 23] width 20 height 21
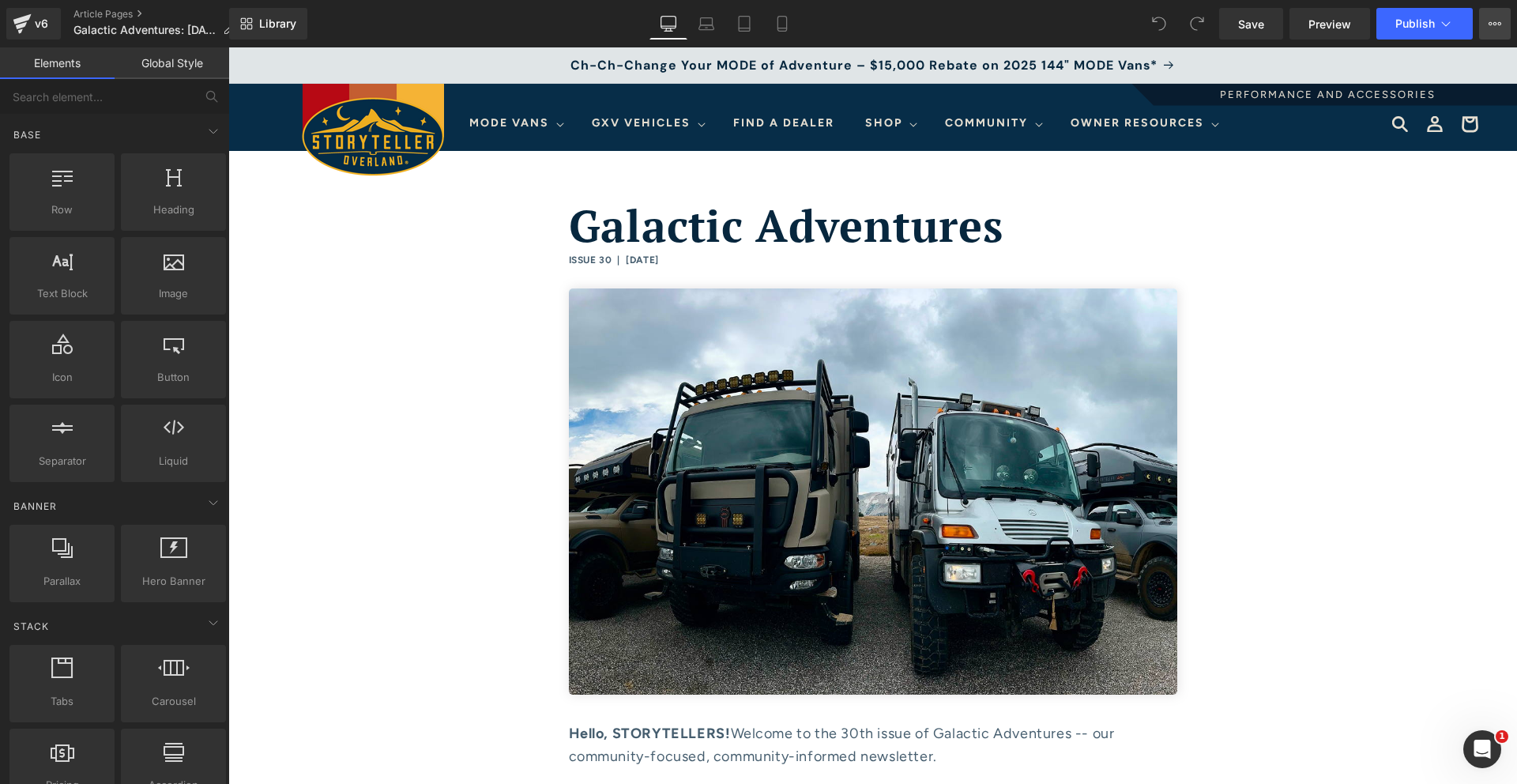
click at [1496, 23] on icon at bounding box center [1495, 23] width 13 height 13
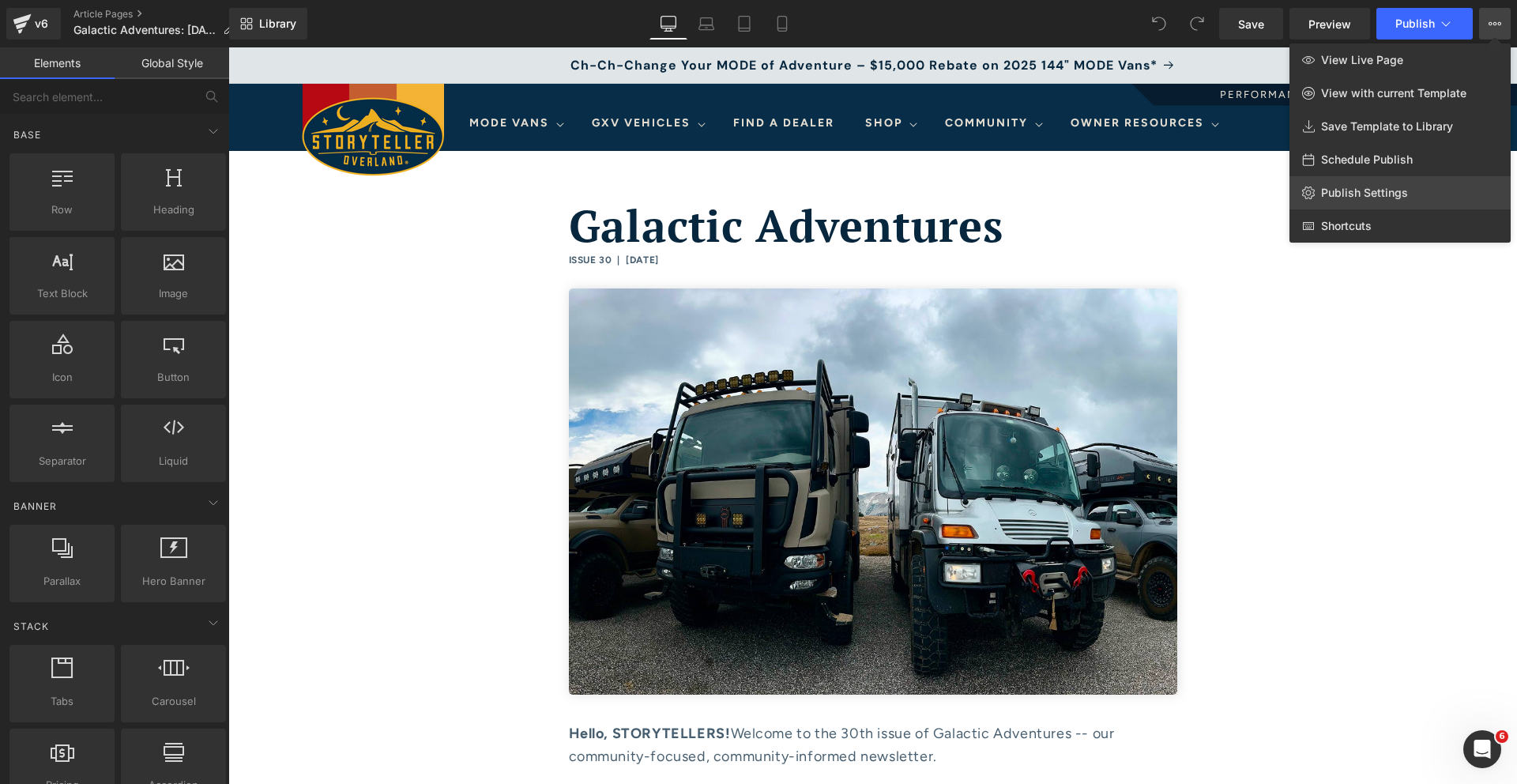
click at [1376, 193] on span "Publish Settings" at bounding box center [1364, 193] width 87 height 14
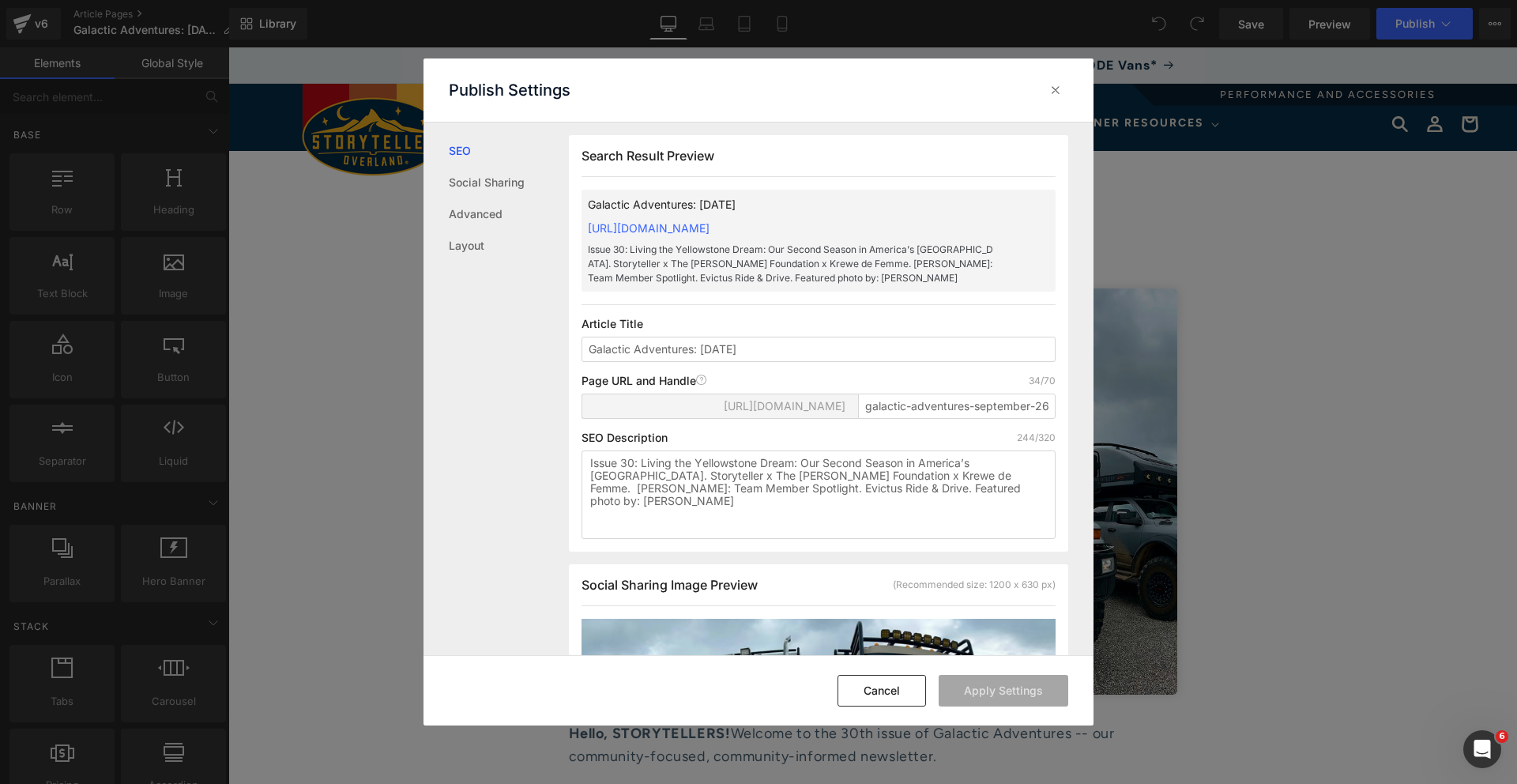
scroll to position [1, 0]
click at [751, 486] on textarea "Issue 30: Living the Yellowstone Dream: Our Second Season in America’s [GEOGRAP…" at bounding box center [818, 493] width 474 height 88
drag, startPoint x: 740, startPoint y: 530, endPoint x: 535, endPoint y: 463, distance: 215.7
click at [537, 465] on div "SEO Social Sharing Advanced Layout Search Result Preview Galactic Adventures: […" at bounding box center [758, 389] width 671 height 532
click at [1048, 93] on icon at bounding box center [1056, 90] width 16 height 16
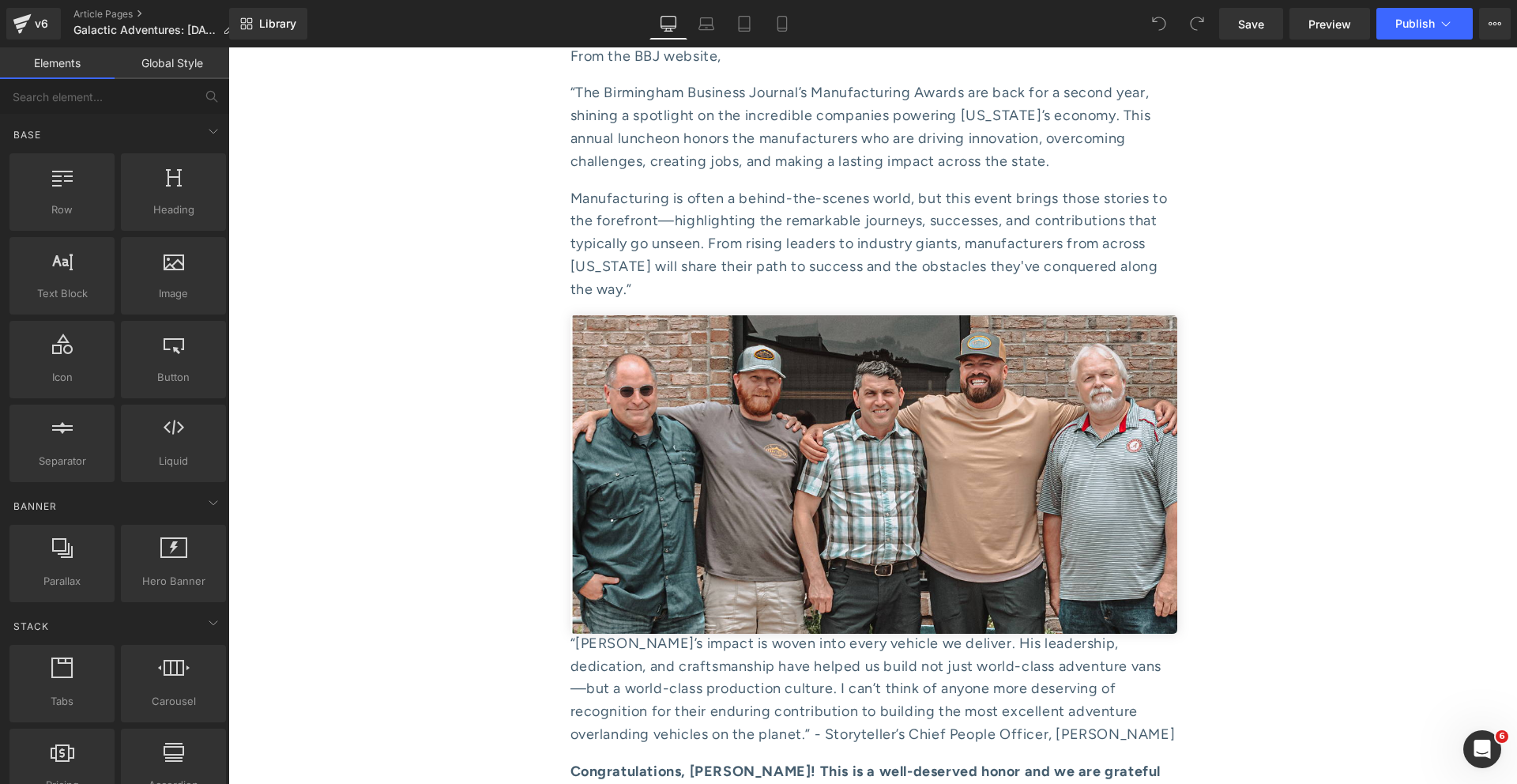
scroll to position [8831, 0]
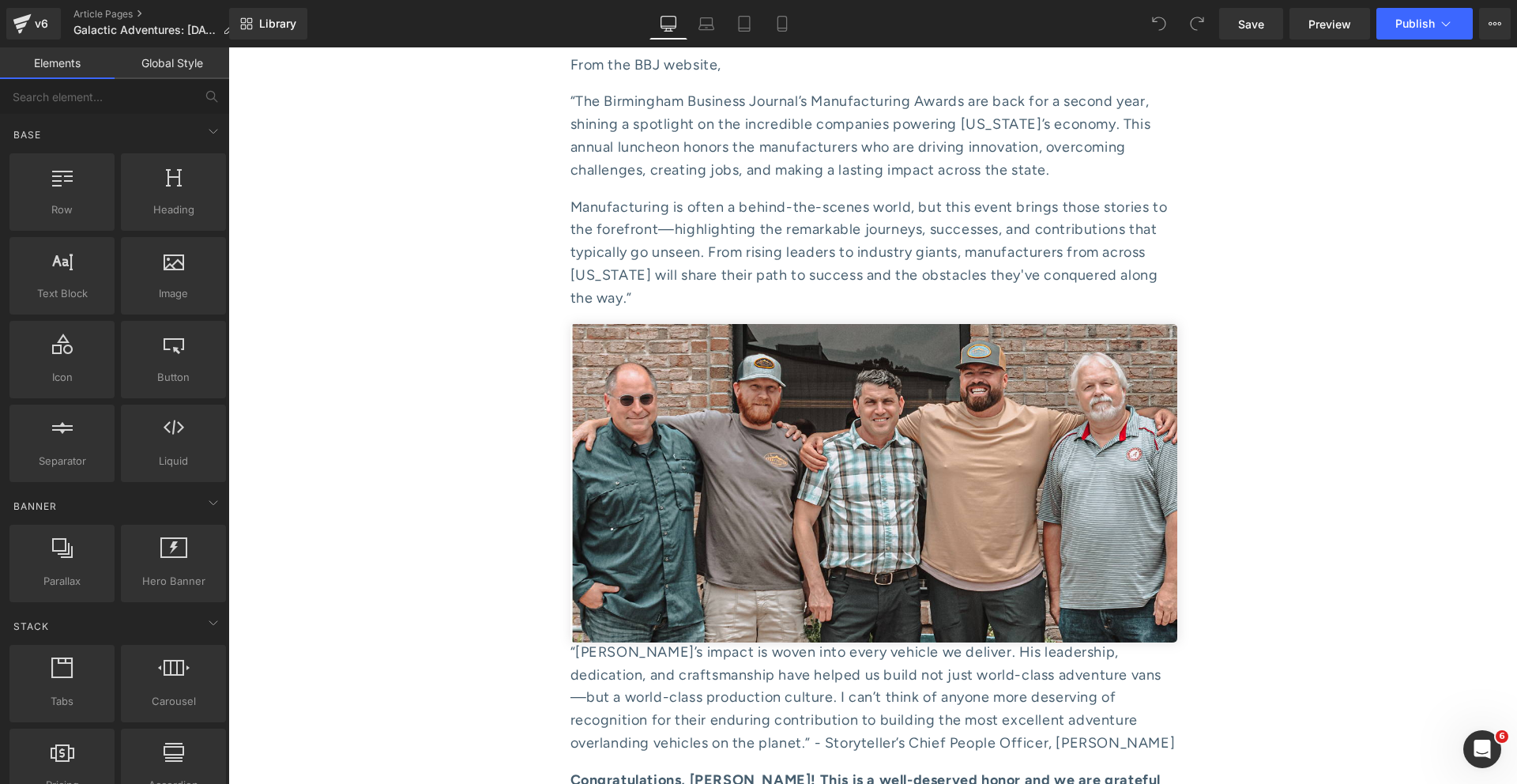
click at [904, 641] on p "“[PERSON_NAME]’s impact is woven into every vehicle we deliver. His leadership,…" at bounding box center [874, 697] width 607 height 114
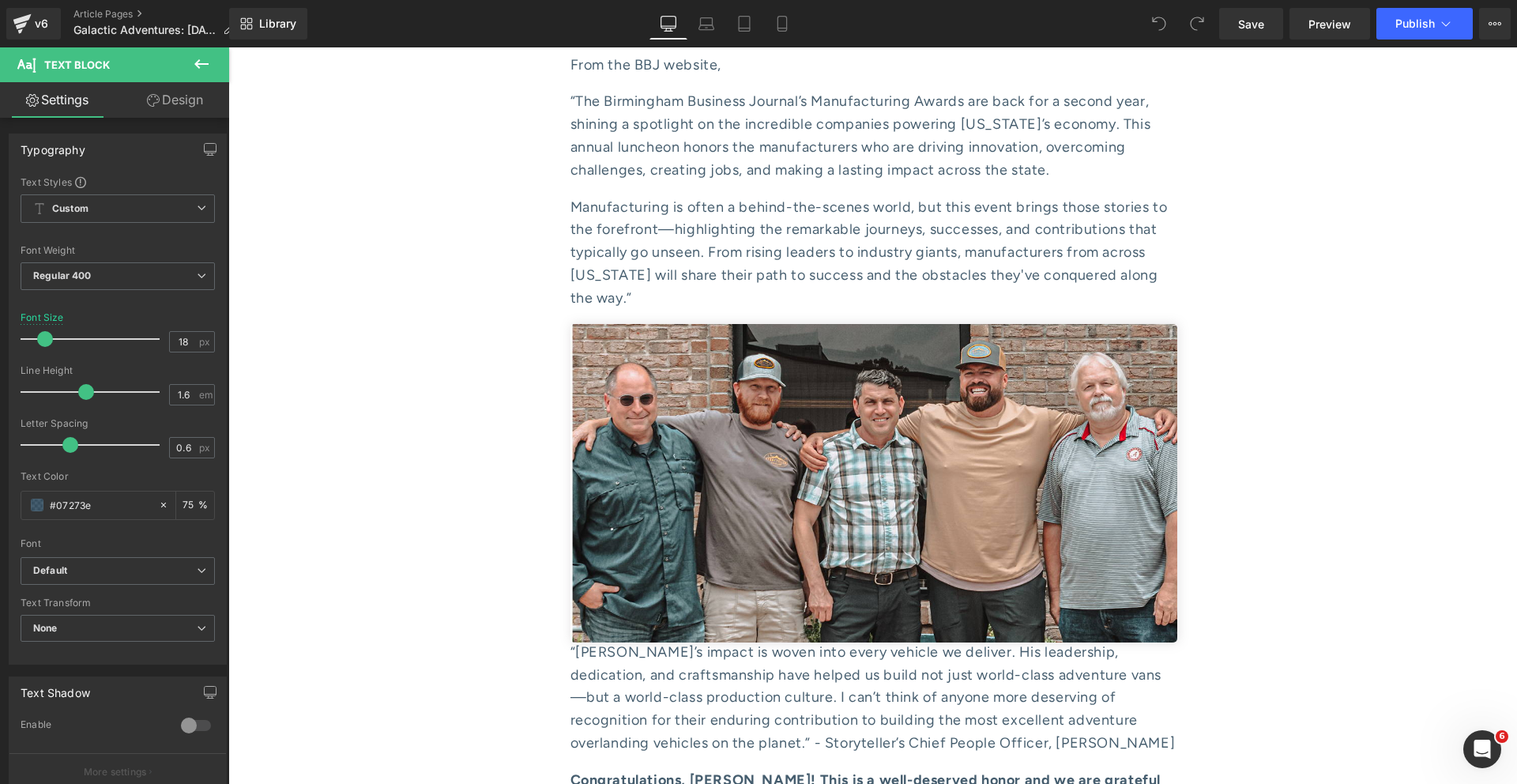
click at [147, 95] on icon at bounding box center [153, 100] width 13 height 13
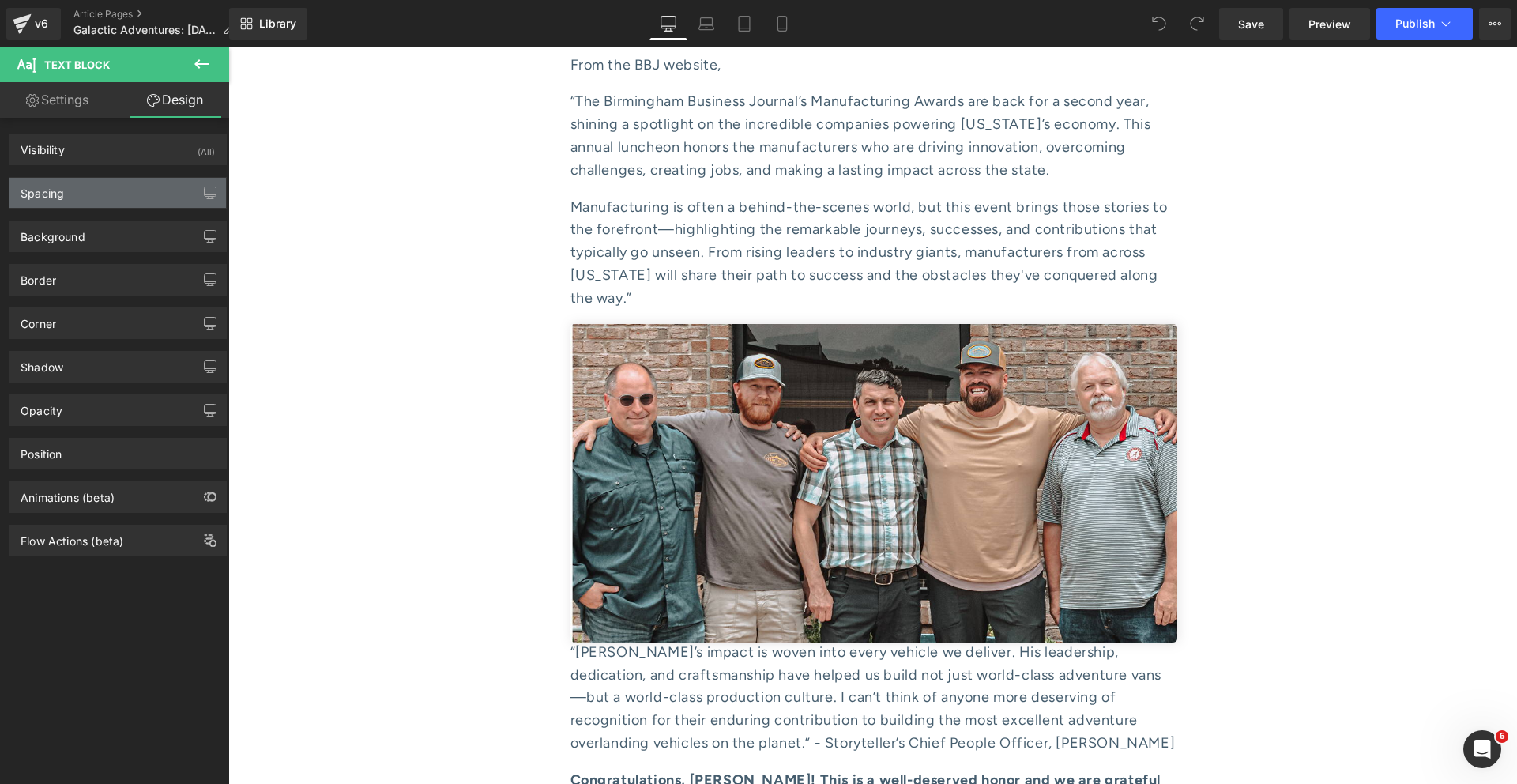
click at [126, 188] on div "Spacing" at bounding box center [118, 192] width 217 height 30
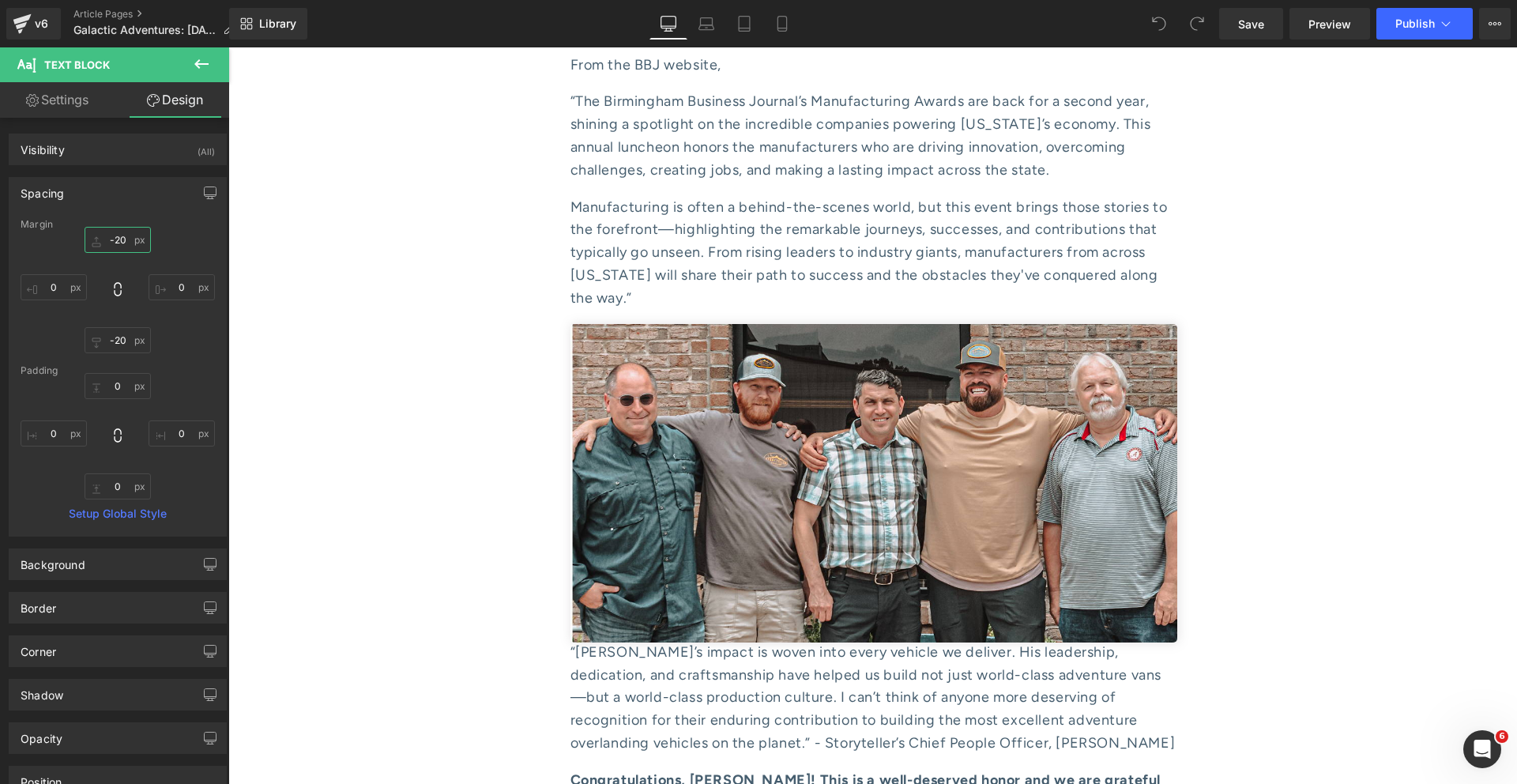
click at [111, 246] on input "-20" at bounding box center [118, 239] width 67 height 26
type input "0"
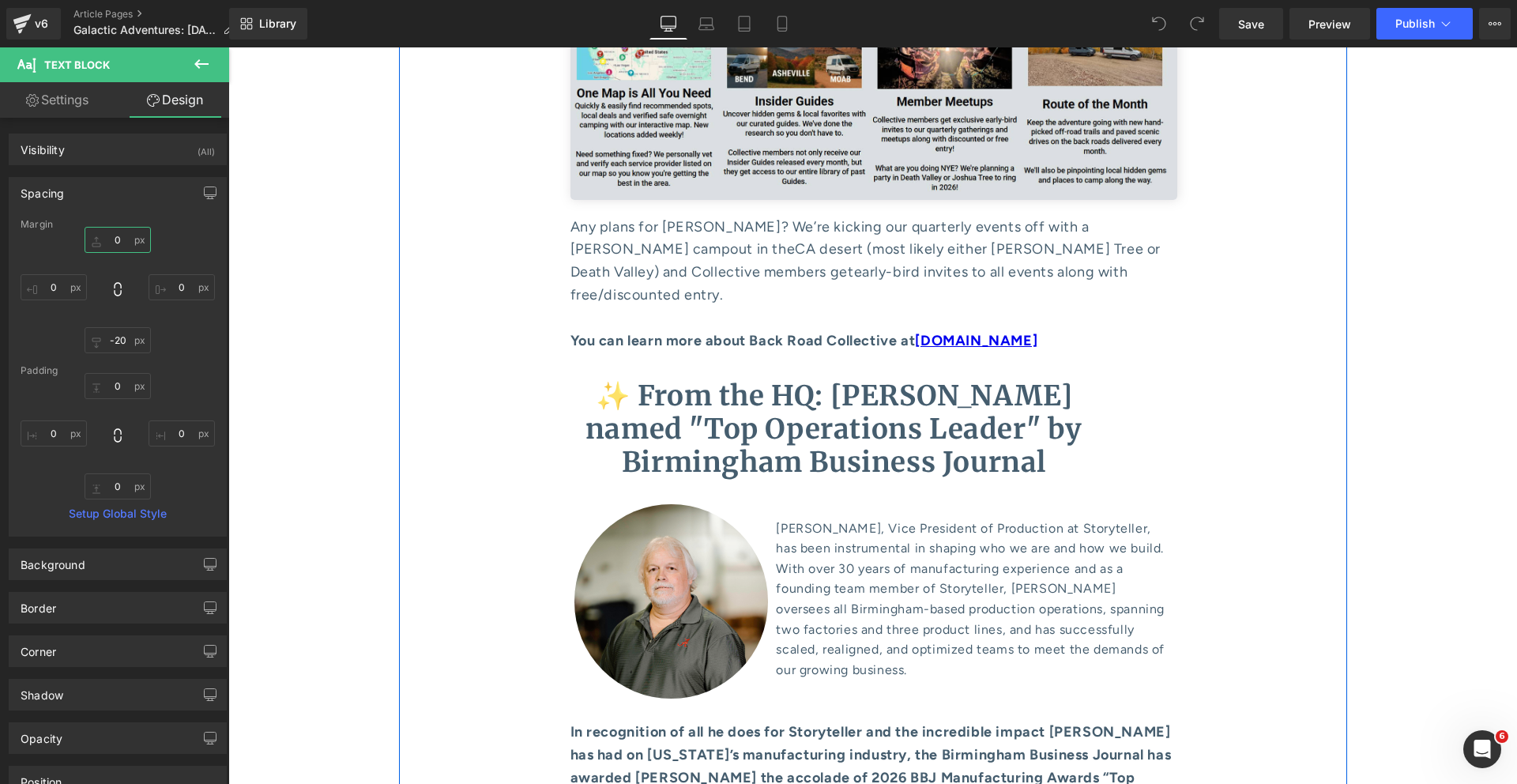
scroll to position [8017, 0]
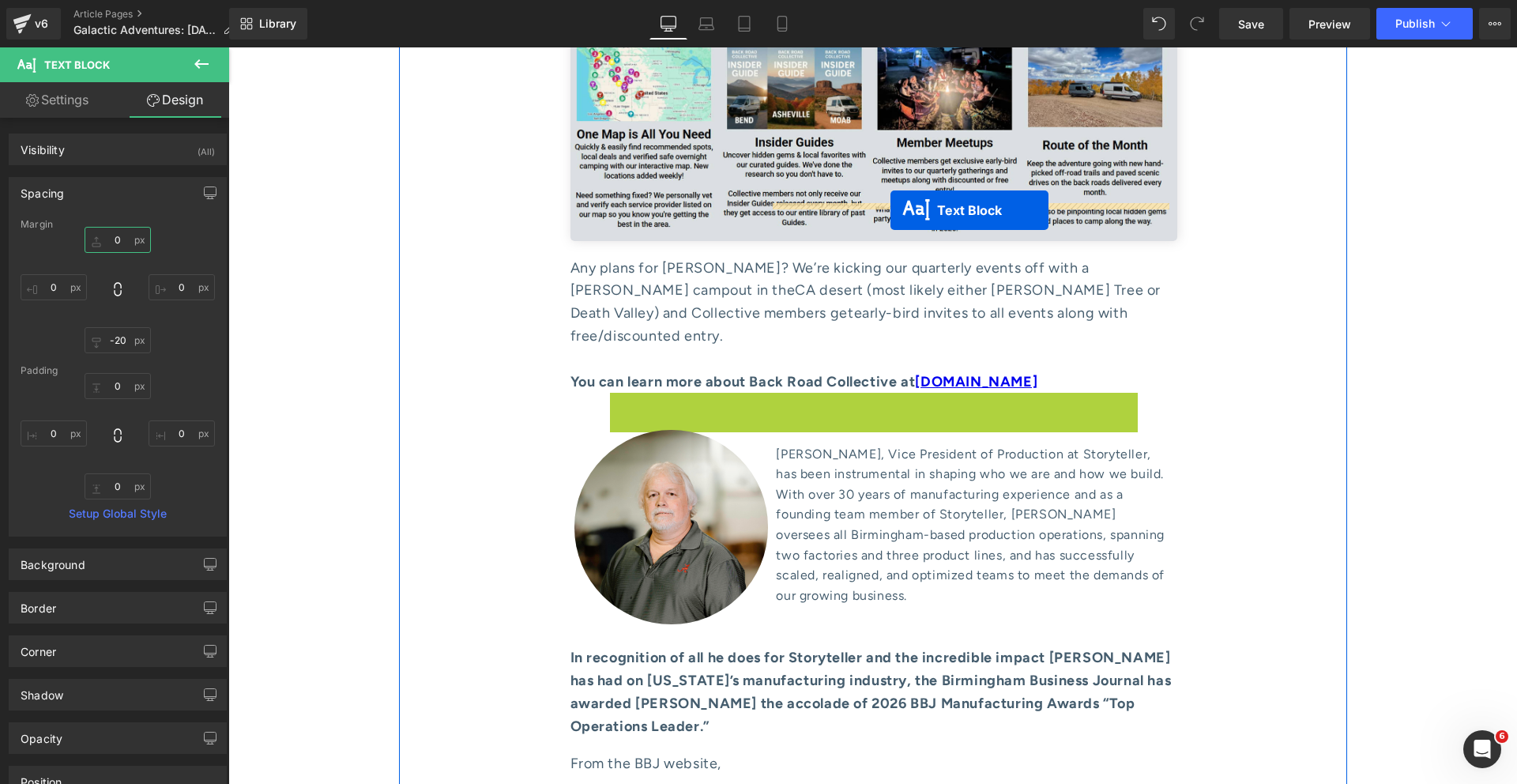
drag, startPoint x: 817, startPoint y: 219, endPoint x: 891, endPoint y: 209, distance: 74.7
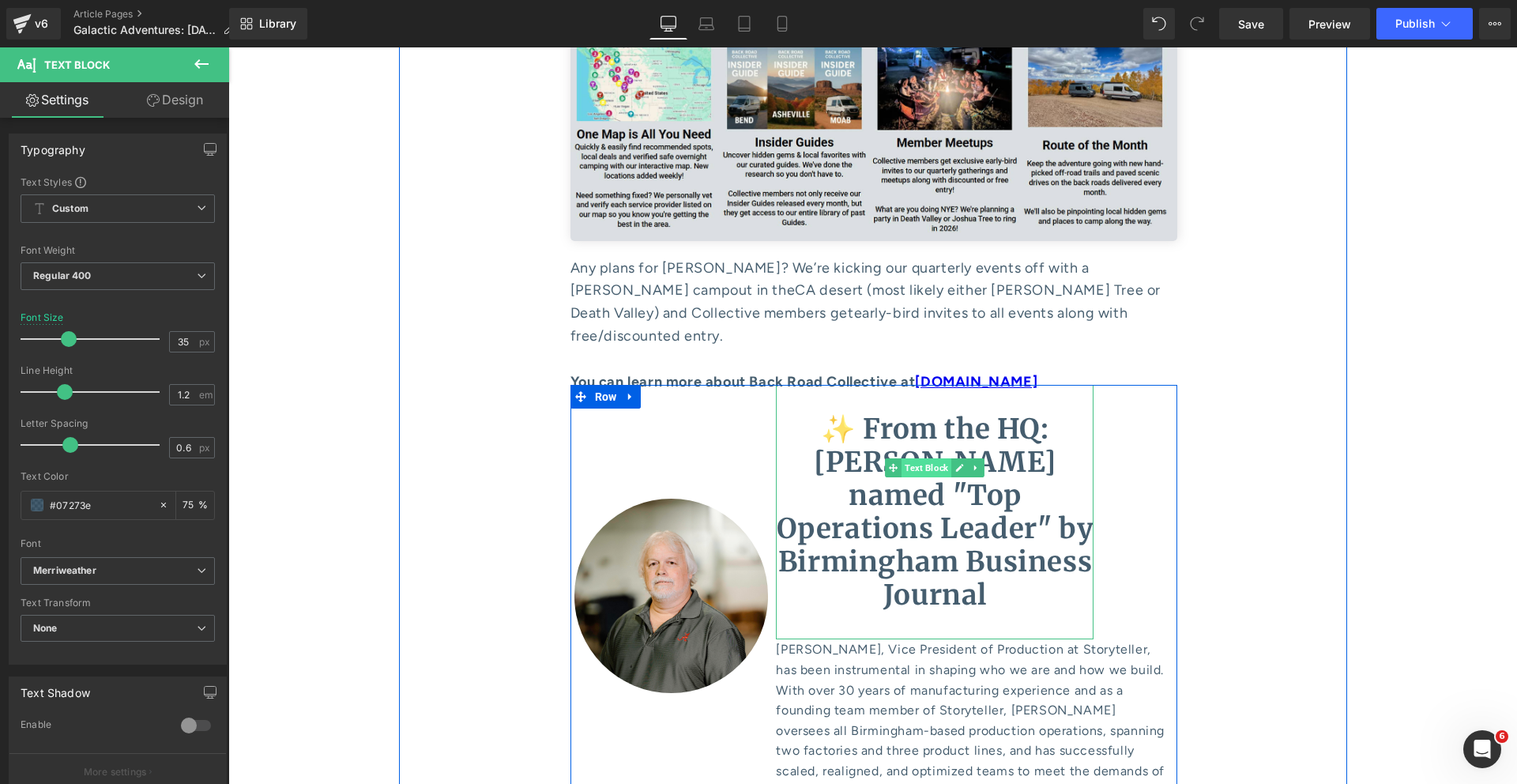
click at [918, 458] on span "Text Block" at bounding box center [926, 467] width 50 height 19
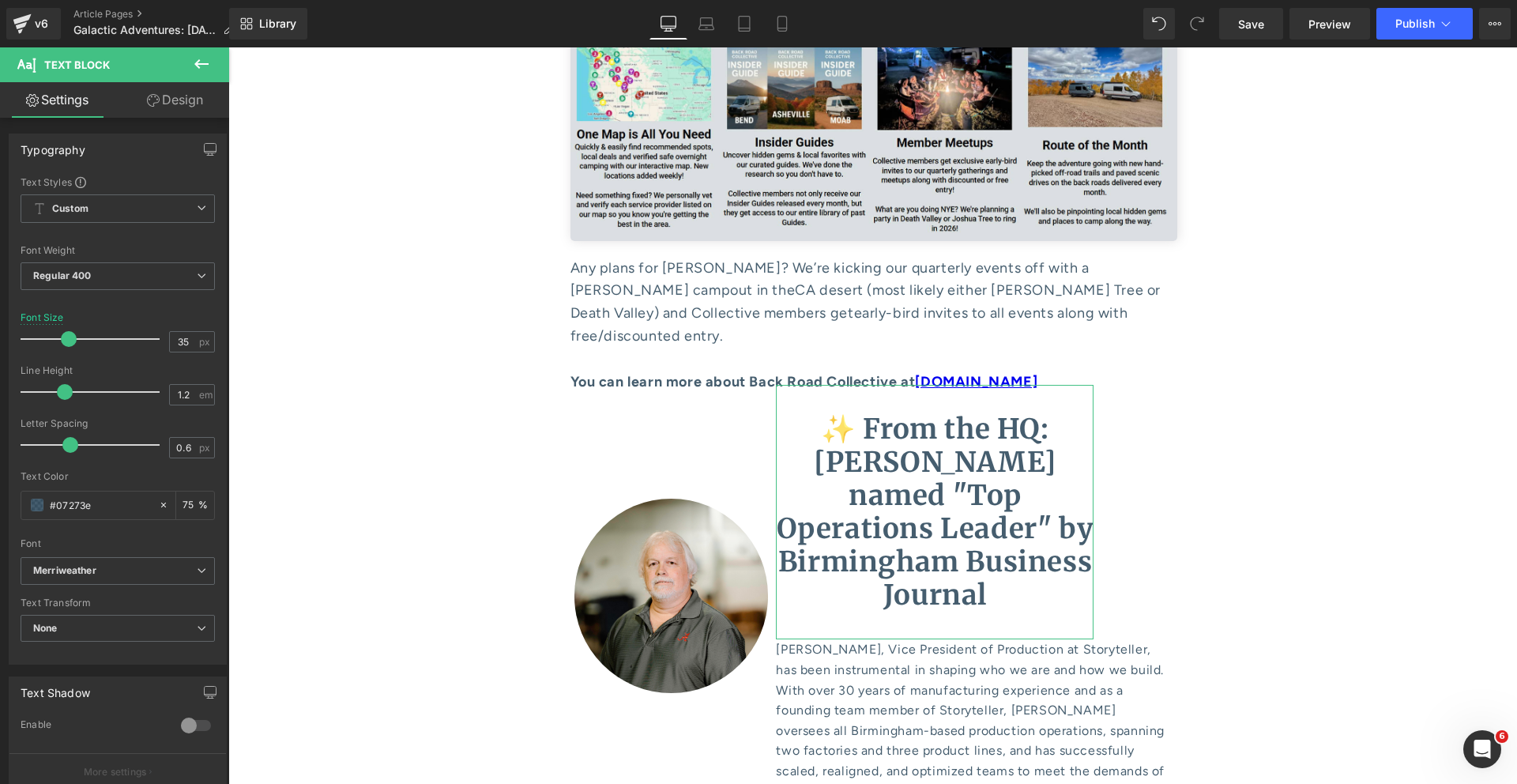
click at [184, 99] on link "Design" at bounding box center [174, 99] width 115 height 35
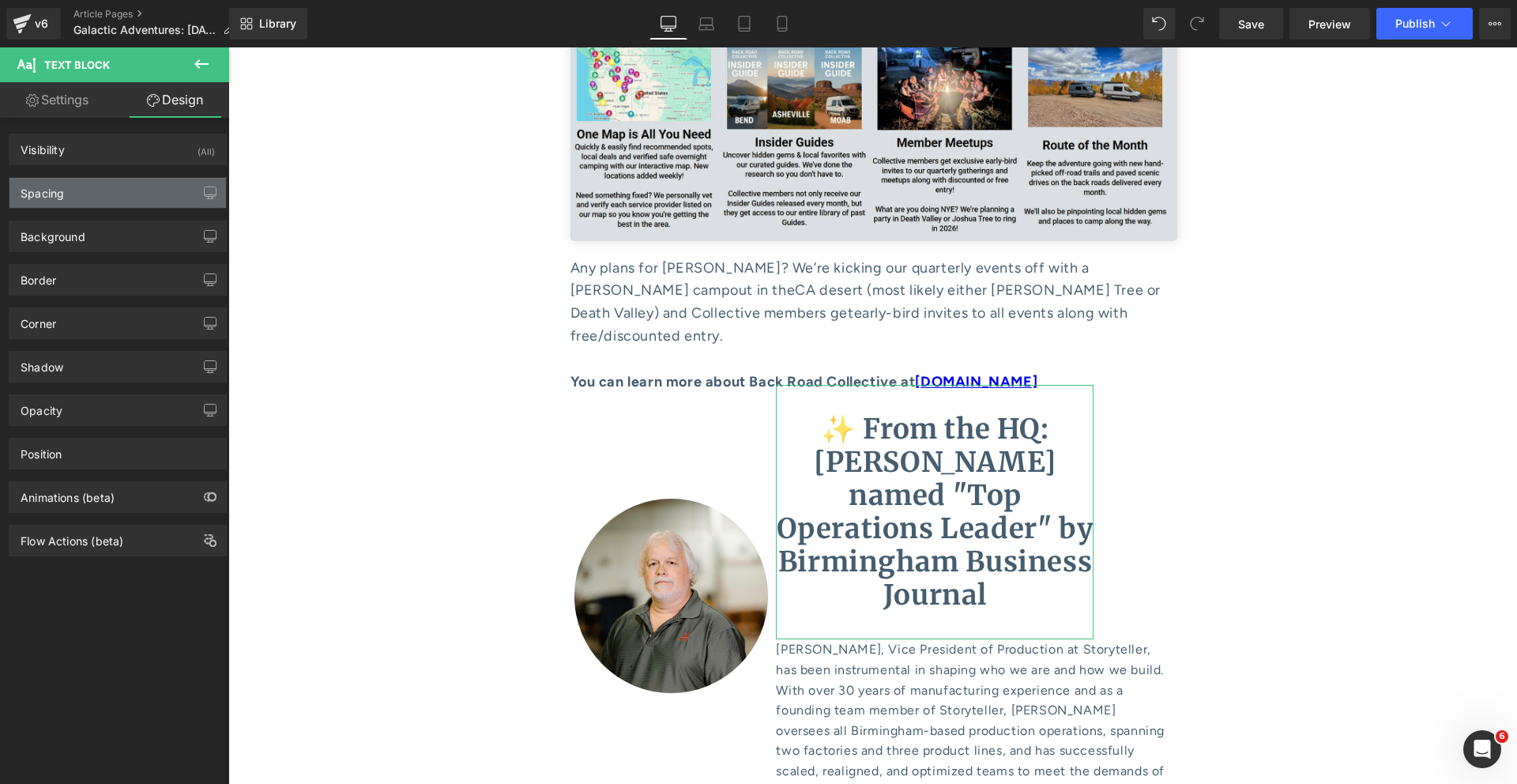
click at [125, 207] on div "Spacing" at bounding box center [118, 192] width 217 height 30
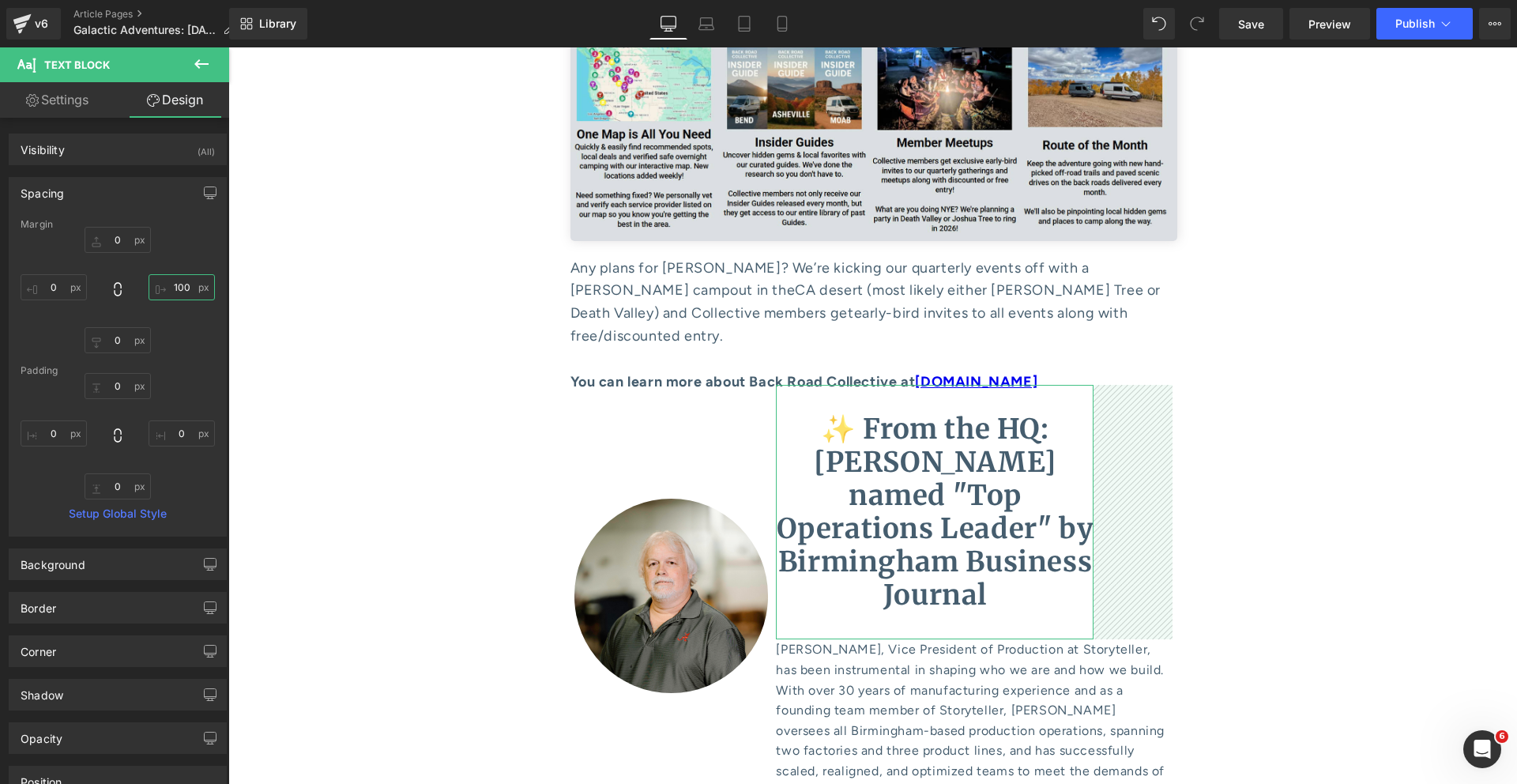
click at [171, 291] on input "100" at bounding box center [182, 287] width 67 height 26
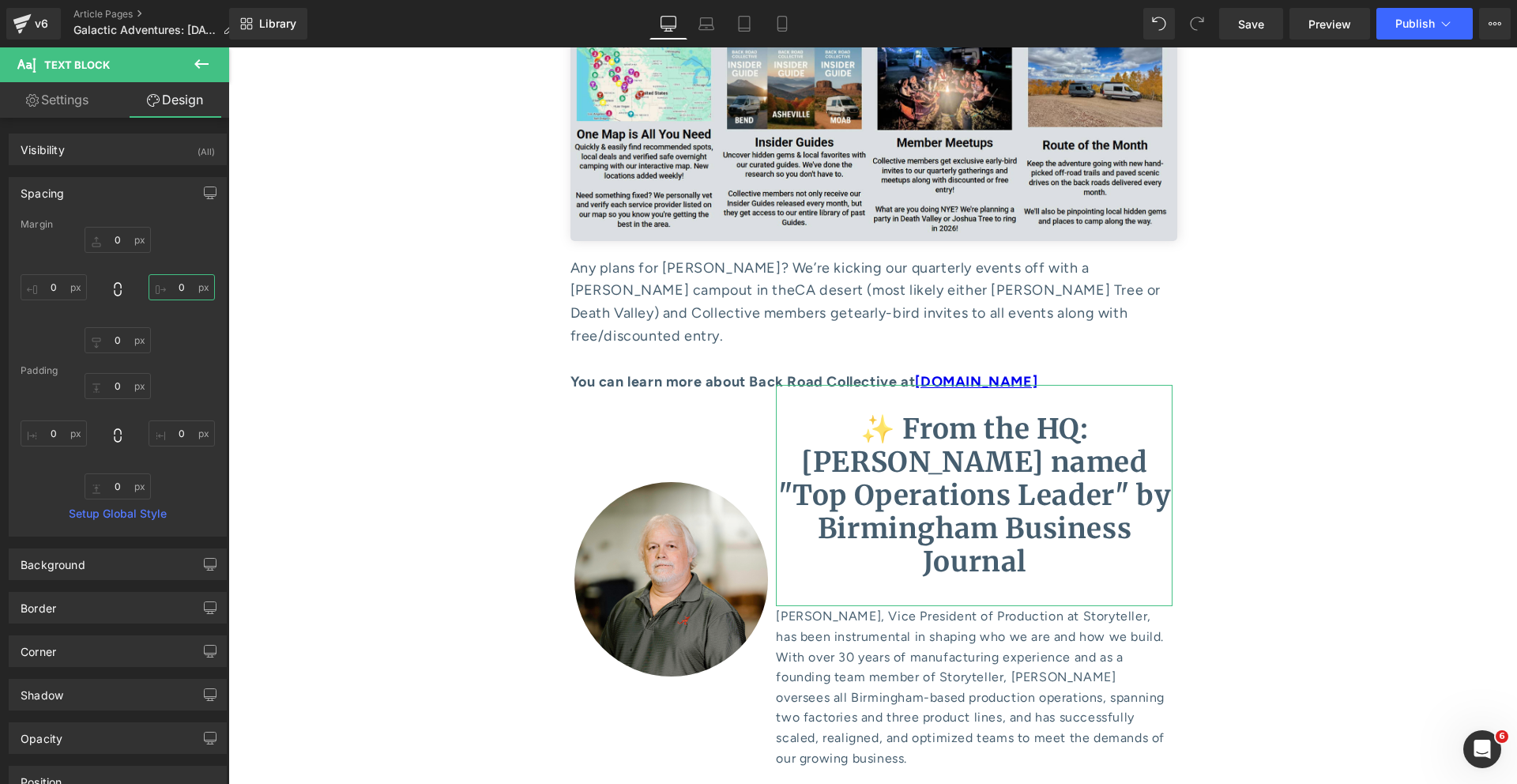
scroll to position [144, 0]
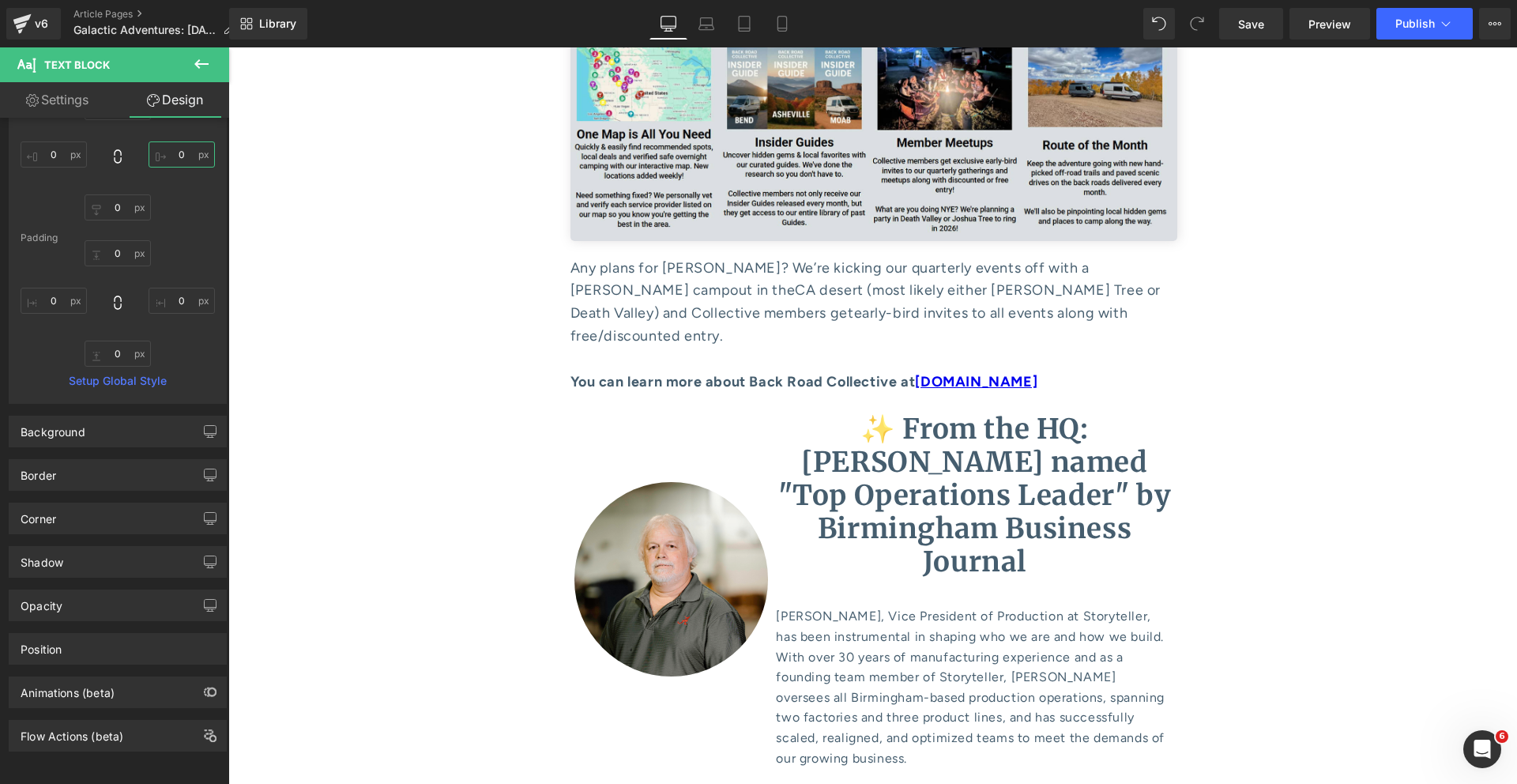
type input "0"
click at [68, 101] on link "Settings" at bounding box center [57, 99] width 115 height 35
type input "75"
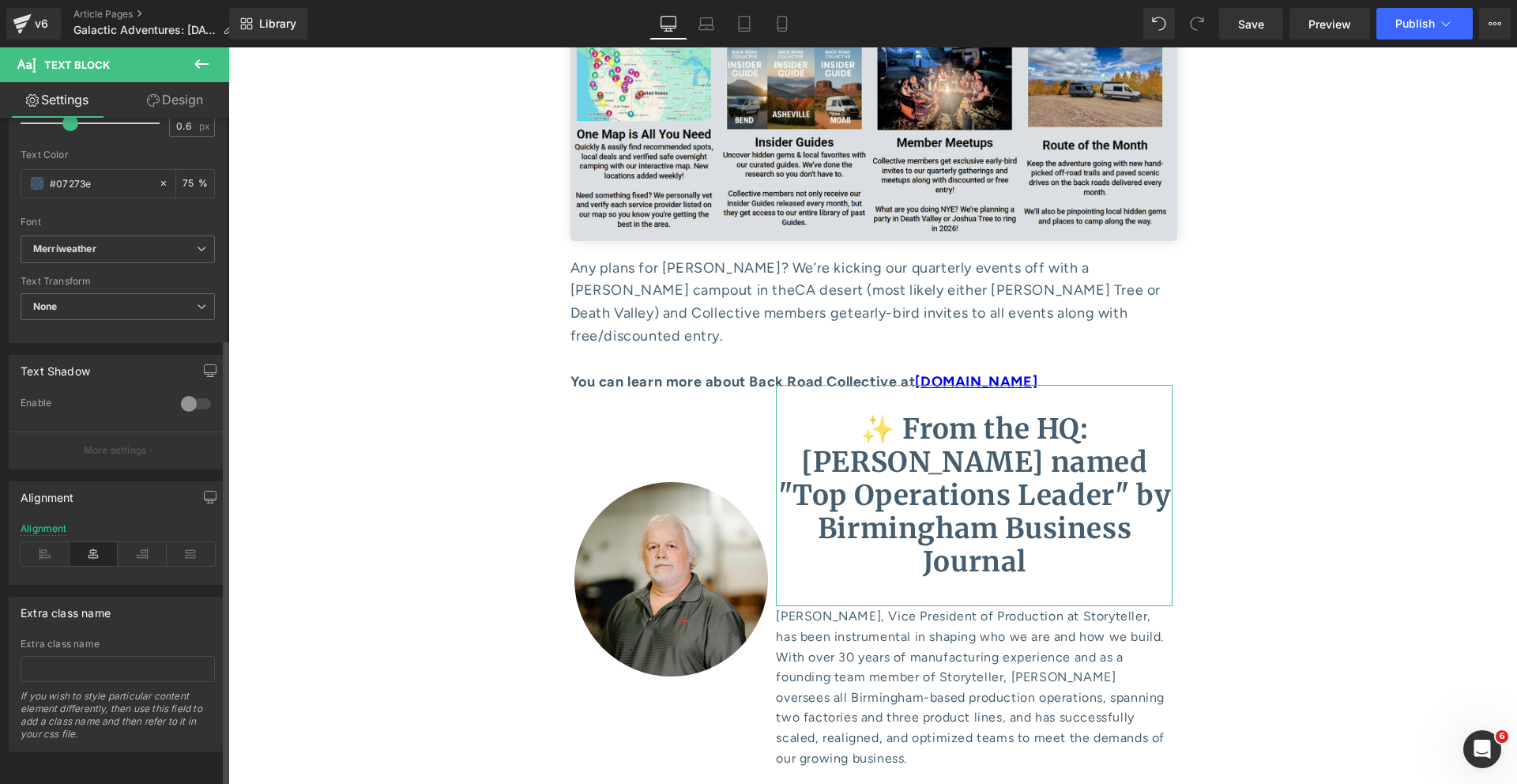
scroll to position [334, 0]
click at [35, 542] on icon at bounding box center [45, 554] width 49 height 23
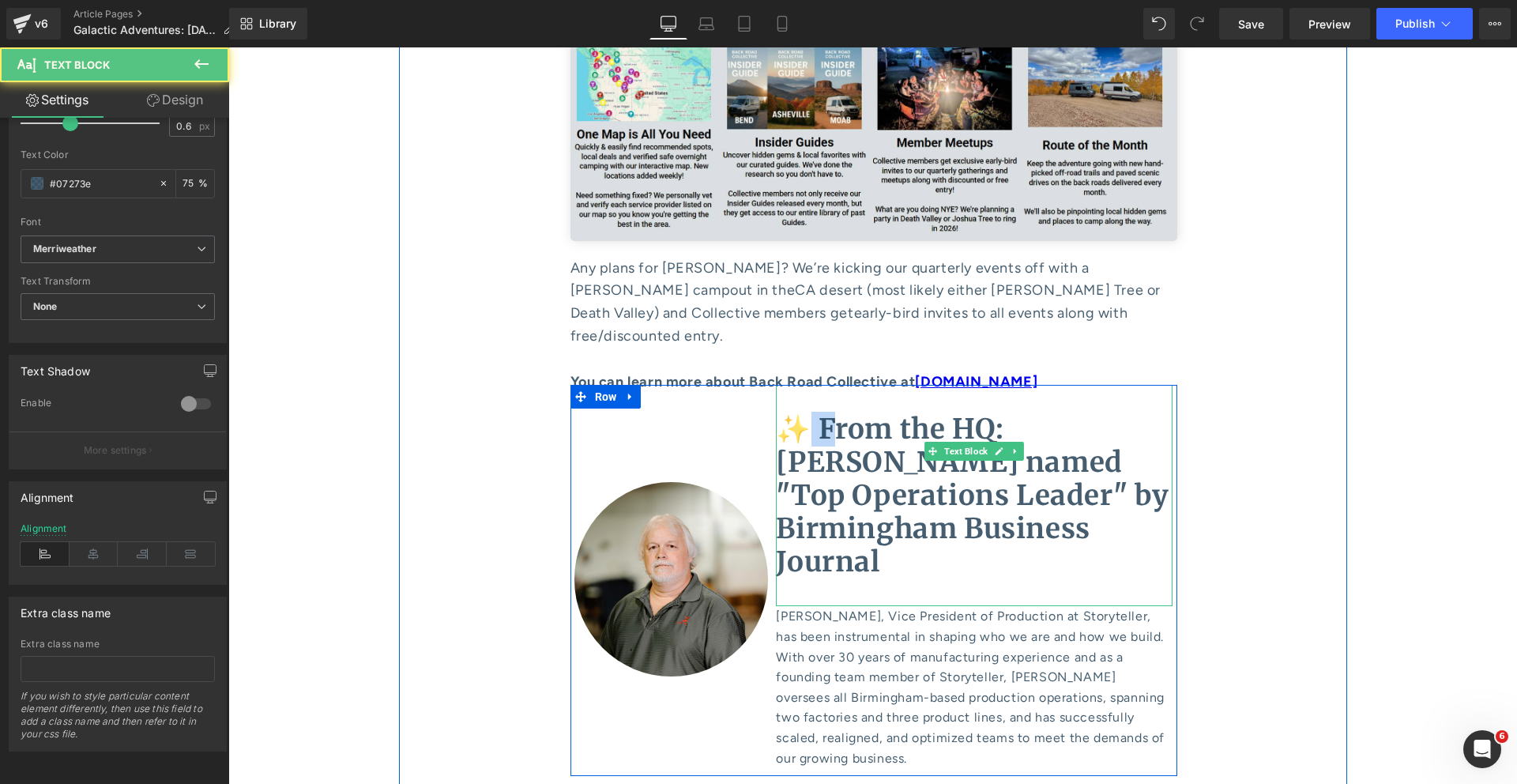
drag, startPoint x: 816, startPoint y: 171, endPoint x: 766, endPoint y: 171, distance: 50.0
click at [772, 384] on div "✨ From the HQ: [PERSON_NAME] named "Top Operations Leader" by Birmingham Busine…" at bounding box center [975, 576] width 404 height 383
click at [814, 411] on b "✨ From the HQ: [PERSON_NAME] named "Top Operations Leader" by Birmingham Busine…" at bounding box center [973, 495] width 393 height 168
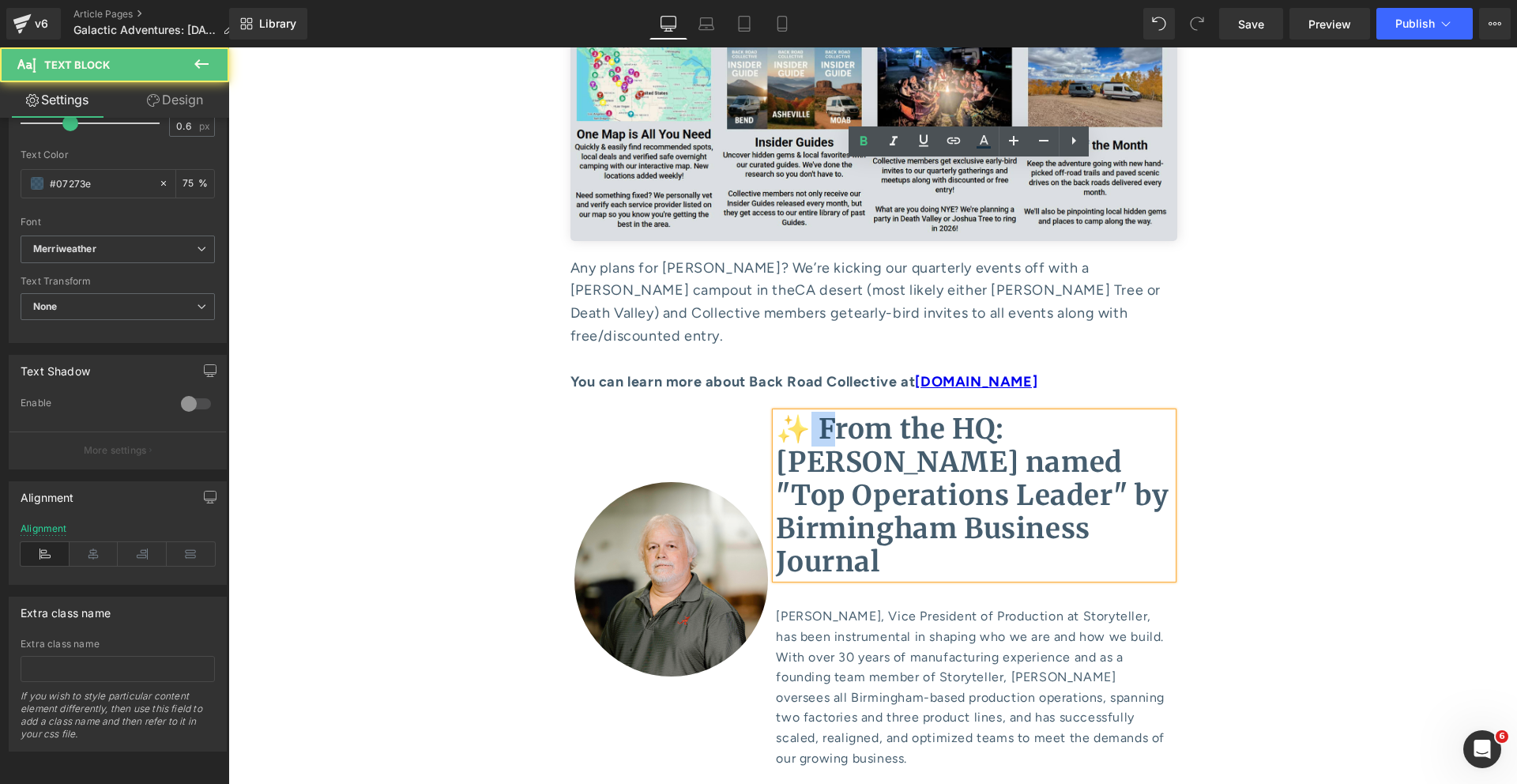
drag, startPoint x: 812, startPoint y: 189, endPoint x: 760, endPoint y: 171, distance: 55.0
click at [762, 384] on div "Image ✨ From the HQ: [PERSON_NAME] named "Top Operations Leader" by Birmingham …" at bounding box center [874, 579] width 607 height 391
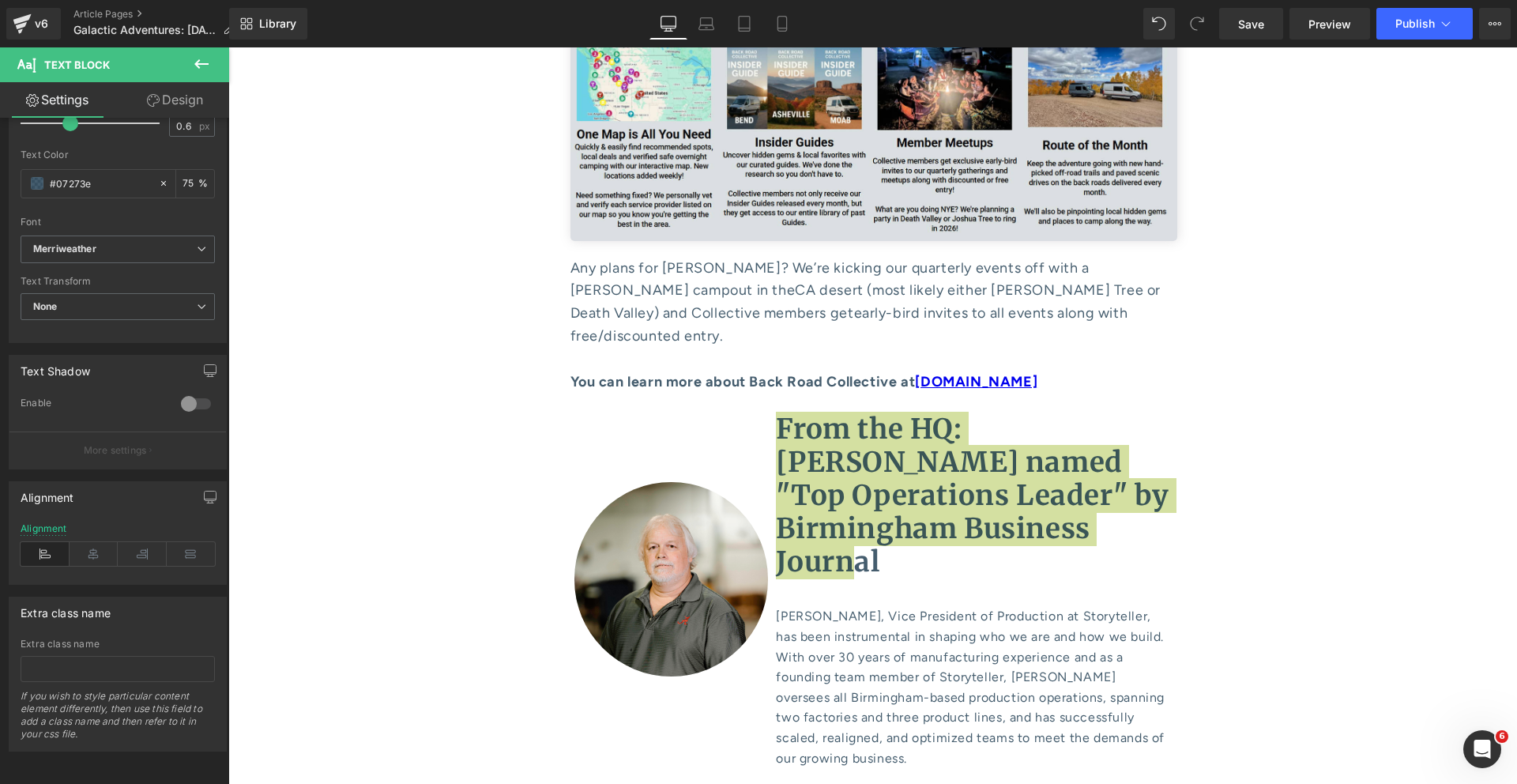
click at [166, 105] on link "Design" at bounding box center [174, 99] width 115 height 35
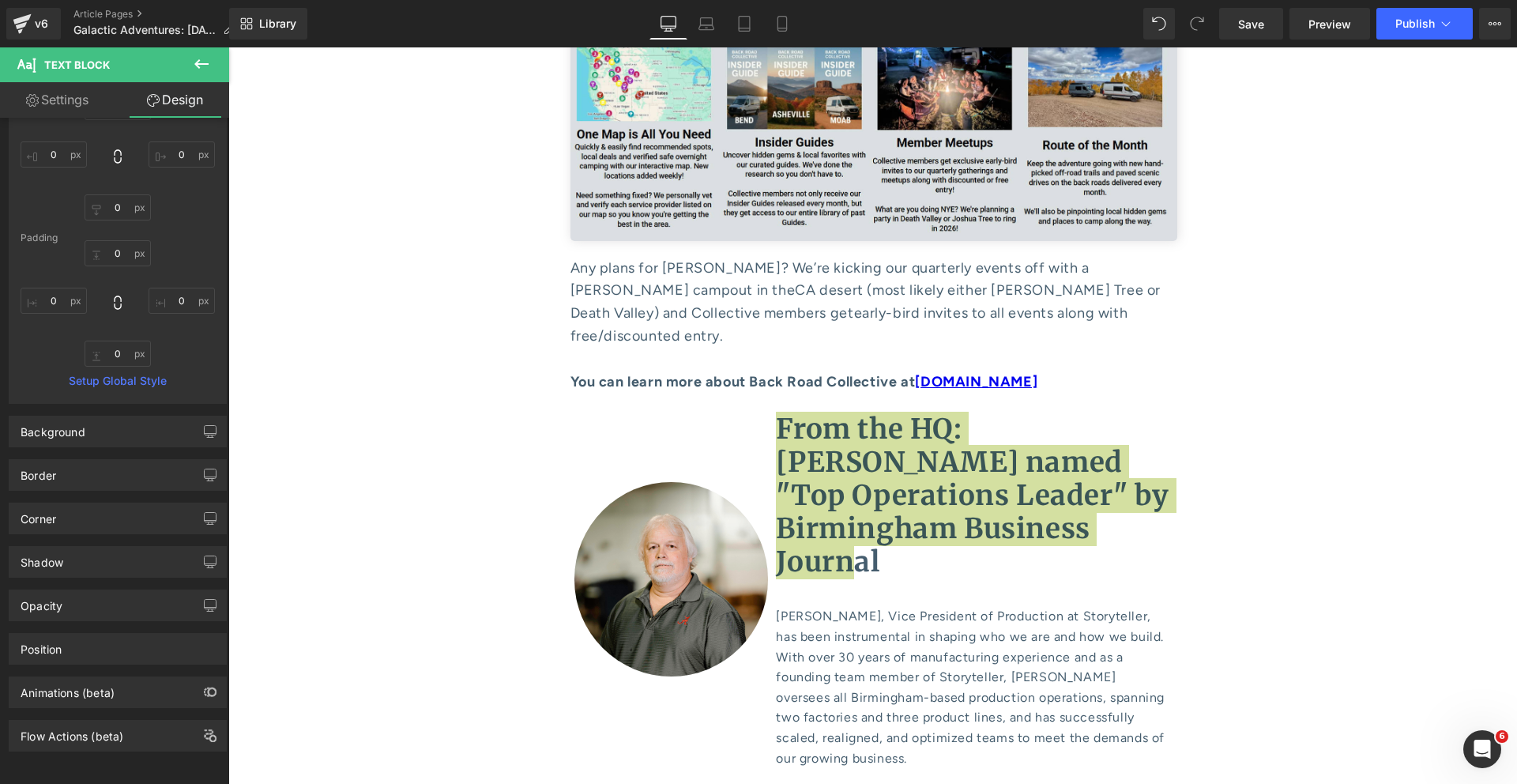
scroll to position [0, 0]
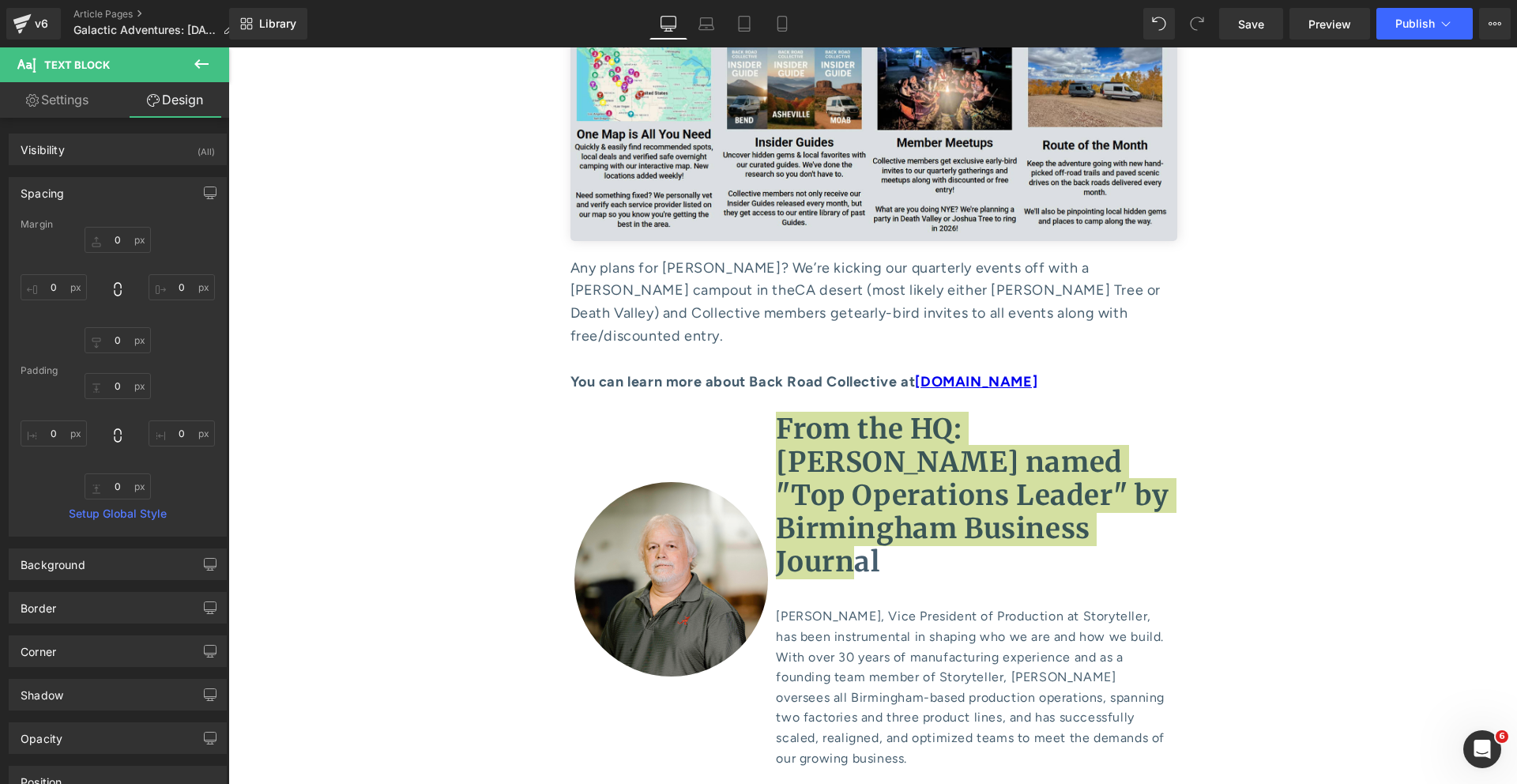
type input "0"
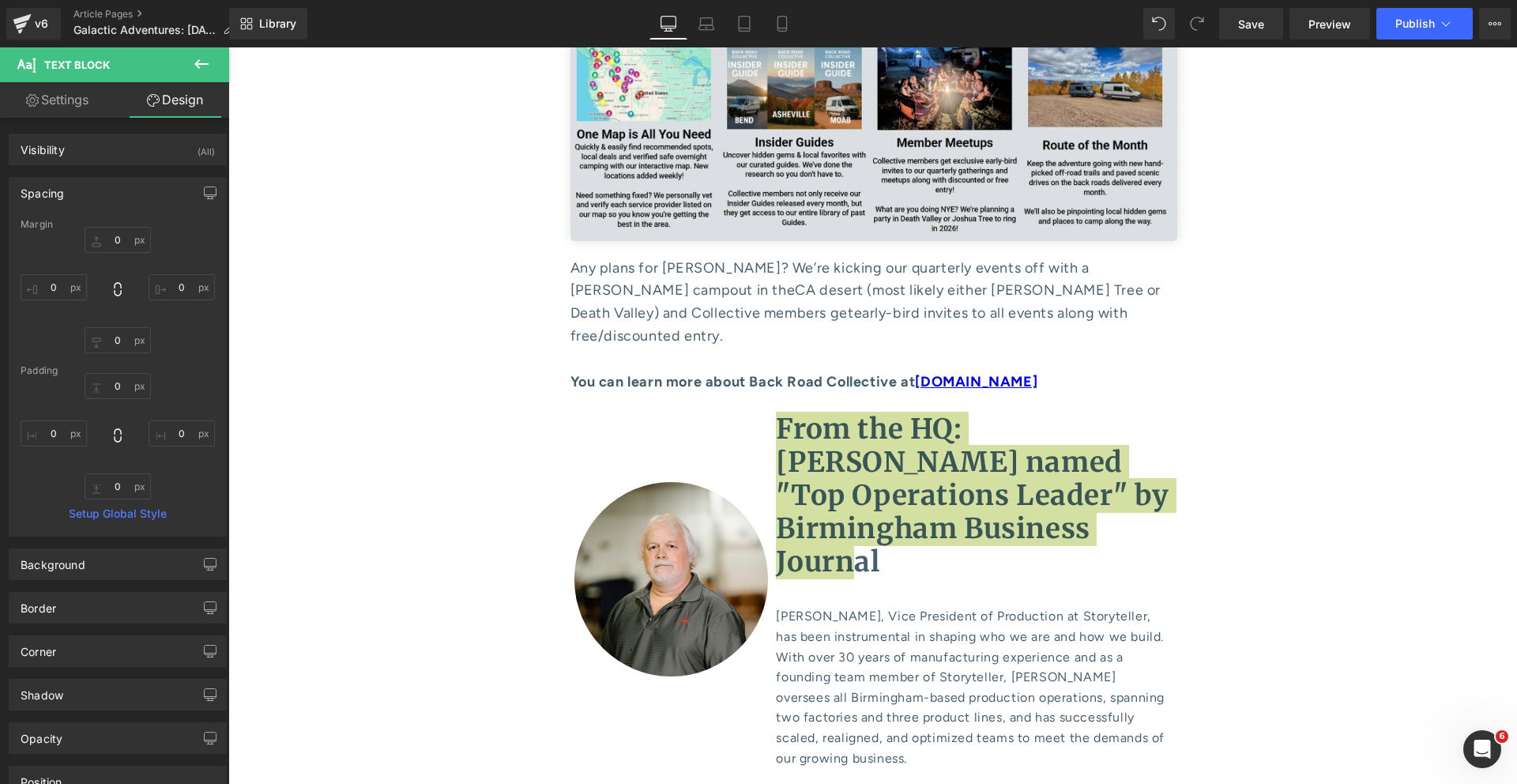
type input "0"
click at [57, 98] on link "Settings" at bounding box center [57, 99] width 115 height 35
type input "75"
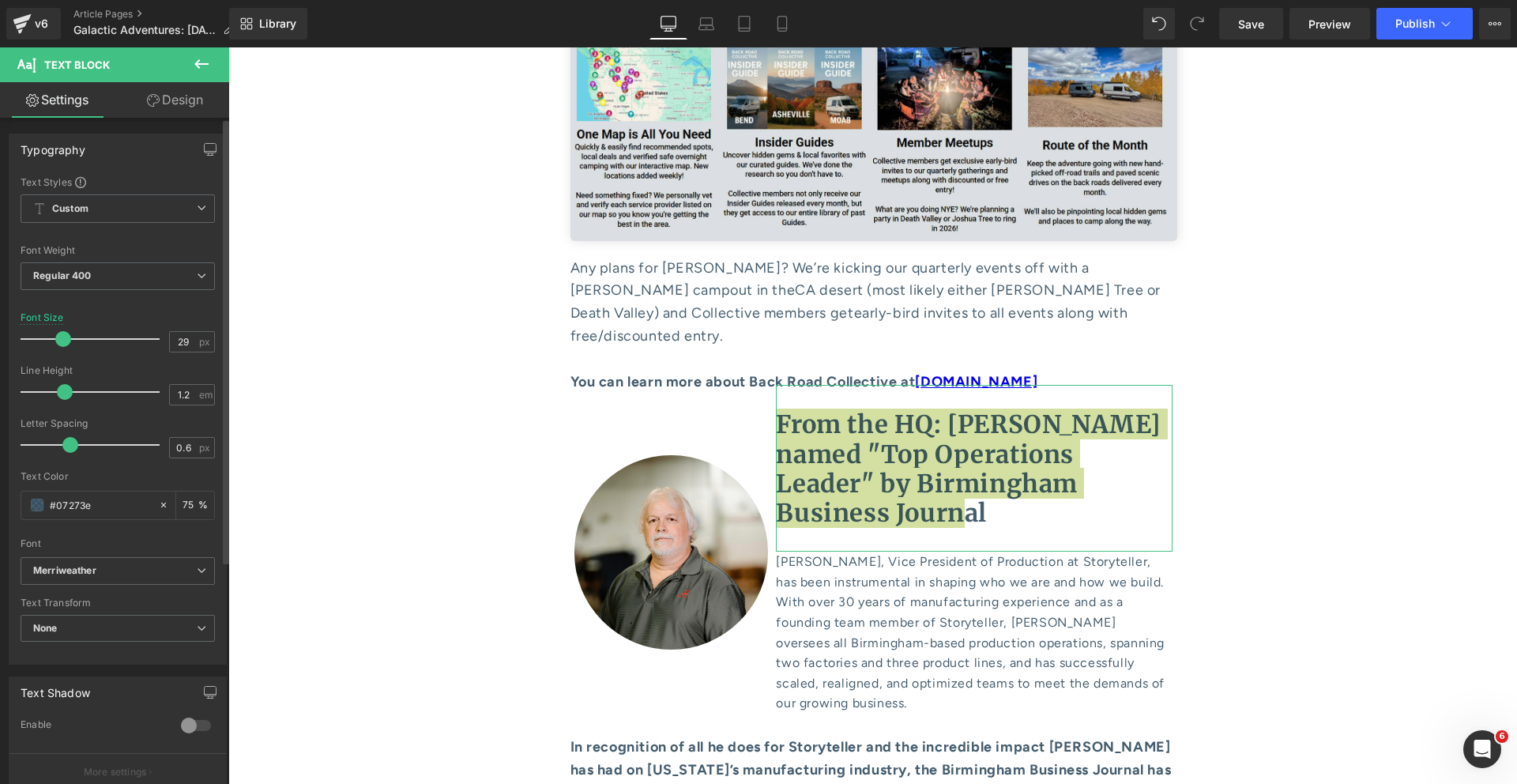
type input "28"
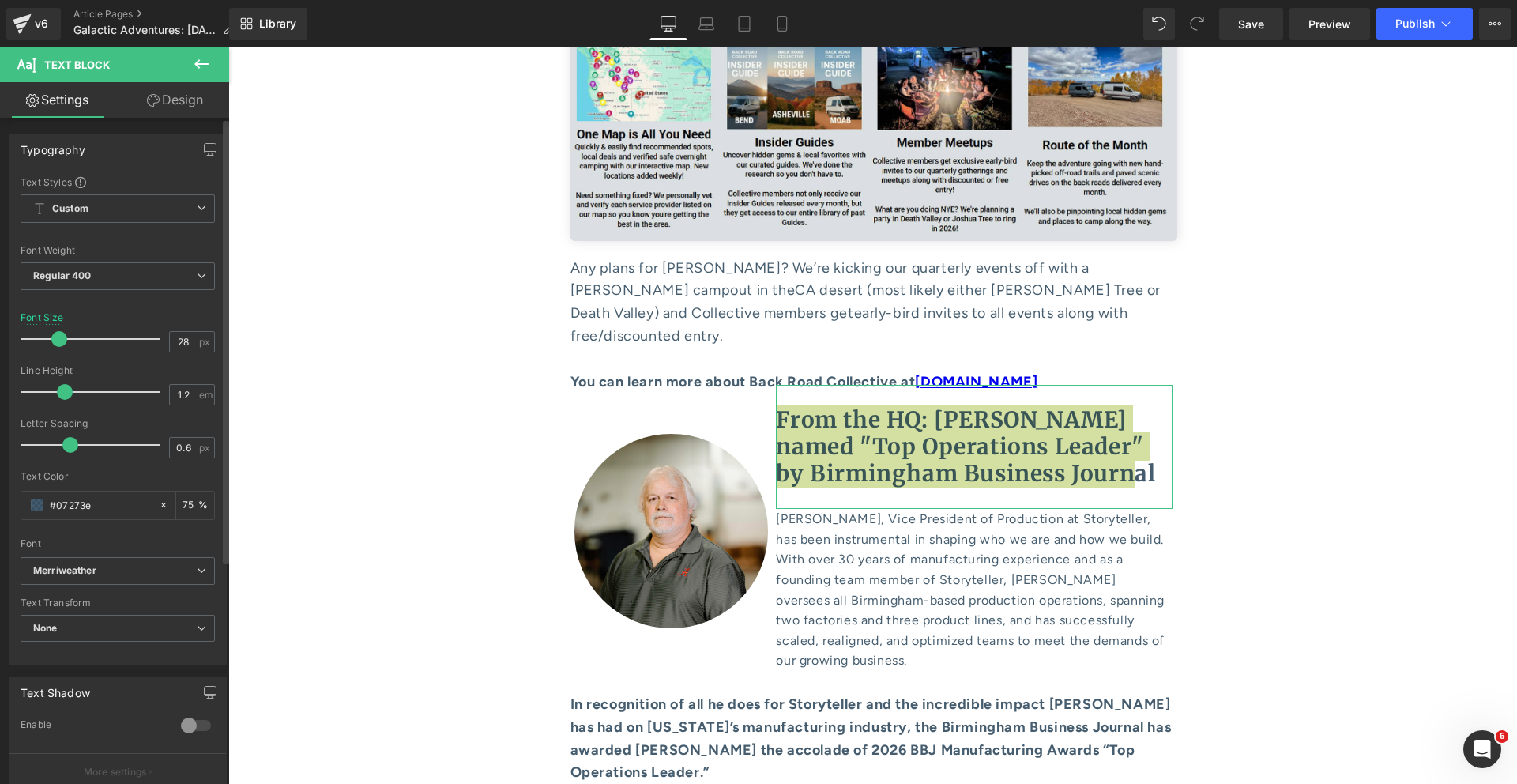
drag, startPoint x: 60, startPoint y: 345, endPoint x: 52, endPoint y: 340, distance: 9.4
click at [52, 340] on span at bounding box center [60, 339] width 16 height 16
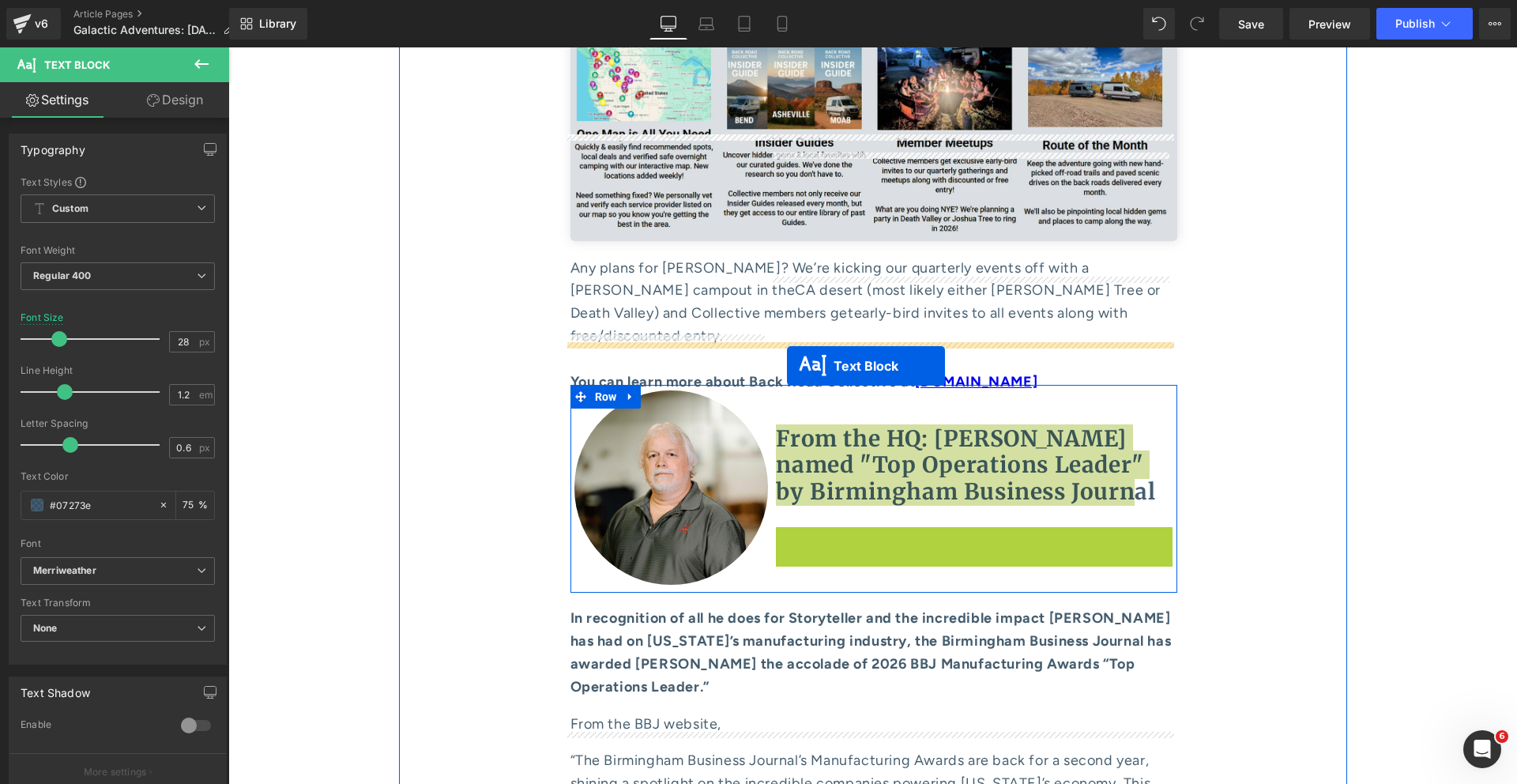
drag, startPoint x: 952, startPoint y: 329, endPoint x: 787, endPoint y: 365, distance: 168.9
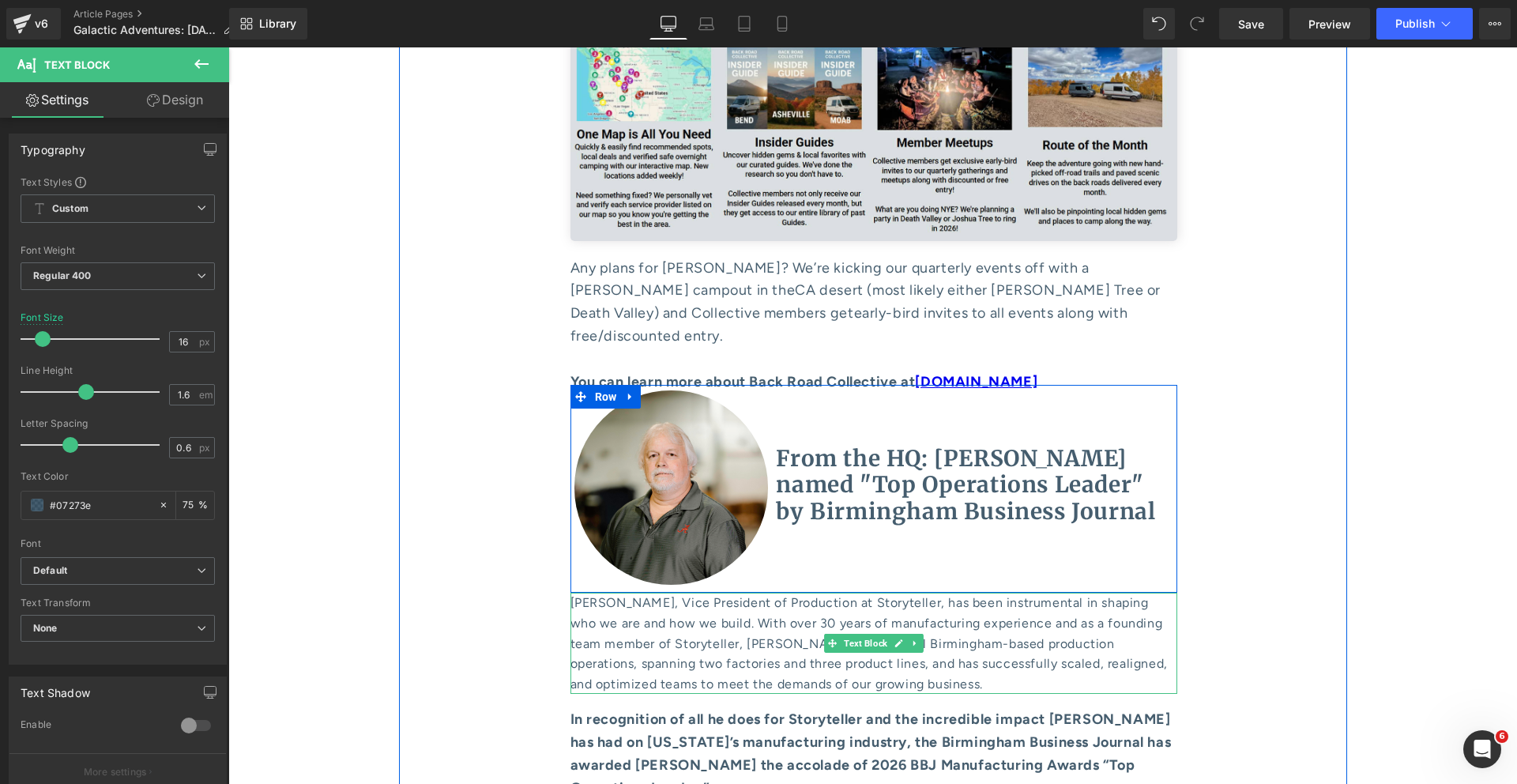
click at [720, 593] on p "[PERSON_NAME], Vice President of Production at Storyteller, has been instrument…" at bounding box center [874, 643] width 607 height 101
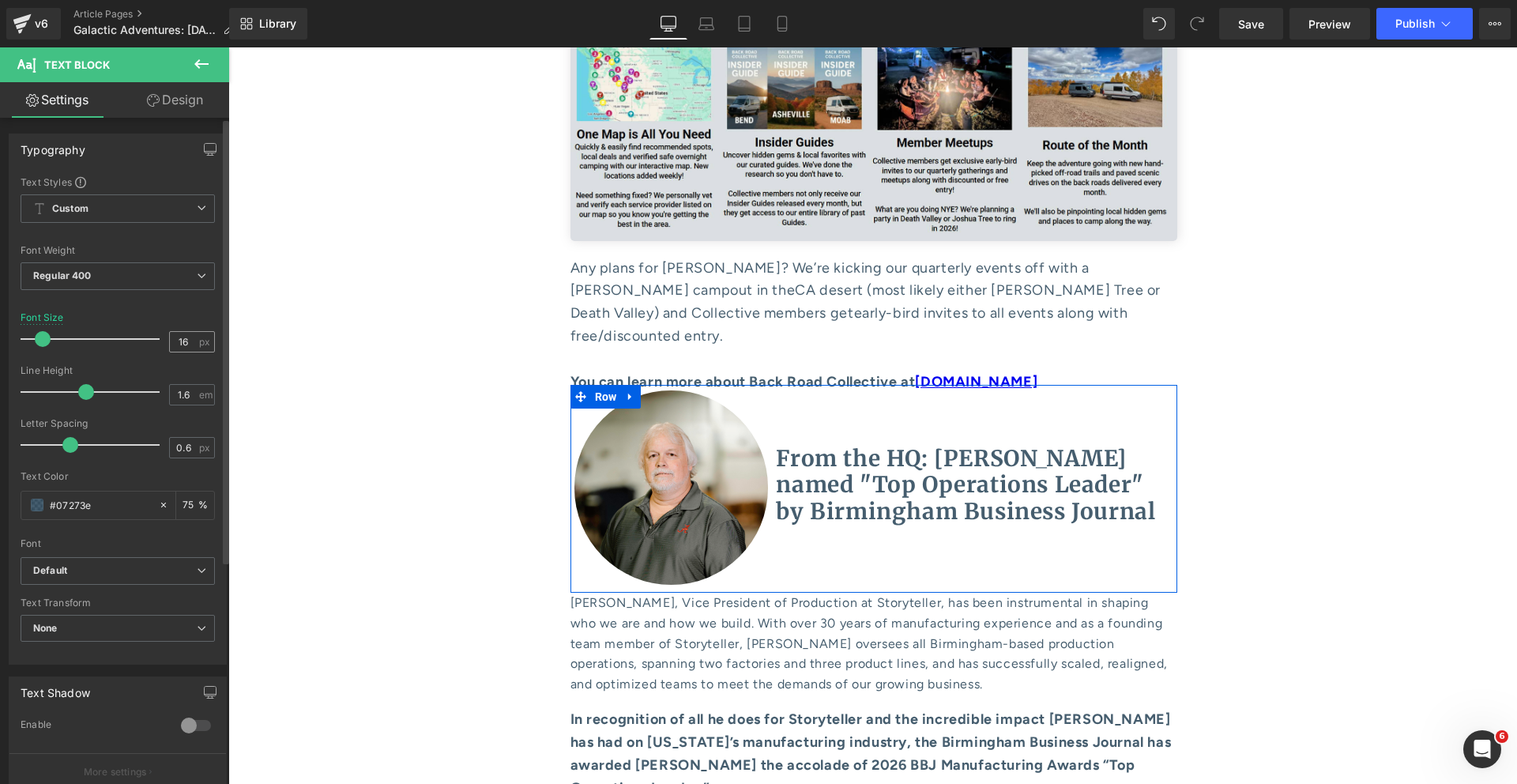
click at [182, 342] on input "16" at bounding box center [183, 342] width 28 height 20
type input "18"
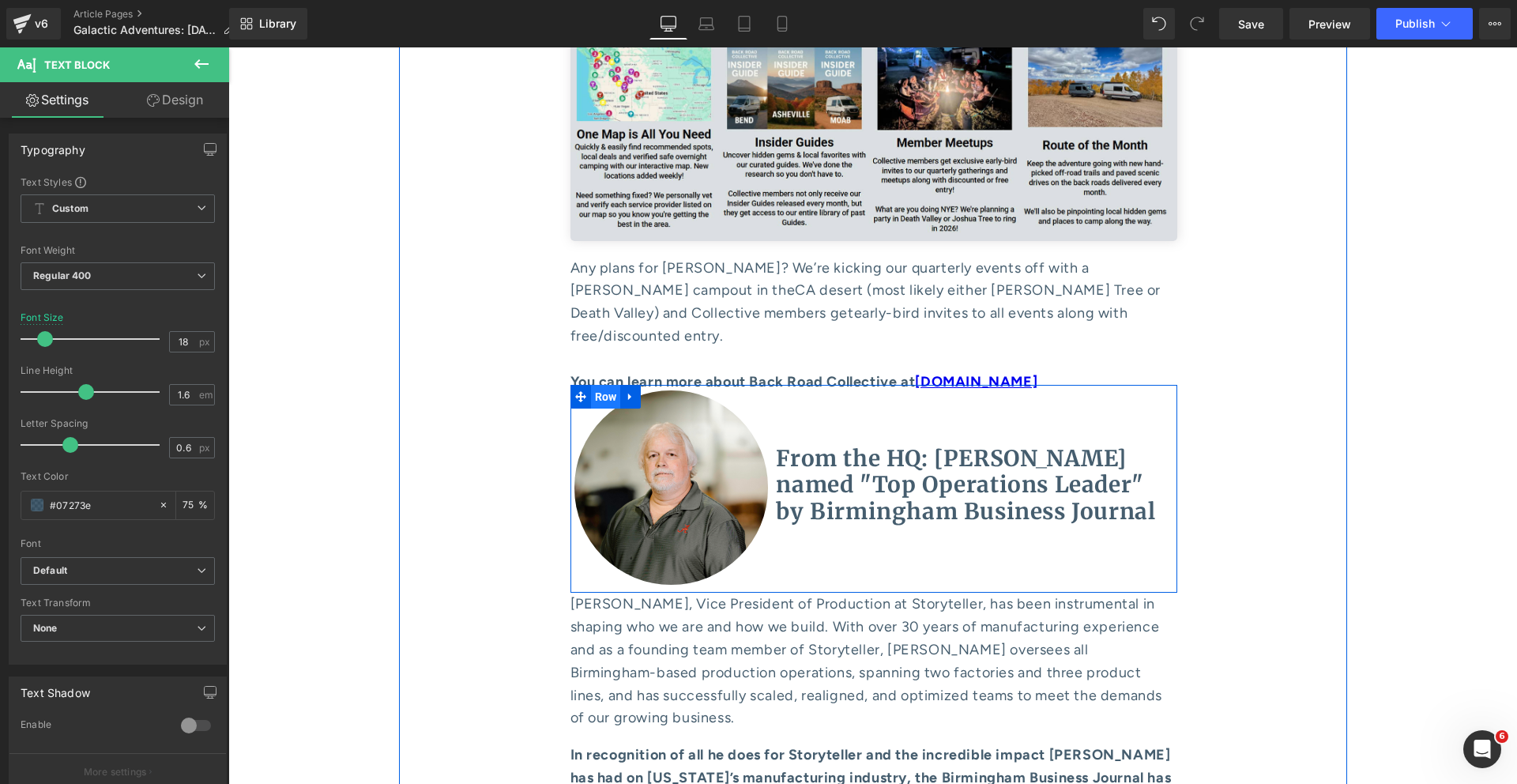
click at [593, 384] on span "Row" at bounding box center [606, 396] width 30 height 23
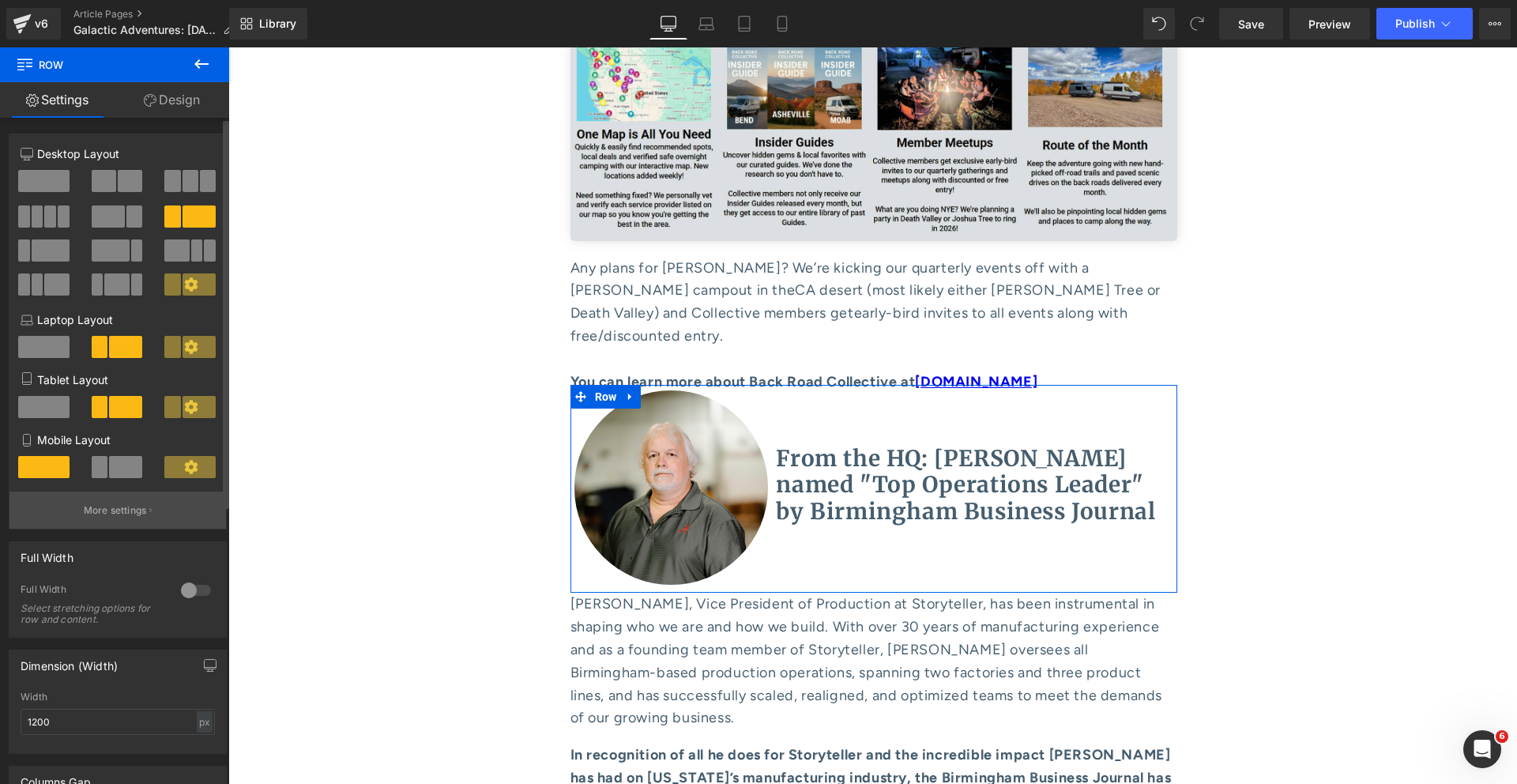
click at [132, 505] on p "More settings" at bounding box center [116, 511] width 63 height 14
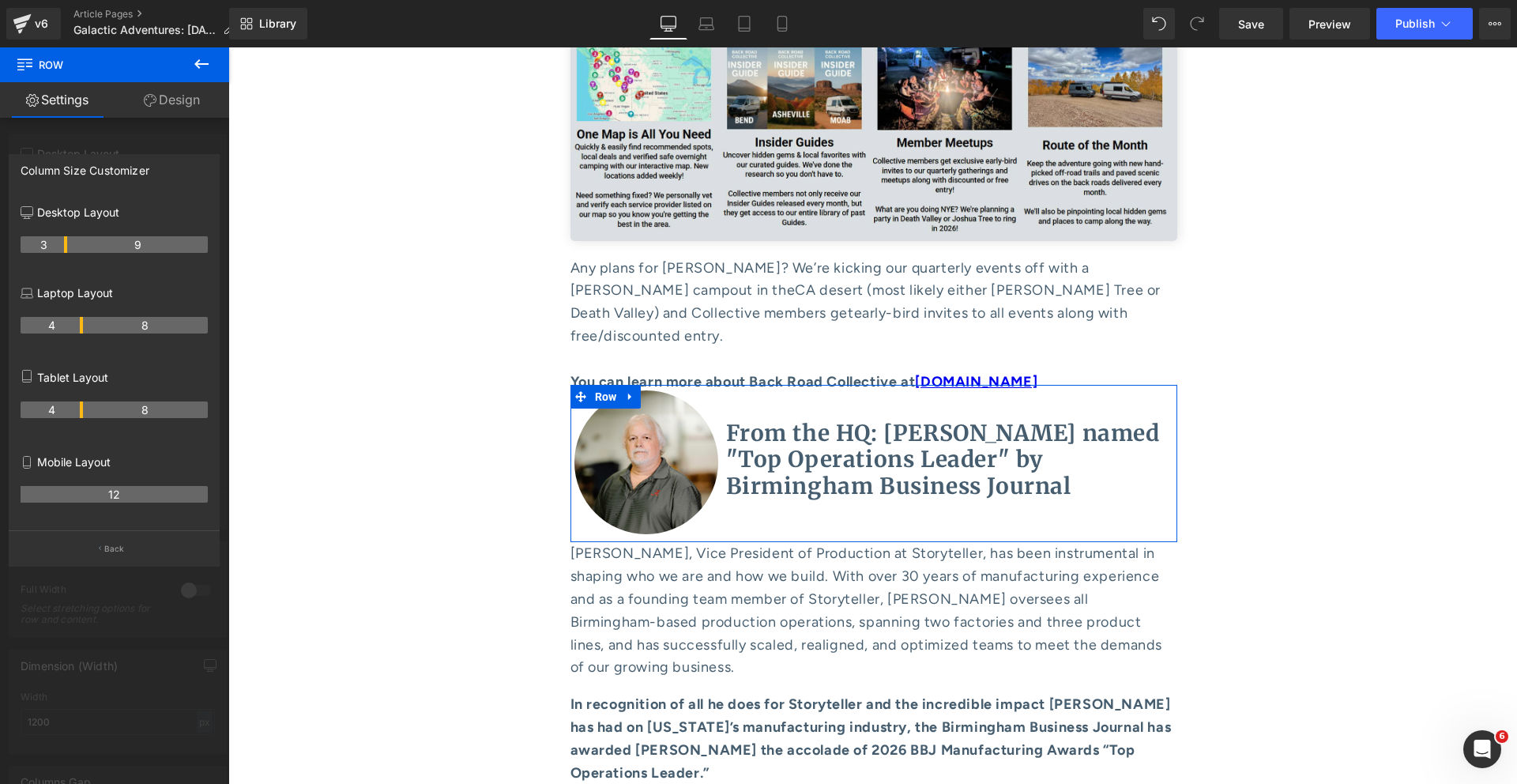
drag, startPoint x: 79, startPoint y: 245, endPoint x: 66, endPoint y: 244, distance: 13.0
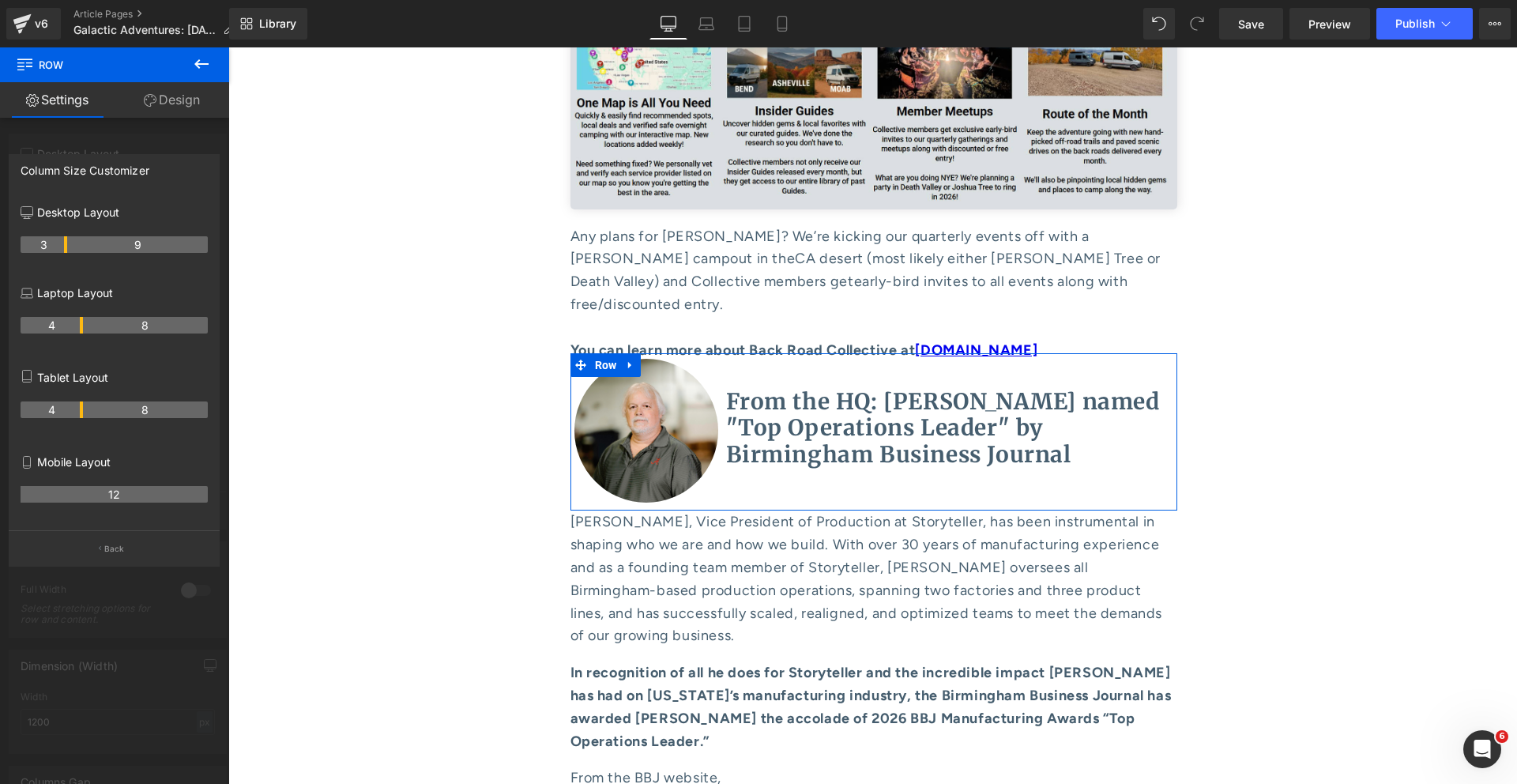
scroll to position [7985, 0]
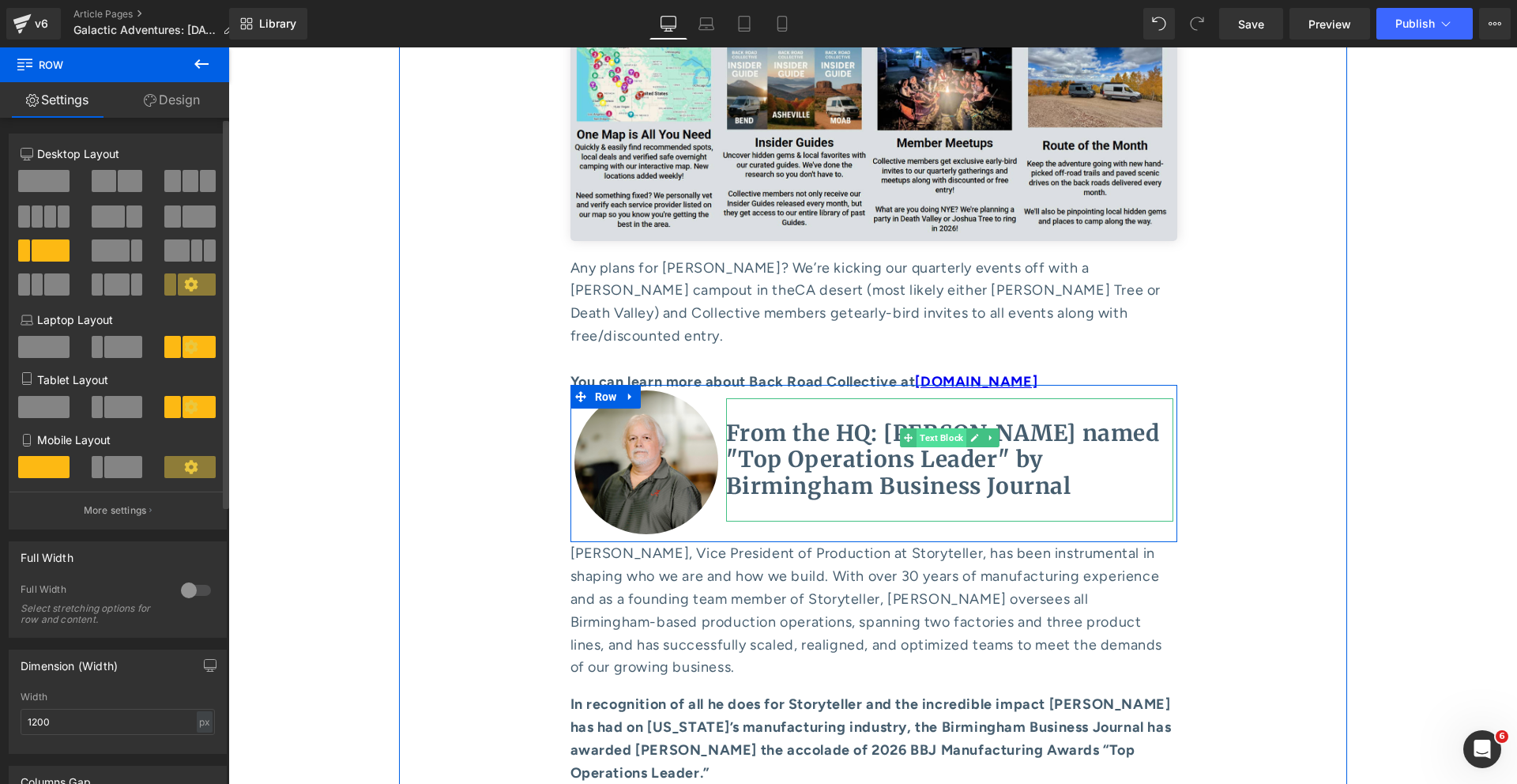
click at [938, 429] on span "Text Block" at bounding box center [941, 438] width 50 height 19
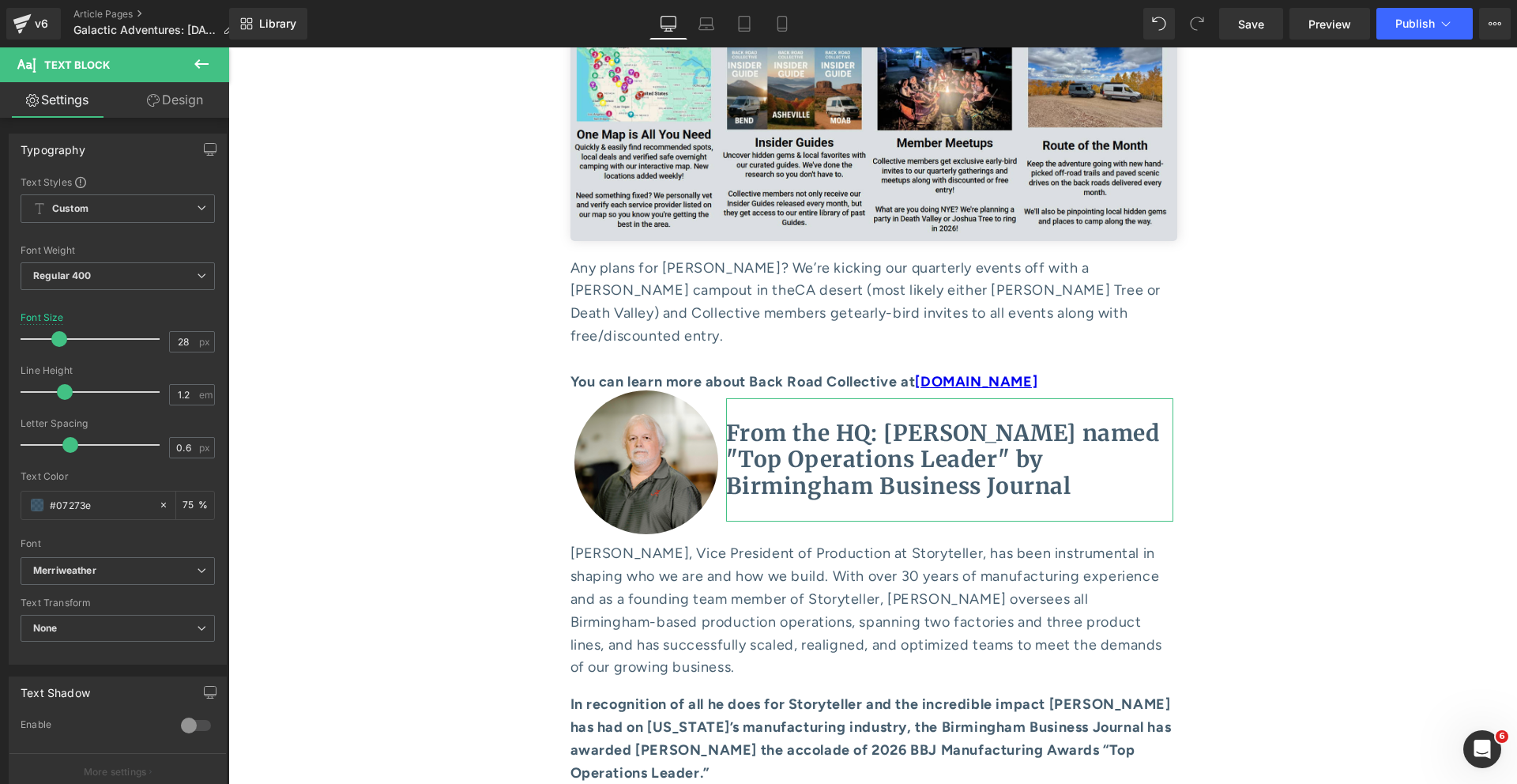
click at [162, 105] on link "Design" at bounding box center [174, 99] width 115 height 35
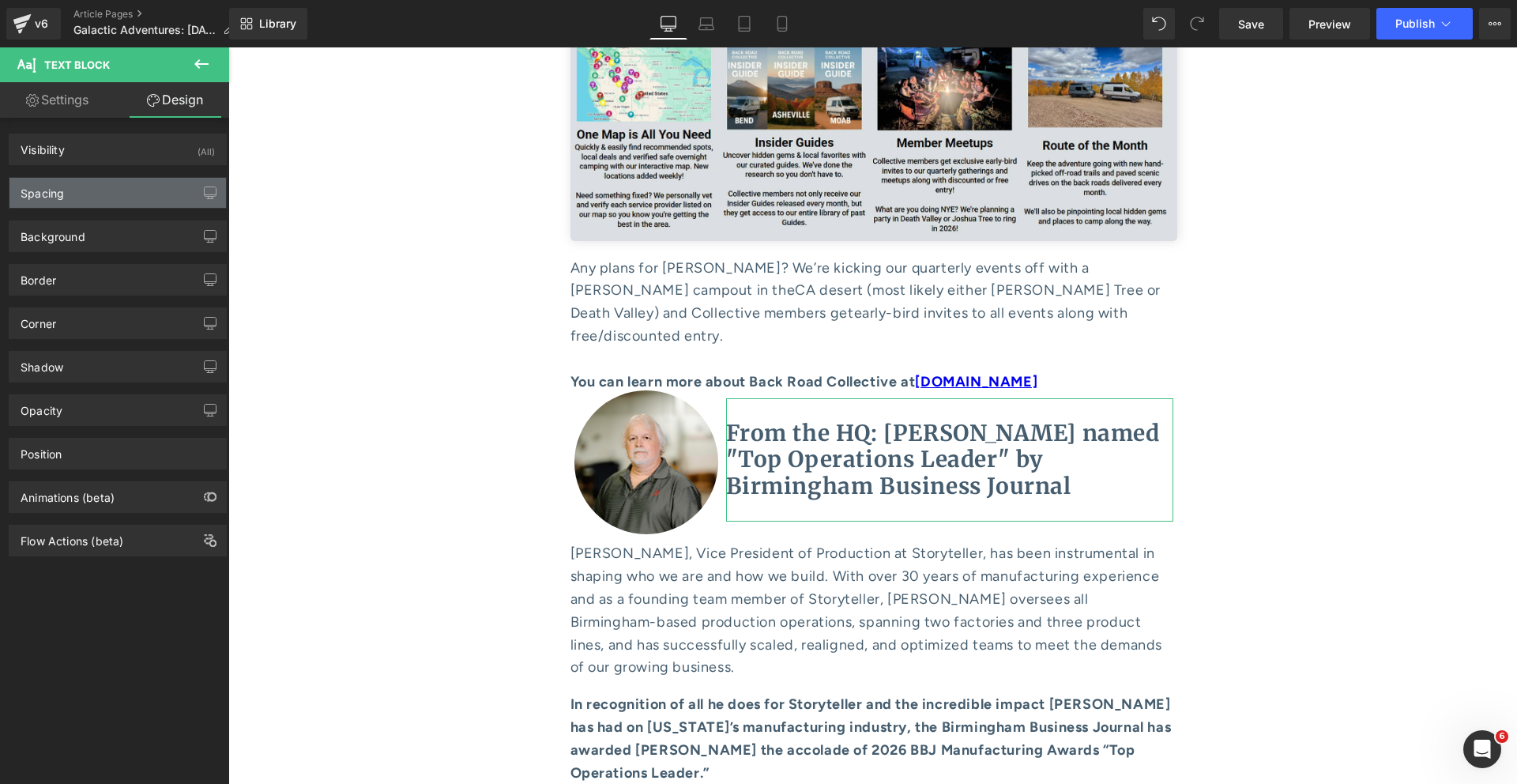
type input "0"
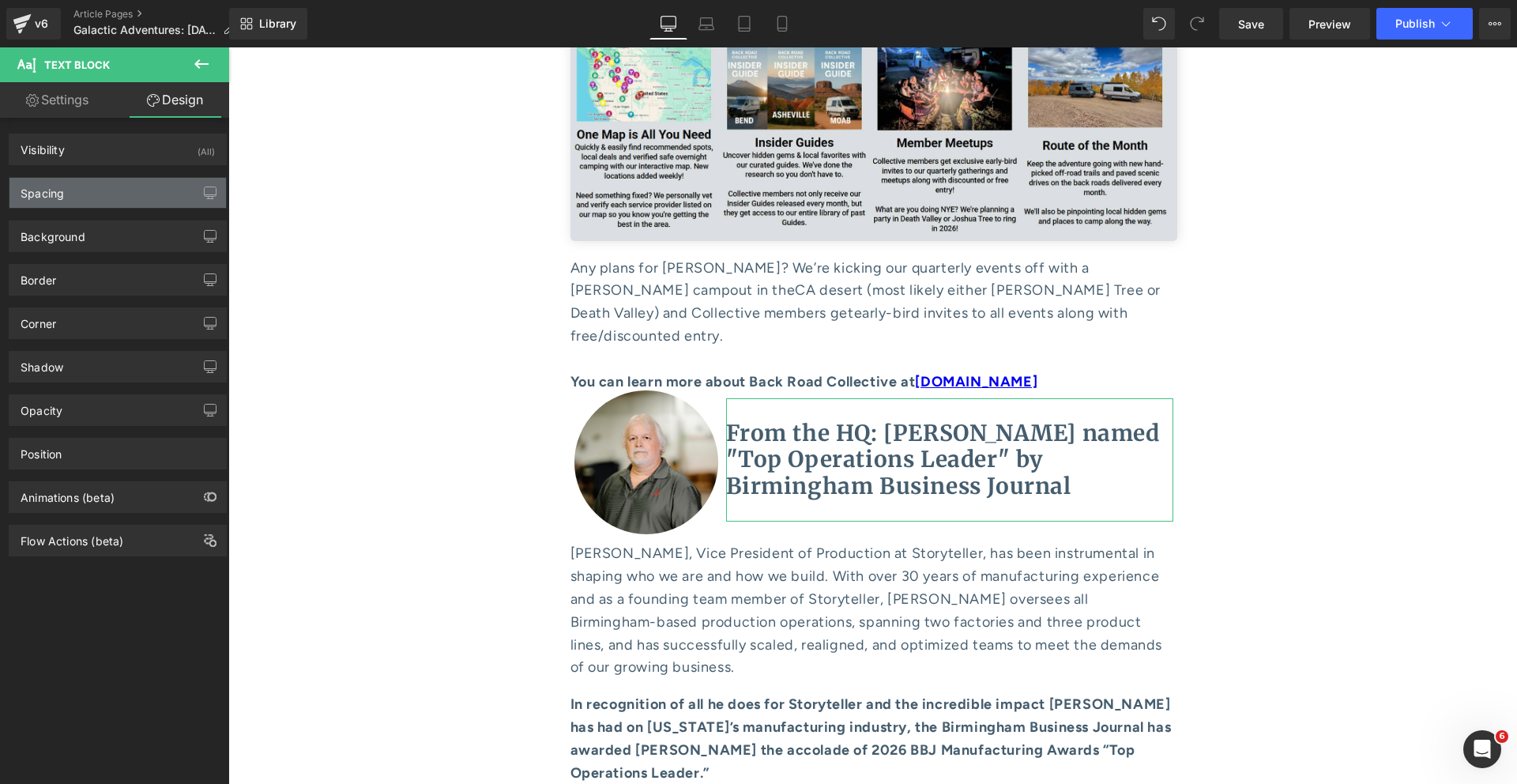
type input "0"
click at [121, 184] on div "Spacing" at bounding box center [118, 192] width 217 height 30
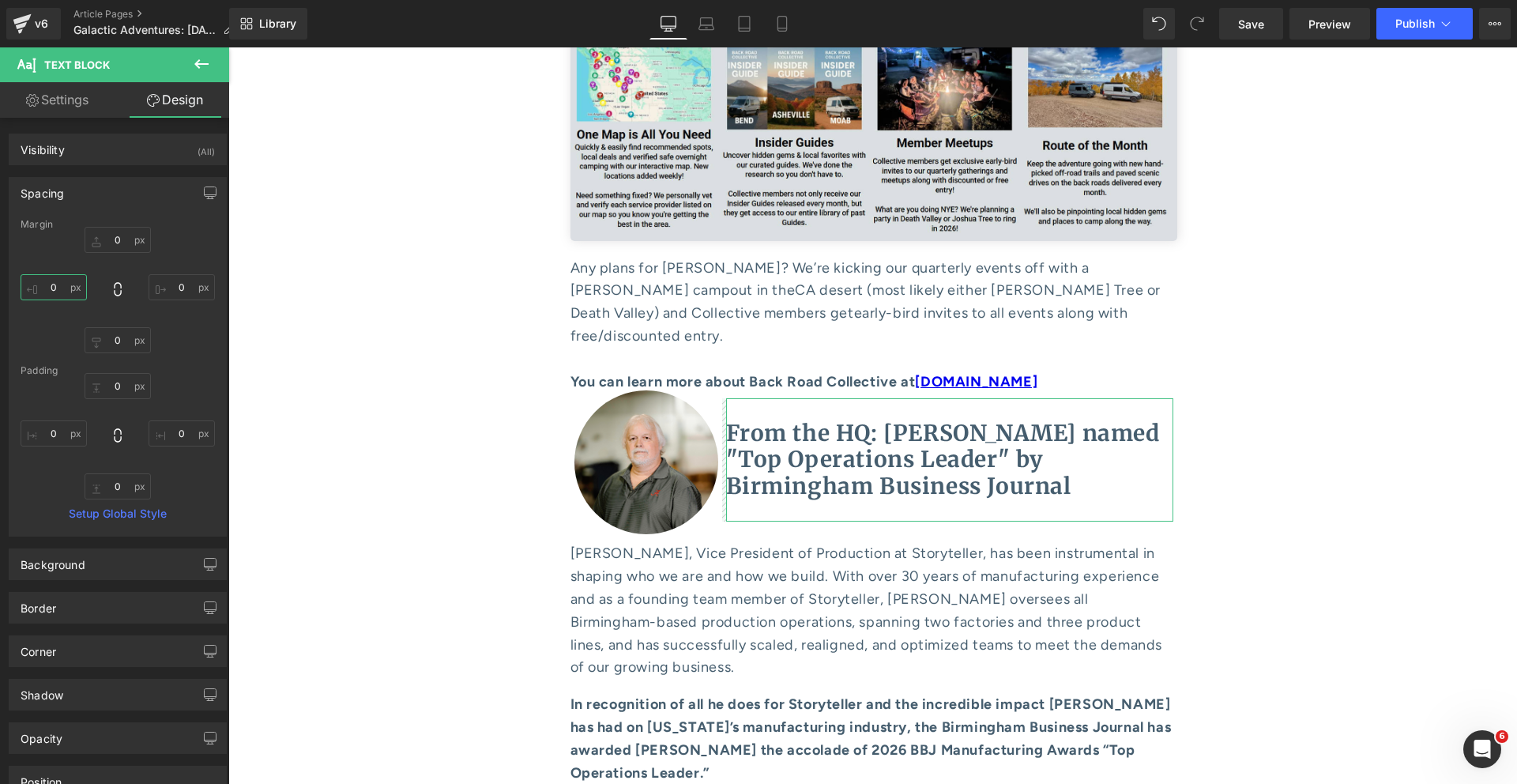
click at [55, 280] on input "0" at bounding box center [54, 287] width 67 height 26
type input "20"
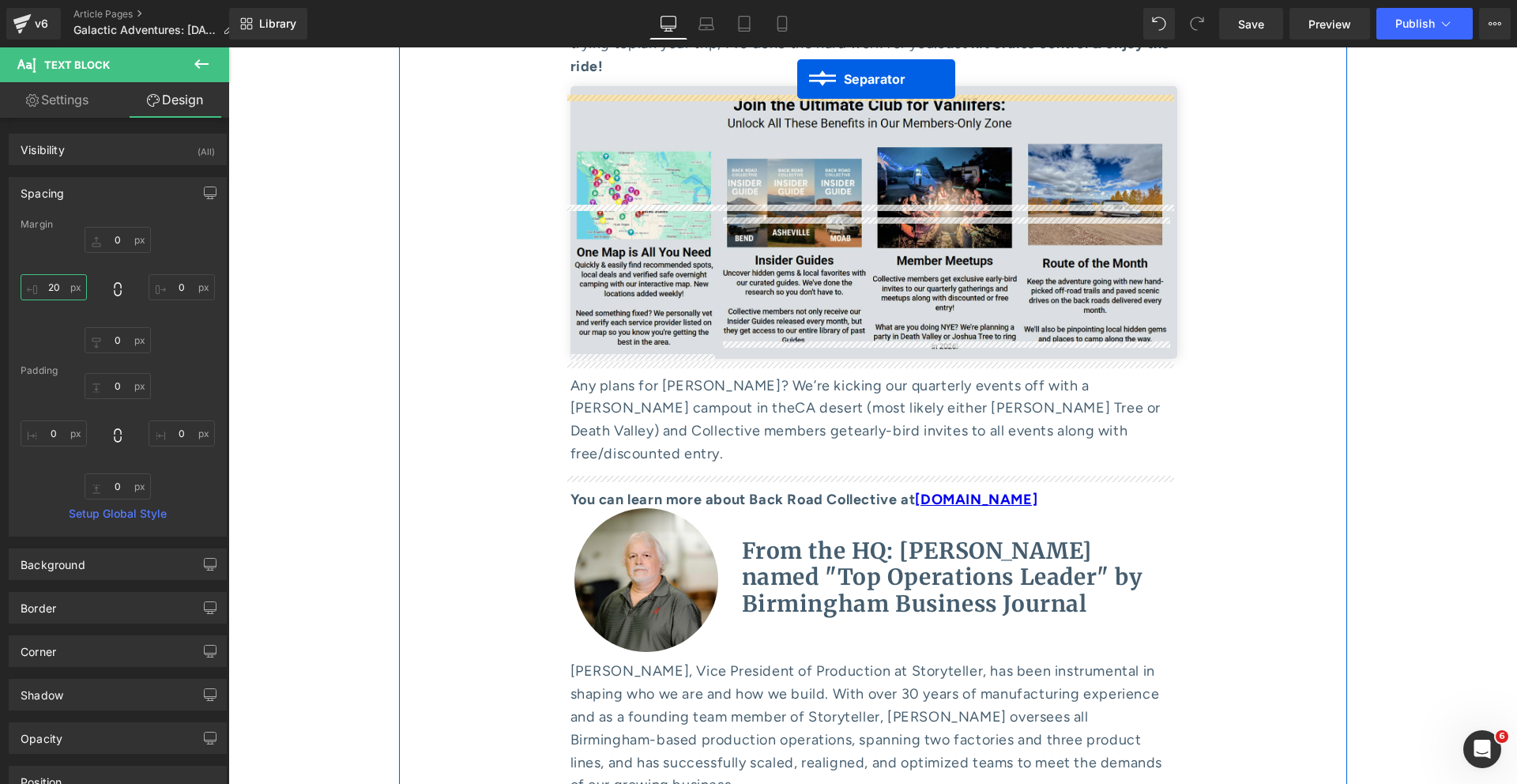
scroll to position [7820, 0]
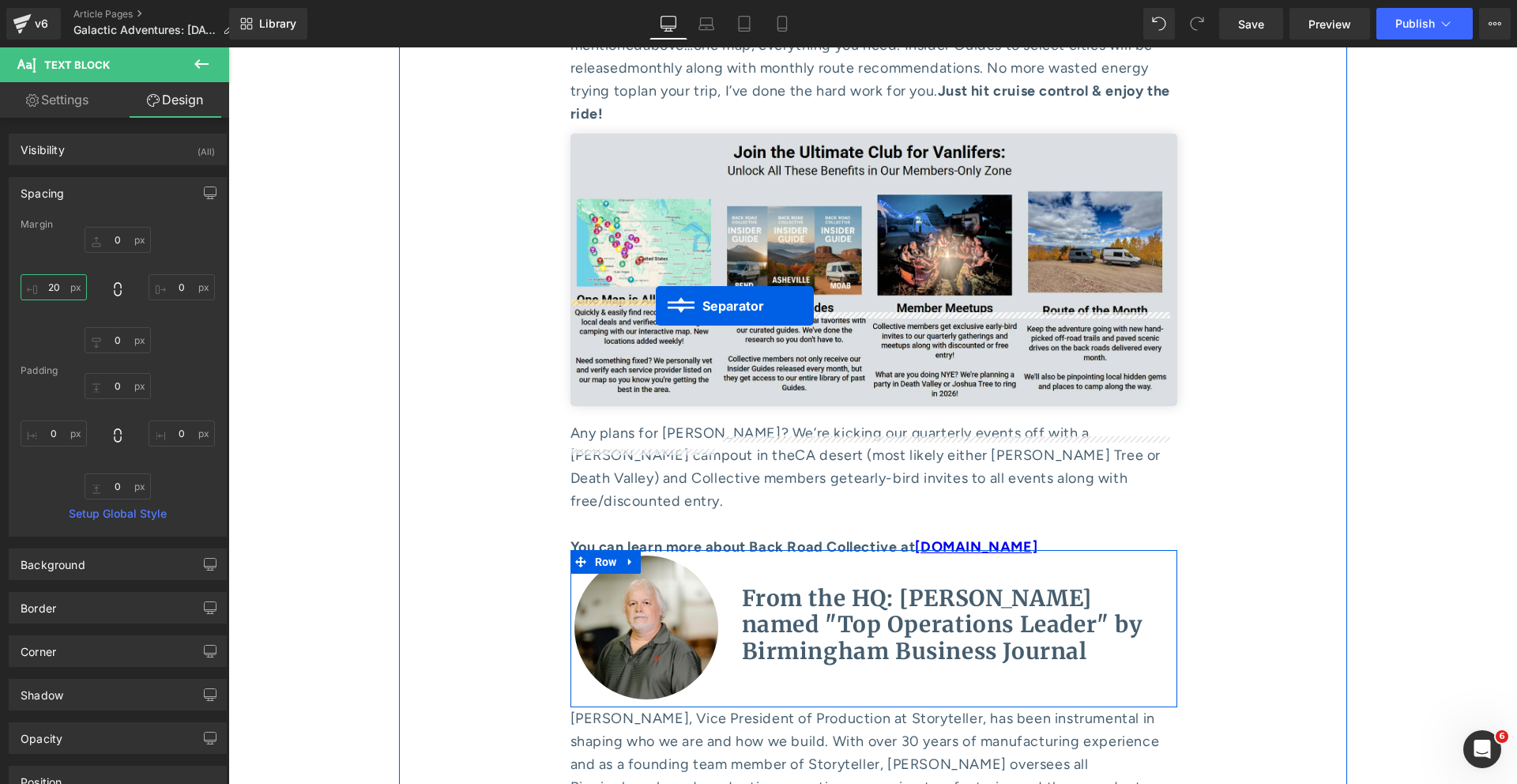
drag, startPoint x: 858, startPoint y: 529, endPoint x: 656, endPoint y: 306, distance: 300.9
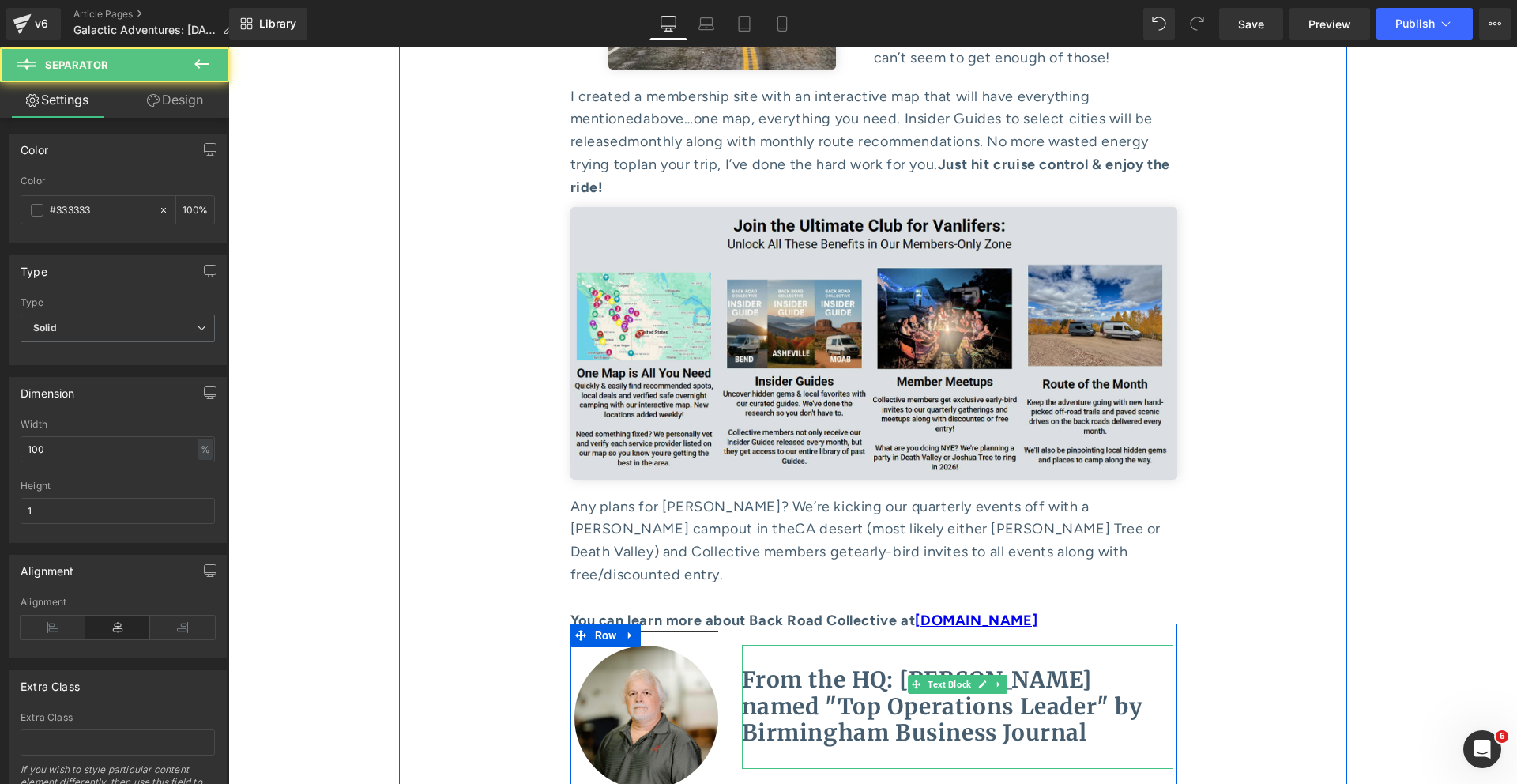
scroll to position [7716, 0]
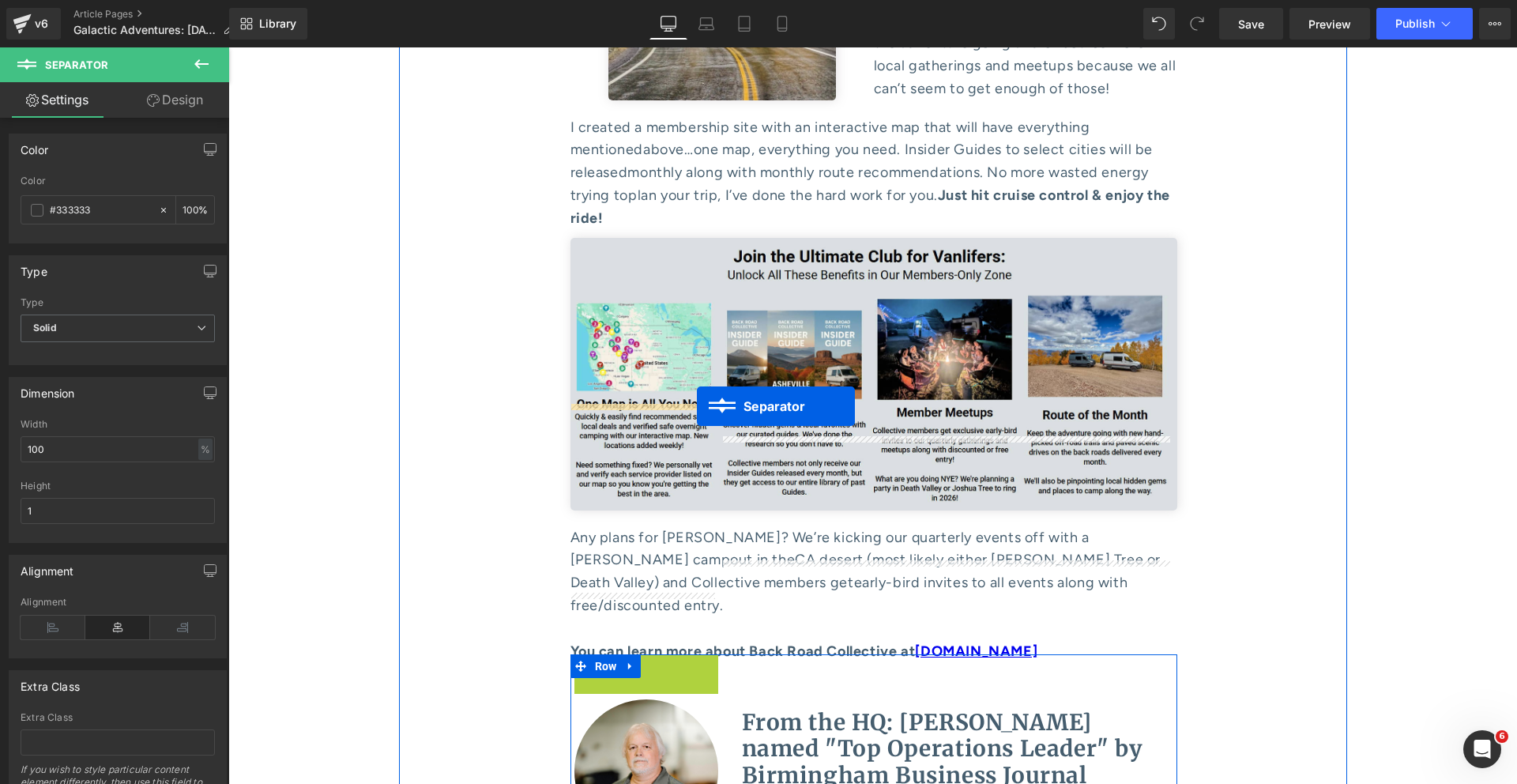
drag, startPoint x: 646, startPoint y: 416, endPoint x: 697, endPoint y: 406, distance: 52.0
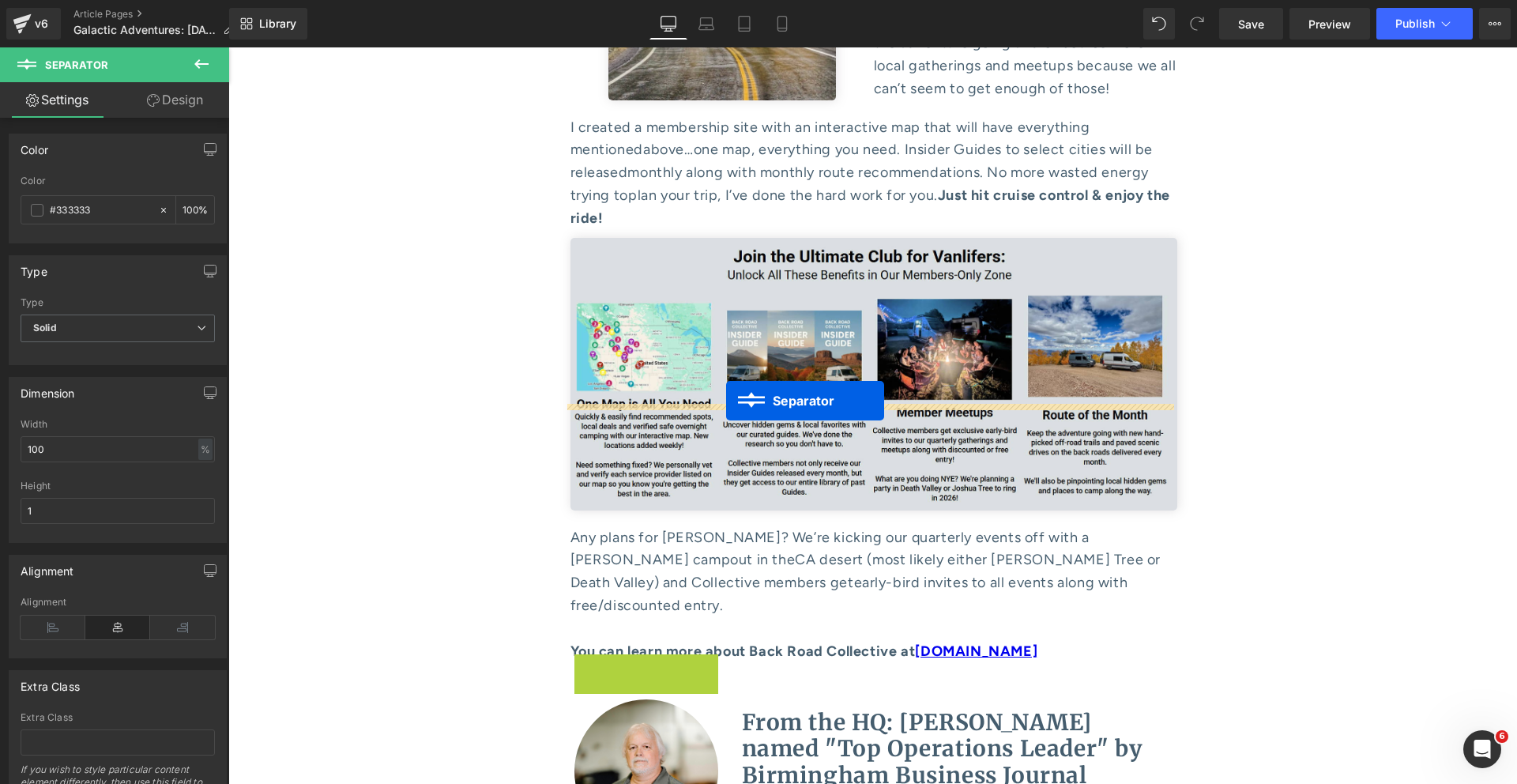
drag, startPoint x: 646, startPoint y: 410, endPoint x: 726, endPoint y: 401, distance: 80.5
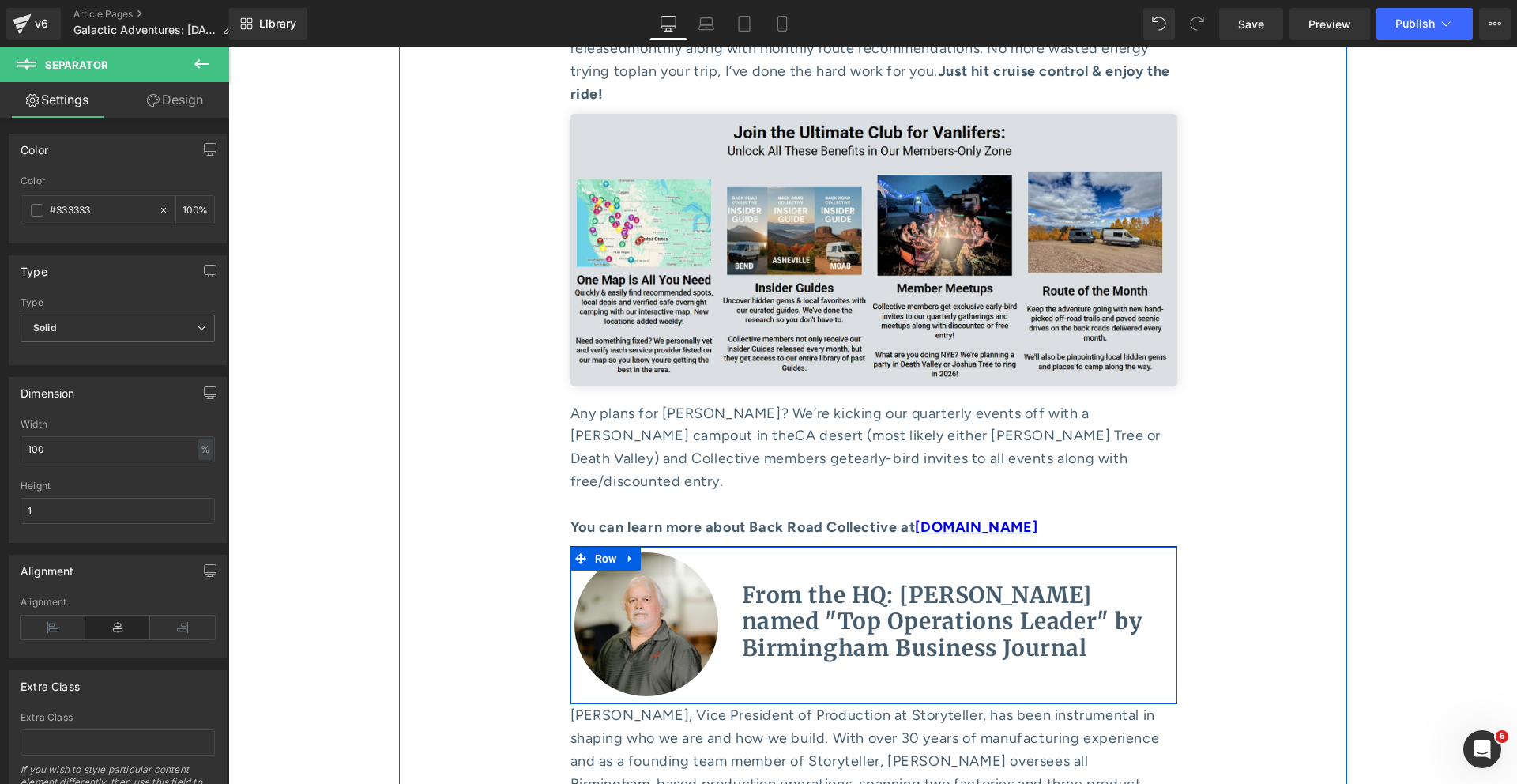
scroll to position [7841, 0]
click at [604, 546] on span "Row" at bounding box center [606, 558] width 30 height 23
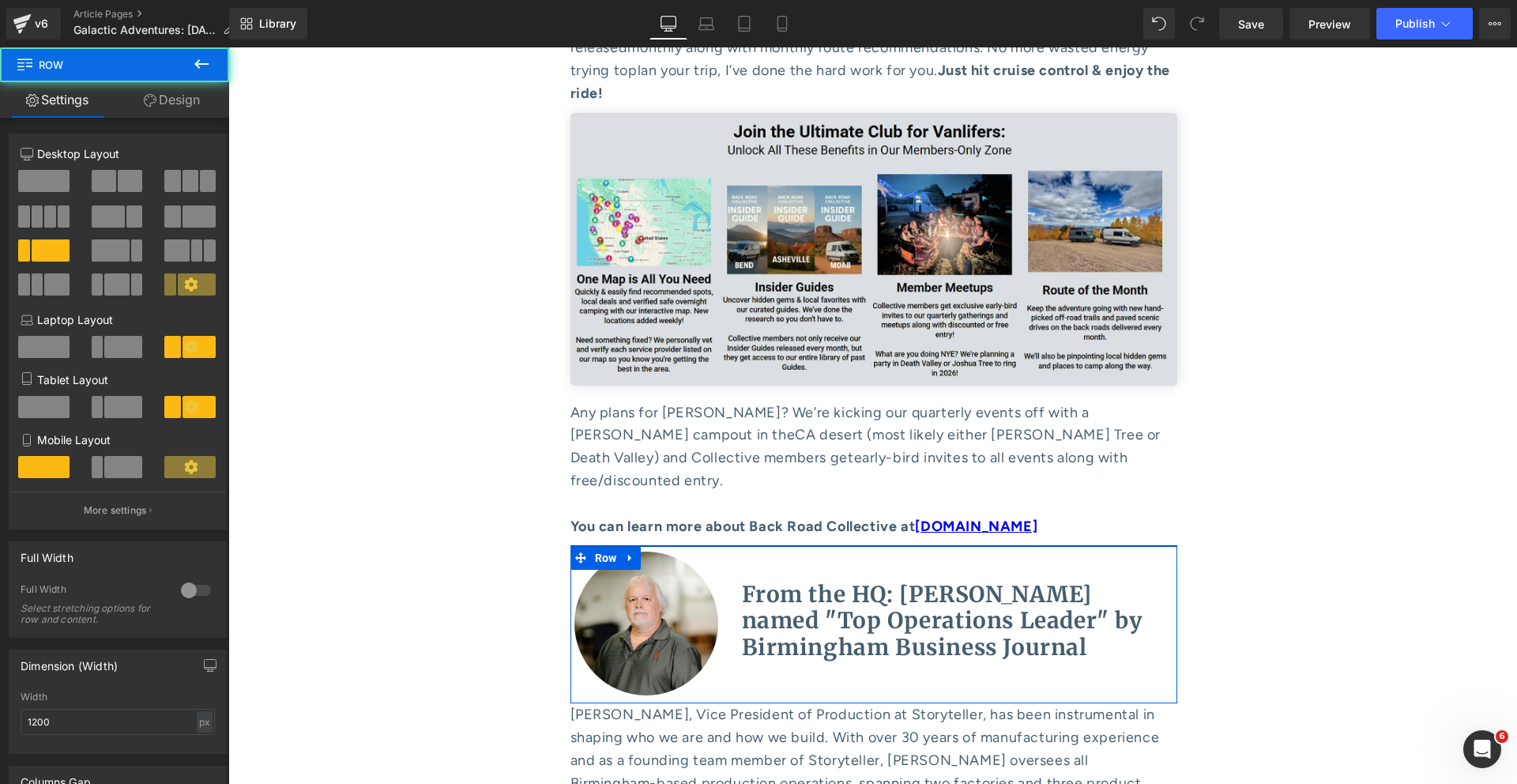
click at [204, 98] on link "Design" at bounding box center [171, 99] width 115 height 35
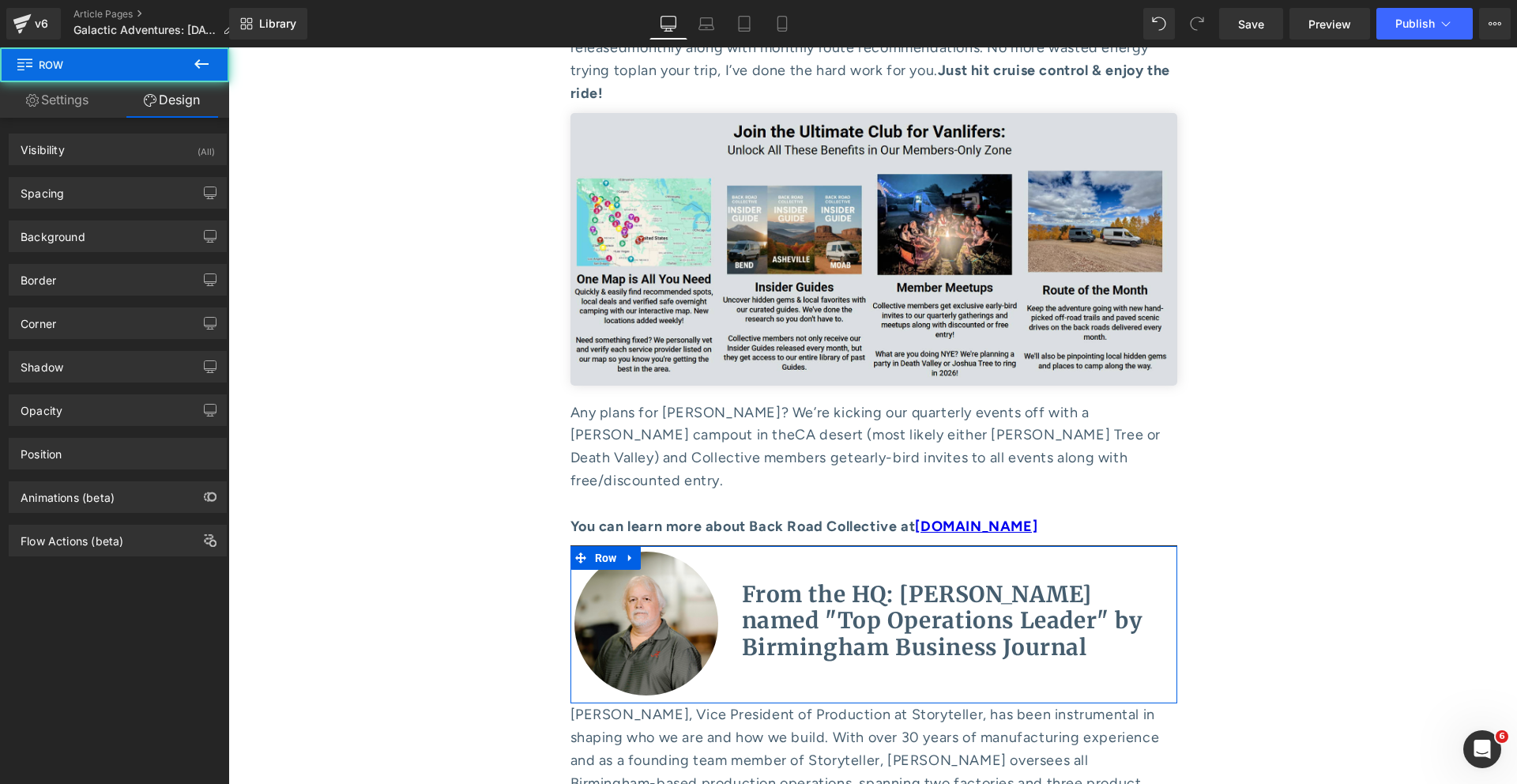
type input "-10"
type input "0"
type input "10"
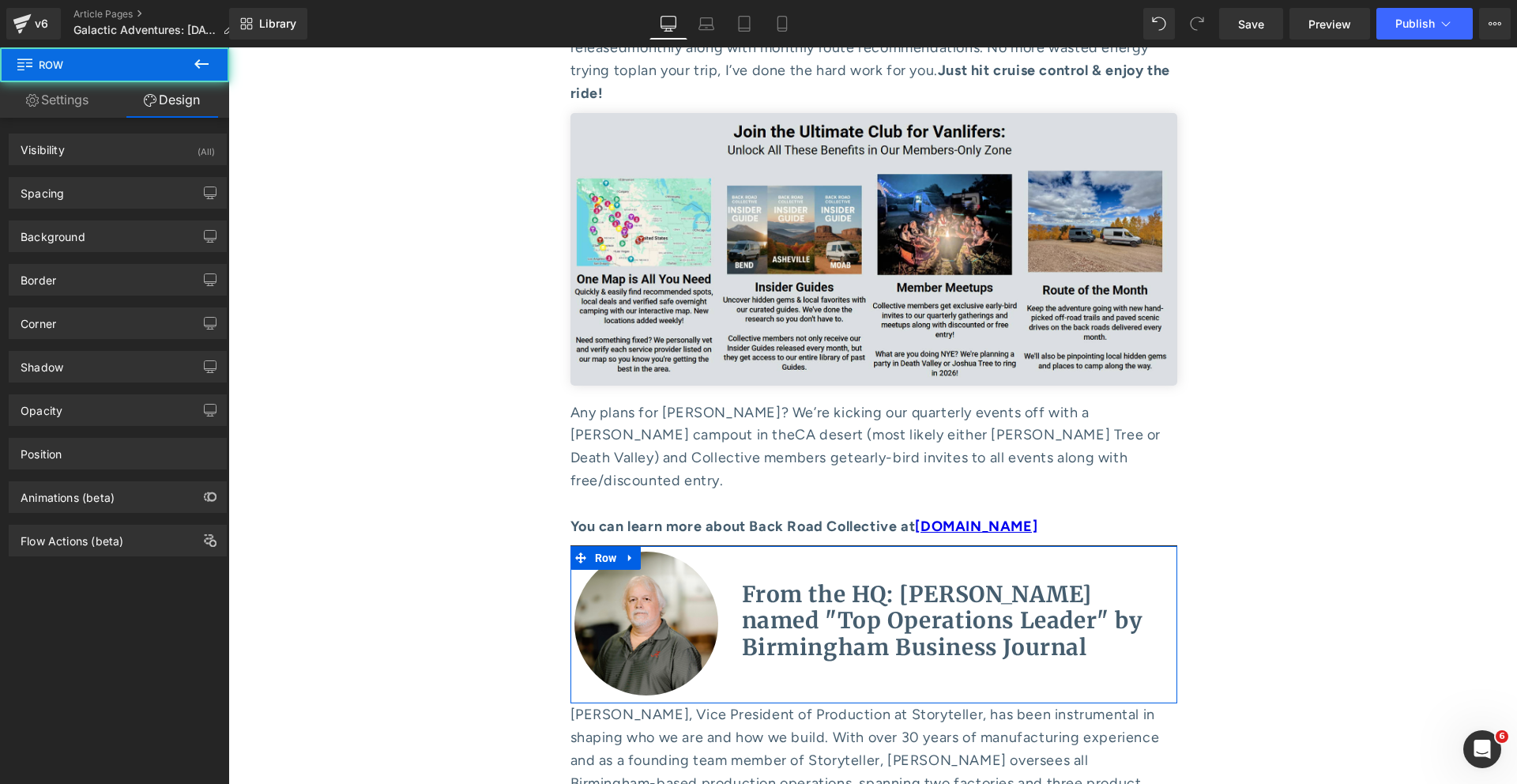
type input "0"
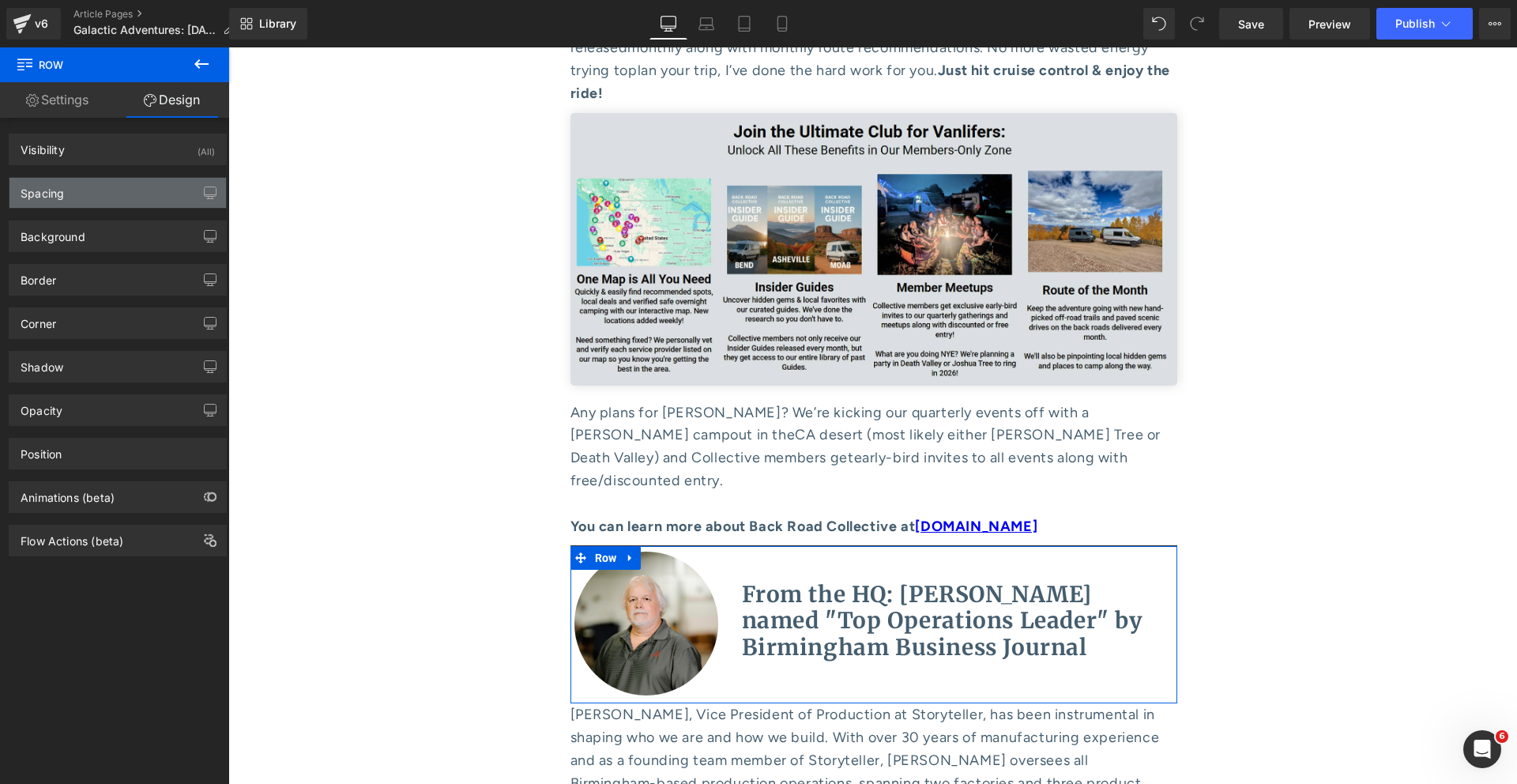
click at [77, 193] on div "Spacing" at bounding box center [118, 192] width 217 height 30
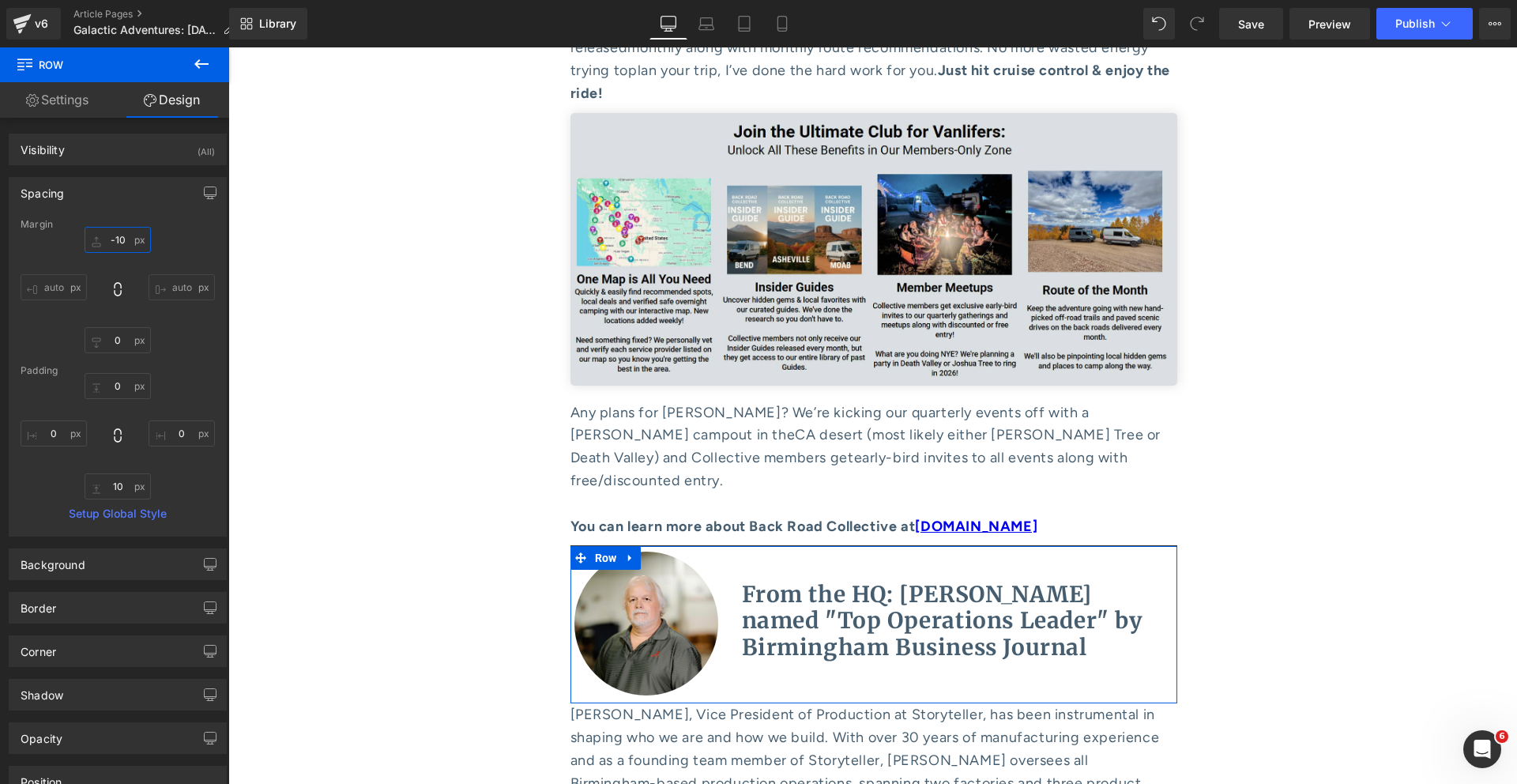
click at [111, 238] on input "-10" at bounding box center [118, 239] width 67 height 26
type input "0"
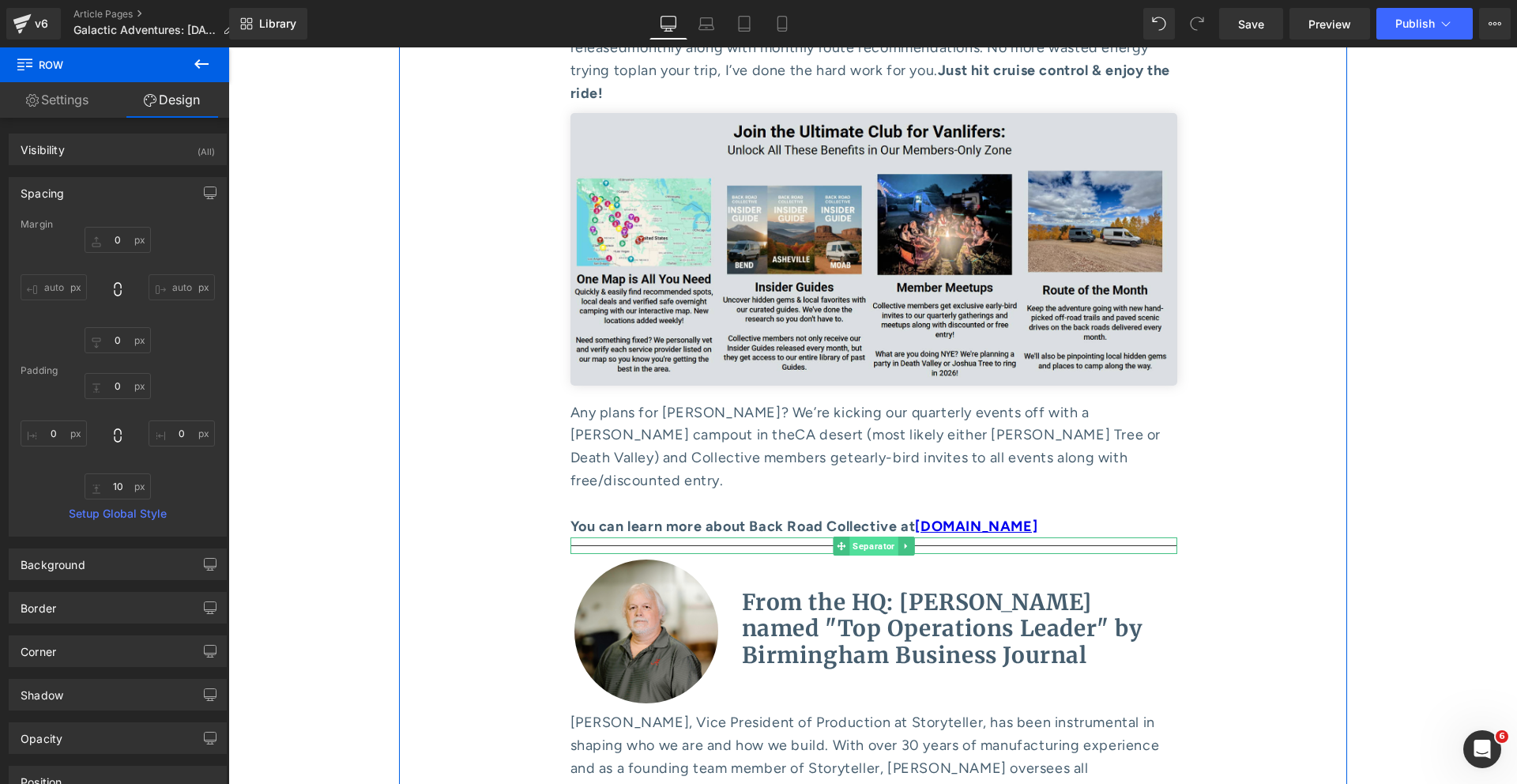
click at [849, 537] on span "Separator" at bounding box center [873, 546] width 48 height 19
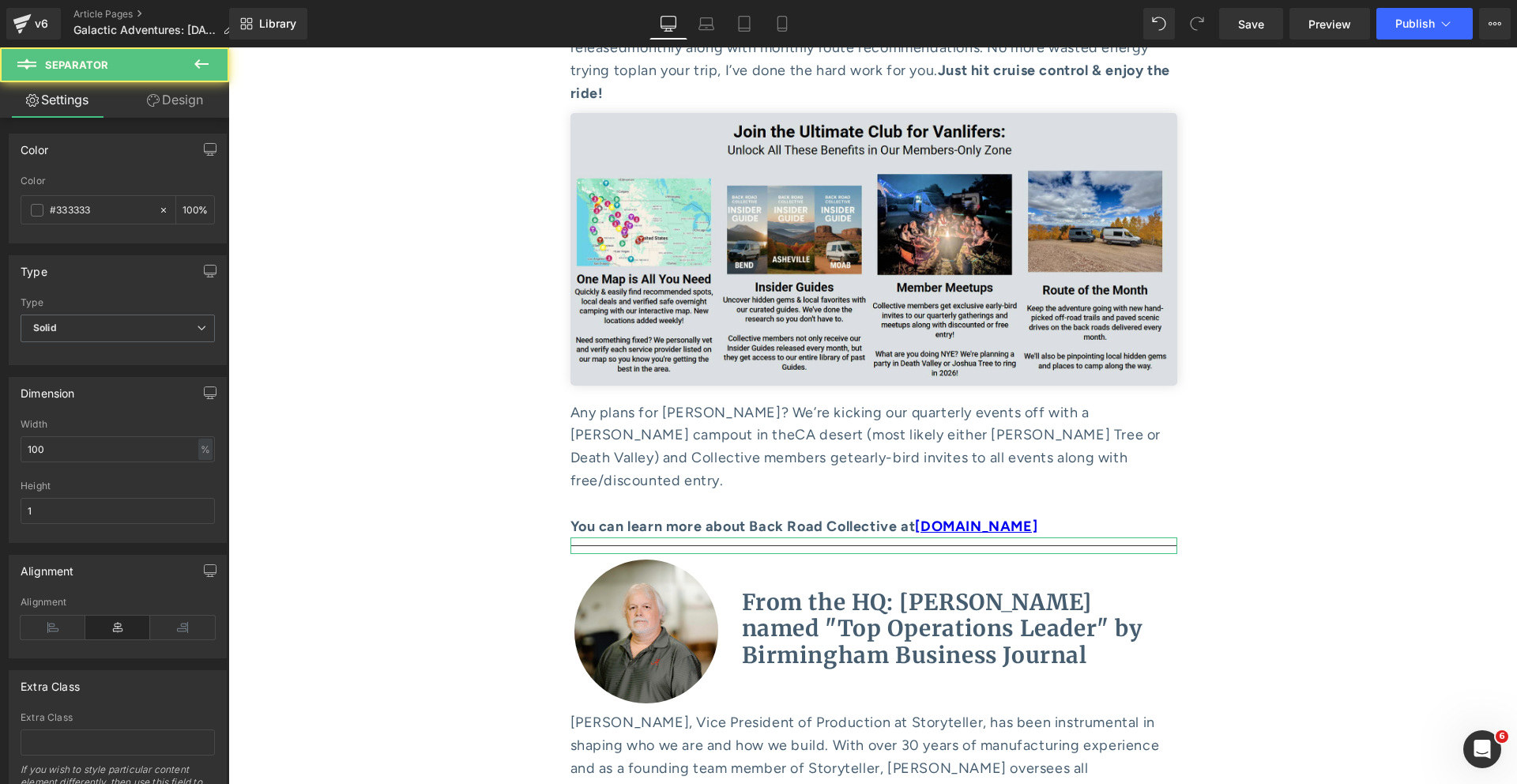
click at [168, 107] on link "Design" at bounding box center [174, 99] width 115 height 35
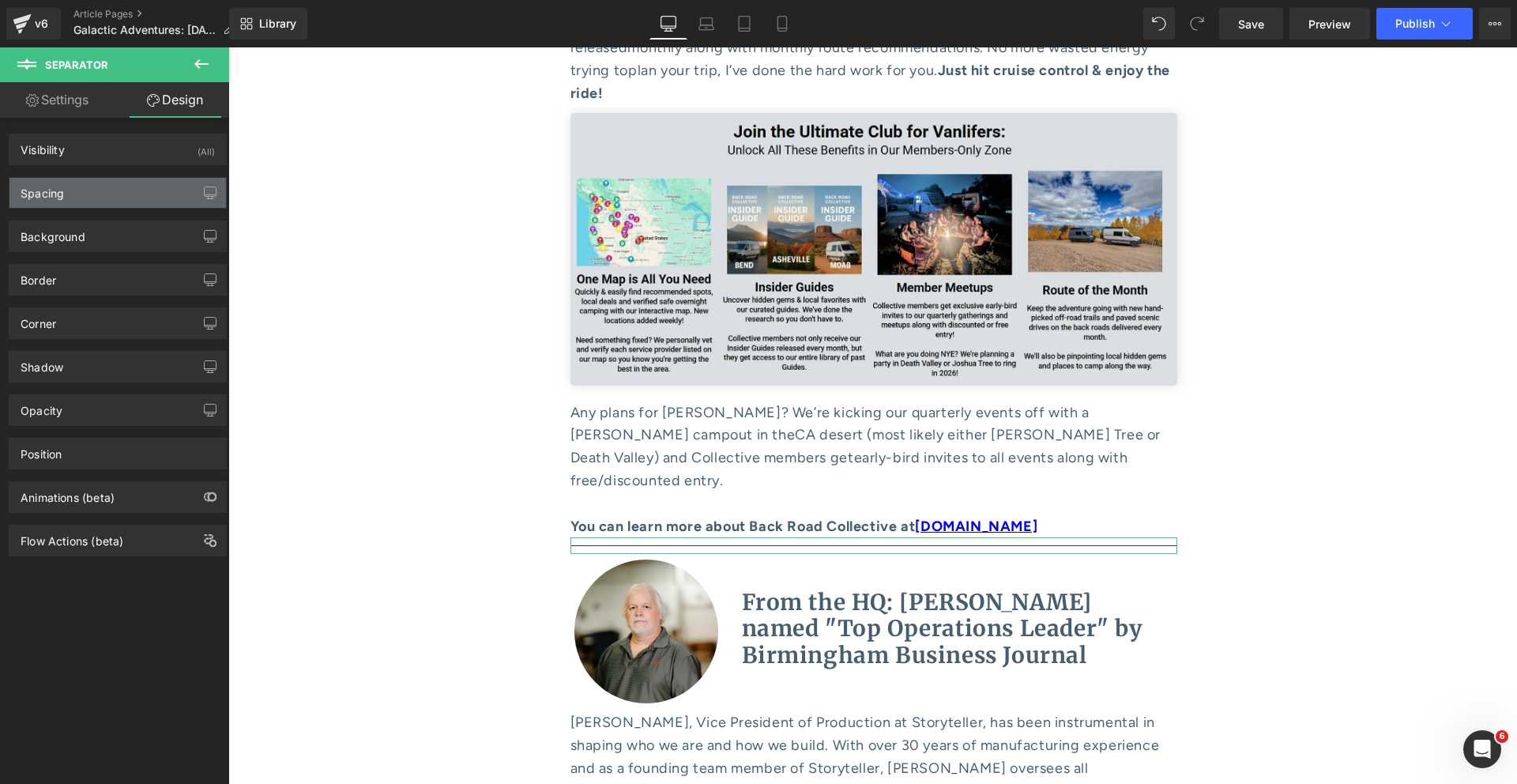
click at [121, 189] on div "Spacing" at bounding box center [118, 192] width 217 height 30
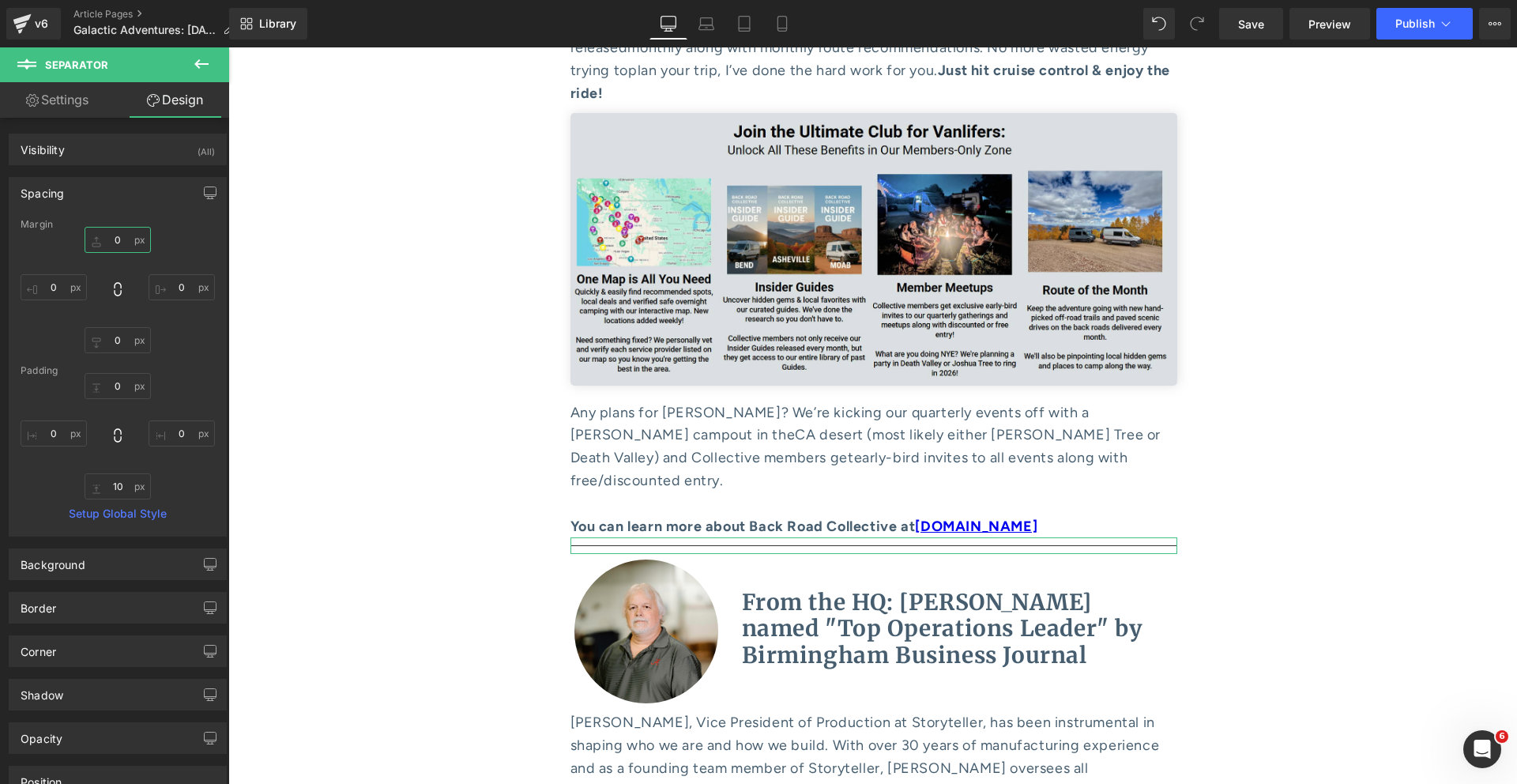
click at [113, 248] on input "0" at bounding box center [118, 239] width 67 height 26
type input "20"
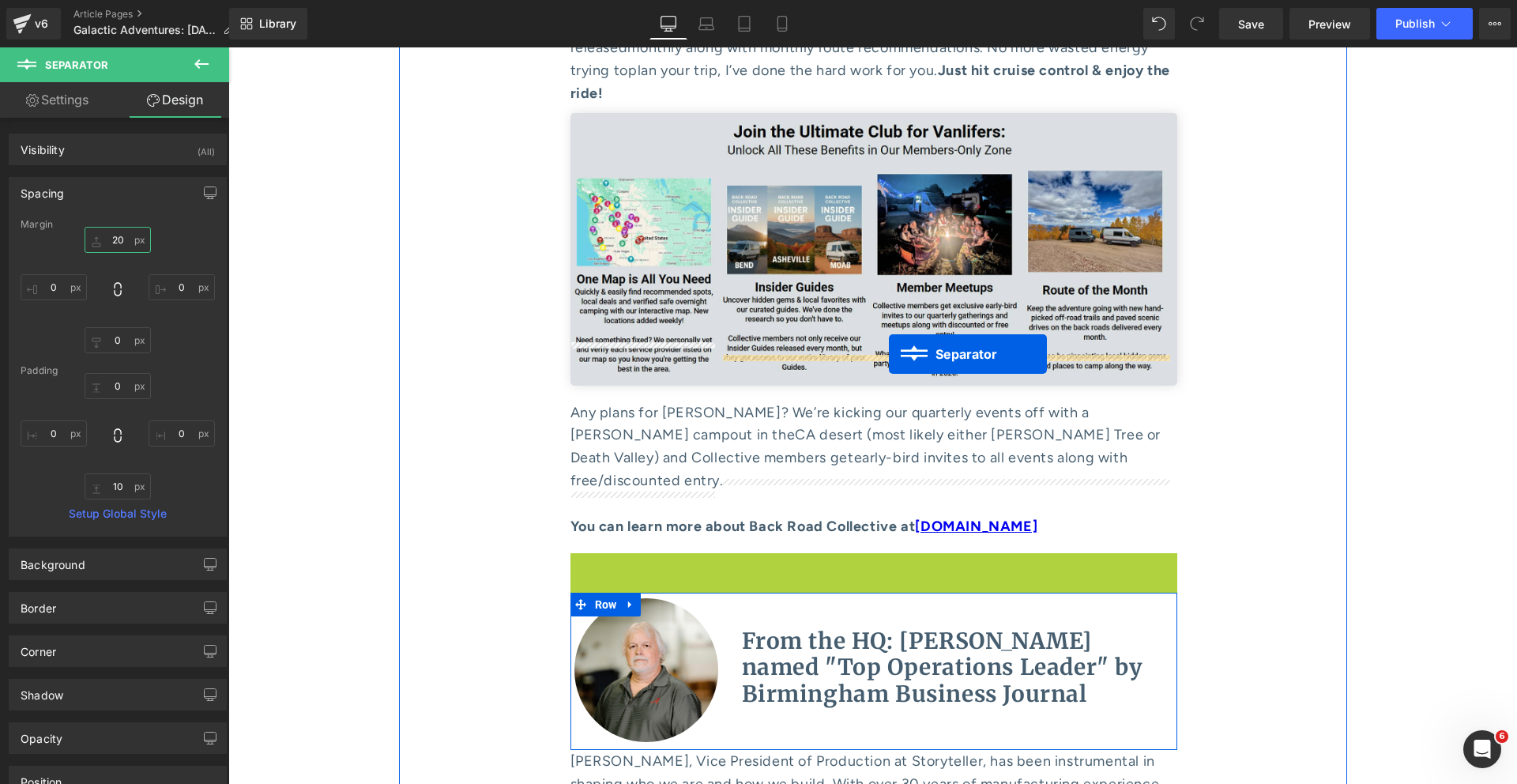
drag, startPoint x: 871, startPoint y: 309, endPoint x: 887, endPoint y: 360, distance: 53.5
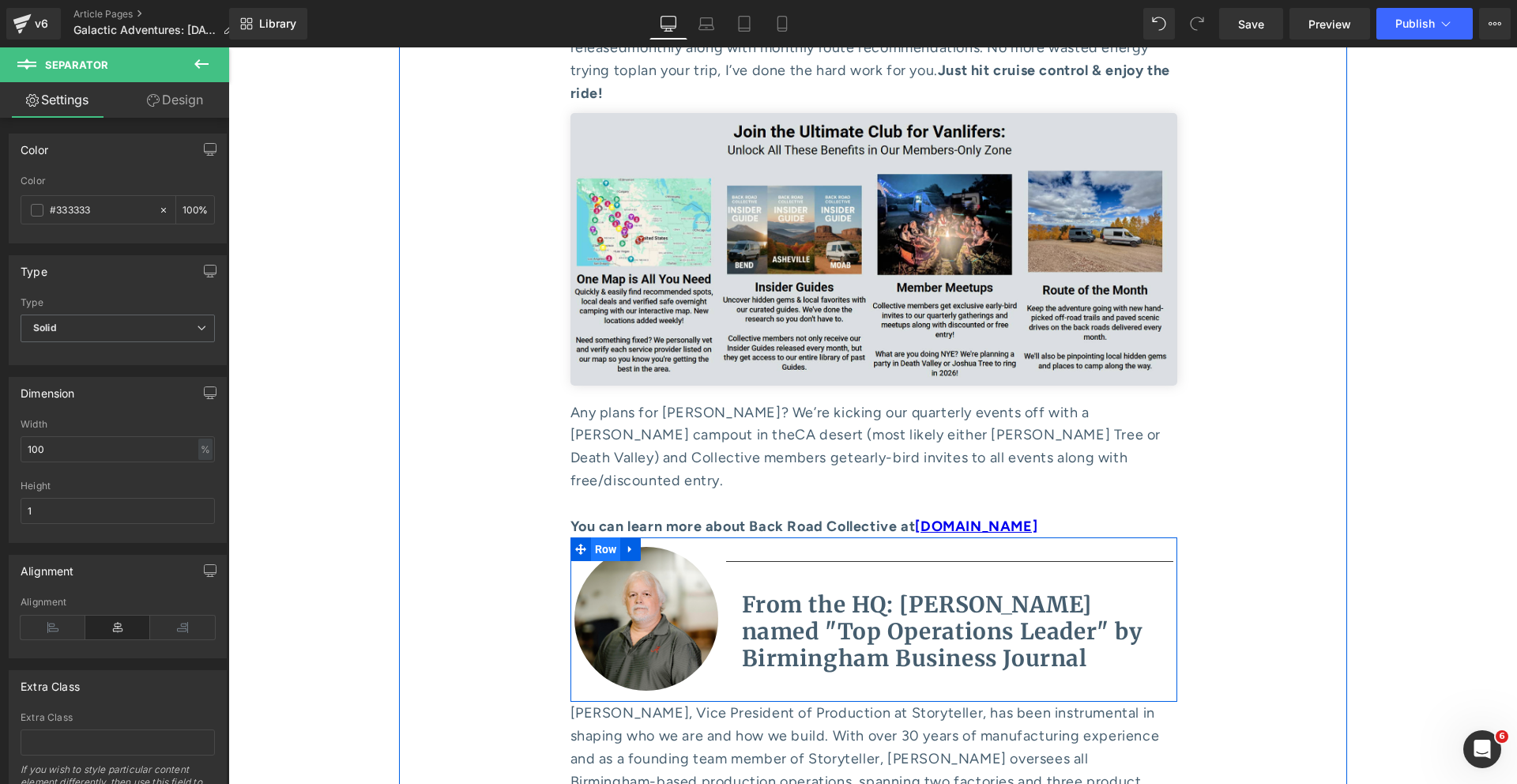
click at [606, 537] on span "Row" at bounding box center [606, 549] width 30 height 23
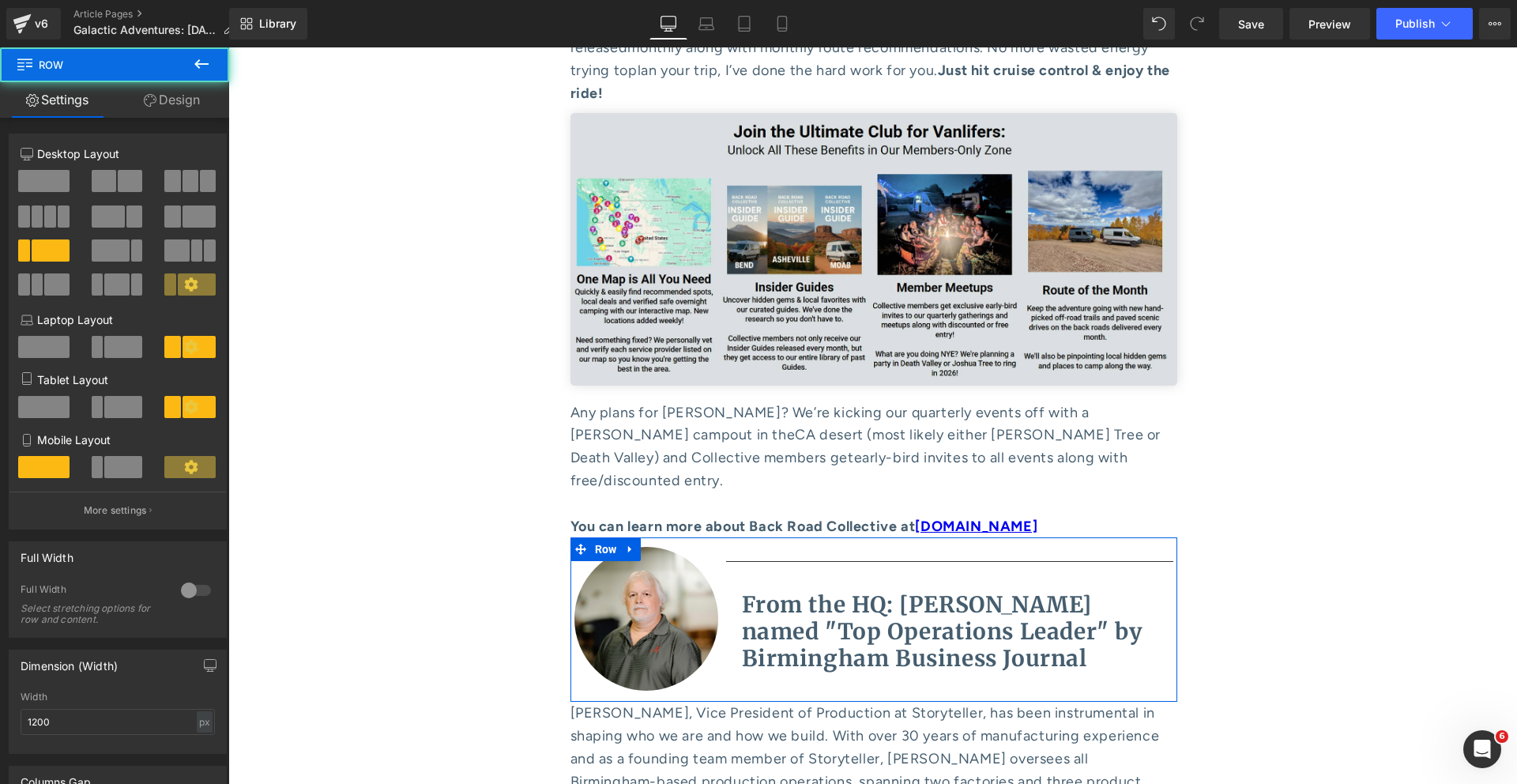
click at [159, 101] on link "Design" at bounding box center [171, 99] width 115 height 35
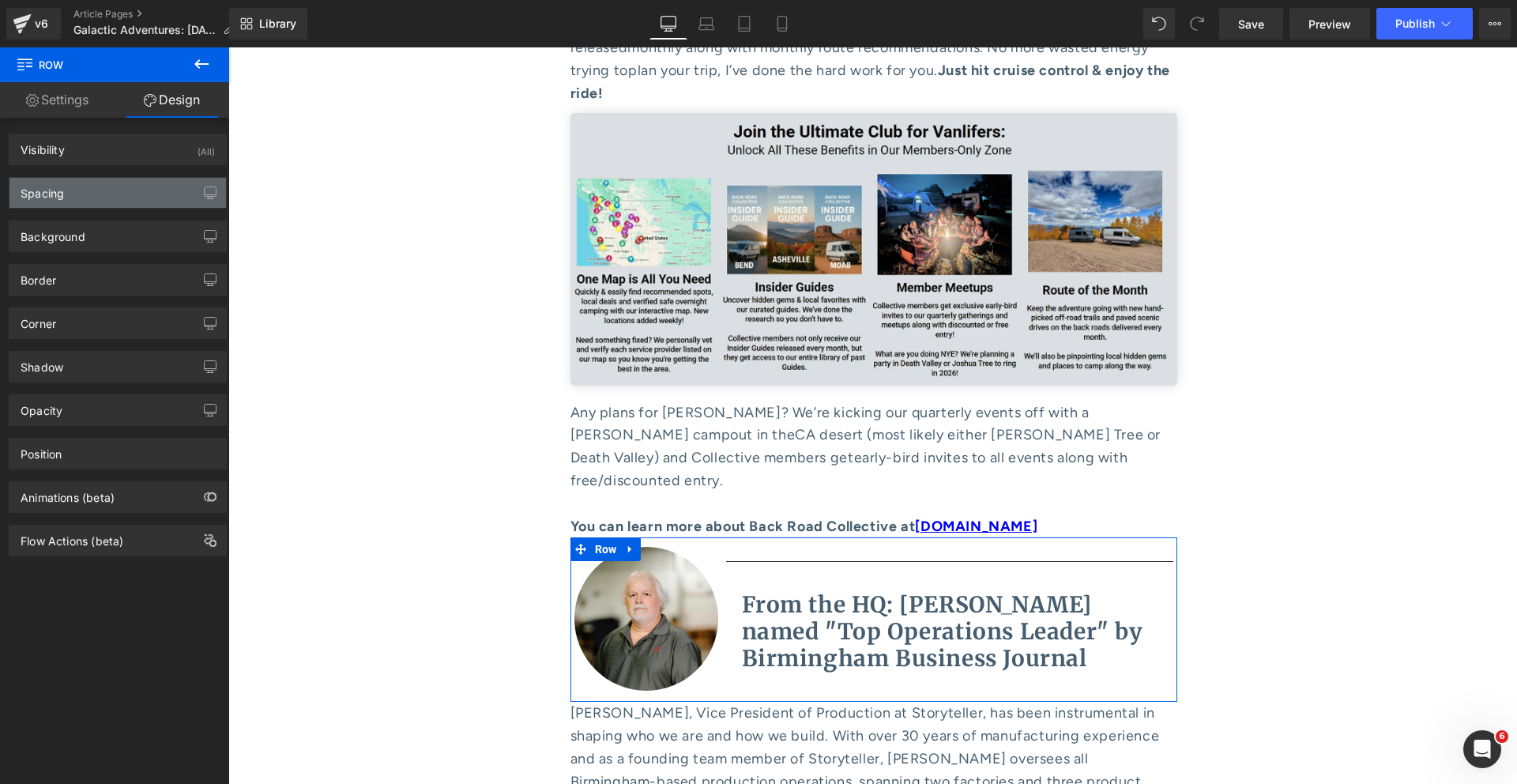
click at [128, 197] on div "Spacing" at bounding box center [118, 192] width 217 height 30
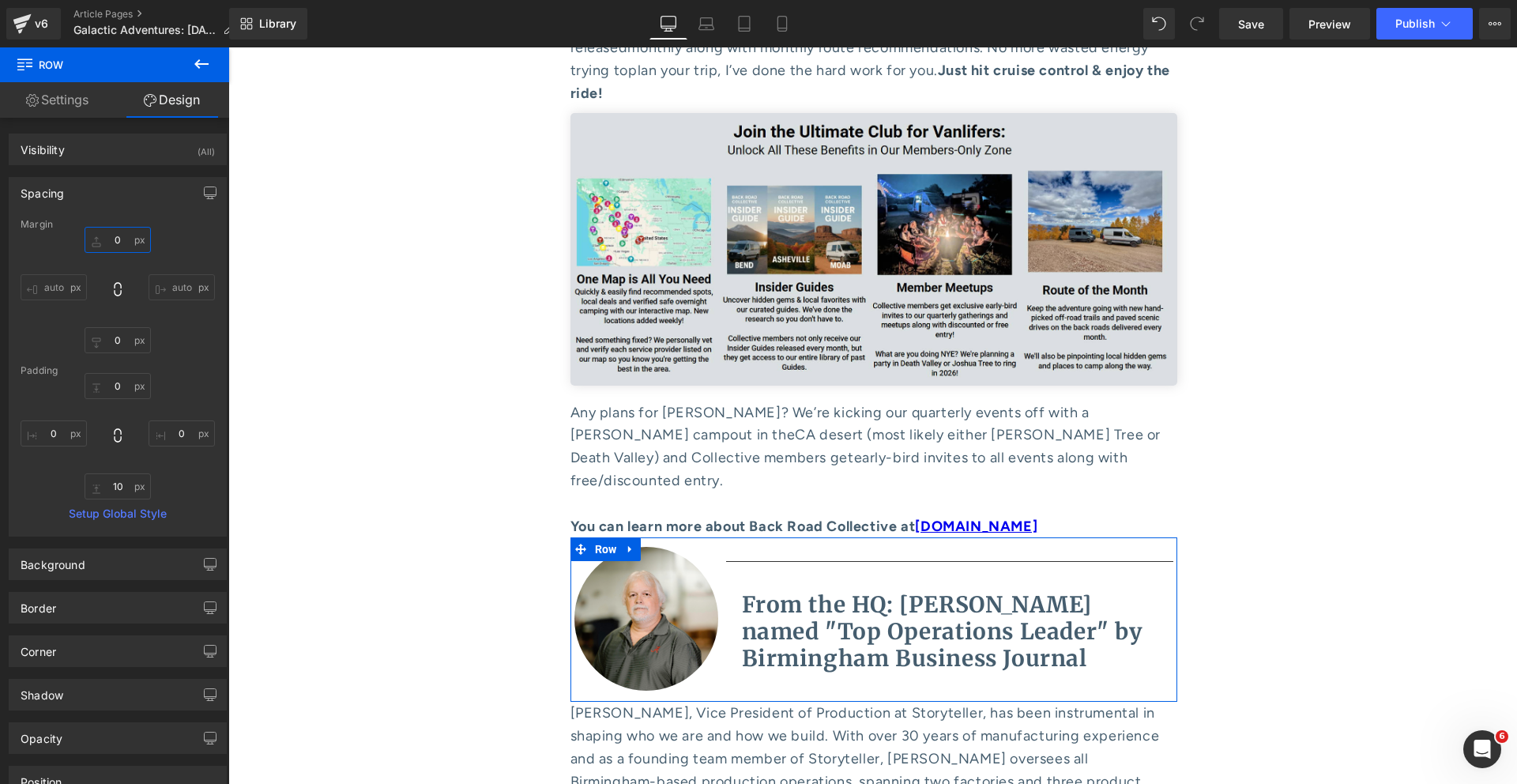
click at [118, 231] on input "0" at bounding box center [118, 239] width 67 height 26
type input "20"
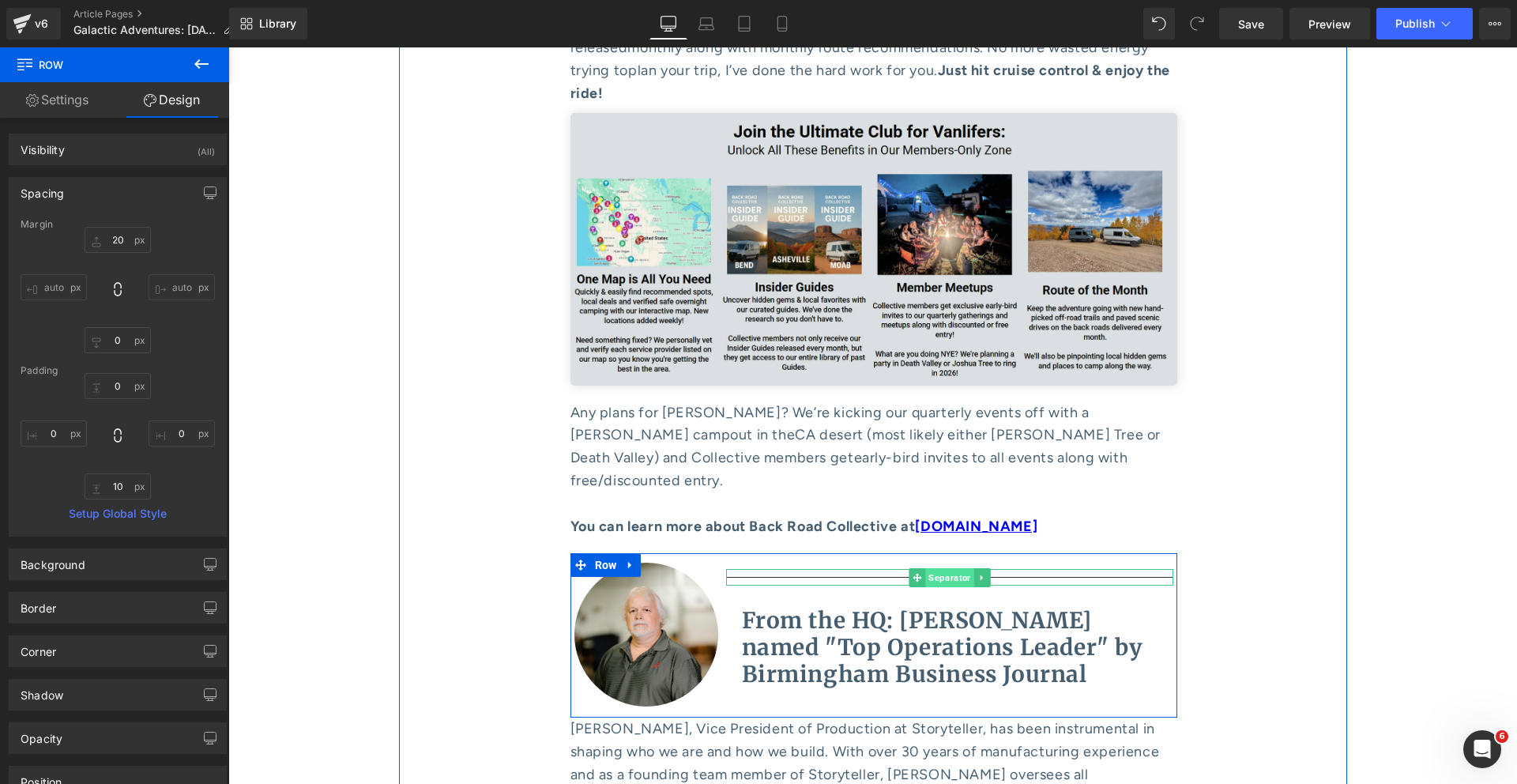
click at [931, 568] on span "Separator" at bounding box center [948, 577] width 48 height 19
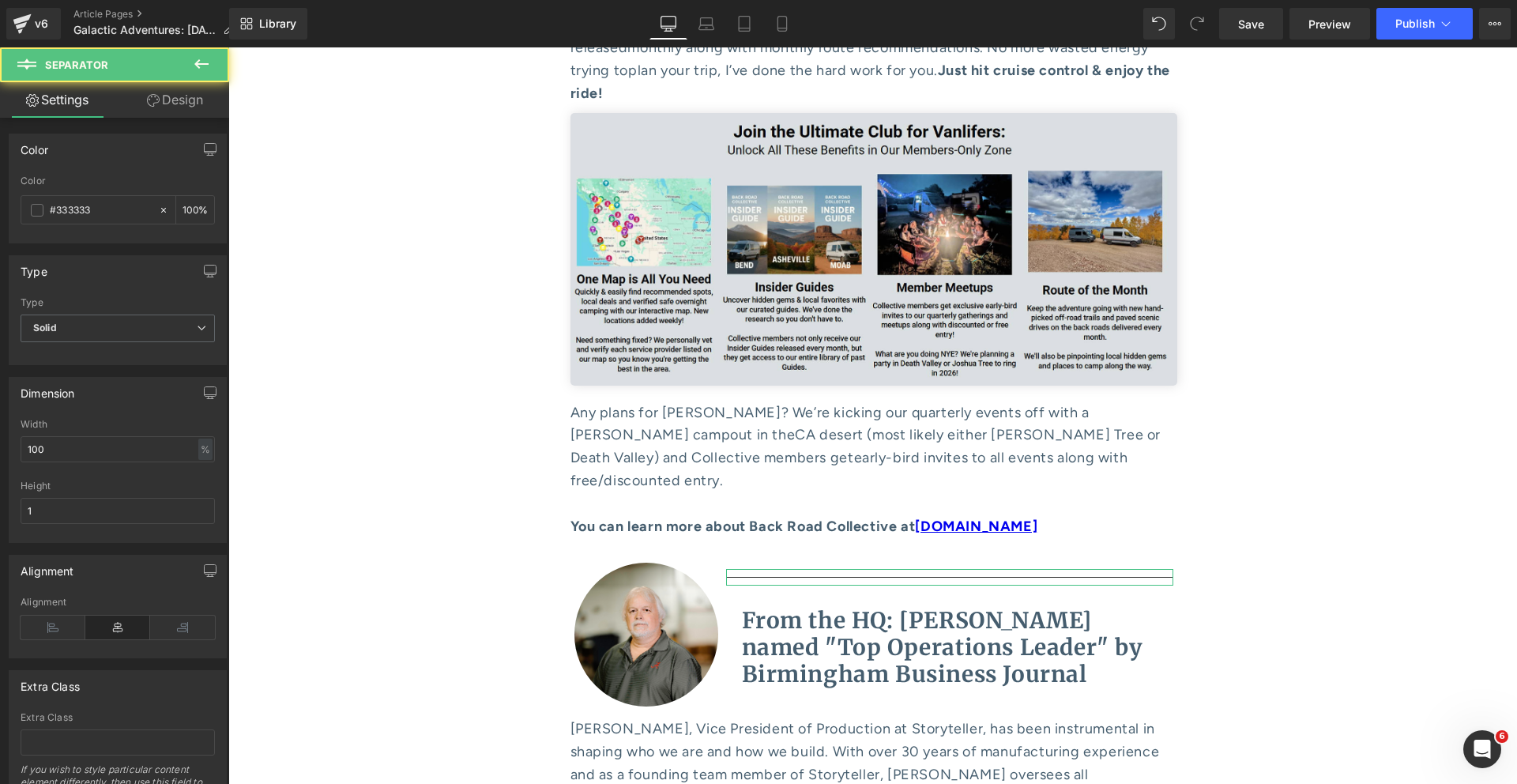
click at [172, 92] on link "Design" at bounding box center [174, 99] width 115 height 35
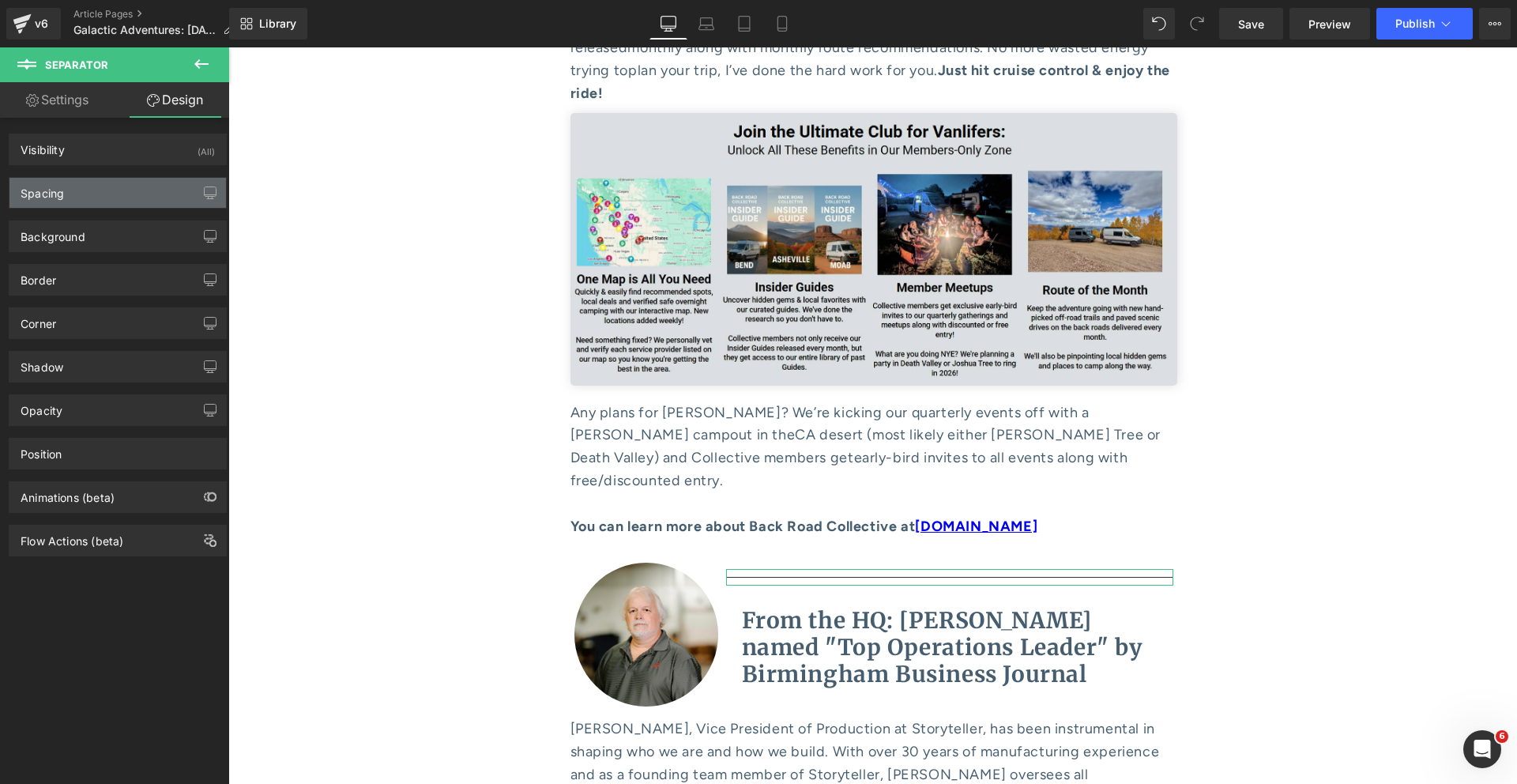
click at [104, 184] on div "Spacing" at bounding box center [118, 192] width 217 height 30
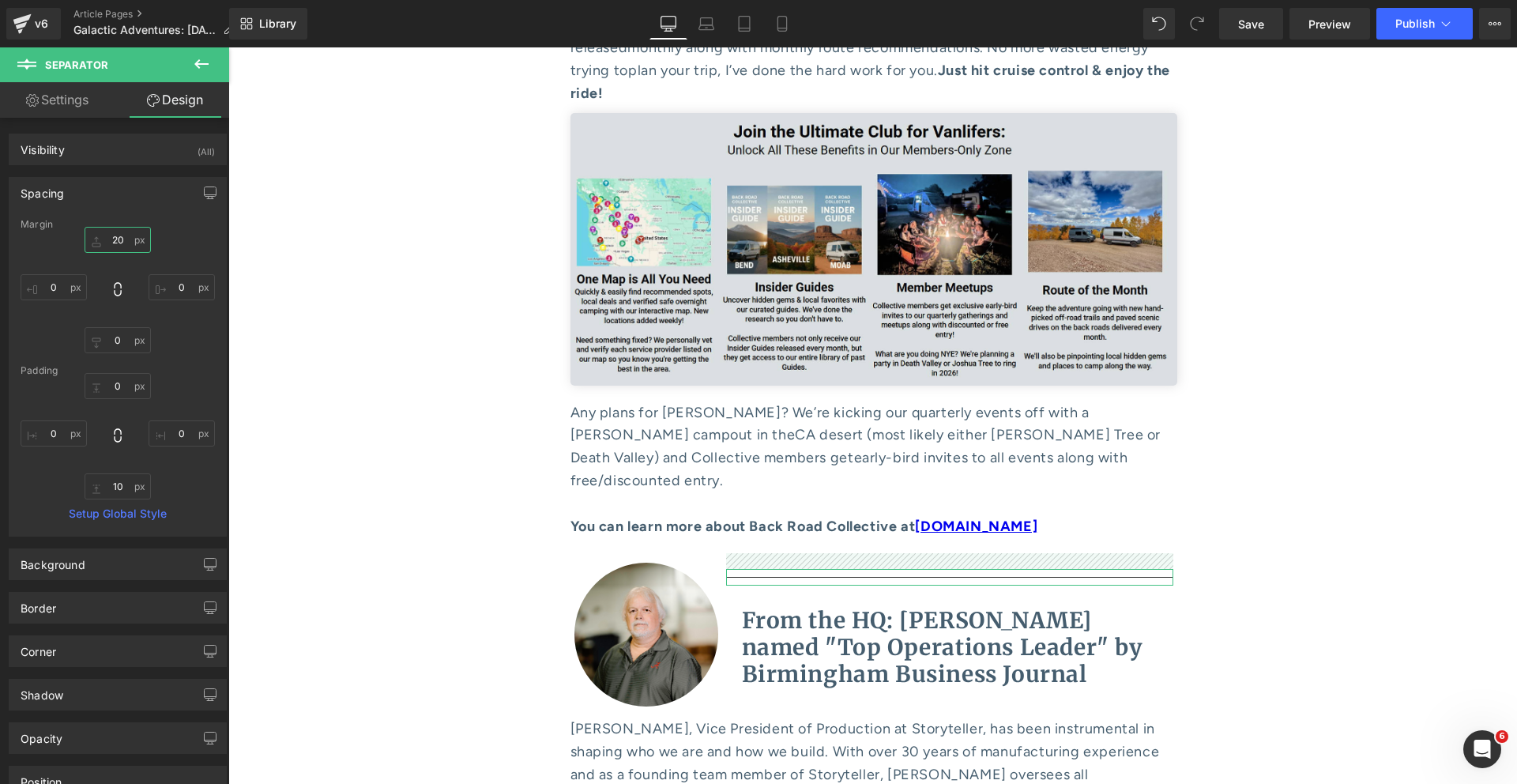
click at [112, 242] on input "20" at bounding box center [118, 239] width 67 height 26
type input "10"
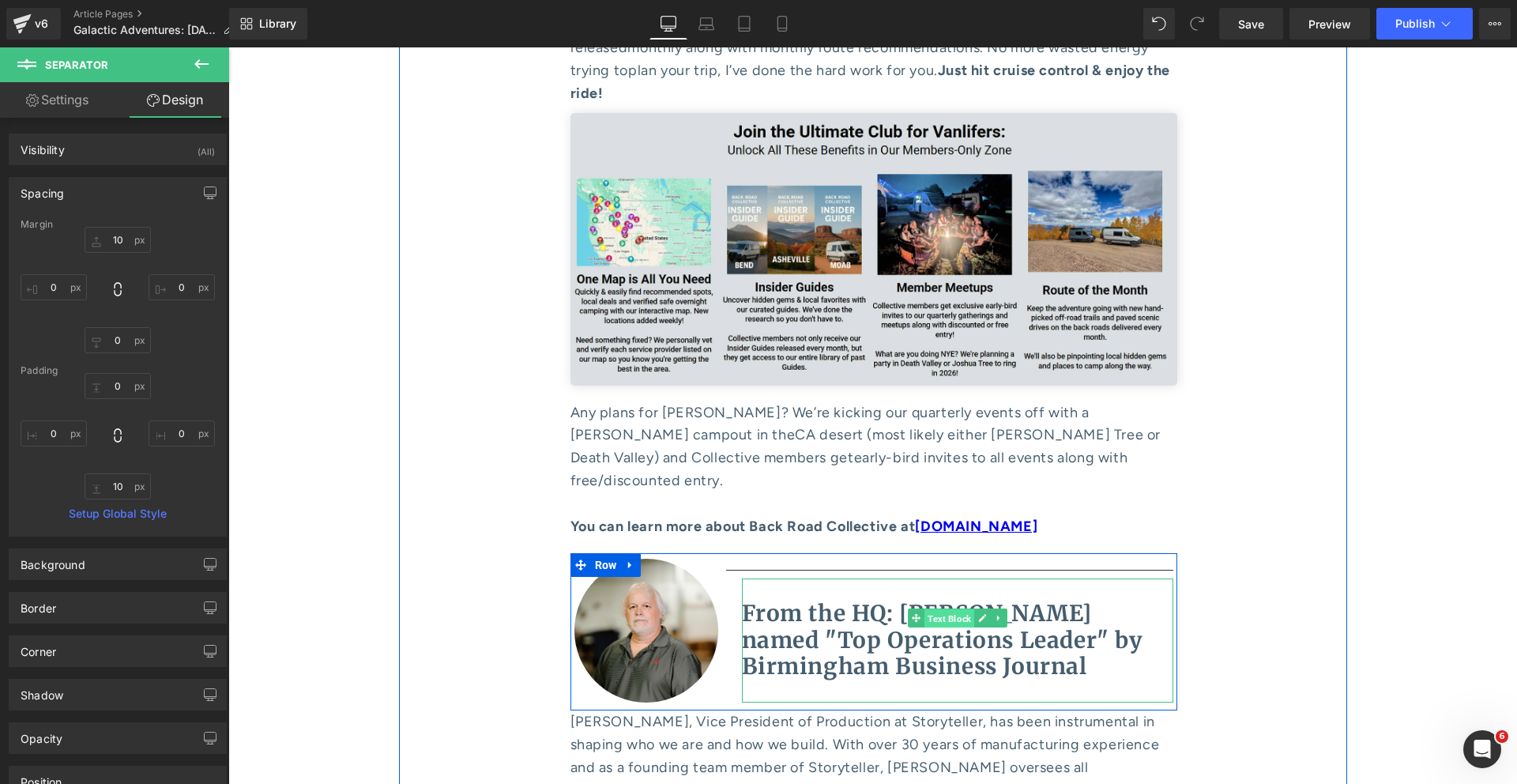
click at [936, 609] on span "Text Block" at bounding box center [949, 618] width 50 height 19
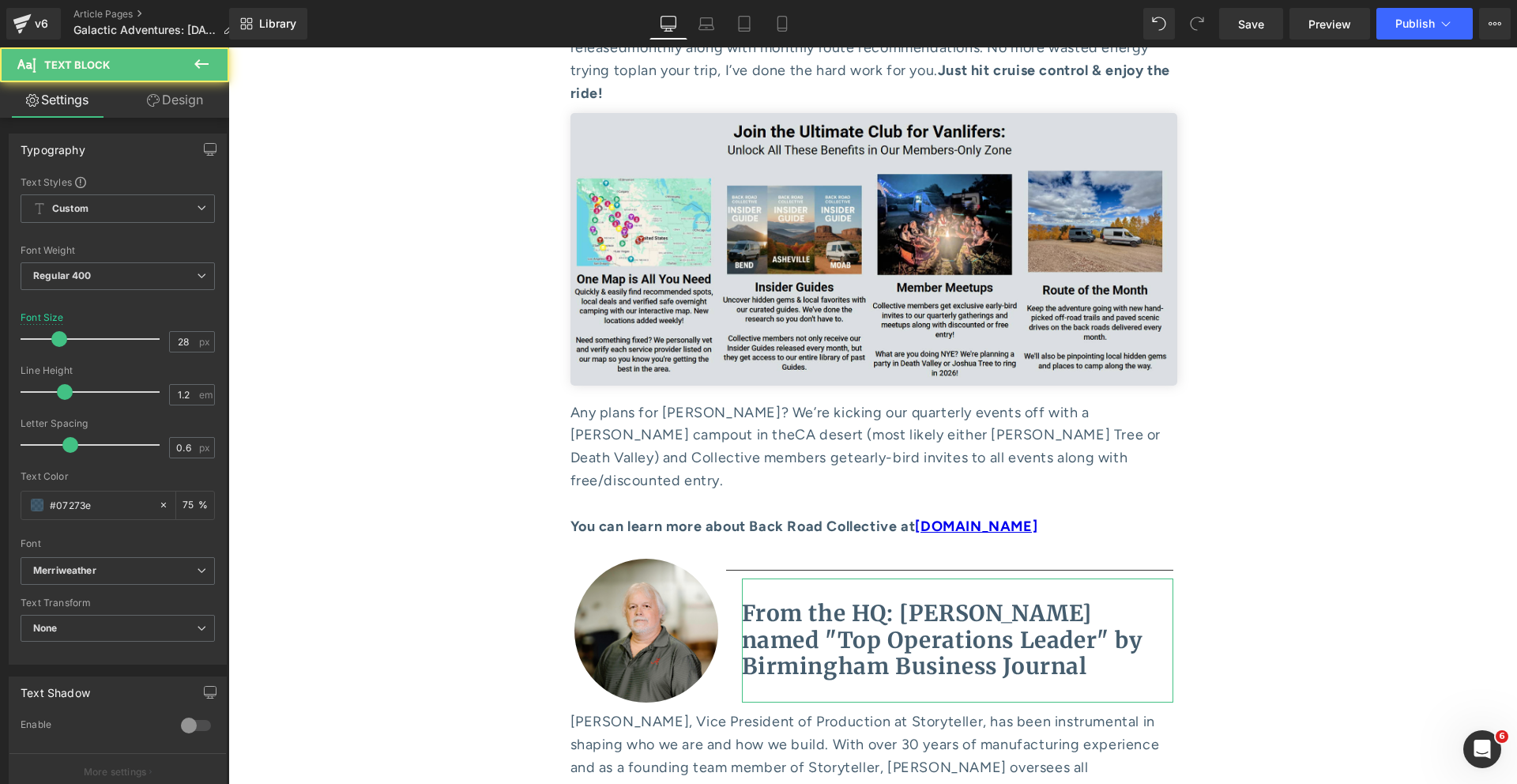
click at [182, 99] on link "Design" at bounding box center [174, 99] width 115 height 35
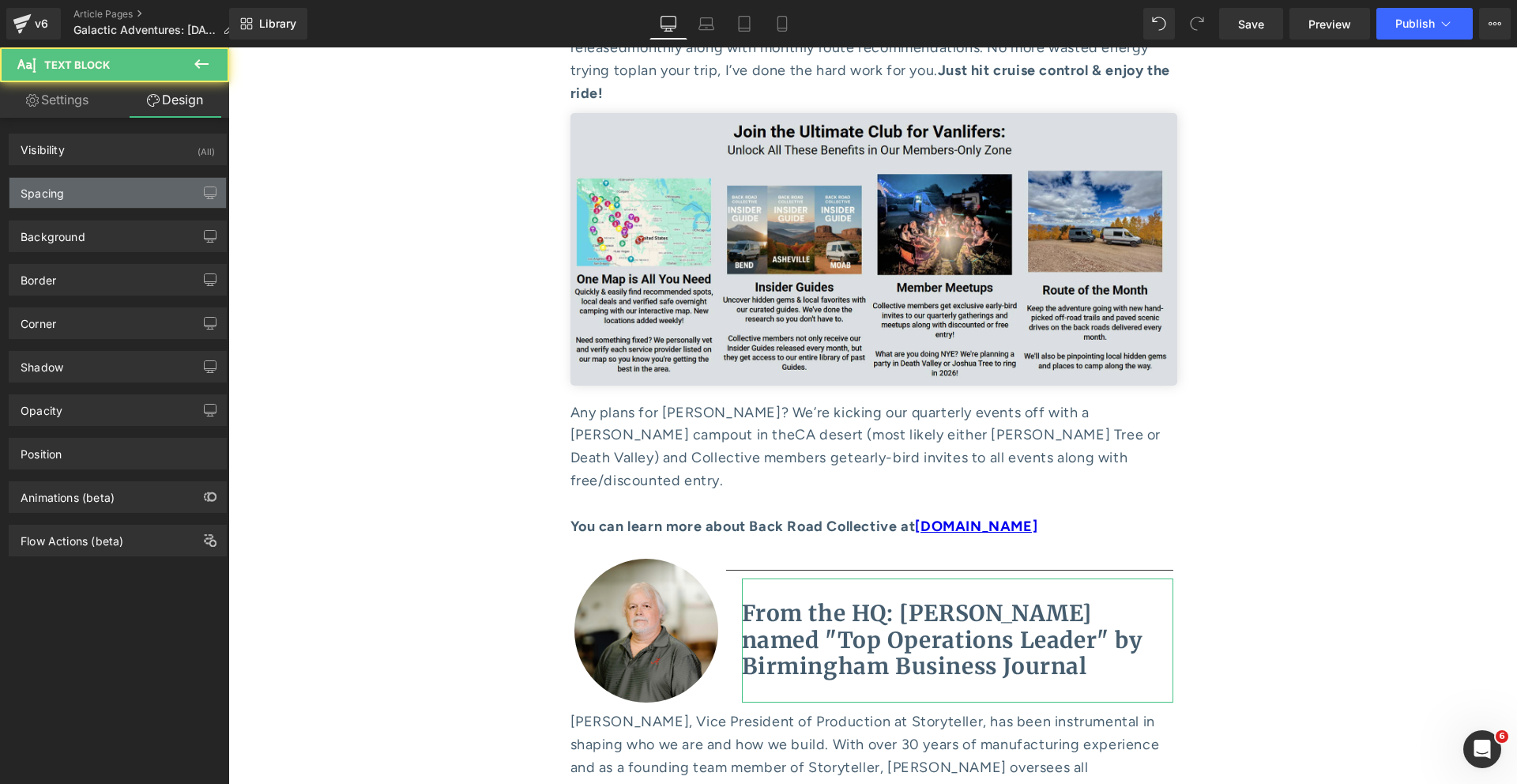
type input "0"
type input "20"
type input "0"
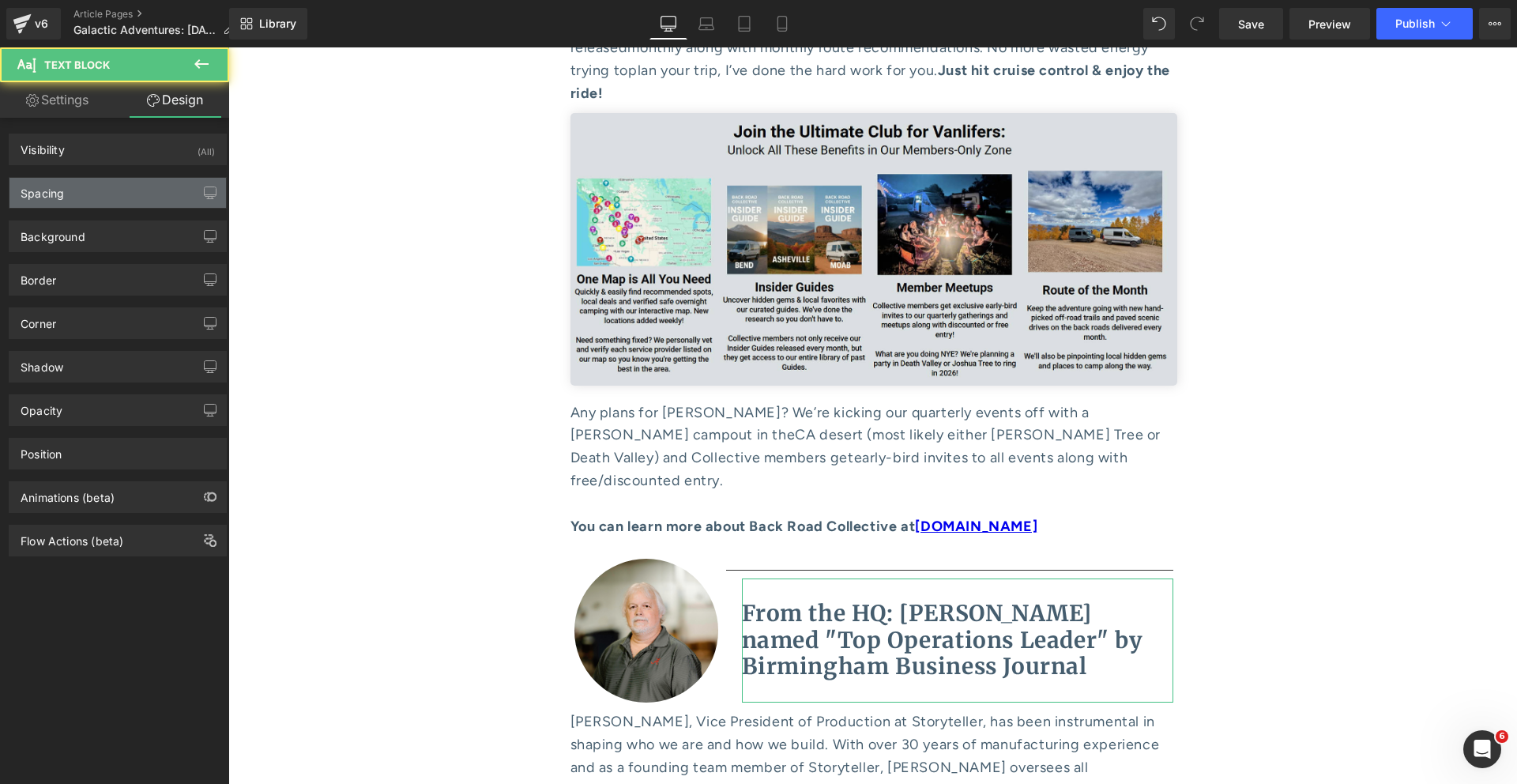
type input "0"
click at [123, 192] on div "Spacing" at bounding box center [118, 192] width 217 height 30
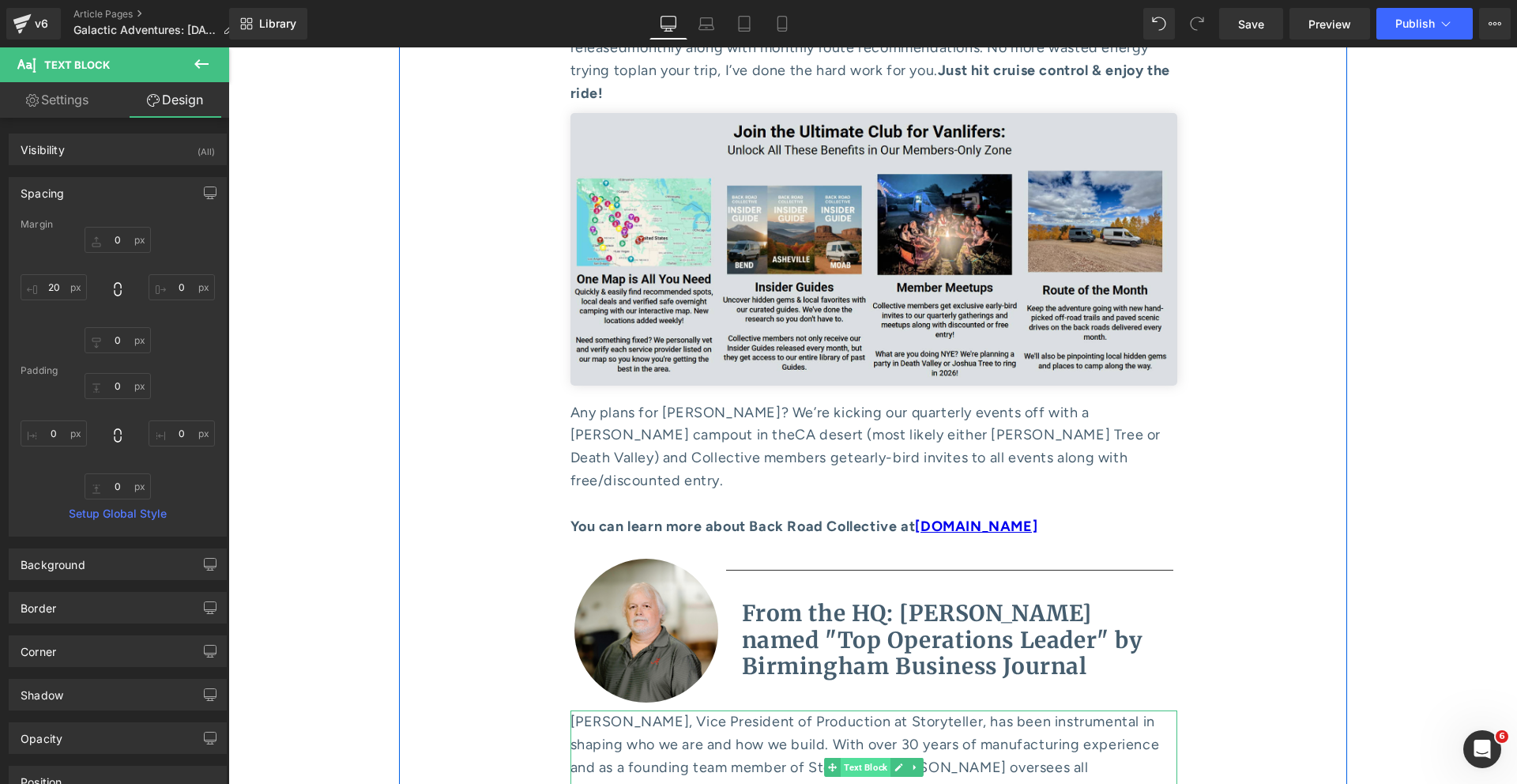
click at [867, 758] on span "Text Block" at bounding box center [865, 767] width 50 height 19
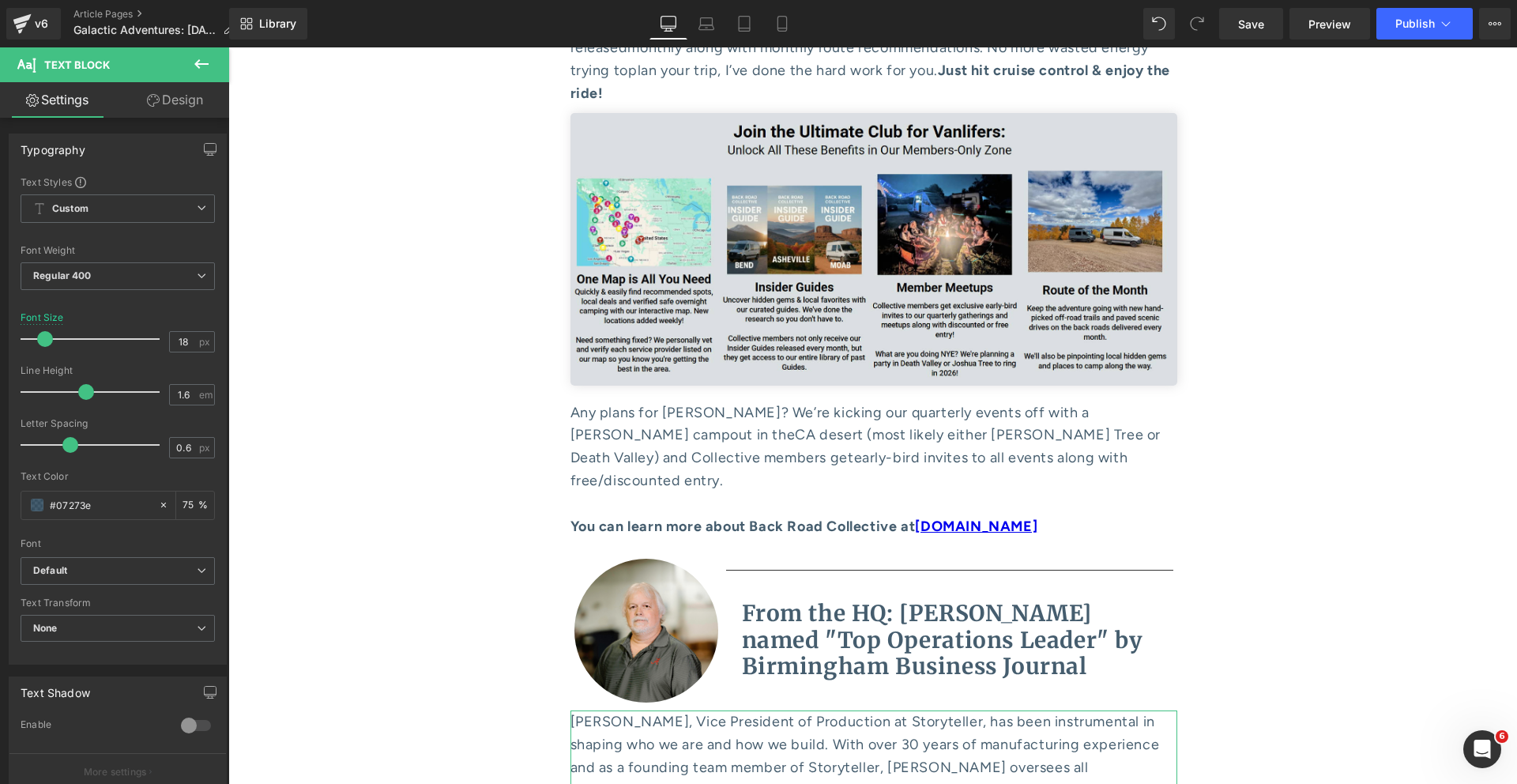
click at [157, 105] on link "Design" at bounding box center [174, 99] width 115 height 35
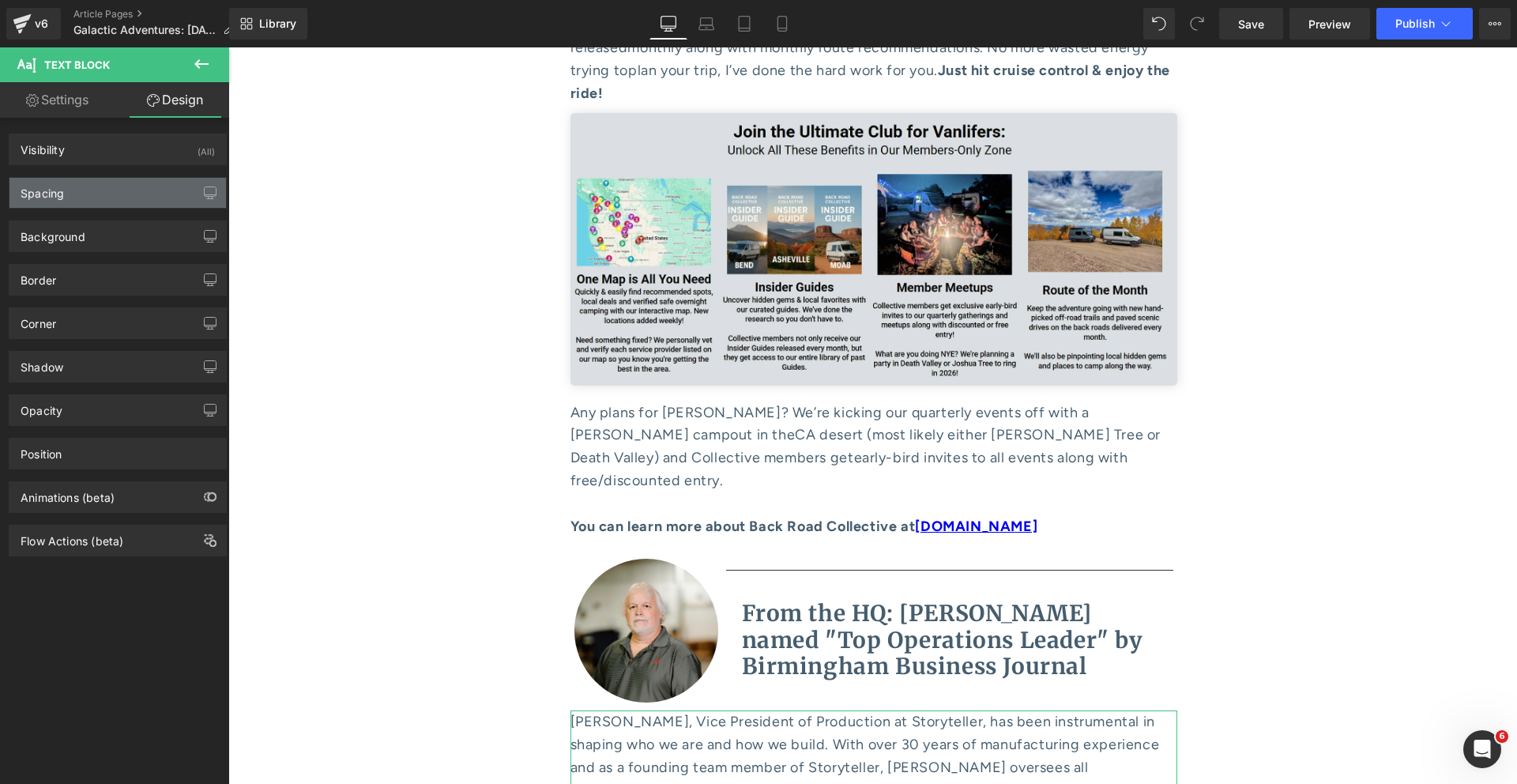
click at [117, 187] on div "Spacing" at bounding box center [118, 192] width 217 height 30
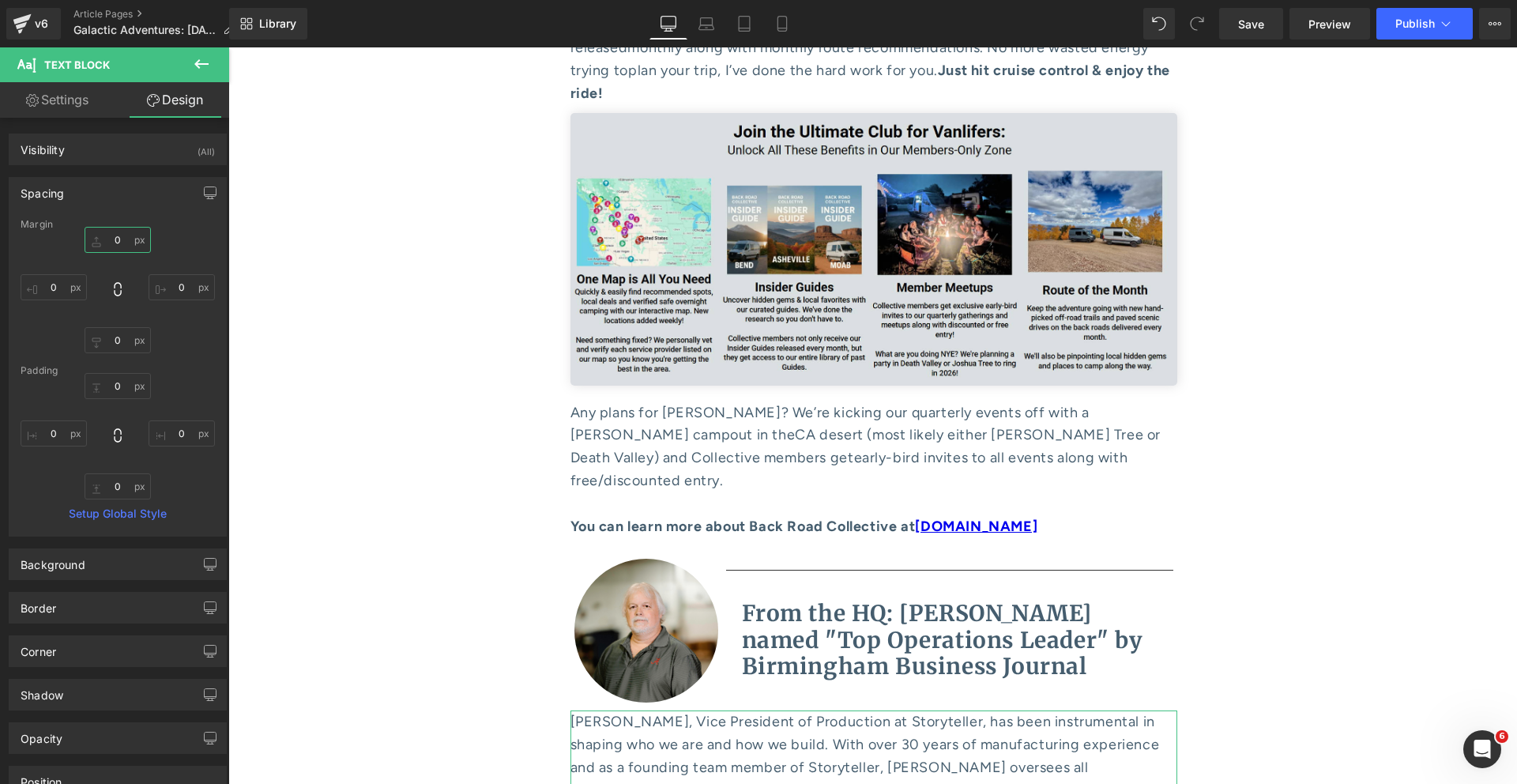
click at [119, 237] on input "0" at bounding box center [118, 239] width 67 height 26
type input "10"
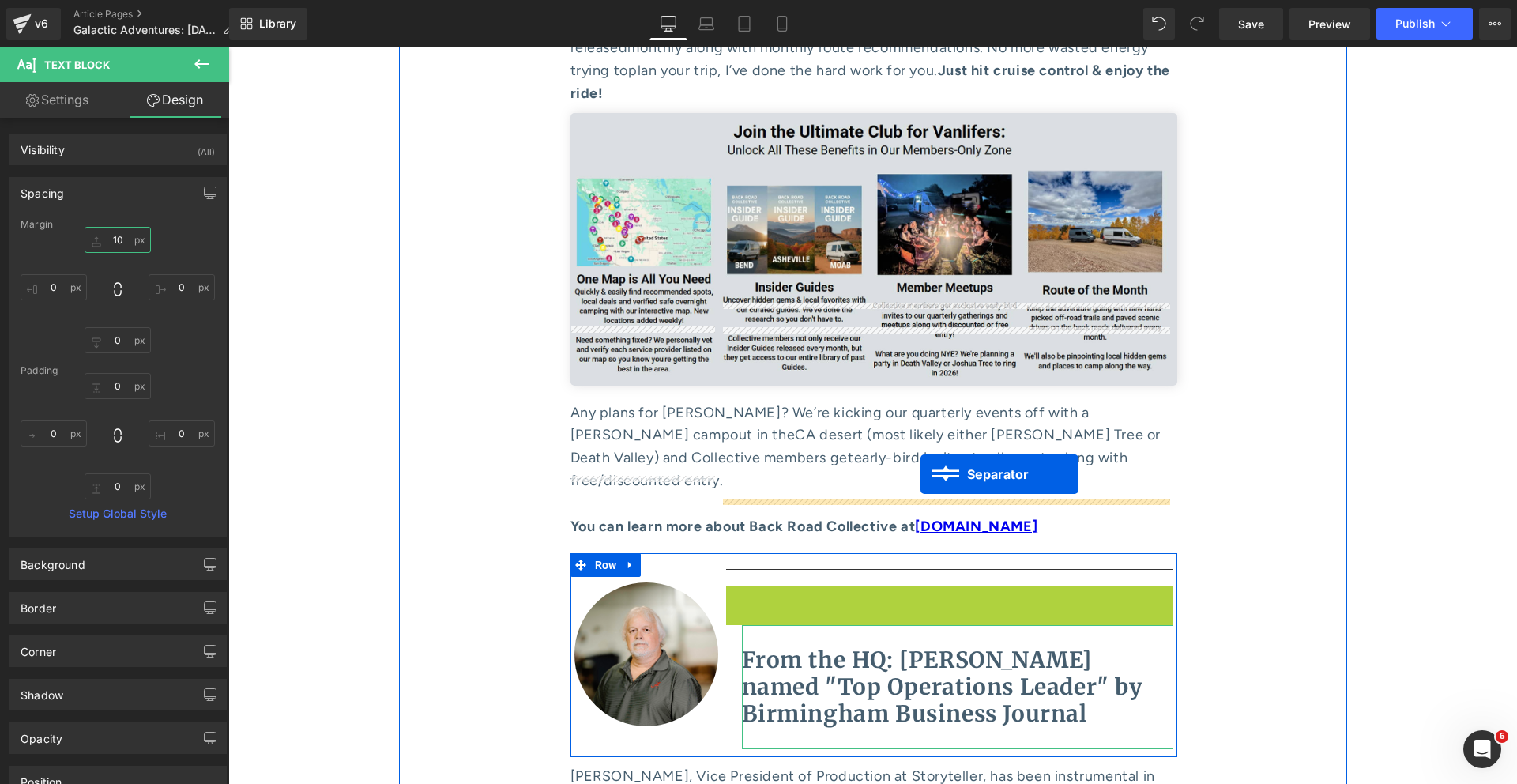
drag, startPoint x: 940, startPoint y: 341, endPoint x: 918, endPoint y: 479, distance: 139.7
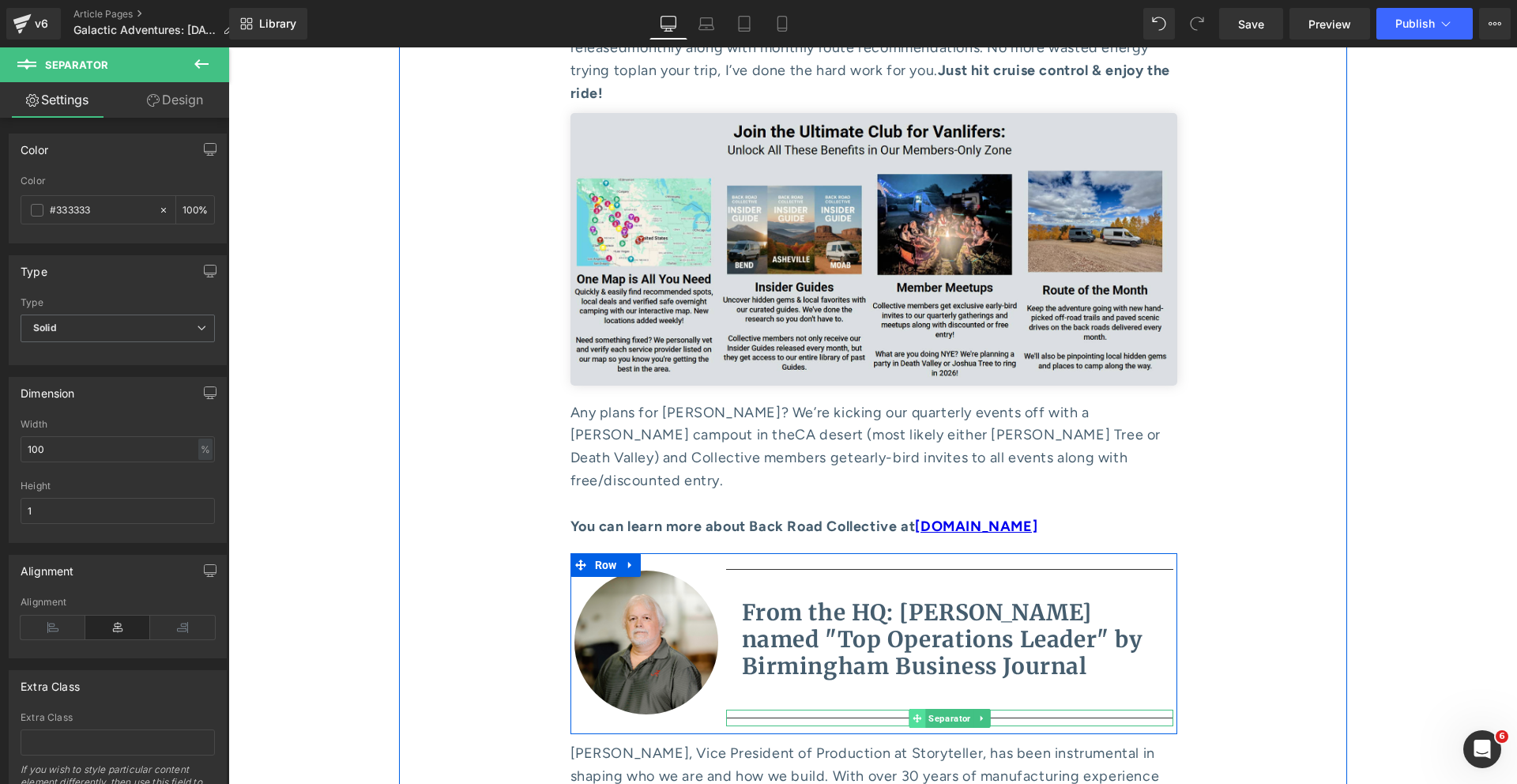
click at [916, 708] on span at bounding box center [917, 717] width 16 height 19
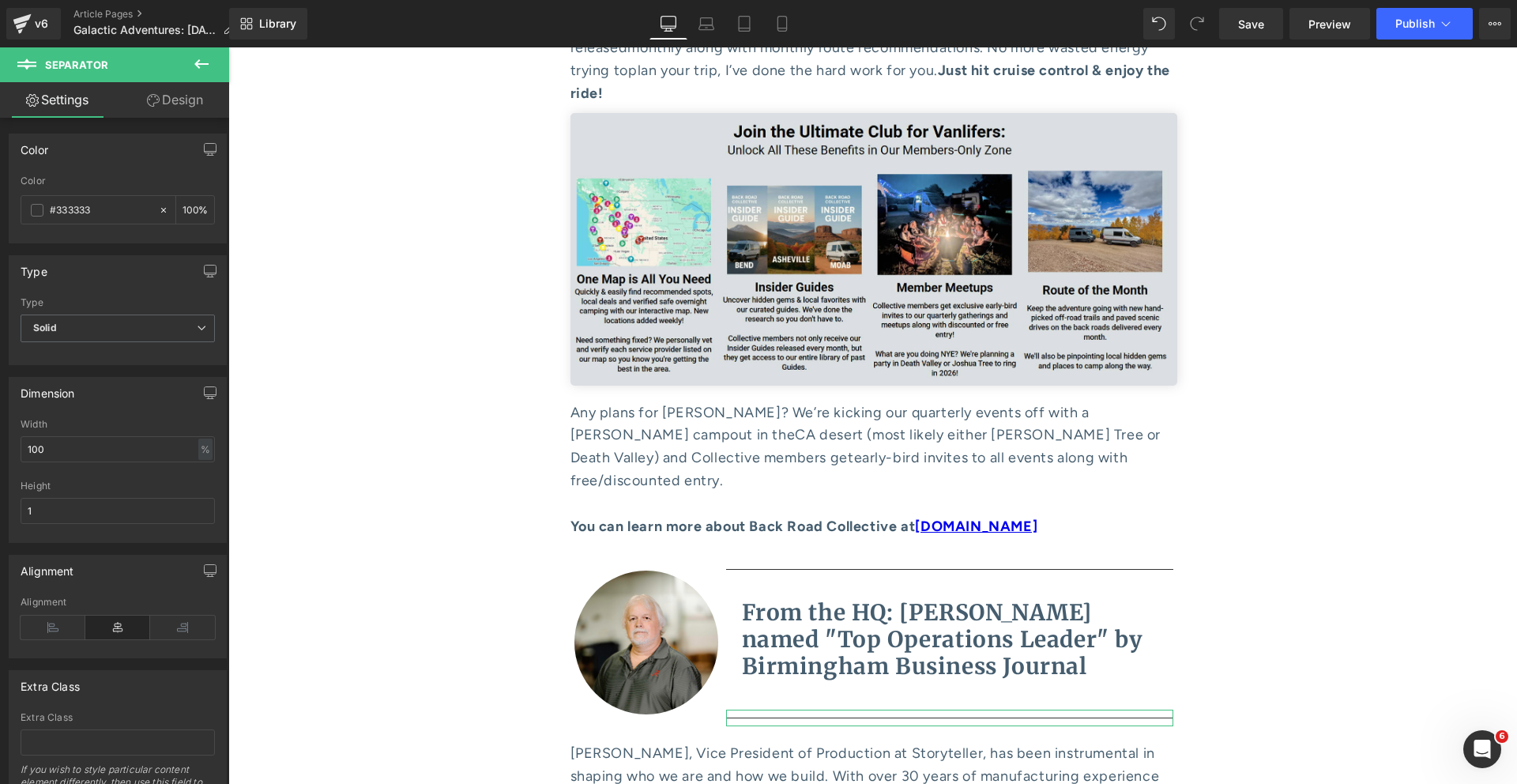
click at [170, 108] on link "Design" at bounding box center [174, 99] width 115 height 35
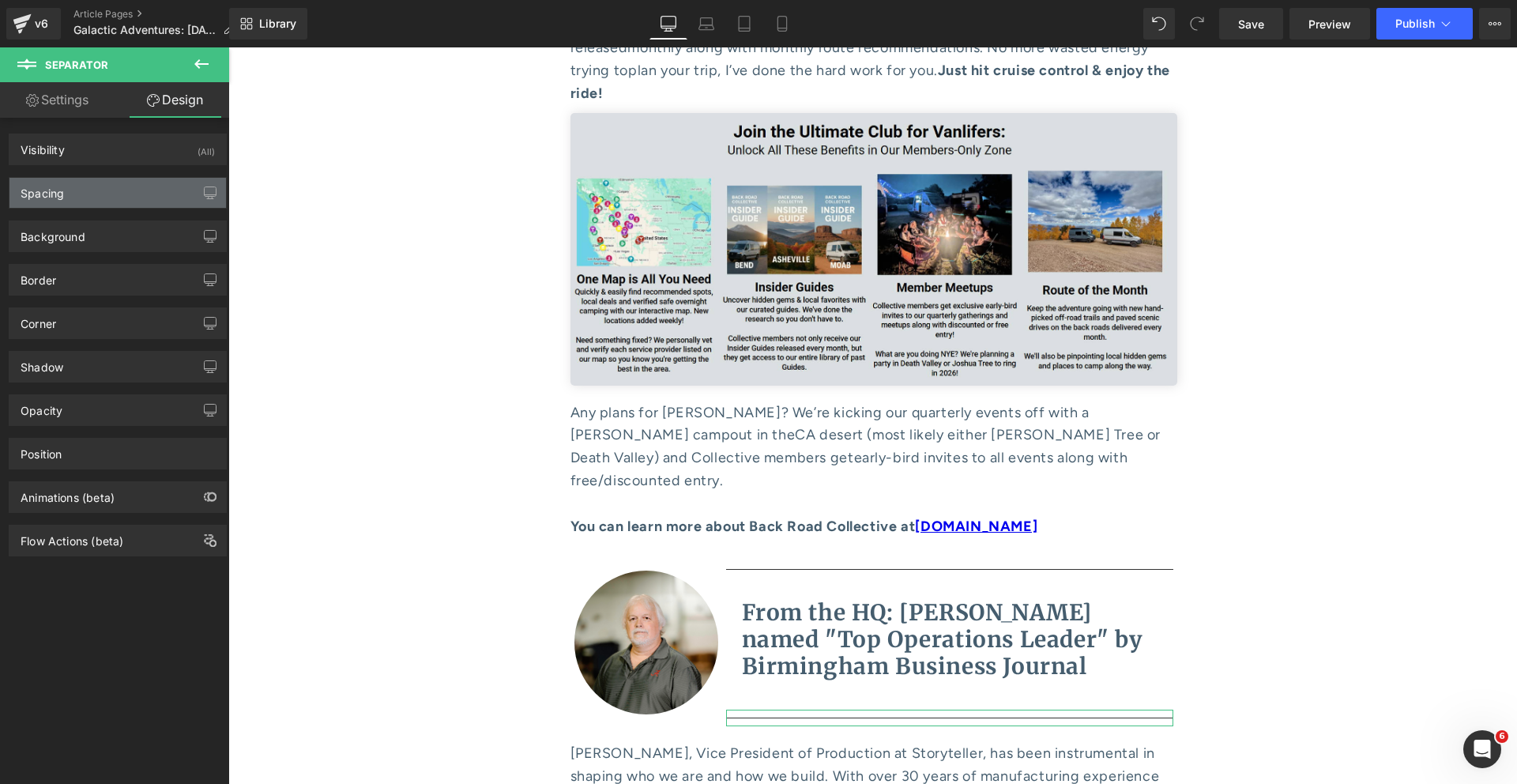
click at [98, 190] on div "Spacing" at bounding box center [118, 192] width 217 height 30
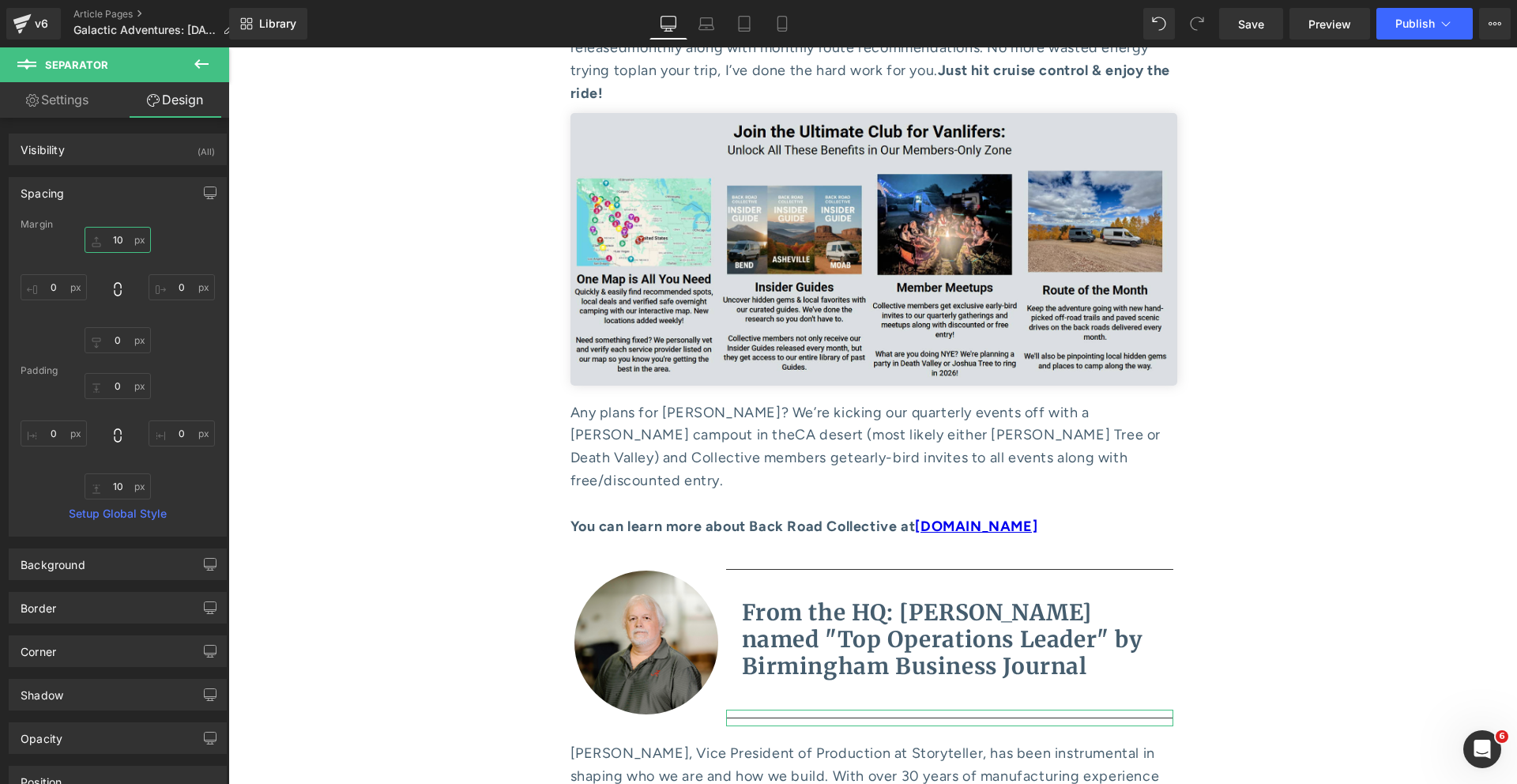
click at [116, 236] on input "10" at bounding box center [118, 239] width 67 height 26
type input "0"
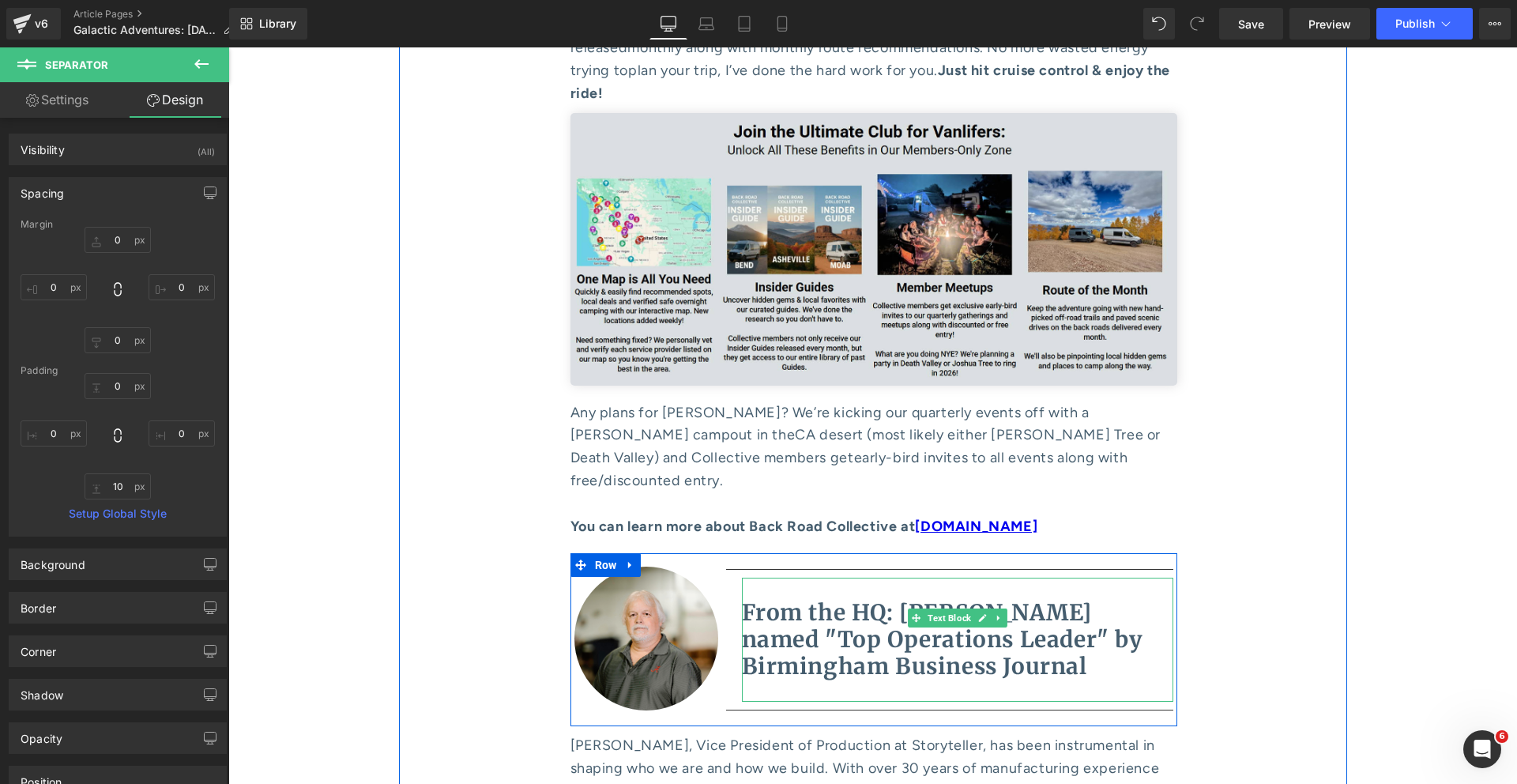
click at [931, 577] on div "From the HQ: [PERSON_NAME] named "Top Operations Leader" by Birmingham Business…" at bounding box center [957, 639] width 431 height 124
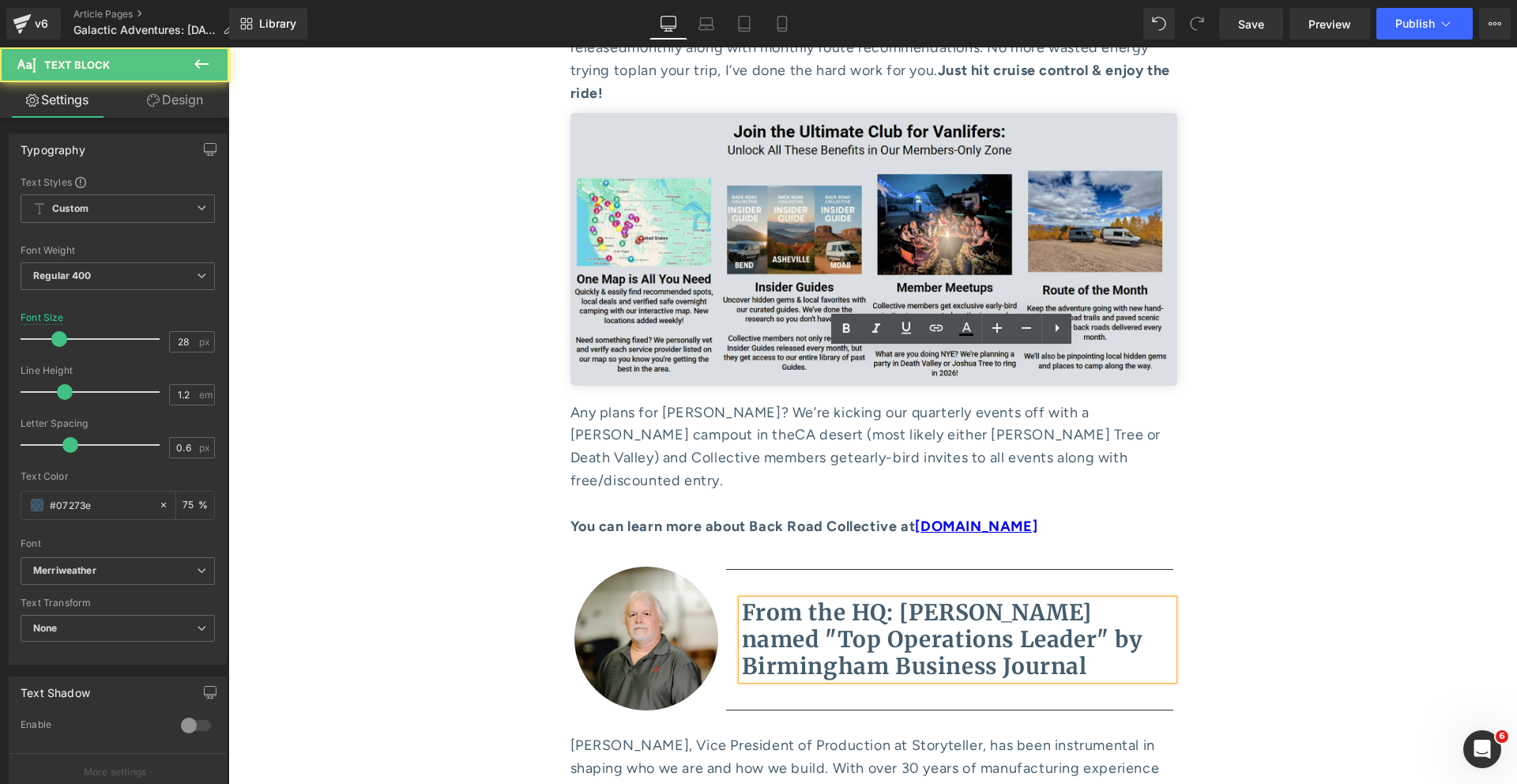
click at [941, 600] on p "From the HQ: [PERSON_NAME] named "Top Operations Leader" by Birmingham Business…" at bounding box center [957, 640] width 431 height 79
click at [928, 577] on div "From the HQ: [PERSON_NAME] named "Top Operations Leader" by Birmingham Business…" at bounding box center [957, 639] width 431 height 124
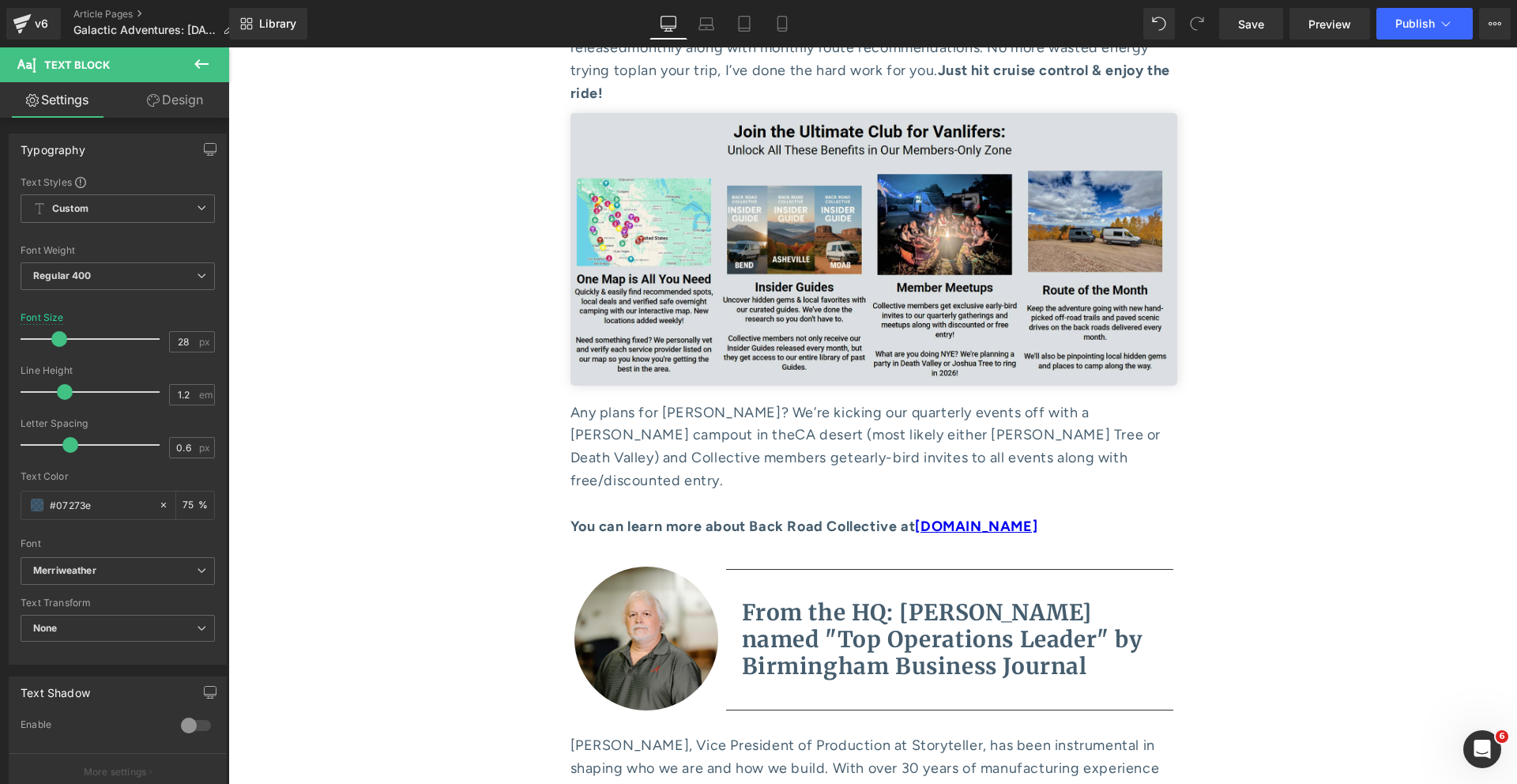
click at [153, 108] on link "Design" at bounding box center [174, 99] width 115 height 35
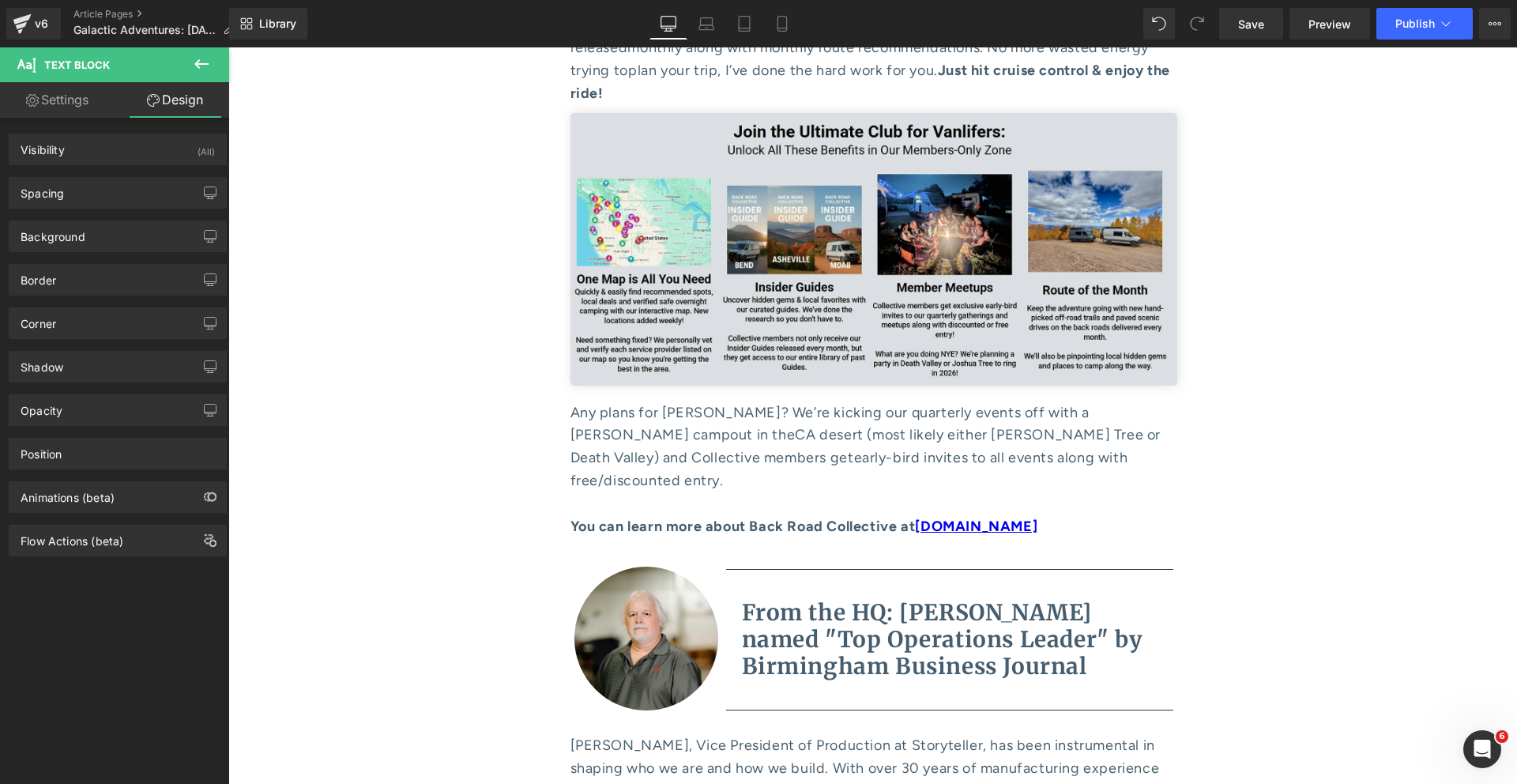
click at [122, 172] on div "Spacing [GEOGRAPHIC_DATA] 0px 0 0px 0 0px 0 20px 20 [GEOGRAPHIC_DATA] 0px 0 0px…" at bounding box center [118, 187] width 236 height 43
click at [114, 189] on div "Spacing" at bounding box center [118, 192] width 217 height 30
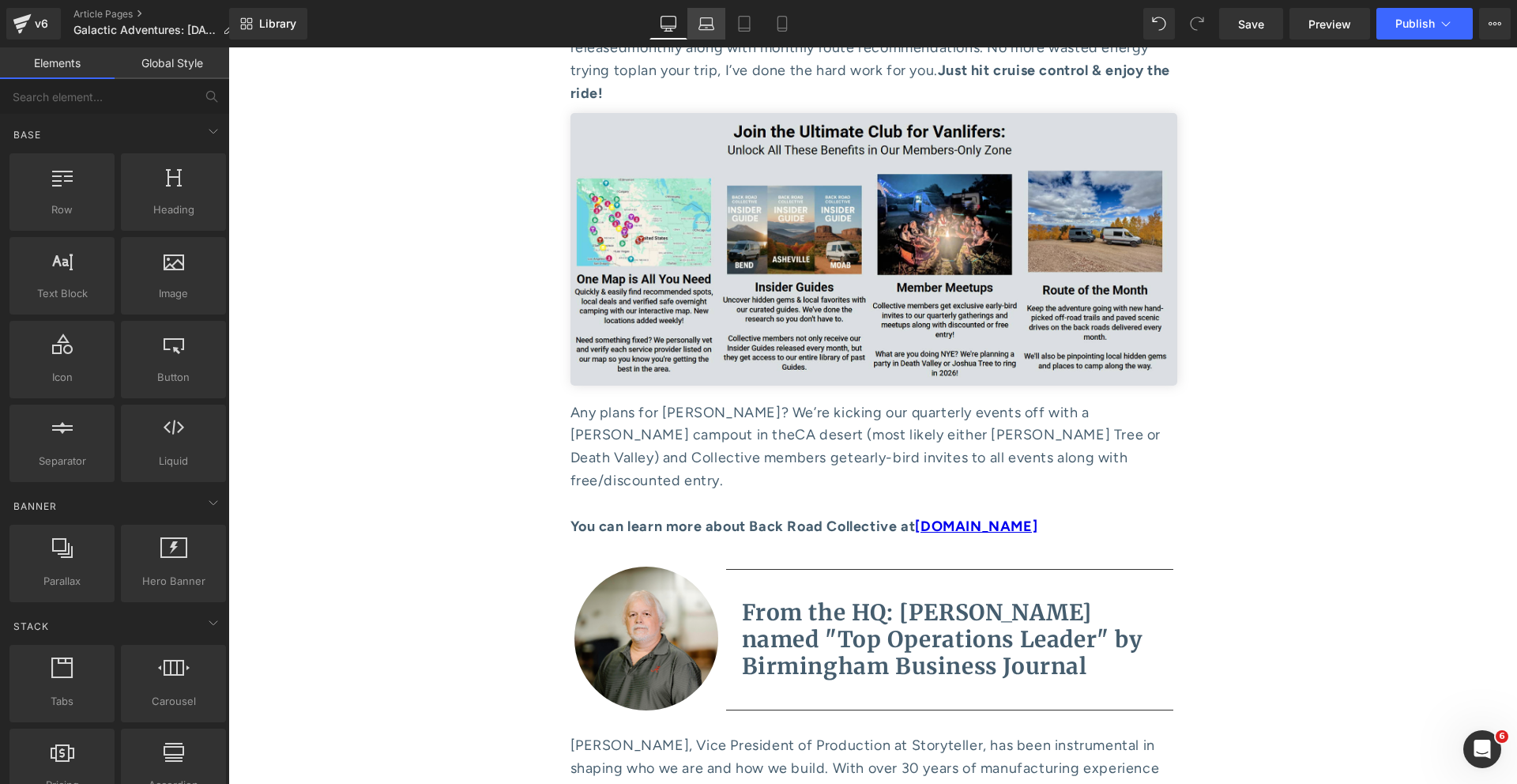
click at [713, 30] on icon at bounding box center [707, 27] width 15 height 5
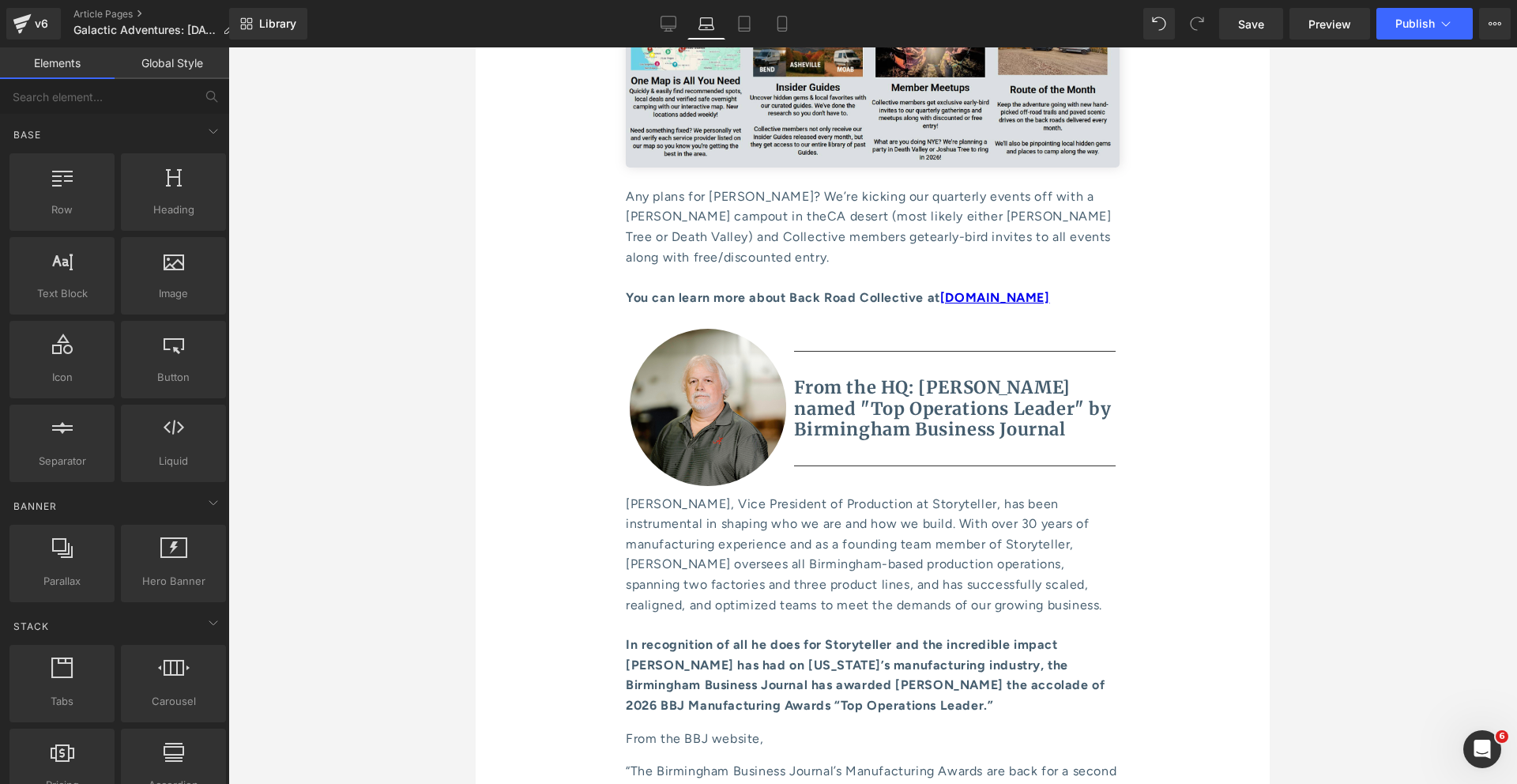
scroll to position [7688, 0]
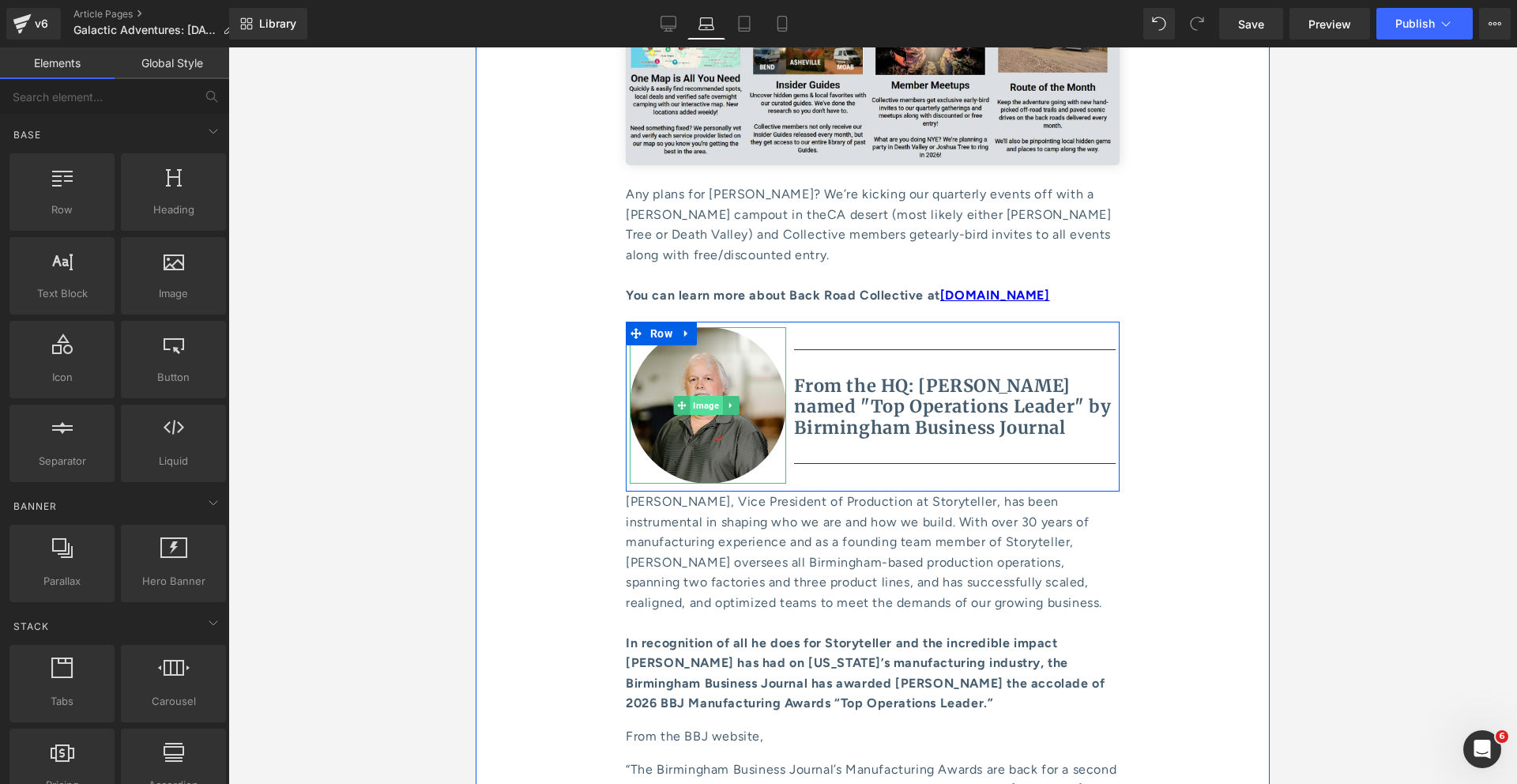
click at [702, 396] on span "Image" at bounding box center [706, 405] width 32 height 19
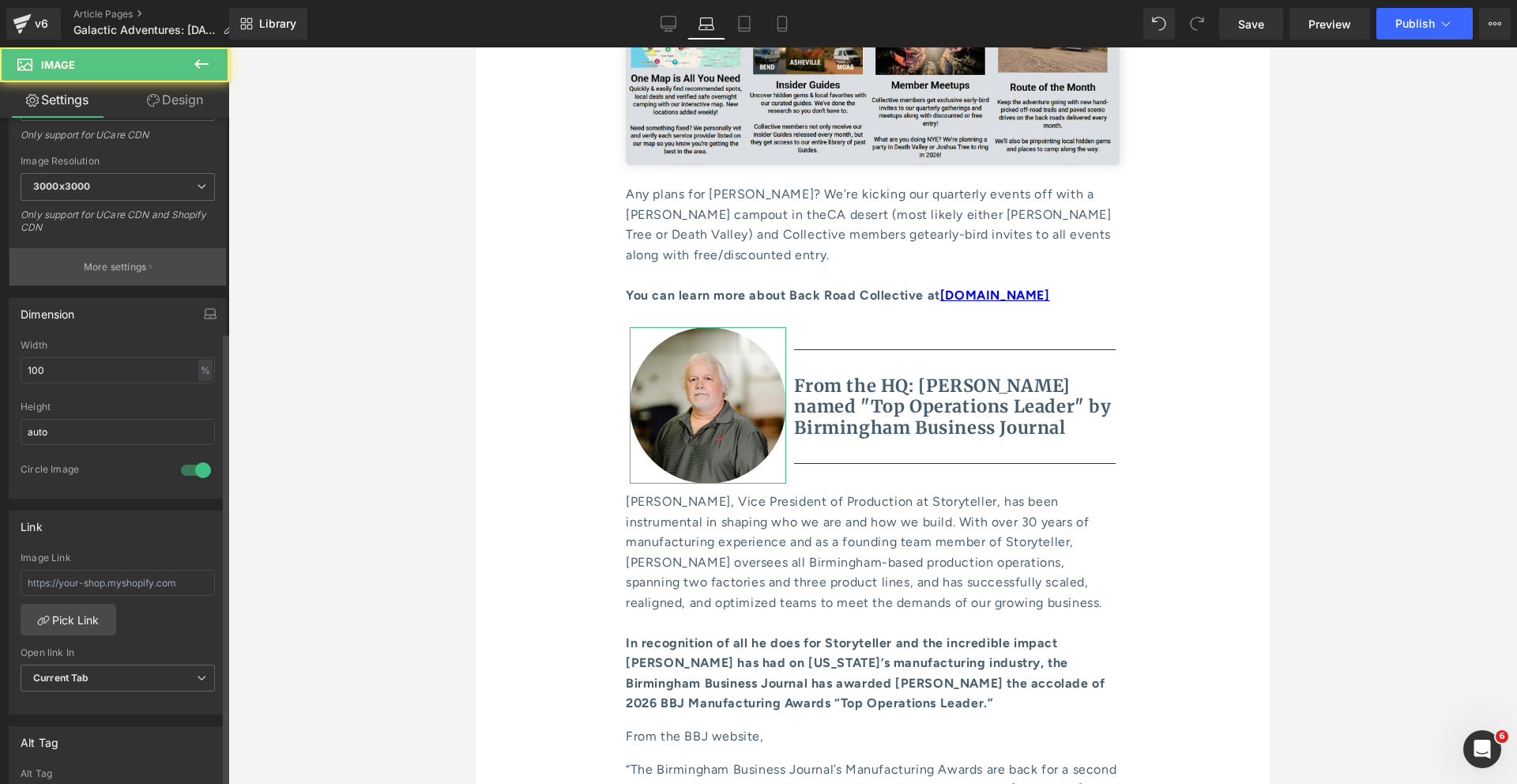
scroll to position [361, 0]
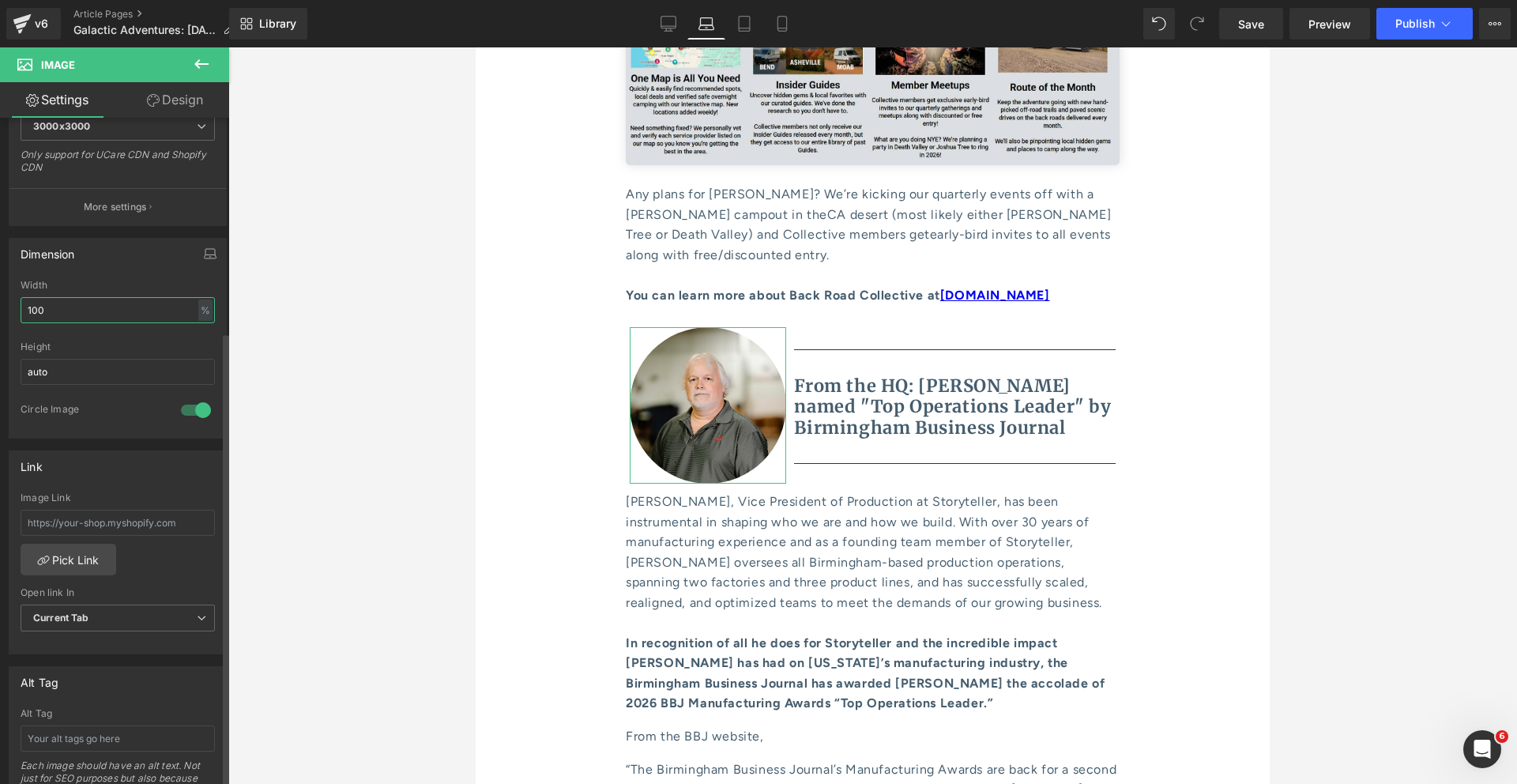
click at [84, 309] on input "100" at bounding box center [117, 309] width 194 height 26
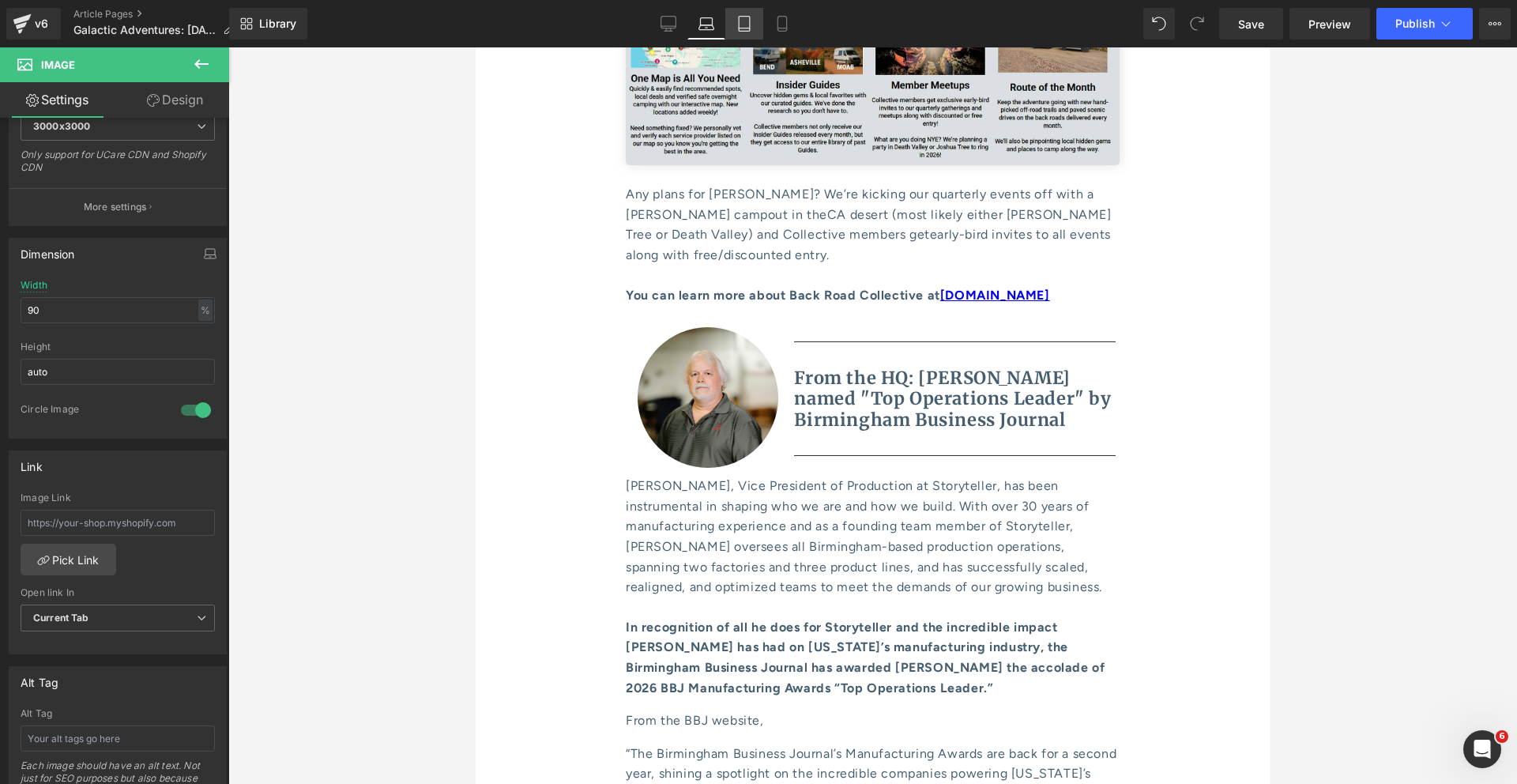
click at [746, 29] on icon at bounding box center [745, 29] width 11 height 0
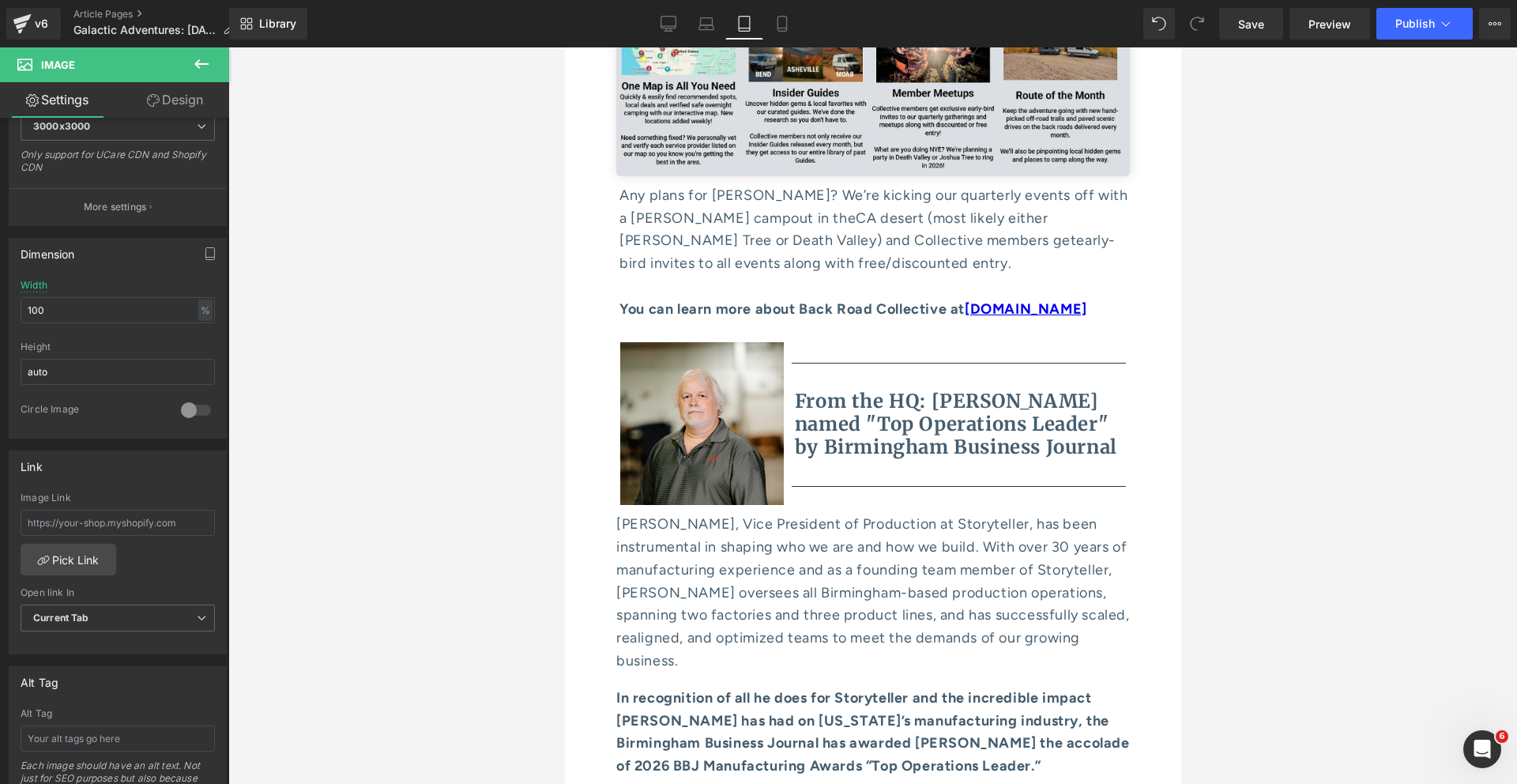
scroll to position [7648, 0]
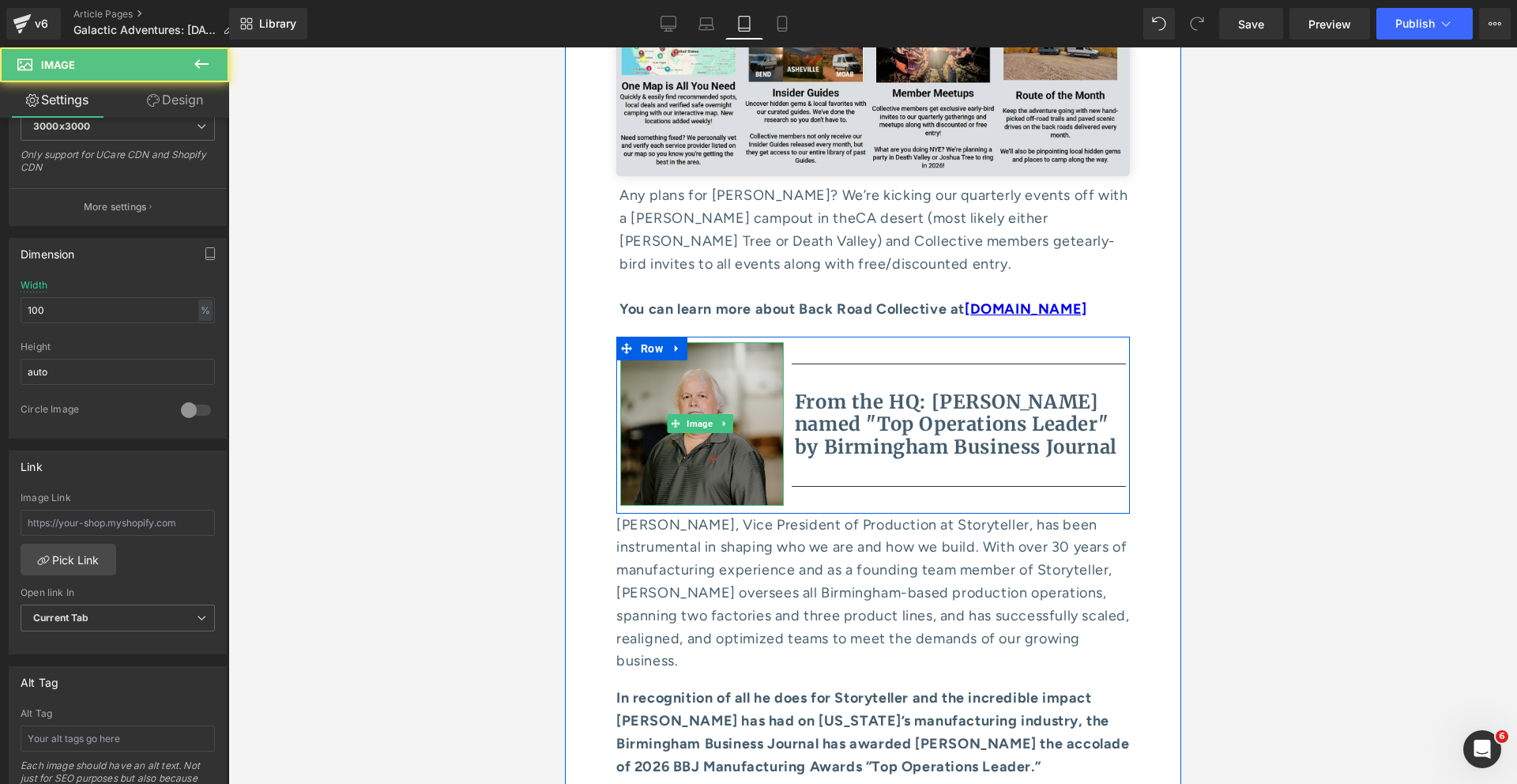
click at [700, 342] on img at bounding box center [701, 423] width 163 height 163
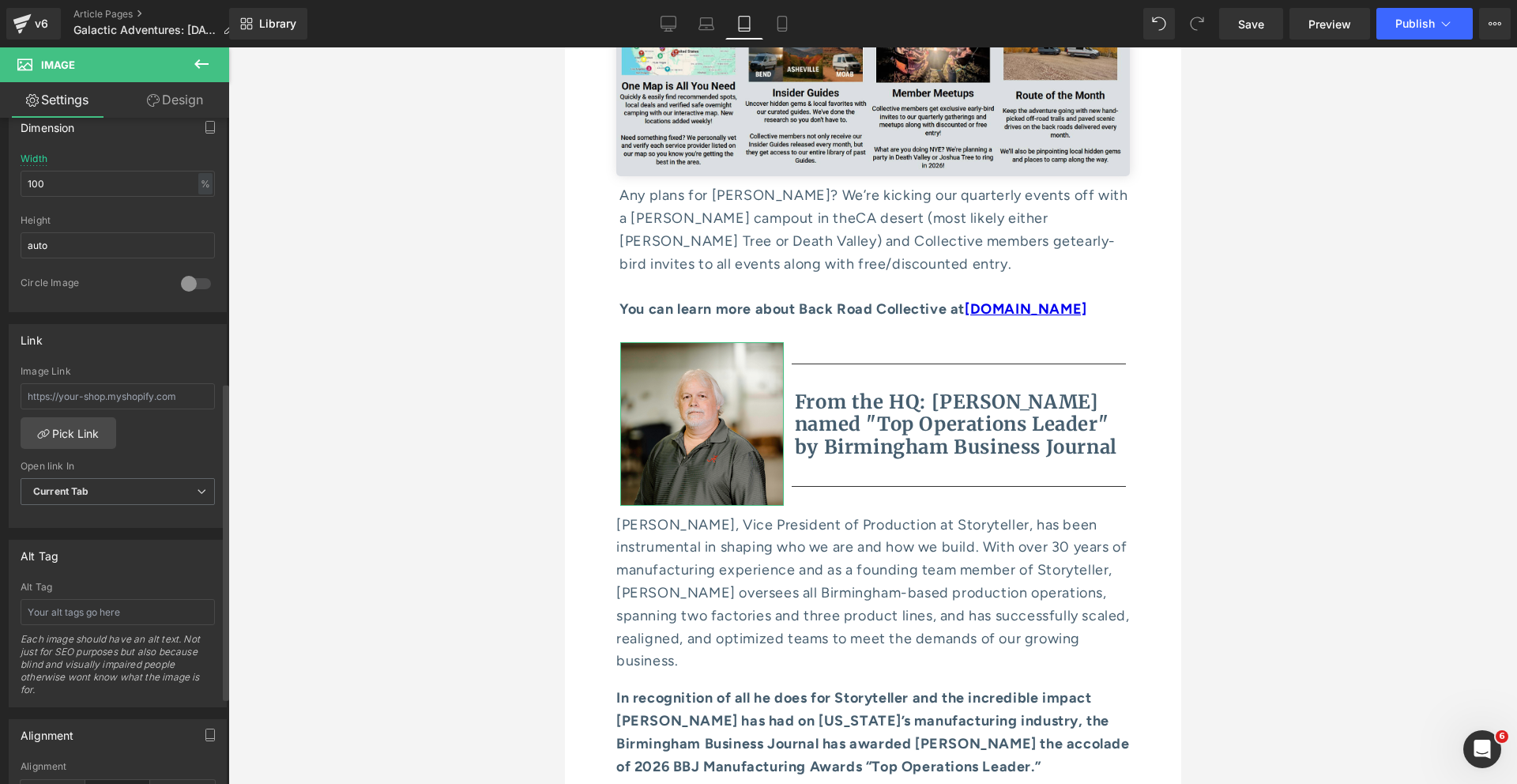
scroll to position [438, 0]
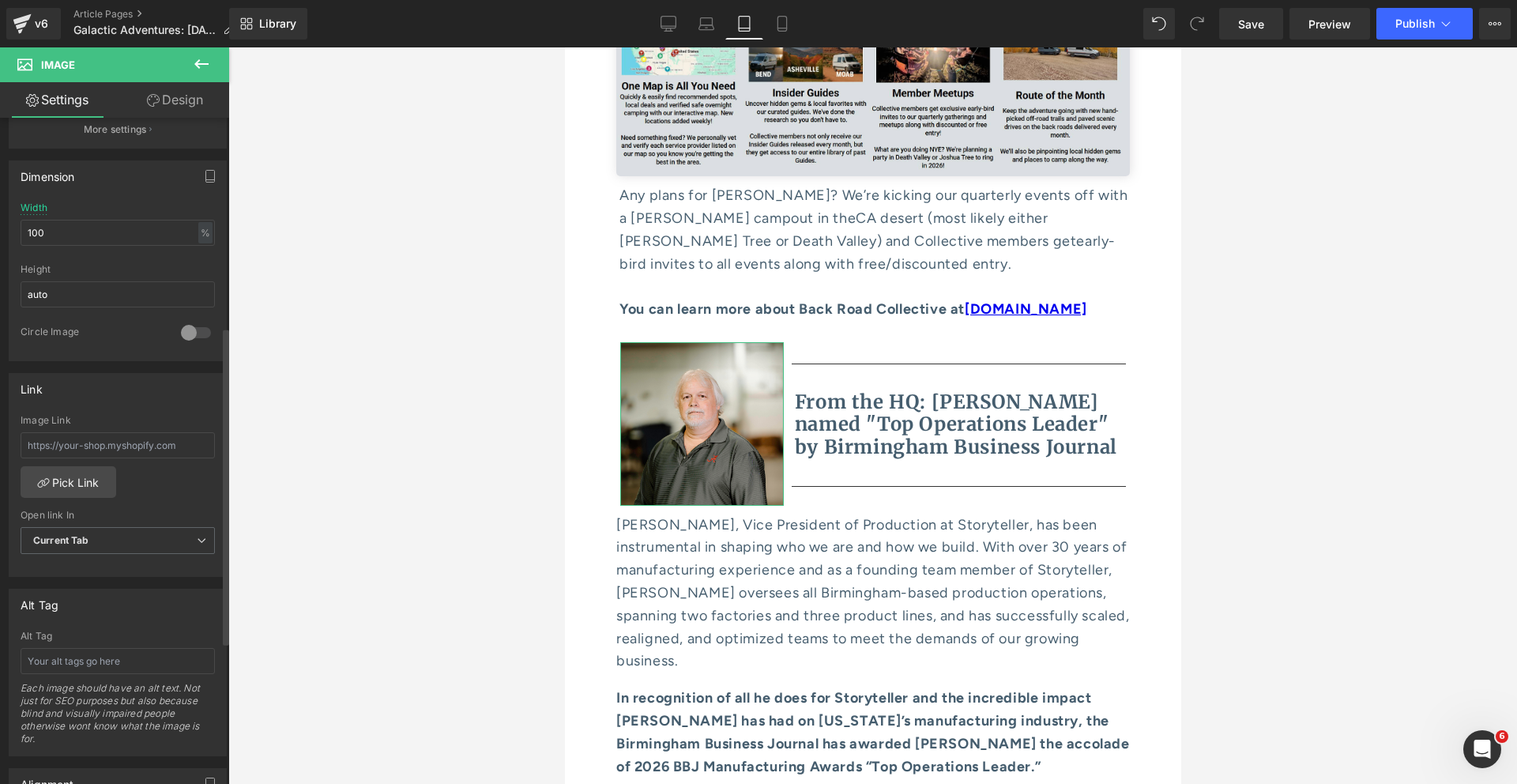
click at [189, 336] on div at bounding box center [196, 333] width 38 height 25
click at [99, 226] on input "100" at bounding box center [117, 232] width 194 height 26
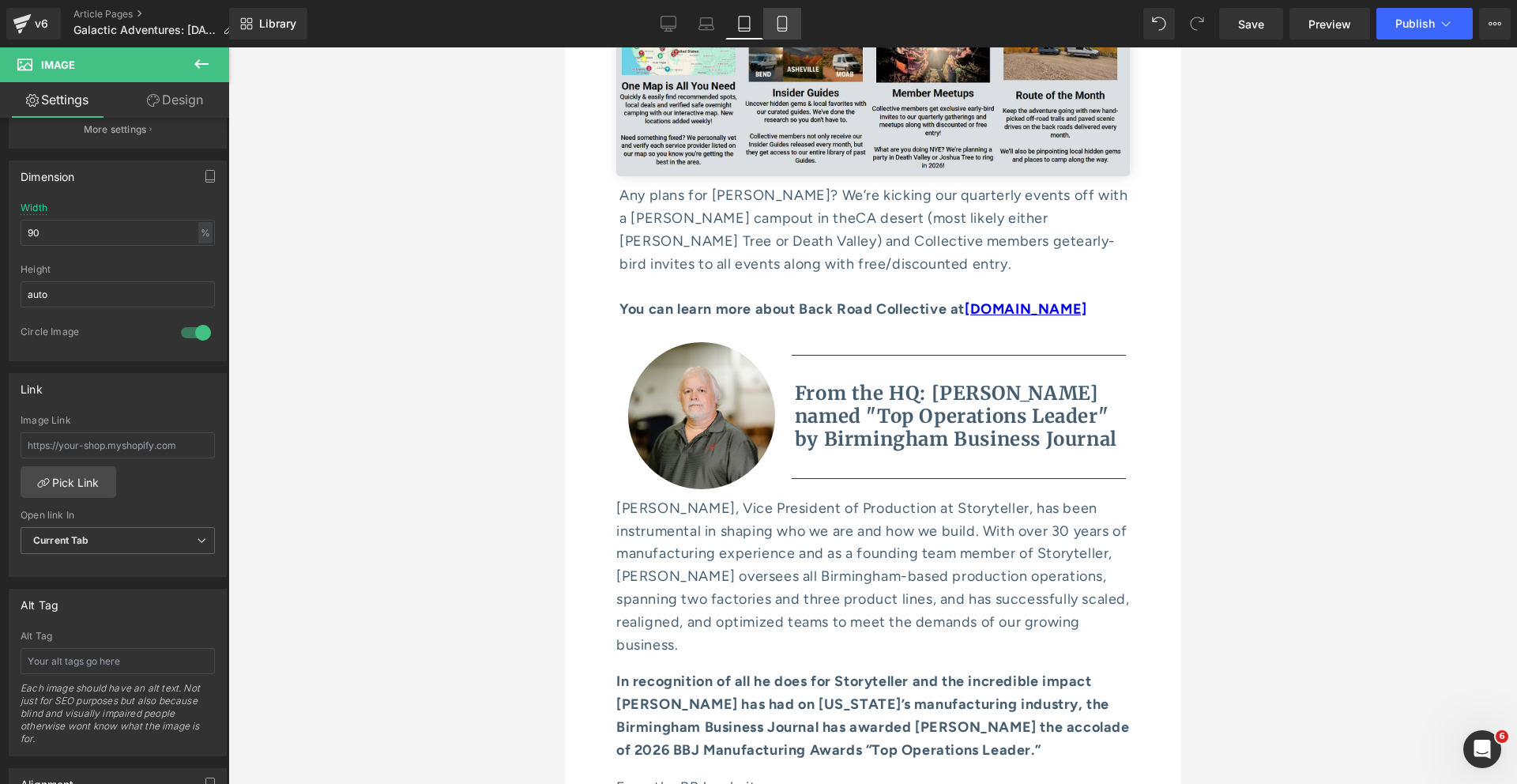
click at [778, 23] on icon at bounding box center [782, 23] width 9 height 15
type input "100"
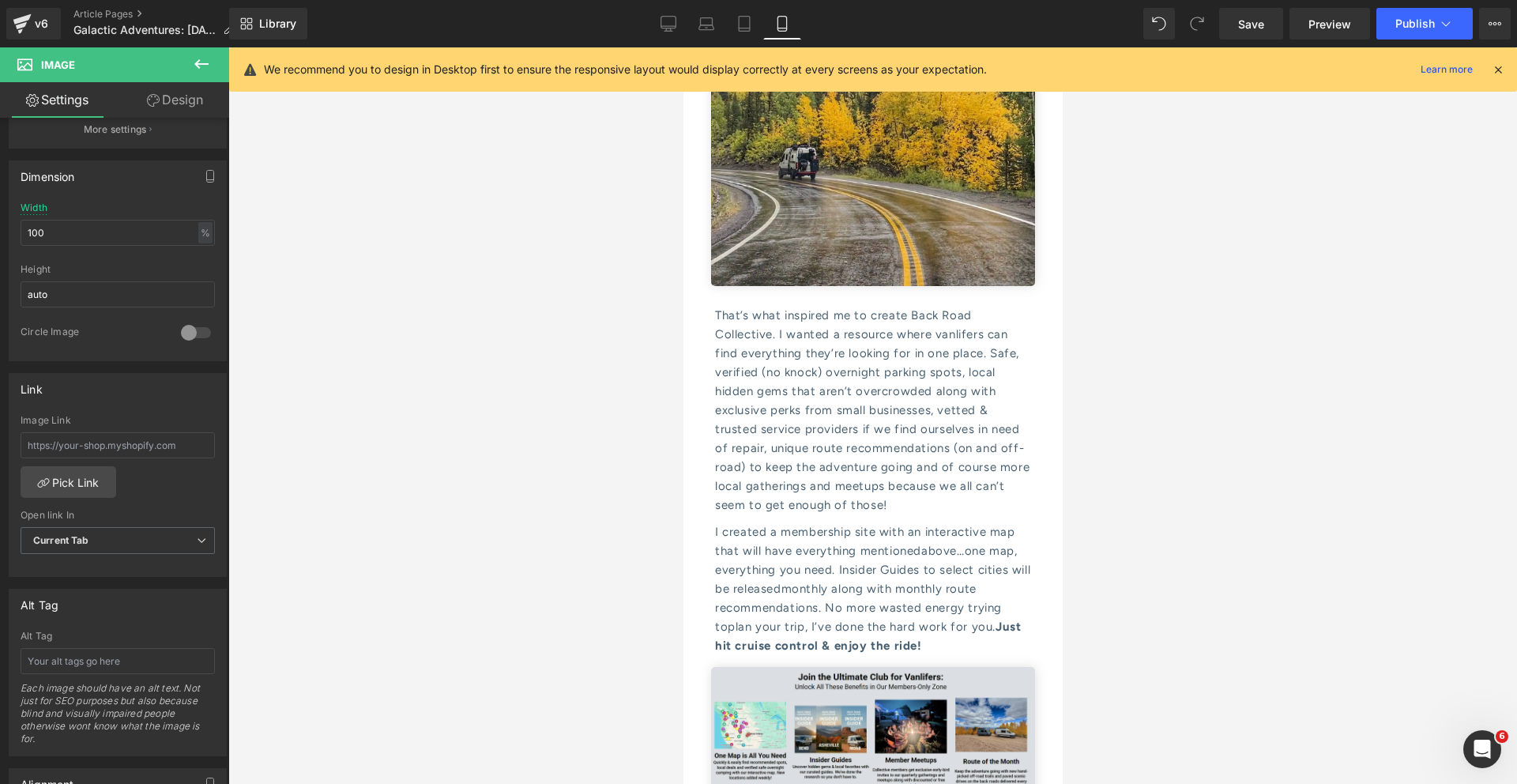
scroll to position [8301, 0]
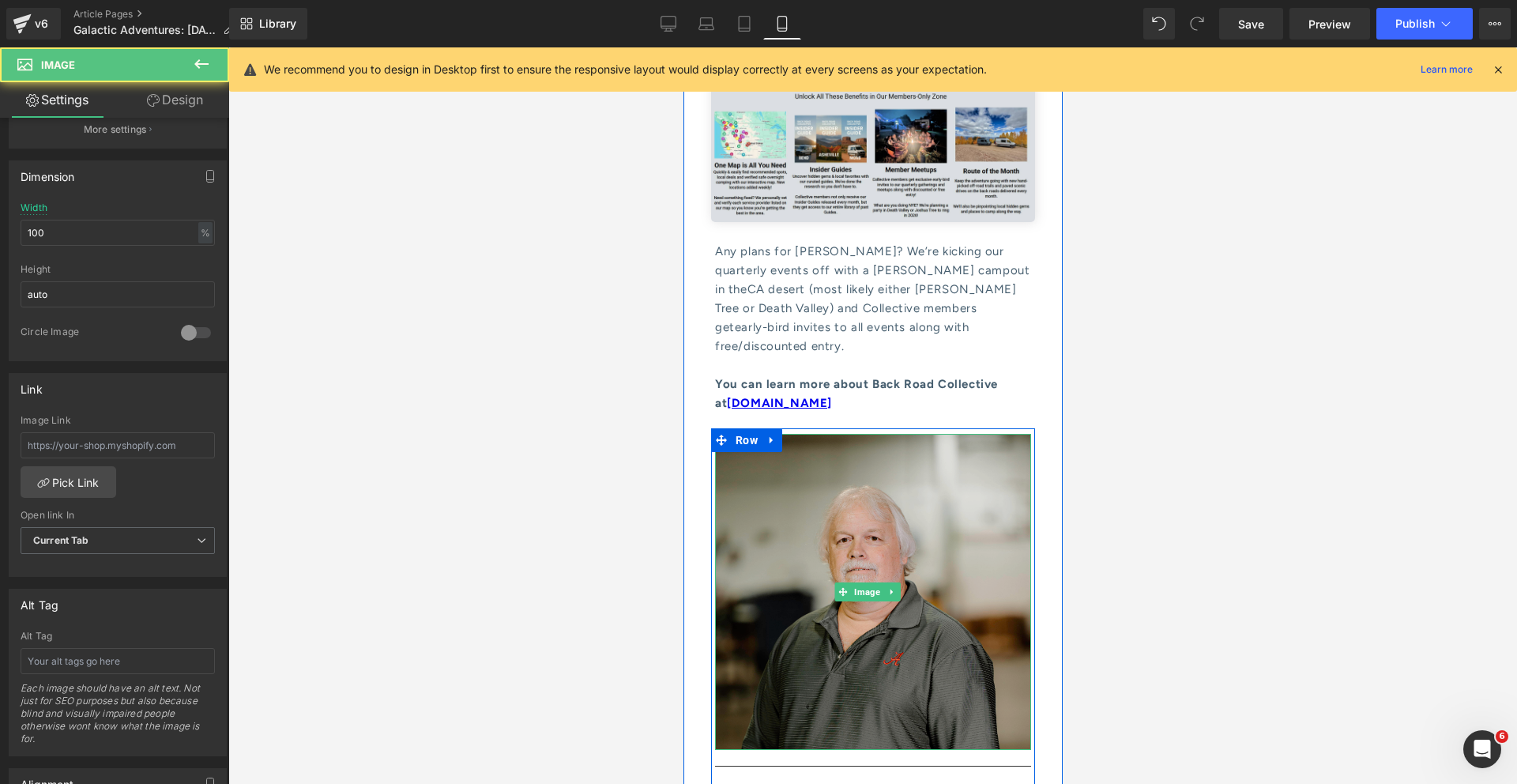
click at [883, 434] on img at bounding box center [873, 592] width 316 height 316
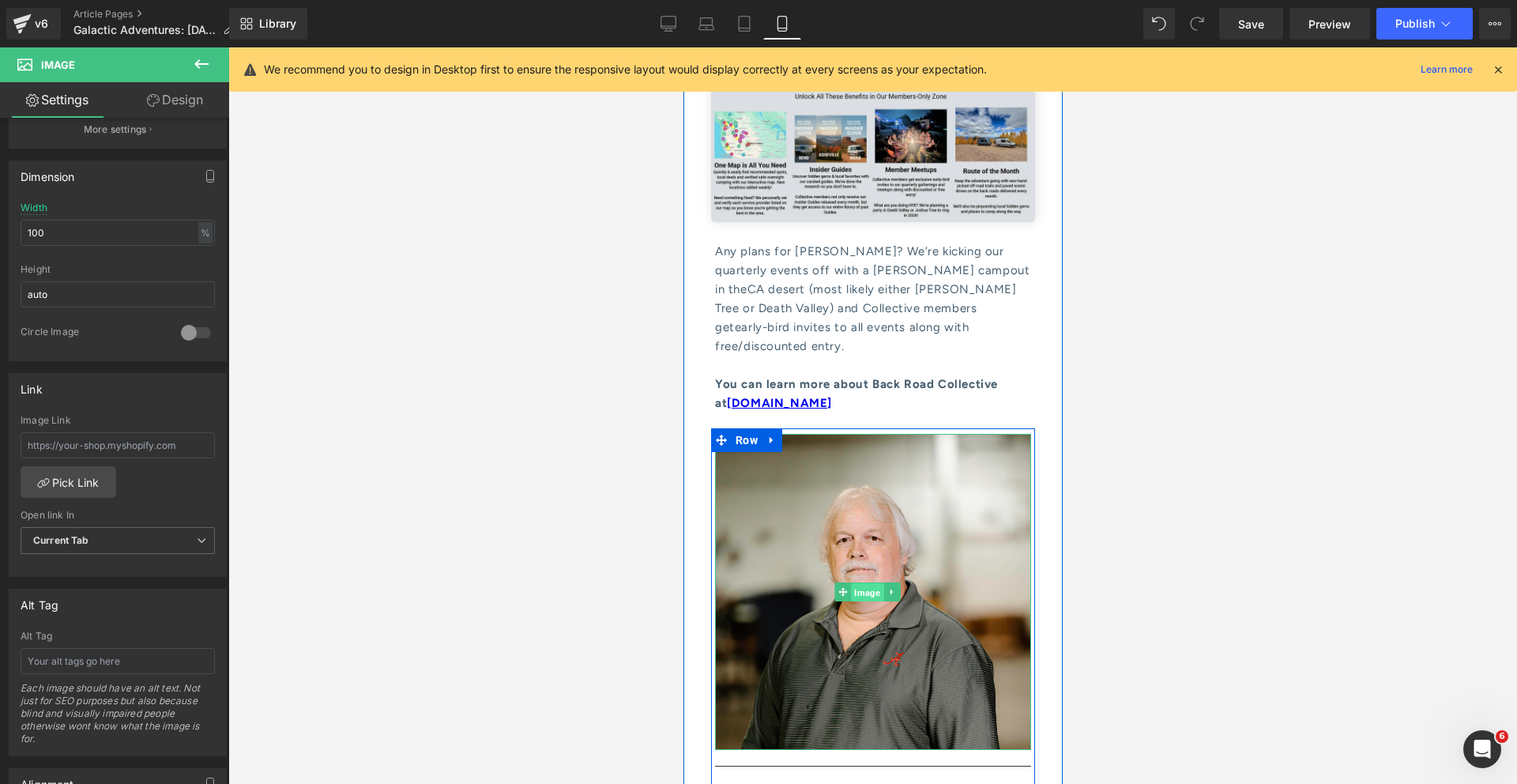
click at [861, 583] on span "Image" at bounding box center [866, 592] width 32 height 19
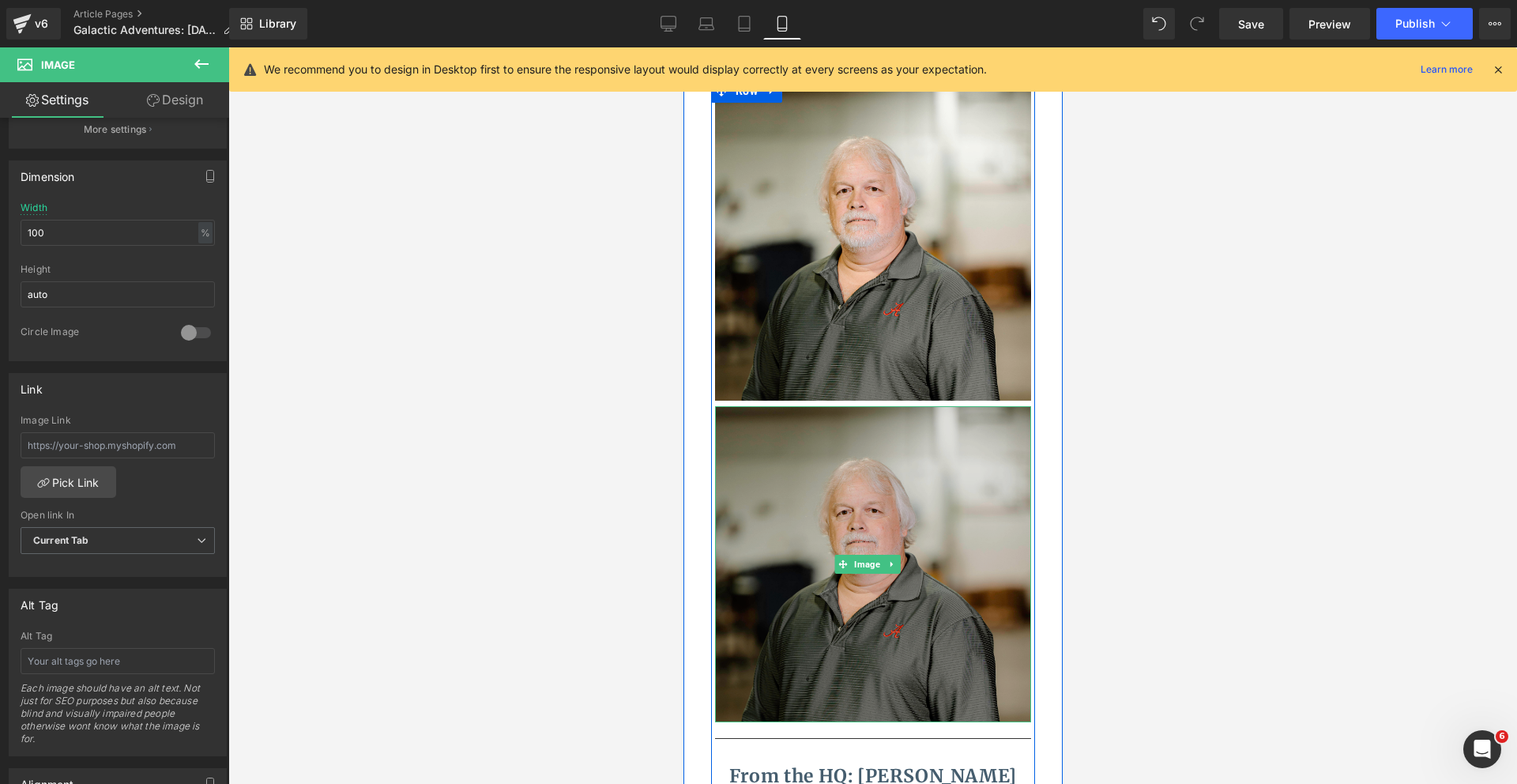
scroll to position [8684, 0]
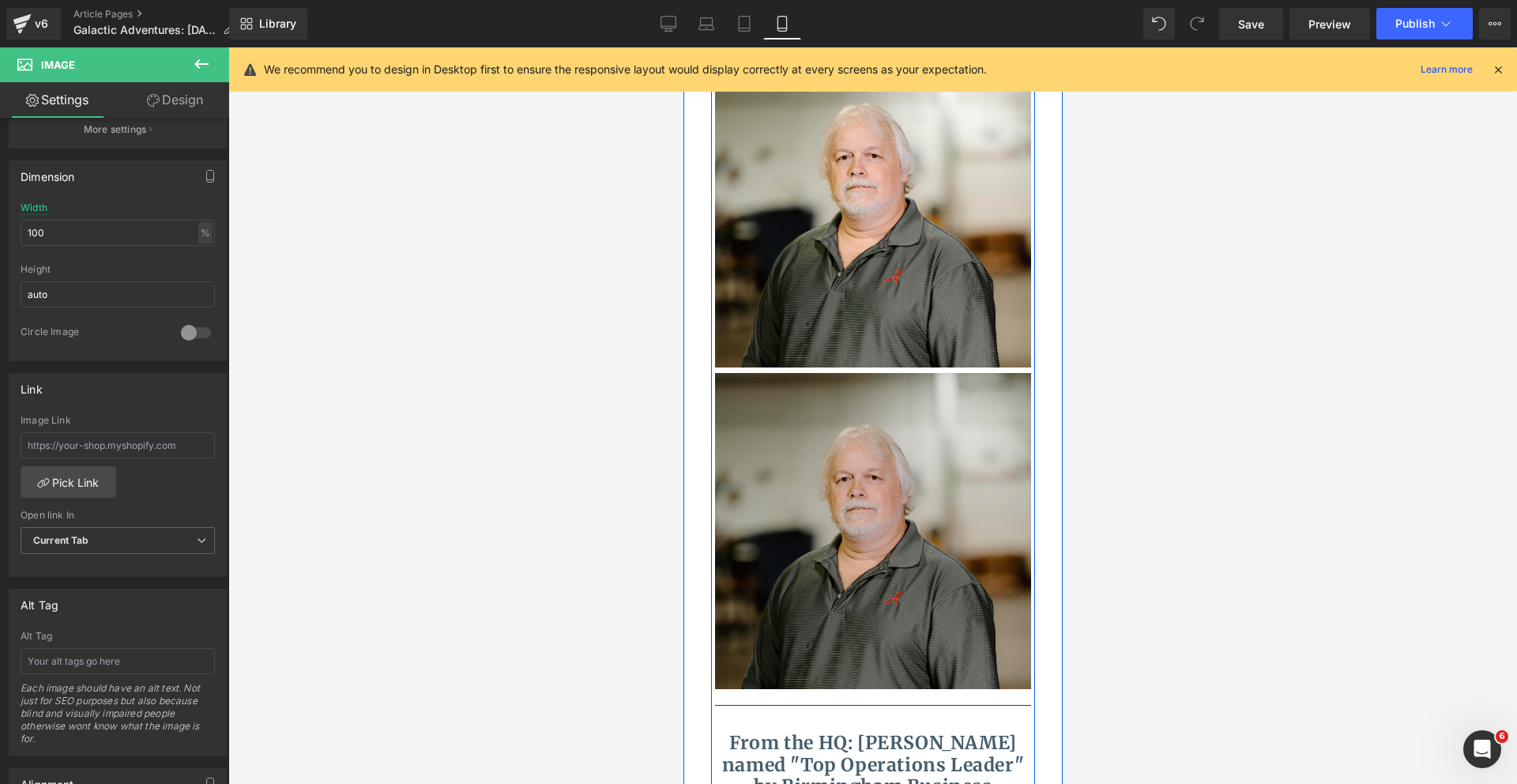
click at [855, 373] on div "Image" at bounding box center [873, 530] width 316 height 316
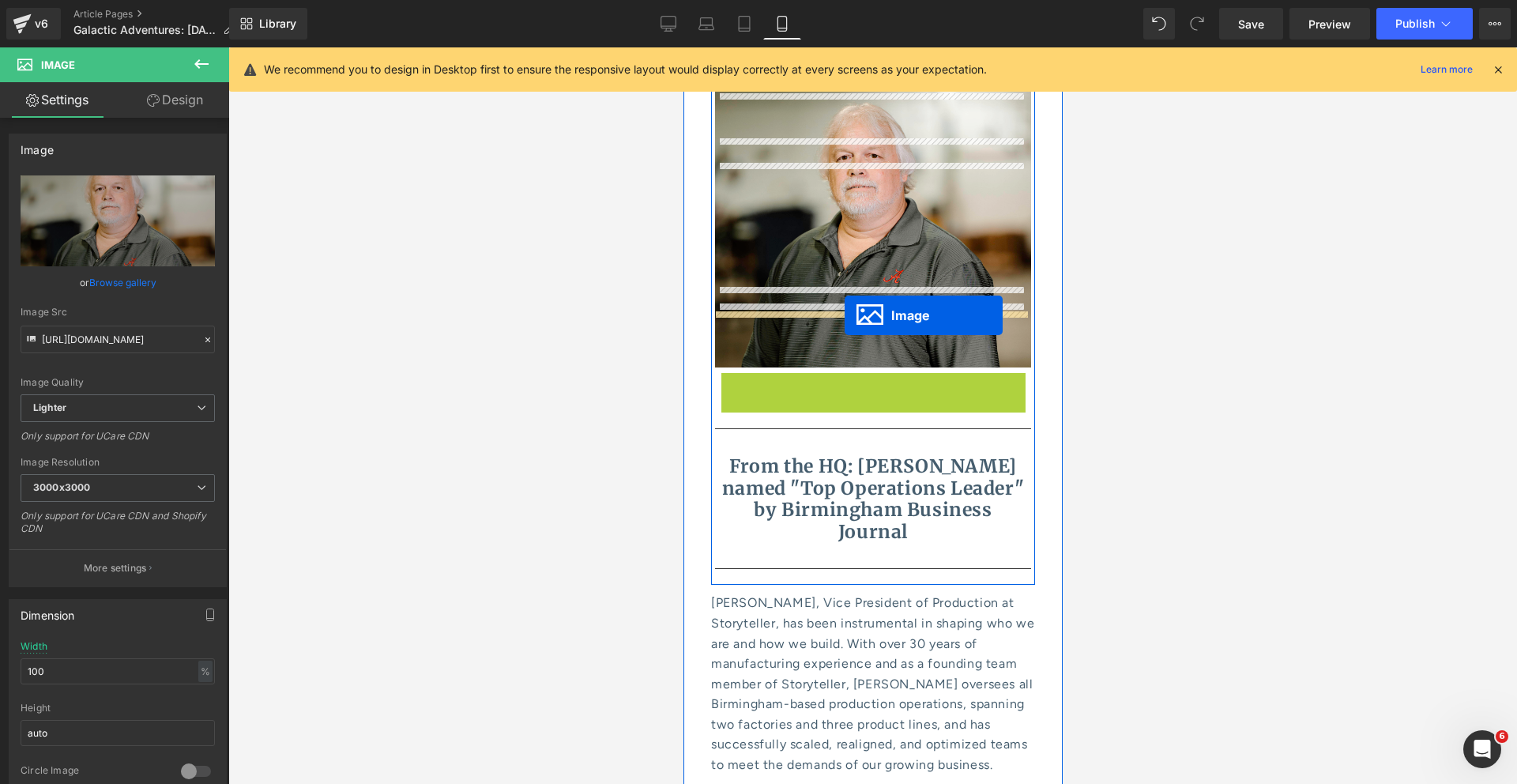
drag, startPoint x: 867, startPoint y: 251, endPoint x: 844, endPoint y: 315, distance: 68.0
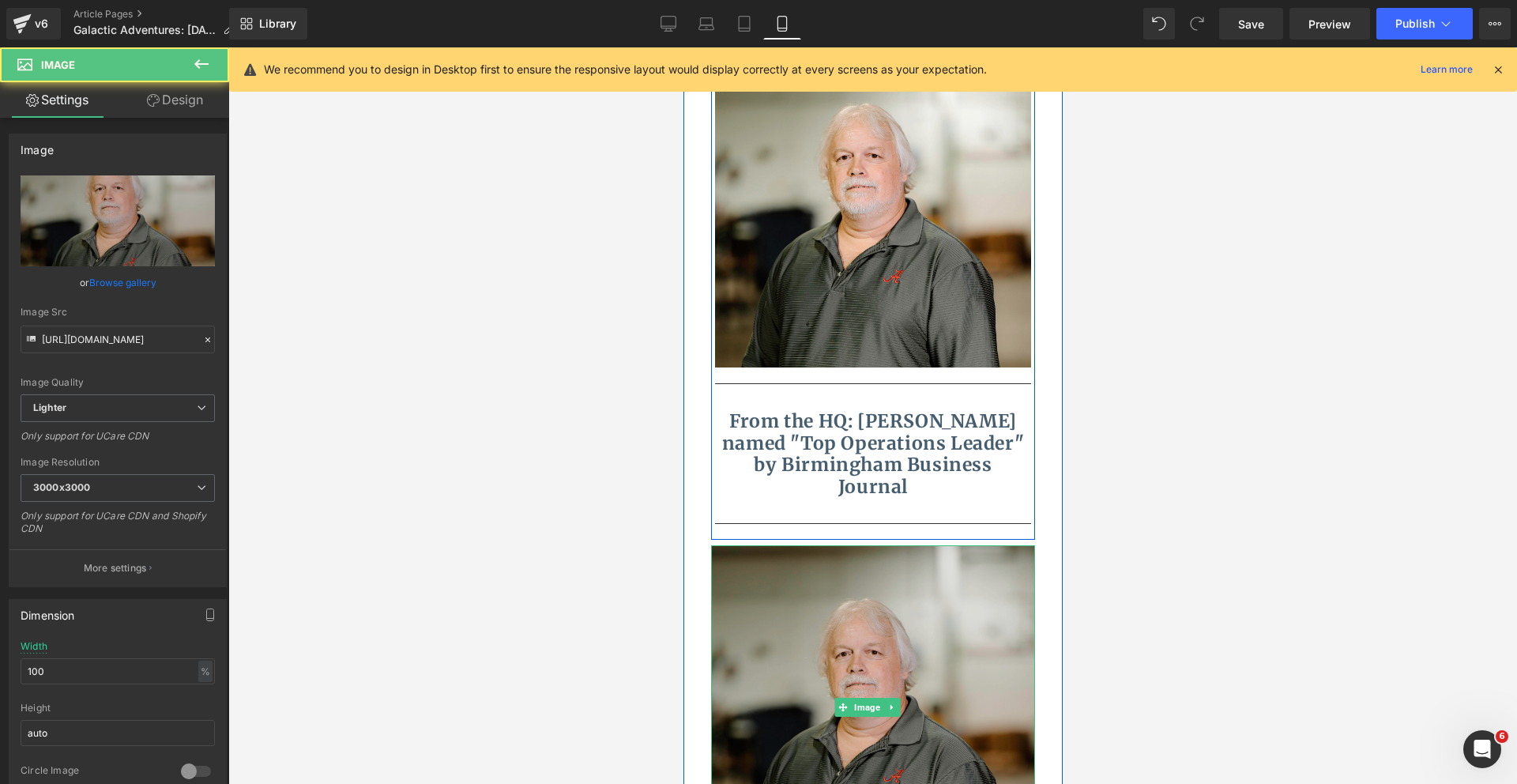
click at [867, 545] on img at bounding box center [872, 706] width 324 height 324
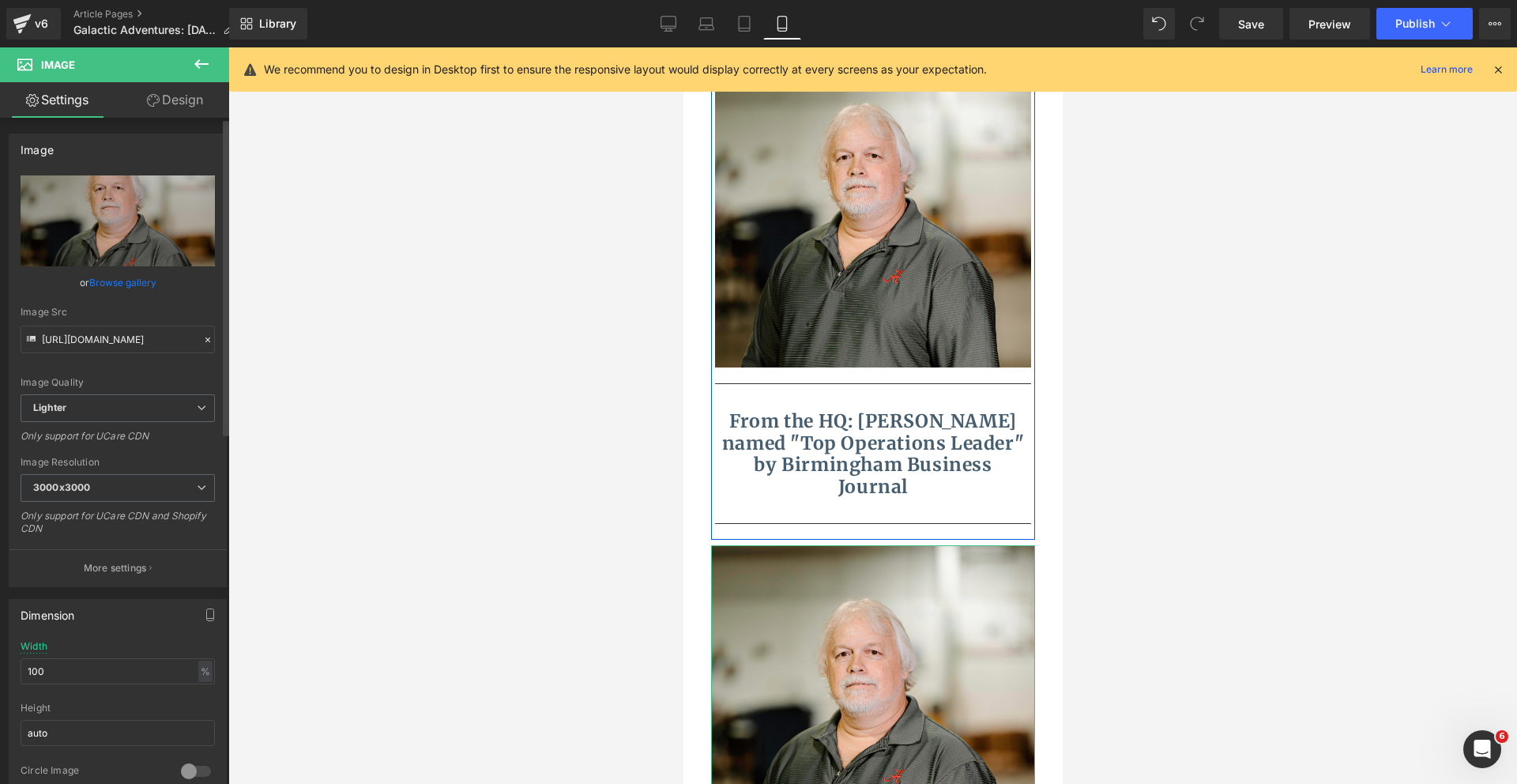
click at [183, 772] on div at bounding box center [196, 771] width 38 height 25
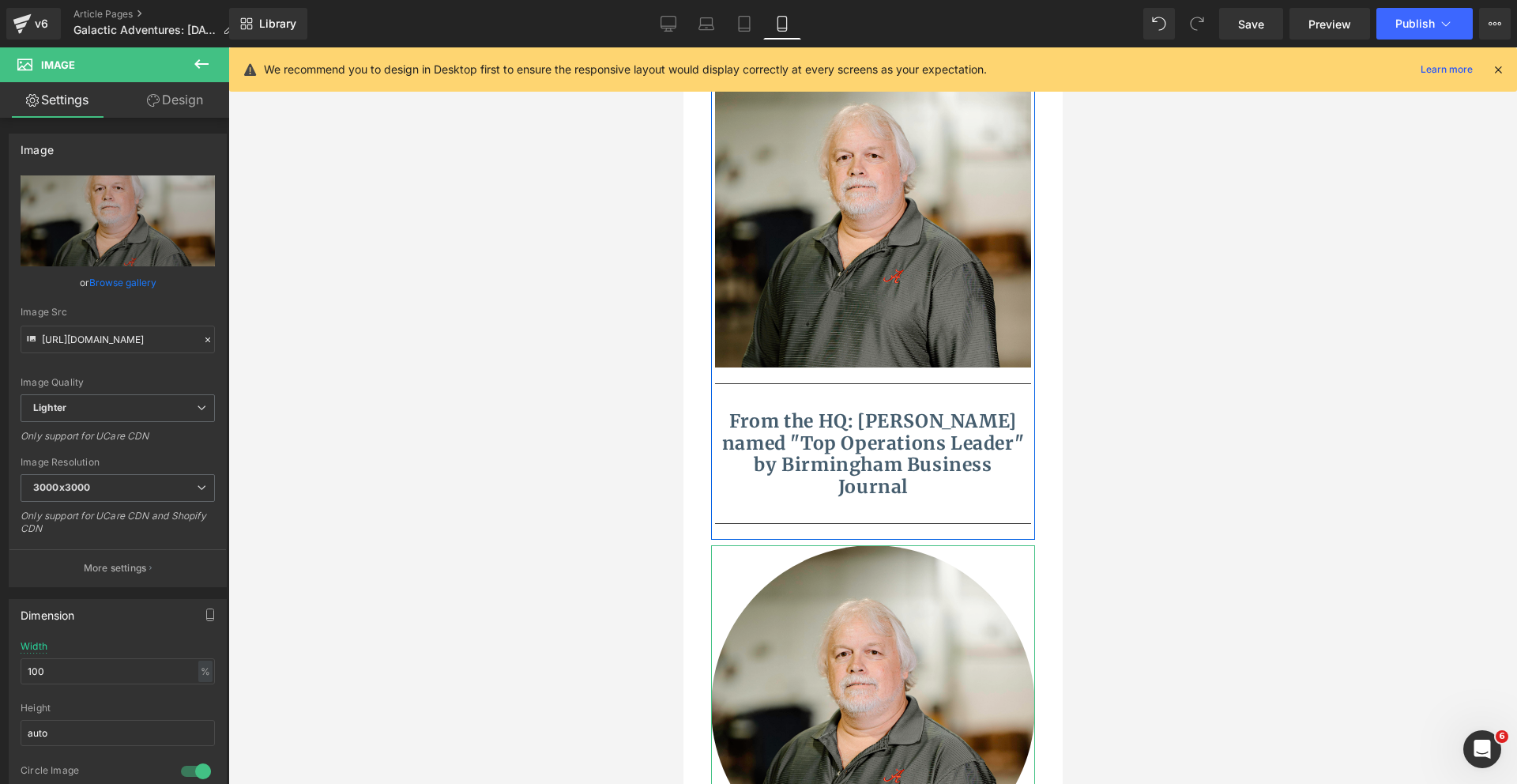
click at [194, 105] on link "Design" at bounding box center [174, 99] width 115 height 35
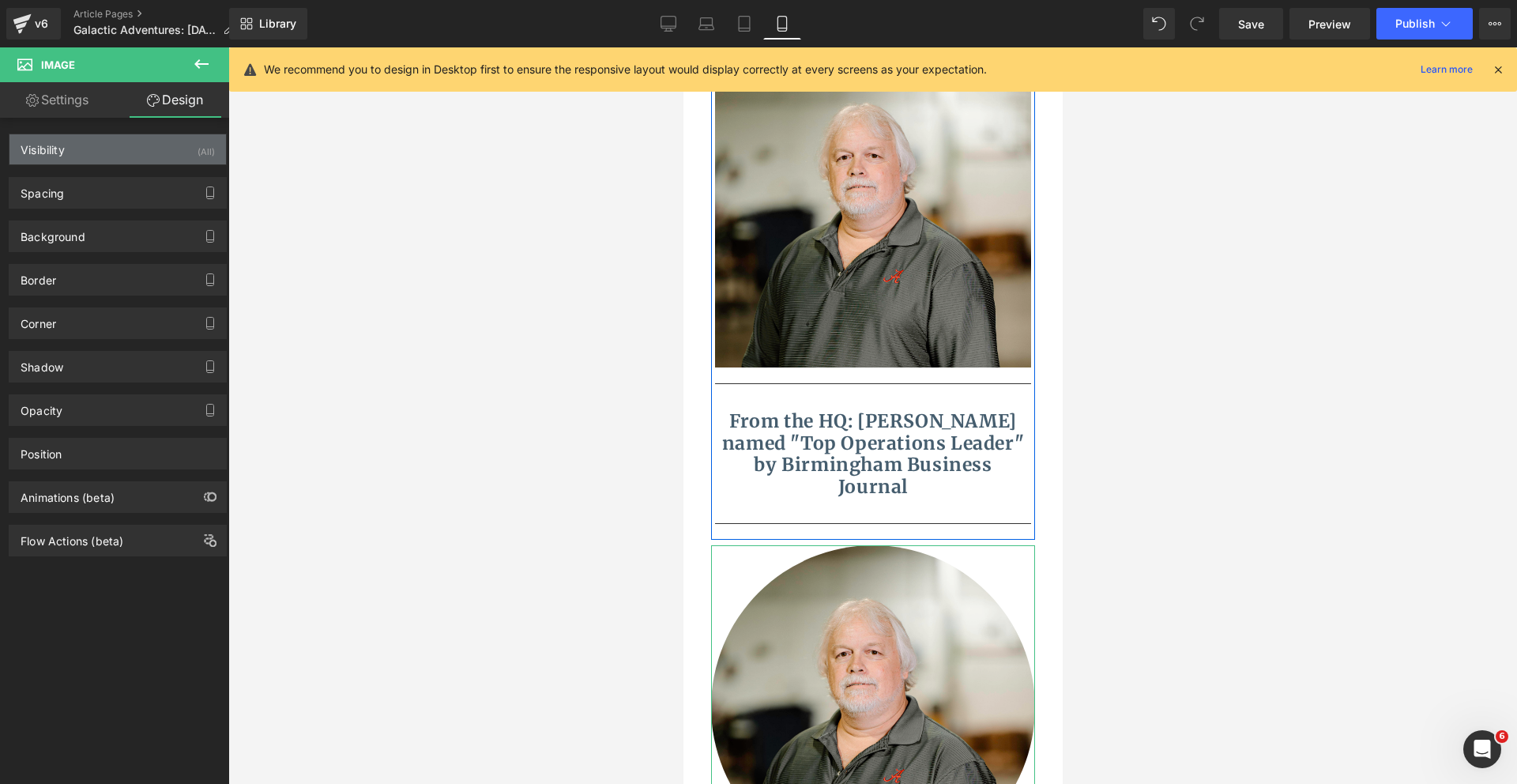
click at [130, 149] on div "Visibility (All)" at bounding box center [118, 149] width 217 height 30
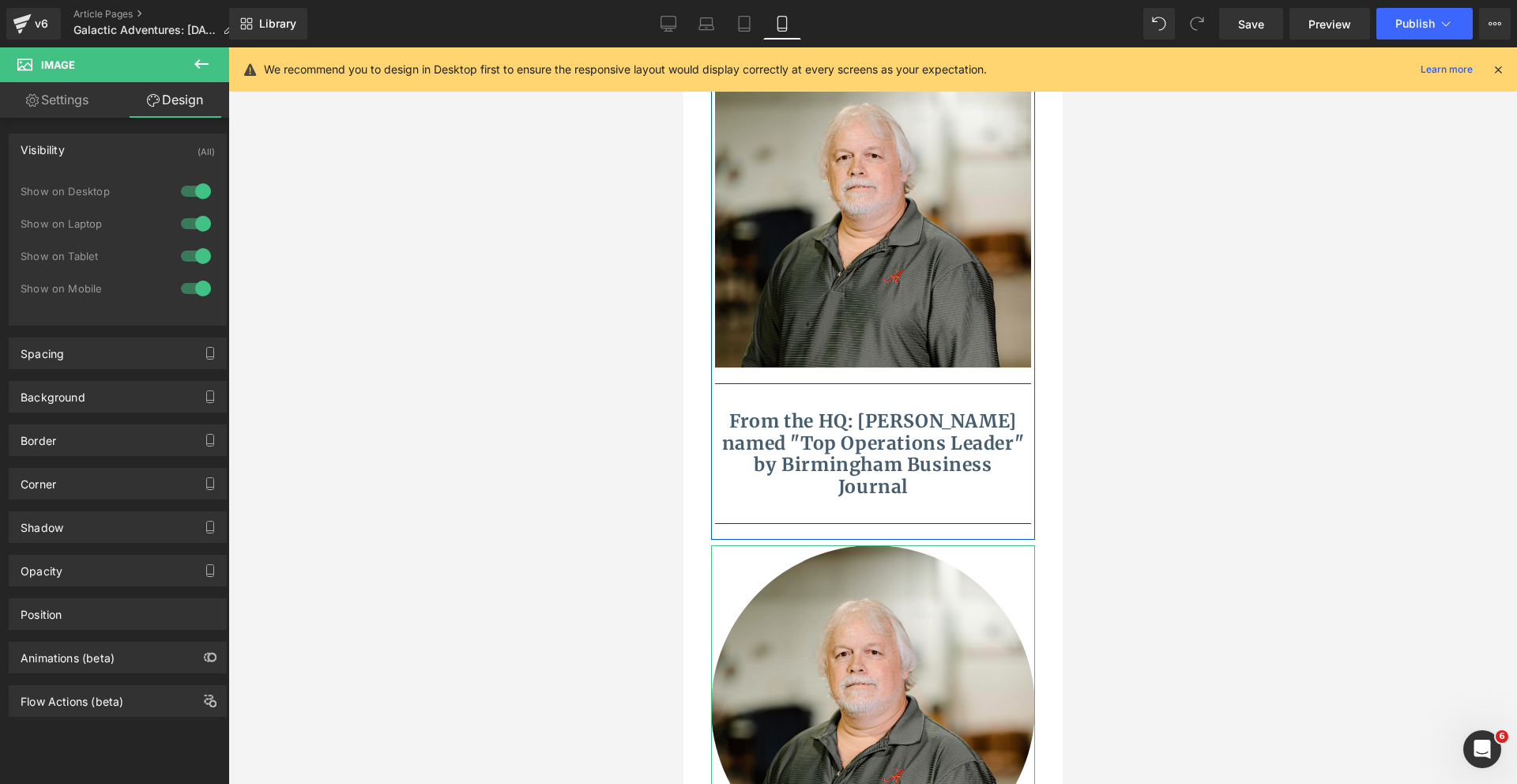
click at [177, 183] on div at bounding box center [196, 191] width 38 height 25
click at [177, 212] on div at bounding box center [196, 224] width 38 height 25
click at [181, 254] on div at bounding box center [196, 256] width 38 height 25
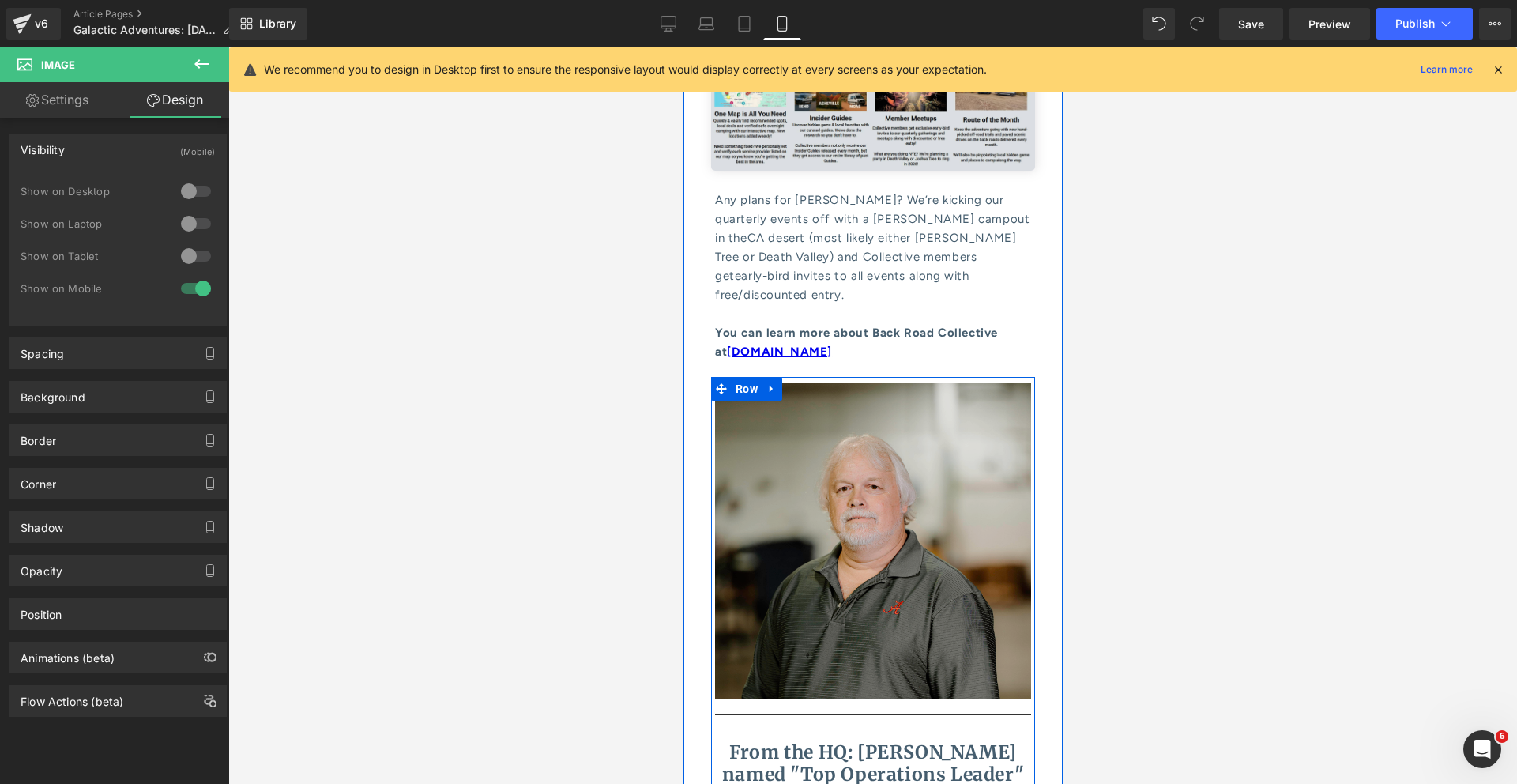
scroll to position [8324, 0]
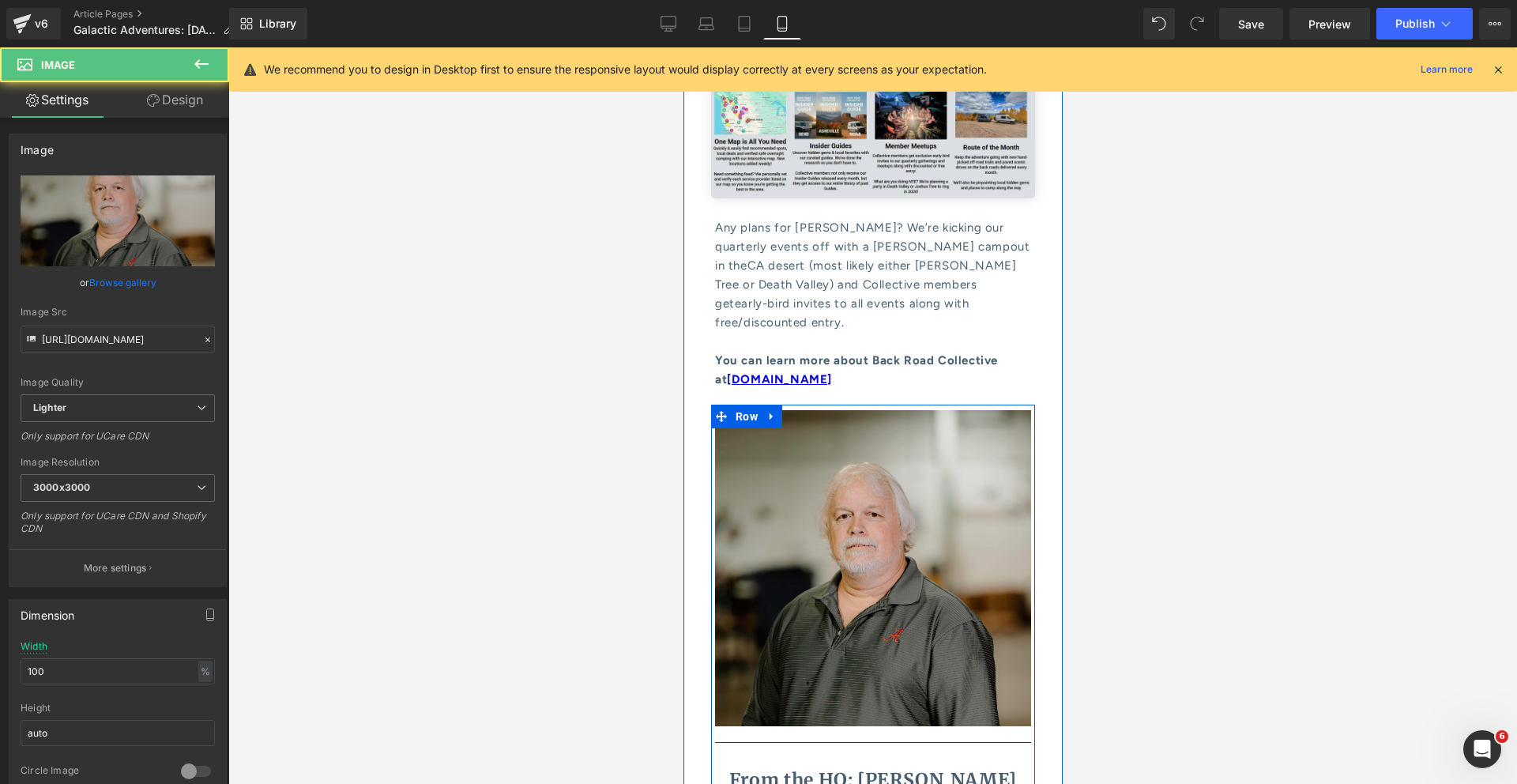
click at [825, 410] on img at bounding box center [873, 567] width 316 height 316
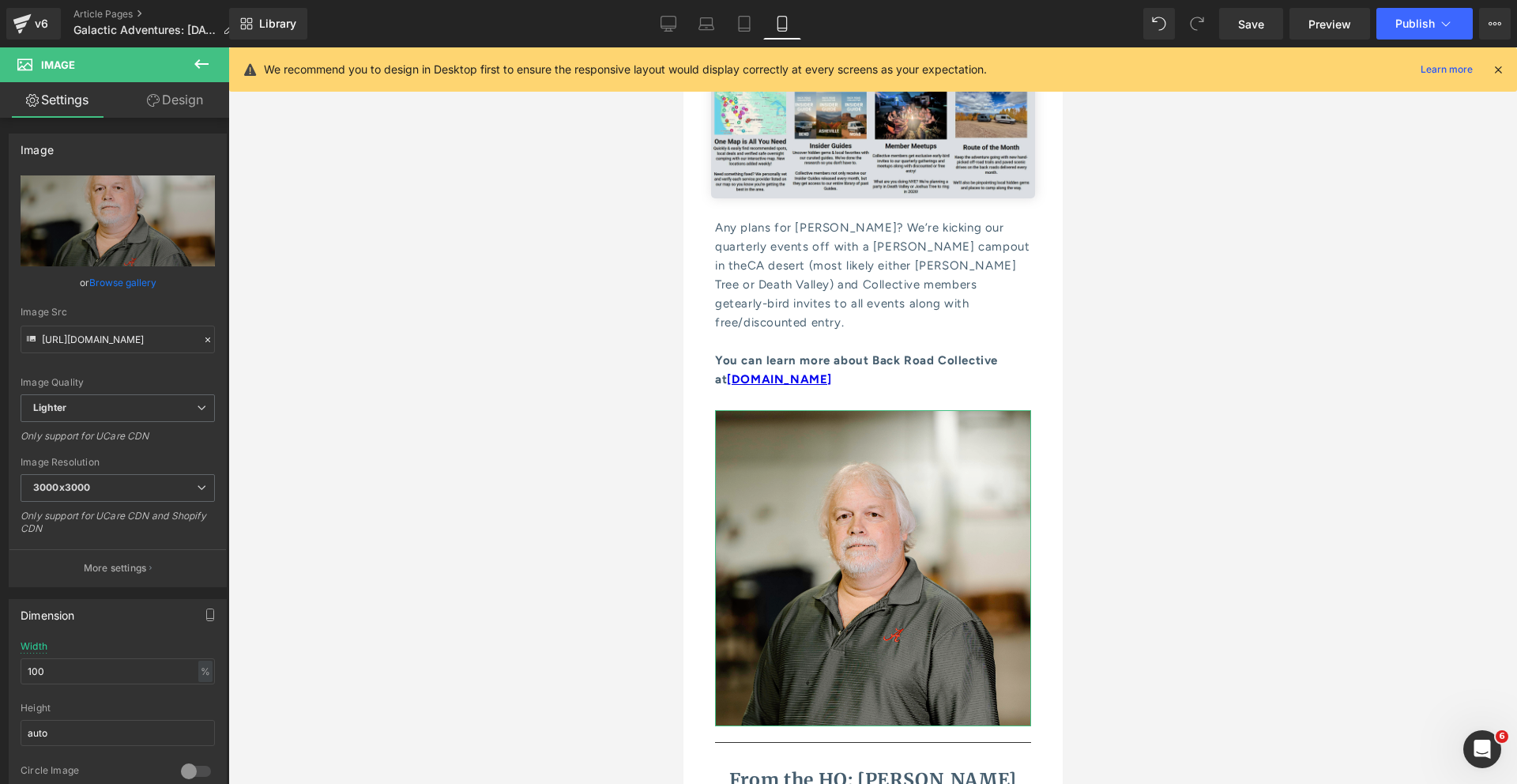
click at [183, 105] on link "Design" at bounding box center [174, 99] width 115 height 35
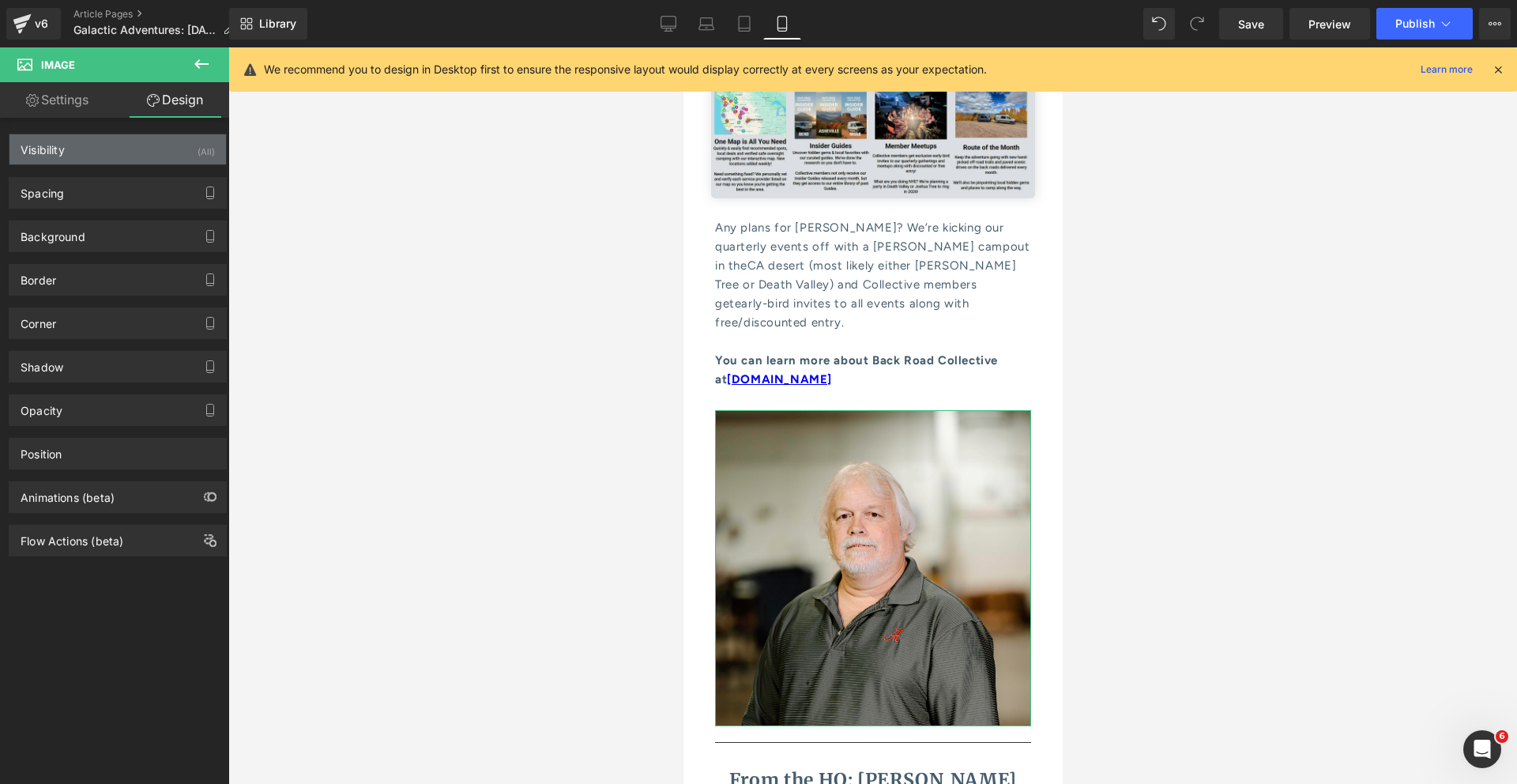
click at [137, 146] on div "Visibility (All)" at bounding box center [118, 149] width 217 height 30
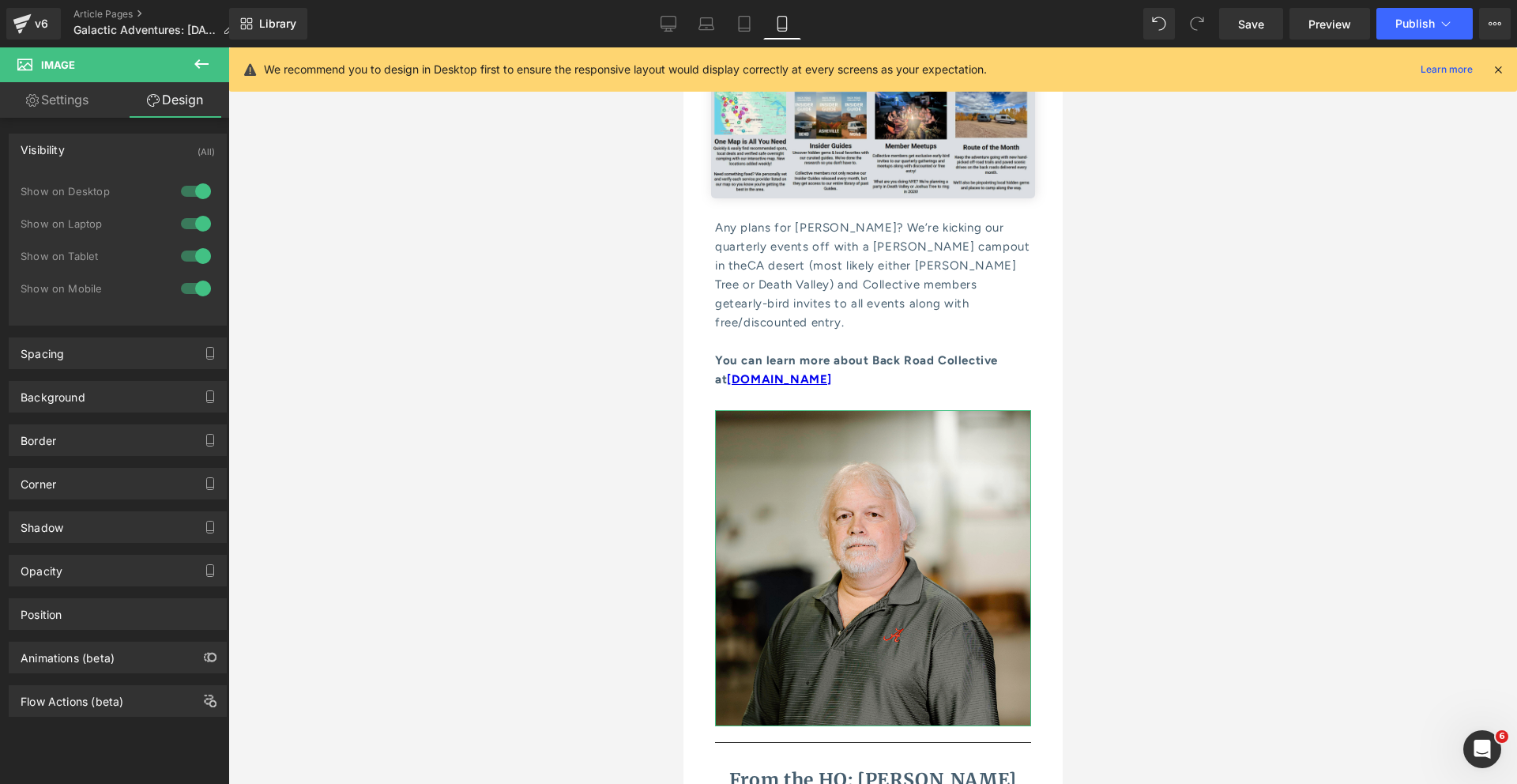
click at [183, 283] on div at bounding box center [196, 289] width 38 height 25
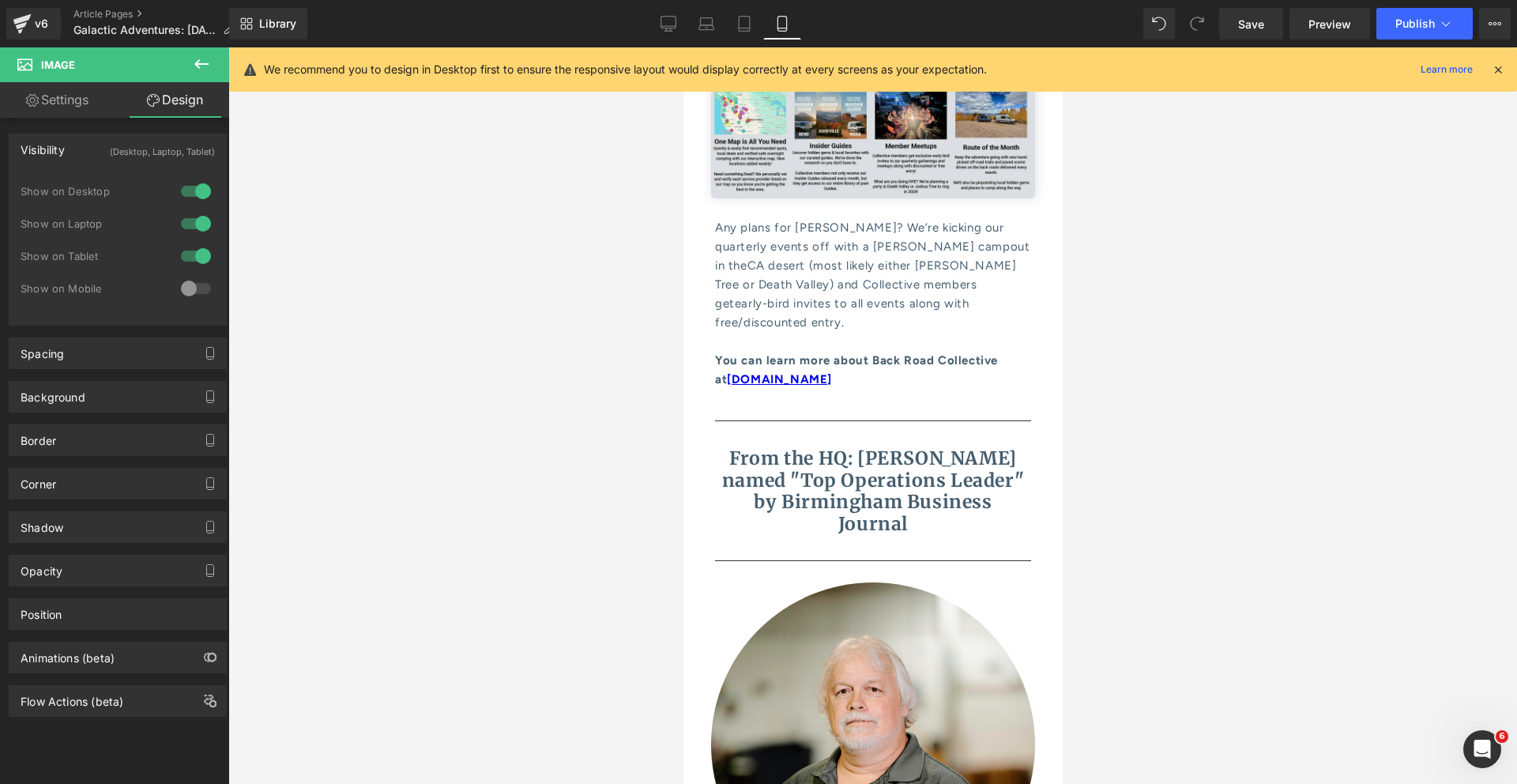
click at [502, 391] on div at bounding box center [873, 416] width 1289 height 736
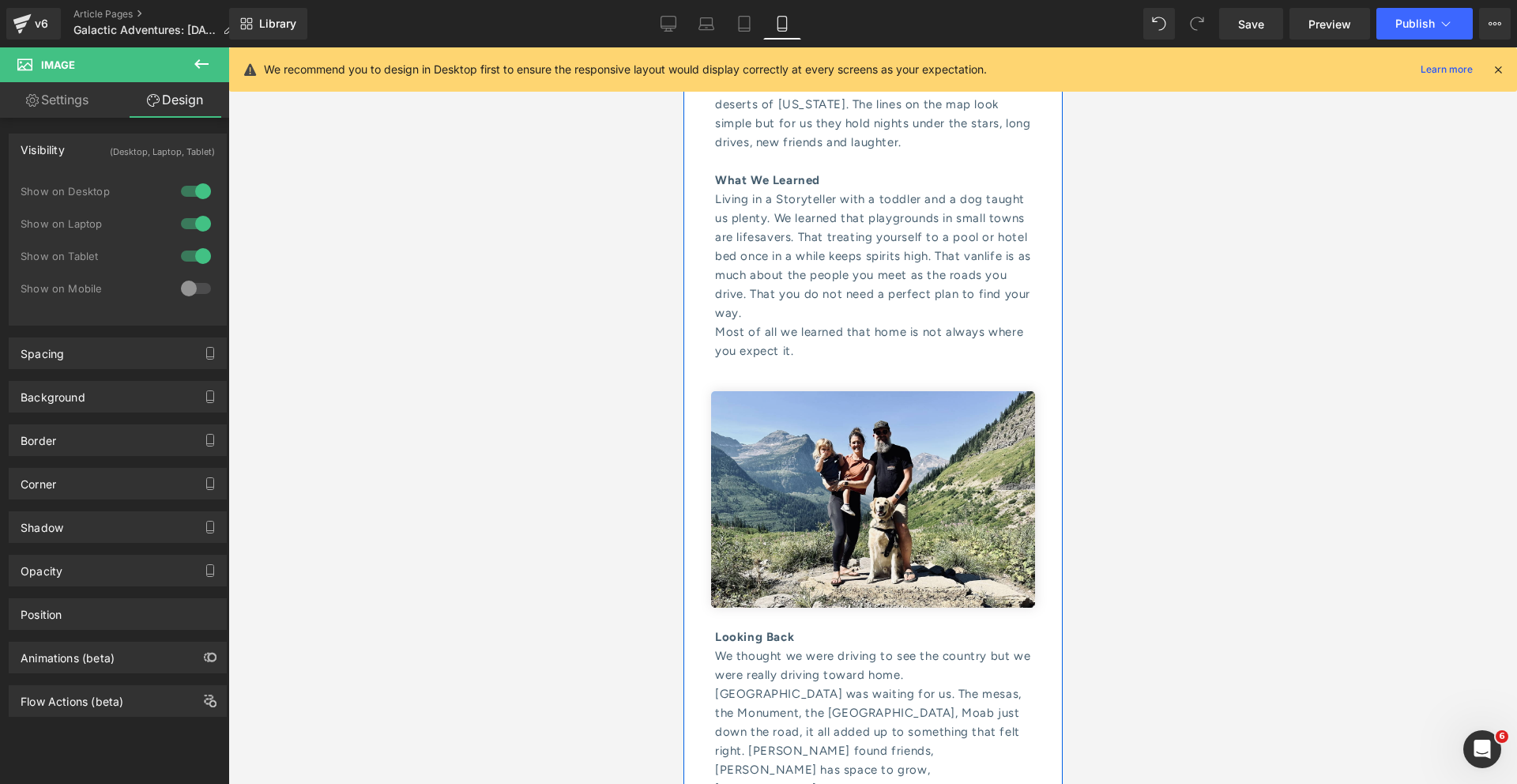
scroll to position [5109, 0]
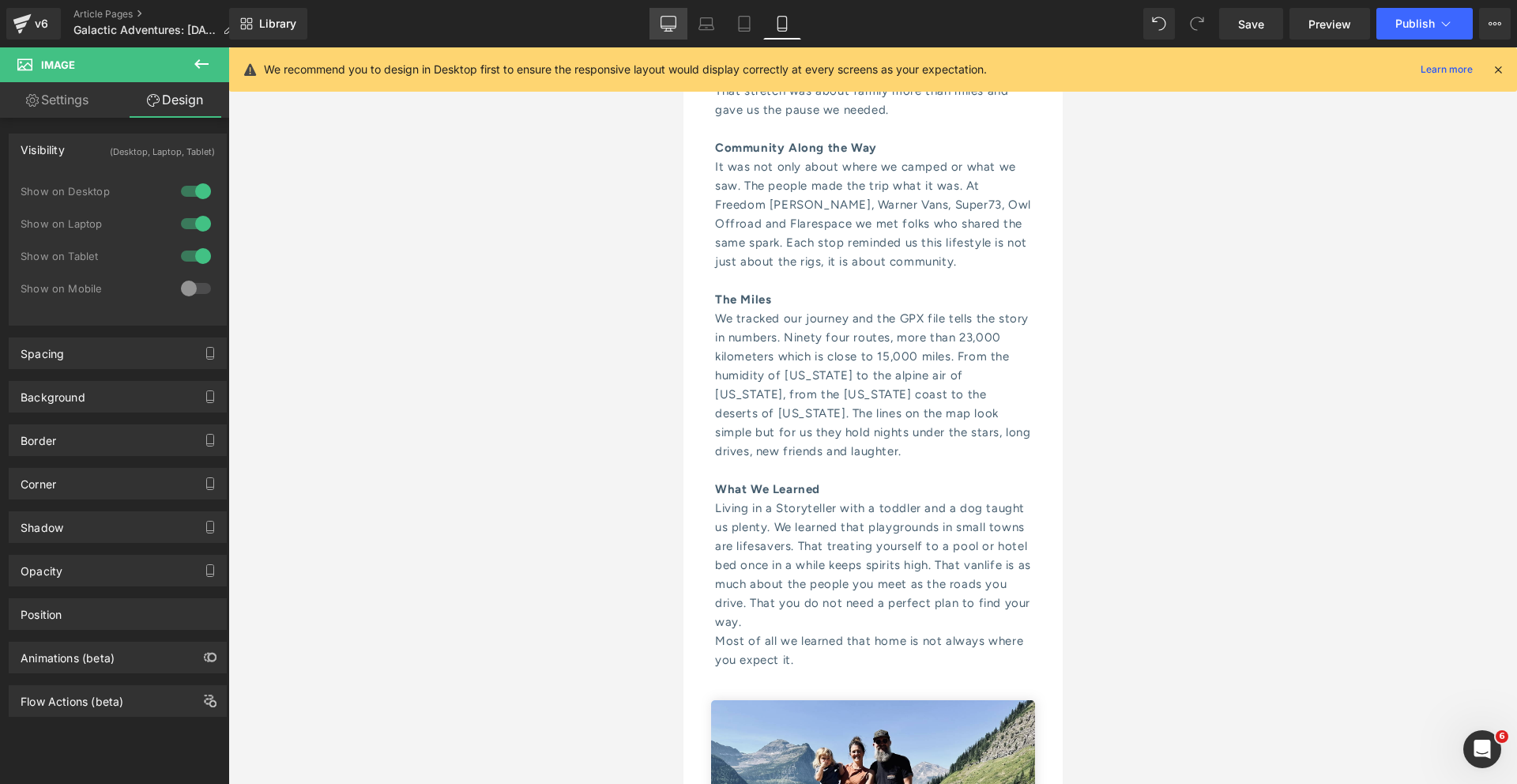
click at [661, 25] on icon at bounding box center [669, 24] width 16 height 16
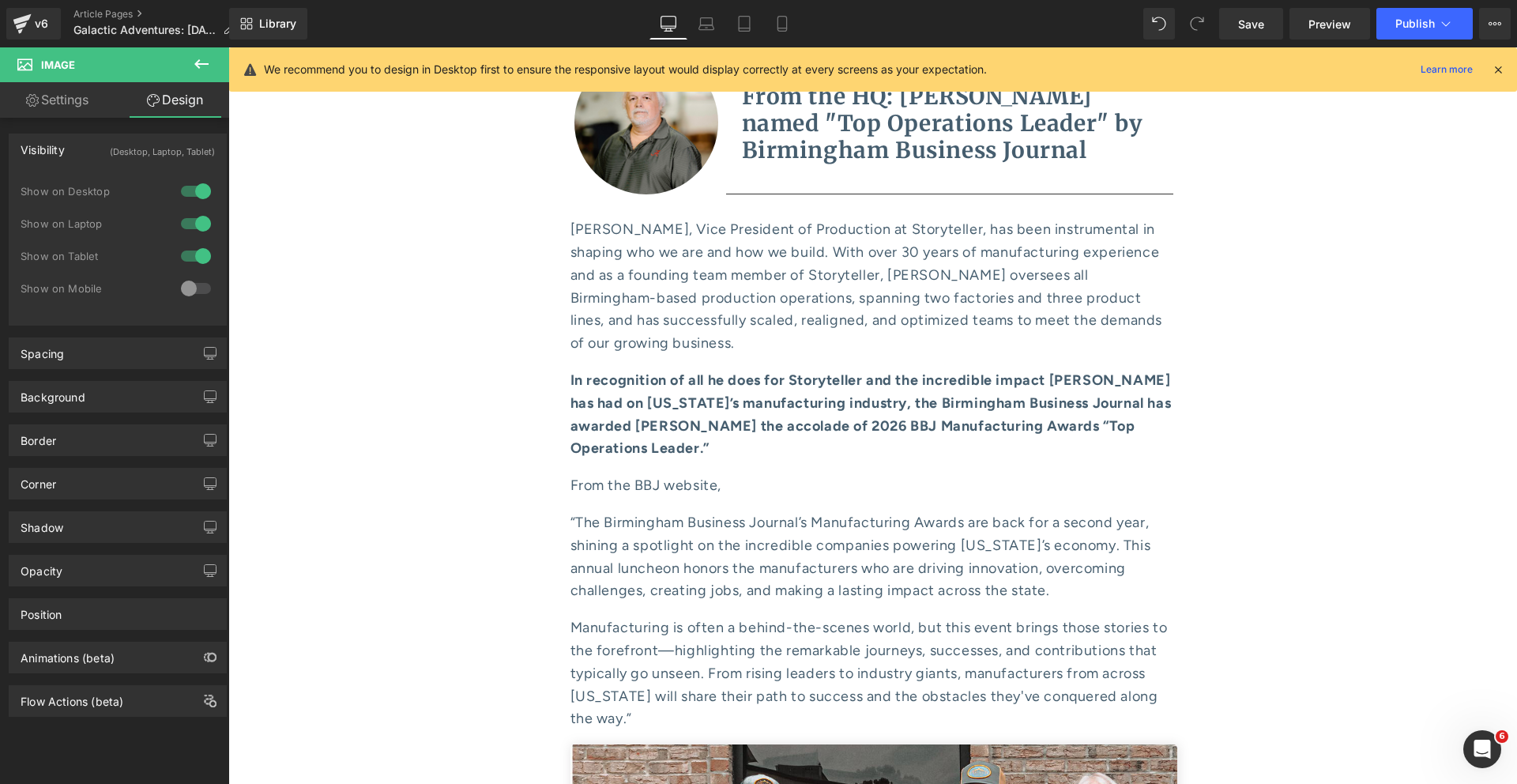
scroll to position [8360, 0]
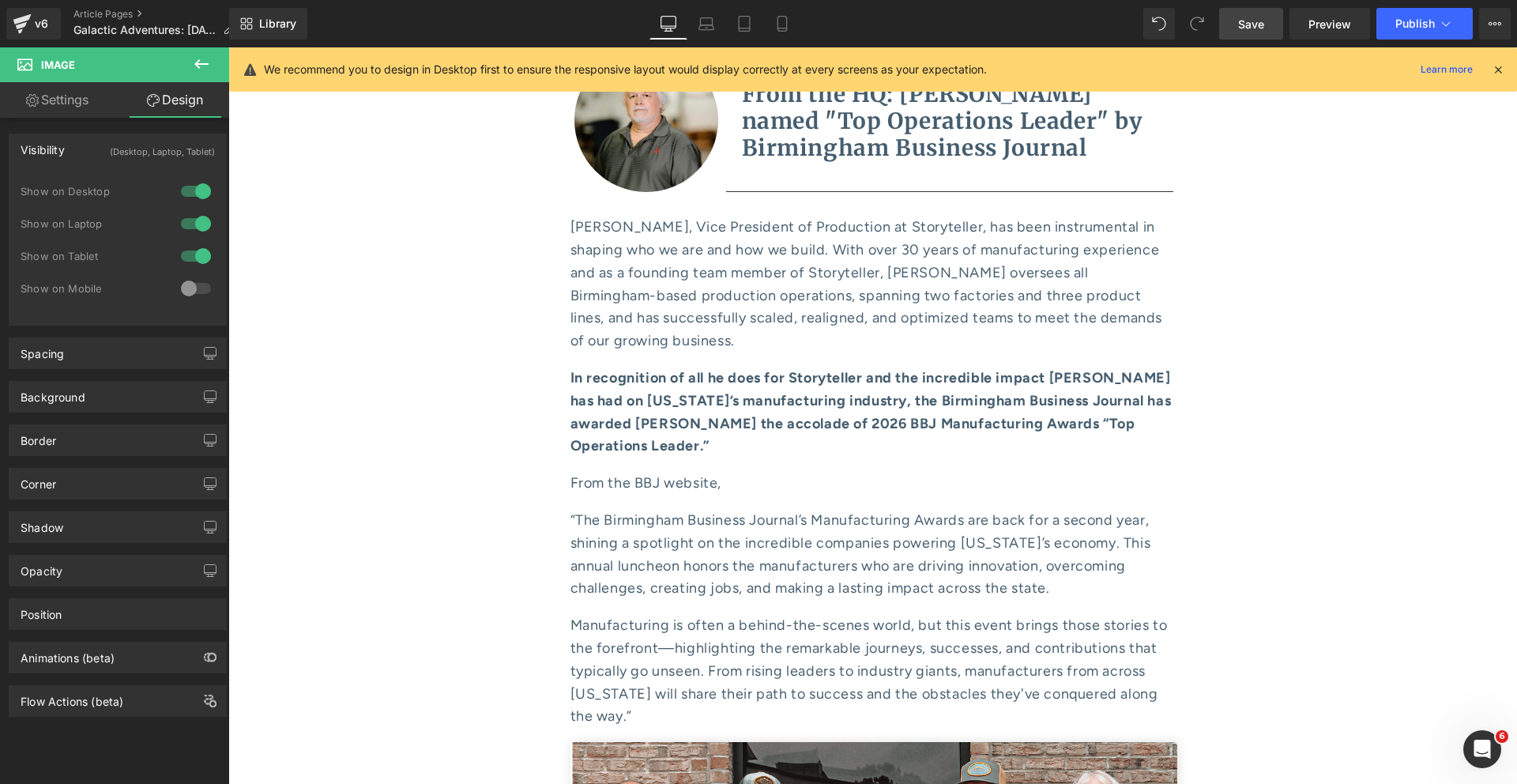
click at [1239, 29] on span "Save" at bounding box center [1251, 24] width 26 height 16
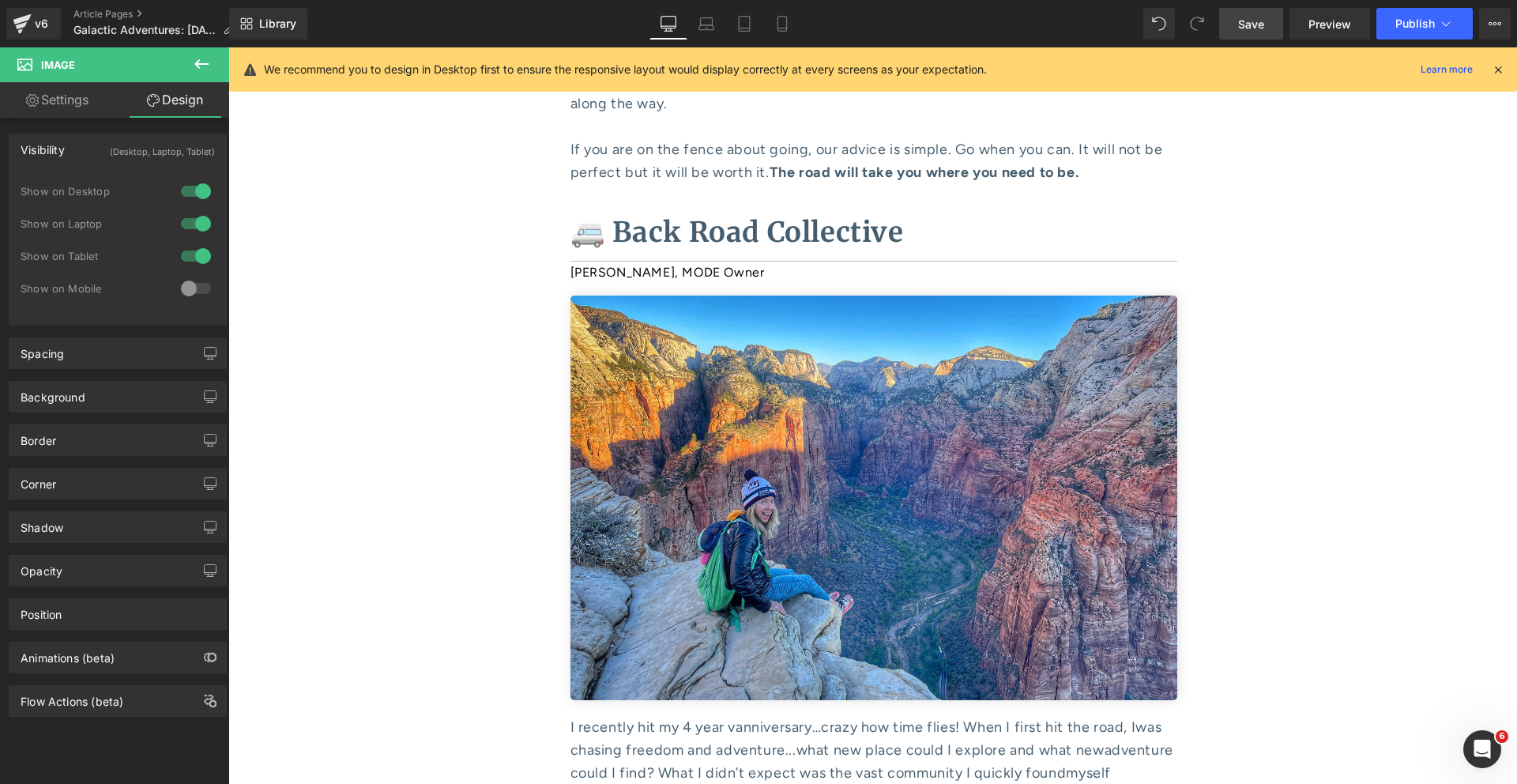
scroll to position [5796, 0]
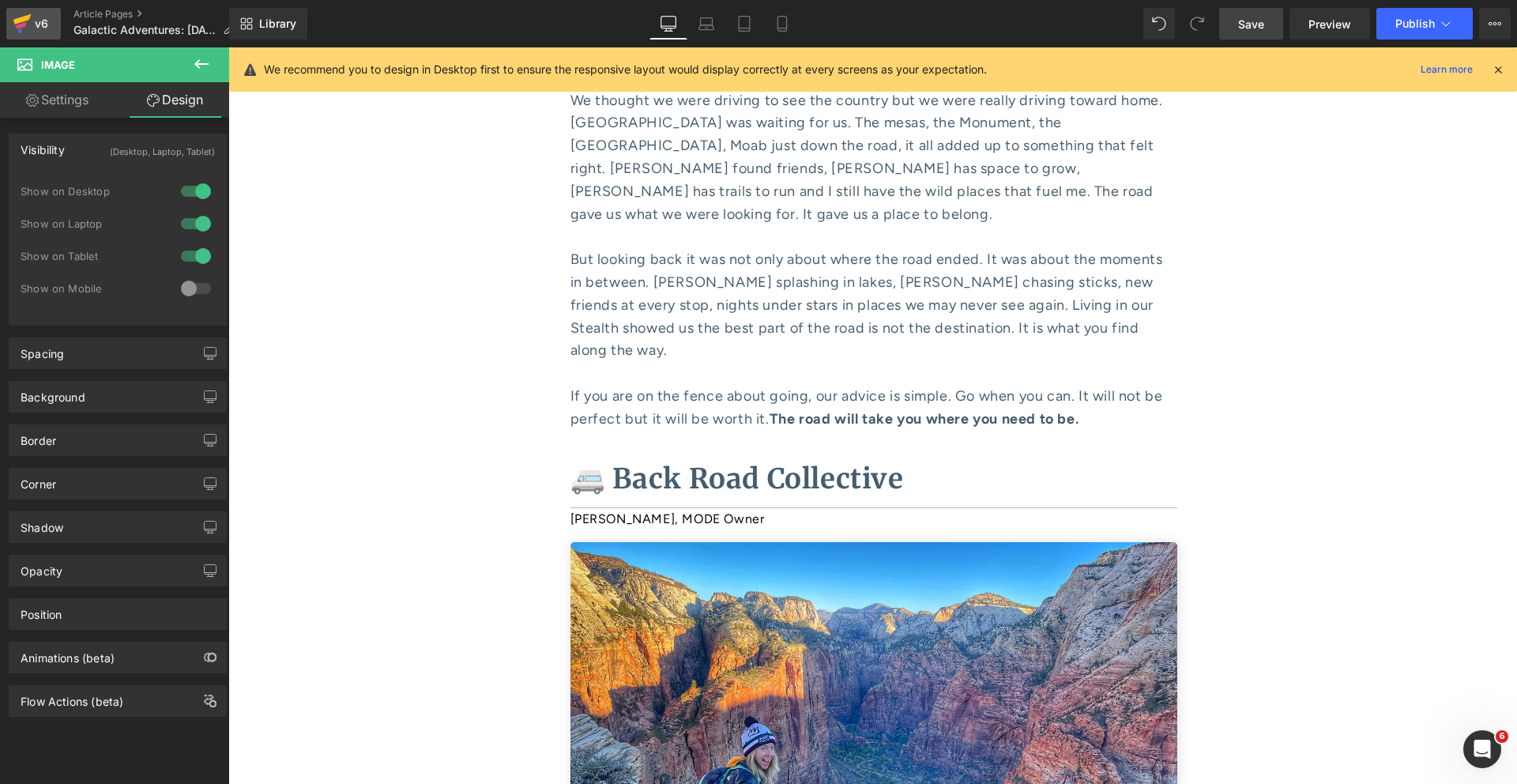
click at [27, 23] on icon at bounding box center [22, 23] width 19 height 40
